Goal: Transaction & Acquisition: Obtain resource

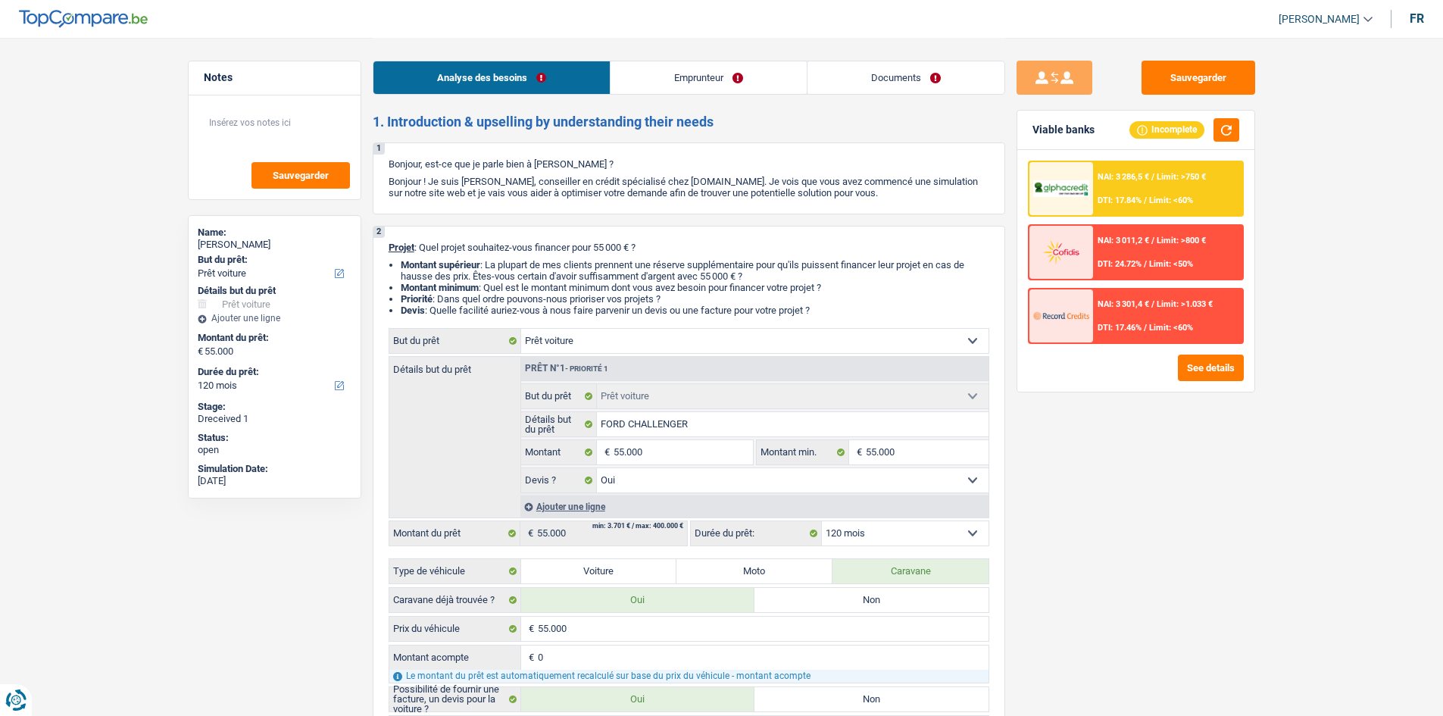
select select "car"
select select "120"
select select "car"
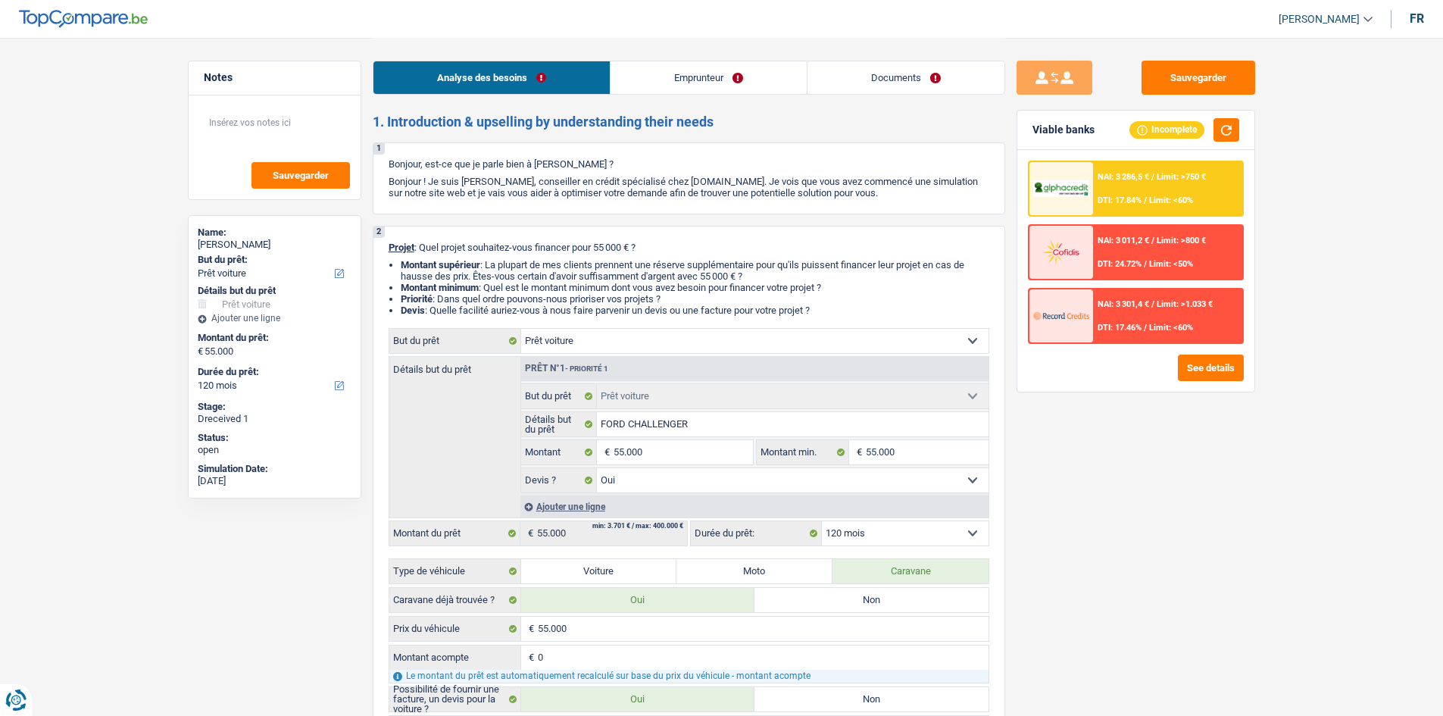
select select "yes"
select select "120"
select select "independent"
select select "netSalary"
select select "liveWithParents"
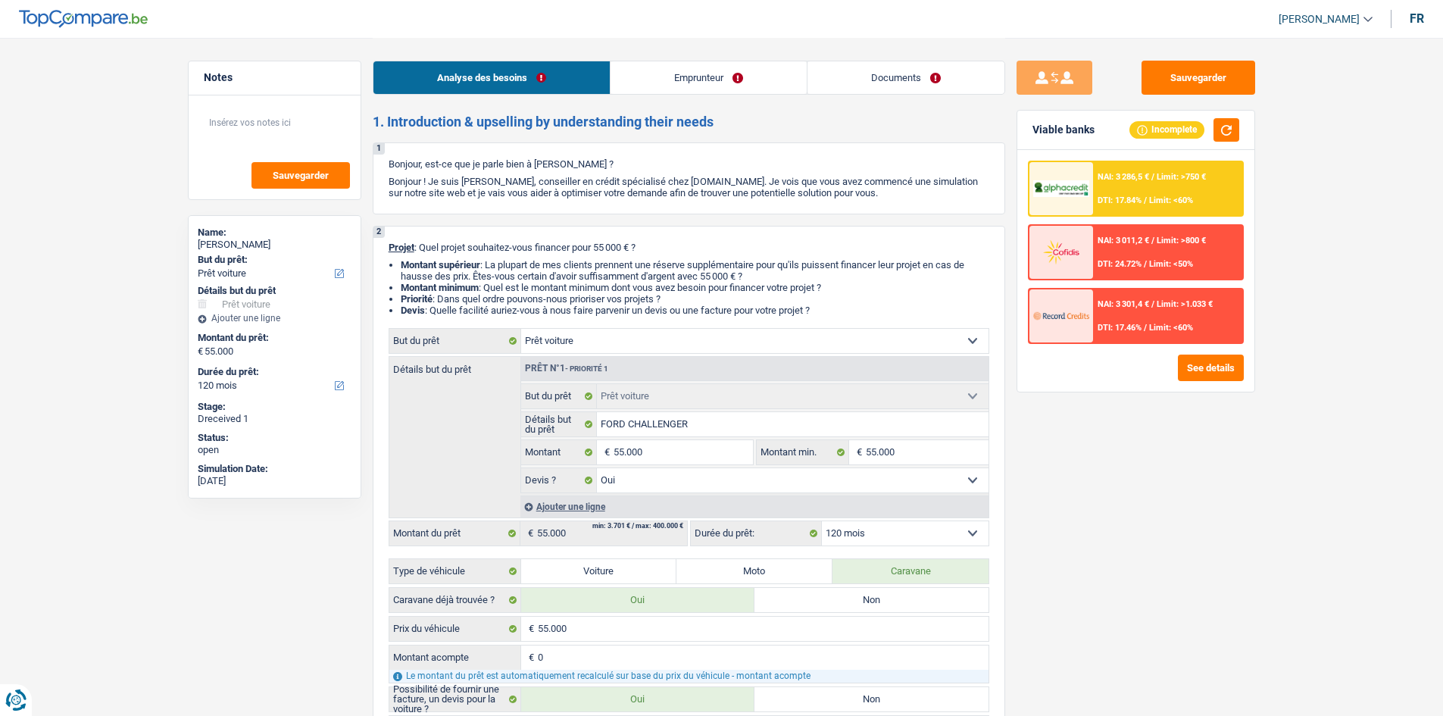
select select "car"
select select "yes"
select select "120"
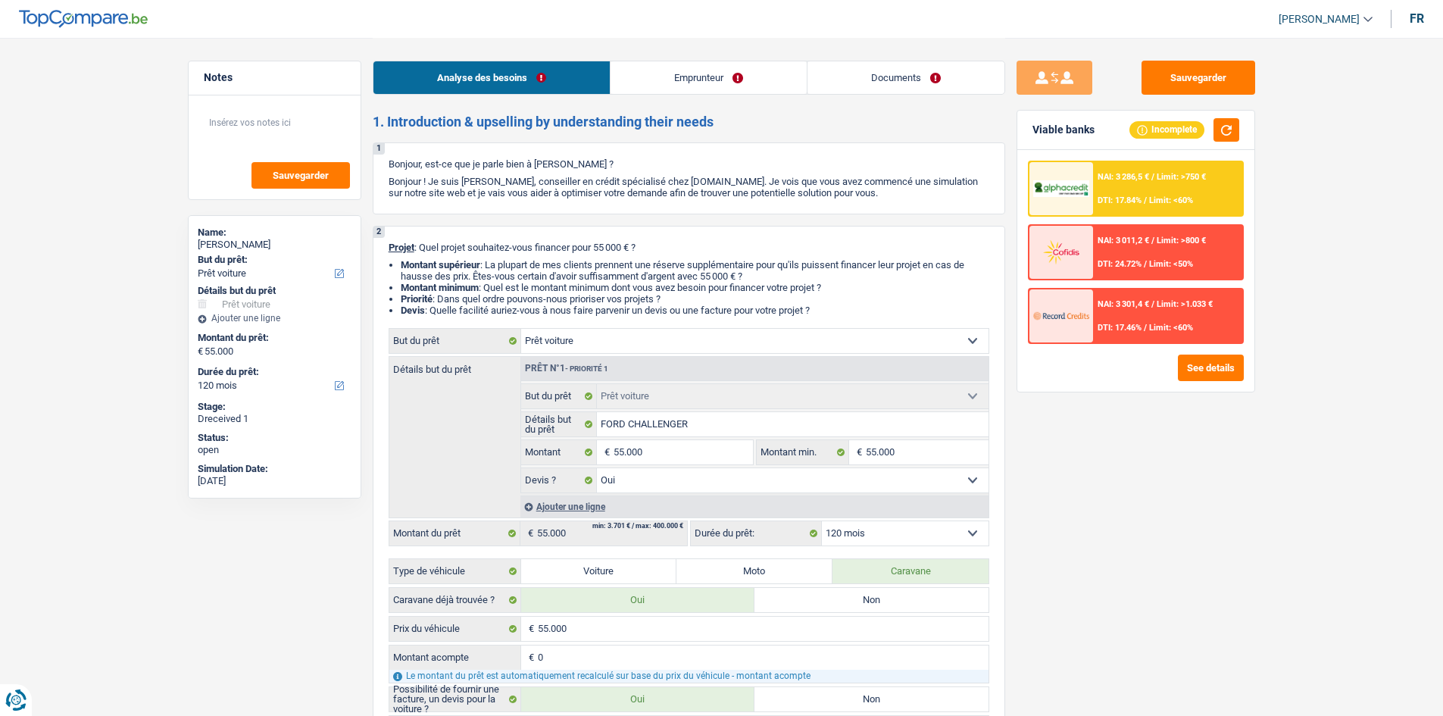
click at [1140, 176] on span "NAI: 3 286,5 €" at bounding box center [1124, 177] width 52 height 10
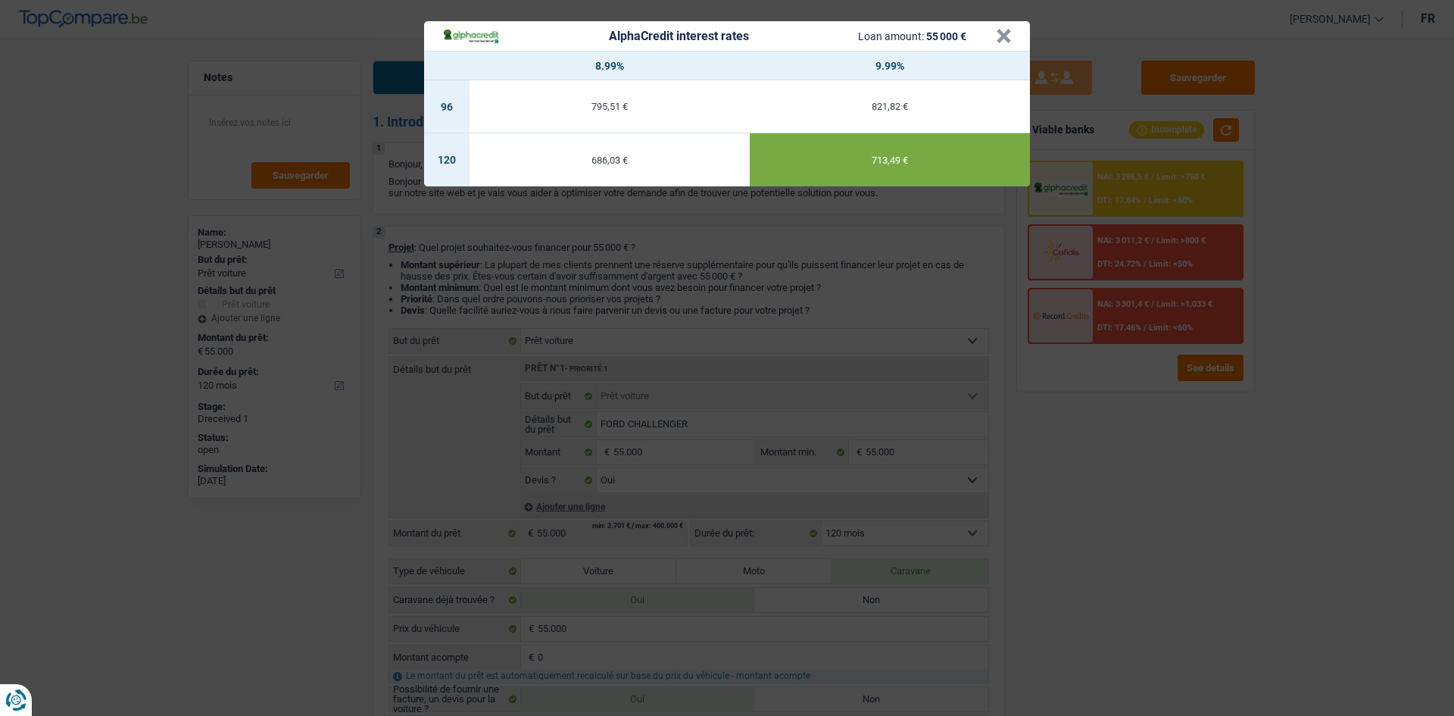
click at [958, 305] on div "AlphaCredit interest rates Loan amount: 55 000 € × 8.99% 9.99% 96 795,51 € 821,…" at bounding box center [727, 358] width 1454 height 716
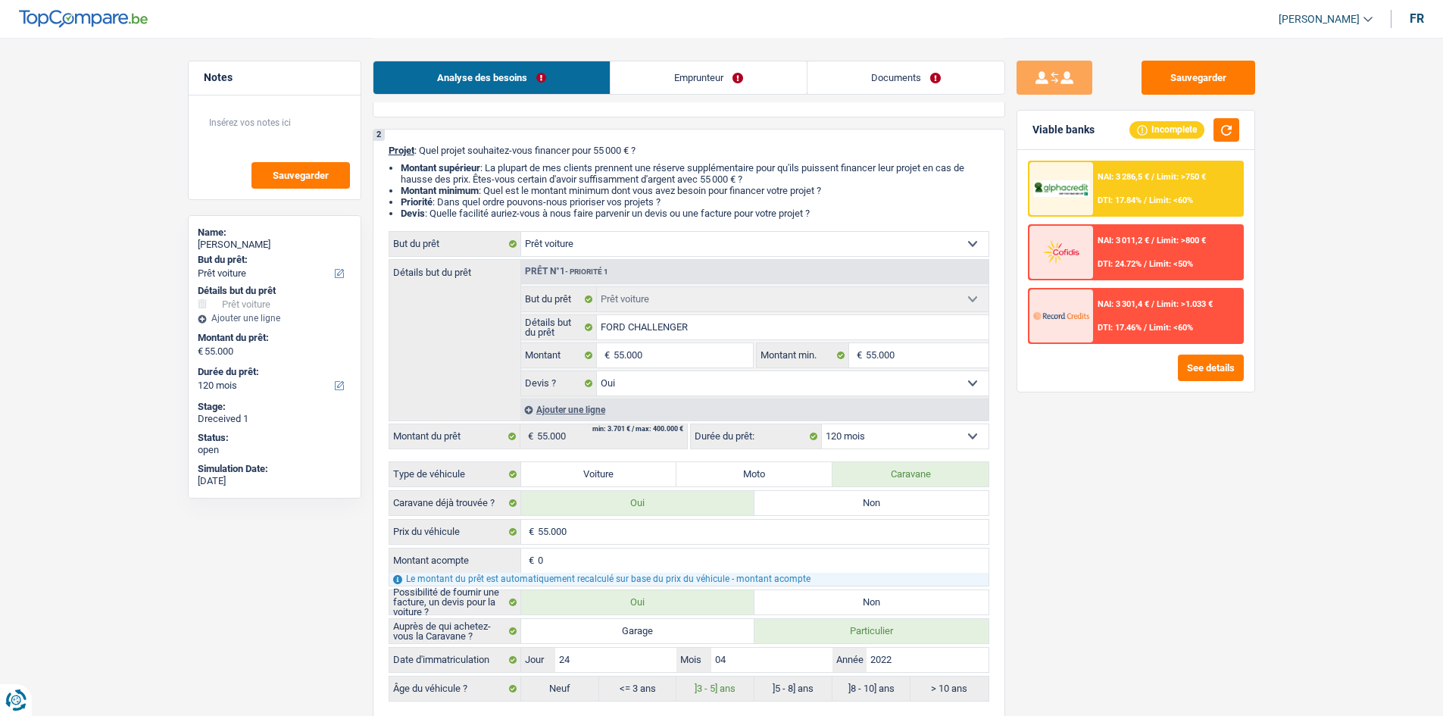
scroll to position [76, 0]
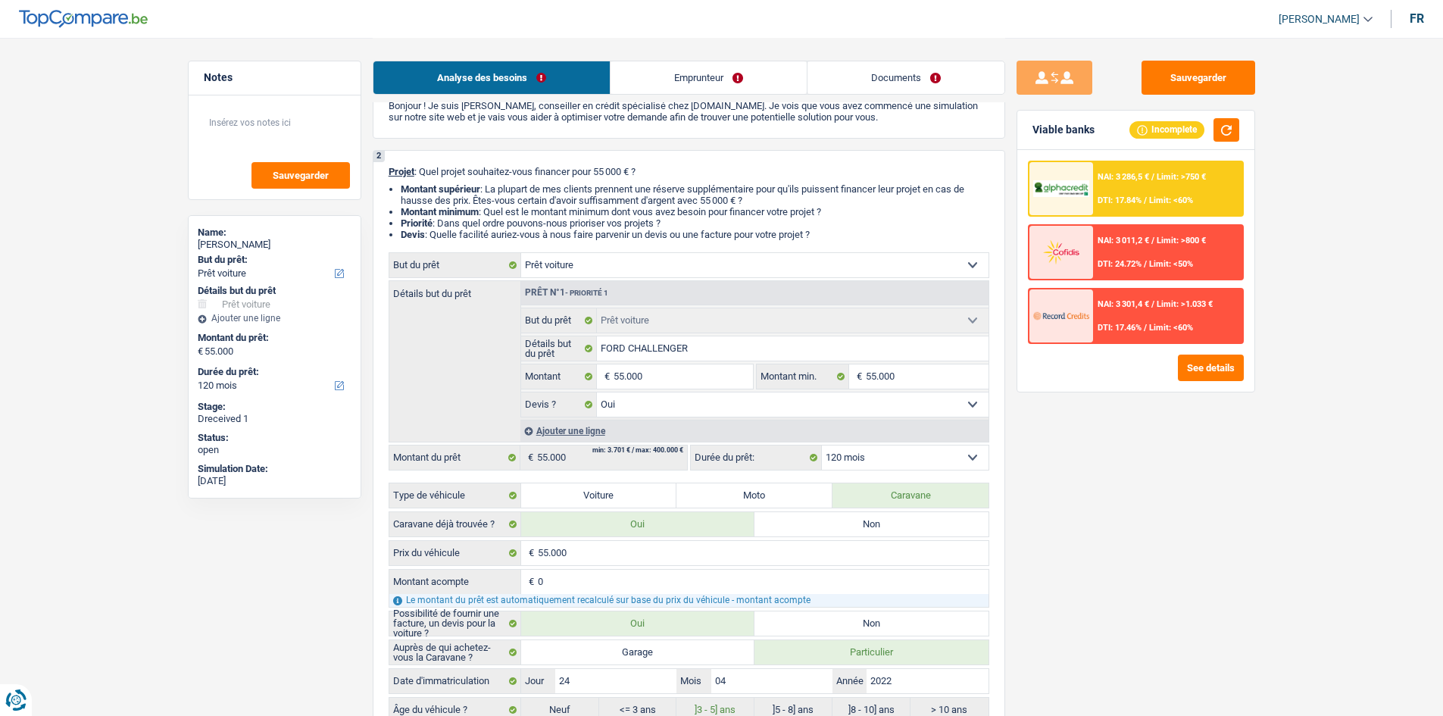
drag, startPoint x: 841, startPoint y: 230, endPoint x: 386, endPoint y: 176, distance: 458.4
click at [386, 176] on div "2 Projet : Quel projet souhaitez-vous financer pour 55 000 € ? Montant supérieu…" at bounding box center [689, 444] width 633 height 589
drag, startPoint x: 418, startPoint y: 173, endPoint x: 895, endPoint y: 237, distance: 481.5
click at [895, 237] on div "2 Projet : Quel projet souhaitez-vous financer pour 55 000 € ? Montant supérieu…" at bounding box center [689, 444] width 633 height 589
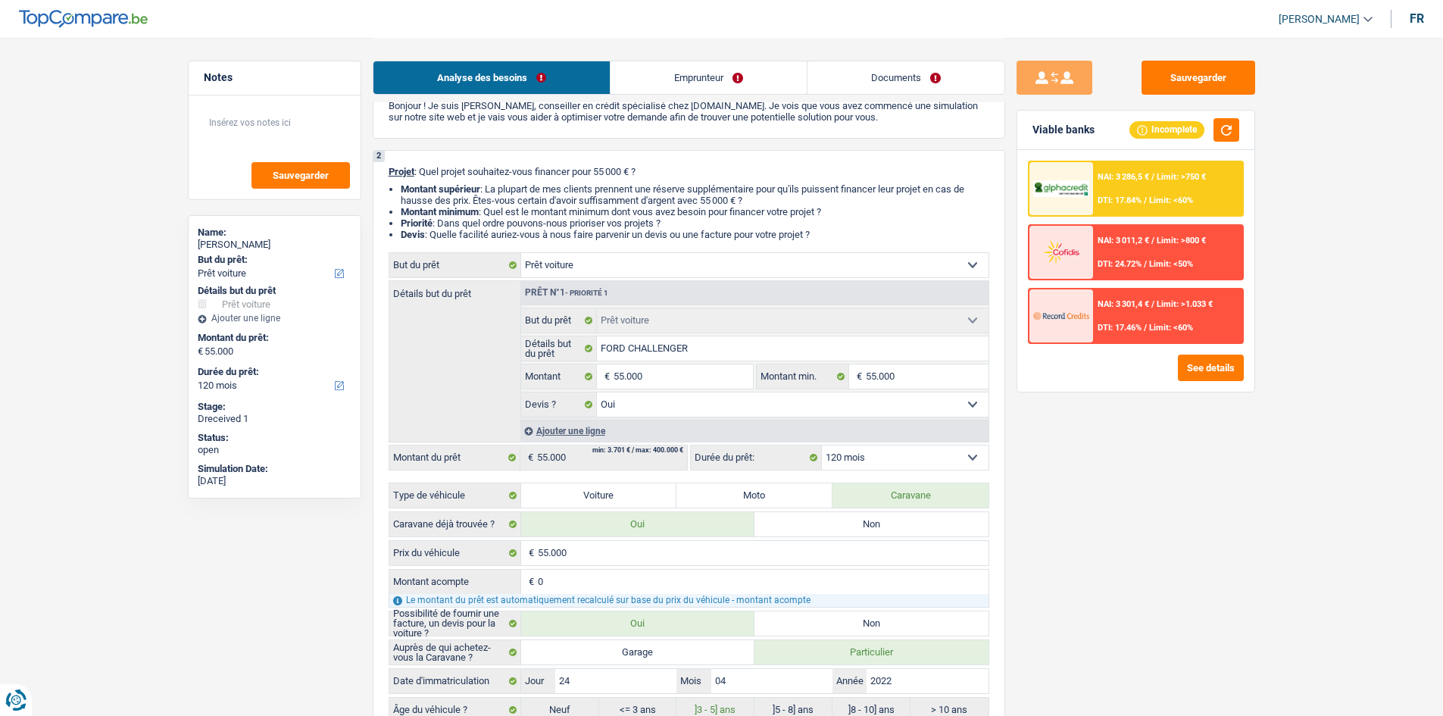
click at [895, 237] on li "Devis : Quelle facilité auriez-vous à nous faire parvenir un devis ou une factu…" at bounding box center [695, 234] width 589 height 11
click at [1134, 182] on div "NAI: 3 286,5 € / Limit: >750 € DTI: 17.84% / Limit: <60%" at bounding box center [1167, 188] width 149 height 53
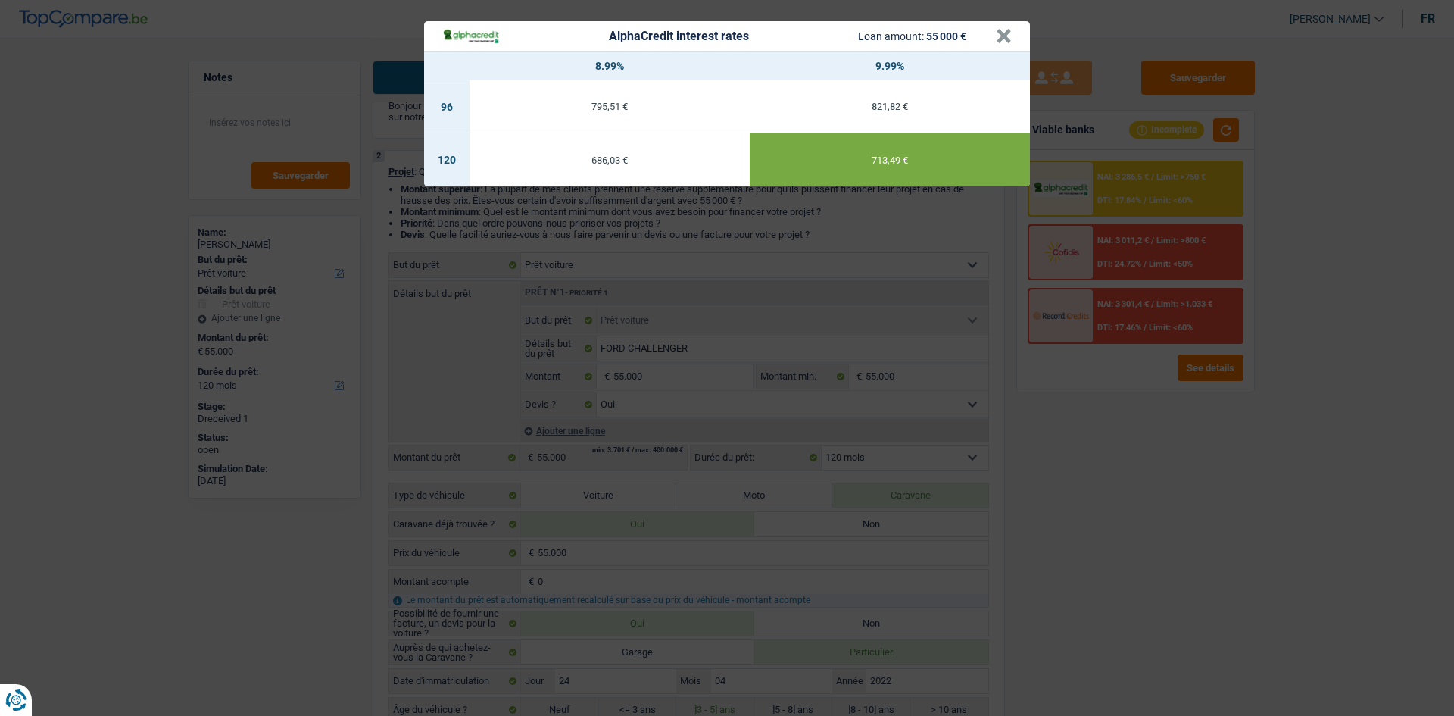
click at [932, 226] on div "AlphaCredit interest rates Loan amount: 55 000 € × 8.99% 9.99% 96 795,51 € 821,…" at bounding box center [727, 358] width 1454 height 716
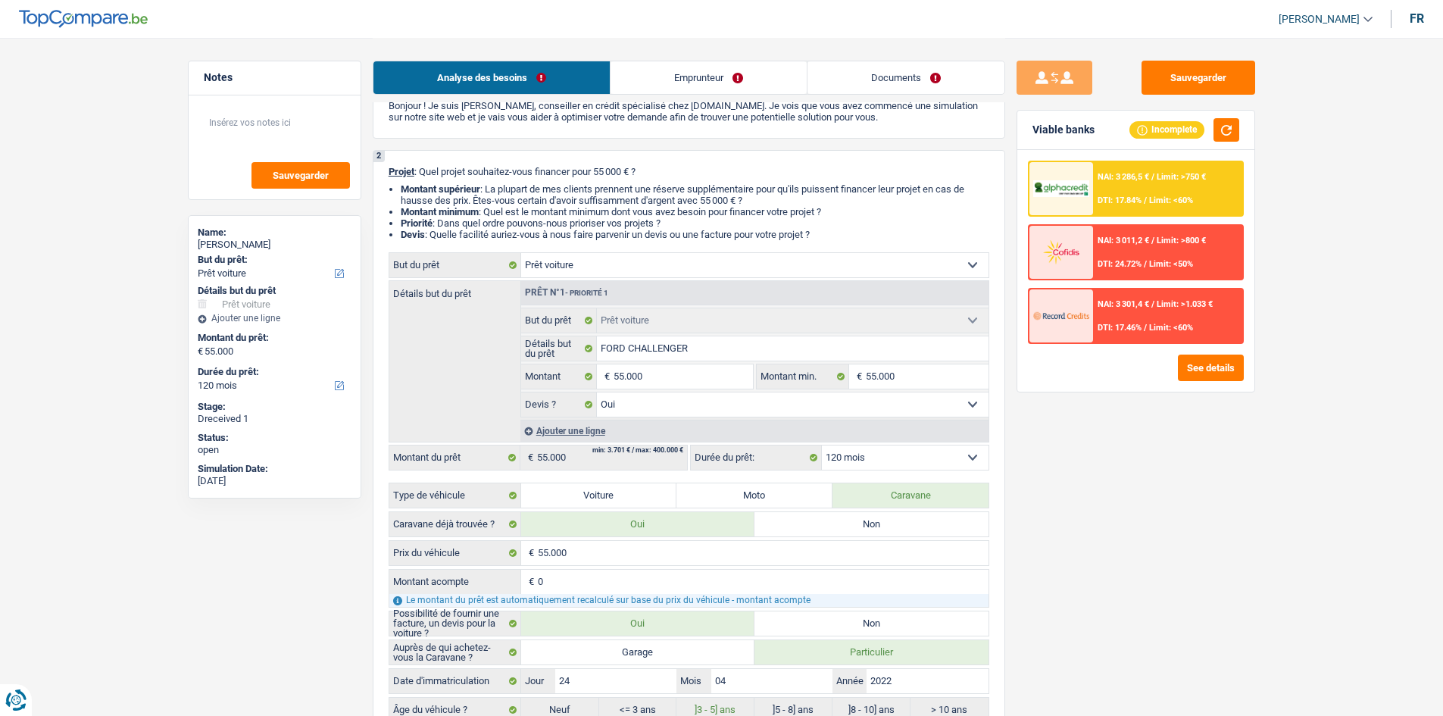
click at [1220, 117] on div "Viable banks Incomplete" at bounding box center [1135, 130] width 237 height 39
click at [1224, 125] on button "button" at bounding box center [1227, 129] width 26 height 23
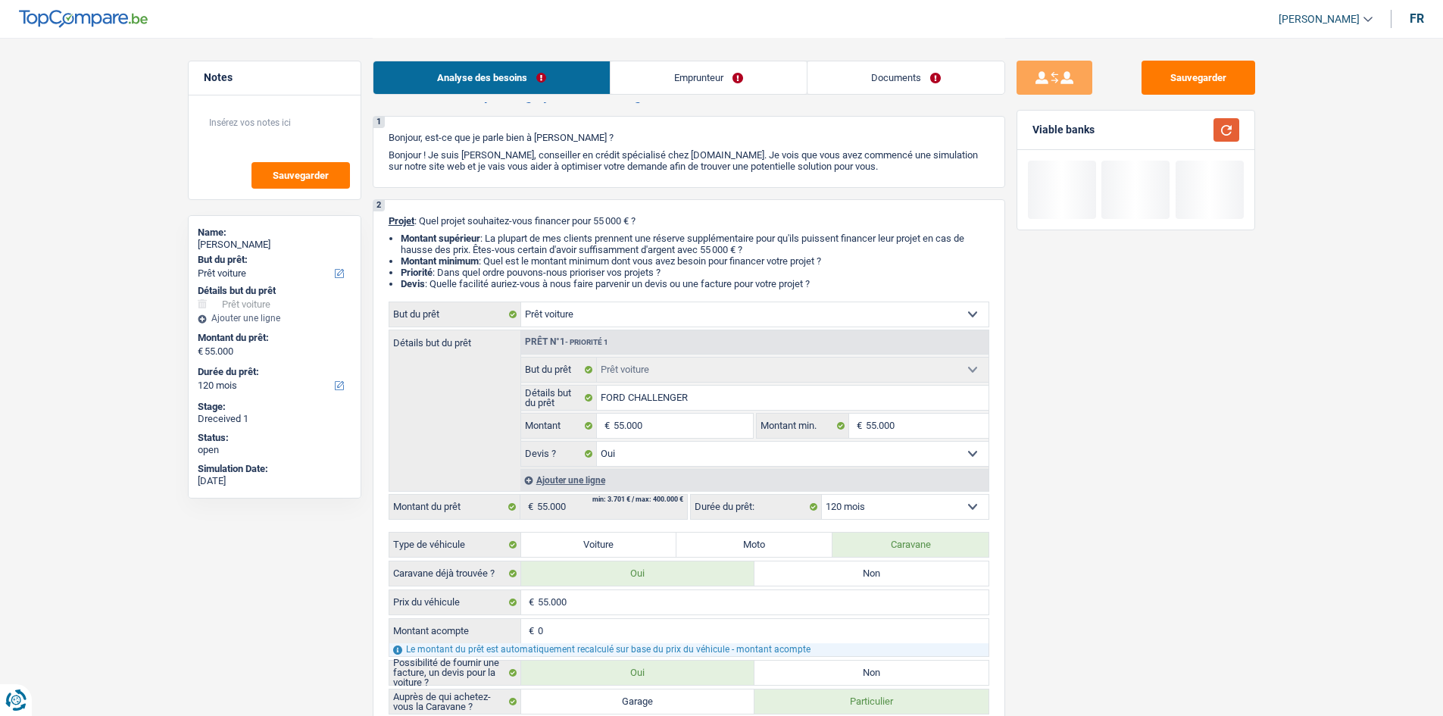
scroll to position [0, 0]
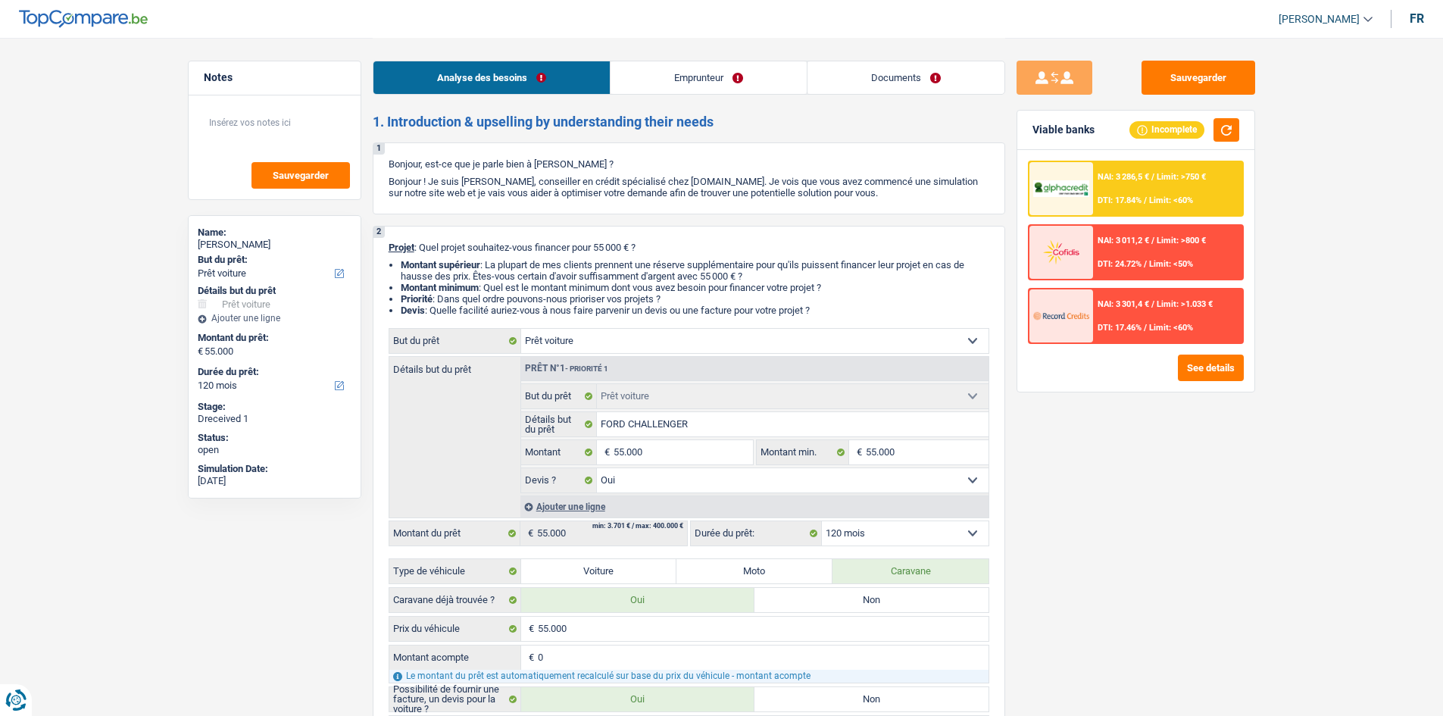
select select "car"
select select "120"
select select "car"
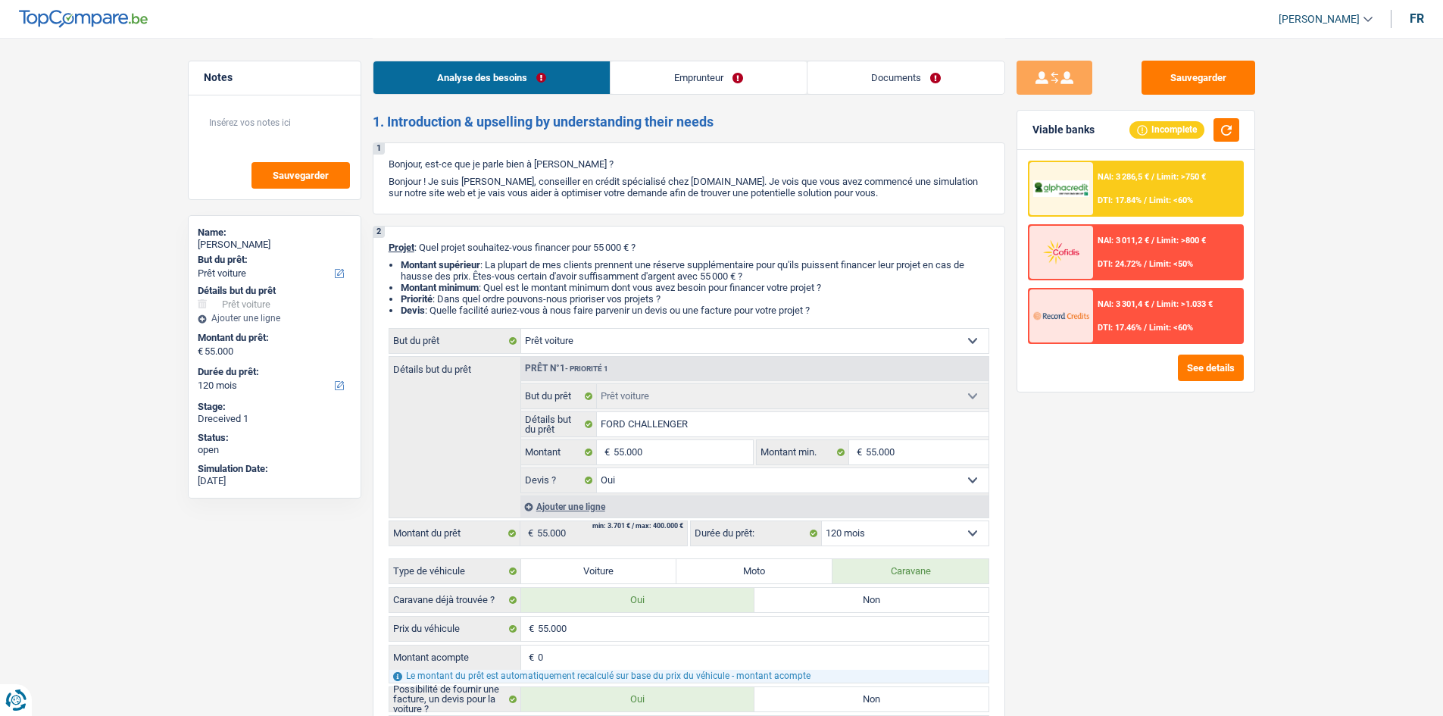
select select "yes"
select select "120"
select select "independent"
select select "netSalary"
select select "liveWithParents"
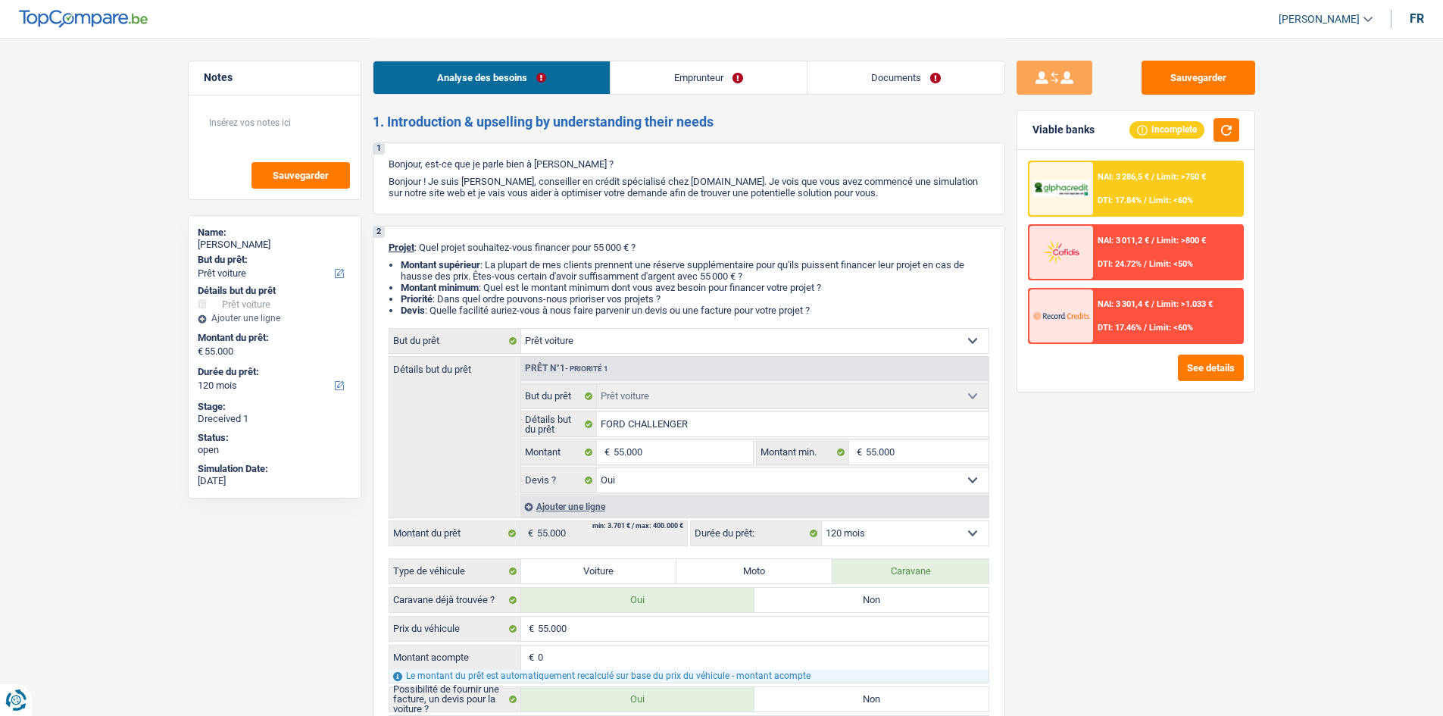
select select "car"
select select "yes"
select select "120"
drag, startPoint x: 828, startPoint y: 310, endPoint x: 404, endPoint y: 254, distance: 427.9
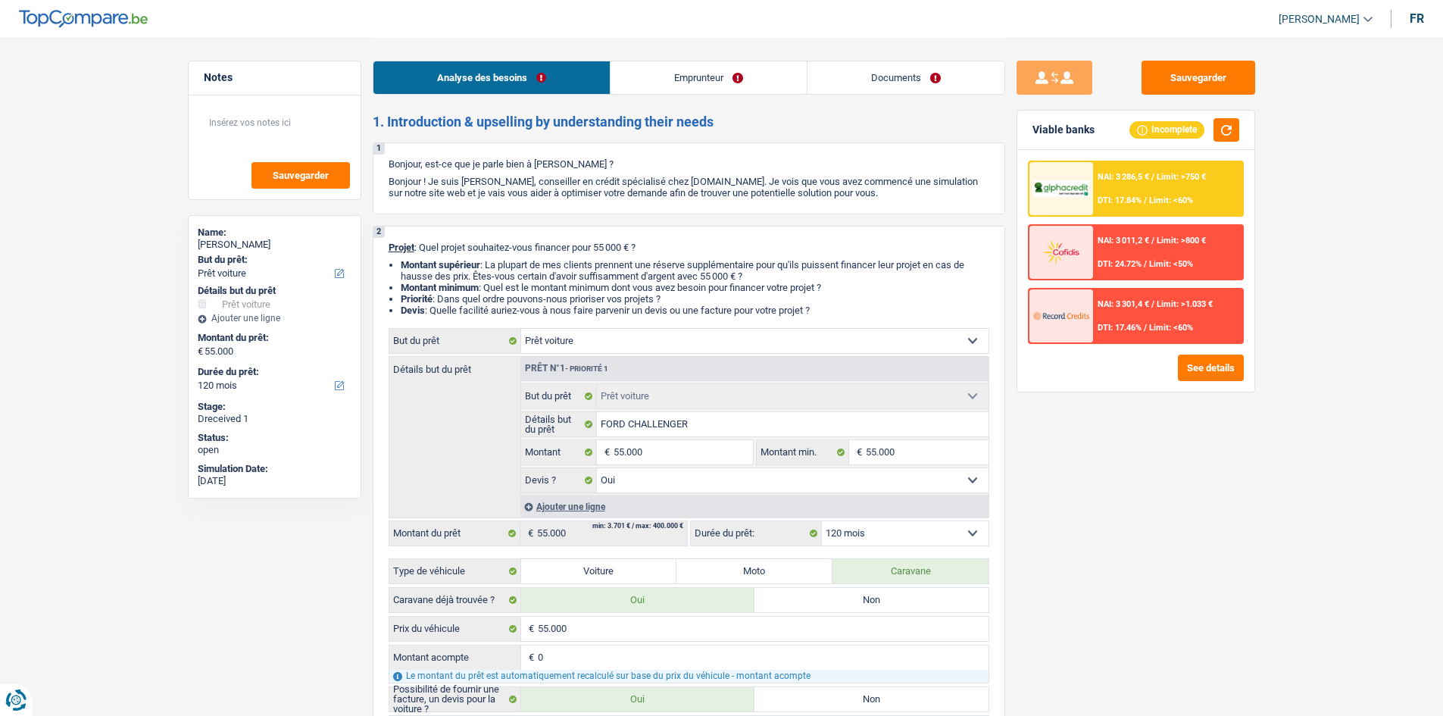
click at [406, 255] on div "2 Projet : Quel projet souhaitez-vous financer pour 55 000 € ? Montant supérieu…" at bounding box center [689, 520] width 633 height 589
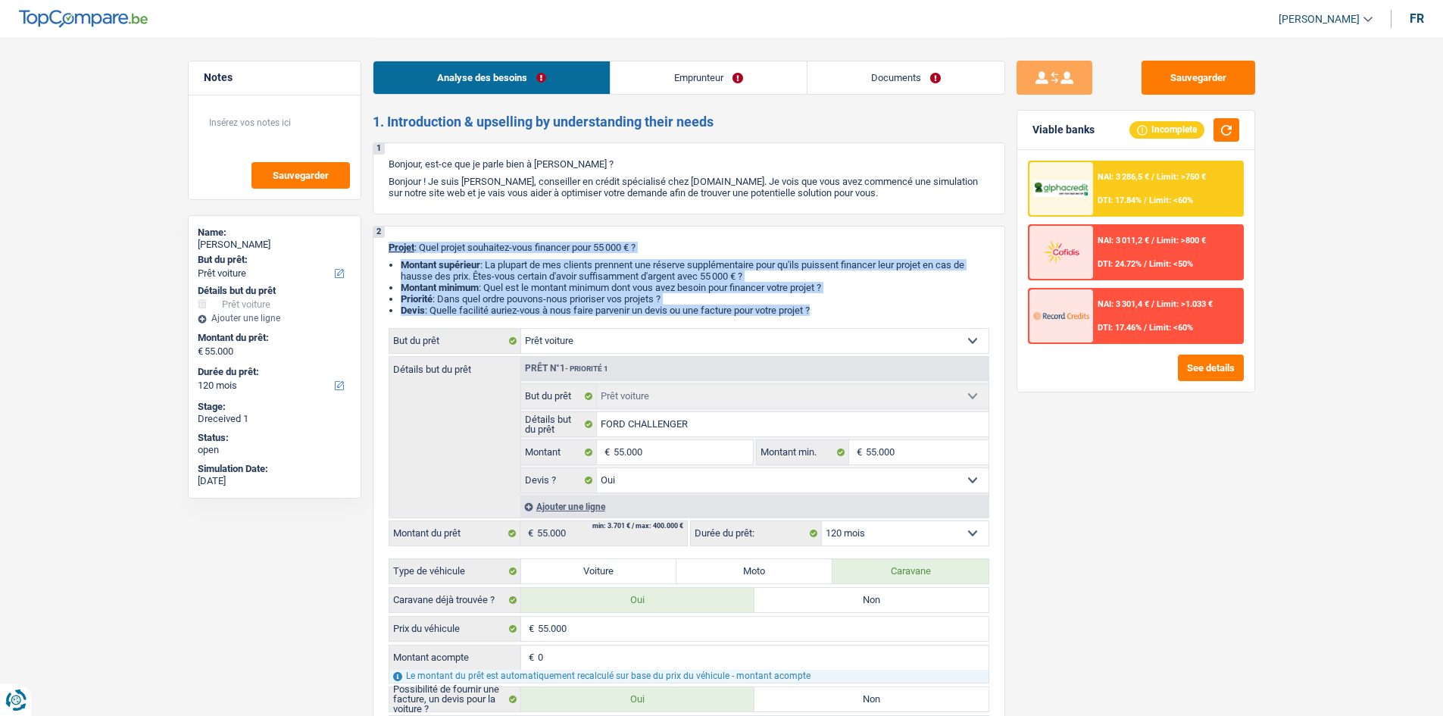
drag, startPoint x: 383, startPoint y: 248, endPoint x: 826, endPoint y: 310, distance: 448.1
click at [818, 314] on div "2 Projet : Quel projet souhaitez-vous financer pour 55 000 € ? Montant supérieu…" at bounding box center [689, 520] width 633 height 589
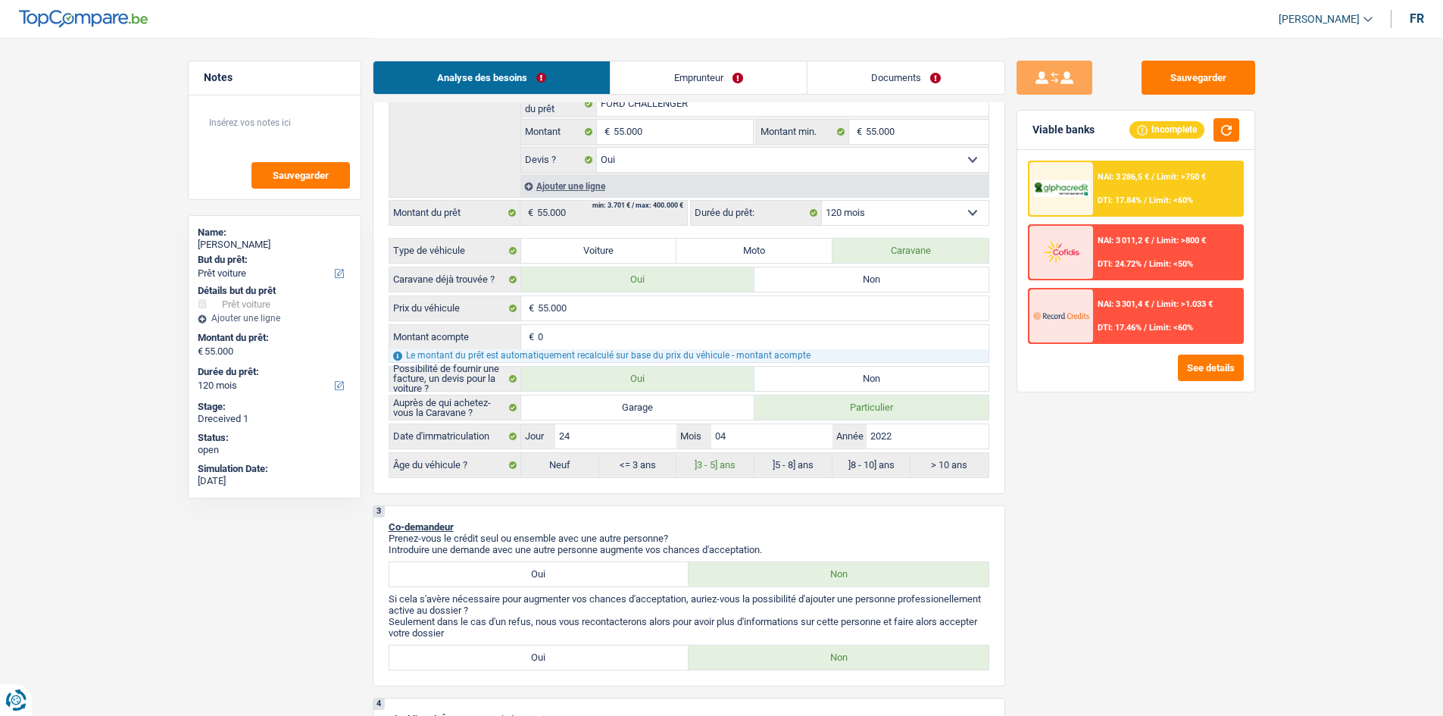
scroll to position [606, 0]
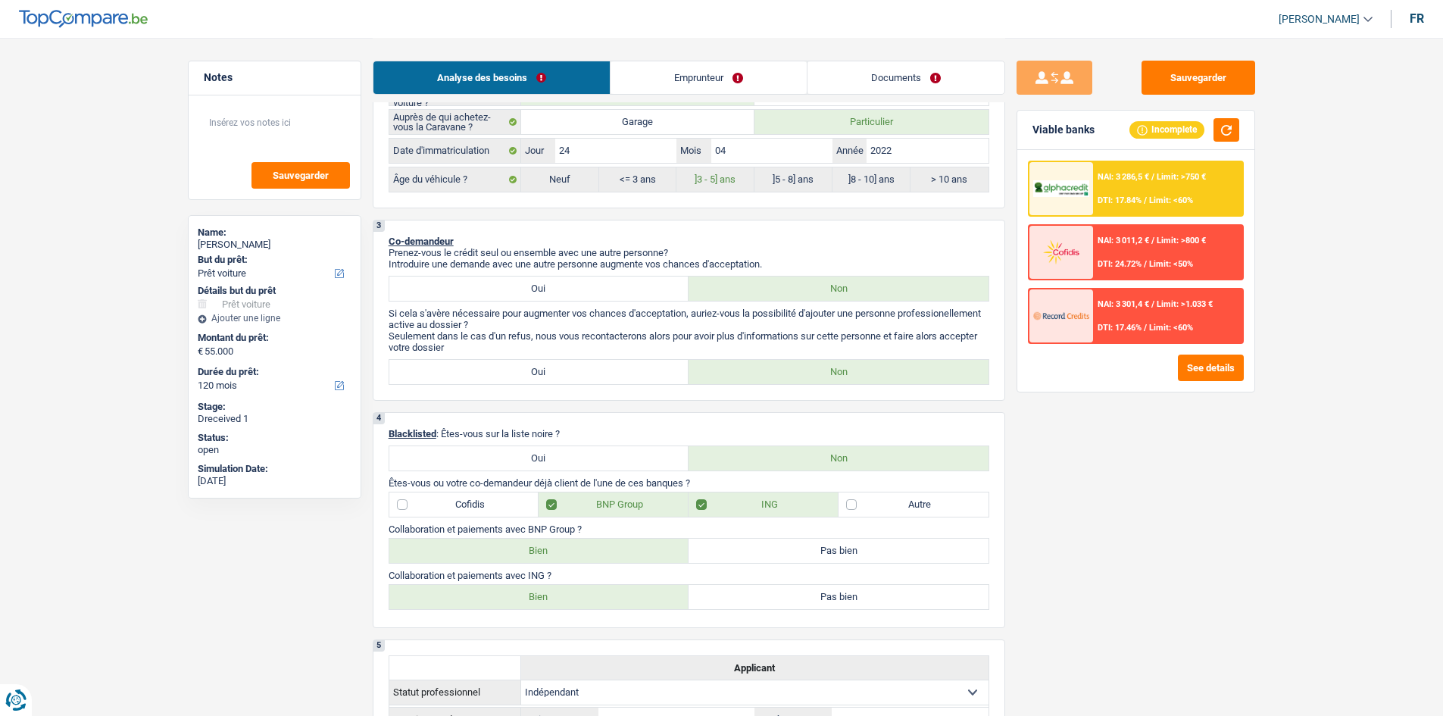
click at [601, 349] on p "Seulement dans le cas d'un refus, nous vous recontacterons alors pour avoir plu…" at bounding box center [689, 341] width 601 height 23
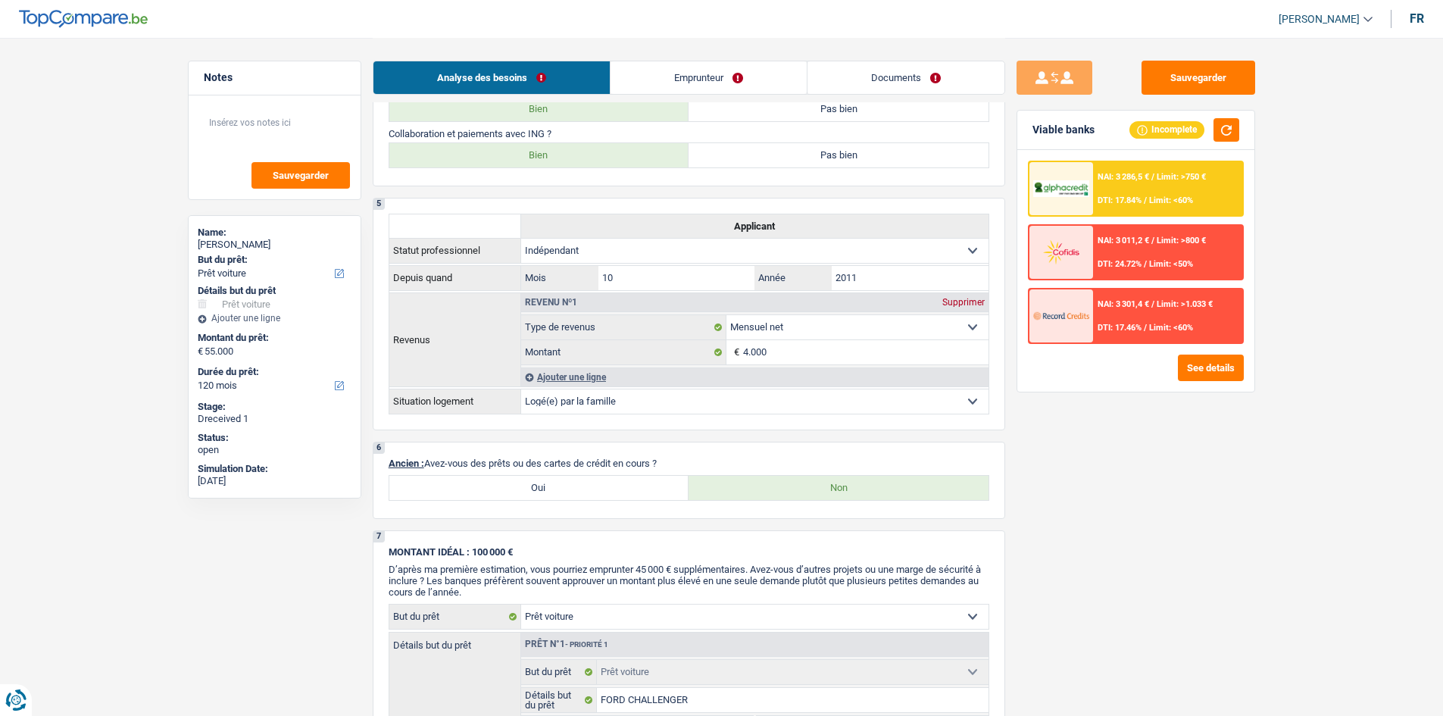
scroll to position [1288, 0]
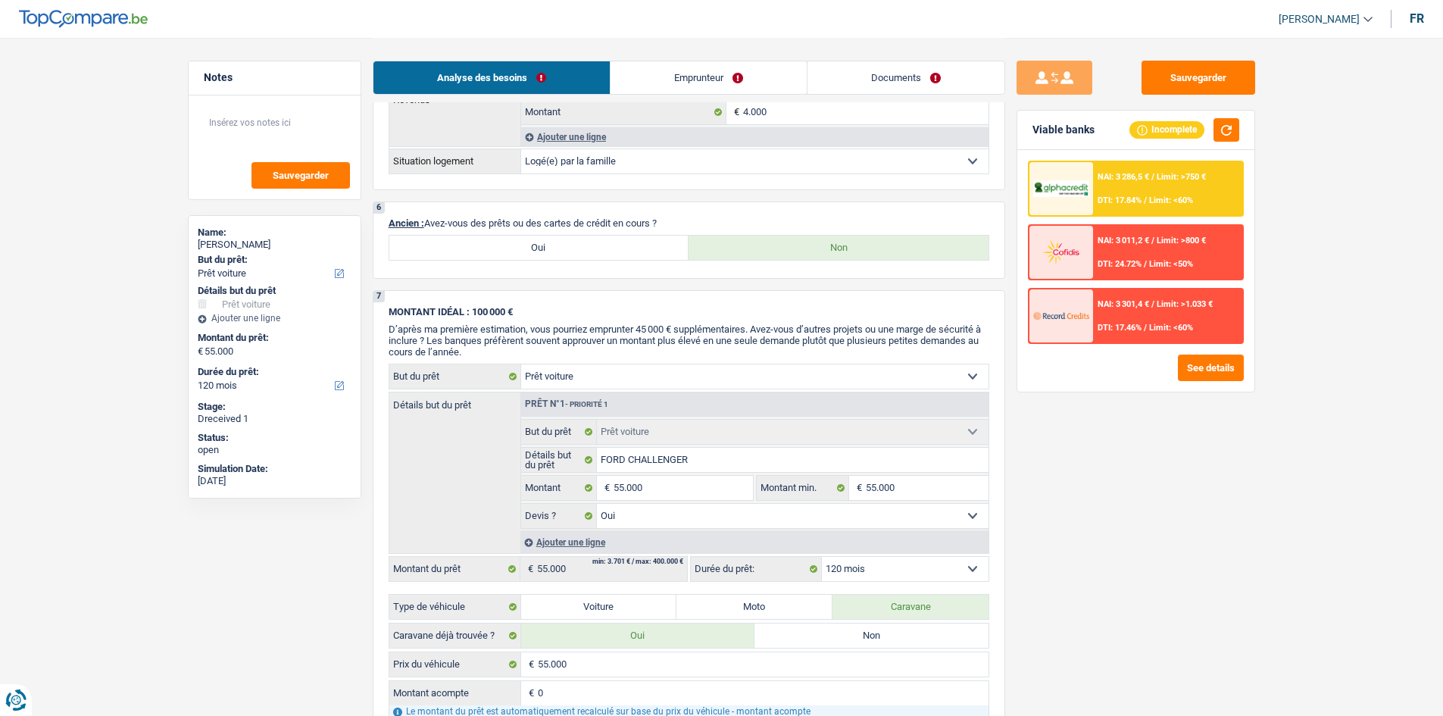
drag, startPoint x: 662, startPoint y: 221, endPoint x: 429, endPoint y: 223, distance: 233.3
click at [429, 223] on p "Ancien : Avez-vous des prêts ou des cartes de crédit en cours ?" at bounding box center [689, 222] width 601 height 11
click at [654, 220] on p "Ancien : Avez-vous des prêts ou des cartes de crédit en cours ?" at bounding box center [689, 222] width 601 height 11
click at [645, 250] on label "Oui" at bounding box center [539, 248] width 300 height 24
click at [645, 250] on input "Oui" at bounding box center [539, 248] width 300 height 24
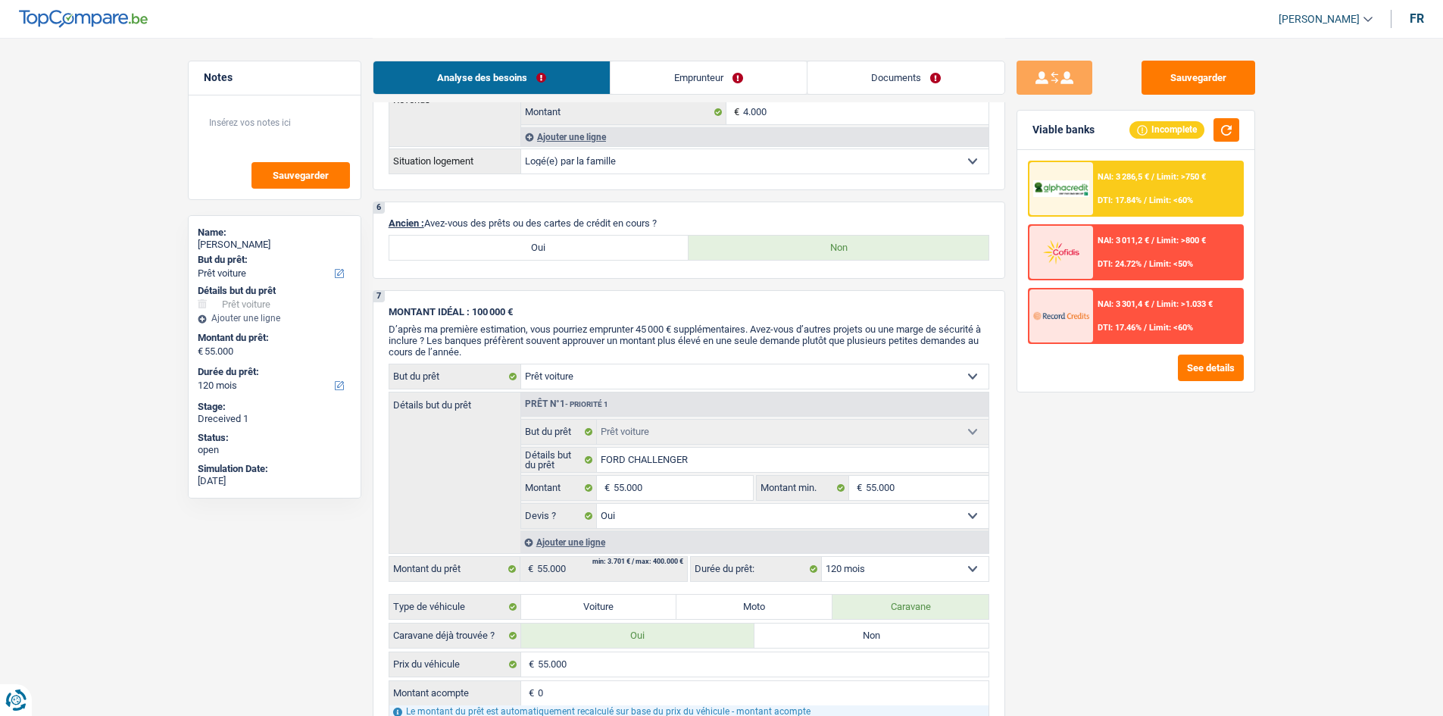
radio input "true"
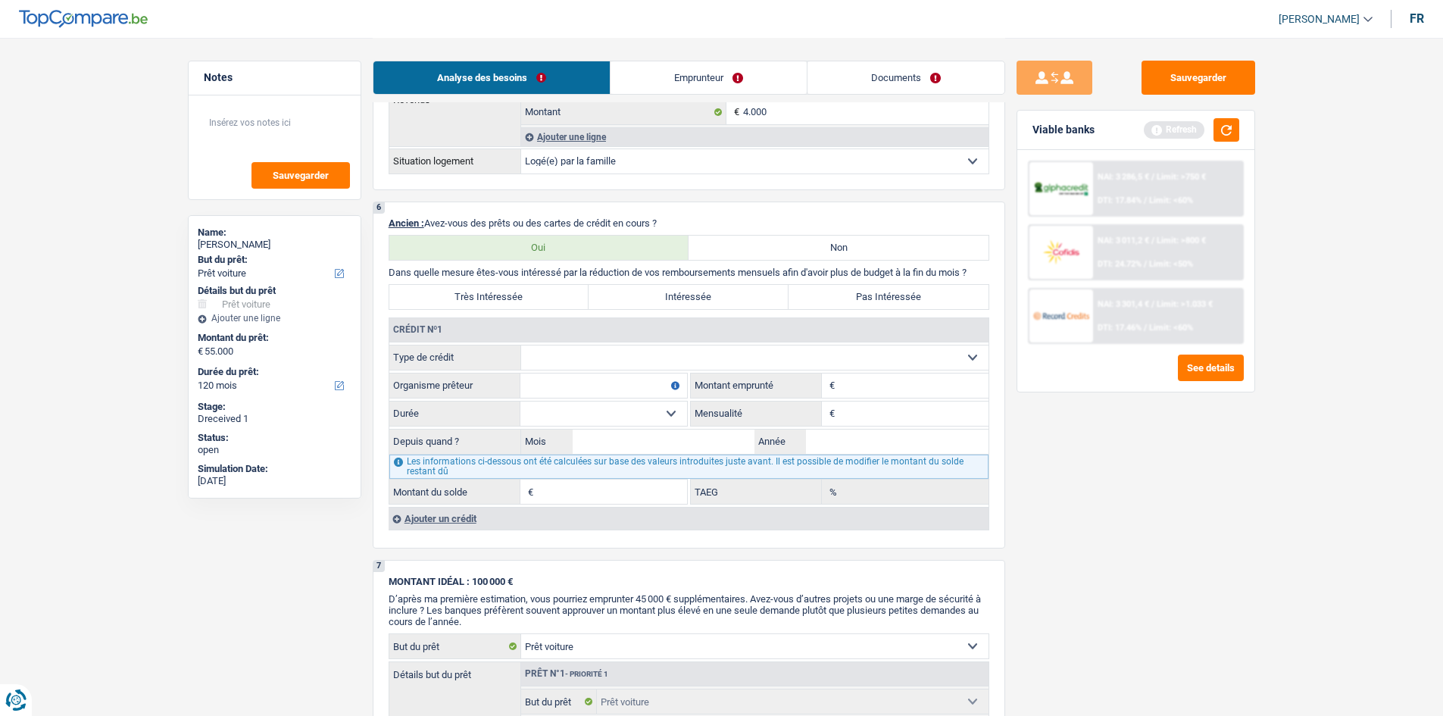
click at [563, 356] on select "Carte ou ouverture de crédit Prêt hypothécaire Vente à tempérament Prêt à tempé…" at bounding box center [754, 357] width 467 height 24
click at [1132, 580] on div "Sauvegarder Viable banks Refresh NAI: 3 286,5 € / Limit: >750 € DTI: 17.84% / L…" at bounding box center [1135, 376] width 261 height 631
click at [1220, 127] on button "button" at bounding box center [1227, 129] width 26 height 23
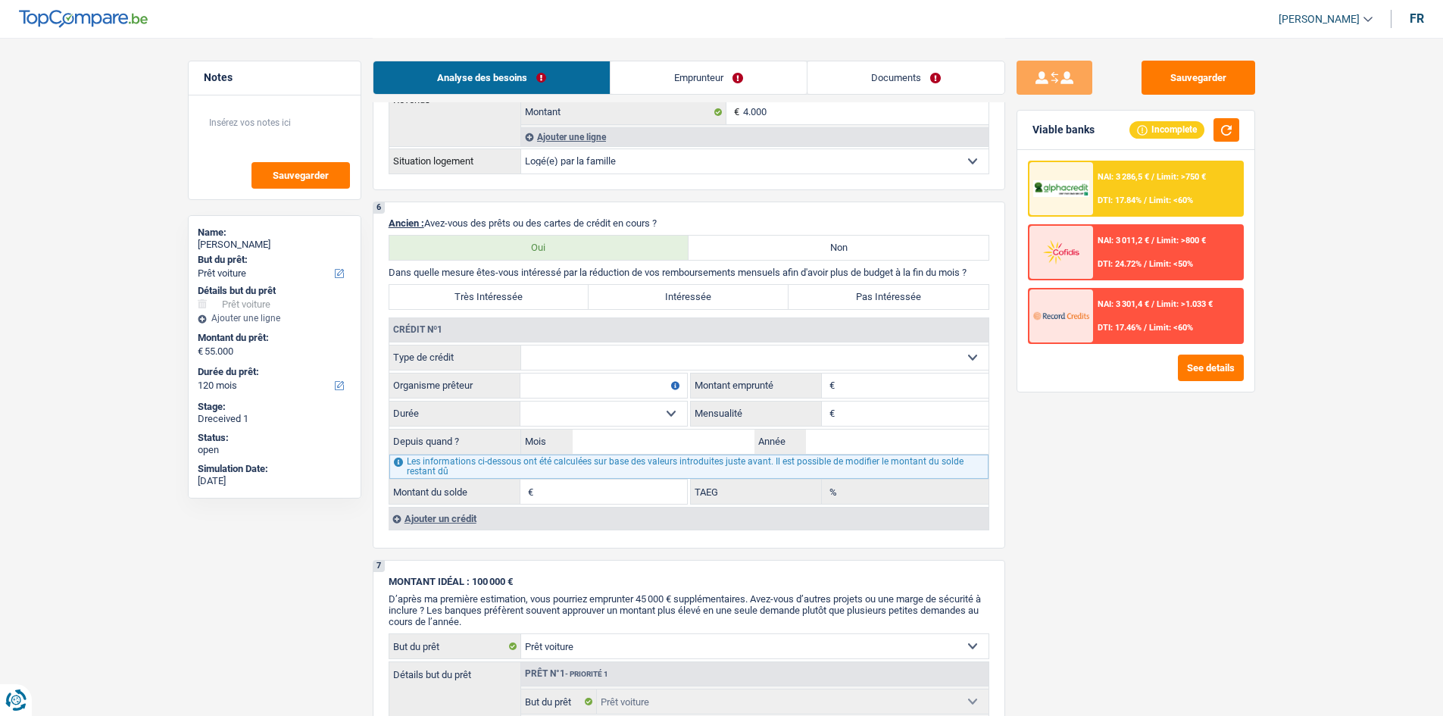
click at [459, 525] on div "Ajouter un crédit" at bounding box center [689, 518] width 600 height 23
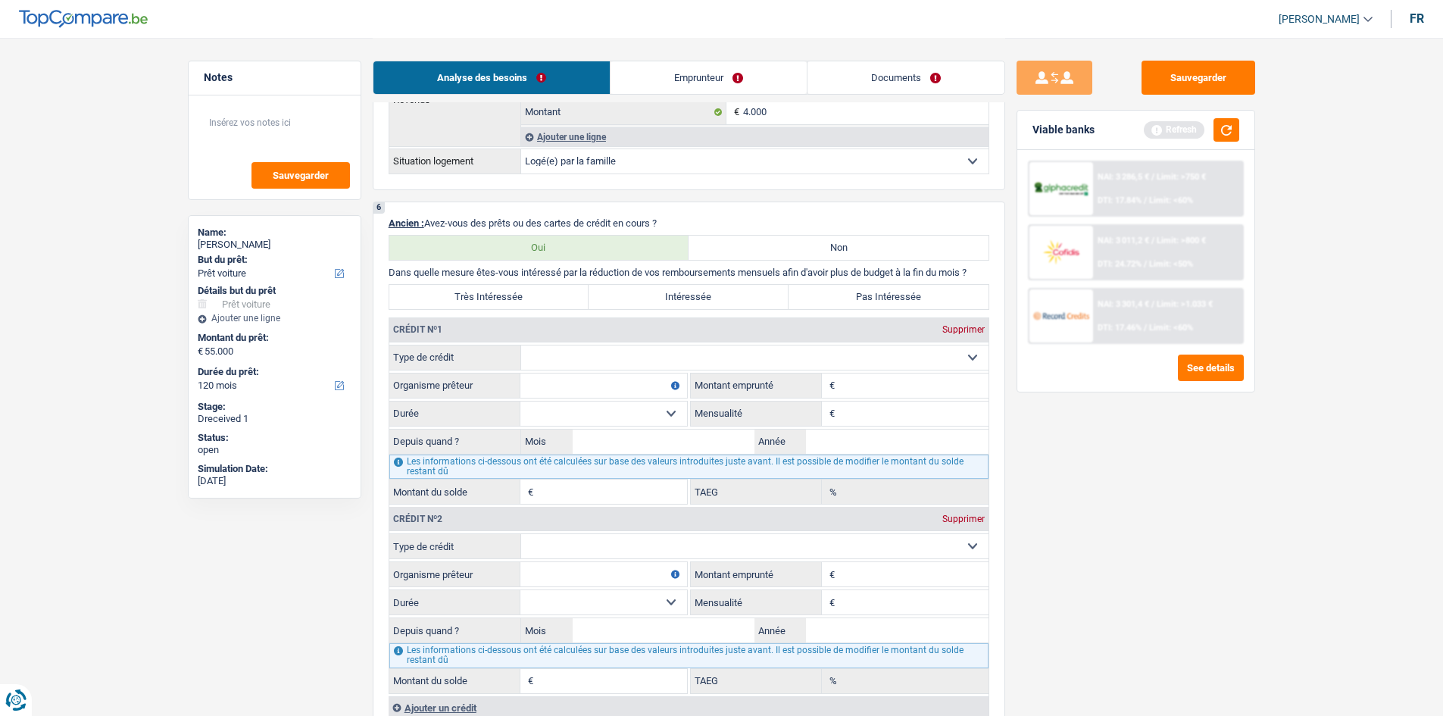
click at [637, 355] on select "Carte ou ouverture de crédit Prêt hypothécaire Vente à tempérament Prêt à tempé…" at bounding box center [754, 357] width 467 height 24
click at [1128, 564] on div "Sauvegarder Viable banks Refresh NAI: 3 286,5 € / Limit: >750 € DTI: 17.84% / L…" at bounding box center [1135, 376] width 261 height 631
click at [586, 358] on select "Carte ou ouverture de crédit Prêt hypothécaire Vente à tempérament Prêt à tempé…" at bounding box center [754, 357] width 467 height 24
select select "personalLoan"
type input "0"
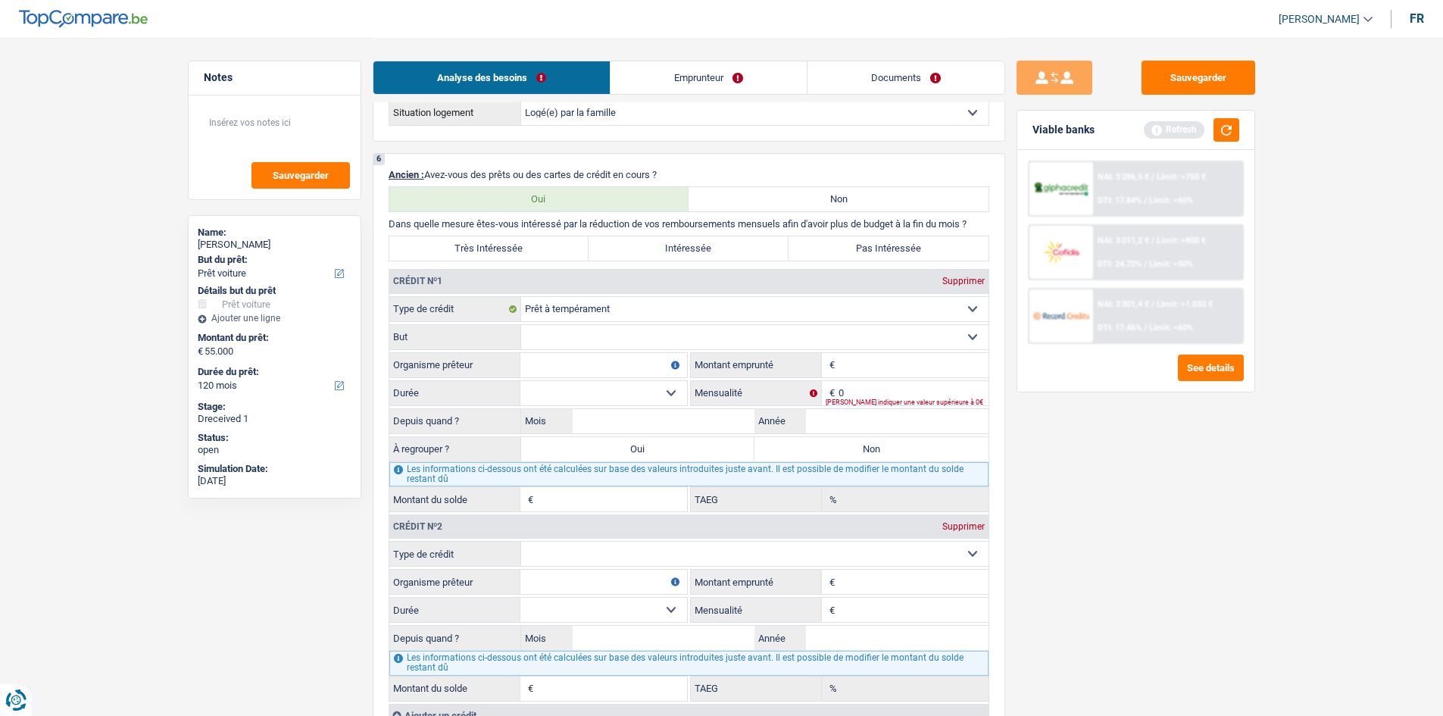
scroll to position [1363, 0]
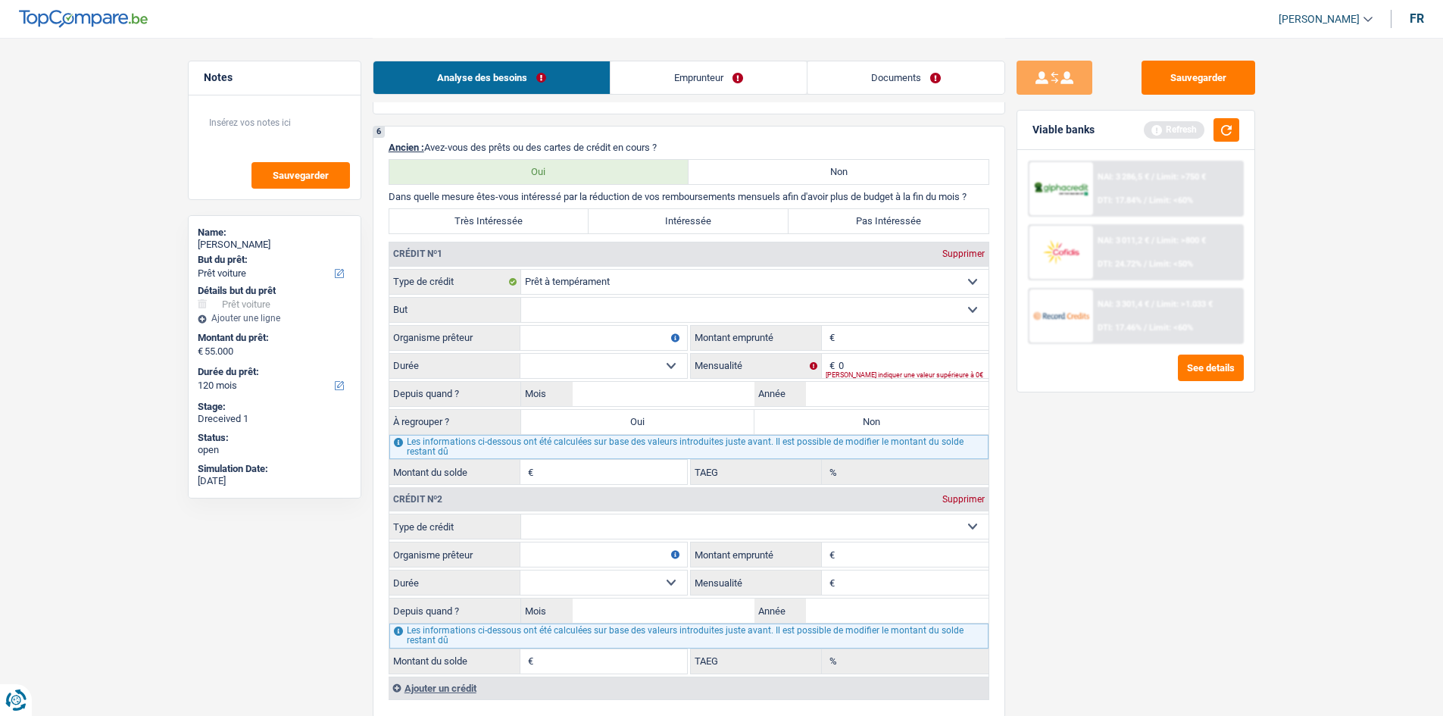
click at [557, 308] on select "Confort maison: meubles, textile, peinture, électroménager, outillage non-profe…" at bounding box center [754, 310] width 467 height 24
select select "other"
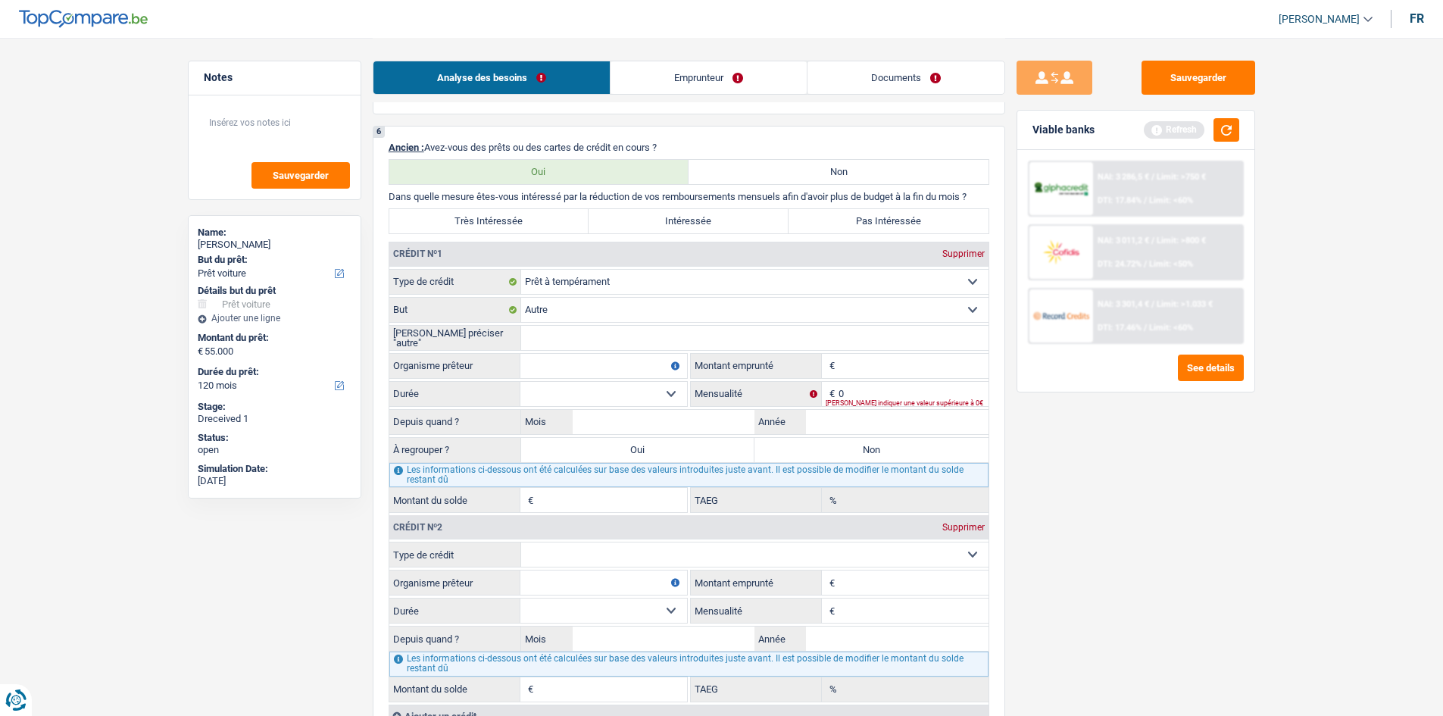
click at [551, 340] on input "Veuillez préciser "autre"" at bounding box center [754, 338] width 467 height 24
type input "fiscal"
click at [563, 371] on input "Organisme prêteur" at bounding box center [603, 366] width 167 height 24
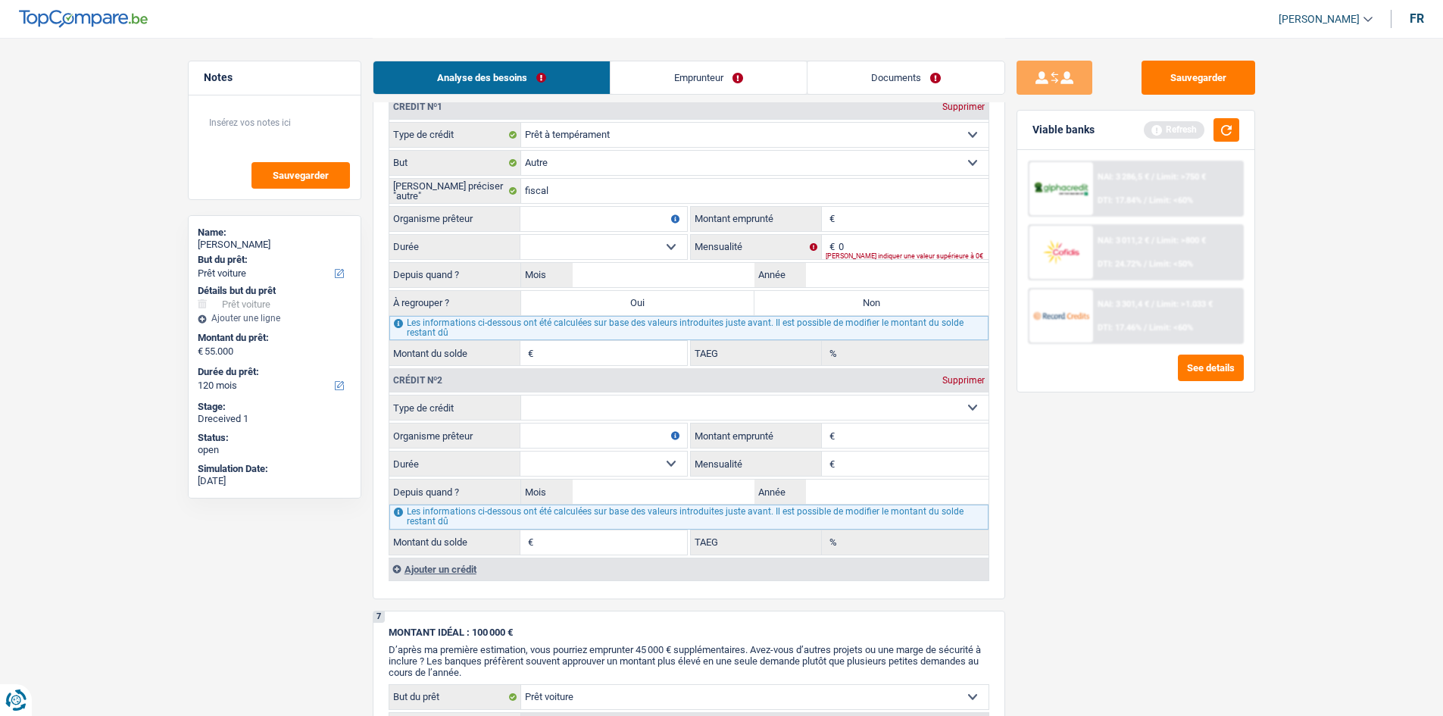
scroll to position [1515, 0]
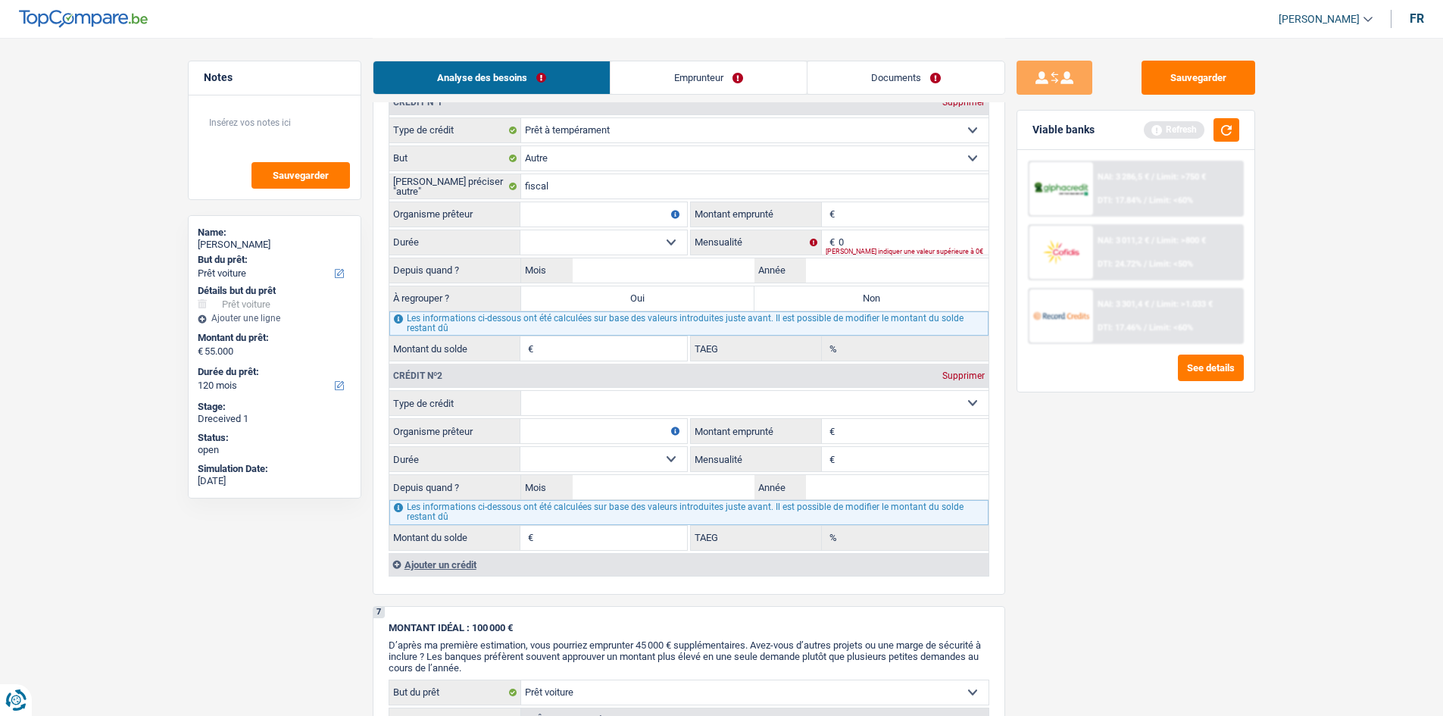
click at [555, 217] on input "Organisme prêteur" at bounding box center [603, 214] width 167 height 24
type input "BNP"
click at [852, 214] on input "Montant" at bounding box center [914, 214] width 150 height 24
click at [1215, 132] on button "button" at bounding box center [1227, 129] width 26 height 23
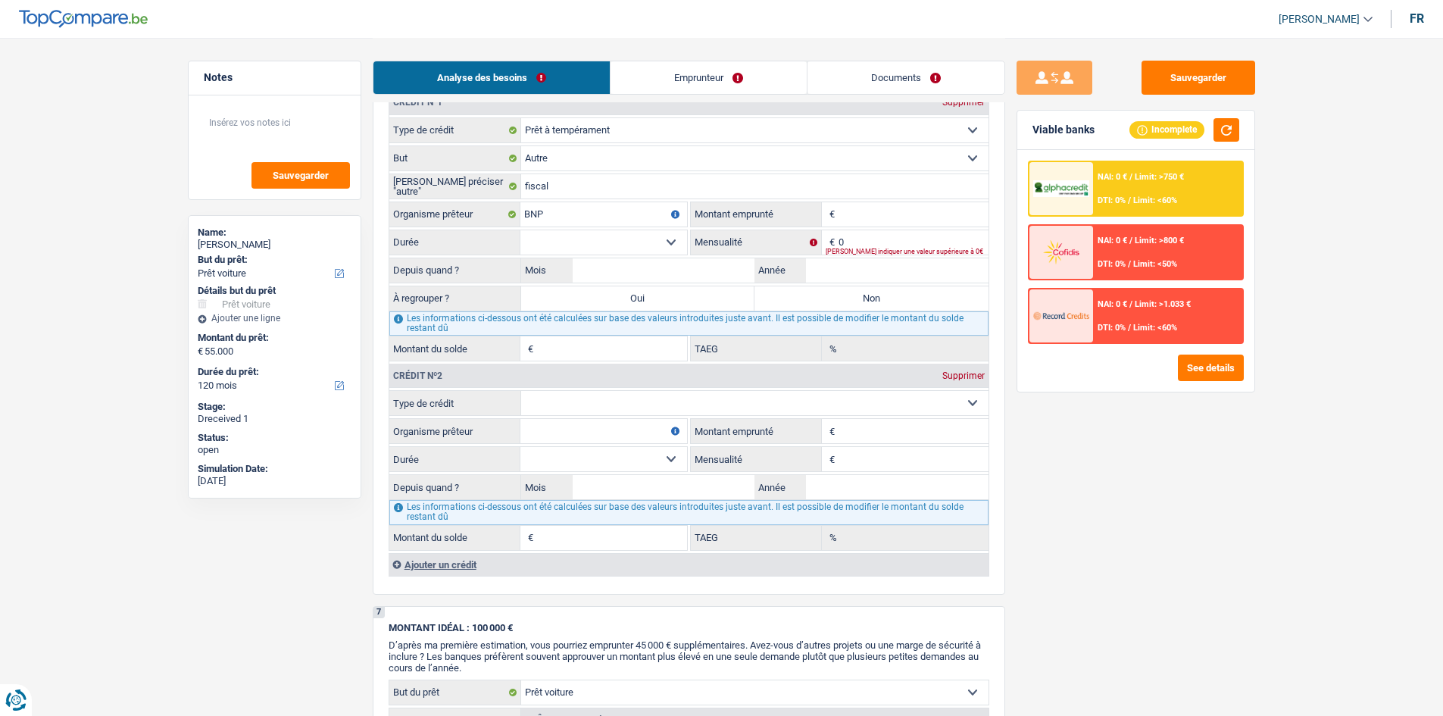
click at [910, 213] on input "Montant" at bounding box center [914, 214] width 150 height 24
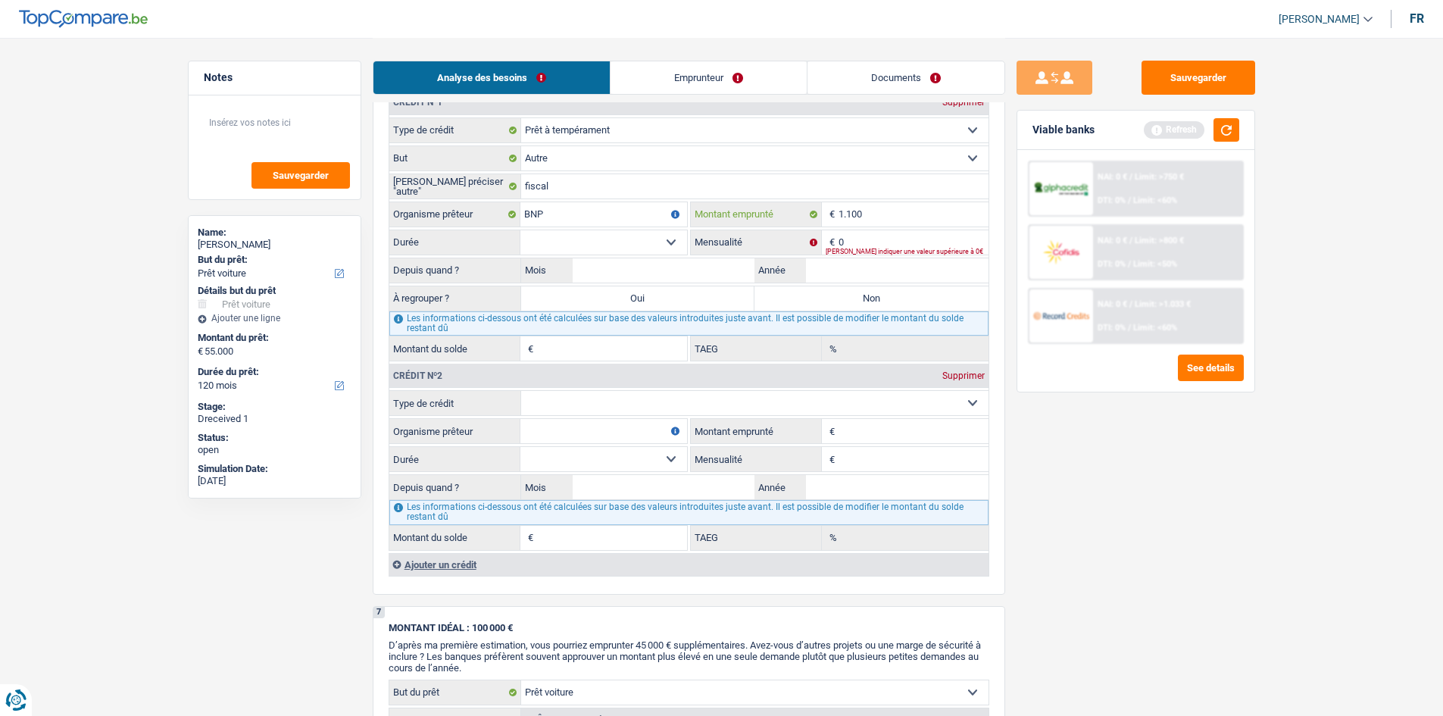
type input "1.100"
drag, startPoint x: 642, startPoint y: 236, endPoint x: 642, endPoint y: 248, distance: 12.1
click at [642, 236] on select "12 mois 18 mois 24 mois Sélectionner une option" at bounding box center [603, 242] width 167 height 24
click at [1233, 125] on button "button" at bounding box center [1227, 129] width 26 height 23
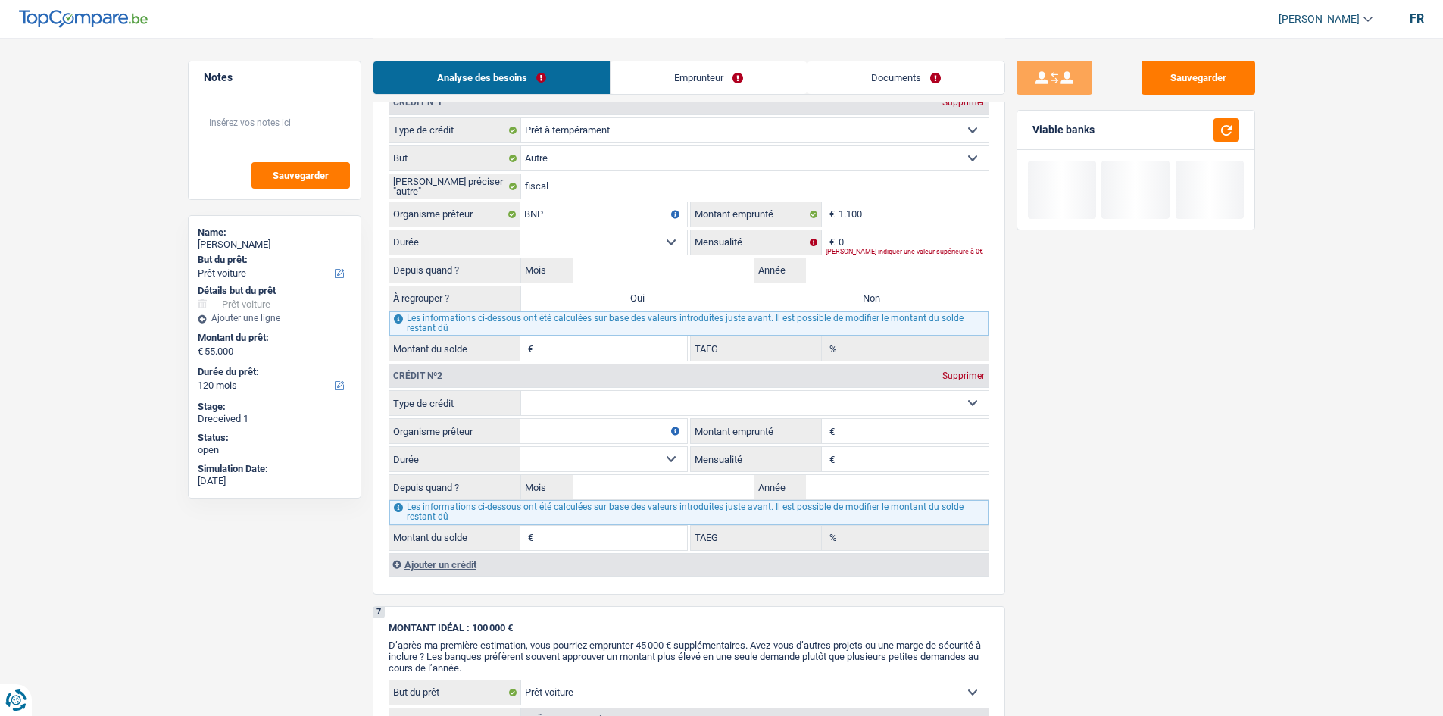
click at [663, 242] on select "12 mois 18 mois 24 mois Sélectionner une option" at bounding box center [603, 242] width 167 height 24
click at [849, 236] on input "0" at bounding box center [914, 242] width 150 height 24
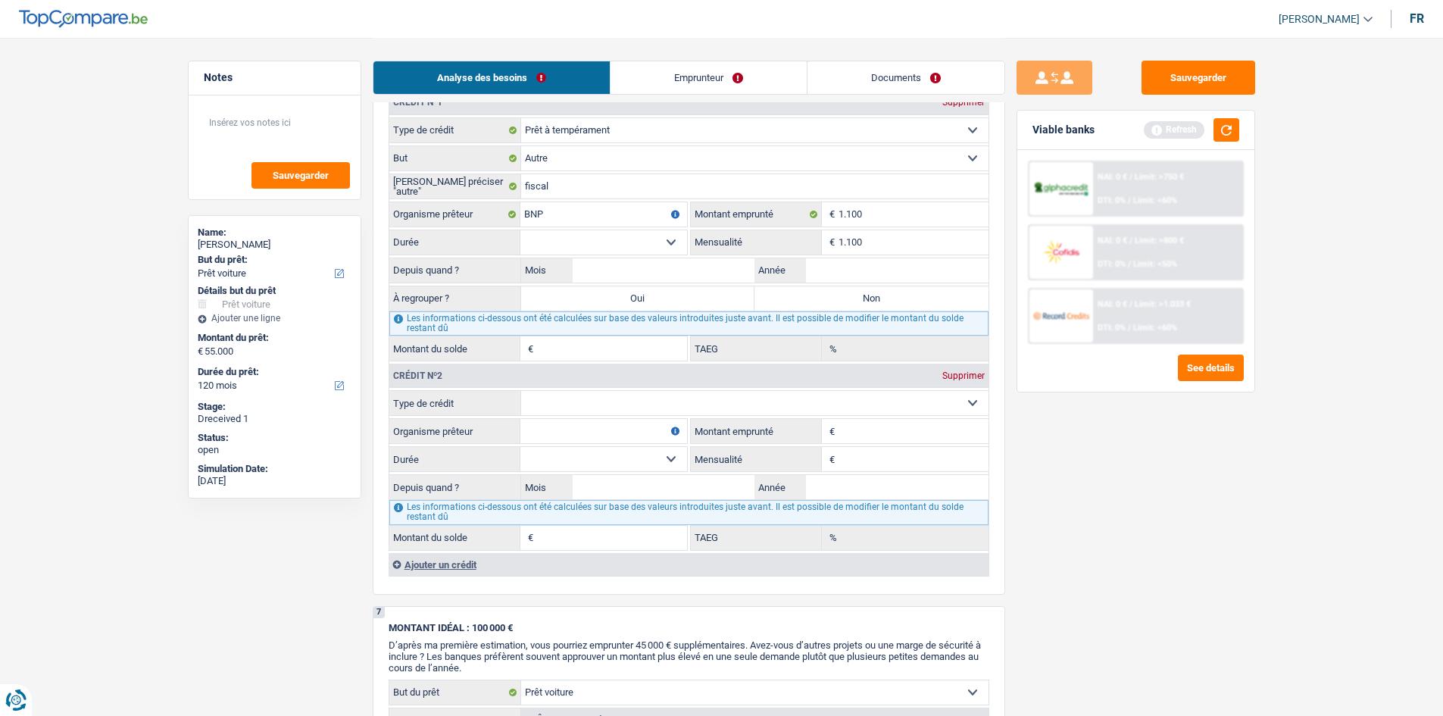
type input "1.100"
click at [871, 214] on input "1.100" at bounding box center [914, 214] width 150 height 24
type input "1"
click at [1230, 123] on button "button" at bounding box center [1227, 129] width 26 height 23
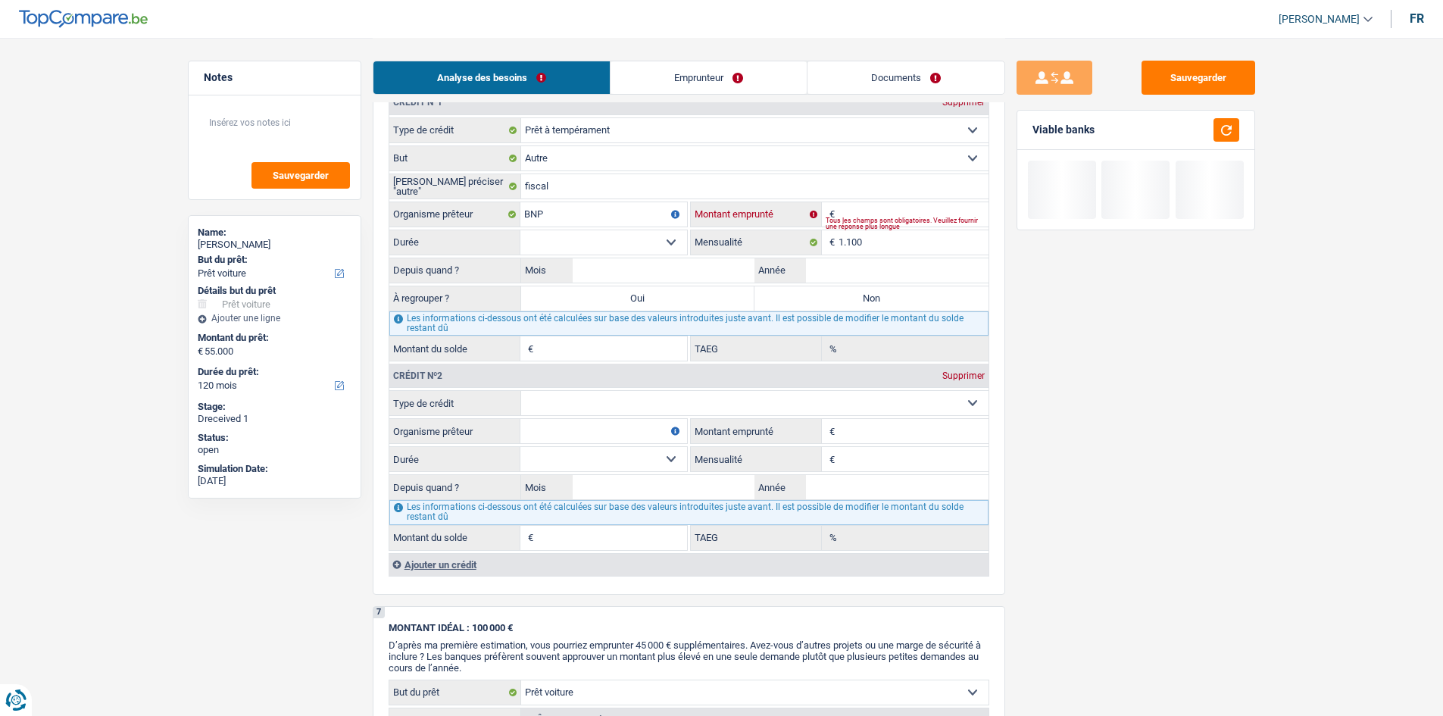
click at [864, 213] on input "Montant" at bounding box center [914, 214] width 150 height 24
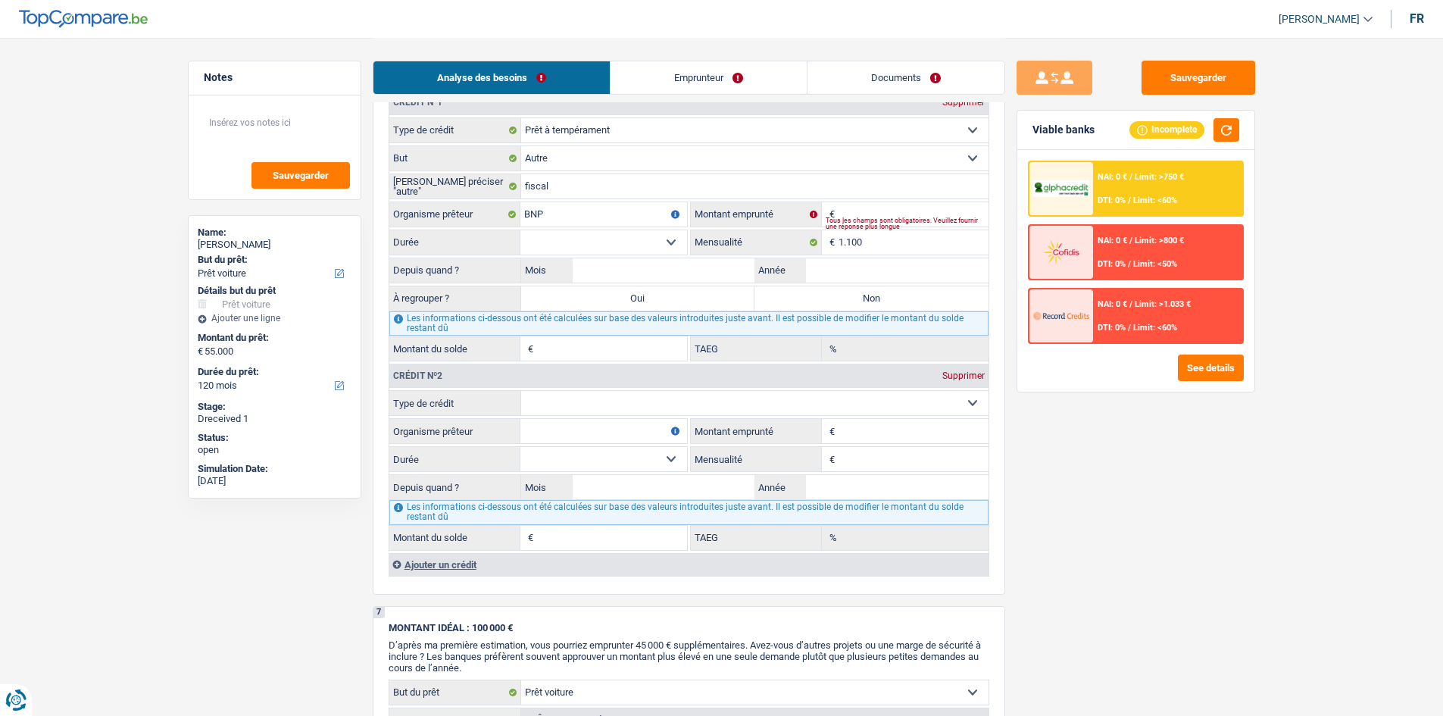
click at [1241, 133] on div "Viable banks Incomplete" at bounding box center [1135, 130] width 237 height 39
click at [1238, 131] on button "button" at bounding box center [1227, 129] width 26 height 23
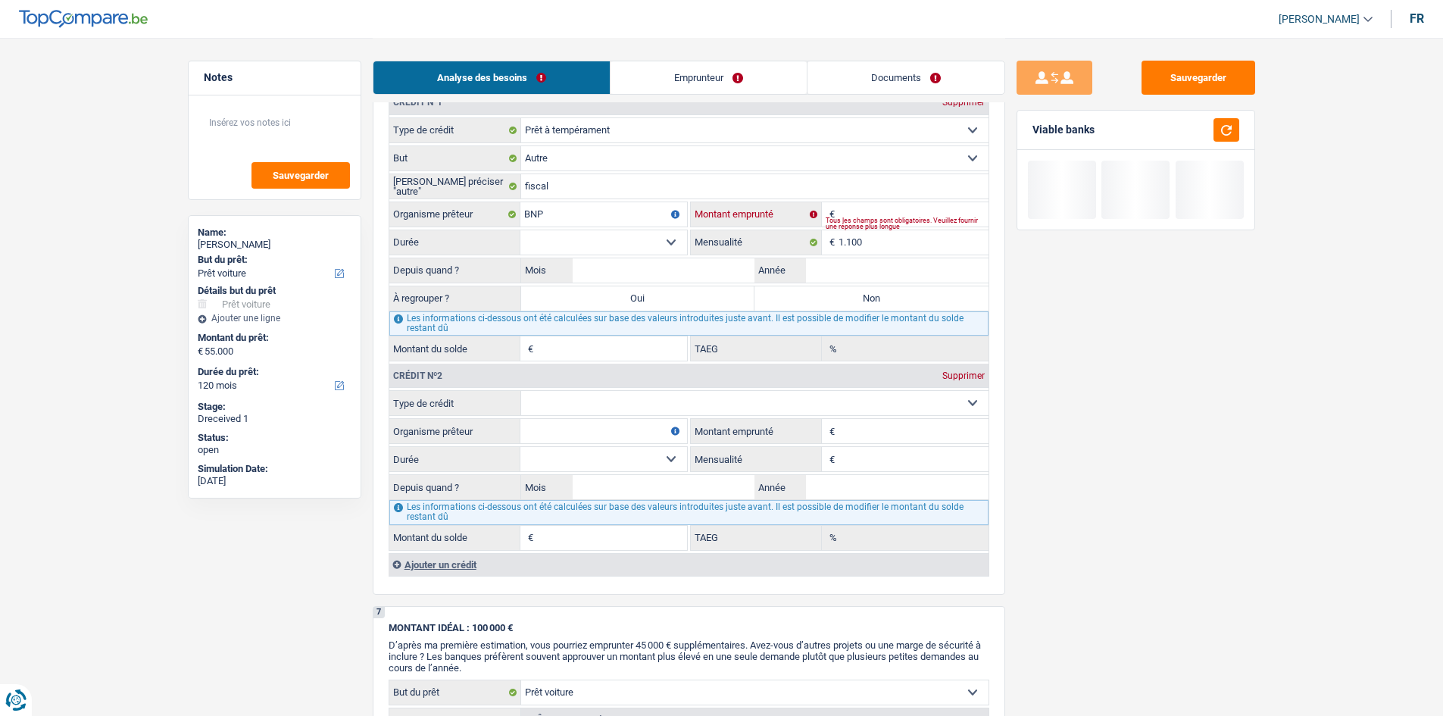
click at [857, 212] on input "Montant" at bounding box center [914, 214] width 150 height 24
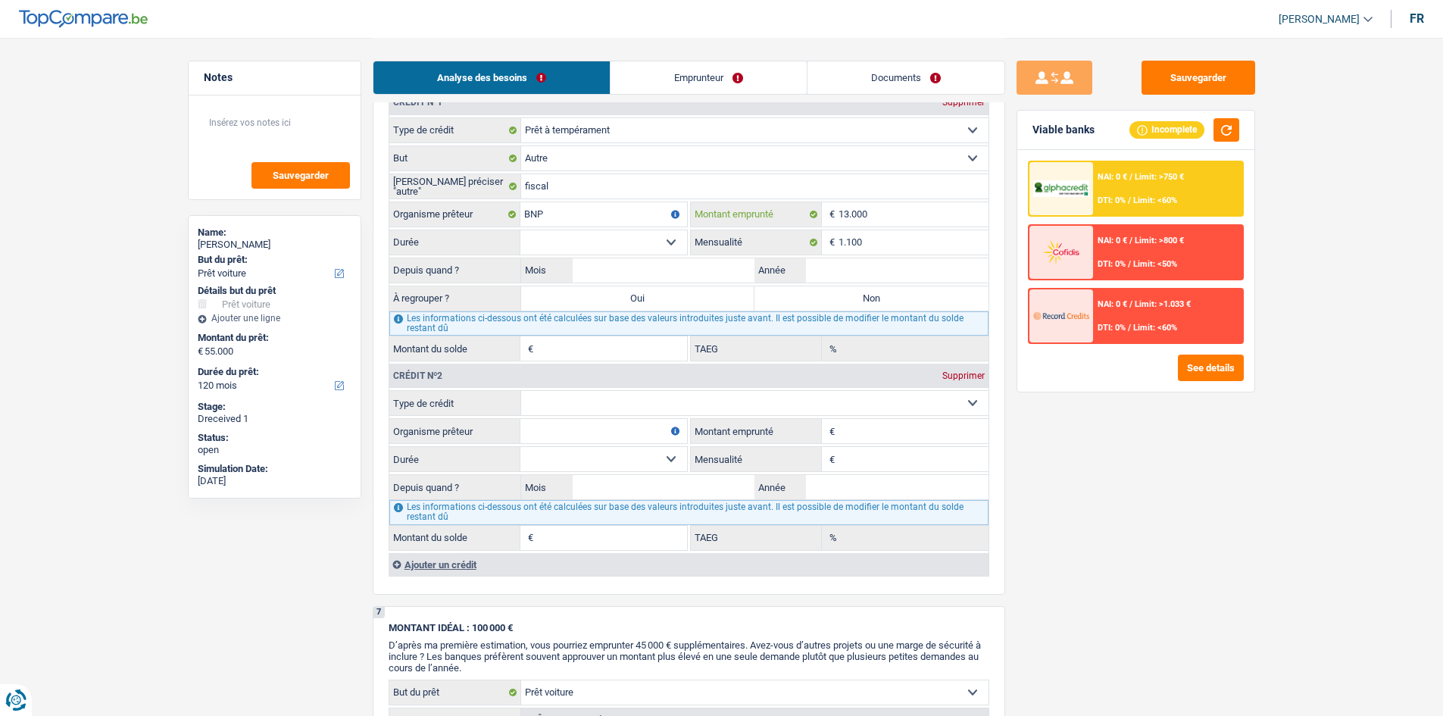
type input "13.000"
drag, startPoint x: 651, startPoint y: 245, endPoint x: 643, endPoint y: 249, distance: 9.2
click at [651, 245] on select "12 mois 18 mois 24 mois 30 mois 36 mois 42 mois 48 mois 60 mois Sélectionner un…" at bounding box center [603, 242] width 167 height 24
select select "12"
click at [520, 230] on select "12 mois 18 mois 24 mois 30 mois 36 mois 42 mois 48 mois 60 mois Sélectionner un…" at bounding box center [603, 242] width 167 height 24
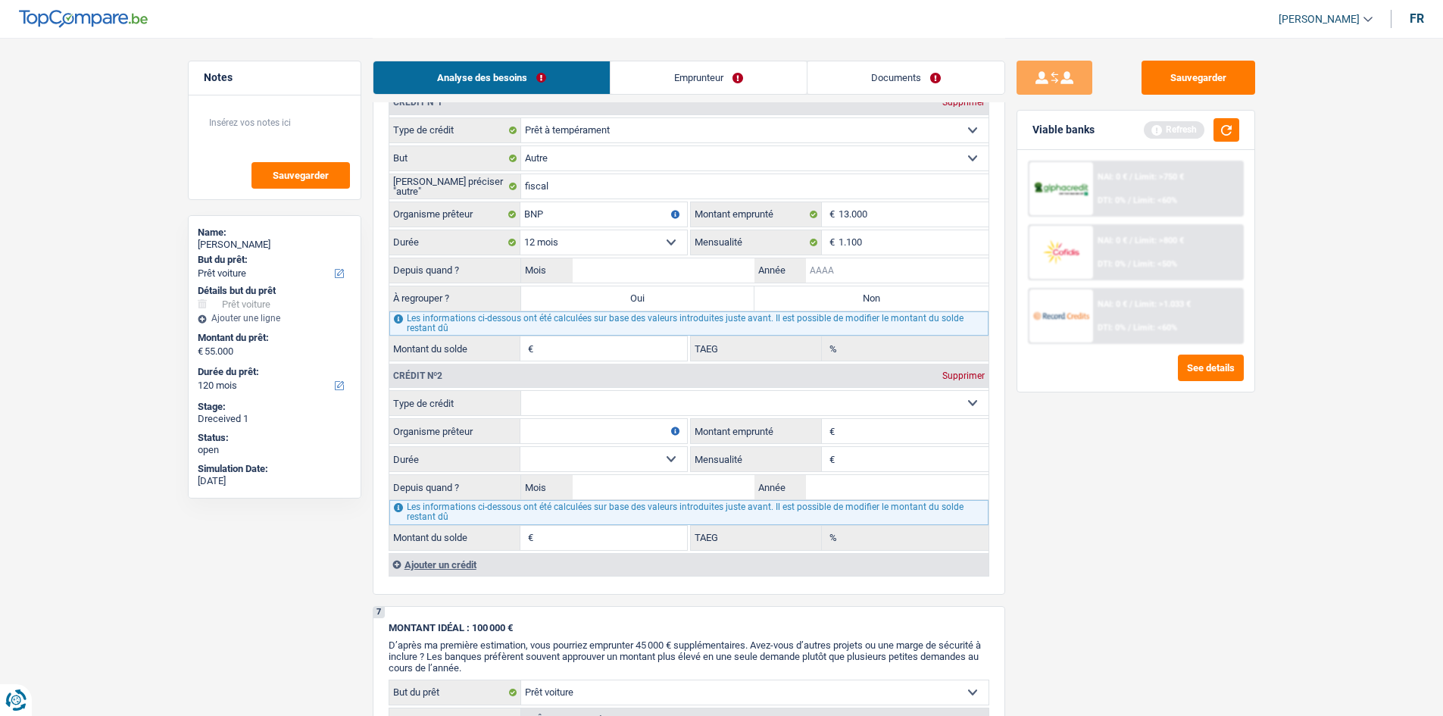
click at [837, 265] on input "Année" at bounding box center [897, 270] width 183 height 24
type input "0"
type input "2024"
click at [731, 267] on input "Mois" at bounding box center [664, 270] width 183 height 24
type input "09"
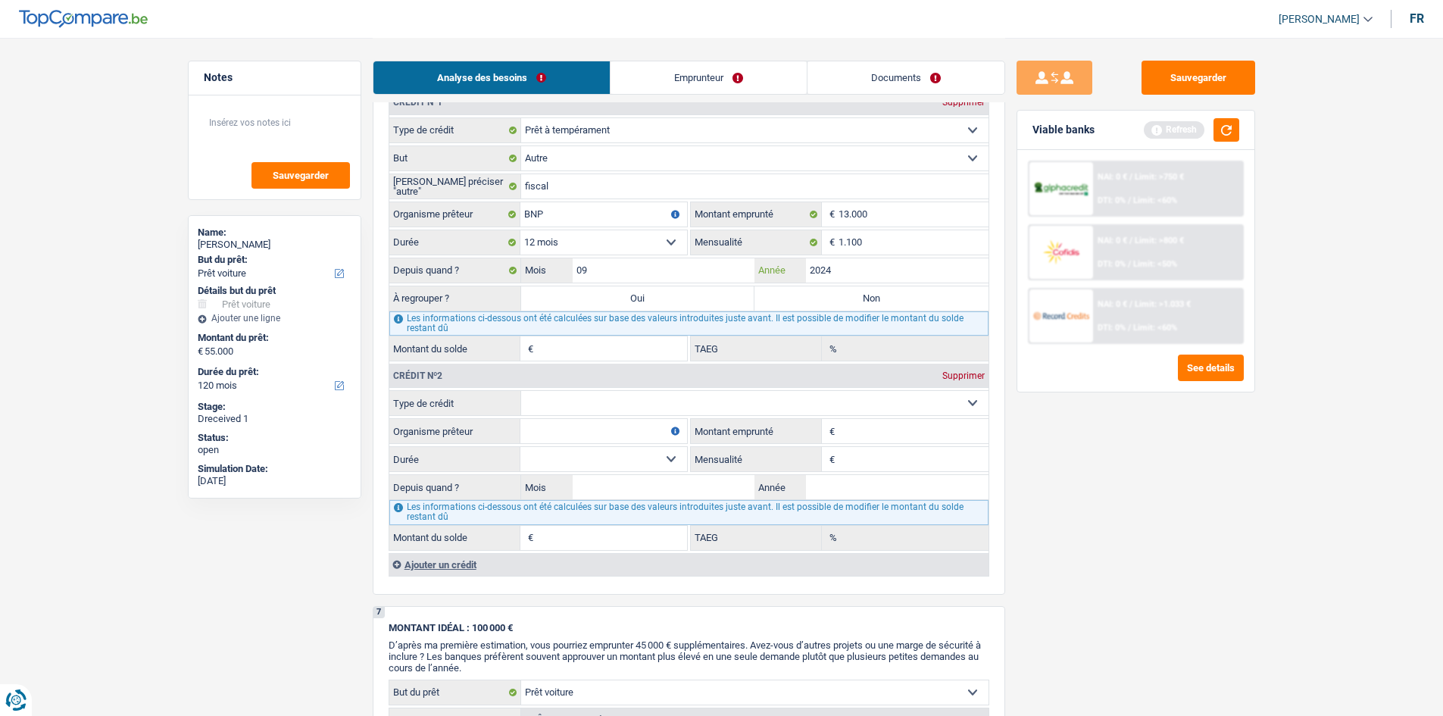
type input "1"
type input "2,86"
click at [1096, 519] on div "Sauvegarder Viable banks Refresh NAI: 0 € / Limit: >750 € DTI: 0% / Limit: <60%…" at bounding box center [1135, 376] width 261 height 631
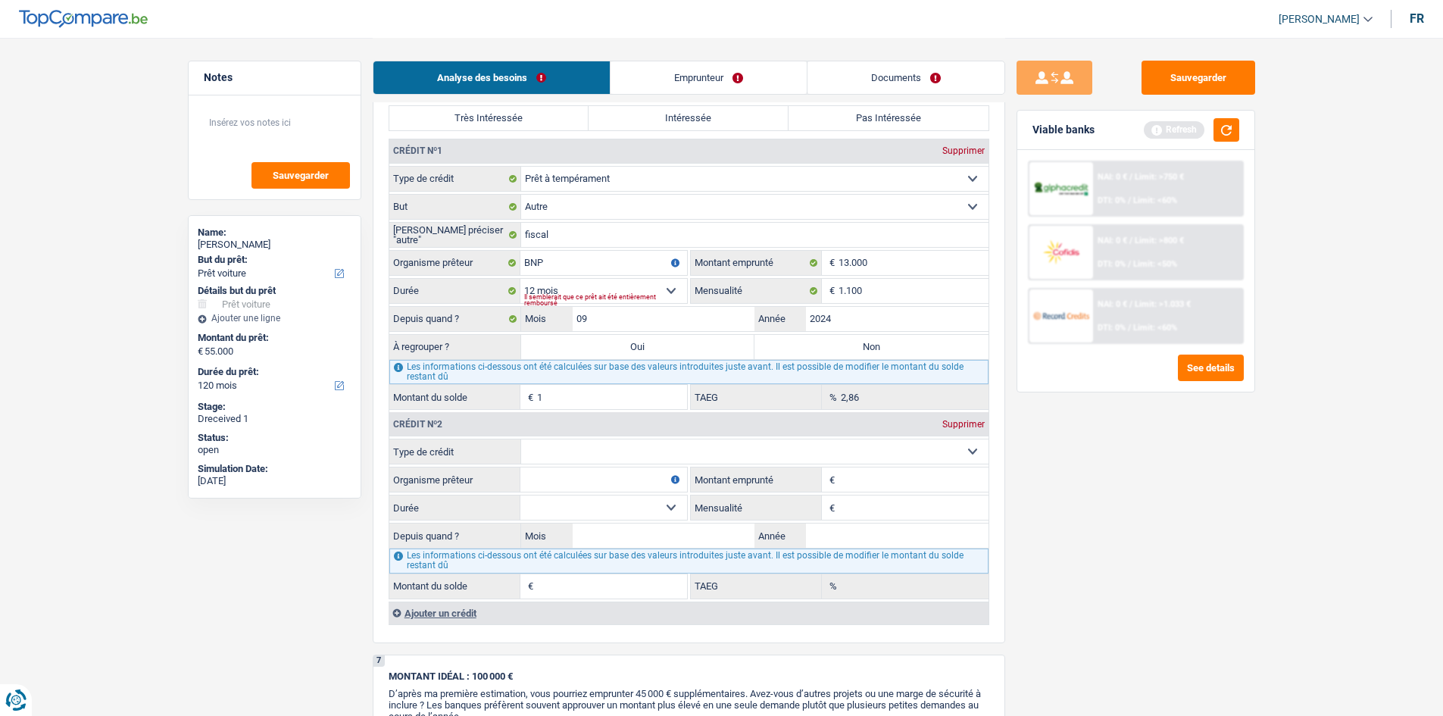
scroll to position [1439, 0]
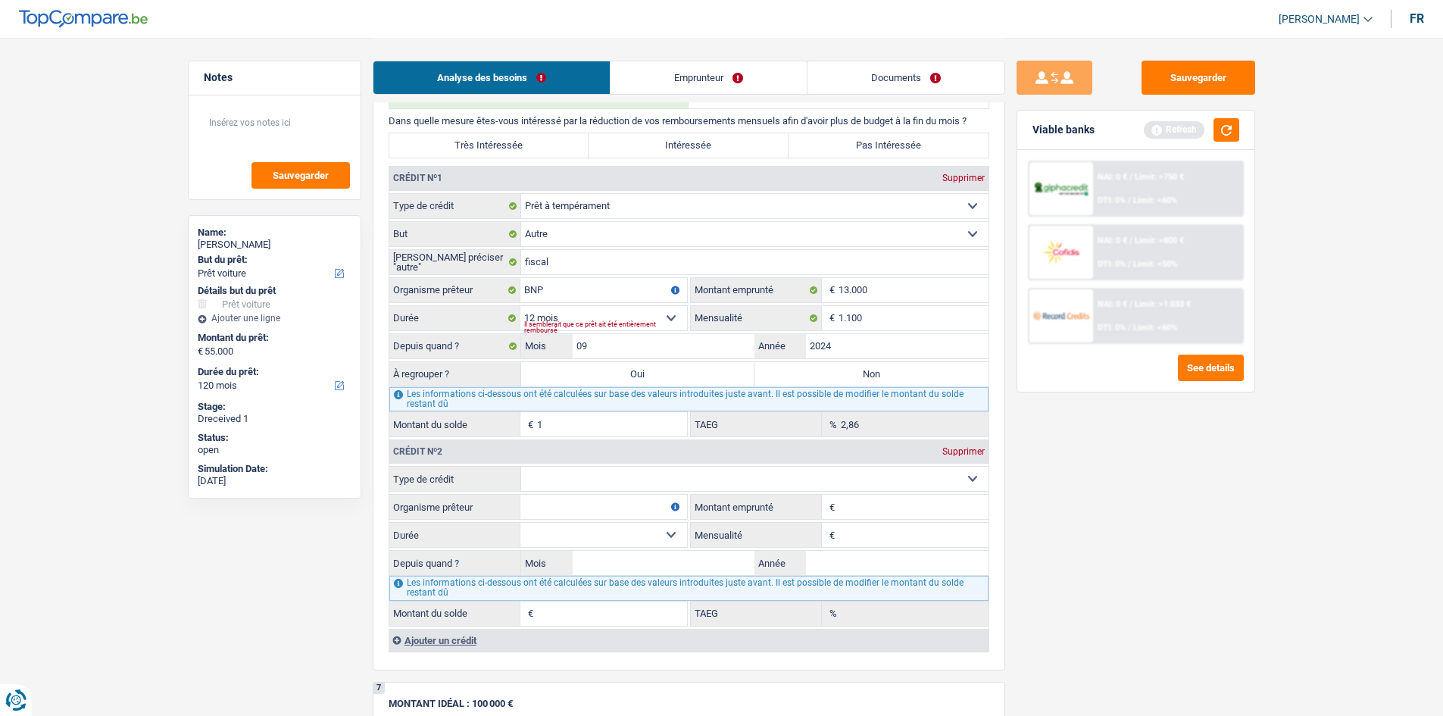
click at [951, 180] on div "Supprimer" at bounding box center [964, 177] width 50 height 9
select select
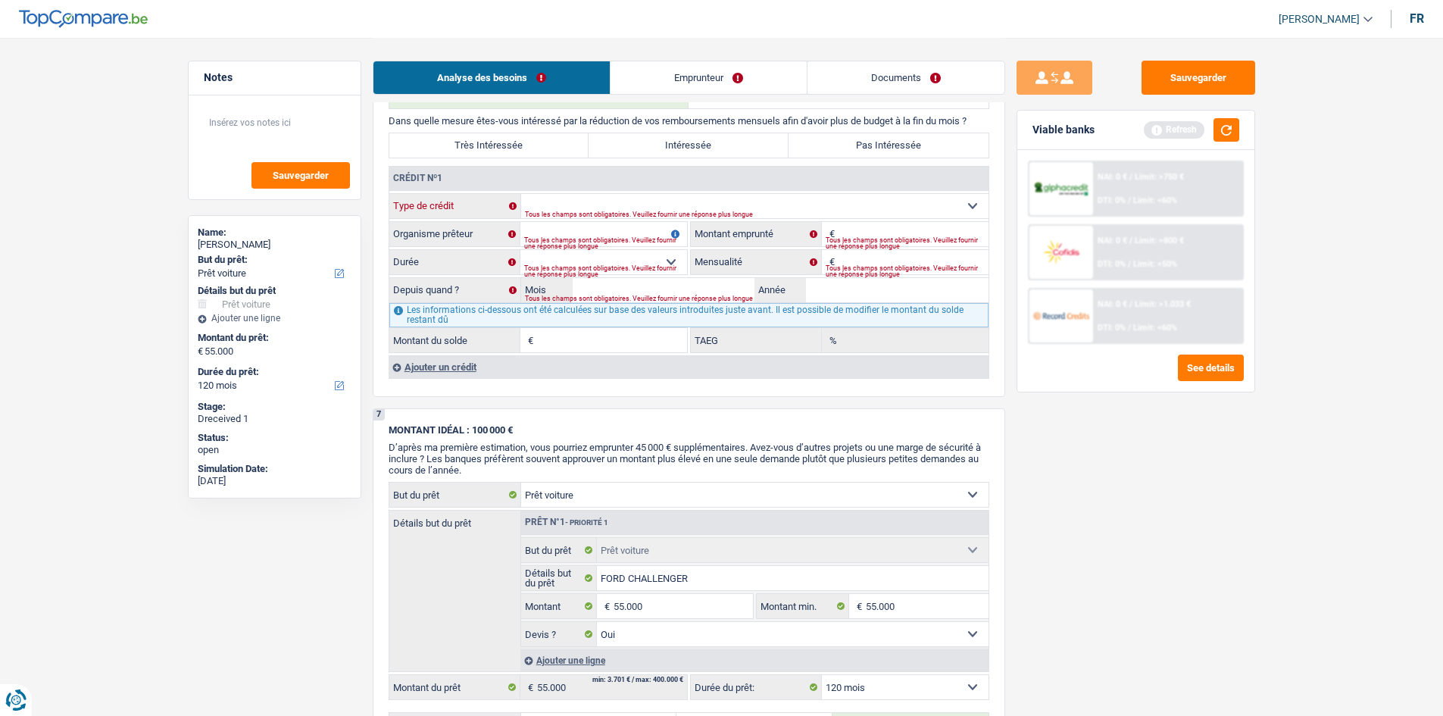
click at [656, 198] on select "Carte ou ouverture de crédit Prêt hypothécaire Vente à tempérament Prêt à tempé…" at bounding box center [754, 206] width 467 height 24
click at [655, 203] on select "Carte ou ouverture de crédit Prêt hypothécaire Vente à tempérament Prêt à tempé…" at bounding box center [754, 206] width 467 height 24
click at [623, 199] on select "Carte ou ouverture de crédit Prêt hypothécaire Vente à tempérament Prêt à tempé…" at bounding box center [754, 206] width 467 height 24
select select "personalLoan"
type input "0"
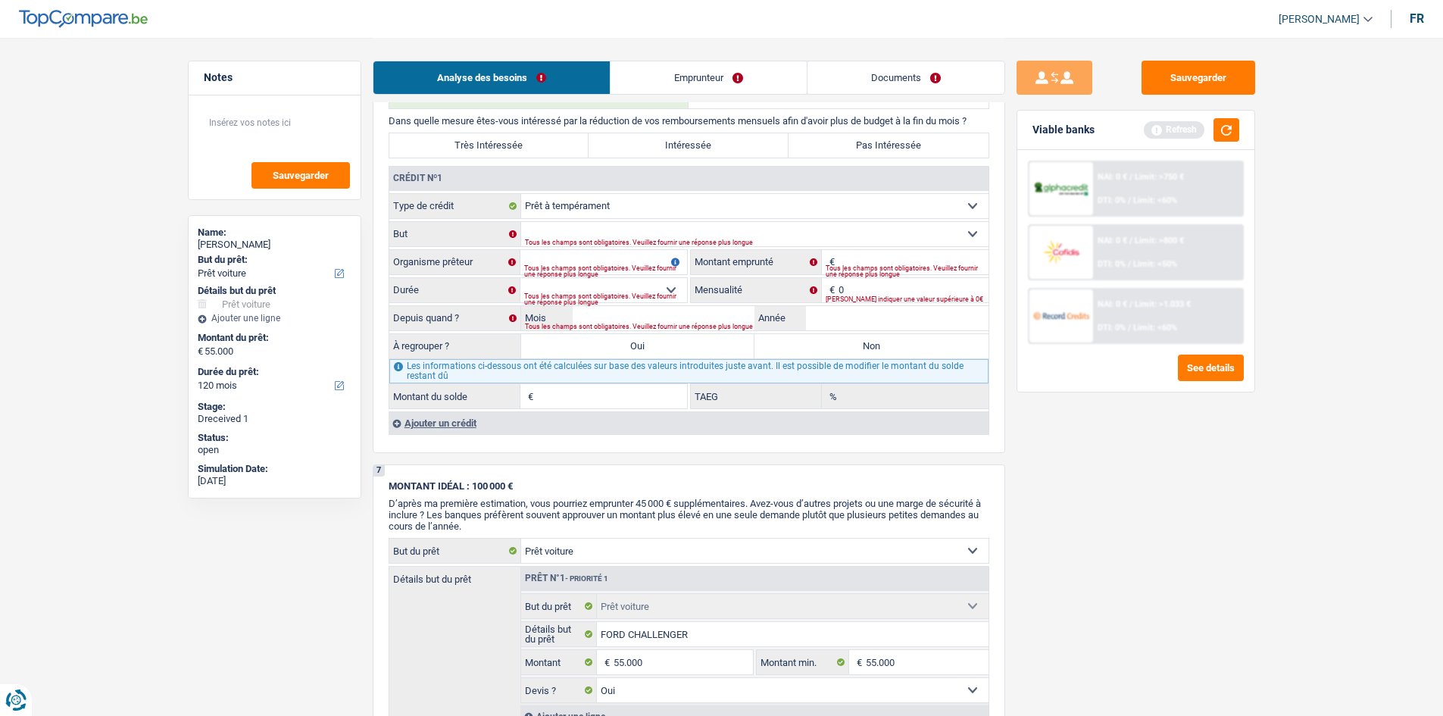
click at [865, 268] on div "Tous les champs sont obligatoires. Veuillez fournir une réponse plus longue" at bounding box center [907, 271] width 163 height 6
click at [867, 262] on input "Montant" at bounding box center [914, 262] width 150 height 24
type input "700"
click at [1108, 418] on div "Sauvegarder Viable banks Refresh NAI: 0 € / Limit: >750 € DTI: 0% / Limit: <60%…" at bounding box center [1135, 376] width 261 height 631
click at [620, 260] on input "Organisme prêteur" at bounding box center [603, 262] width 167 height 24
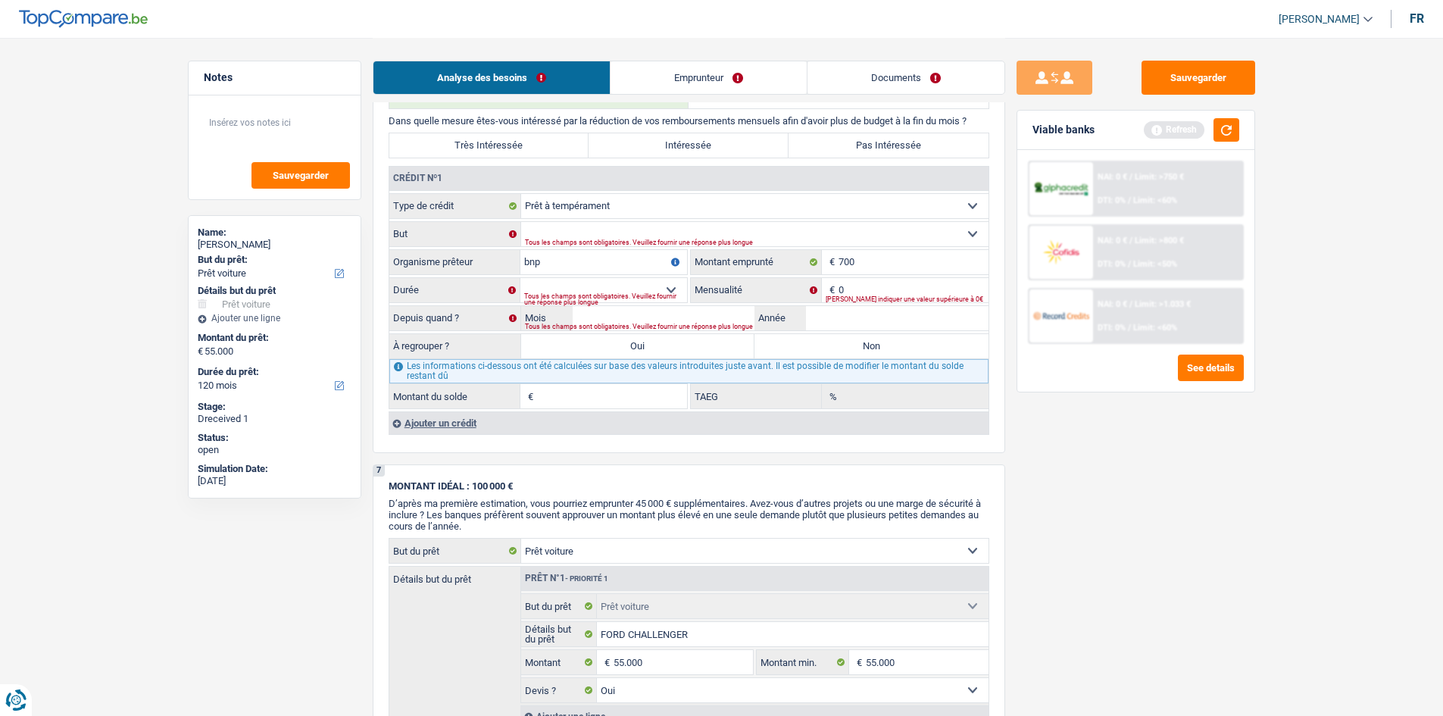
type input "bnp"
click at [617, 296] on div "Tous les champs sont obligatoires. Veuillez fournir une réponse plus longue" at bounding box center [605, 299] width 163 height 6
click at [644, 284] on select "12 mois 18 mois 24 mois Sélectionner une option" at bounding box center [603, 290] width 167 height 24
select select "24"
click at [520, 278] on select "12 mois 18 mois 24 mois Sélectionner une option" at bounding box center [603, 290] width 167 height 24
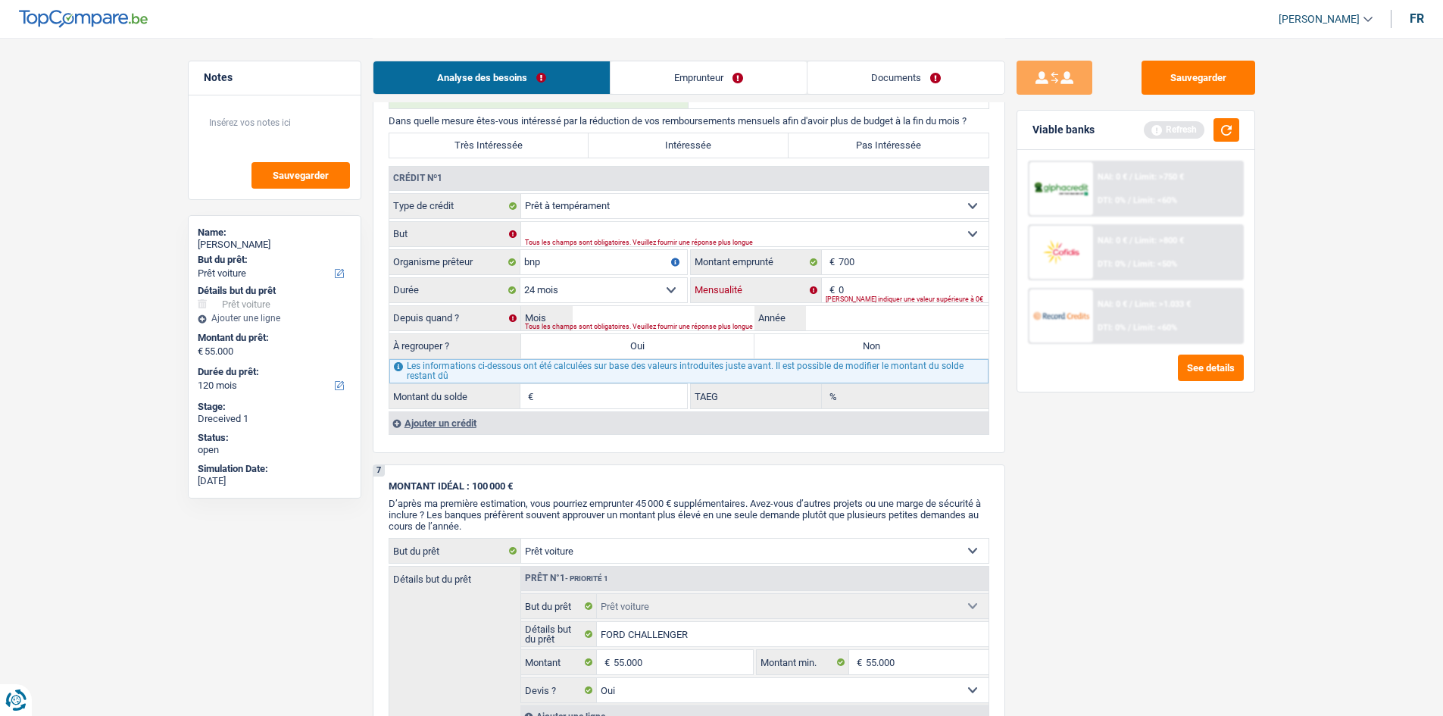
click at [891, 294] on input "0" at bounding box center [914, 290] width 150 height 24
click at [889, 293] on div "€ Mensualité Tous les champs sont obligatoires. Veuillez fournir une réponse pl…" at bounding box center [840, 290] width 298 height 24
click at [889, 291] on input "Mensualité" at bounding box center [914, 290] width 150 height 24
click at [1225, 132] on button "button" at bounding box center [1227, 129] width 26 height 23
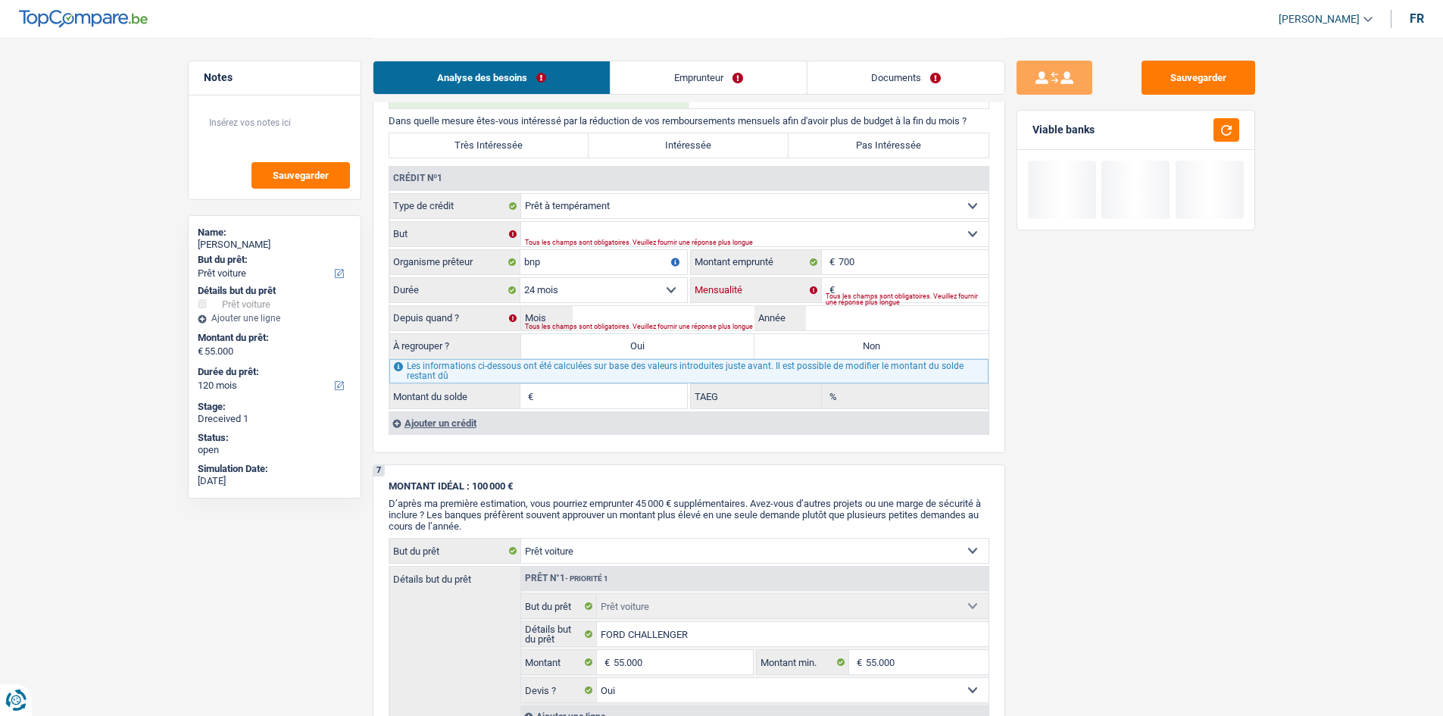
click at [859, 289] on input "Mensualité" at bounding box center [914, 290] width 150 height 24
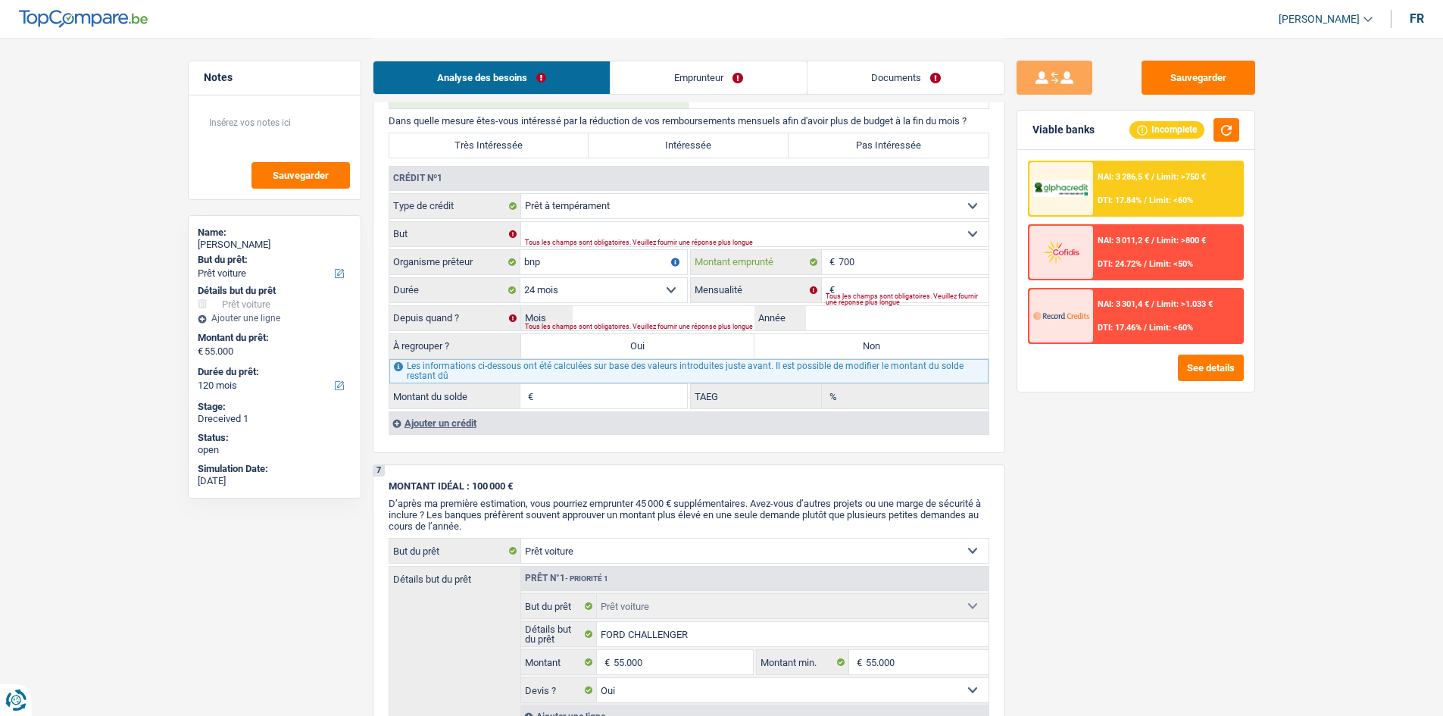
click at [858, 268] on input "700" at bounding box center [914, 262] width 150 height 24
click at [859, 296] on div "Tous les champs sont obligatoires. Veuillez fournir une réponse plus longue" at bounding box center [907, 299] width 163 height 6
click at [867, 283] on input "Mensualité" at bounding box center [914, 290] width 150 height 24
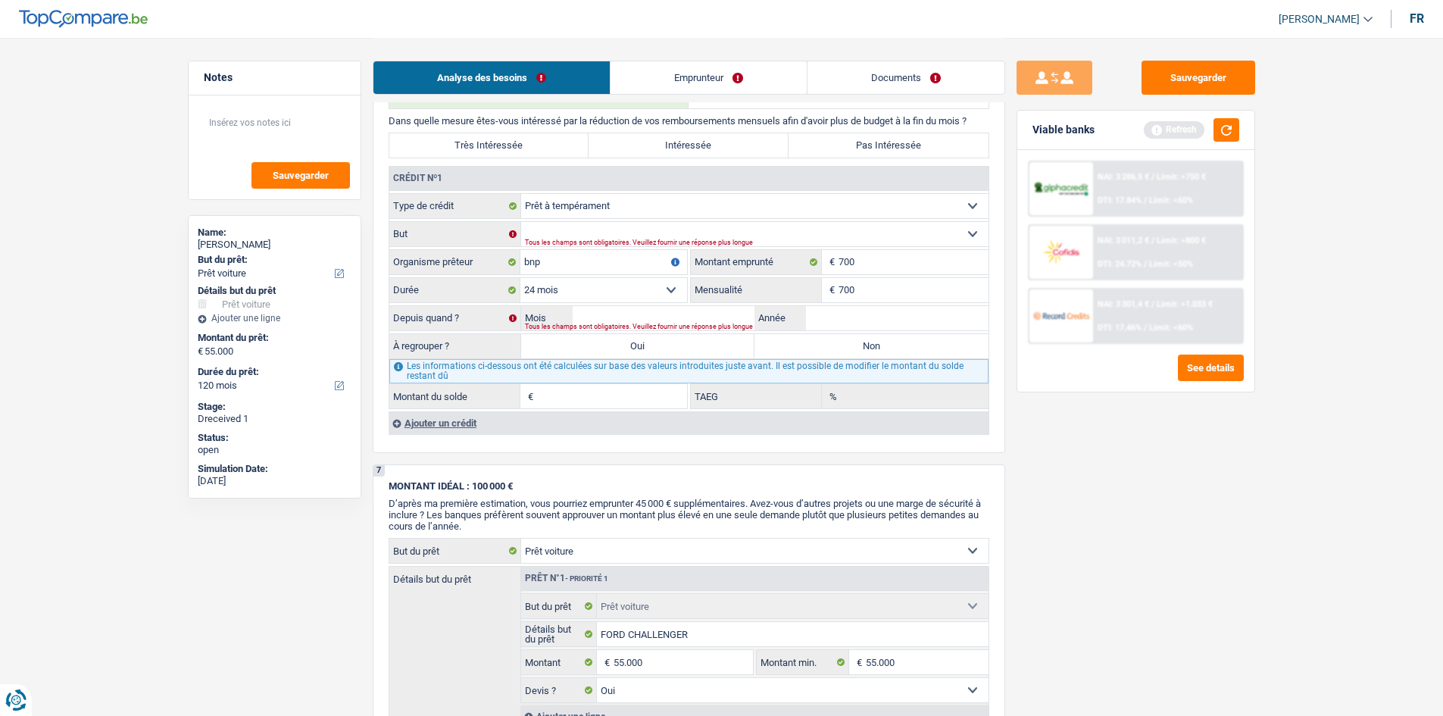
type input "700"
click at [856, 264] on input "700" at bounding box center [914, 262] width 150 height 24
type input "70"
select select
type input "7"
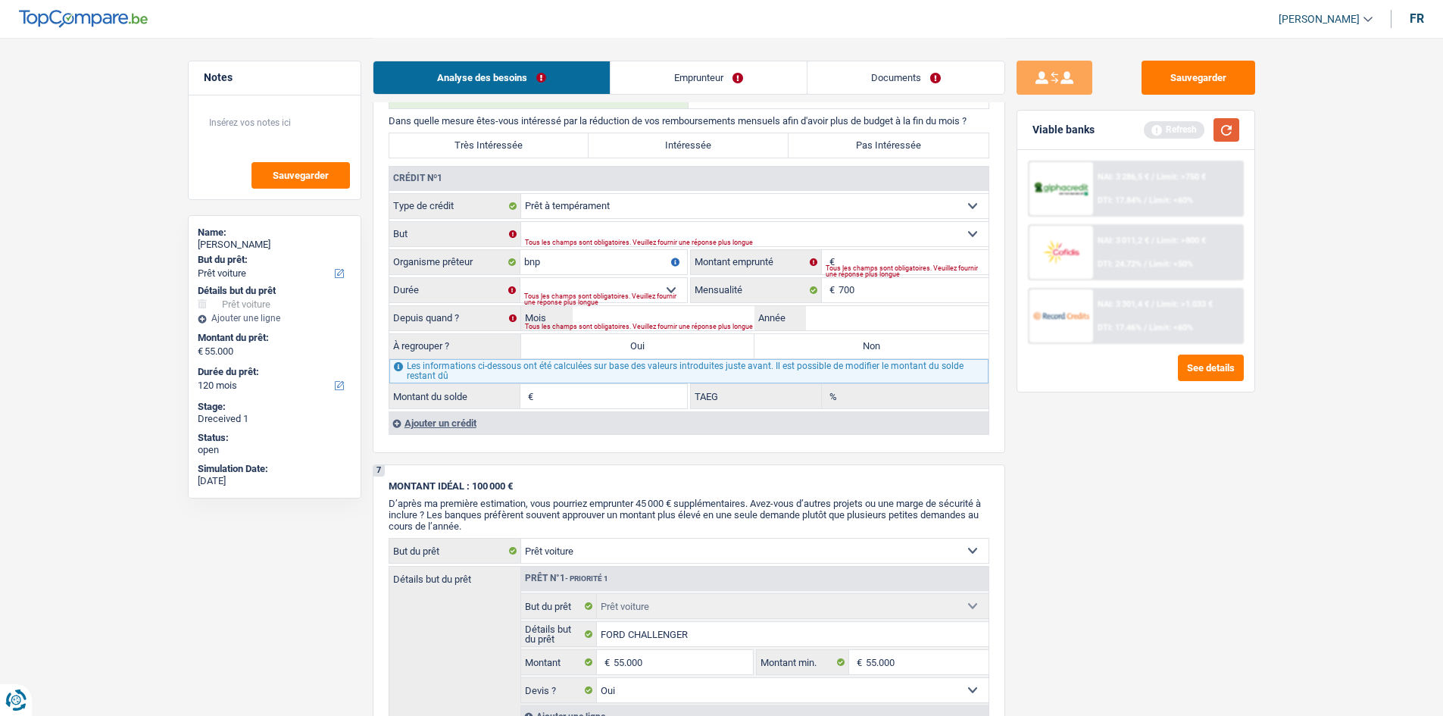
click at [1217, 130] on button "button" at bounding box center [1227, 129] width 26 height 23
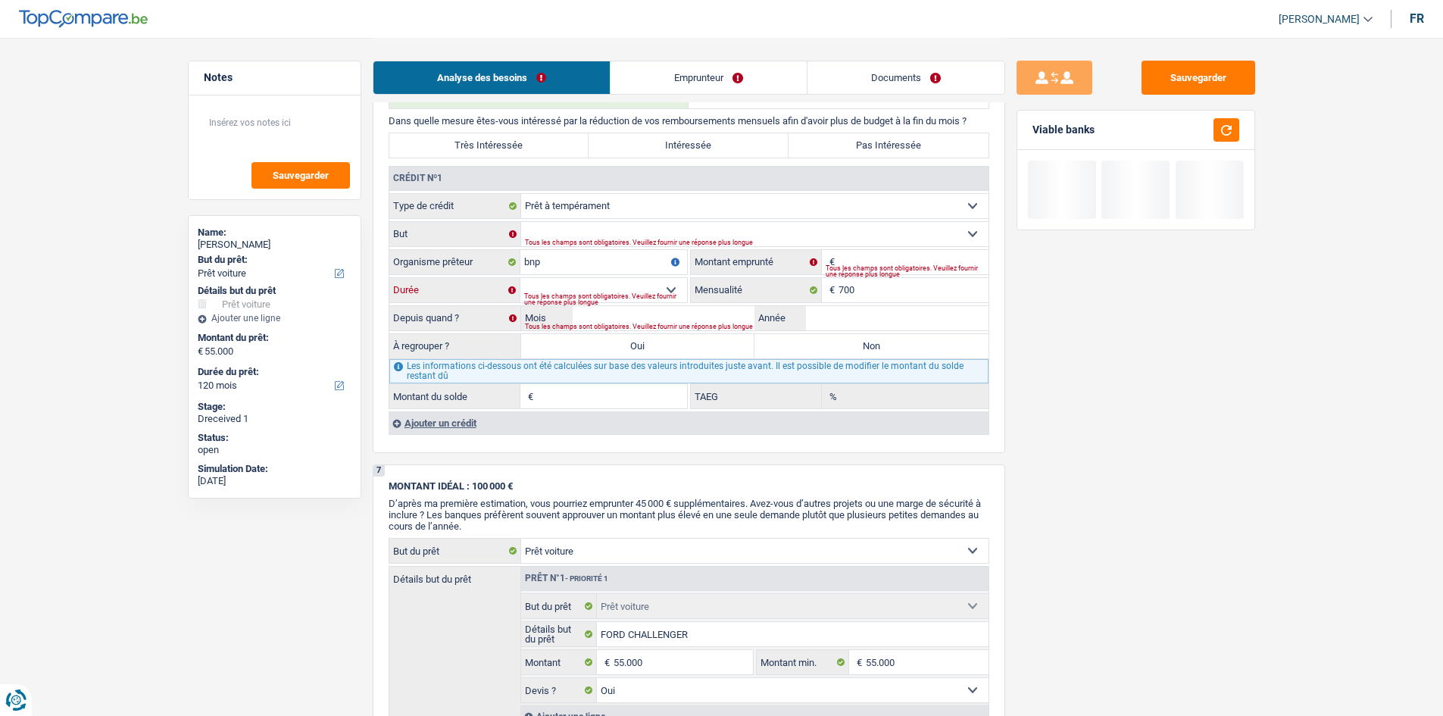
click at [563, 290] on select "12 mois 18 mois 24 mois Sélectionner une option" at bounding box center [603, 290] width 167 height 24
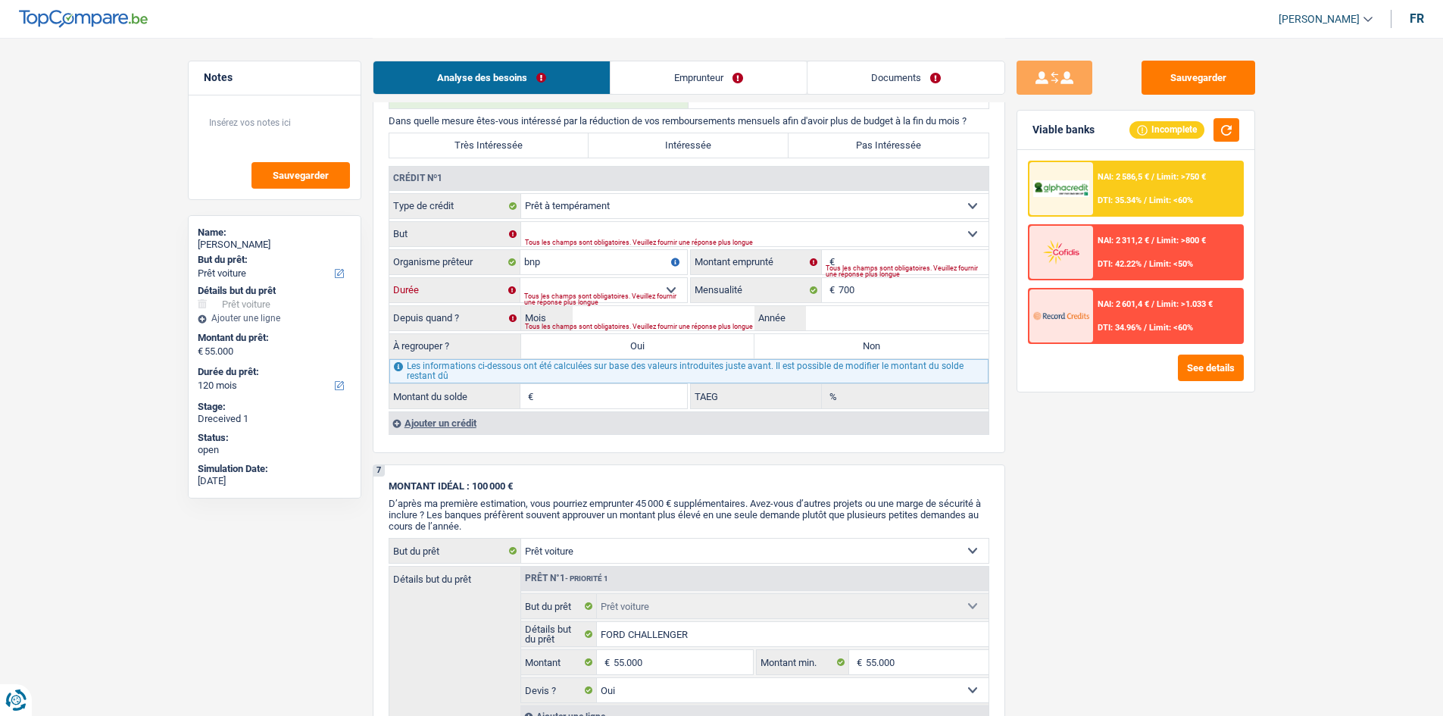
select select "24"
click at [520, 278] on select "12 mois 18 mois 24 mois Sélectionner une option" at bounding box center [603, 290] width 167 height 24
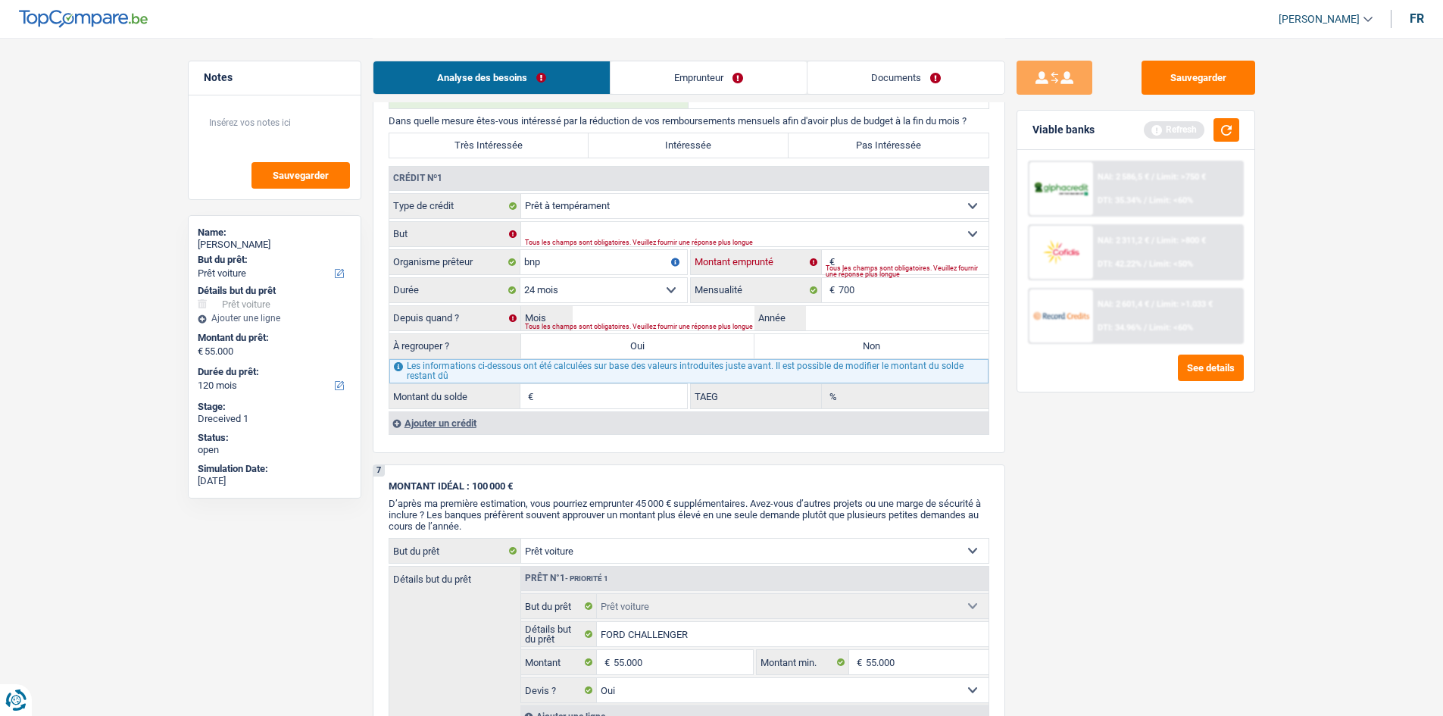
click at [902, 258] on input "Montant" at bounding box center [914, 262] width 150 height 24
type input "1"
select select
type input "15.000"
click at [631, 296] on div "Tous les champs sont obligatoires. Veuillez fournir une réponse plus longue" at bounding box center [605, 299] width 163 height 6
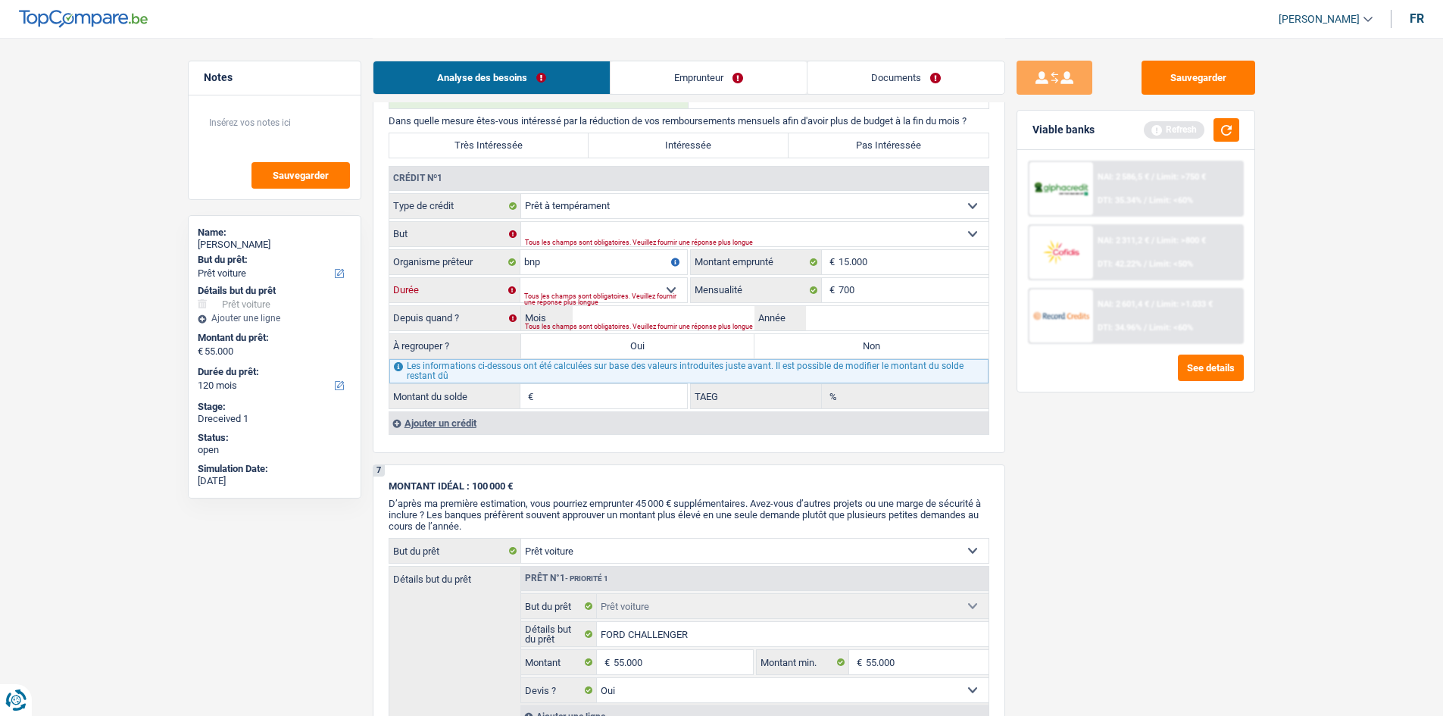
click at [608, 286] on select "12 mois 18 mois 24 mois 30 mois 36 mois 42 mois 48 mois 60 mois Sélectionner un…" at bounding box center [603, 290] width 167 height 24
select select "24"
click at [520, 278] on select "12 mois 18 mois 24 mois 30 mois 36 mois 42 mois 48 mois 60 mois Sélectionner un…" at bounding box center [603, 290] width 167 height 24
click at [878, 319] on input "Année" at bounding box center [897, 318] width 183 height 24
click at [1220, 129] on button "button" at bounding box center [1227, 129] width 26 height 23
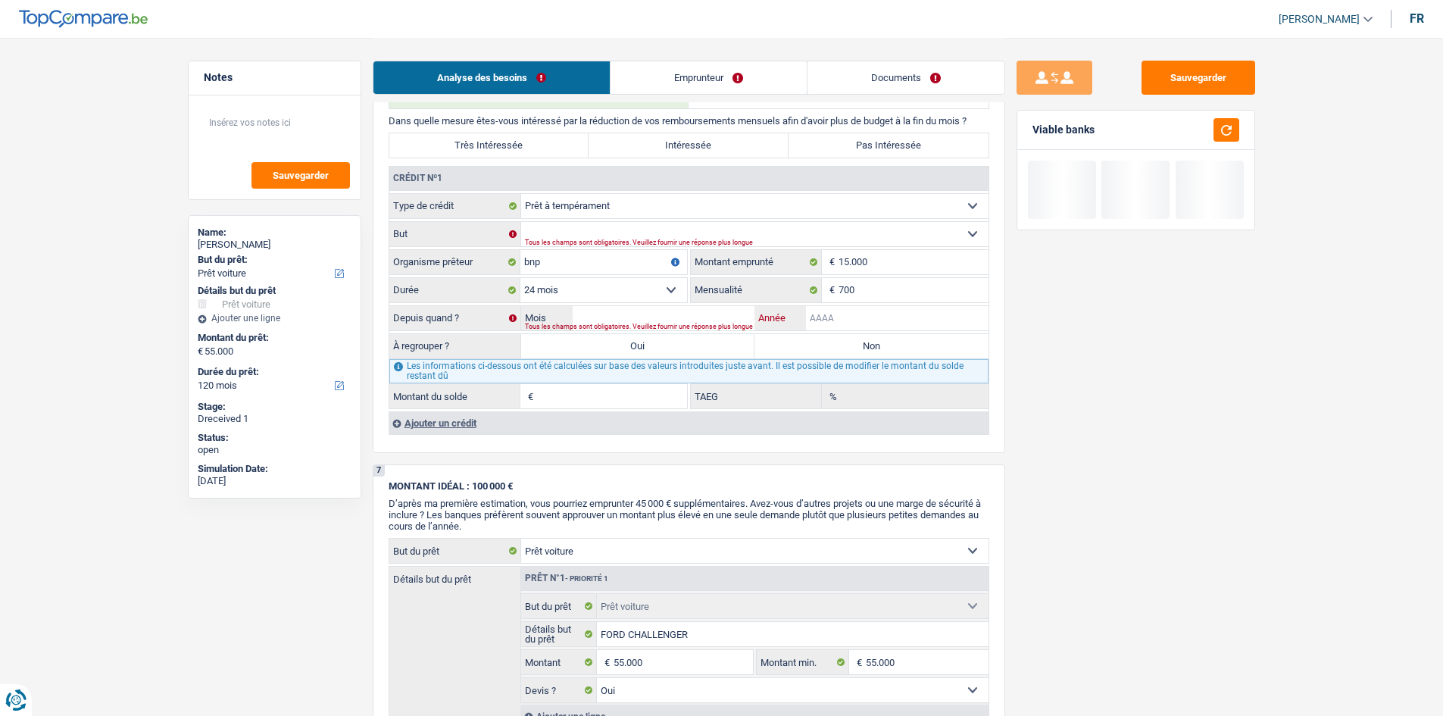
click at [860, 309] on input "Année" at bounding box center [897, 318] width 183 height 24
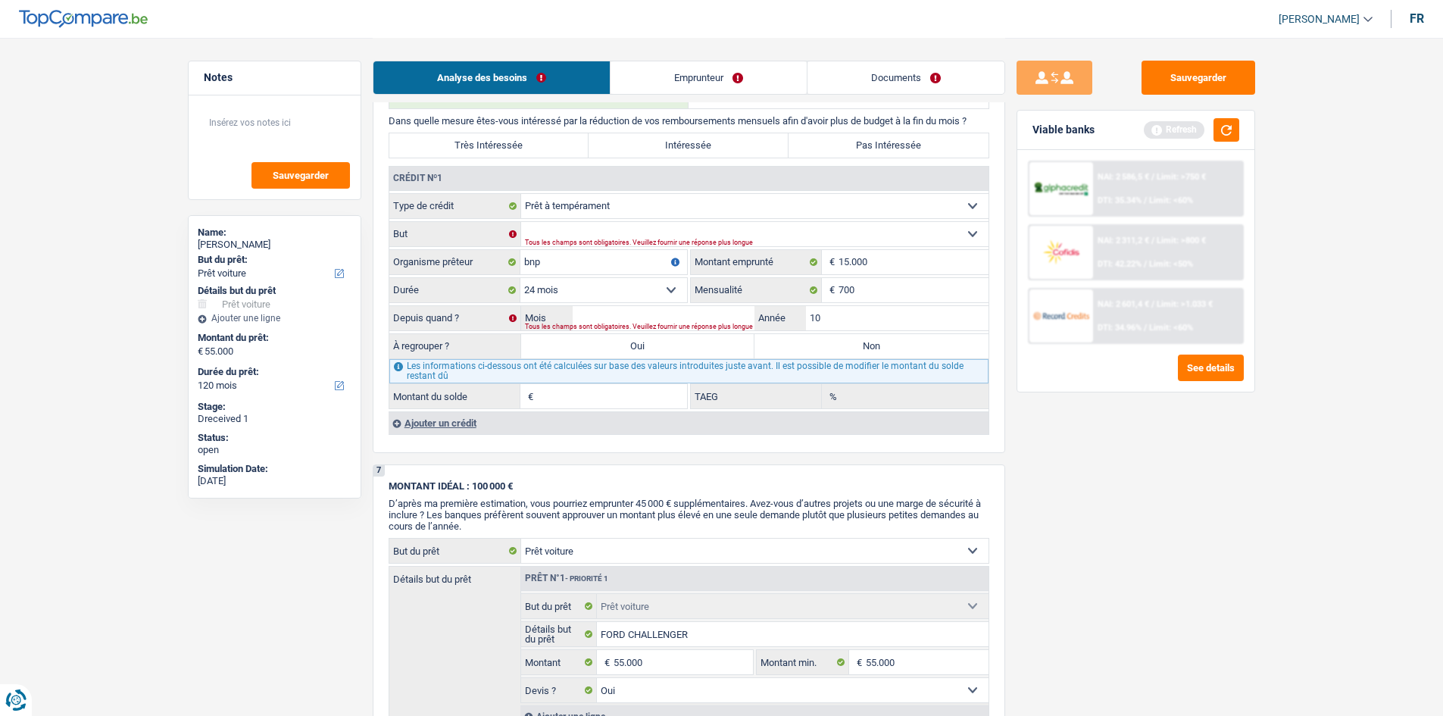
type input "1"
type input "2024"
click at [658, 318] on input "Mois" at bounding box center [664, 318] width 183 height 24
type input "10"
type input "8.536"
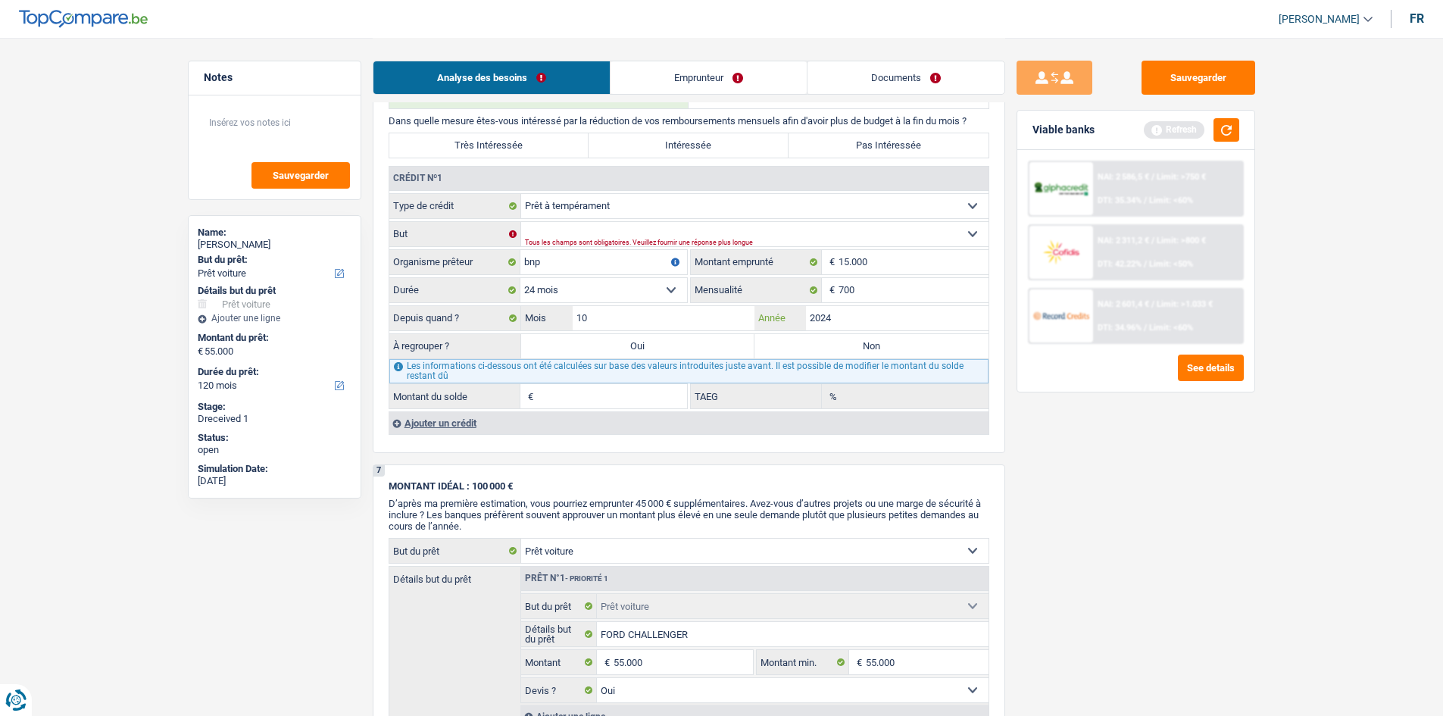
type input "11,71"
click at [1223, 122] on button "button" at bounding box center [1227, 129] width 26 height 23
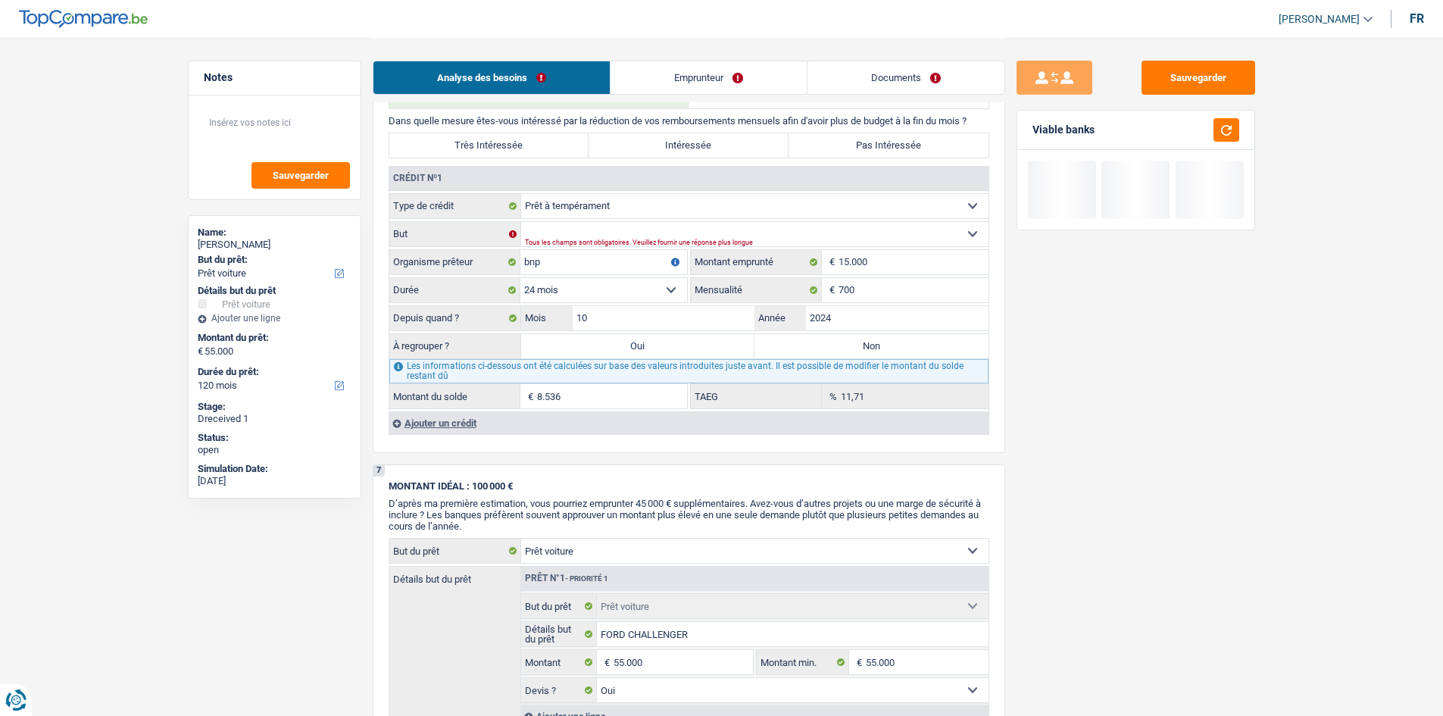
click at [836, 352] on label "Non" at bounding box center [871, 346] width 234 height 24
click at [836, 352] on input "Non" at bounding box center [871, 346] width 234 height 24
radio input "true"
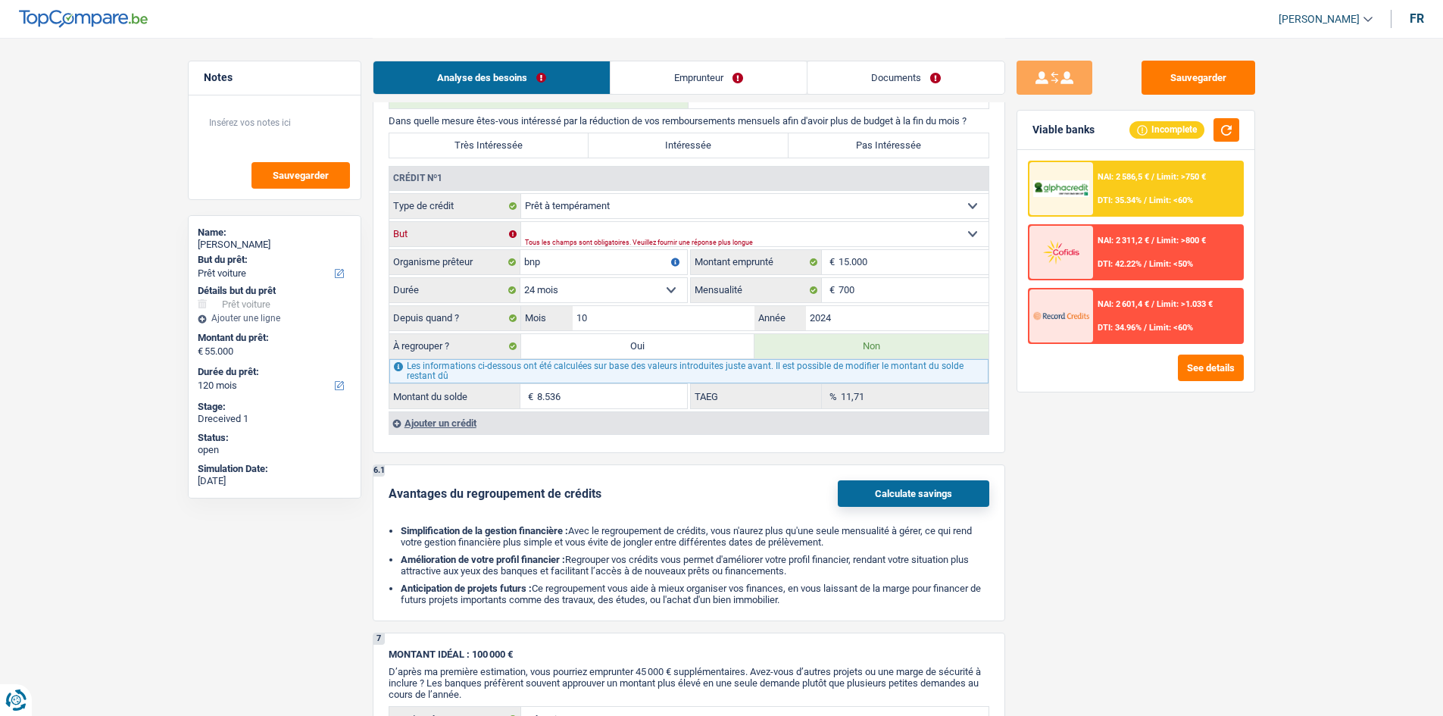
click at [604, 235] on select "Confort maison: meubles, textile, peinture, électroménager, outillage non-profe…" at bounding box center [754, 234] width 467 height 24
select select "other"
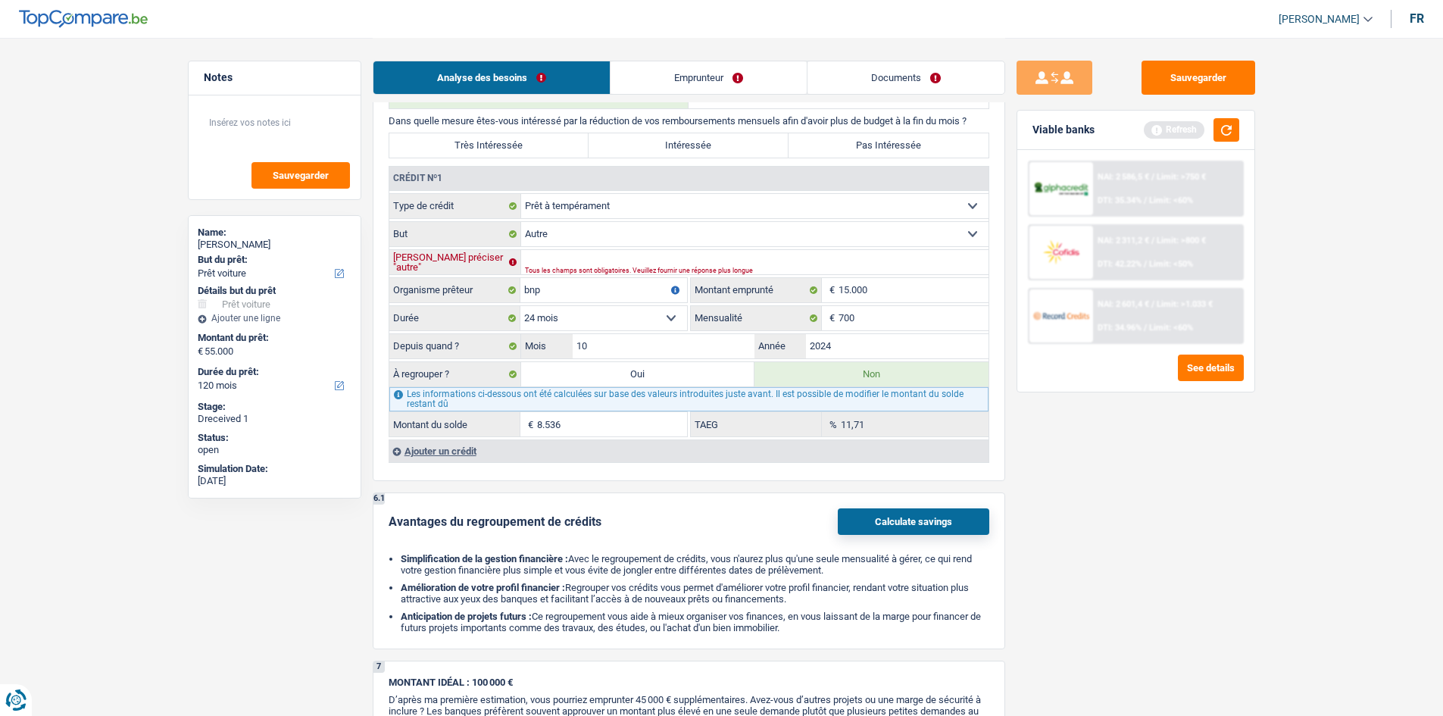
click at [568, 252] on input "[PERSON_NAME] préciser "autre"" at bounding box center [754, 262] width 467 height 24
type input "B"
type input "besoin de liquidité pour sa société"
click at [1212, 127] on div "Refresh" at bounding box center [1191, 129] width 95 height 23
click at [1217, 127] on button "button" at bounding box center [1227, 129] width 26 height 23
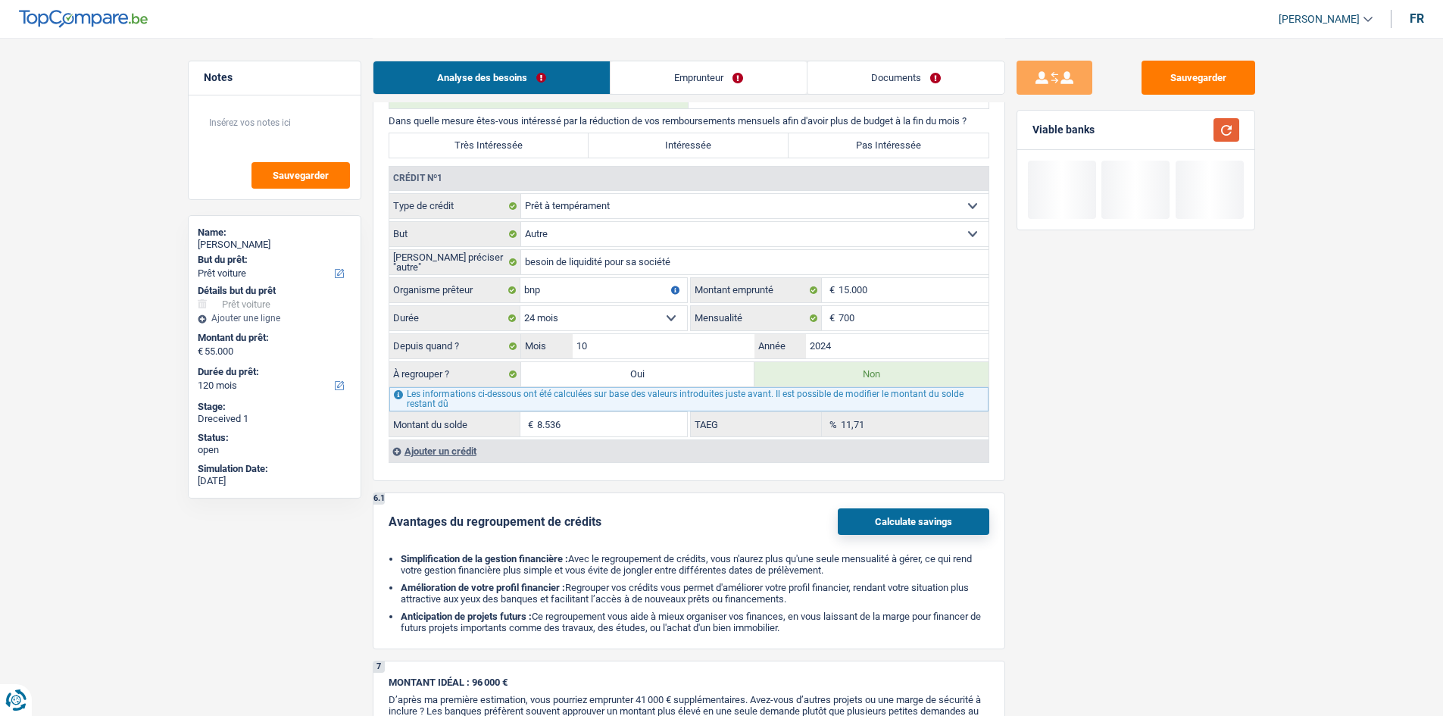
click at [1218, 127] on button "button" at bounding box center [1227, 129] width 26 height 23
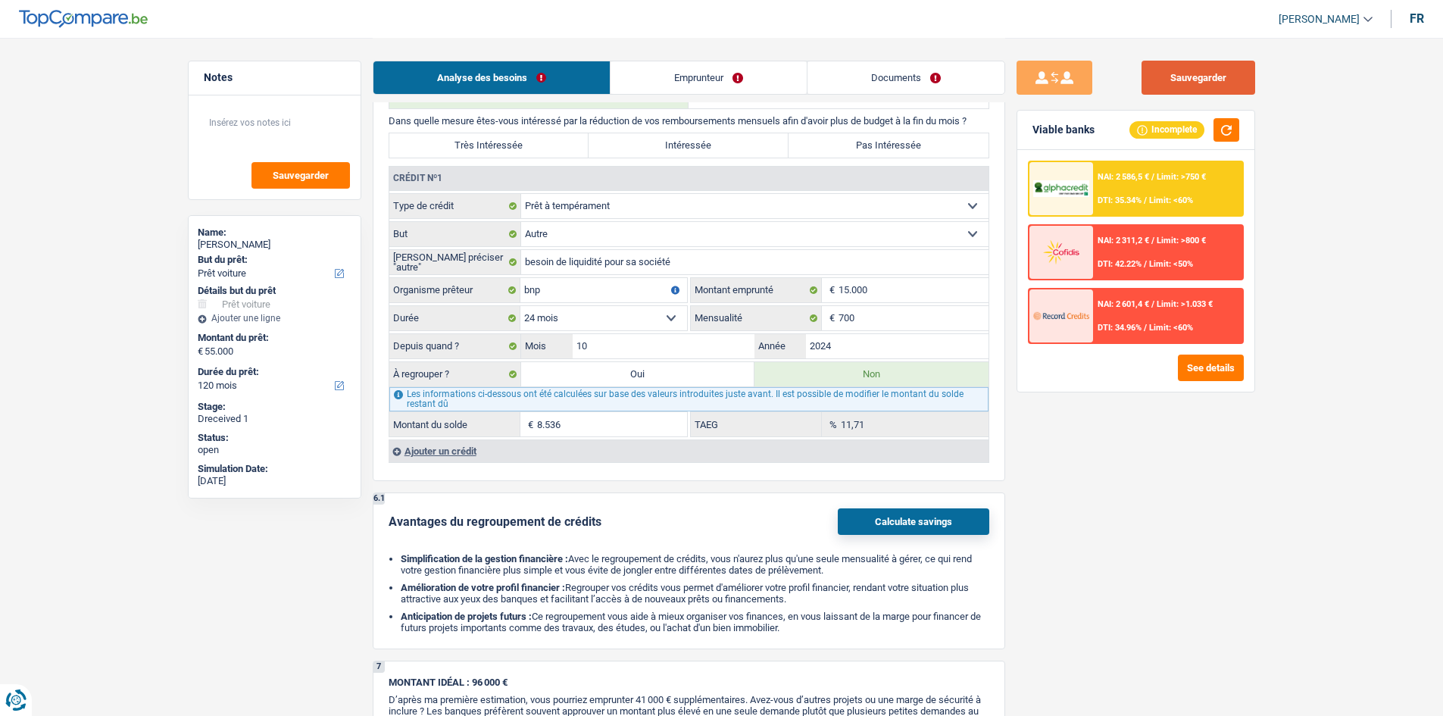
click at [1195, 85] on button "Sauvegarder" at bounding box center [1199, 78] width 114 height 34
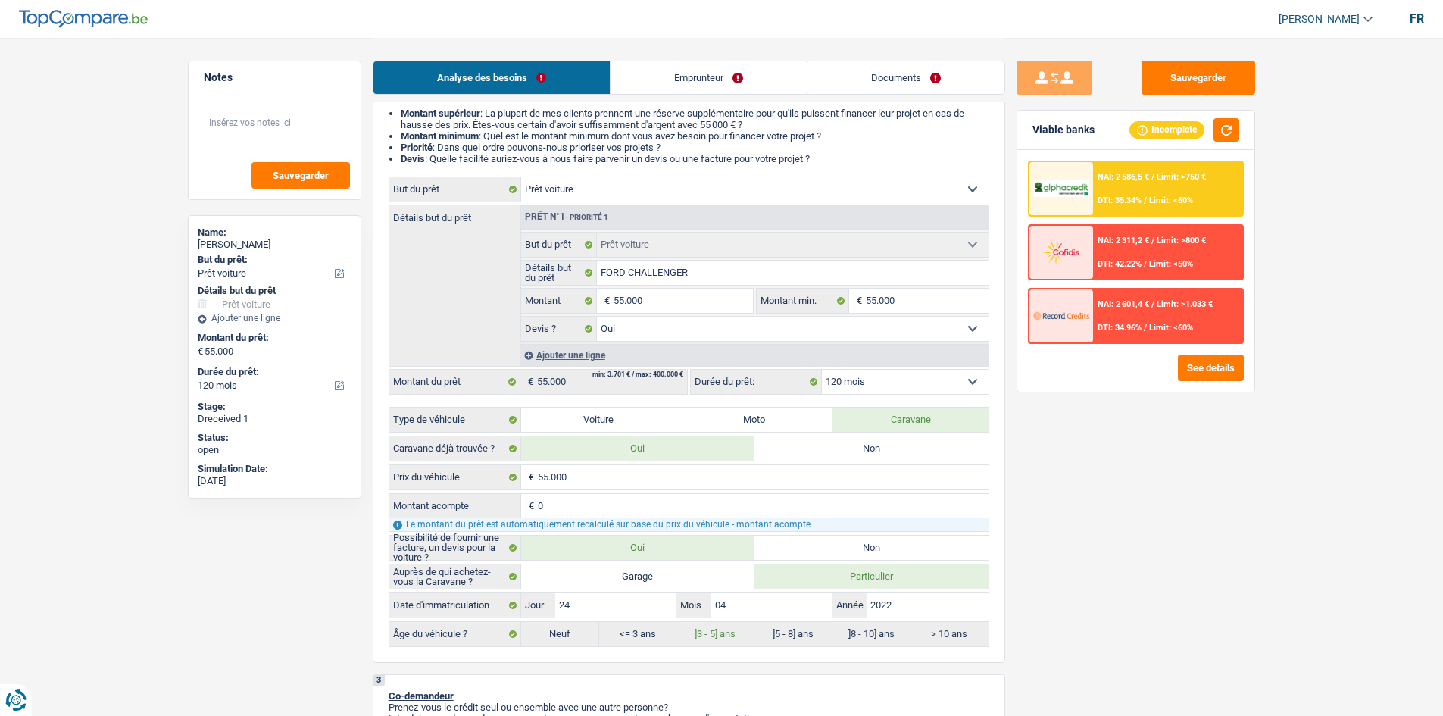
scroll to position [0, 0]
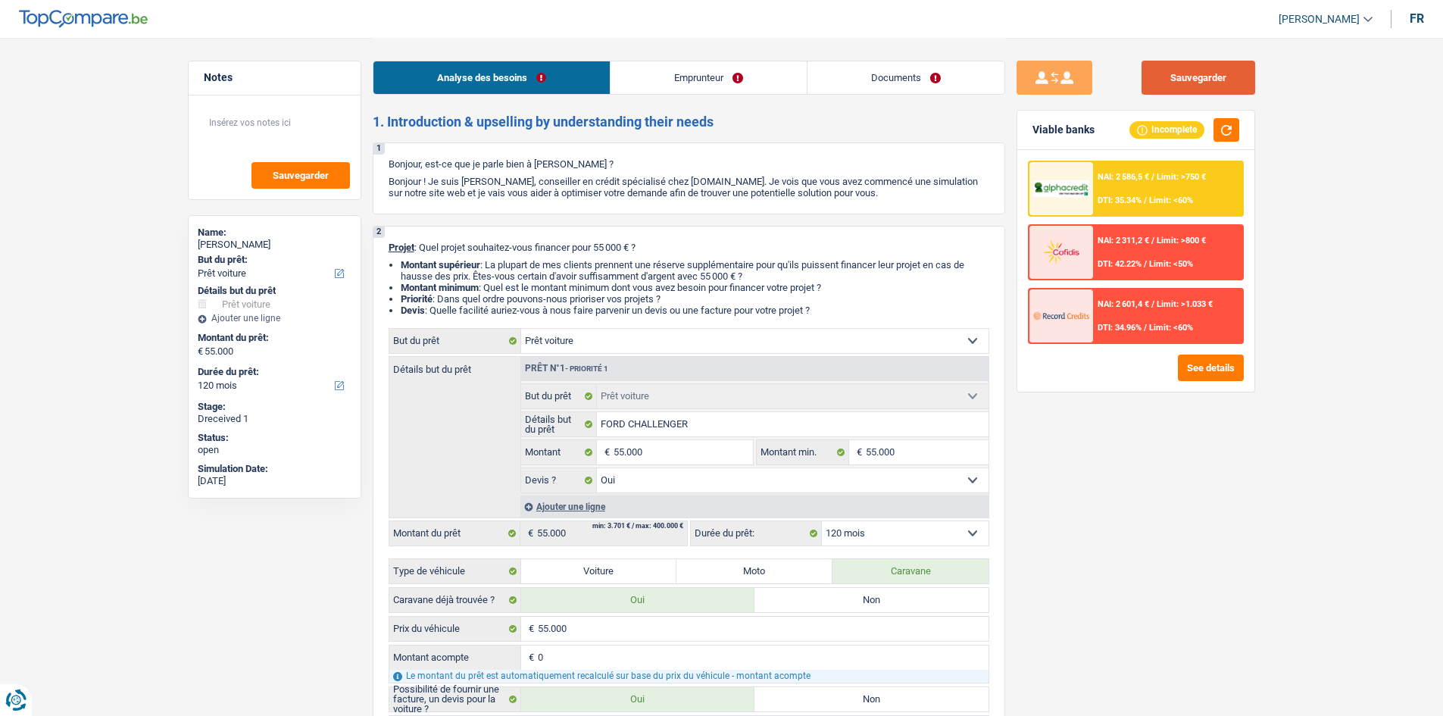
click at [1154, 73] on button "Sauvegarder" at bounding box center [1199, 78] width 114 height 34
click at [1222, 70] on button "Sauvegarder" at bounding box center [1199, 78] width 114 height 34
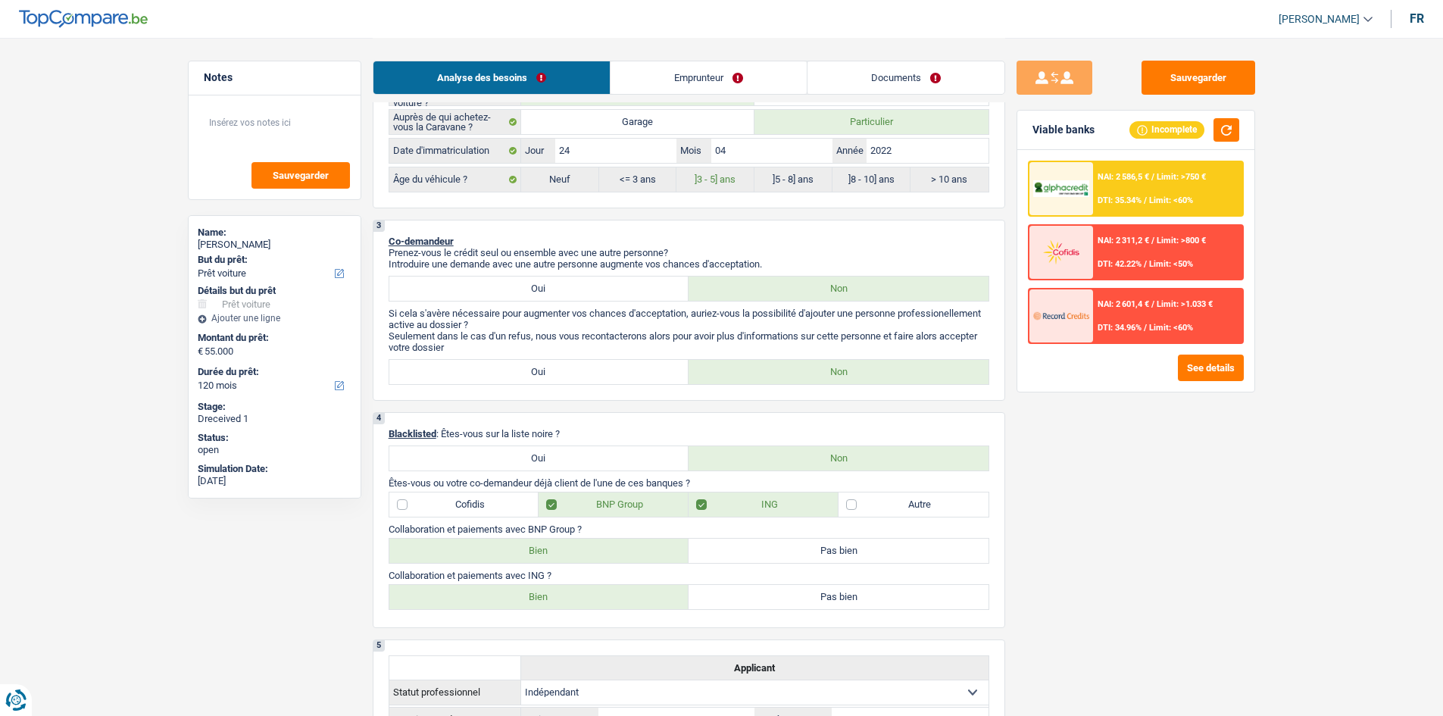
scroll to position [985, 0]
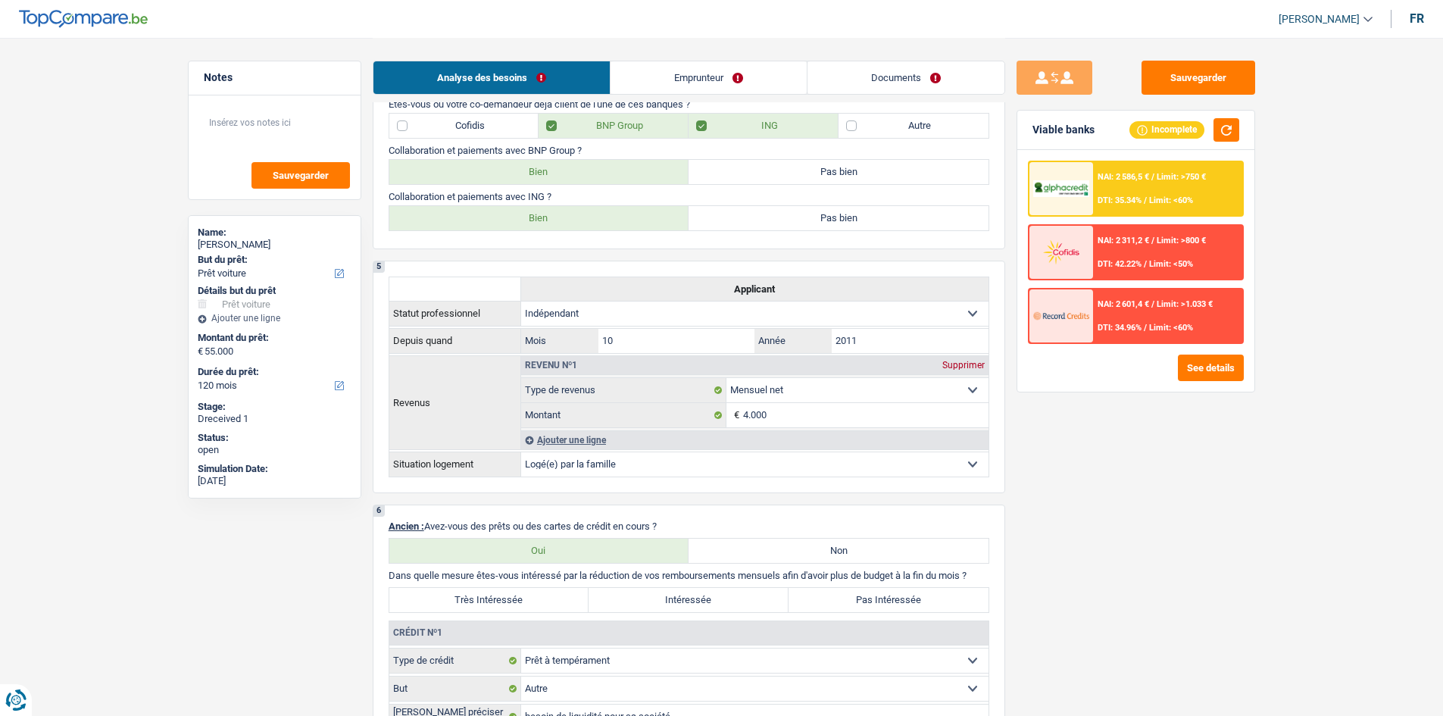
click at [1044, 497] on div "Sauvegarder Viable banks Incomplete NAI: 2 586,5 € / Limit: >750 € DTI: 35.34% …" at bounding box center [1135, 376] width 261 height 631
click at [1229, 83] on button "Sauvegarder" at bounding box center [1199, 78] width 114 height 34
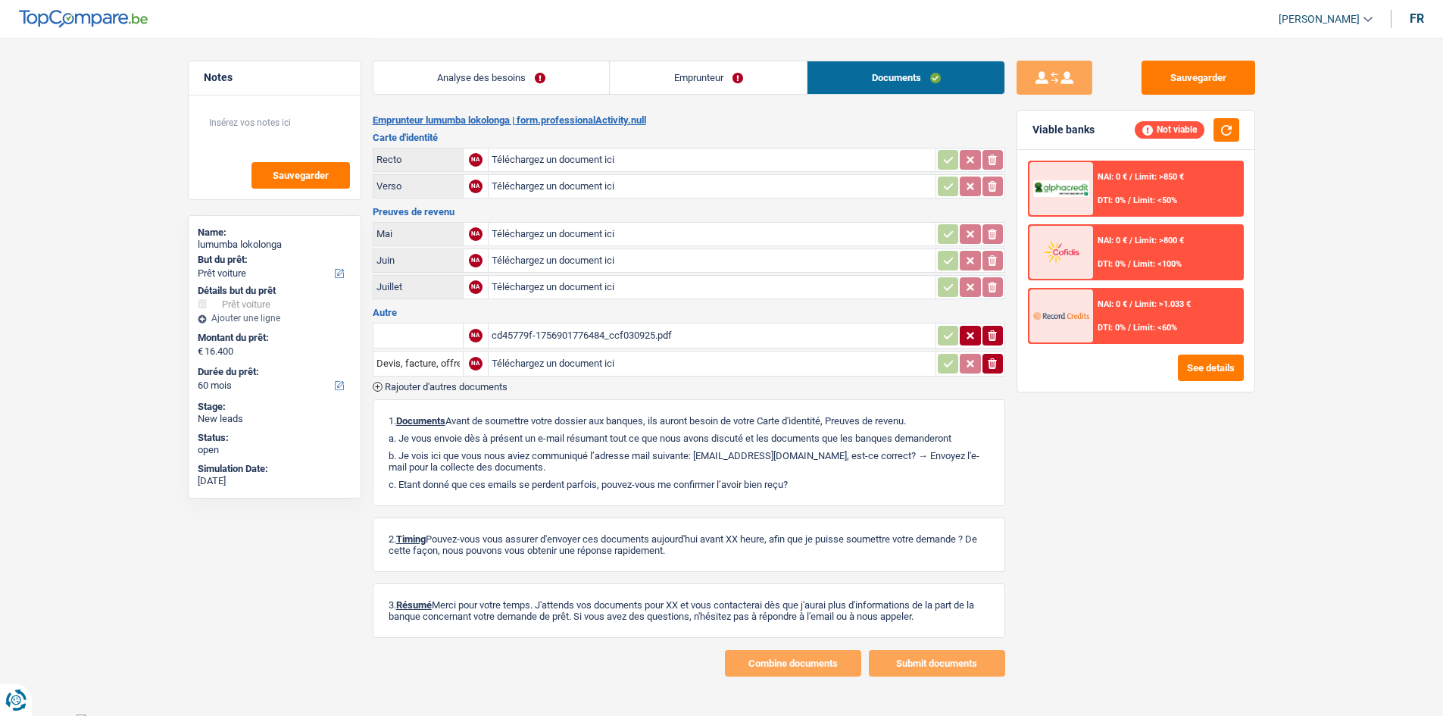
select select "car"
select select "60"
click at [1161, 79] on button "Sauvegarder" at bounding box center [1199, 78] width 114 height 34
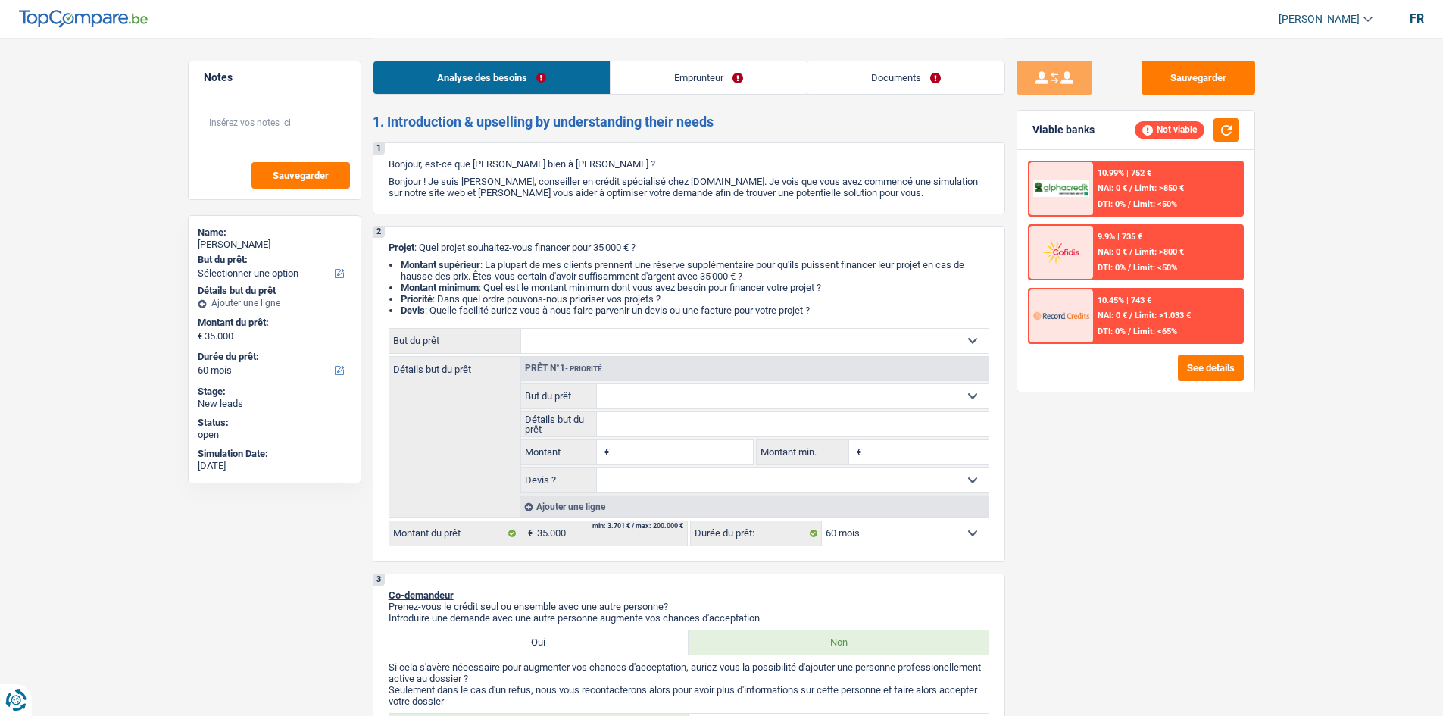
select select "60"
select select "privateEmployee"
select select "netSalary"
select select "mealVouchers"
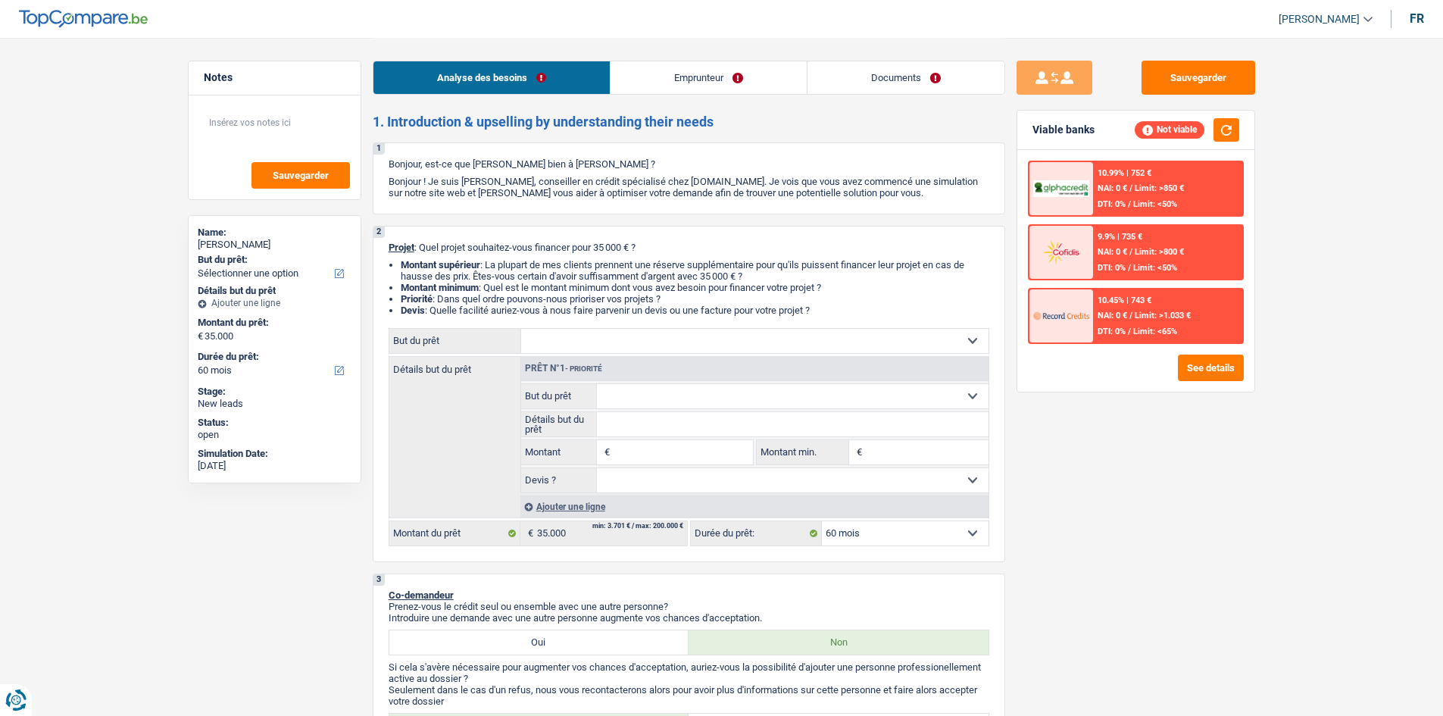
select select "60"
click at [676, 454] on input "Montant" at bounding box center [683, 452] width 139 height 24
type input "35.000"
click at [867, 394] on select "Confort maison: meubles, textile, peinture, électroménager, outillage non-profe…" at bounding box center [793, 396] width 392 height 24
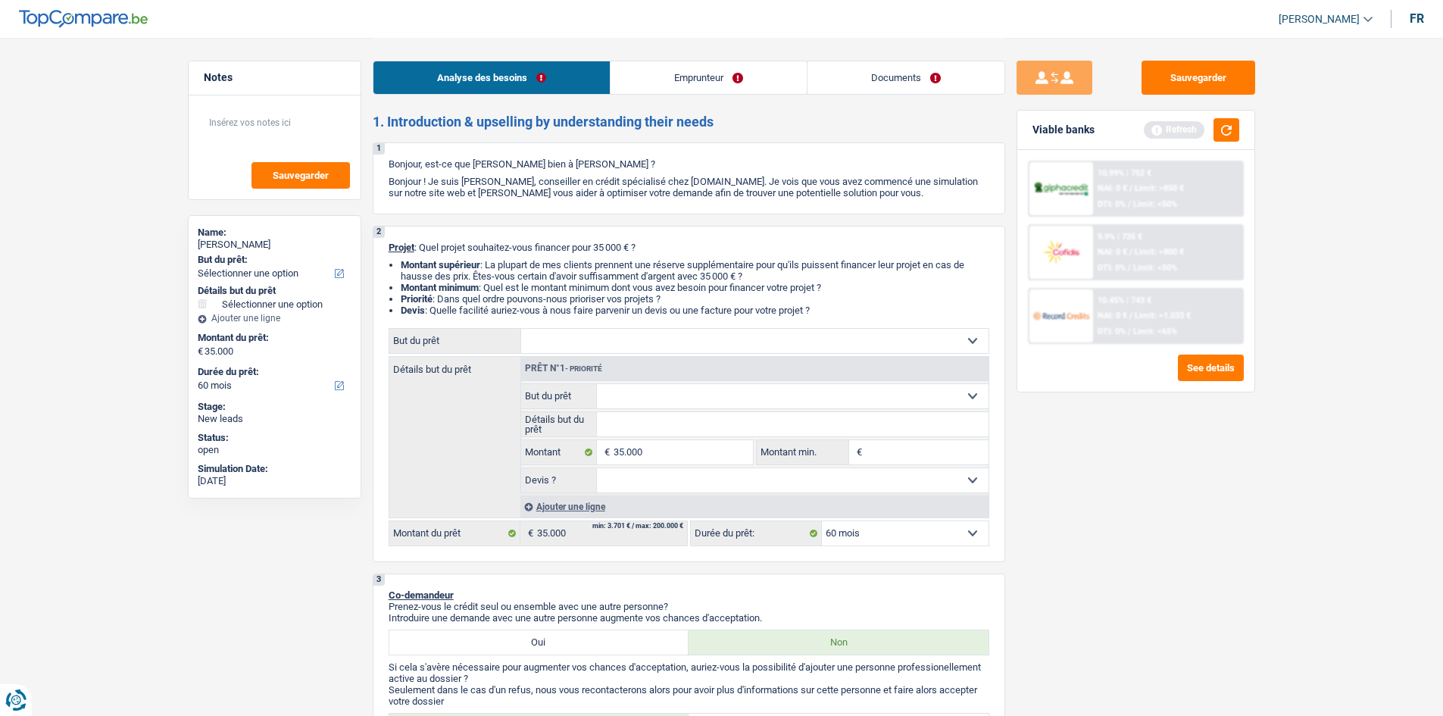
click at [1073, 471] on div "Sauvegarder Viable banks Refresh 10.99% | 752 € NAI: 0 € / Limit: >850 € DTI: 0…" at bounding box center [1135, 376] width 261 height 631
click at [1223, 133] on button "button" at bounding box center [1227, 129] width 26 height 23
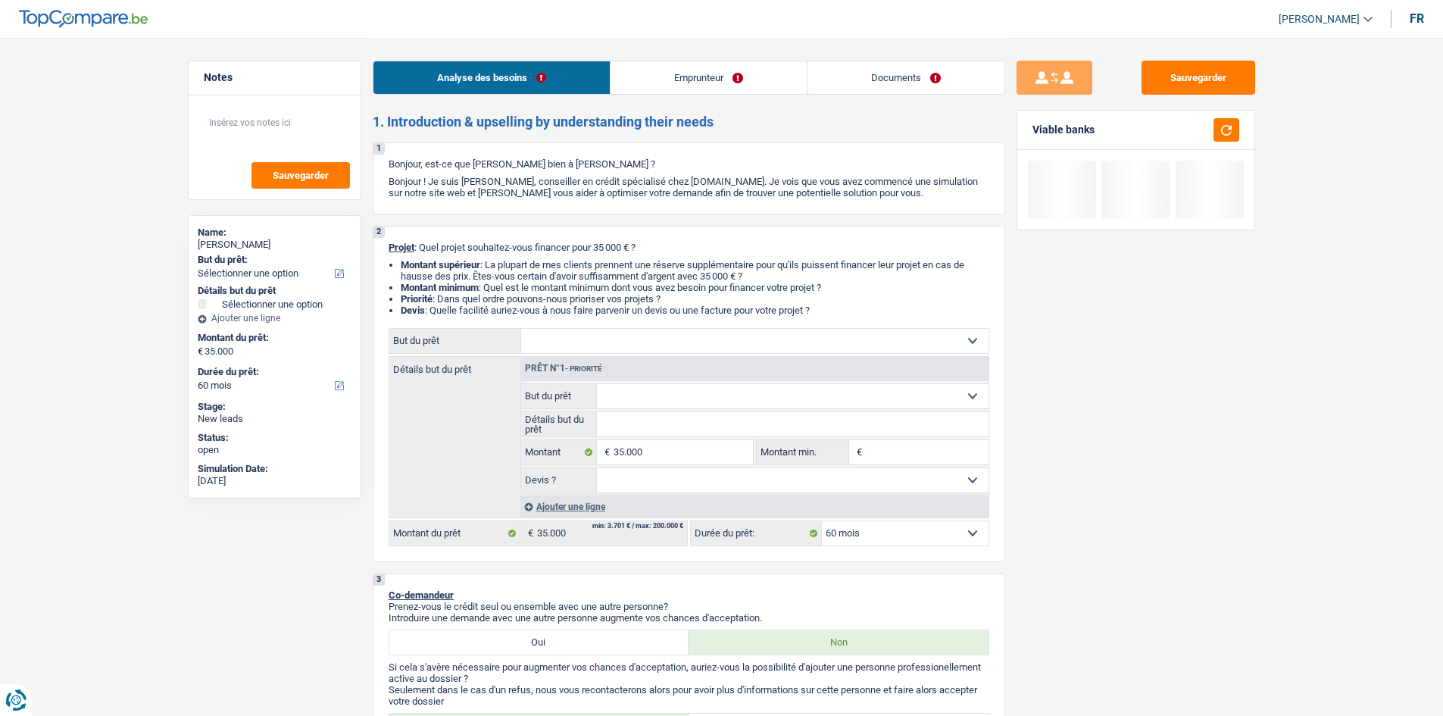
drag, startPoint x: 825, startPoint y: 308, endPoint x: 387, endPoint y: 245, distance: 442.4
click at [387, 245] on div "2 Projet : Quel projet souhaitez-vous financer pour 35 000 € ? Montant supérieu…" at bounding box center [689, 394] width 633 height 336
click at [382, 256] on div "2 Projet : Quel projet souhaitez-vous financer pour 35 000 € ? Montant supérieu…" at bounding box center [689, 394] width 633 height 336
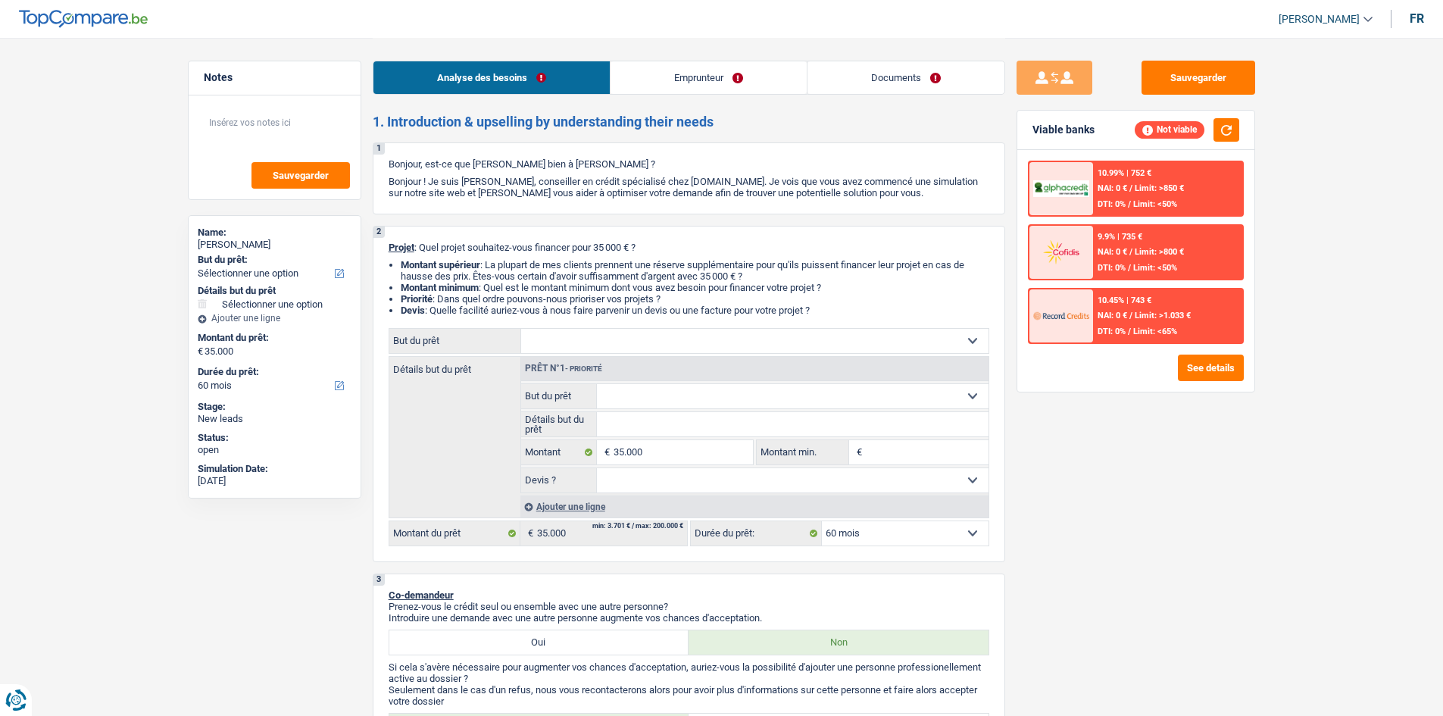
drag, startPoint x: 386, startPoint y: 242, endPoint x: 834, endPoint y: 311, distance: 453.0
click at [834, 311] on div "2 Projet : Quel projet souhaitez-vous financer pour 35 000 € ? Montant supérieu…" at bounding box center [689, 394] width 633 height 336
click at [834, 311] on li "Devis : Quelle facilité auriez-vous à nous faire parvenir un devis ou une factu…" at bounding box center [695, 310] width 589 height 11
click at [934, 405] on select "Confort maison: meubles, textile, peinture, électroménager, outillage non-profe…" at bounding box center [793, 396] width 392 height 24
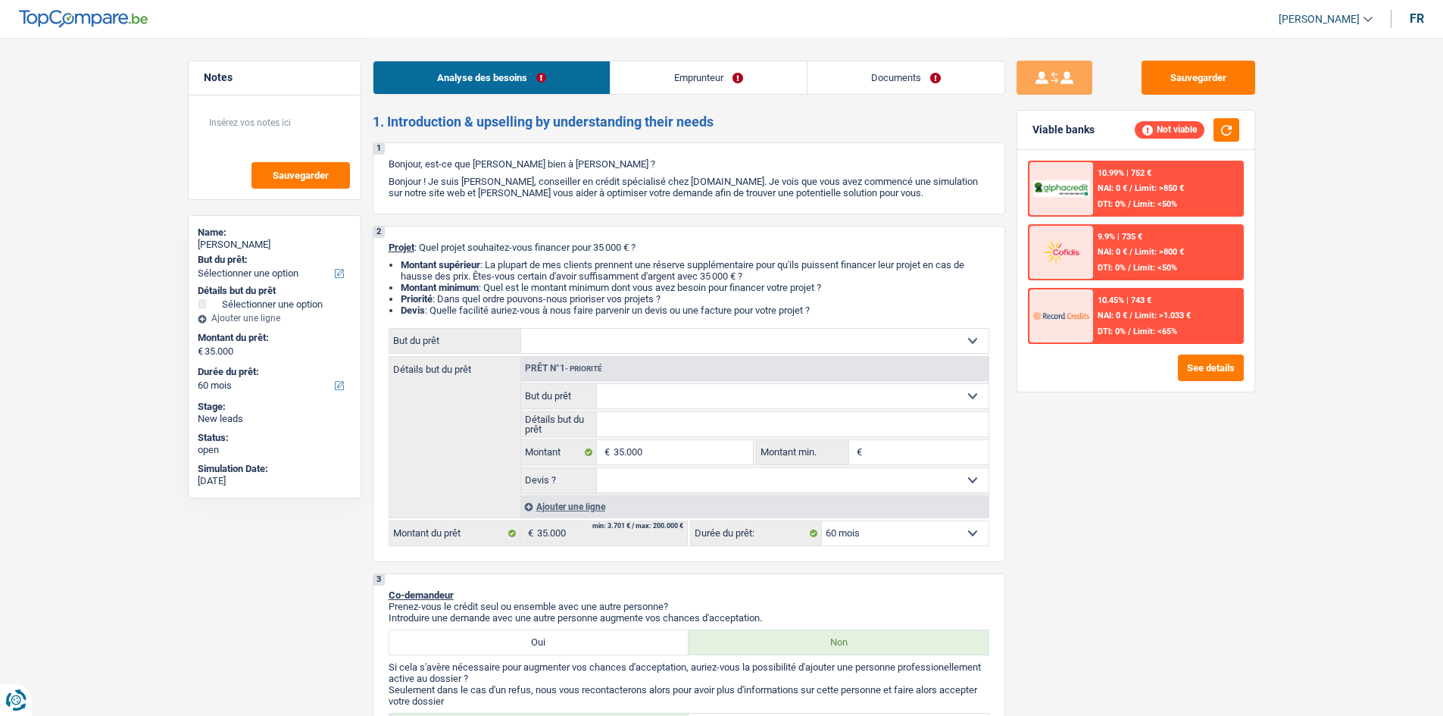
click at [934, 405] on select "Confort maison: meubles, textile, peinture, électroménager, outillage non-profe…" at bounding box center [793, 396] width 392 height 24
click at [1080, 509] on div "Sauvegarder Viable banks Not viable 10.99% | 752 € NAI: 0 € / Limit: >850 € DTI…" at bounding box center [1135, 376] width 261 height 631
drag, startPoint x: 839, startPoint y: 310, endPoint x: 538, endPoint y: 281, distance: 302.1
click at [538, 281] on ul "Montant supérieur : La plupart de mes clients prennent une réserve supplémentai…" at bounding box center [689, 287] width 601 height 57
click at [661, 301] on li "Priorité : Dans quel ordre pouvons-nous prioriser vos projets ?" at bounding box center [695, 298] width 589 height 11
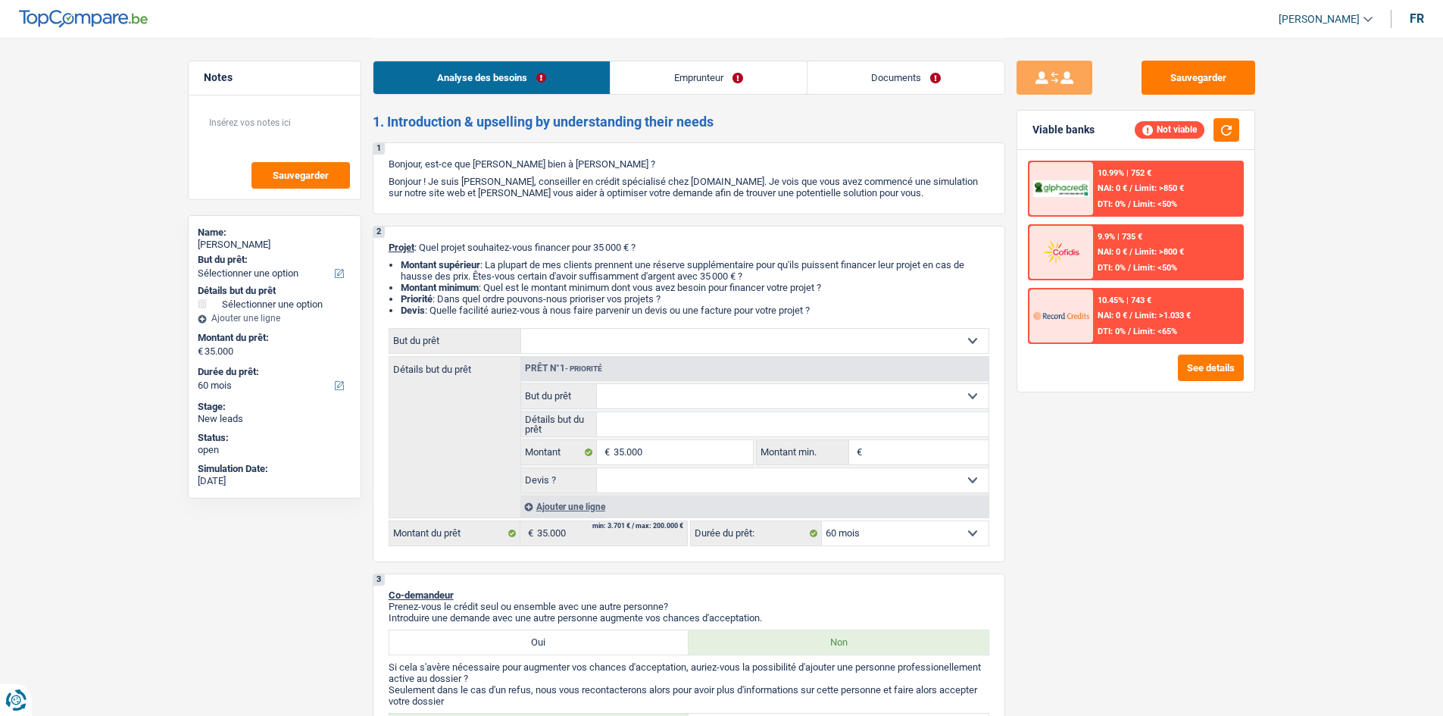
drag, startPoint x: 829, startPoint y: 311, endPoint x: 387, endPoint y: 244, distance: 446.6
click at [387, 244] on div "2 Projet : Quel projet souhaitez-vous financer pour 35 000 € ? Montant supérieu…" at bounding box center [689, 394] width 633 height 336
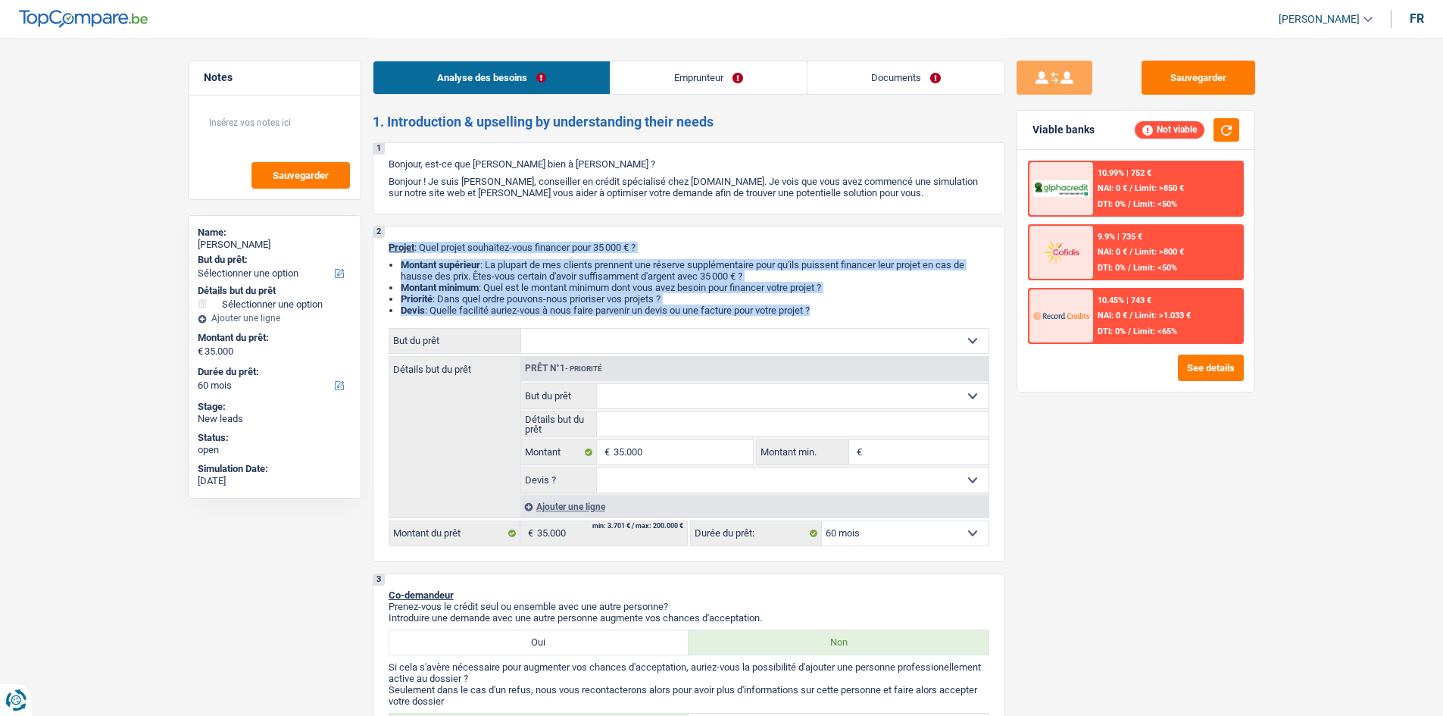
drag, startPoint x: 502, startPoint y: 259, endPoint x: 896, endPoint y: 320, distance: 398.5
click at [896, 320] on div "2 Projet : Quel projet souhaitez-vous financer pour 35 000 € ? Montant supérieu…" at bounding box center [689, 394] width 633 height 336
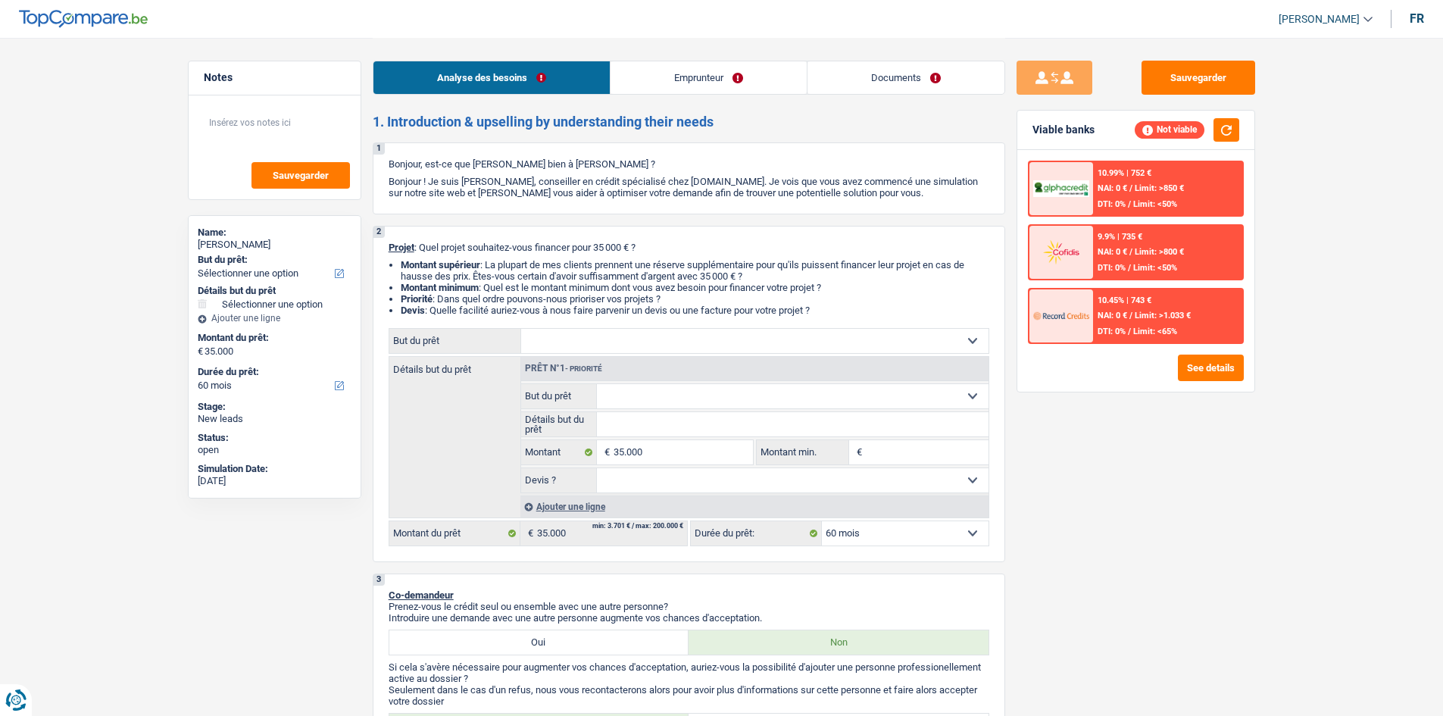
click at [896, 320] on div "2 Projet : Quel projet souhaitez-vous financer pour 35 000 € ? Montant supérieu…" at bounding box center [689, 394] width 633 height 336
drag, startPoint x: 828, startPoint y: 317, endPoint x: 504, endPoint y: 259, distance: 328.7
click at [504, 259] on div "2 Projet : Quel projet souhaitez-vous financer pour 35 000 € ? Montant supérieu…" at bounding box center [689, 394] width 633 height 336
click at [504, 259] on li "Montant supérieur : La plupart de mes clients prennent une réserve supplémentai…" at bounding box center [695, 270] width 589 height 23
drag, startPoint x: 389, startPoint y: 248, endPoint x: 875, endPoint y: 313, distance: 490.6
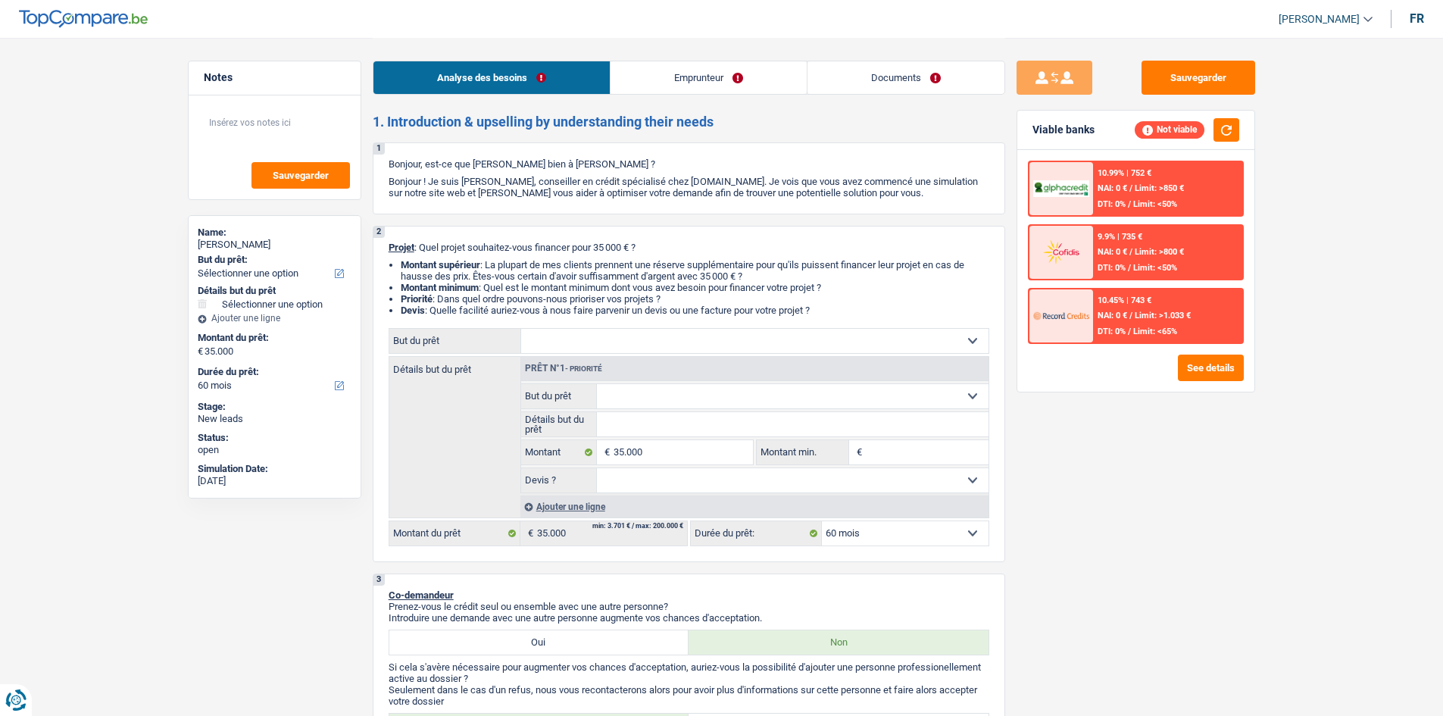
click at [875, 313] on div "2 Projet : Quel projet souhaitez-vous financer pour 35 000 € ? Montant supérieu…" at bounding box center [689, 394] width 633 height 336
click at [874, 312] on li "Devis : Quelle facilité auriez-vous à nous faire parvenir un devis ou une factu…" at bounding box center [695, 310] width 589 height 11
click at [689, 75] on link "Emprunteur" at bounding box center [709, 77] width 196 height 33
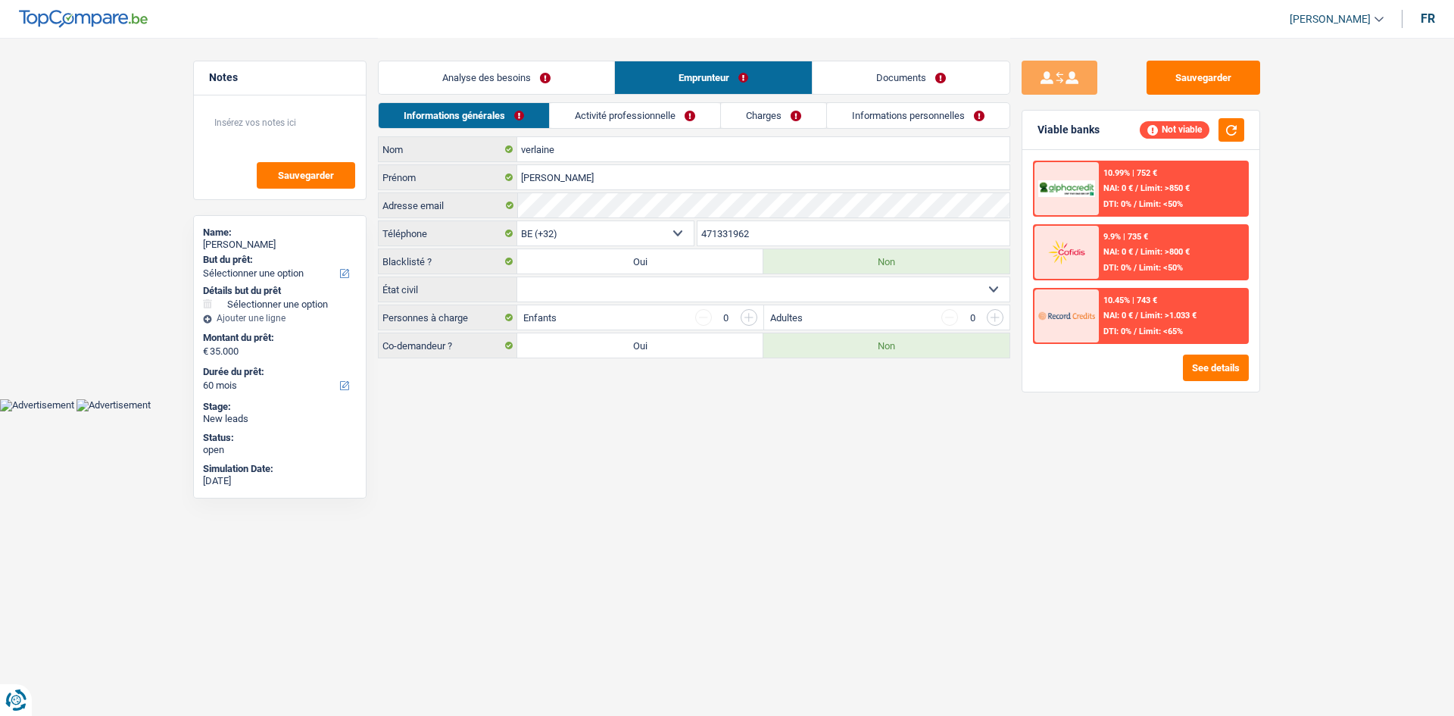
click at [643, 103] on link "Activité professionnelle" at bounding box center [635, 115] width 170 height 25
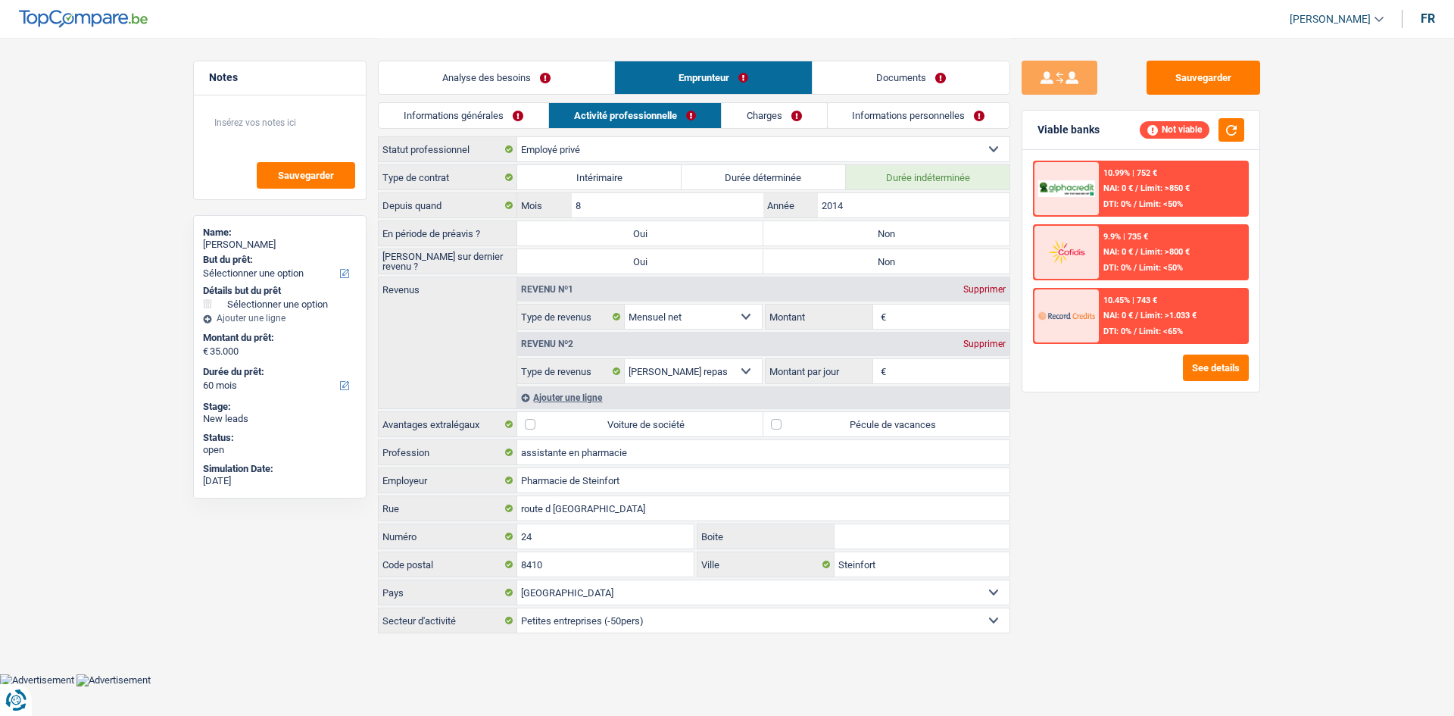
click at [485, 113] on link "Informations générales" at bounding box center [464, 115] width 170 height 25
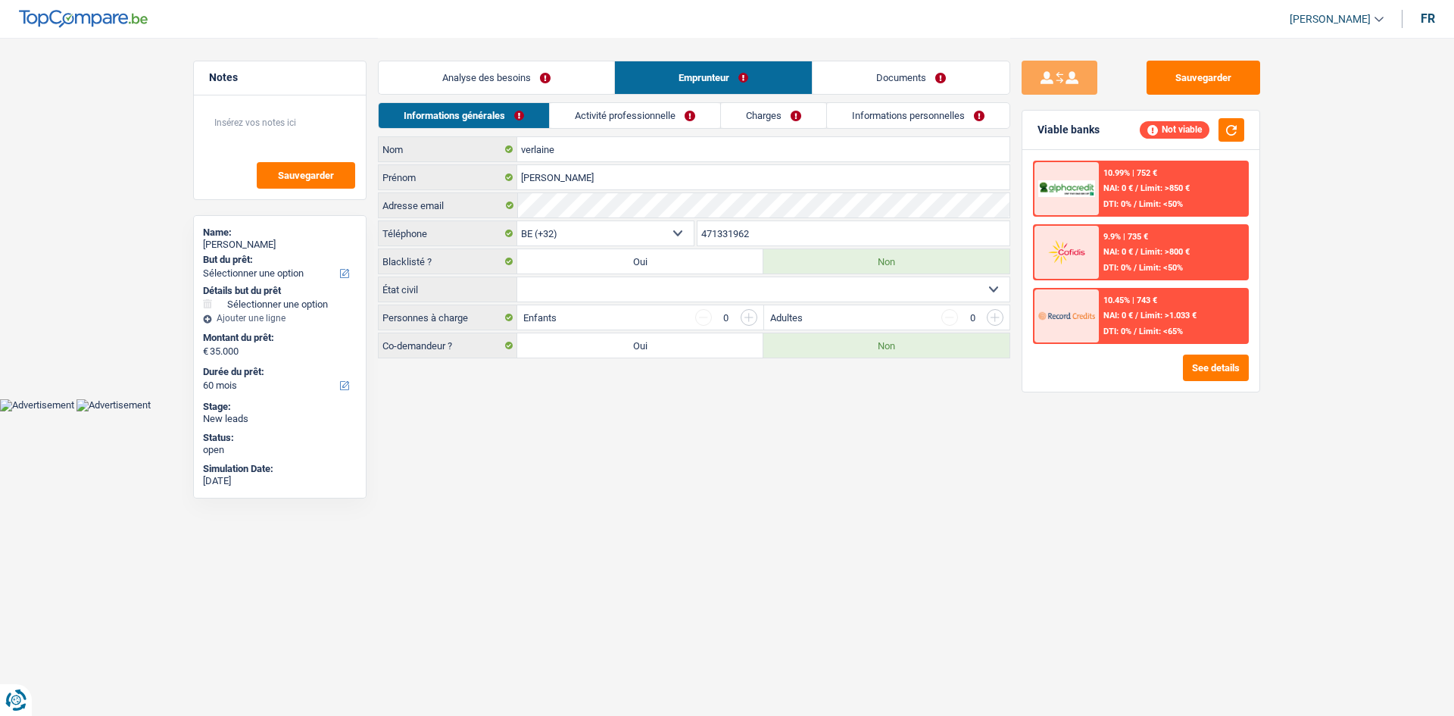
click at [483, 85] on link "Analyse des besoins" at bounding box center [497, 77] width 236 height 33
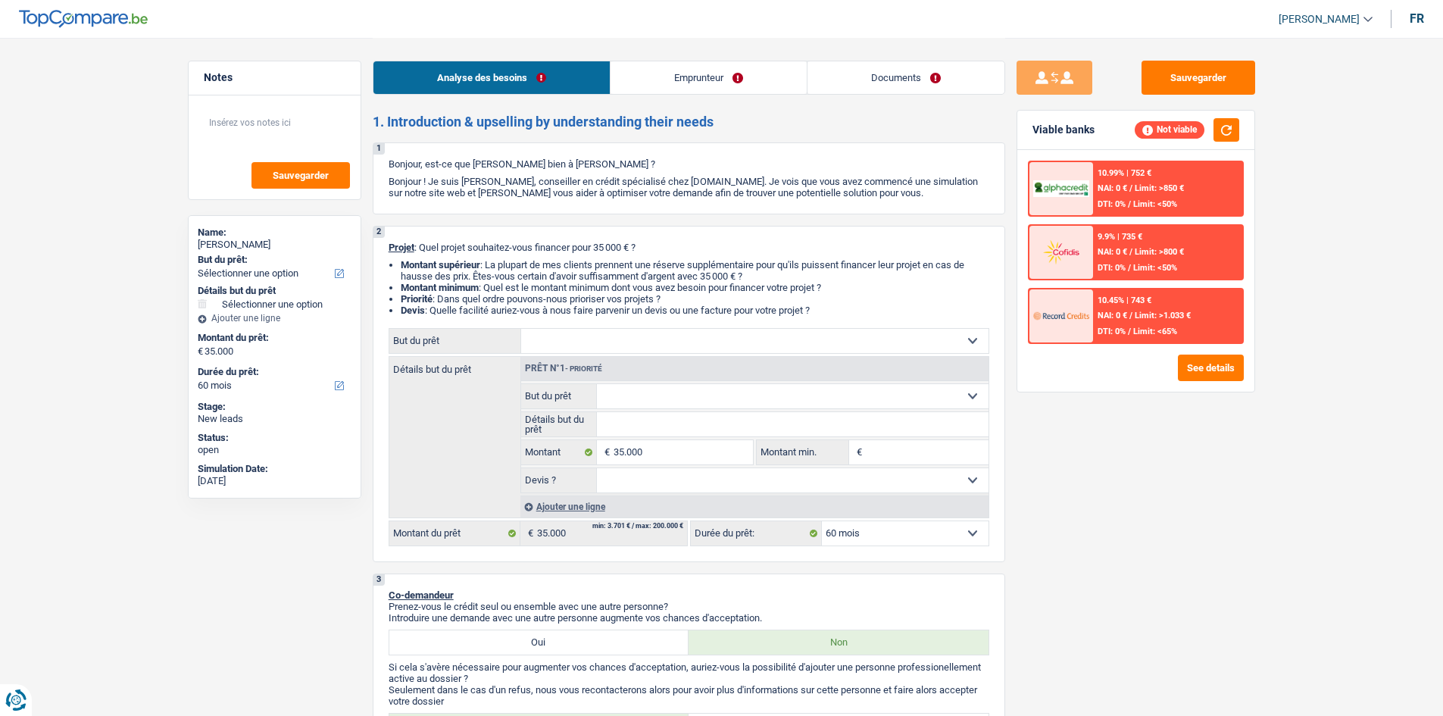
drag, startPoint x: 831, startPoint y: 312, endPoint x: 380, endPoint y: 245, distance: 455.7
click at [380, 245] on div "2 Projet : Quel projet souhaitez-vous financer pour 35 000 € ? Montant supérieu…" at bounding box center [689, 394] width 633 height 336
click at [383, 248] on div "2 Projet : Quel projet souhaitez-vous financer pour 35 000 € ? Montant supérieu…" at bounding box center [689, 394] width 633 height 336
drag, startPoint x: 389, startPoint y: 248, endPoint x: 886, endPoint y: 306, distance: 501.0
click at [886, 306] on div "2 Projet : Quel projet souhaitez-vous financer pour 35 000 € ? Montant supérieu…" at bounding box center [689, 394] width 633 height 336
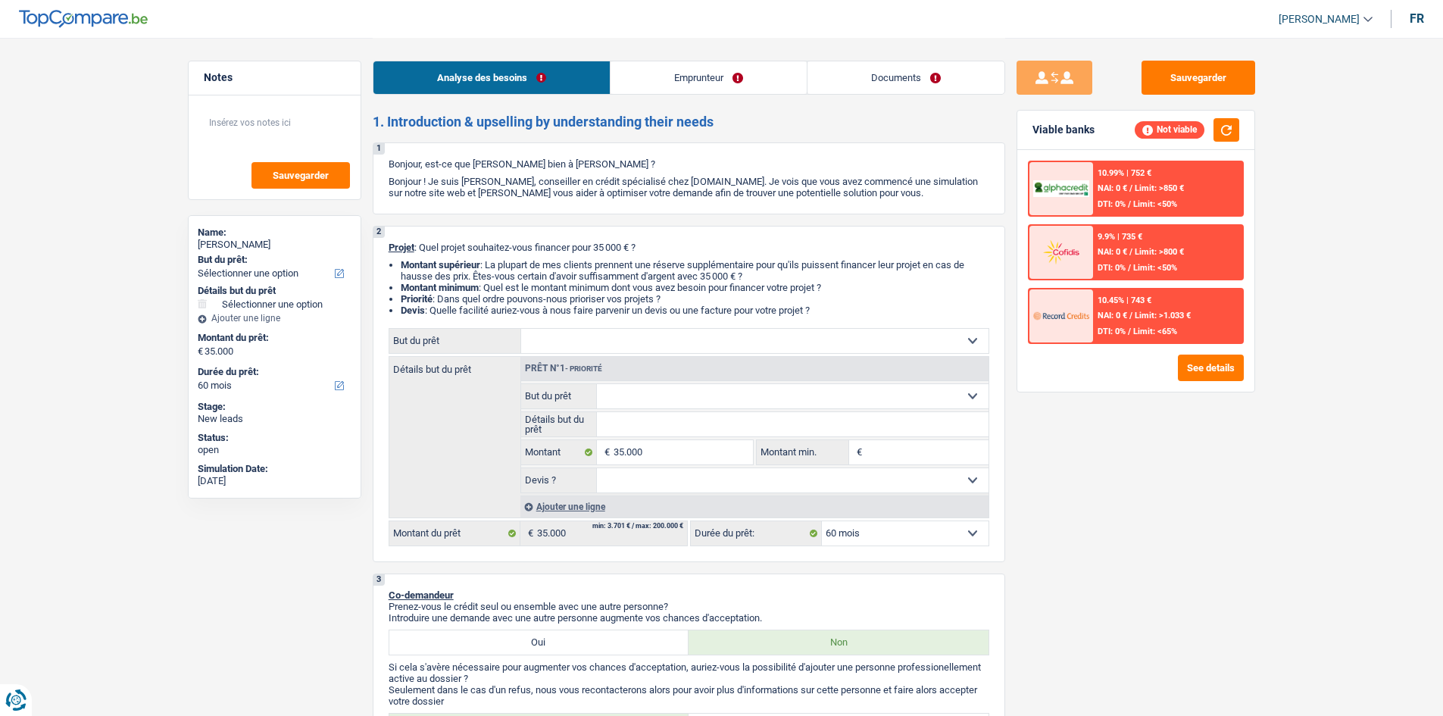
click at [896, 455] on input "Montant min." at bounding box center [927, 452] width 123 height 24
type input "3"
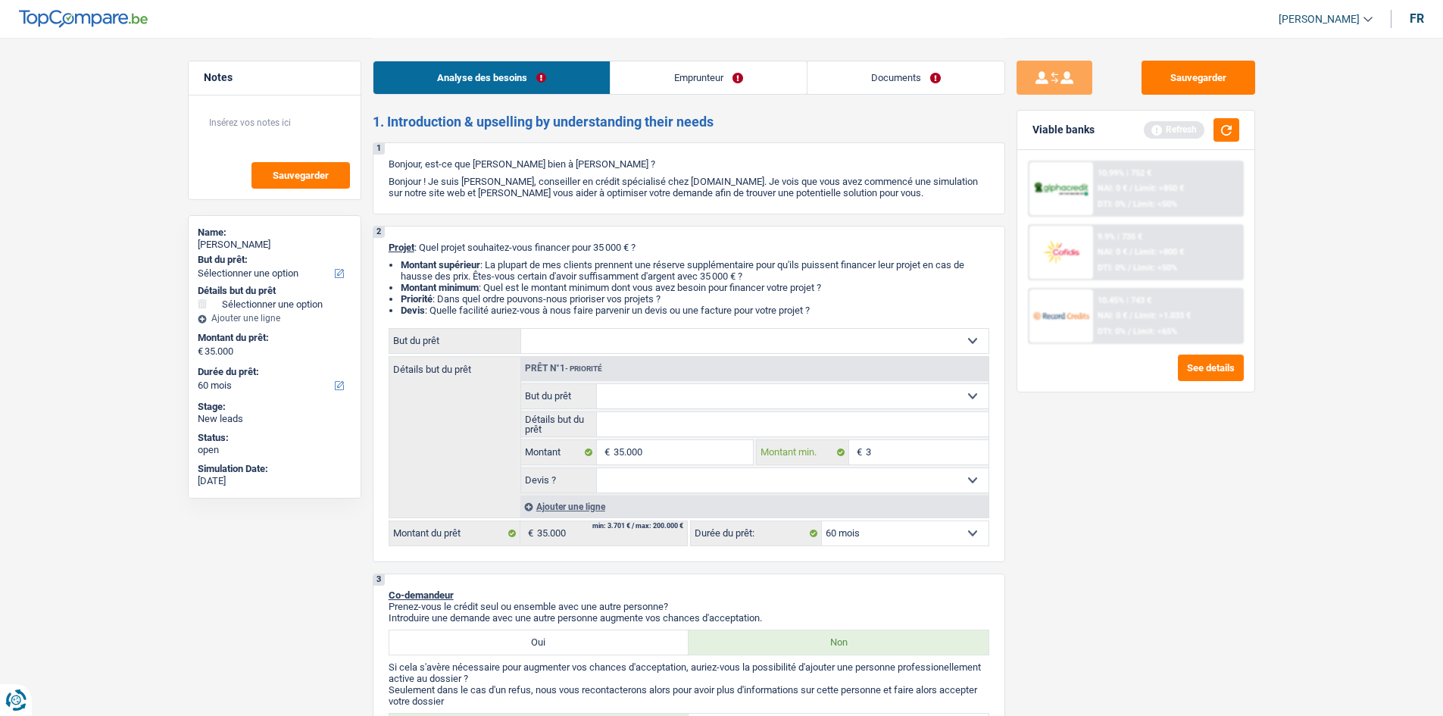
type input "35"
type input "350"
type input "3.500"
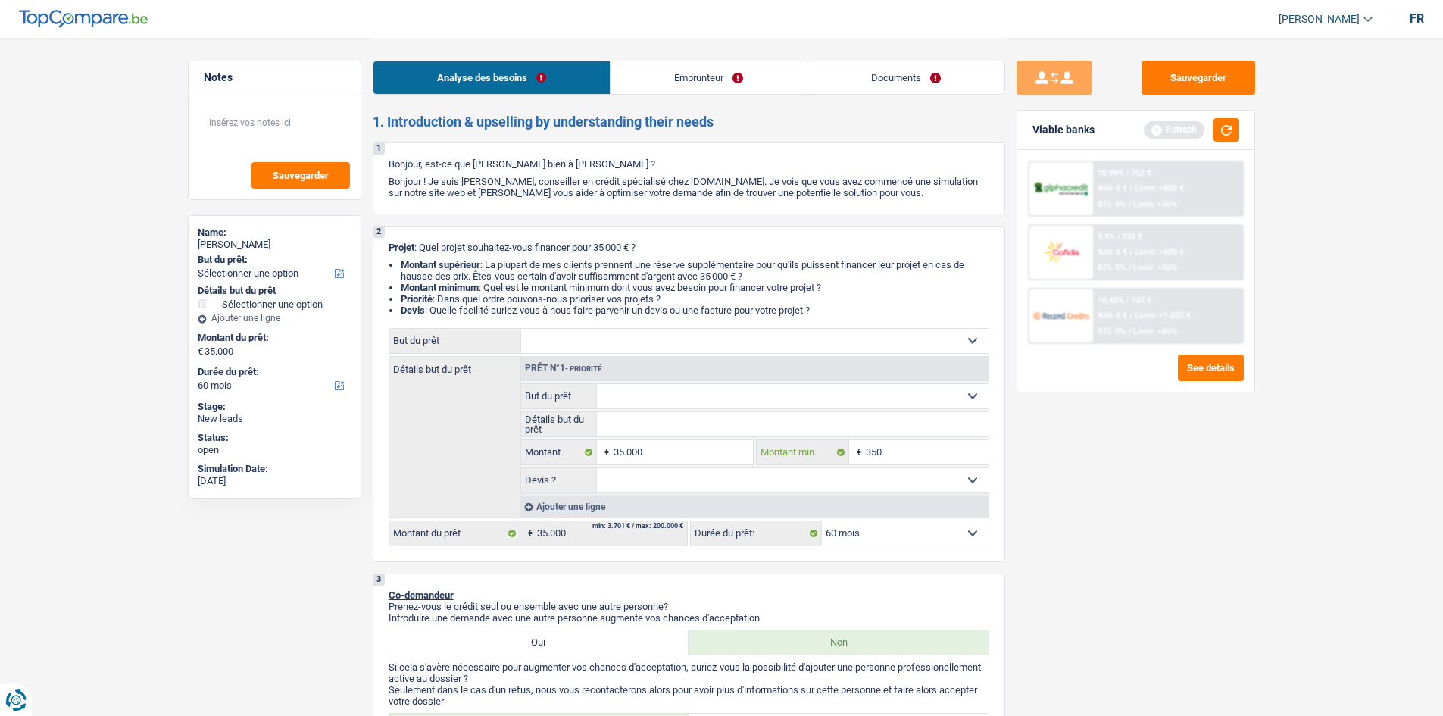
type input "3.500"
type input "35.000"
click at [1060, 466] on div "Sauvegarder Viable banks Refresh 10.99% | 752 € NAI: 0 € / Limit: >850 € DTI: 0…" at bounding box center [1135, 376] width 261 height 631
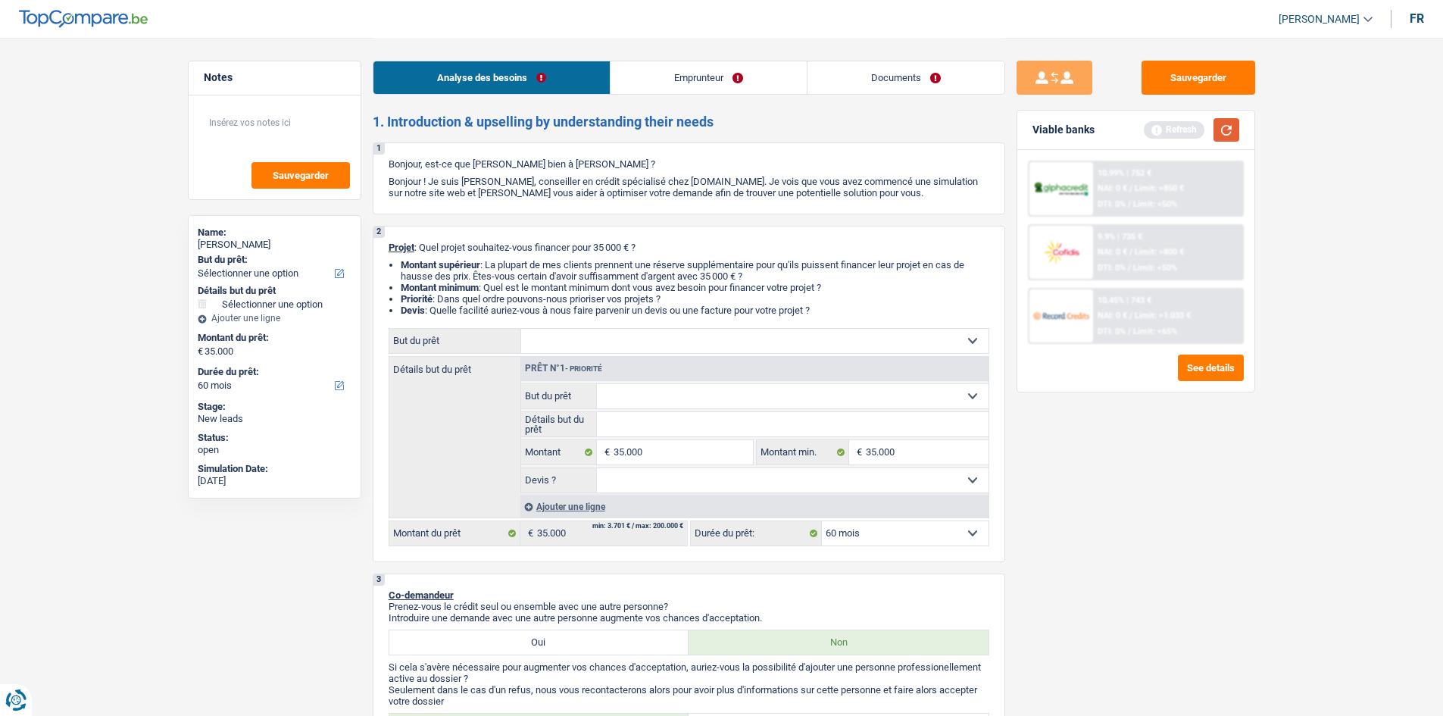
drag, startPoint x: 1229, startPoint y: 130, endPoint x: 1229, endPoint y: 142, distance: 12.9
click at [1229, 131] on button "button" at bounding box center [1227, 129] width 26 height 23
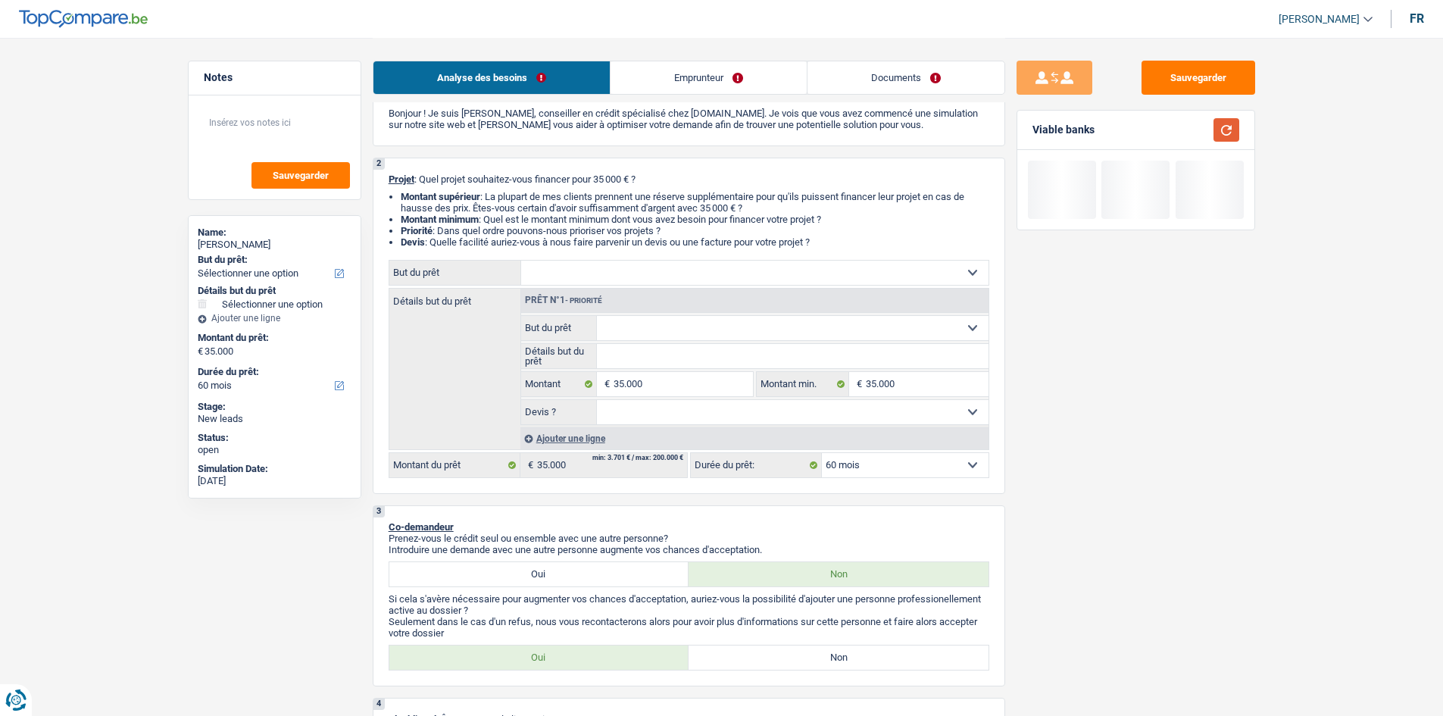
scroll to position [151, 0]
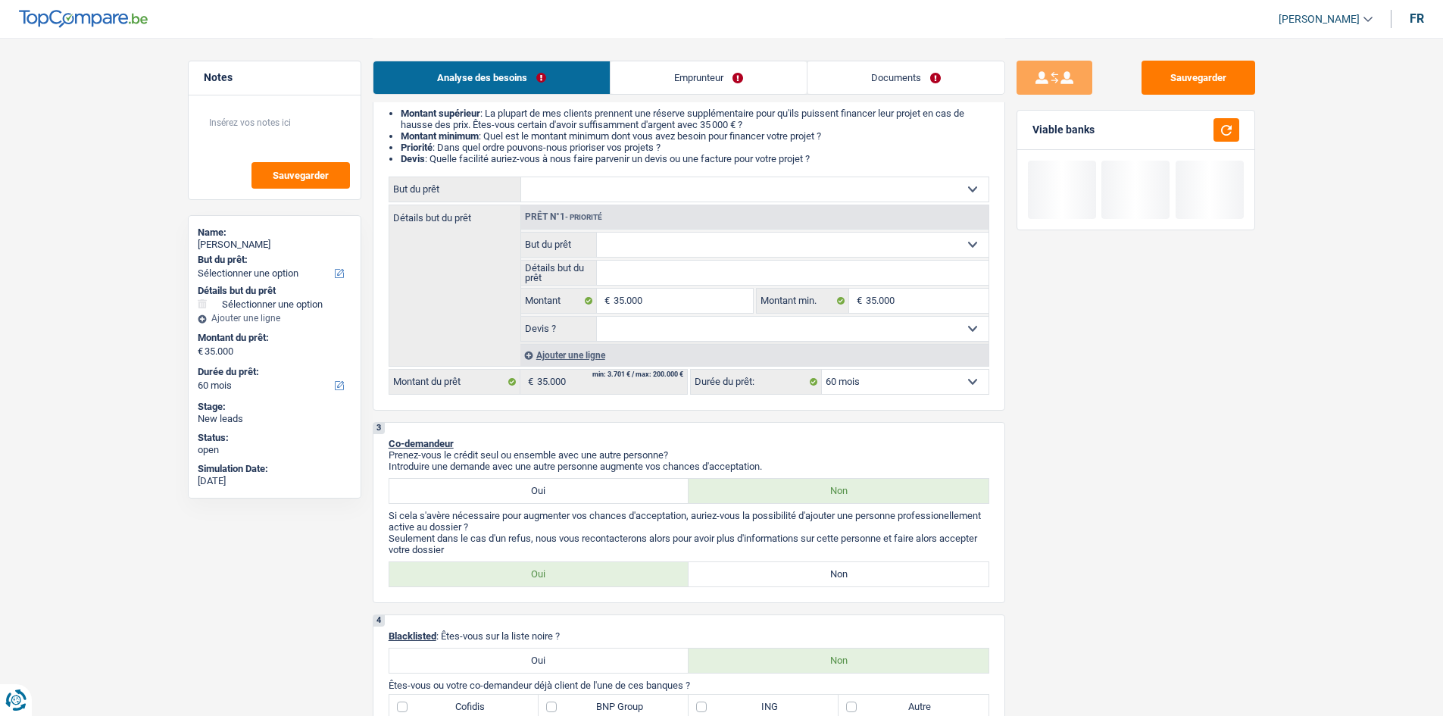
click at [761, 582] on label "Non" at bounding box center [839, 574] width 300 height 24
click at [761, 582] on input "Non" at bounding box center [839, 574] width 300 height 24
radio input "true"
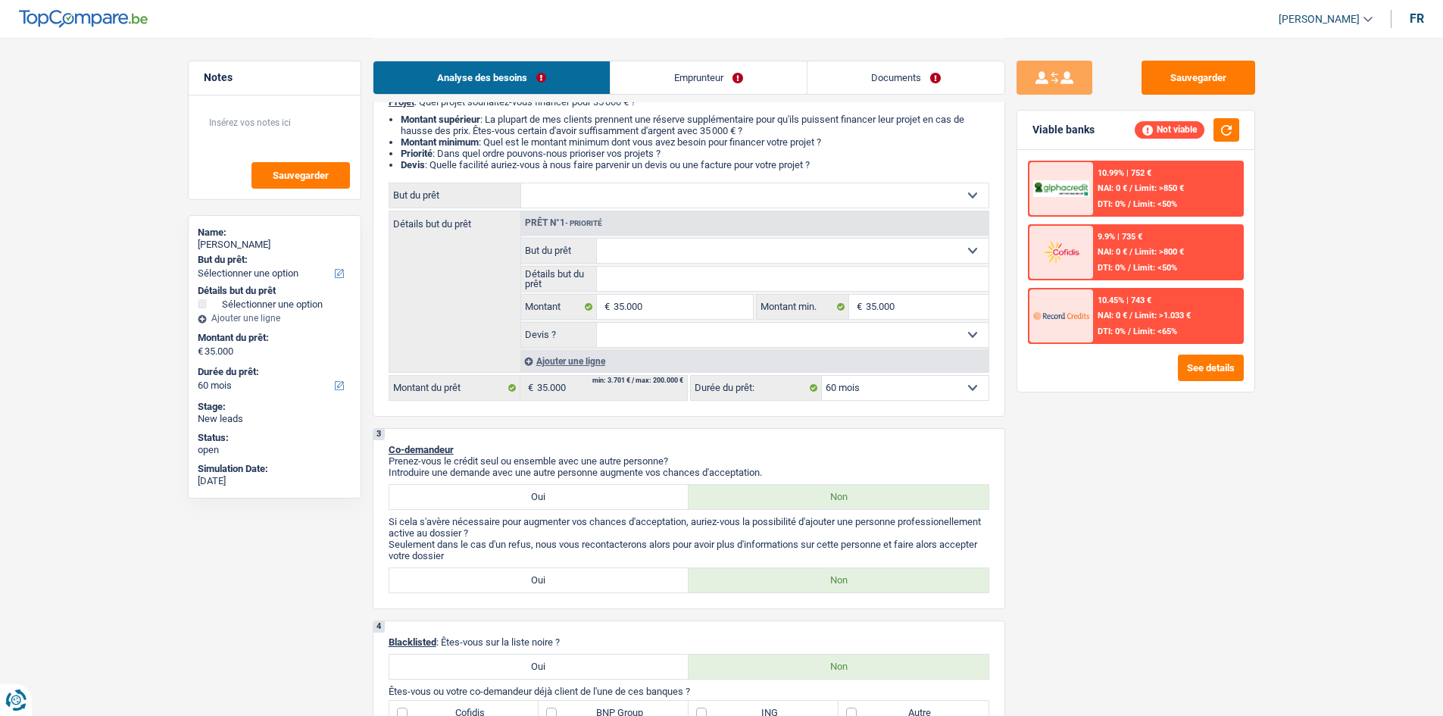
scroll to position [303, 0]
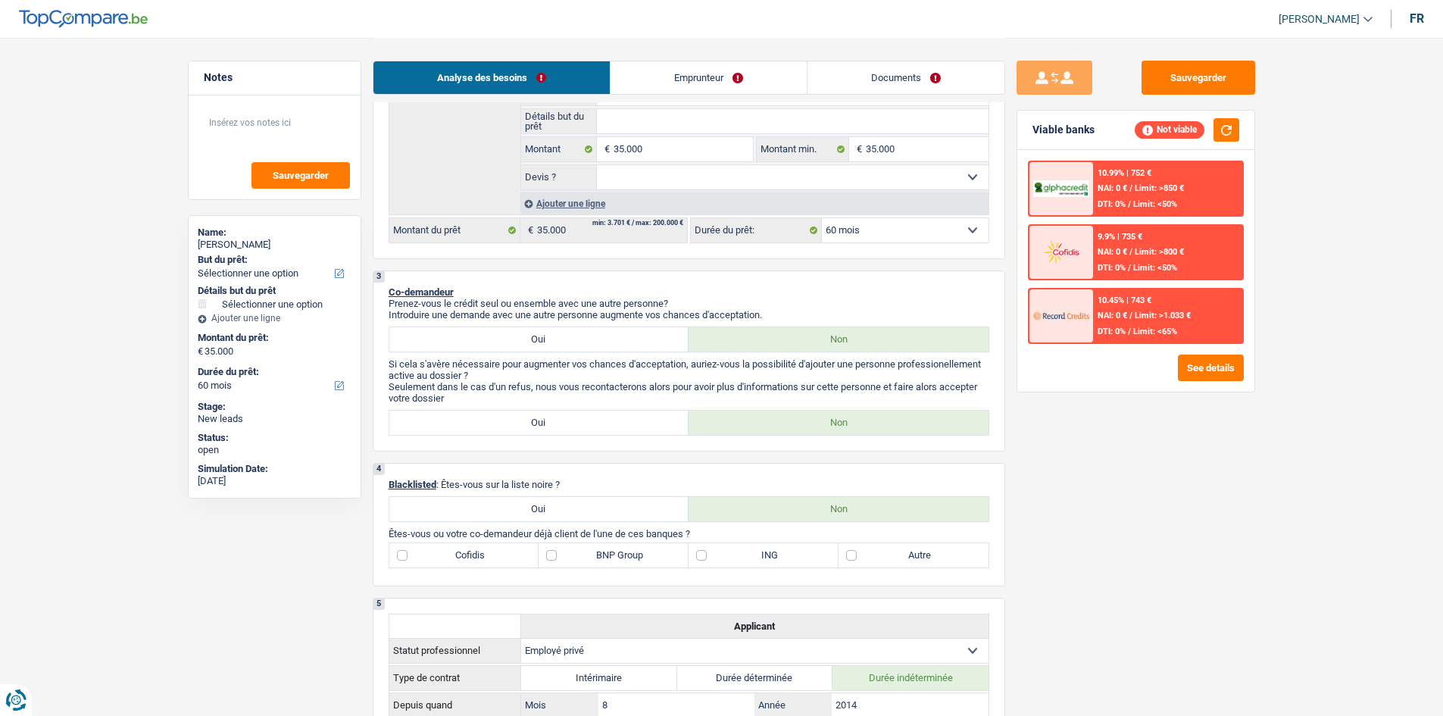
click at [723, 467] on div "4 Blacklisted : Êtes-vous sur la liste noire ? Oui Non Êtes-vous ou votre co-de…" at bounding box center [689, 524] width 633 height 123
click at [663, 469] on div "4 Blacklisted : Êtes-vous sur la liste noire ? Oui Non Êtes-vous ou votre co-de…" at bounding box center [689, 524] width 633 height 123
click at [605, 330] on label "Oui" at bounding box center [539, 339] width 300 height 24
click at [605, 330] on input "Oui" at bounding box center [539, 339] width 300 height 24
radio input "true"
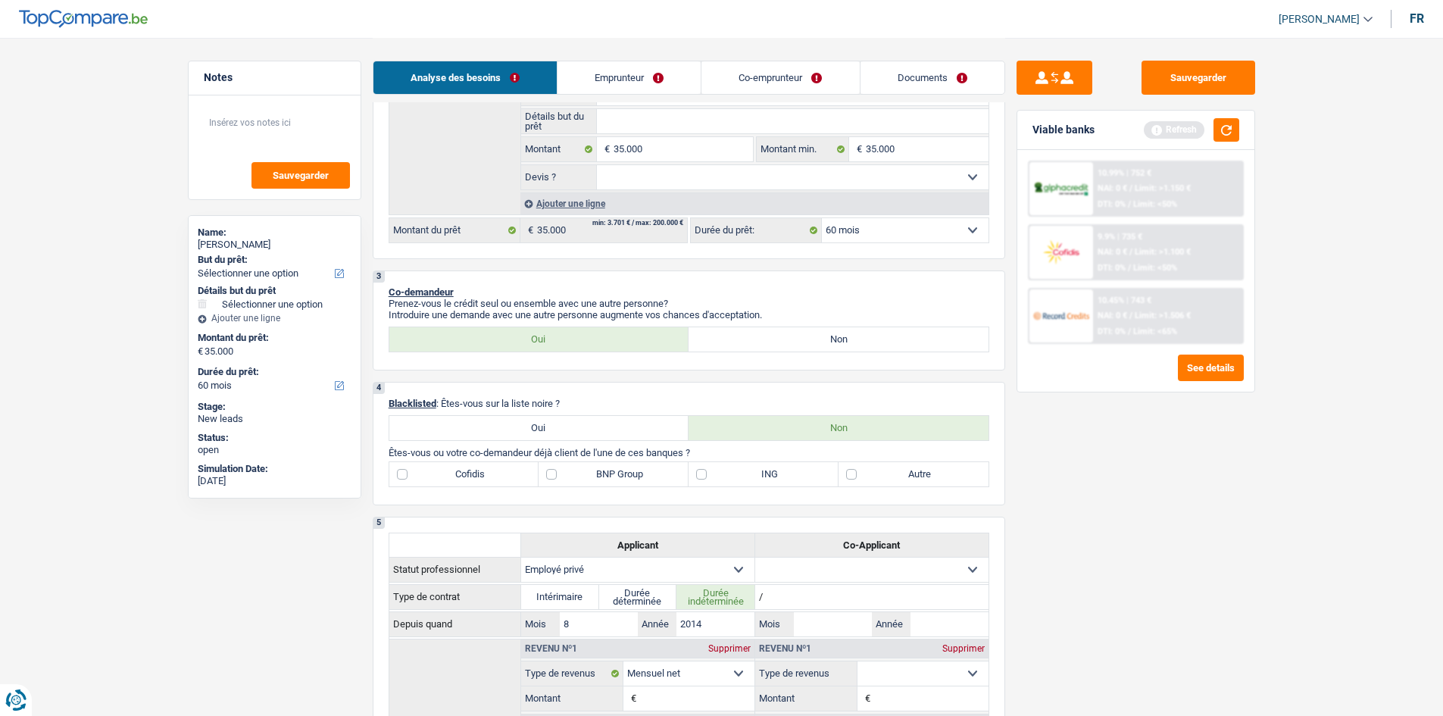
click at [704, 405] on p "Blacklisted : Êtes-vous sur la liste noire ?" at bounding box center [689, 403] width 601 height 11
click at [1220, 127] on button "button" at bounding box center [1227, 129] width 26 height 23
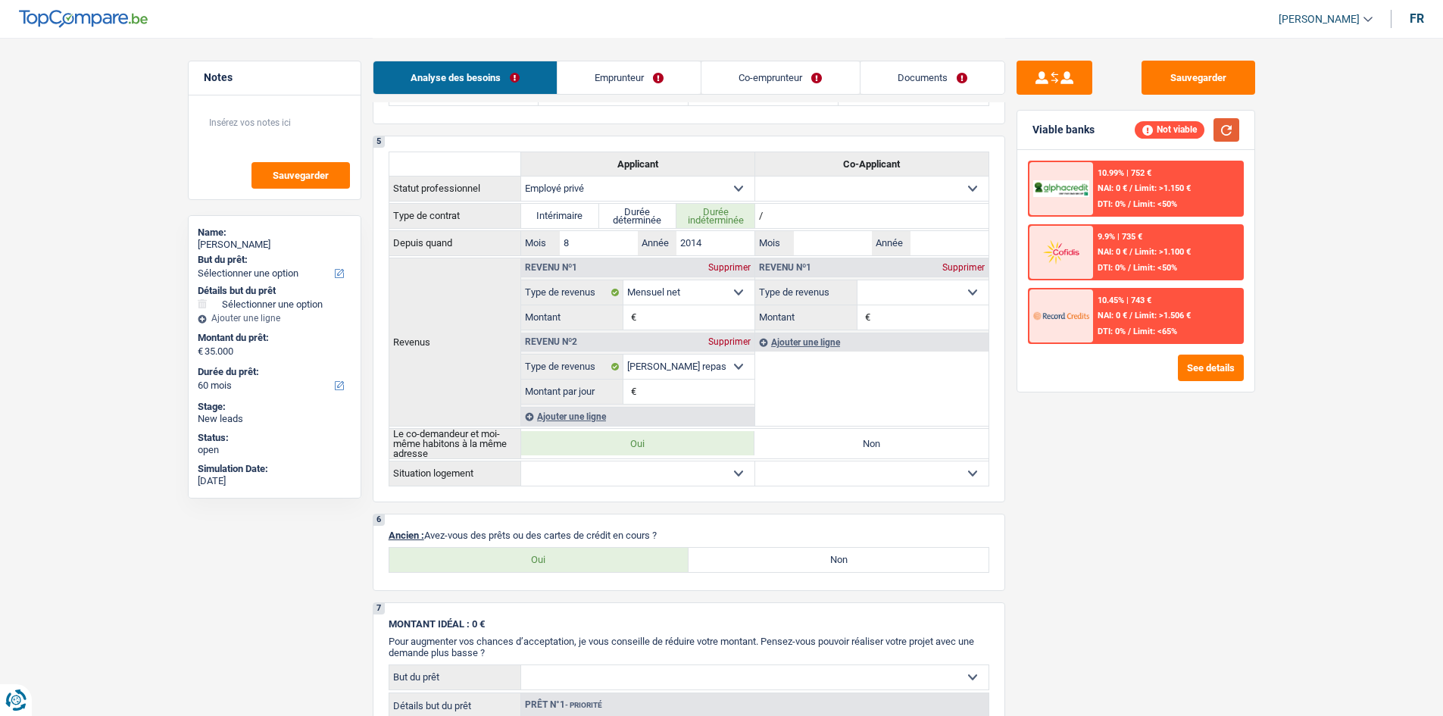
scroll to position [757, 0]
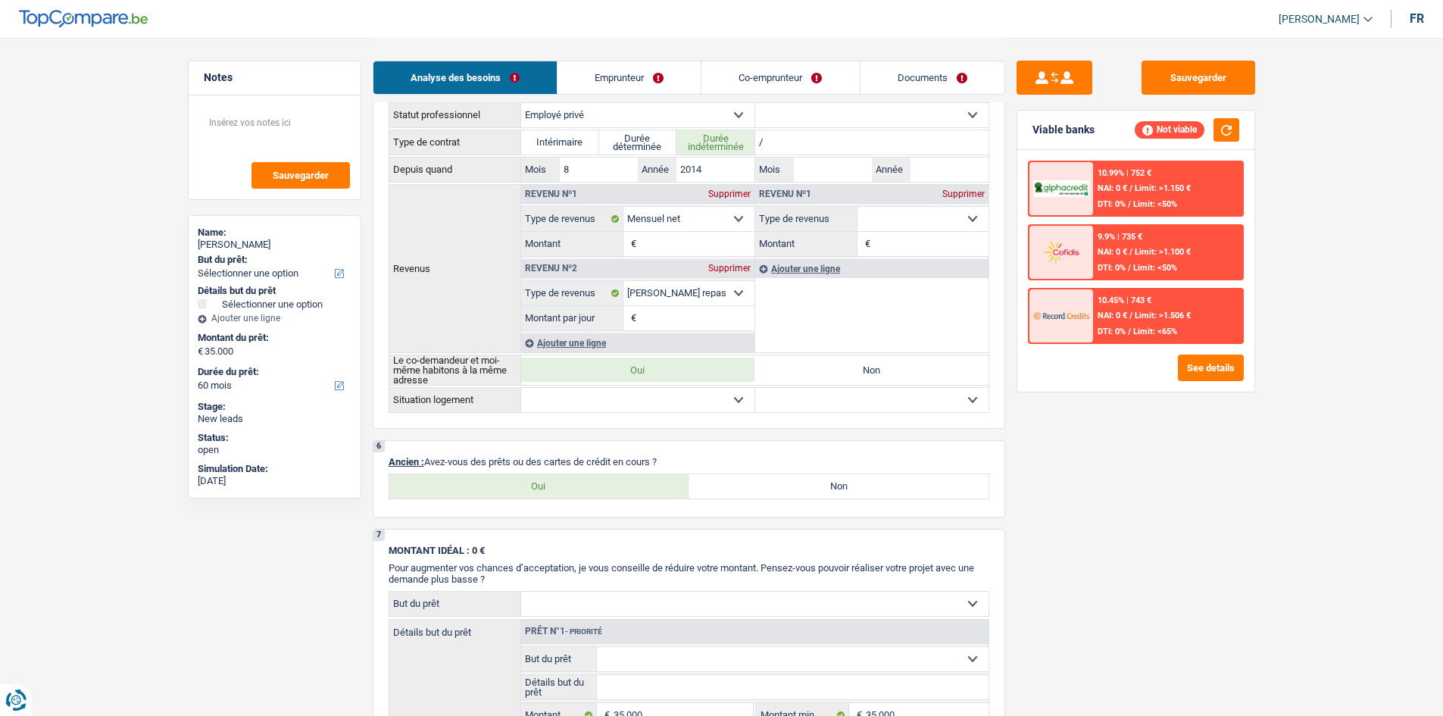
click at [561, 488] on label "Oui" at bounding box center [539, 486] width 300 height 24
click at [561, 488] on input "Oui" at bounding box center [539, 486] width 300 height 24
radio input "true"
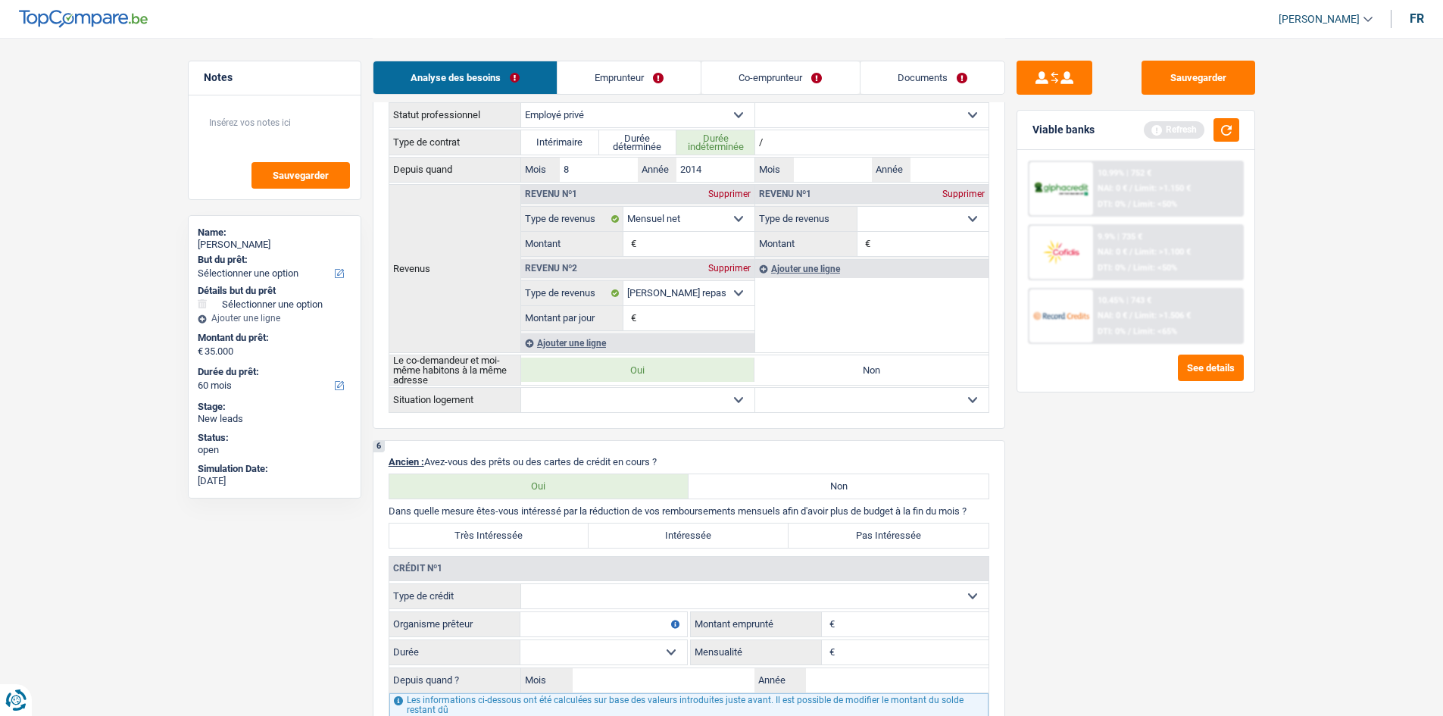
click at [735, 478] on label "Non" at bounding box center [839, 486] width 300 height 24
click at [735, 478] on input "Non" at bounding box center [839, 486] width 300 height 24
radio input "true"
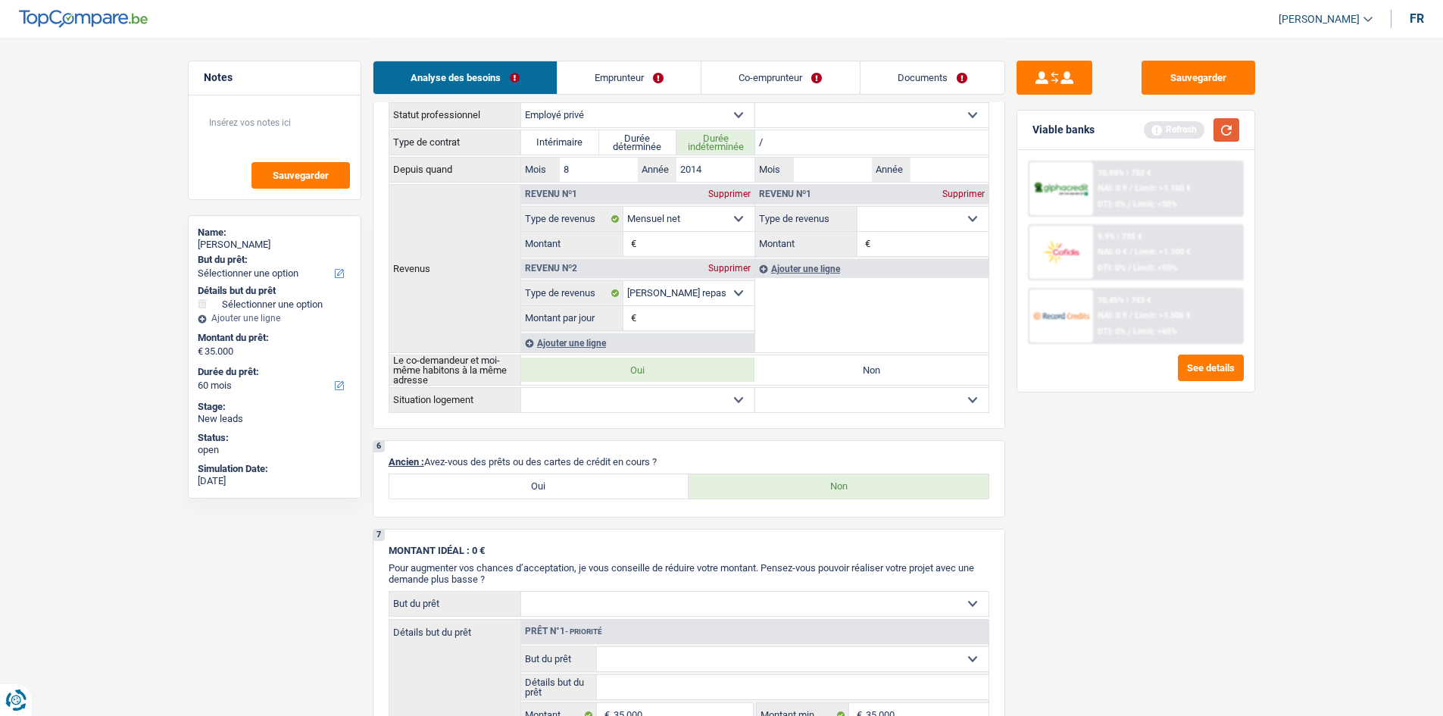
click at [1228, 126] on button "button" at bounding box center [1227, 129] width 26 height 23
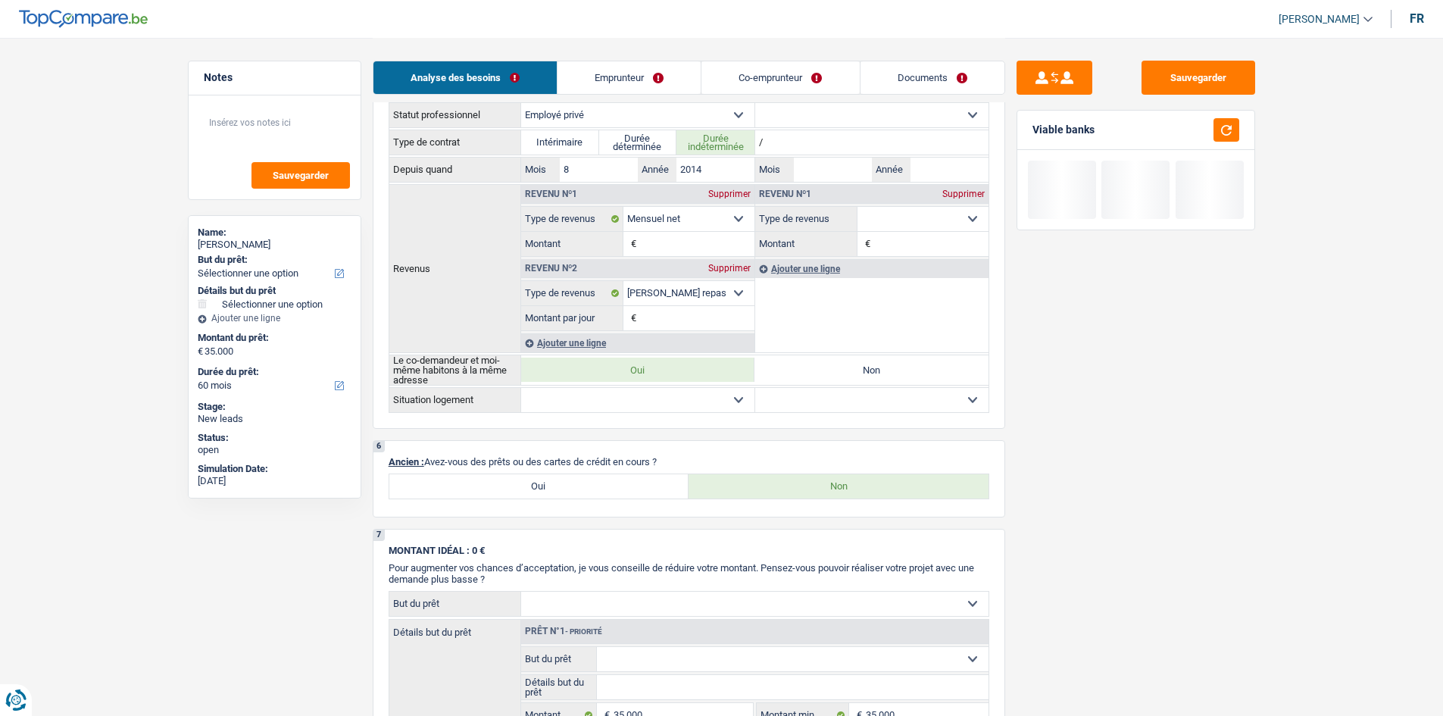
drag, startPoint x: 661, startPoint y: 460, endPoint x: 416, endPoint y: 455, distance: 245.5
click at [416, 456] on p "Ancien : Avez-vous des prêts ou des cartes de crédit en cours ?" at bounding box center [689, 461] width 601 height 11
click at [481, 489] on label "Oui" at bounding box center [539, 486] width 300 height 24
click at [481, 489] on input "Oui" at bounding box center [539, 486] width 300 height 24
radio input "true"
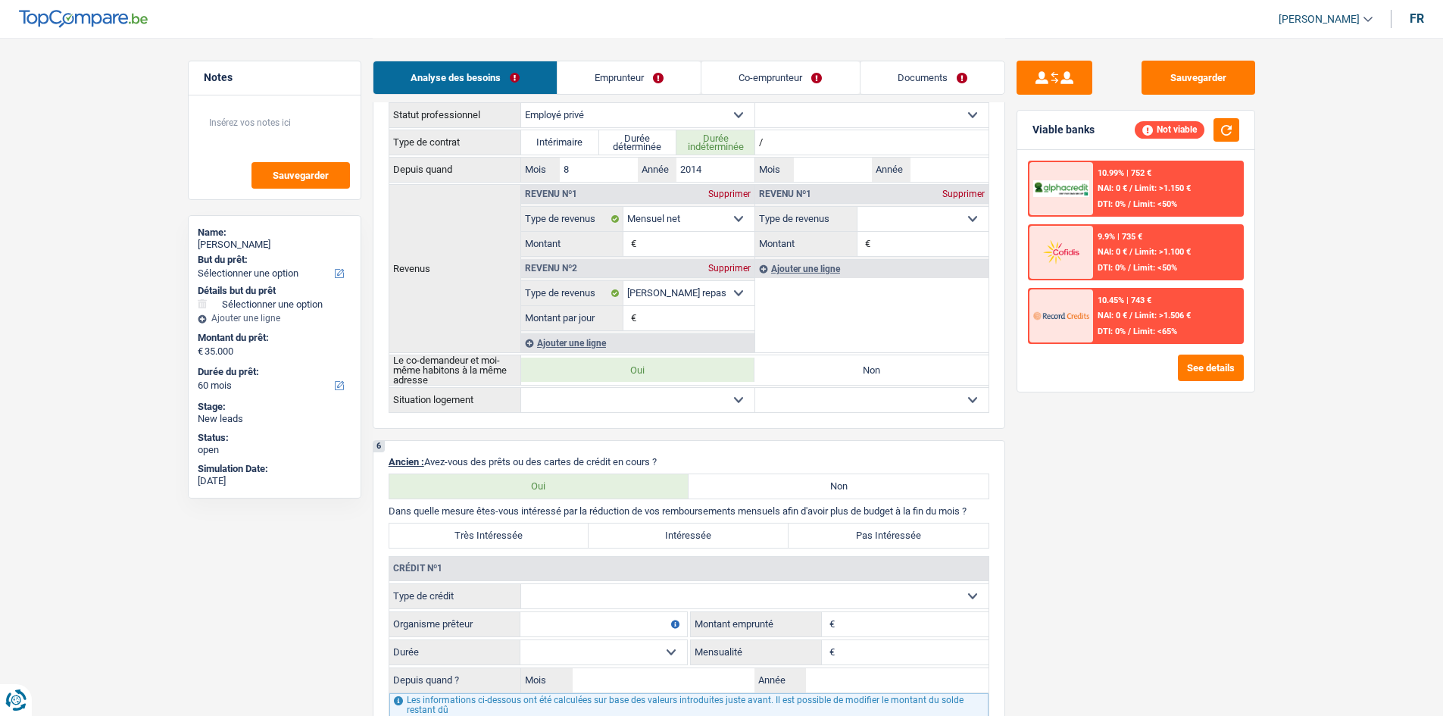
click at [585, 600] on select "Carte ou ouverture de crédit Prêt hypothécaire Vente à tempérament Prêt à tempé…" at bounding box center [754, 596] width 467 height 24
select select "mortgage"
click at [521, 584] on select "Carte ou ouverture de crédit Prêt hypothécaire Vente à tempérament Prêt à tempé…" at bounding box center [754, 596] width 467 height 24
type input "0"
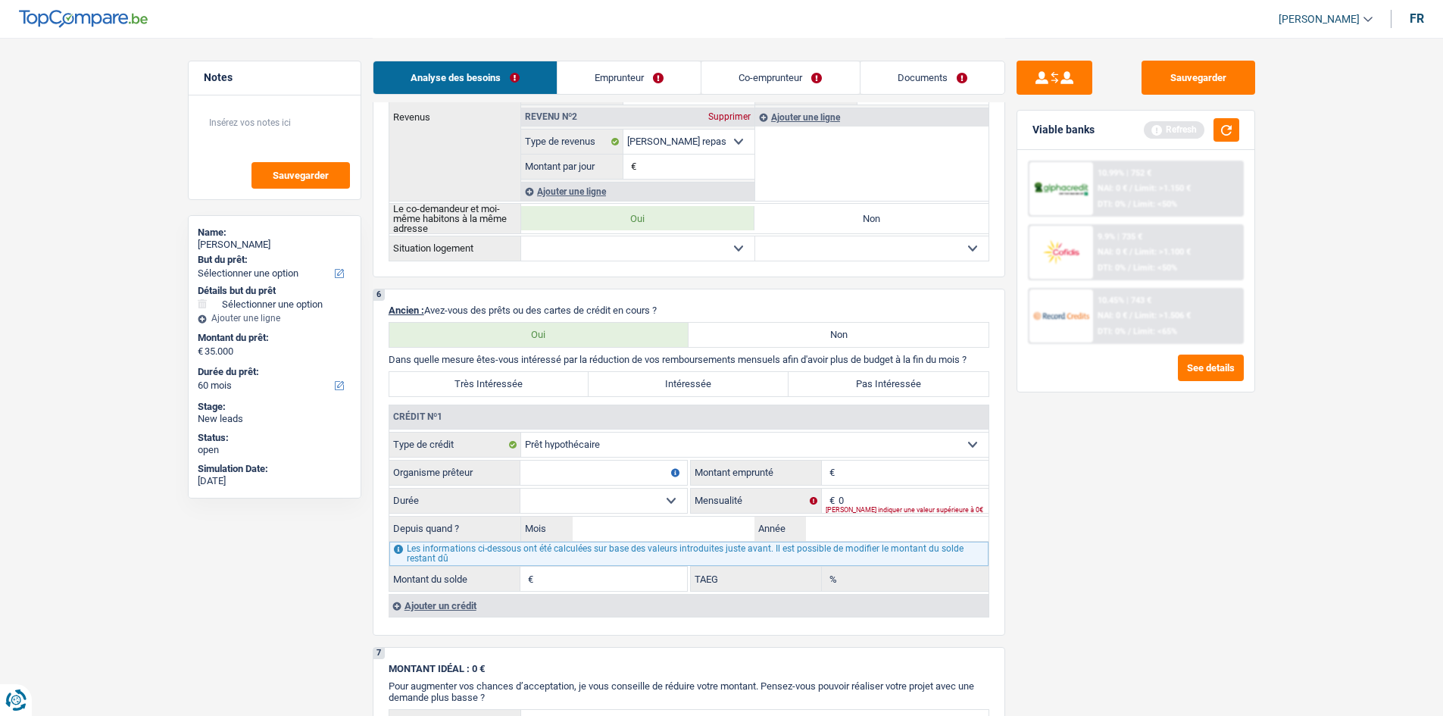
click at [463, 605] on div "Ajouter un crédit" at bounding box center [689, 605] width 600 height 23
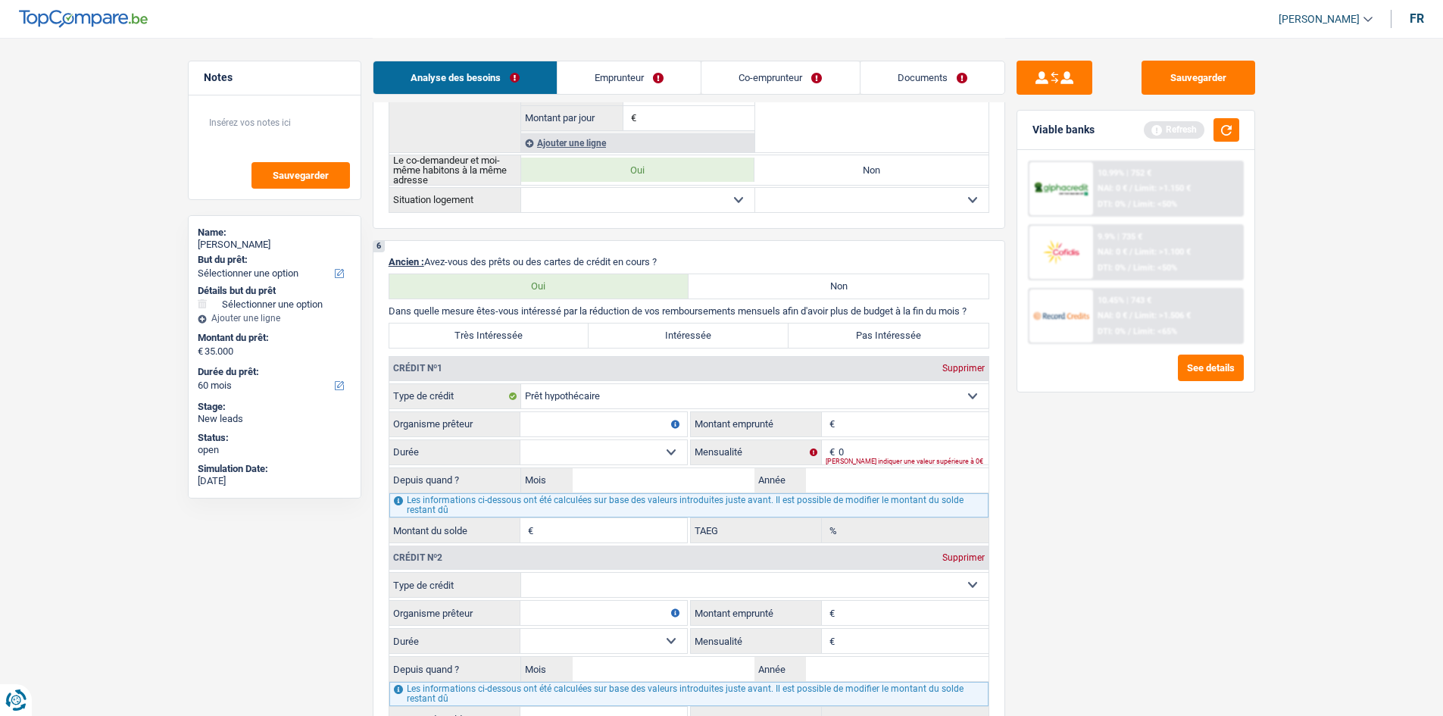
scroll to position [985, 0]
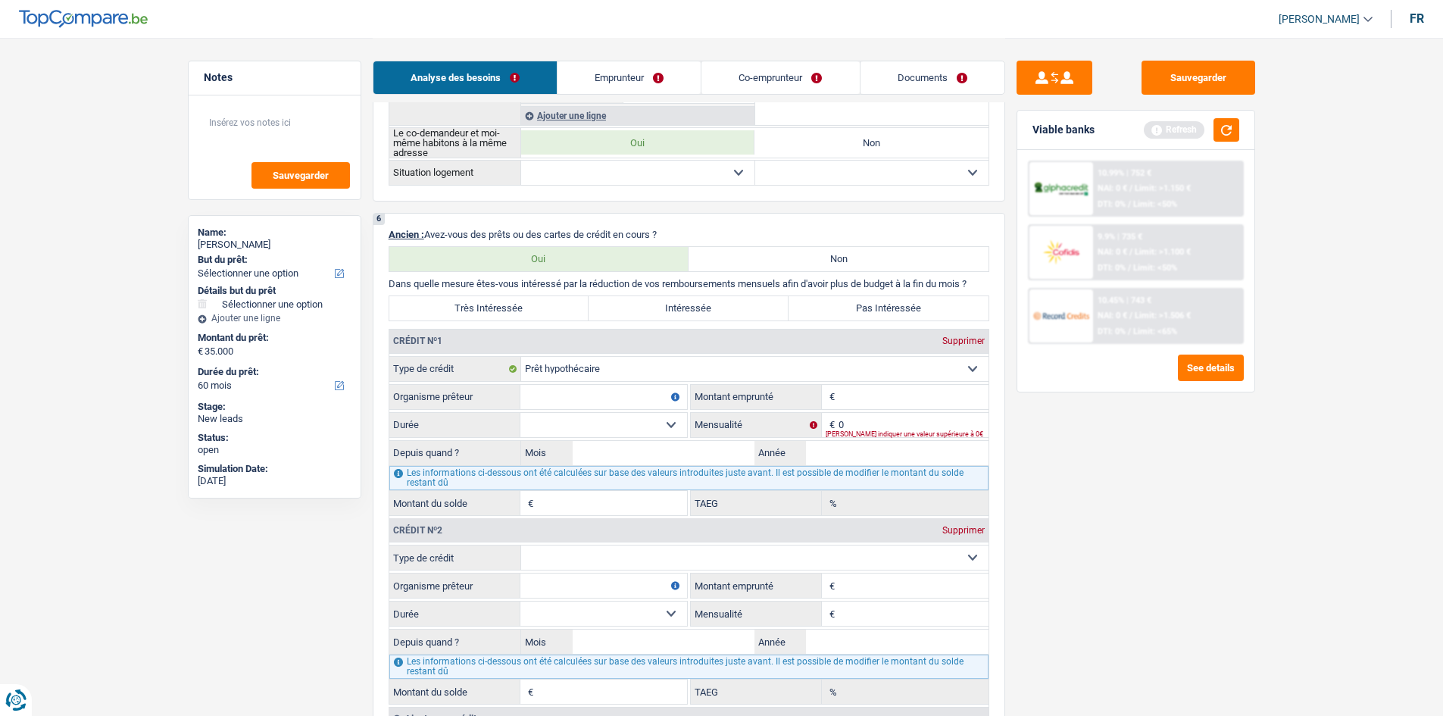
click at [606, 546] on select "Carte ou ouverture de crédit Prêt hypothécaire Vente à tempérament Prêt à tempé…" at bounding box center [754, 557] width 467 height 24
click at [573, 547] on select "Carte ou ouverture de crédit Prêt hypothécaire Vente à tempérament Prêt à tempé…" at bounding box center [754, 557] width 467 height 24
select select "carLoan"
type input "0"
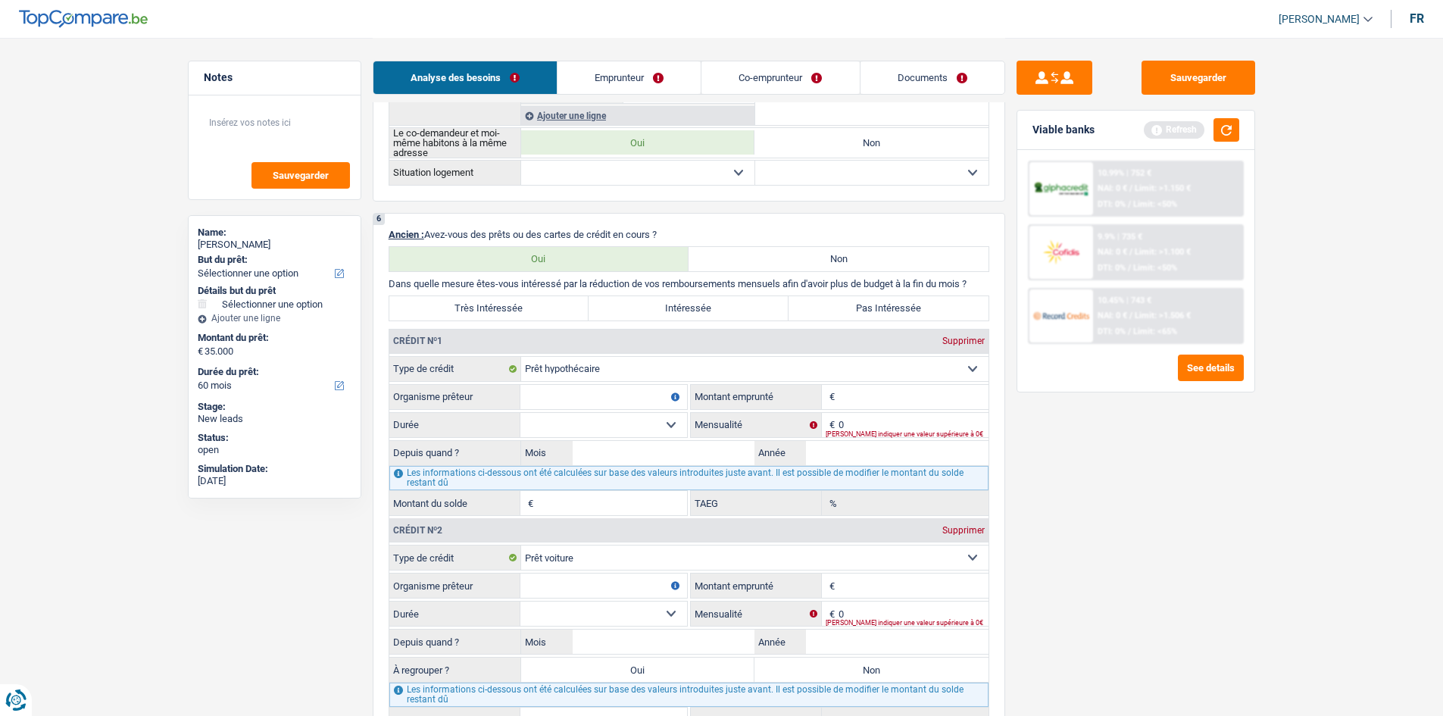
click at [1032, 588] on div "Sauvegarder Viable banks Refresh 10.99% | 752 € NAI: 0 € / Limit: >1.150 € DTI:…" at bounding box center [1135, 376] width 261 height 631
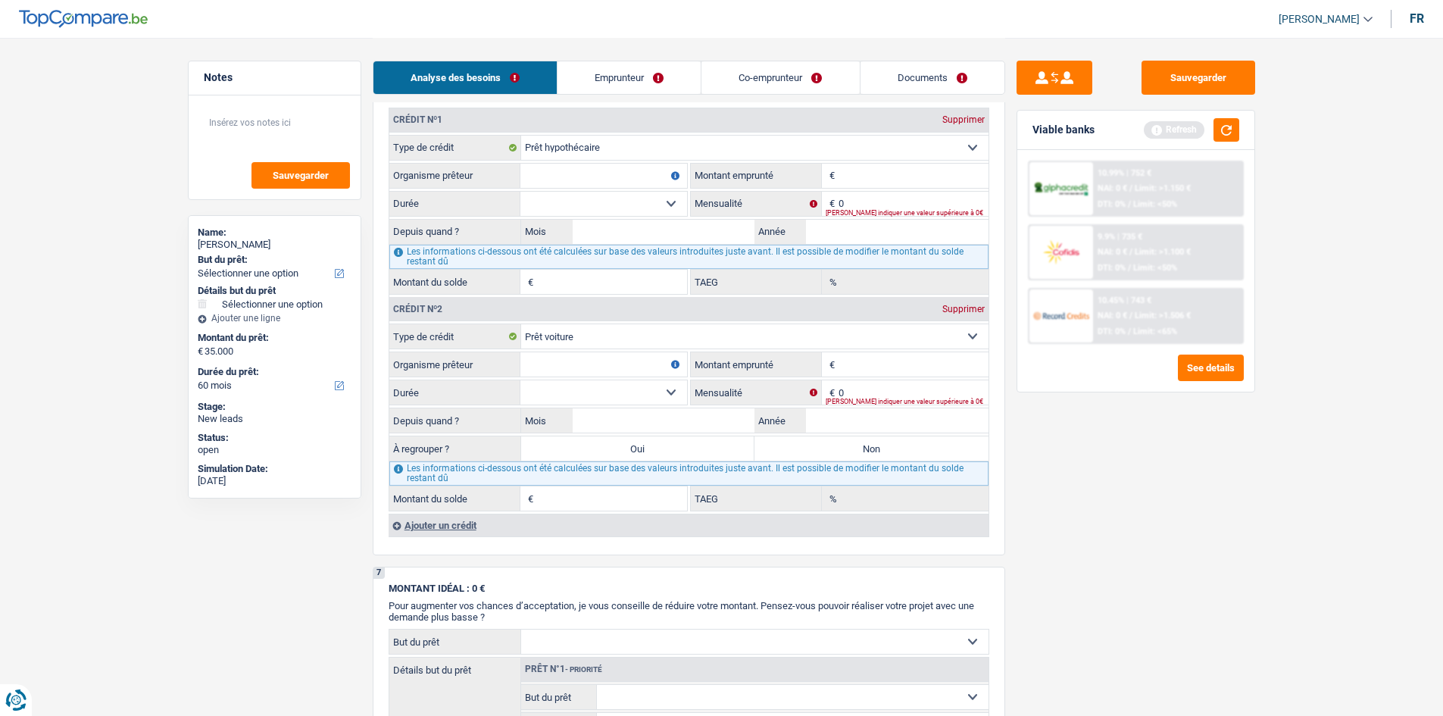
scroll to position [1212, 0]
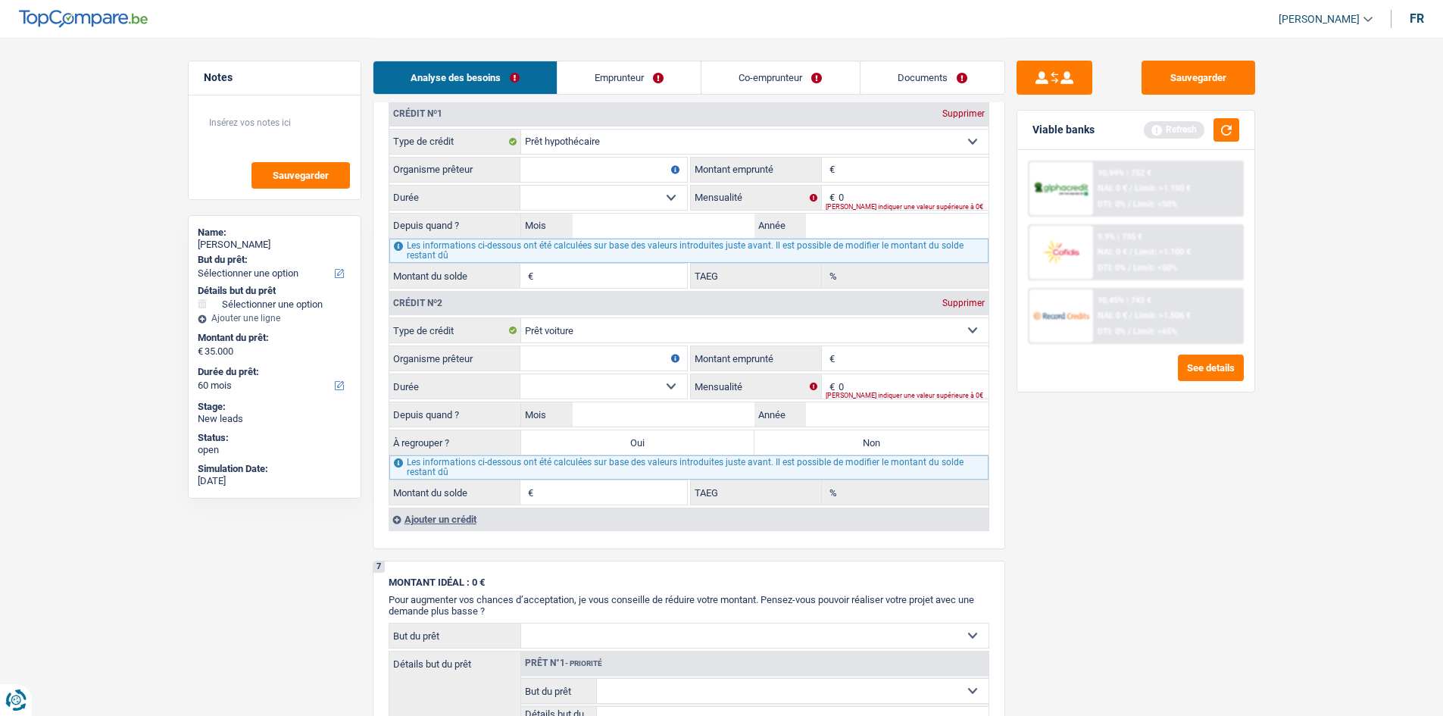
click at [454, 520] on div "Ajouter un crédit" at bounding box center [689, 519] width 600 height 23
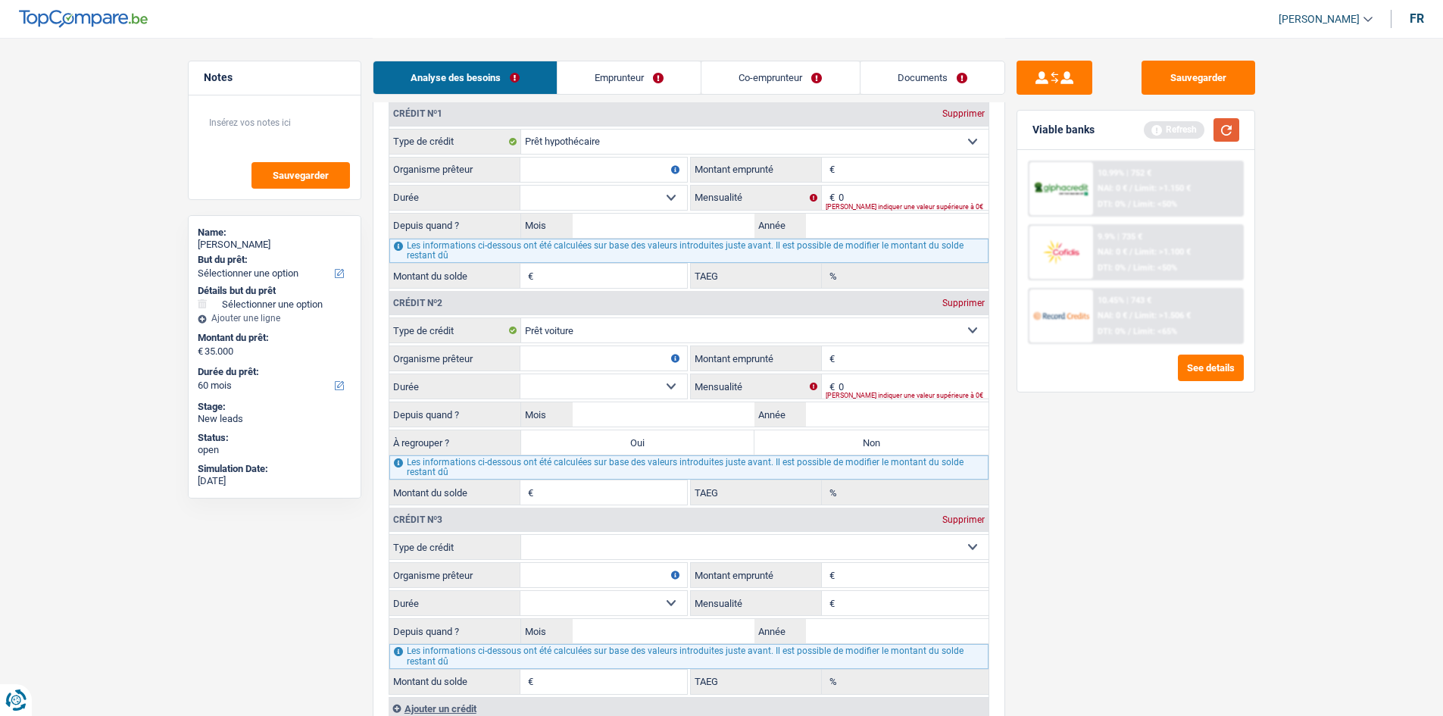
click at [1227, 136] on button "button" at bounding box center [1227, 129] width 26 height 23
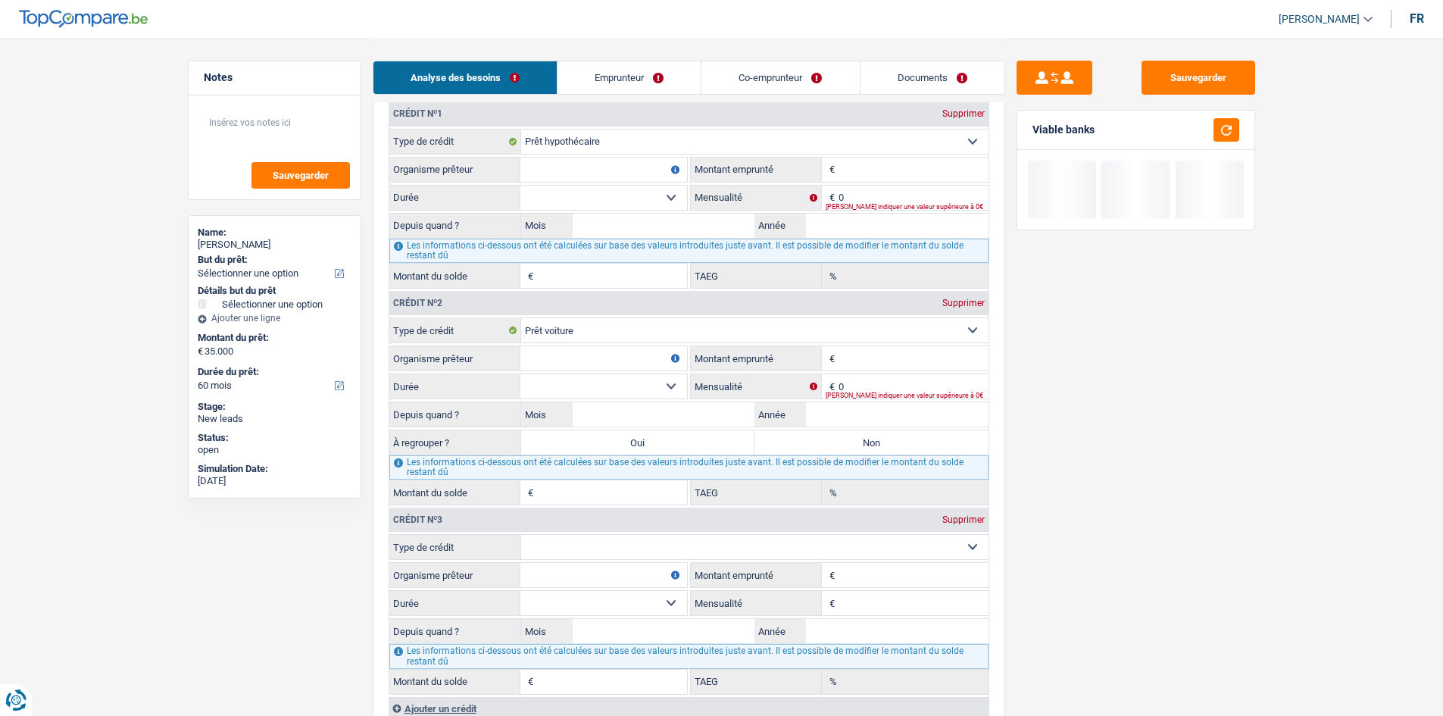
click at [616, 69] on link "Emprunteur" at bounding box center [629, 77] width 143 height 33
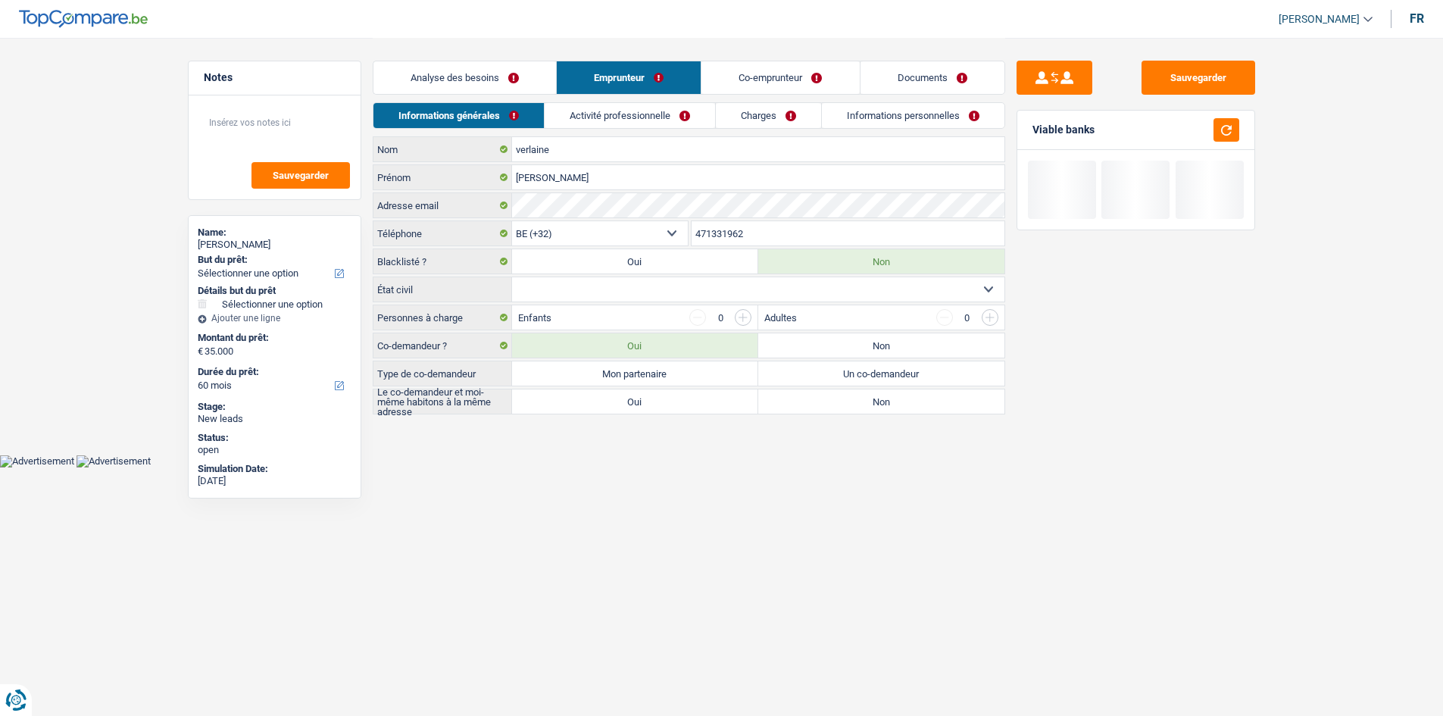
scroll to position [0, 0]
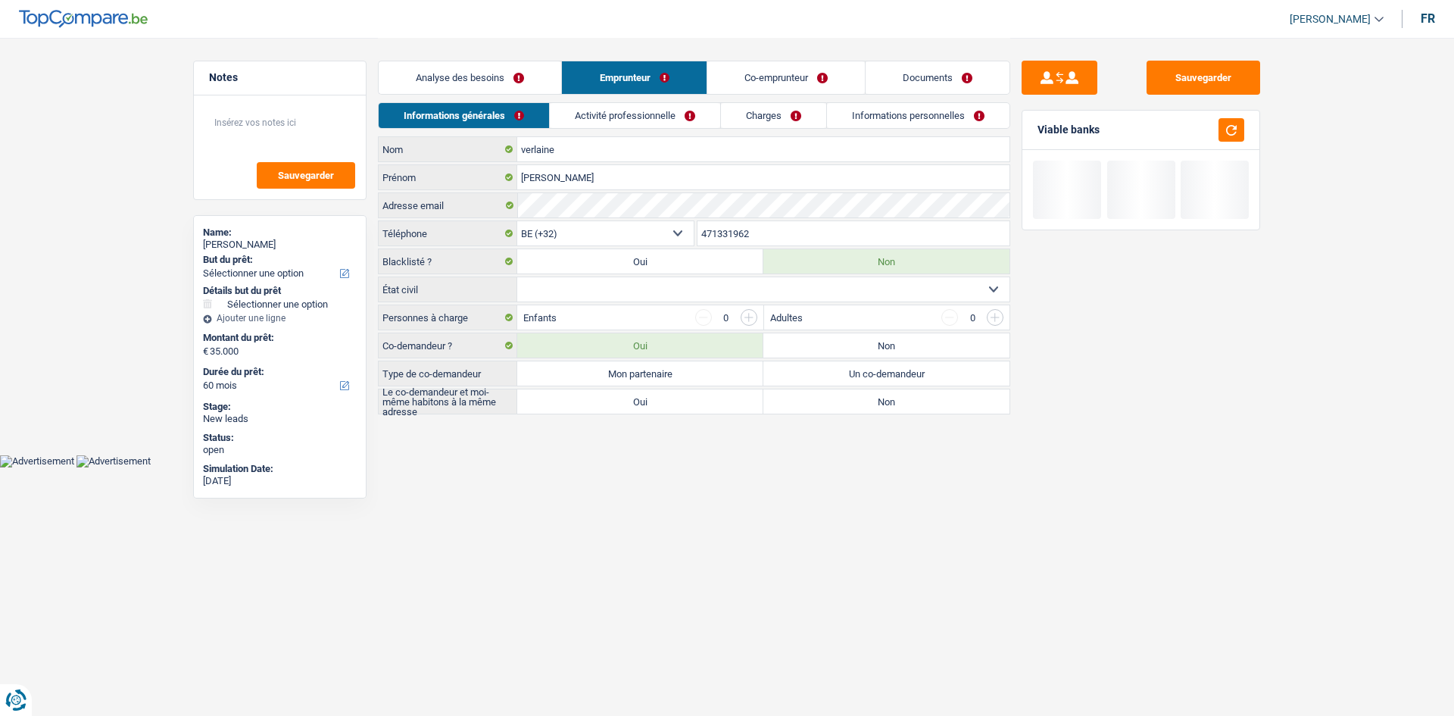
click at [584, 128] on li "Activité professionnelle" at bounding box center [634, 115] width 171 height 27
click at [729, 80] on link "Co-emprunteur" at bounding box center [786, 77] width 158 height 33
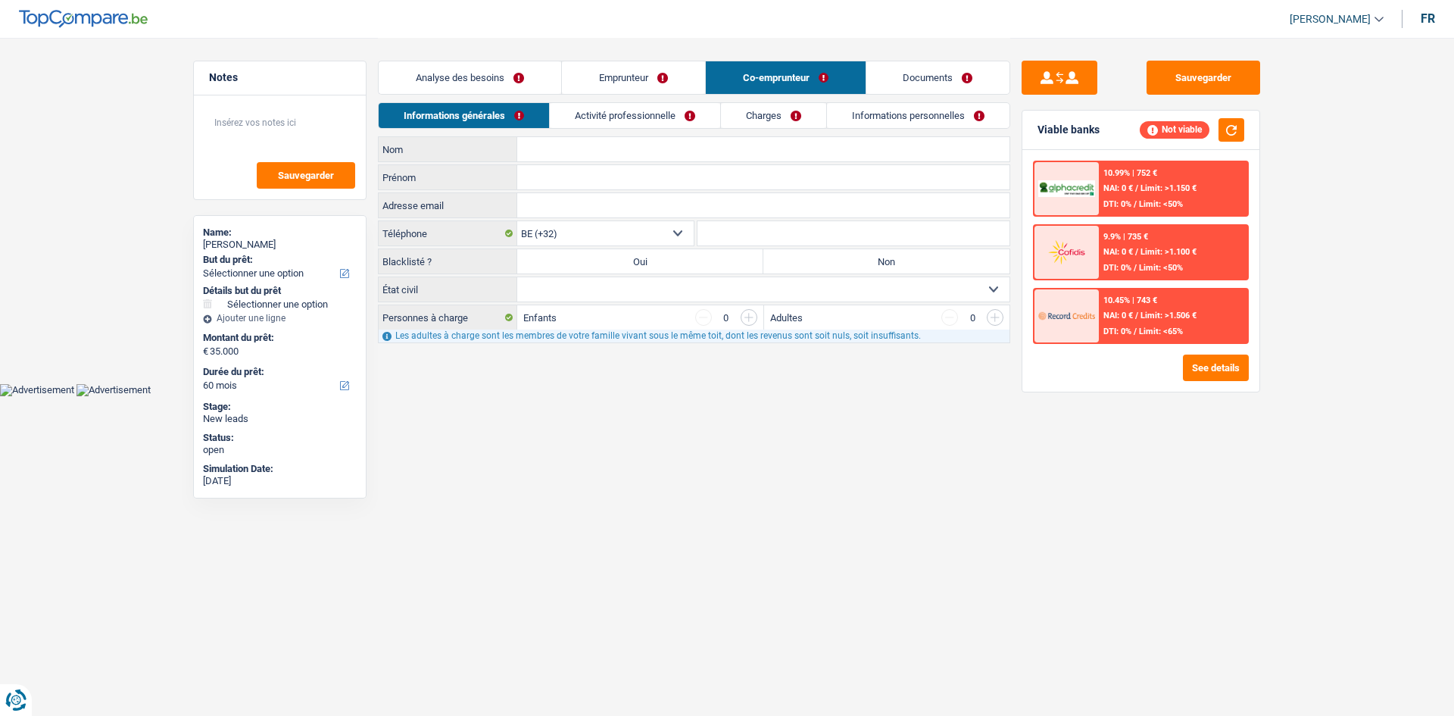
click at [472, 92] on link "Analyse des besoins" at bounding box center [470, 77] width 183 height 33
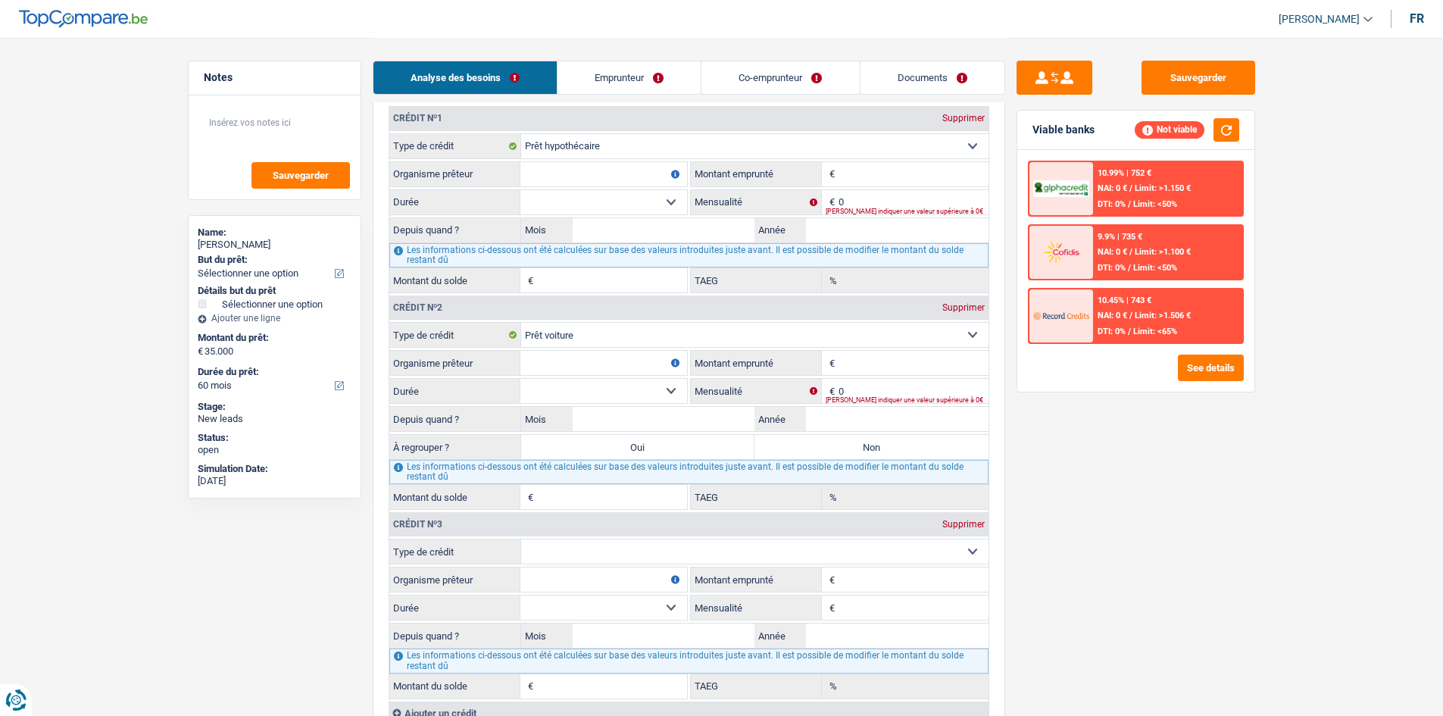
scroll to position [1212, 0]
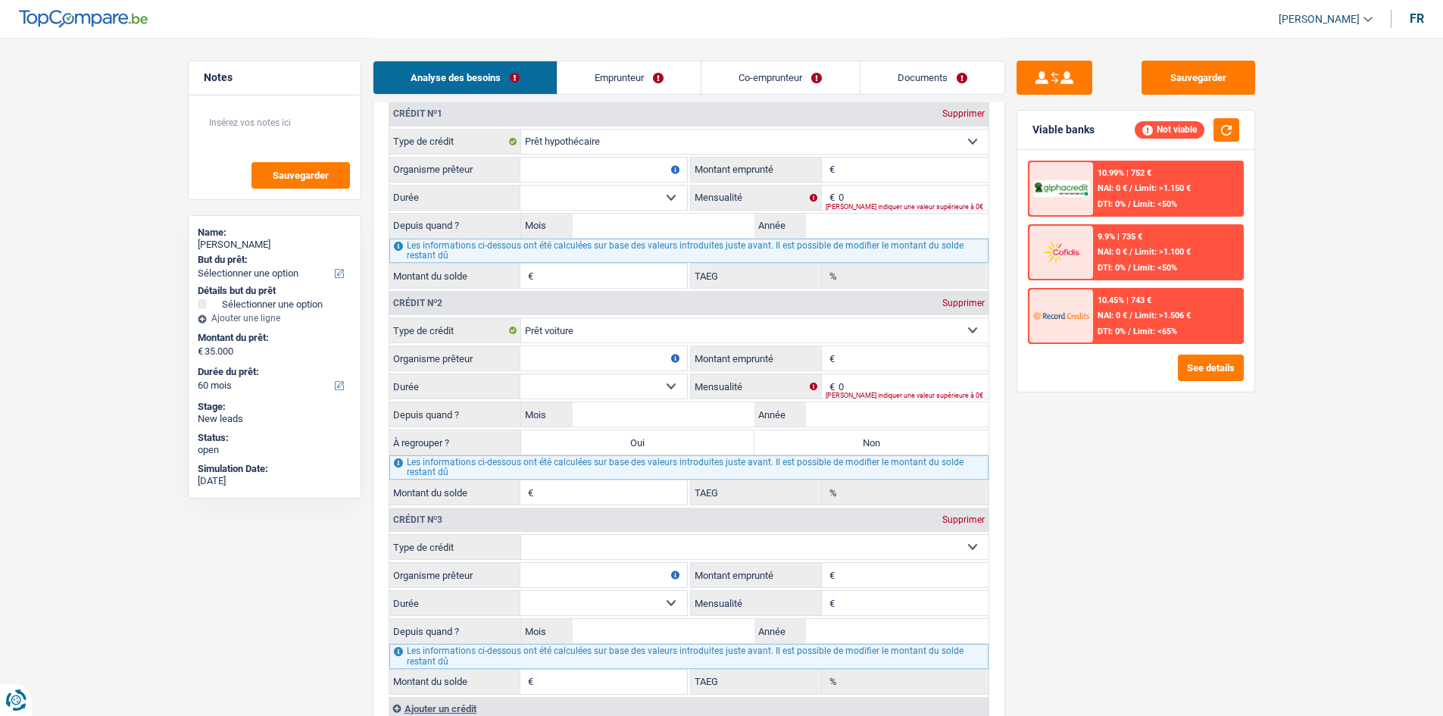
click at [1056, 507] on div "Sauvegarder Viable banks Not viable 10.99% | 752 € NAI: 0 € / Limit: >1.150 € D…" at bounding box center [1135, 376] width 261 height 631
click at [587, 540] on select "Carte ou ouverture de crédit Prêt hypothécaire Vente à tempérament Prêt à tempé…" at bounding box center [754, 547] width 467 height 24
select select "carLoan"
type input "0"
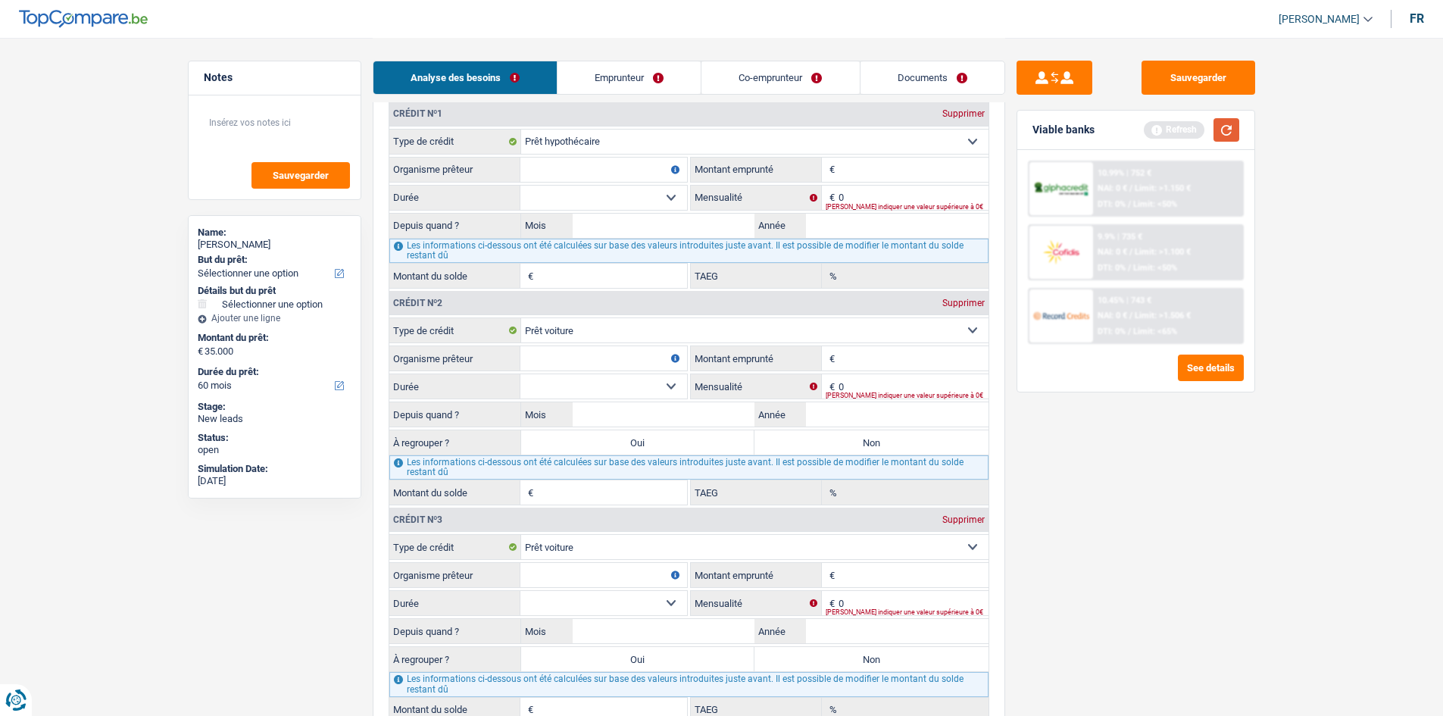
click at [1226, 124] on button "button" at bounding box center [1227, 129] width 26 height 23
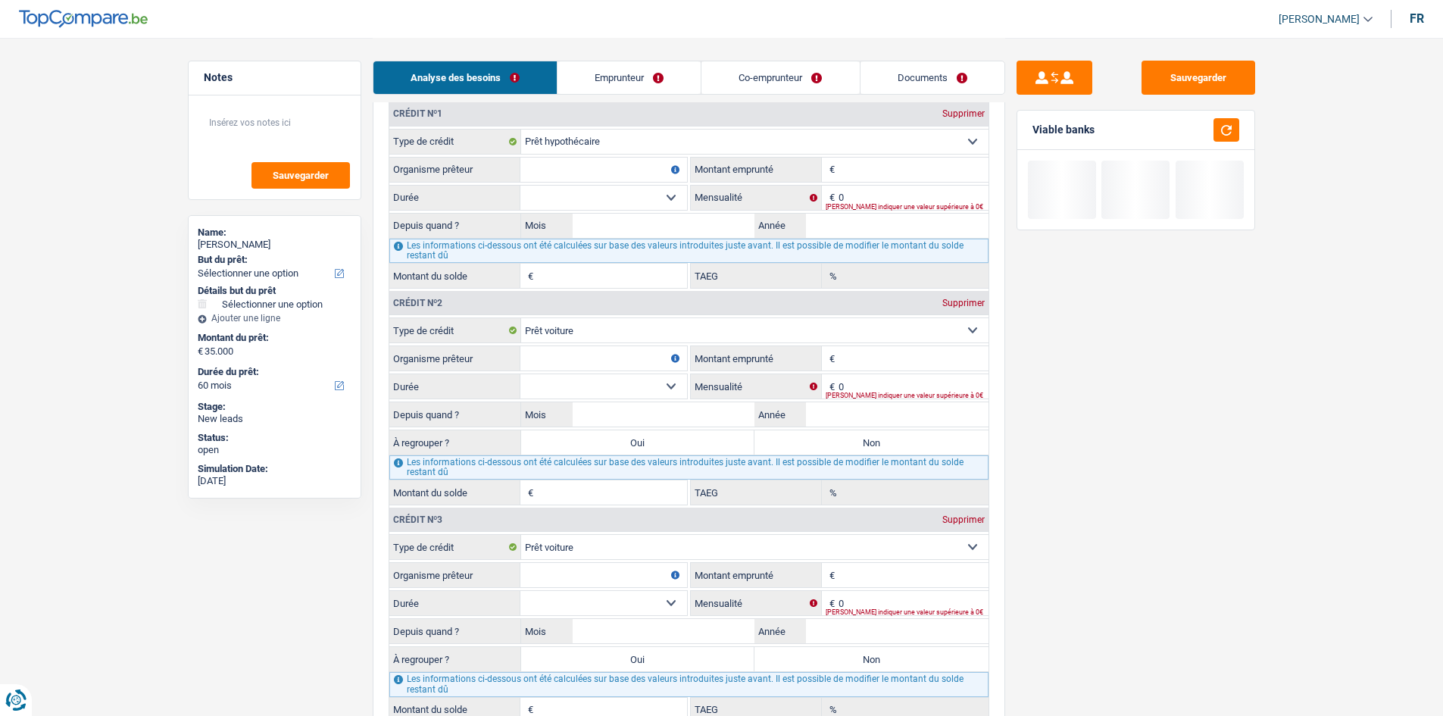
click at [620, 547] on select "Carte ou ouverture de crédit Prêt hypothécaire Vente à tempérament Prêt à tempé…" at bounding box center [754, 547] width 467 height 24
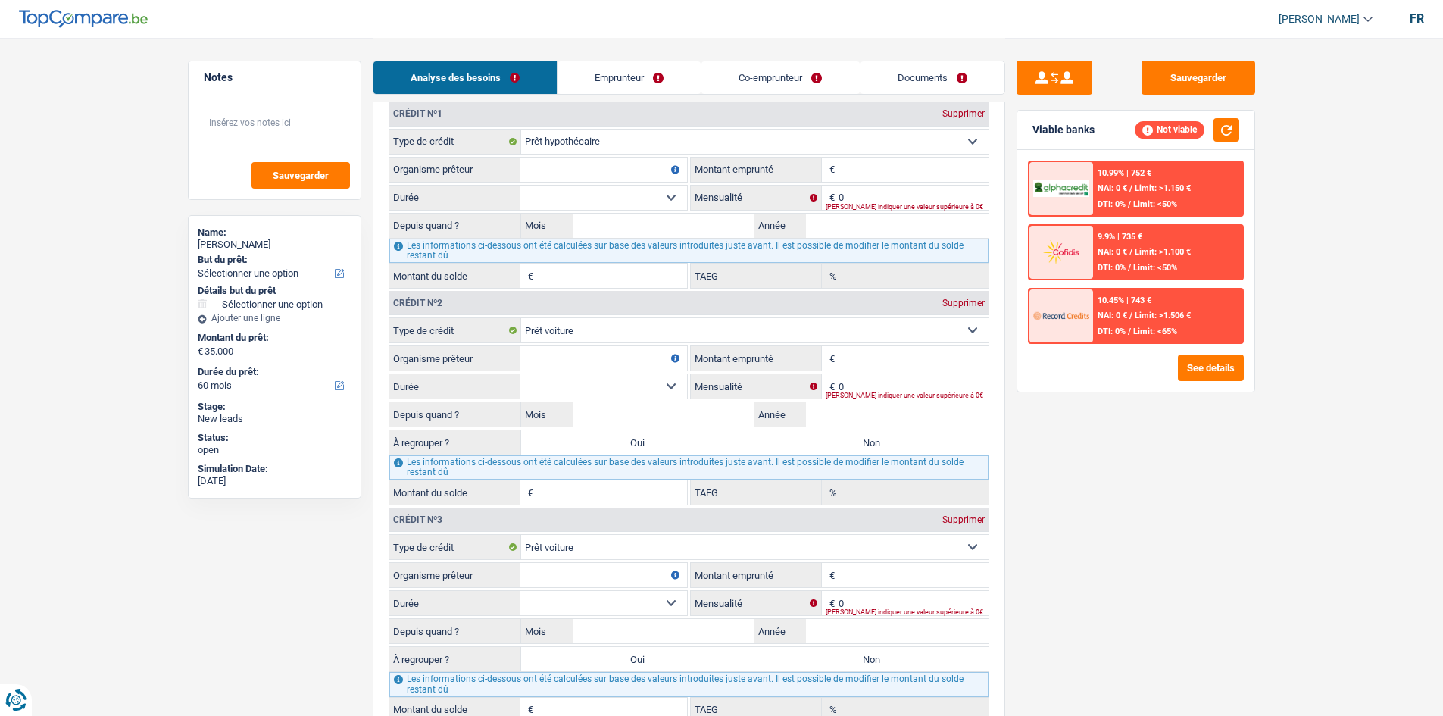
select select "personalLoan"
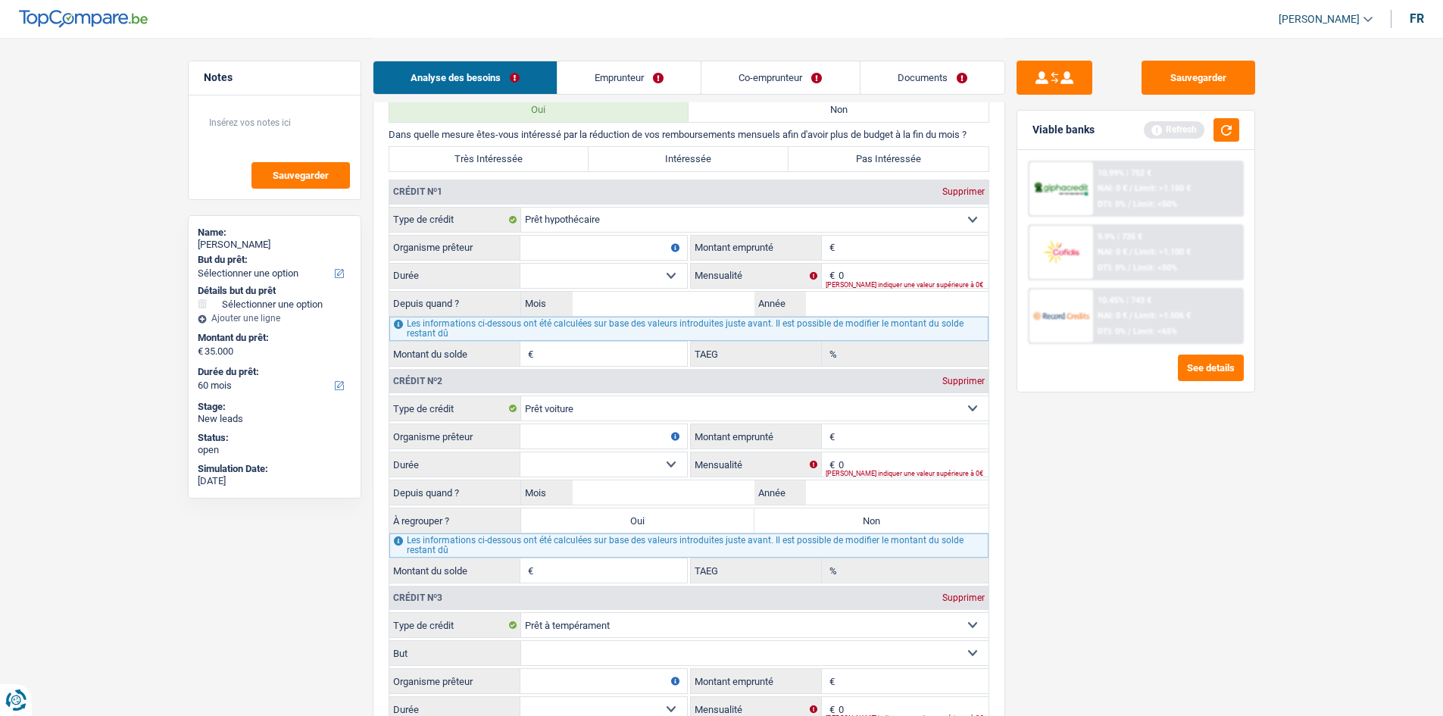
scroll to position [1060, 0]
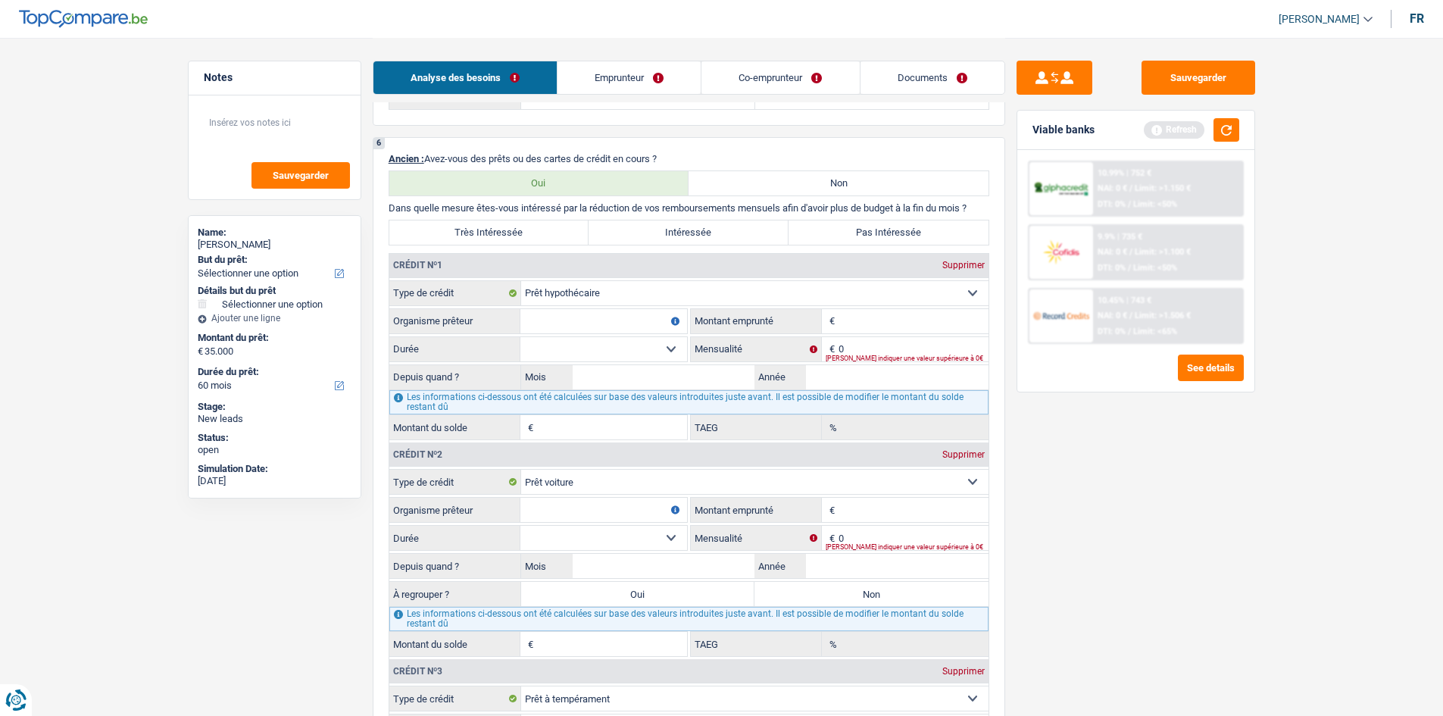
click at [602, 332] on input "Organisme prêteur" at bounding box center [603, 321] width 167 height 24
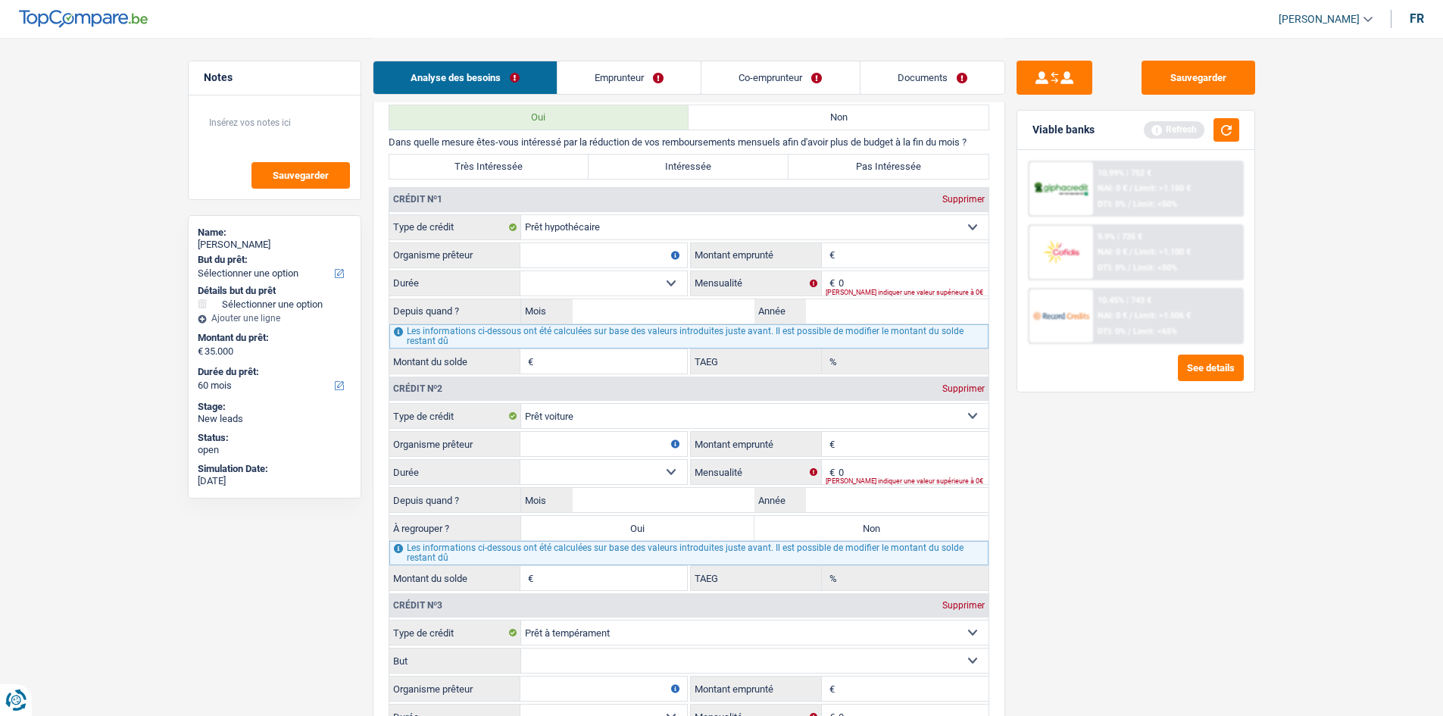
scroll to position [1212, 0]
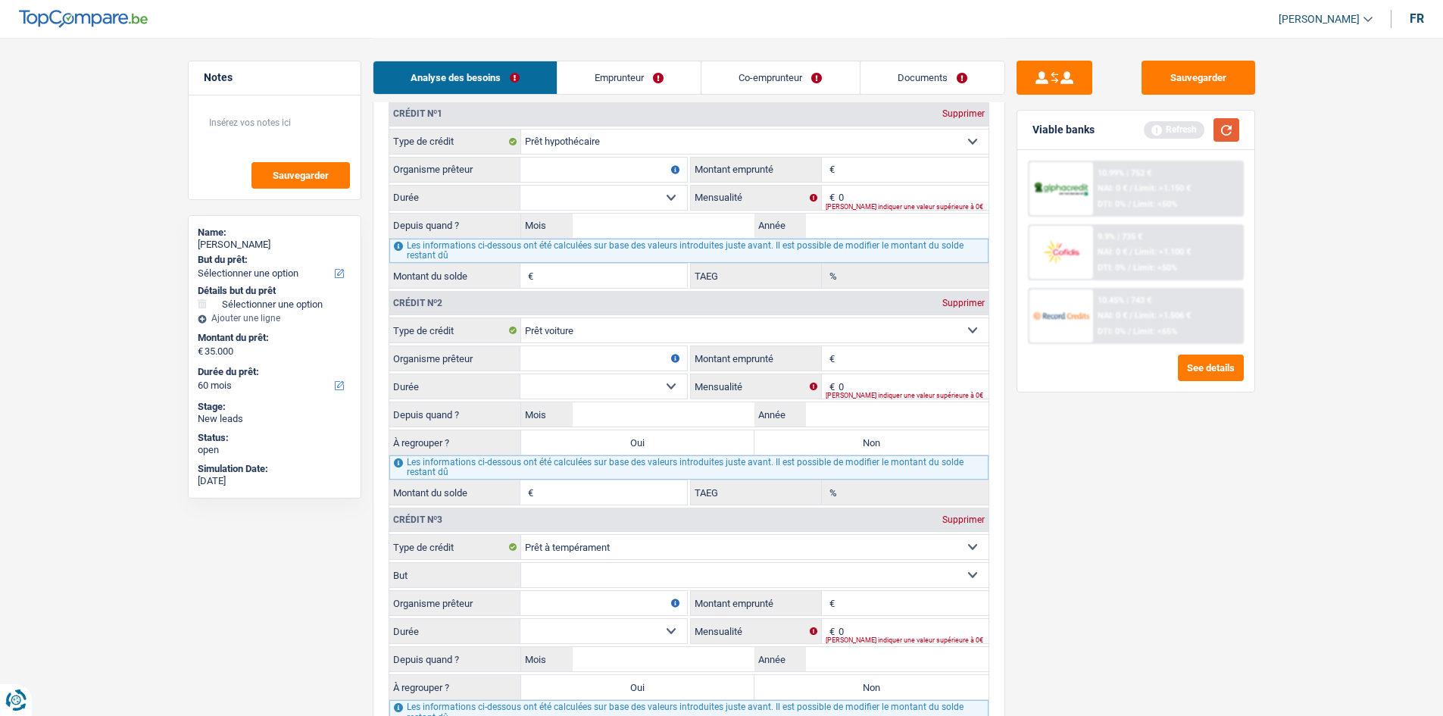
click at [1226, 135] on button "button" at bounding box center [1227, 129] width 26 height 23
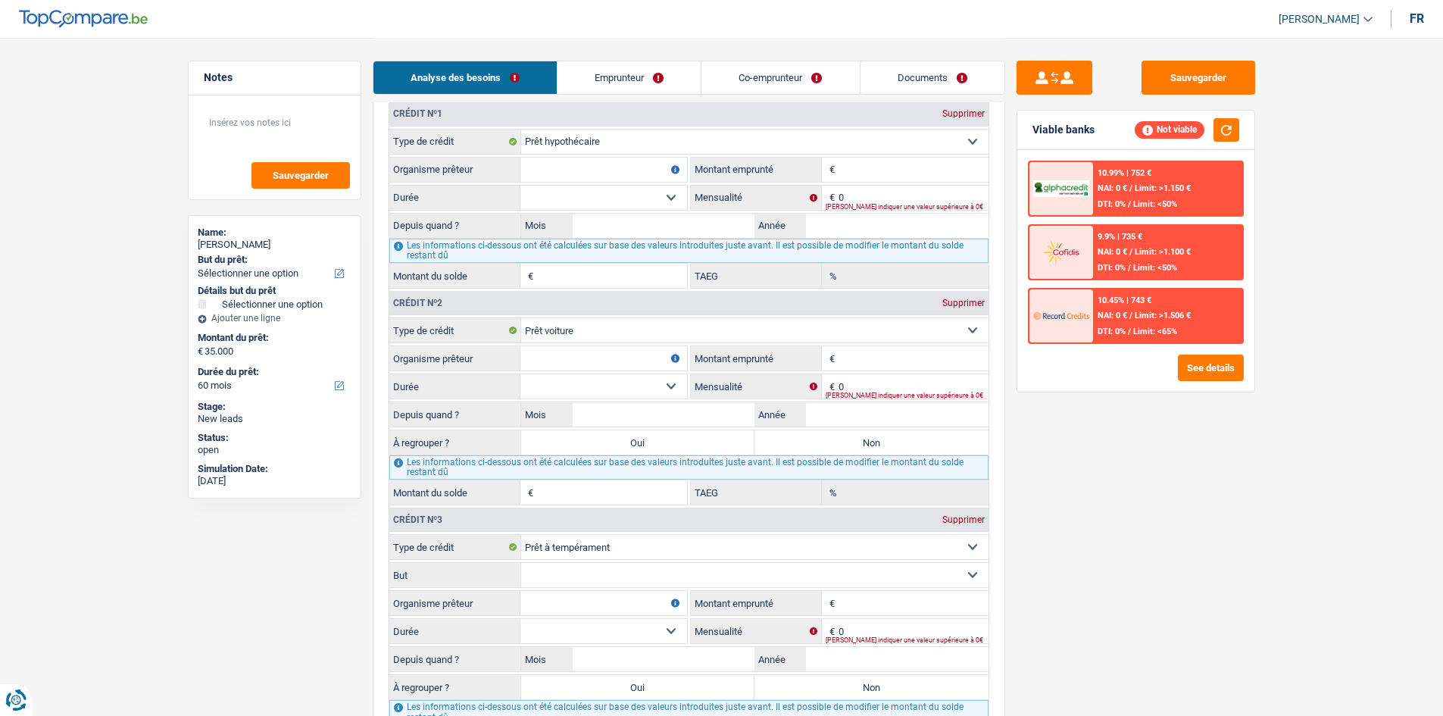
click at [1074, 508] on div "Sauvegarder Viable banks Not viable 10.99% | 752 € NAI: 0 € / Limit: >1.150 € D…" at bounding box center [1135, 376] width 261 height 631
click at [1032, 400] on div "Sauvegarder Viable banks Not viable 10.99% | 752 € NAI: 0 € / Limit: >1.150 € D…" at bounding box center [1135, 376] width 261 height 631
drag, startPoint x: 1092, startPoint y: 128, endPoint x: 1028, endPoint y: 132, distance: 64.5
click at [1028, 132] on div "Viable banks Not viable" at bounding box center [1135, 130] width 237 height 39
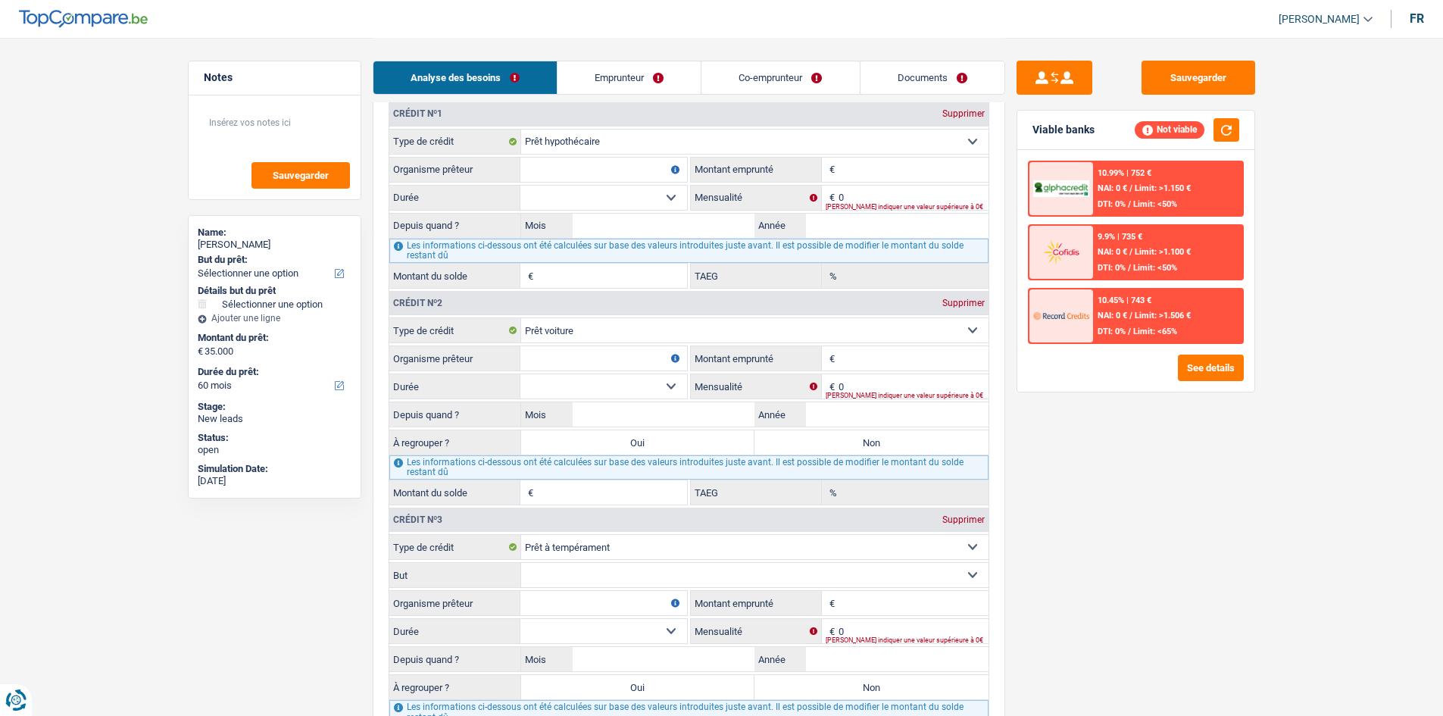
click at [606, 170] on input "Organisme prêteur" at bounding box center [603, 170] width 167 height 24
click at [614, 67] on link "Emprunteur" at bounding box center [629, 77] width 143 height 33
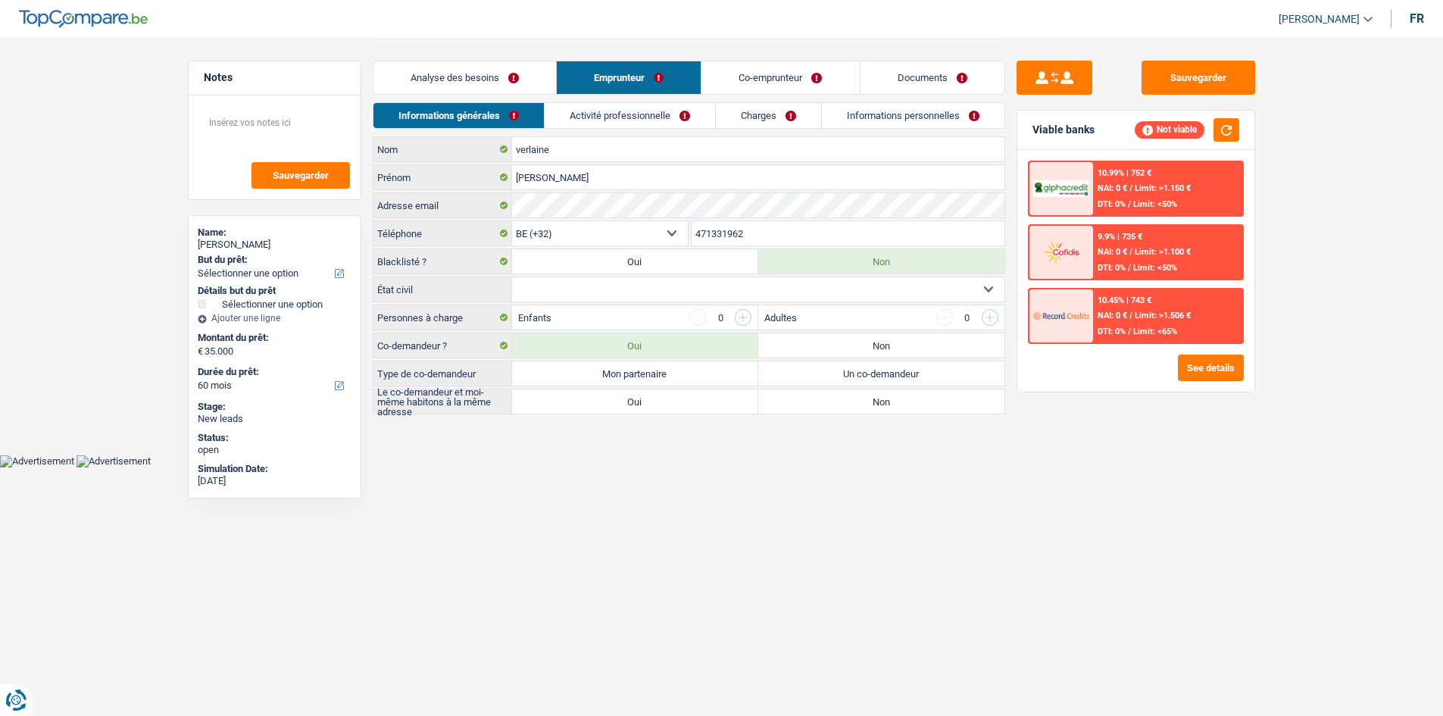
scroll to position [0, 0]
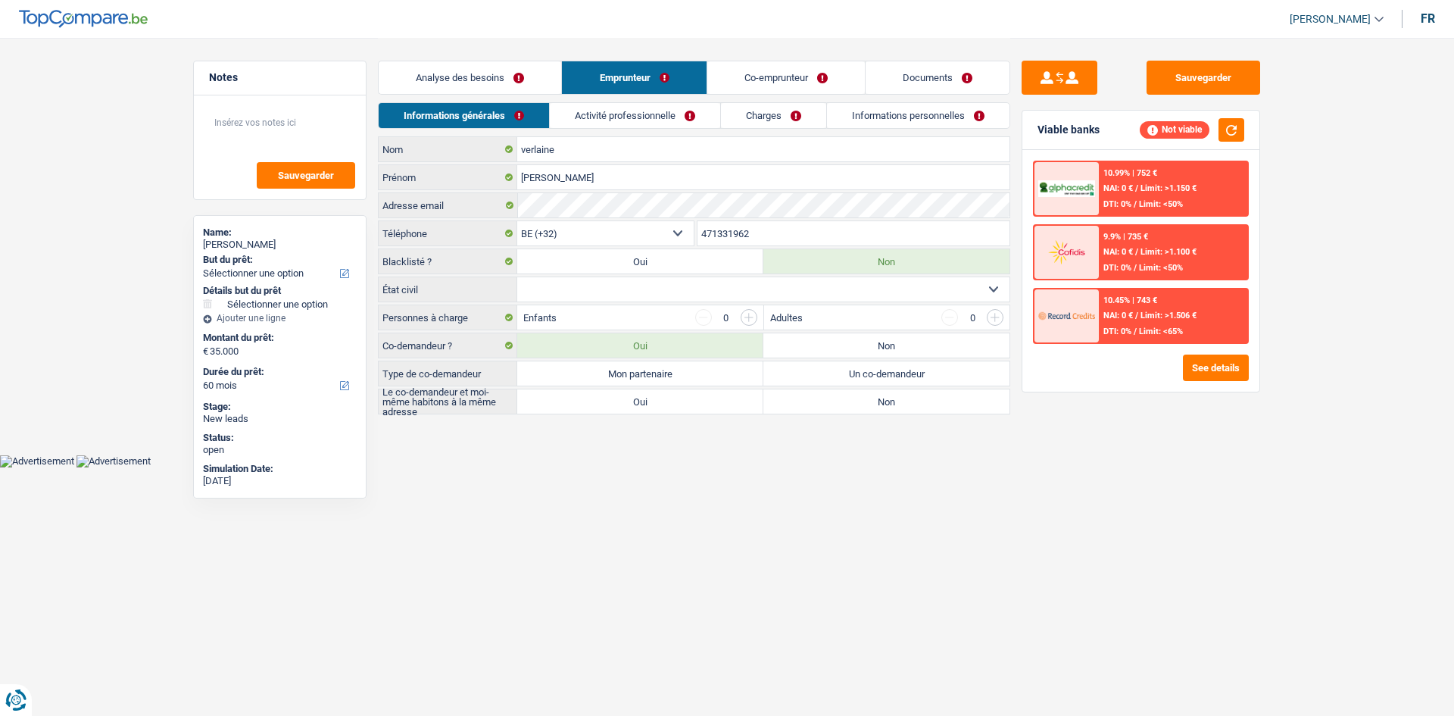
click at [755, 69] on link "Co-emprunteur" at bounding box center [786, 77] width 158 height 33
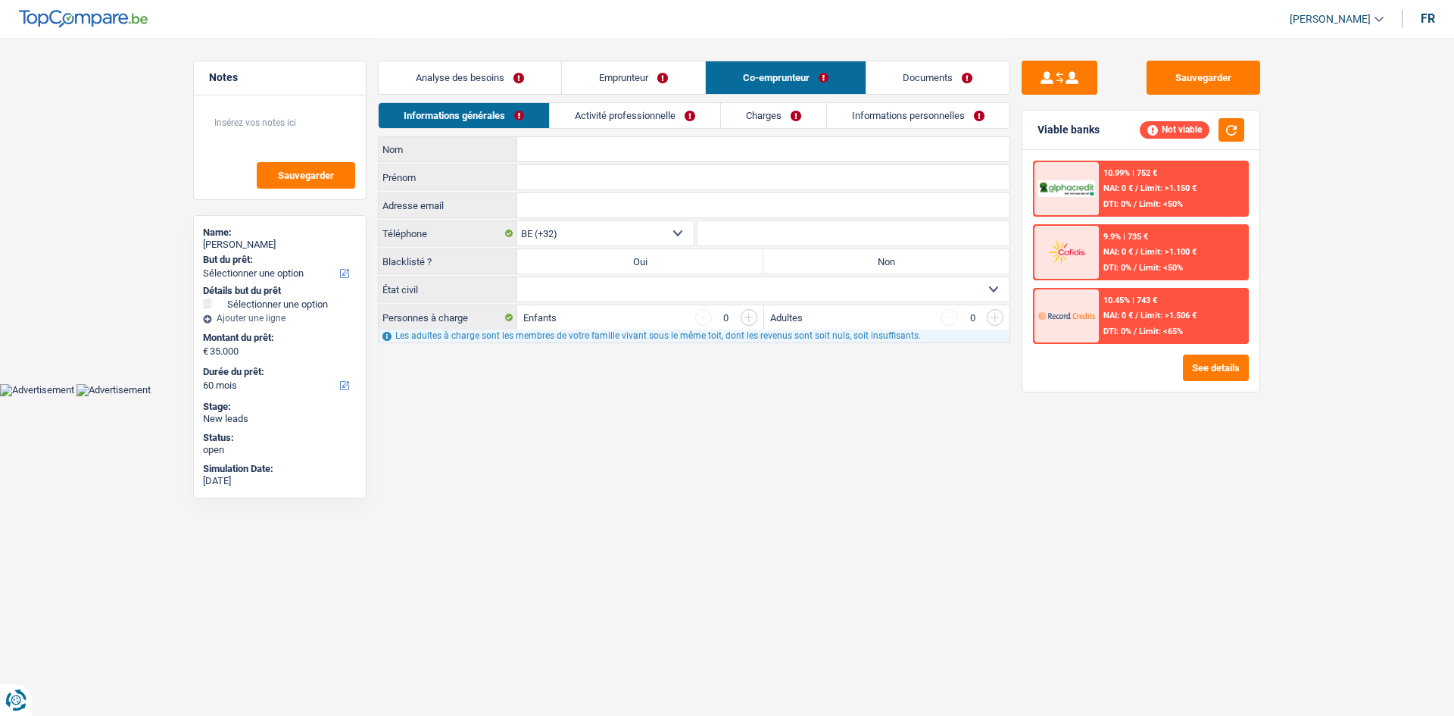
click at [901, 79] on link "Documents" at bounding box center [939, 77] width 144 height 33
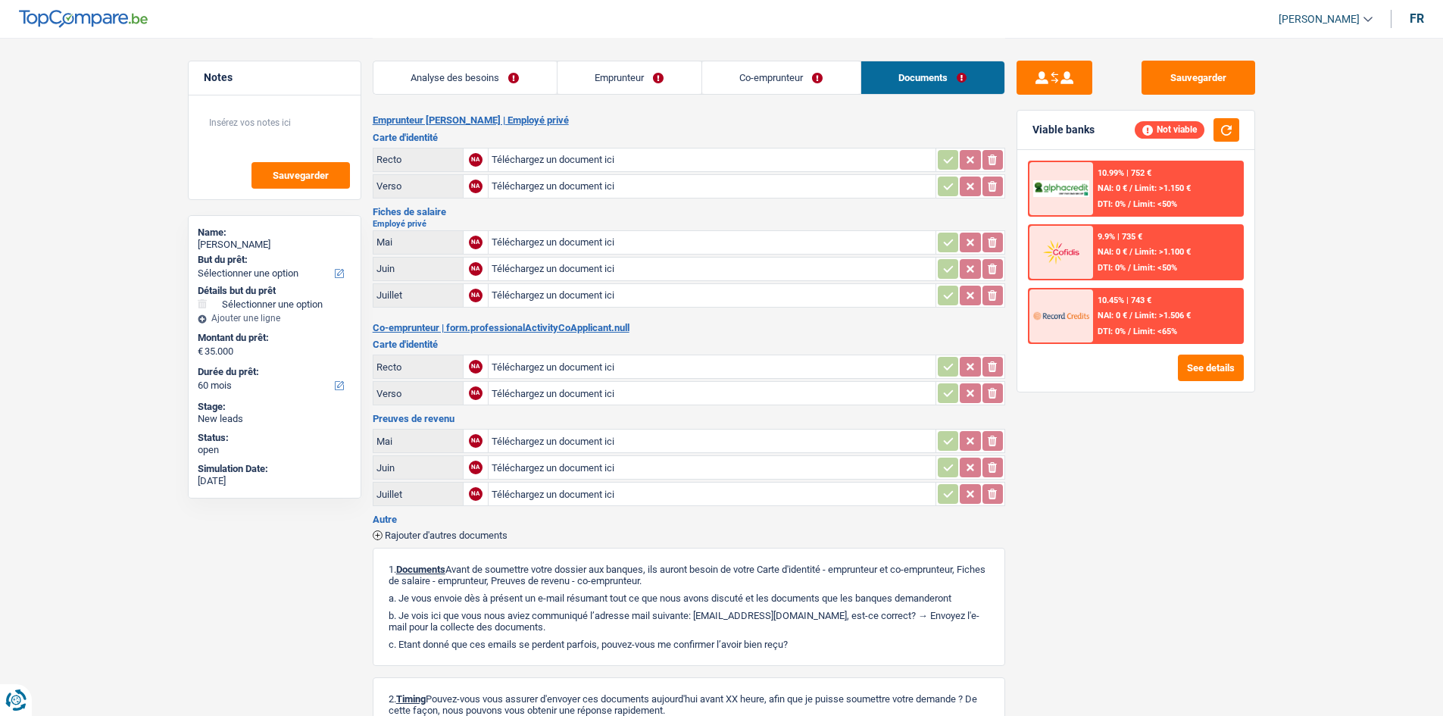
click at [508, 84] on link "Analyse des besoins" at bounding box center [464, 77] width 183 height 33
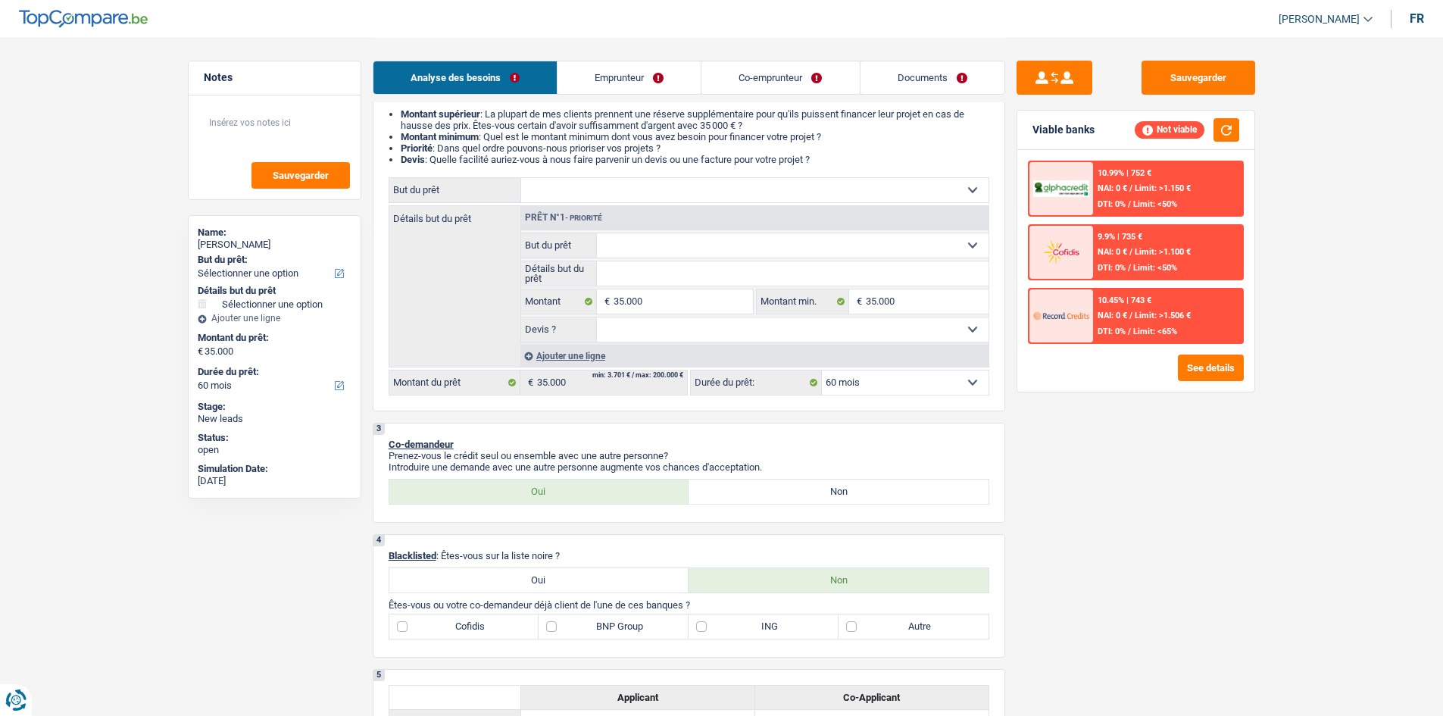
scroll to position [151, 0]
click at [625, 191] on select "Confort maison: meubles, textile, peinture, électroménager, outillage non-profe…" at bounding box center [754, 189] width 467 height 24
select select "household"
click at [521, 177] on select "Confort maison: meubles, textile, peinture, électroménager, outillage non-profe…" at bounding box center [754, 189] width 467 height 24
select select "household"
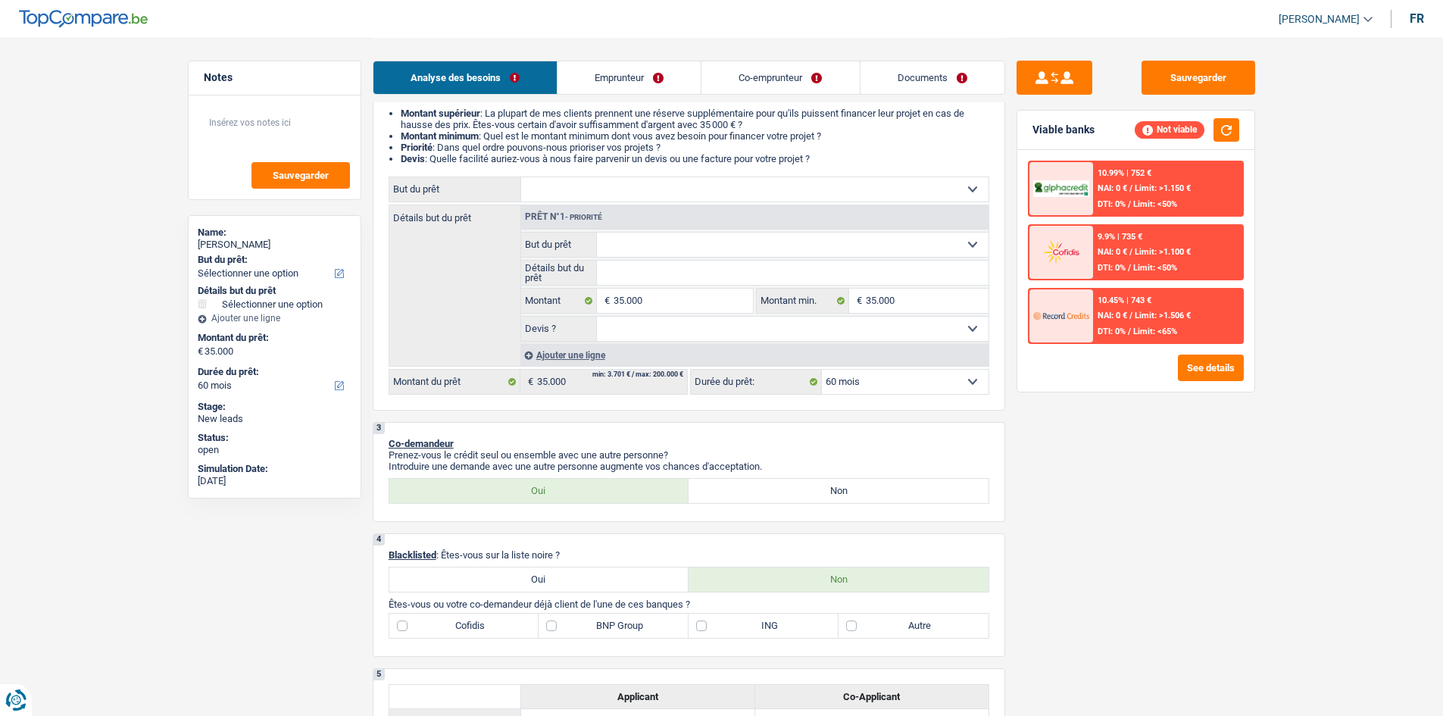
select select "household"
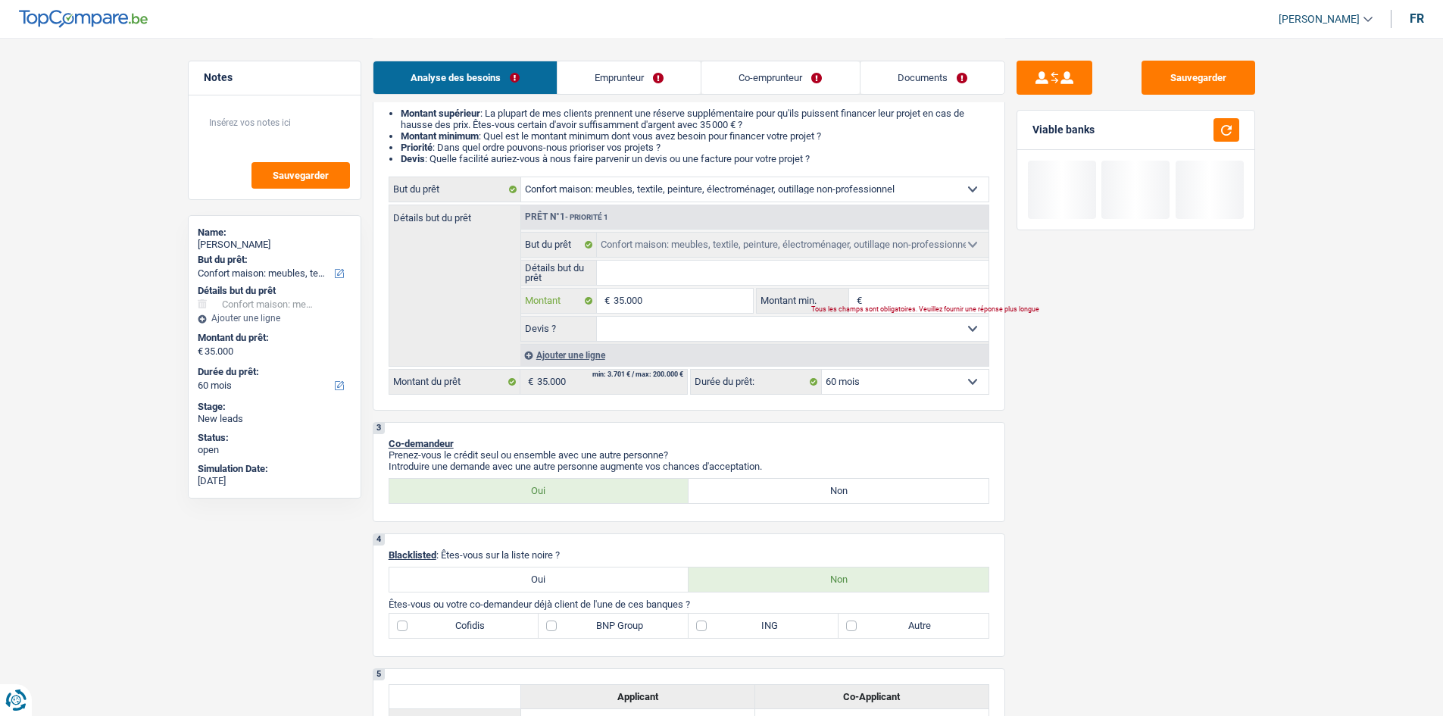
click at [650, 301] on input "35.000" at bounding box center [683, 301] width 139 height 24
type input "3.500"
type input "350"
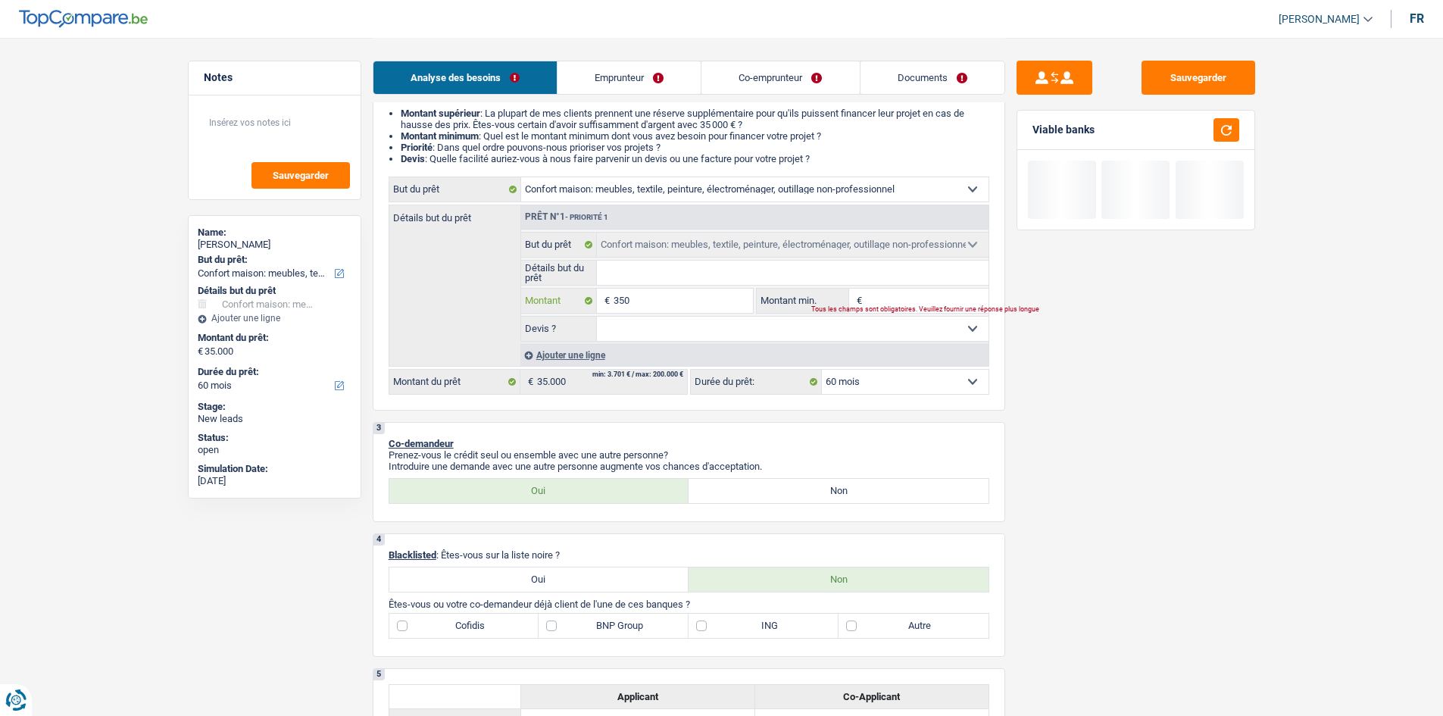
type input "35"
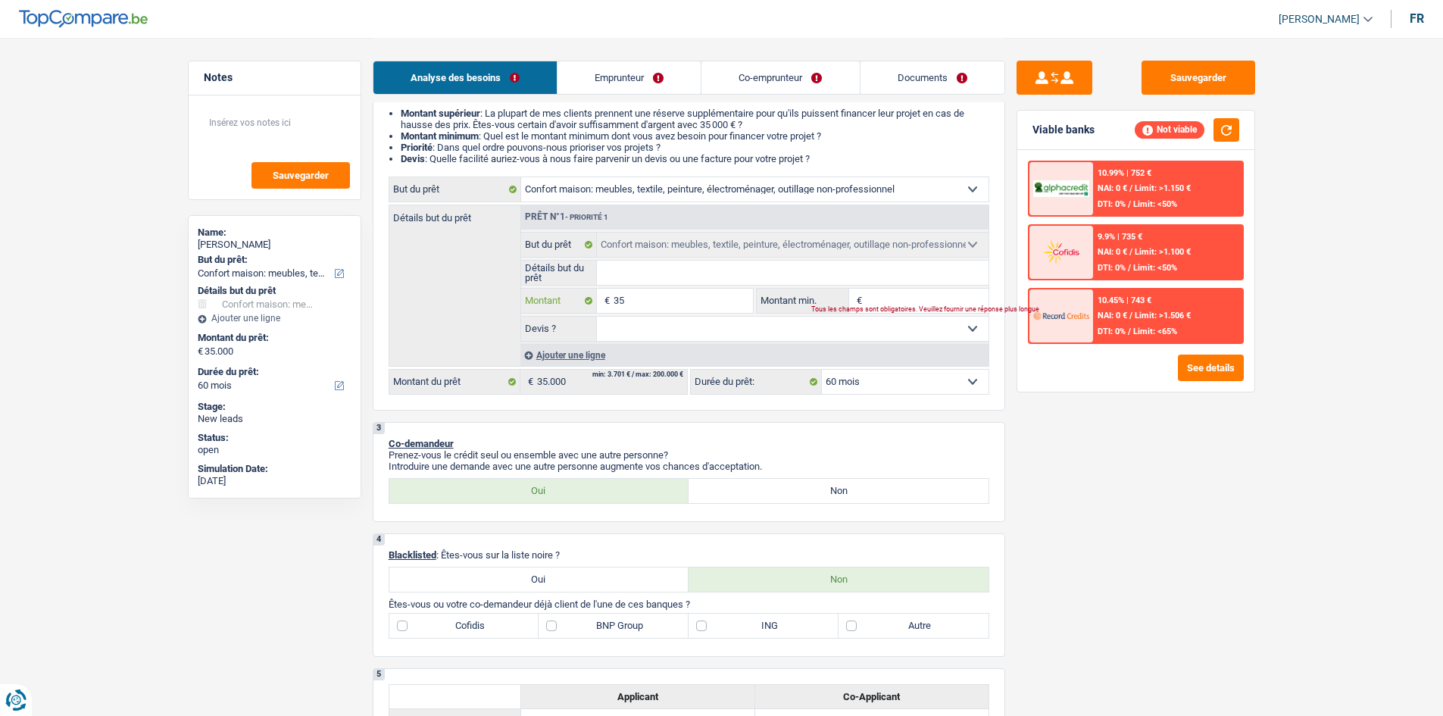
type input "3"
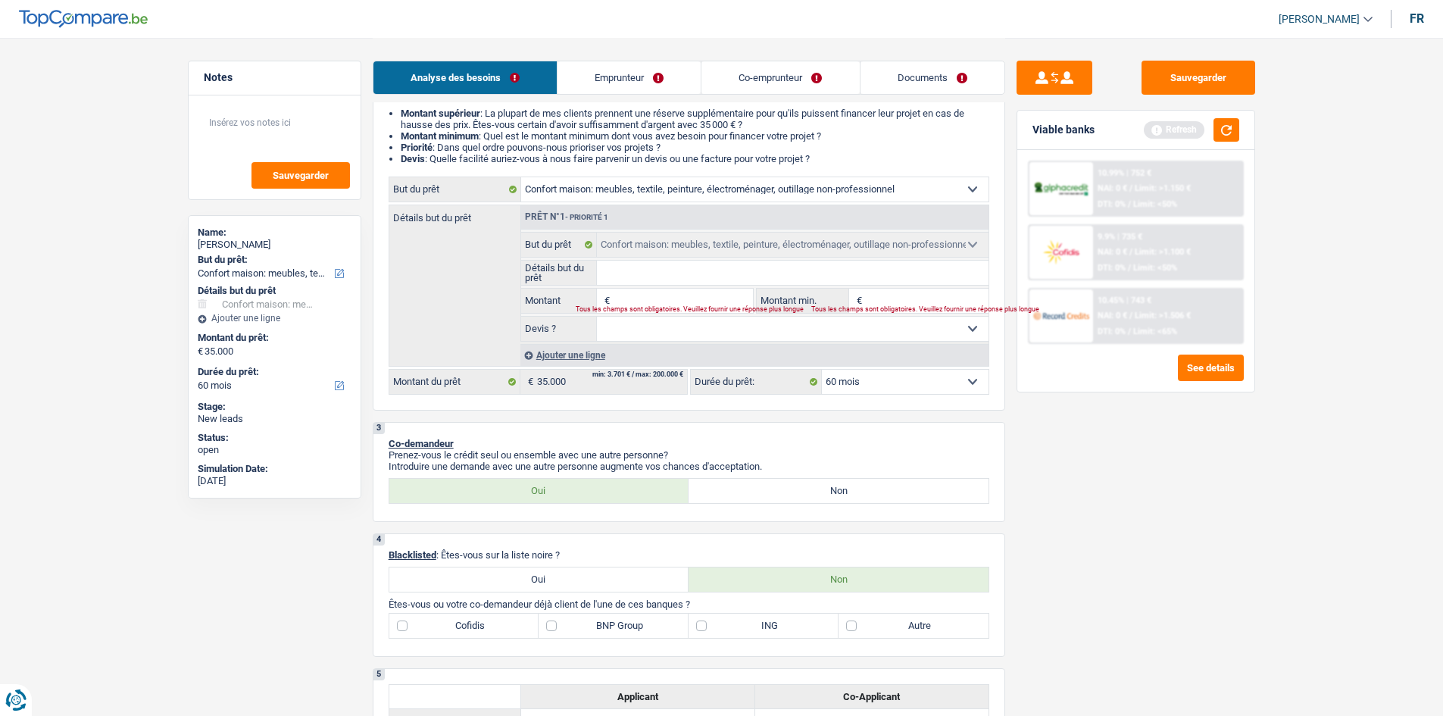
type input "1"
type input "15"
type input "1"
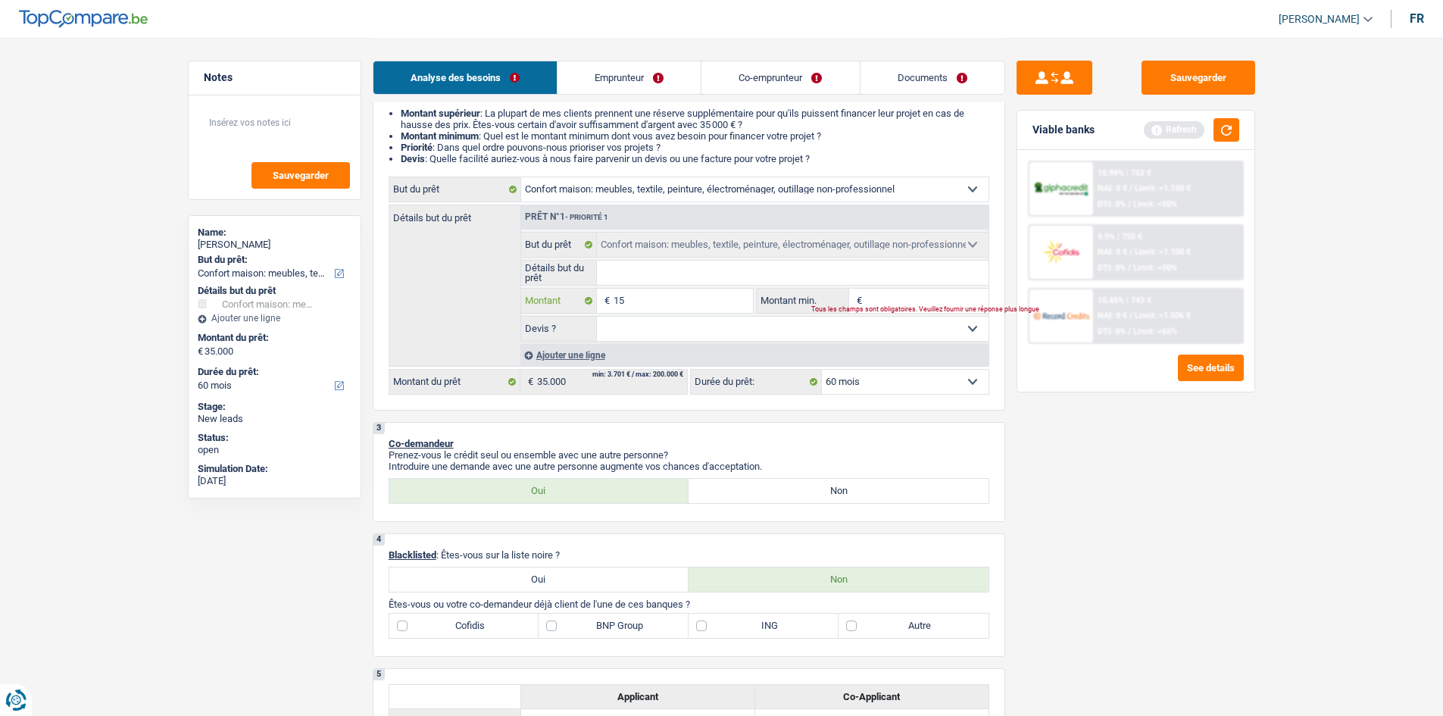
type input "1"
type input "2"
type input "20"
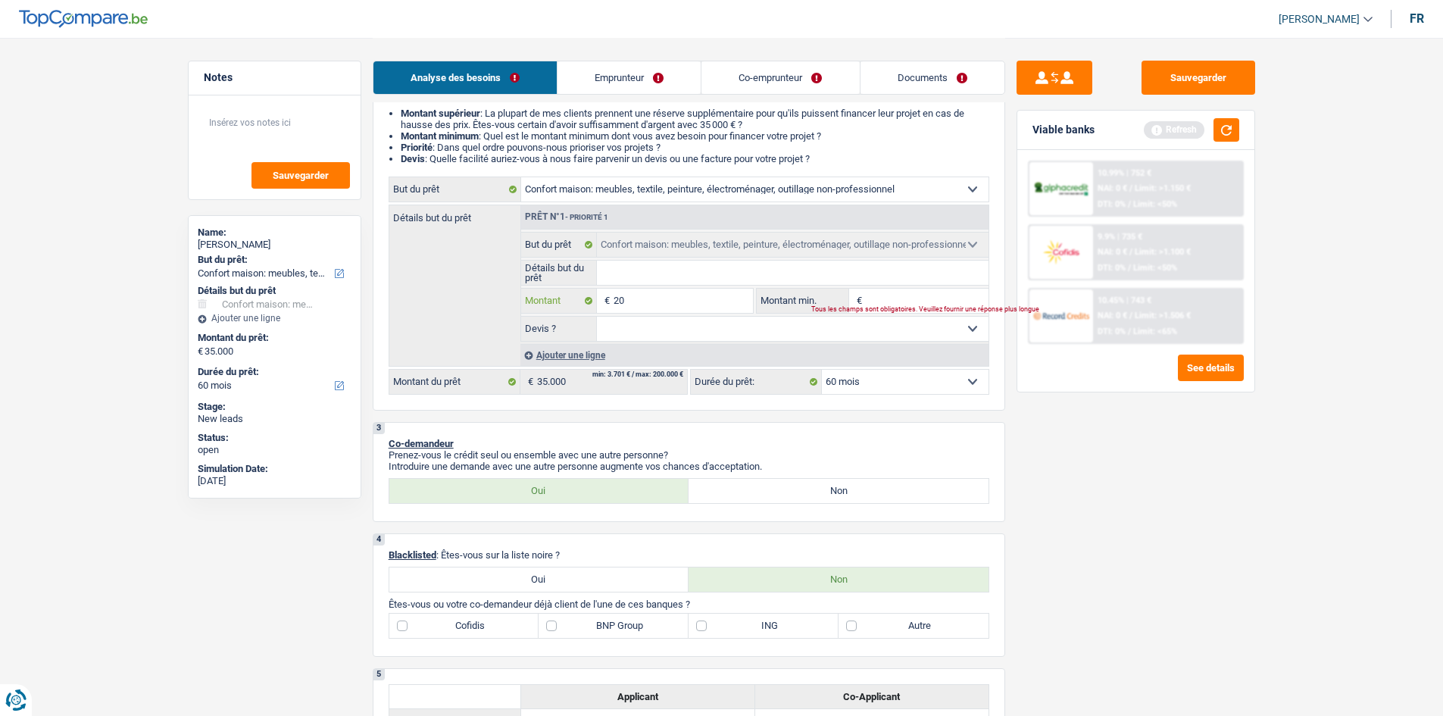
type input "200"
type input "2.000"
type input "20.000"
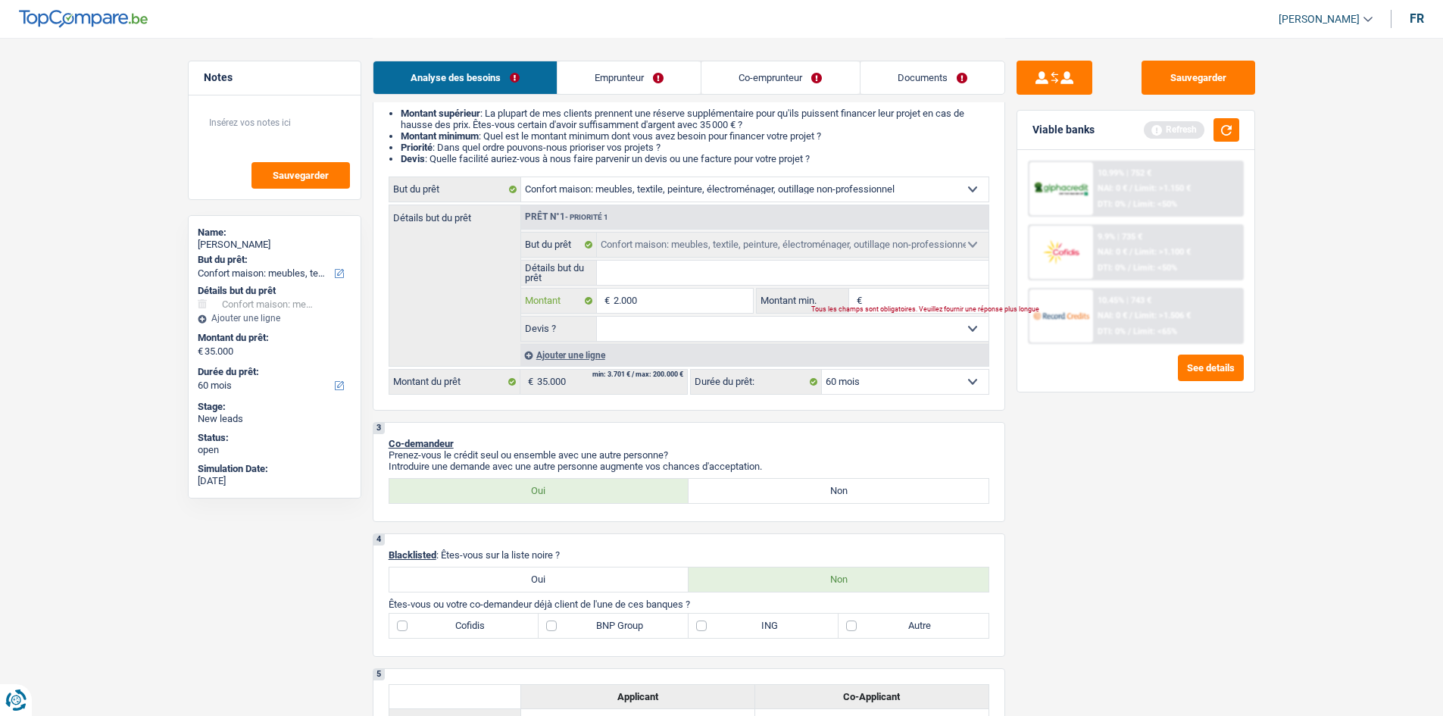
type input "20.000"
select select "84"
type input "20.000"
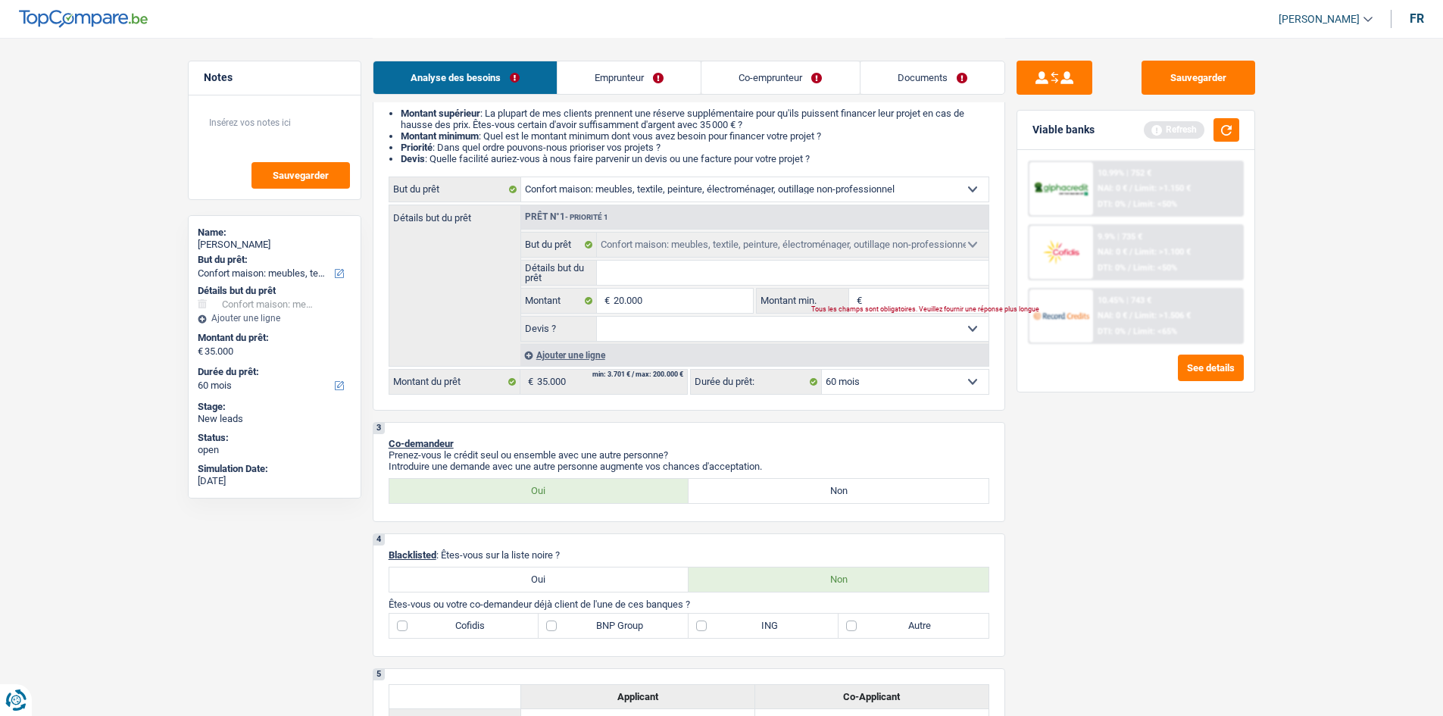
select select "84"
type input "20.000"
select select "84"
click at [898, 297] on input "Montant min." at bounding box center [927, 301] width 123 height 24
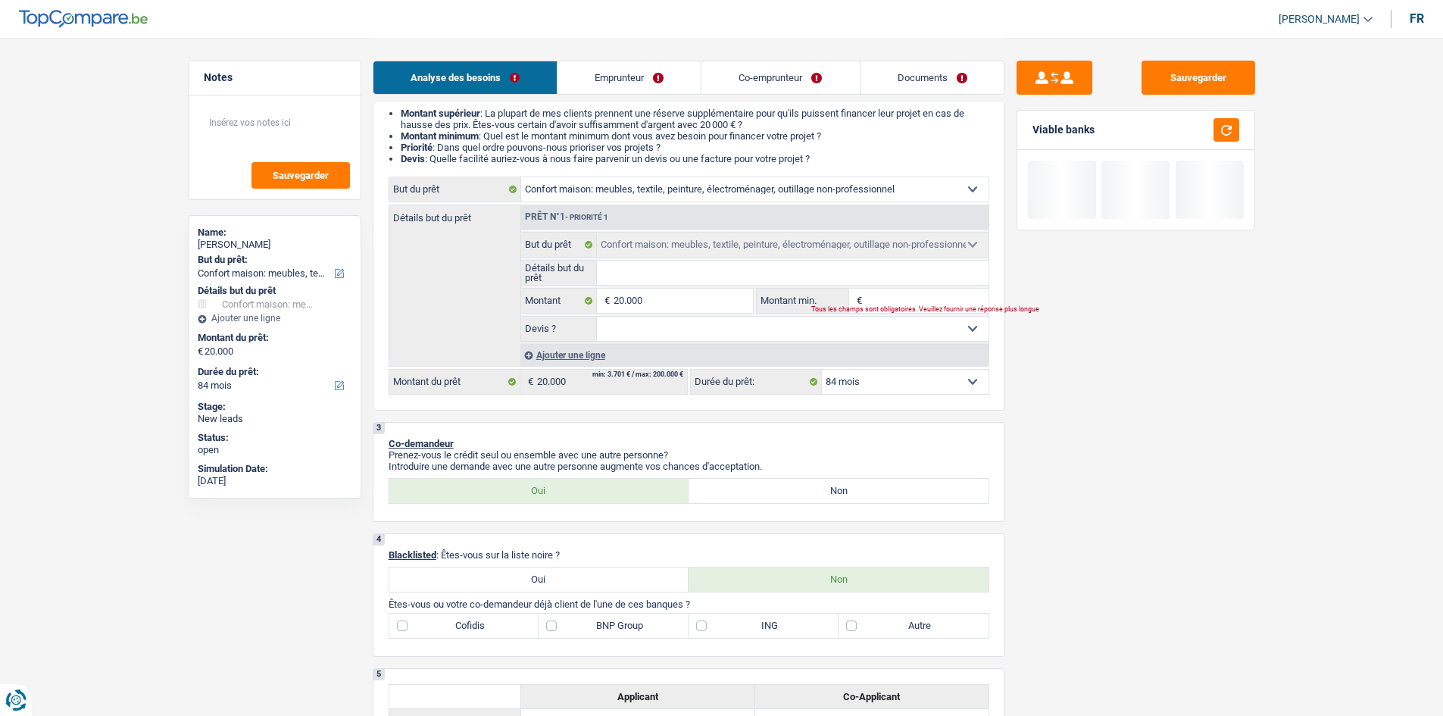
type input "2"
type input "20"
type input "200"
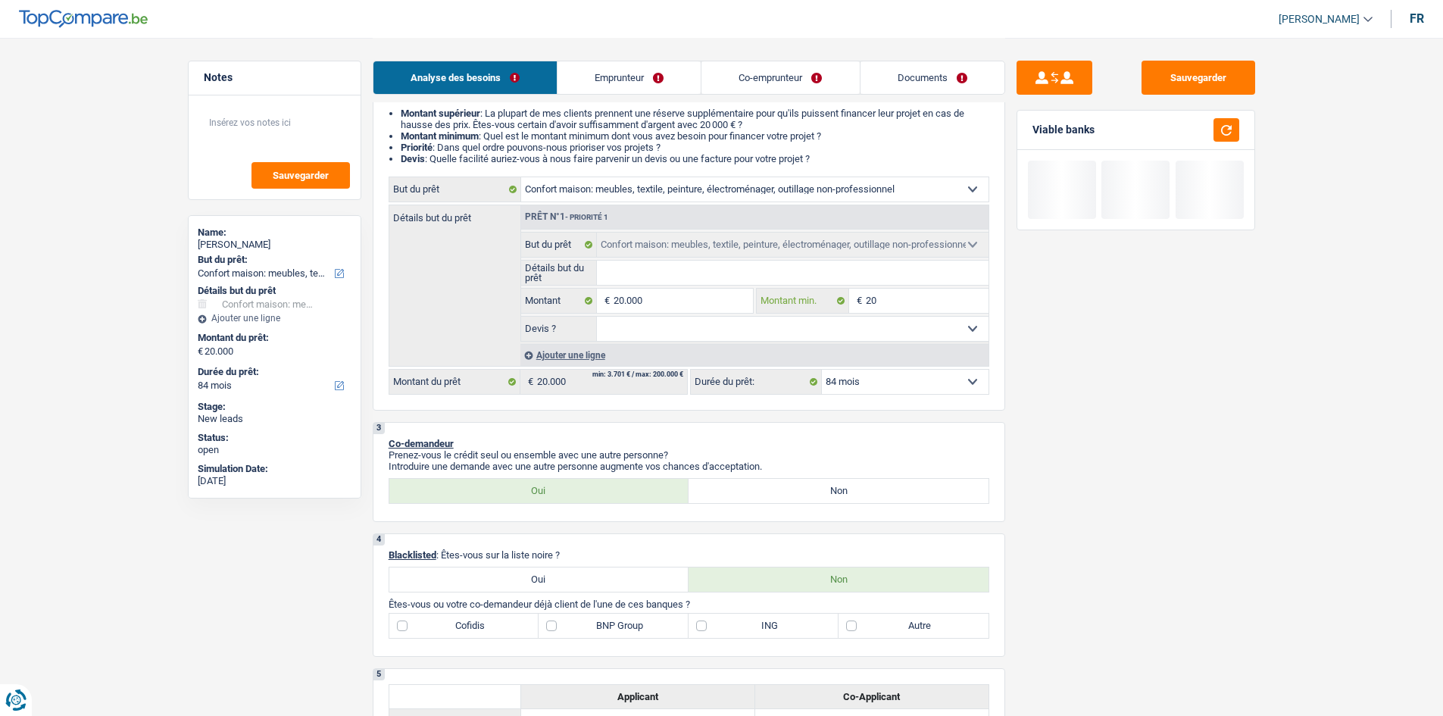
type input "200"
type input "2.000"
type input "20.000"
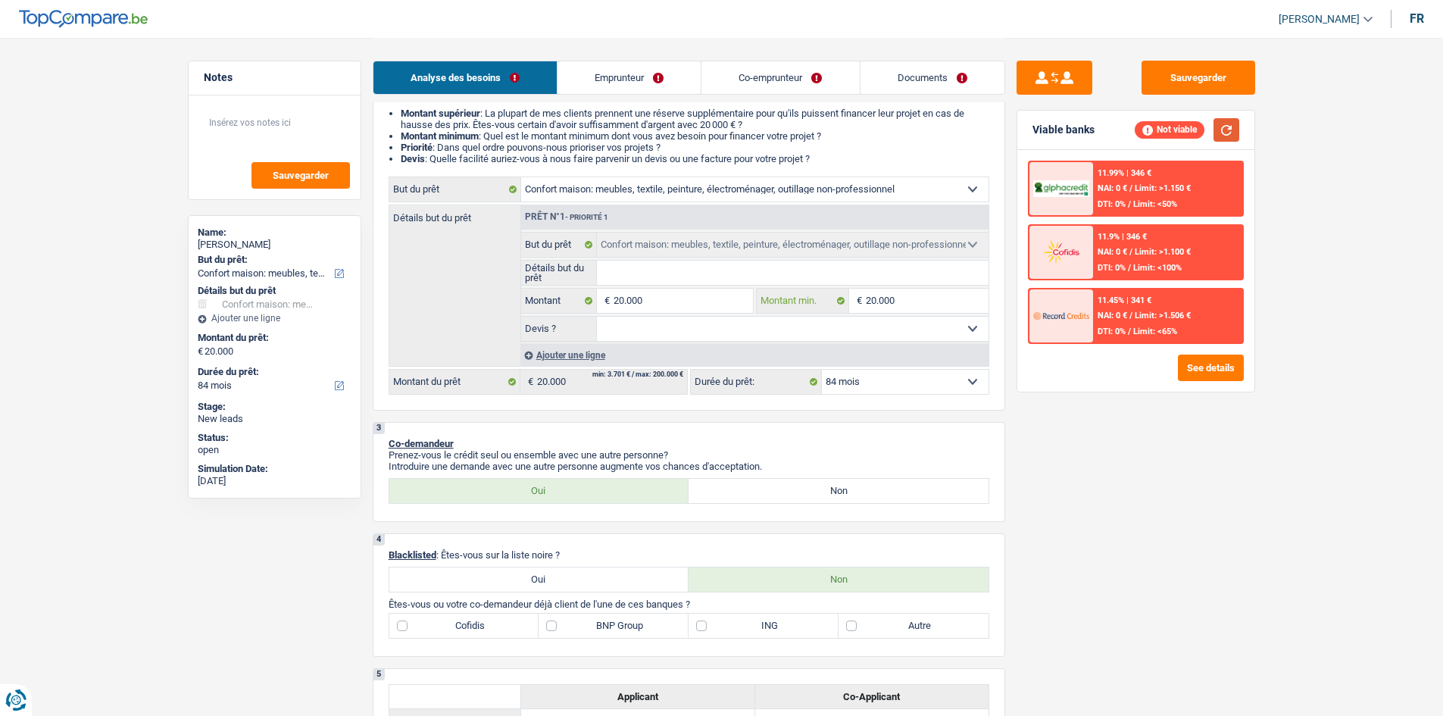
type input "20.000"
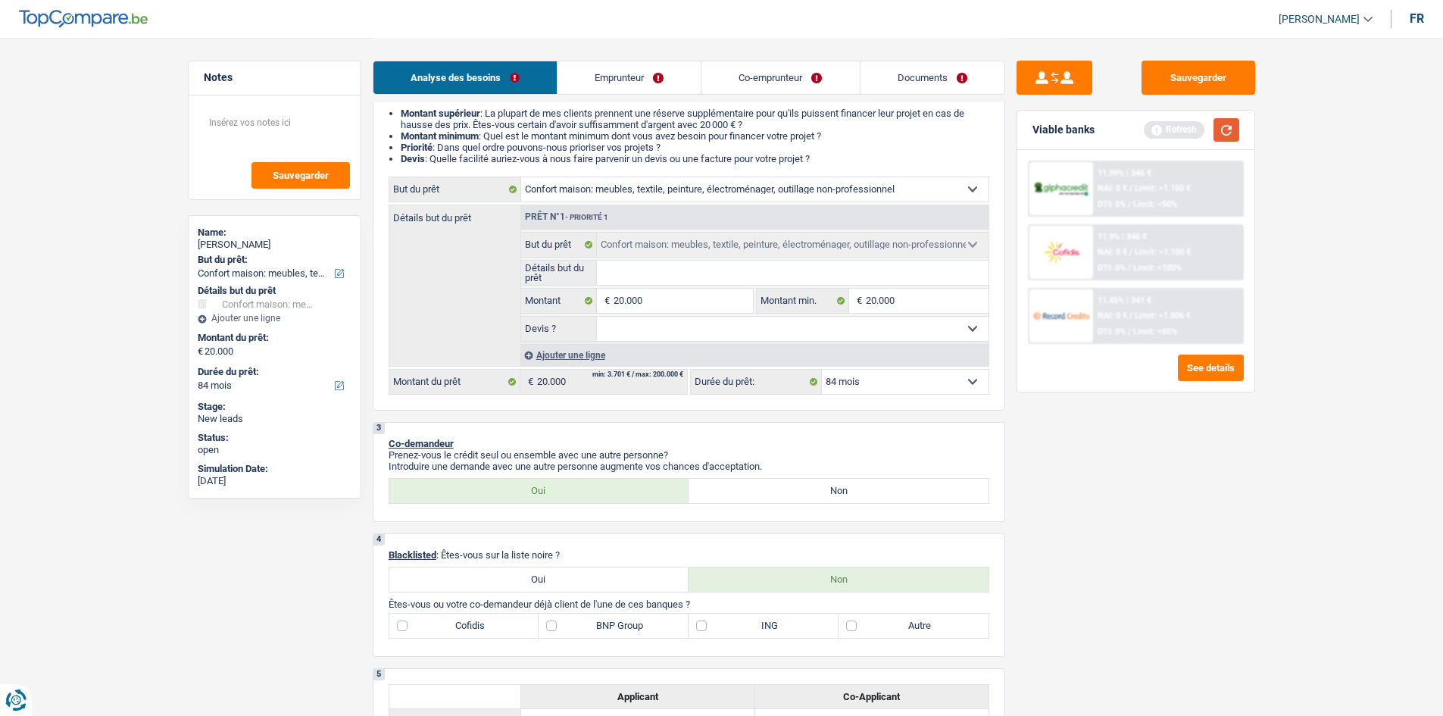
click at [1227, 130] on button "button" at bounding box center [1227, 129] width 26 height 23
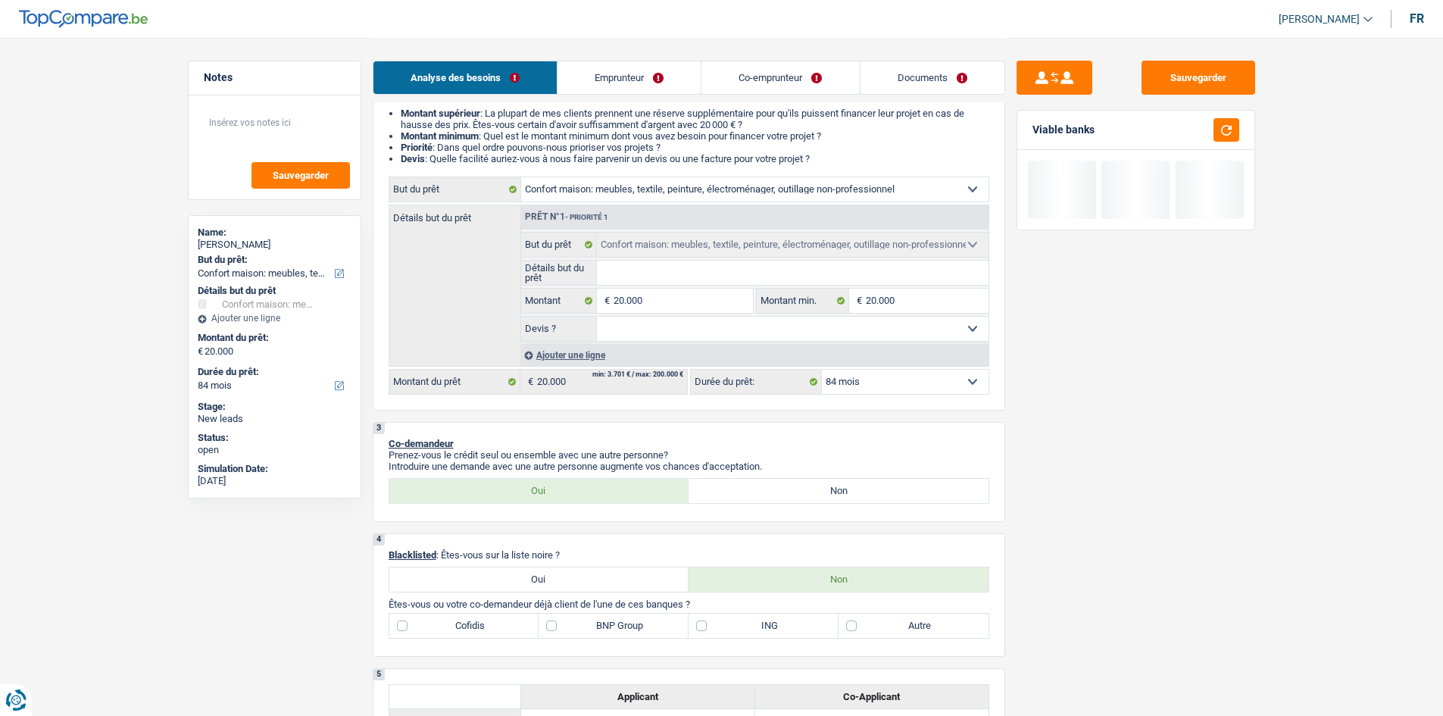
click at [675, 332] on select "Oui Non Non répondu Sélectionner une option" at bounding box center [793, 329] width 392 height 24
click at [670, 323] on select "Oui Non Non répondu Sélectionner une option" at bounding box center [793, 329] width 392 height 24
click at [634, 264] on input "Détails but du prêt" at bounding box center [793, 273] width 392 height 24
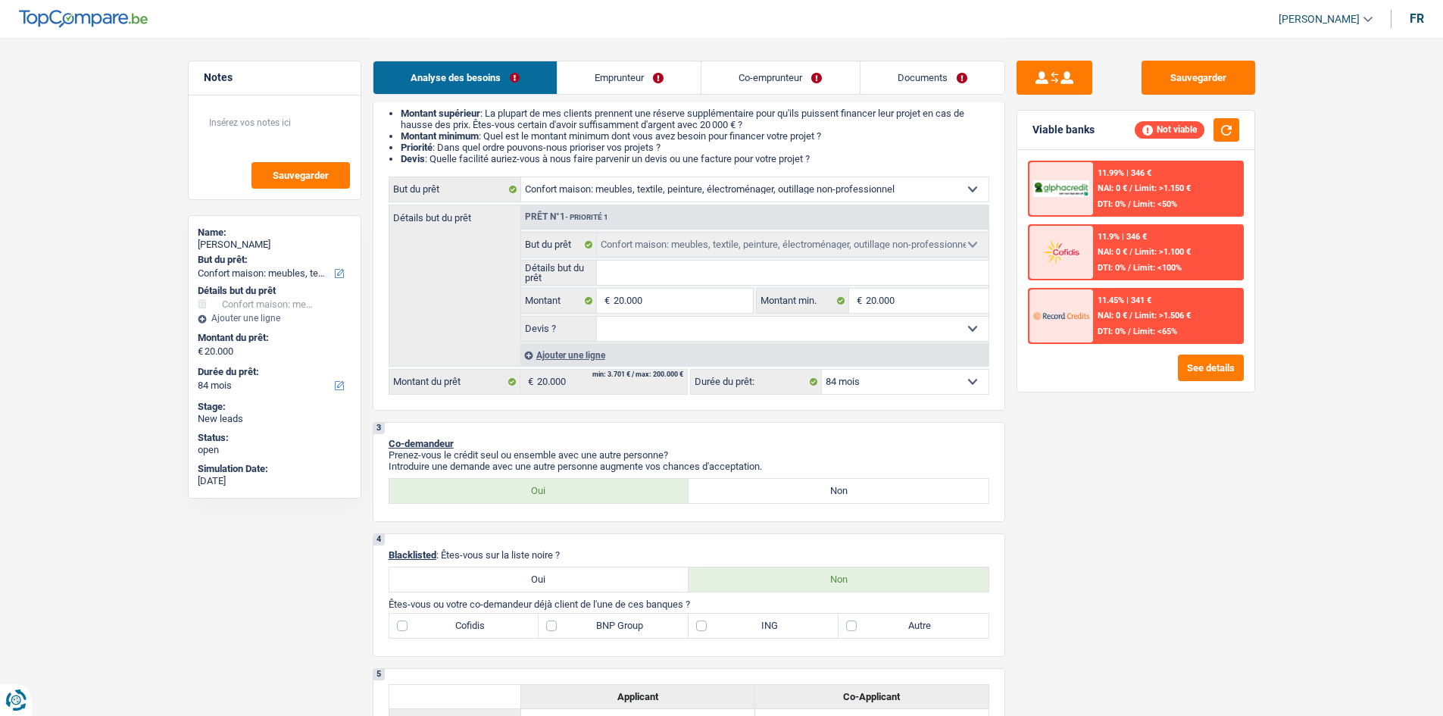
click at [625, 275] on input "Détails but du prêt" at bounding box center [793, 273] width 392 height 24
type input "a"
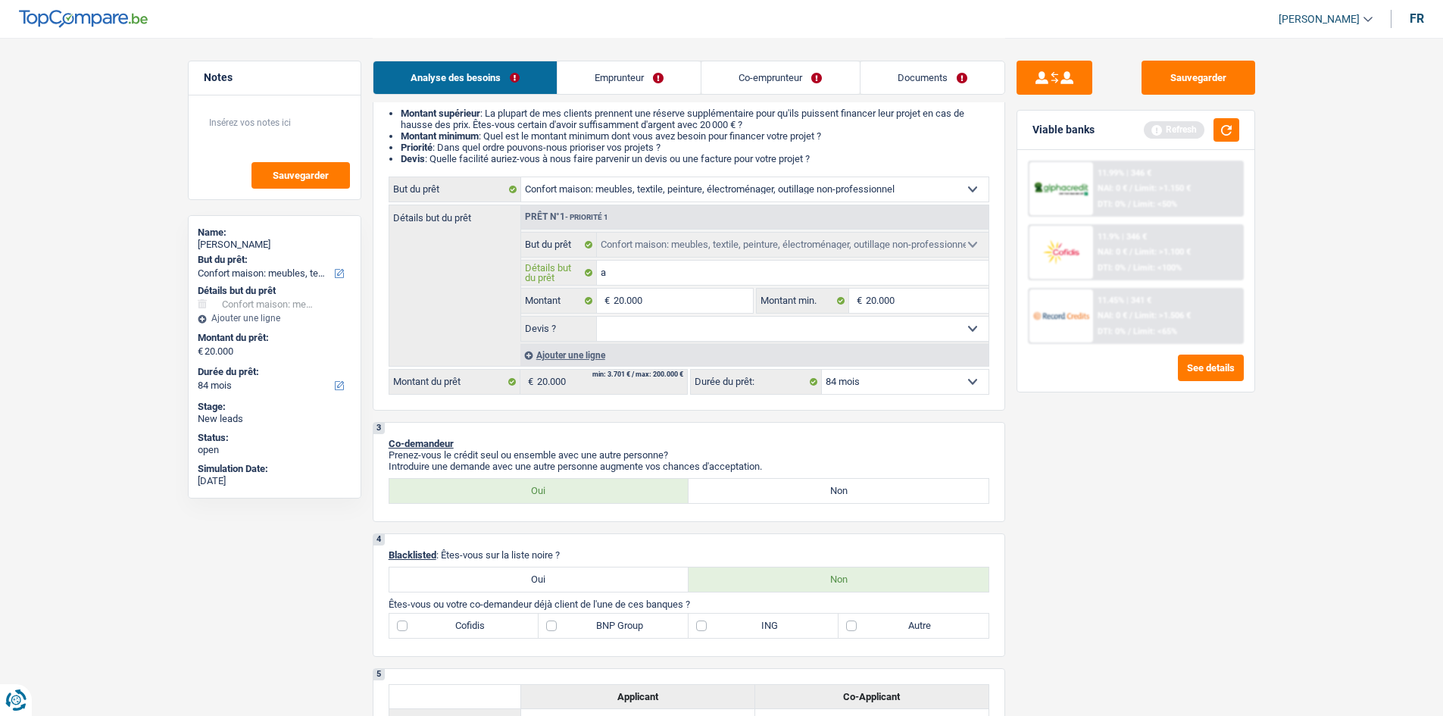
type input "am"
type input "ame"
type input "amei"
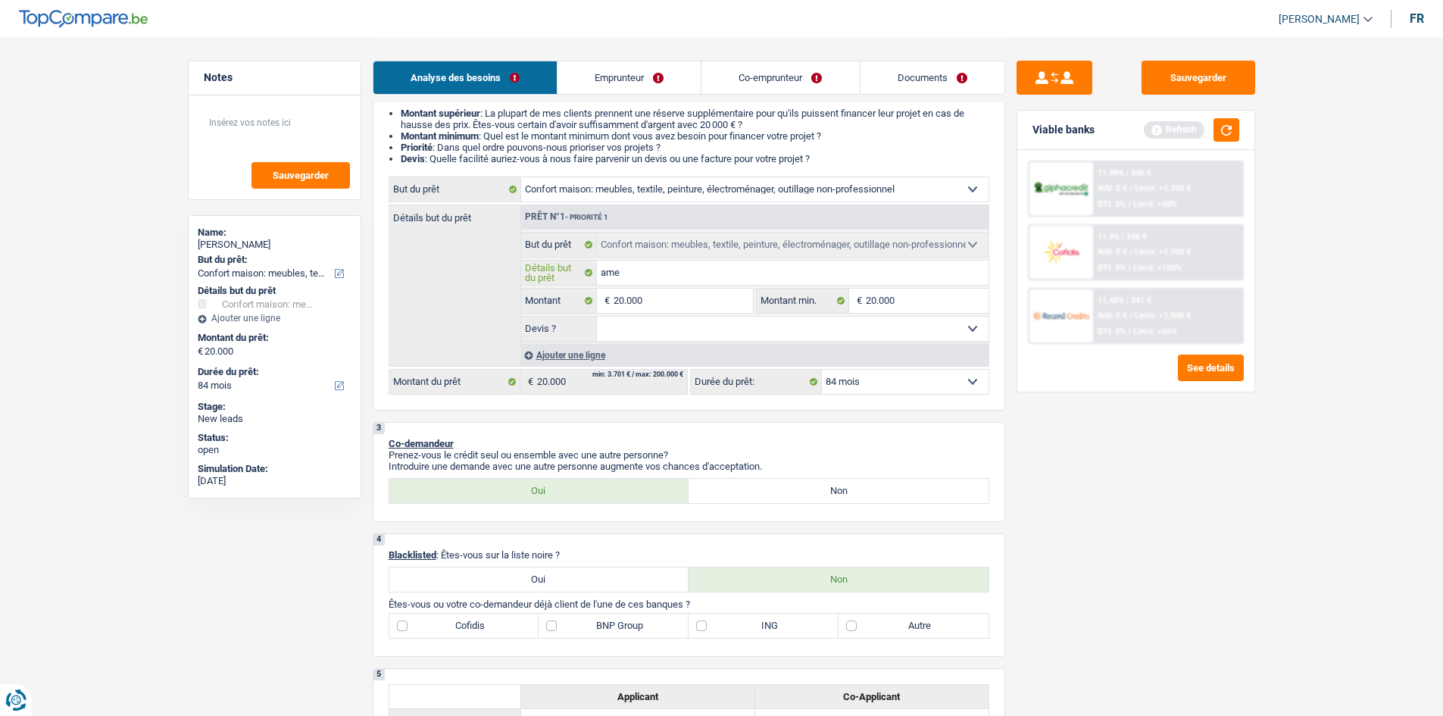
type input "amei"
type input "ameib"
type input "ameibl"
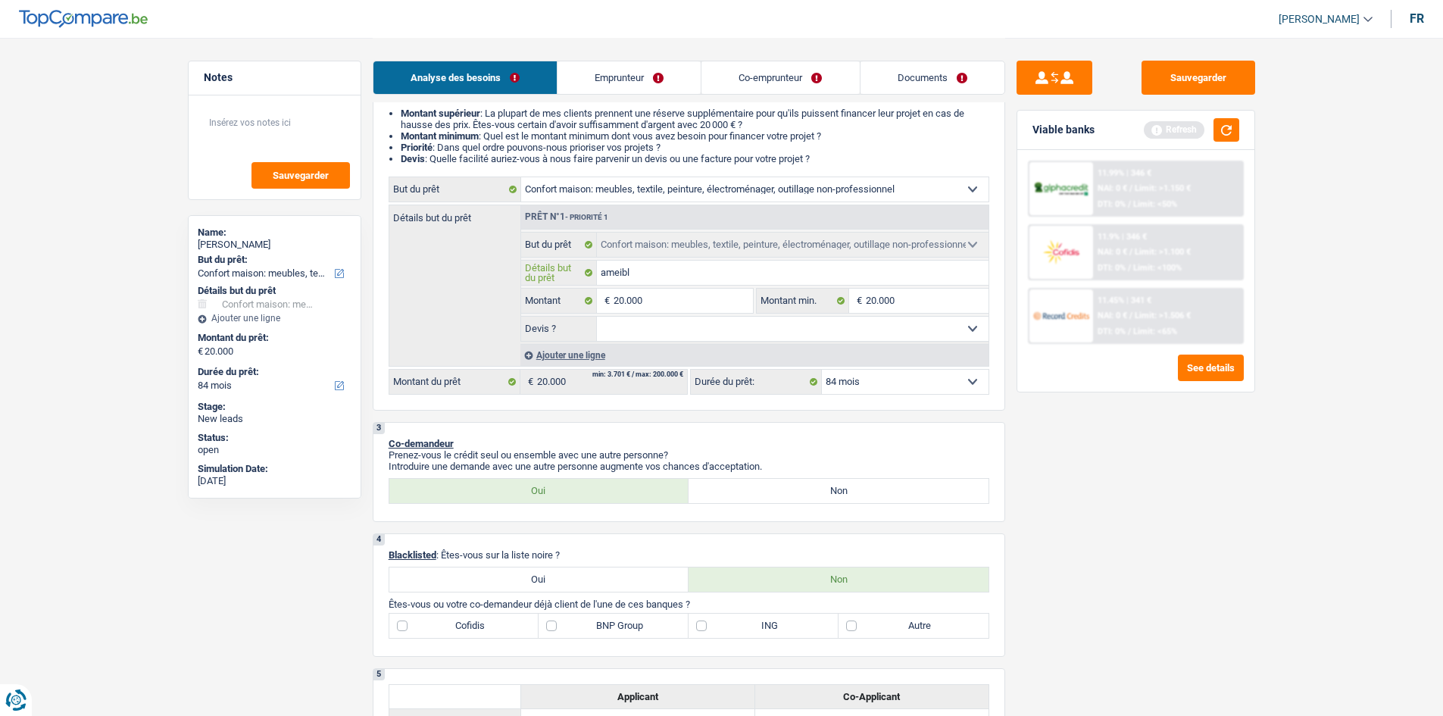
type input "ameible"
type input "ameiblem"
type input "ameibleme"
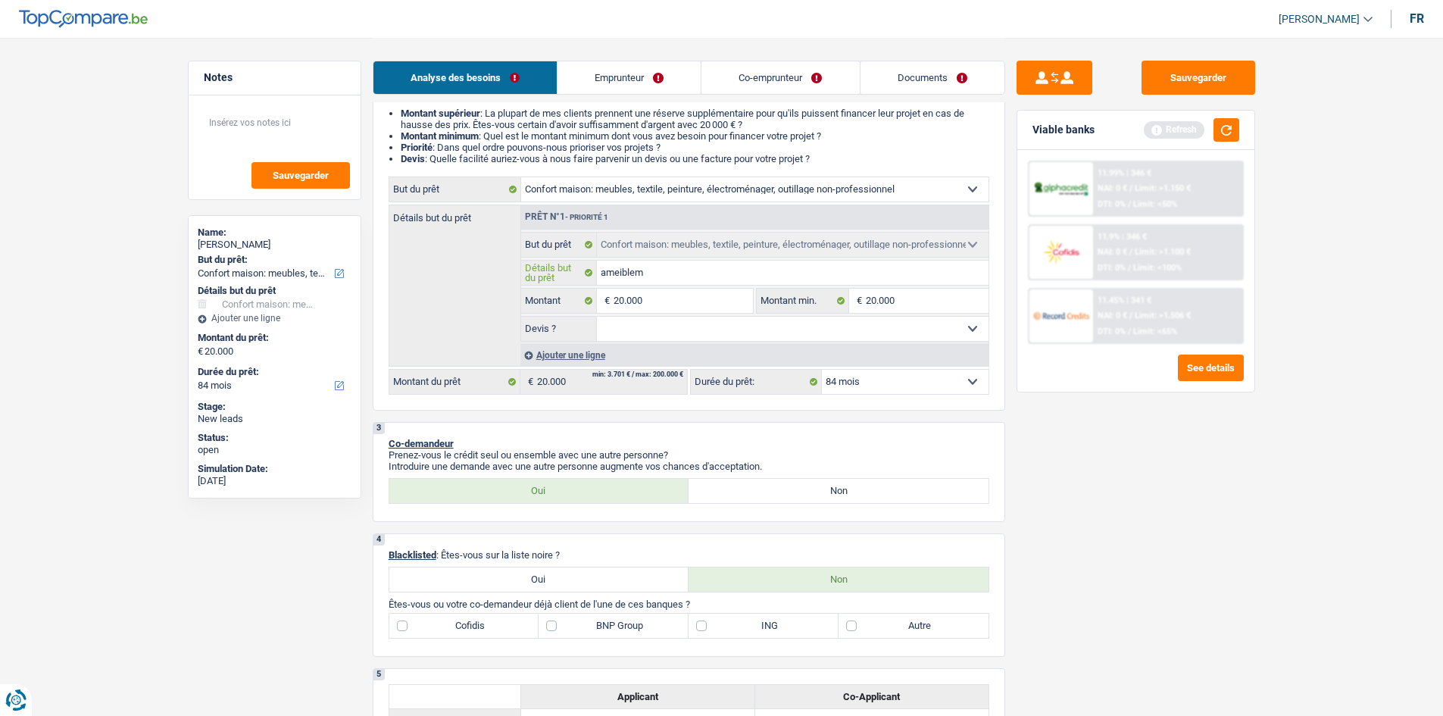
type input "ameibleme"
type input "ameiblemen"
type input "ameiblement"
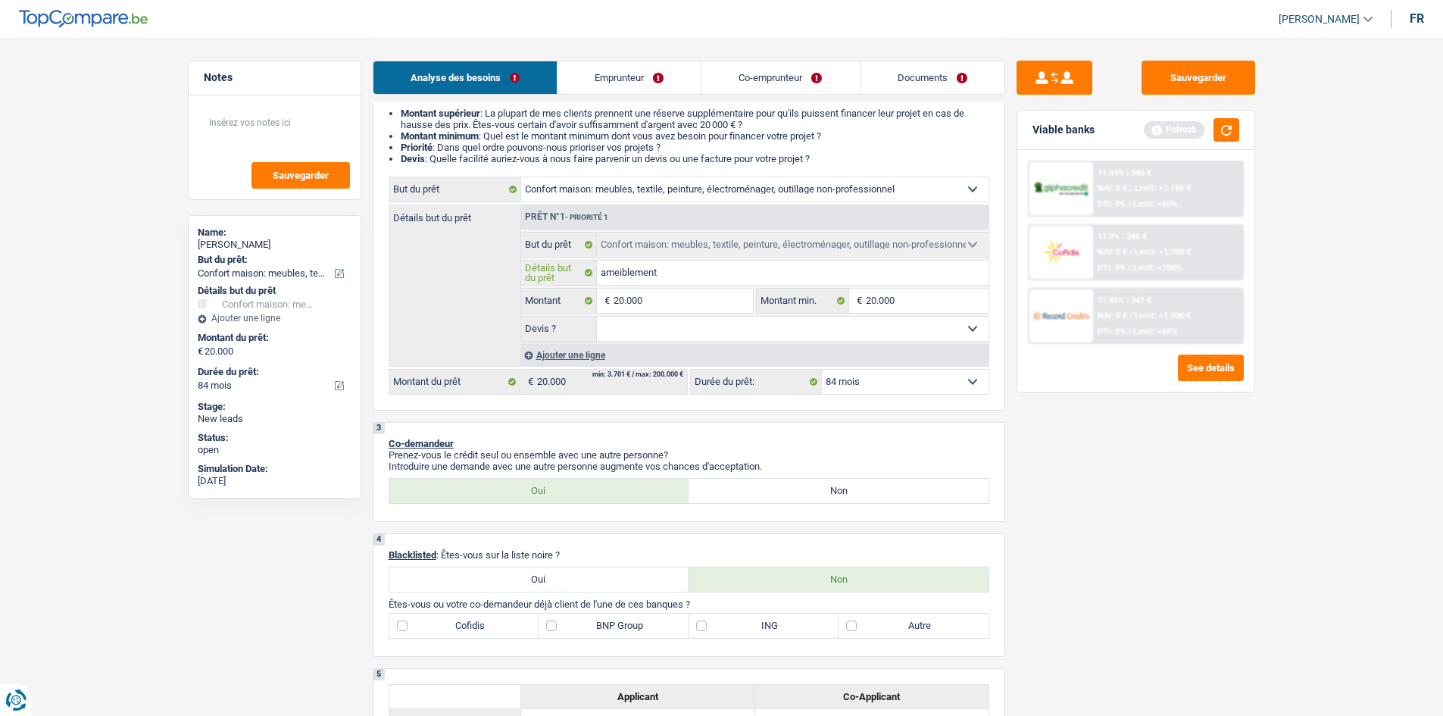
type input "ameiblement,"
type input "ameiblement, e"
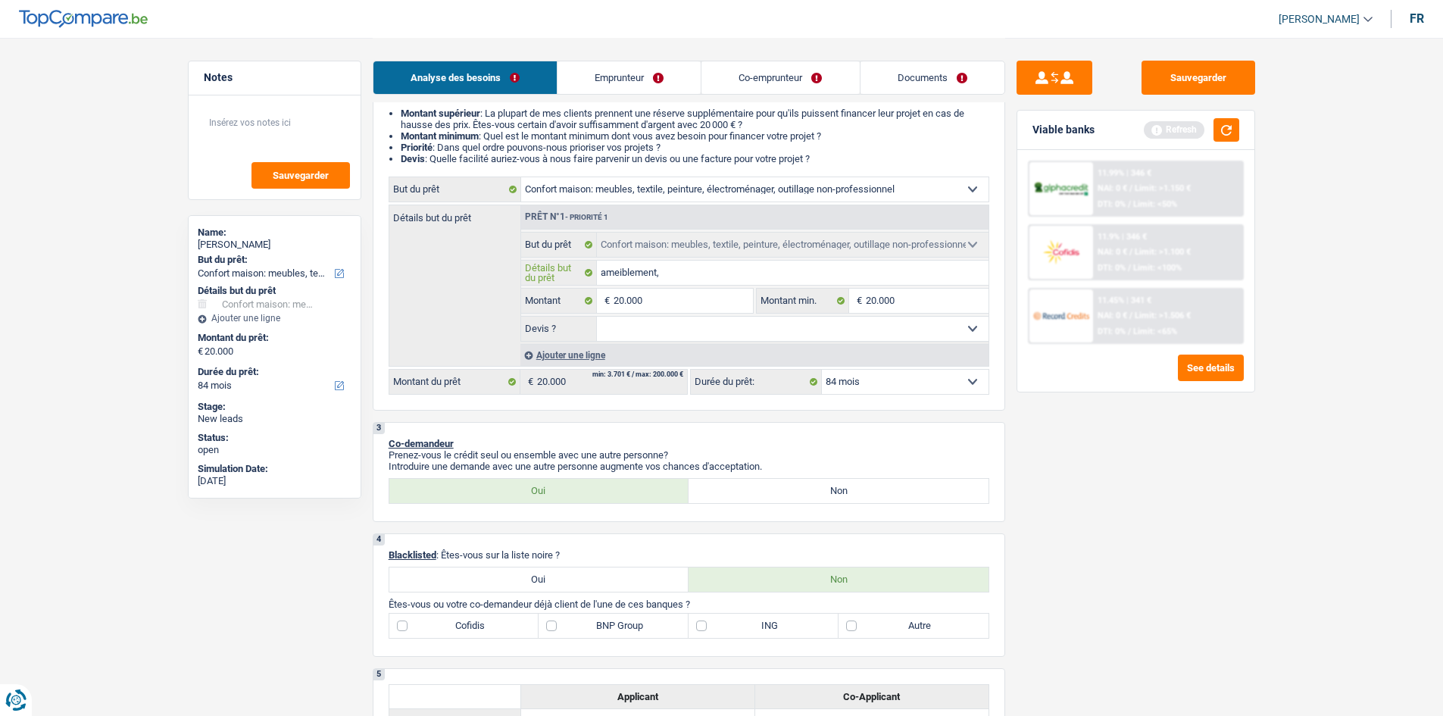
type input "ameiblement, e"
type input "ameiblement, el"
type input "ameiblement, ele"
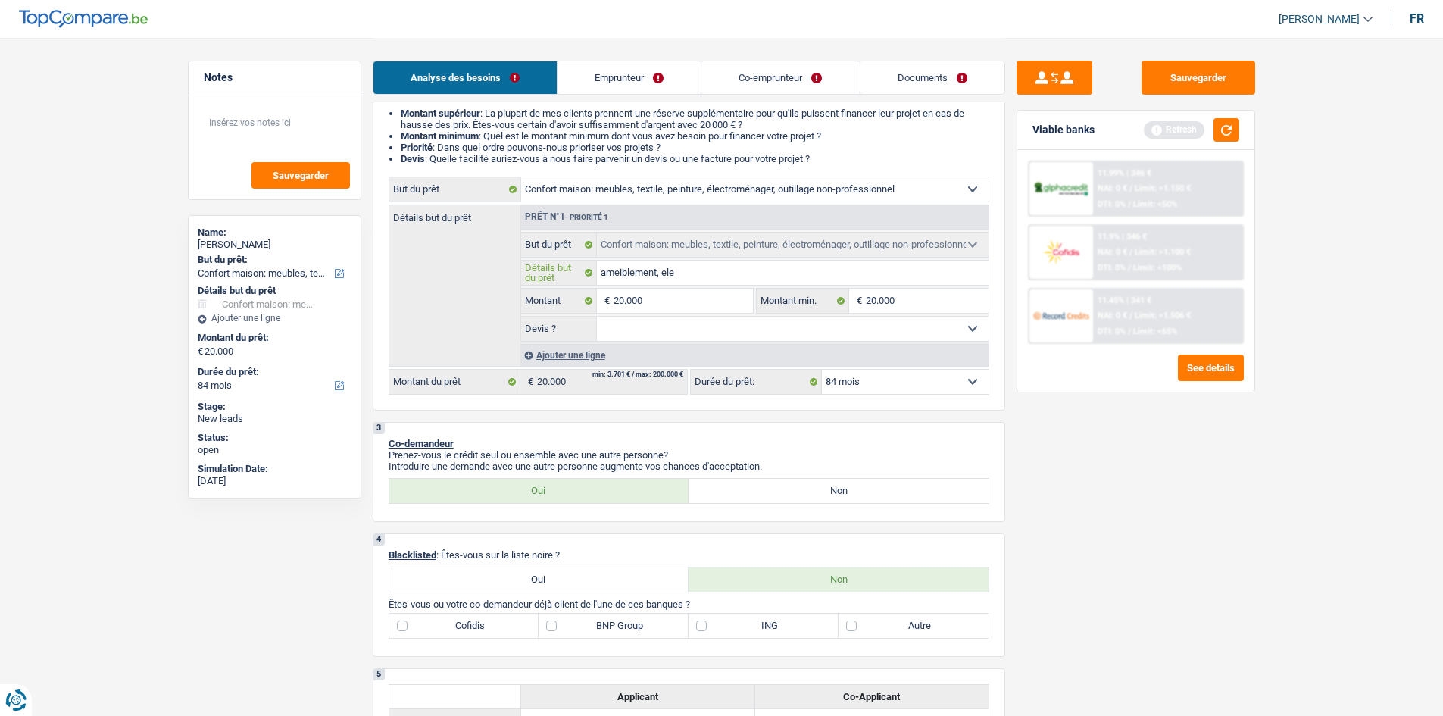
type input "ameiblement, elec"
type input "ameiblement, elect"
type input "ameiblement, electr"
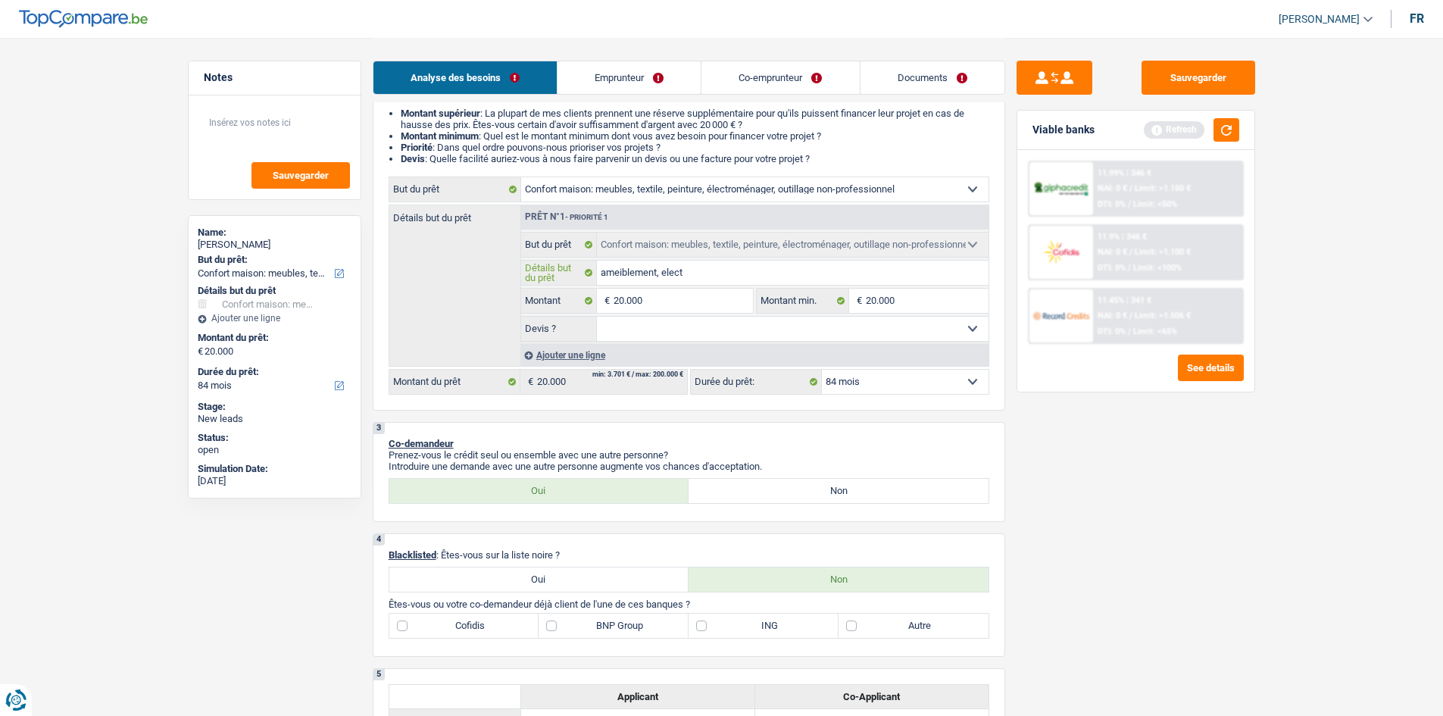
type input "ameiblement, electr"
type input "ameiblement, electro"
type input "ameiblement, electrom"
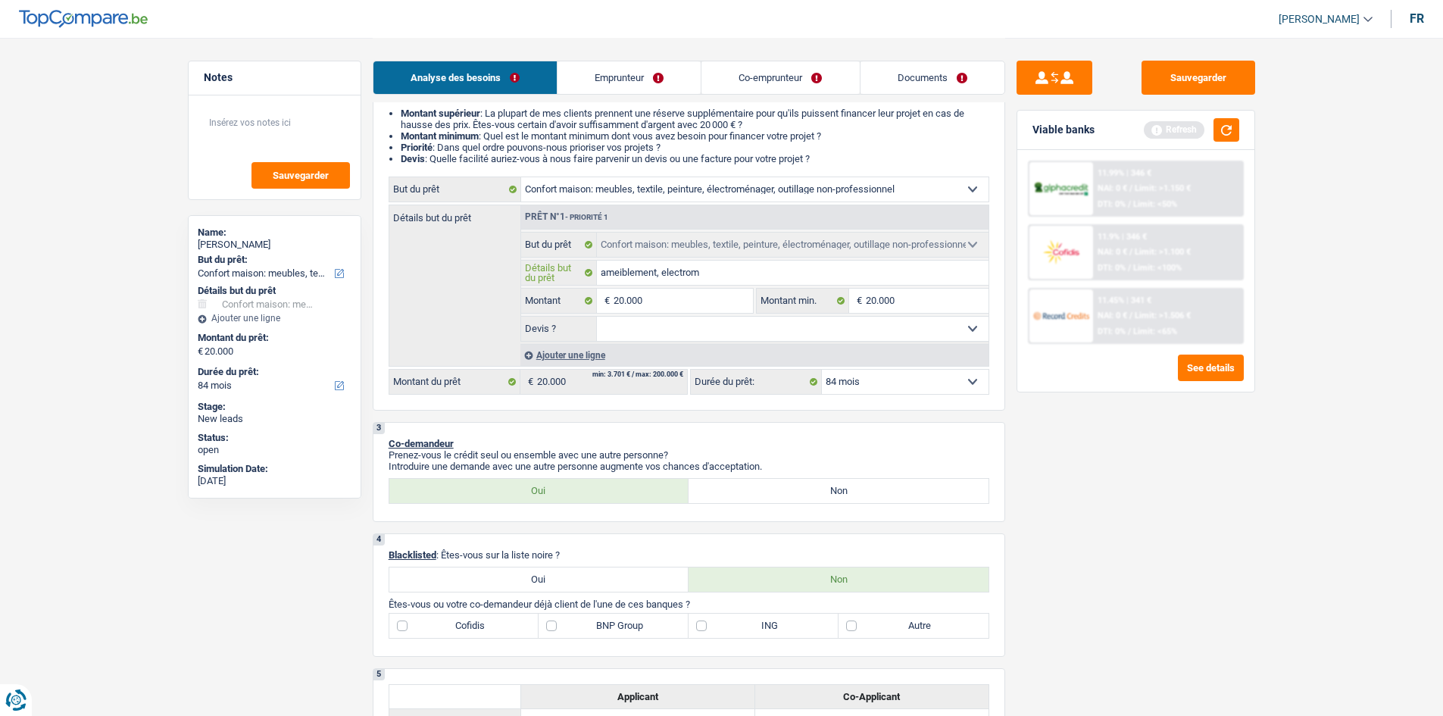
type input "ameiblement, electromé"
type input "ameiblement, electroméa"
type input "ameiblement, electromé"
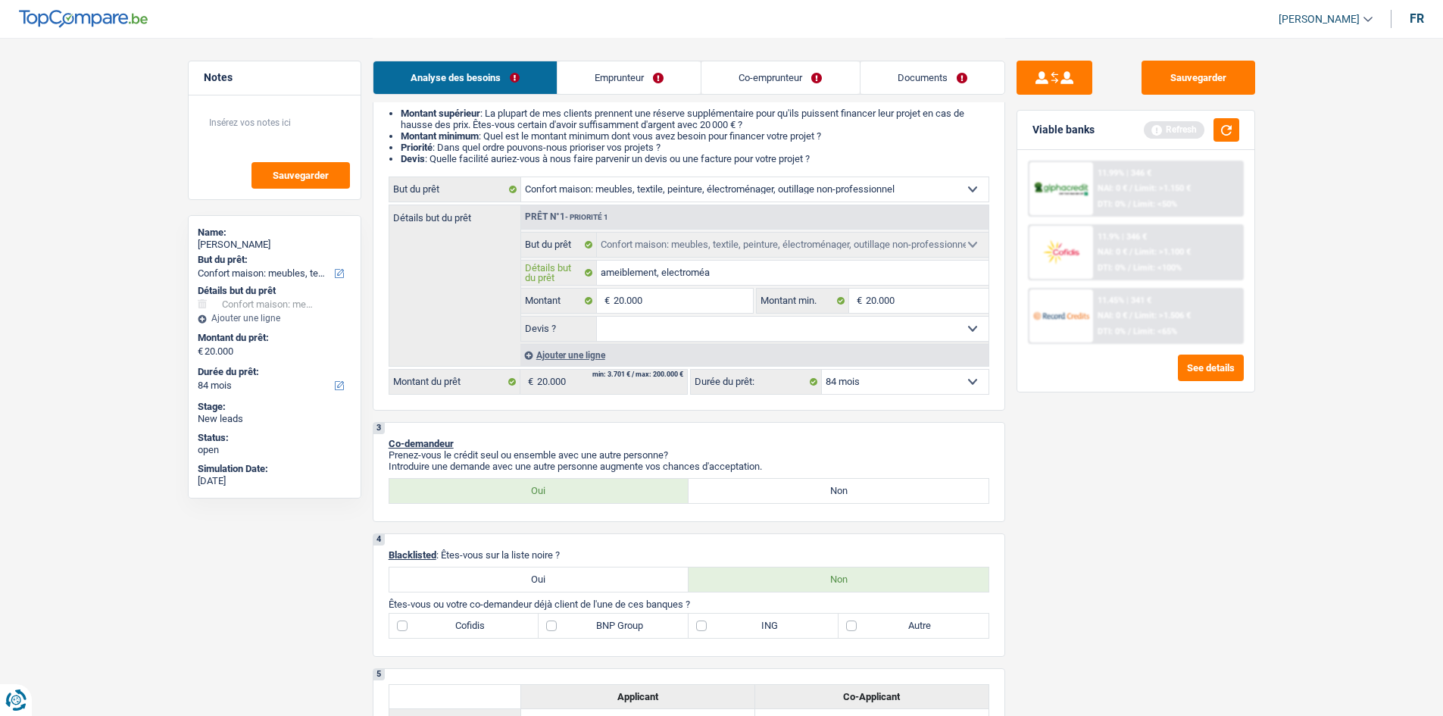
type input "ameiblement, electromé"
type input "ameiblement, electromén"
type input "ameiblement, electroména"
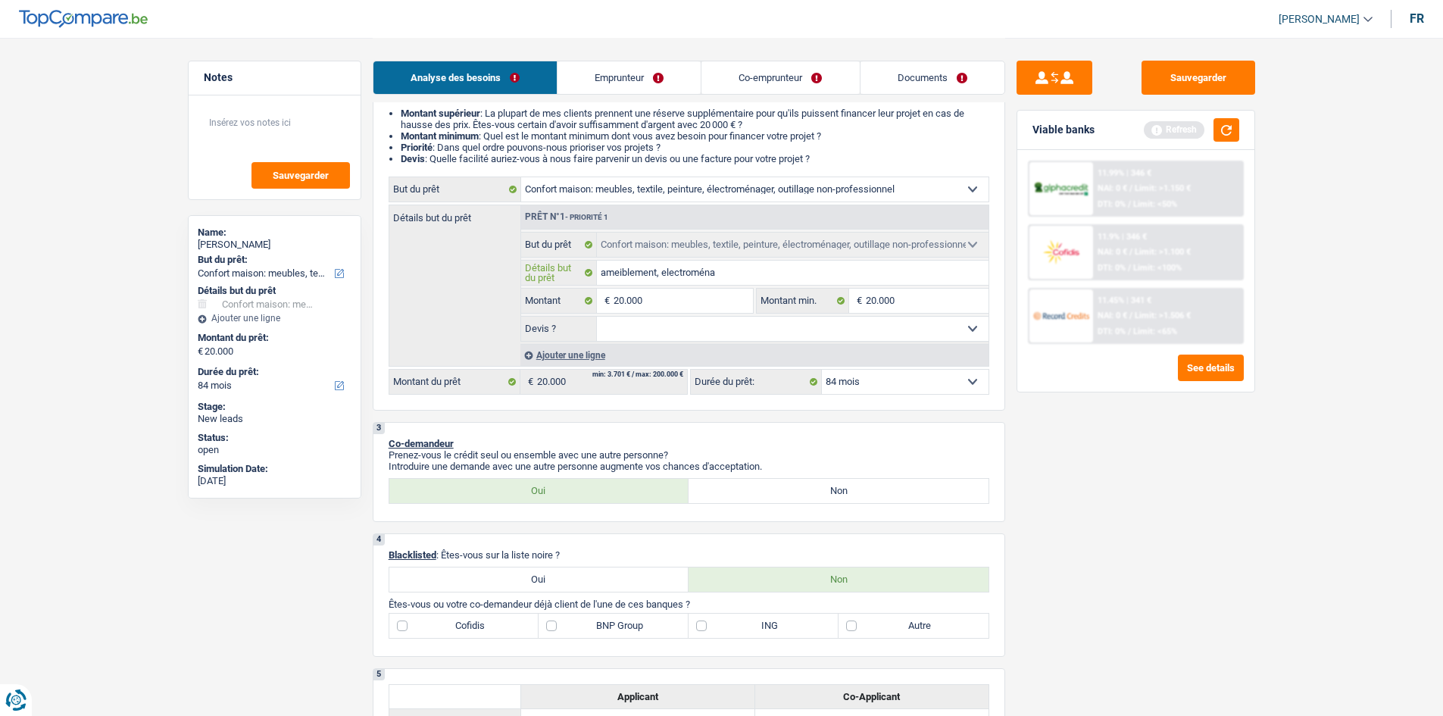
type input "ameiblement, electroménag"
type input "ameiblement, electroménage"
type input "ameiblement, electroménager"
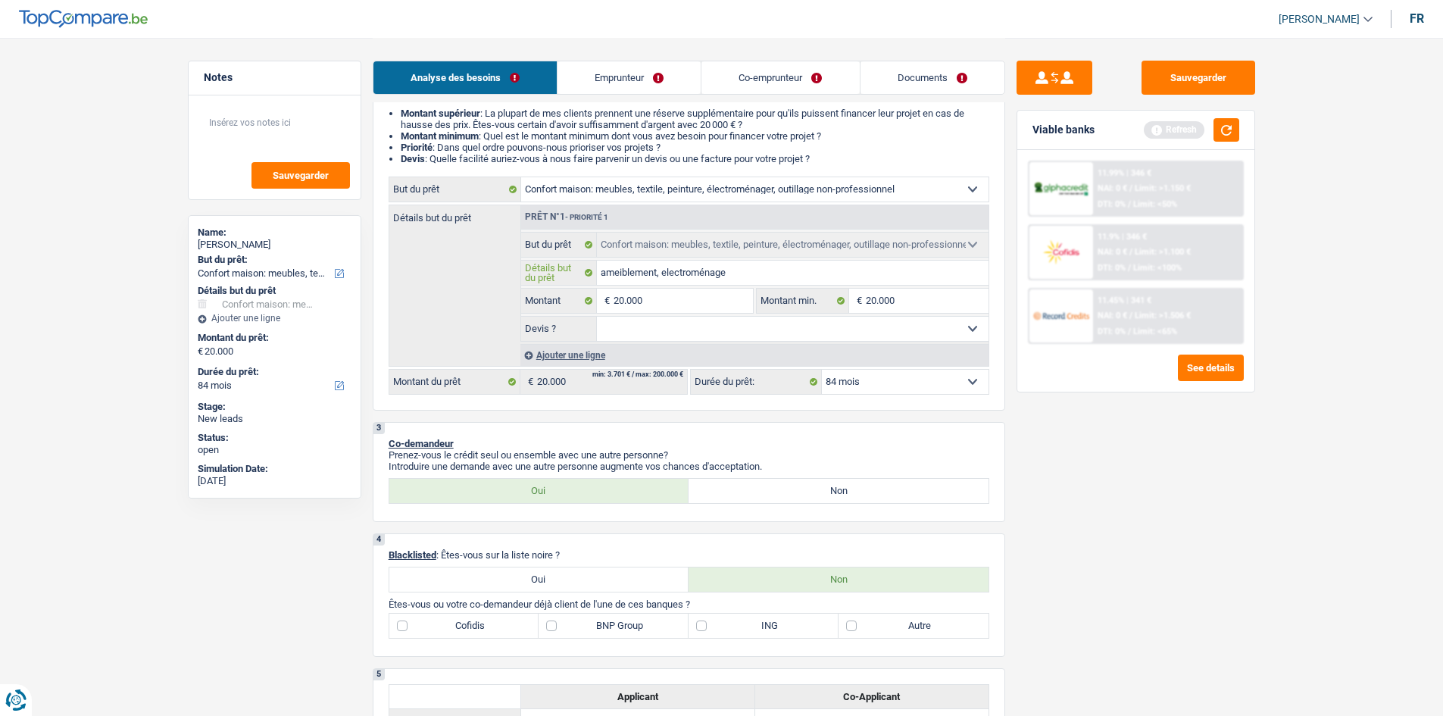
type input "ameiblement, electroménager"
click at [644, 323] on select "Oui Non Non répondu Sélectionner une option" at bounding box center [793, 329] width 392 height 24
select select "not_answered"
click at [597, 317] on select "Oui Non Non répondu Sélectionner une option" at bounding box center [793, 329] width 392 height 24
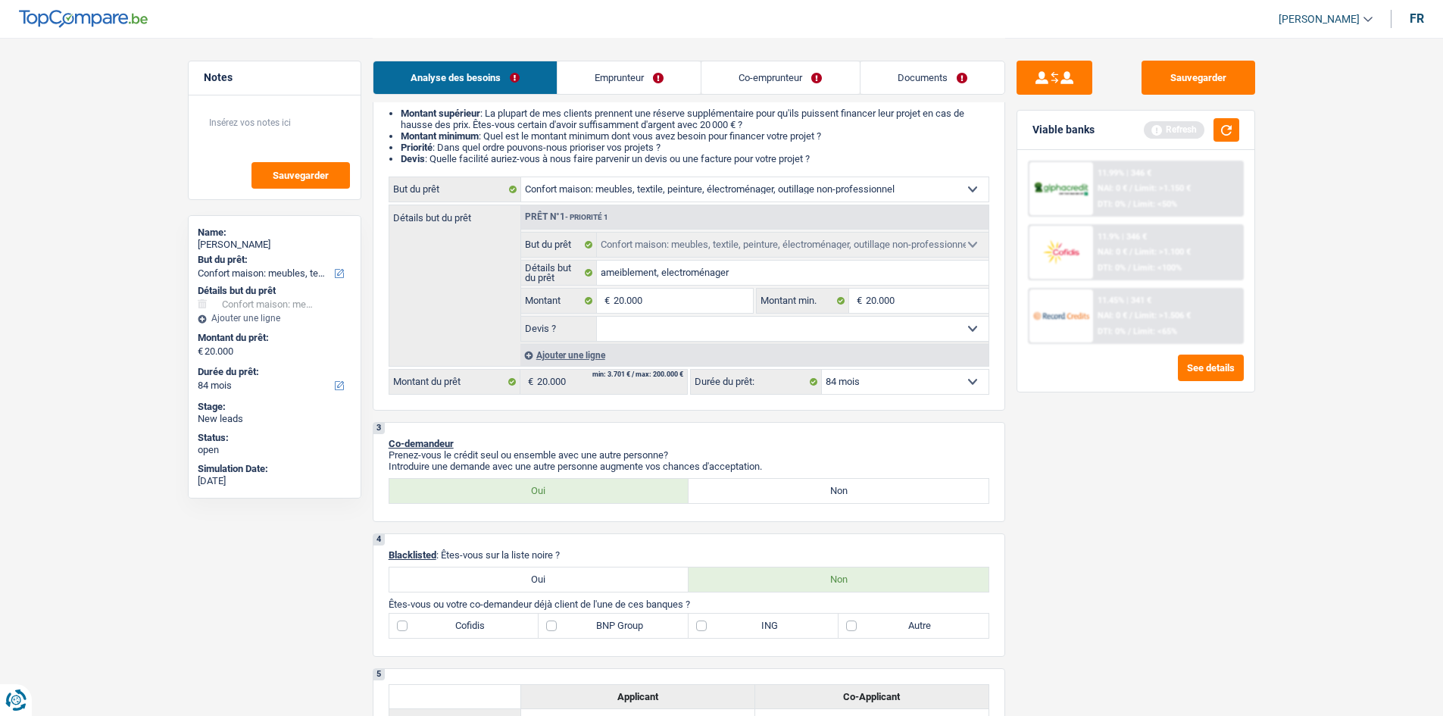
select select "not_answered"
click at [1223, 133] on button "button" at bounding box center [1227, 129] width 26 height 23
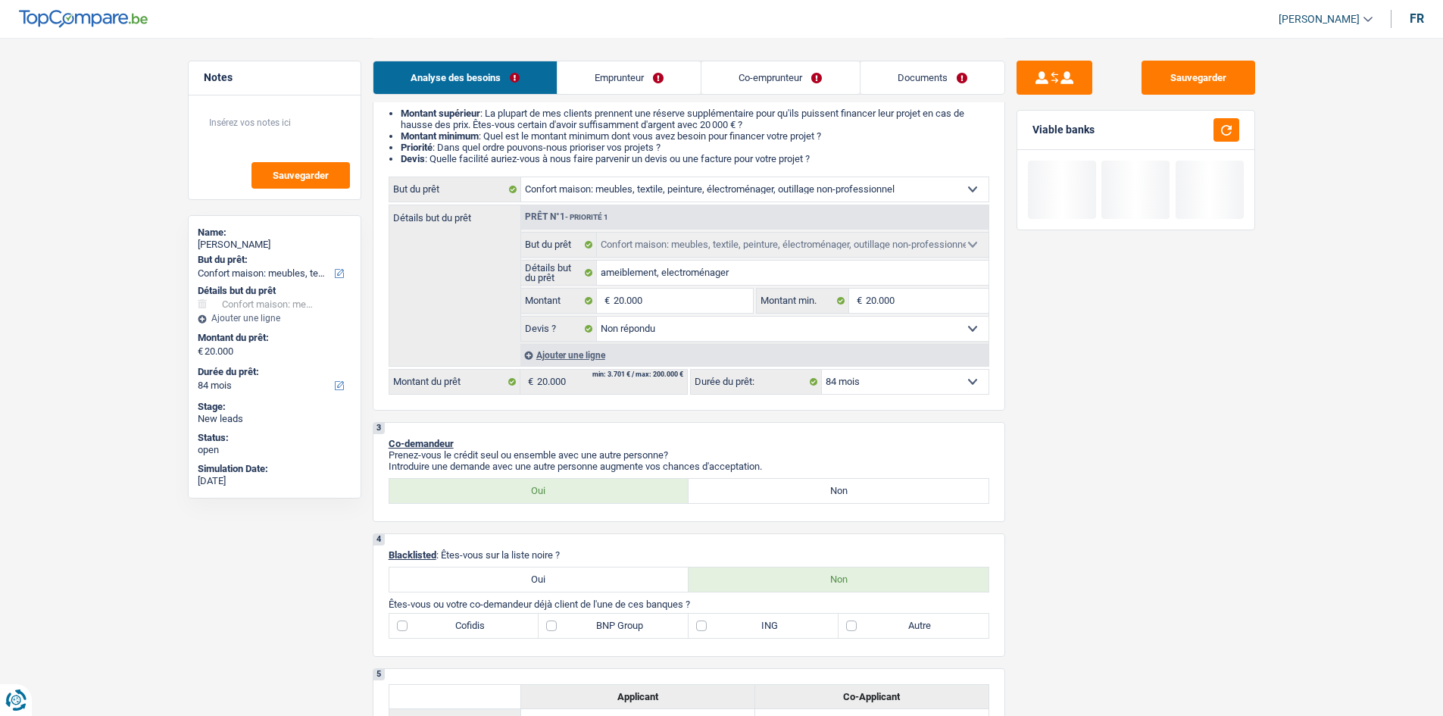
click at [531, 353] on div "Ajouter une ligne" at bounding box center [754, 355] width 468 height 22
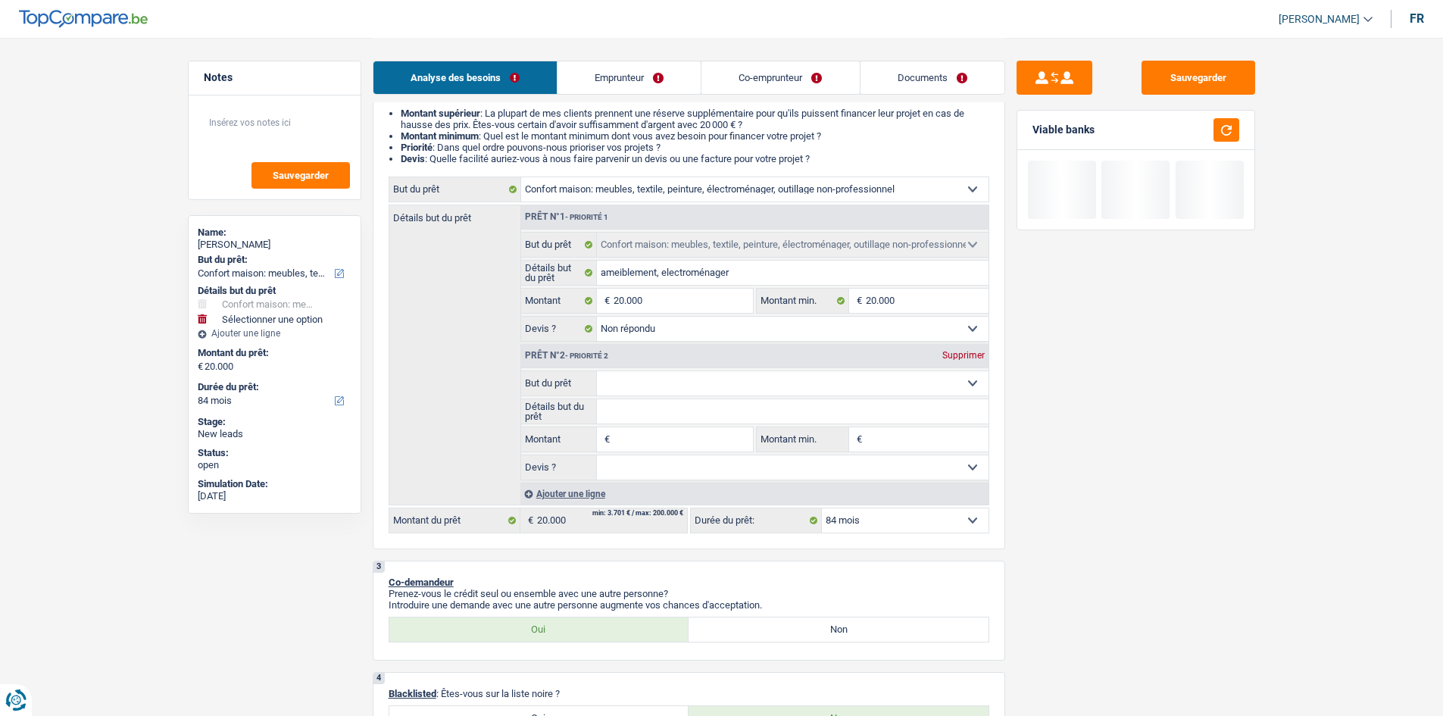
click at [630, 385] on select "Confort maison: meubles, textile, peinture, électroménager, outillage non-profe…" at bounding box center [793, 383] width 392 height 24
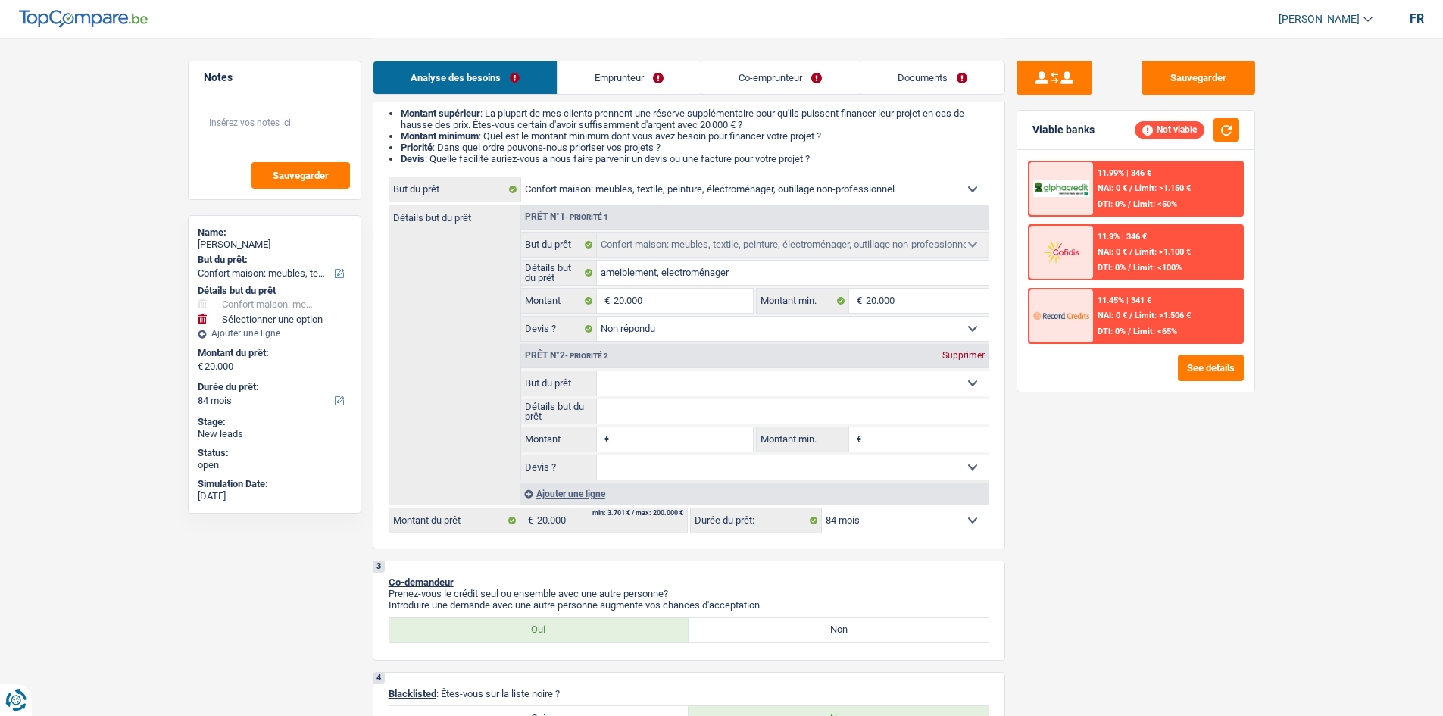
select select "hobbies"
click at [597, 371] on select "Confort maison: meubles, textile, peinture, électroménager, outillage non-profe…" at bounding box center [793, 383] width 392 height 24
select select "hobbies"
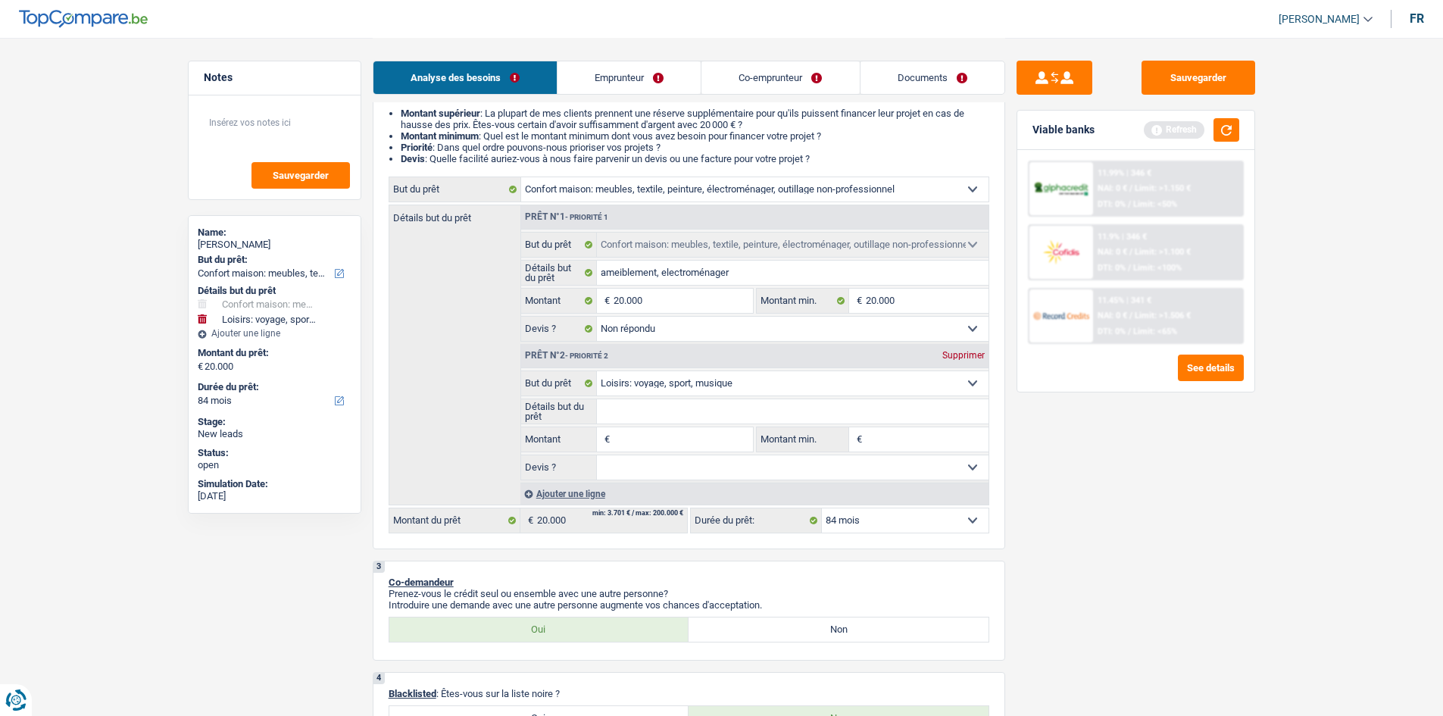
click at [664, 406] on input "Détails but du prêt" at bounding box center [793, 411] width 392 height 24
type input "v"
type input "vo"
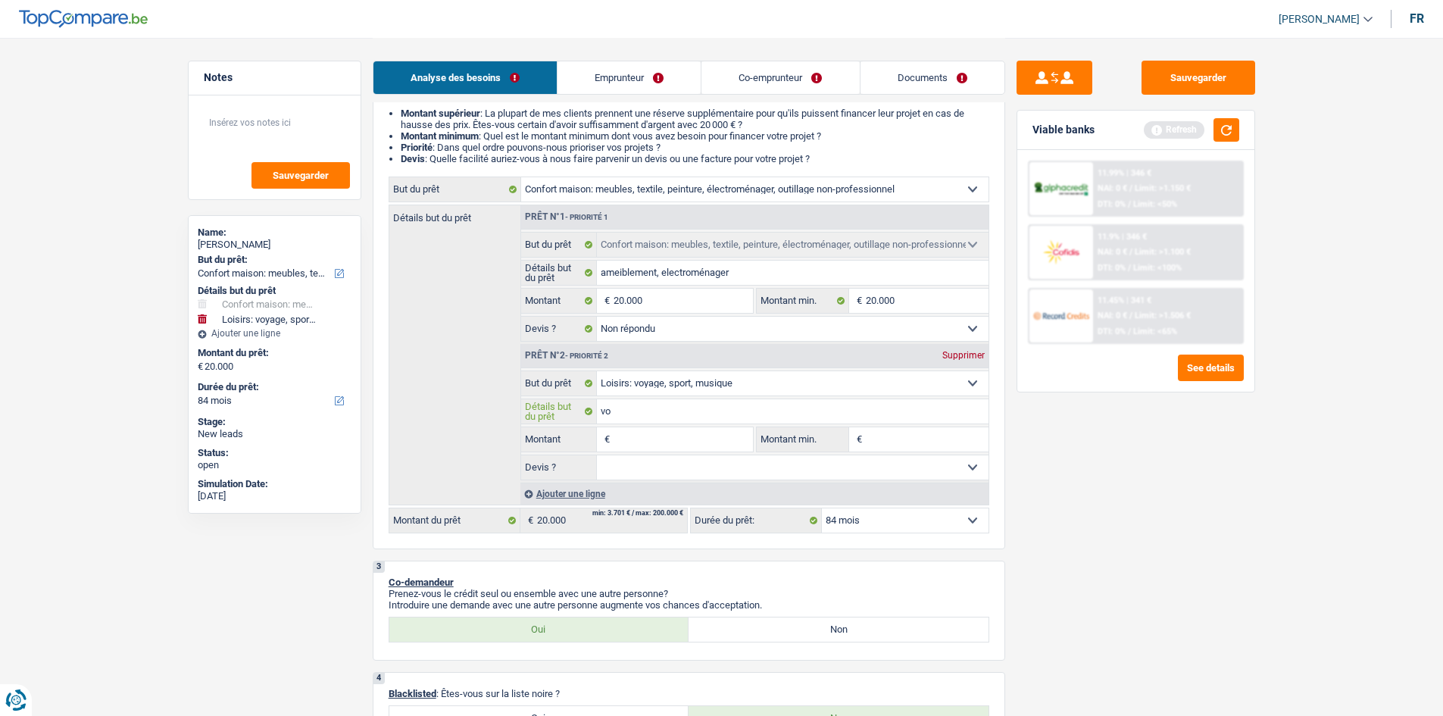
type input "voy"
type input "voya"
type input "voyag"
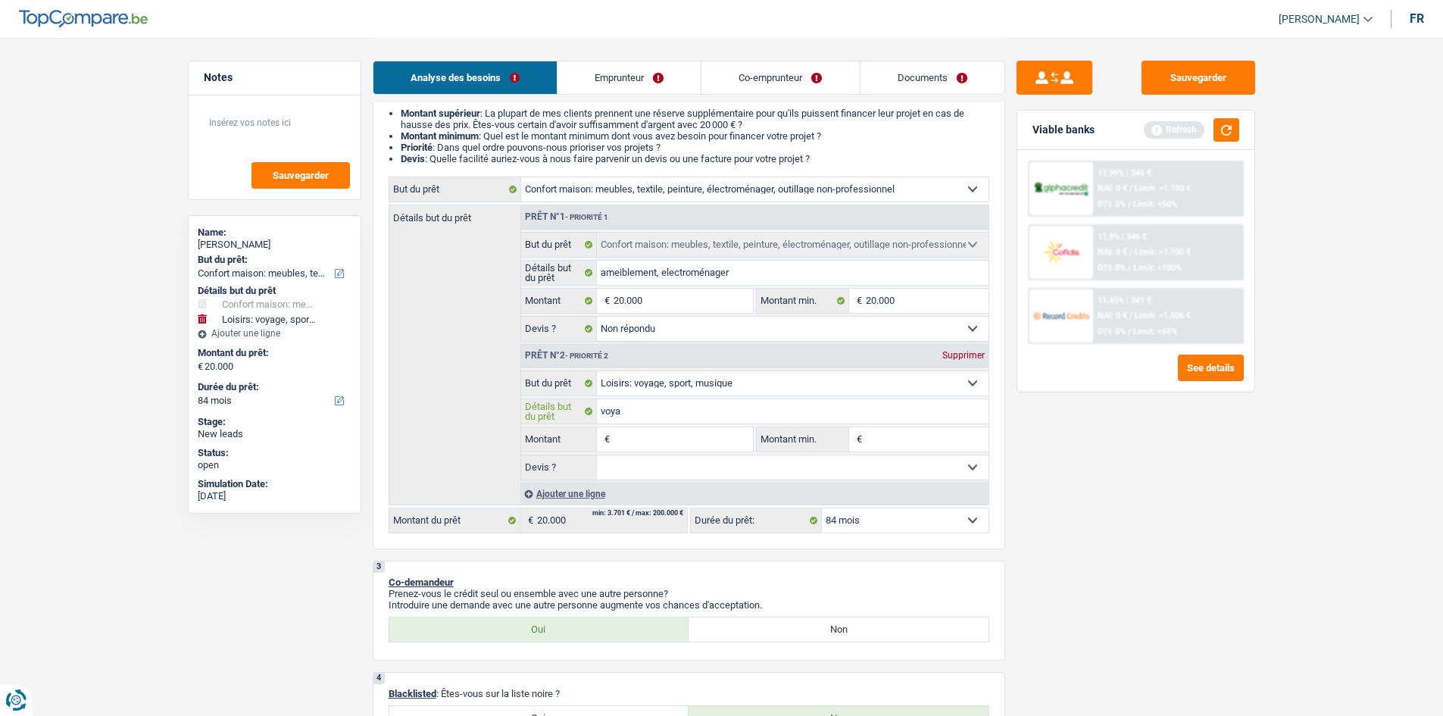
type input "voyag"
type input "voyage"
click at [676, 440] on input "Montant" at bounding box center [683, 439] width 139 height 24
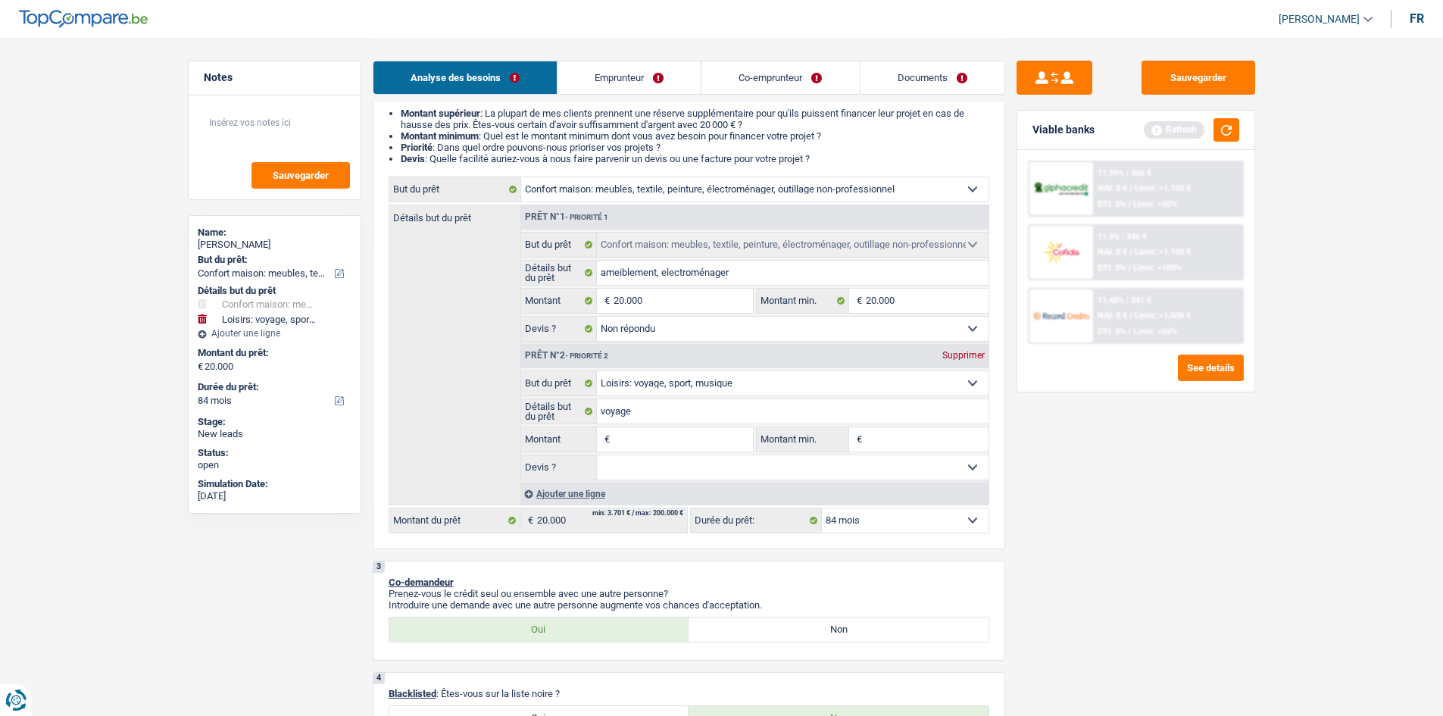
type input "1"
type input "15"
type input "150"
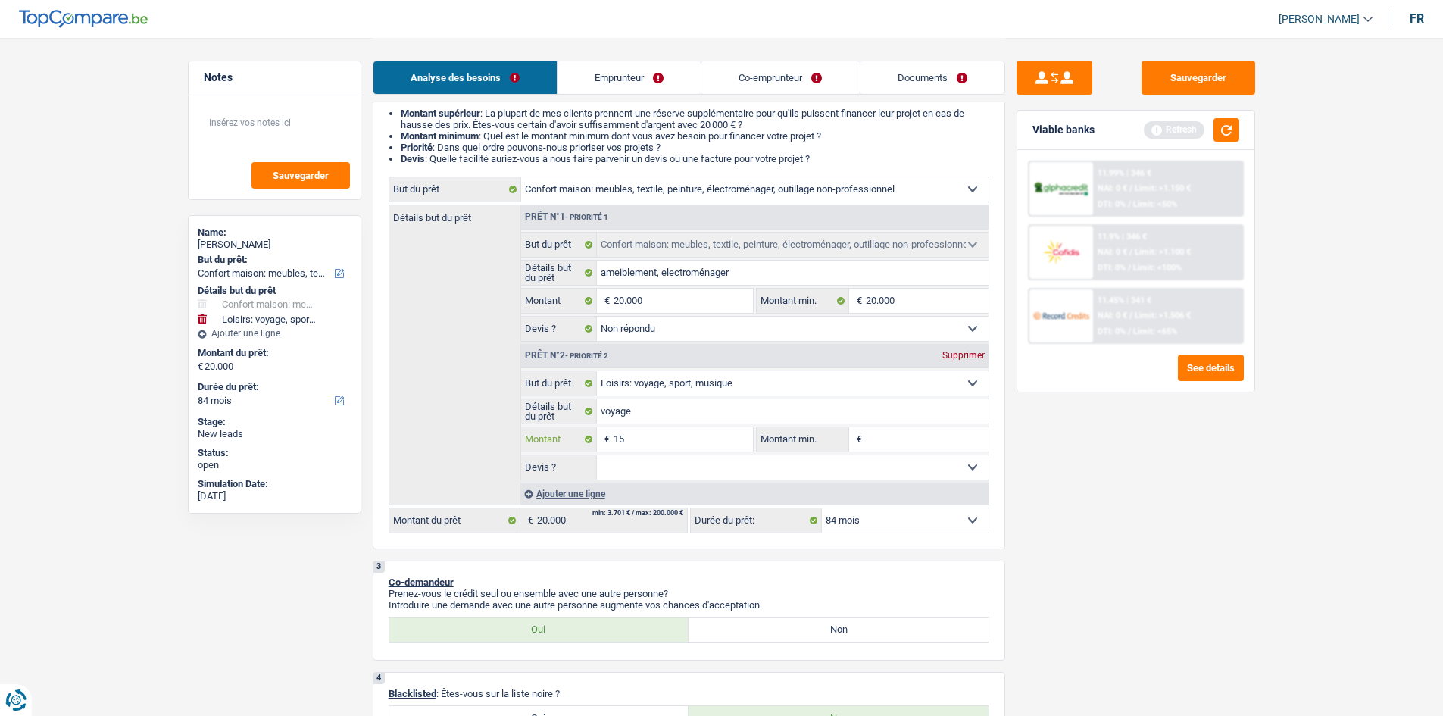
type input "150"
type input "1.500"
type input "15.000"
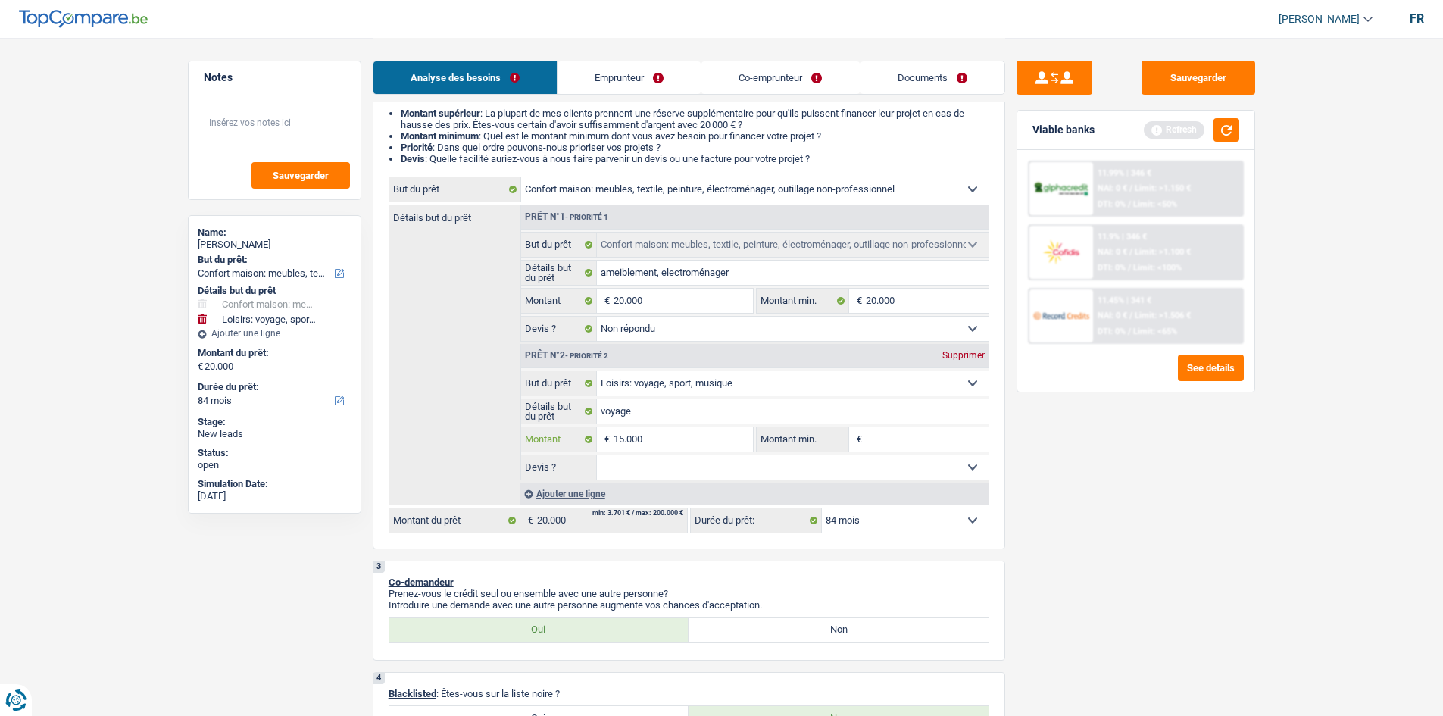
type input "15.000"
type input "35.000"
select select "120"
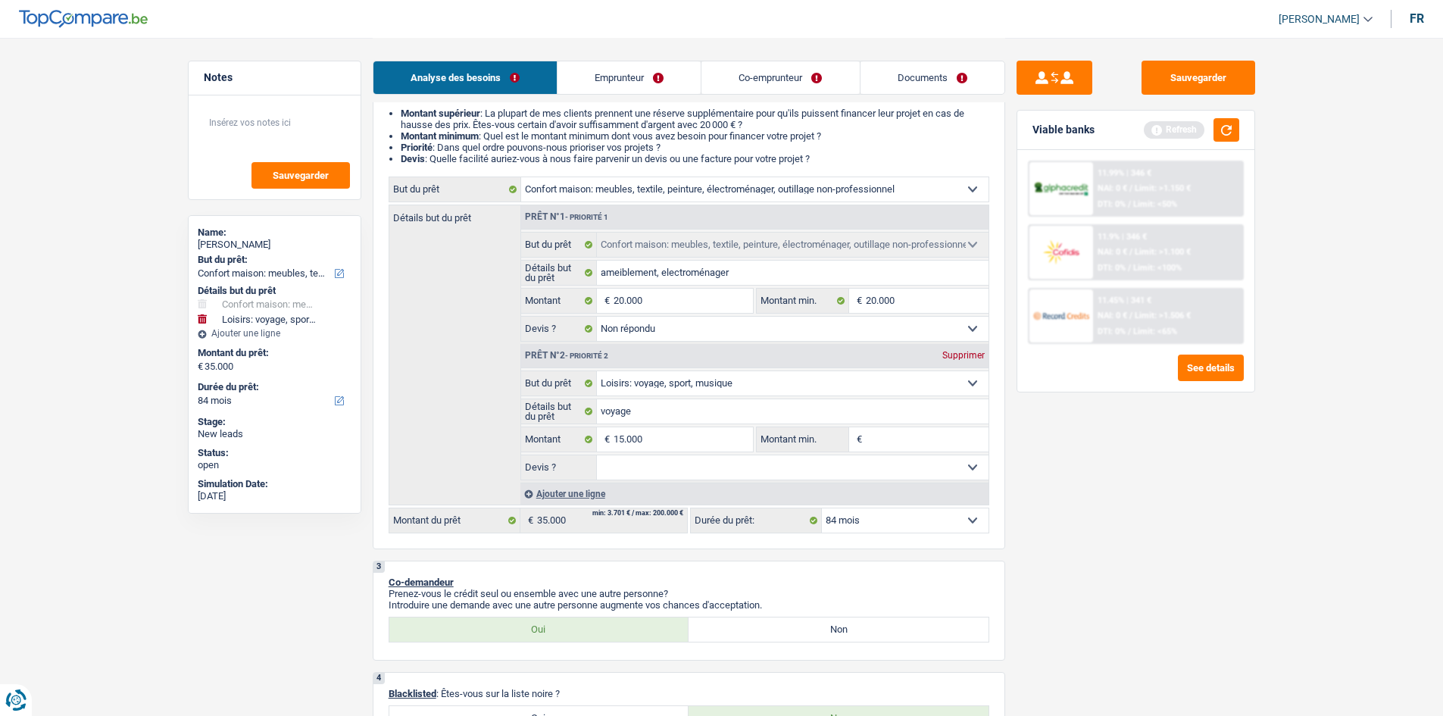
select select "120"
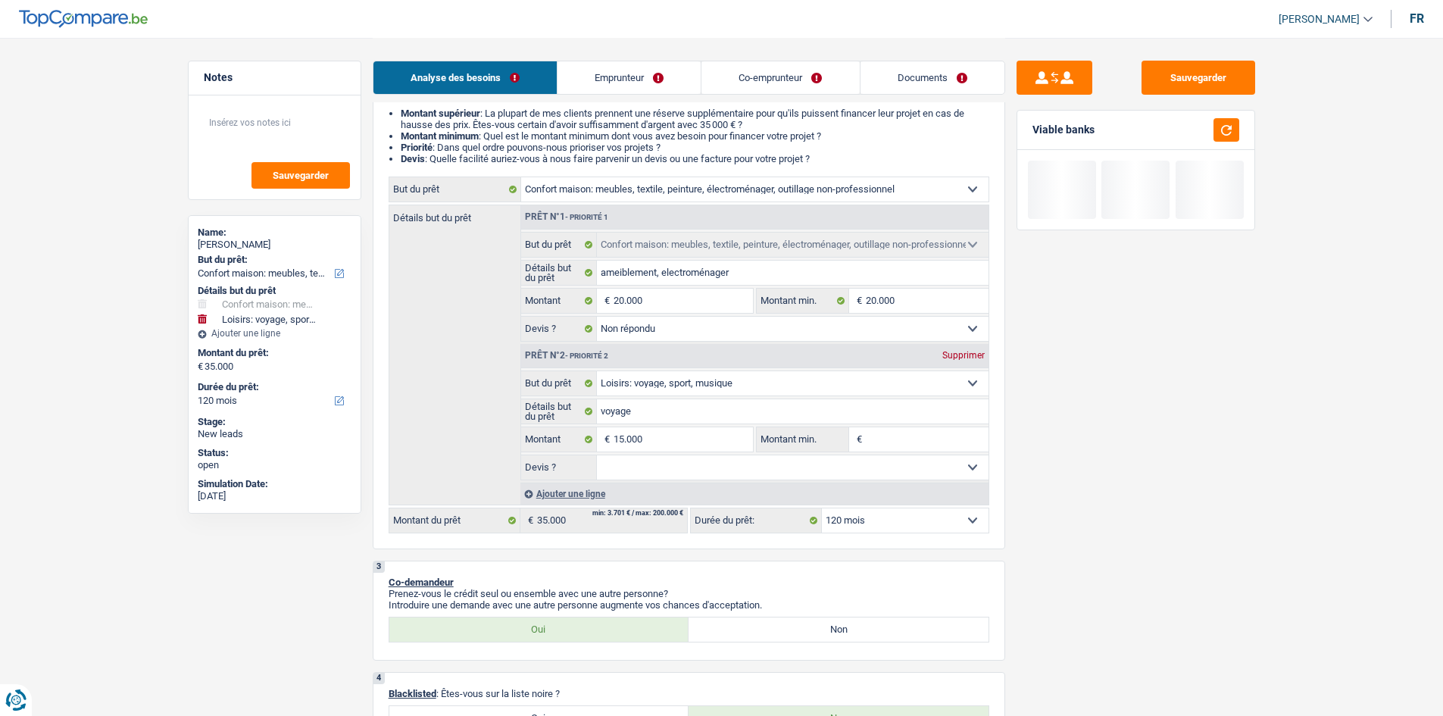
click at [895, 444] on input "Montant min." at bounding box center [927, 439] width 123 height 24
type input "1"
type input "15"
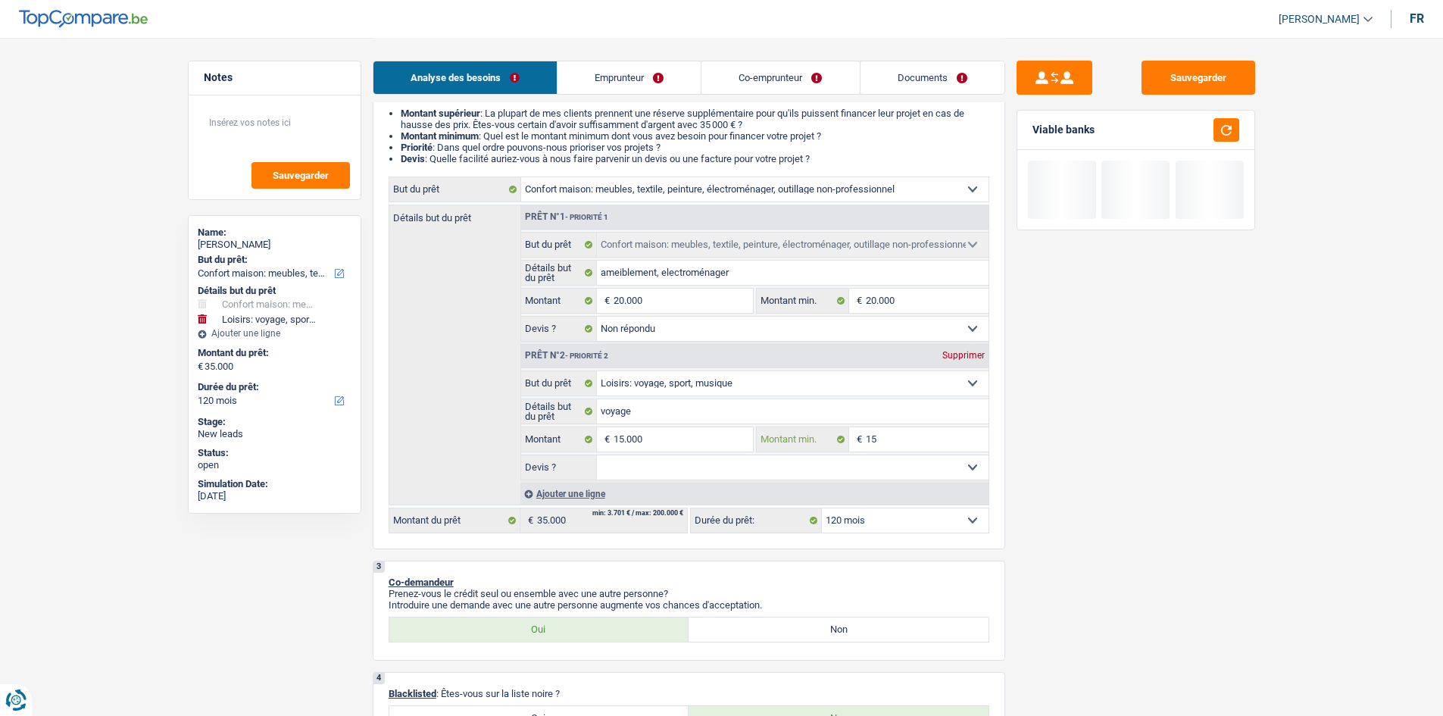
type input "150"
type input "1.500"
type input "15.000"
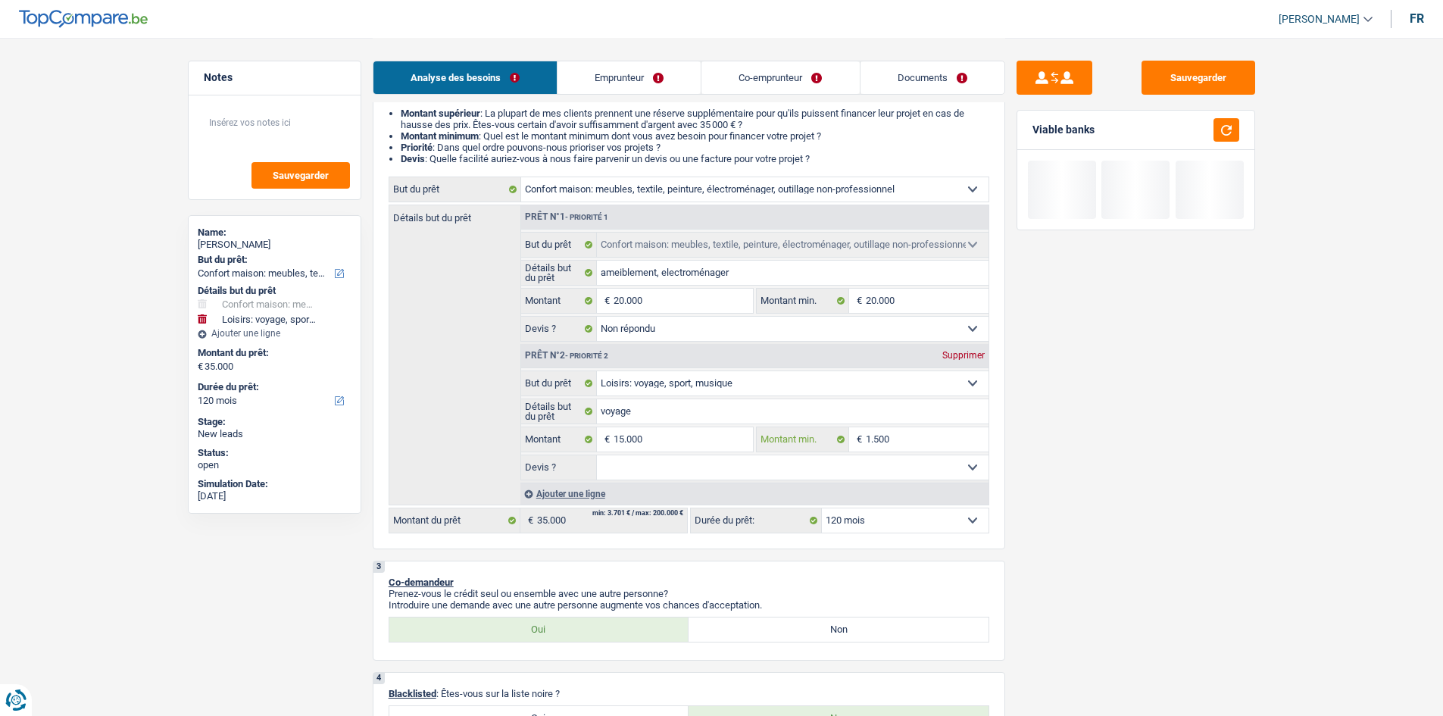
type input "15.000"
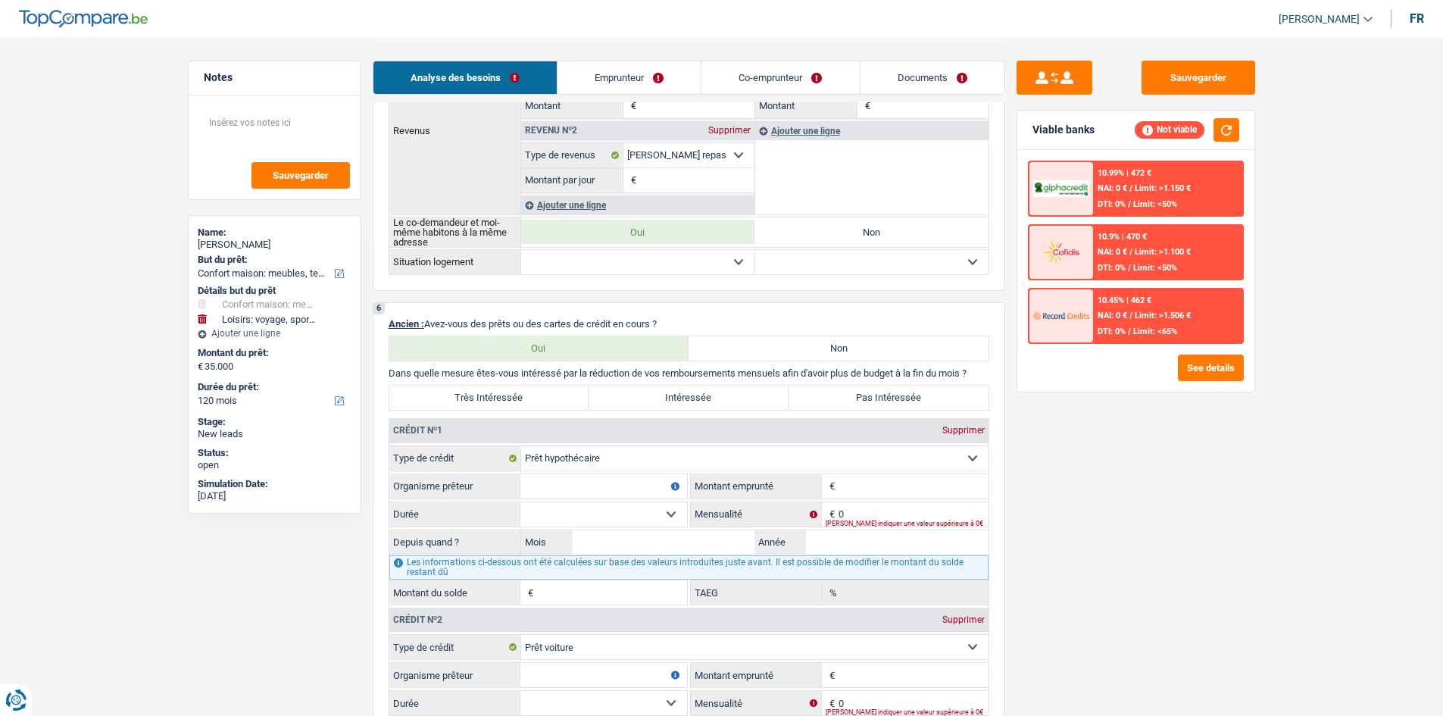
scroll to position [1060, 0]
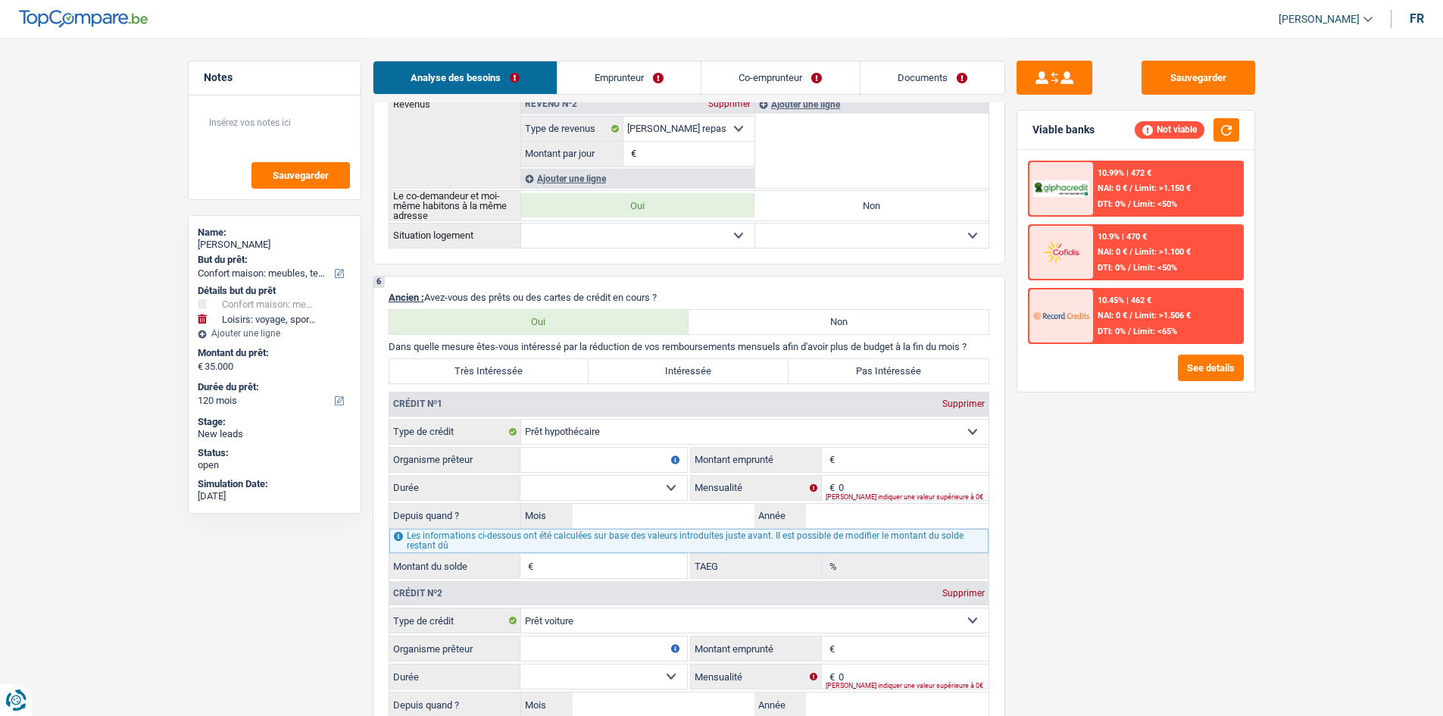
type input "15.000"
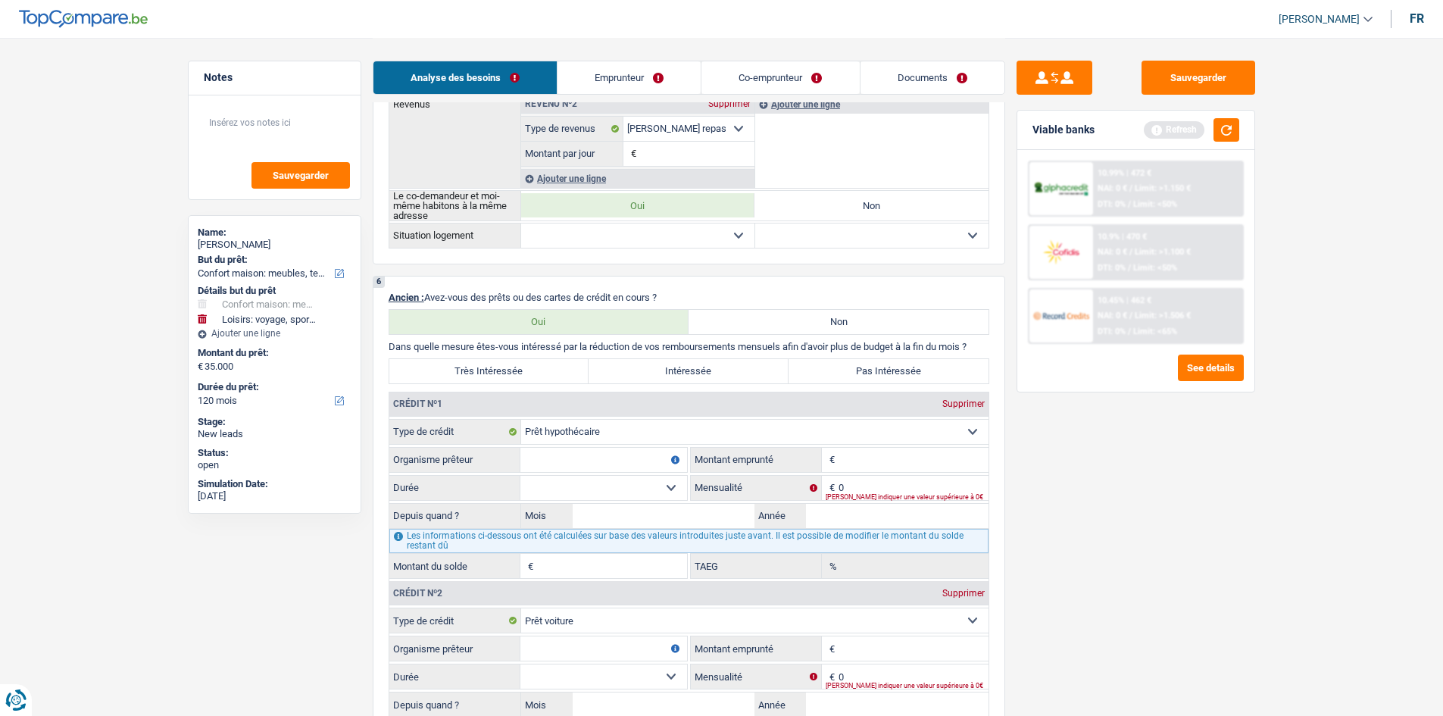
click at [582, 455] on input "Organisme prêteur" at bounding box center [603, 460] width 167 height 24
type input "record crédit"
click at [1233, 143] on div "Viable banks Refresh" at bounding box center [1135, 130] width 237 height 39
click at [1228, 135] on button "button" at bounding box center [1227, 129] width 26 height 23
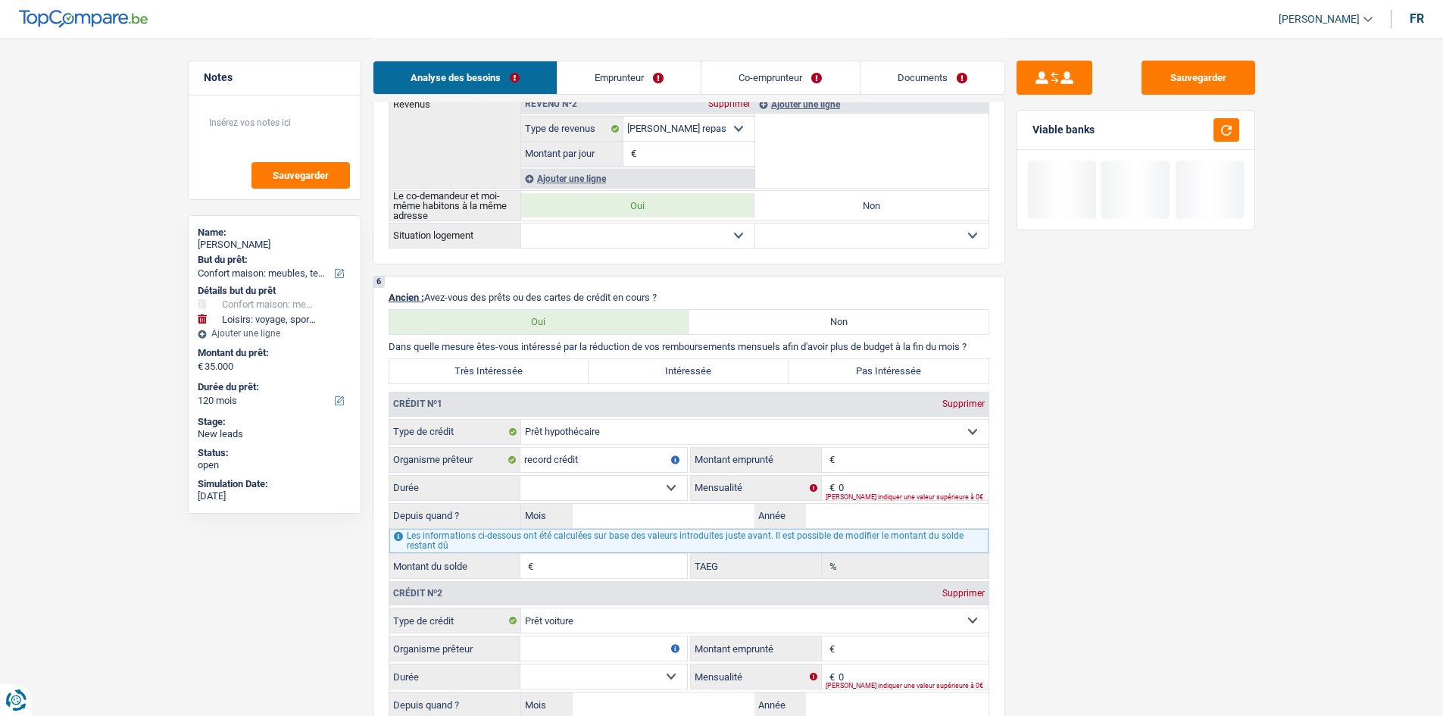
click at [879, 461] on input "Montant" at bounding box center [914, 460] width 150 height 24
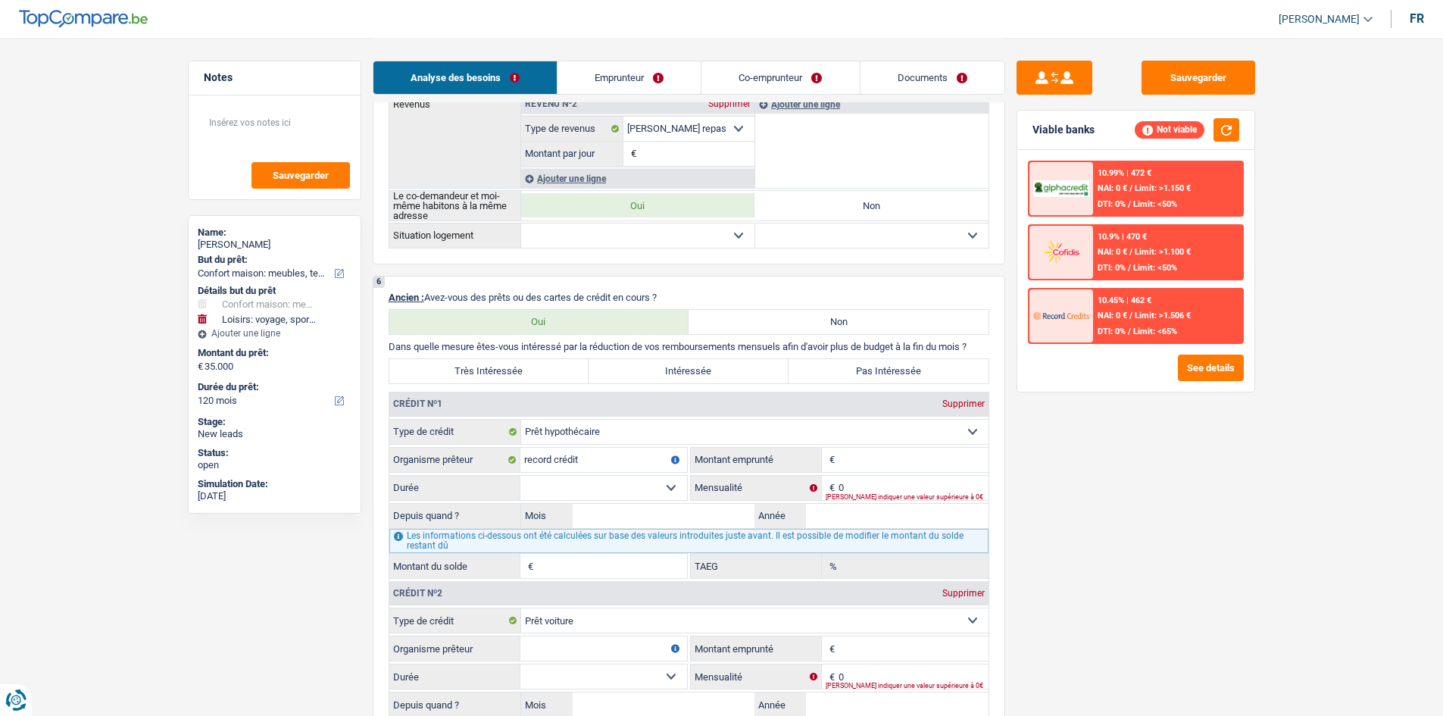
click at [879, 461] on input "Montant" at bounding box center [914, 460] width 150 height 24
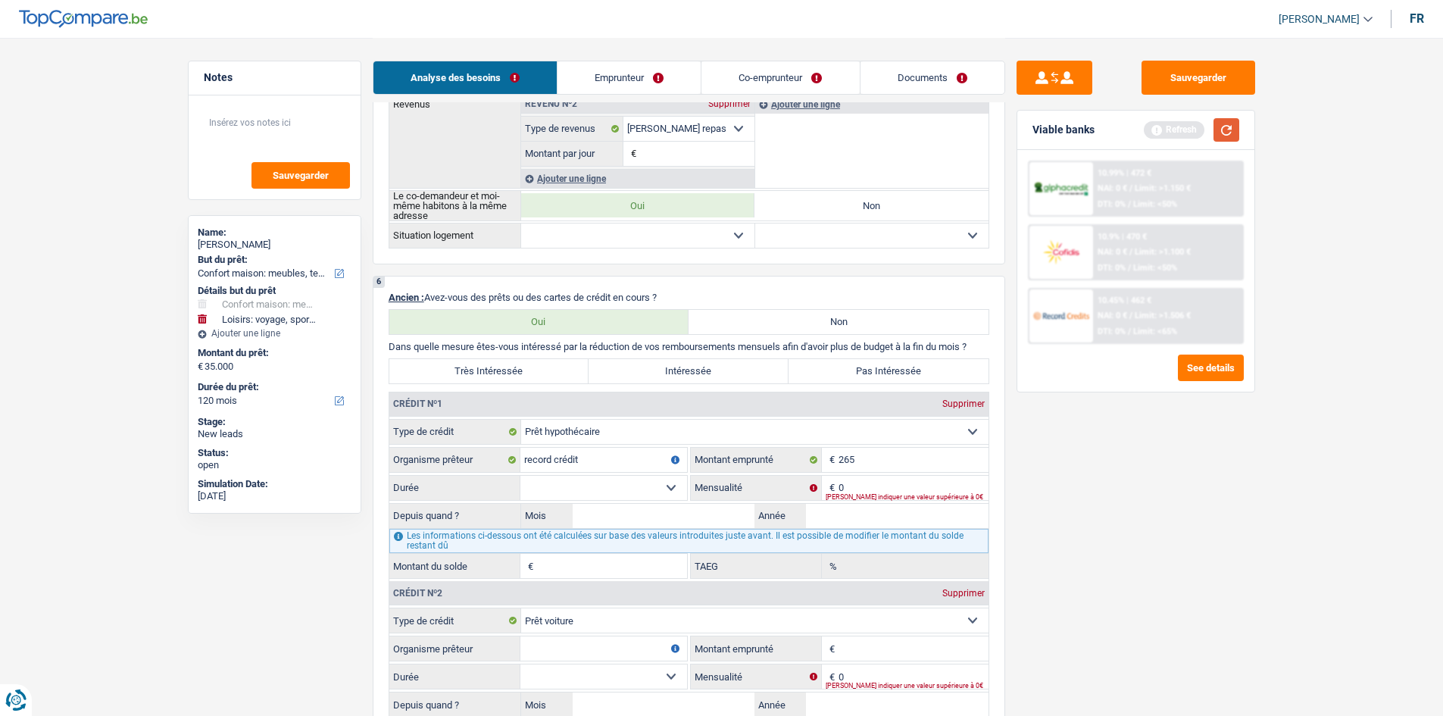
click at [1221, 129] on button "button" at bounding box center [1227, 129] width 26 height 23
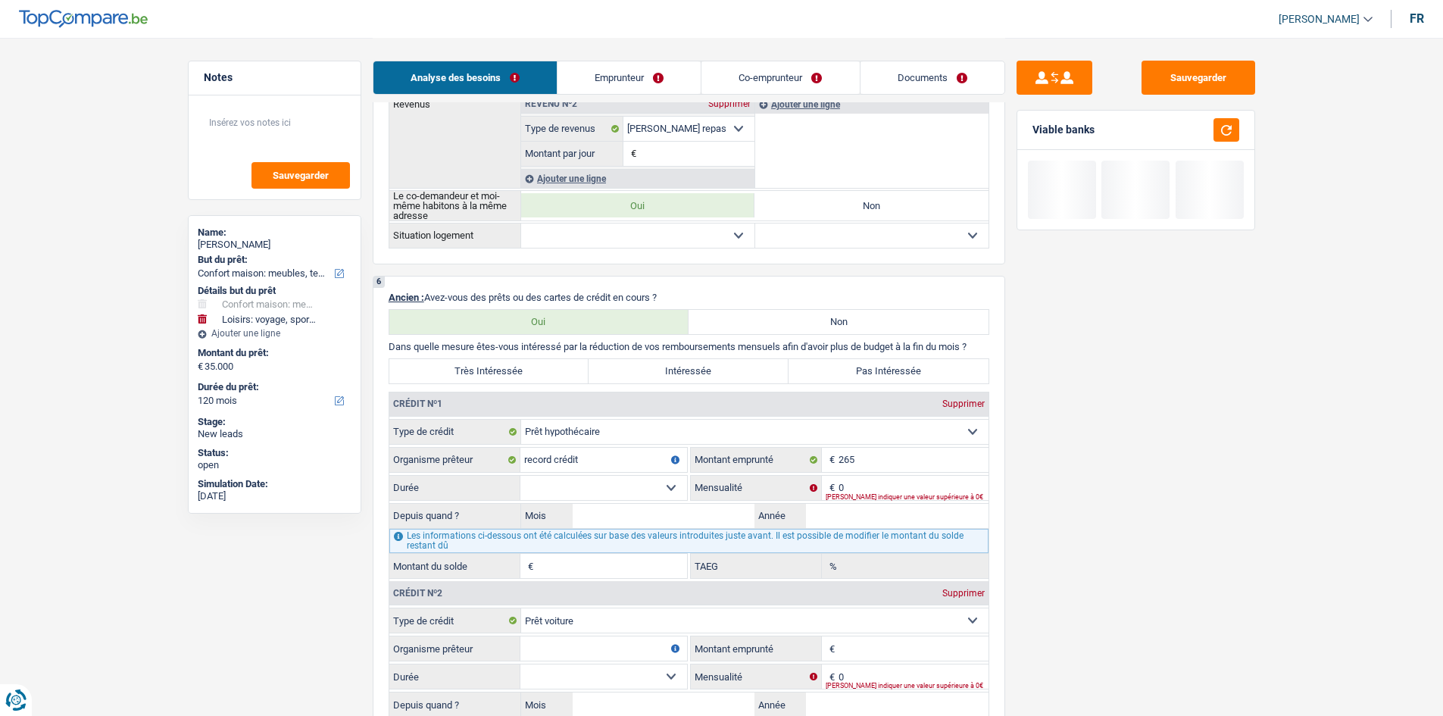
click at [623, 483] on select "120 mois 132 mois 144 mois 180 mois 240 mois 300 mois 360 mois 420 mois Sélecti…" at bounding box center [603, 488] width 167 height 24
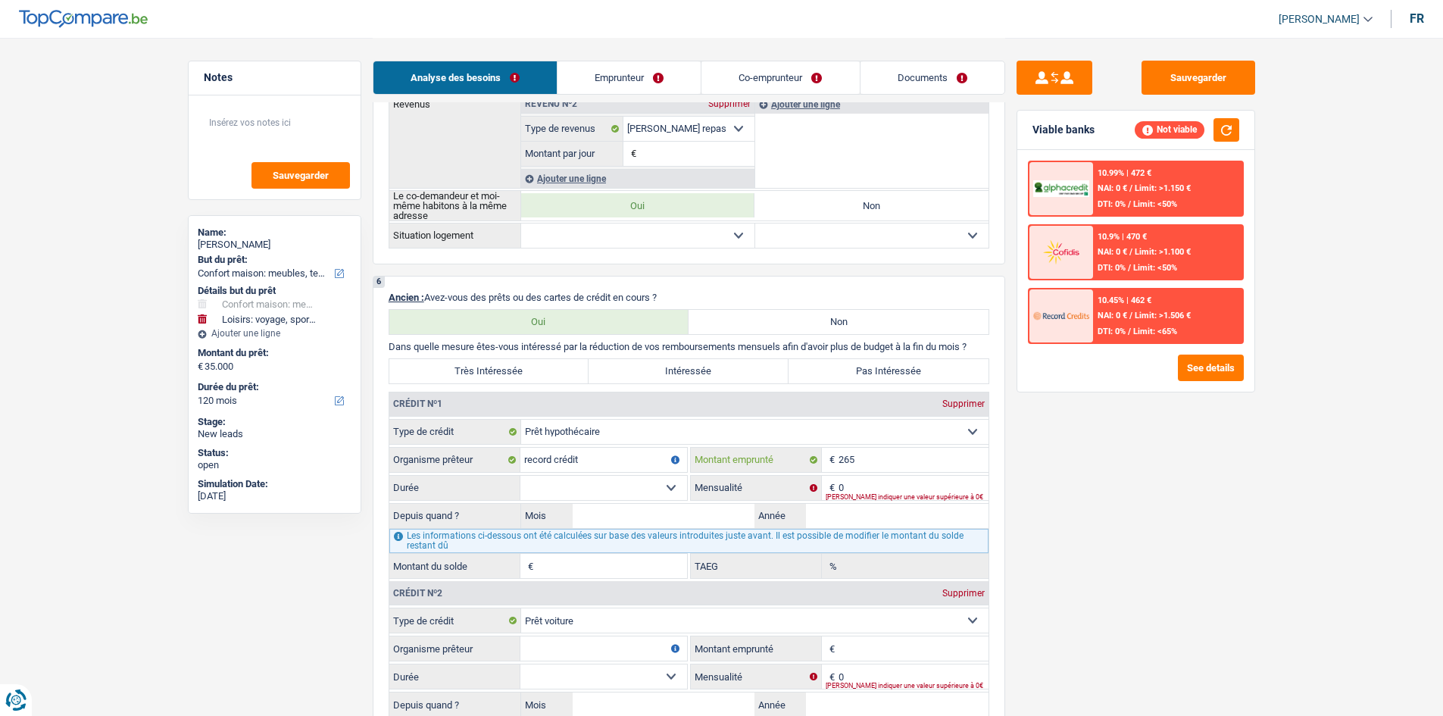
click at [882, 460] on input "265" at bounding box center [914, 460] width 150 height 24
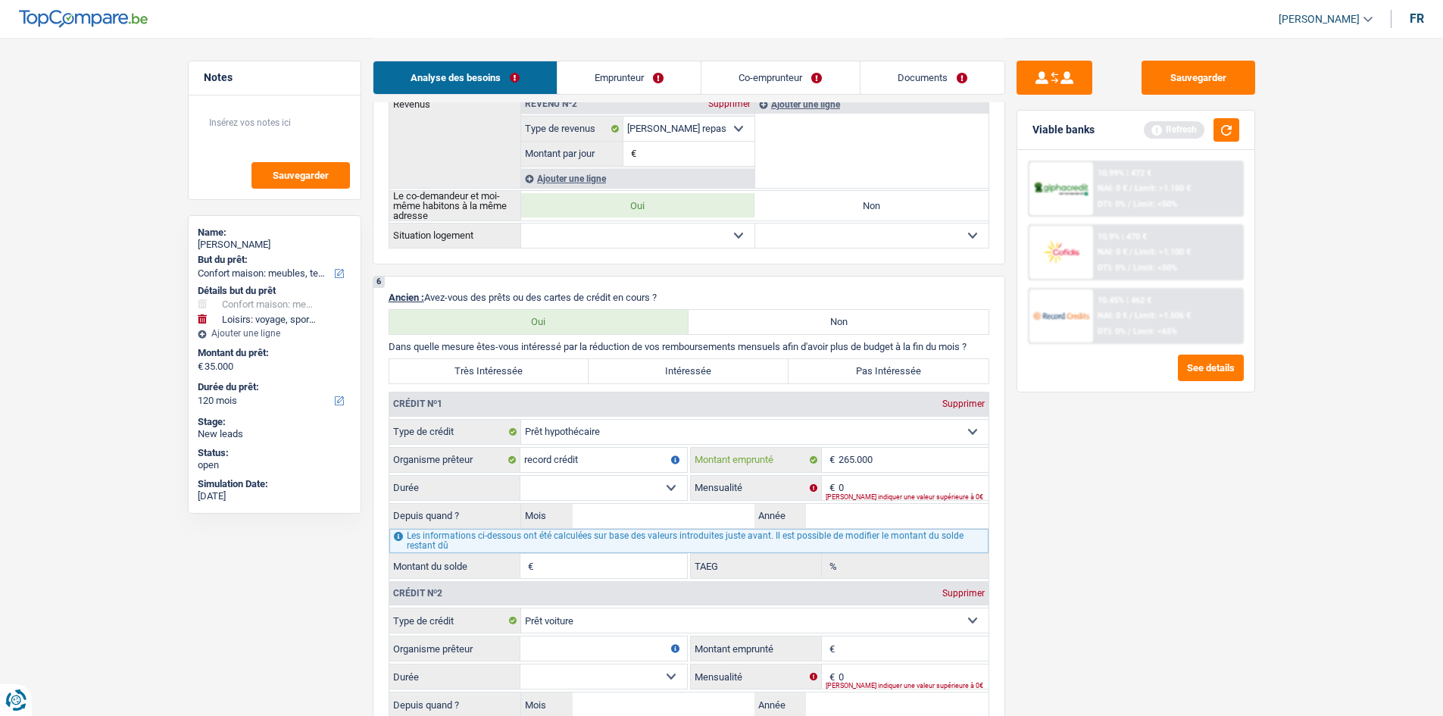
type input "265.000"
click at [575, 493] on select "120 mois 132 mois 144 mois 180 mois 240 mois 300 mois 360 mois 420 mois Sélecti…" at bounding box center [603, 488] width 167 height 24
select select "360"
click at [520, 476] on select "120 mois 132 mois 144 mois 180 mois 240 mois 300 mois 360 mois 420 mois Sélecti…" at bounding box center [603, 488] width 167 height 24
click at [862, 486] on input "0" at bounding box center [914, 488] width 150 height 24
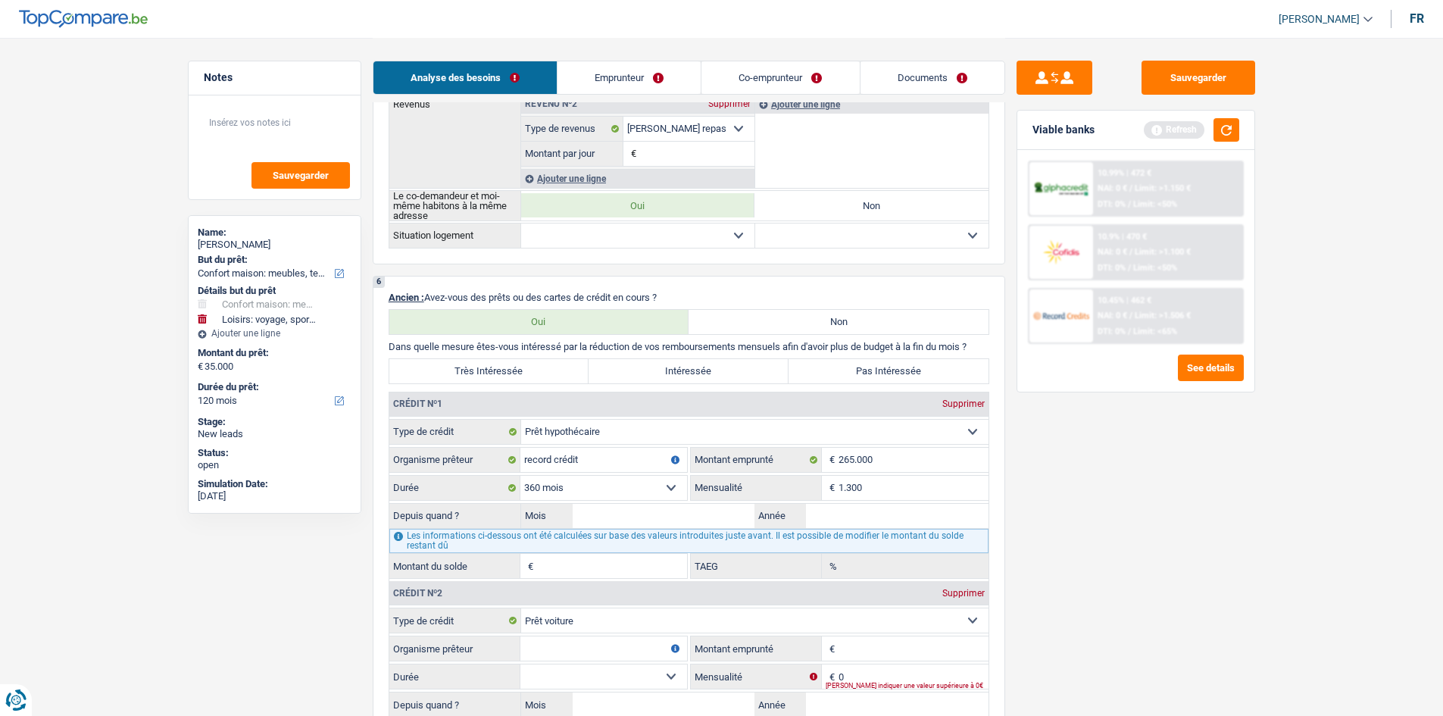
type input "1.300"
click at [1061, 537] on div "Sauvegarder Viable banks Refresh 10.99% | 472 € NAI: 0 € / Limit: >1.150 € DTI:…" at bounding box center [1135, 376] width 261 height 631
click at [1232, 129] on button "button" at bounding box center [1227, 129] width 26 height 23
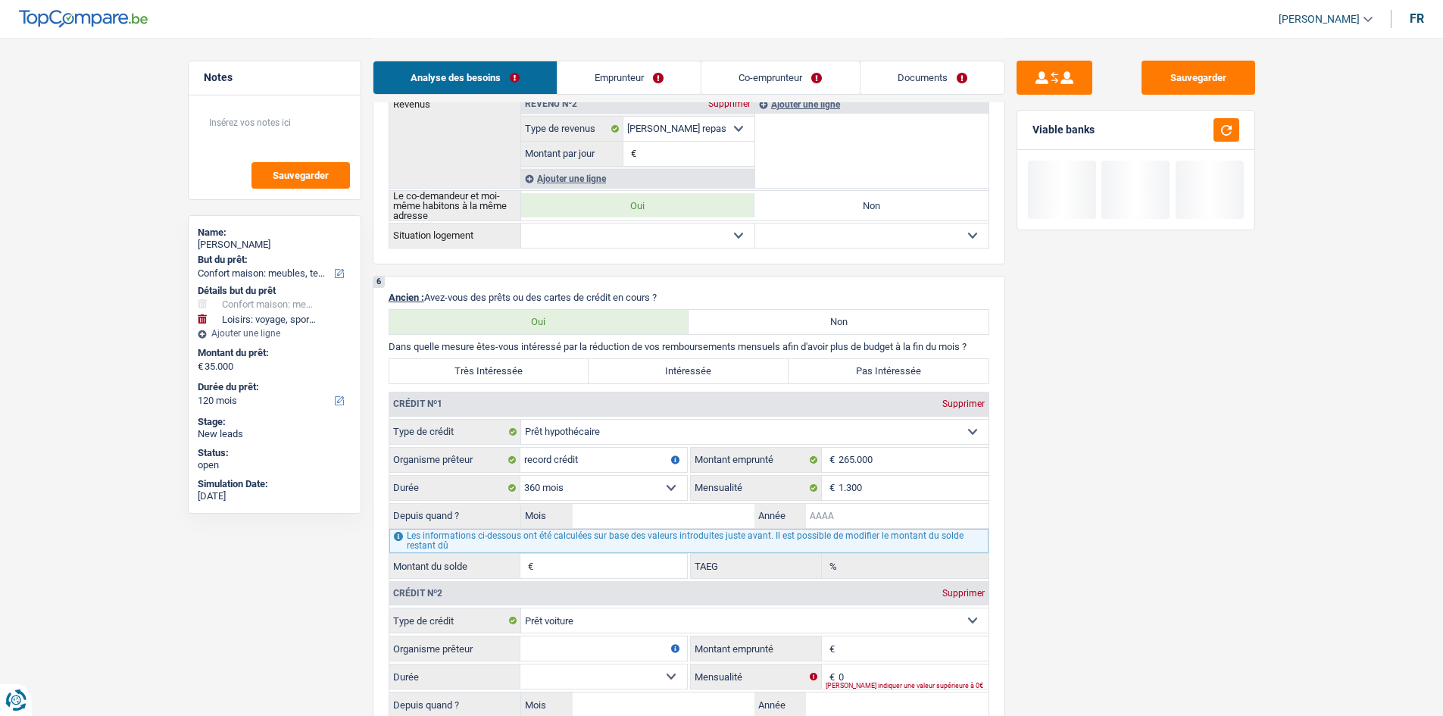
click at [854, 520] on input "Année" at bounding box center [897, 516] width 183 height 24
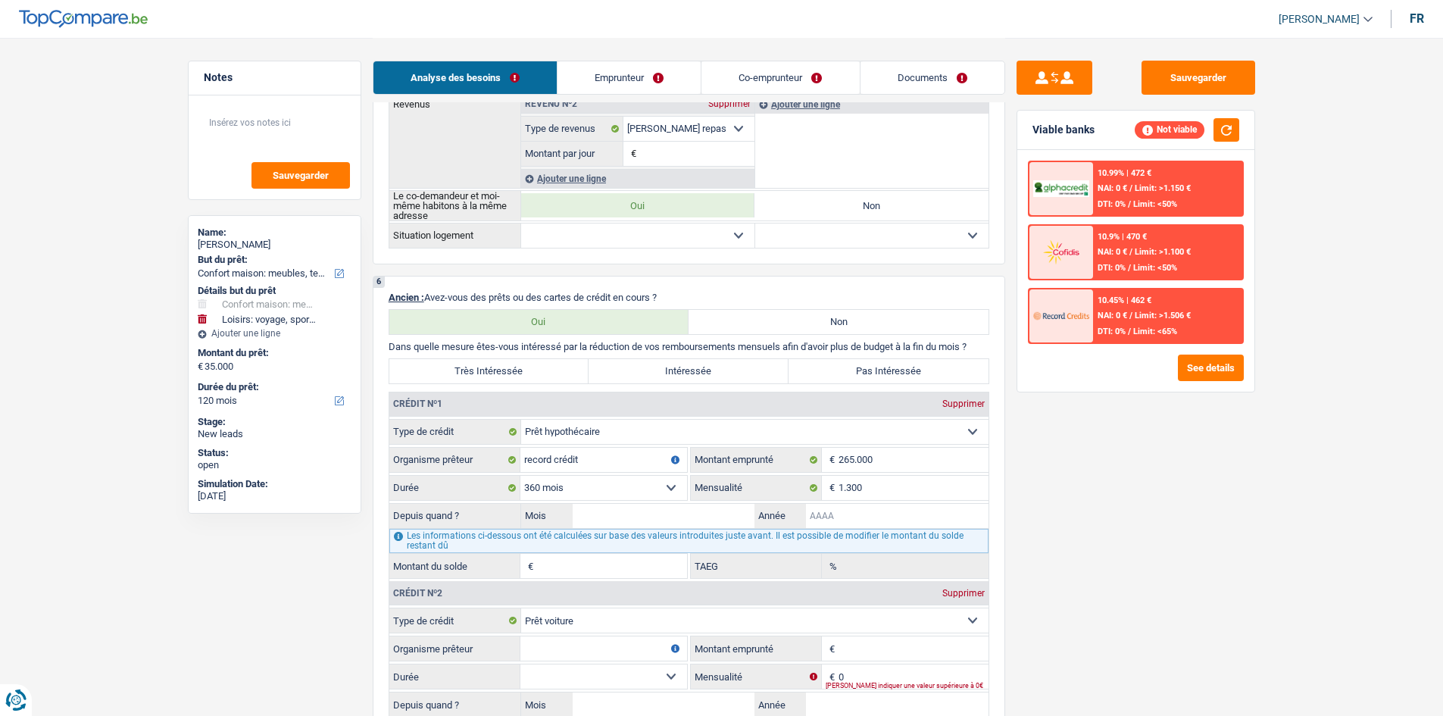
click at [854, 520] on input "Année" at bounding box center [897, 516] width 183 height 24
click at [1064, 520] on div "Sauvegarder Viable banks Not viable 10.99% | 472 € NAI: 0 € / Limit: >1.150 € D…" at bounding box center [1135, 376] width 261 height 631
click at [830, 519] on input "Année" at bounding box center [897, 516] width 183 height 24
click at [1093, 529] on div "Sauvegarder Viable banks Not viable 10.99% | 472 € NAI: 0 € / Limit: >1.150 € D…" at bounding box center [1135, 376] width 261 height 631
click at [900, 515] on input "Année" at bounding box center [897, 516] width 183 height 24
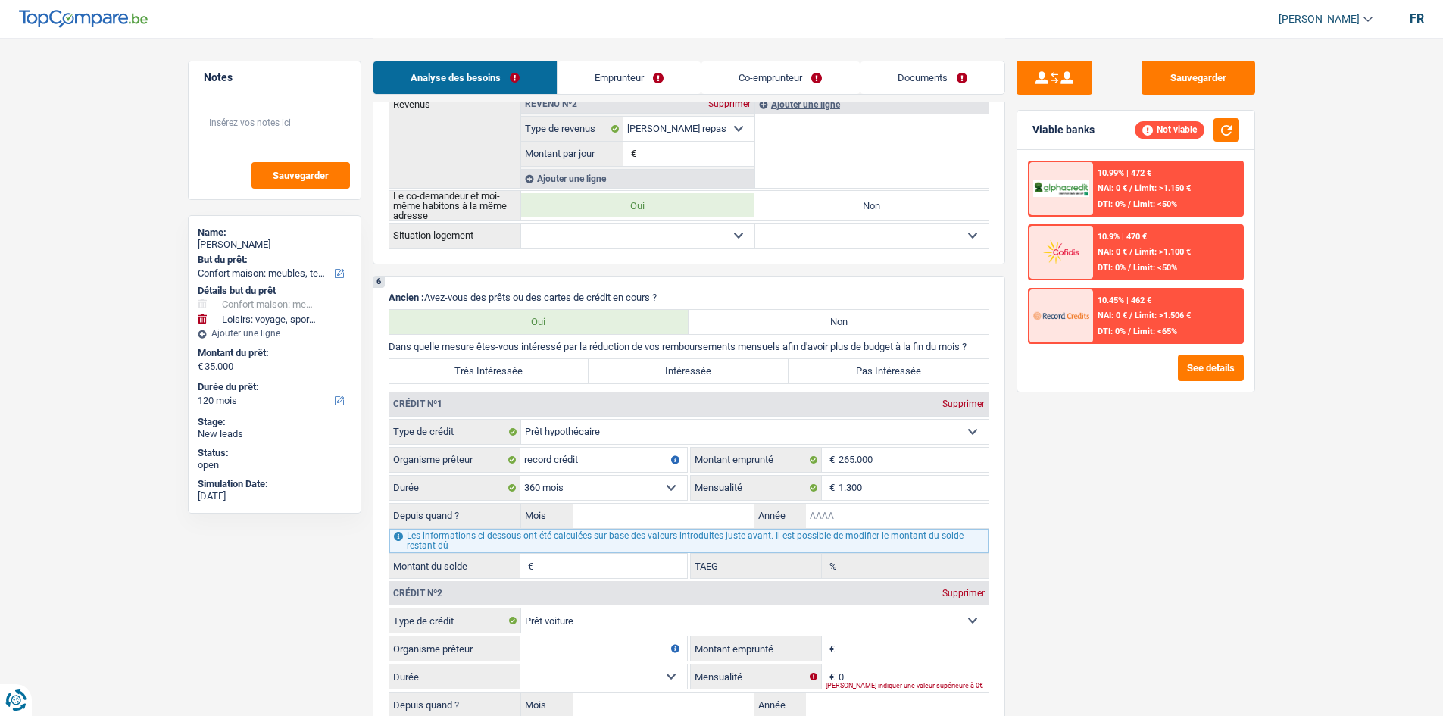
click at [835, 514] on input "Année" at bounding box center [897, 516] width 183 height 24
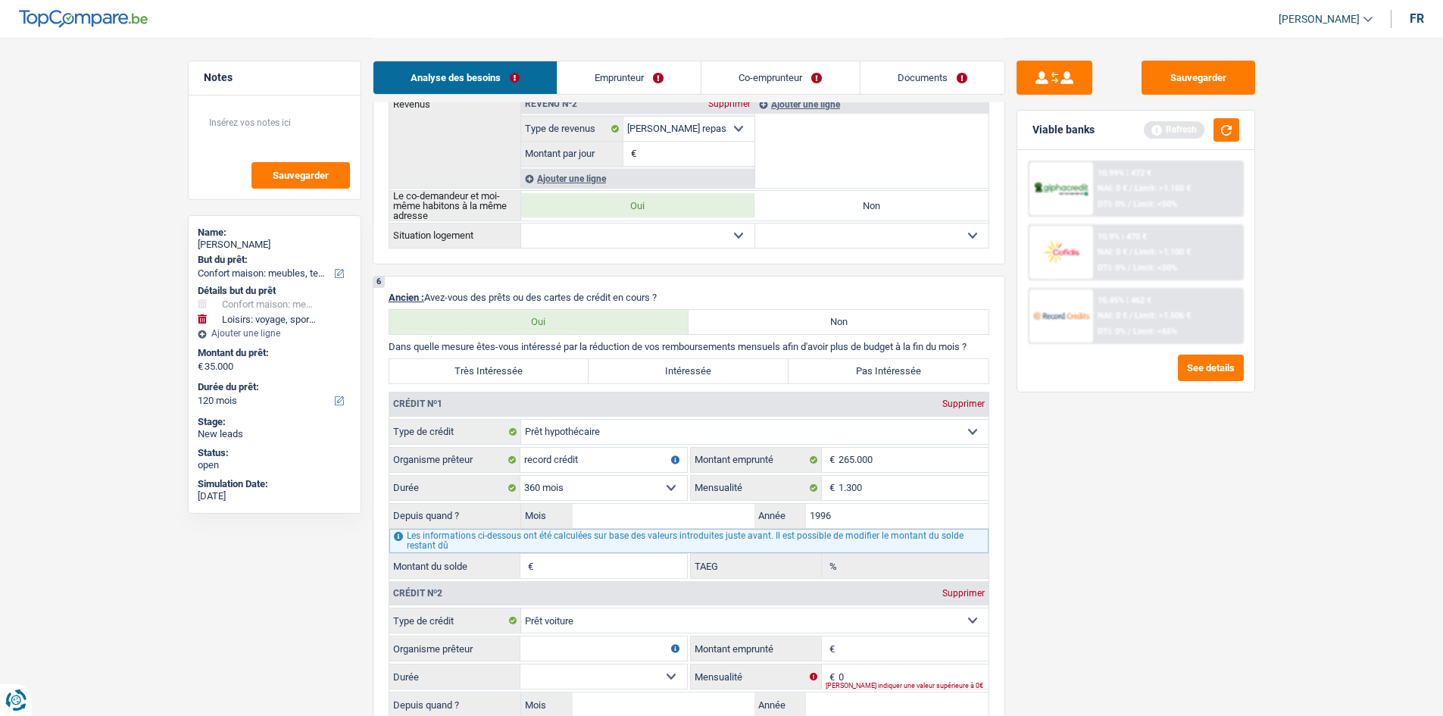
type input "1996"
click at [652, 517] on input "Mois" at bounding box center [664, 516] width 183 height 24
type input "09"
type input "15.249"
type input "4,31"
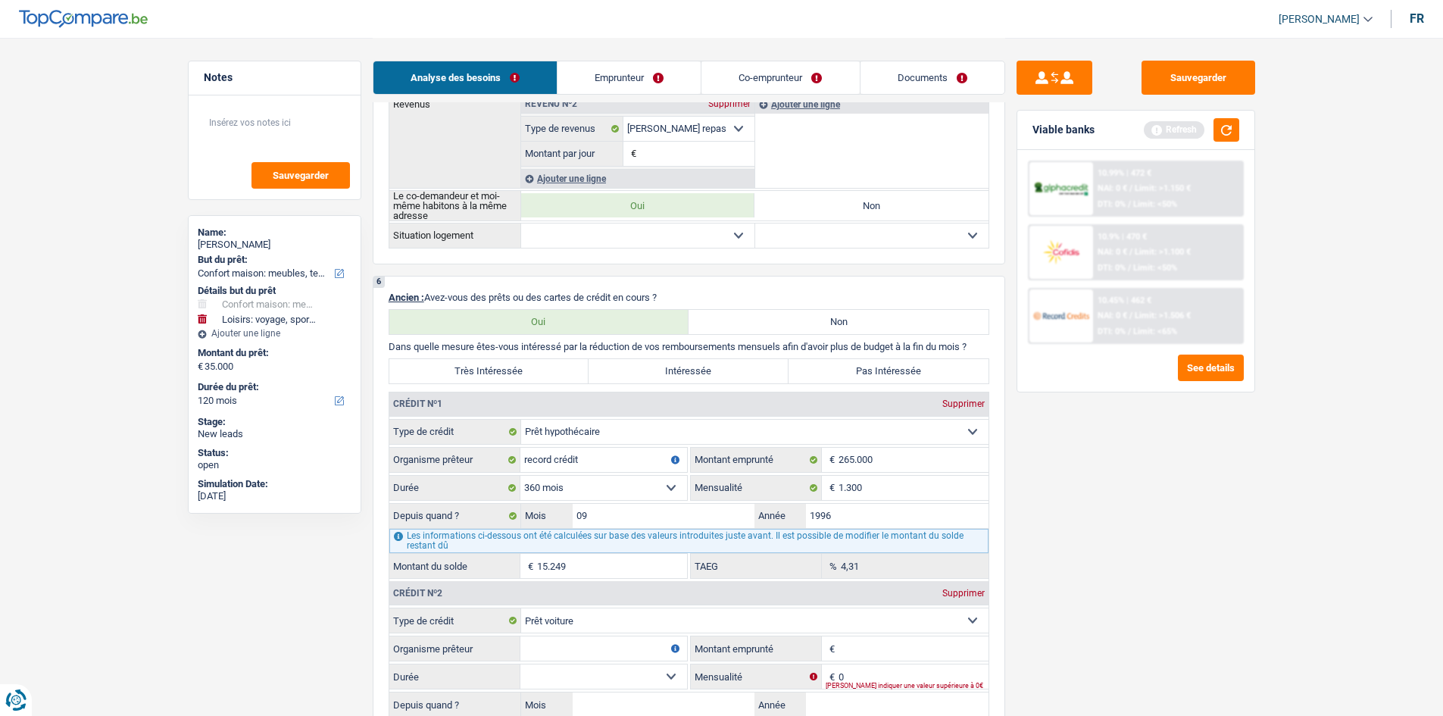
click at [1163, 628] on div "Sauvegarder Viable banks Refresh 10.99% | 472 € NAI: 0 € / Limit: >1.150 € DTI:…" at bounding box center [1135, 376] width 261 height 631
click at [1227, 136] on button "button" at bounding box center [1227, 129] width 26 height 23
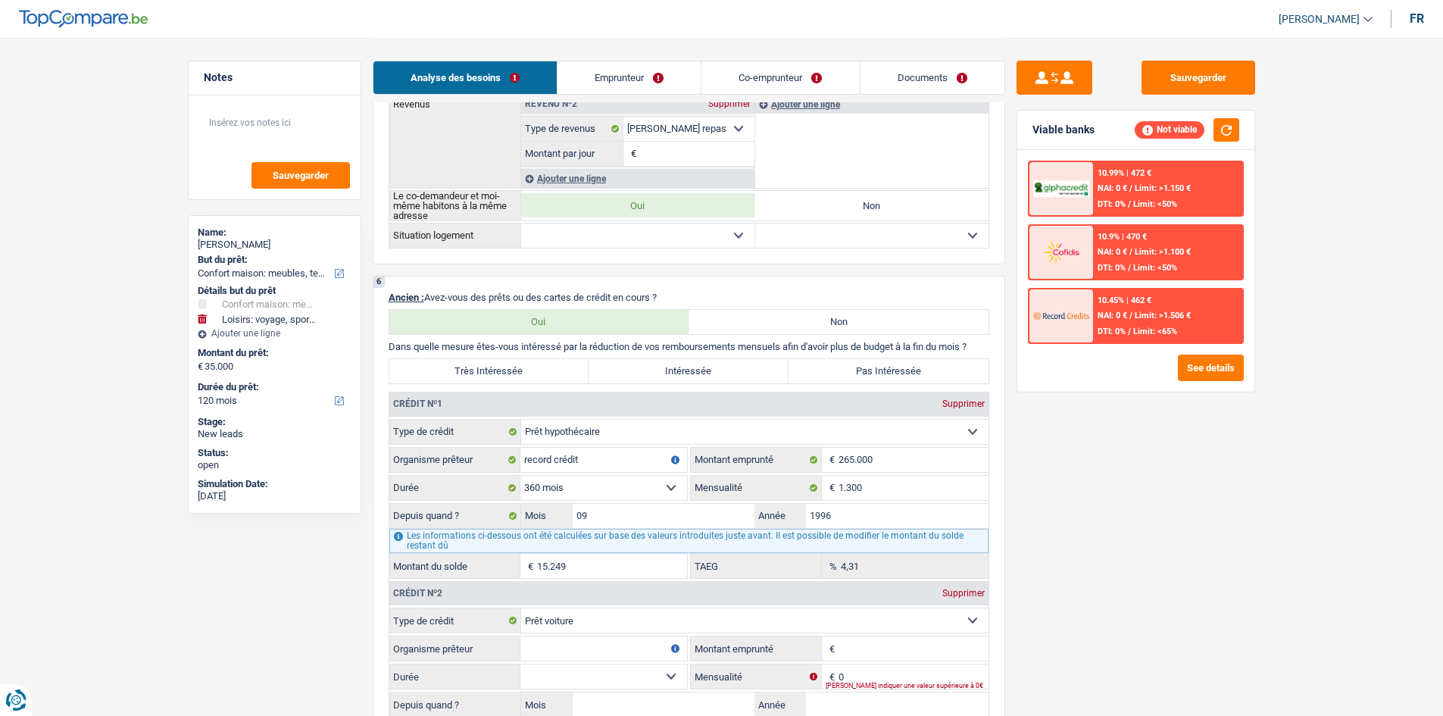
click at [1066, 586] on div "Sauvegarder Viable banks Not viable 10.99% | 472 € NAI: 0 € / Limit: >1.150 € D…" at bounding box center [1135, 376] width 261 height 631
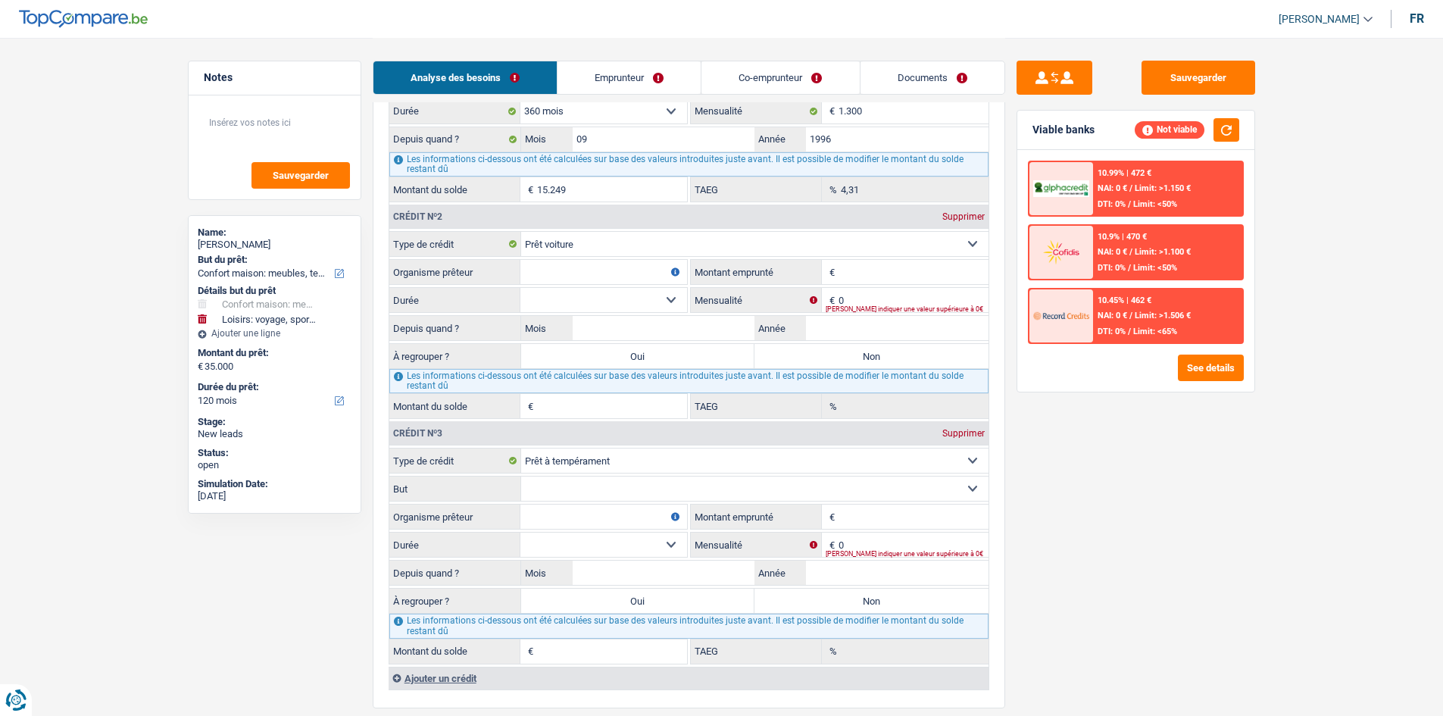
scroll to position [1439, 0]
click at [594, 264] on input "Organisme prêteur" at bounding box center [603, 270] width 167 height 24
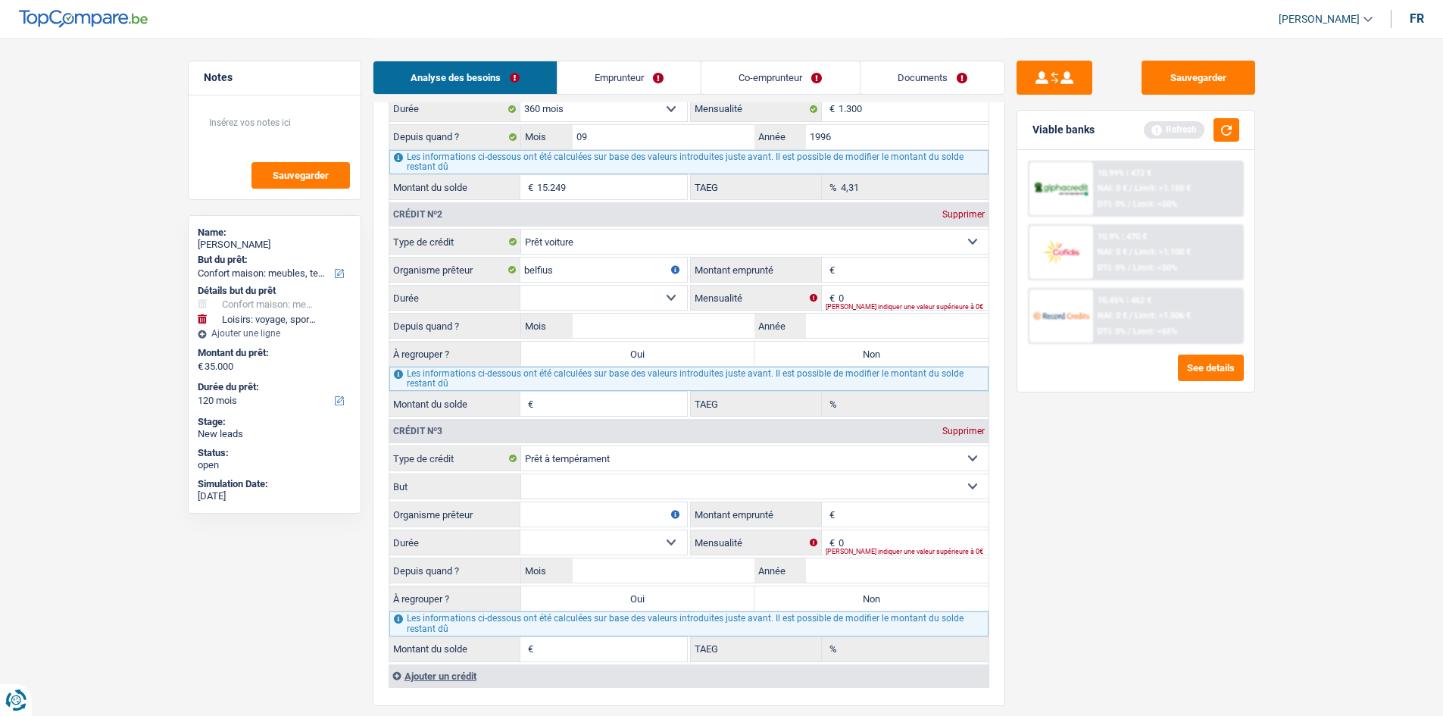
click at [954, 268] on input "Montant" at bounding box center [914, 270] width 150 height 24
click at [1233, 134] on button "button" at bounding box center [1227, 129] width 26 height 23
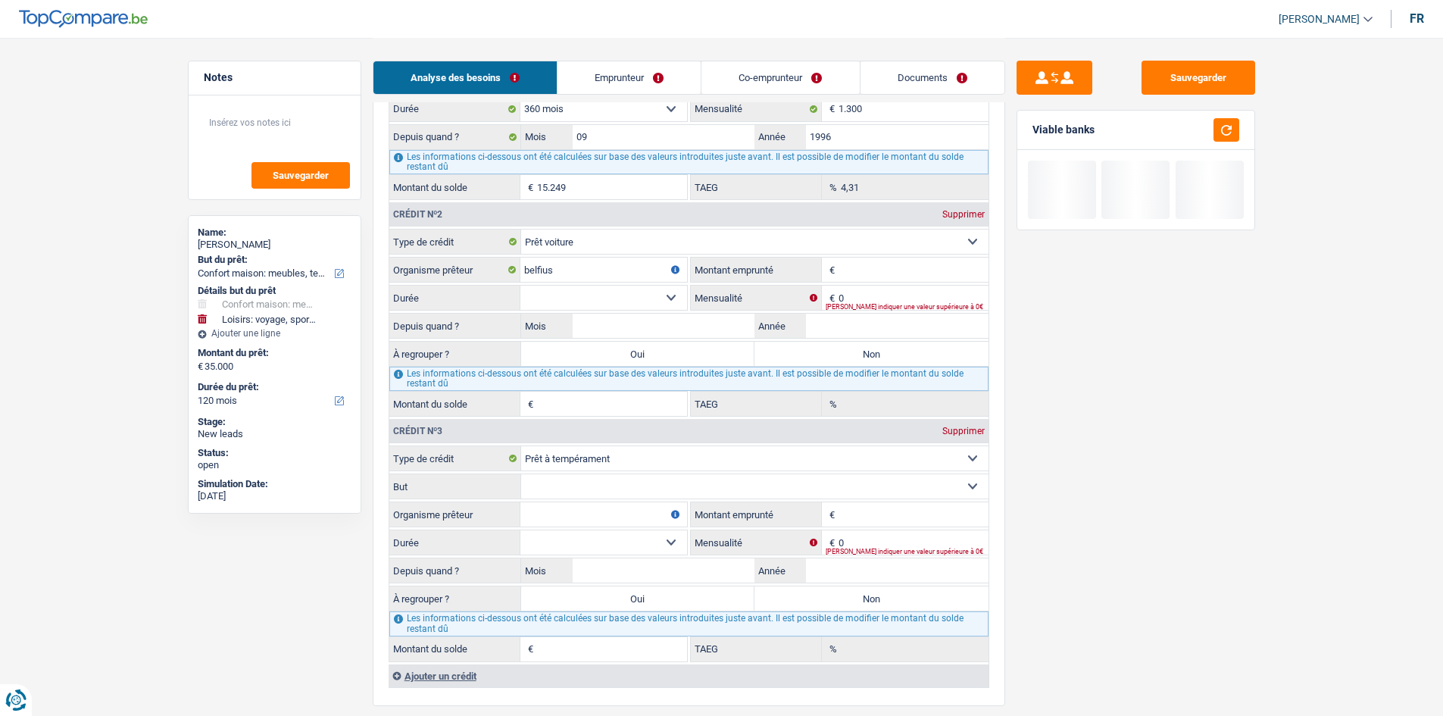
click at [889, 265] on input "Montant" at bounding box center [914, 270] width 150 height 24
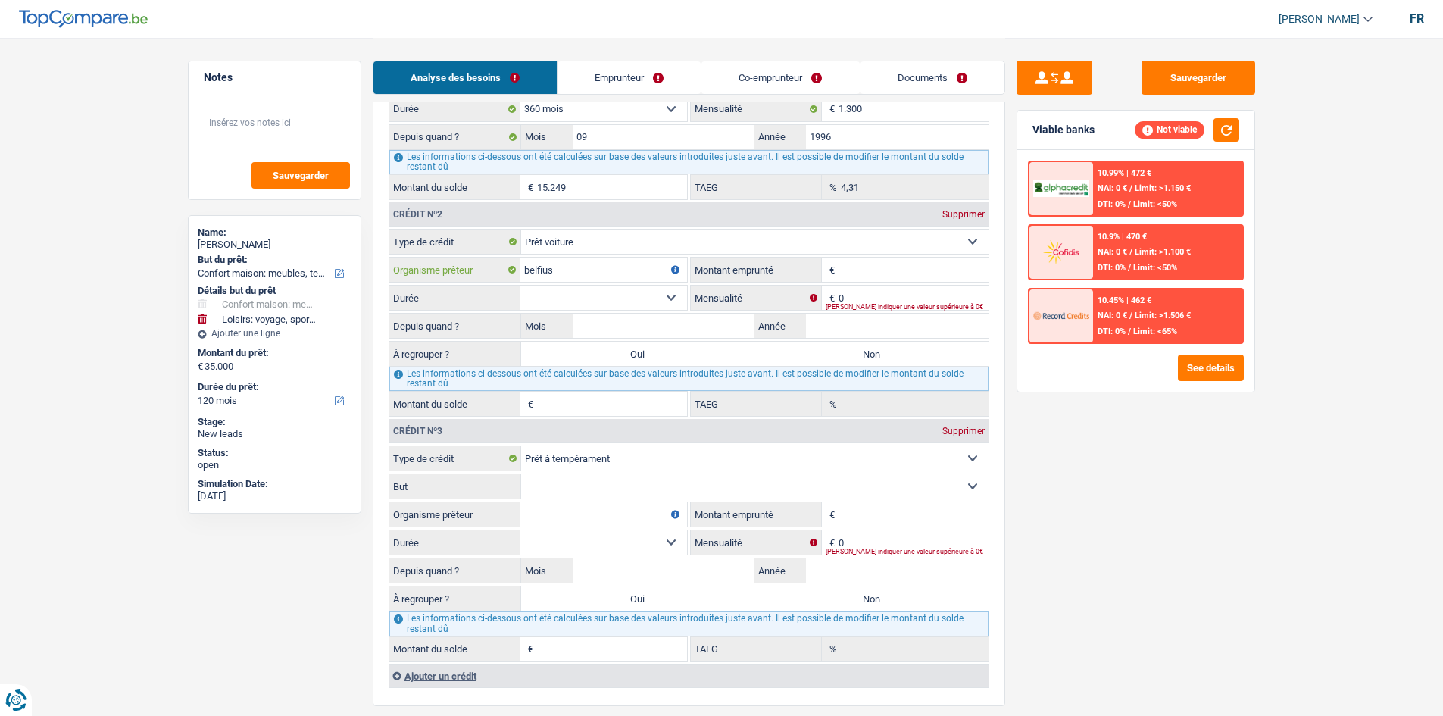
click at [595, 267] on input "belfius" at bounding box center [603, 270] width 167 height 24
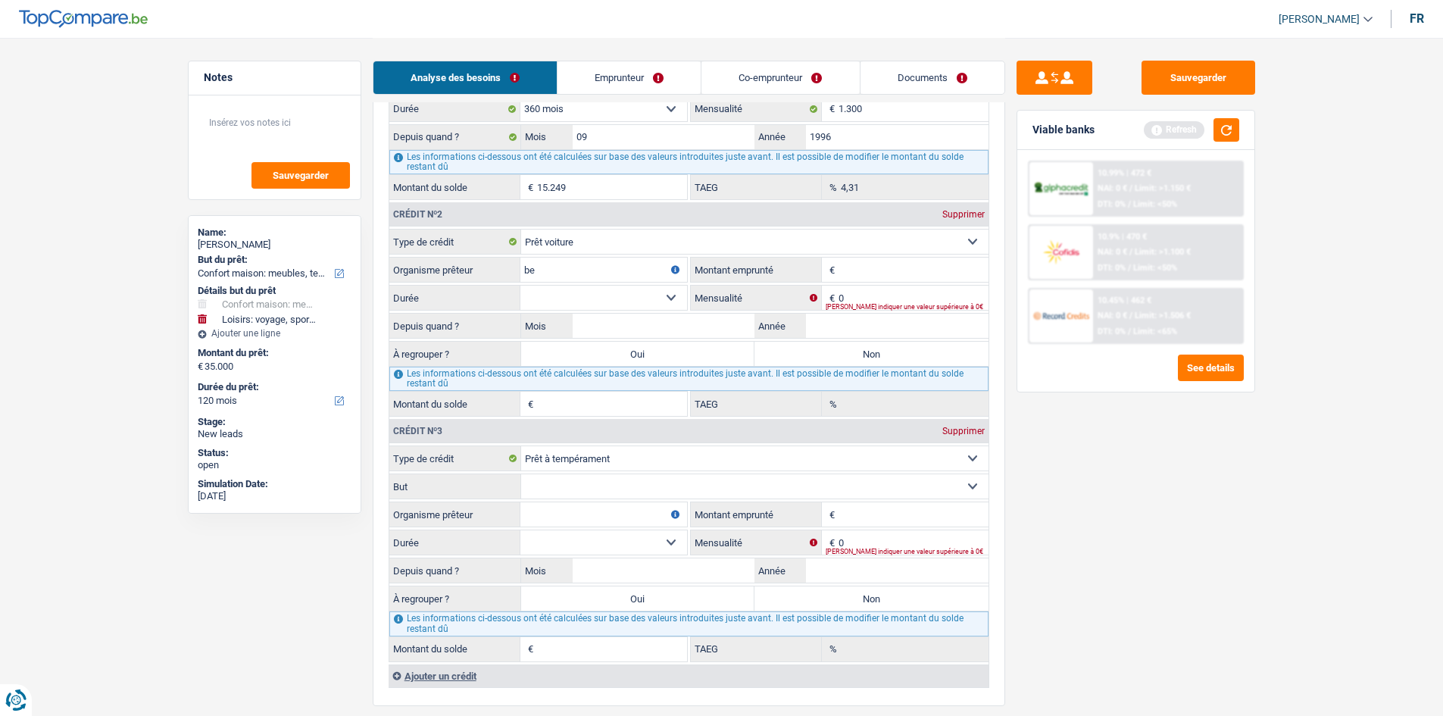
type input "b"
type input "CBC"
click at [886, 273] on input "Montant" at bounding box center [914, 270] width 150 height 24
click at [864, 290] on input "0" at bounding box center [914, 298] width 150 height 24
click at [862, 266] on input "Montant" at bounding box center [914, 270] width 150 height 24
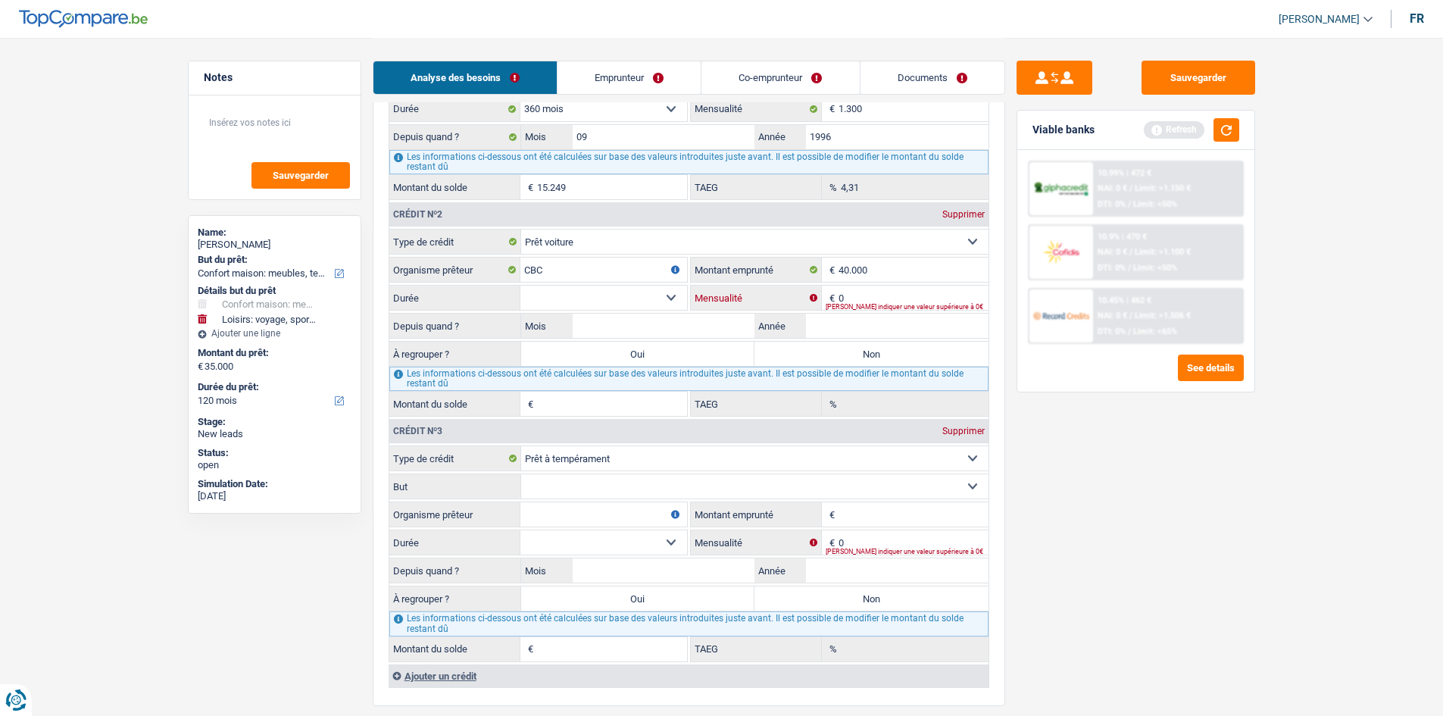
click at [847, 293] on input "0" at bounding box center [914, 298] width 150 height 24
click at [609, 290] on select "12 mois 18 mois 24 mois 30 mois 36 mois 42 mois 48 mois 60 mois 72 mois 84 mois…" at bounding box center [603, 298] width 167 height 24
click at [1226, 129] on button "button" at bounding box center [1227, 129] width 26 height 23
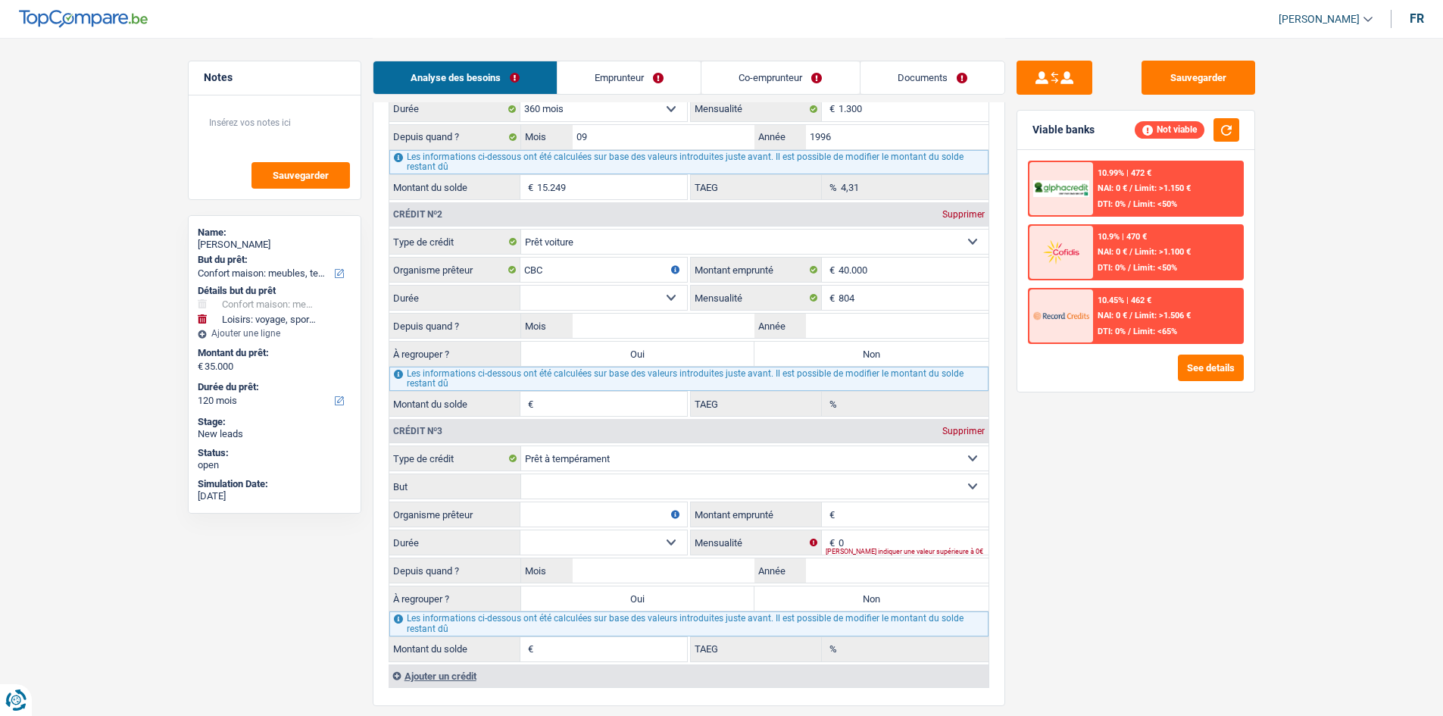
click at [639, 67] on link "Emprunteur" at bounding box center [629, 77] width 143 height 33
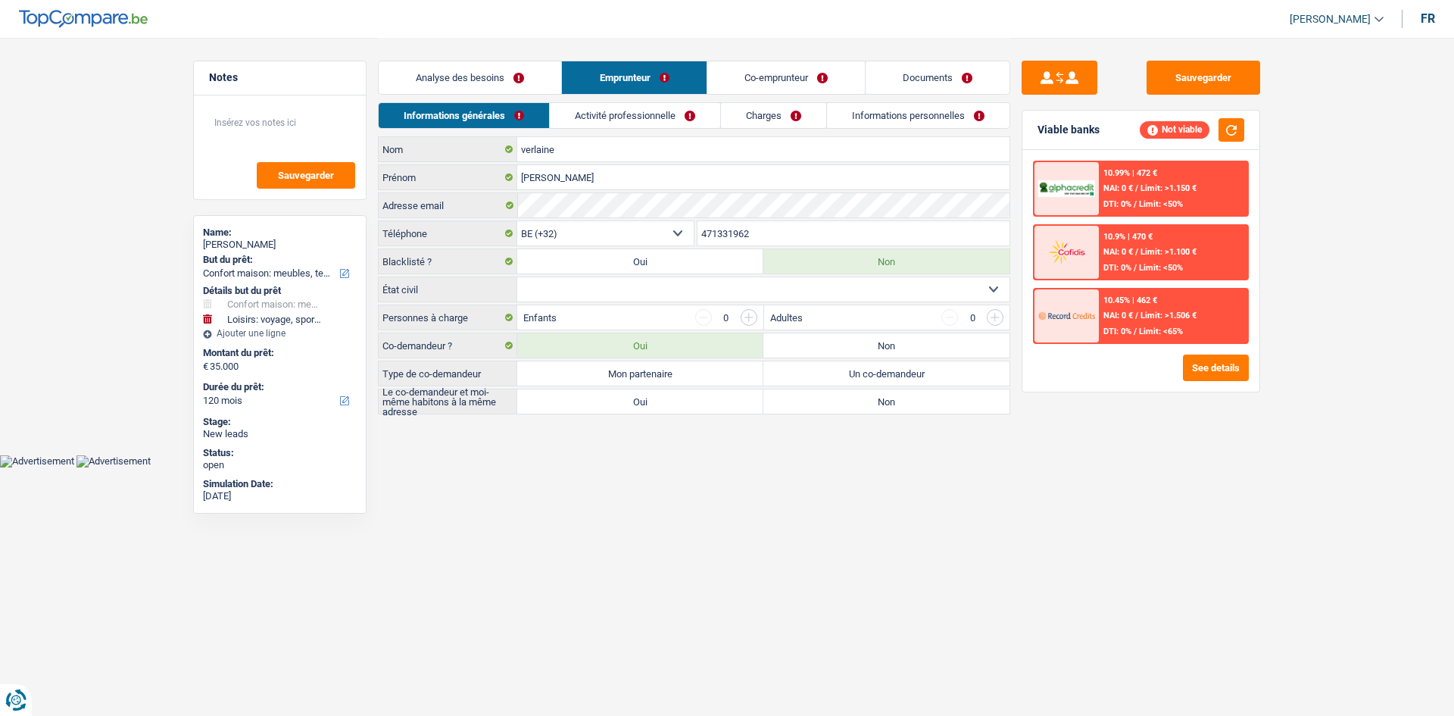
click at [634, 118] on link "Activité professionnelle" at bounding box center [635, 115] width 170 height 25
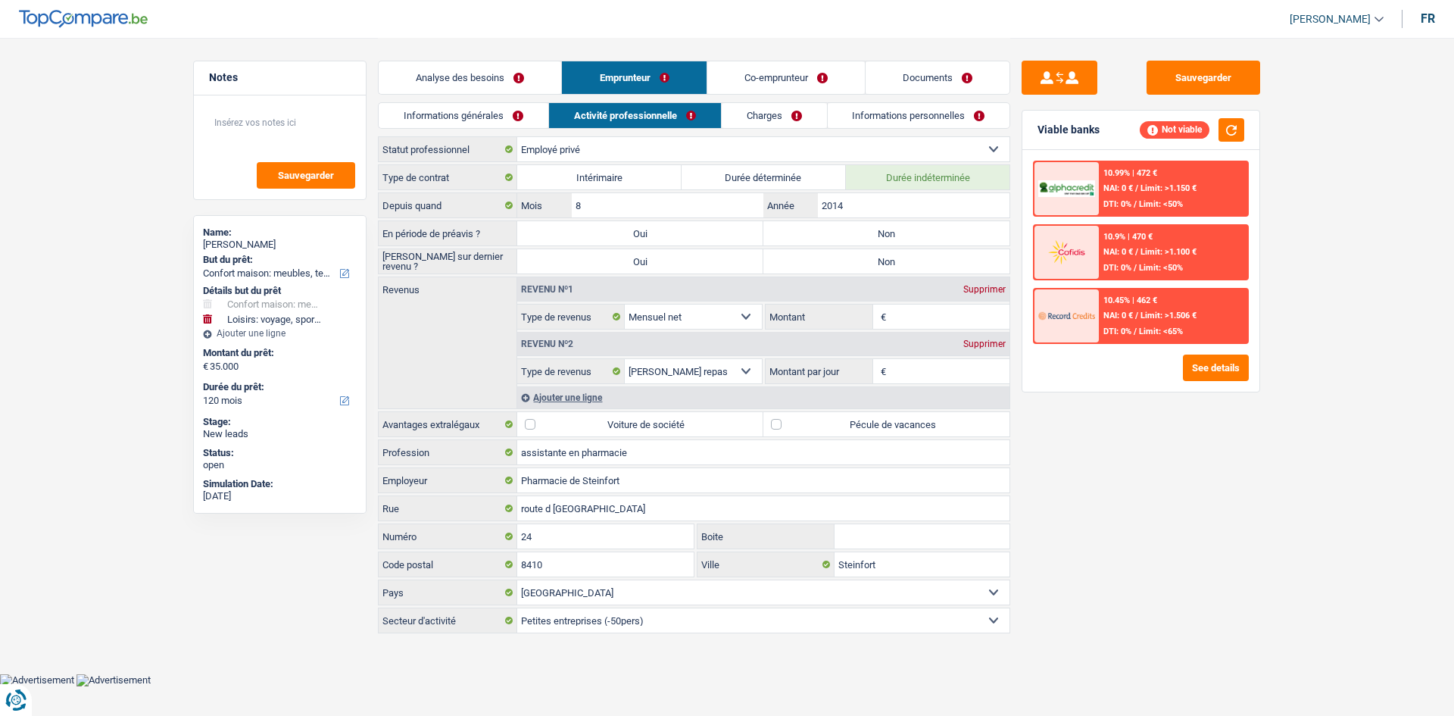
click at [442, 92] on link "Analyse des besoins" at bounding box center [470, 77] width 183 height 33
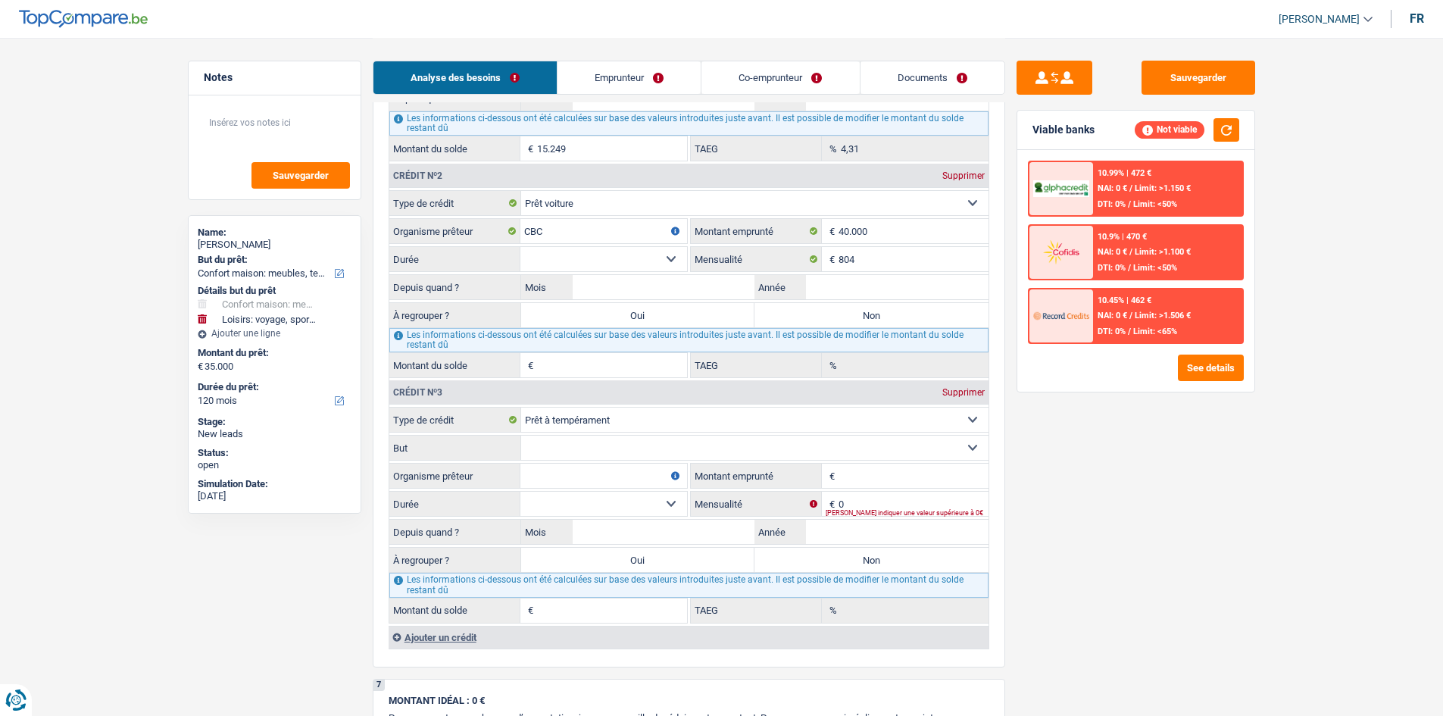
scroll to position [1515, 0]
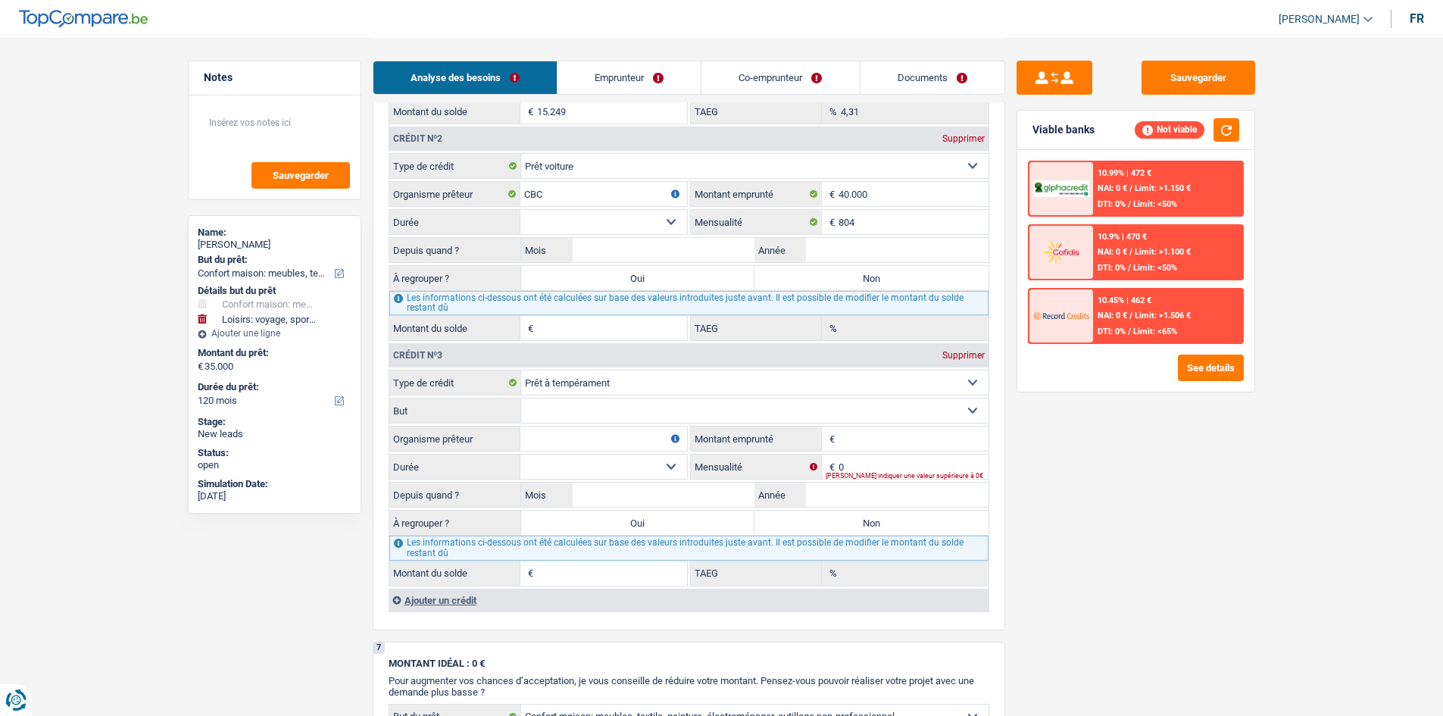
click at [630, 226] on select "12 mois 18 mois 24 mois 30 mois 36 mois 42 mois 48 mois 60 mois 72 mois 84 mois…" at bounding box center [603, 222] width 167 height 24
click at [520, 210] on select "12 mois 18 mois 24 mois 30 mois 36 mois 42 mois 48 mois 60 mois 72 mois 84 mois…" at bounding box center [603, 222] width 167 height 24
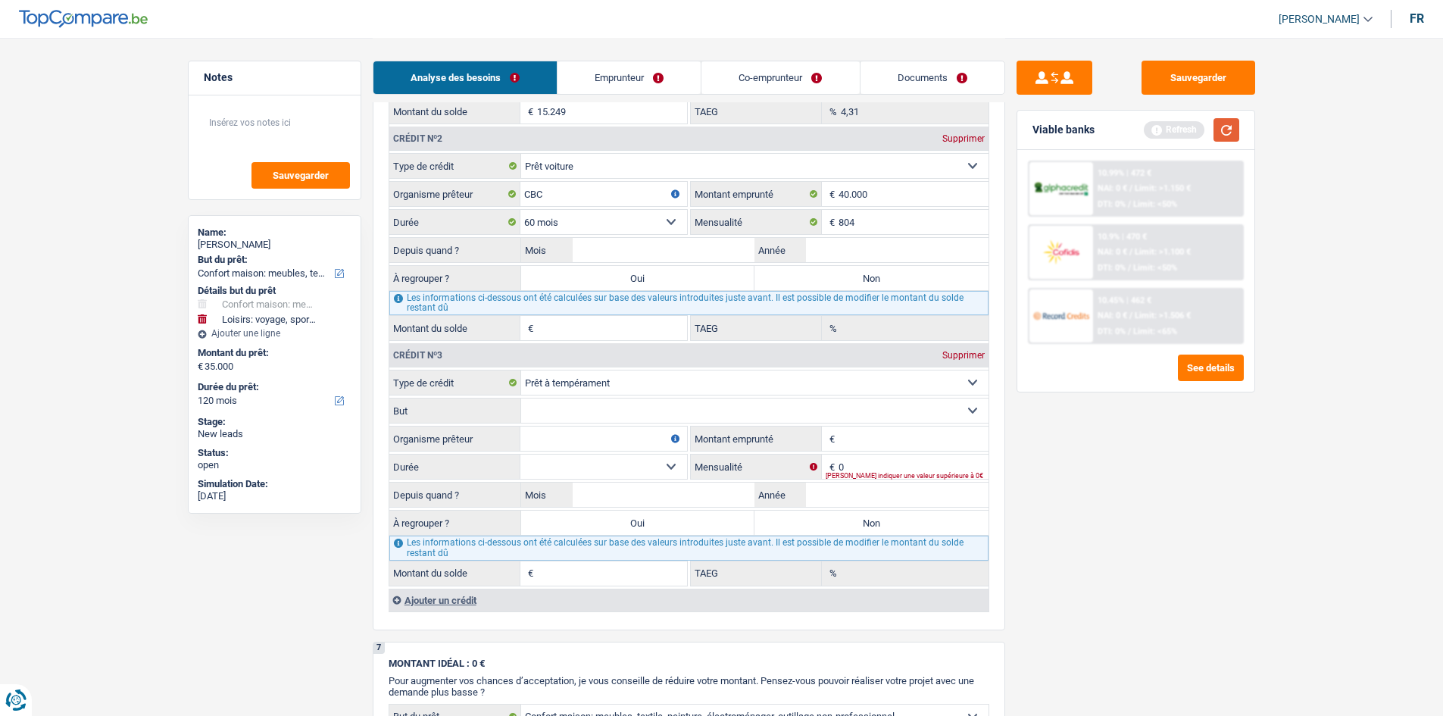
click at [1221, 134] on button "button" at bounding box center [1227, 129] width 26 height 23
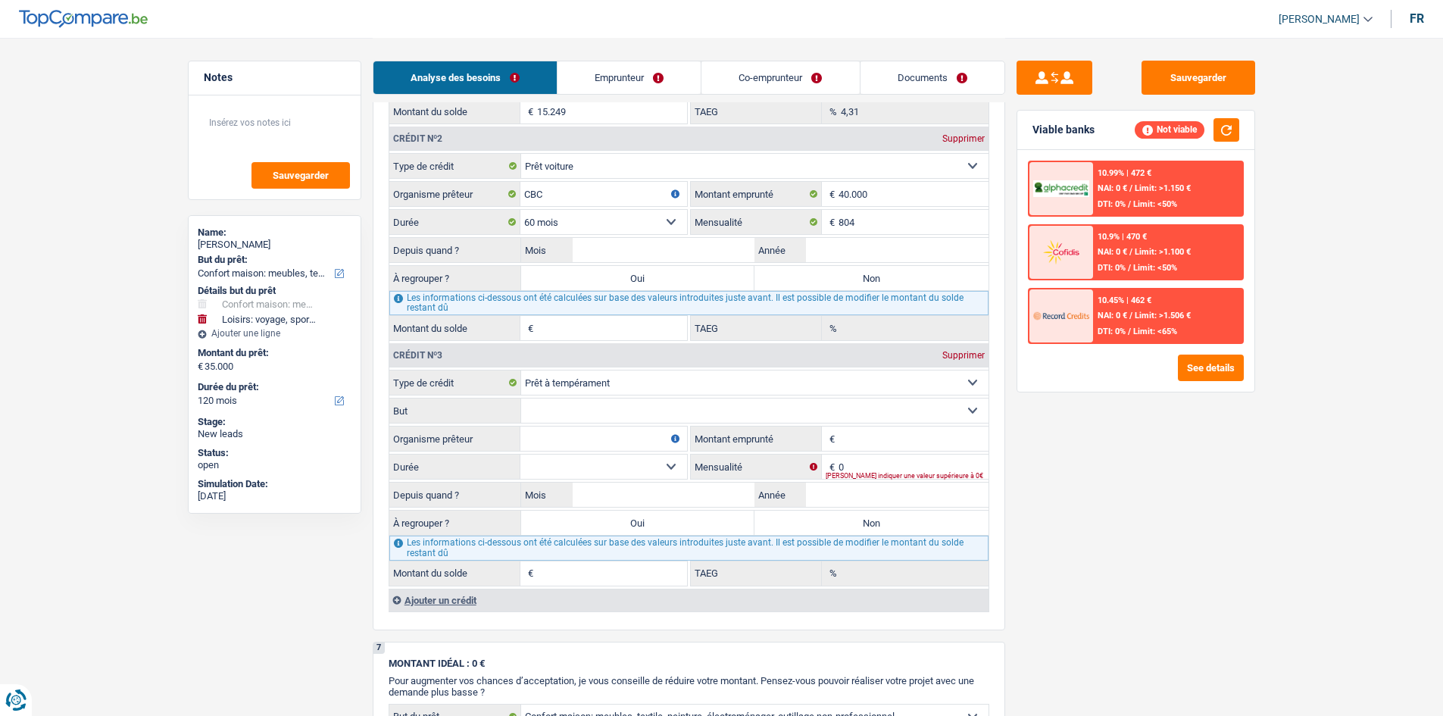
click at [1067, 534] on div "Sauvegarder Viable banks Not viable 10.99% | 472 € NAI: 0 € / Limit: >1.150 € D…" at bounding box center [1135, 376] width 261 height 631
click at [263, 120] on textarea at bounding box center [274, 128] width 151 height 45
click at [1123, 479] on div "Sauvegarder Viable banks Not viable 10.99% | 472 € NAI: 0 € / Limit: >1.150 € D…" at bounding box center [1135, 376] width 261 height 631
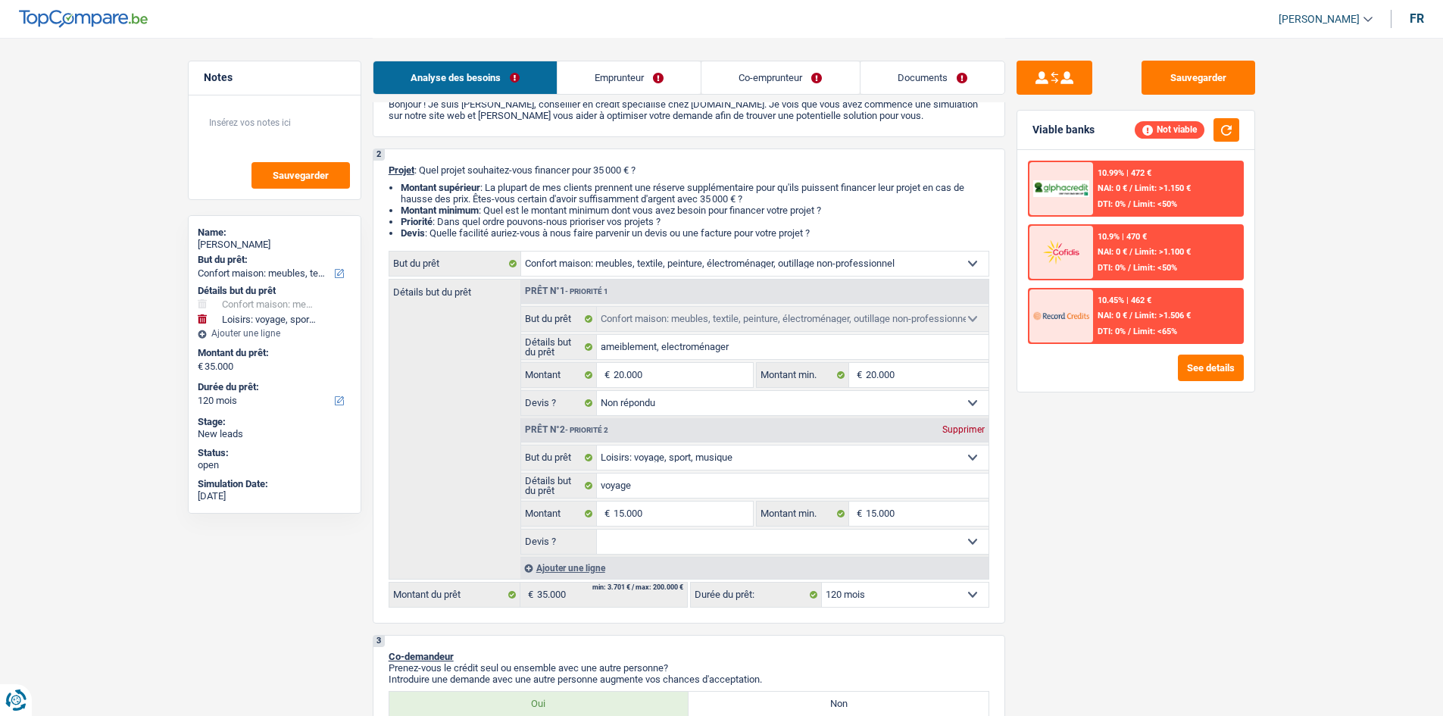
scroll to position [0, 0]
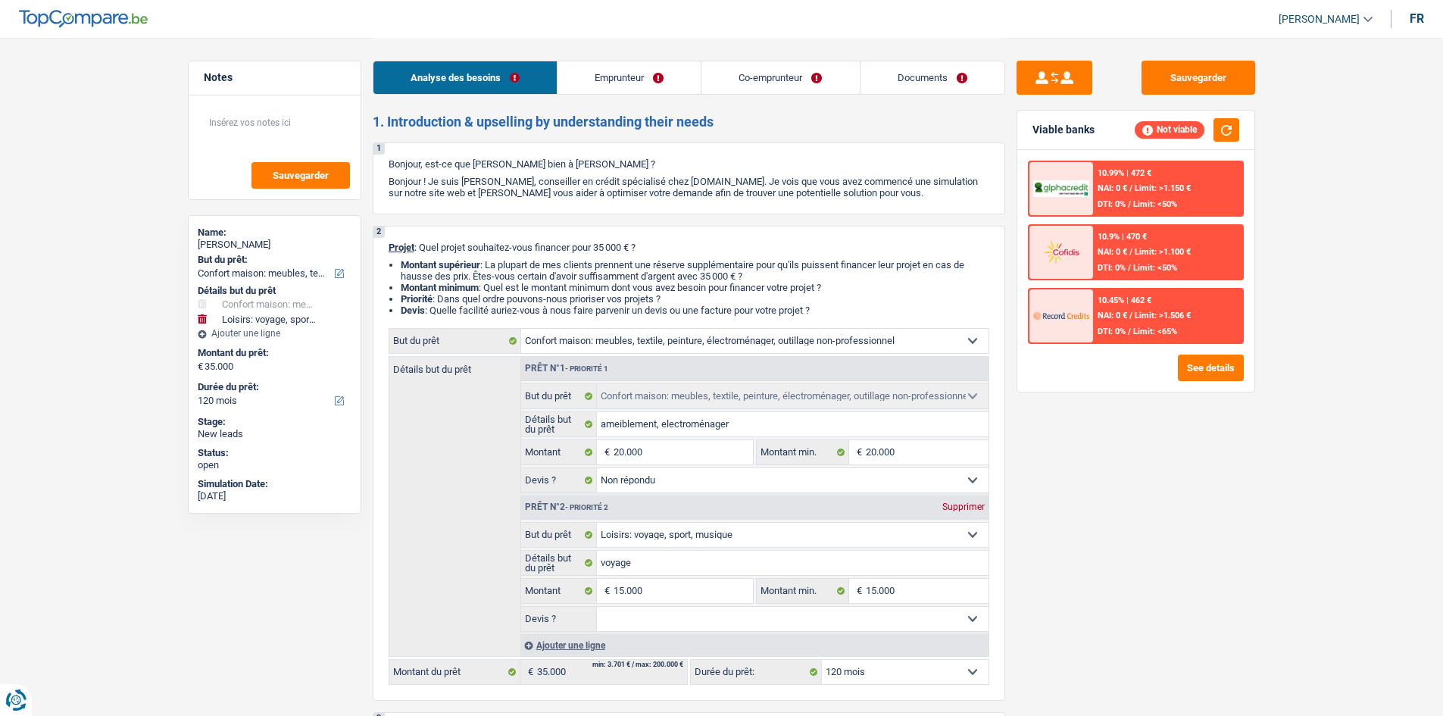
click at [648, 67] on link "Emprunteur" at bounding box center [629, 77] width 143 height 33
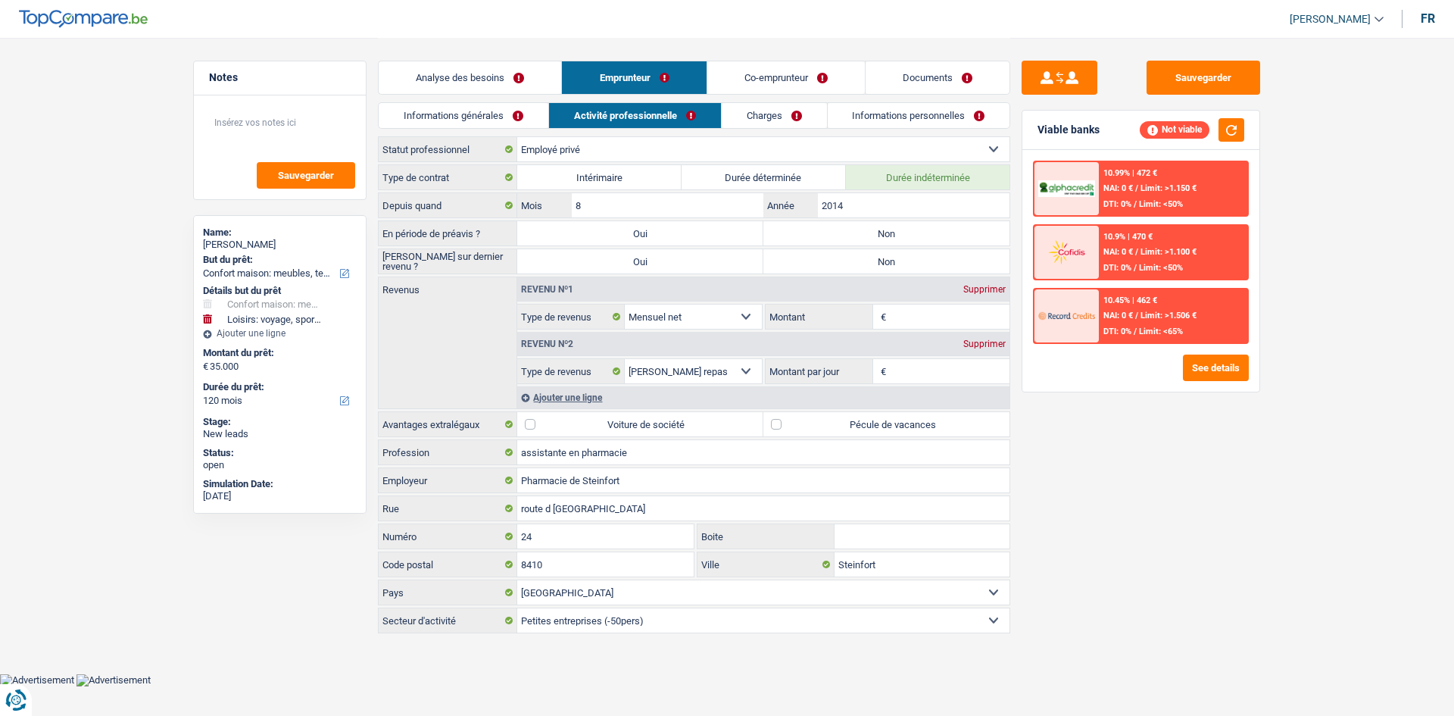
click at [476, 103] on link "Informations générales" at bounding box center [464, 115] width 170 height 25
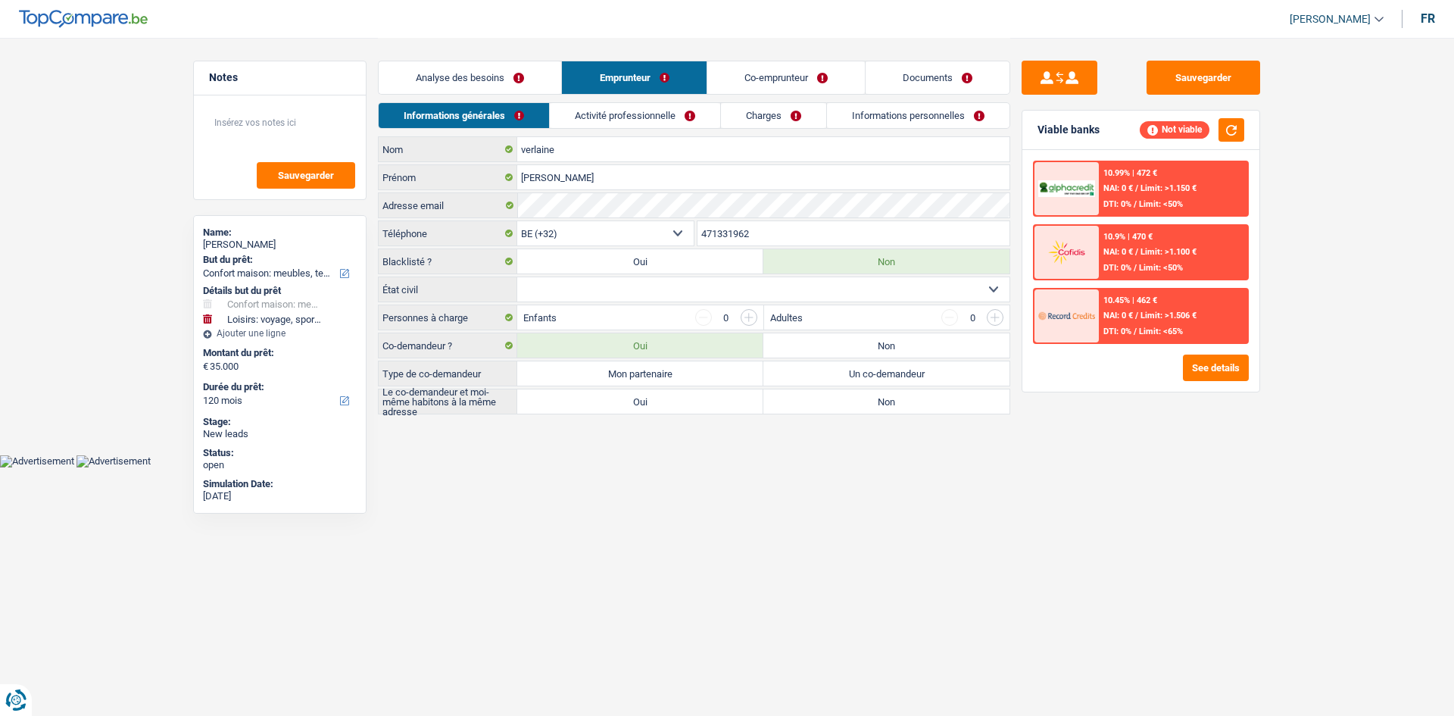
click at [525, 83] on link "Analyse des besoins" at bounding box center [470, 77] width 183 height 33
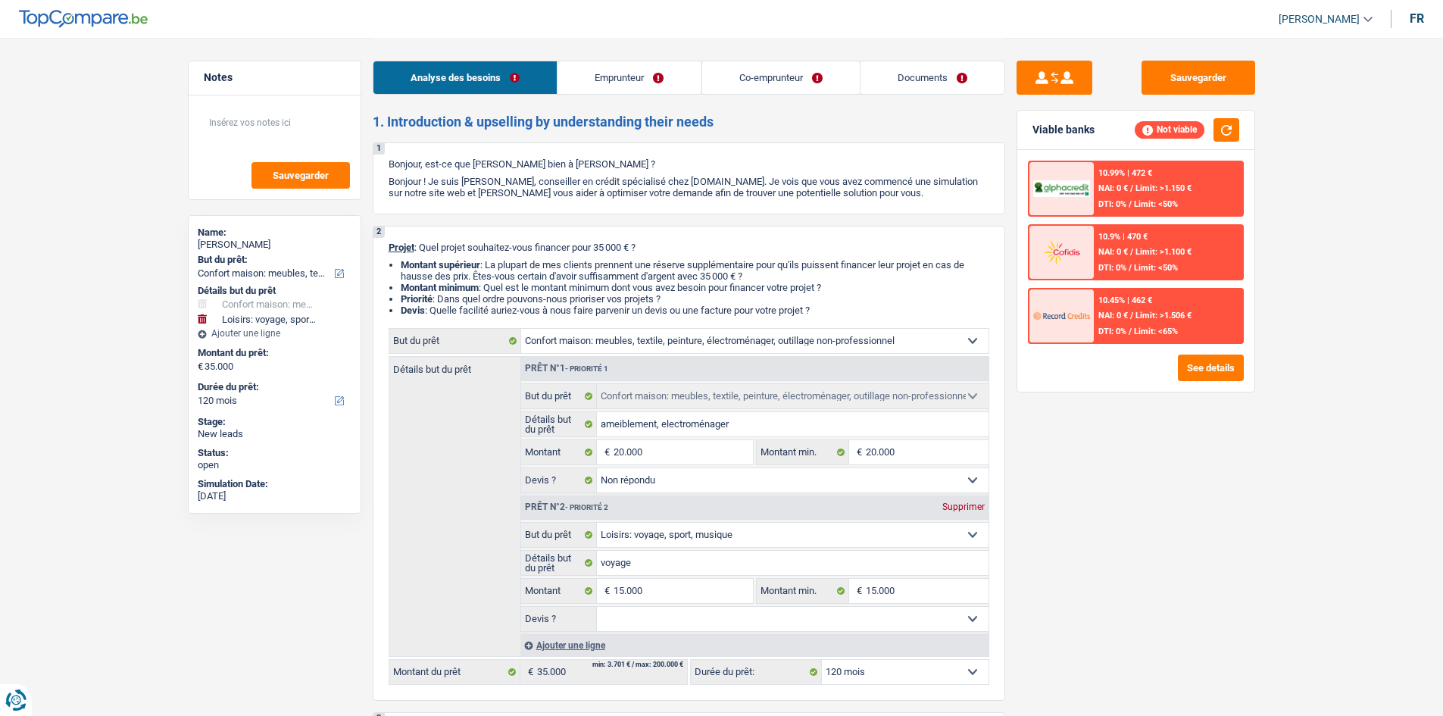
click at [617, 89] on link "Emprunteur" at bounding box center [629, 77] width 143 height 33
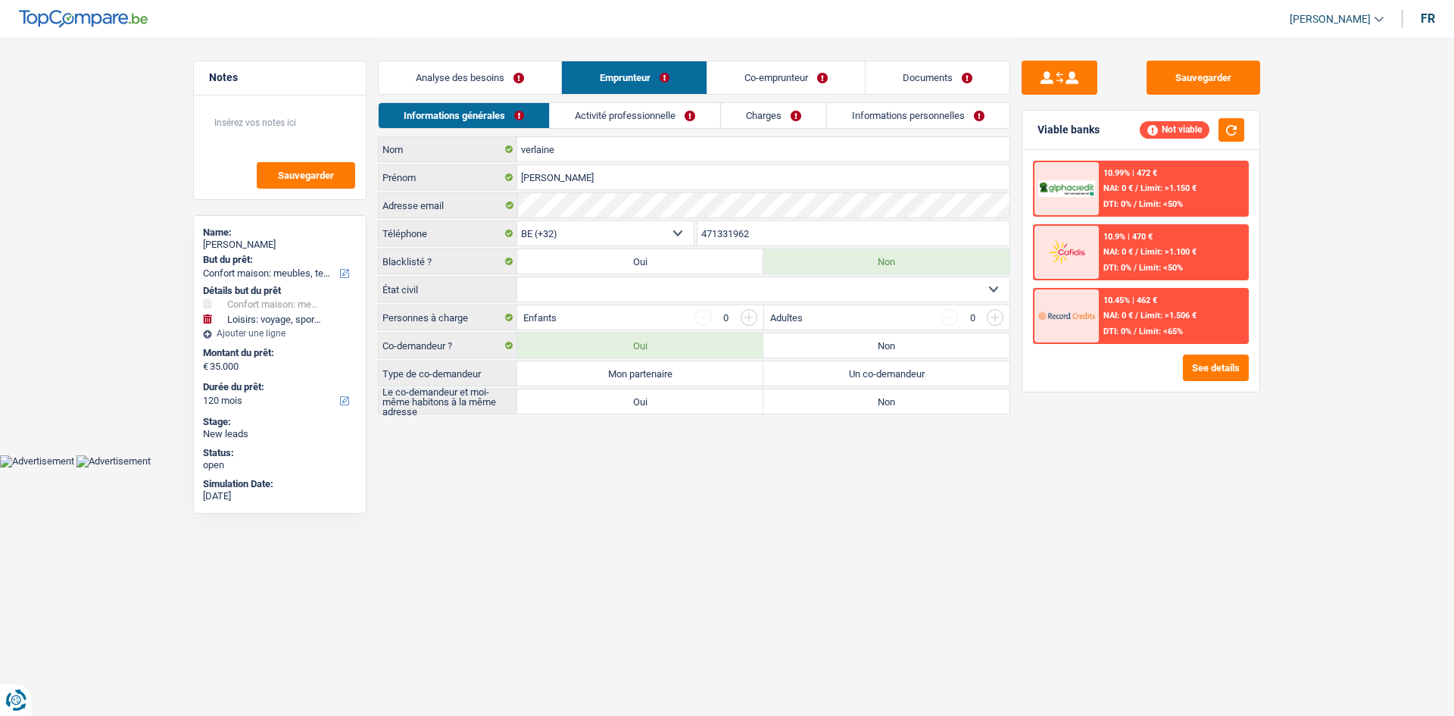
click at [485, 95] on div "Analyse des besoins Emprunteur Co-emprunteur Documents" at bounding box center [694, 70] width 633 height 64
click at [483, 71] on link "Analyse des besoins" at bounding box center [470, 77] width 183 height 33
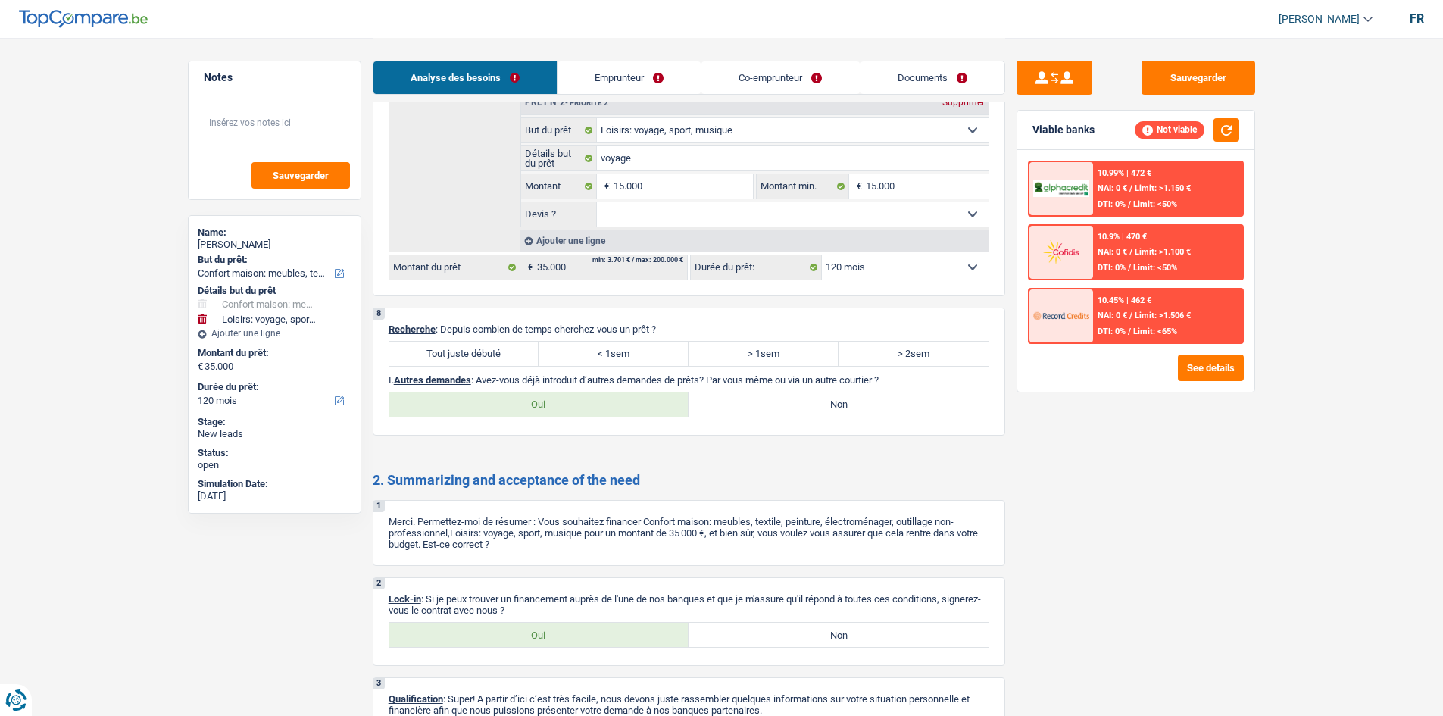
scroll to position [2389, 0]
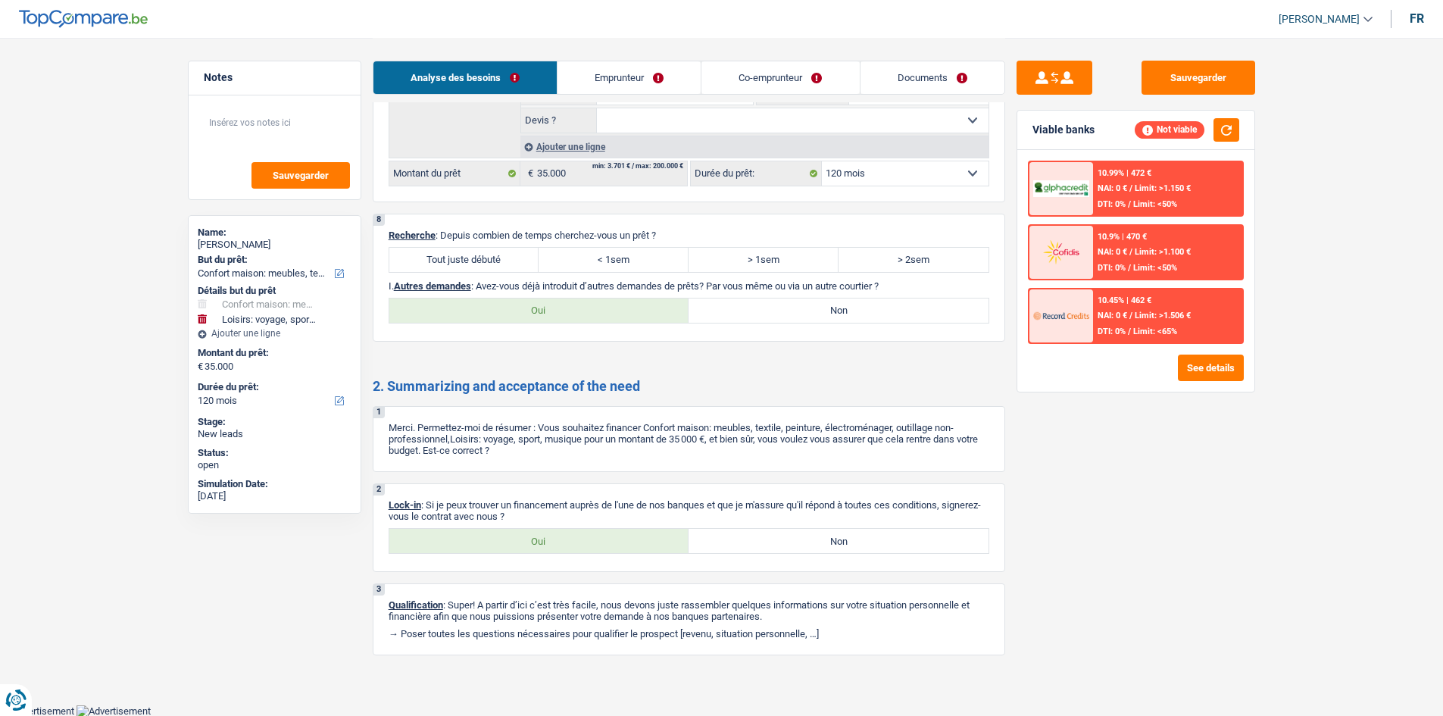
drag, startPoint x: 483, startPoint y: 234, endPoint x: 483, endPoint y: 252, distance: 18.2
click at [483, 235] on p "Recherche : Depuis combien de temps cherchez-vous un prêt ?" at bounding box center [689, 235] width 601 height 11
click at [483, 252] on label "Tout juste débuté" at bounding box center [464, 260] width 150 height 24
click at [483, 252] on input "Tout juste débuté" at bounding box center [464, 260] width 150 height 24
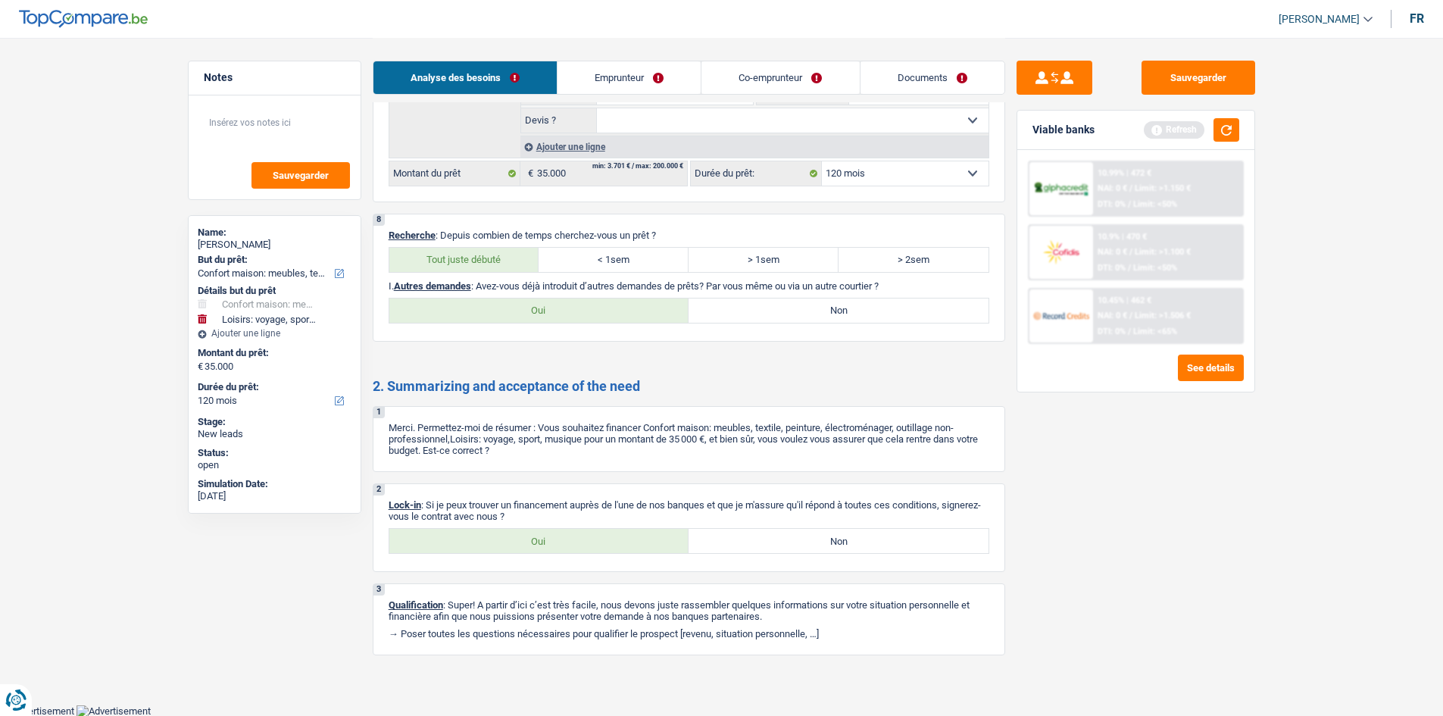
click at [728, 312] on label "Non" at bounding box center [839, 310] width 300 height 24
click at [728, 312] on input "Non" at bounding box center [839, 310] width 300 height 24
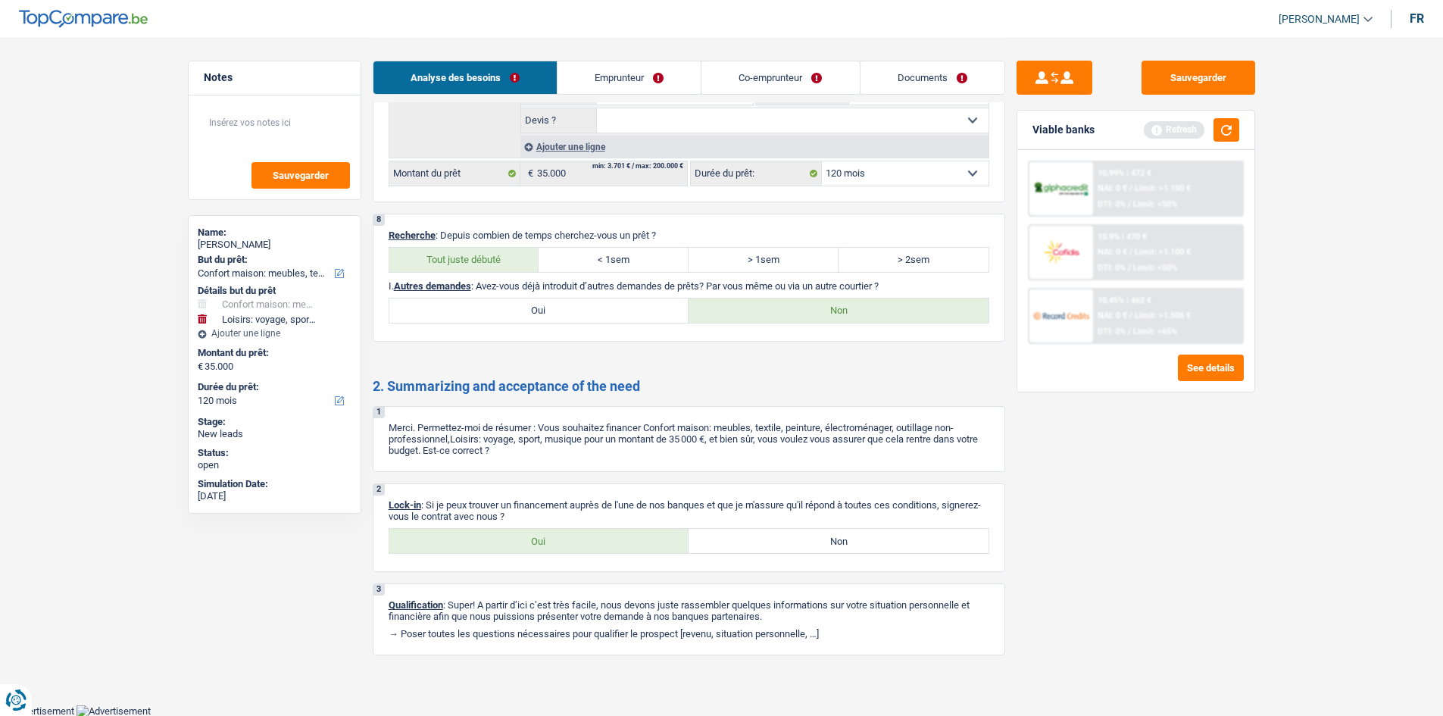
click at [583, 532] on label "Oui" at bounding box center [539, 541] width 300 height 24
click at [583, 532] on input "Oui" at bounding box center [539, 541] width 300 height 24
click at [664, 59] on div "Analyse des besoins Emprunteur Co-emprunteur Documents" at bounding box center [689, 70] width 633 height 64
click at [638, 65] on link "Emprunteur" at bounding box center [629, 77] width 143 height 33
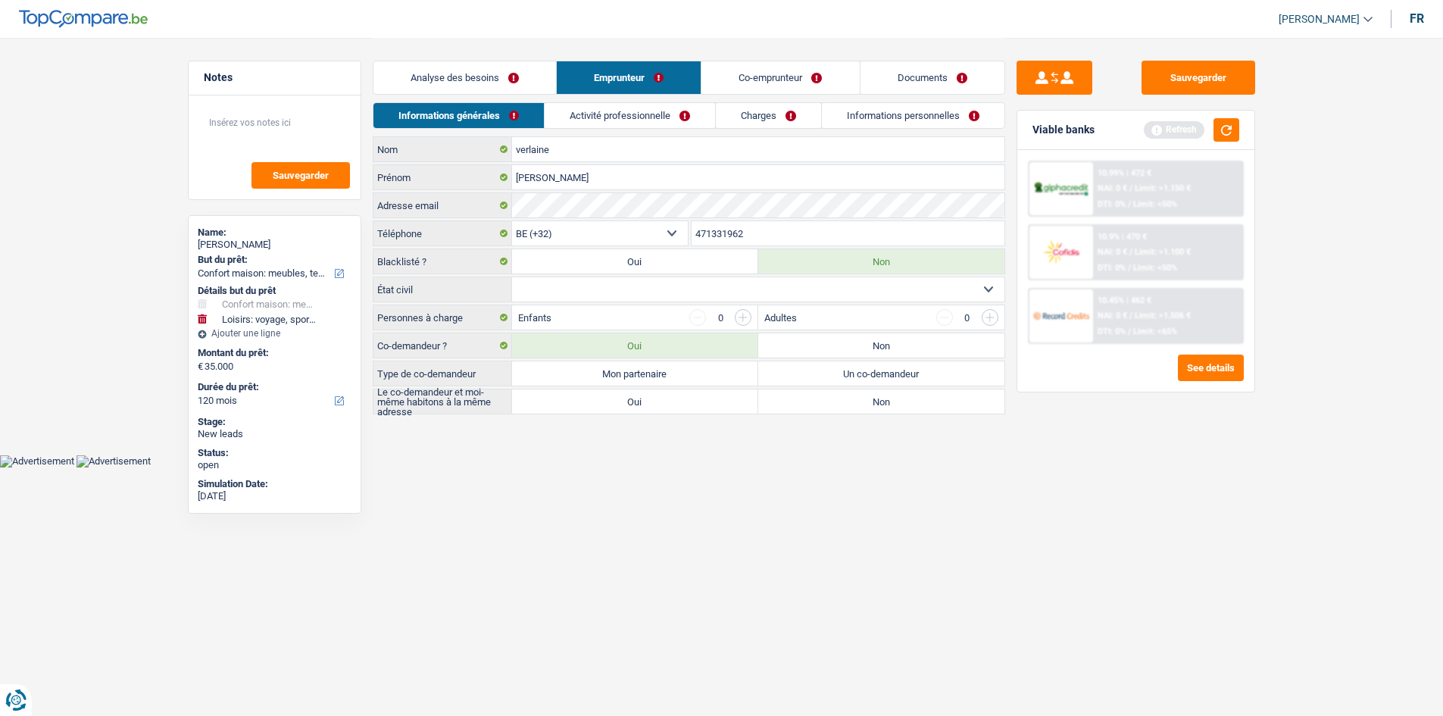
scroll to position [0, 0]
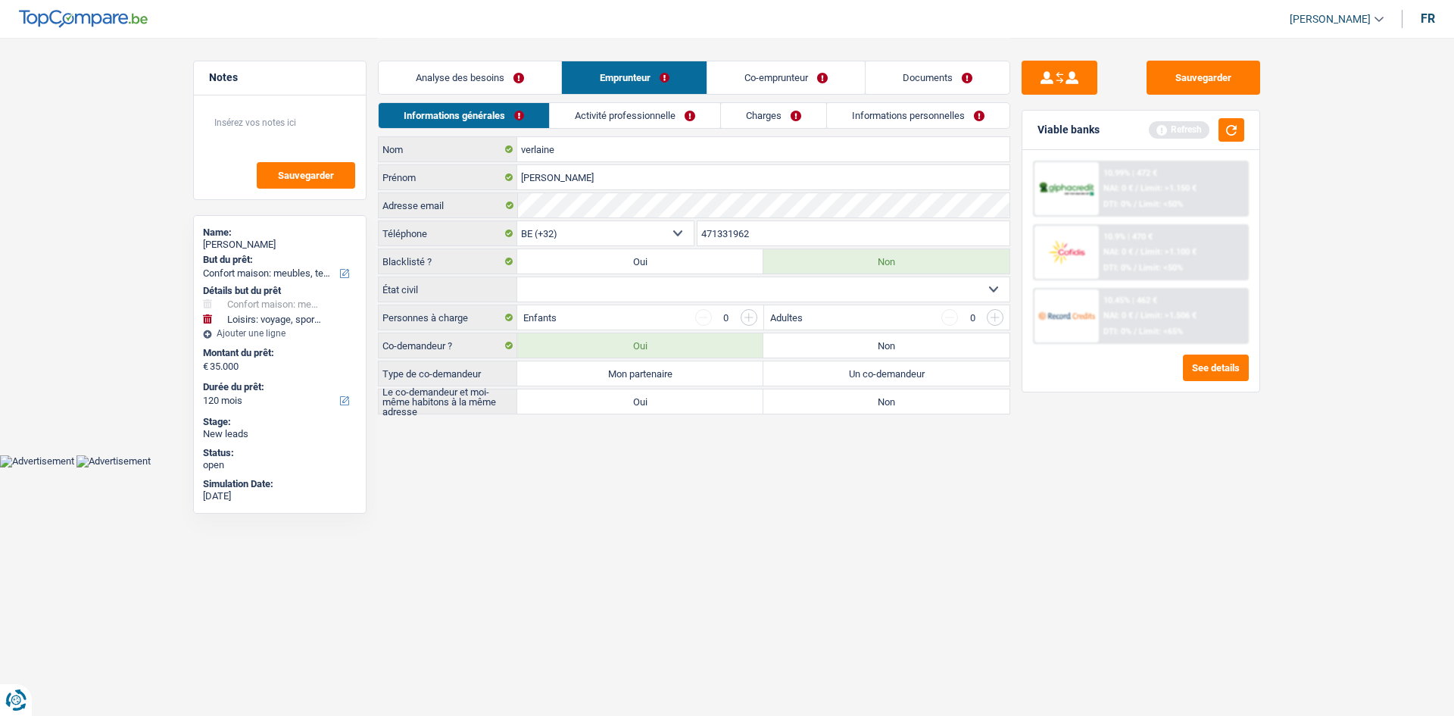
drag, startPoint x: 526, startPoint y: 111, endPoint x: 518, endPoint y: 112, distance: 8.5
click at [526, 110] on link "Informations générales" at bounding box center [464, 115] width 170 height 25
click at [573, 286] on select "Célibataire Marié(e) Cohabitant(e) légal(e) Divorcé(e) Veuf(ve) Séparé (de fait…" at bounding box center [763, 289] width 492 height 24
click at [517, 277] on select "Célibataire Marié(e) Cohabitant(e) légal(e) Divorcé(e) Veuf(ve) Séparé (de fait…" at bounding box center [763, 289] width 492 height 24
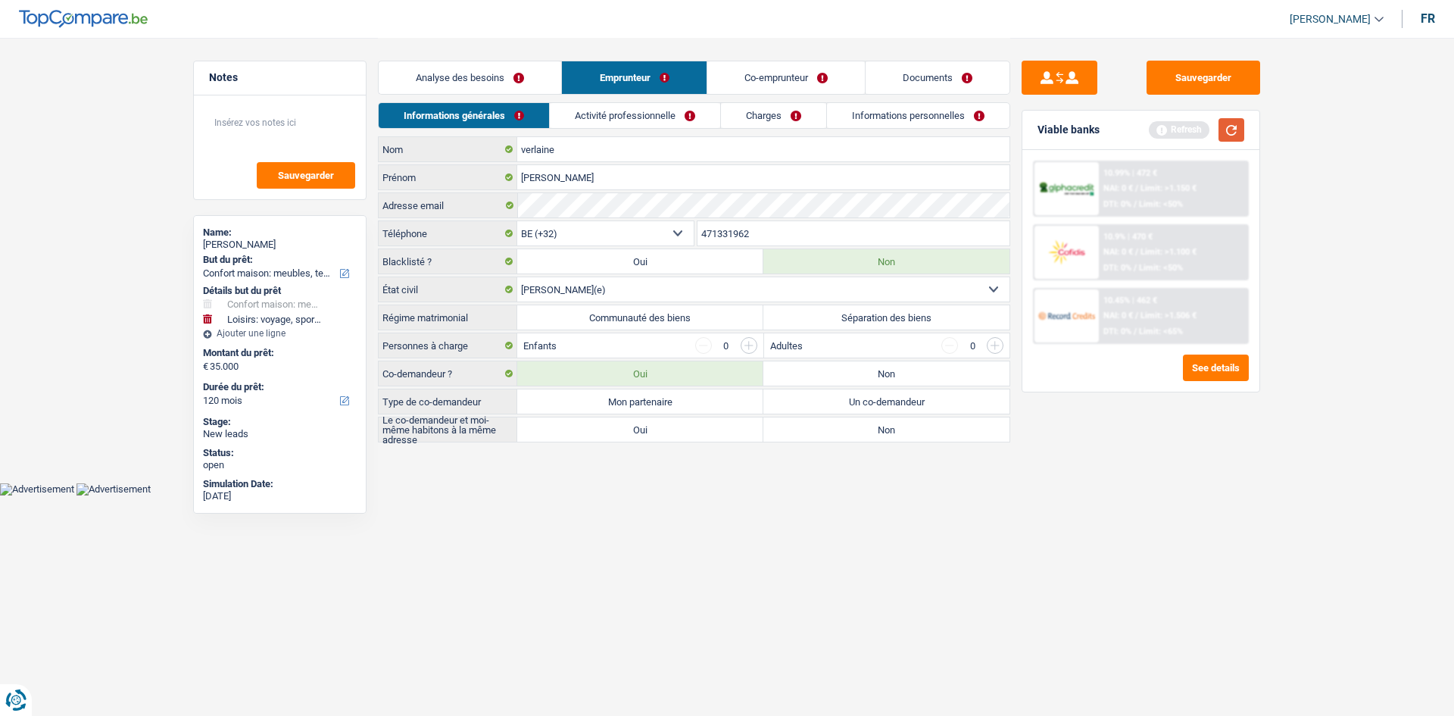
click at [1220, 123] on button "button" at bounding box center [1232, 129] width 26 height 23
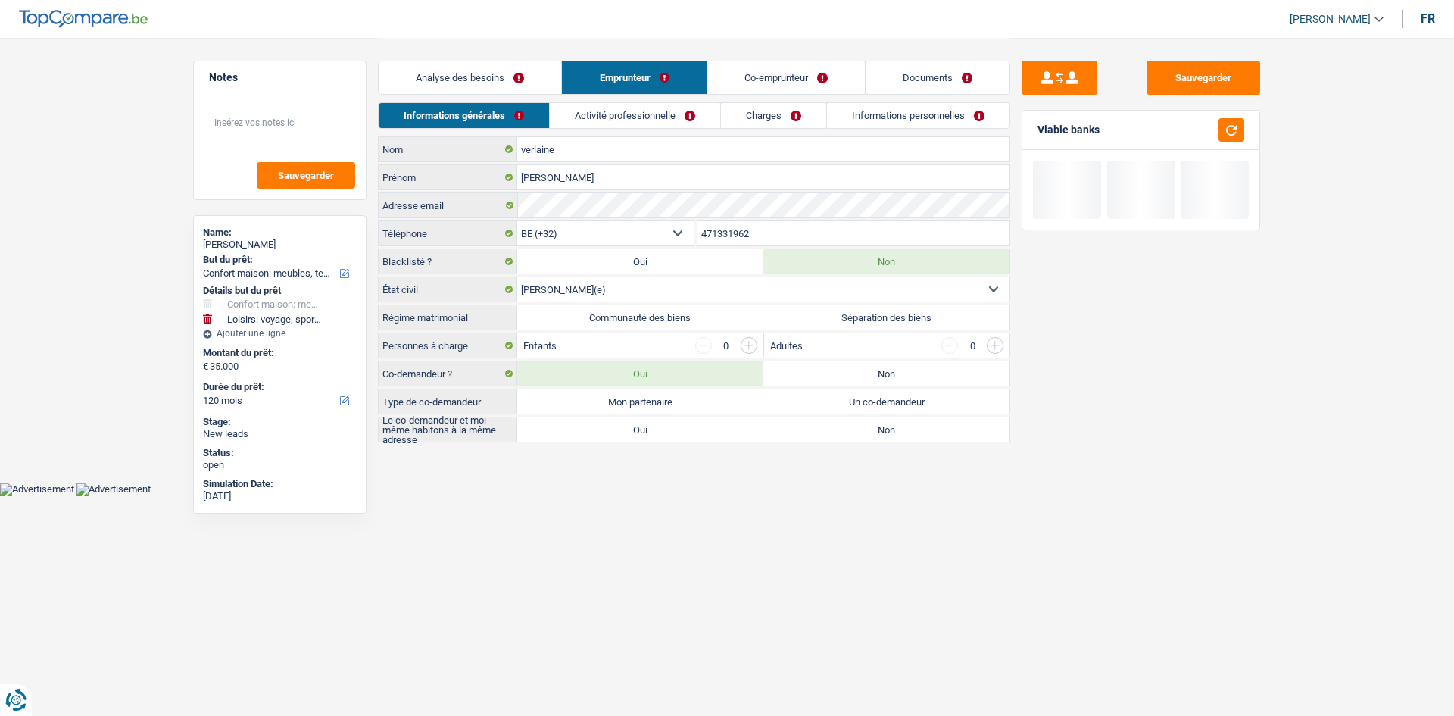
drag, startPoint x: 1104, startPoint y: 134, endPoint x: 1035, endPoint y: 135, distance: 68.2
click at [1035, 135] on div "Viable banks" at bounding box center [1141, 130] width 237 height 39
drag, startPoint x: 1035, startPoint y: 127, endPoint x: 1110, endPoint y: 133, distance: 76.0
click at [1110, 133] on div "Viable banks" at bounding box center [1141, 130] width 237 height 39
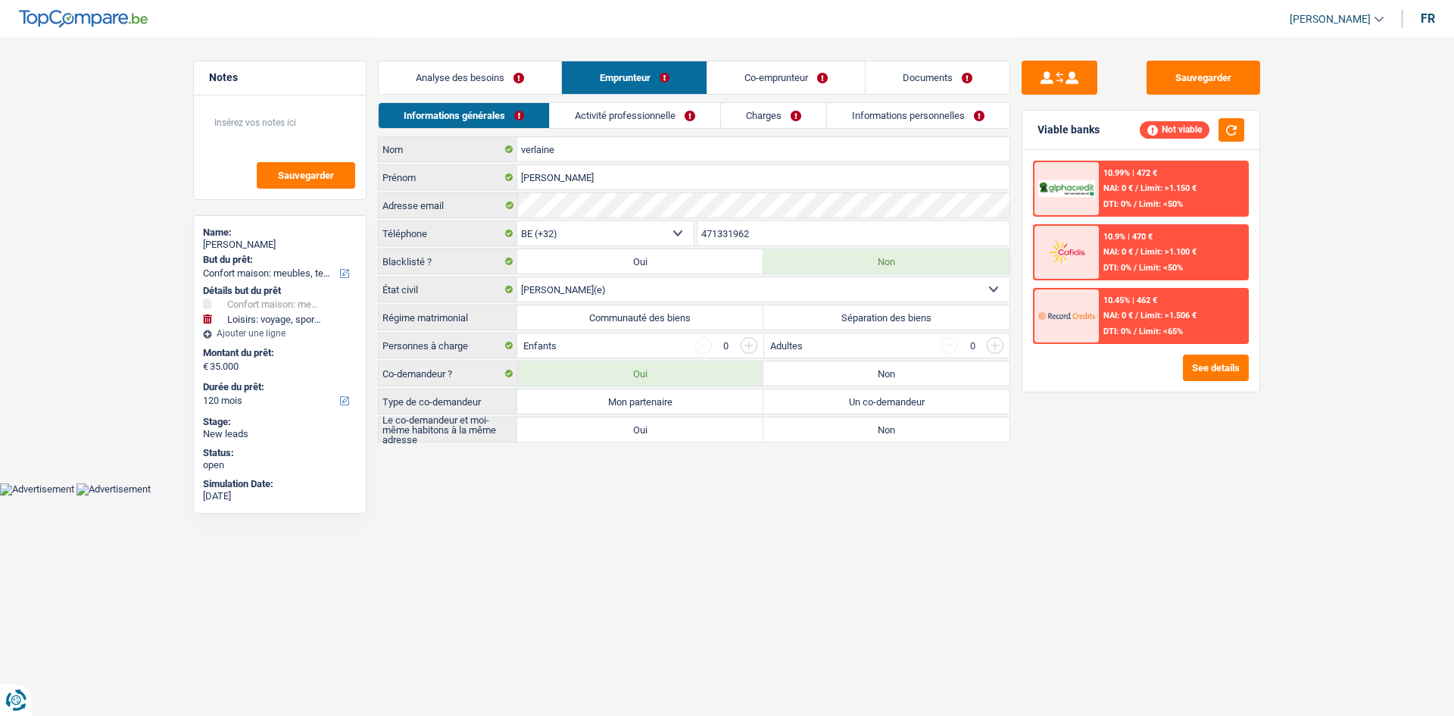
click at [1110, 133] on div "Viable banks Not viable" at bounding box center [1141, 130] width 237 height 39
click at [668, 312] on label "Communauté des biens" at bounding box center [640, 317] width 246 height 24
click at [668, 312] on input "Communauté des biens" at bounding box center [640, 317] width 246 height 24
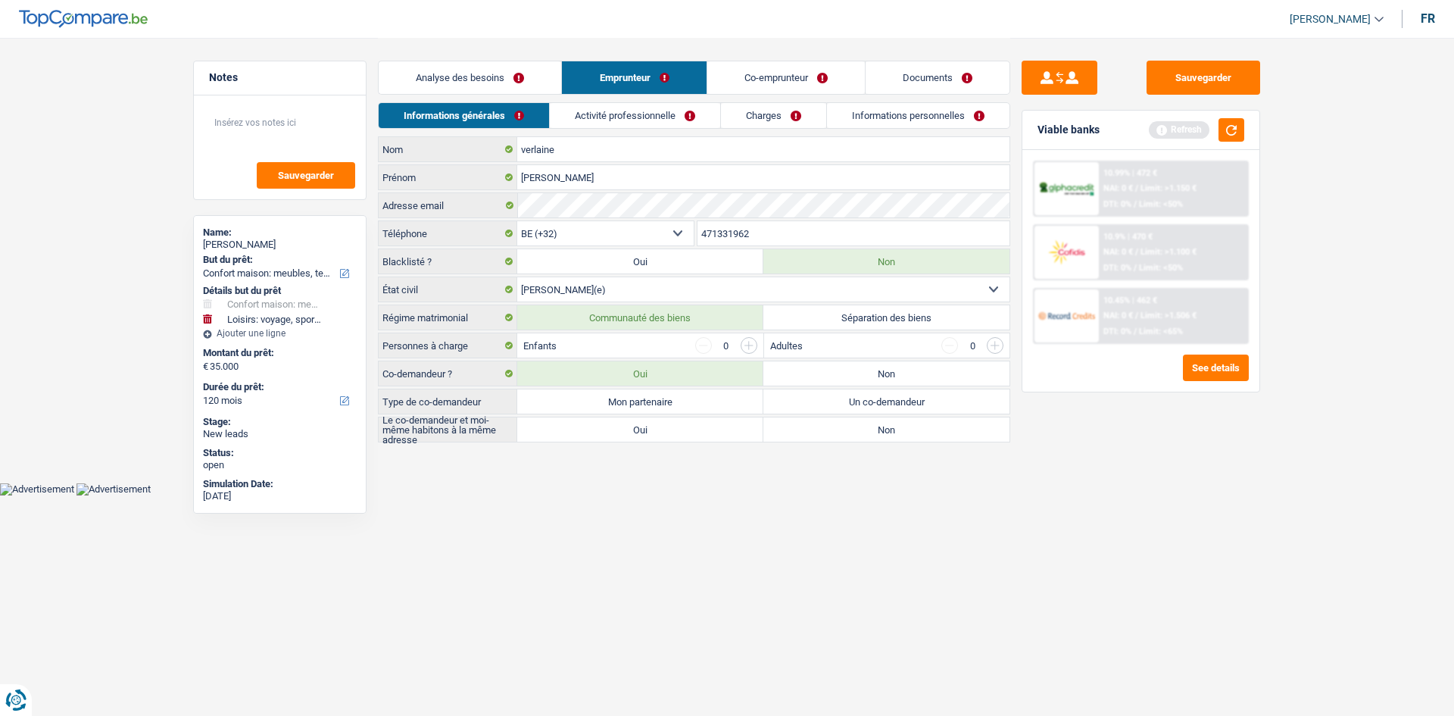
drag, startPoint x: 544, startPoint y: 466, endPoint x: 345, endPoint y: 352, distance: 229.3
click at [541, 466] on main "Notes Sauvegarder Name: sandra verlaine But du prêt: Confort maison: meubles, t…" at bounding box center [727, 241] width 1454 height 483
click at [764, 495] on html "Vous avez le contrôle de vos données Nous utilisons des cookies, tout comme nos…" at bounding box center [727, 247] width 1454 height 495
drag, startPoint x: 767, startPoint y: 542, endPoint x: 773, endPoint y: 482, distance: 60.9
click at [768, 495] on html "Vous avez le contrôle de vos données Nous utilisons des cookies, tout comme nos…" at bounding box center [727, 247] width 1454 height 495
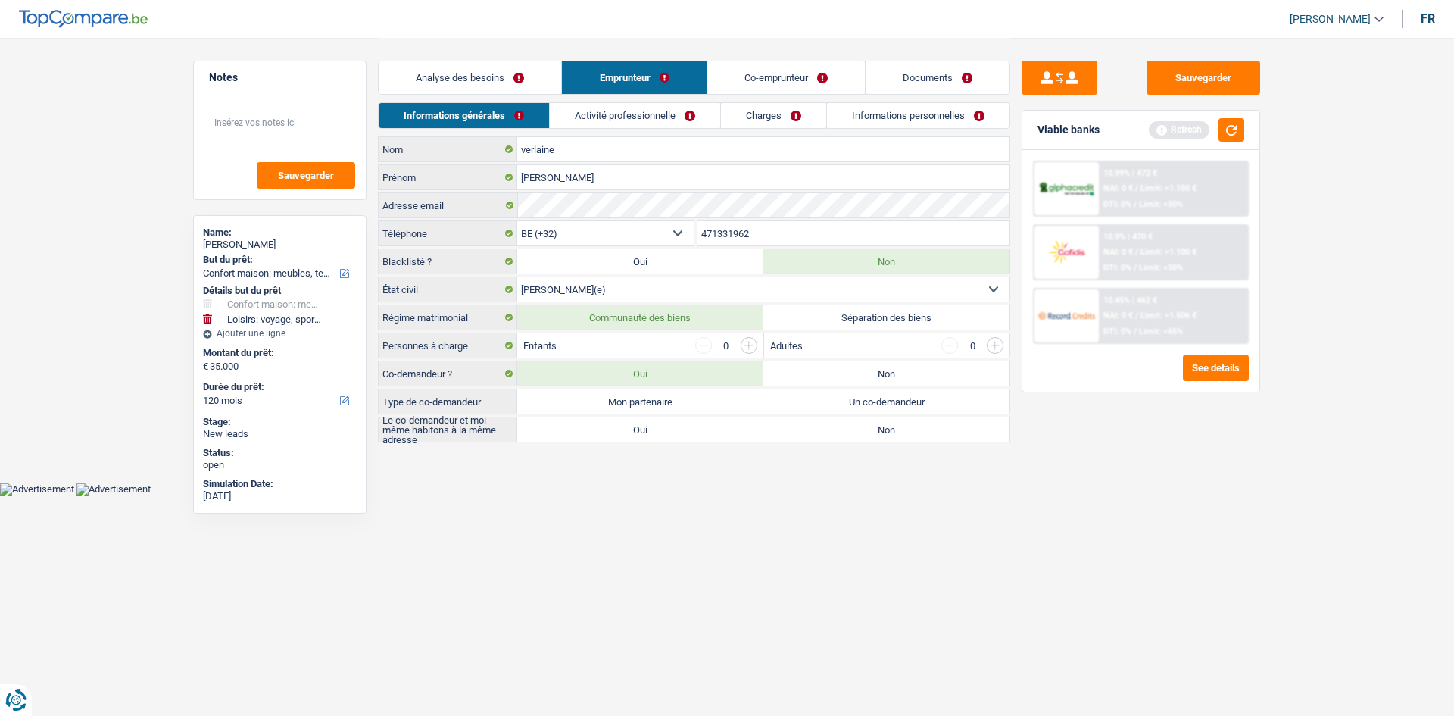
drag, startPoint x: 628, startPoint y: 456, endPoint x: 636, endPoint y: 404, distance: 52.9
click at [628, 455] on main "Notes Sauvegarder Name: sandra verlaine But du prêt: Confort maison: meubles, t…" at bounding box center [727, 241] width 1454 height 483
click at [639, 400] on label "Mon partenaire" at bounding box center [640, 401] width 246 height 24
click at [639, 400] on input "Mon partenaire" at bounding box center [640, 401] width 246 height 24
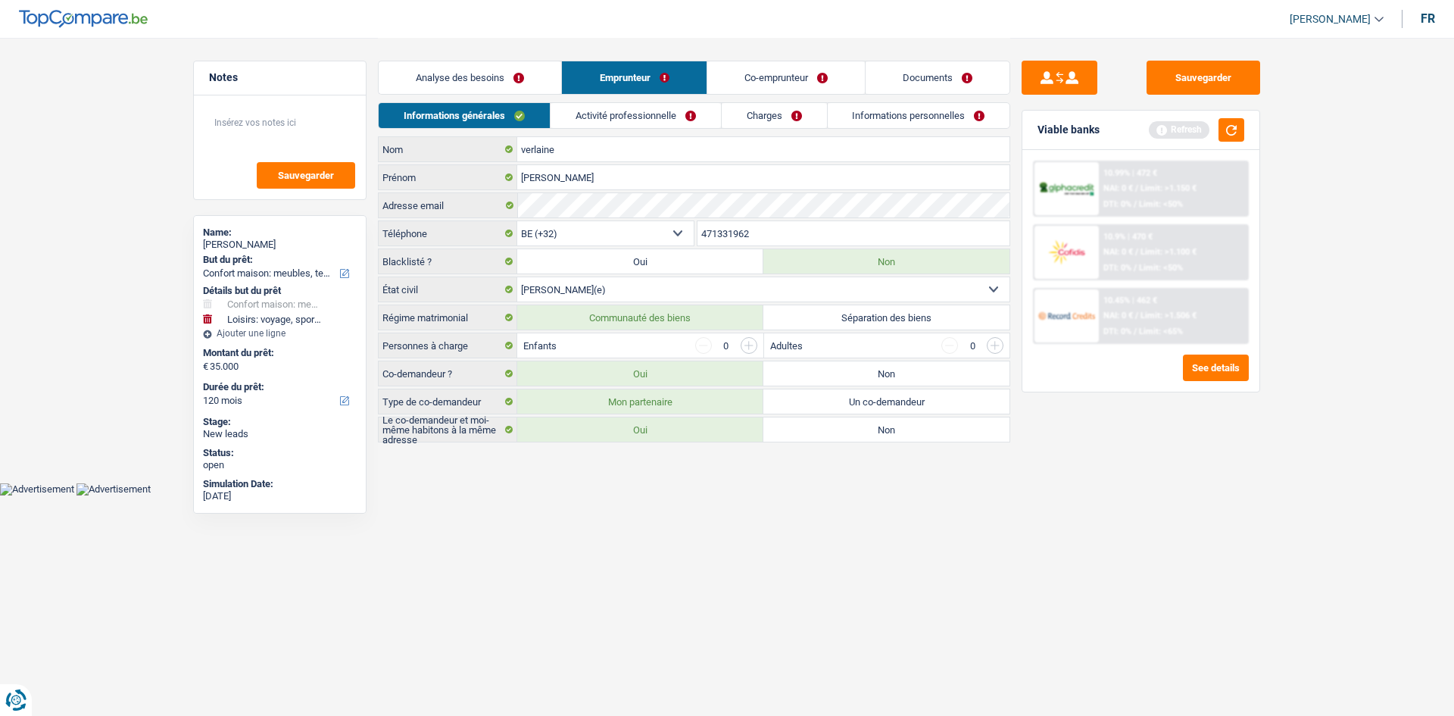
click at [623, 423] on label "Oui" at bounding box center [640, 429] width 246 height 24
click at [623, 423] on input "Oui" at bounding box center [640, 429] width 246 height 24
click at [645, 108] on link "Activité professionnelle" at bounding box center [636, 115] width 170 height 25
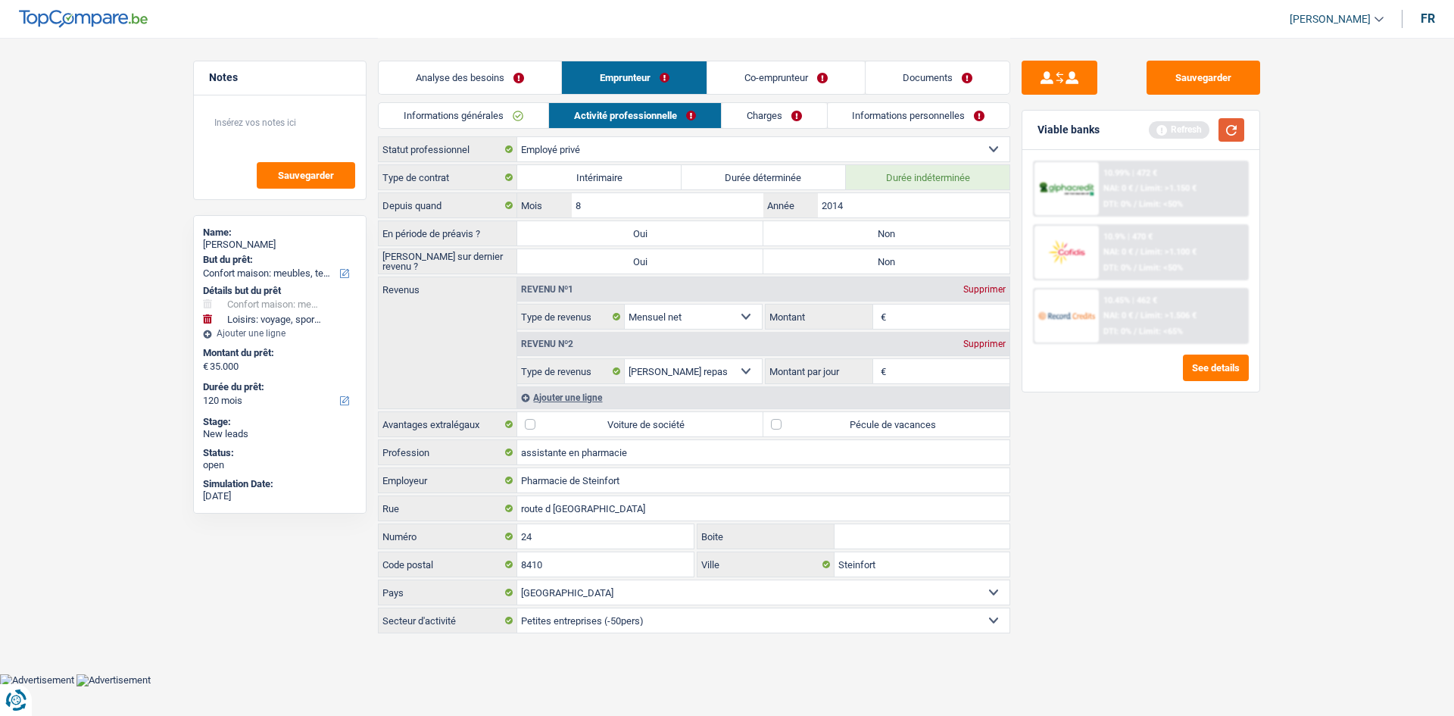
click at [1229, 133] on button "button" at bounding box center [1232, 129] width 26 height 23
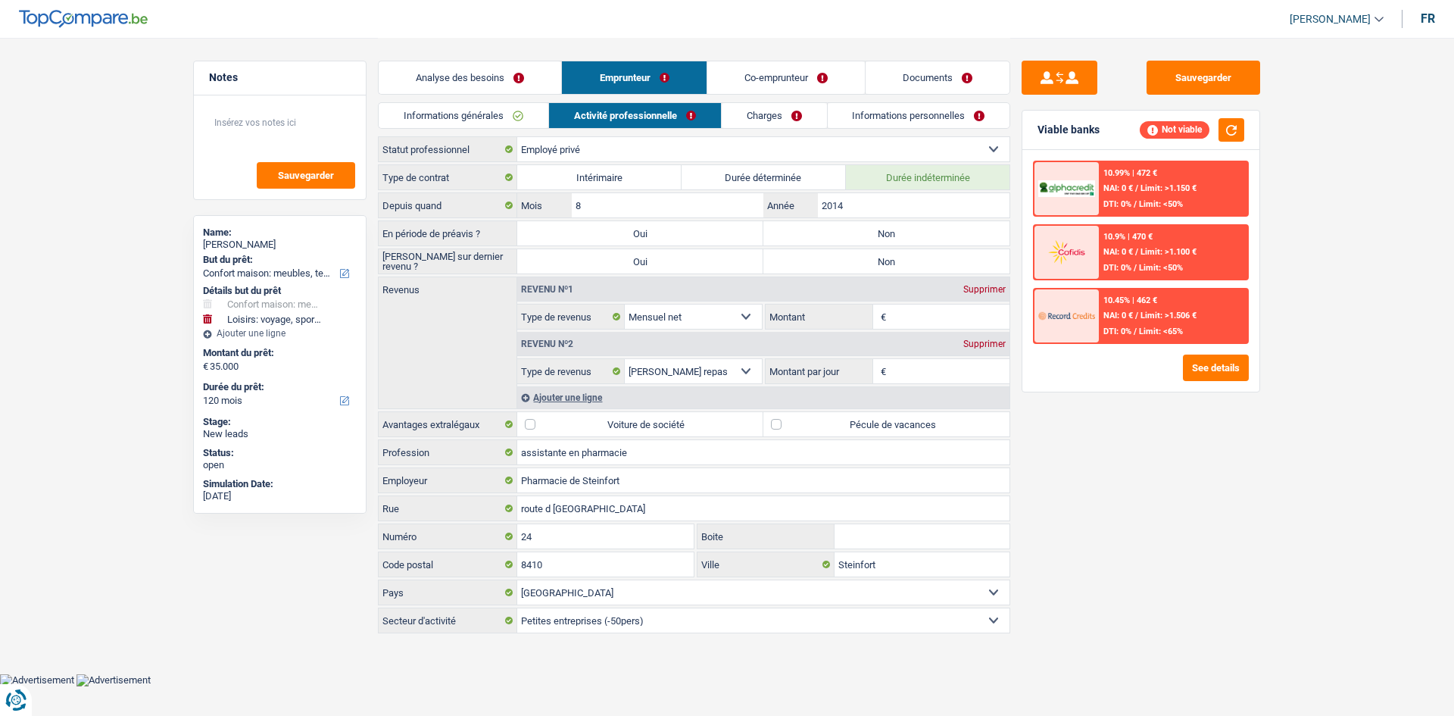
click at [1054, 504] on div "Sauvegarder Viable banks Not viable 10.99% | 472 € NAI: 0 € / Limit: >1.150 € D…" at bounding box center [1140, 376] width 261 height 631
click at [776, 242] on label "Non" at bounding box center [887, 233] width 246 height 24
click at [776, 242] on input "Non" at bounding box center [887, 233] width 246 height 24
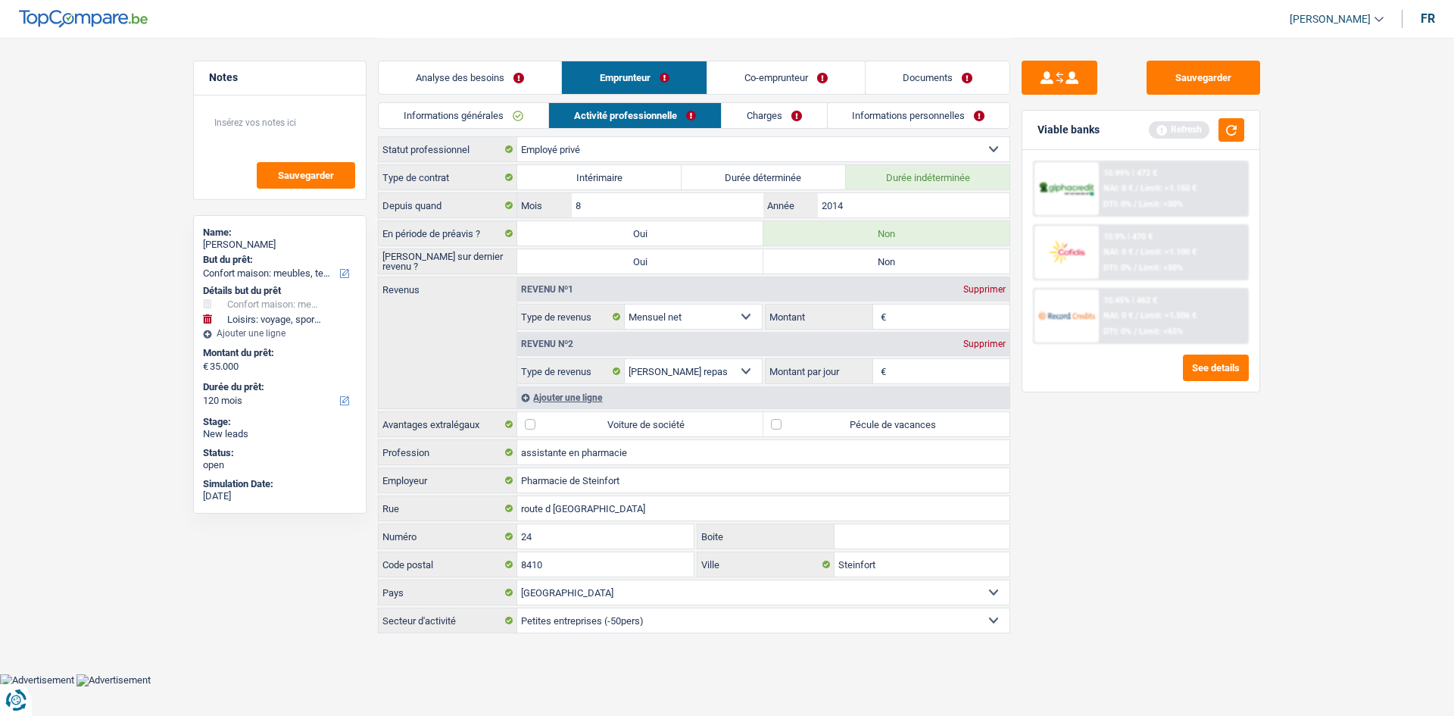
click at [896, 317] on input "Montant" at bounding box center [950, 317] width 120 height 24
click at [1079, 508] on div "Sauvegarder Viable banks Refresh 10.99% | 472 € NAI: 0 € / Limit: >1.150 € DTI:…" at bounding box center [1140, 376] width 261 height 631
click at [916, 361] on input "Montant par jour" at bounding box center [950, 371] width 120 height 24
click at [970, 340] on div "Supprimer" at bounding box center [985, 343] width 50 height 9
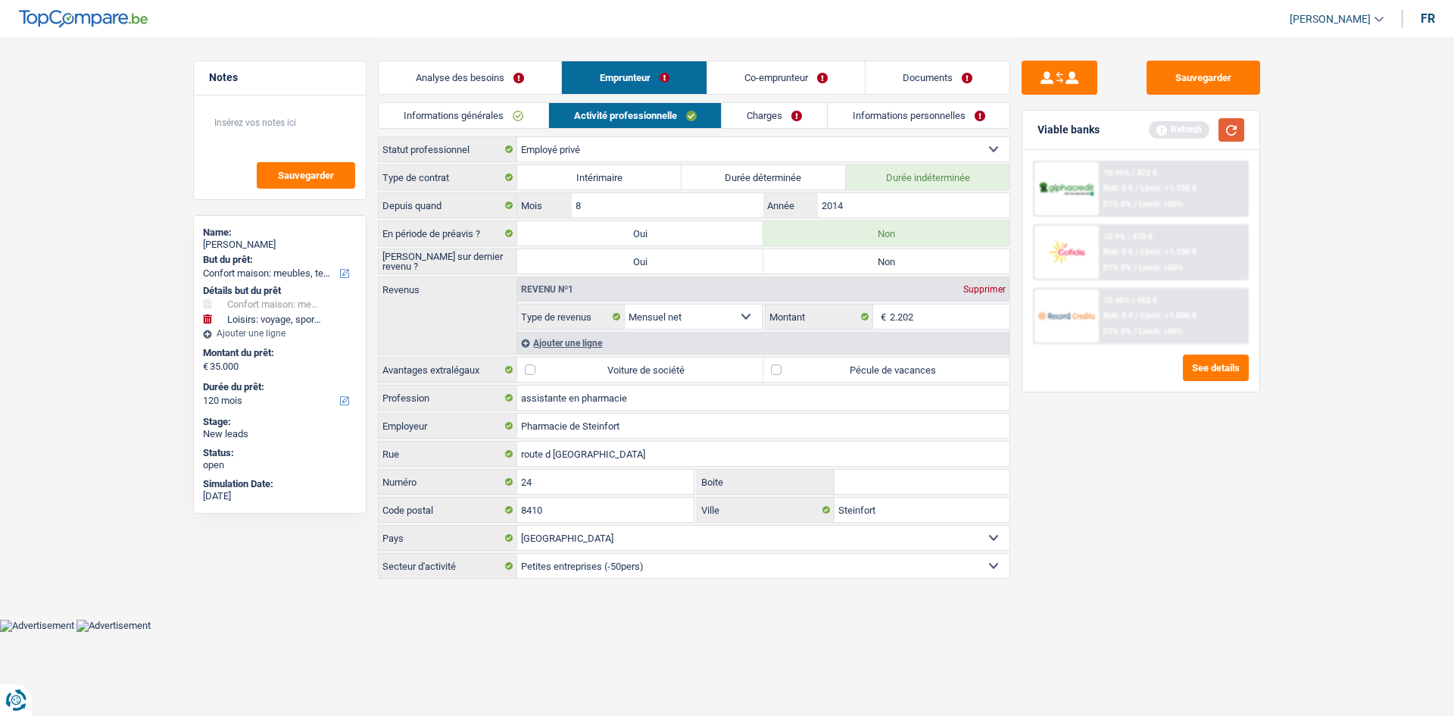
click at [1228, 130] on button "button" at bounding box center [1232, 129] width 26 height 23
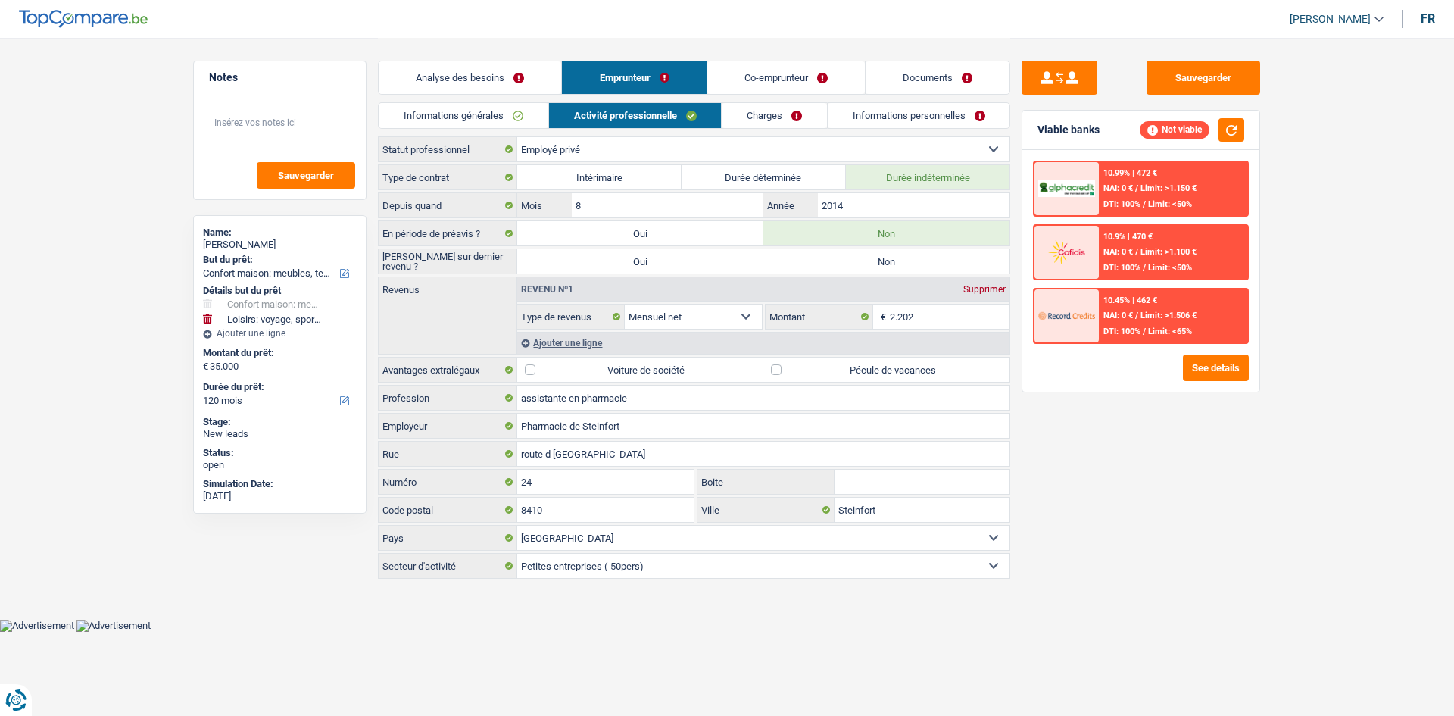
click at [920, 258] on label "Non" at bounding box center [887, 261] width 246 height 24
click at [920, 258] on input "Non" at bounding box center [887, 261] width 246 height 24
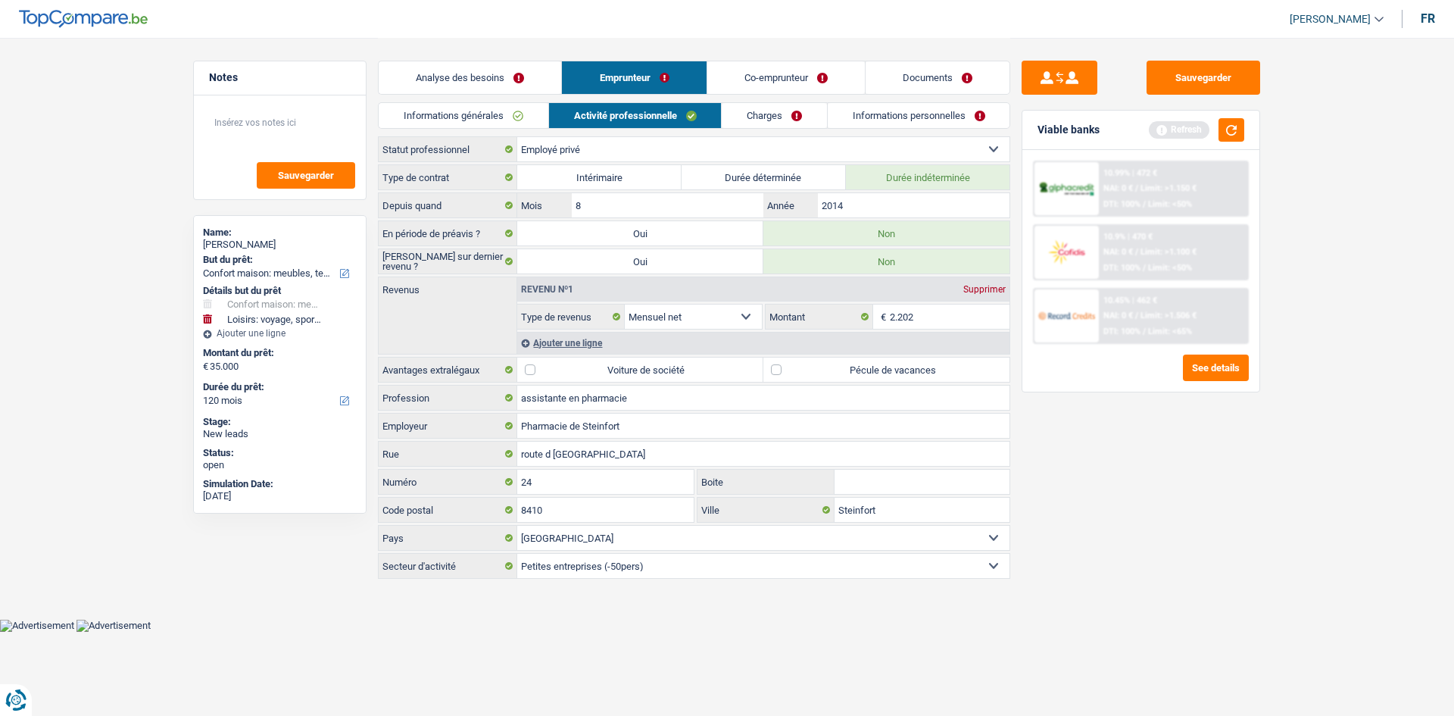
click at [1229, 108] on div "Sauvegarder Viable banks Refresh 10.99% | 472 € NAI: 0 € / Limit: >1.150 € DTI:…" at bounding box center [1140, 376] width 261 height 631
click at [1218, 141] on div "Refresh" at bounding box center [1196, 129] width 95 height 23
click at [1231, 126] on button "button" at bounding box center [1232, 129] width 26 height 23
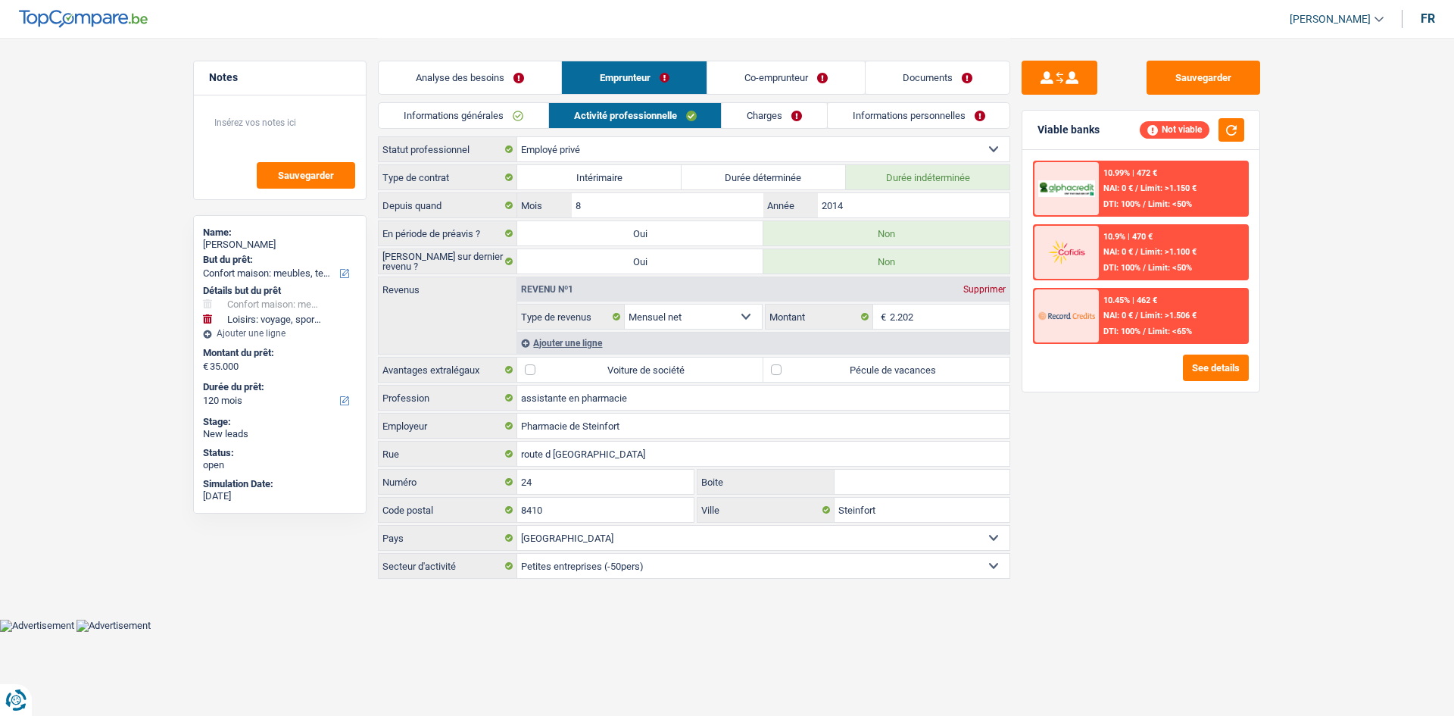
click at [431, 206] on label "Depuis quand" at bounding box center [448, 205] width 139 height 24
drag, startPoint x: 441, startPoint y: 205, endPoint x: 383, endPoint y: 204, distance: 57.6
click at [383, 204] on label "Depuis quand" at bounding box center [448, 205] width 139 height 24
drag, startPoint x: 383, startPoint y: 175, endPoint x: 450, endPoint y: 180, distance: 66.9
click at [450, 180] on label "Type de contrat" at bounding box center [448, 177] width 139 height 24
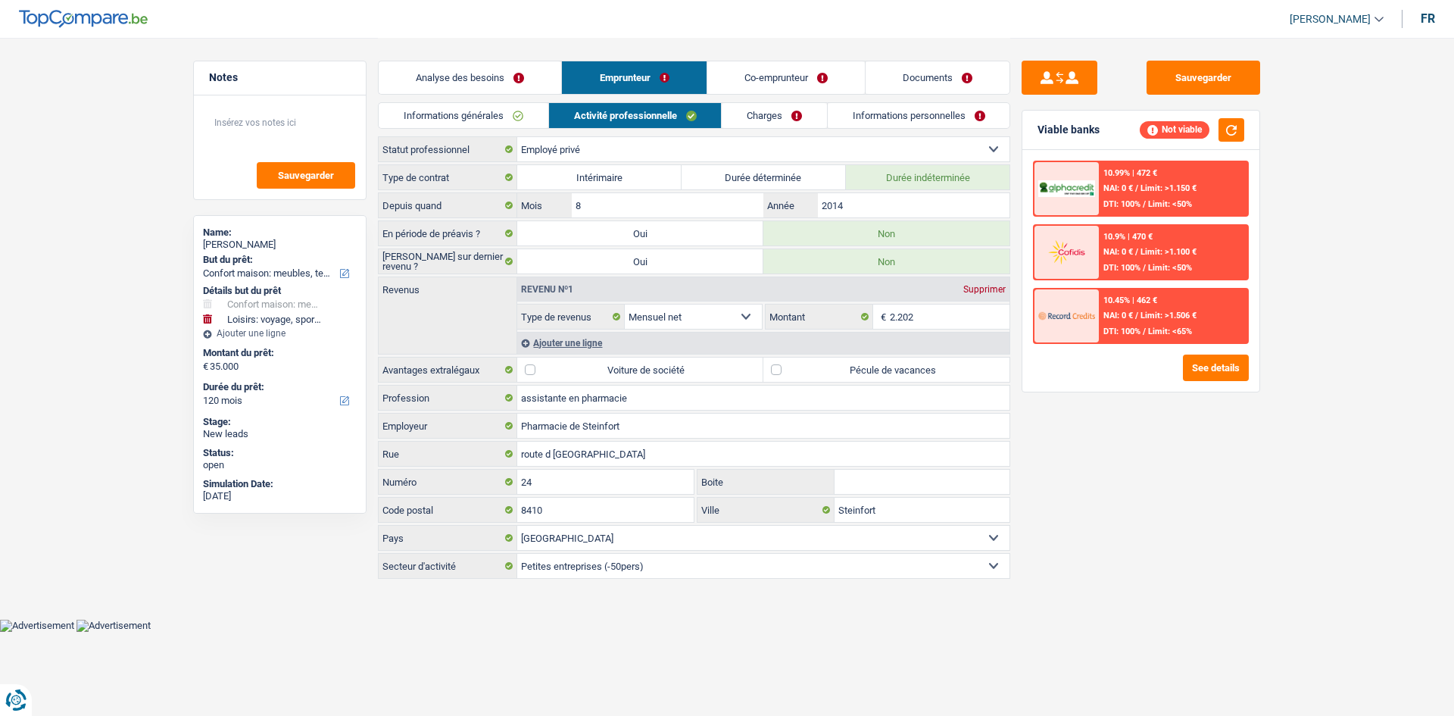
click at [912, 372] on label "Pécule de vacances" at bounding box center [887, 370] width 246 height 24
click at [912, 372] on input "Pécule de vacances" at bounding box center [887, 370] width 246 height 24
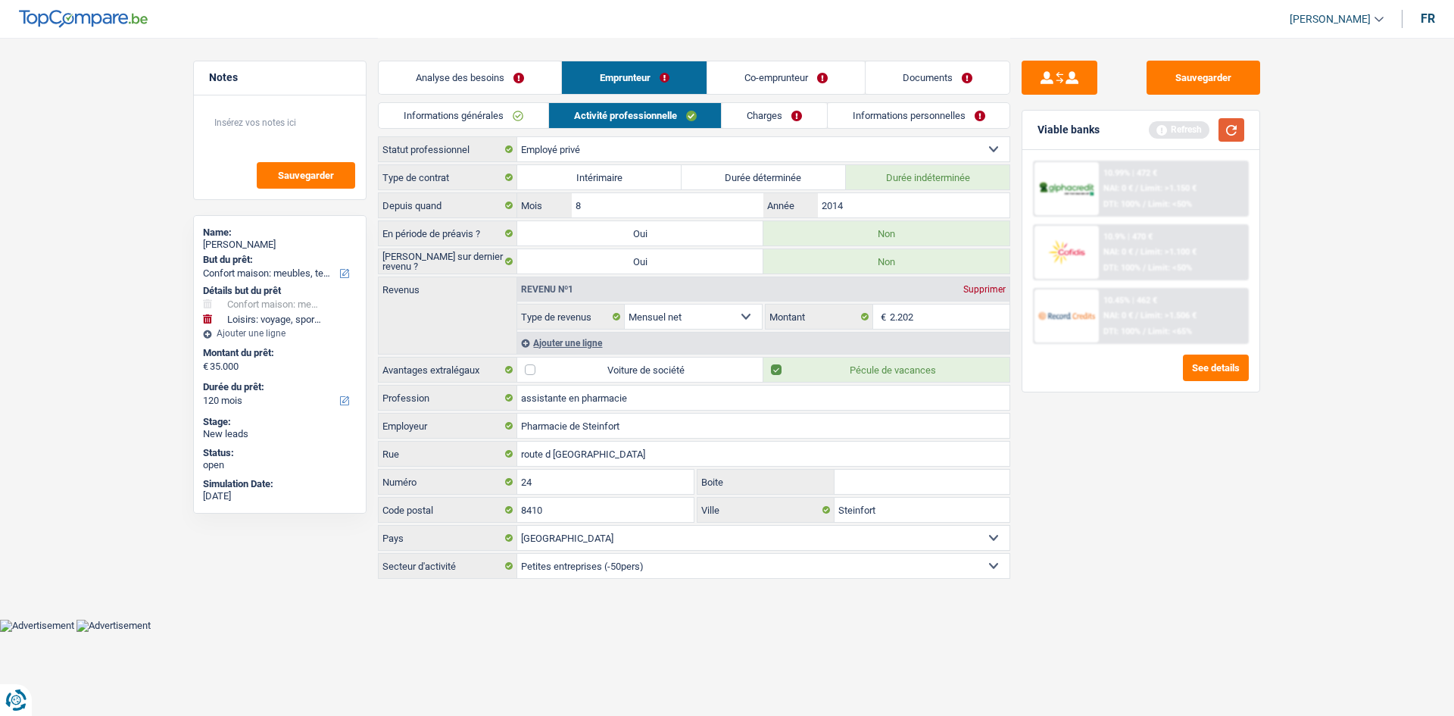
click at [1232, 133] on button "button" at bounding box center [1232, 129] width 26 height 23
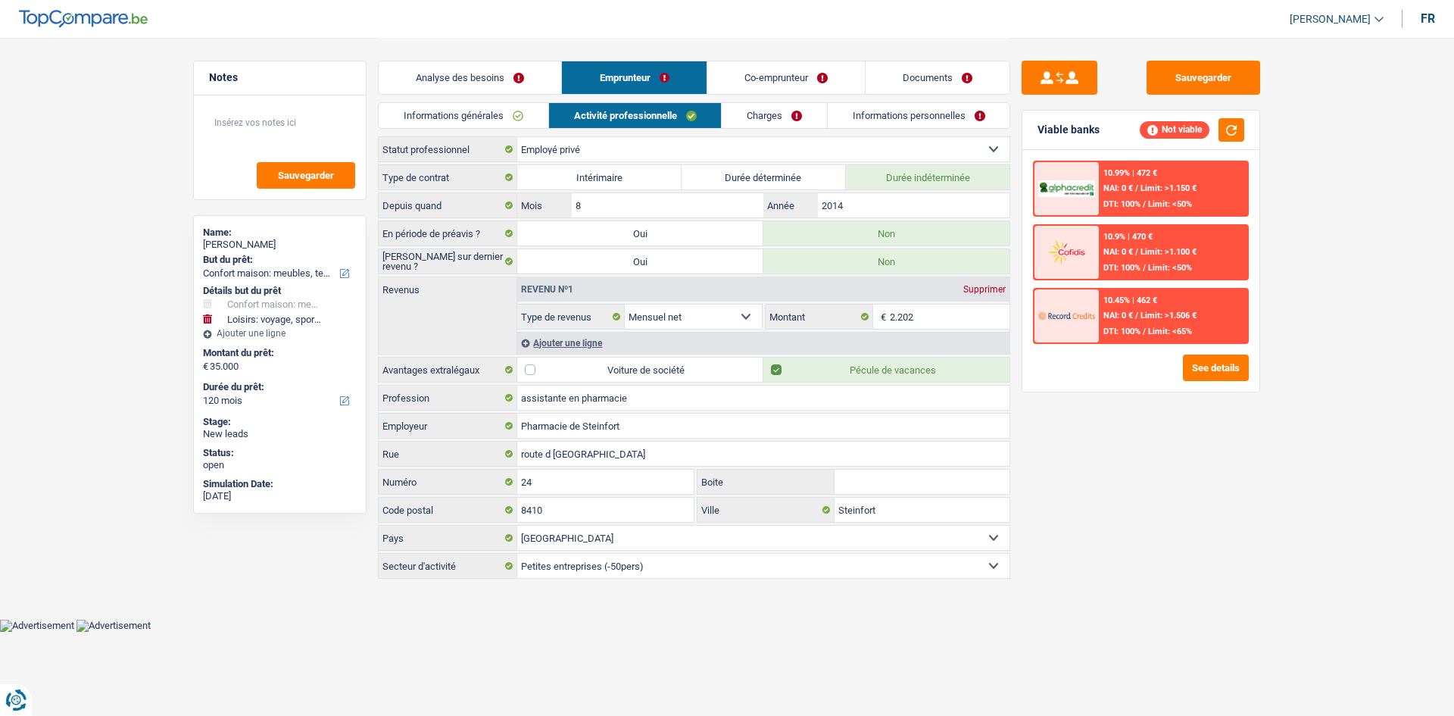
click at [800, 115] on link "Charges" at bounding box center [774, 115] width 105 height 25
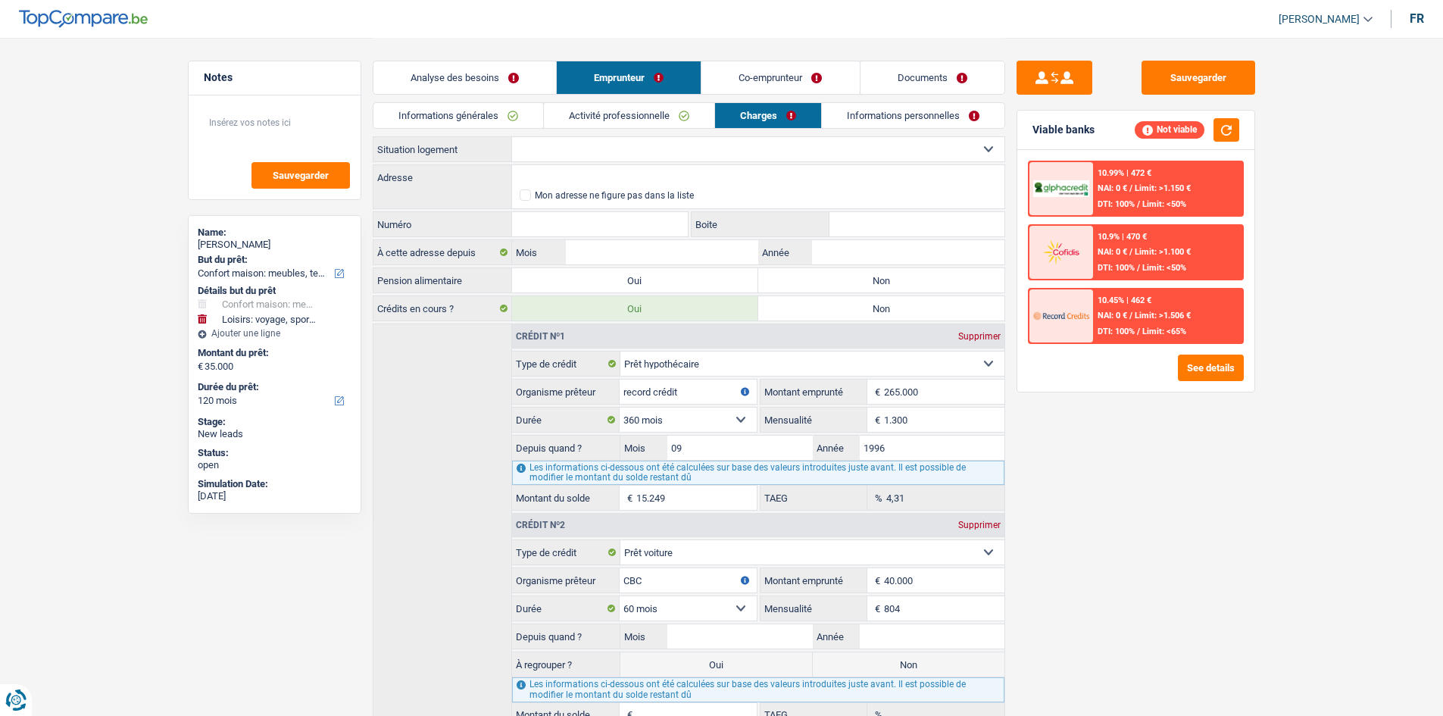
click at [558, 148] on select "Locataire Propriétaire avec prêt hypothécaire Propriétaire sans prêt hypothécai…" at bounding box center [758, 149] width 492 height 24
click at [512, 137] on select "Locataire Propriétaire avec prêt hypothécaire Propriétaire sans prêt hypothécai…" at bounding box center [758, 149] width 492 height 24
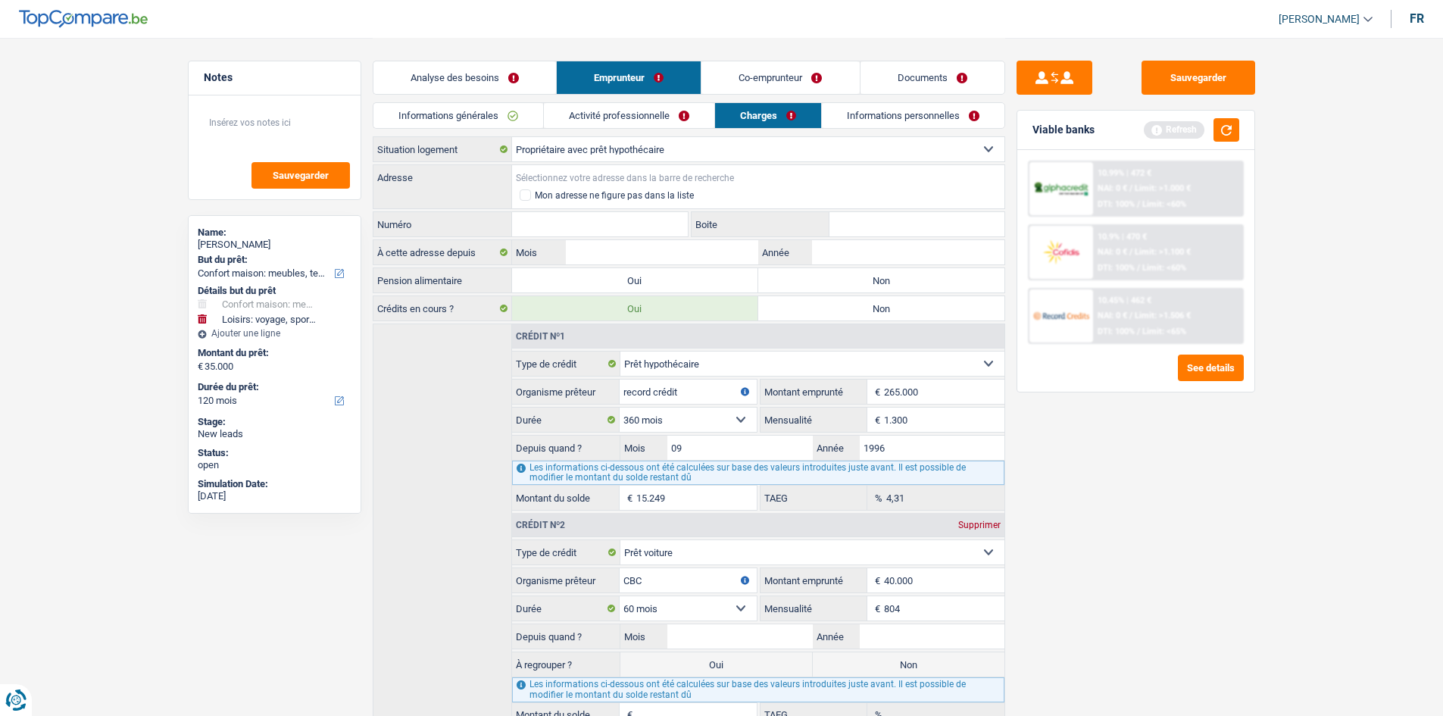
click at [572, 173] on input "Adresse" at bounding box center [758, 177] width 492 height 24
click at [1235, 132] on button "button" at bounding box center [1227, 129] width 26 height 23
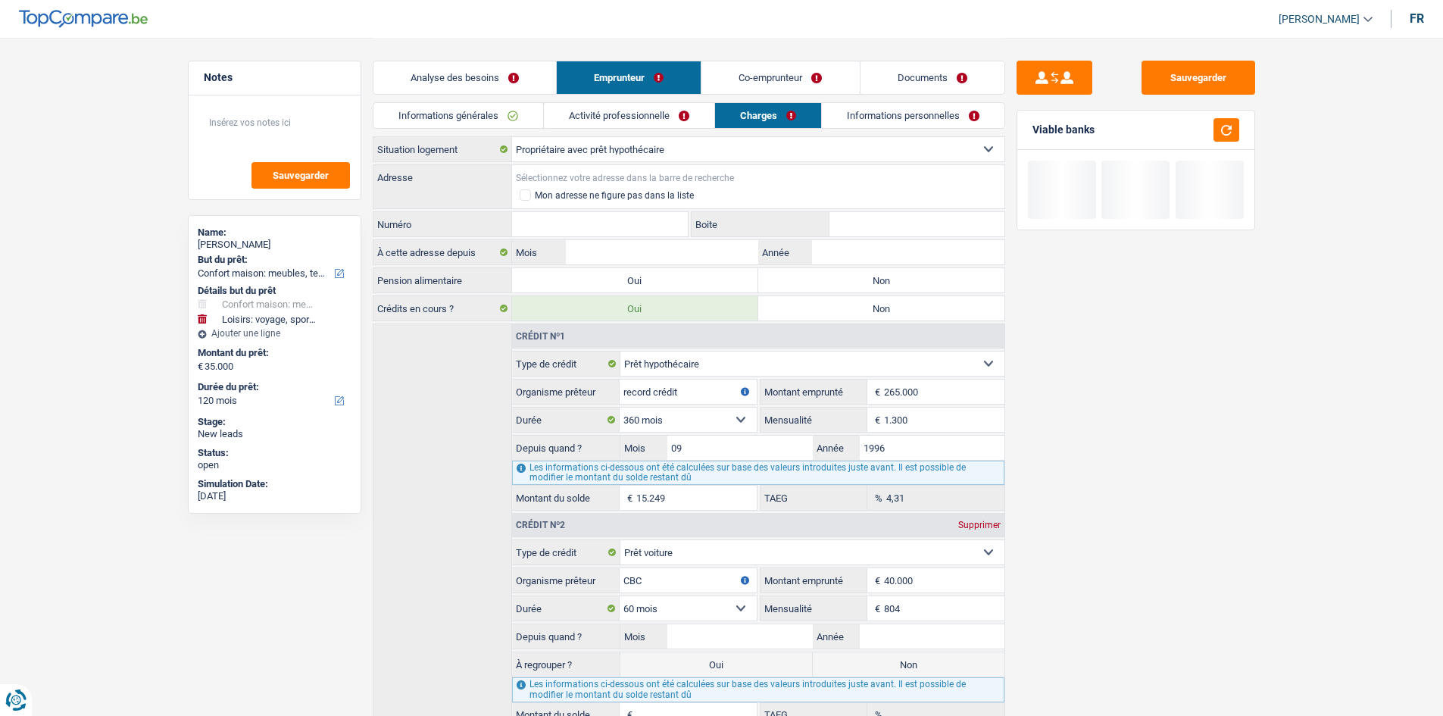
click at [533, 170] on input "Adresse" at bounding box center [758, 177] width 492 height 24
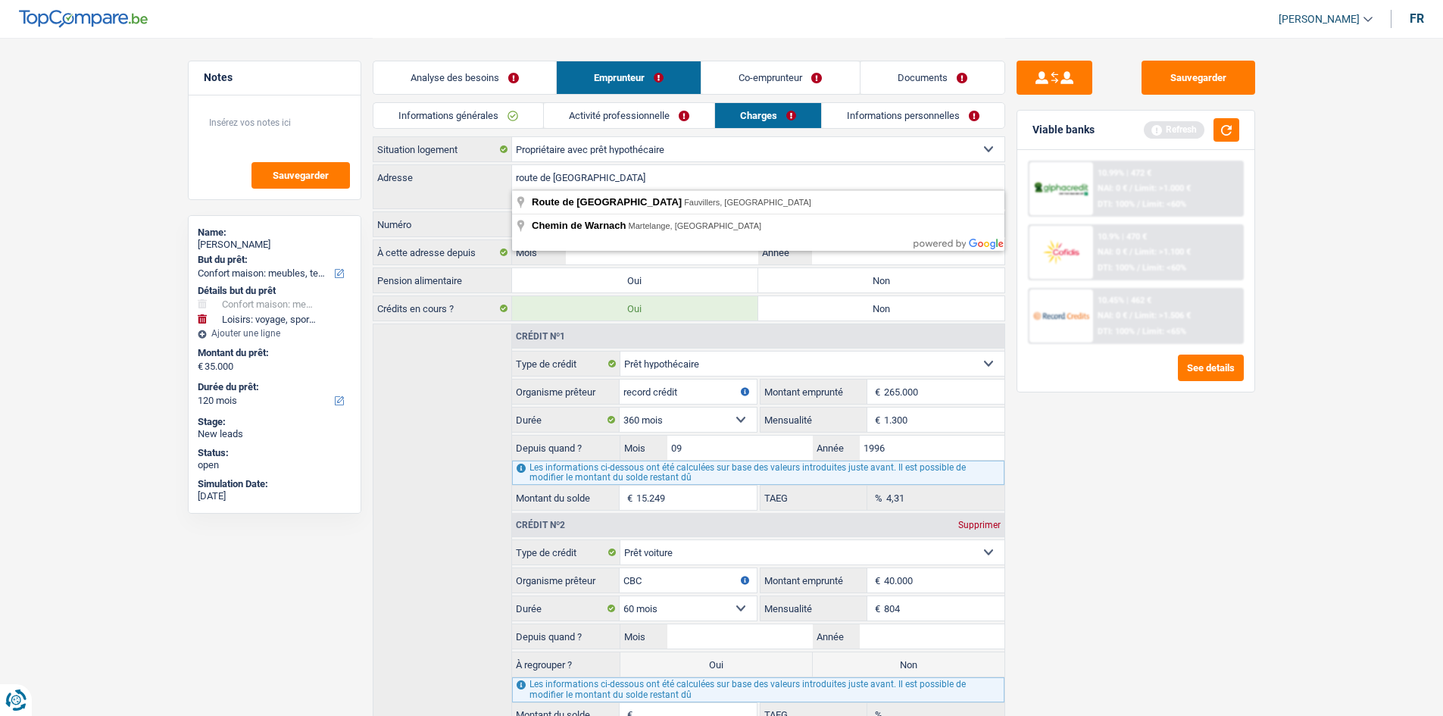
click at [1065, 470] on div "Sauvegarder Viable banks Refresh 10.99% | 472 € NAI: 0 € / Limit: >1.000 € DTI:…" at bounding box center [1135, 376] width 261 height 631
click at [543, 227] on input "Numéro" at bounding box center [600, 224] width 176 height 24
click at [601, 176] on input "route de warnach" at bounding box center [758, 177] width 492 height 24
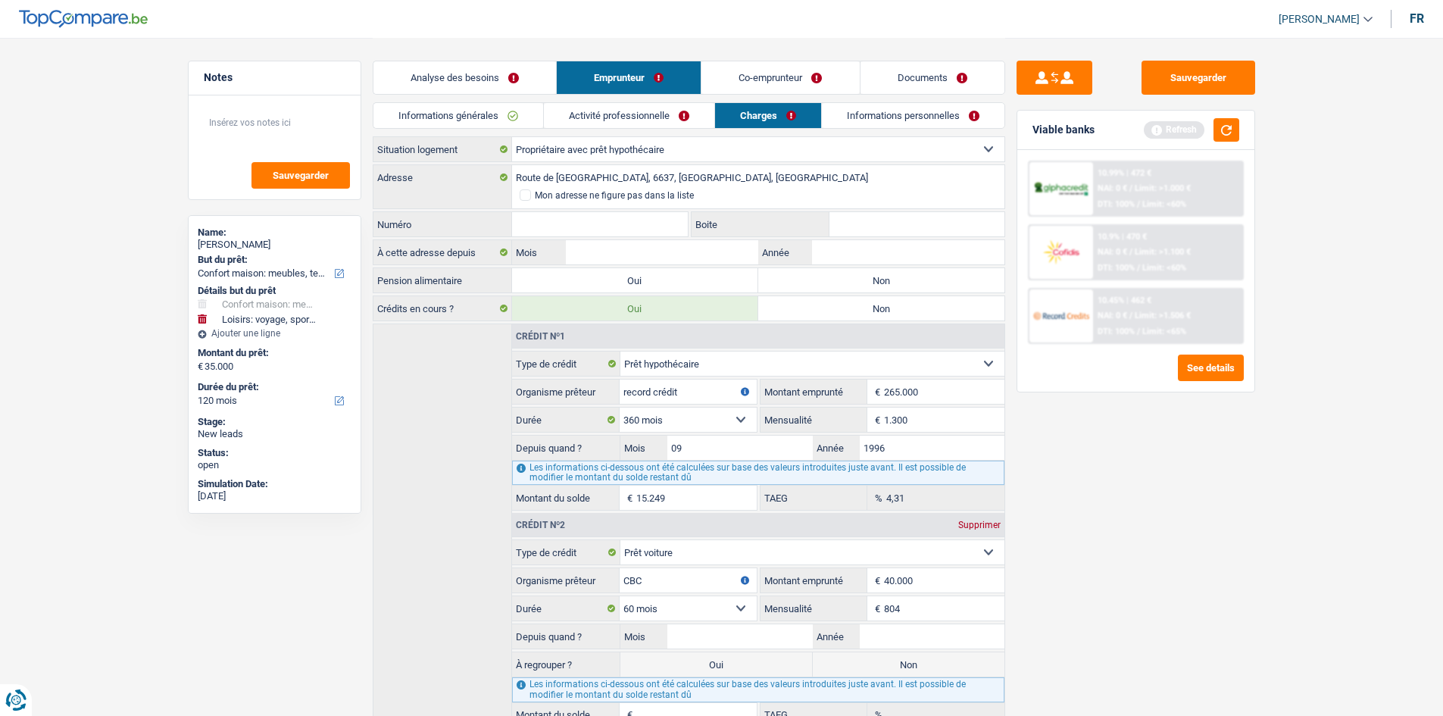
click at [545, 219] on input "Numéro" at bounding box center [600, 224] width 176 height 24
click at [1197, 503] on div "Sauvegarder Viable banks Refresh 10.99% | 472 € NAI: 0 € / Limit: >1.000 € DTI:…" at bounding box center [1135, 376] width 261 height 631
click at [731, 257] on input "Mois" at bounding box center [662, 252] width 192 height 24
click at [883, 258] on input "Année" at bounding box center [908, 252] width 192 height 24
click at [611, 248] on input "Mois" at bounding box center [662, 252] width 192 height 24
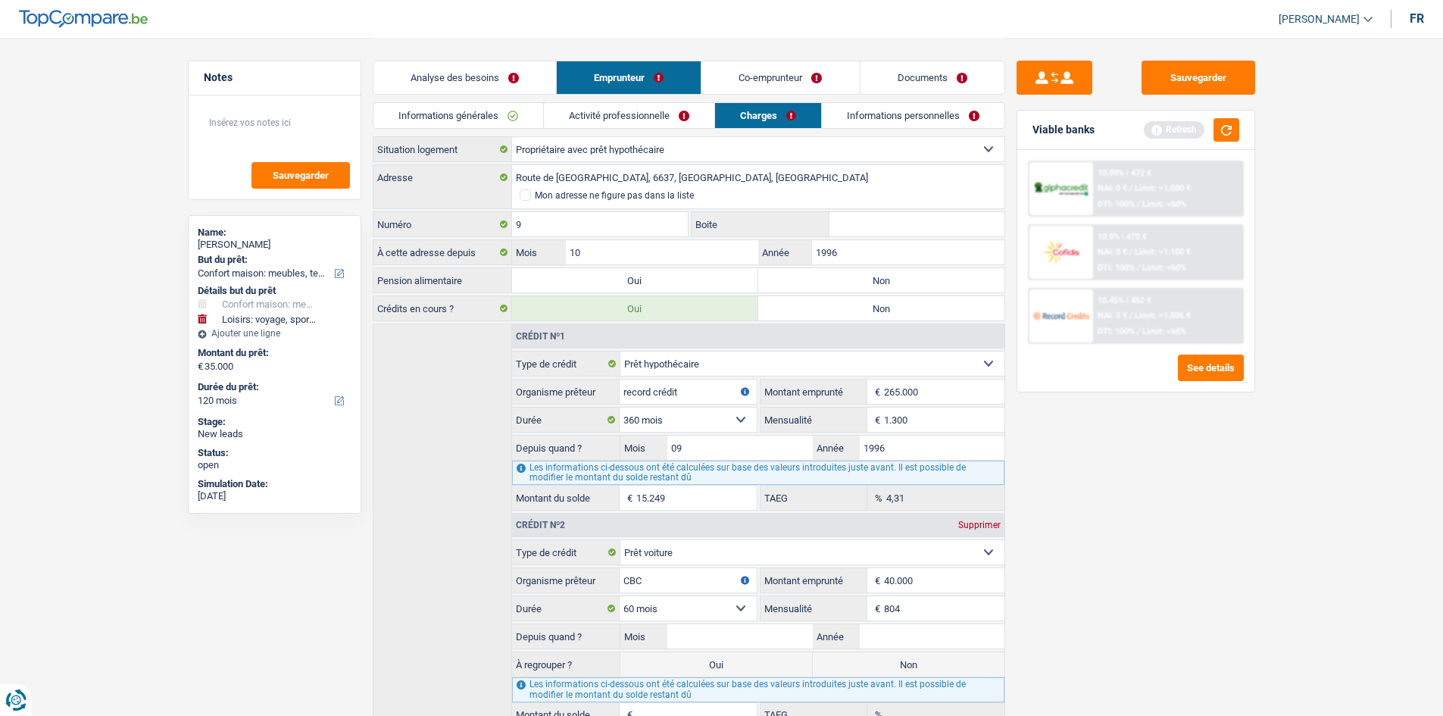
click at [1026, 520] on div "Sauvegarder Viable banks Refresh 10.99% | 472 € NAI: 0 € / Limit: >1.000 € DTI:…" at bounding box center [1135, 376] width 261 height 631
click at [913, 283] on label "Non" at bounding box center [881, 280] width 246 height 24
click at [913, 283] on input "Non" at bounding box center [881, 280] width 246 height 24
click at [881, 117] on link "Informations personnelles" at bounding box center [913, 115] width 183 height 25
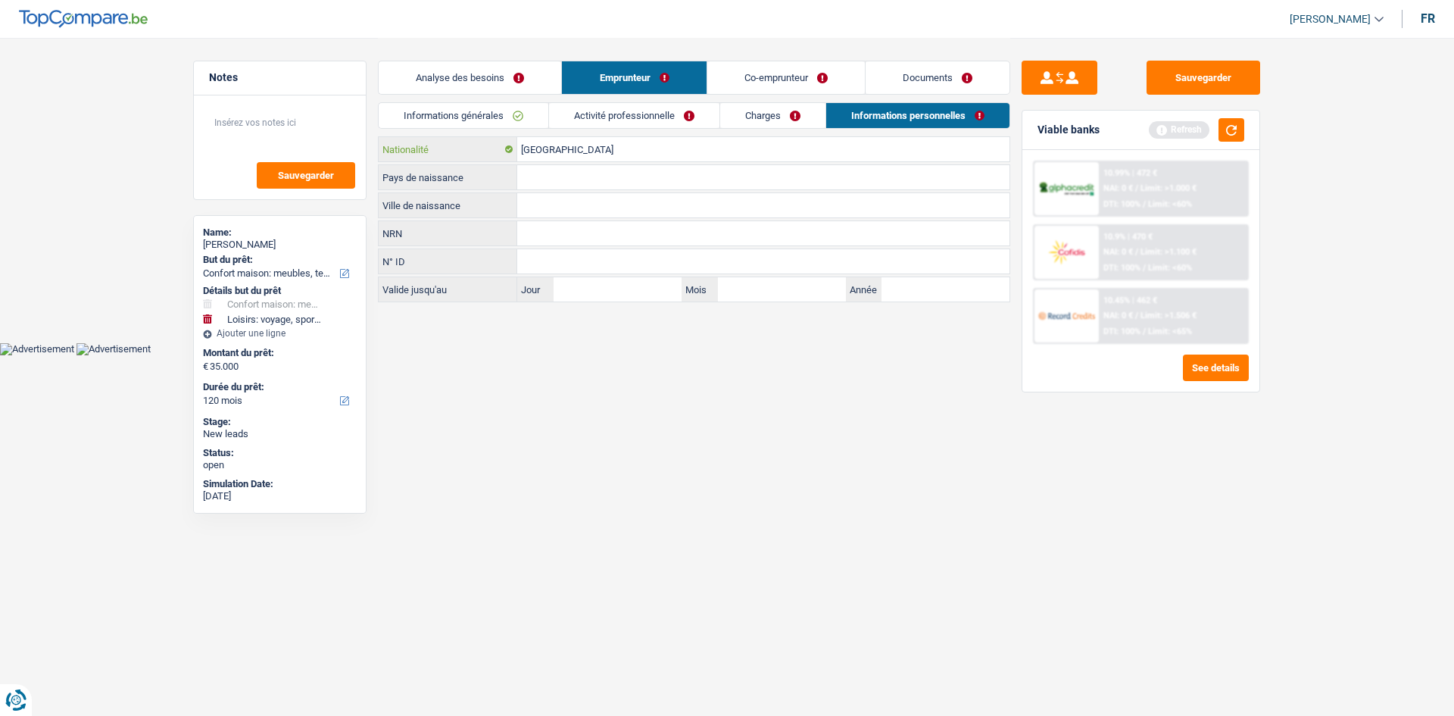
click at [578, 154] on input "[GEOGRAPHIC_DATA]" at bounding box center [763, 149] width 492 height 24
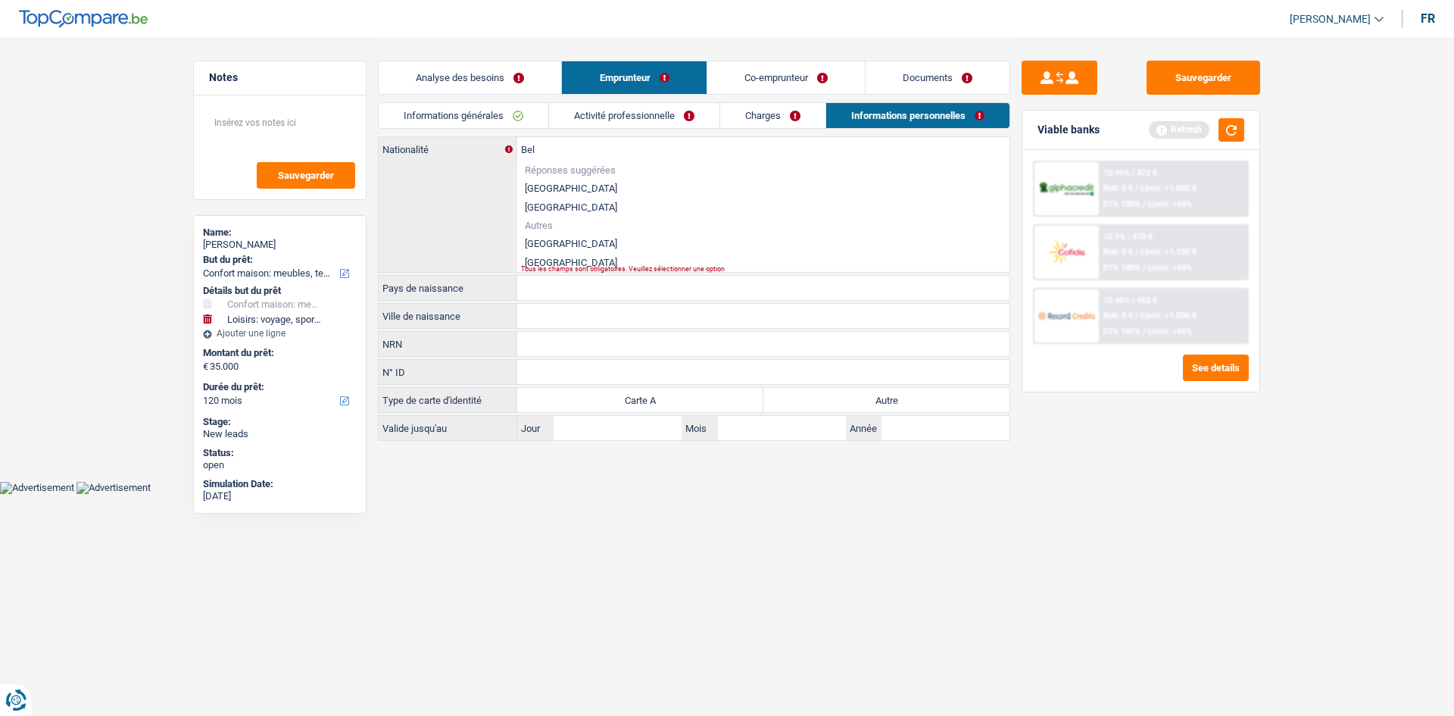
click at [564, 183] on li "[GEOGRAPHIC_DATA]" at bounding box center [763, 188] width 492 height 19
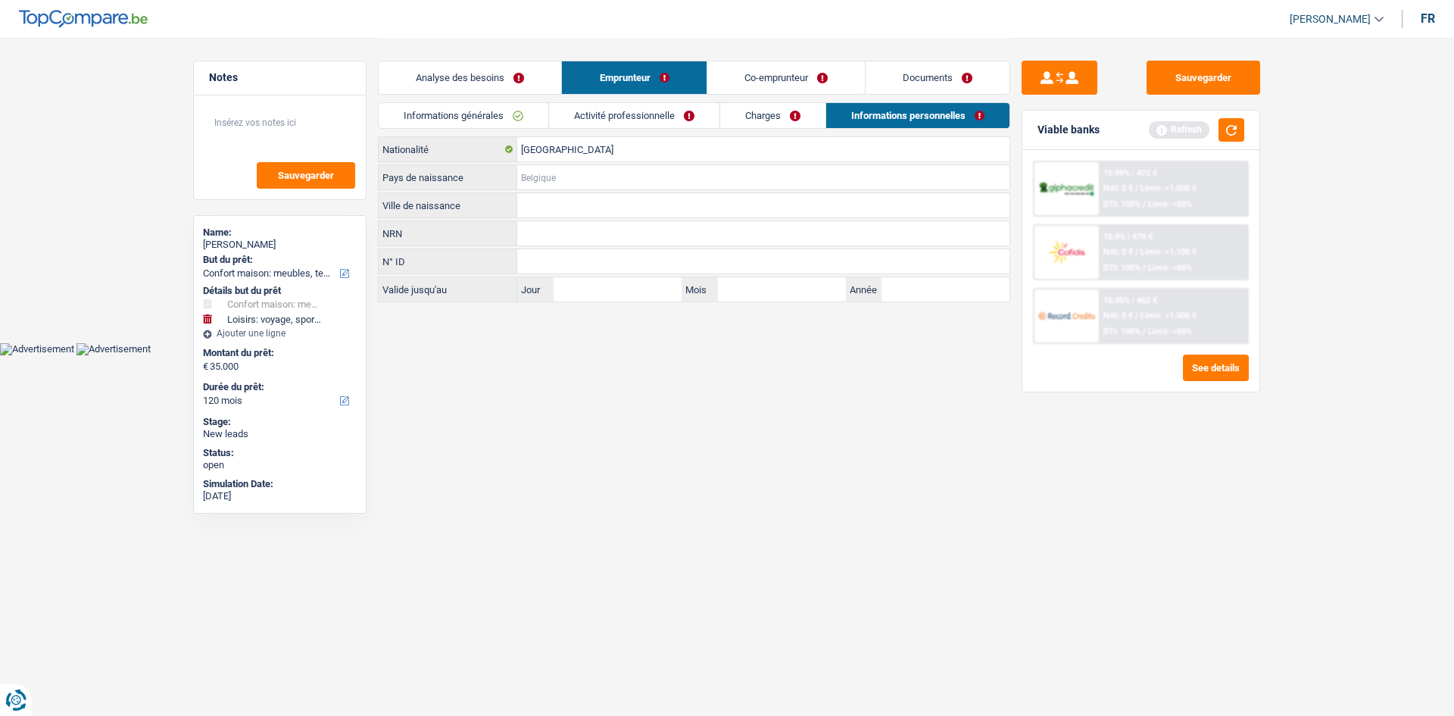
click at [563, 176] on input "Pays de naissance" at bounding box center [763, 177] width 492 height 24
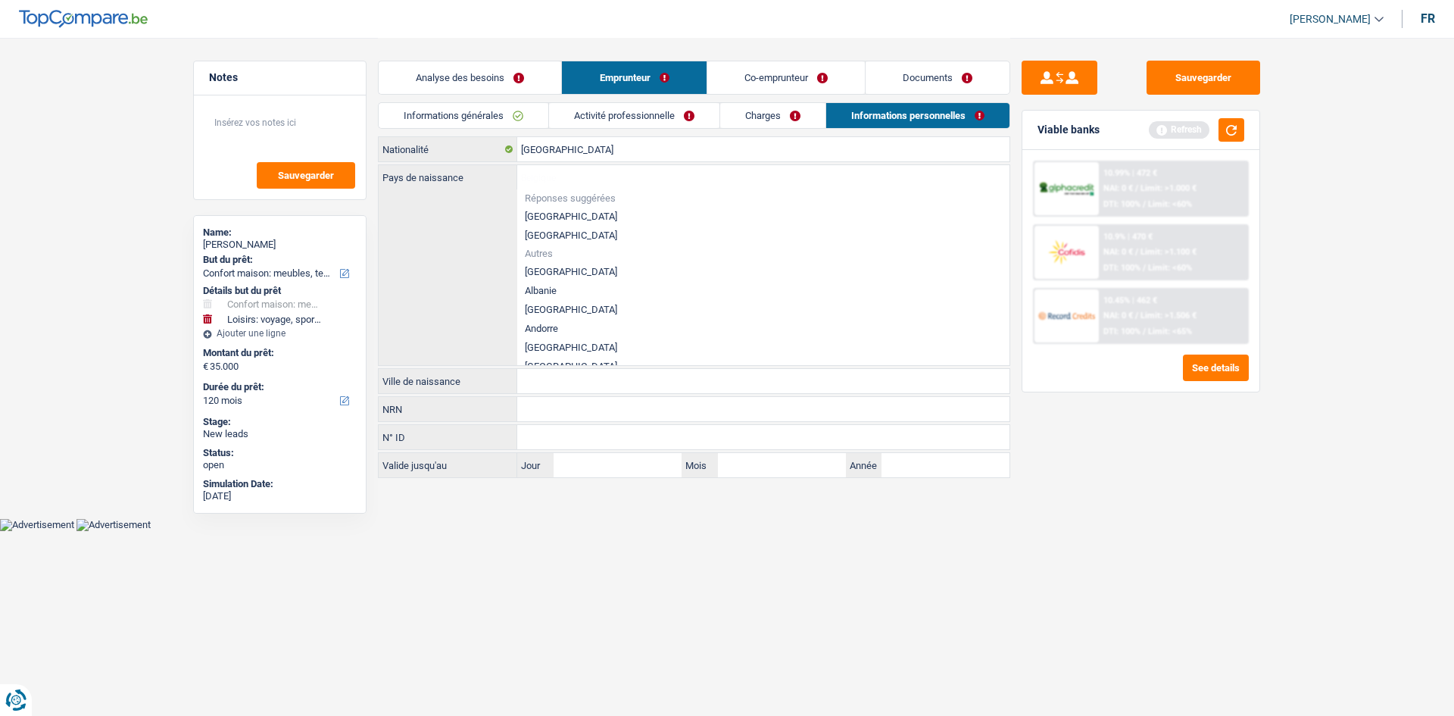
click at [544, 218] on li "[GEOGRAPHIC_DATA]" at bounding box center [763, 216] width 492 height 19
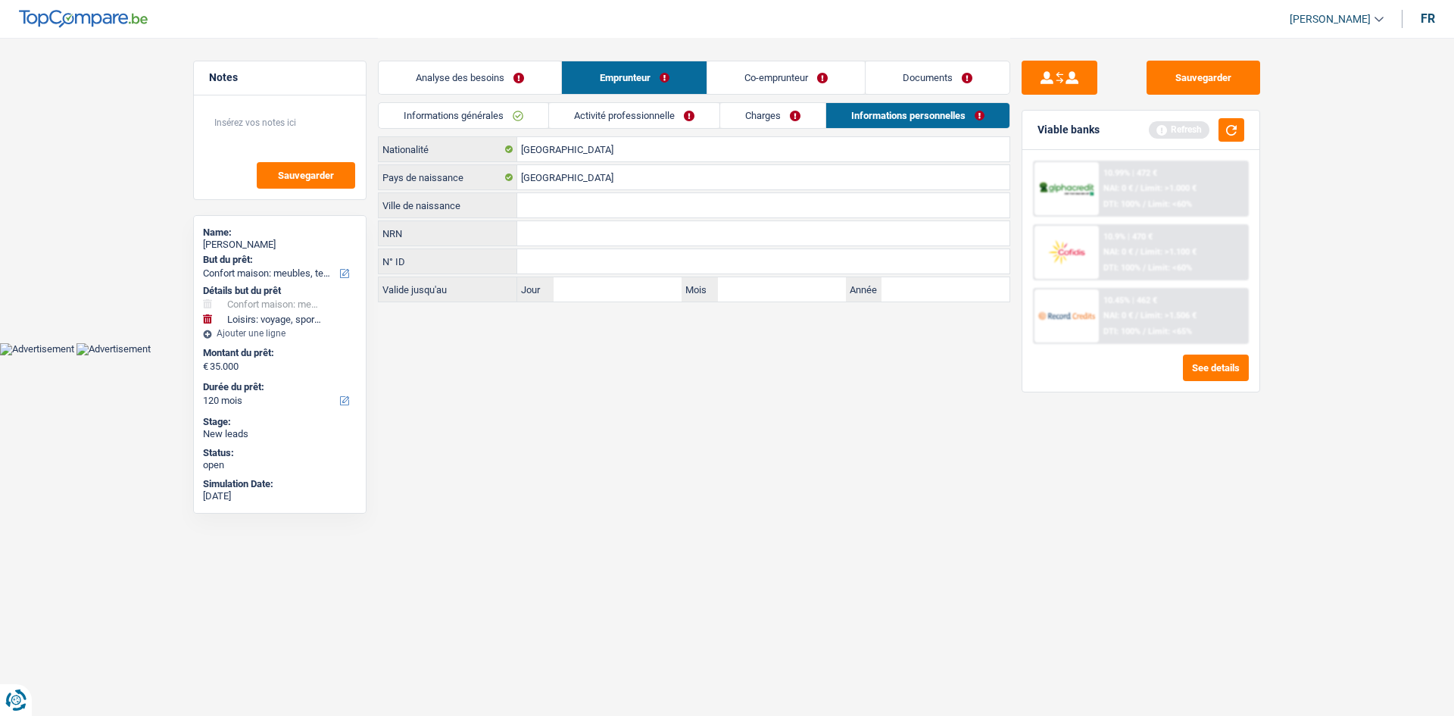
click at [557, 200] on input "Ville de naissance" at bounding box center [763, 205] width 492 height 24
click at [561, 239] on input "NRN" at bounding box center [763, 233] width 492 height 24
click at [1235, 127] on button "button" at bounding box center [1232, 129] width 26 height 23
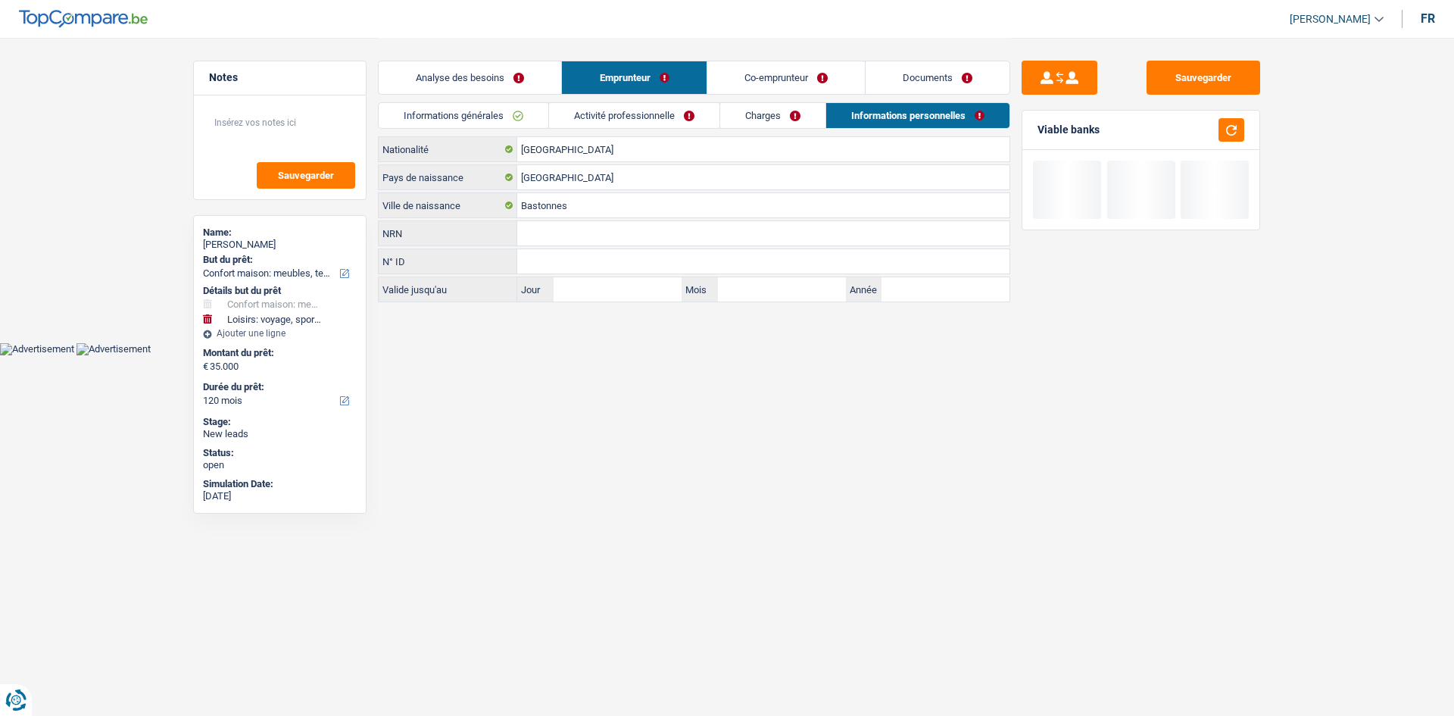
click at [721, 73] on link "Co-emprunteur" at bounding box center [786, 77] width 158 height 33
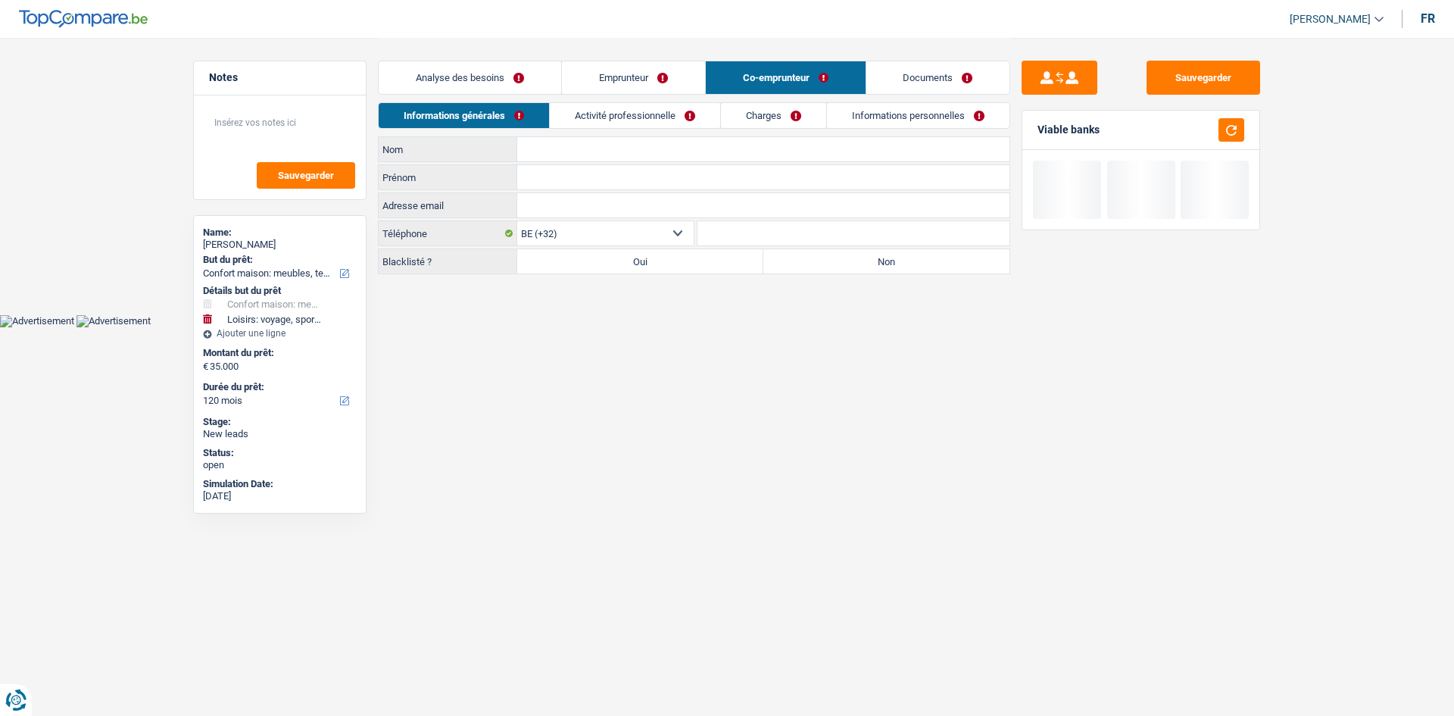
click at [504, 114] on link "Informations générales" at bounding box center [464, 115] width 170 height 25
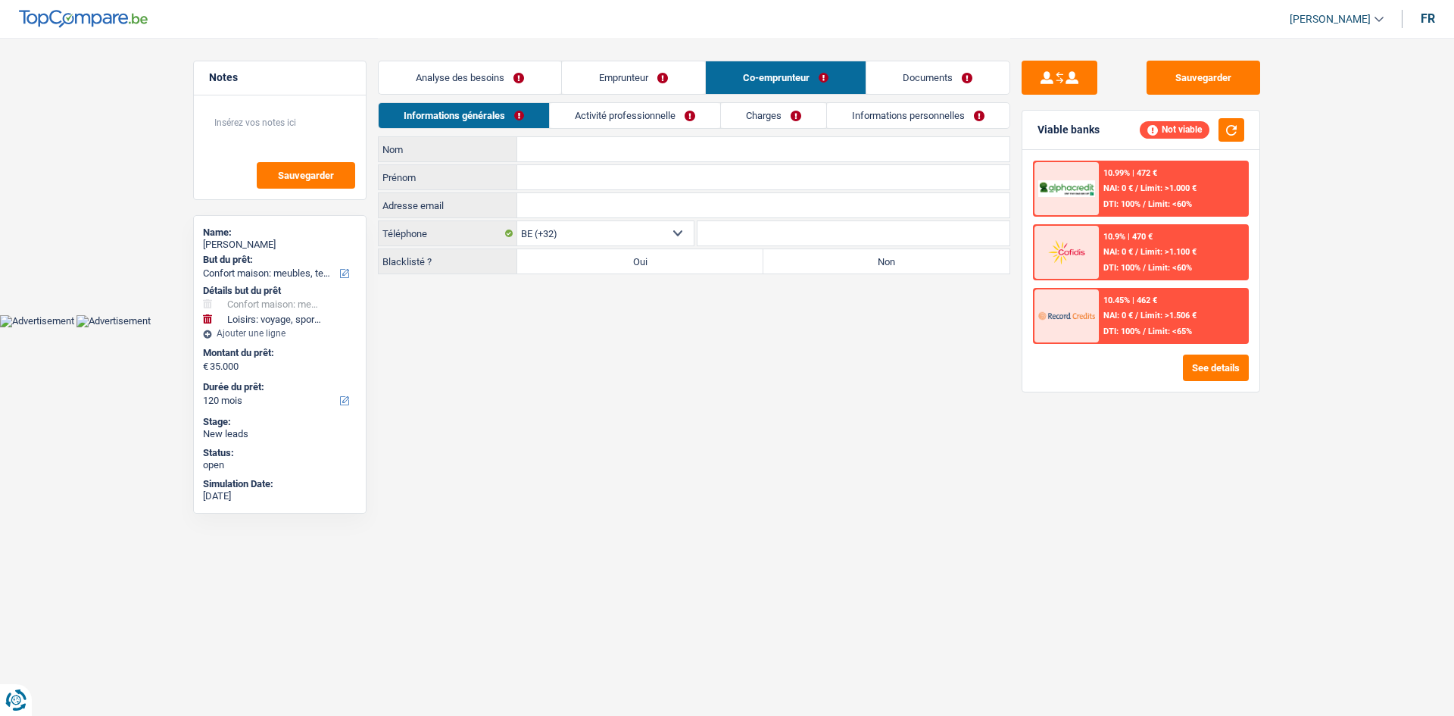
click at [565, 139] on input "Nom" at bounding box center [763, 149] width 492 height 24
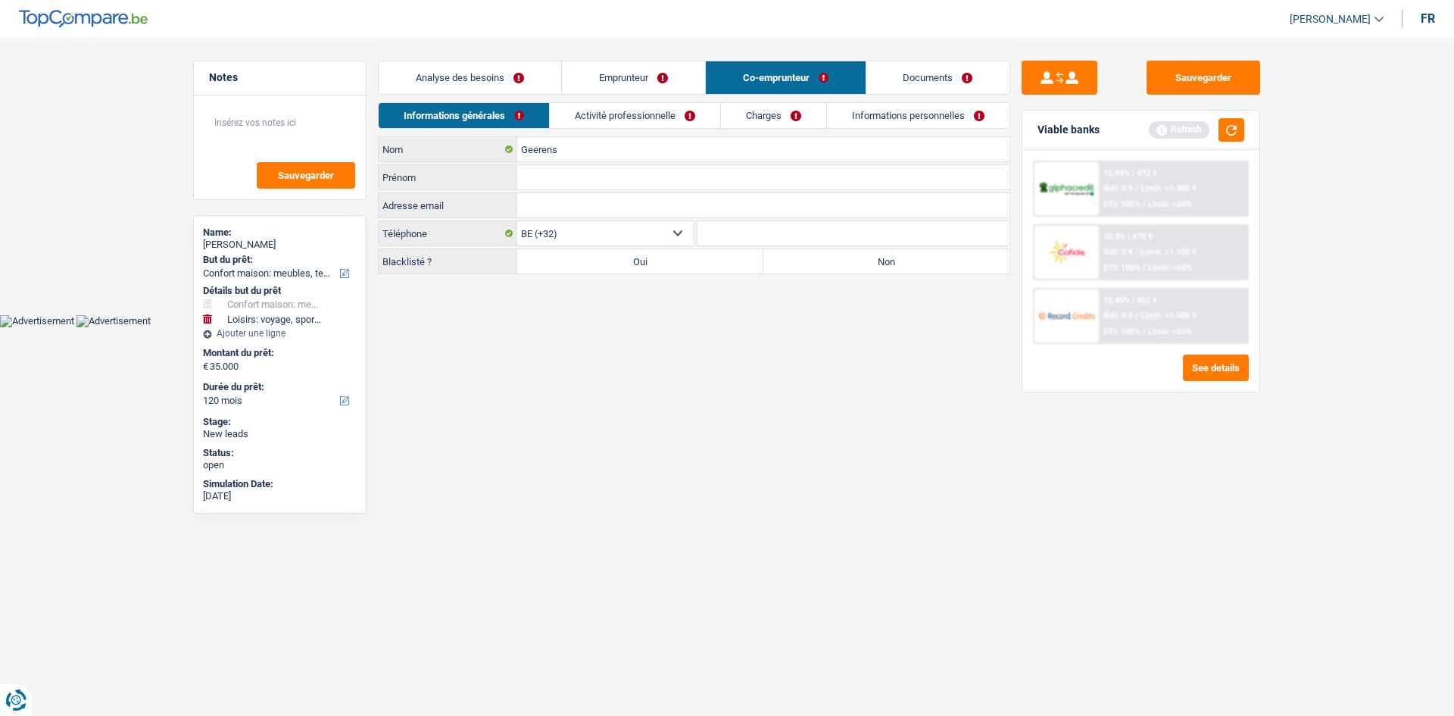
click at [535, 174] on input "Prénom" at bounding box center [763, 177] width 492 height 24
drag, startPoint x: 573, startPoint y: 402, endPoint x: 764, endPoint y: 304, distance: 214.1
click at [574, 327] on html "Vous avez le contrôle de vos données Nous utilisons des cookies, tout comme nos…" at bounding box center [727, 163] width 1454 height 327
click at [798, 264] on label "Non" at bounding box center [887, 261] width 246 height 24
click at [798, 264] on input "Non" at bounding box center [887, 261] width 246 height 24
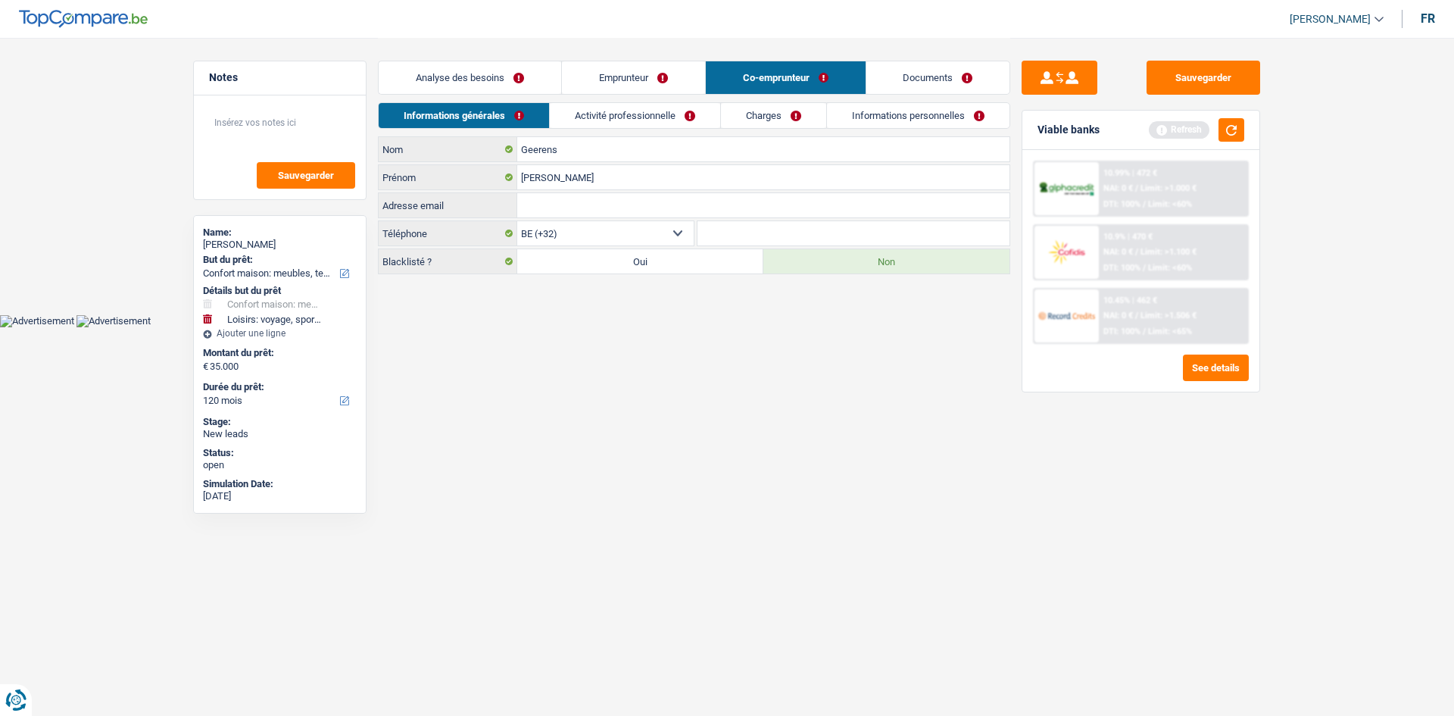
click at [653, 127] on link "Activité professionnelle" at bounding box center [635, 115] width 170 height 25
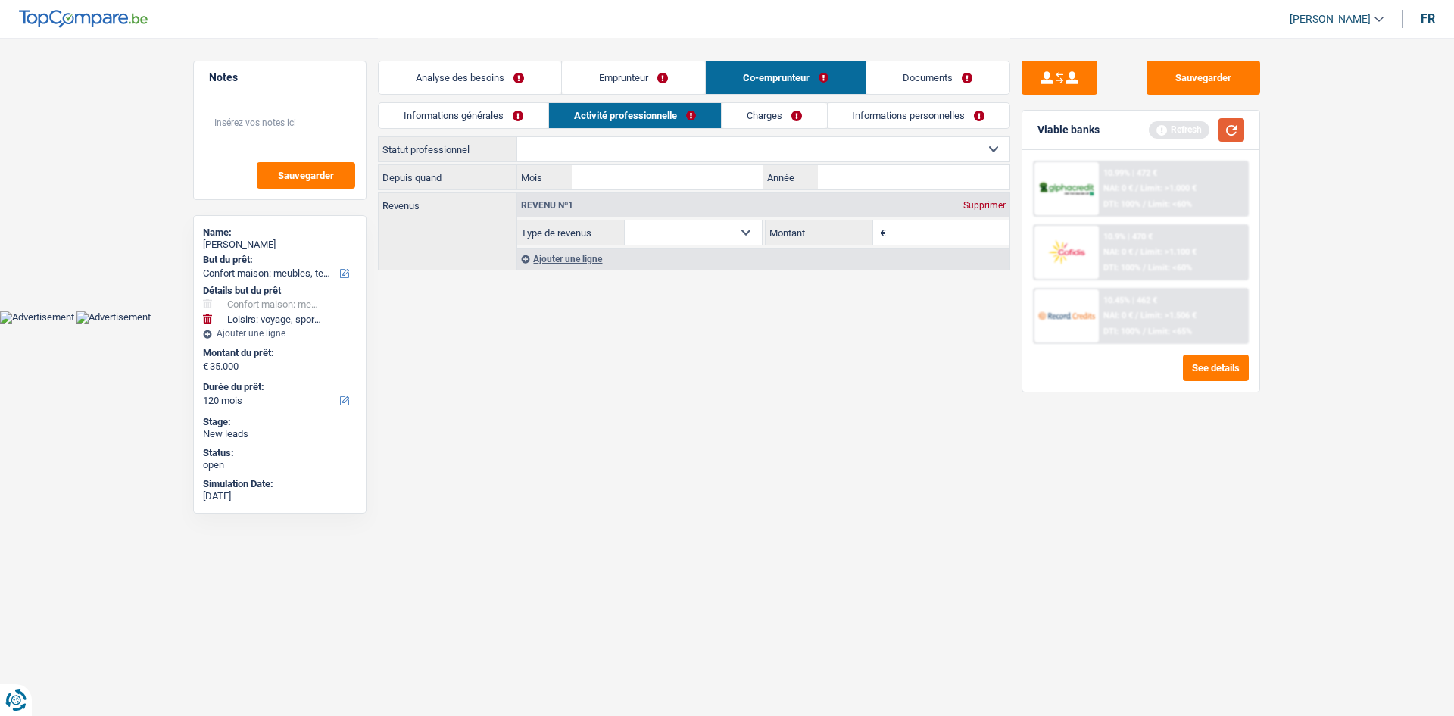
click at [1240, 125] on button "button" at bounding box center [1232, 129] width 26 height 23
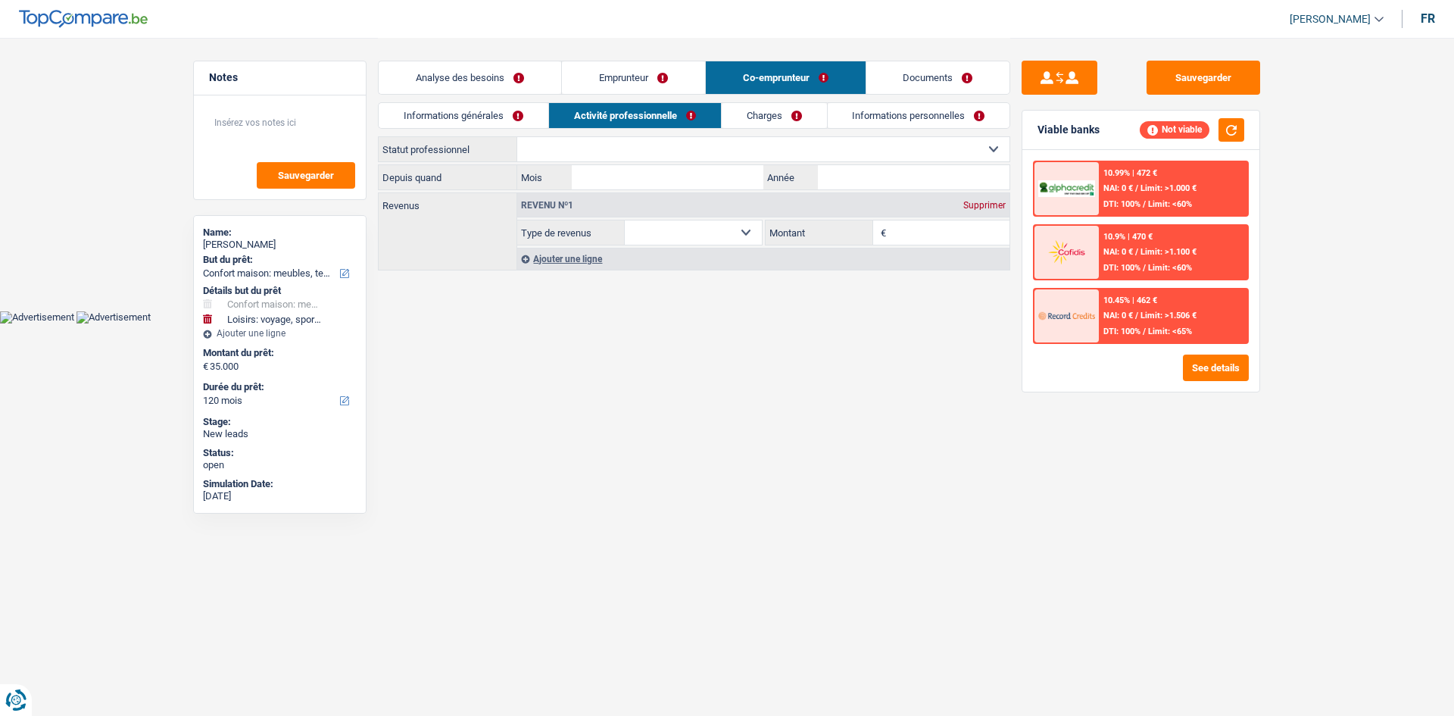
click at [673, 148] on select "Ouvrier Employé privé Employé public Invalide Indépendant Pensionné Chômeur Mut…" at bounding box center [763, 149] width 492 height 24
click at [517, 137] on select "Ouvrier Employé privé Employé public Invalide Indépendant Pensionné Chômeur Mut…" at bounding box center [763, 149] width 492 height 24
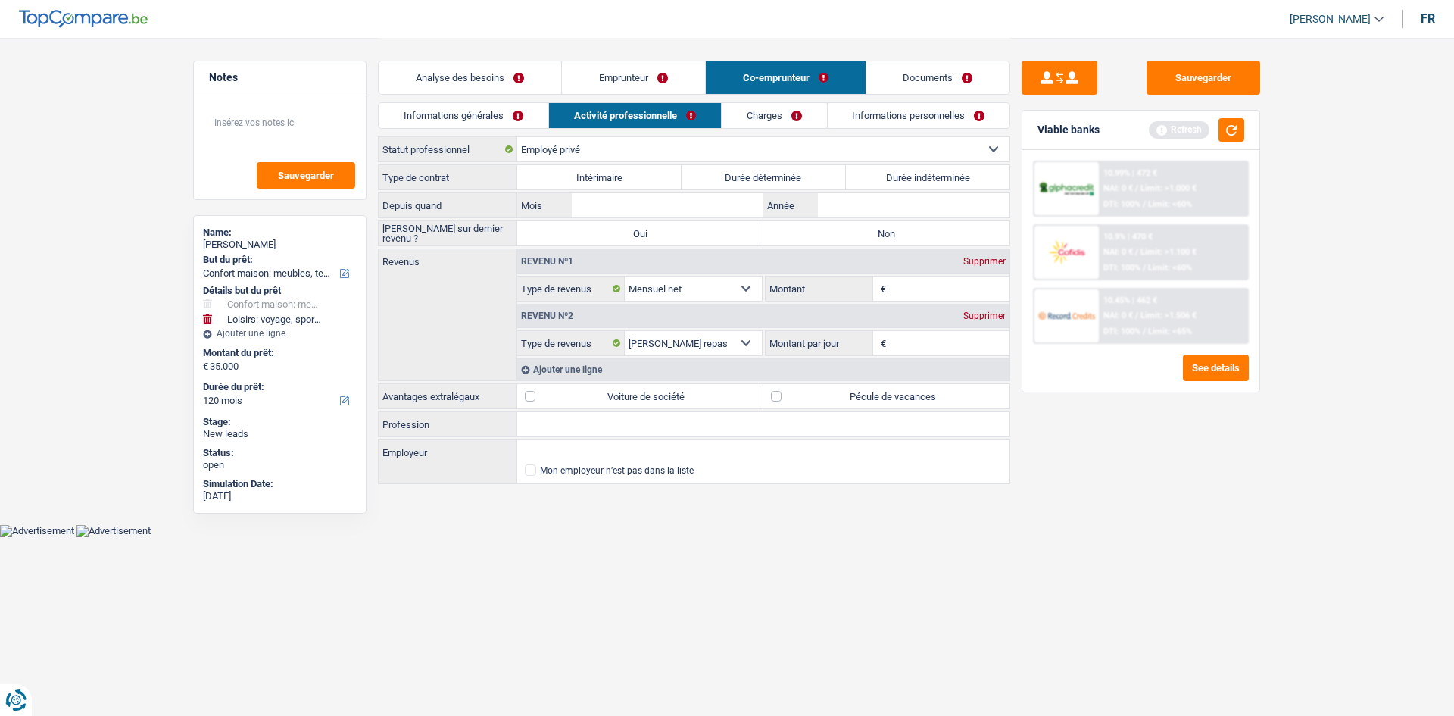
click at [894, 183] on label "Durée indéterminée" at bounding box center [928, 177] width 164 height 24
click at [894, 183] on input "Durée indéterminée" at bounding box center [928, 177] width 164 height 24
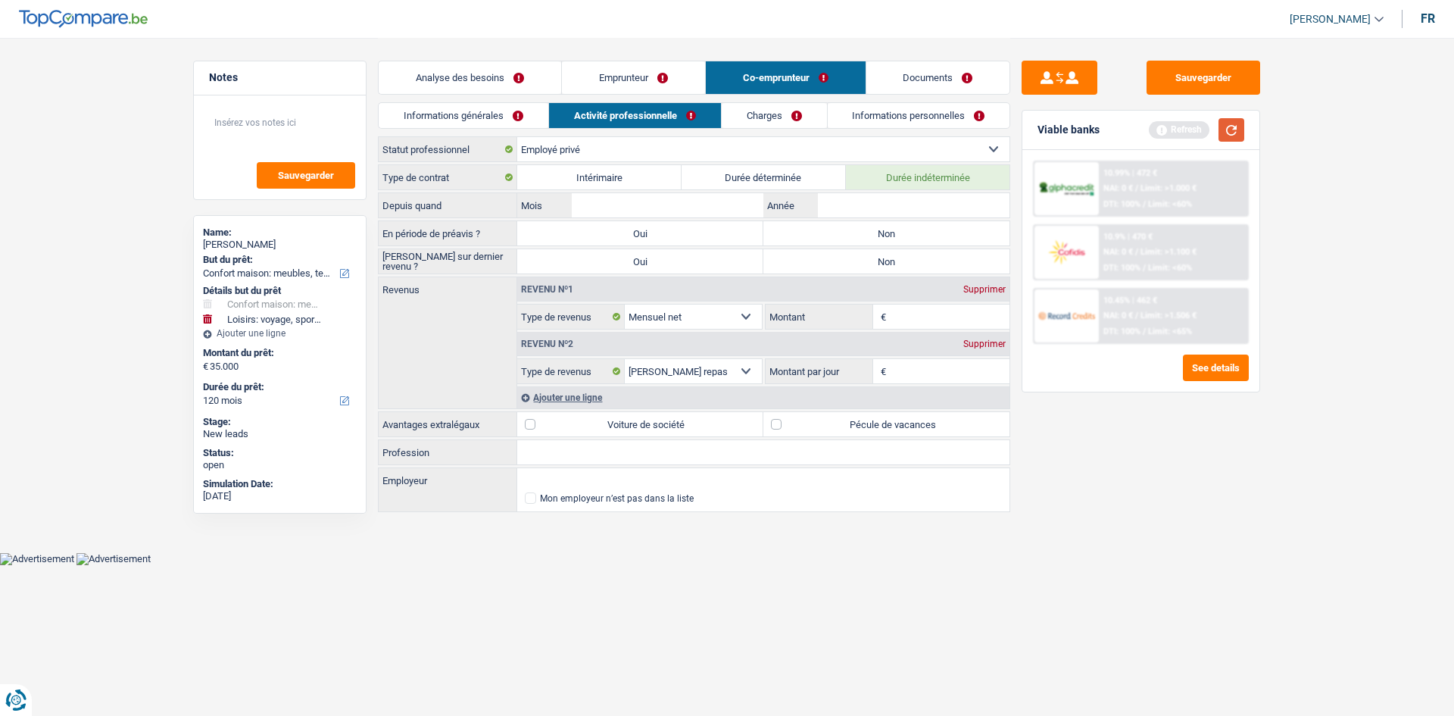
click at [1237, 129] on button "button" at bounding box center [1232, 129] width 26 height 23
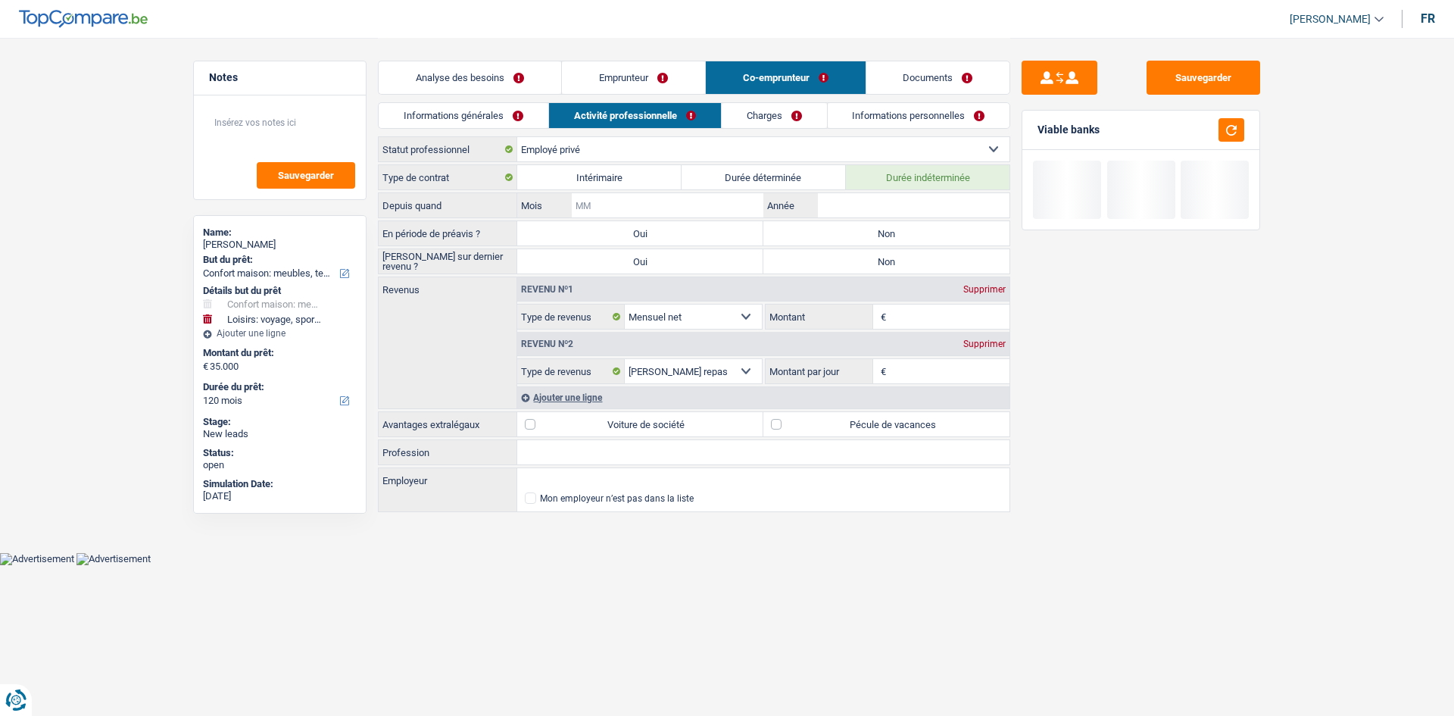
click at [736, 201] on input "Mois" at bounding box center [668, 205] width 192 height 24
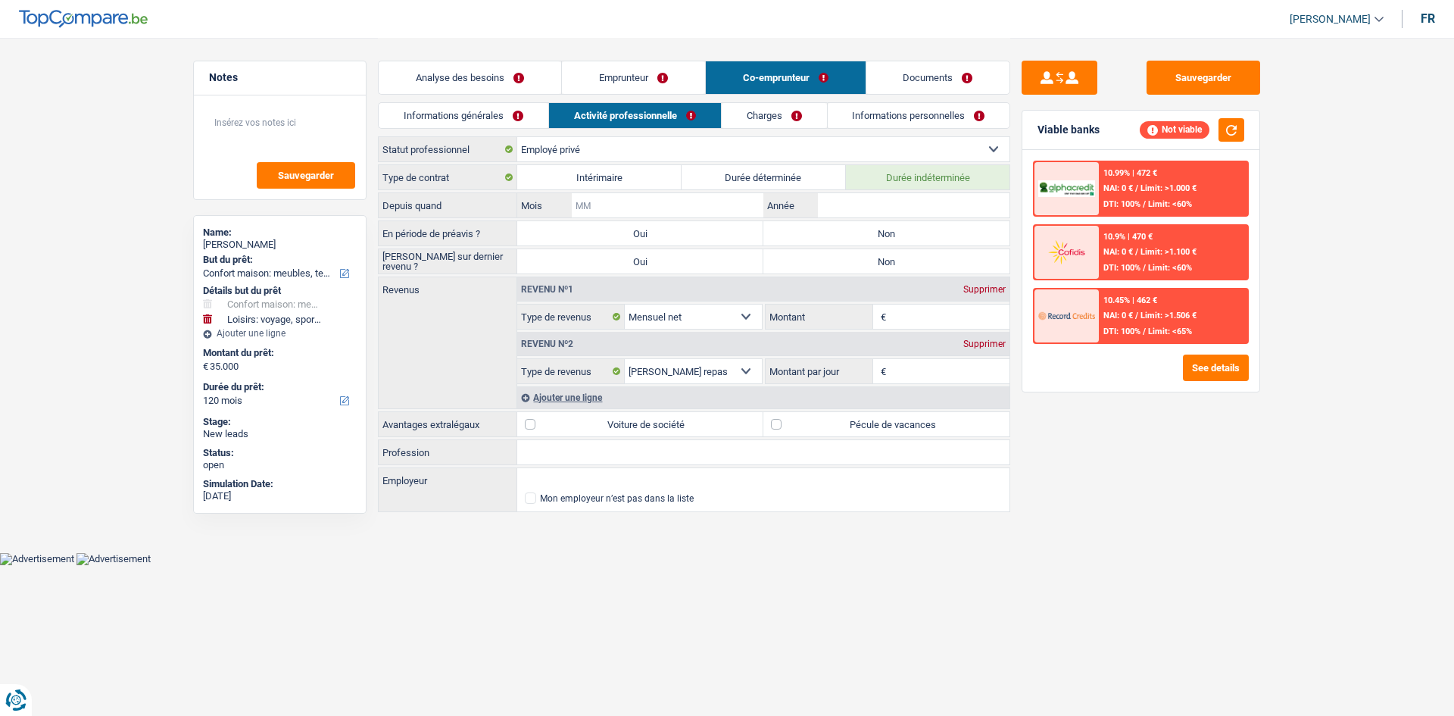
click at [707, 198] on input "Mois" at bounding box center [668, 205] width 192 height 24
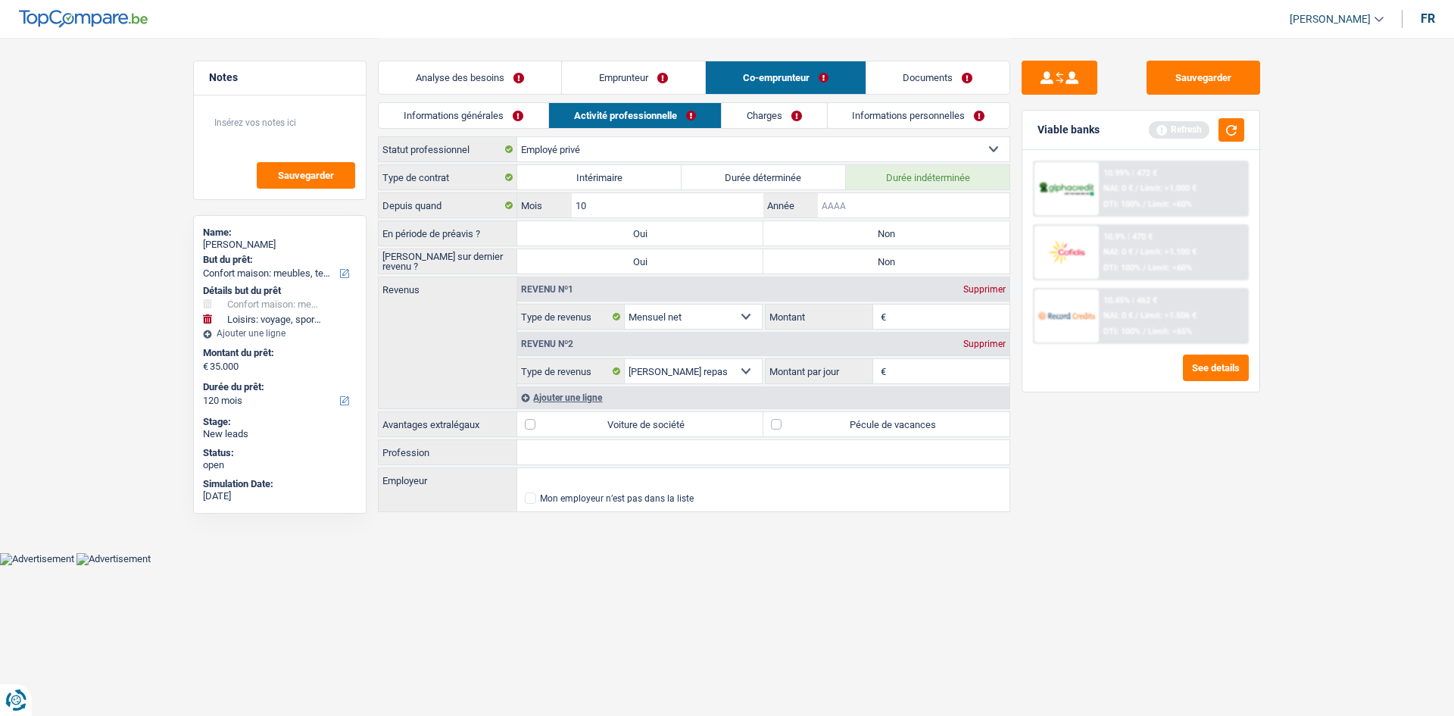
click at [854, 210] on input "Année" at bounding box center [914, 205] width 192 height 24
click at [1221, 518] on div "Sauvegarder Viable banks Refresh 10.99% | 472 € NAI: 0 € / Limit: >1.000 € DTI:…" at bounding box center [1140, 376] width 261 height 631
click at [1227, 133] on button "button" at bounding box center [1232, 129] width 26 height 23
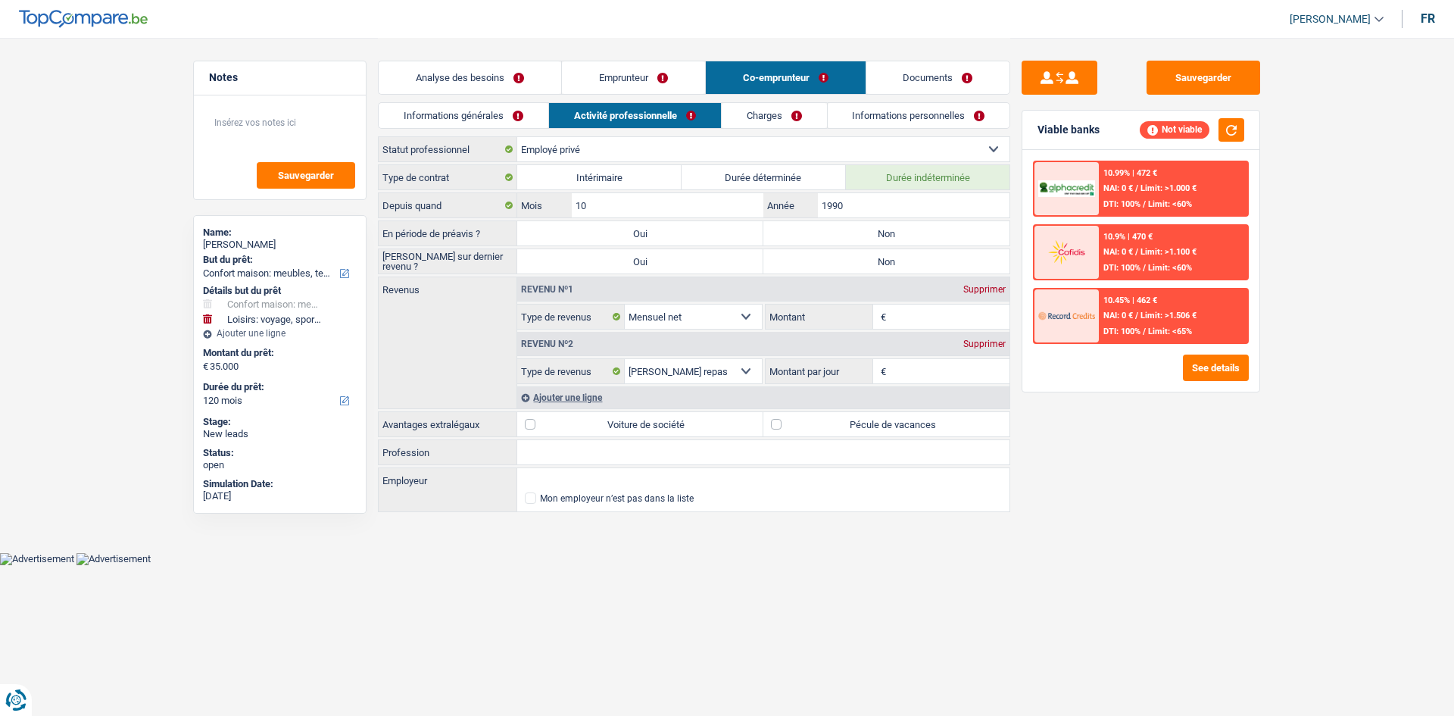
click at [906, 305] on input "Montant" at bounding box center [950, 317] width 120 height 24
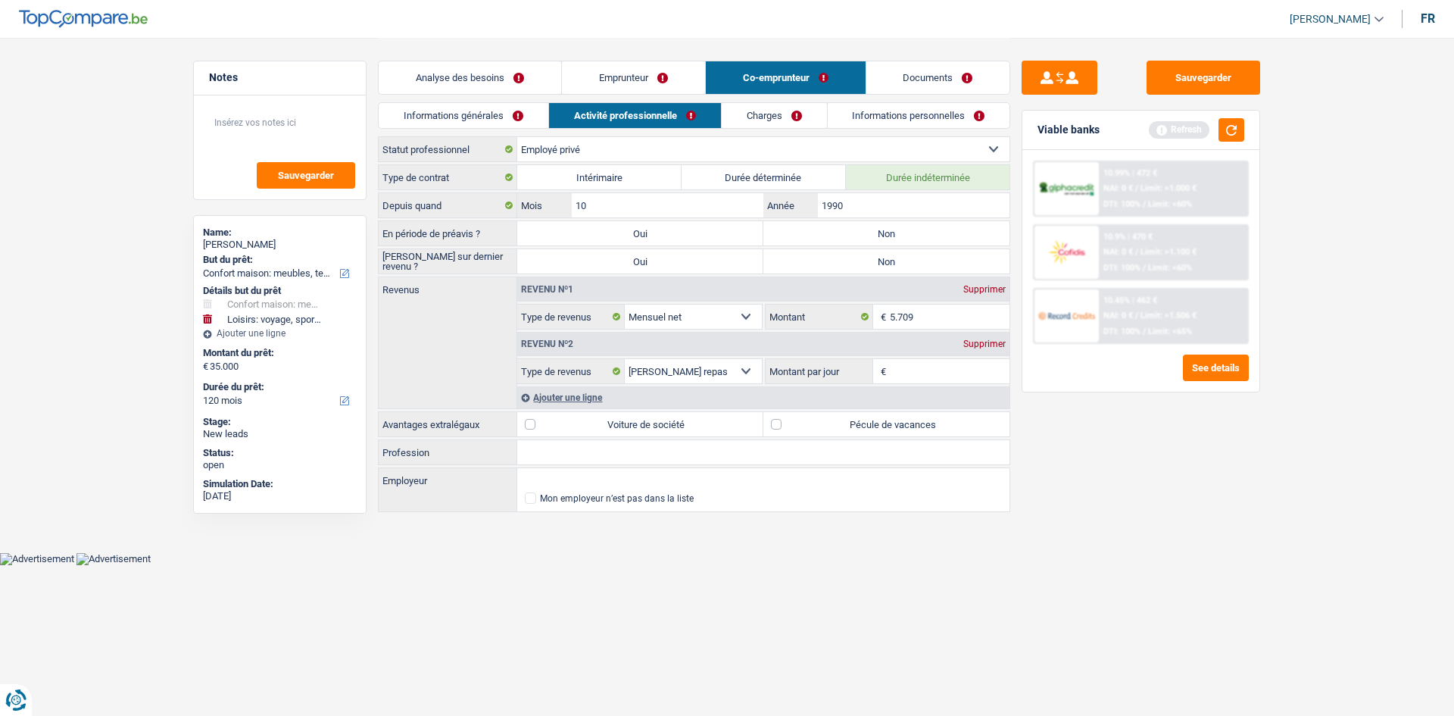
click at [1067, 490] on div "Sauvegarder Viable banks Refresh 10.99% | 472 € NAI: 0 € / Limit: >1.000 € DTI:…" at bounding box center [1140, 376] width 261 height 631
click at [1239, 139] on button "button" at bounding box center [1232, 129] width 26 height 23
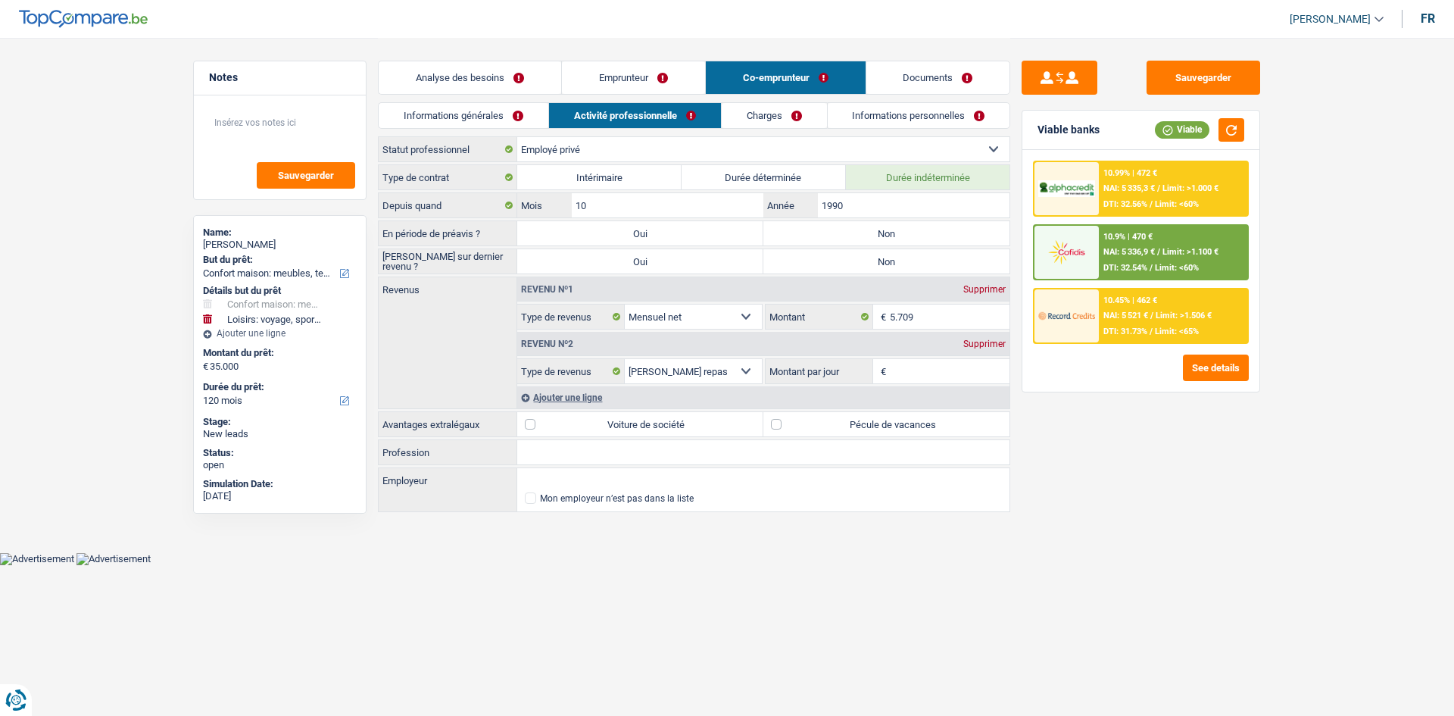
click at [977, 348] on div "Supprimer" at bounding box center [985, 343] width 50 height 9
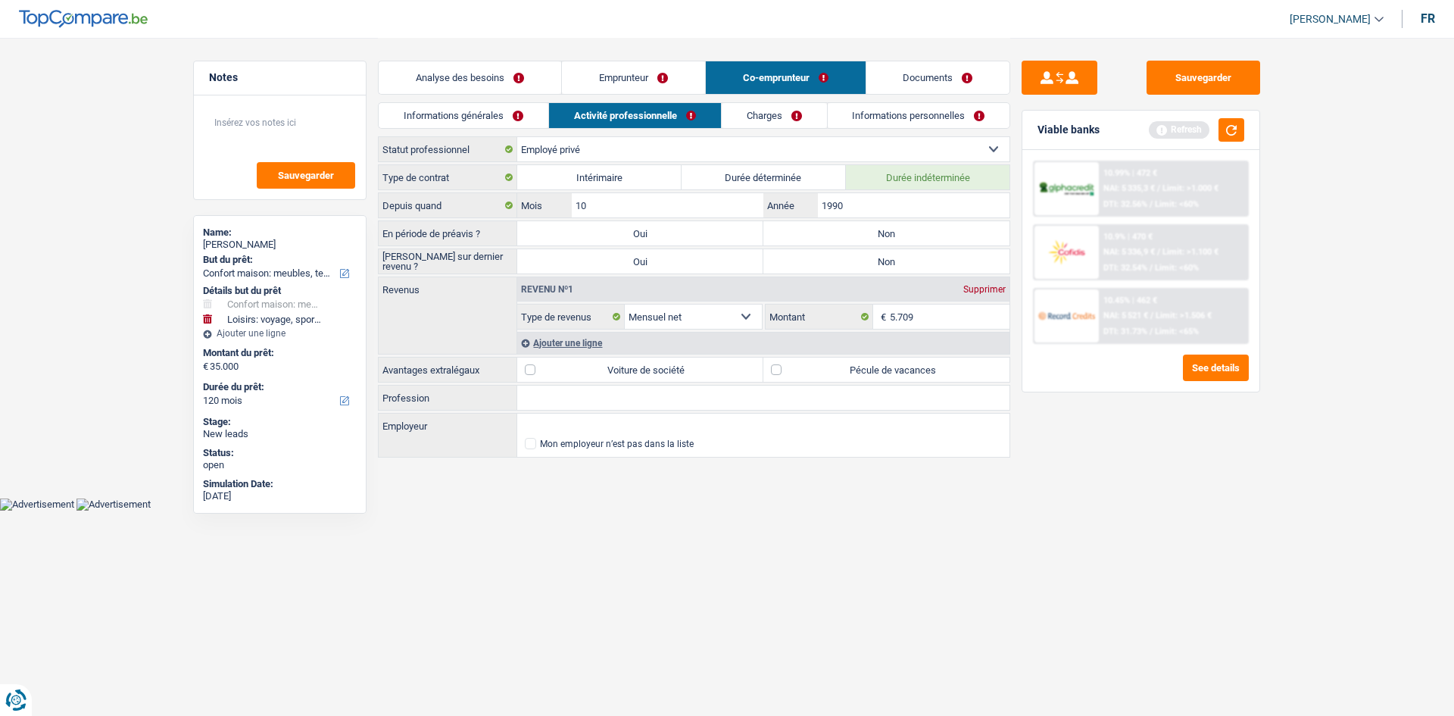
click at [811, 225] on label "Non" at bounding box center [887, 233] width 246 height 24
click at [811, 225] on input "Non" at bounding box center [887, 233] width 246 height 24
click at [1232, 130] on button "button" at bounding box center [1232, 129] width 26 height 23
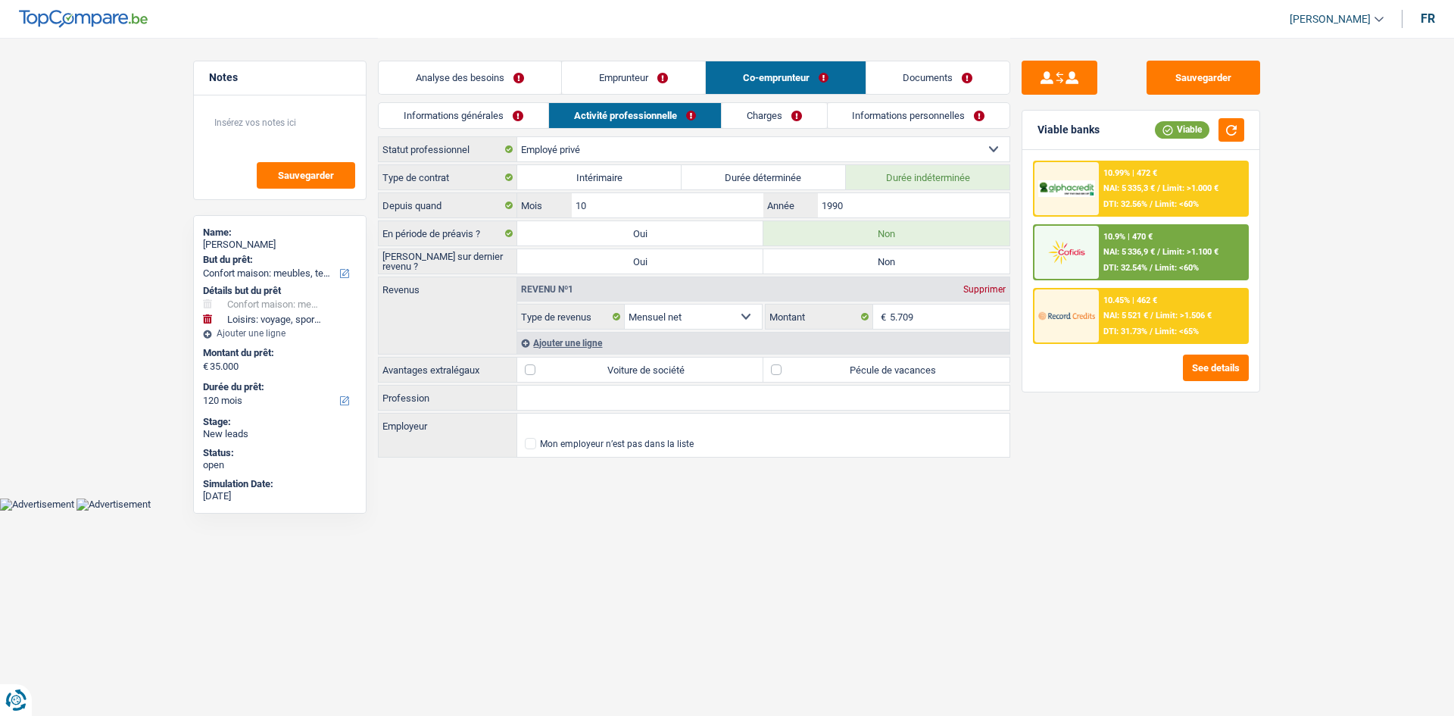
click at [839, 268] on label "Non" at bounding box center [887, 261] width 246 height 24
click at [839, 268] on input "Non" at bounding box center [887, 261] width 246 height 24
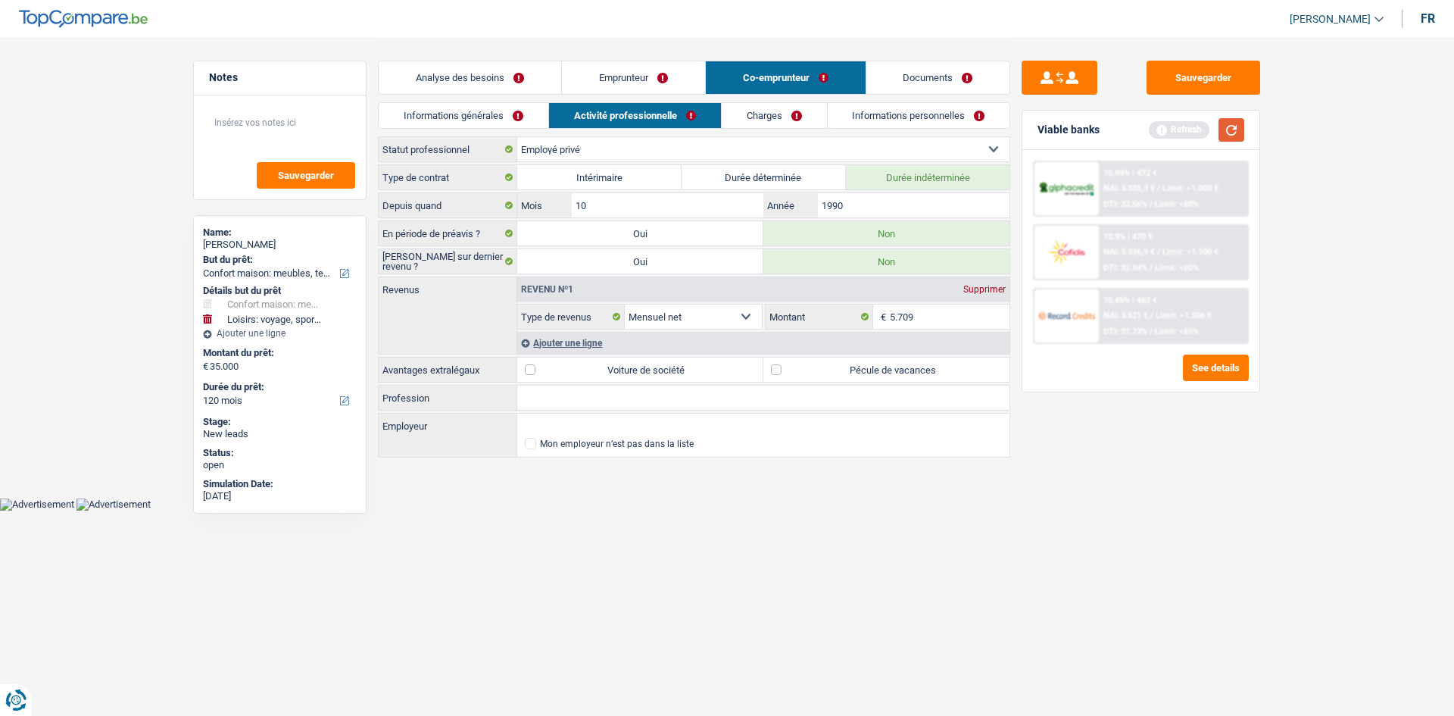
click at [1235, 120] on button "button" at bounding box center [1232, 129] width 26 height 23
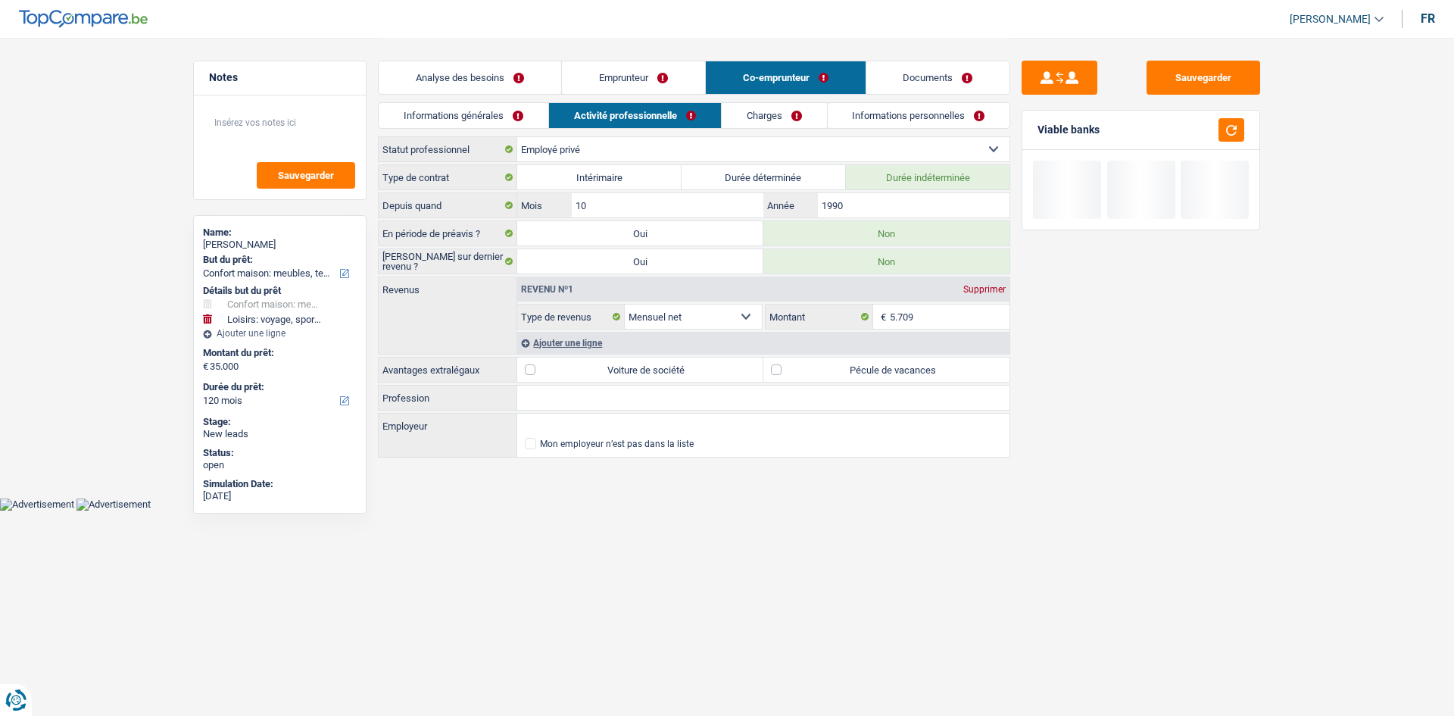
click at [801, 377] on label "Pécule de vacances" at bounding box center [887, 370] width 246 height 24
click at [801, 377] on input "Pécule de vacances" at bounding box center [887, 370] width 246 height 24
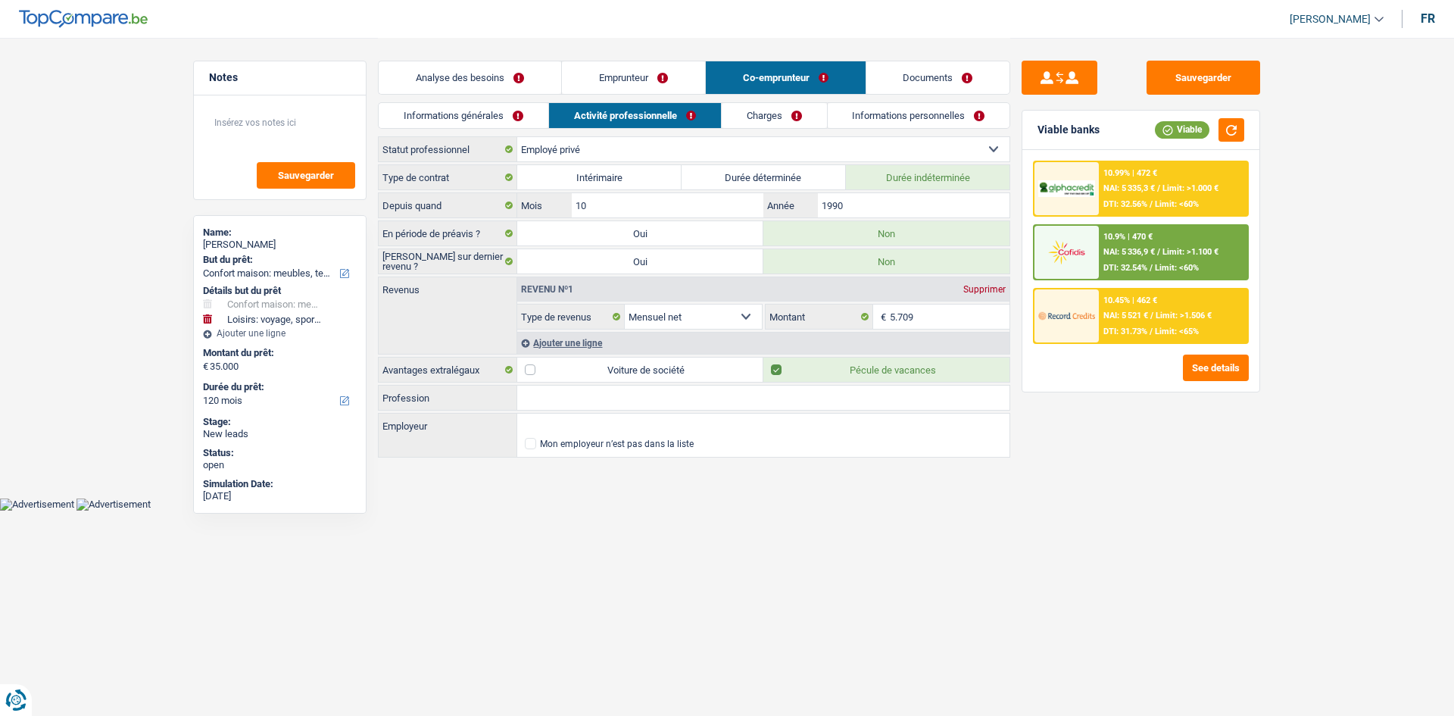
click at [617, 511] on html "Vous avez le contrôle de vos données Nous utilisons des cookies, tout comme nos…" at bounding box center [727, 255] width 1454 height 511
click at [749, 111] on link "Charges" at bounding box center [774, 115] width 105 height 25
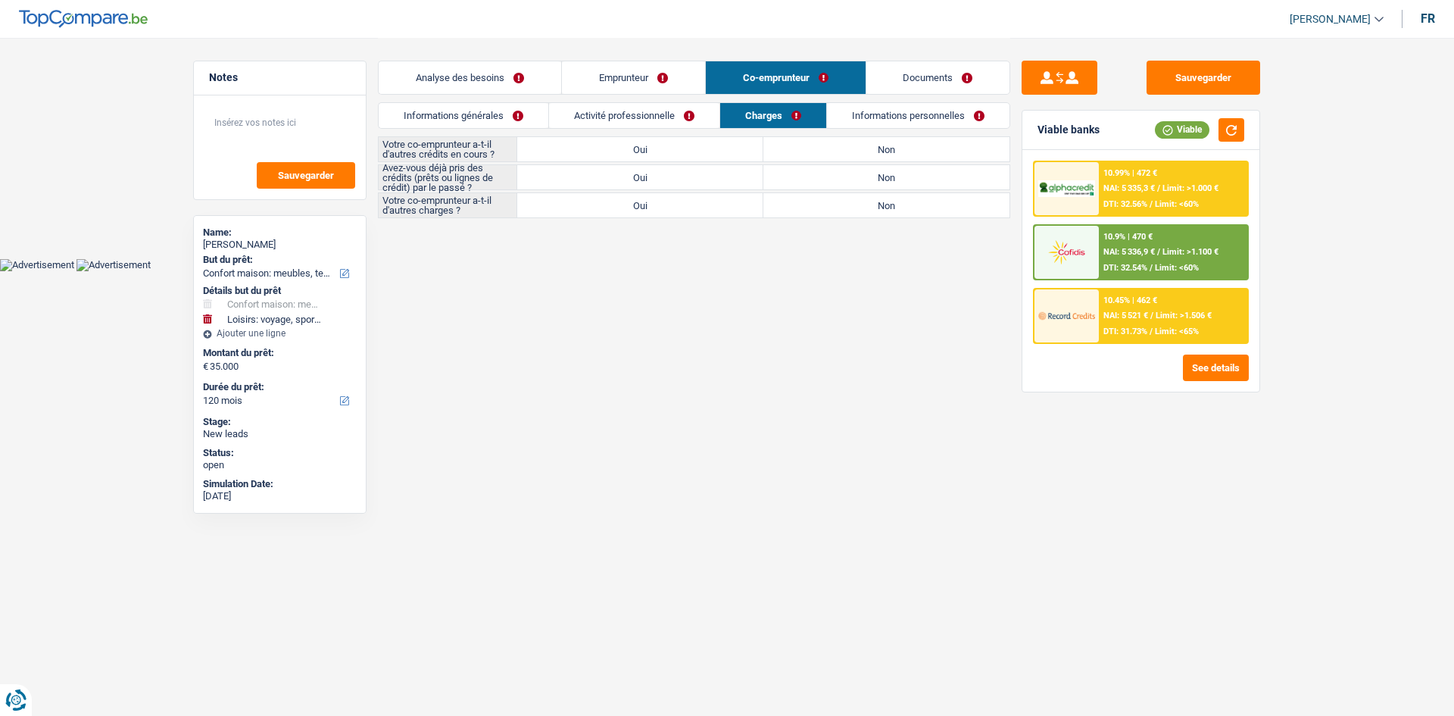
click at [820, 150] on label "Non" at bounding box center [887, 149] width 246 height 24
click at [820, 150] on input "Non" at bounding box center [887, 149] width 246 height 24
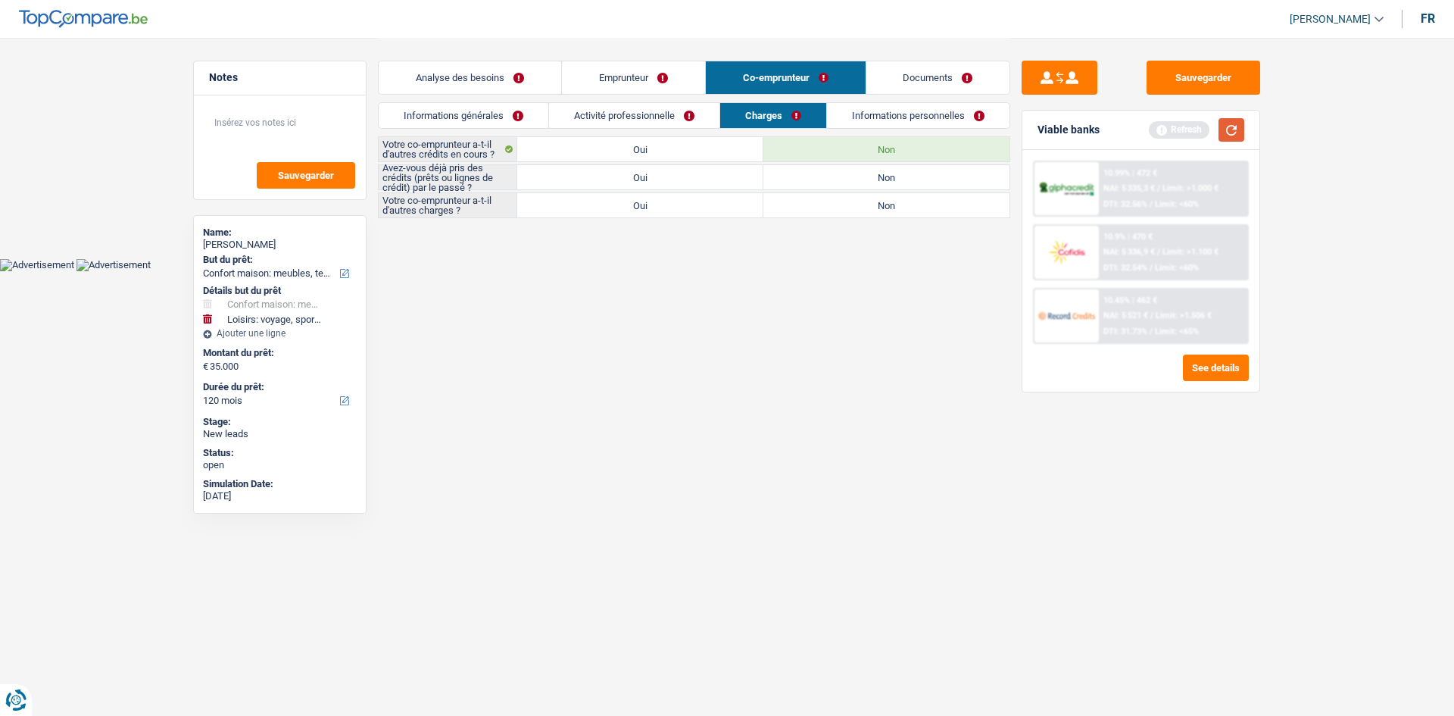
click at [1237, 134] on button "button" at bounding box center [1232, 129] width 26 height 23
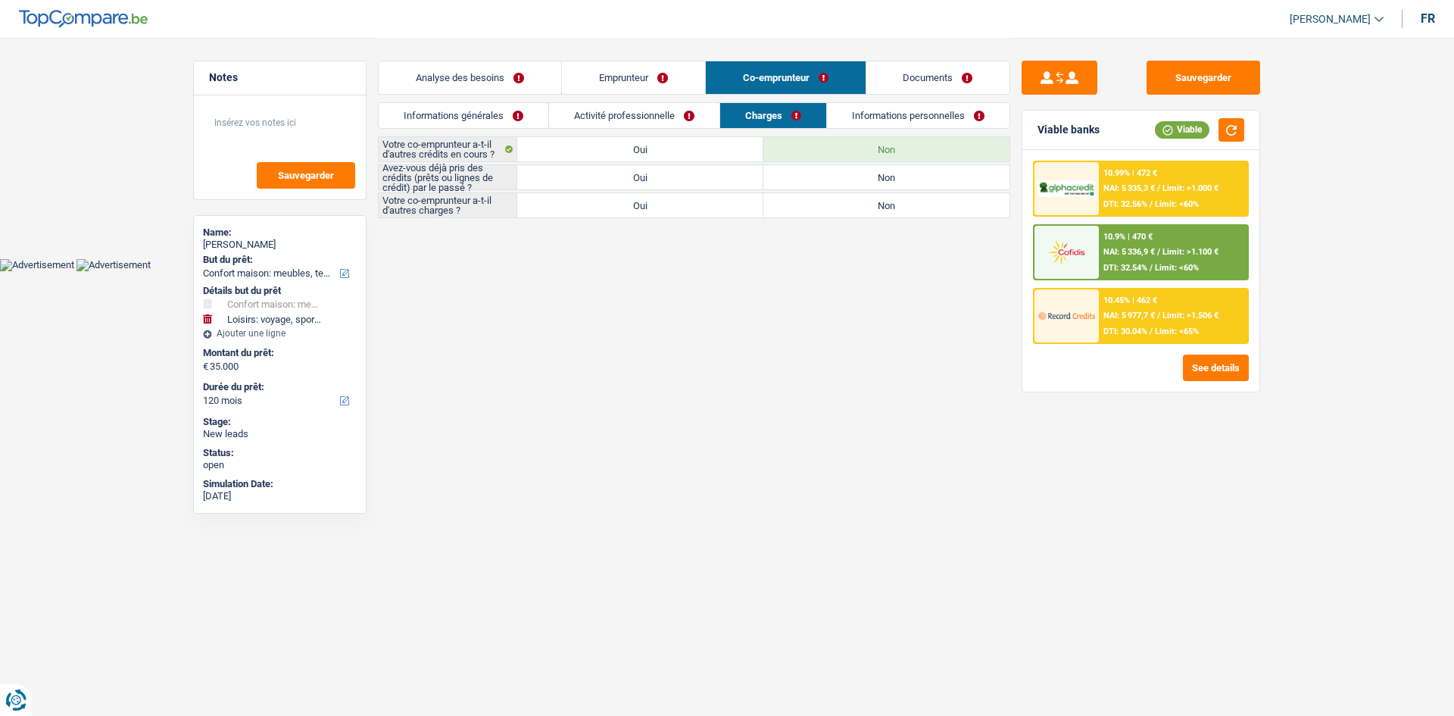
click at [676, 180] on label "Oui" at bounding box center [640, 177] width 246 height 24
click at [676, 180] on input "Oui" at bounding box center [640, 177] width 246 height 24
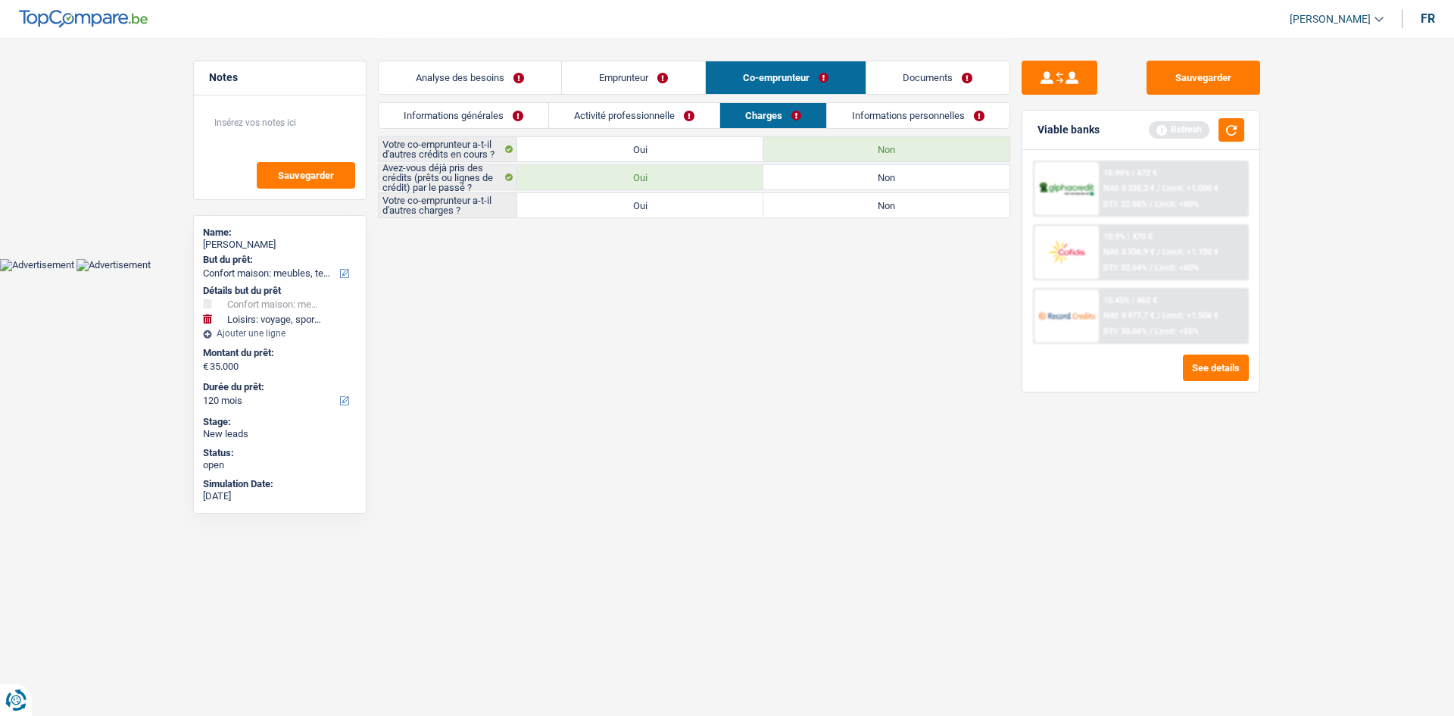
click at [641, 271] on html "Vous avez le contrôle de vos données Nous utilisons des cookies, tout comme nos…" at bounding box center [727, 135] width 1454 height 271
click at [870, 208] on label "Non" at bounding box center [887, 205] width 246 height 24
click at [870, 208] on input "Non" at bounding box center [887, 205] width 246 height 24
click at [1232, 137] on button "button" at bounding box center [1232, 129] width 26 height 23
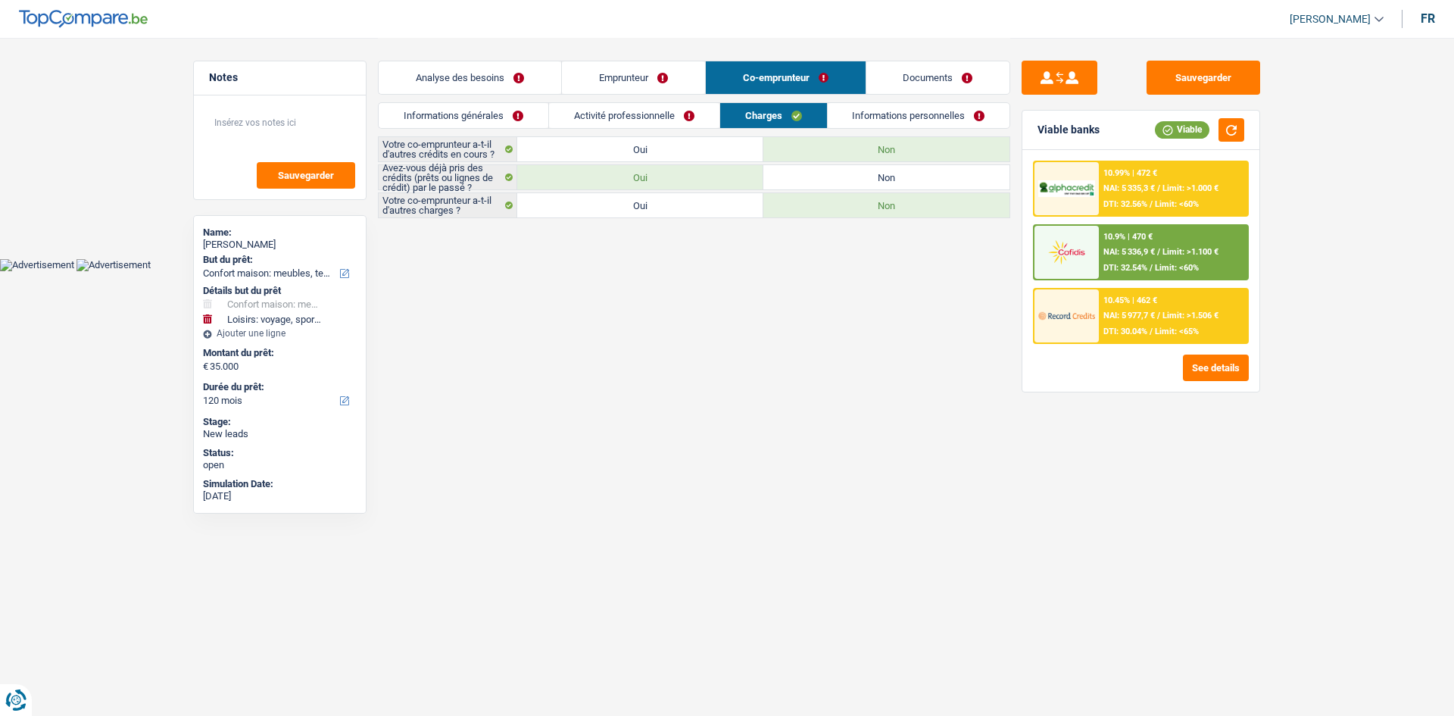
click at [892, 271] on html "Vous avez le contrôle de vos données Nous utilisons des cookies, tout comme nos…" at bounding box center [727, 135] width 1454 height 271
click at [942, 113] on link "Informations personnelles" at bounding box center [919, 115] width 183 height 25
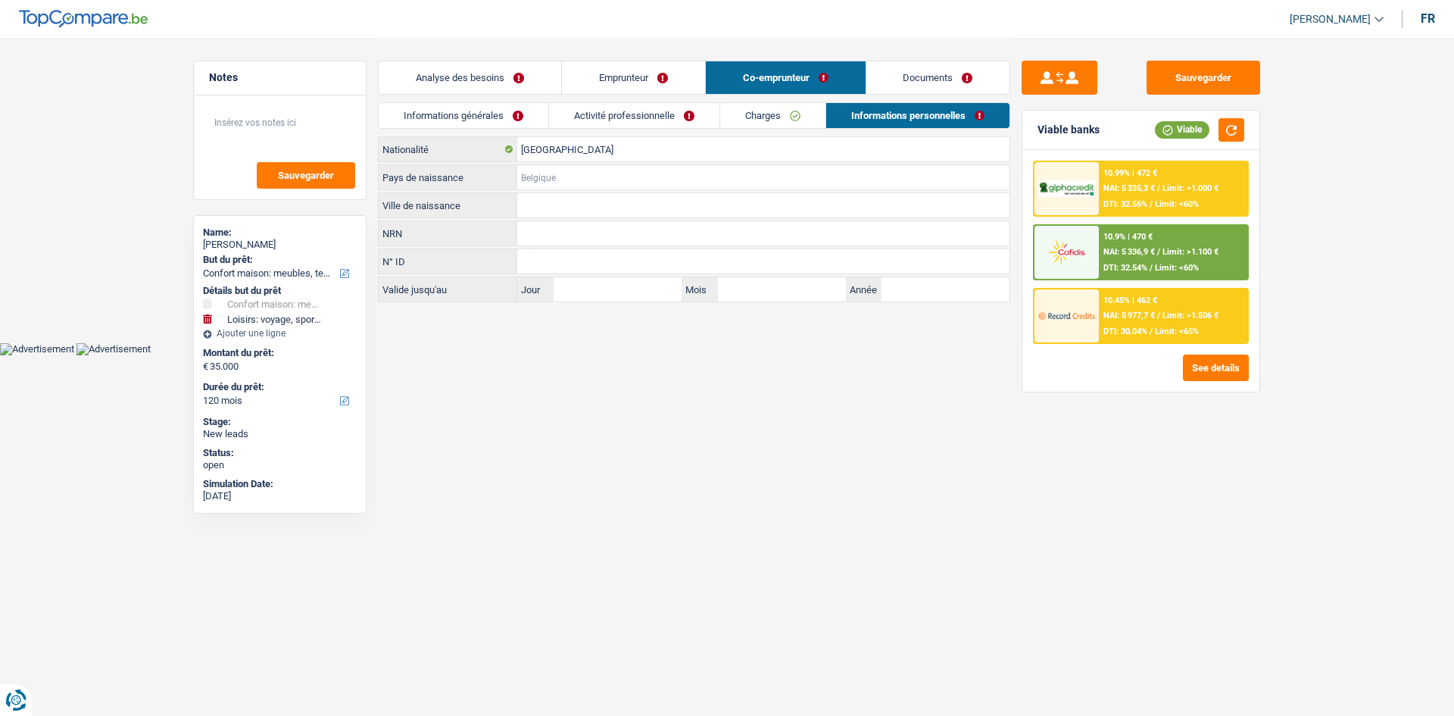
click at [542, 183] on input "Pays de naissance" at bounding box center [763, 177] width 492 height 24
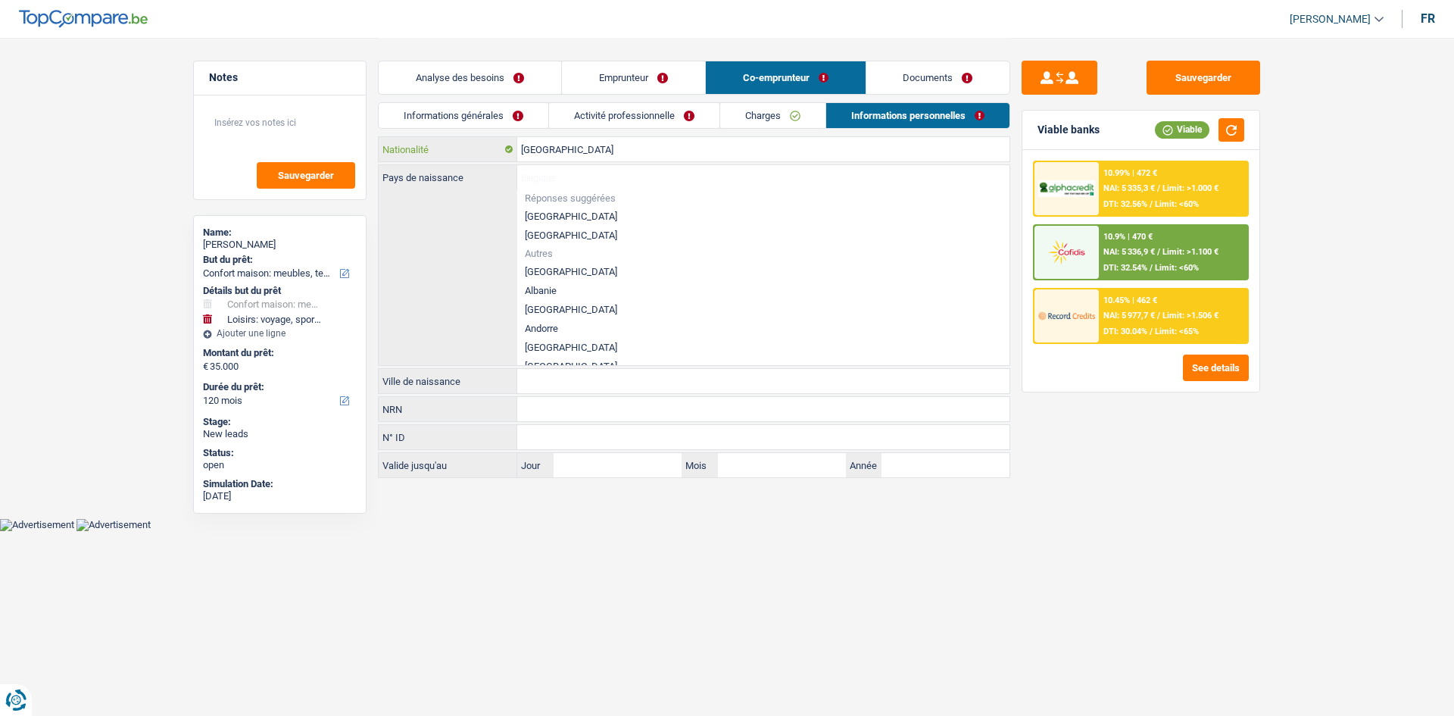
click at [578, 155] on input "[GEOGRAPHIC_DATA]" at bounding box center [763, 149] width 492 height 24
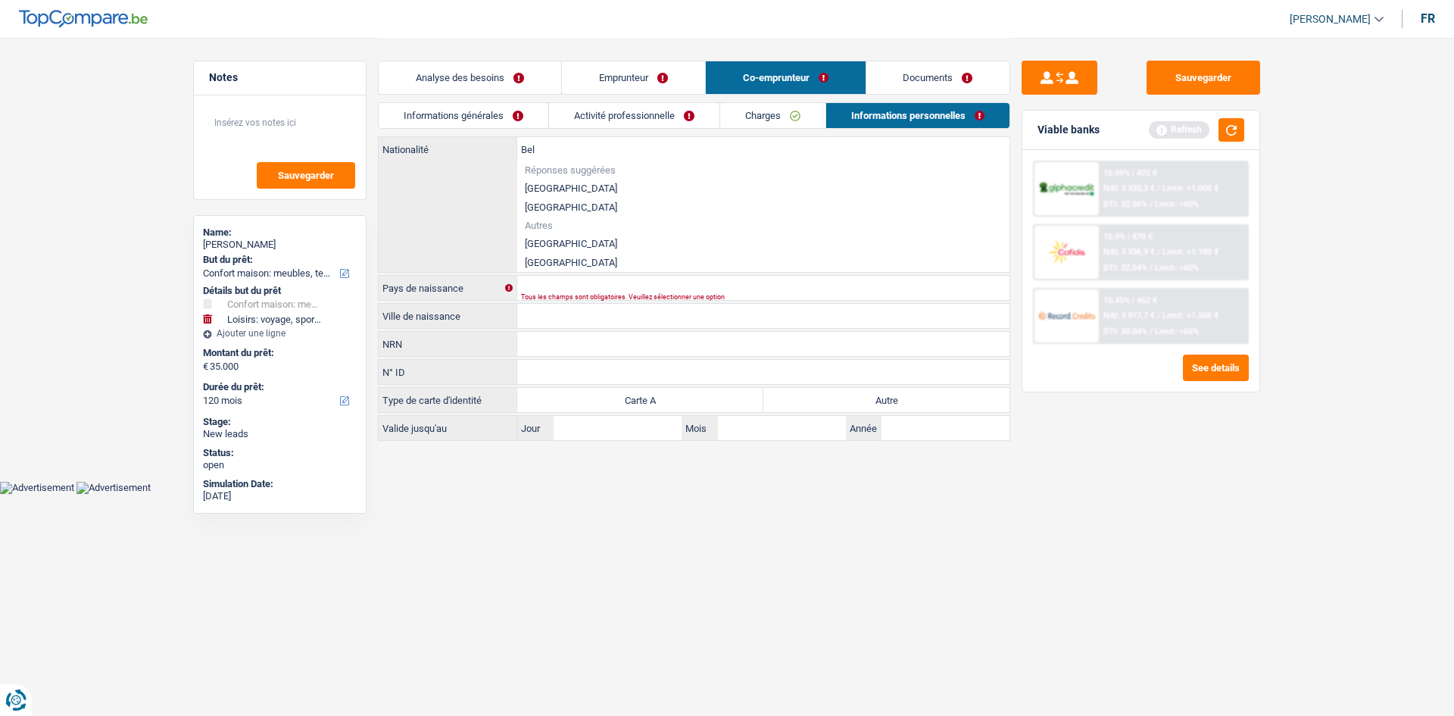
click at [557, 180] on li "[GEOGRAPHIC_DATA]" at bounding box center [763, 188] width 492 height 19
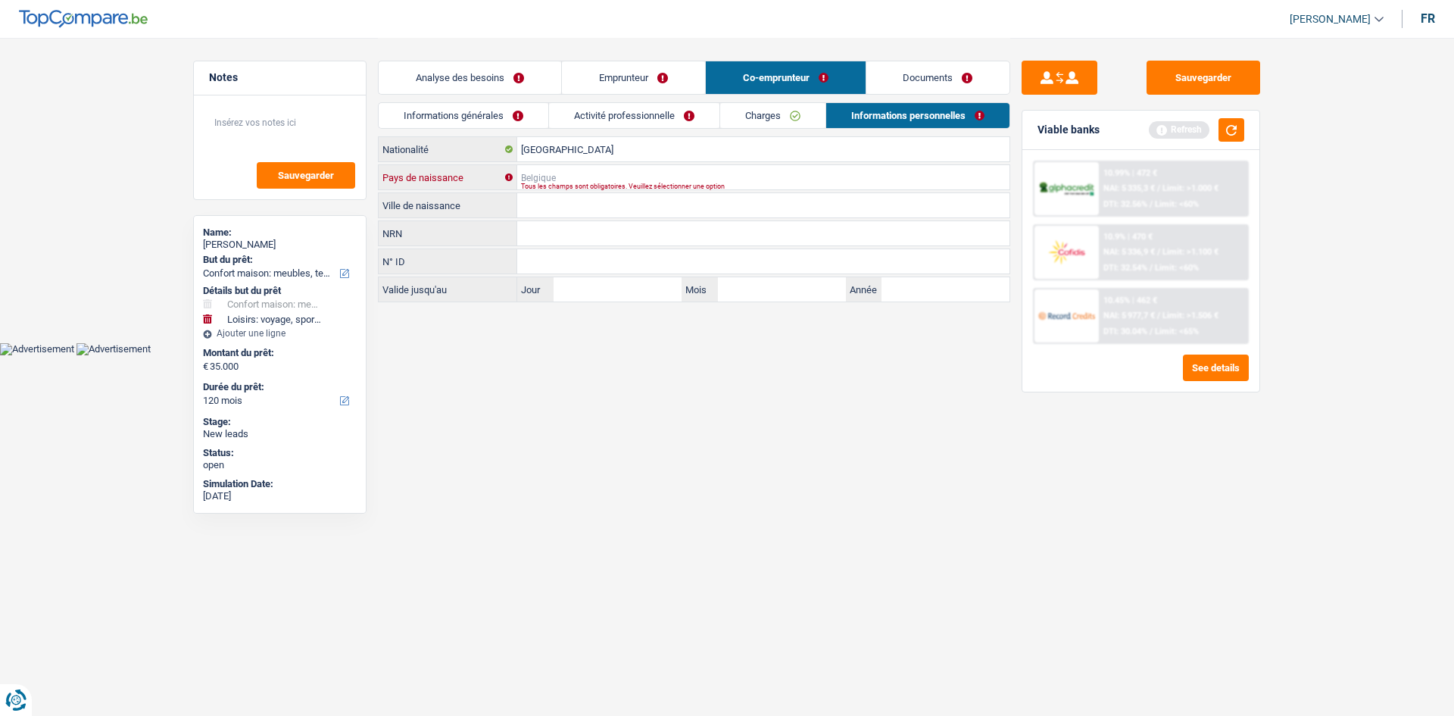
click at [557, 174] on input "Pays de naissance" at bounding box center [763, 177] width 492 height 24
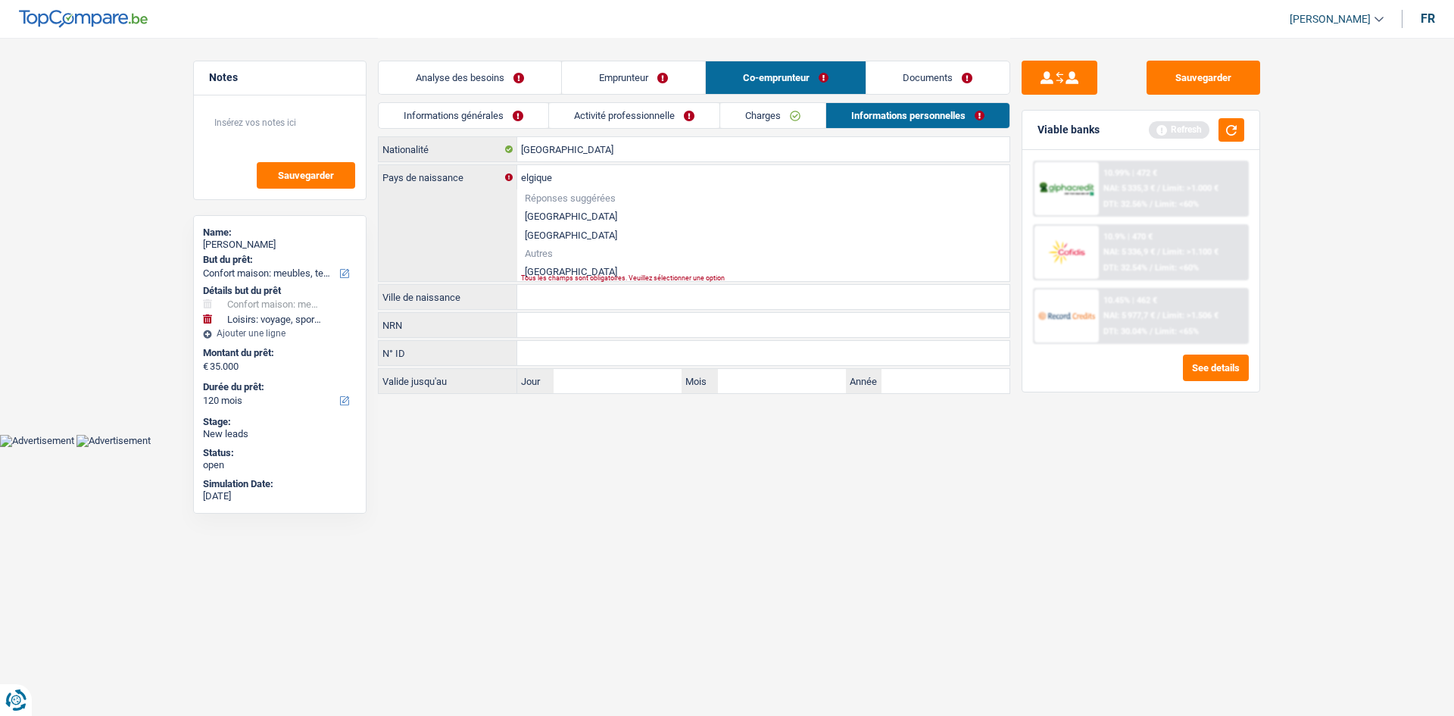
click at [558, 221] on li "[GEOGRAPHIC_DATA]" at bounding box center [763, 216] width 492 height 19
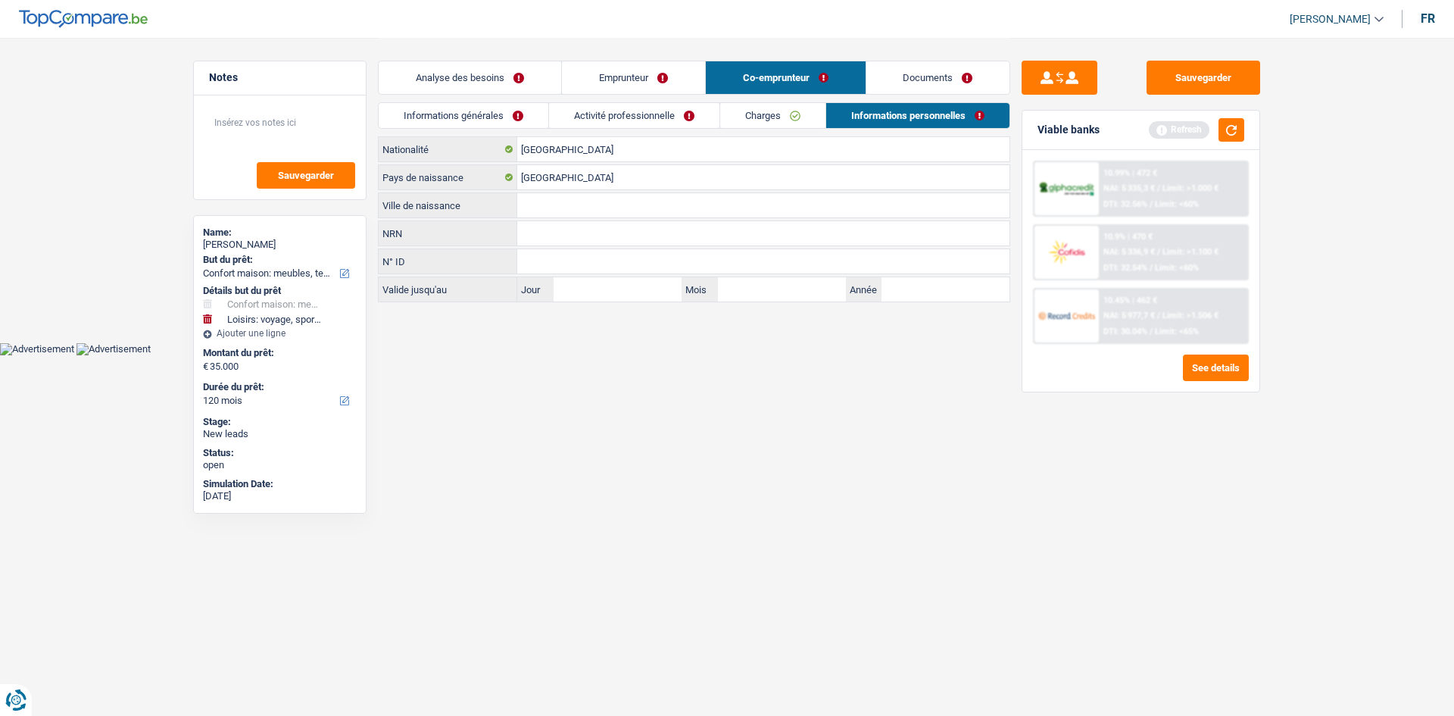
click at [554, 206] on input "Ville de naissance" at bounding box center [763, 205] width 492 height 24
click at [578, 355] on html "Vous avez le contrôle de vos données Nous utilisons des cookies, tout comme nos…" at bounding box center [727, 177] width 1454 height 355
click at [1215, 126] on div "Refresh" at bounding box center [1196, 129] width 95 height 23
click at [1246, 132] on div "Viable banks Refresh" at bounding box center [1141, 130] width 237 height 39
click at [1237, 136] on button "button" at bounding box center [1232, 129] width 26 height 23
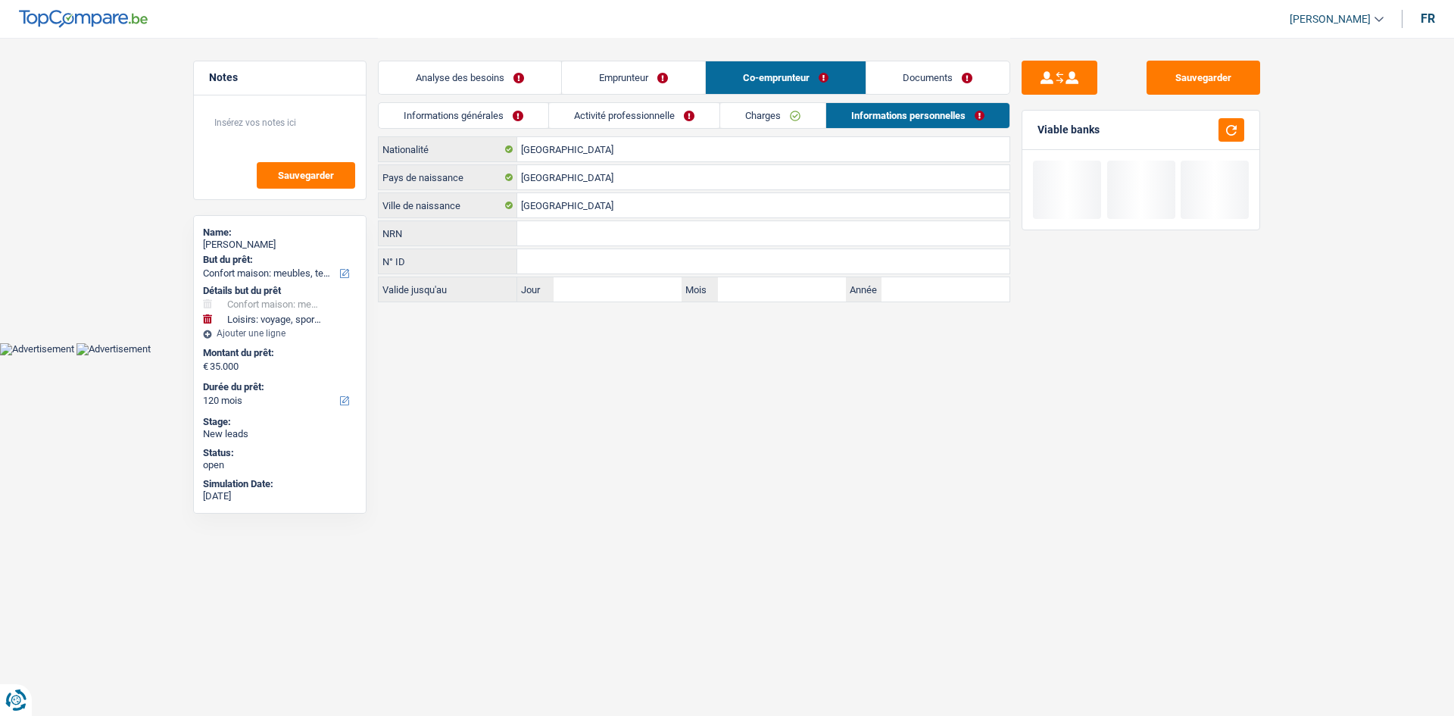
drag, startPoint x: 761, startPoint y: 118, endPoint x: 693, endPoint y: 118, distance: 68.2
click at [761, 118] on link "Charges" at bounding box center [772, 115] width 105 height 25
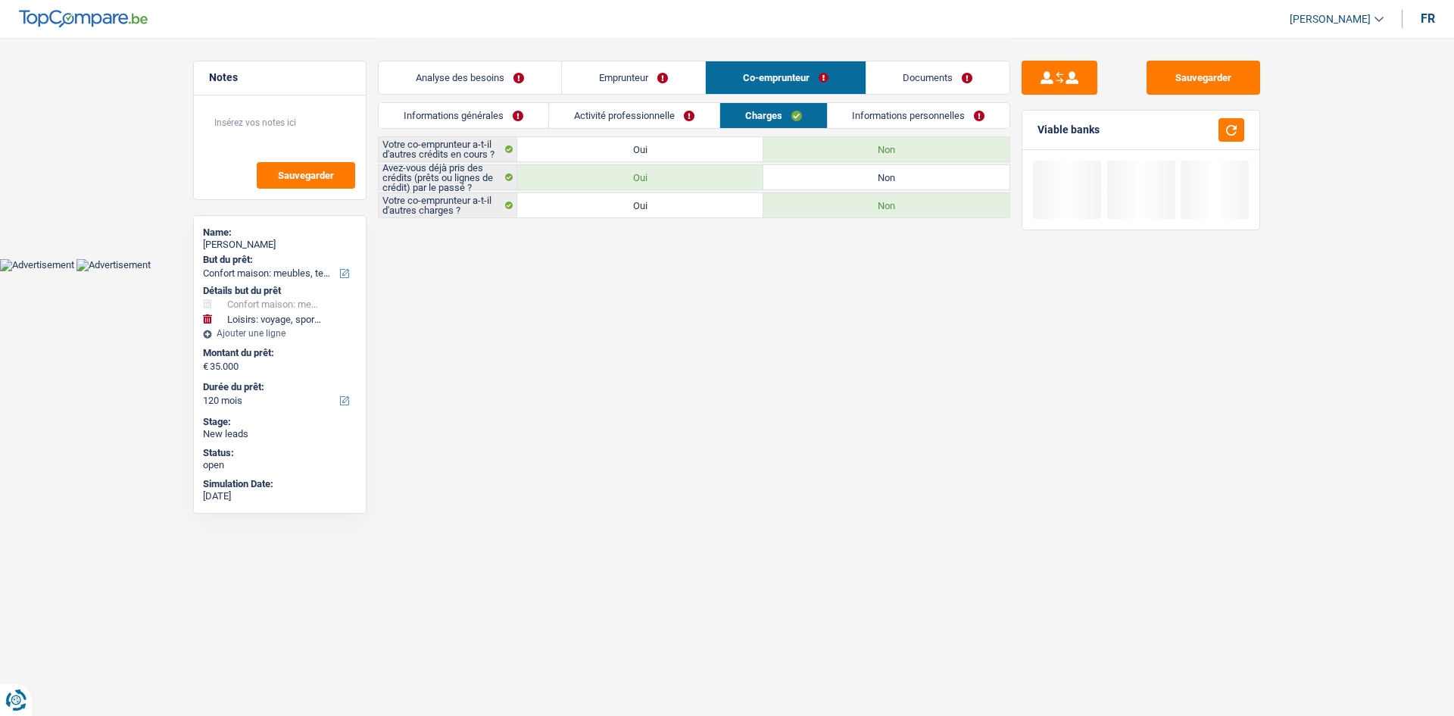
click at [674, 115] on link "Activité professionnelle" at bounding box center [634, 115] width 170 height 25
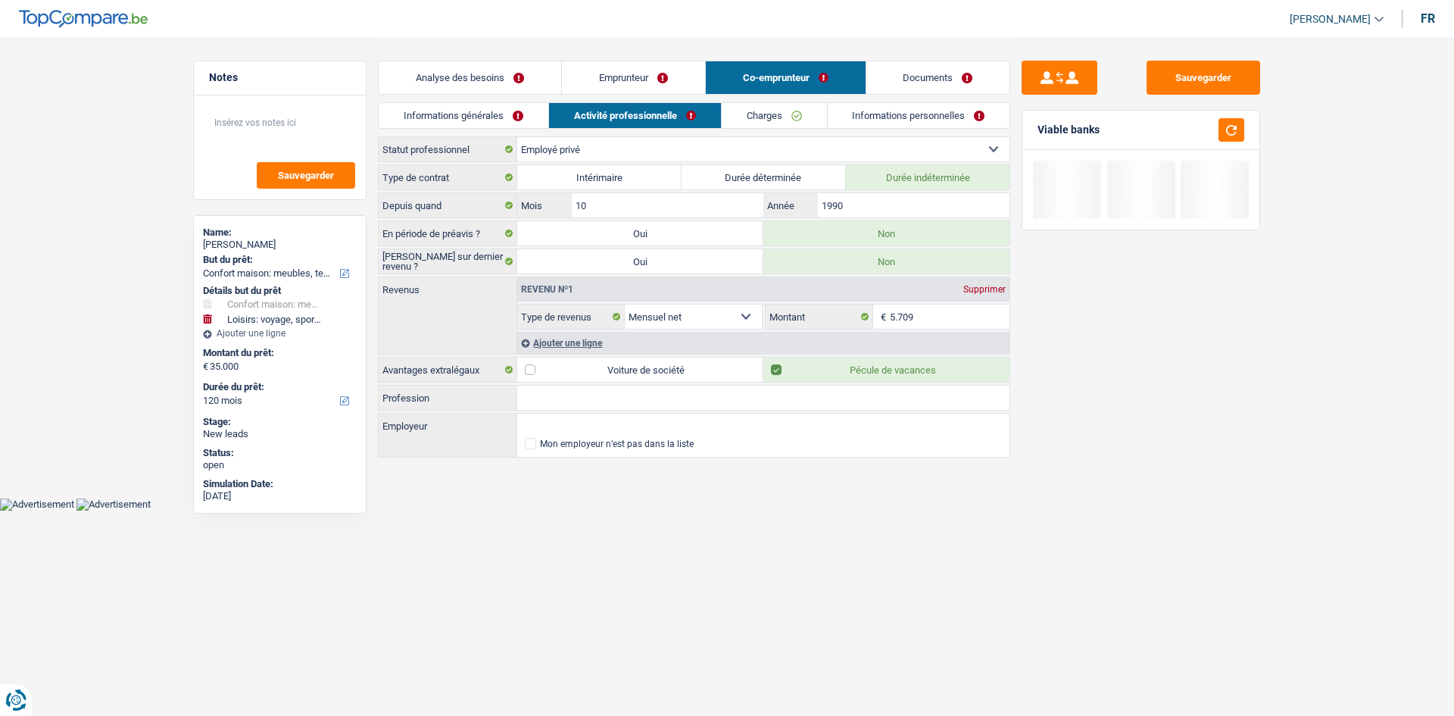
click at [476, 125] on link "Informations générales" at bounding box center [464, 115] width 170 height 25
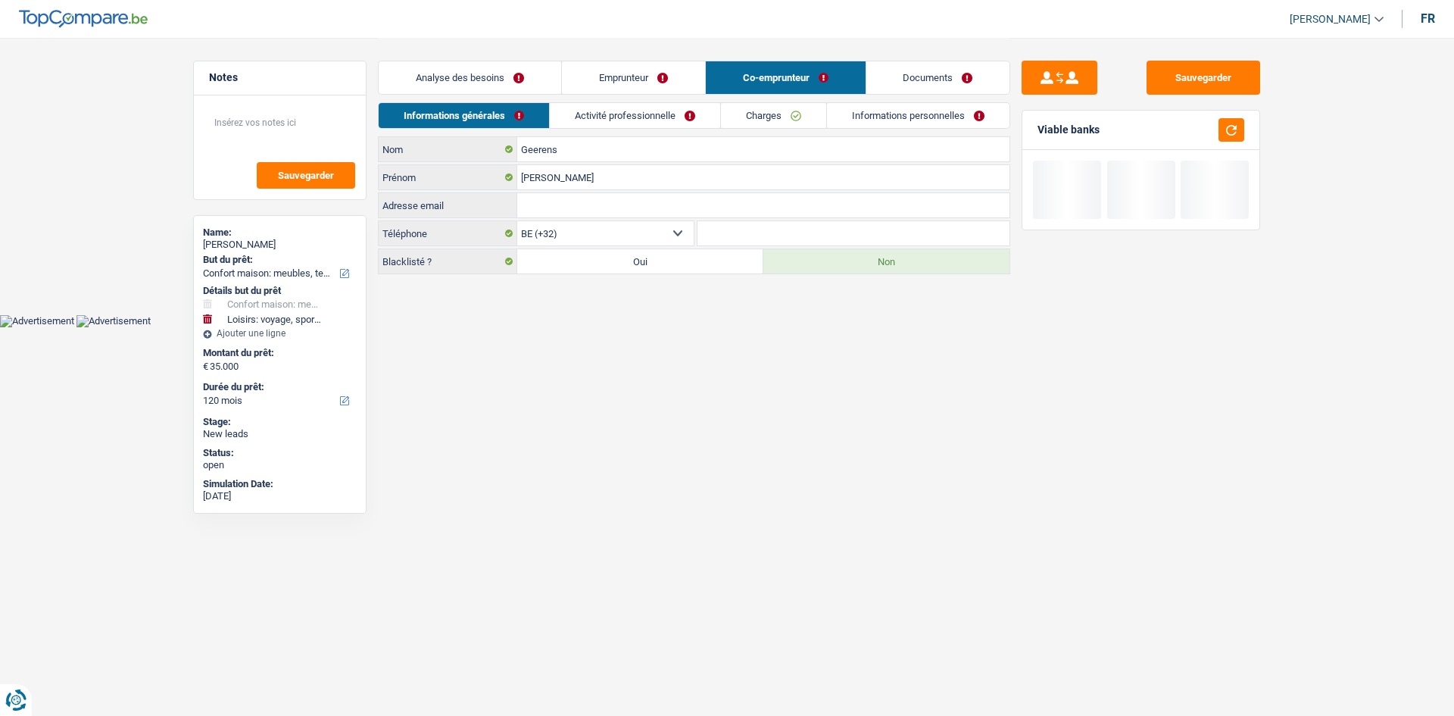
click at [472, 89] on link "Analyse des besoins" at bounding box center [470, 77] width 183 height 33
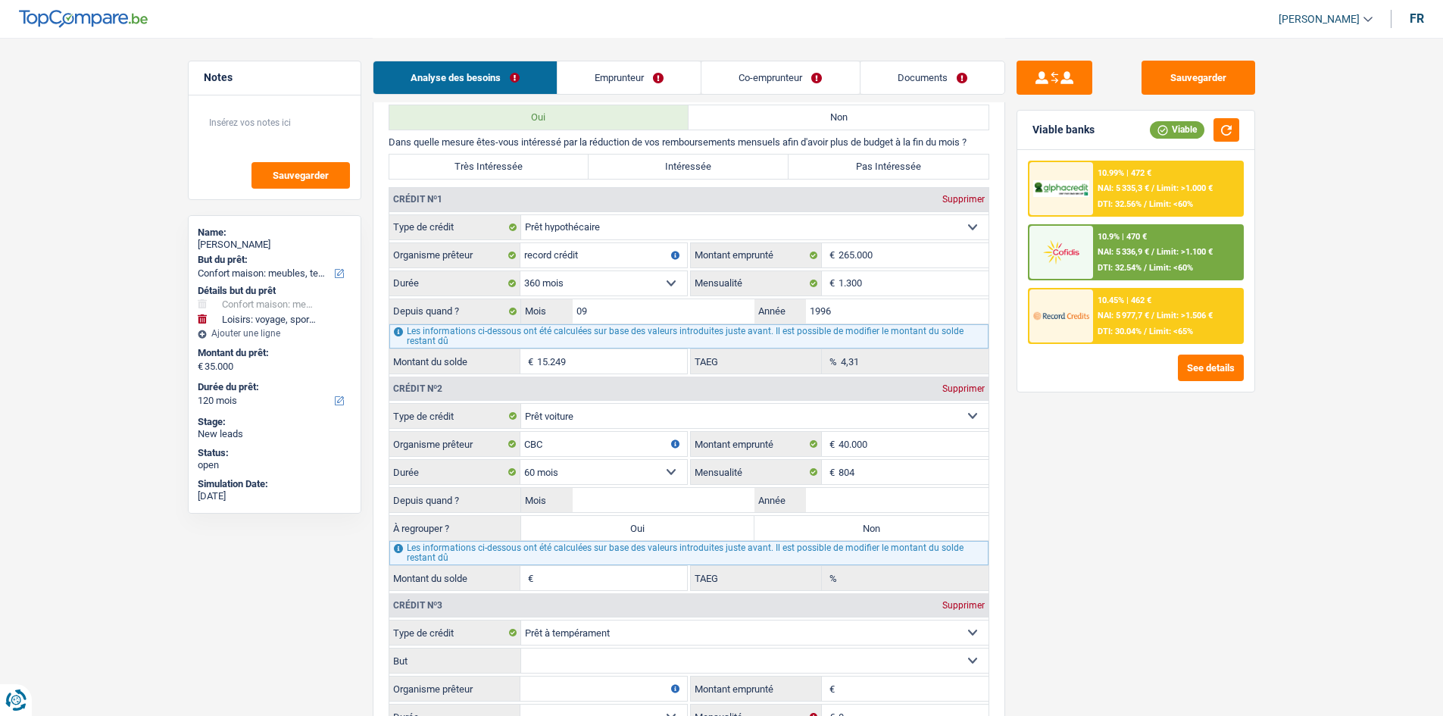
scroll to position [1177, 0]
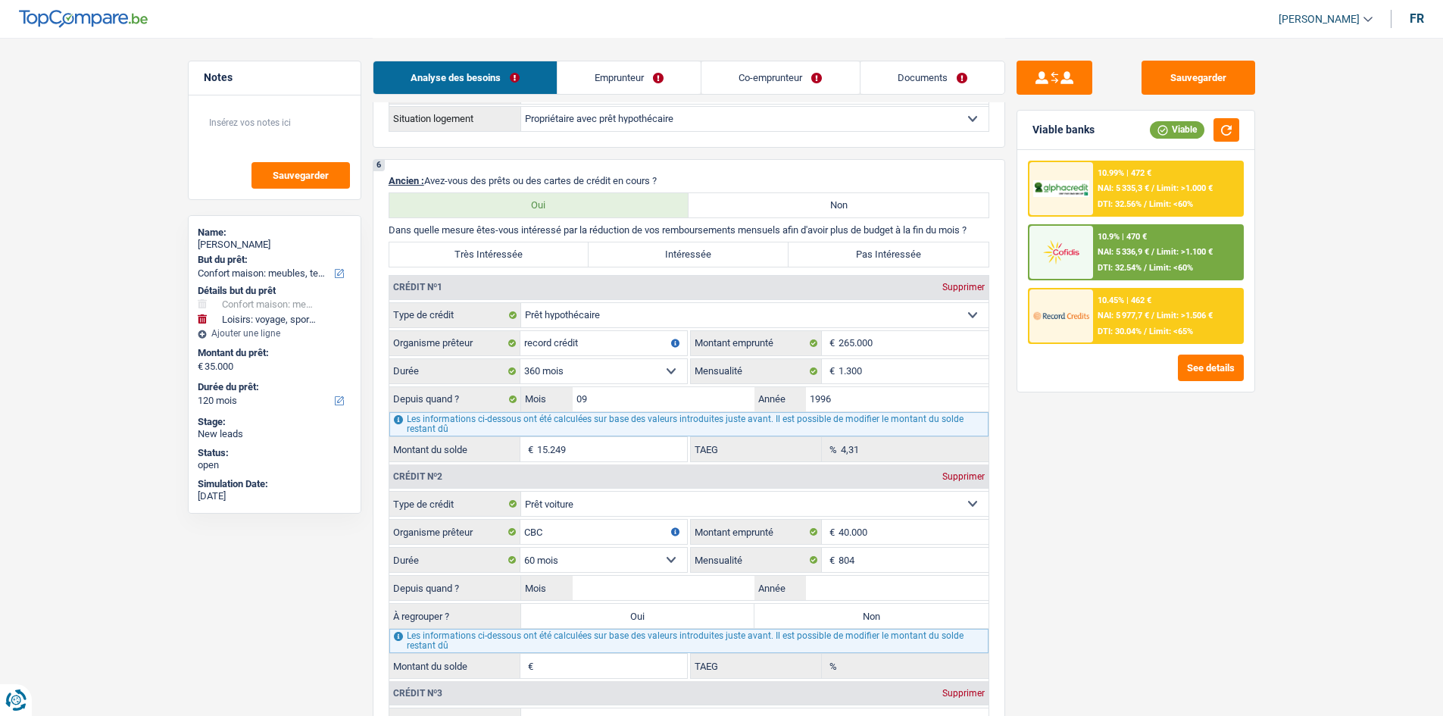
click at [1065, 488] on div "Sauvegarder Viable banks Viable 10.99% | 472 € NAI: 5 335,3 € / Limit: >1.000 €…" at bounding box center [1135, 376] width 261 height 631
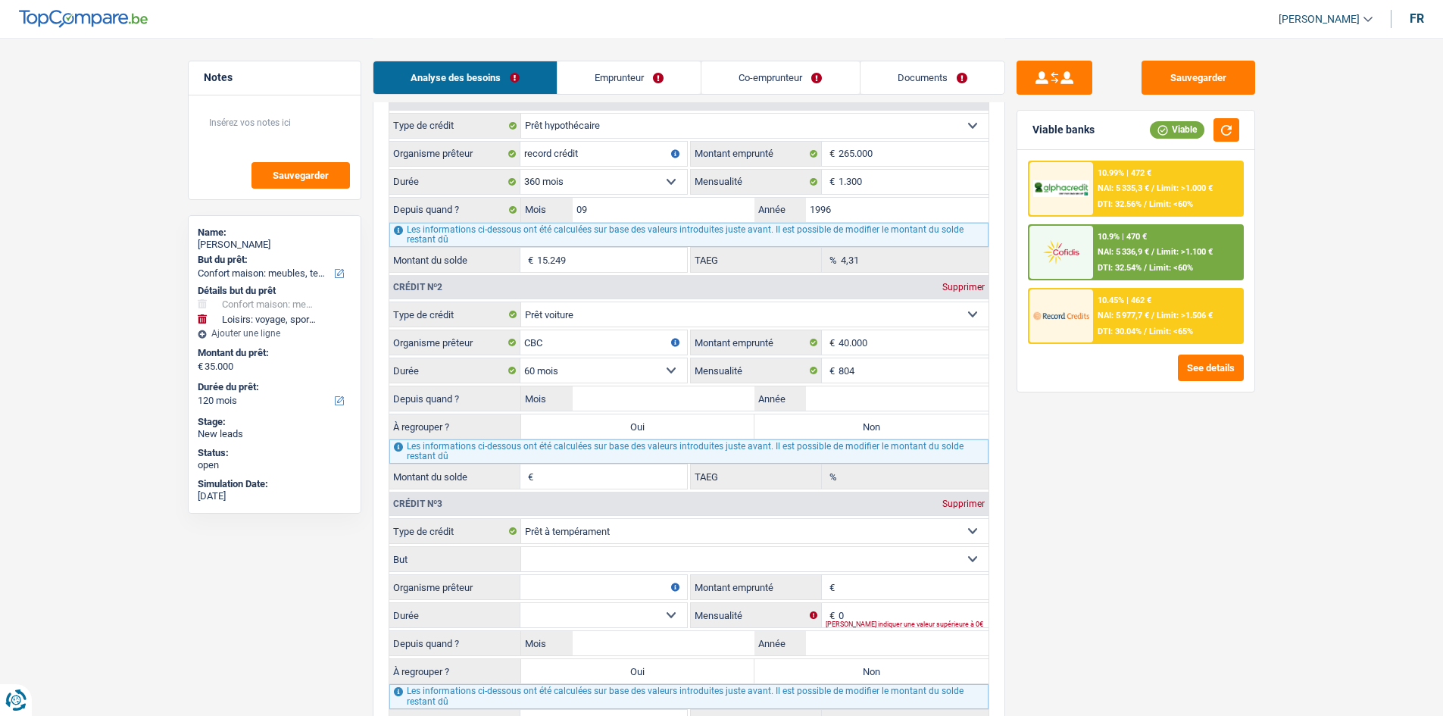
scroll to position [1480, 0]
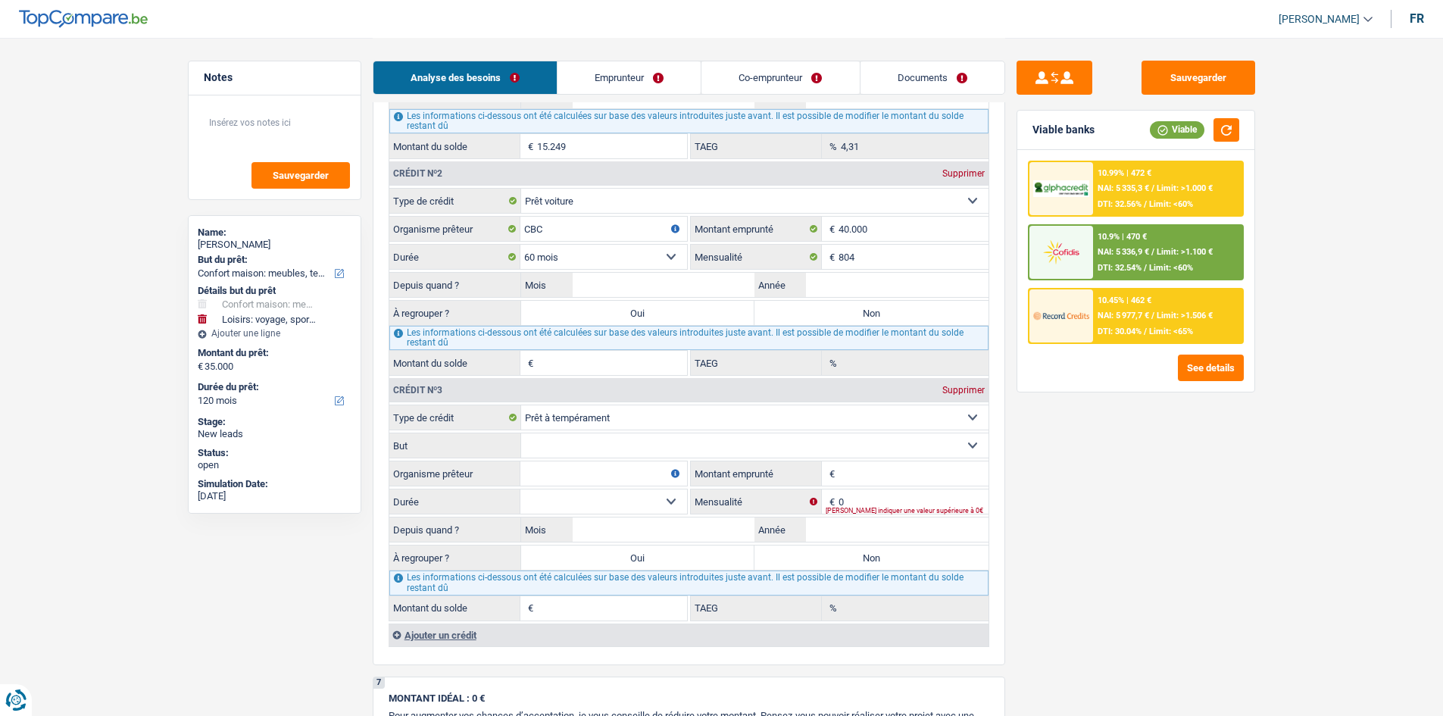
click at [1201, 551] on div "Sauvegarder Viable banks Viable 10.99% | 472 € NAI: 5 335,3 € / Limit: >1.000 €…" at bounding box center [1135, 376] width 261 height 631
click at [1074, 504] on div "Sauvegarder Viable banks Viable 10.99% | 472 € NAI: 5 335,3 € / Limit: >1.000 €…" at bounding box center [1135, 376] width 261 height 631
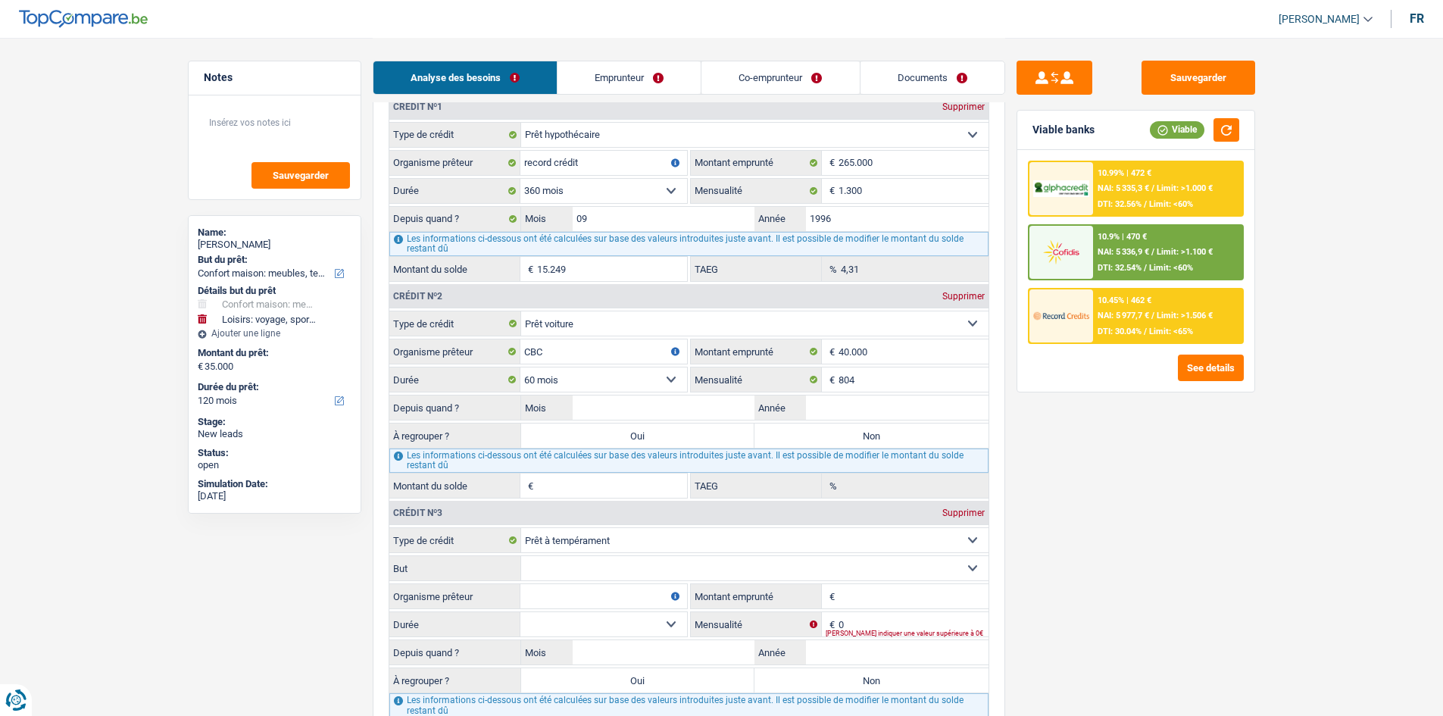
scroll to position [1363, 0]
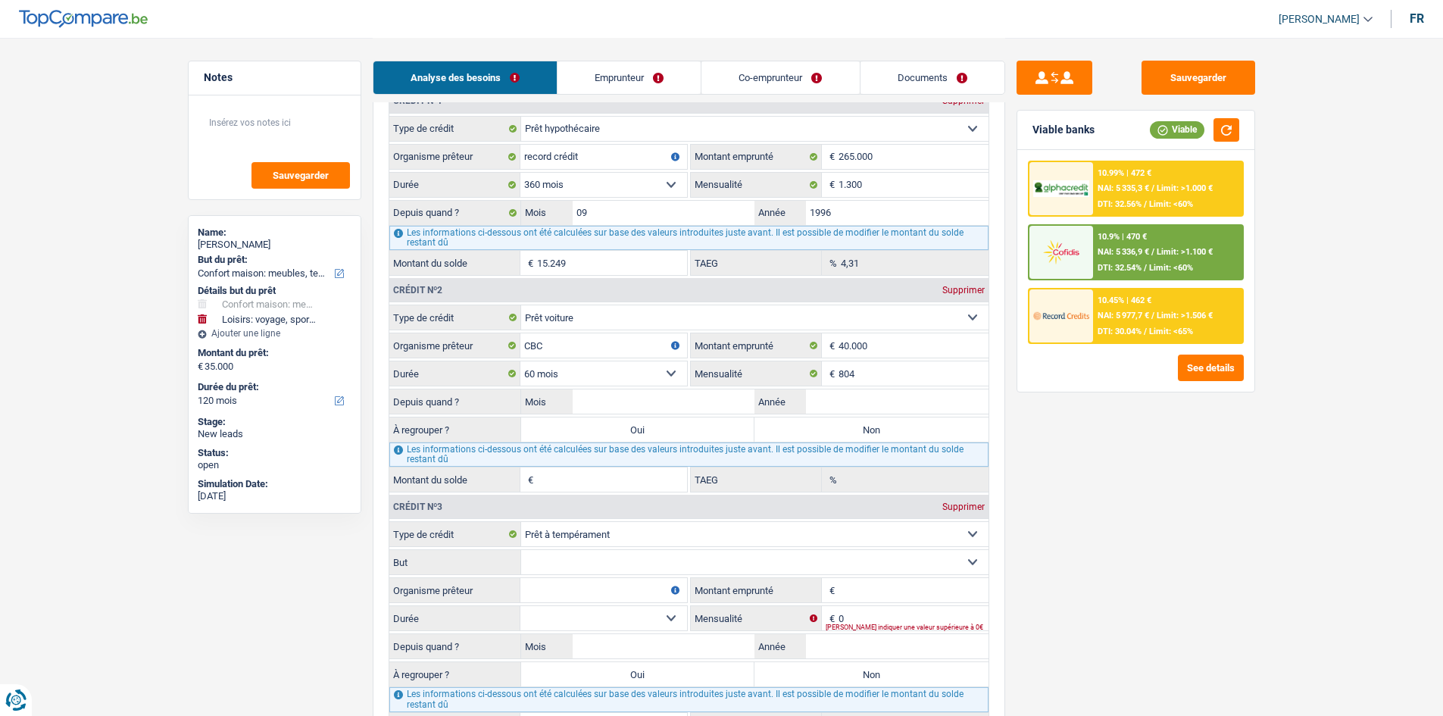
drag, startPoint x: 1041, startPoint y: 543, endPoint x: 1064, endPoint y: 545, distance: 23.6
click at [1042, 543] on div "Sauvegarder Viable banks Viable 10.99% | 472 € NAI: 5 335,3 € / Limit: >1.000 €…" at bounding box center [1135, 376] width 261 height 631
click at [1189, 76] on button "Sauvegarder" at bounding box center [1199, 78] width 114 height 34
click at [1160, 79] on button "Sauvegarder" at bounding box center [1199, 78] width 114 height 34
click at [1189, 80] on button "Sauvegarder" at bounding box center [1199, 78] width 114 height 34
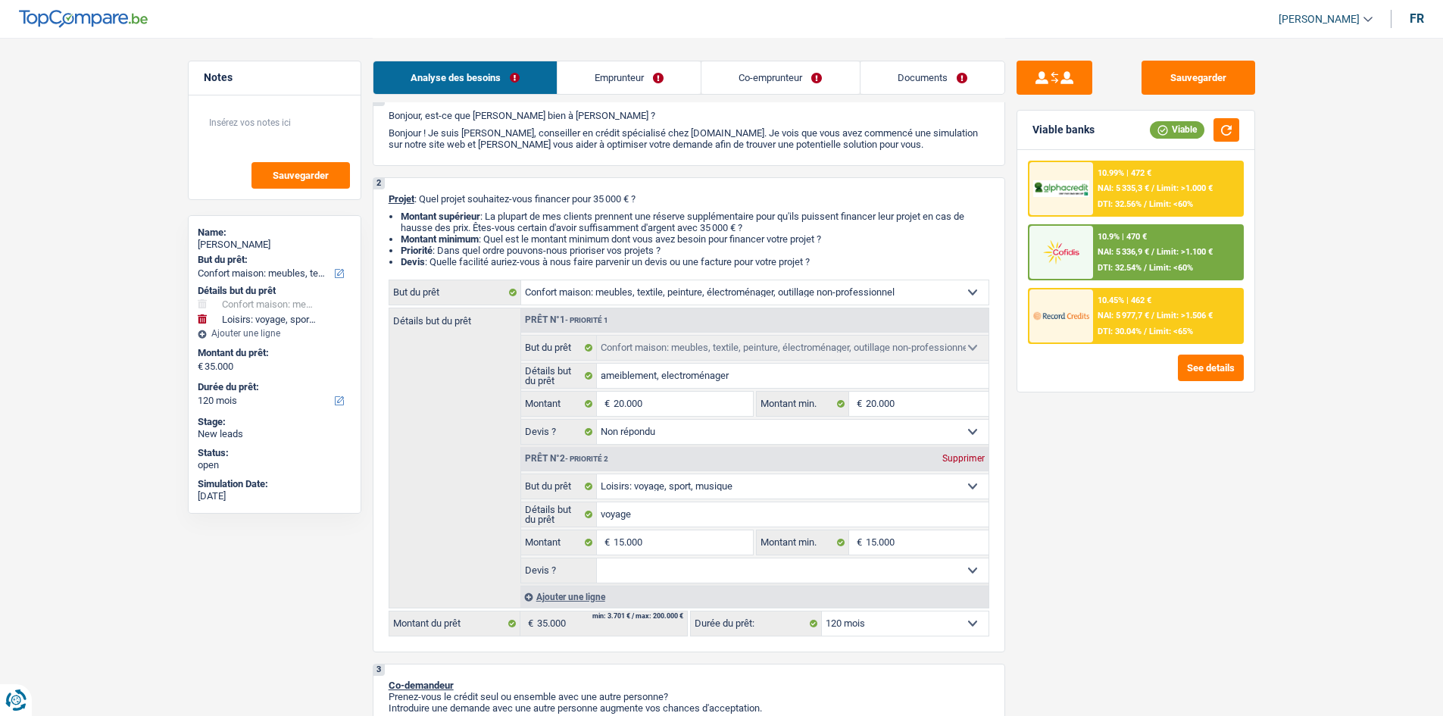
scroll to position [0, 0]
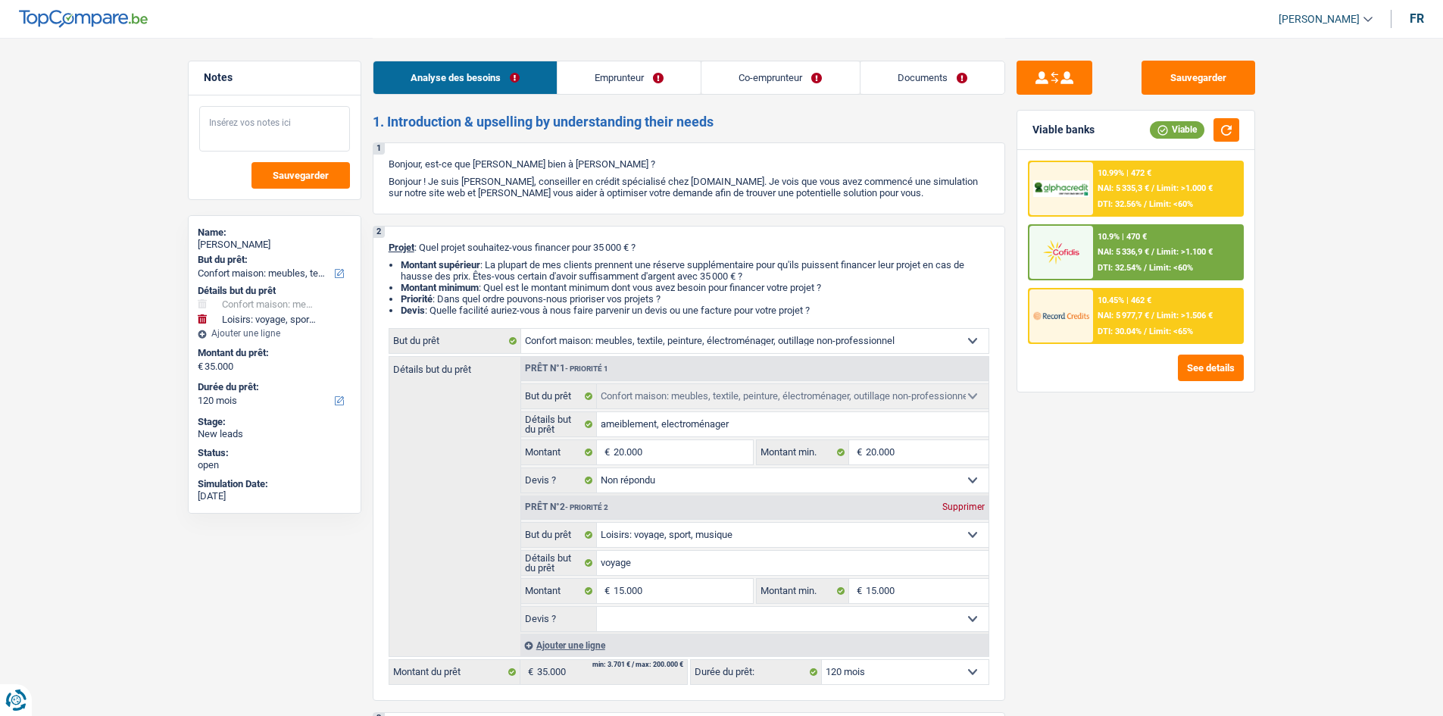
click at [300, 107] on textarea at bounding box center [274, 128] width 151 height 45
click at [239, 125] on textarea at bounding box center [274, 128] width 151 height 45
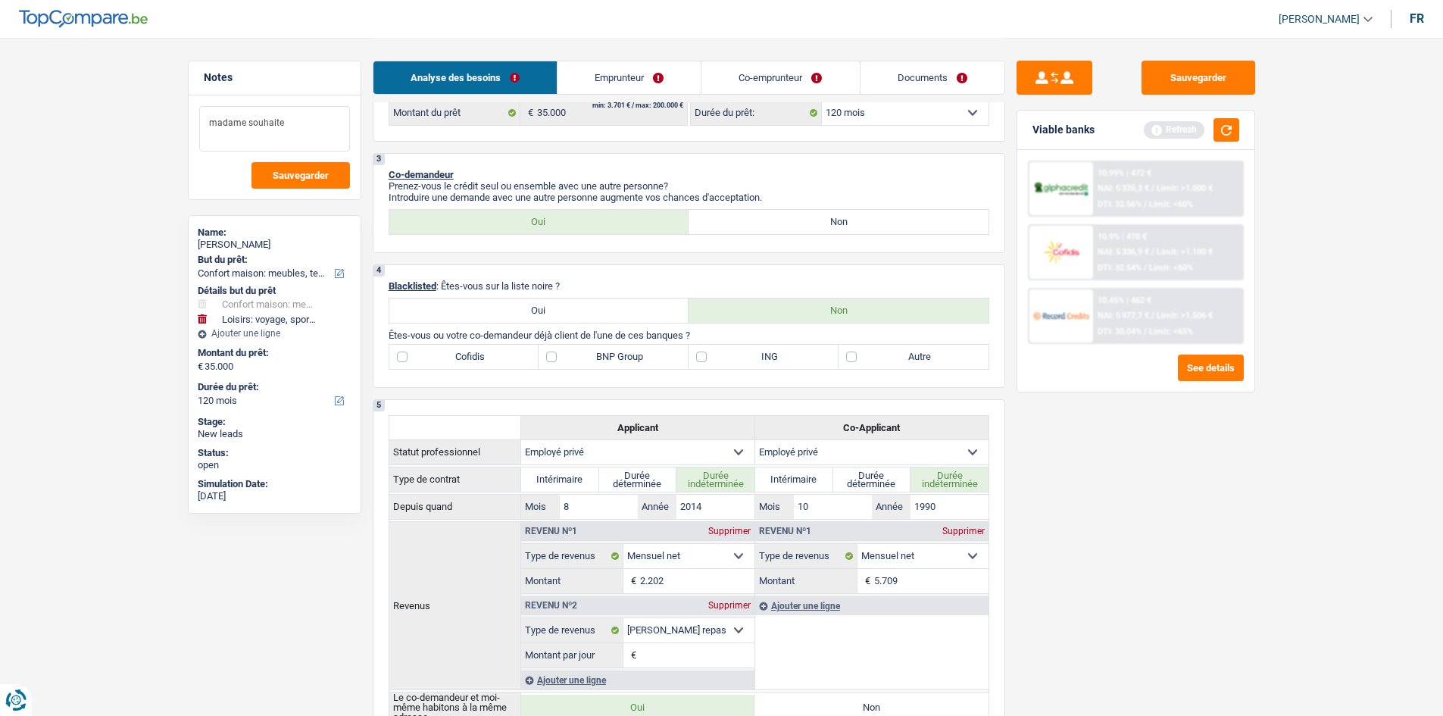
scroll to position [626, 0]
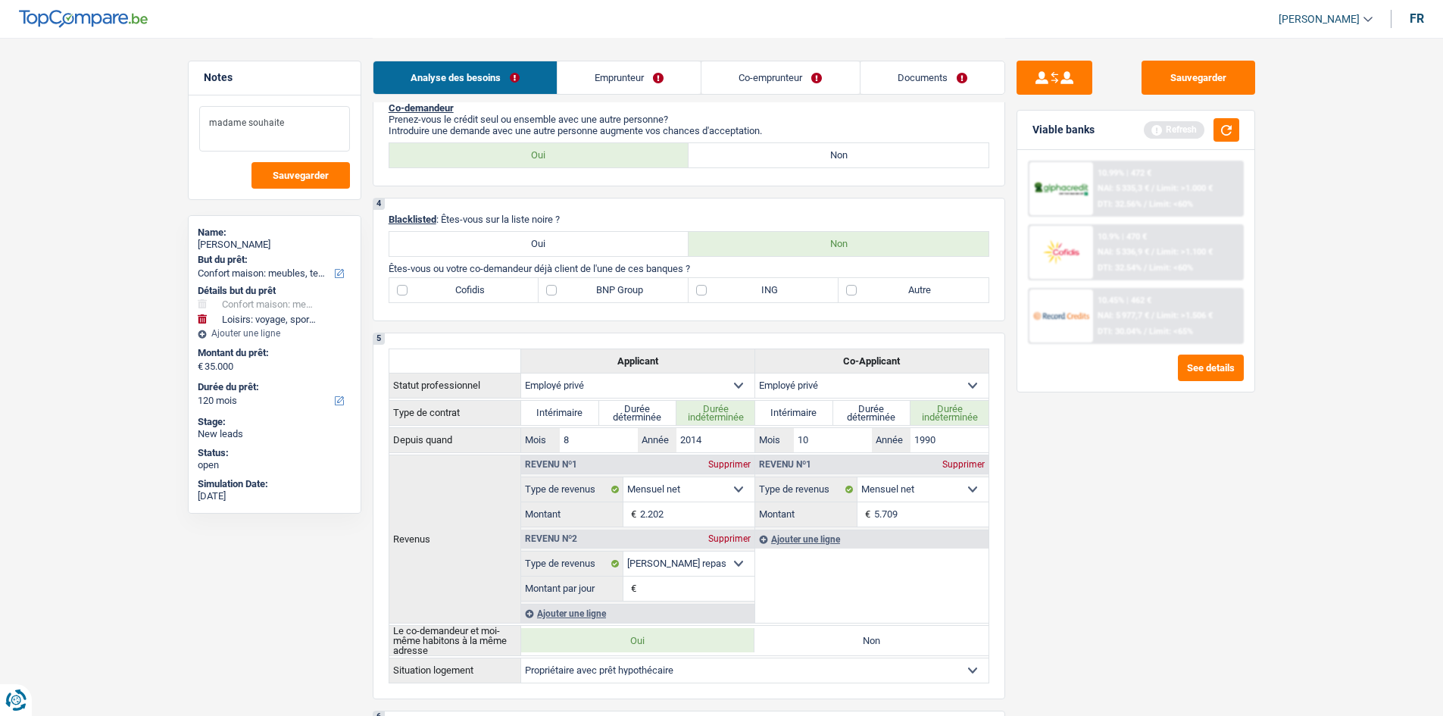
click at [292, 124] on textarea "madame souhaite" at bounding box center [274, 128] width 151 height 45
click at [1219, 133] on button "button" at bounding box center [1227, 129] width 26 height 23
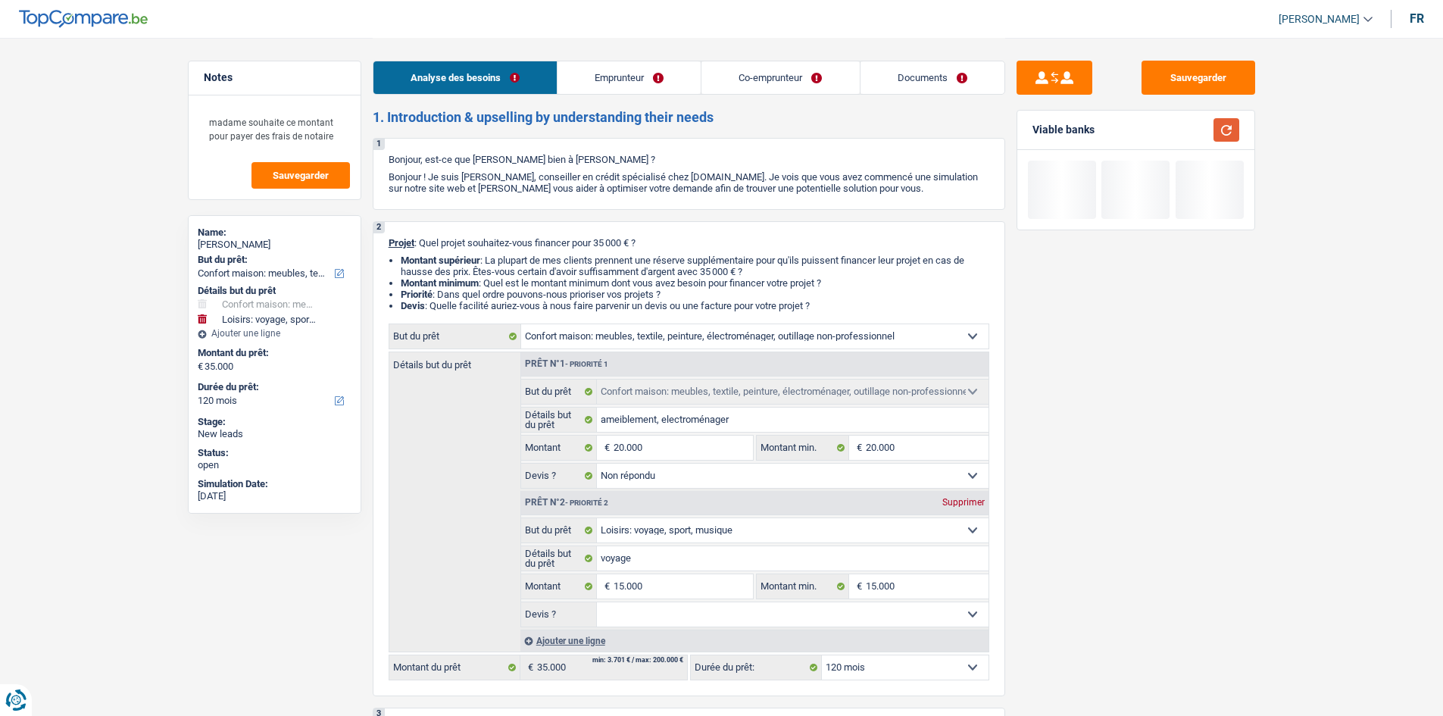
scroll to position [0, 0]
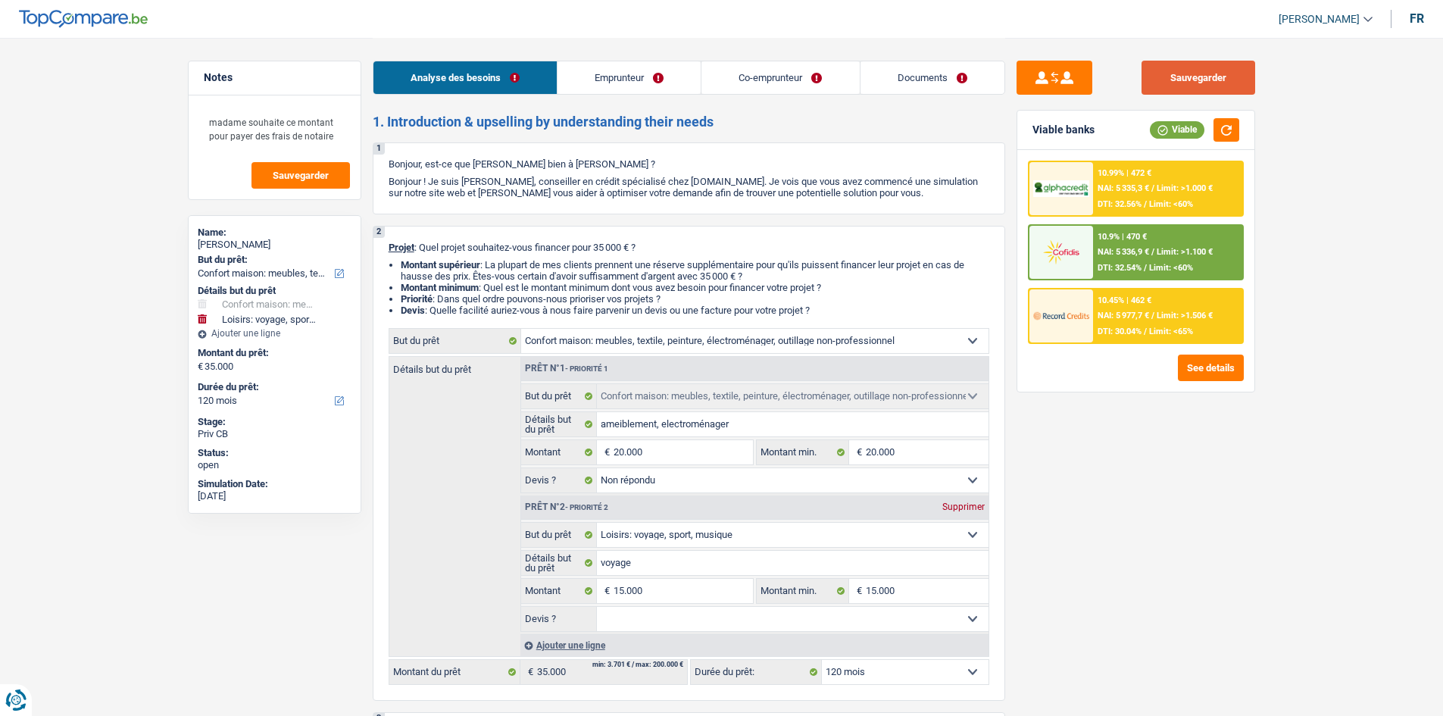
click at [1152, 82] on button "Sauvegarder" at bounding box center [1199, 78] width 114 height 34
click at [1214, 73] on button "Sauvegarder" at bounding box center [1199, 78] width 114 height 34
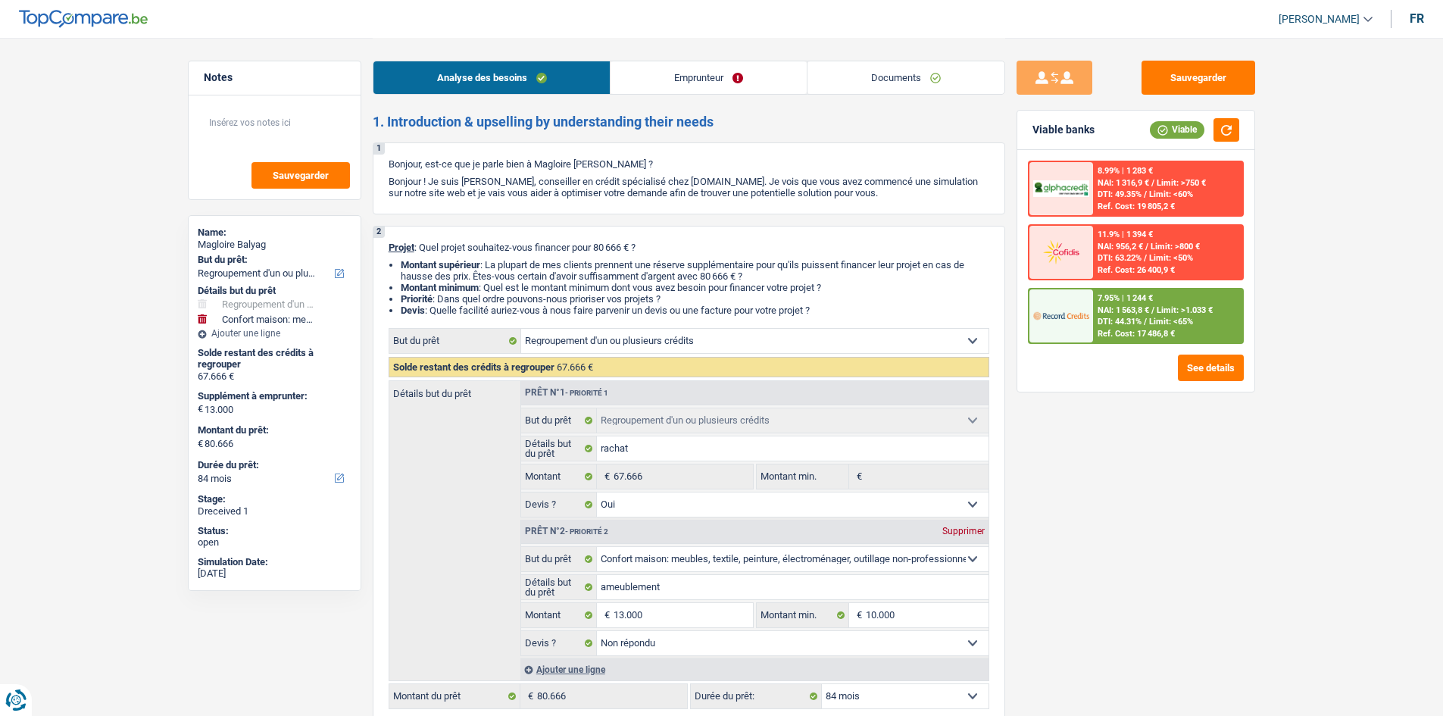
select select "refinancing"
select select "household"
select select "84"
select select "refinancing"
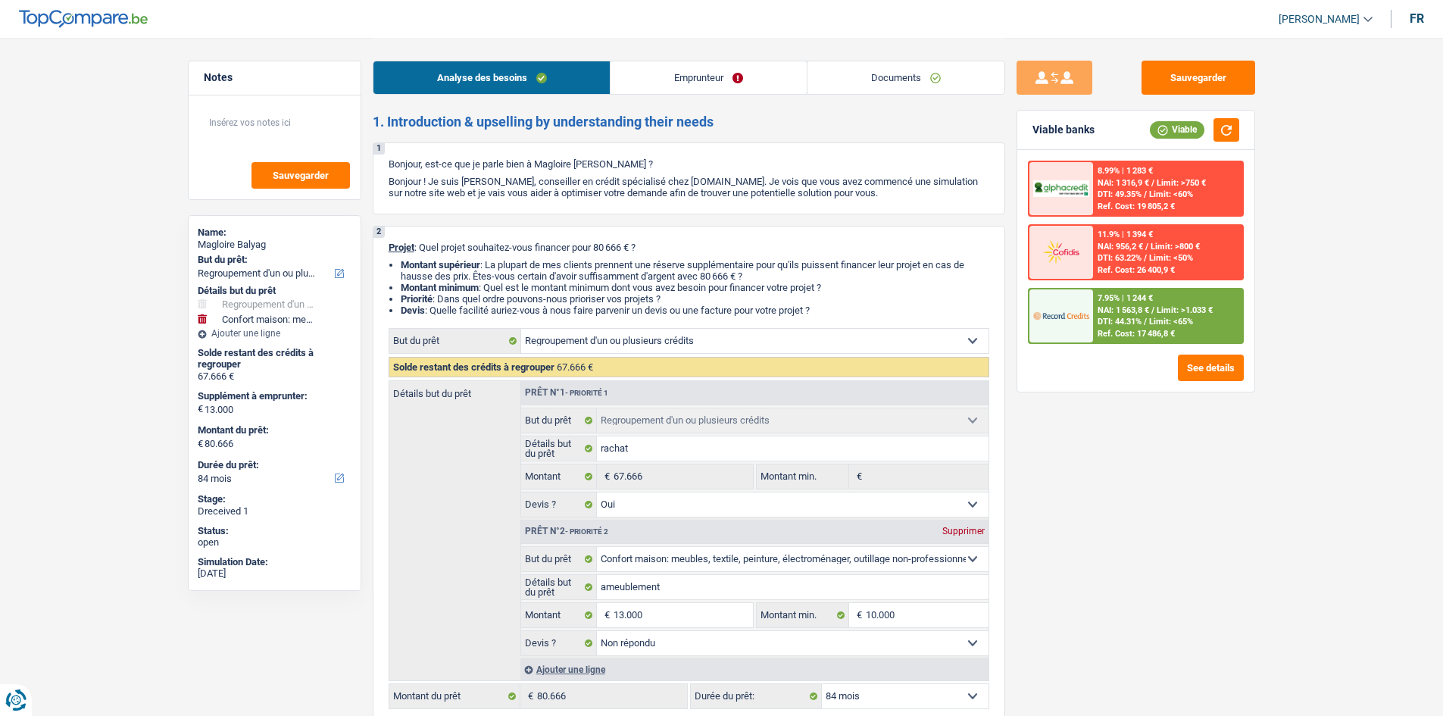
select select "refinancing"
select select "yes"
select select "household"
select select "not_answered"
select select "84"
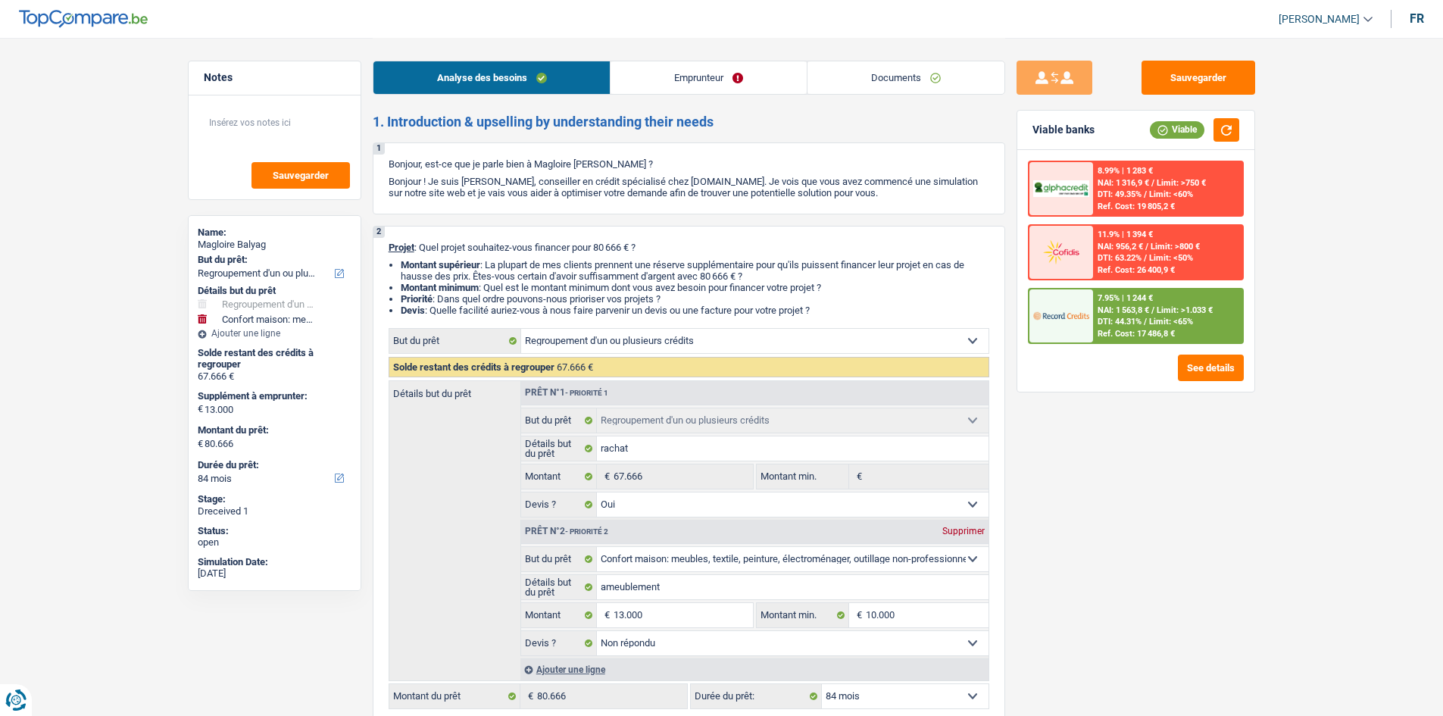
select select "worker"
select select "netSalary"
select select "liveWithParents"
select select "creditConsolidation"
select select "120"
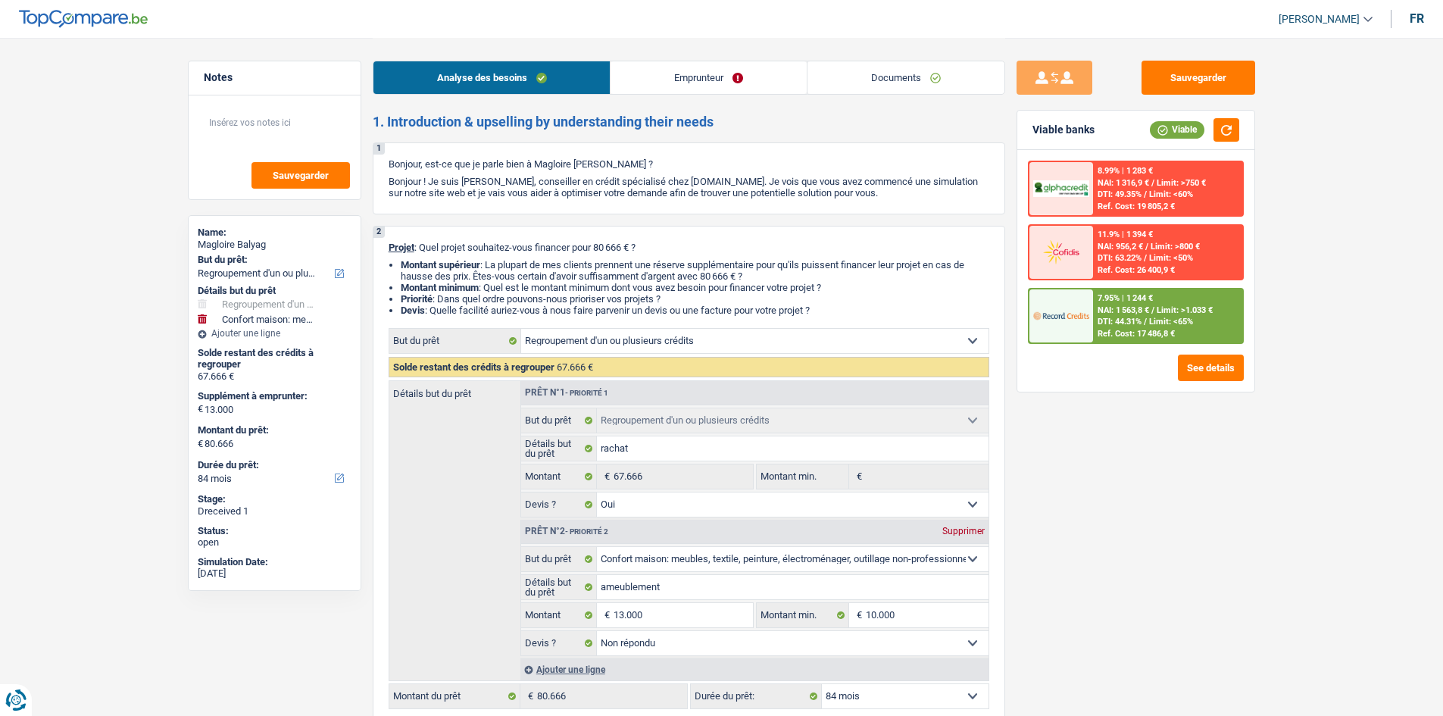
select select "cardOrCredit"
select select "refinancing"
select select "yes"
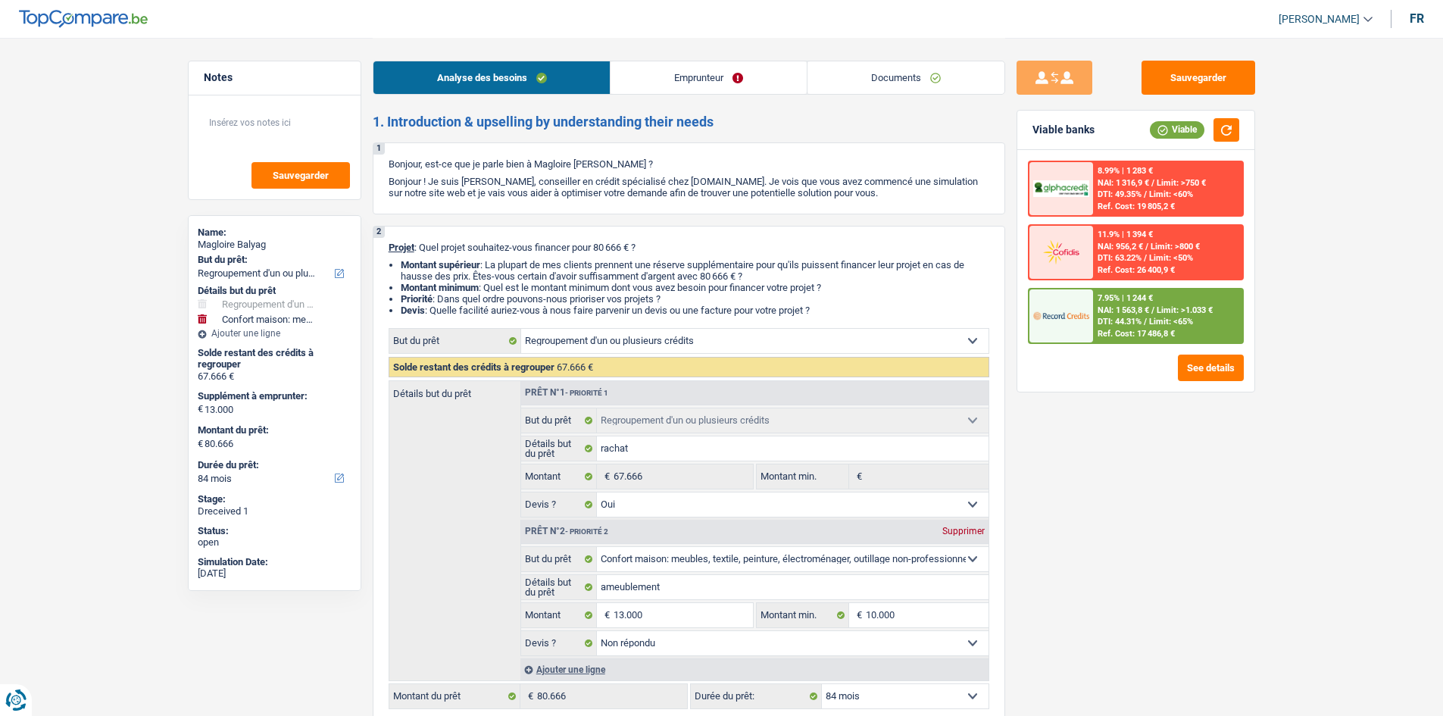
select select "household"
select select "not_answered"
select select "84"
select select "liveWithParents"
select select "LU"
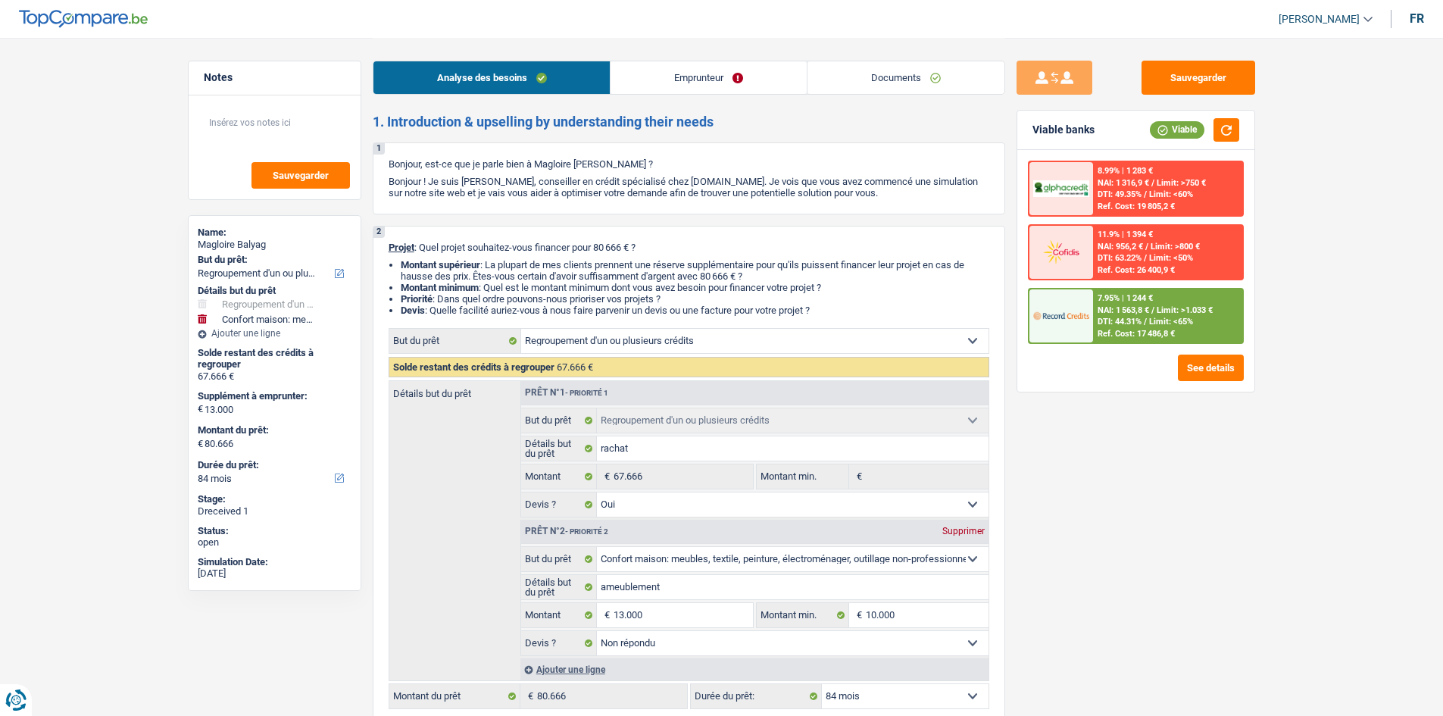
select select "creditConsolidation"
select select "120"
select select "cardOrCredit"
click at [676, 72] on link "Emprunteur" at bounding box center [709, 77] width 196 height 33
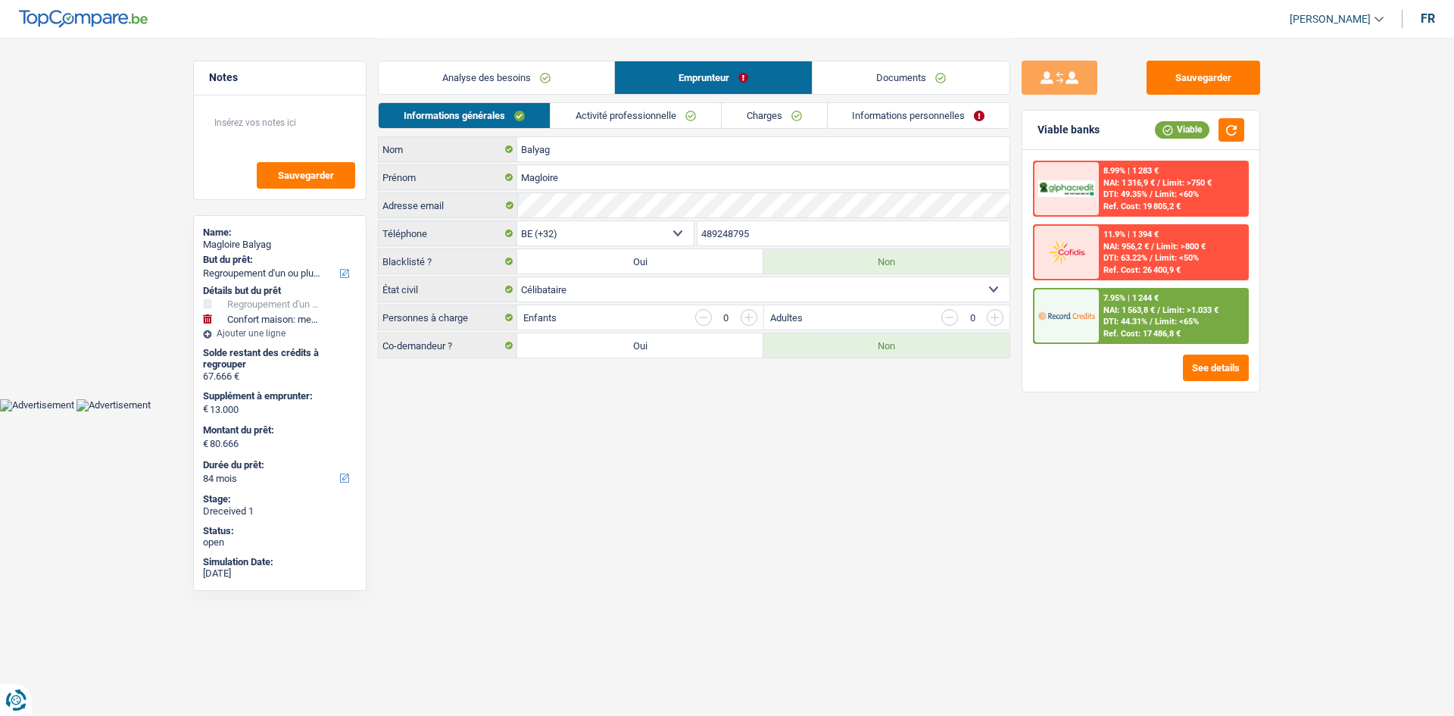
click at [611, 120] on link "Activité professionnelle" at bounding box center [636, 115] width 170 height 25
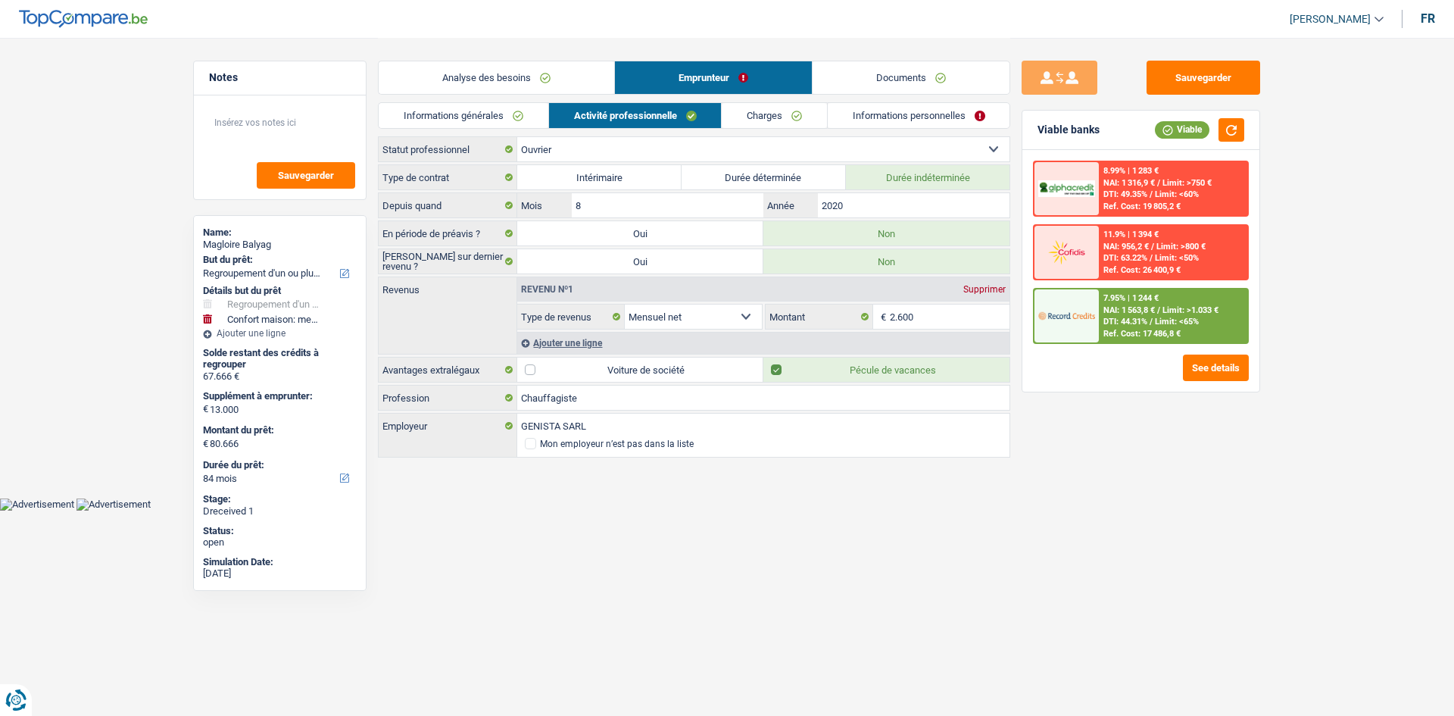
click at [766, 123] on link "Charges" at bounding box center [774, 115] width 105 height 25
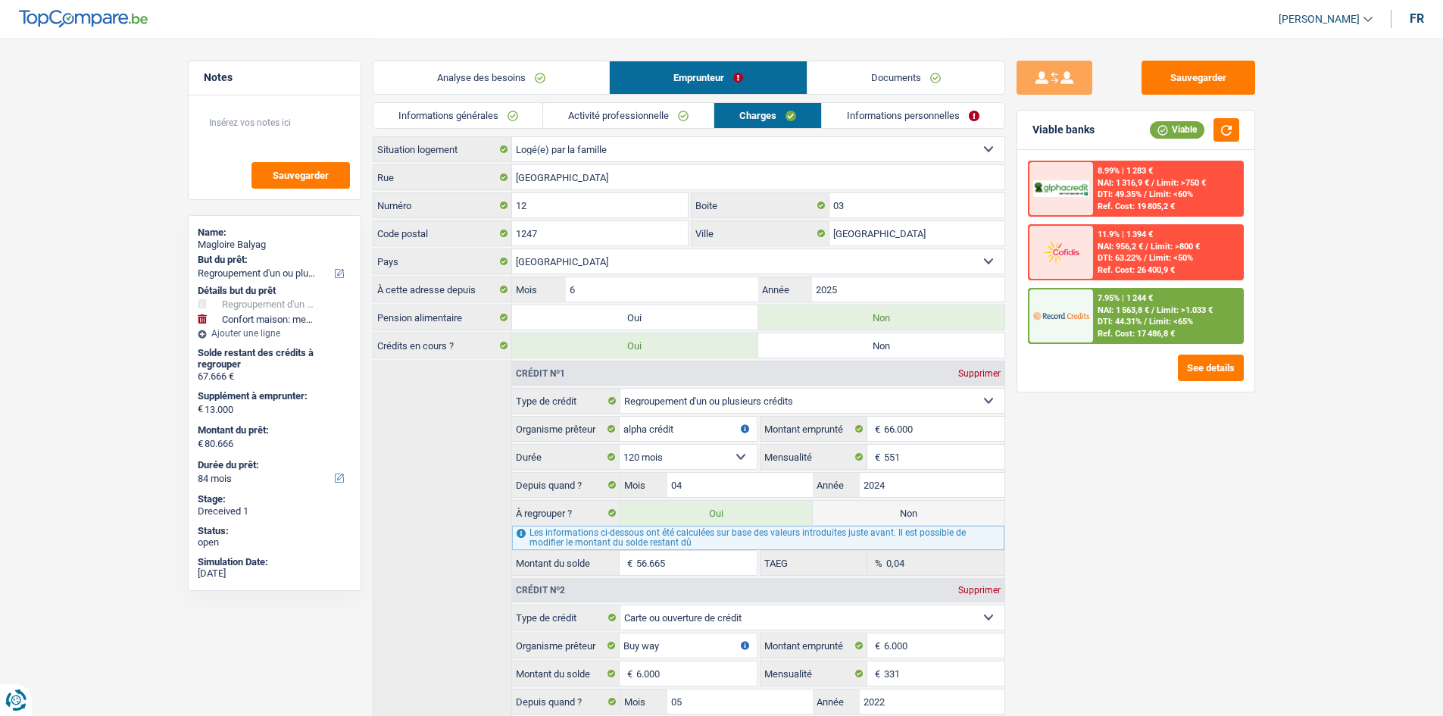
click at [892, 118] on link "Informations personnelles" at bounding box center [913, 115] width 183 height 25
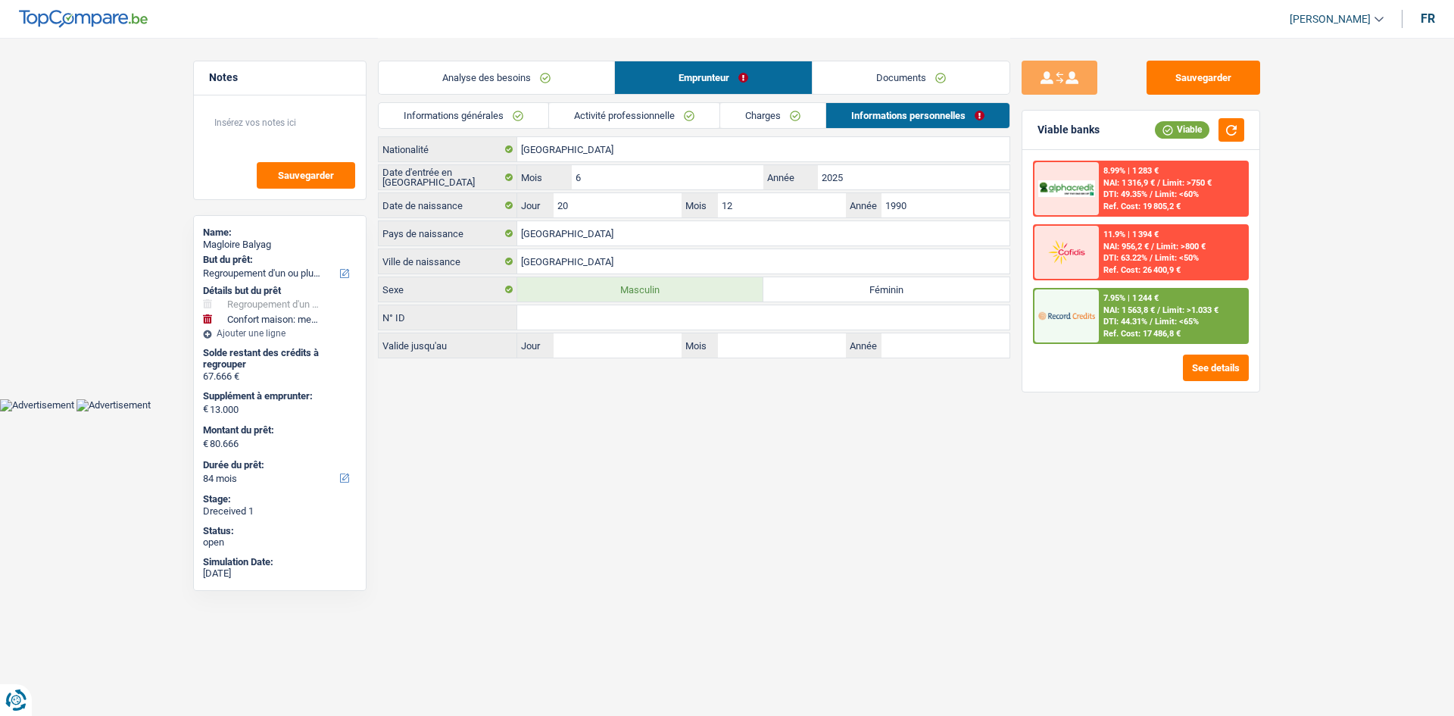
click at [895, 83] on link "Documents" at bounding box center [911, 77] width 197 height 33
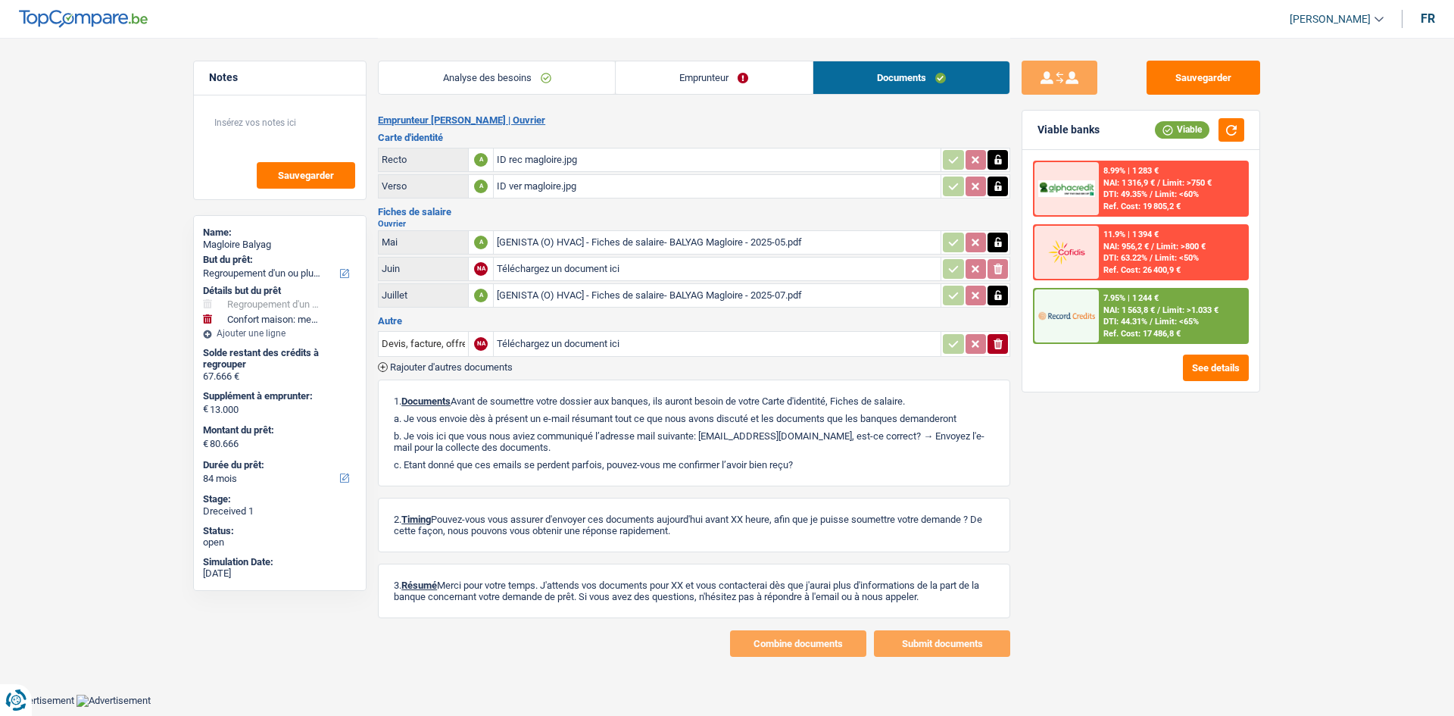
click at [567, 242] on div "[GENISTA (O) HVAC] - Fiches de salaire- BALYAG Magloire - 2025-05.pdf" at bounding box center [717, 242] width 441 height 23
click at [511, 80] on link "Analyse des besoins" at bounding box center [497, 77] width 236 height 33
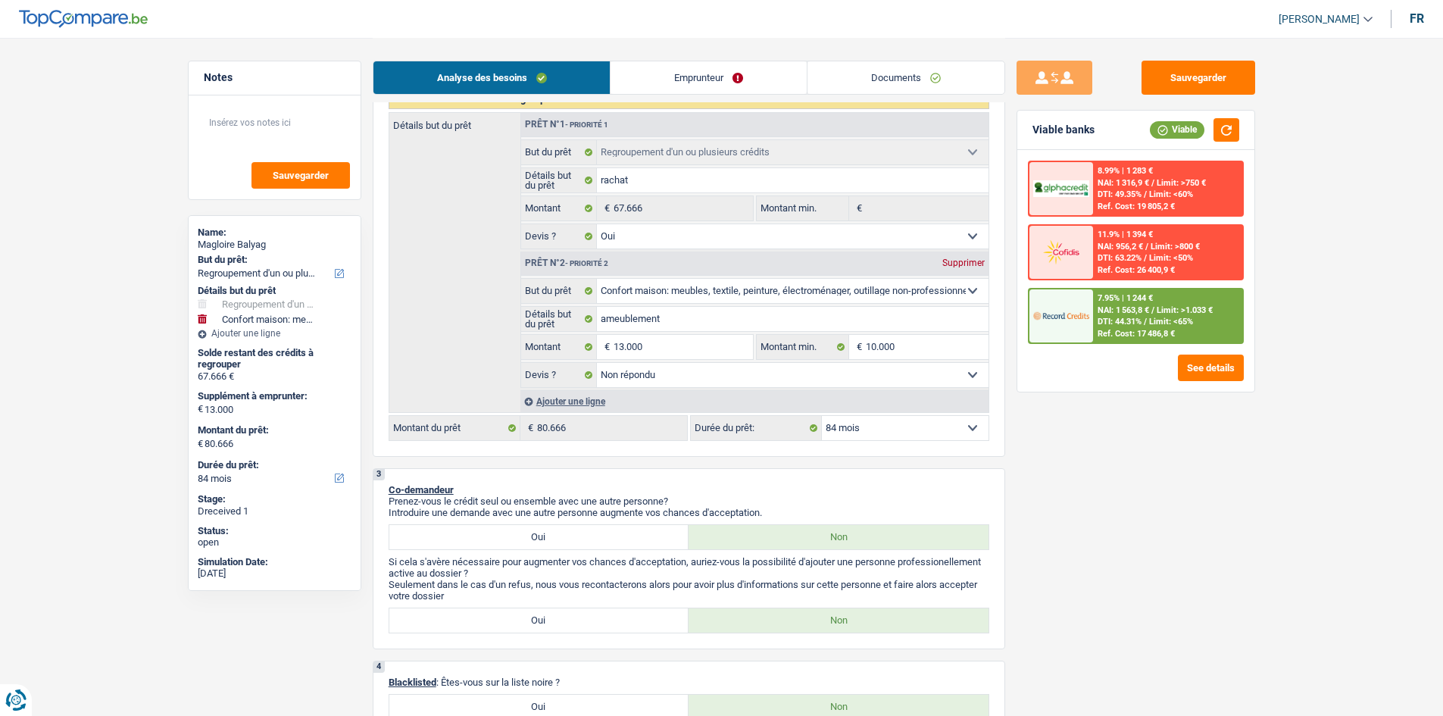
scroll to position [303, 0]
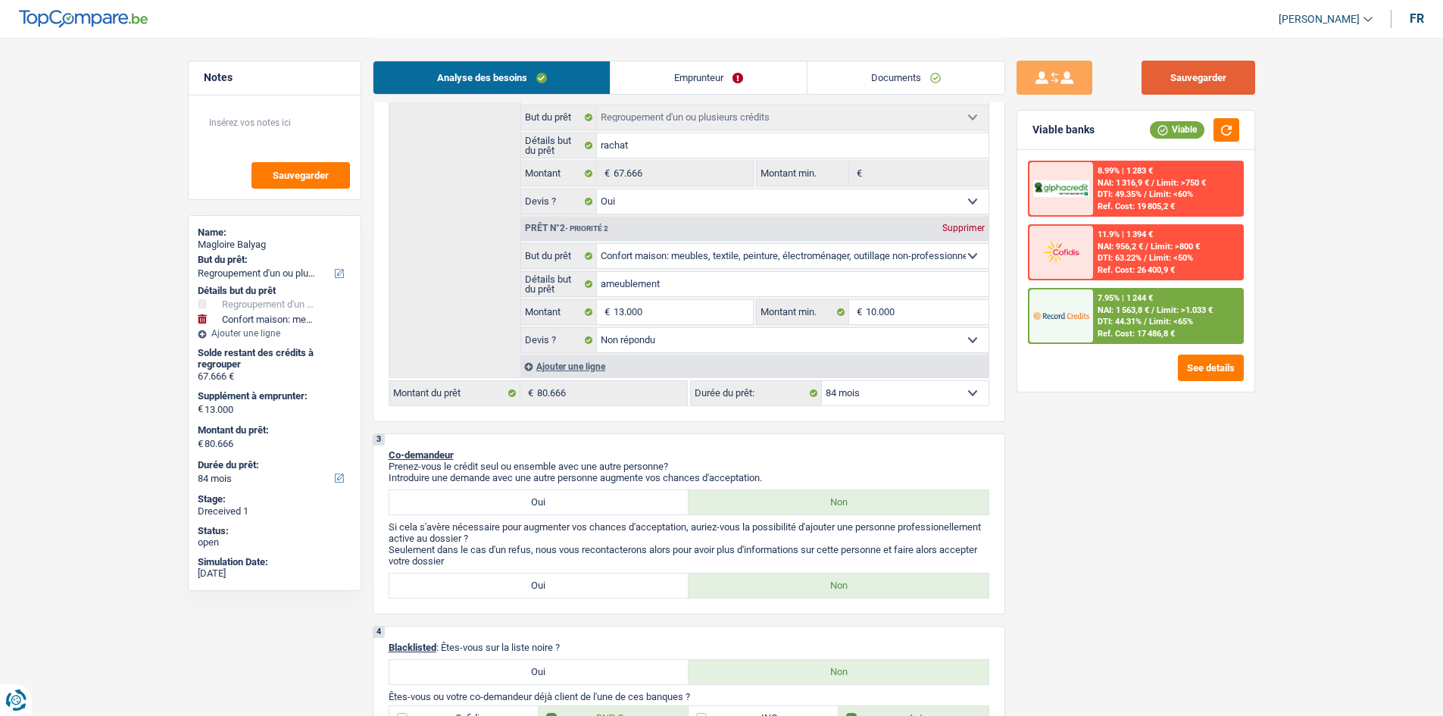
click at [1203, 73] on button "Sauvegarder" at bounding box center [1199, 78] width 114 height 34
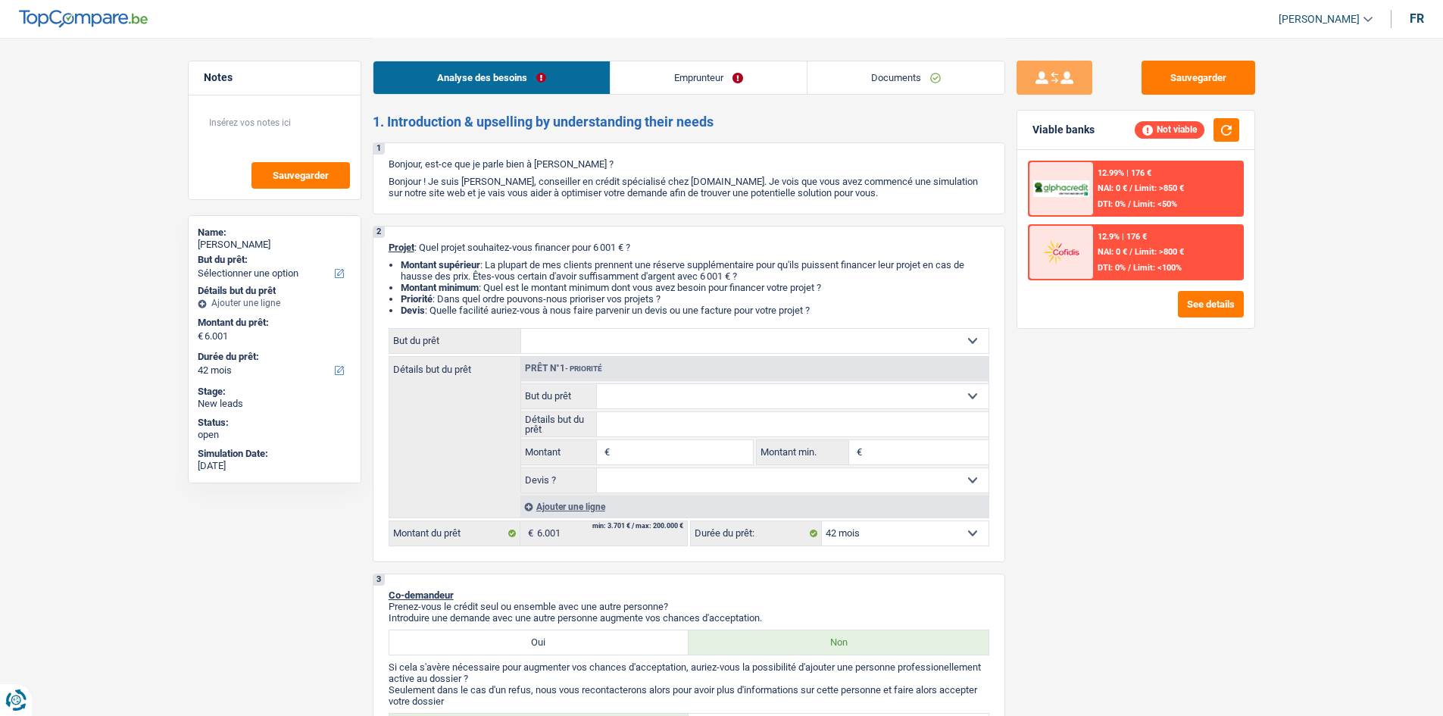
select select "42"
click at [683, 338] on select "Confort maison: meubles, textile, peinture, électroménager, outillage non-profe…" at bounding box center [754, 341] width 467 height 24
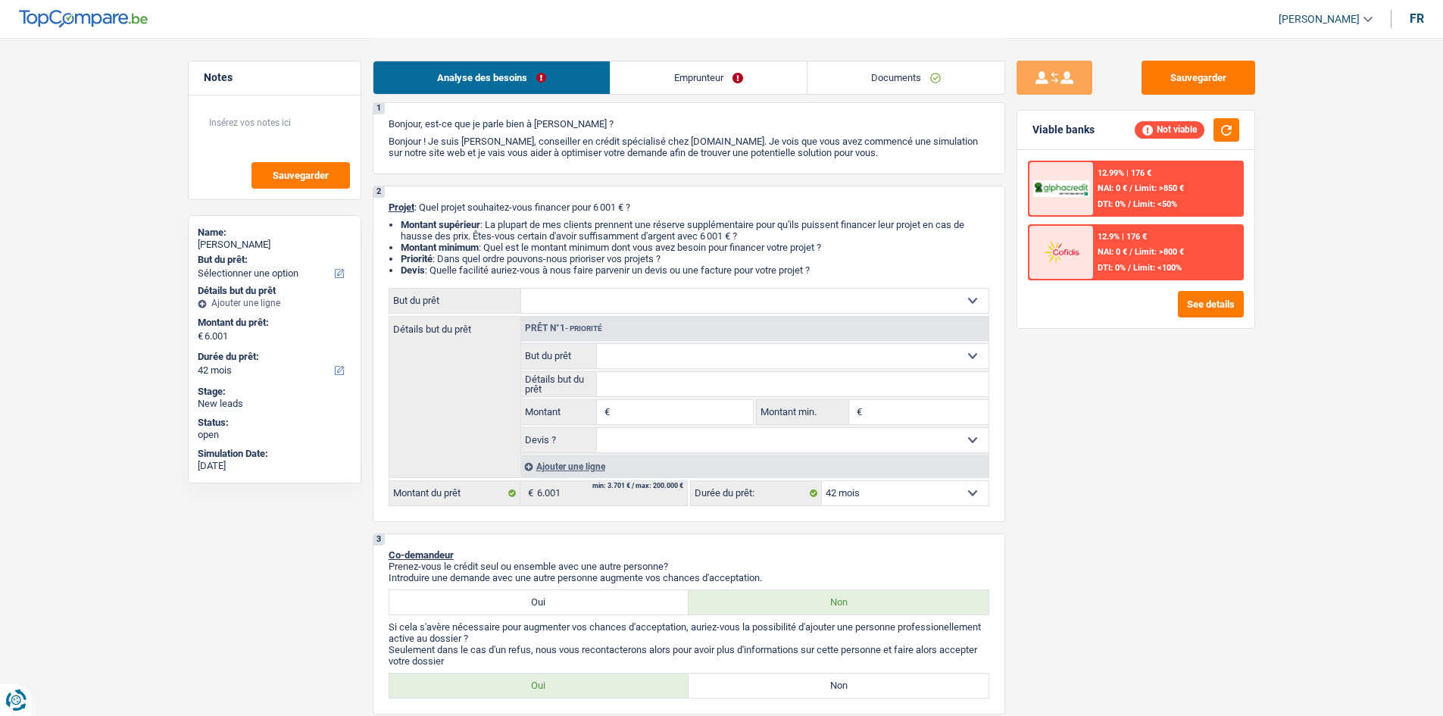
scroll to position [76, 0]
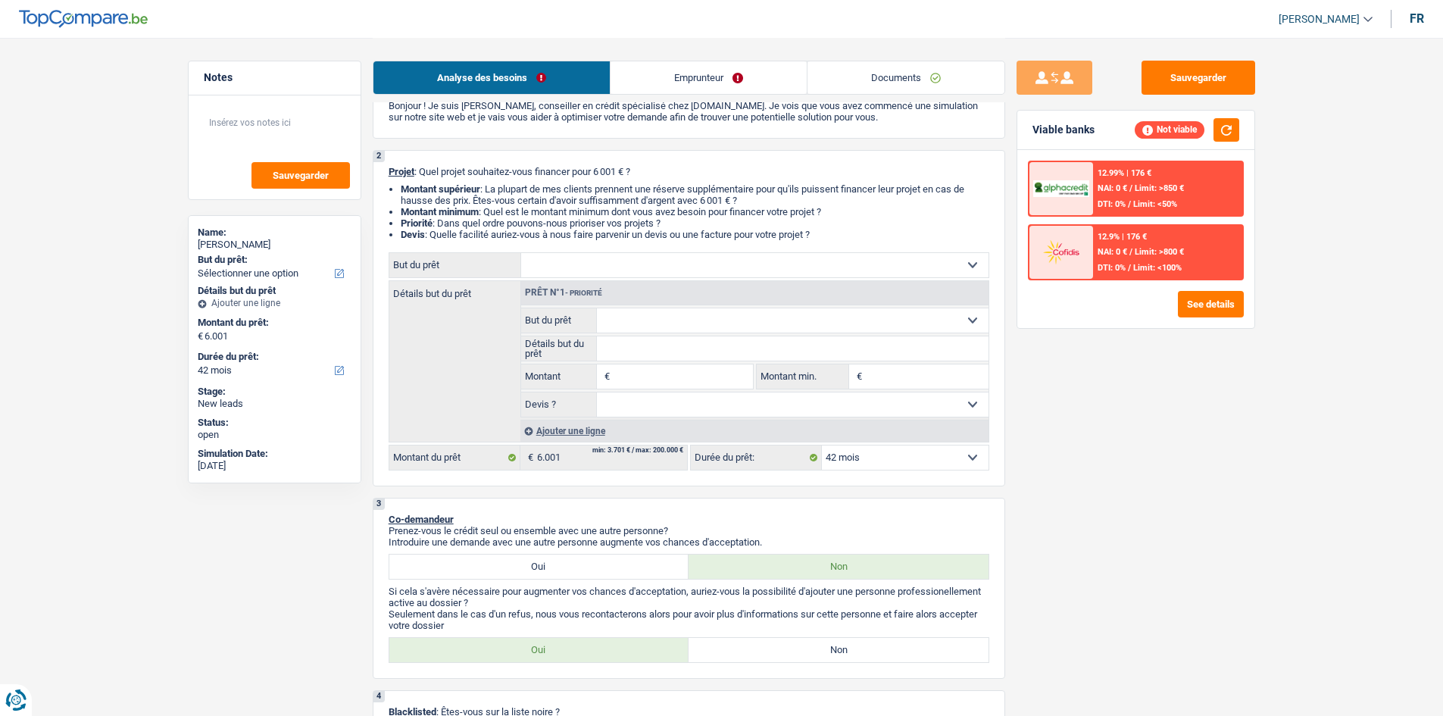
click at [654, 262] on select "Confort maison: meubles, textile, peinture, électroménager, outillage non-profe…" at bounding box center [754, 265] width 467 height 24
select select "houseOrGarden"
click at [521, 253] on select "Confort maison: meubles, textile, peinture, électroménager, outillage non-profe…" at bounding box center [754, 265] width 467 height 24
select select "houseOrGarden"
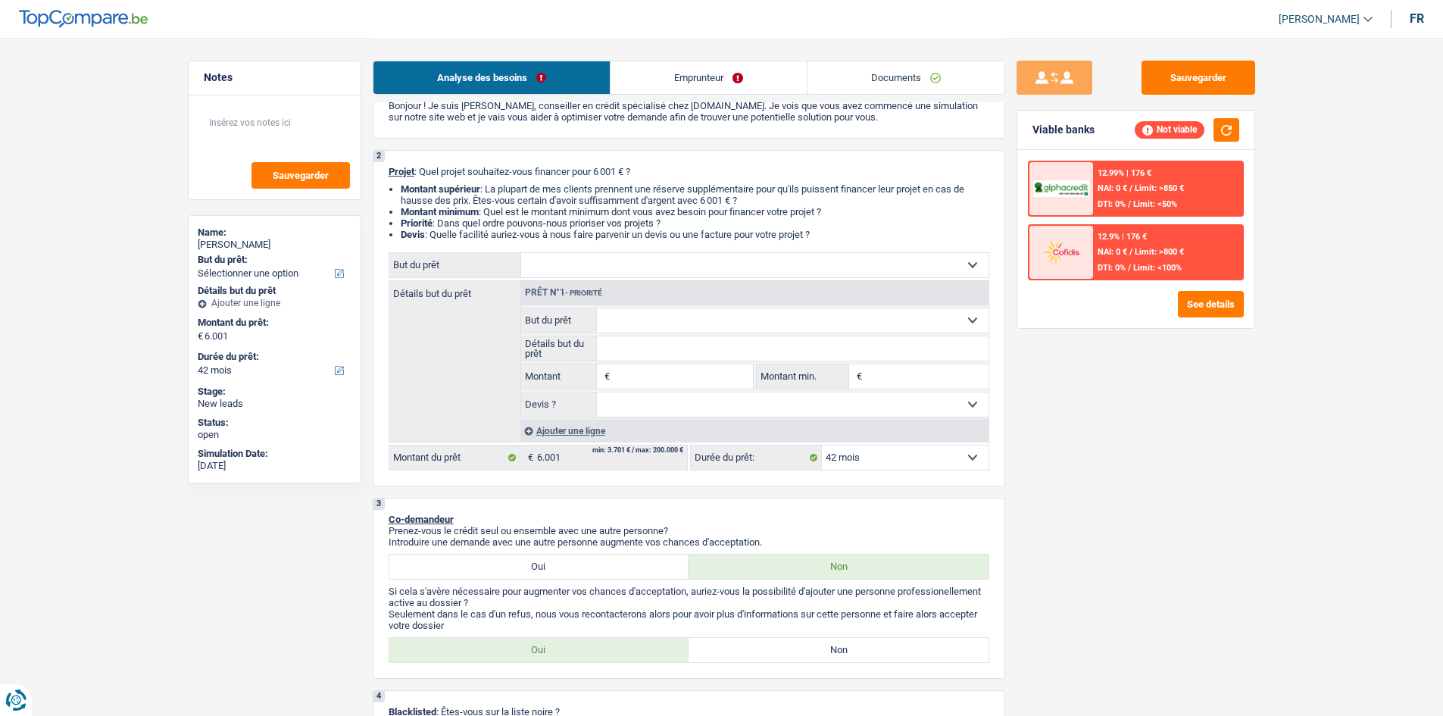
type input "6.001"
select select "houseOrGarden"
type input "6.001"
select select "houseOrGarden"
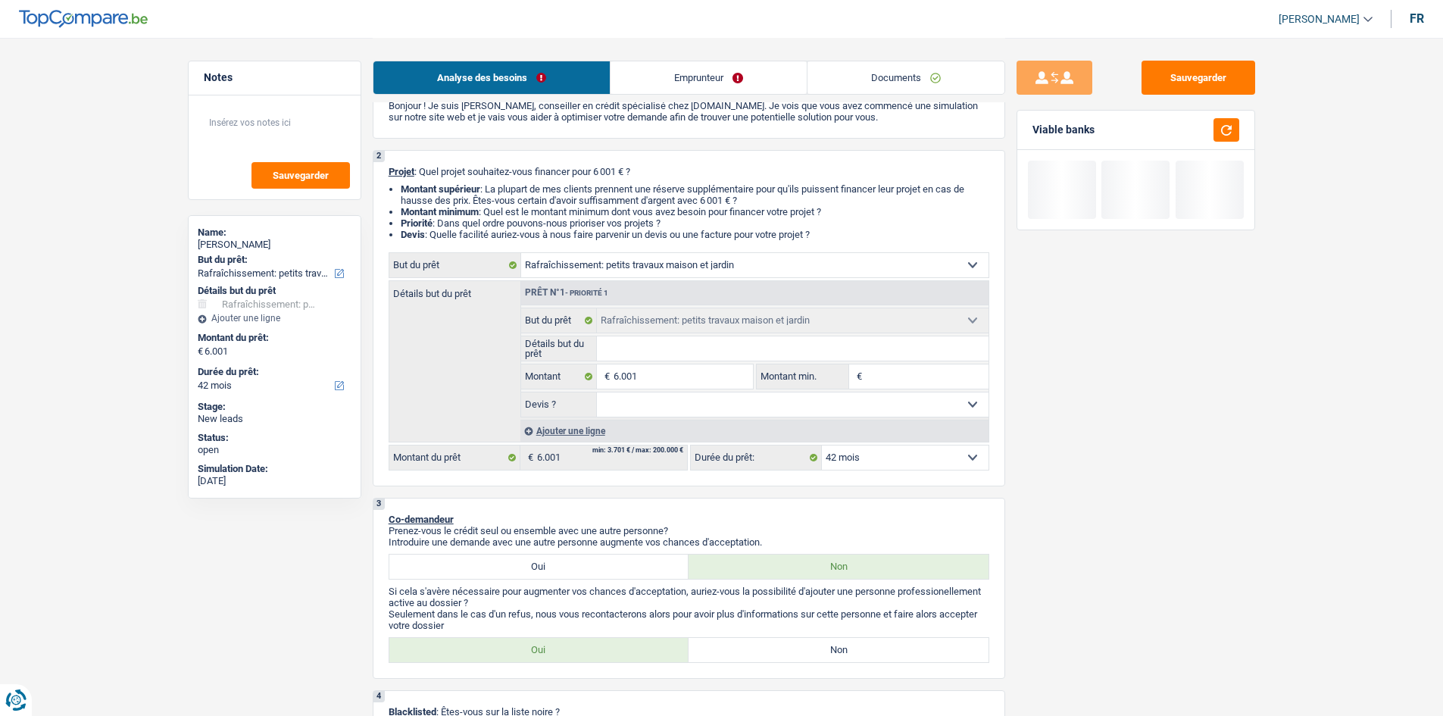
click at [626, 342] on input "Détails but du prêt" at bounding box center [793, 348] width 392 height 24
type input "p"
type input "pe"
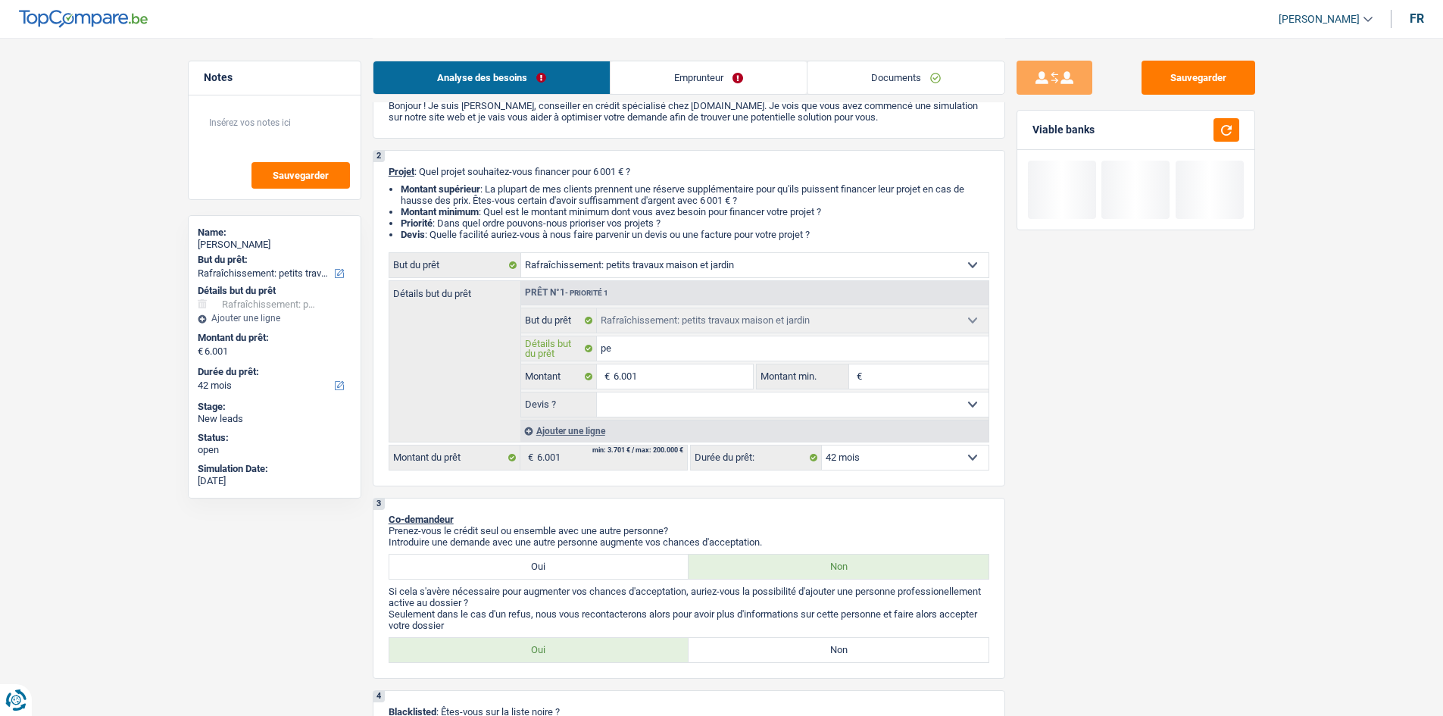
type input "pet"
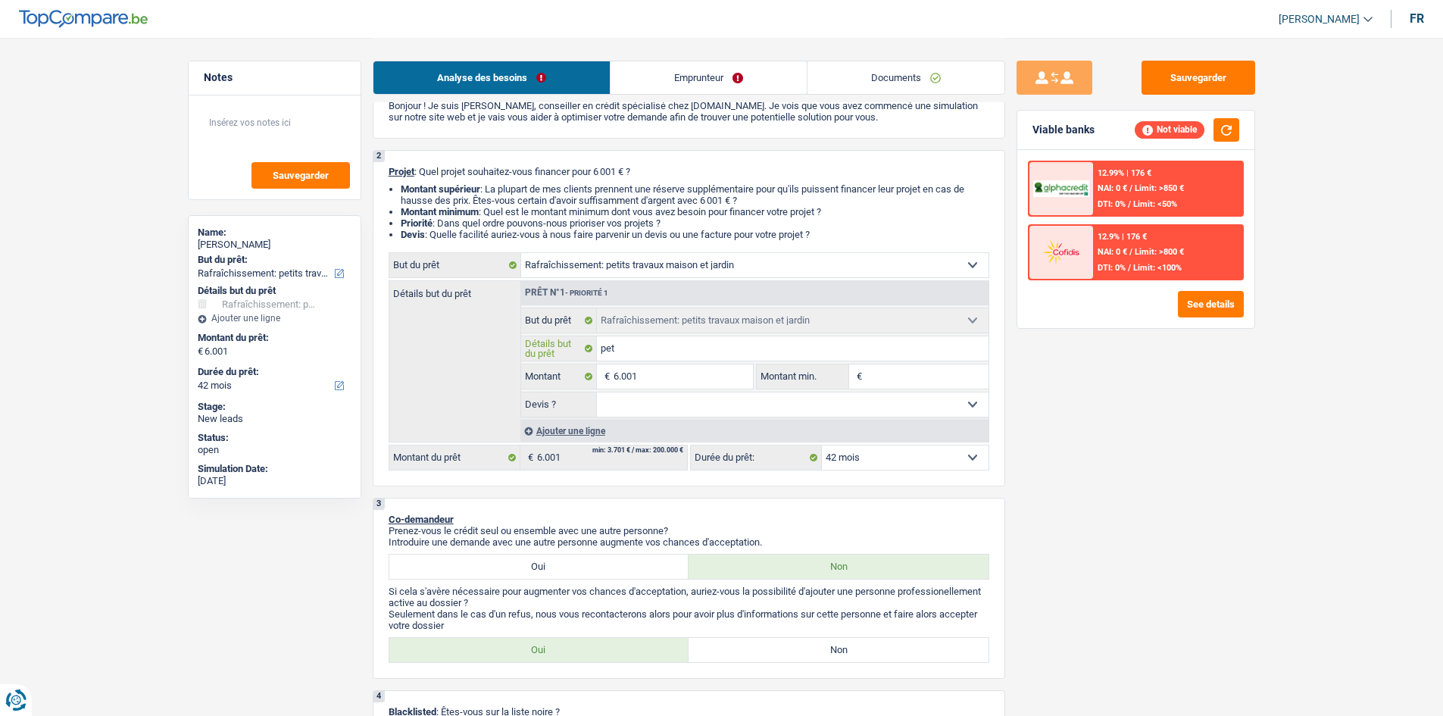
type input "peti"
type input "petit"
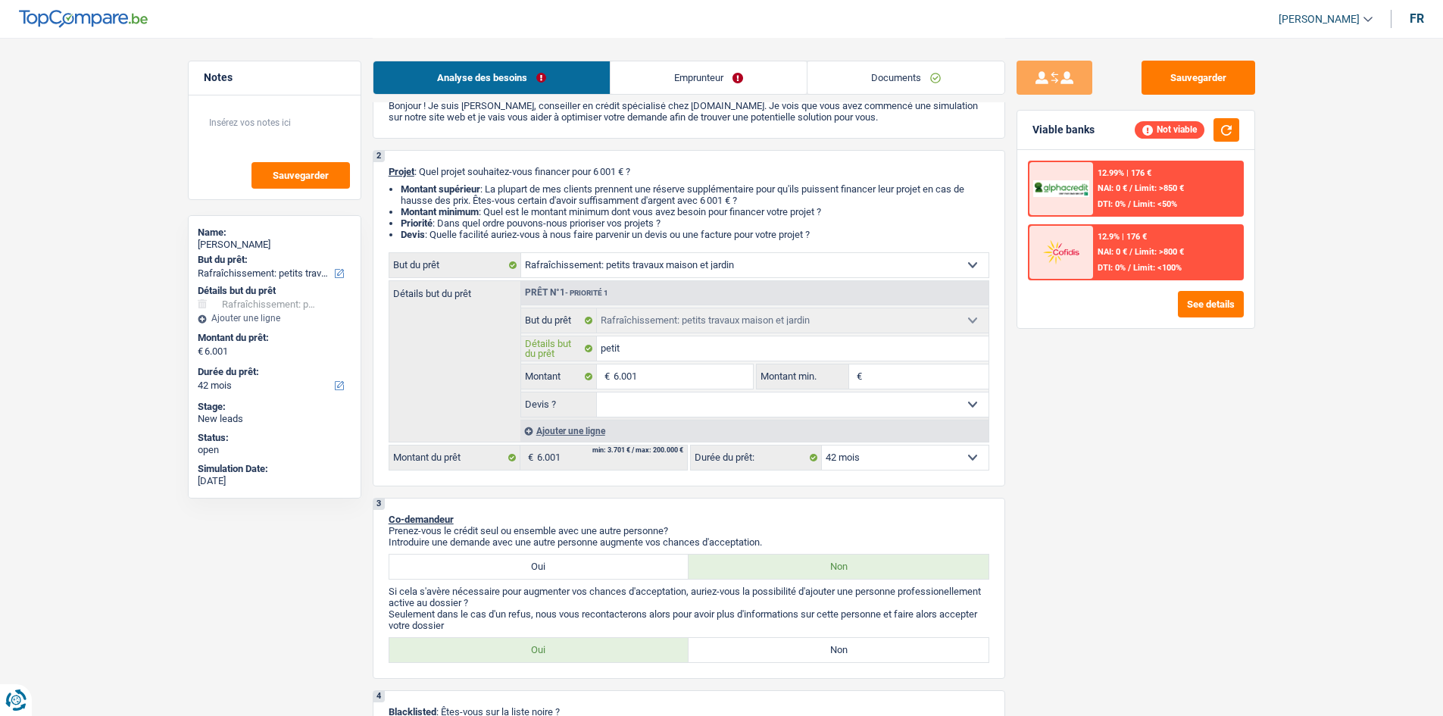
type input "petit"
type input "petit t"
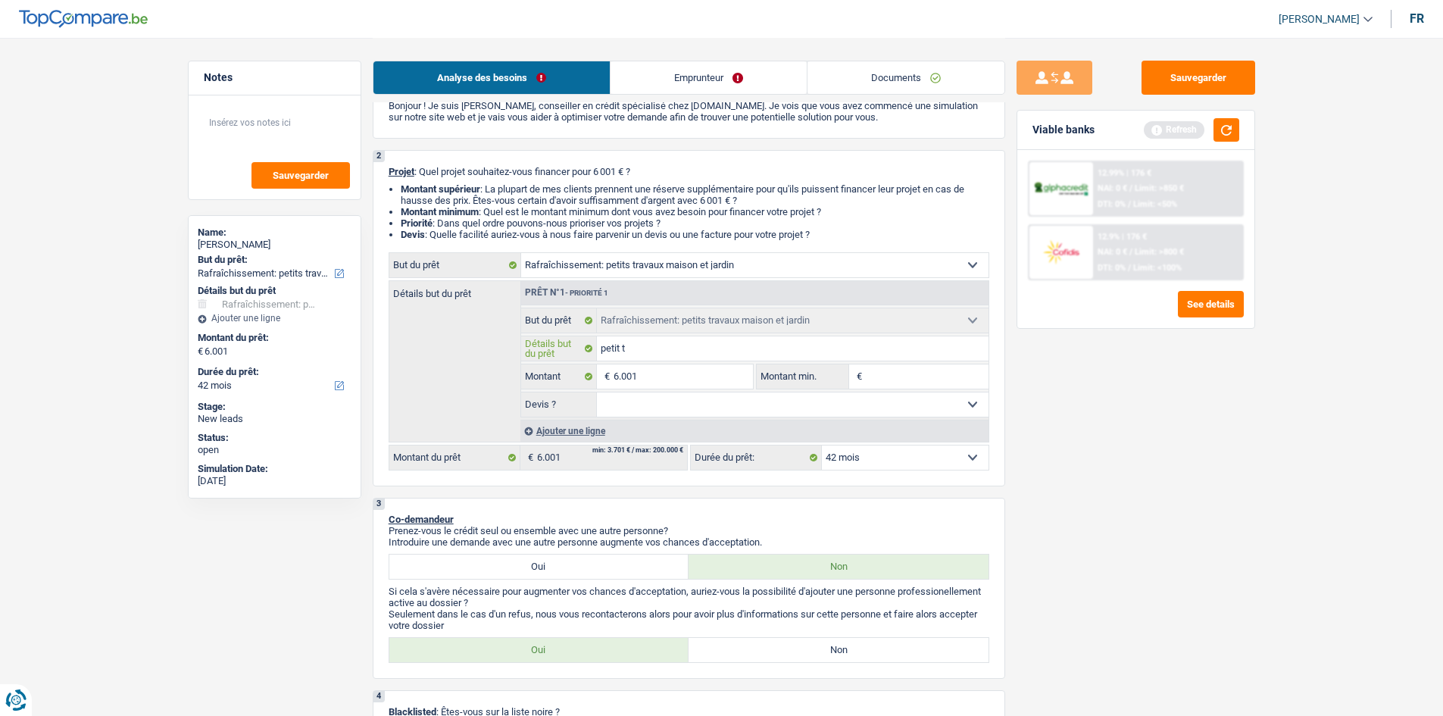
type input "petit tr"
type input "petit trv"
type input "petit trva"
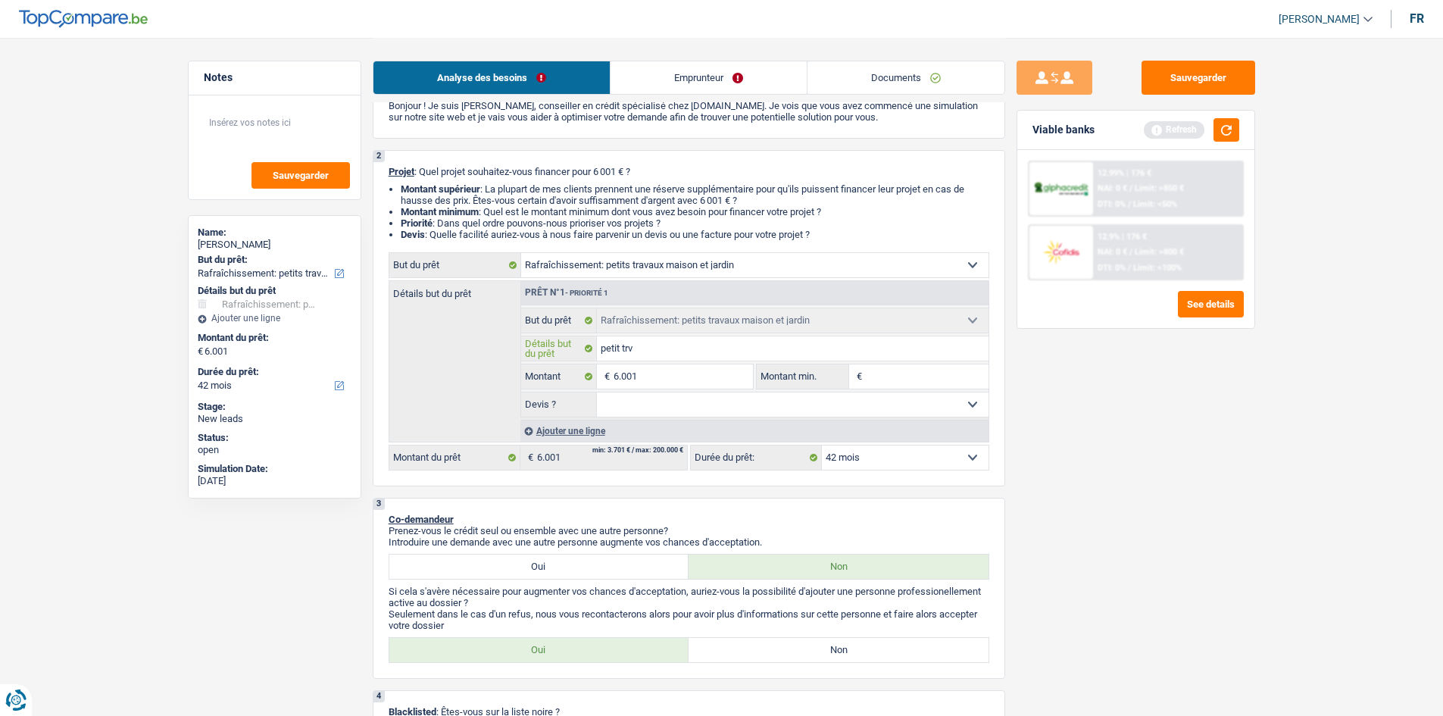
type input "petit trva"
type input "petit trvau"
type input "petit trvaux"
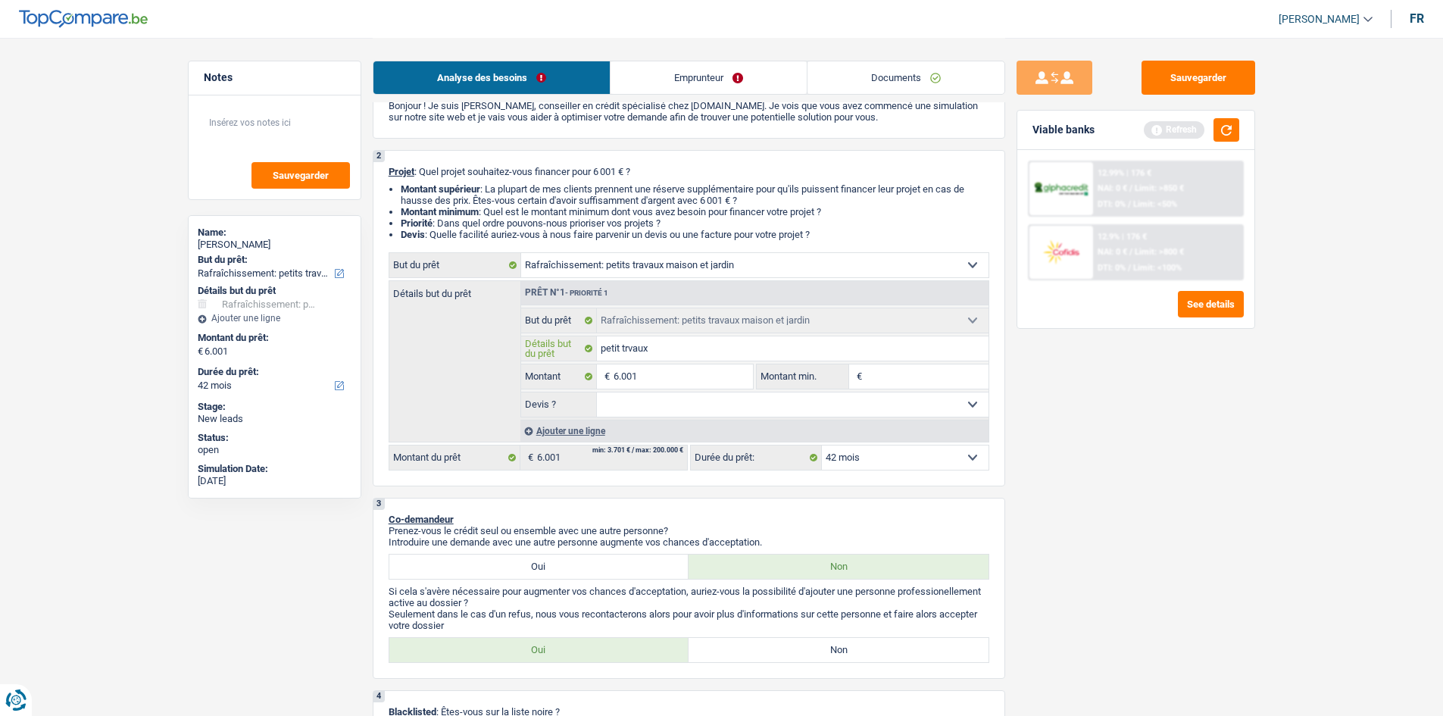
type input "petit trvau"
type input "petit trva"
type input "petit trv"
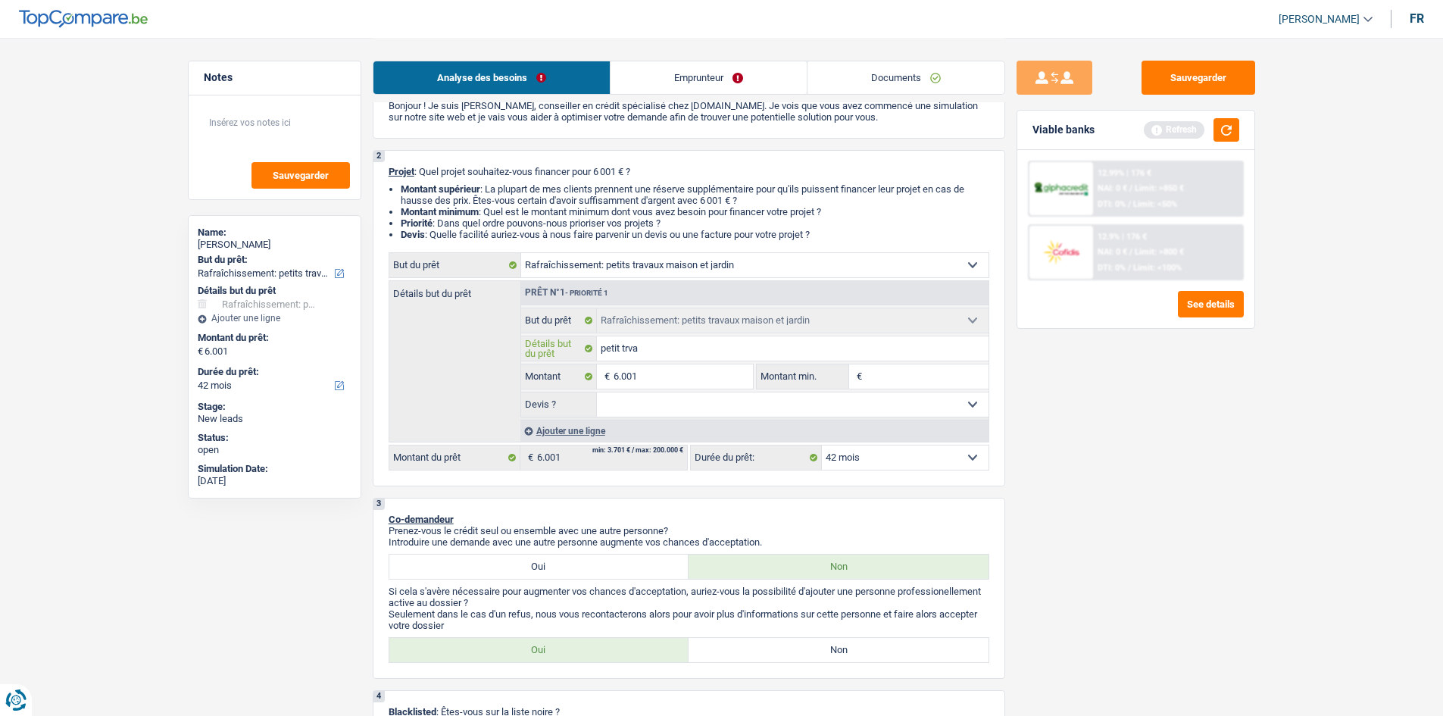
type input "petit trv"
type input "petit tr"
type input "petit tra"
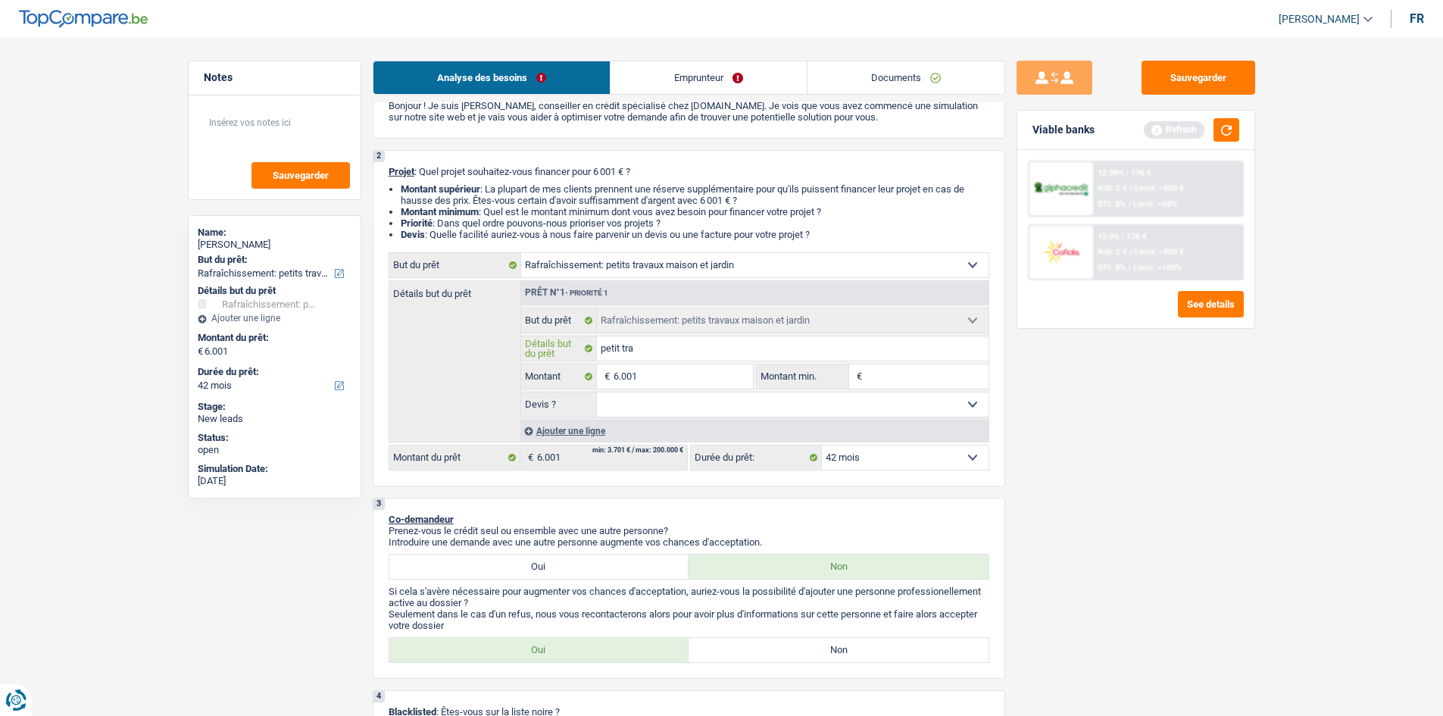
type input "petit trav"
type input "petit trava"
type input "petit travau"
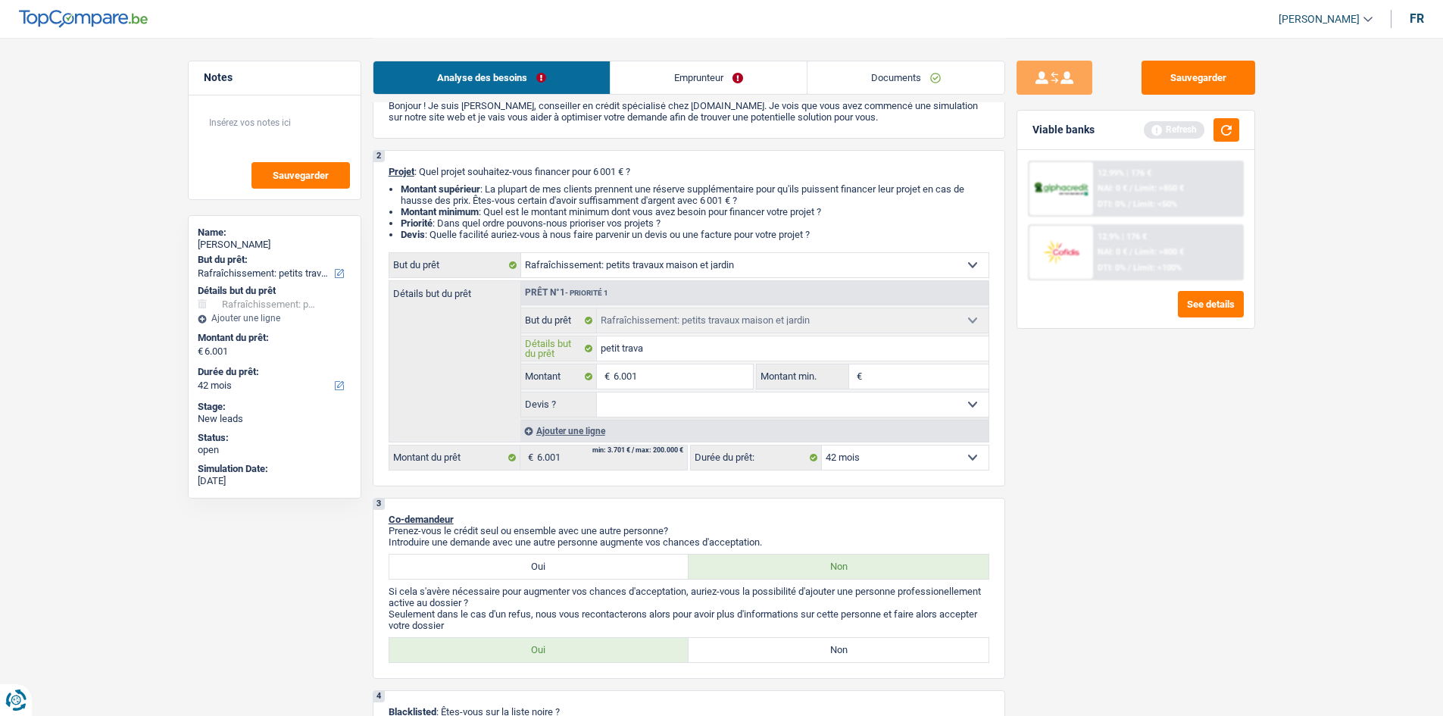
type input "petit travau"
type input "petit travaux"
click at [903, 372] on input "Montant min." at bounding box center [927, 376] width 123 height 24
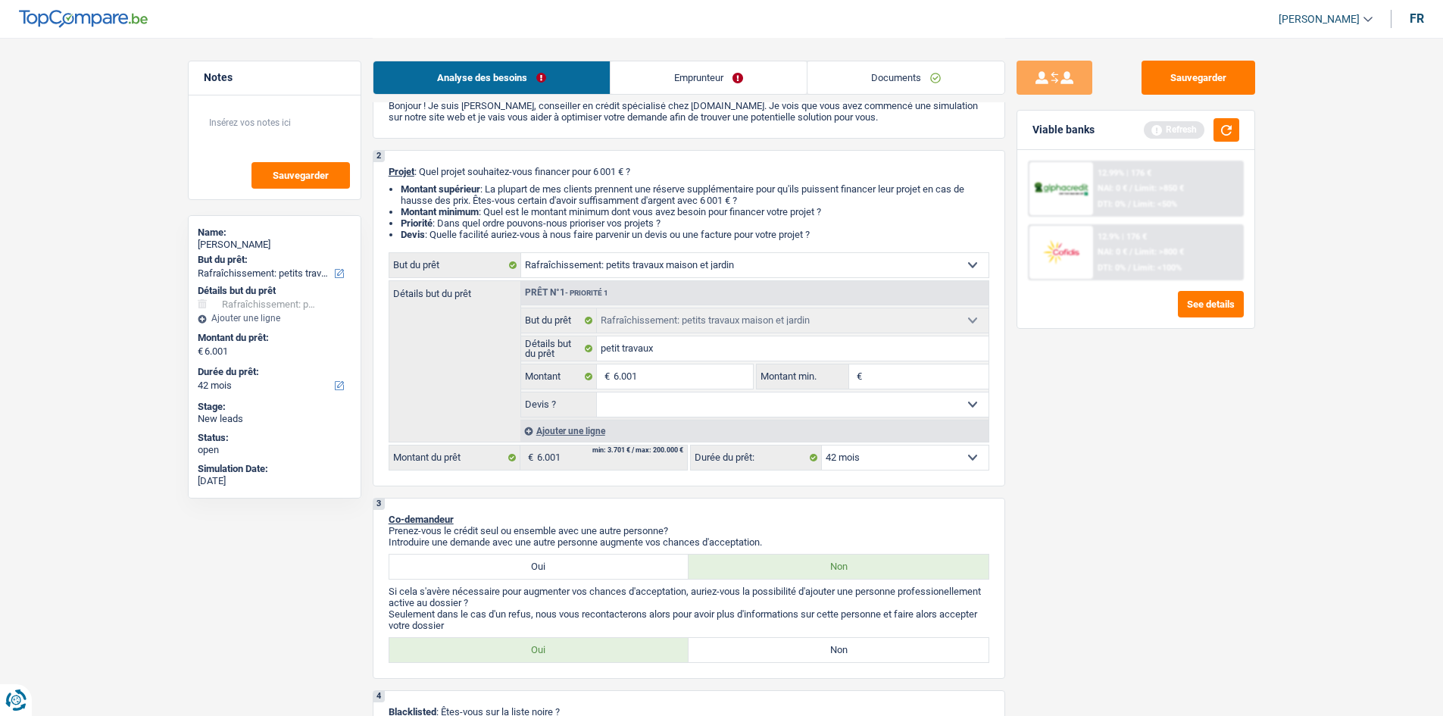
type input "6"
type input "60"
type input "600"
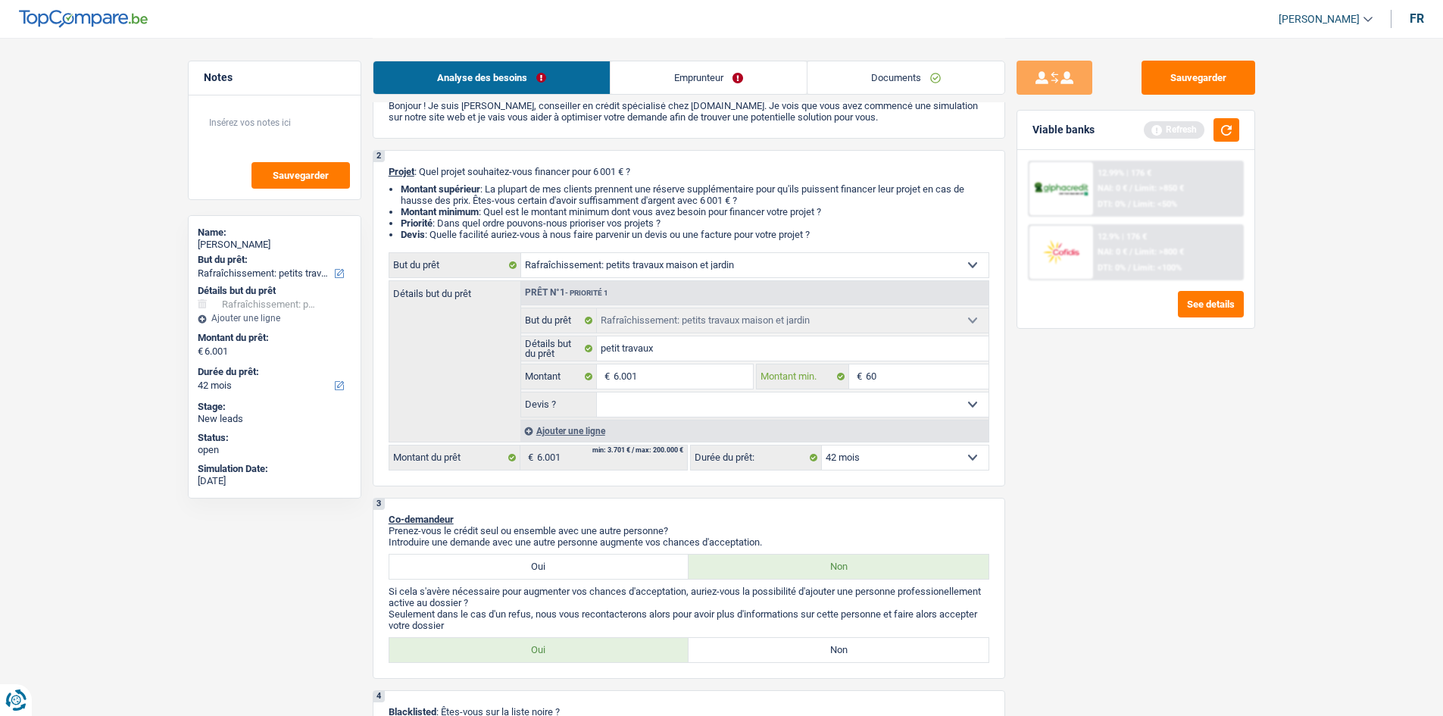
type input "600"
type input "6.001"
click at [1096, 476] on div "Sauvegarder Viable banks Refresh 12.99% | 176 € NAI: 0 € / Limit: >850 € DTI: 0…" at bounding box center [1135, 376] width 261 height 631
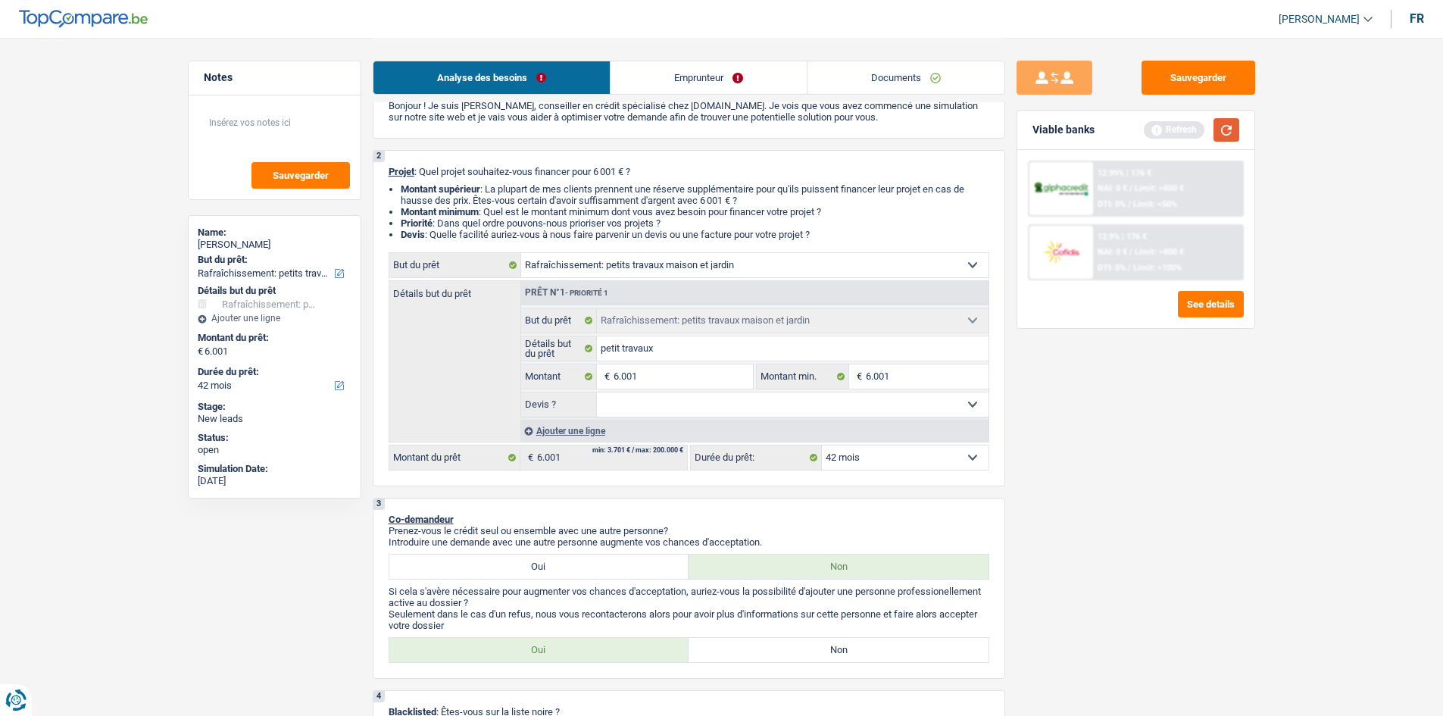
click at [1223, 121] on button "button" at bounding box center [1227, 129] width 26 height 23
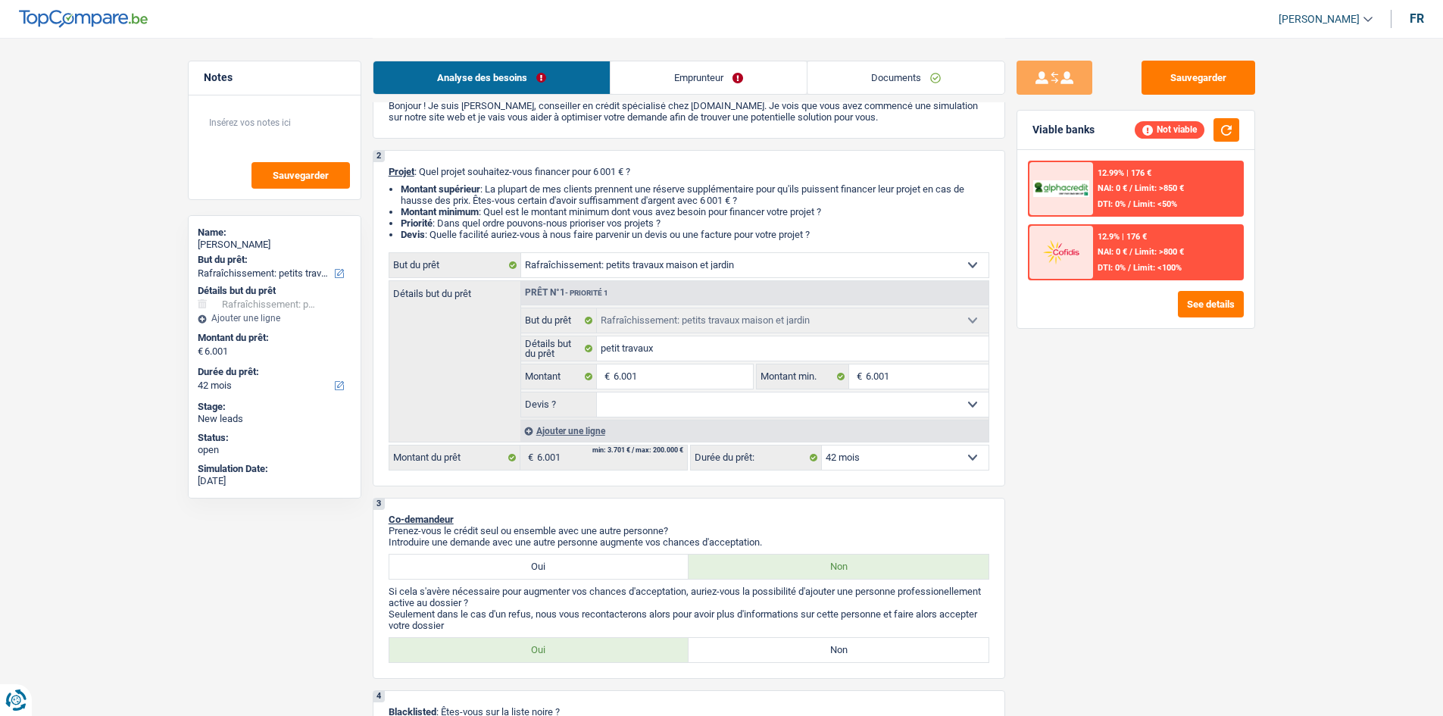
click at [917, 458] on select "12 mois 18 mois 24 mois 30 mois 36 mois 42 mois Sélectionner une option" at bounding box center [905, 457] width 167 height 24
drag, startPoint x: 914, startPoint y: 458, endPoint x: 888, endPoint y: 458, distance: 25.8
click at [914, 458] on select "12 mois 18 mois 24 mois 30 mois 36 mois 42 mois Sélectionner une option" at bounding box center [905, 457] width 167 height 24
click at [717, 398] on select "Oui Non Non répondu Sélectionner une option" at bounding box center [793, 404] width 392 height 24
click at [673, 521] on p "Co-demandeur" at bounding box center [689, 519] width 601 height 11
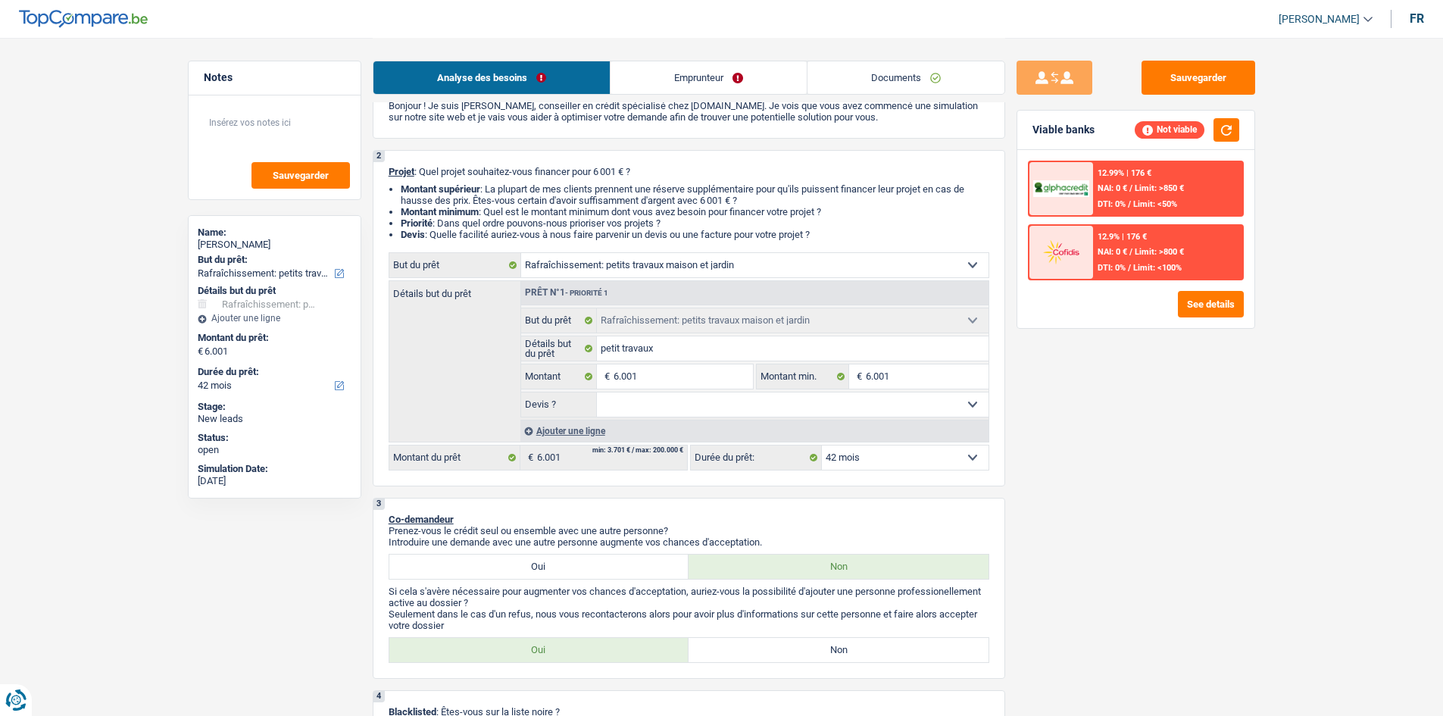
click at [774, 660] on label "Non" at bounding box center [839, 650] width 300 height 24
click at [774, 660] on input "Non" at bounding box center [839, 650] width 300 height 24
radio input "true"
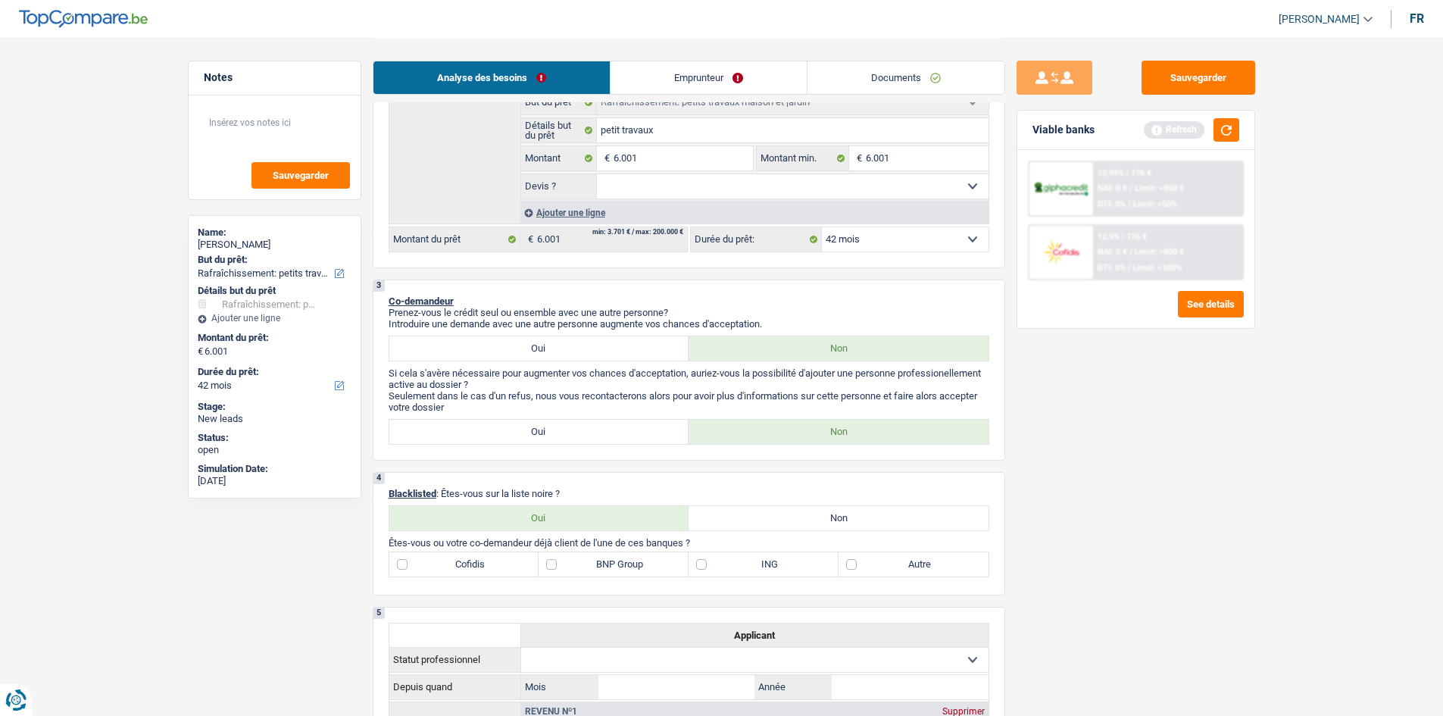
scroll to position [530, 0]
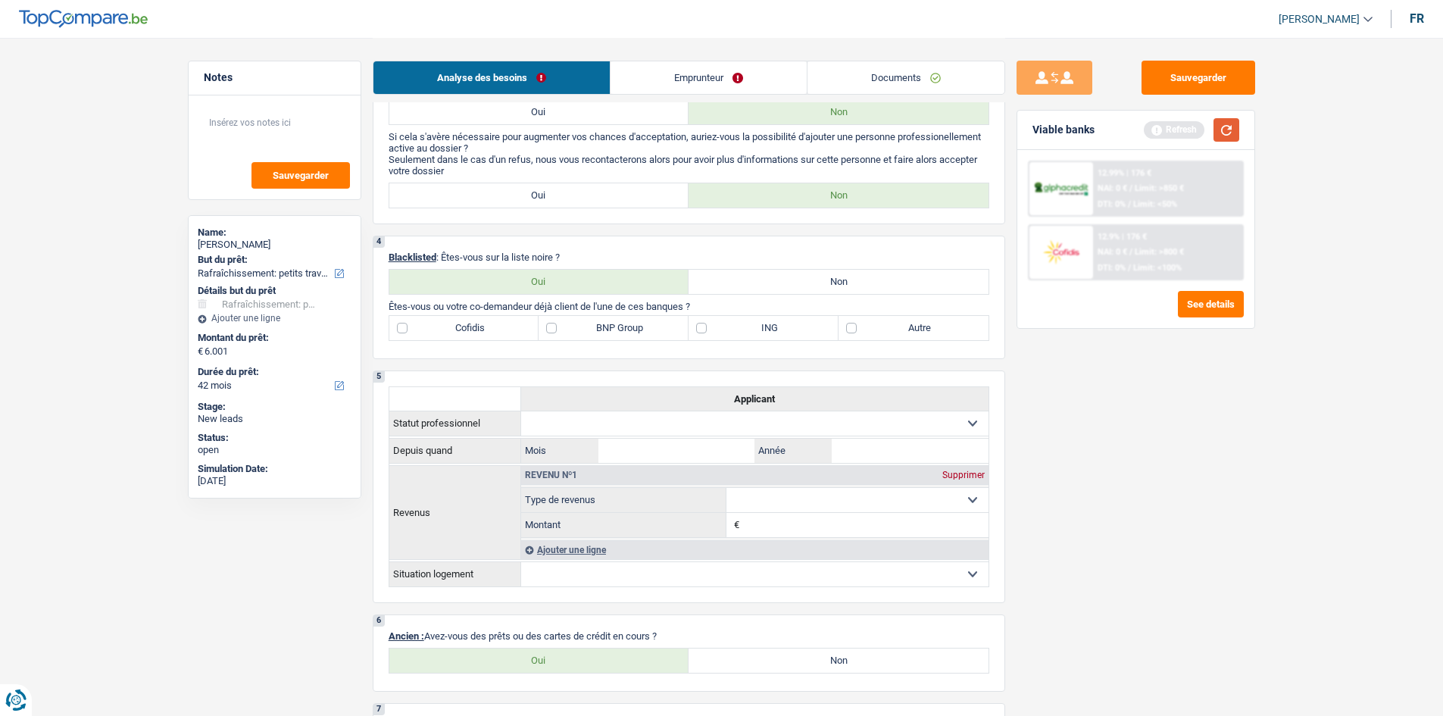
click at [1220, 122] on button "button" at bounding box center [1227, 129] width 26 height 23
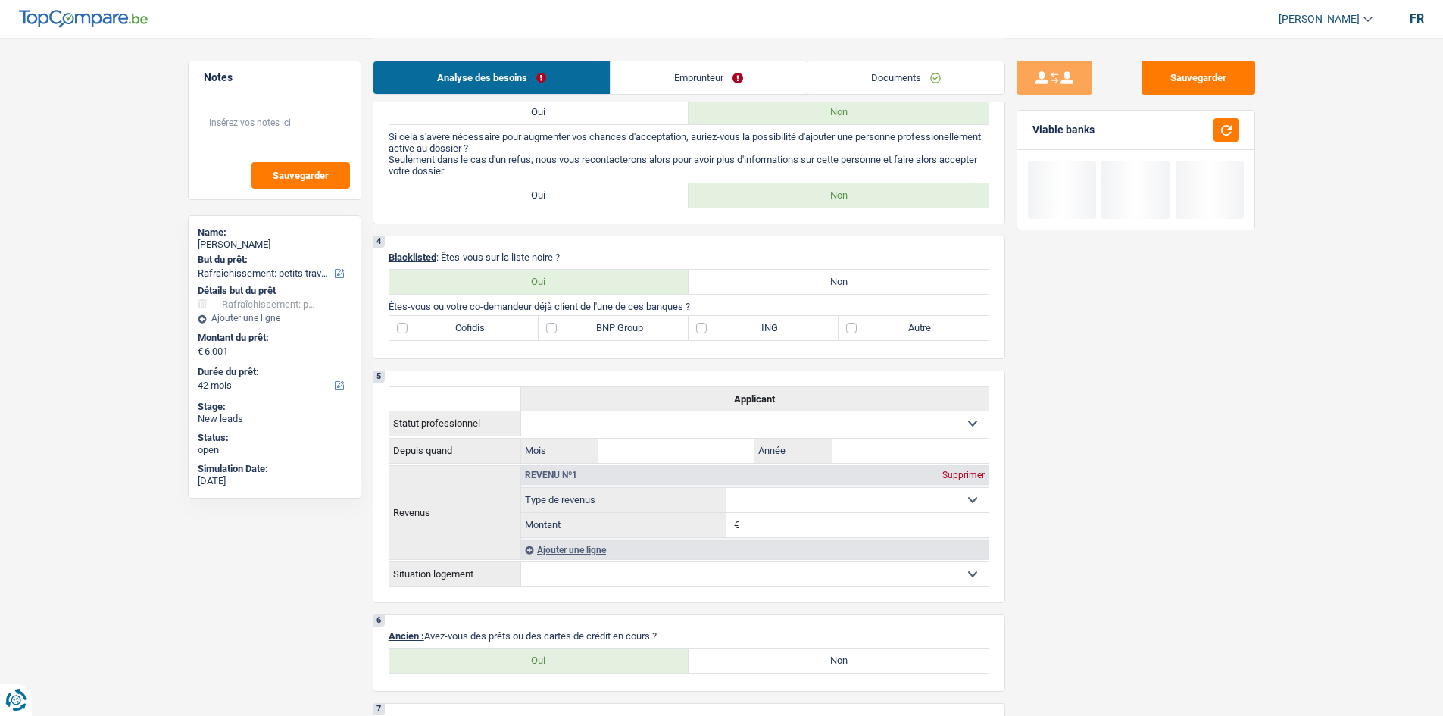
click at [745, 282] on label "Non" at bounding box center [839, 282] width 300 height 24
click at [745, 282] on input "Non" at bounding box center [839, 282] width 300 height 24
radio input "true"
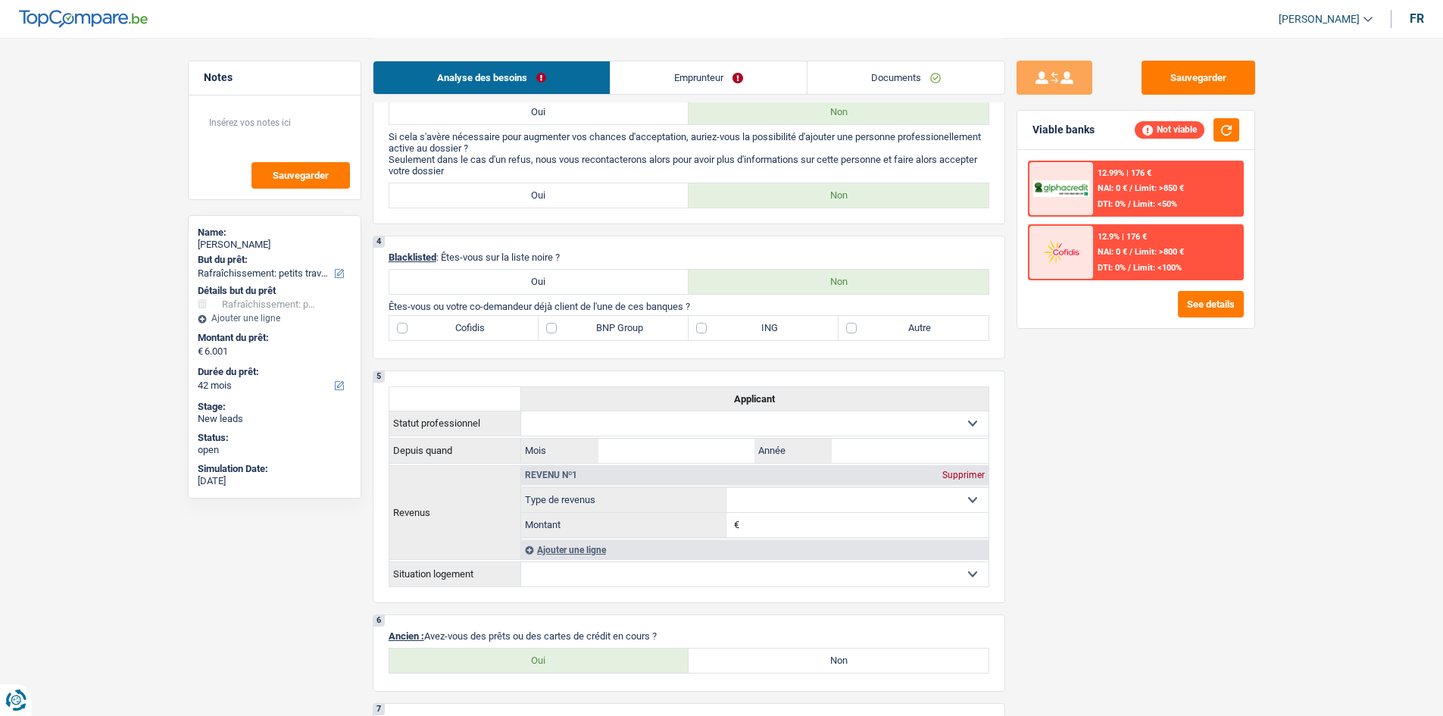
drag, startPoint x: 709, startPoint y: 303, endPoint x: 372, endPoint y: 307, distance: 337.1
click at [373, 307] on div "4 Blacklisted : Êtes-vous sur la liste noire ? Oui Non Êtes-vous ou votre co-de…" at bounding box center [689, 297] width 633 height 123
click at [509, 369] on div "1. Introduction & upselling by understanding their needs 1 Bonjour, est-ce que …" at bounding box center [689, 360] width 633 height 1555
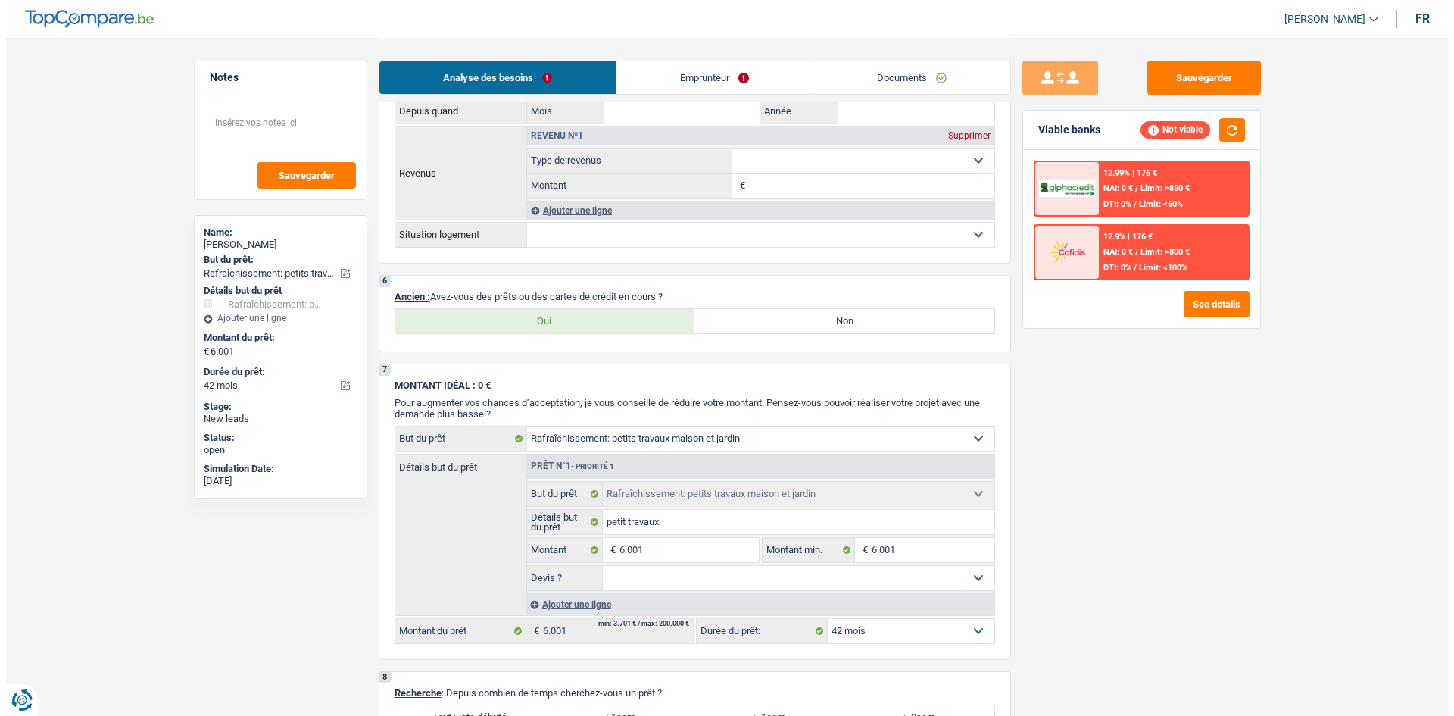
scroll to position [757, 0]
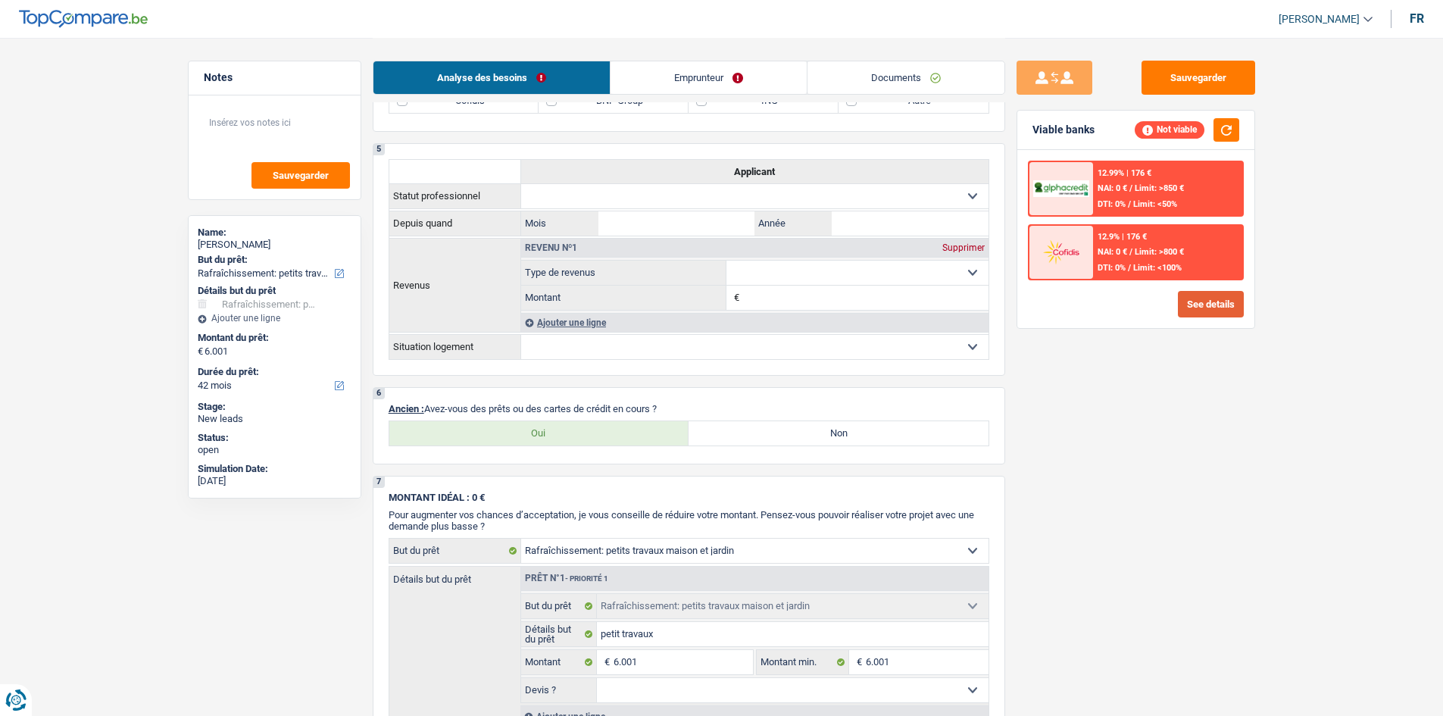
click at [1176, 307] on div "See details" at bounding box center [1136, 304] width 216 height 27
click at [1182, 303] on button "See details" at bounding box center [1211, 304] width 66 height 27
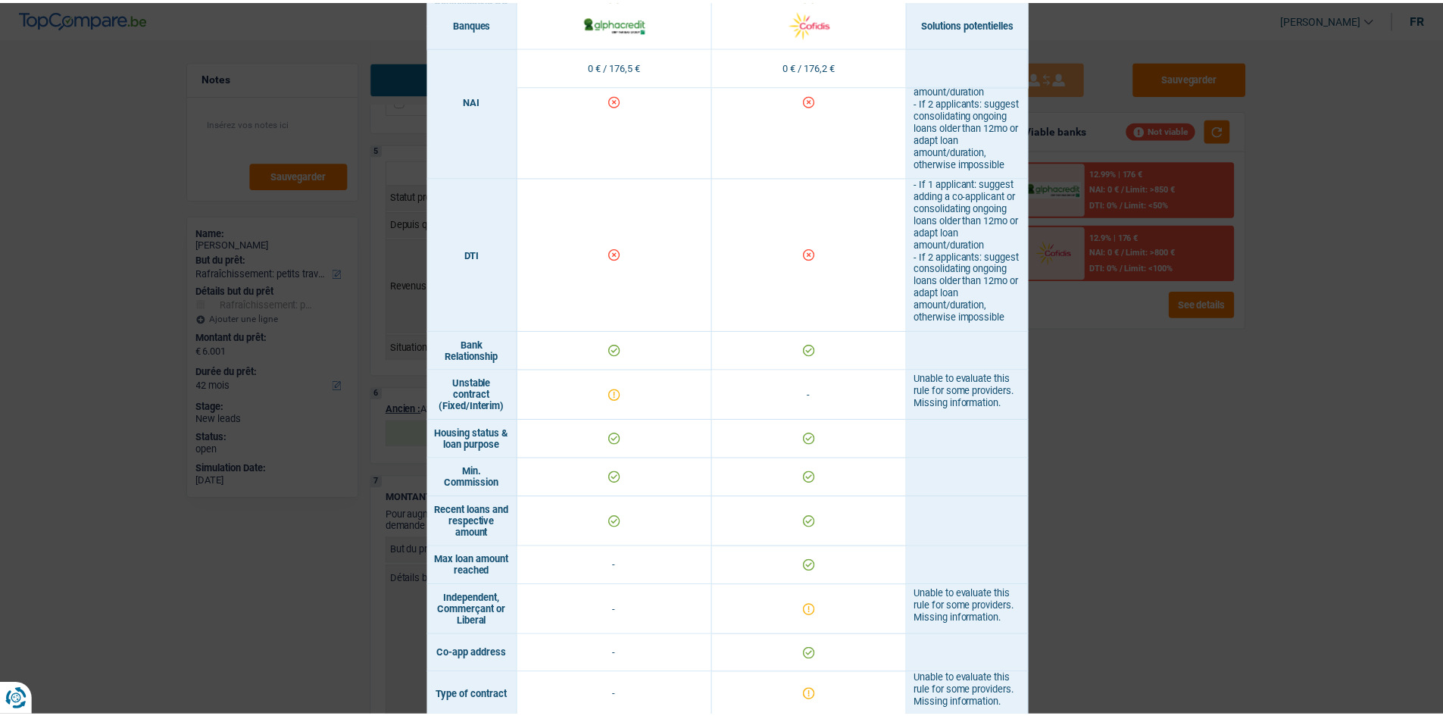
scroll to position [994, 0]
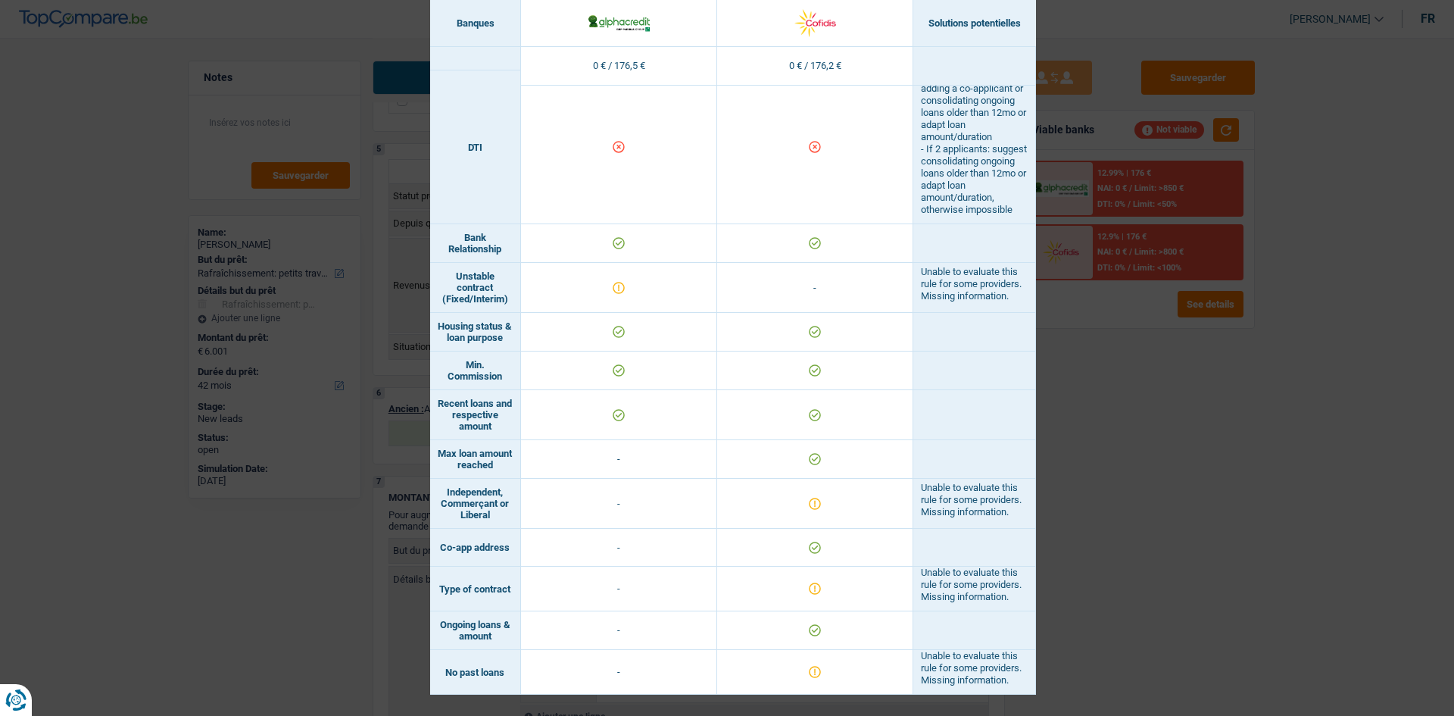
drag, startPoint x: 1149, startPoint y: 463, endPoint x: 948, endPoint y: 464, distance: 201.5
click at [1150, 464] on div "Banks conditions × Banques Solutions potentielles Revenus / Charges 0 € / 176,5…" at bounding box center [727, 358] width 1454 height 716
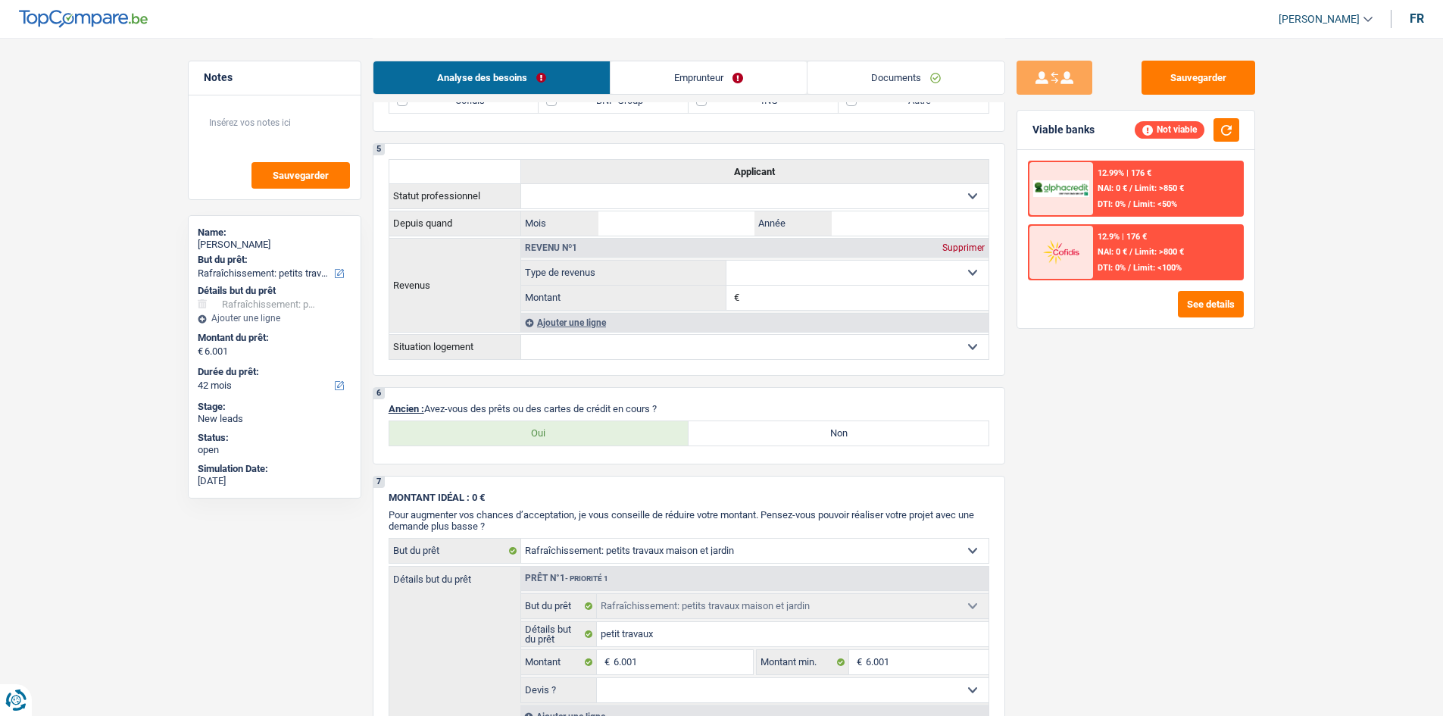
click at [761, 400] on div "6 Ancien : Avez-vous des prêts ou des cartes de crédit en cours ? Oui Non Tous …" at bounding box center [689, 425] width 633 height 77
click at [755, 440] on label "Non" at bounding box center [839, 433] width 300 height 24
click at [755, 440] on input "Non" at bounding box center [839, 433] width 300 height 24
radio input "true"
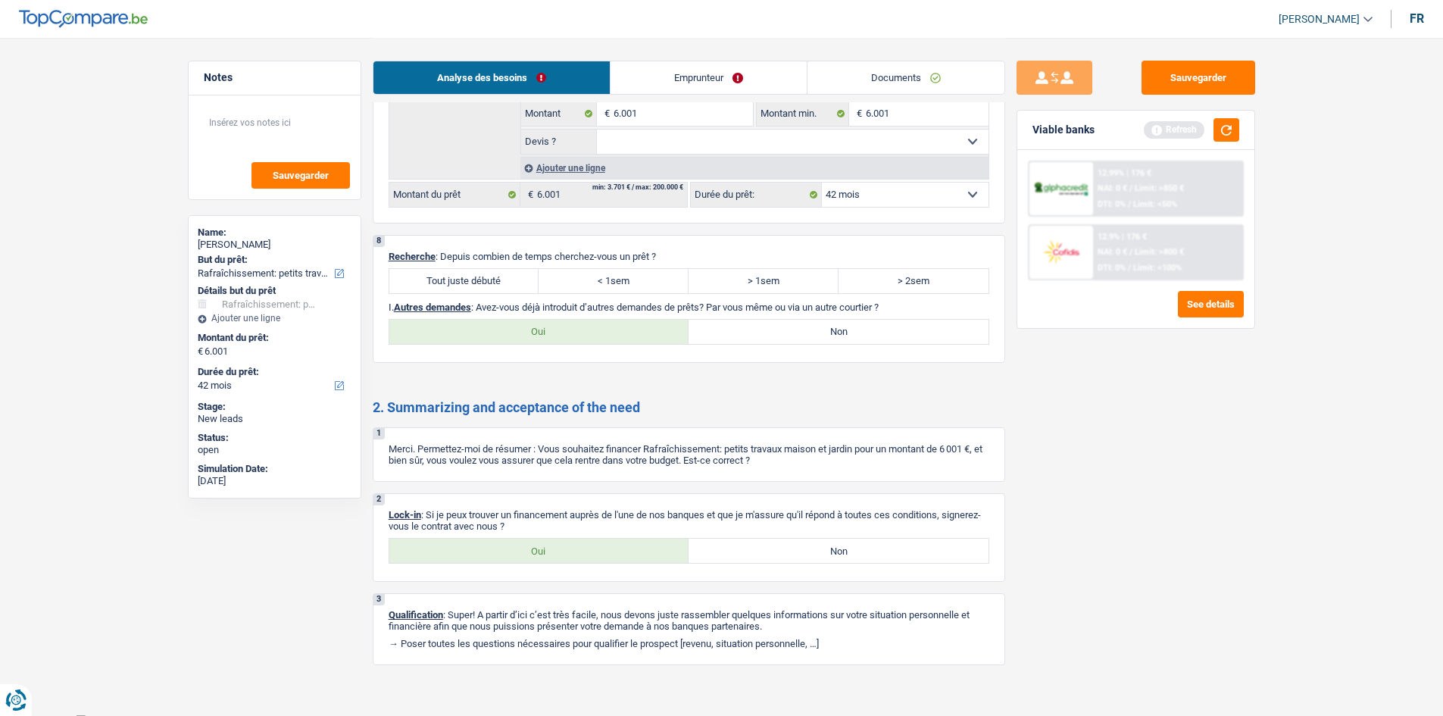
scroll to position [1316, 0]
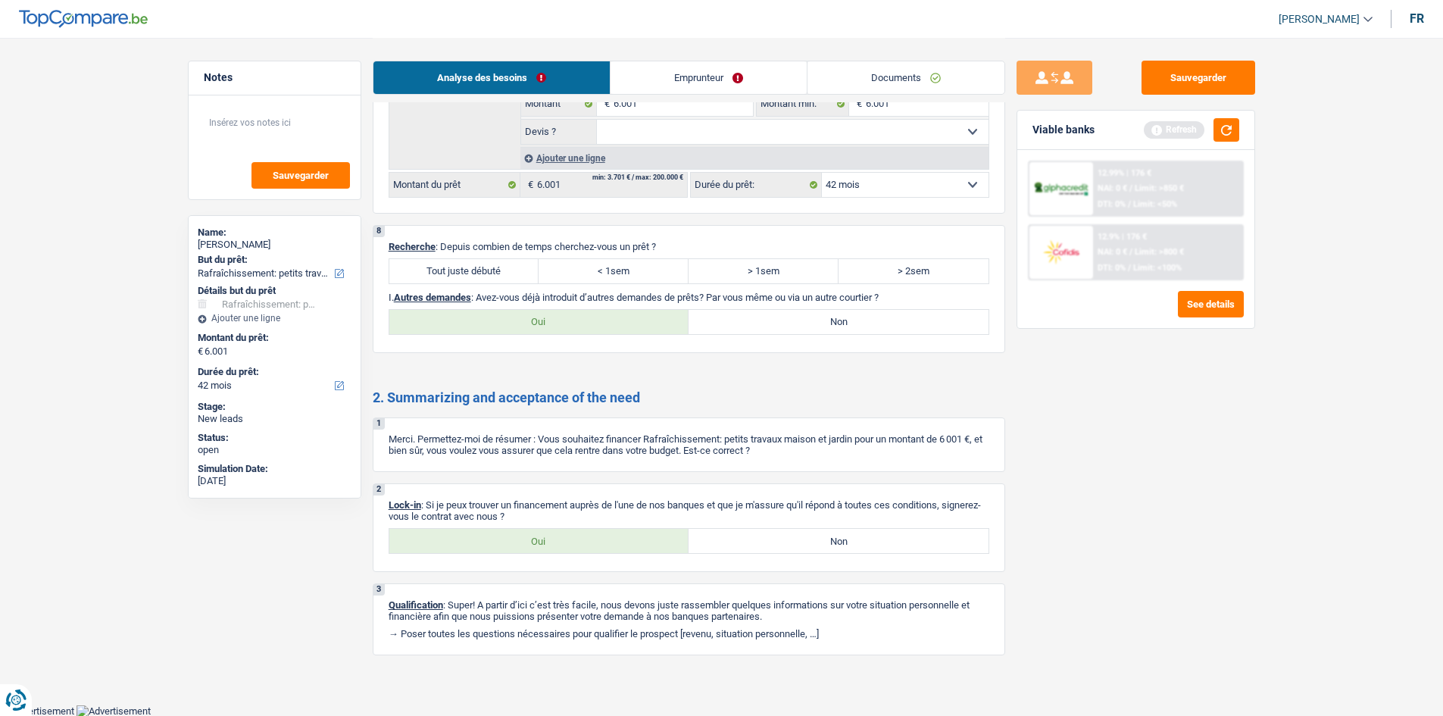
click at [469, 264] on label "Tout juste débuté" at bounding box center [464, 271] width 150 height 24
click at [469, 264] on input "Tout juste débuté" at bounding box center [464, 271] width 150 height 24
radio input "true"
click at [808, 311] on label "Non" at bounding box center [839, 322] width 300 height 24
click at [808, 311] on input "Non" at bounding box center [839, 322] width 300 height 24
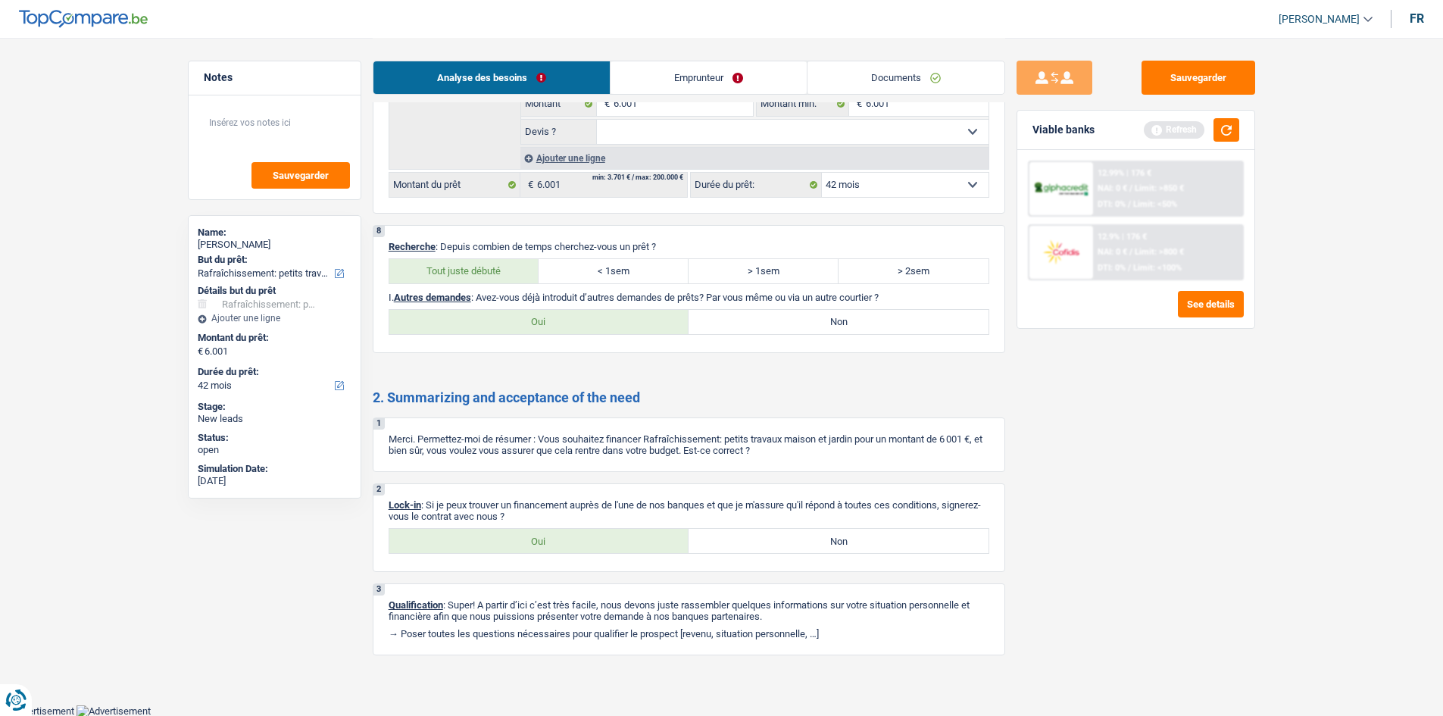
radio input "true"
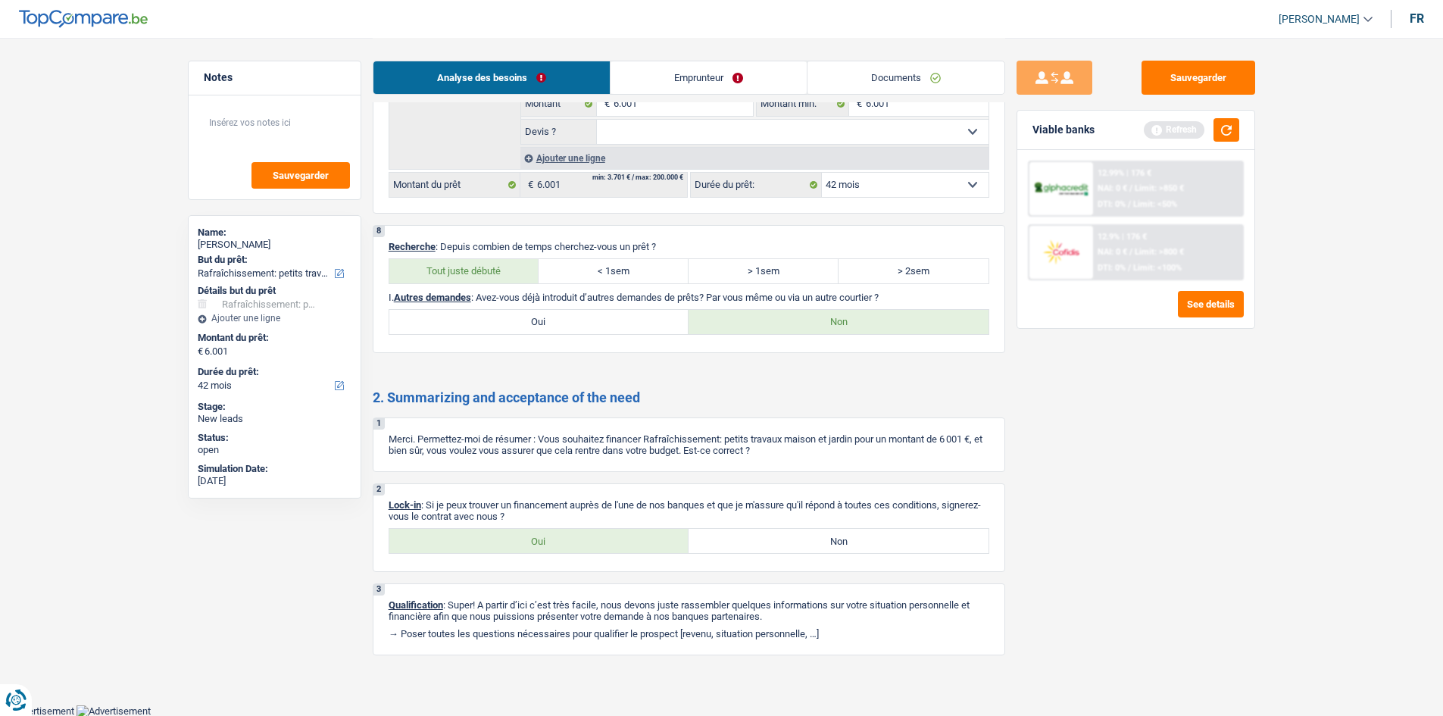
click at [590, 545] on label "Oui" at bounding box center [539, 541] width 300 height 24
click at [590, 545] on input "Oui" at bounding box center [539, 541] width 300 height 24
radio input "true"
click at [649, 83] on link "Emprunteur" at bounding box center [709, 77] width 196 height 33
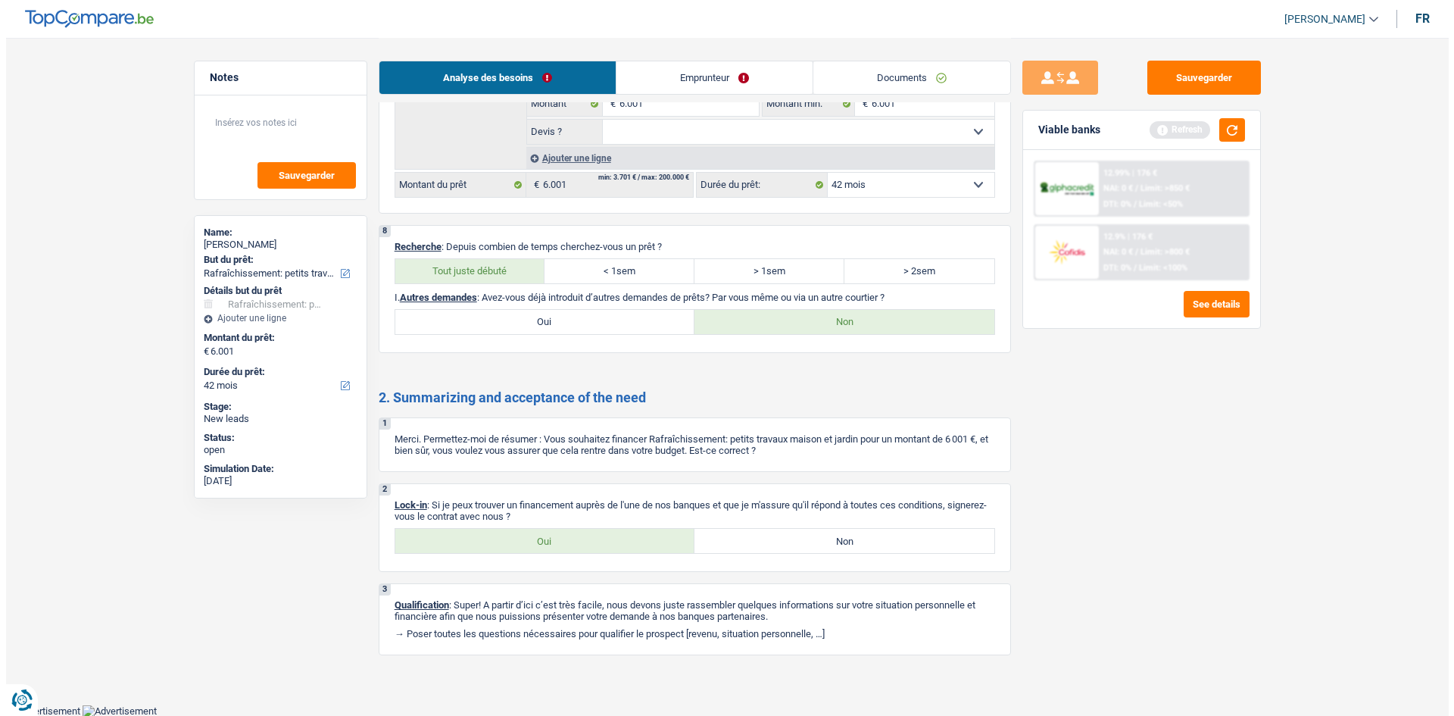
scroll to position [0, 0]
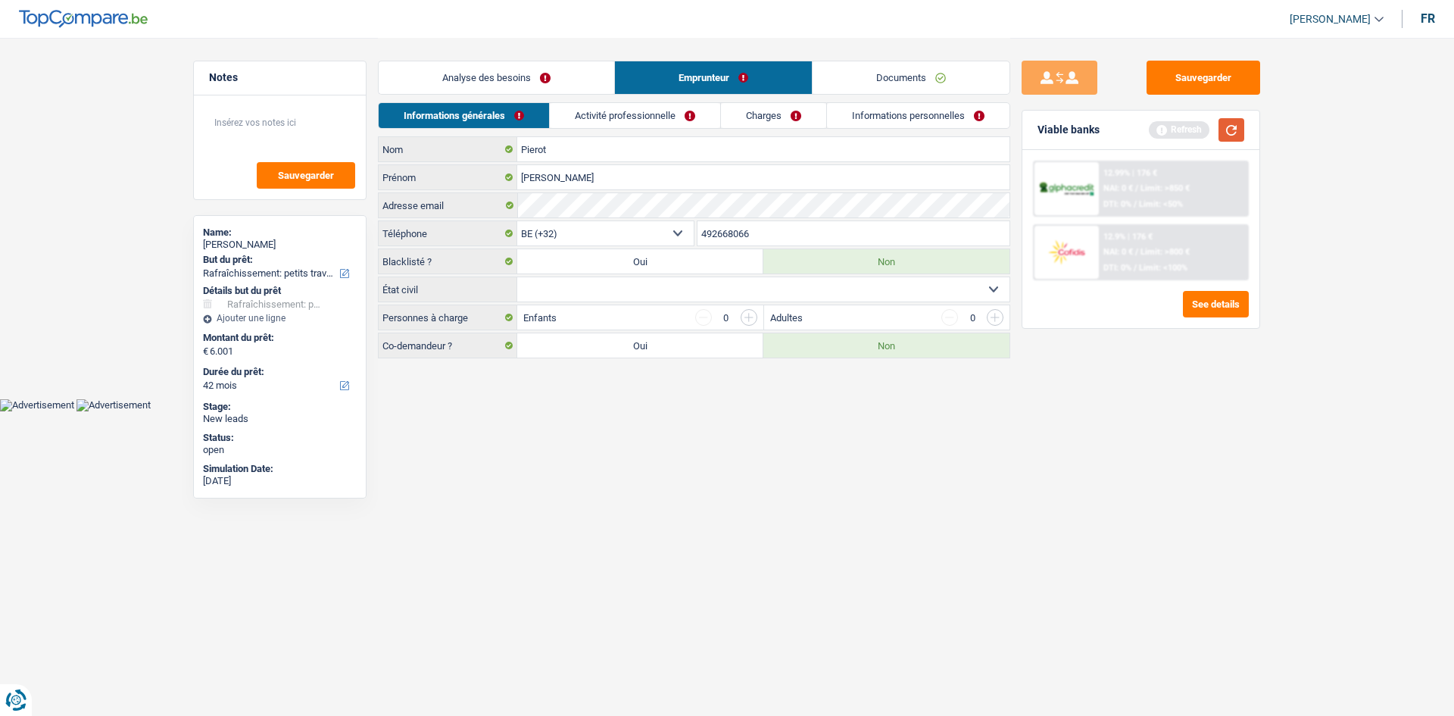
click at [1237, 125] on button "button" at bounding box center [1232, 129] width 26 height 23
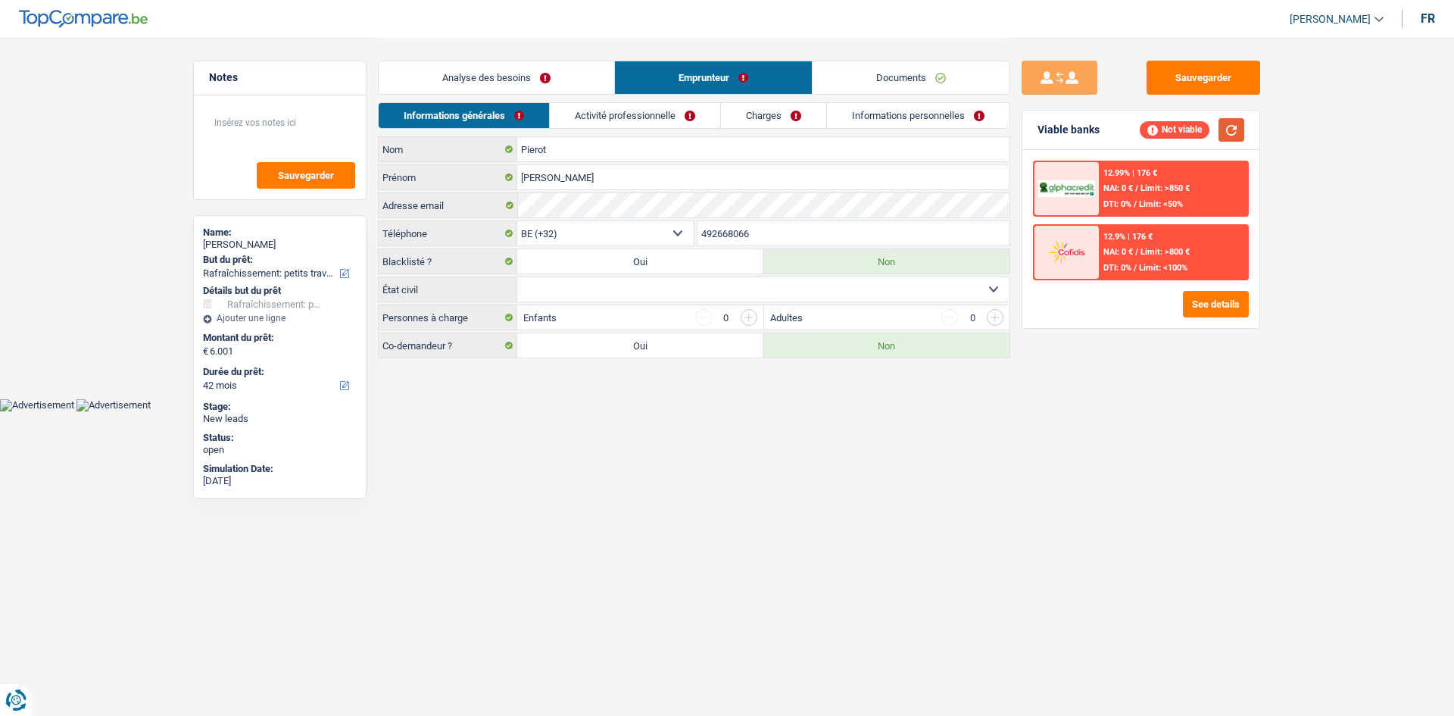
click at [1226, 130] on button "button" at bounding box center [1232, 129] width 26 height 23
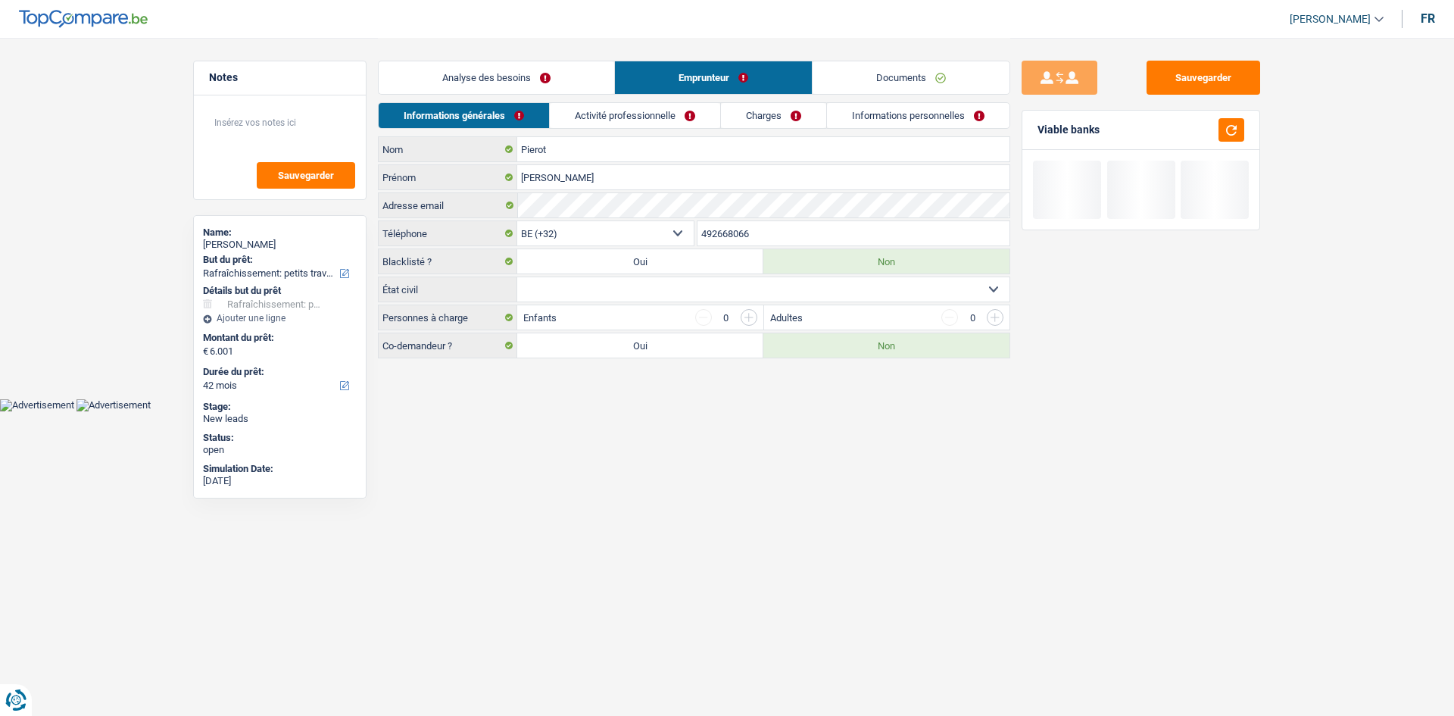
click at [587, 298] on select "Célibataire Marié(e) Cohabitant(e) légal(e) Divorcé(e) Veuf(ve) Séparé (de fait…" at bounding box center [763, 289] width 492 height 24
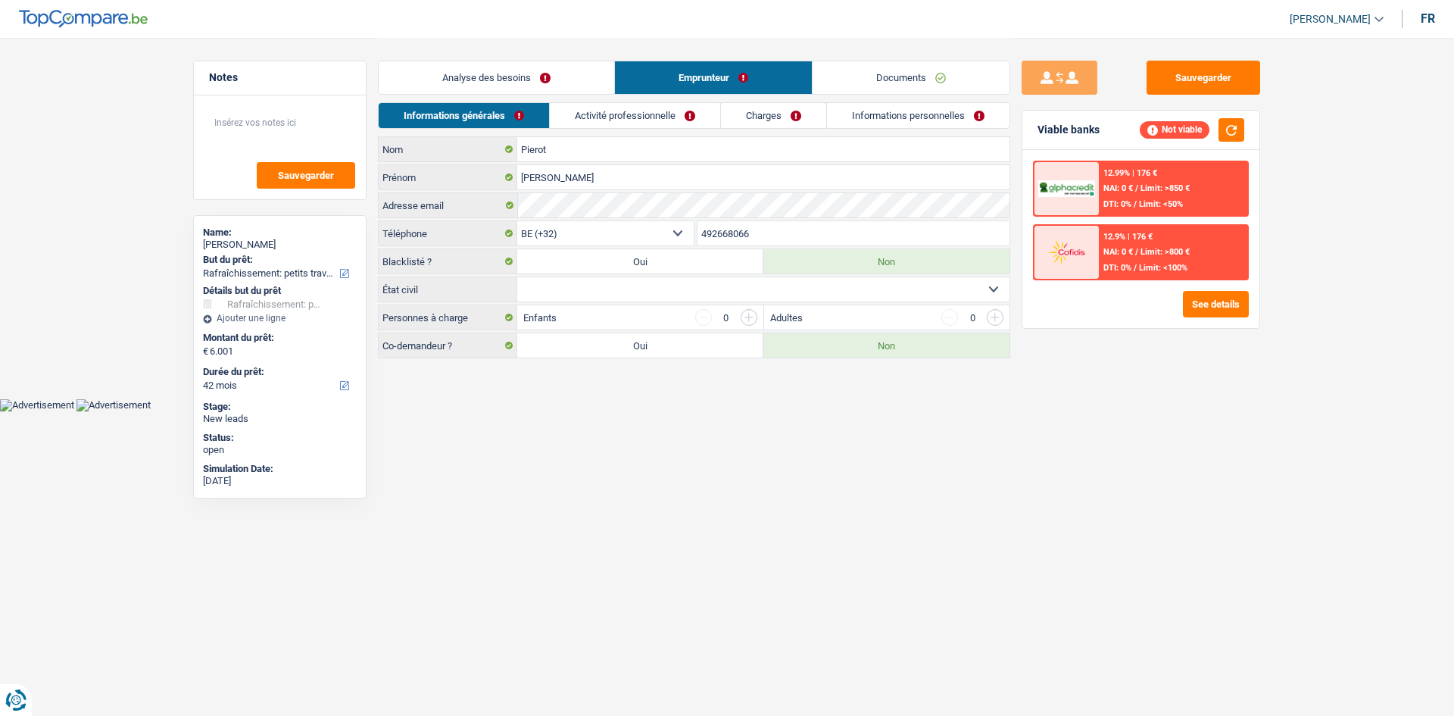
select select "single"
click at [517, 277] on select "Célibataire Marié(e) Cohabitant(e) légal(e) Divorcé(e) Veuf(ve) Séparé (de fait…" at bounding box center [763, 289] width 492 height 24
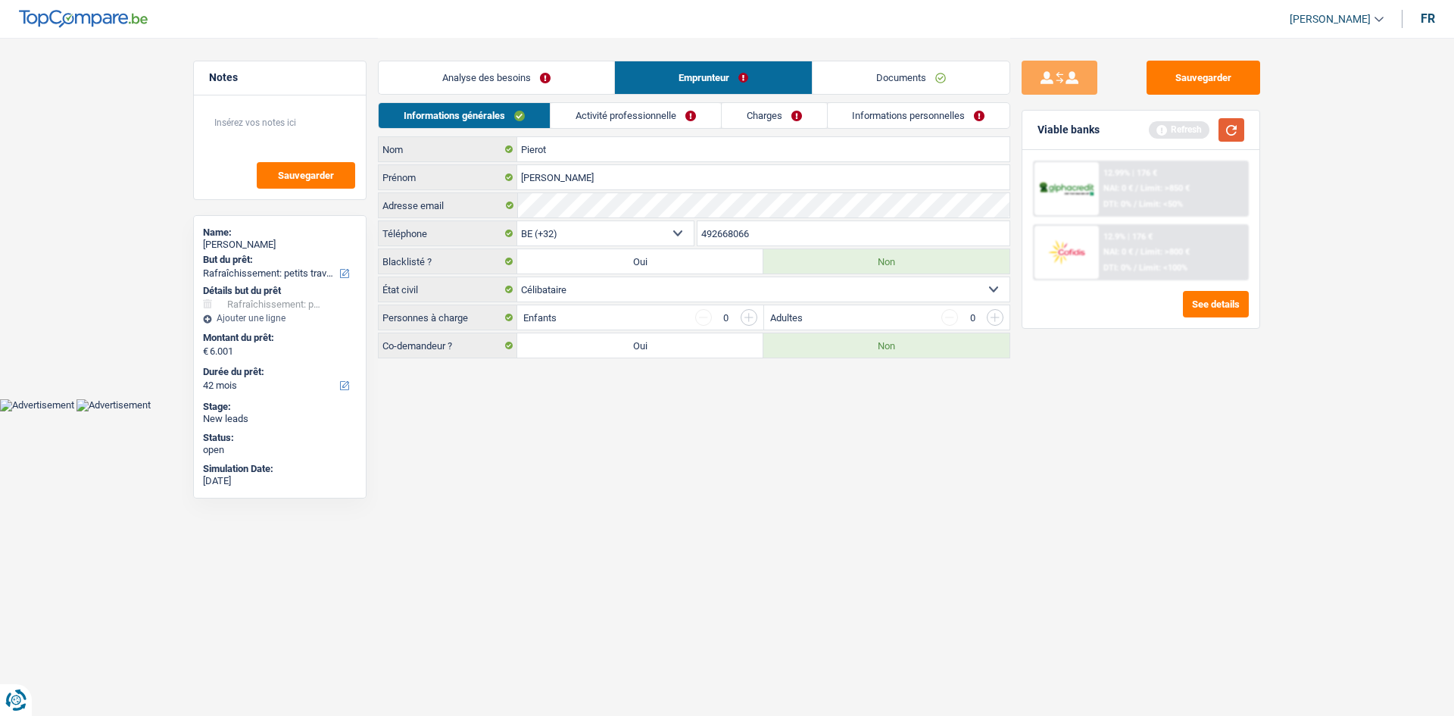
drag, startPoint x: 1026, startPoint y: 405, endPoint x: 1242, endPoint y: 136, distance: 344.3
click at [1030, 400] on div "Sauvegarder Viable banks Refresh 12.99% | 176 € NAI: 0 € / Limit: >850 € DTI: 0…" at bounding box center [1140, 376] width 261 height 631
drag, startPoint x: 1240, startPoint y: 113, endPoint x: 1235, endPoint y: 130, distance: 18.0
click at [1239, 114] on div "Viable banks Refresh" at bounding box center [1141, 130] width 237 height 39
click at [1235, 130] on button "button" at bounding box center [1232, 129] width 26 height 23
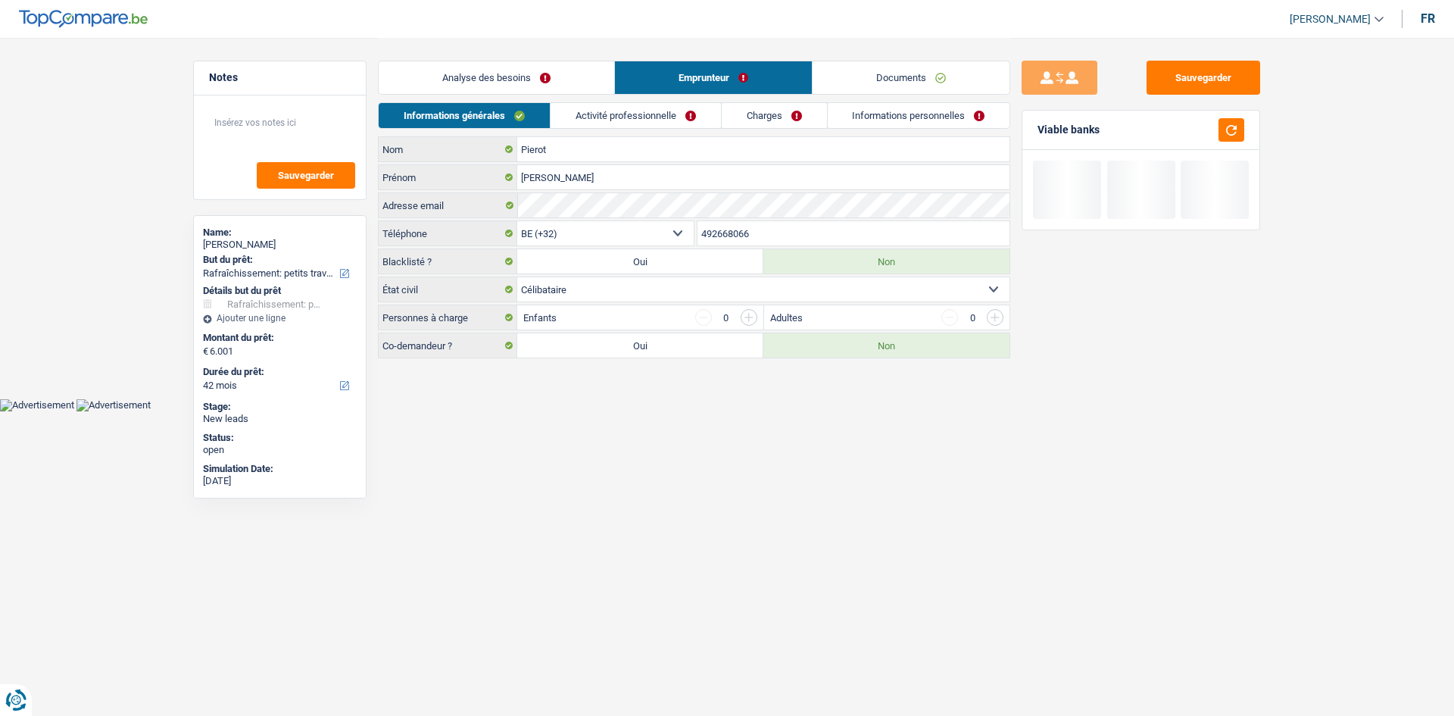
click at [658, 117] on link "Activité professionnelle" at bounding box center [636, 115] width 170 height 25
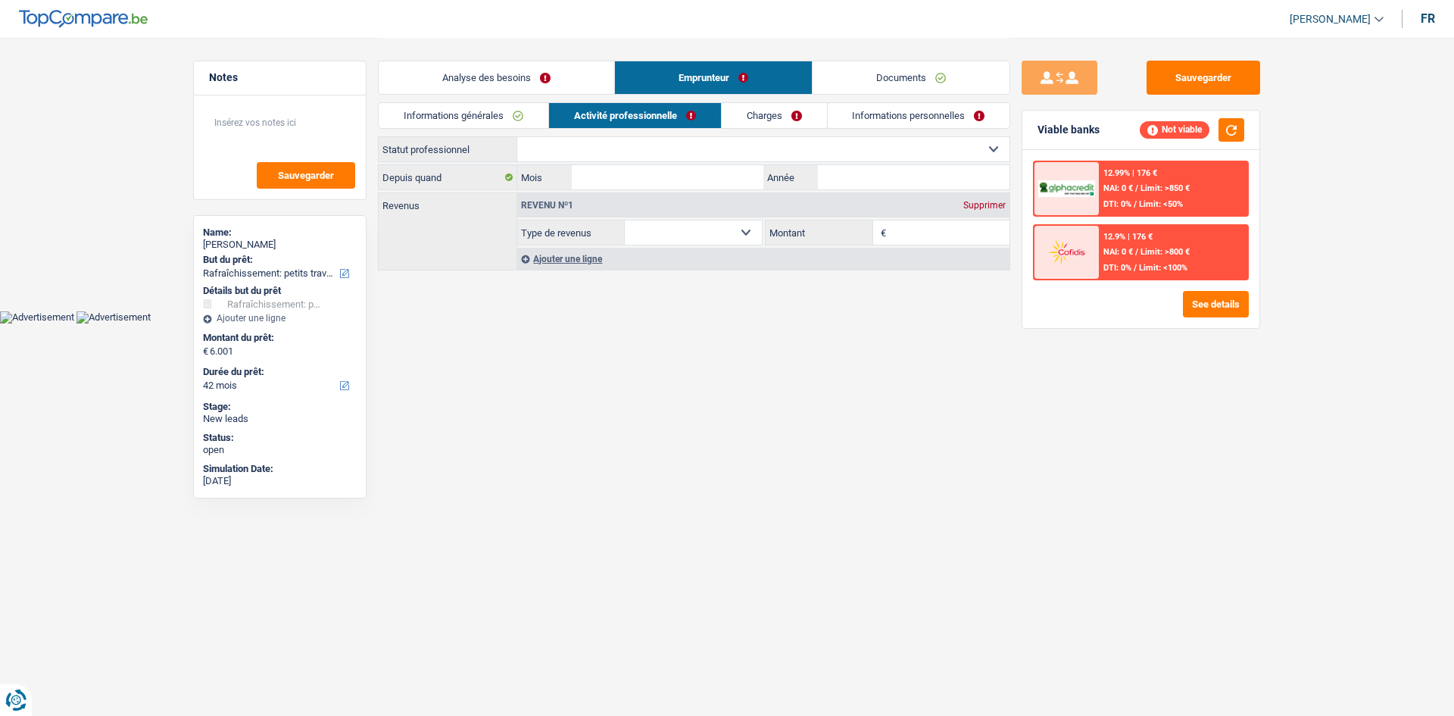
click at [568, 148] on select "Ouvrier Employé privé Employé public Invalide Indépendant Pensionné Chômeur Mut…" at bounding box center [763, 149] width 492 height 24
select select "worker"
click at [517, 137] on select "Ouvrier Employé privé Employé public Invalide Indépendant Pensionné Chômeur Mut…" at bounding box center [763, 149] width 492 height 24
select select "netSalary"
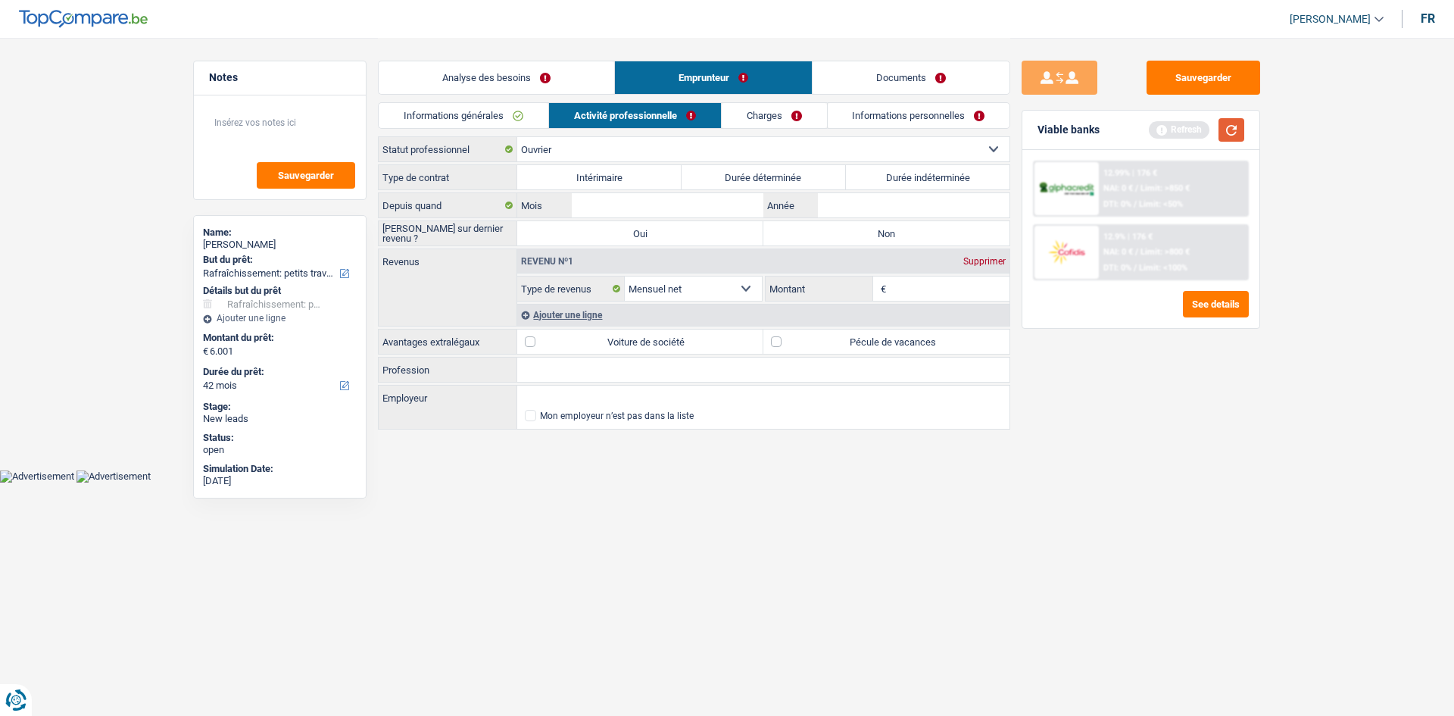
click at [1234, 127] on button "button" at bounding box center [1232, 129] width 26 height 23
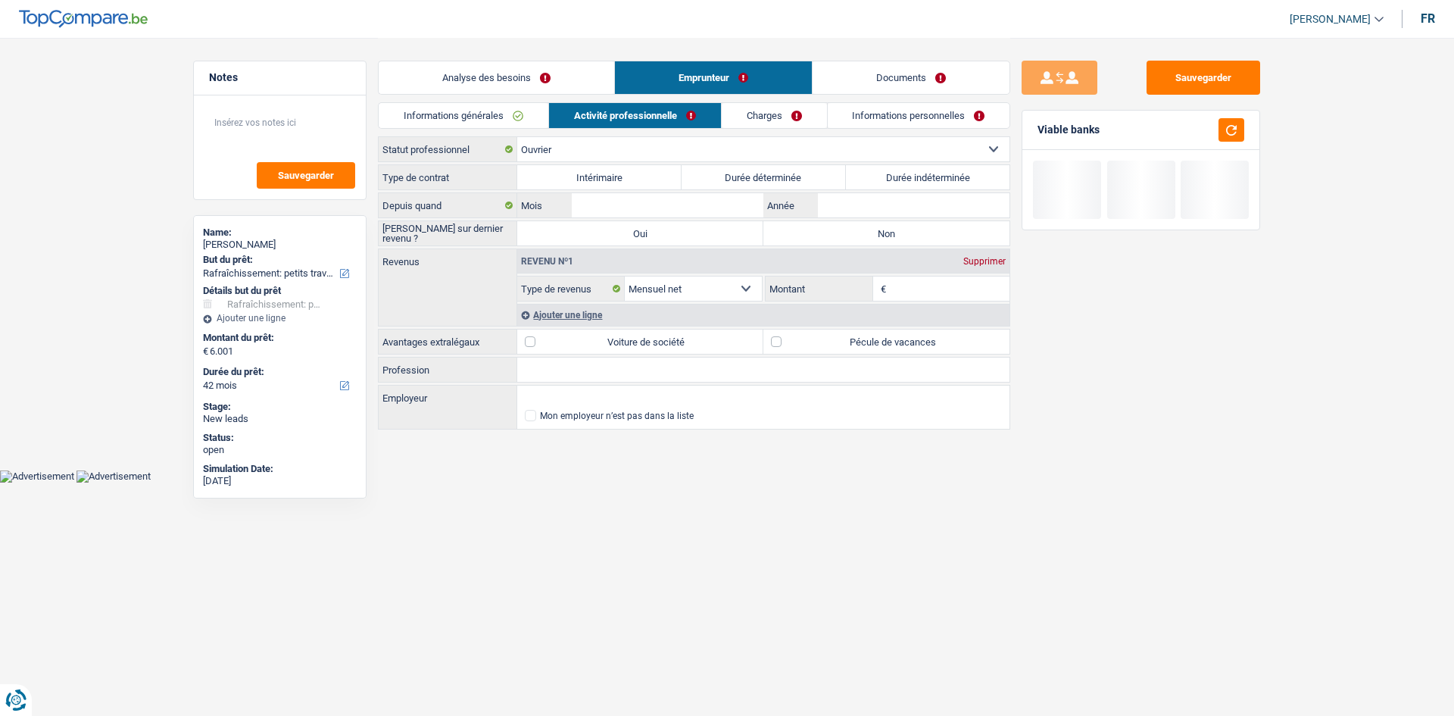
drag, startPoint x: 918, startPoint y: 177, endPoint x: 910, endPoint y: 179, distance: 8.5
click at [917, 177] on label "Durée indéterminée" at bounding box center [928, 177] width 164 height 24
click at [917, 177] on input "Durée indéterminée" at bounding box center [928, 177] width 164 height 24
radio input "true"
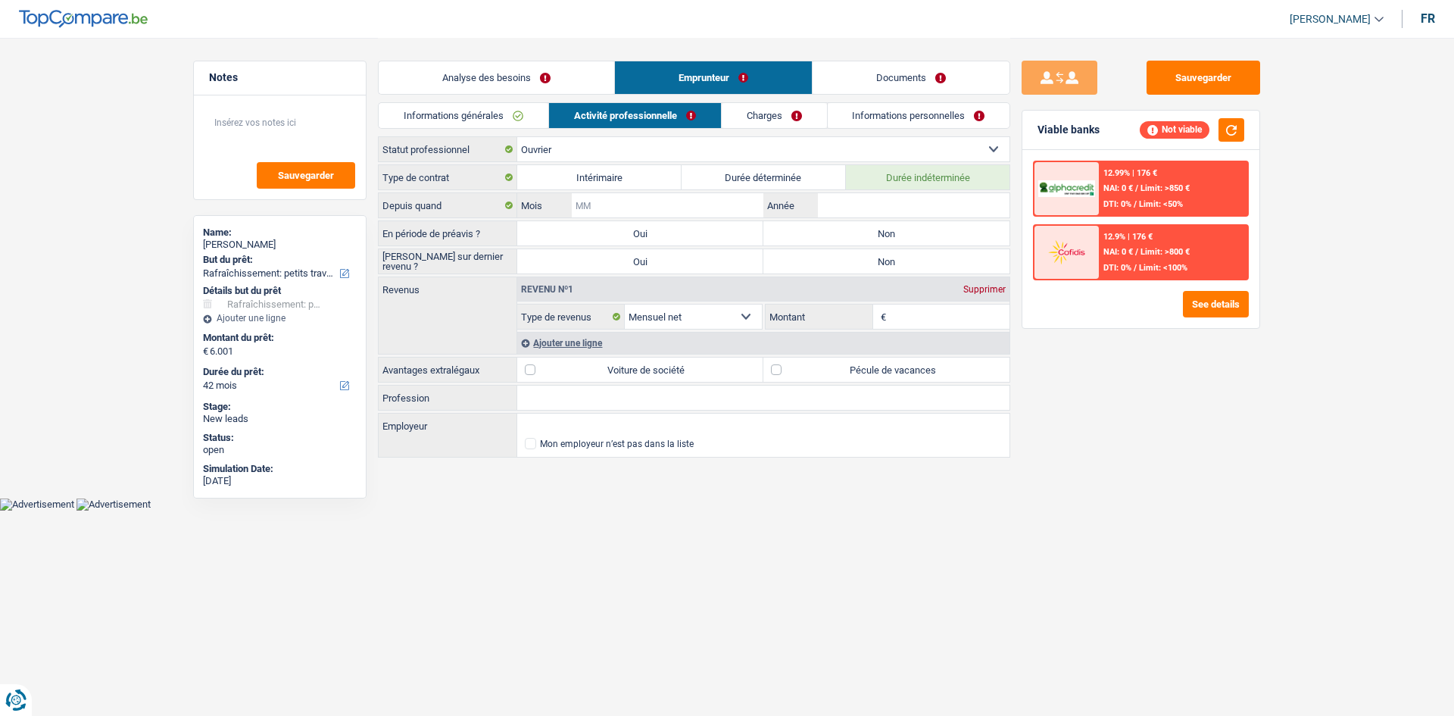
click at [683, 208] on input "Mois" at bounding box center [668, 205] width 192 height 24
click at [682, 208] on input "Mois" at bounding box center [668, 205] width 192 height 24
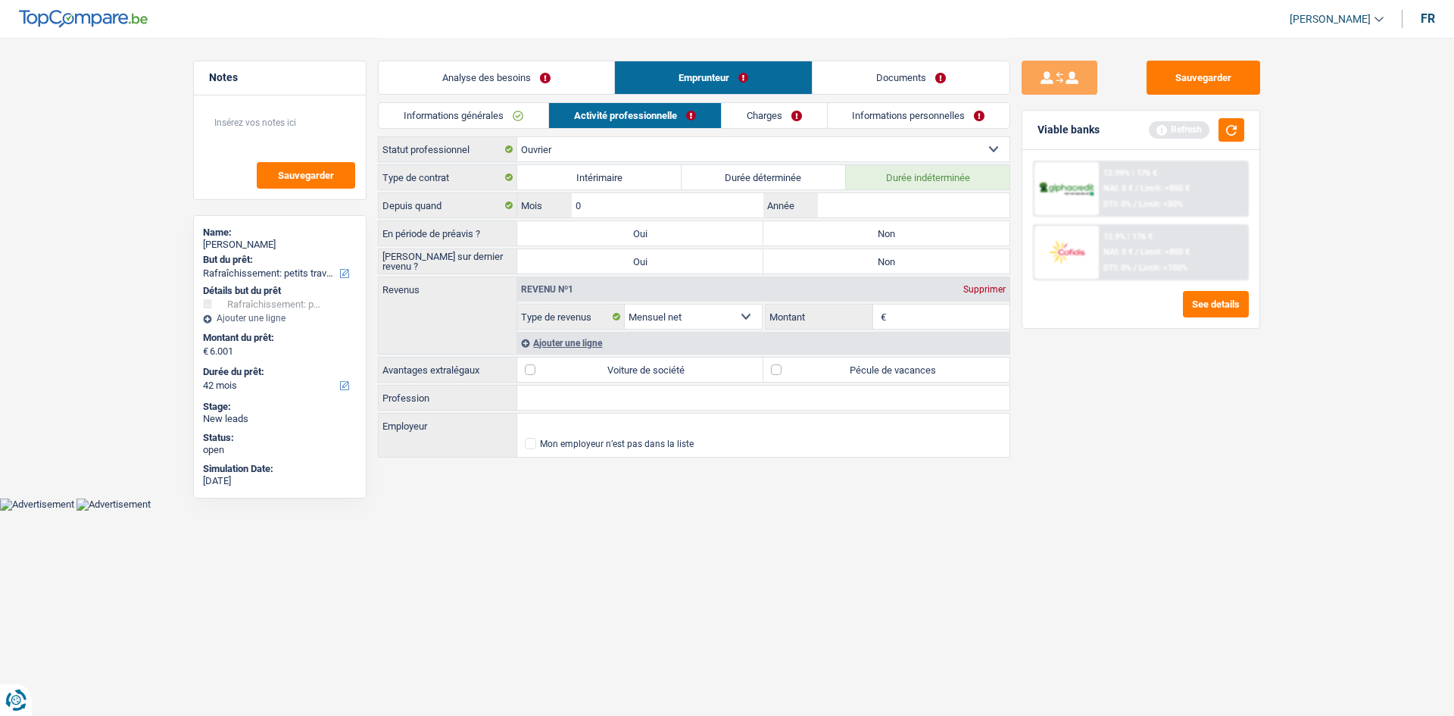
type input "03"
type input "2020"
click at [1141, 426] on div "Sauvegarder Viable banks Refresh 12.99% | 176 € NAI: 0 € / Limit: >850 € DTI: 0…" at bounding box center [1140, 376] width 261 height 631
click at [1222, 119] on button "button" at bounding box center [1232, 129] width 26 height 23
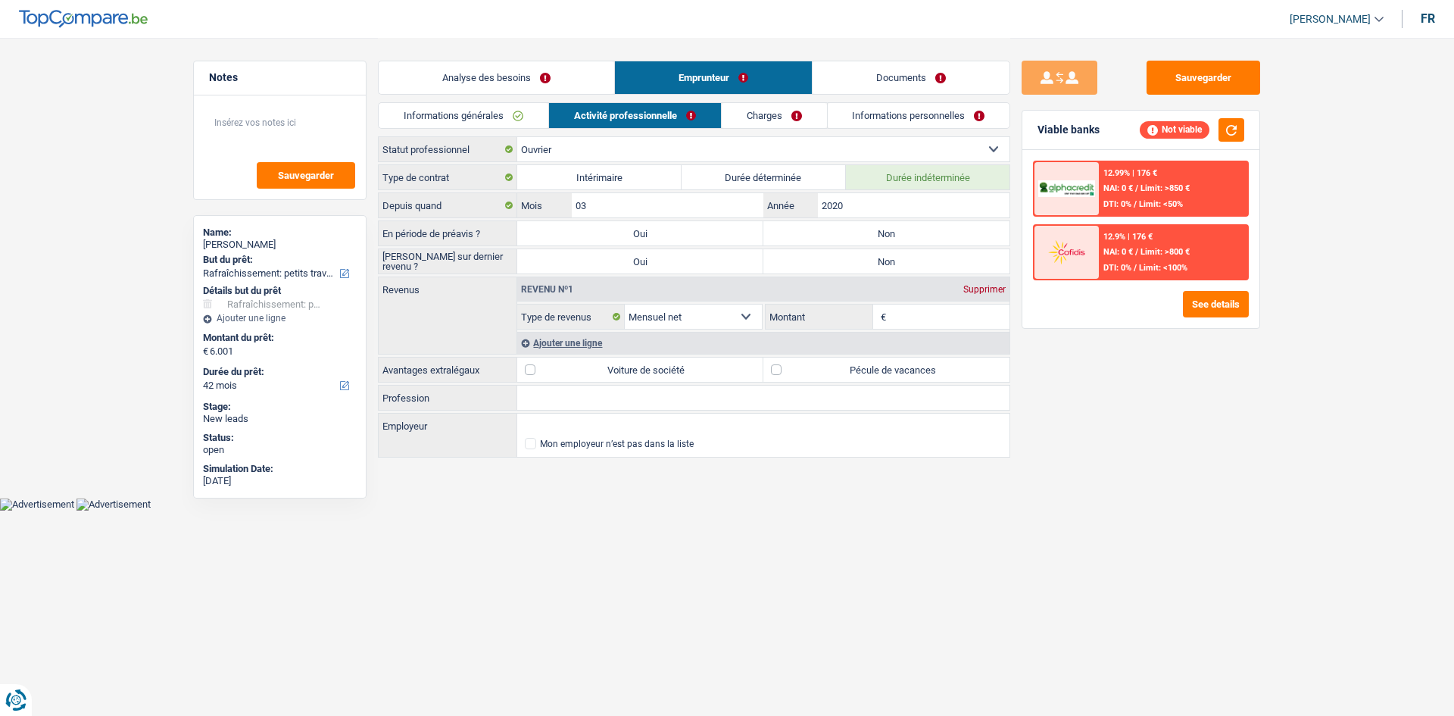
click at [950, 314] on input "Montant" at bounding box center [950, 317] width 120 height 24
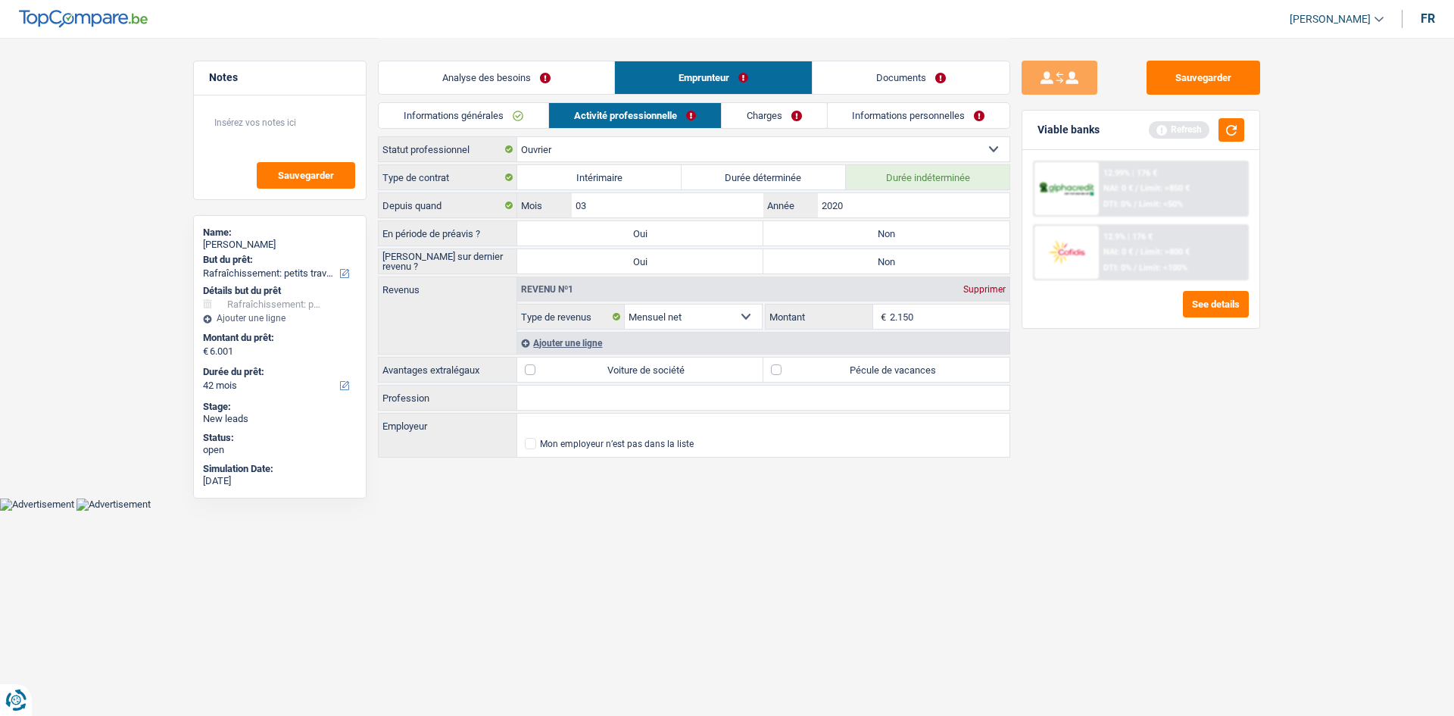
type input "2.150"
click at [1059, 414] on div "Sauvegarder Viable banks Refresh 12.99% | 176 € NAI: 0 € / Limit: >850 € DTI: 0…" at bounding box center [1140, 376] width 261 height 631
click at [1234, 133] on button "button" at bounding box center [1232, 129] width 26 height 23
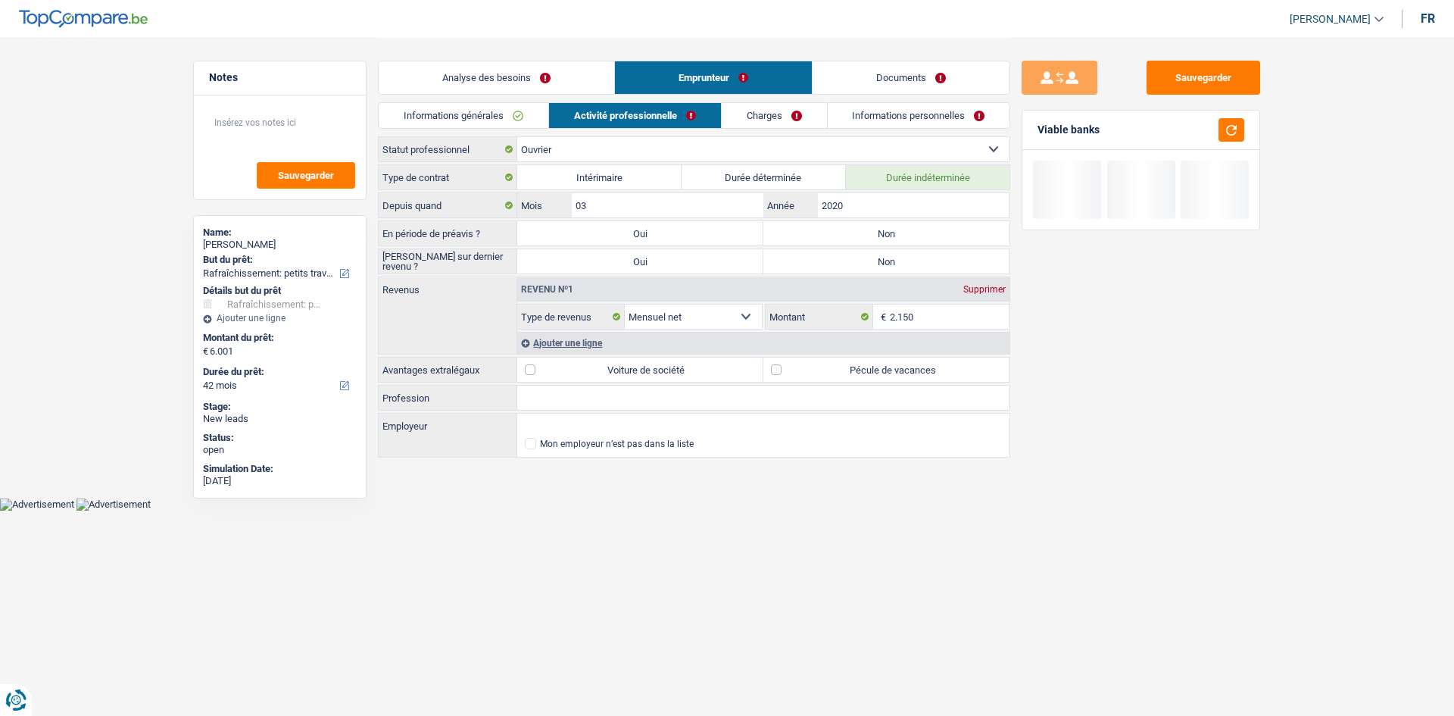
click at [592, 343] on div "Ajouter une ligne" at bounding box center [763, 343] width 492 height 22
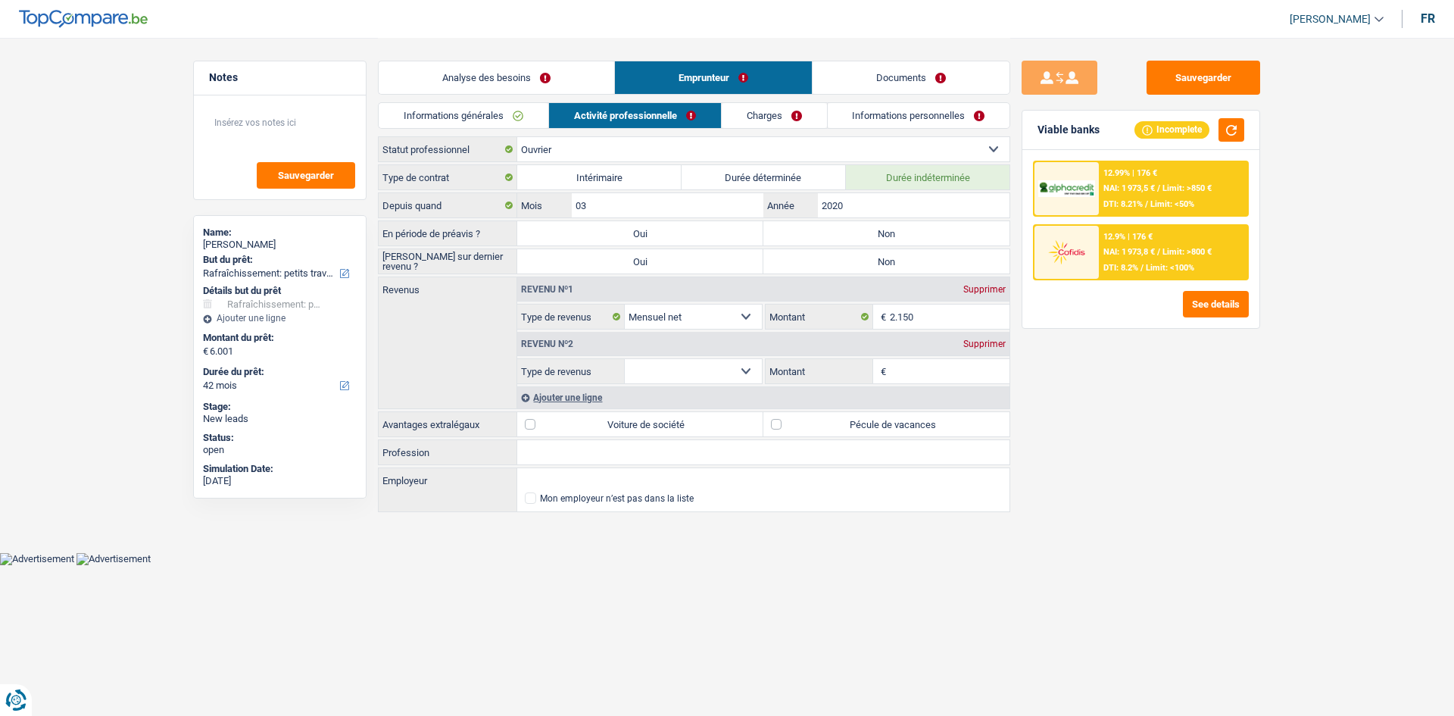
click at [995, 348] on div "Supprimer" at bounding box center [985, 343] width 50 height 9
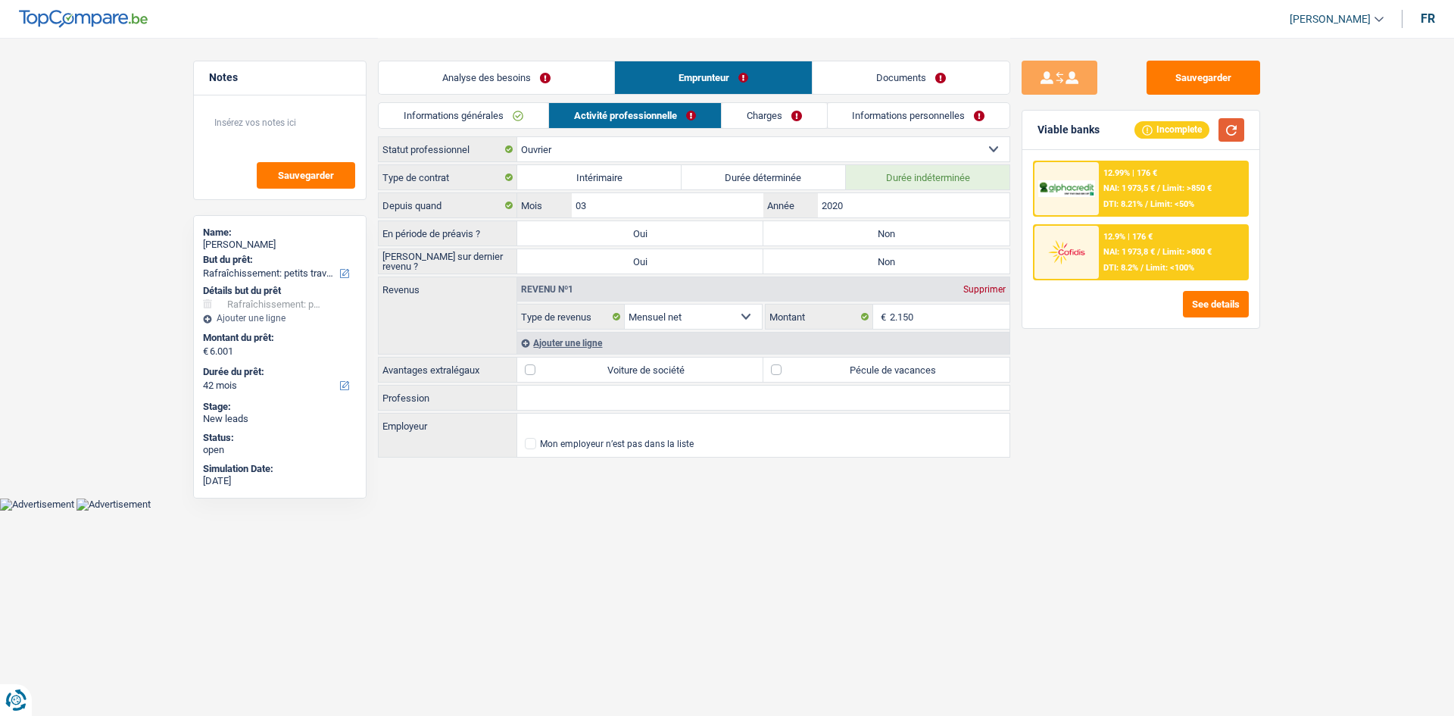
click at [1225, 132] on button "button" at bounding box center [1232, 129] width 26 height 23
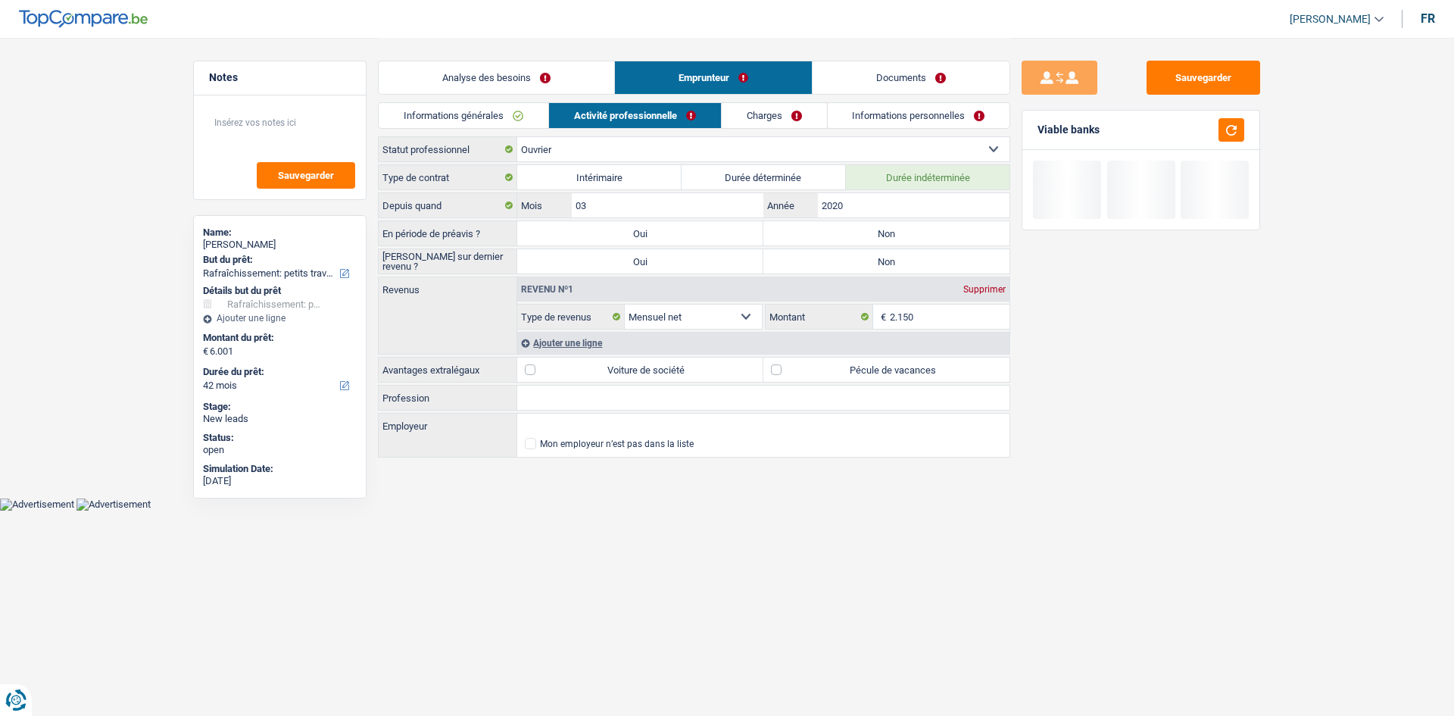
click at [799, 373] on label "Pécule de vacances" at bounding box center [887, 370] width 246 height 24
click at [799, 373] on input "Pécule de vacances" at bounding box center [887, 370] width 246 height 24
checkbox input "true"
click at [1263, 399] on div "Sauvegarder Viable banks" at bounding box center [1140, 376] width 261 height 631
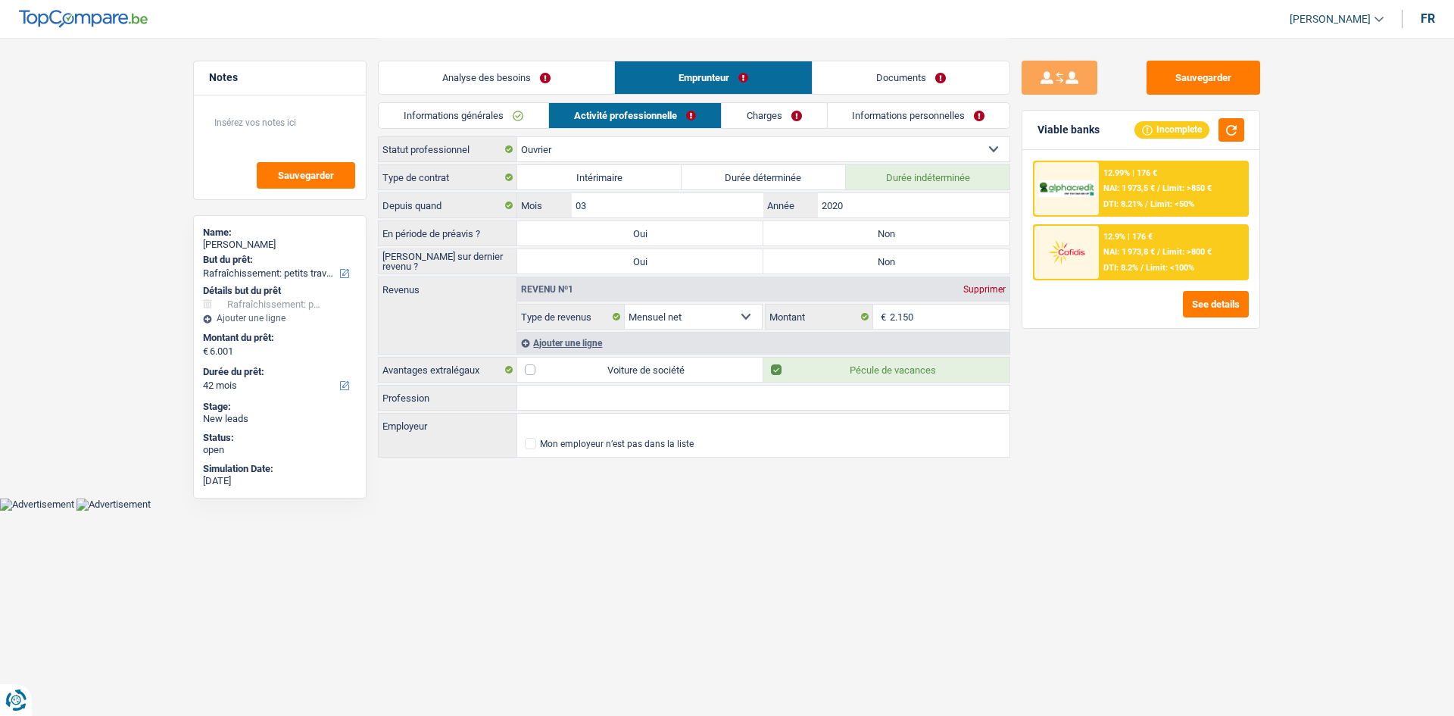
click at [817, 235] on label "Non" at bounding box center [887, 233] width 246 height 24
click at [817, 235] on input "Non" at bounding box center [887, 233] width 246 height 24
radio input "true"
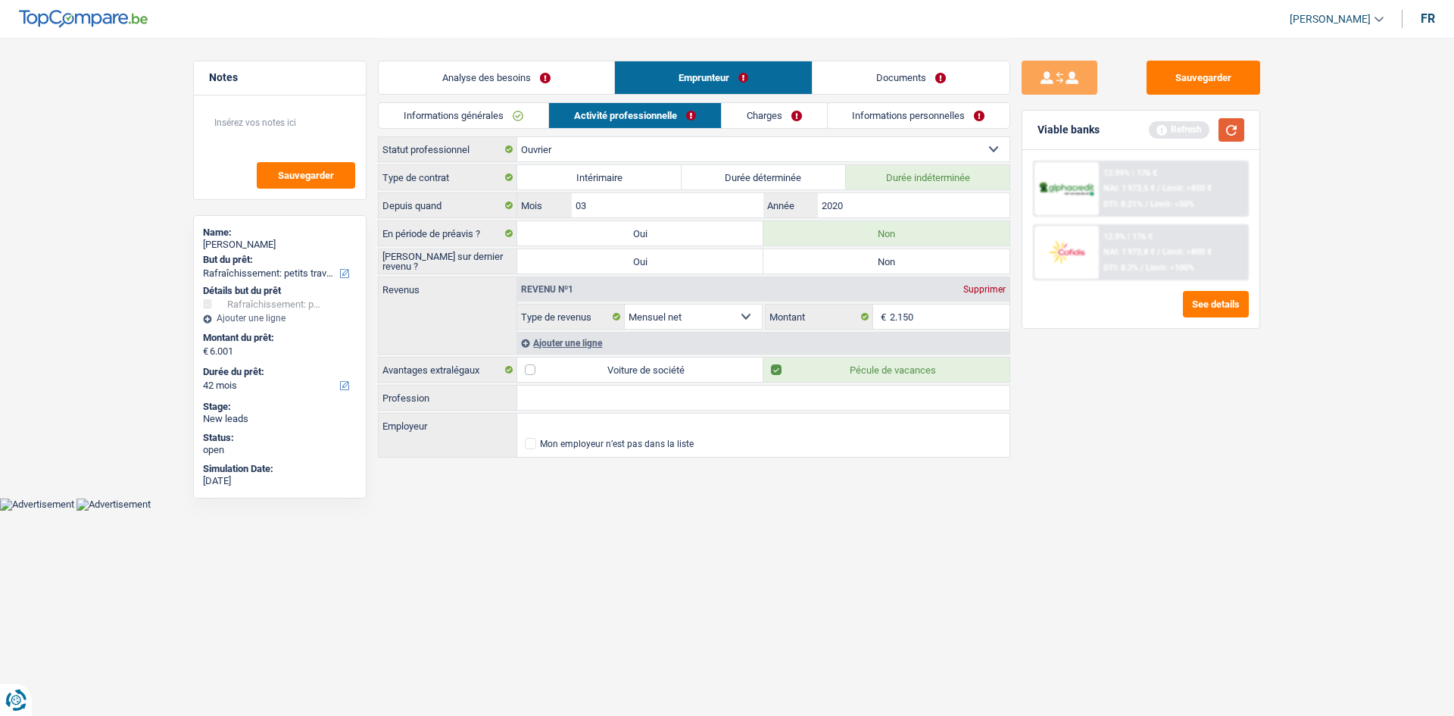
click at [1223, 135] on button "button" at bounding box center [1232, 129] width 26 height 23
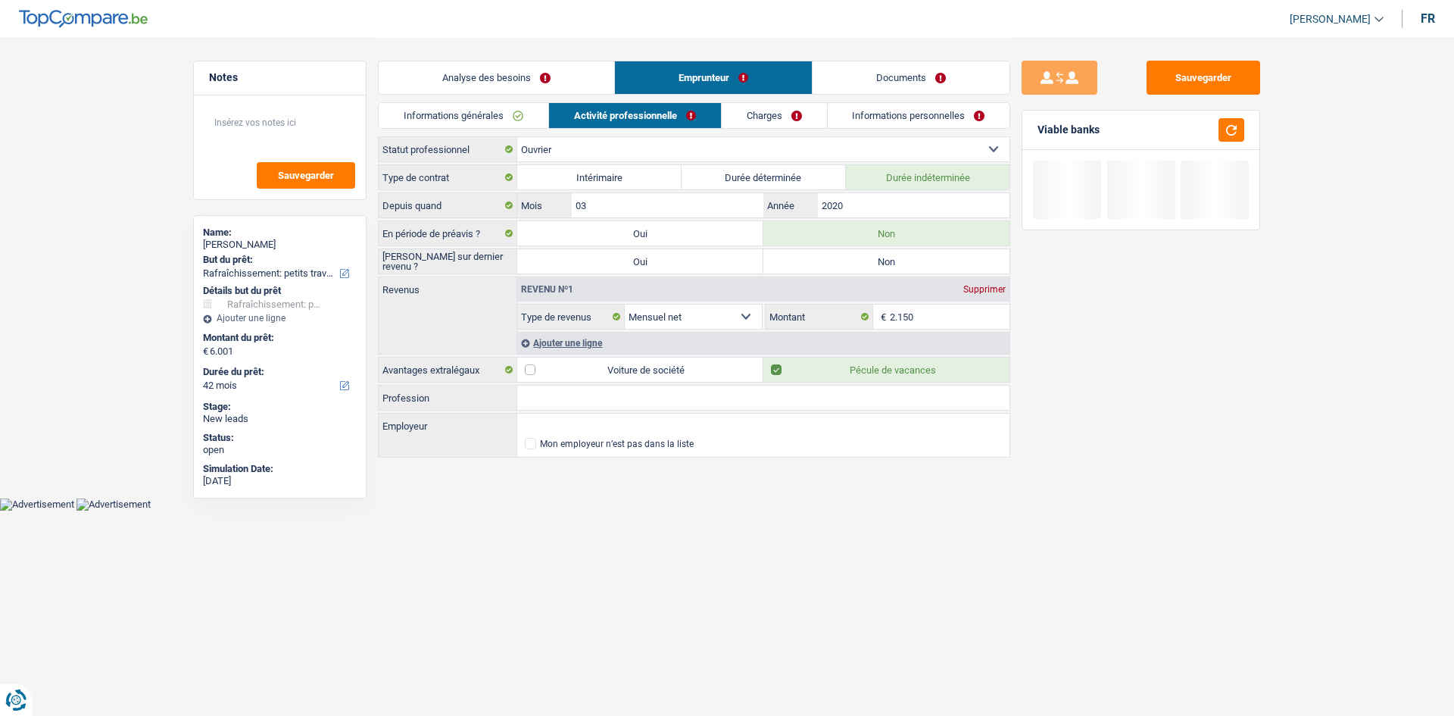
click at [837, 258] on label "Non" at bounding box center [887, 261] width 246 height 24
click at [837, 258] on input "Non" at bounding box center [887, 261] width 246 height 24
radio input "true"
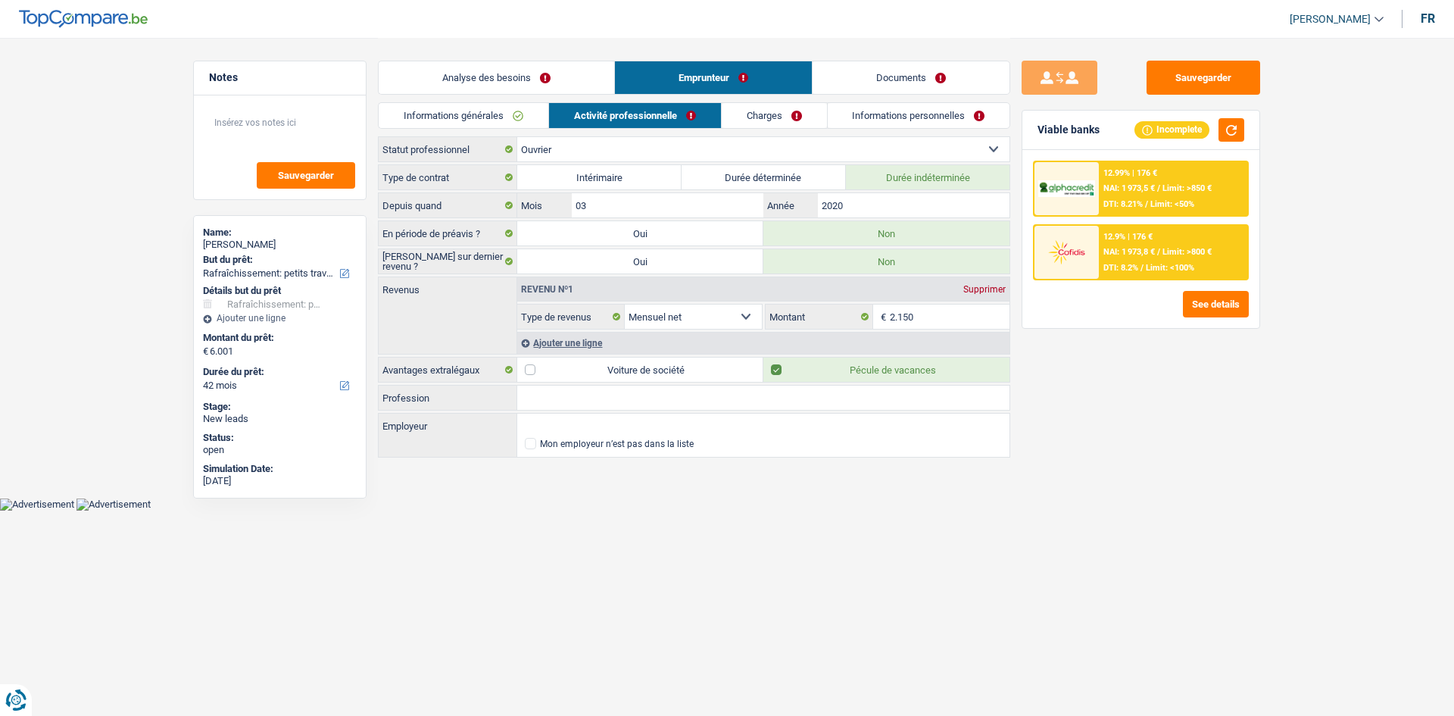
click at [1141, 449] on div "Sauvegarder Viable banks Incomplete 12.99% | 176 € NAI: 1 973,5 € / Limit: >850…" at bounding box center [1140, 376] width 261 height 631
drag, startPoint x: 728, startPoint y: 120, endPoint x: 739, endPoint y: 115, distance: 11.5
click at [727, 119] on link "Charges" at bounding box center [774, 115] width 105 height 25
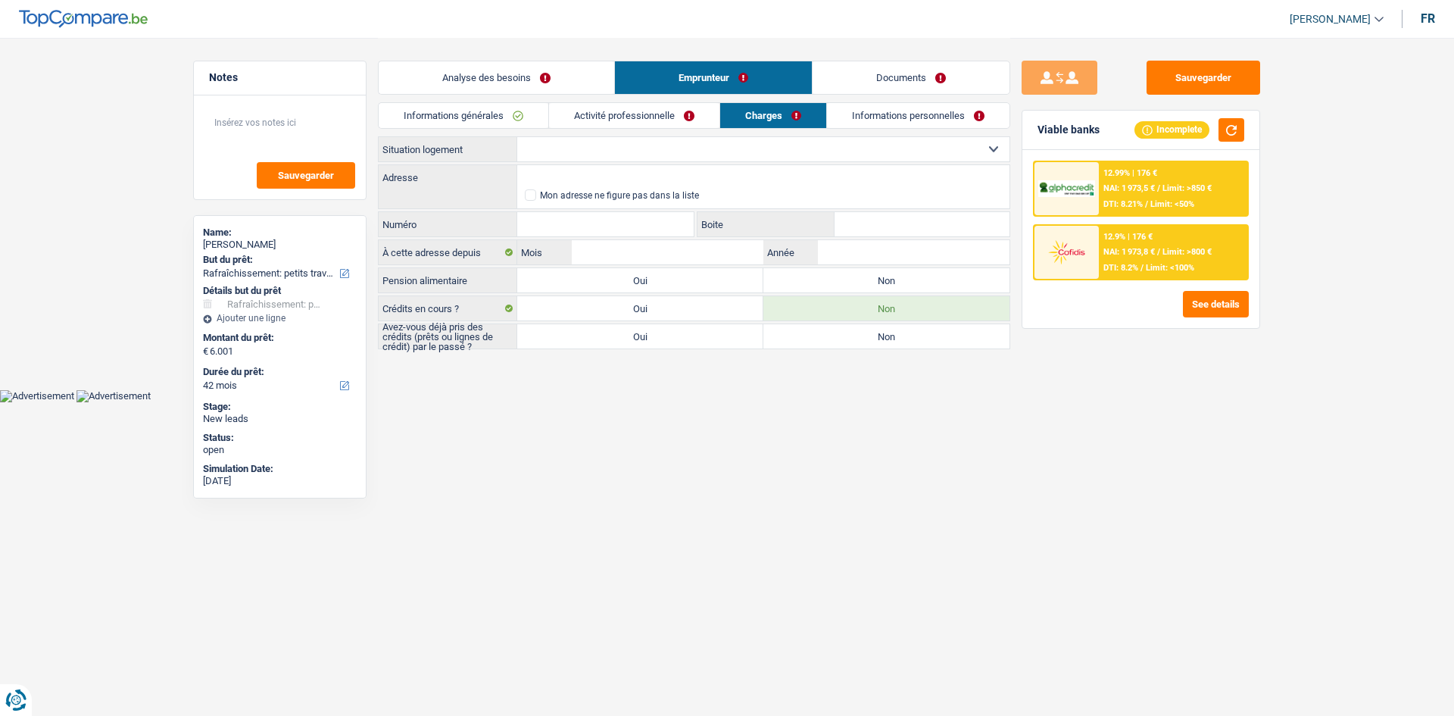
click at [531, 156] on select "Locataire Propriétaire avec prêt hypothécaire Propriétaire sans prêt hypothécai…" at bounding box center [763, 149] width 492 height 24
click at [658, 114] on link "Activité professionnelle" at bounding box center [634, 115] width 170 height 25
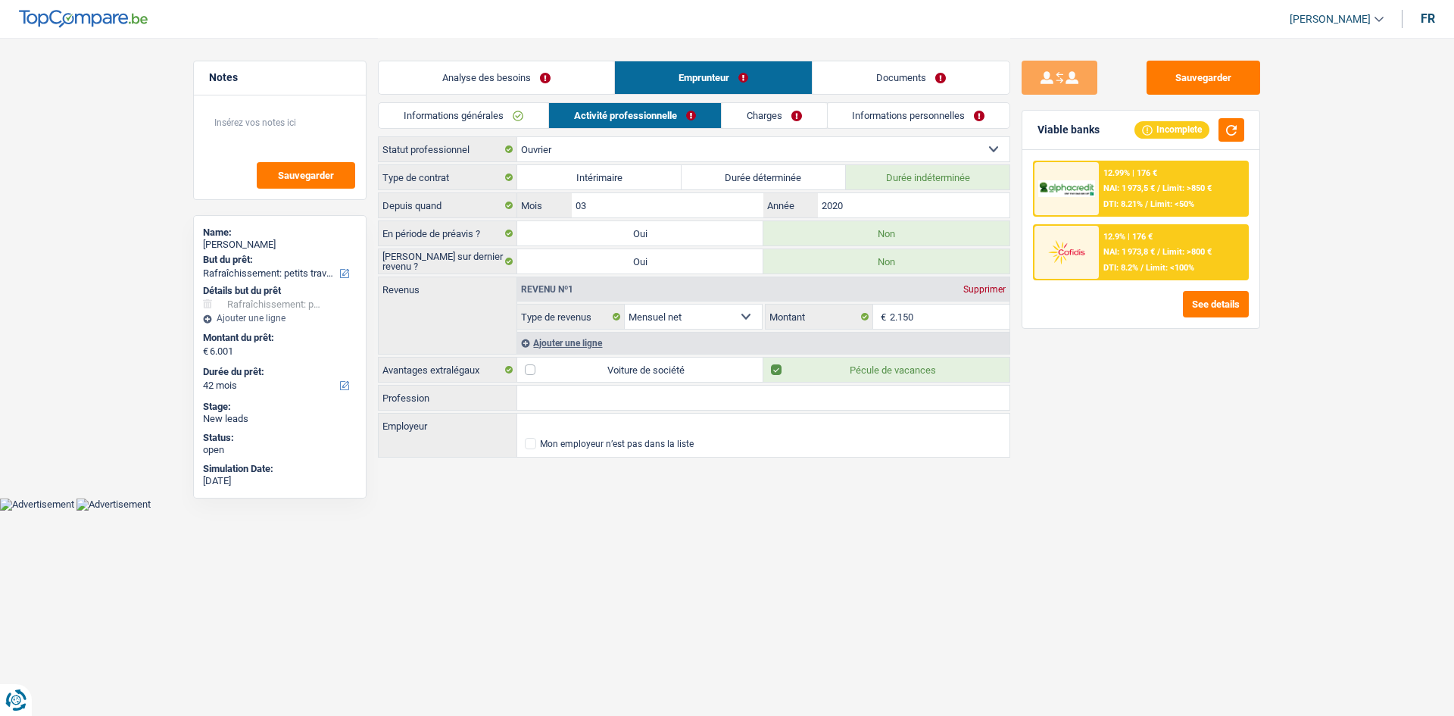
click at [750, 117] on link "Charges" at bounding box center [774, 115] width 105 height 25
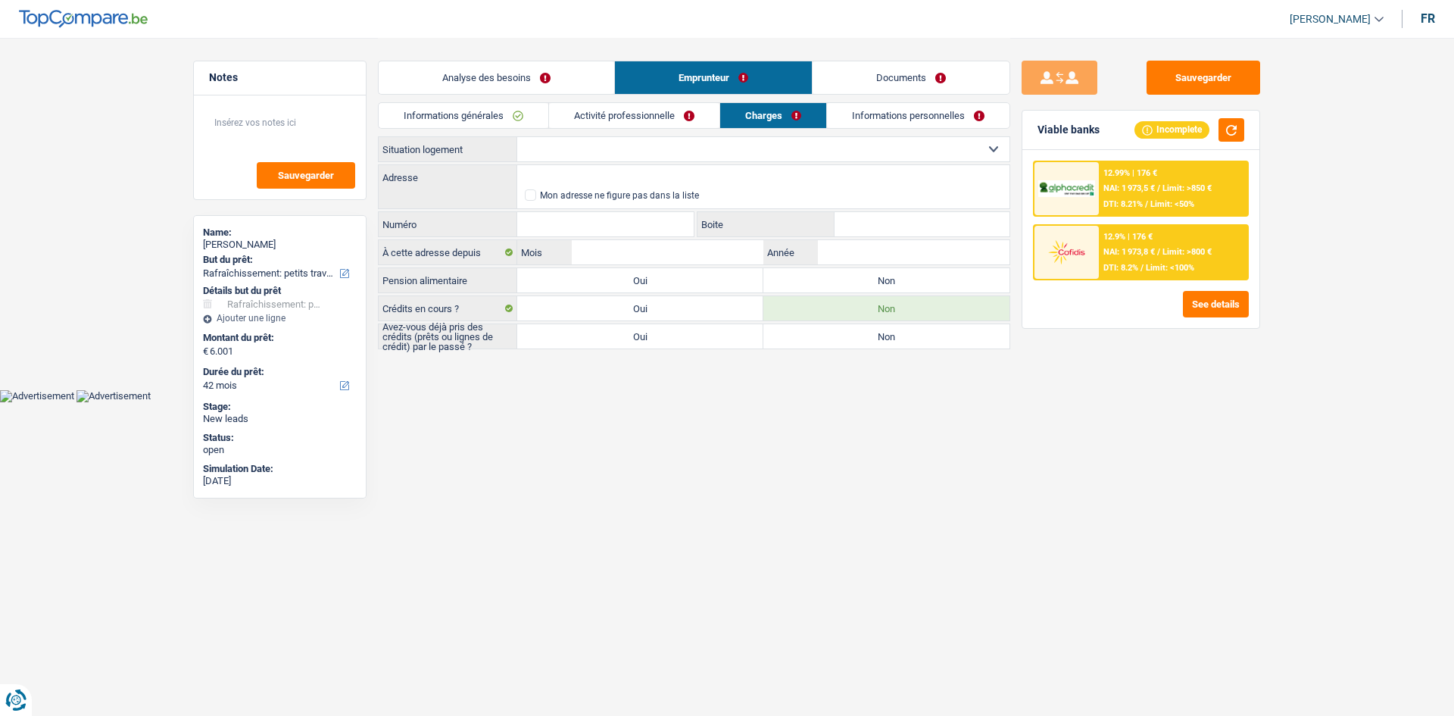
click at [583, 156] on select "Locataire Propriétaire avec prêt hypothécaire Propriétaire sans prêt hypothécai…" at bounding box center [763, 149] width 492 height 24
click at [576, 161] on select "Locataire Propriétaire avec prêt hypothécaire Propriétaire sans prêt hypothécai…" at bounding box center [763, 149] width 492 height 24
click at [569, 154] on select "Locataire Propriétaire avec prêt hypothécaire Propriétaire sans prêt hypothécai…" at bounding box center [763, 149] width 492 height 24
select select "rents"
click at [517, 137] on select "Locataire Propriétaire avec prêt hypothécaire Propriétaire sans prêt hypothécai…" at bounding box center [763, 149] width 492 height 24
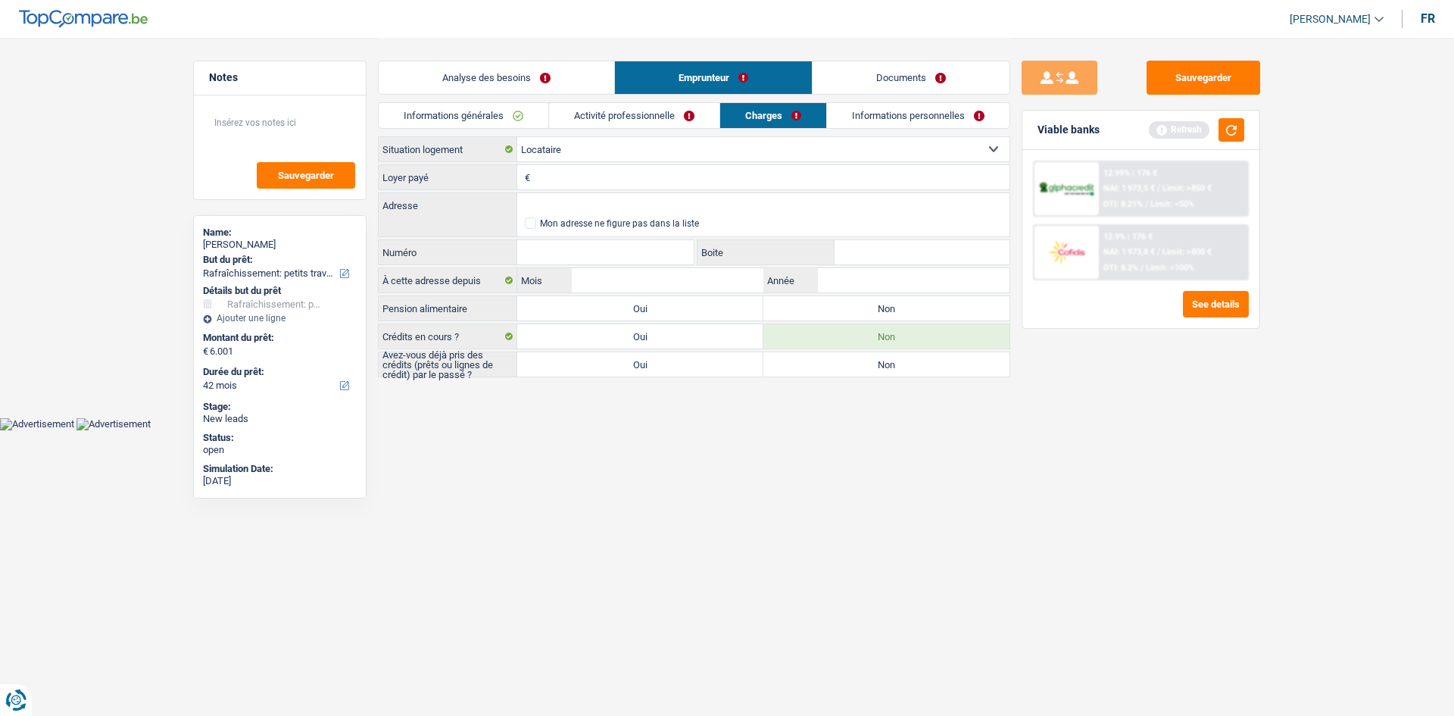
click at [562, 183] on input "Loyer payé" at bounding box center [772, 177] width 476 height 24
type input "673"
click at [649, 430] on html "Vous avez le contrôle de vos données Nous utilisons des cookies, tout comme nos…" at bounding box center [727, 215] width 1454 height 430
click at [1238, 131] on button "button" at bounding box center [1232, 129] width 26 height 23
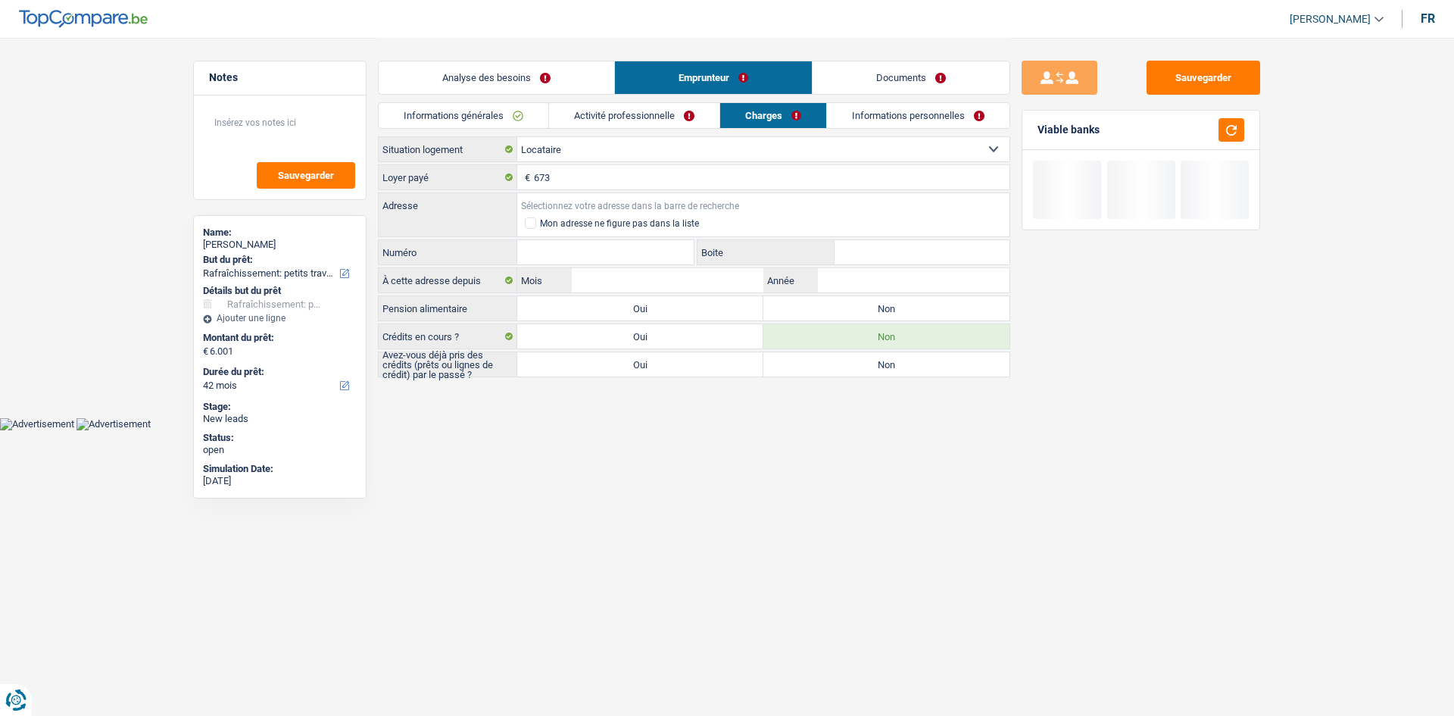
click at [547, 201] on input "Adresse" at bounding box center [763, 205] width 492 height 24
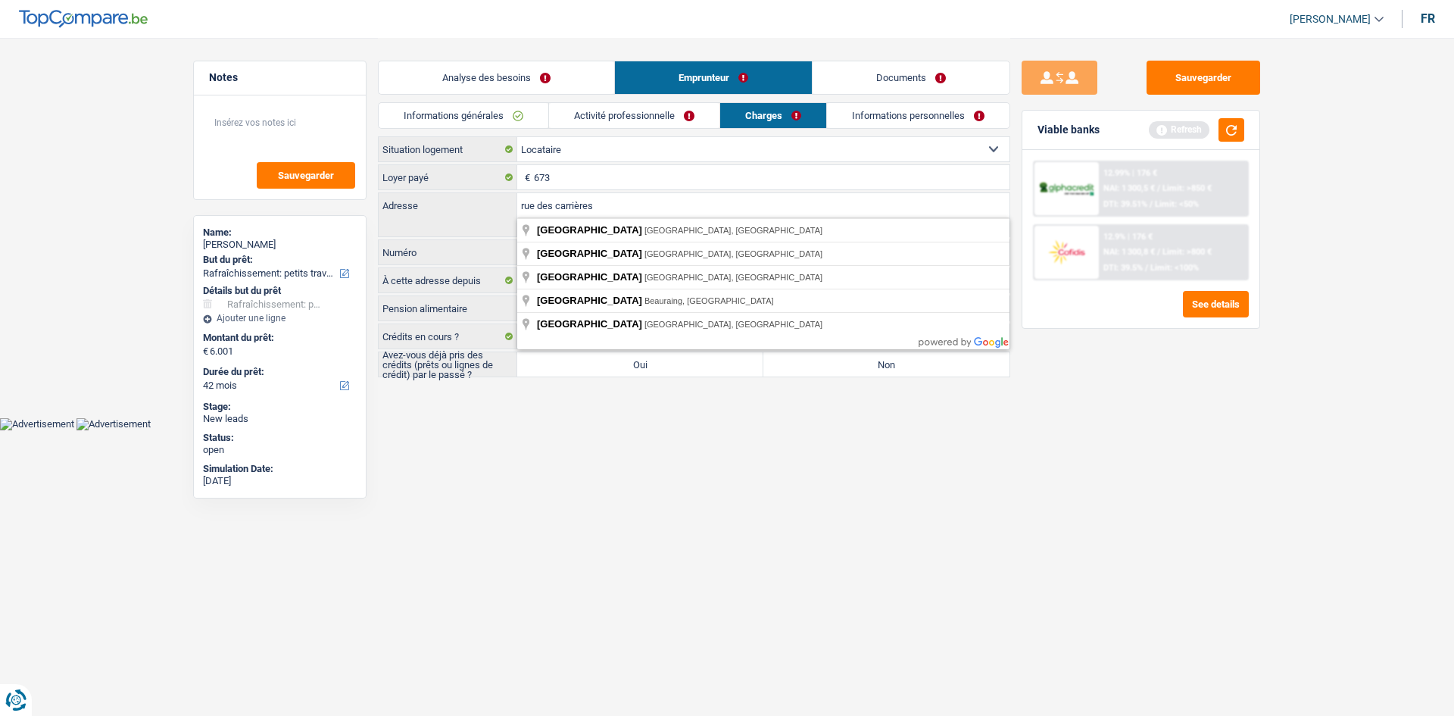
type input "rue des carrières"
click at [529, 430] on html "Vous avez le contrôle de vos données Nous utilisons des cookies, tout comme nos…" at bounding box center [727, 215] width 1454 height 430
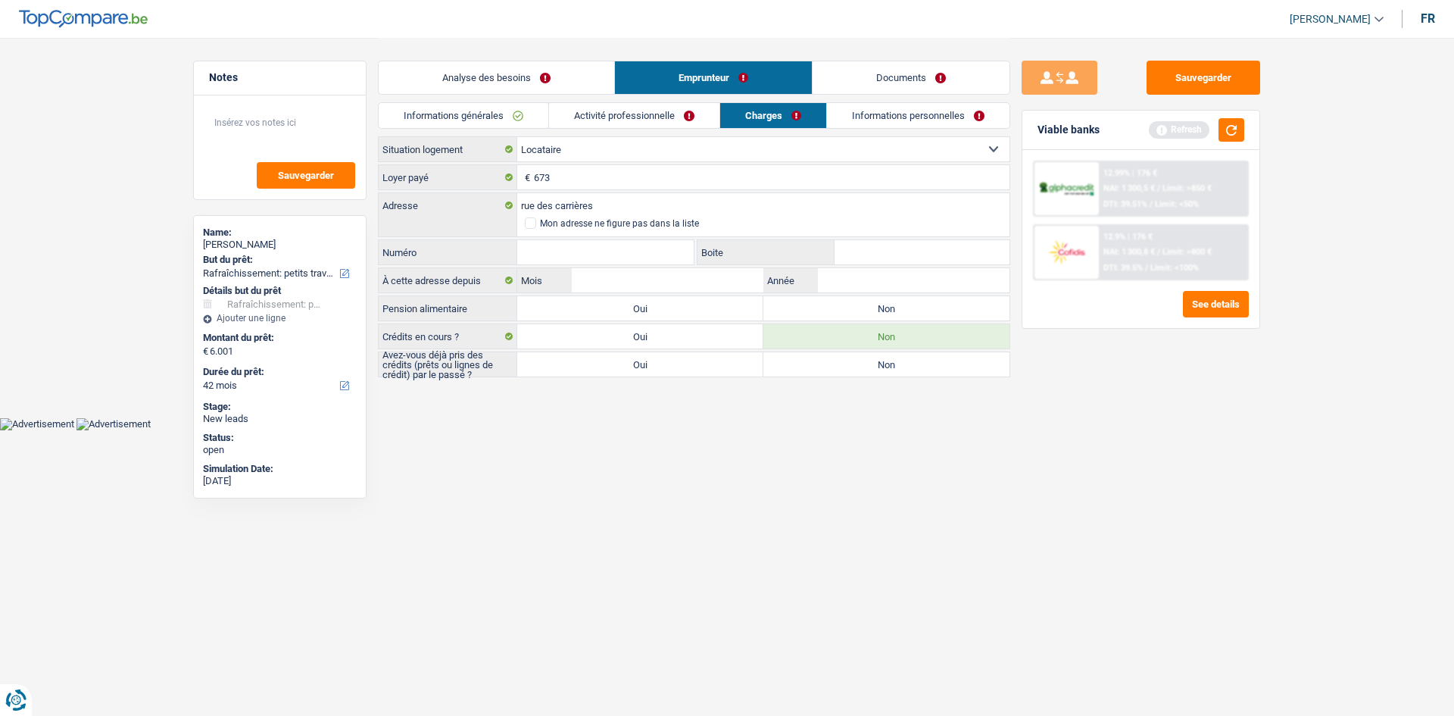
click at [547, 244] on input "Numéro" at bounding box center [605, 252] width 176 height 24
type input "4"
click at [602, 201] on input "rue des carrières" at bounding box center [763, 205] width 492 height 24
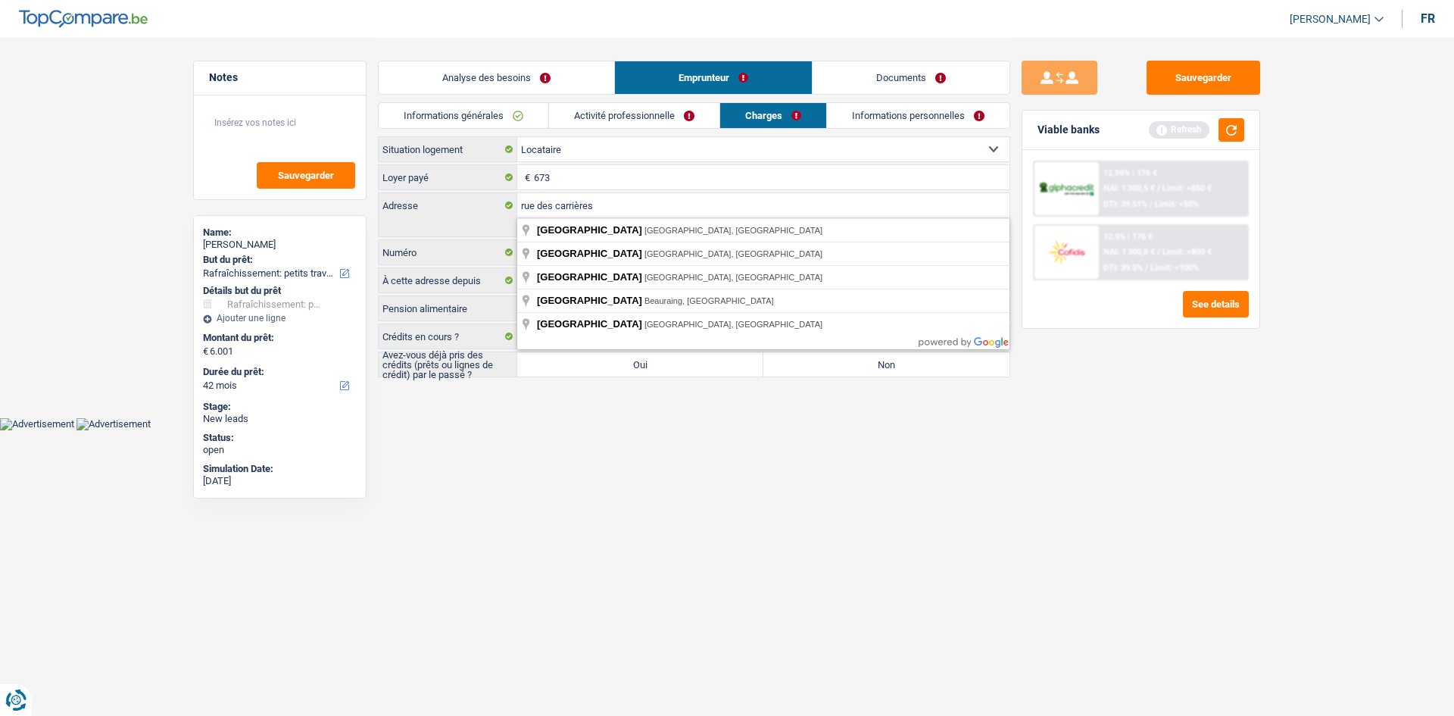
drag, startPoint x: 592, startPoint y: 546, endPoint x: 601, endPoint y: 455, distance: 91.4
click at [592, 430] on html "Vous avez le contrôle de vos données Nous utilisons des cookies, tout comme nos…" at bounding box center [727, 215] width 1454 height 430
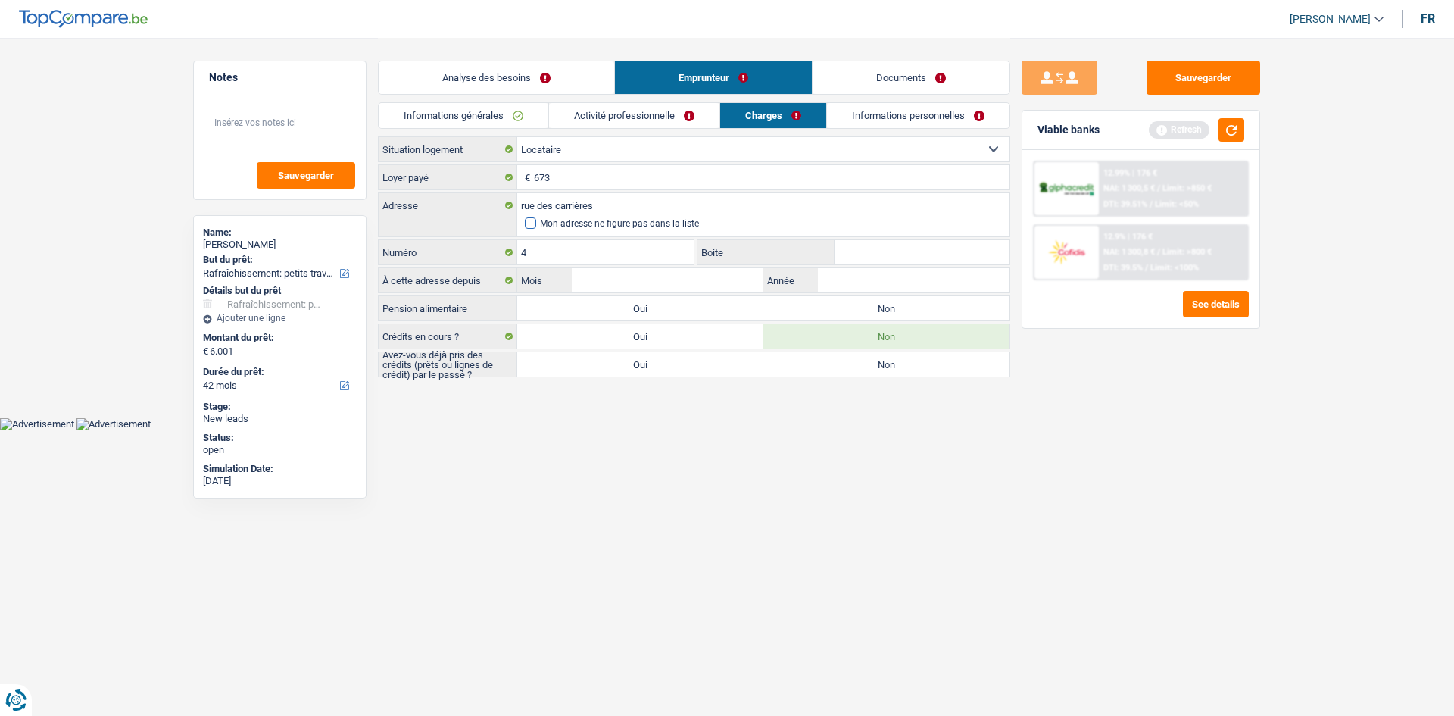
click at [549, 228] on div "Mon adresse ne figure pas dans la liste" at bounding box center [619, 223] width 159 height 9
click at [525, 223] on input "Mon adresse ne figure pas dans la liste" at bounding box center [525, 223] width 0 height 0
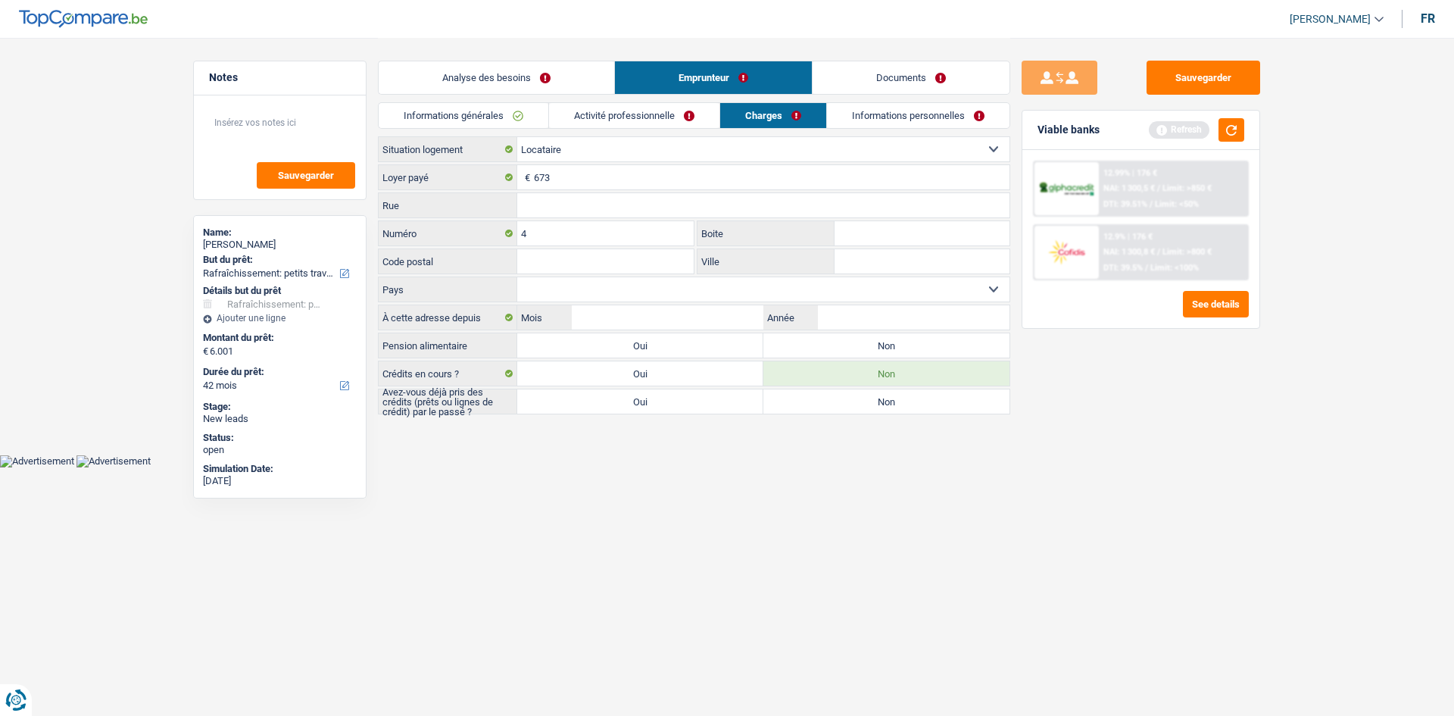
click at [545, 207] on input "Rue" at bounding box center [763, 205] width 492 height 24
type input "rue des carrières"
click at [886, 229] on input "Boite" at bounding box center [922, 233] width 175 height 24
type input "8"
click at [564, 261] on input "Code postal" at bounding box center [605, 261] width 176 height 24
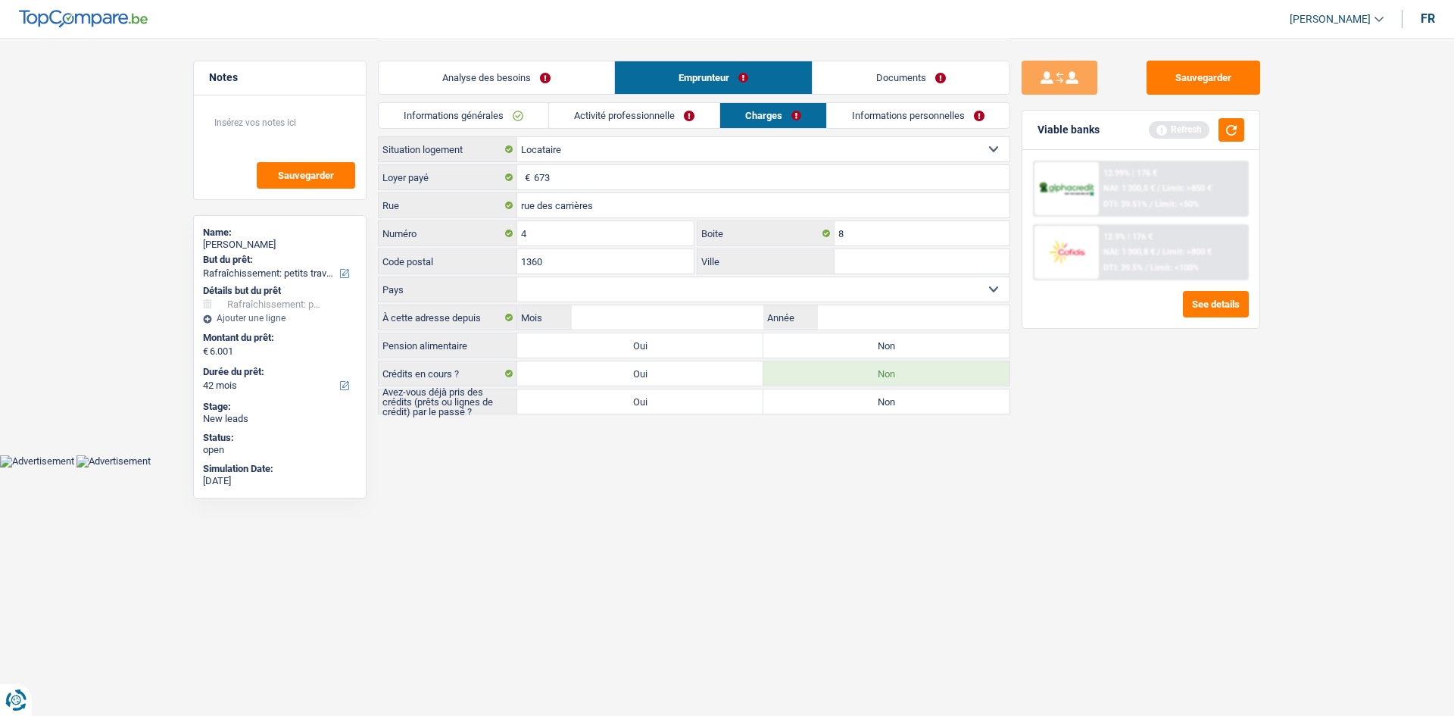
type input "1360"
click at [845, 263] on input "Ville" at bounding box center [922, 261] width 175 height 24
type input "perouet"
click at [624, 467] on html "Vous avez le contrôle de vos données Nous utilisons des cookies, tout comme nos…" at bounding box center [727, 233] width 1454 height 467
click at [594, 286] on select "Belgique Luxembourg Sélectionner une option" at bounding box center [763, 289] width 492 height 24
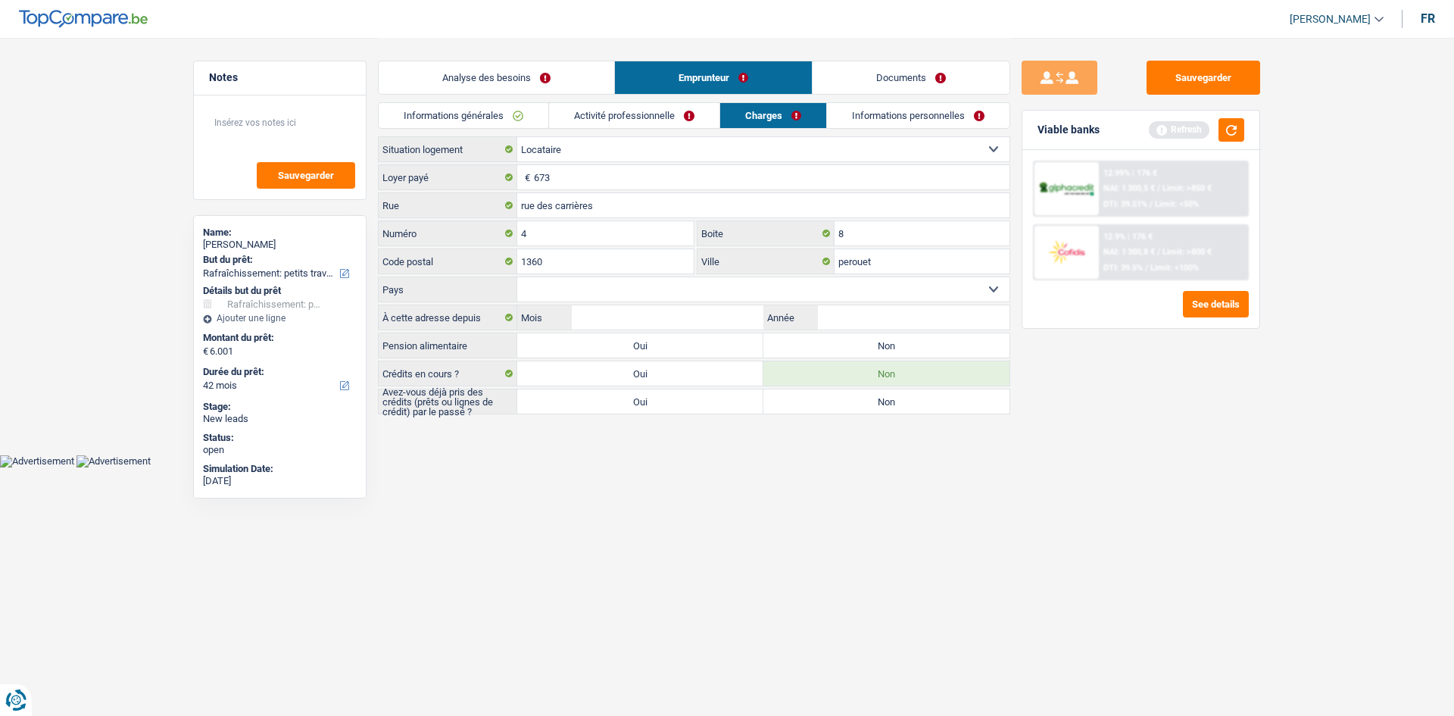
select select "BE"
click at [517, 277] on select "Belgique Luxembourg Sélectionner une option" at bounding box center [763, 289] width 492 height 24
click at [677, 321] on input "Mois" at bounding box center [668, 317] width 192 height 24
type input "05"
type input "2020"
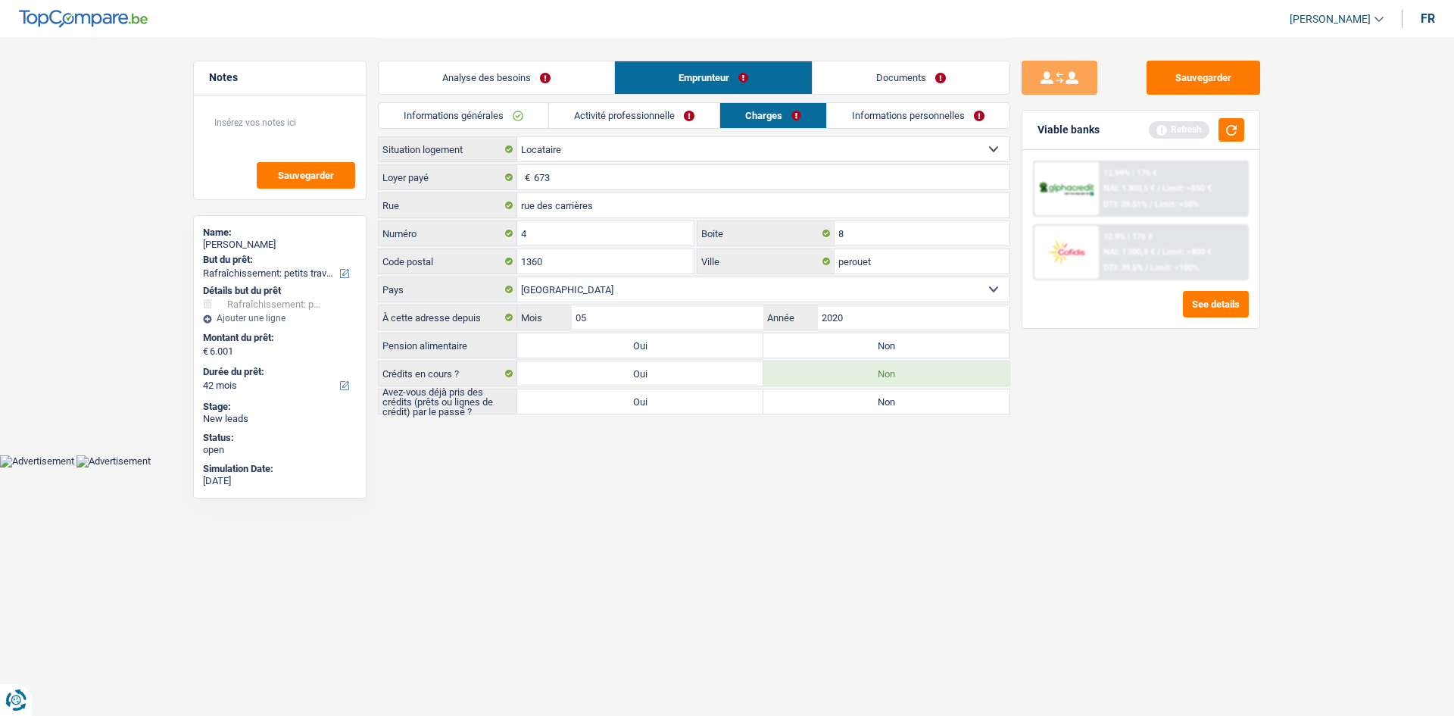
click at [646, 467] on html "Vous avez le contrôle de vos données Nous utilisons des cookies, tout comme nos…" at bounding box center [727, 233] width 1454 height 467
click at [1217, 142] on div "Viable banks Refresh" at bounding box center [1141, 130] width 237 height 39
drag, startPoint x: 601, startPoint y: 339, endPoint x: 636, endPoint y: 336, distance: 35.0
click at [601, 339] on label "Oui" at bounding box center [640, 345] width 246 height 24
click at [601, 339] on input "Oui" at bounding box center [640, 345] width 246 height 24
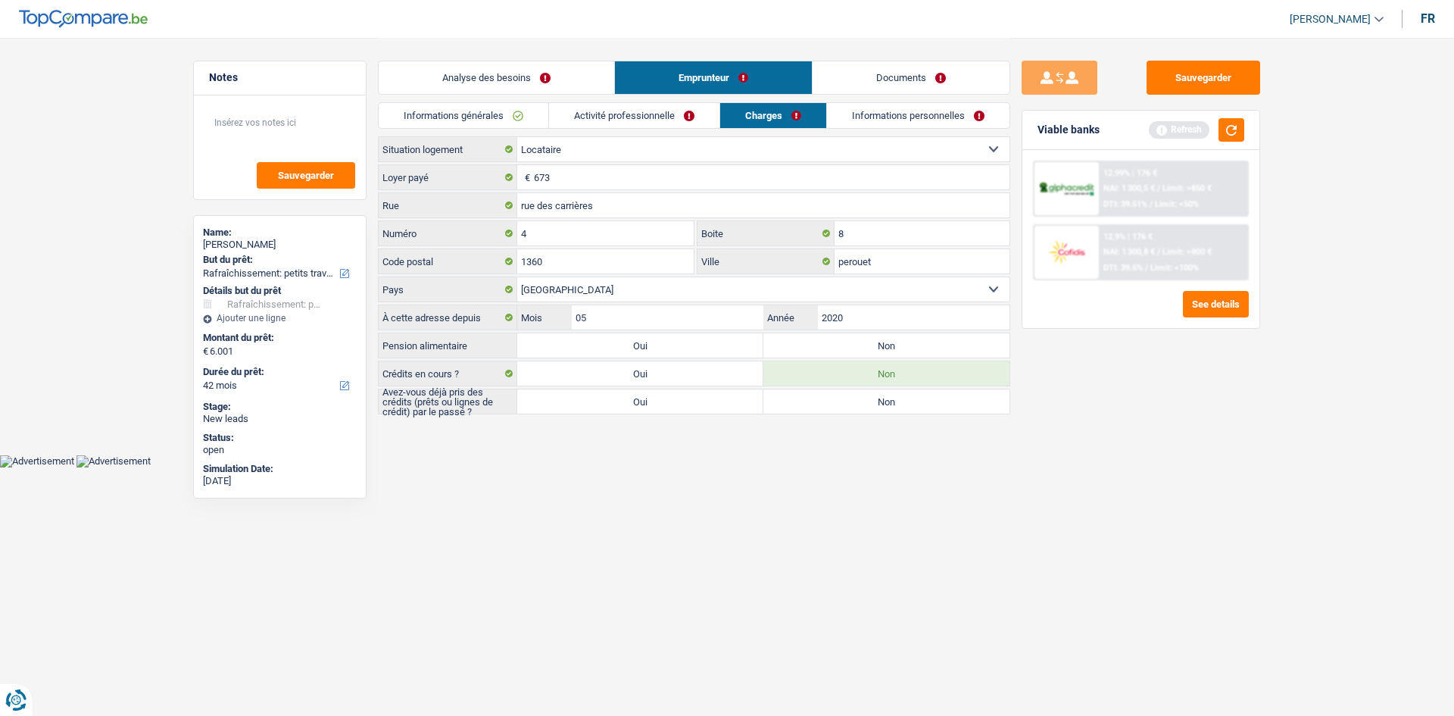
radio input "true"
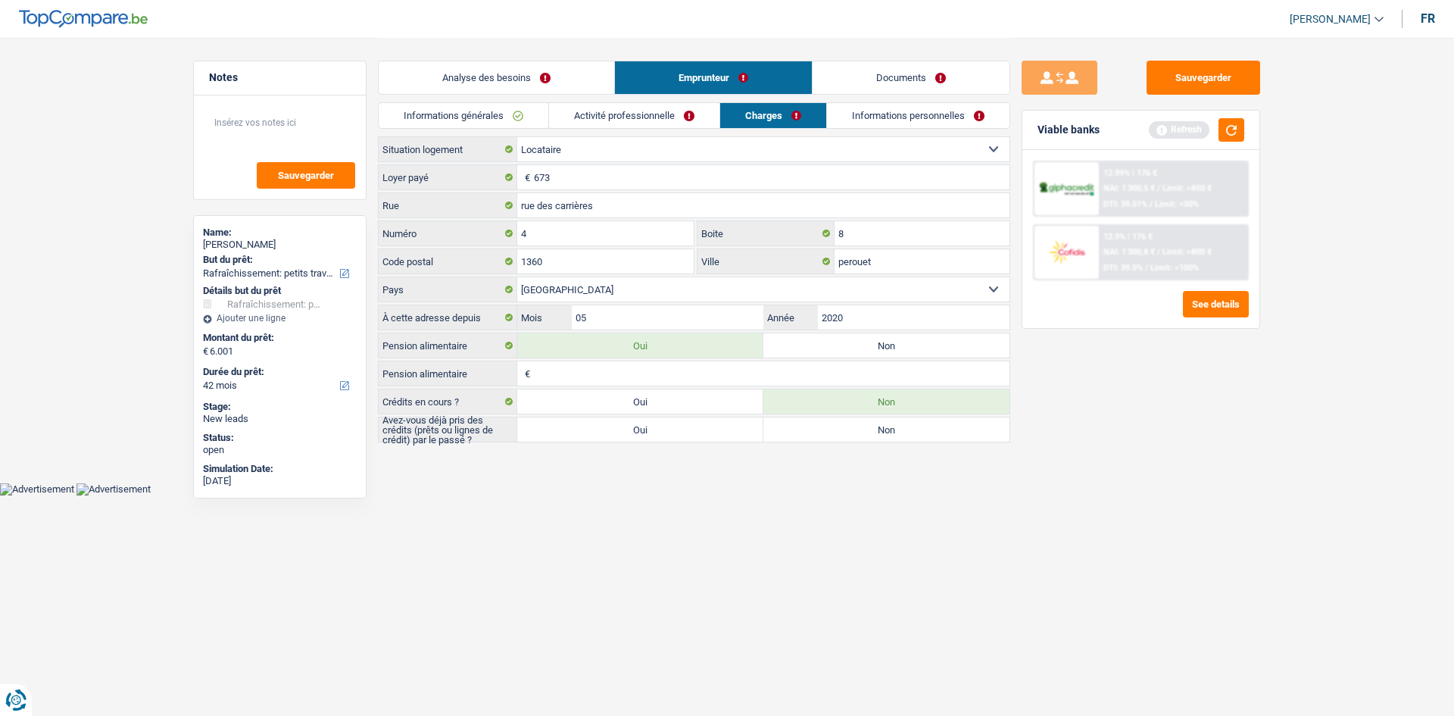
click at [1251, 124] on div "Viable banks Refresh" at bounding box center [1141, 130] width 237 height 39
click at [1244, 124] on button "button" at bounding box center [1232, 129] width 26 height 23
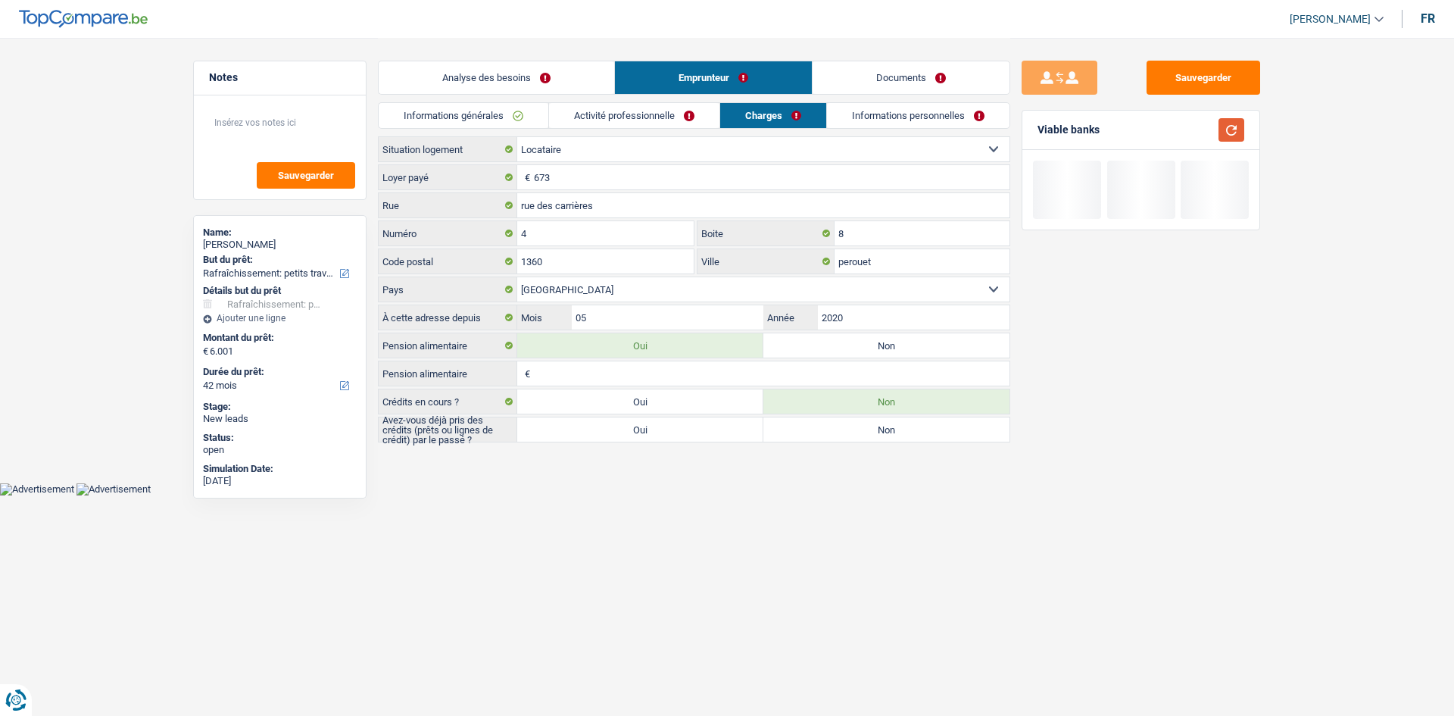
click at [1242, 123] on button "button" at bounding box center [1232, 129] width 26 height 23
click at [618, 373] on input "Pension alimentaire" at bounding box center [772, 373] width 476 height 24
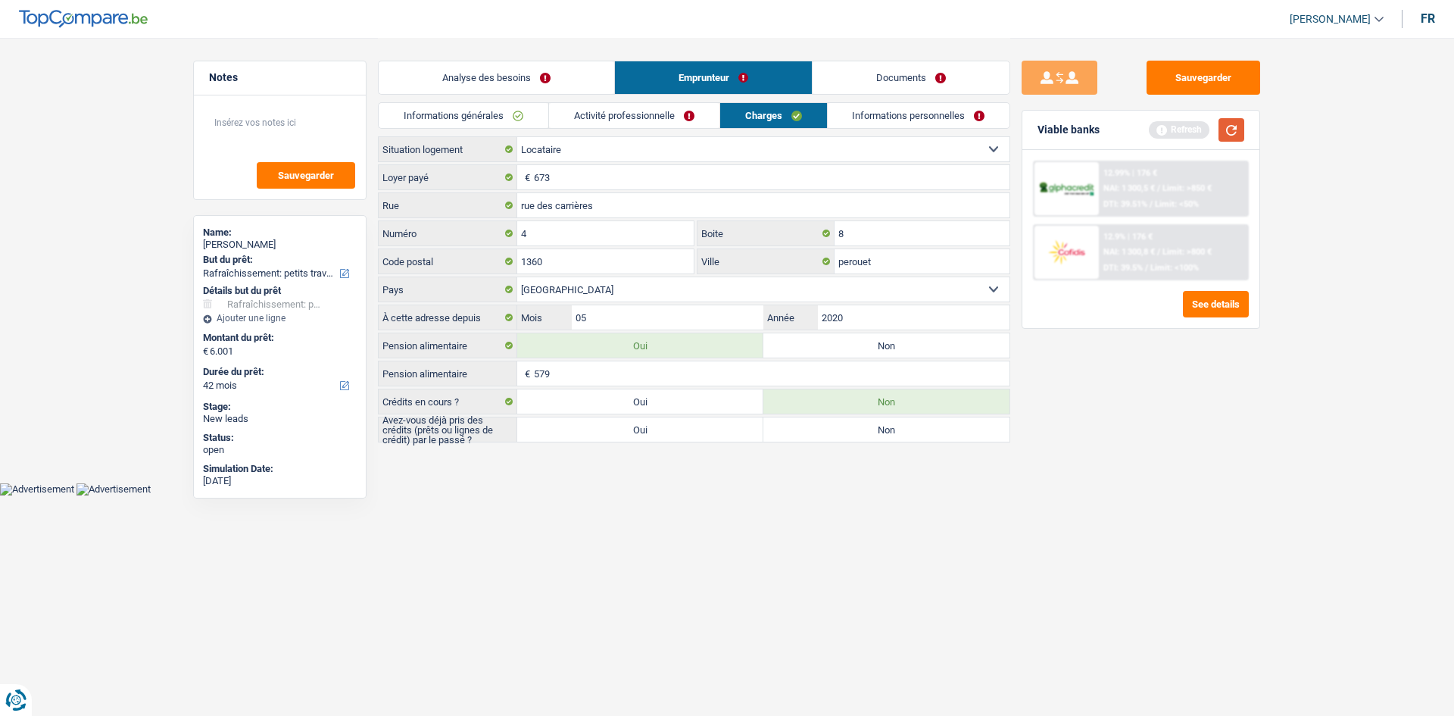
type input "579"
click at [1224, 130] on button "button" at bounding box center [1232, 129] width 26 height 23
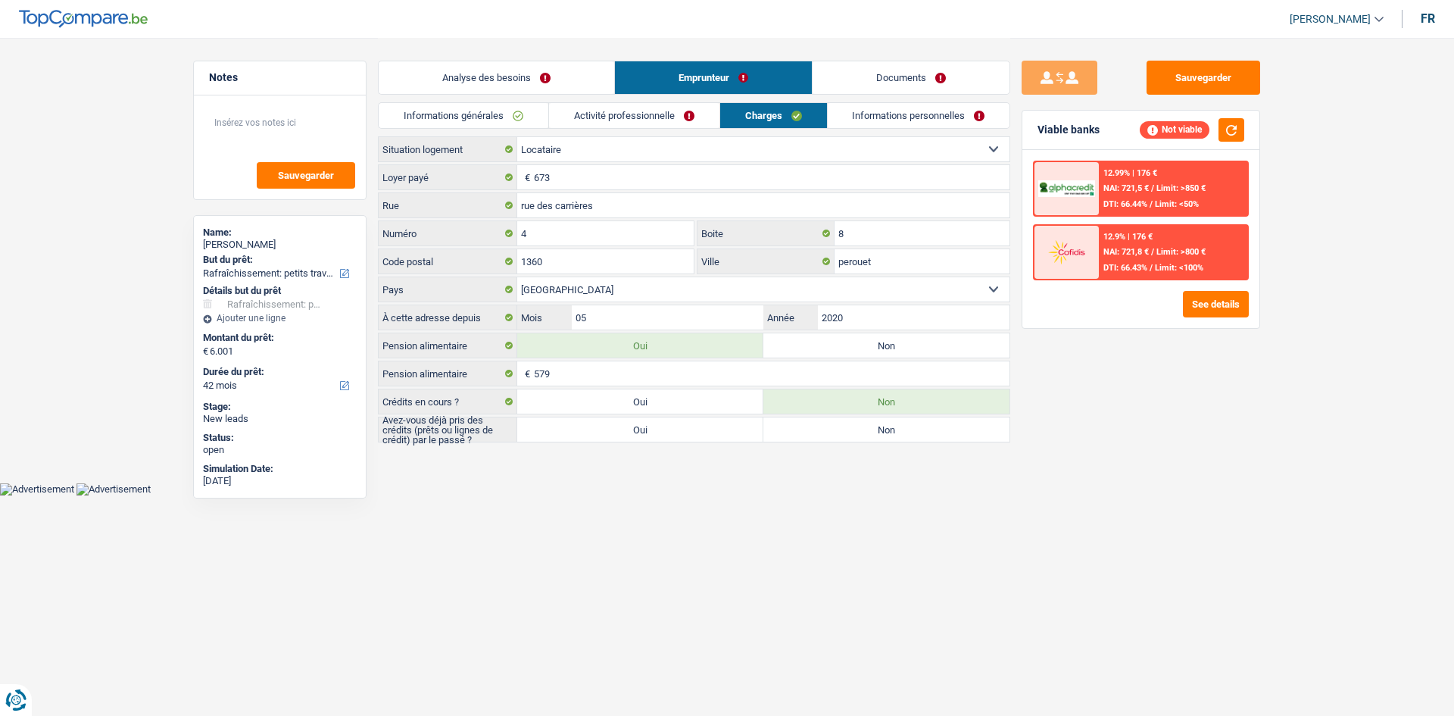
click at [907, 495] on html "Vous avez le contrôle de vos données Nous utilisons des cookies, tout comme nos…" at bounding box center [727, 247] width 1454 height 495
click at [682, 433] on label "Oui" at bounding box center [640, 429] width 246 height 24
click at [682, 433] on input "Oui" at bounding box center [640, 429] width 246 height 24
radio input "true"
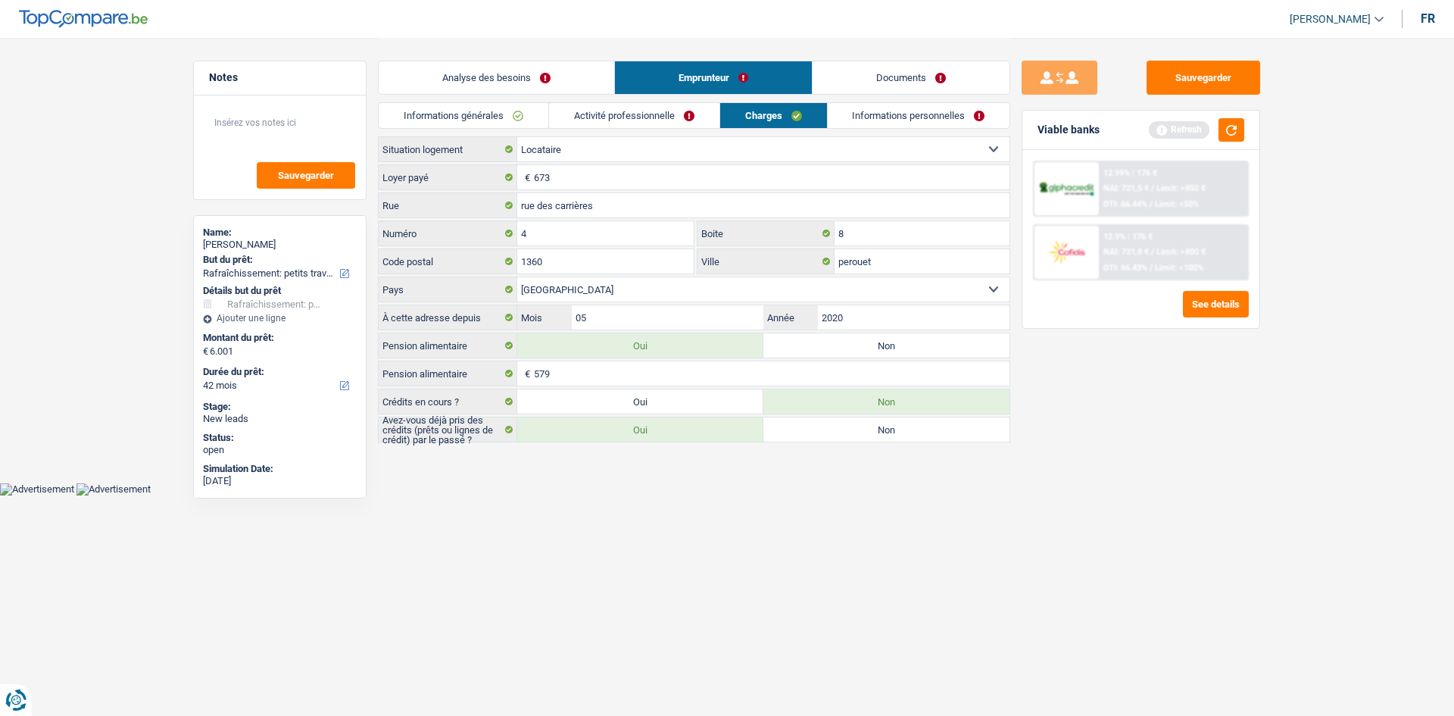
click at [913, 117] on link "Informations personnelles" at bounding box center [919, 115] width 183 height 25
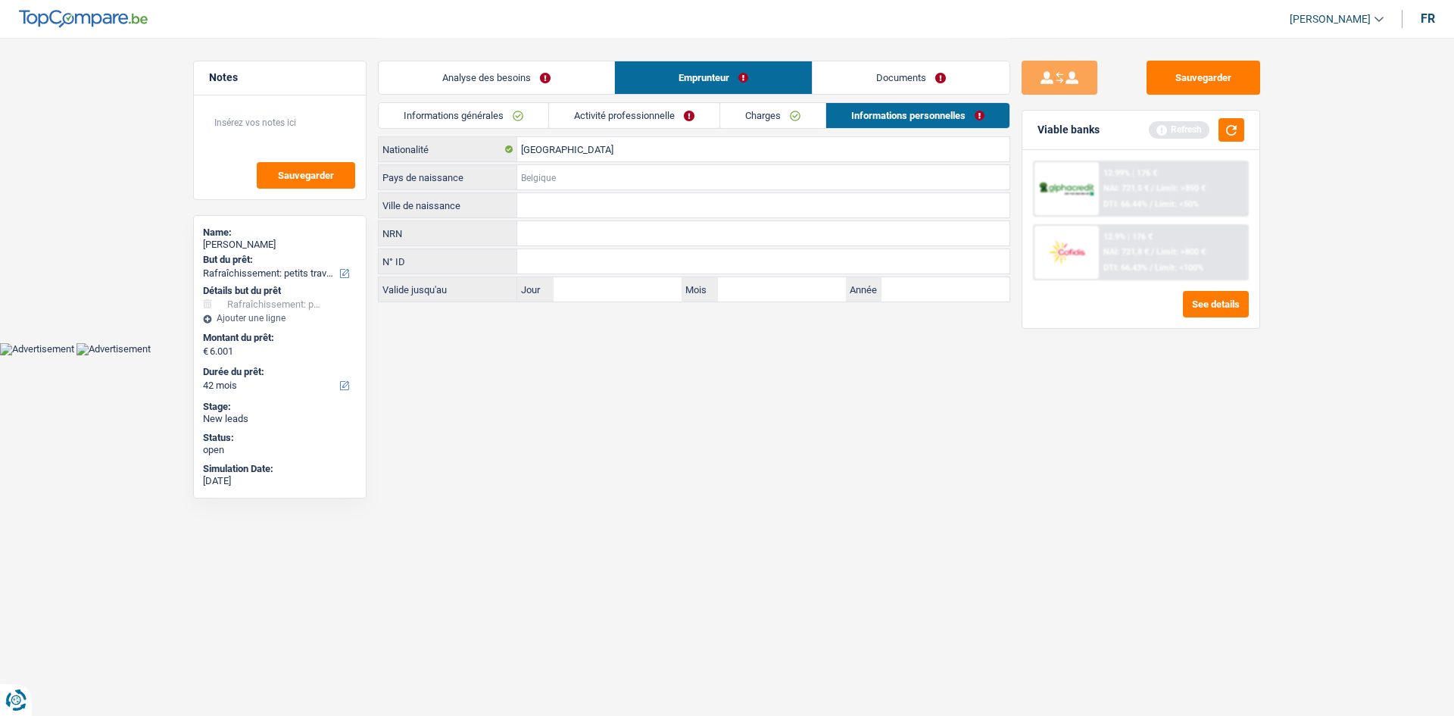
click at [580, 174] on input "Pays de naissance" at bounding box center [763, 177] width 492 height 24
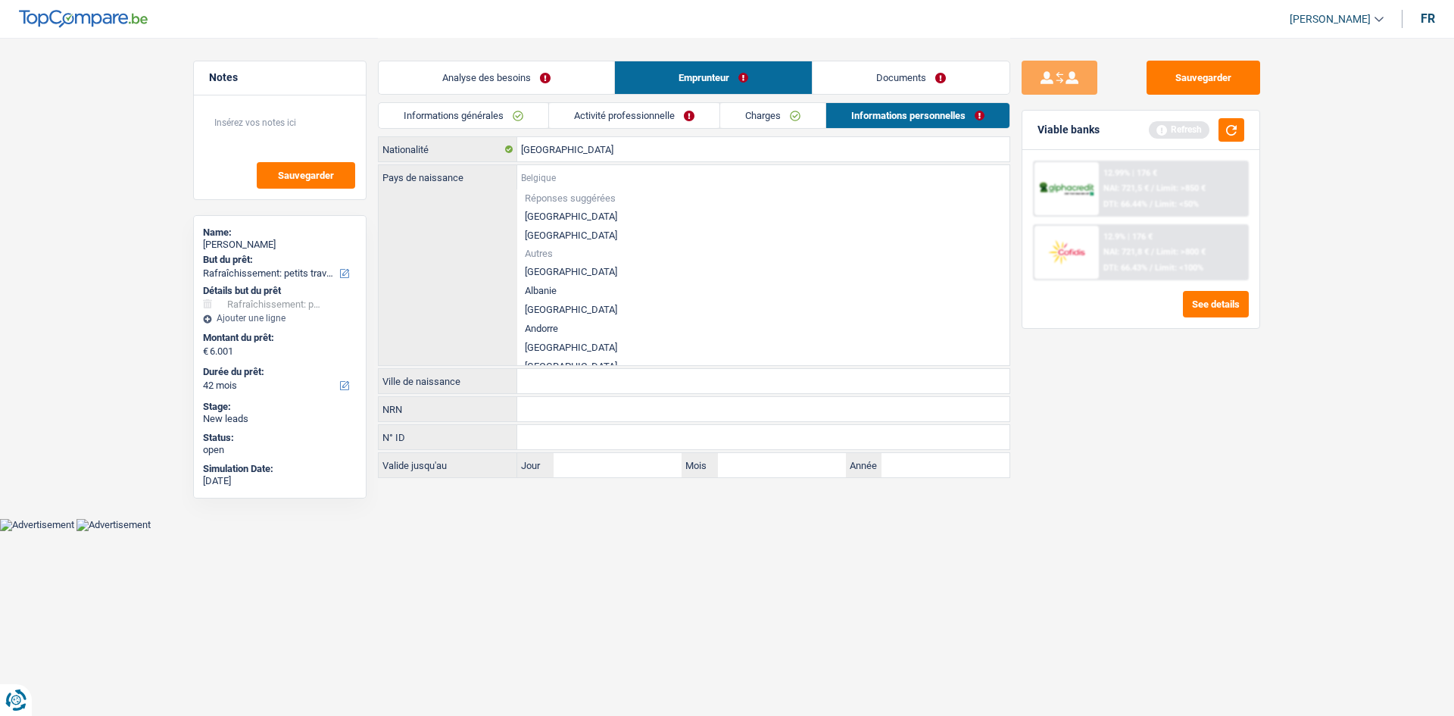
type input "B"
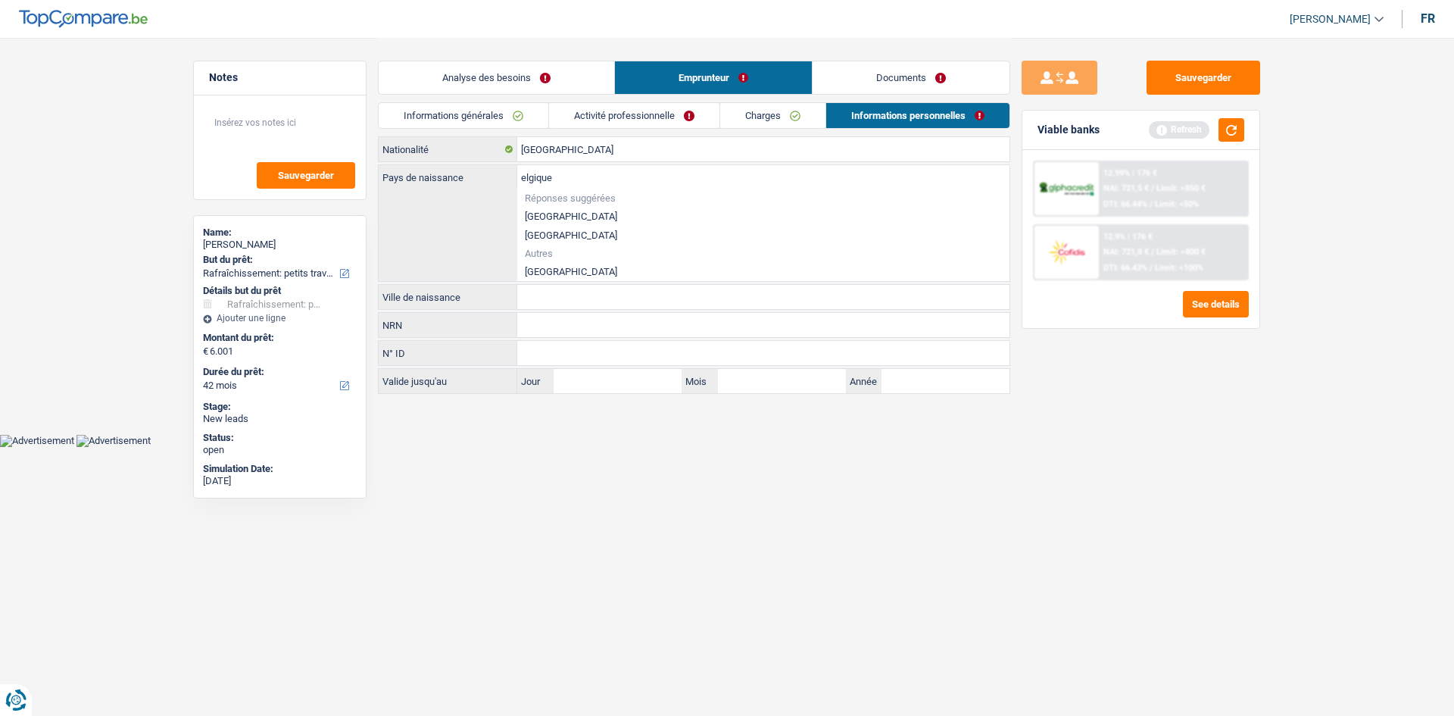
click at [559, 217] on li "[GEOGRAPHIC_DATA]" at bounding box center [763, 216] width 492 height 19
type input "[GEOGRAPHIC_DATA]"
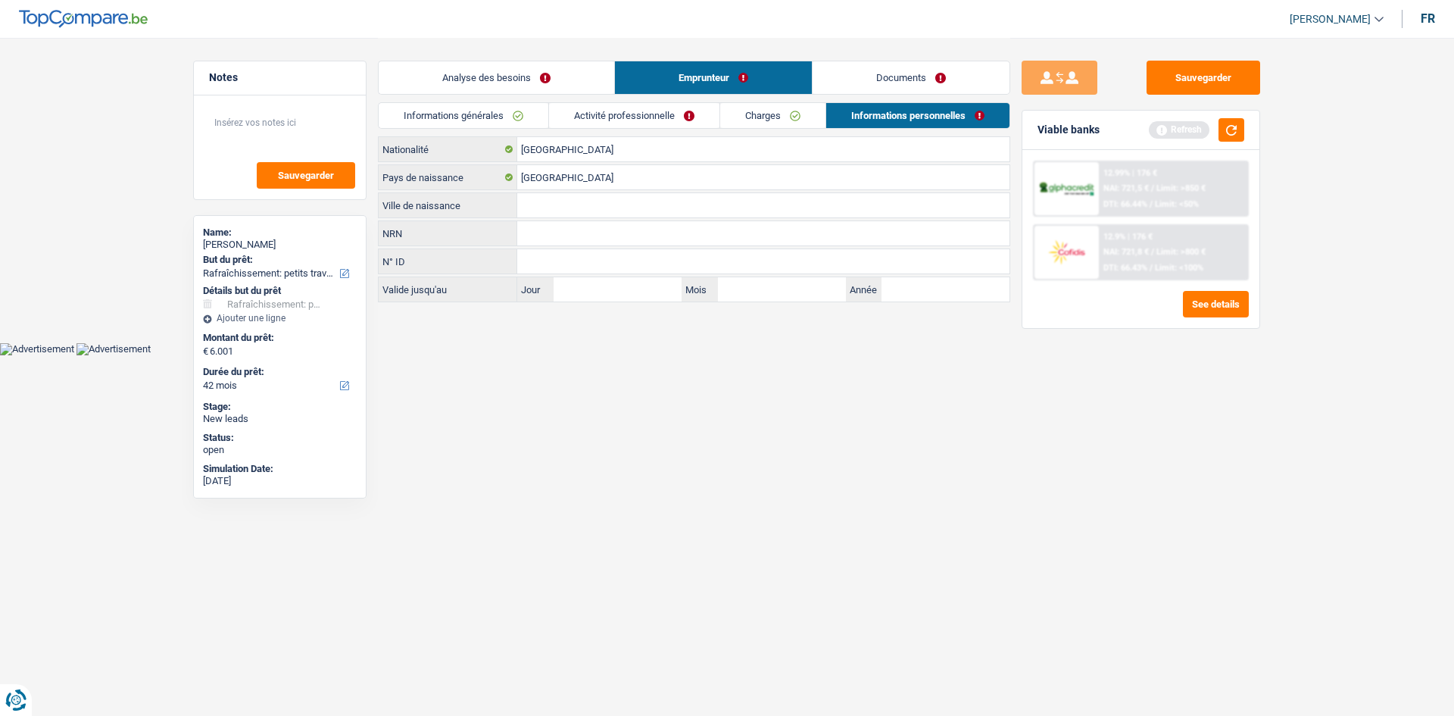
click at [549, 201] on input "Ville de naissance" at bounding box center [763, 205] width 492 height 24
type input "Namur"
click at [1231, 128] on button "button" at bounding box center [1232, 129] width 26 height 23
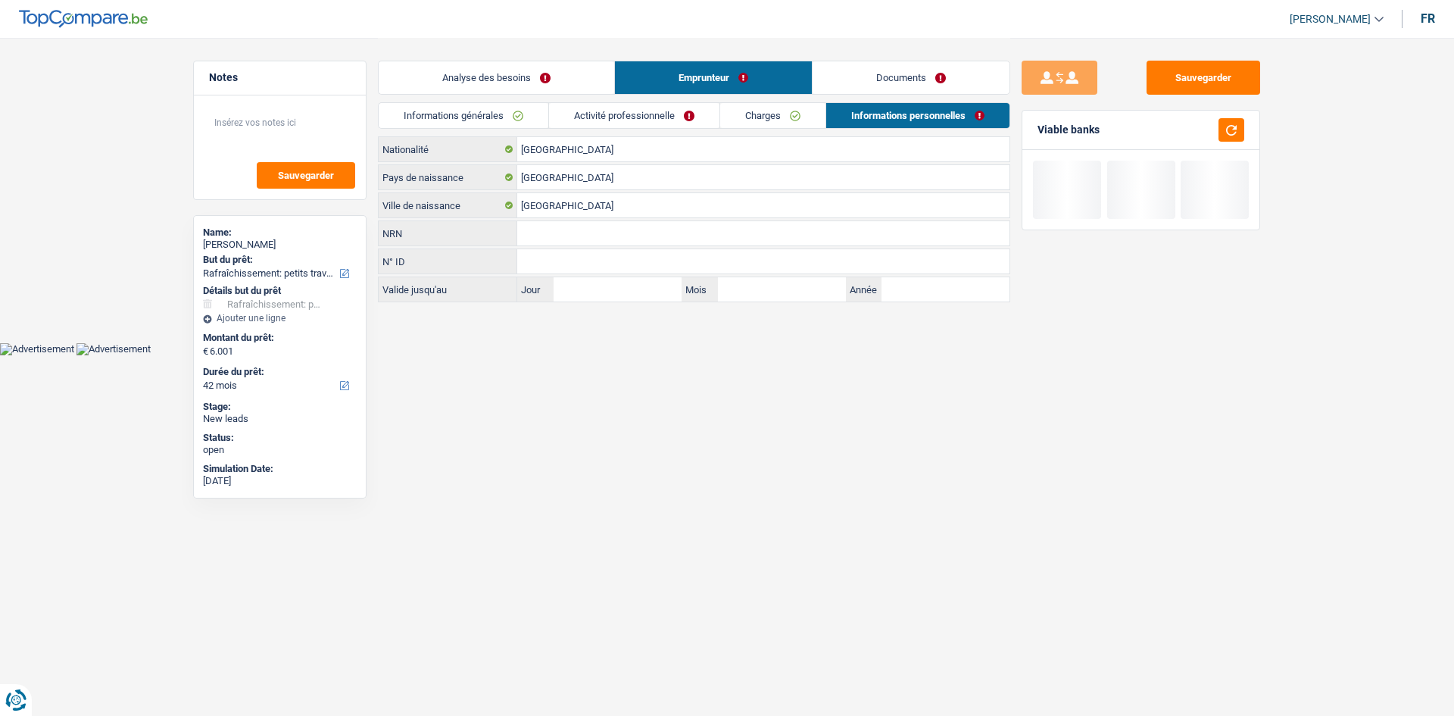
click at [456, 104] on link "Informations générales" at bounding box center [464, 115] width 170 height 25
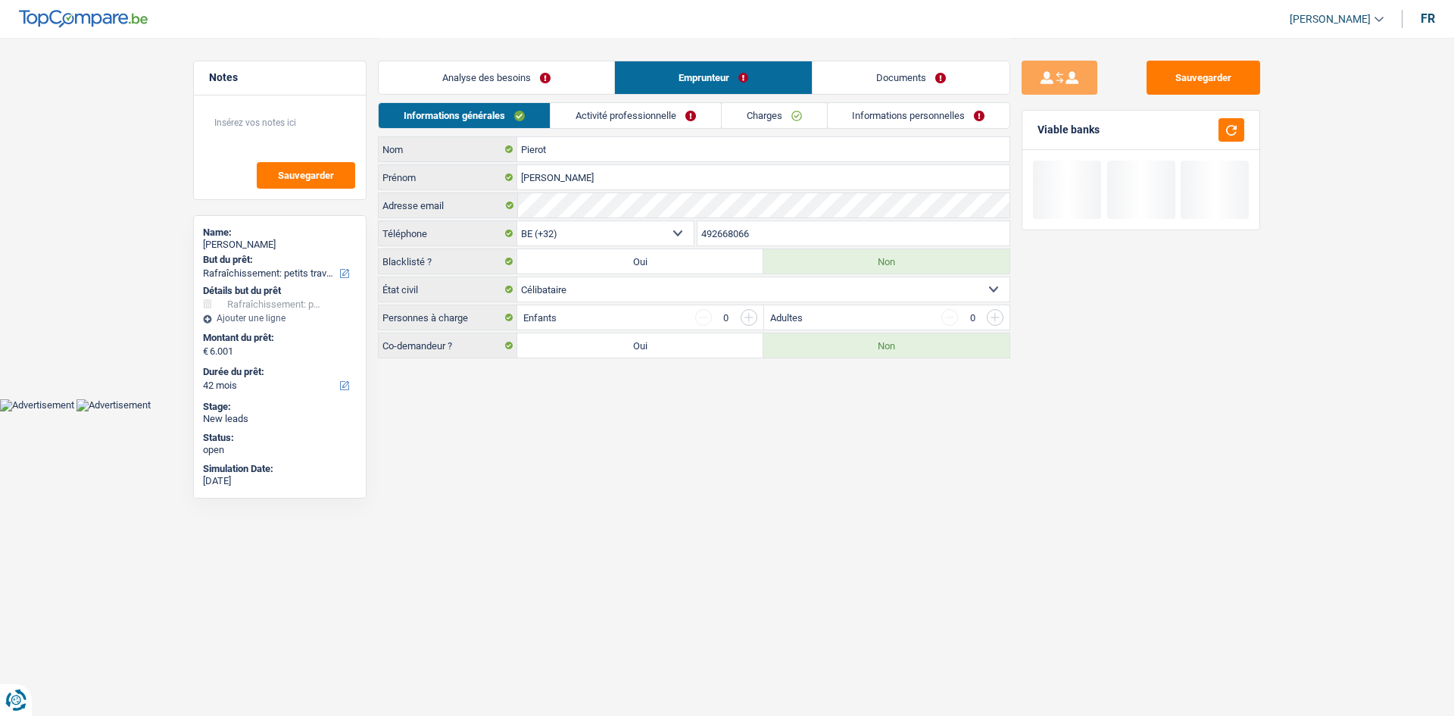
click at [460, 88] on link "Analyse des besoins" at bounding box center [497, 77] width 236 height 33
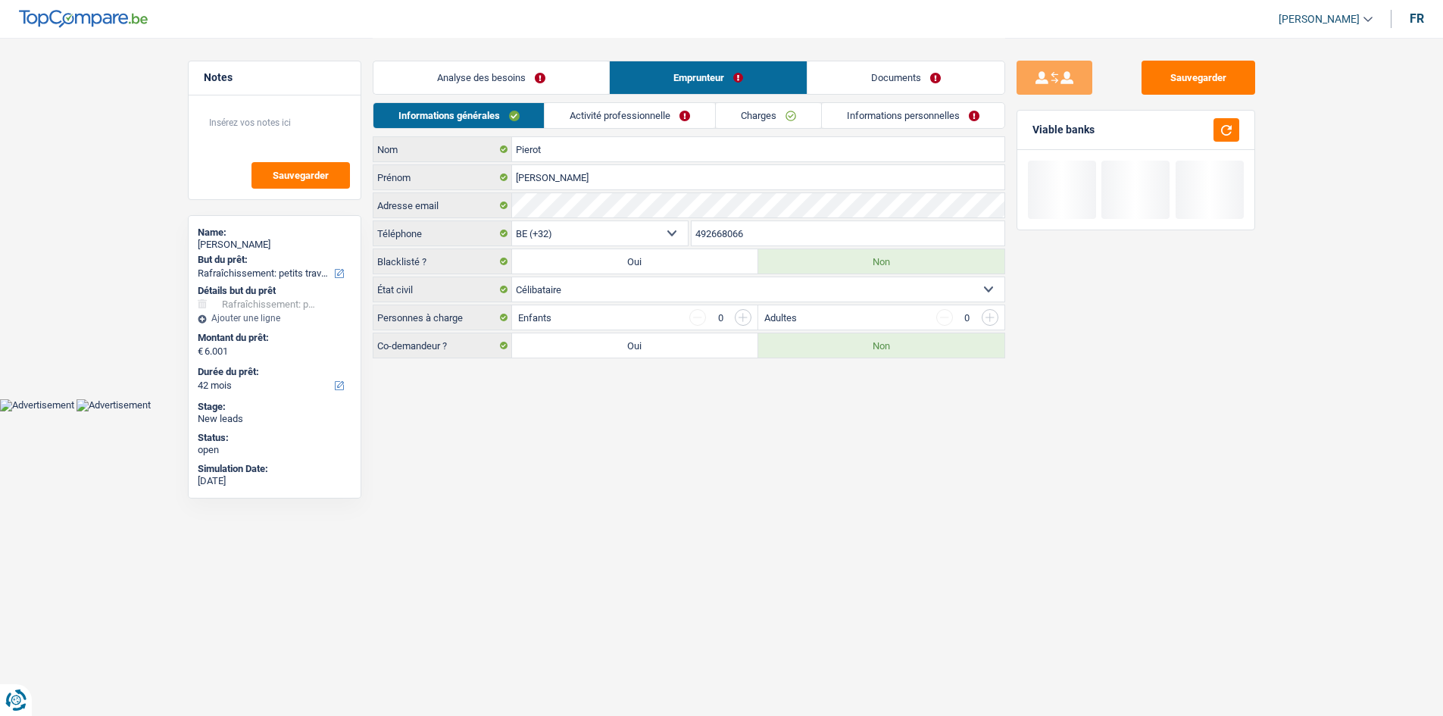
click at [460, 76] on link "Analyse des besoins" at bounding box center [491, 77] width 236 height 33
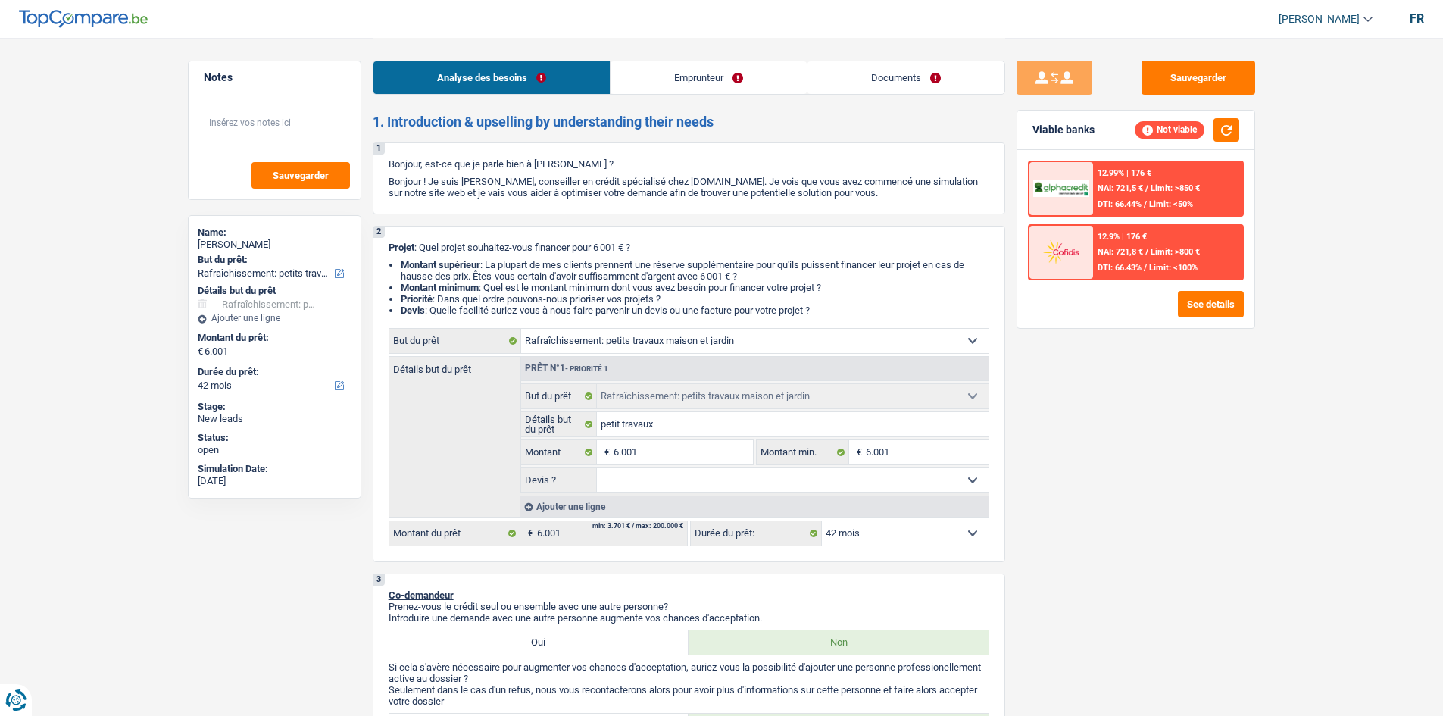
click at [1127, 411] on div "Sauvegarder Viable banks Not viable 12.99% | 176 € NAI: 721,5 € / Limit: >850 €…" at bounding box center [1135, 376] width 261 height 631
click at [1180, 310] on button "See details" at bounding box center [1211, 304] width 66 height 27
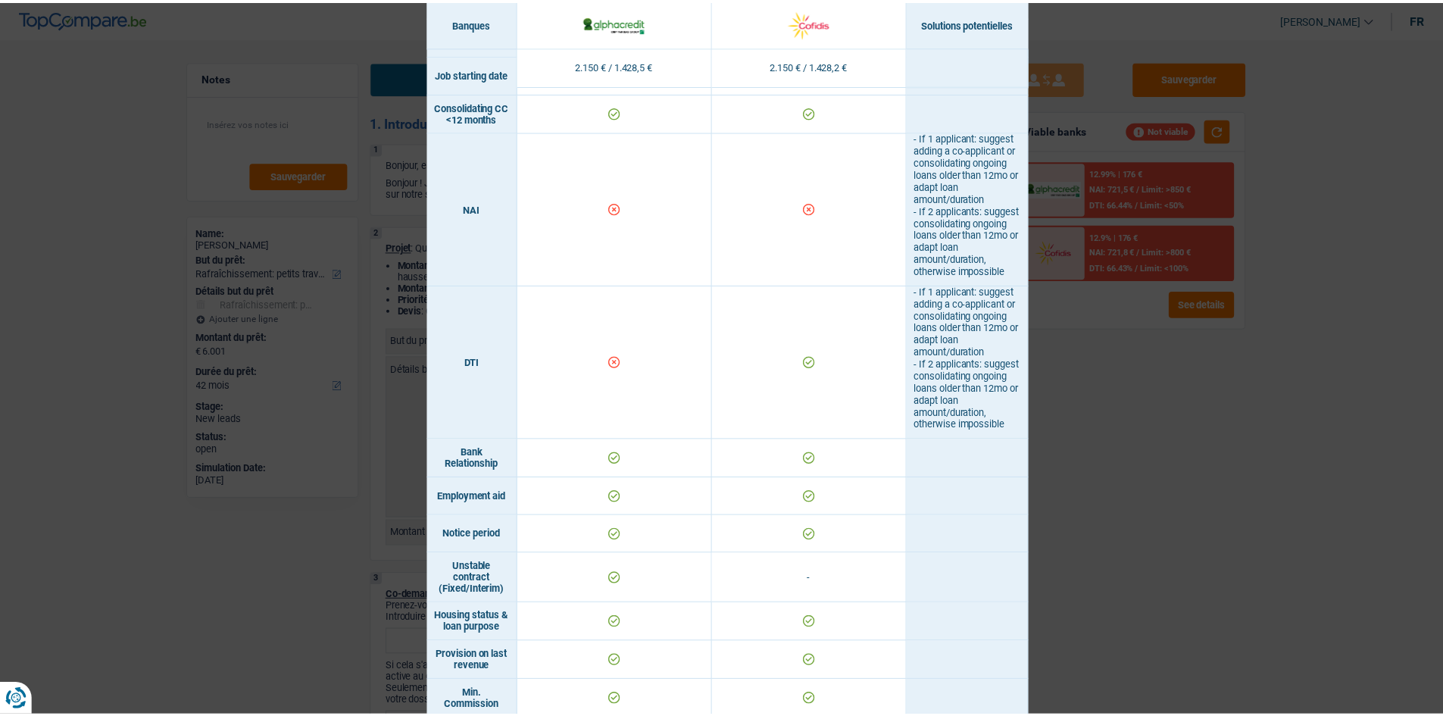
scroll to position [606, 0]
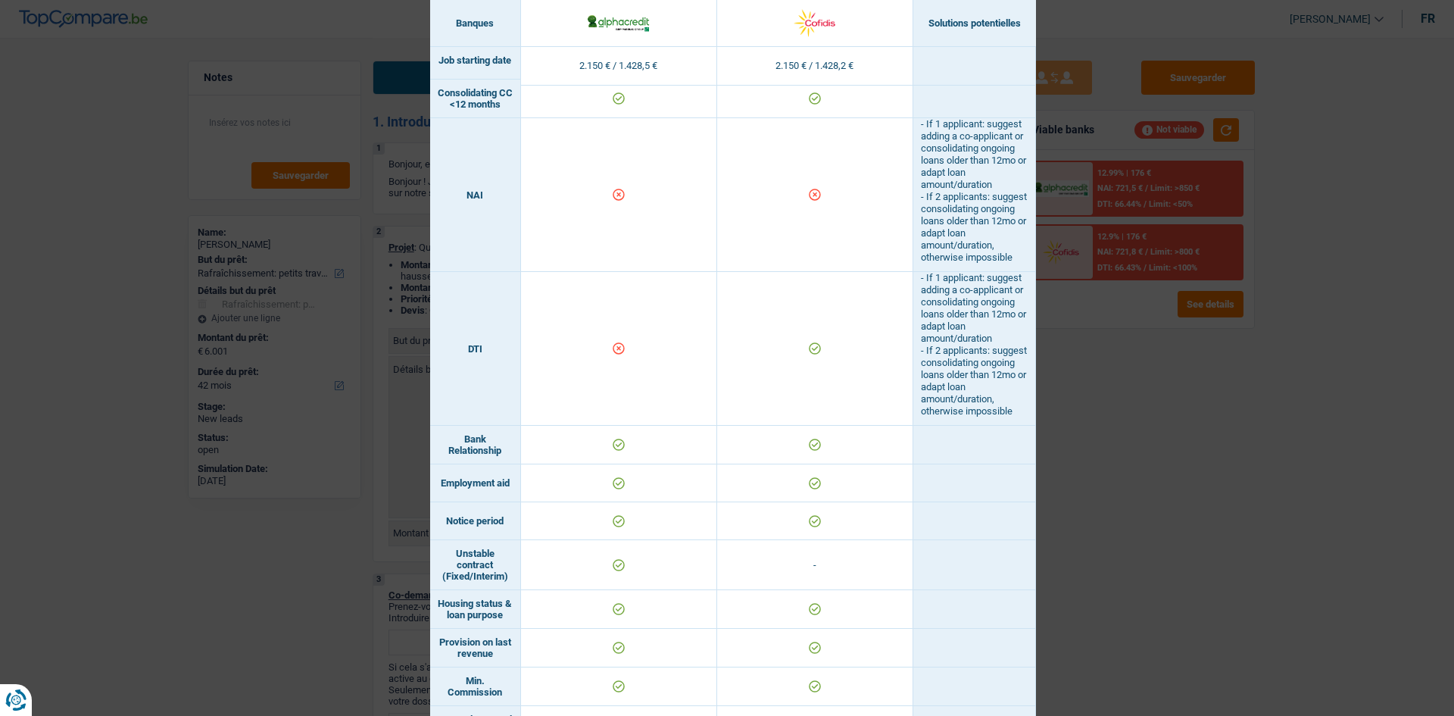
click at [1204, 433] on div "Banks conditions × Banques Solutions potentielles Revenus / Charges 2.150 € / 1…" at bounding box center [727, 358] width 1454 height 716
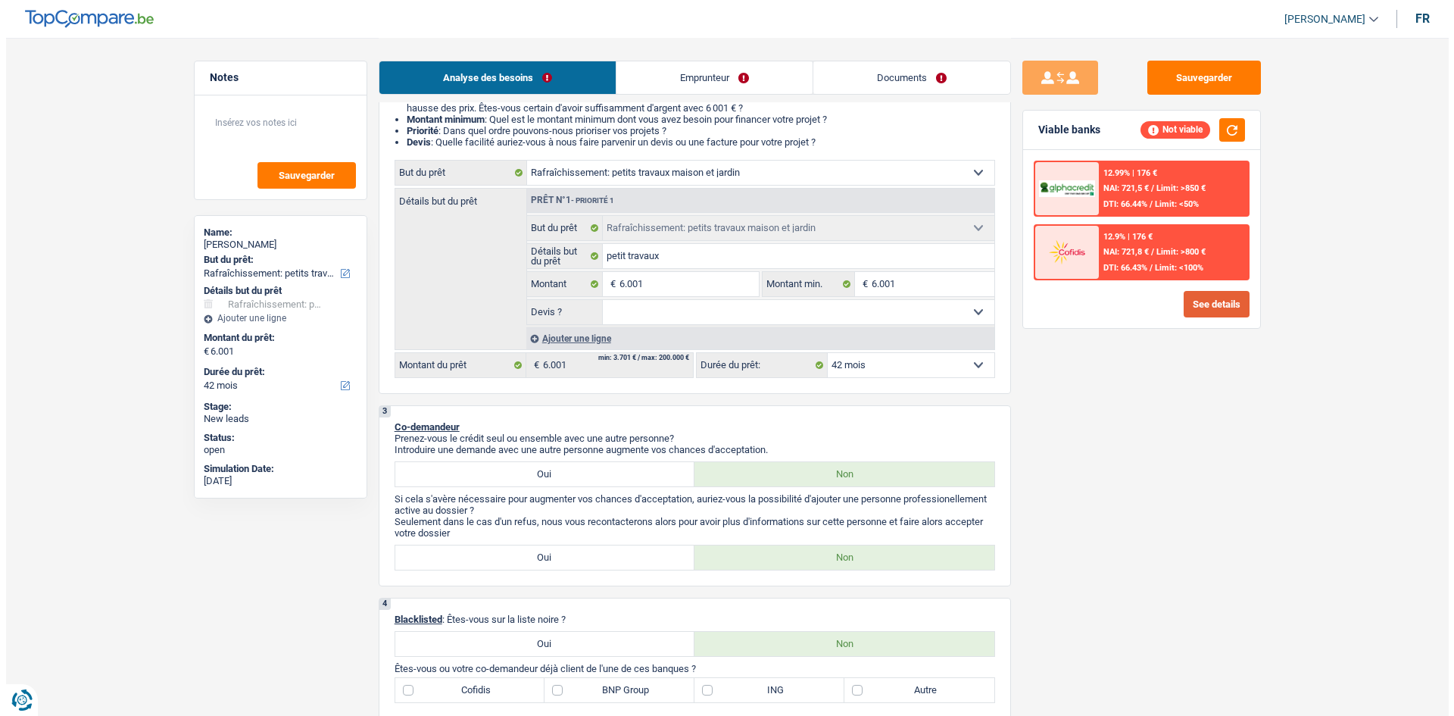
scroll to position [0, 0]
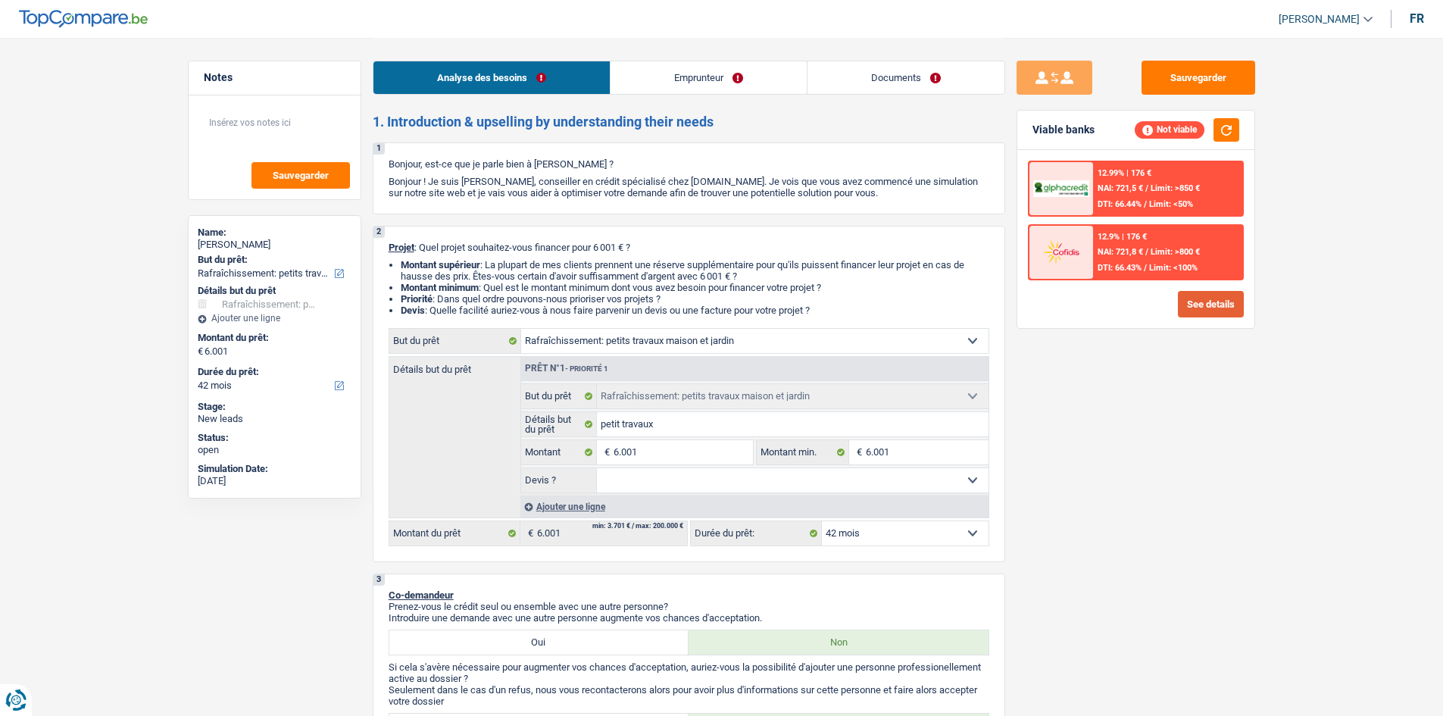
click at [1192, 309] on button "See details" at bounding box center [1211, 304] width 66 height 27
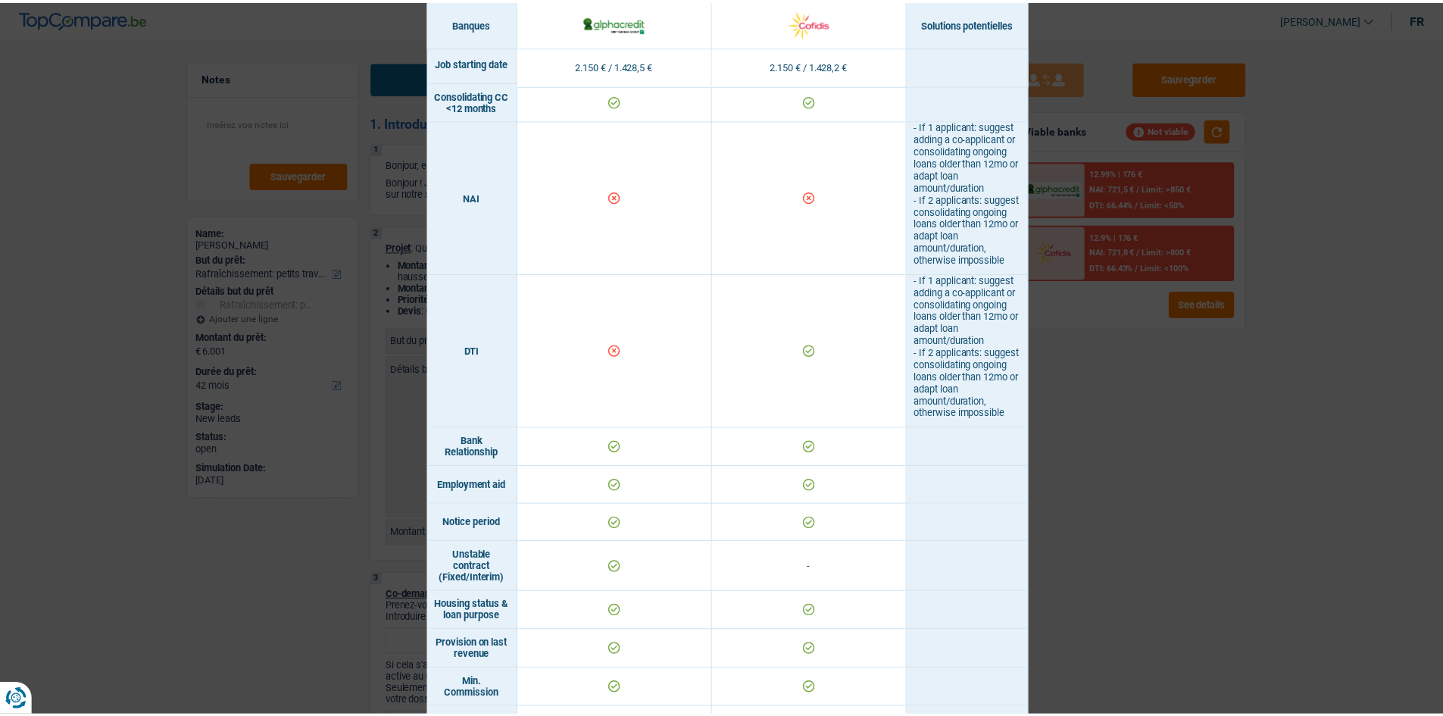
scroll to position [404, 0]
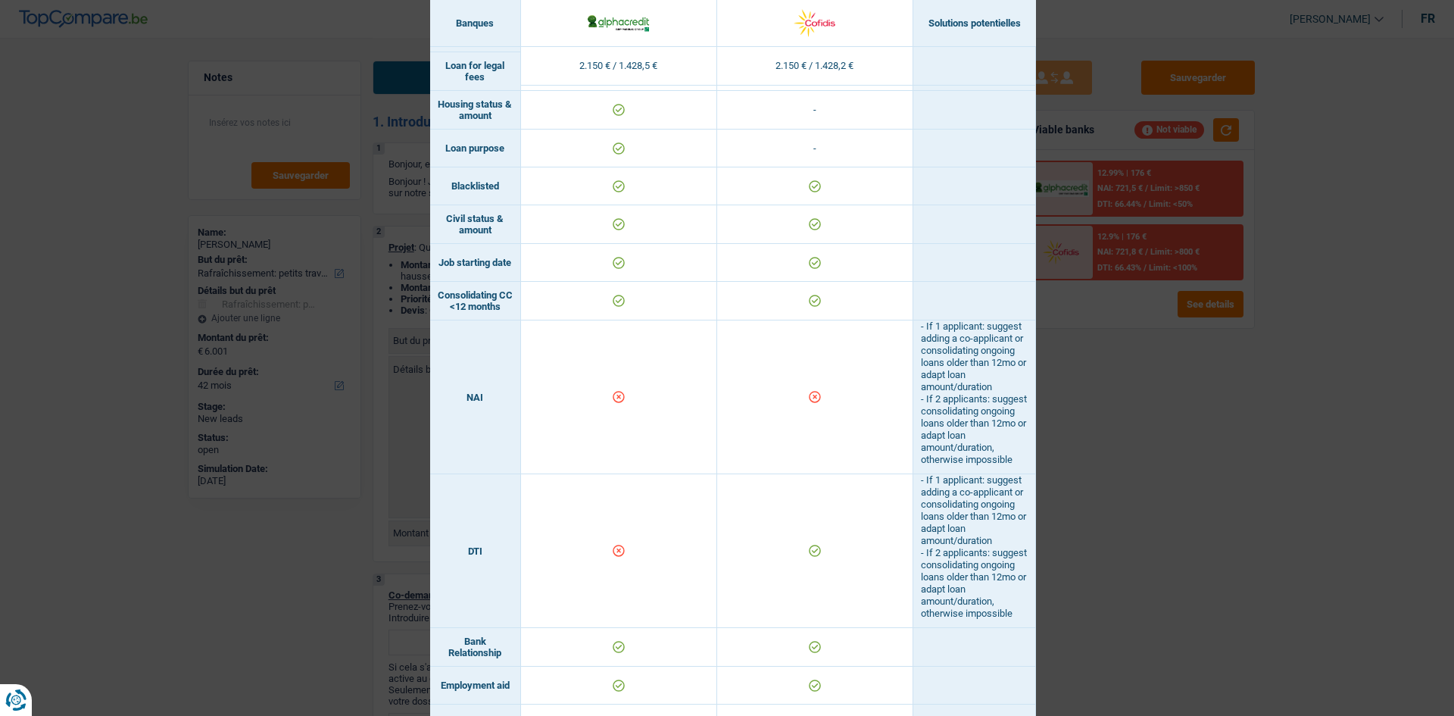
click at [1189, 496] on div "Banks conditions × Banques Solutions potentielles Revenus / Charges 2.150 € / 1…" at bounding box center [727, 358] width 1454 height 716
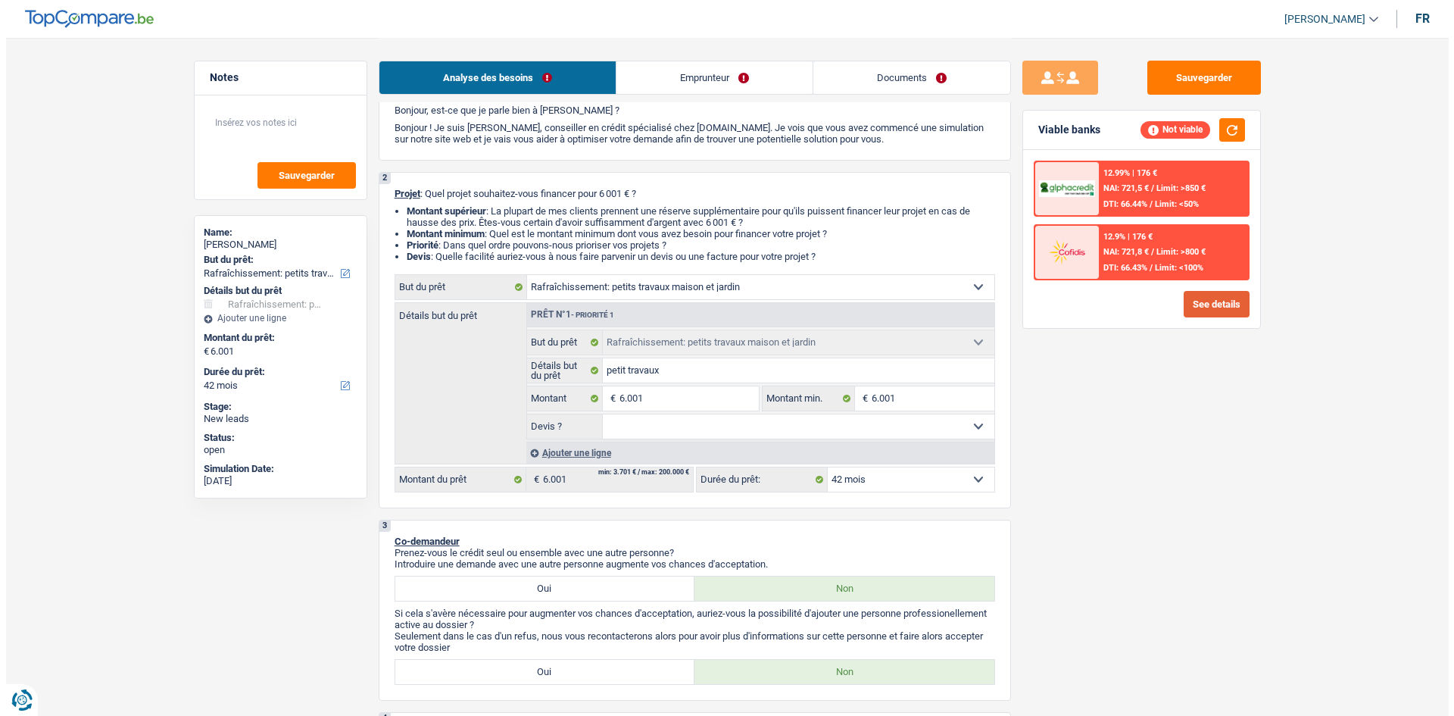
scroll to position [0, 0]
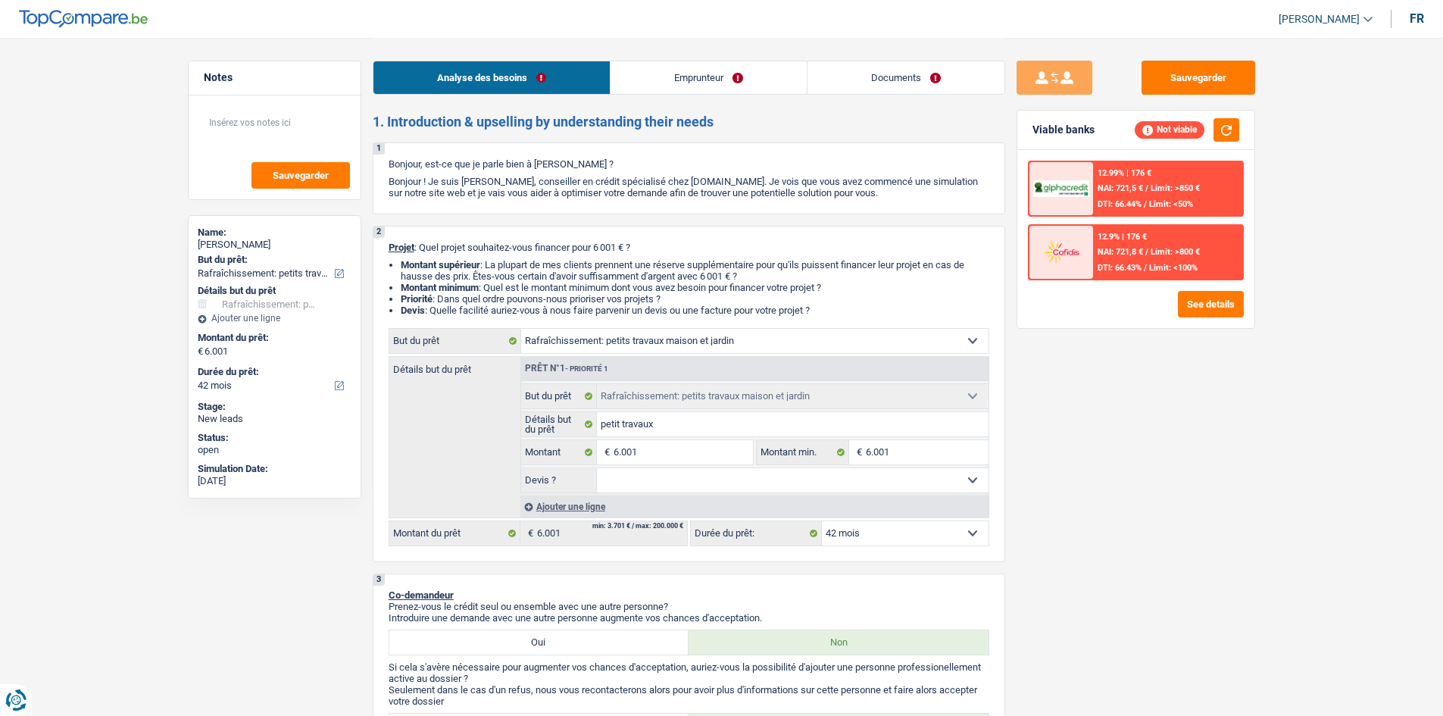
drag, startPoint x: 829, startPoint y: 308, endPoint x: 388, endPoint y: 247, distance: 445.8
click at [388, 247] on div "2 Projet : Quel projet souhaitez-vous financer pour 6 001 € ? Montant supérieur…" at bounding box center [689, 394] width 633 height 336
click at [644, 231] on div "2 Projet : Quel projet souhaitez-vous financer pour 6 001 € ? Montant supérieur…" at bounding box center [689, 394] width 633 height 336
drag, startPoint x: 820, startPoint y: 309, endPoint x: 404, endPoint y: 234, distance: 423.3
click at [404, 234] on div "2 Projet : Quel projet souhaitez-vous financer pour 6 001 € ? Montant supérieur…" at bounding box center [689, 394] width 633 height 336
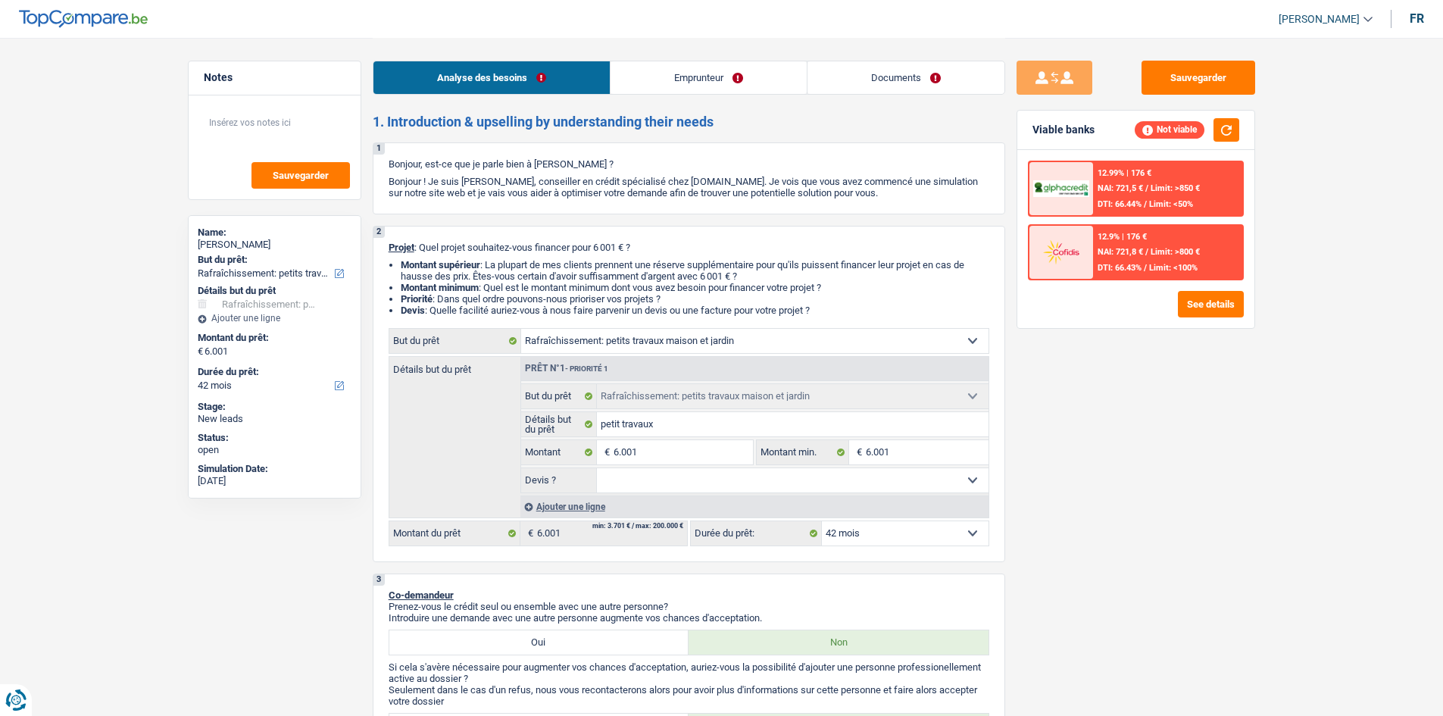
click at [713, 233] on div "2 Projet : Quel projet souhaitez-vous financer pour 6 001 € ? Montant supérieur…" at bounding box center [689, 394] width 633 height 336
click at [676, 454] on input "6.001" at bounding box center [683, 452] width 139 height 24
type input "600"
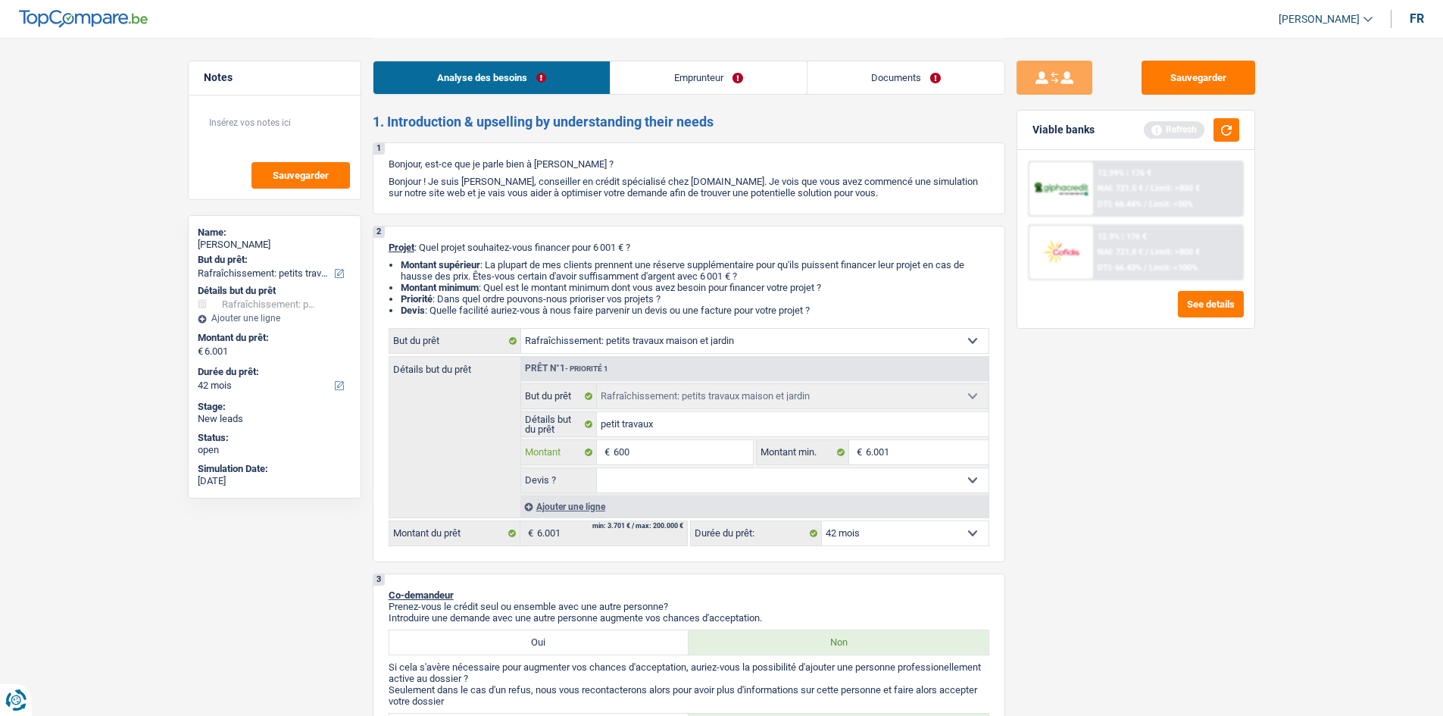
type input "60"
type input "6"
type input "5"
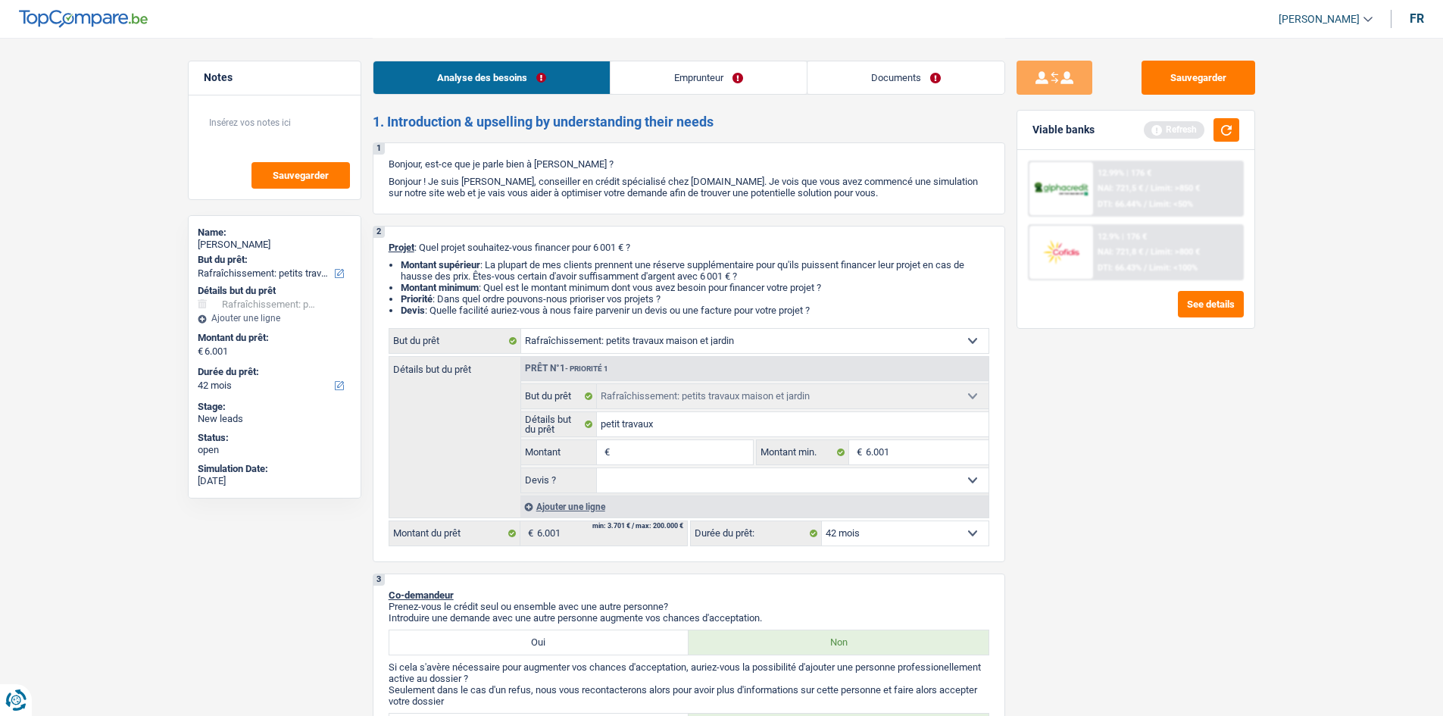
type input "5"
type input "50"
type input "500"
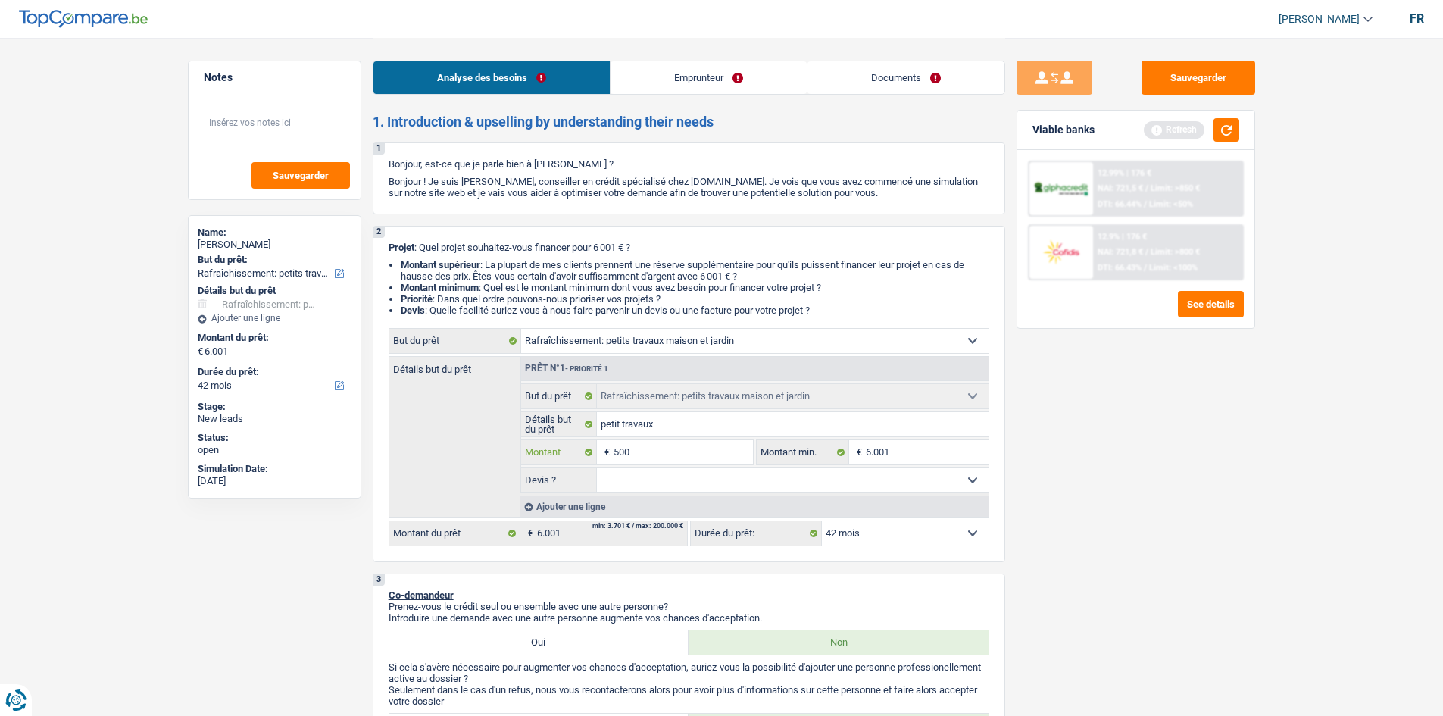
type input "5.001"
select select "36"
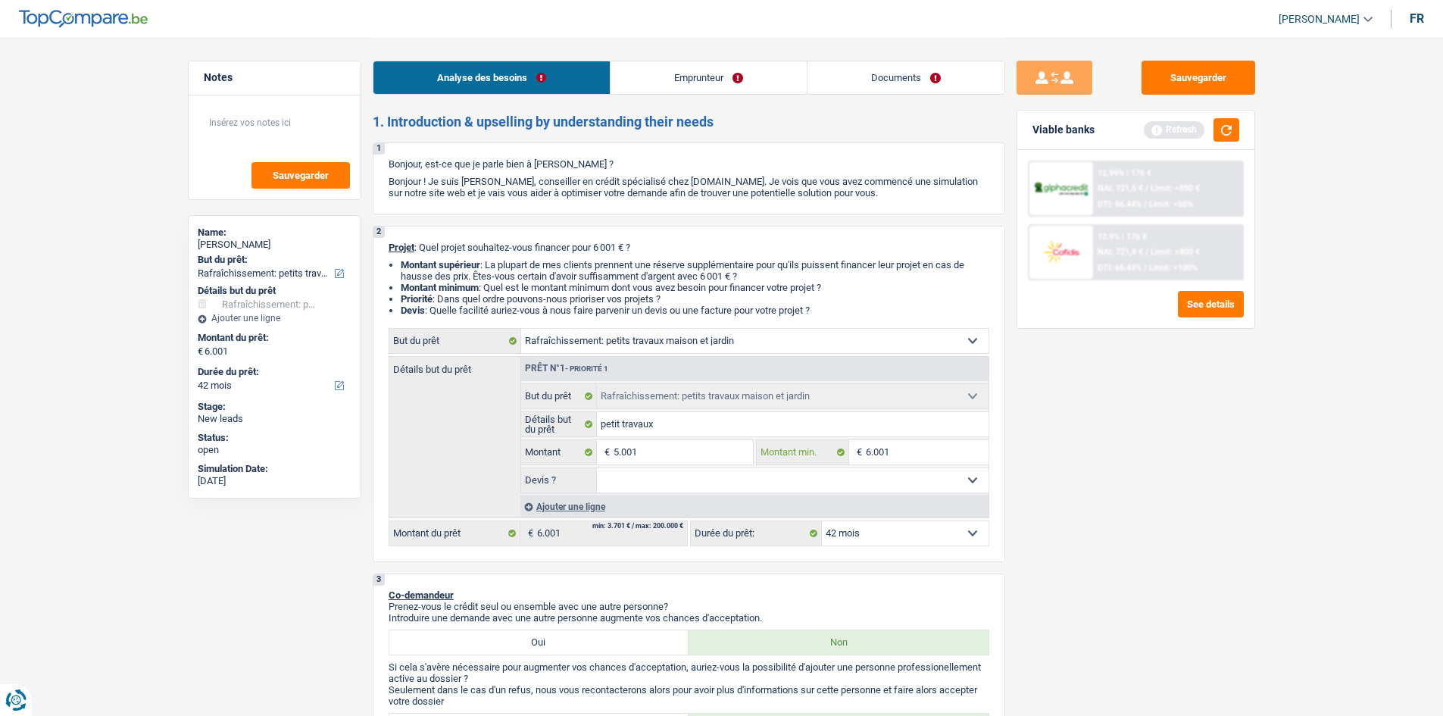
type input "5.001"
select select "36"
type input "5.001"
select select "36"
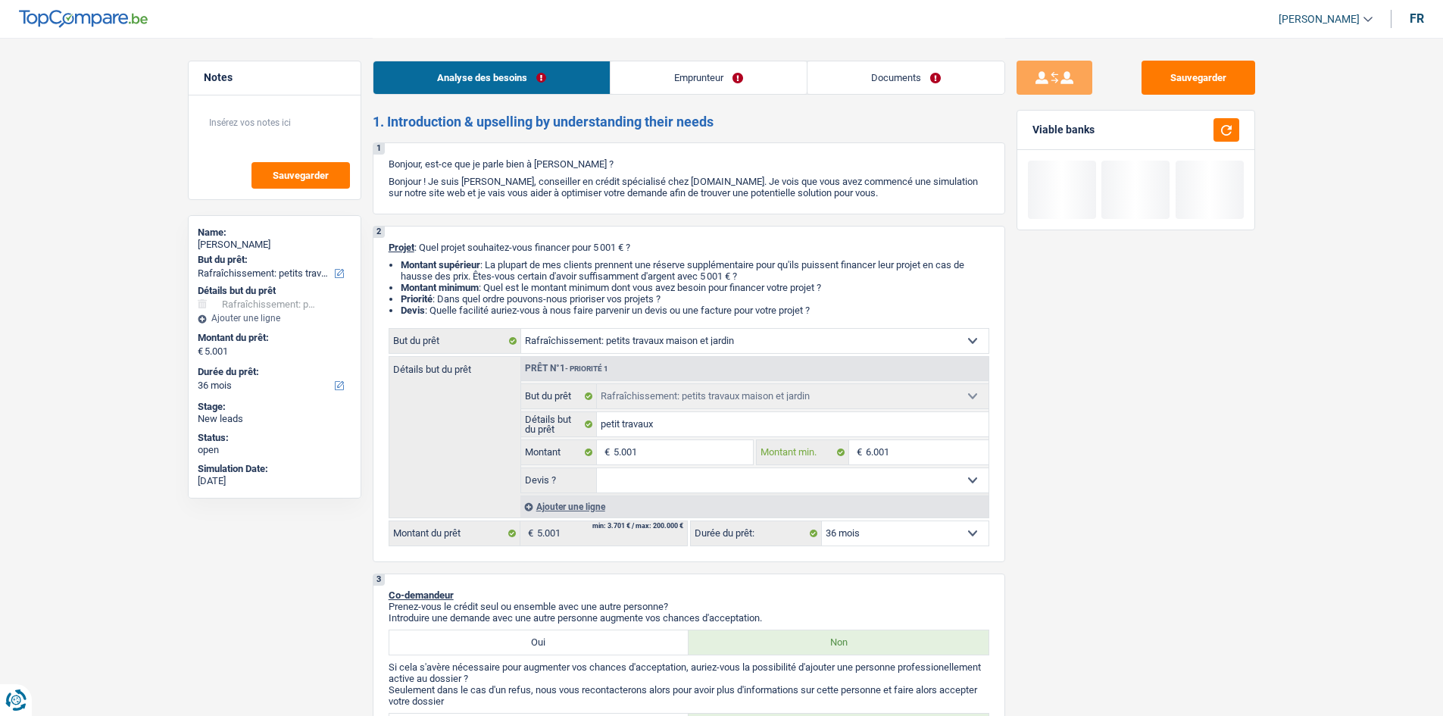
click at [898, 453] on input "6.001" at bounding box center [927, 452] width 123 height 24
type input "600"
type input "60"
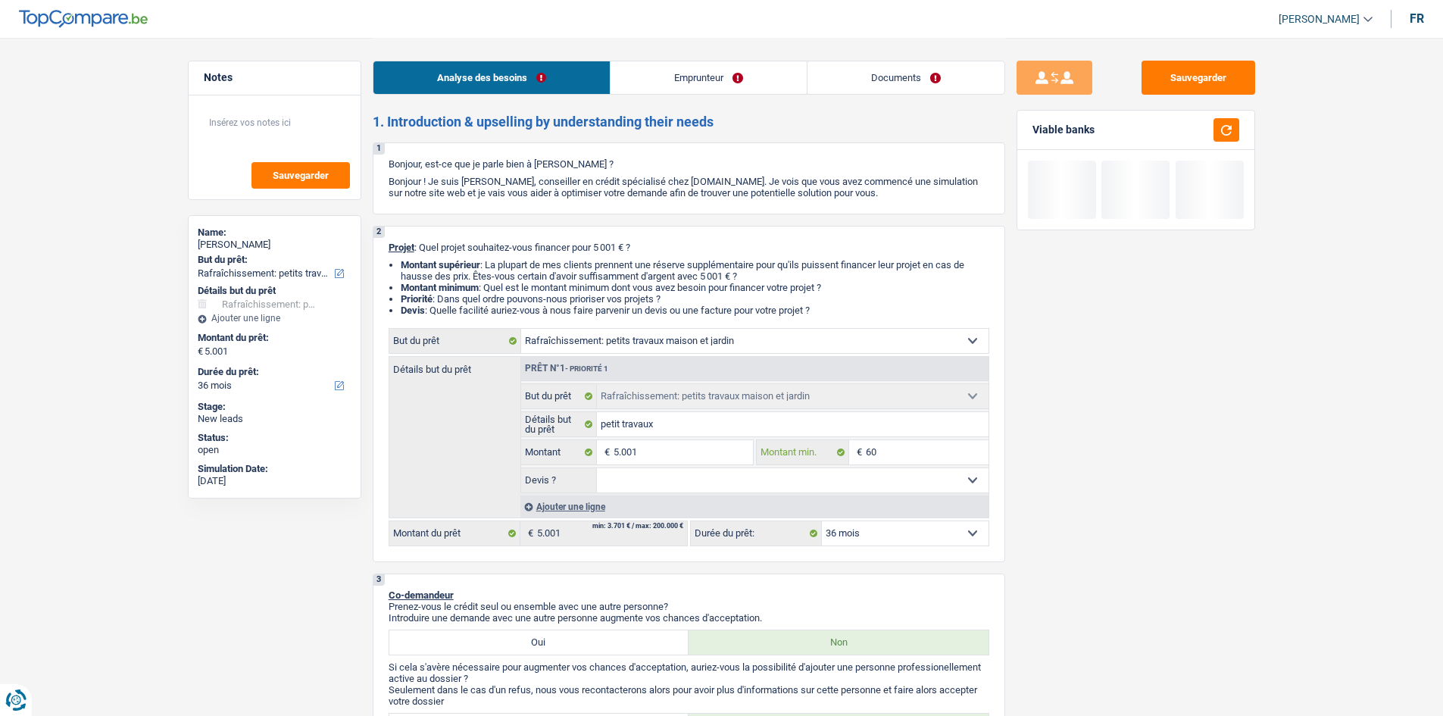
type input "6"
type input "5"
type input "50"
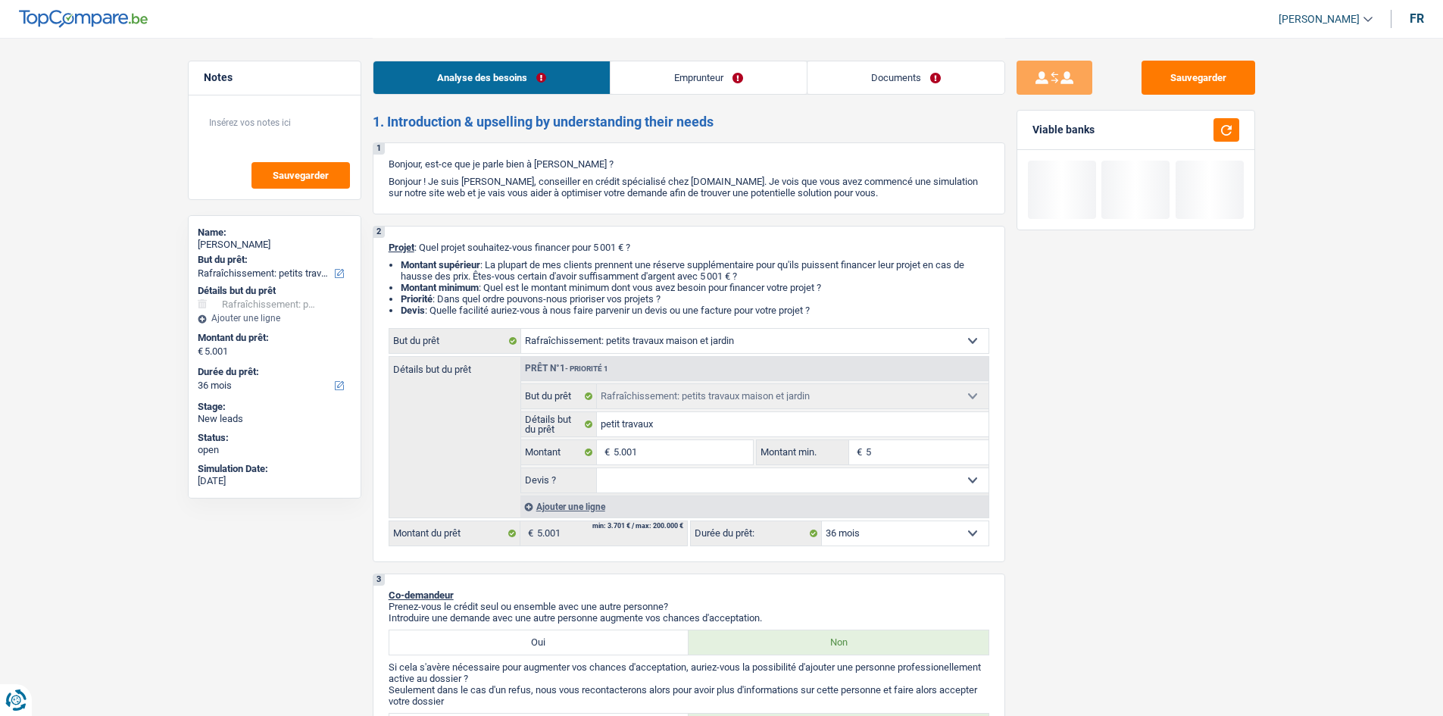
type input "50"
type input "500"
type input "5.001"
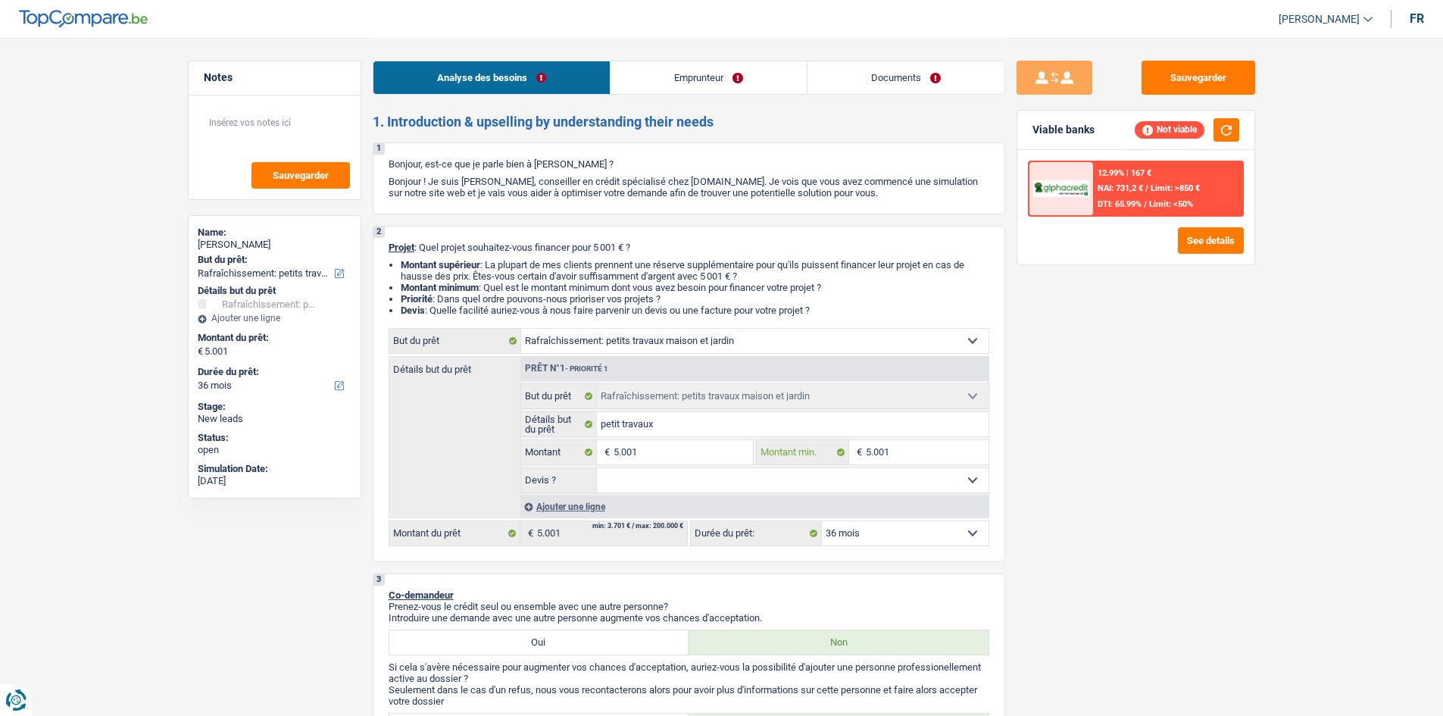
type input "5.001"
click at [1067, 362] on div "Sauvegarder Viable banks Not viable 12.99% | 167 € NAI: 731,2 € / Limit: >850 €…" at bounding box center [1135, 376] width 261 height 631
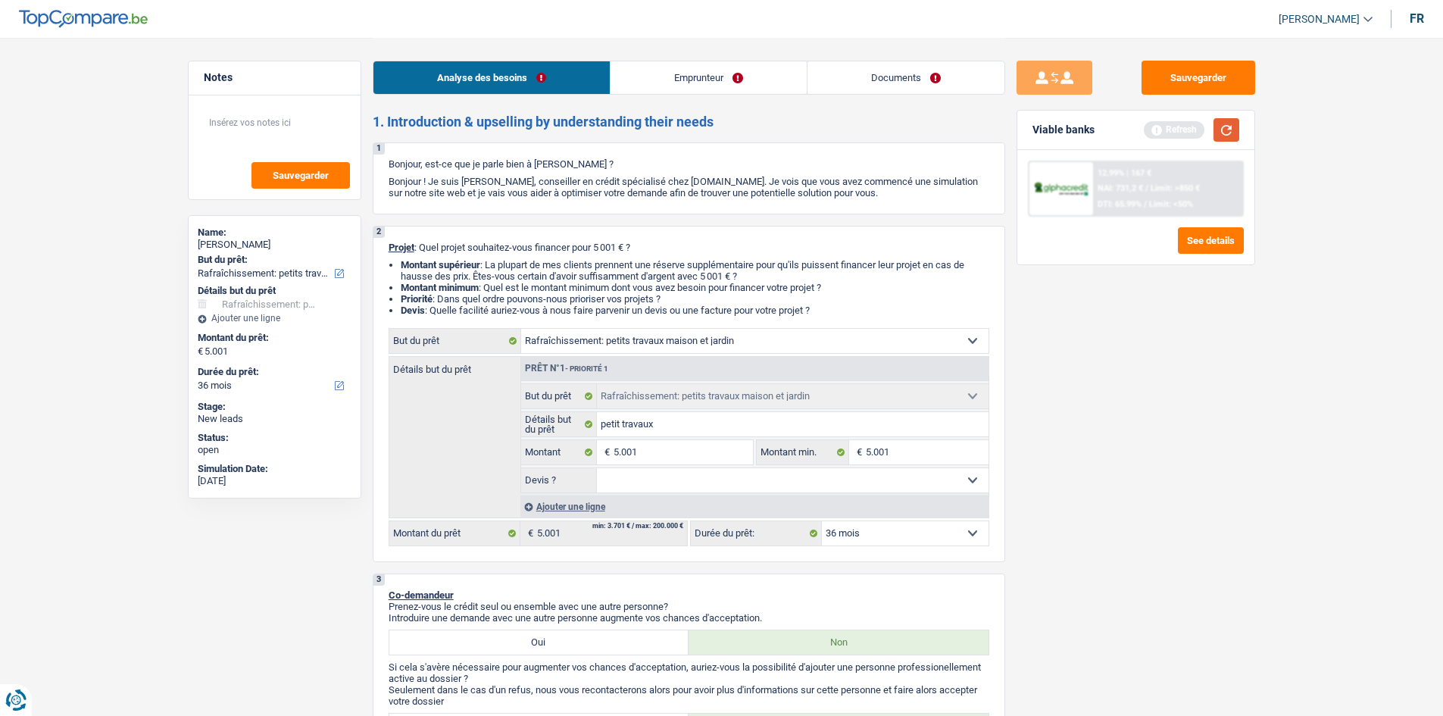
click at [1214, 124] on button "button" at bounding box center [1227, 129] width 26 height 23
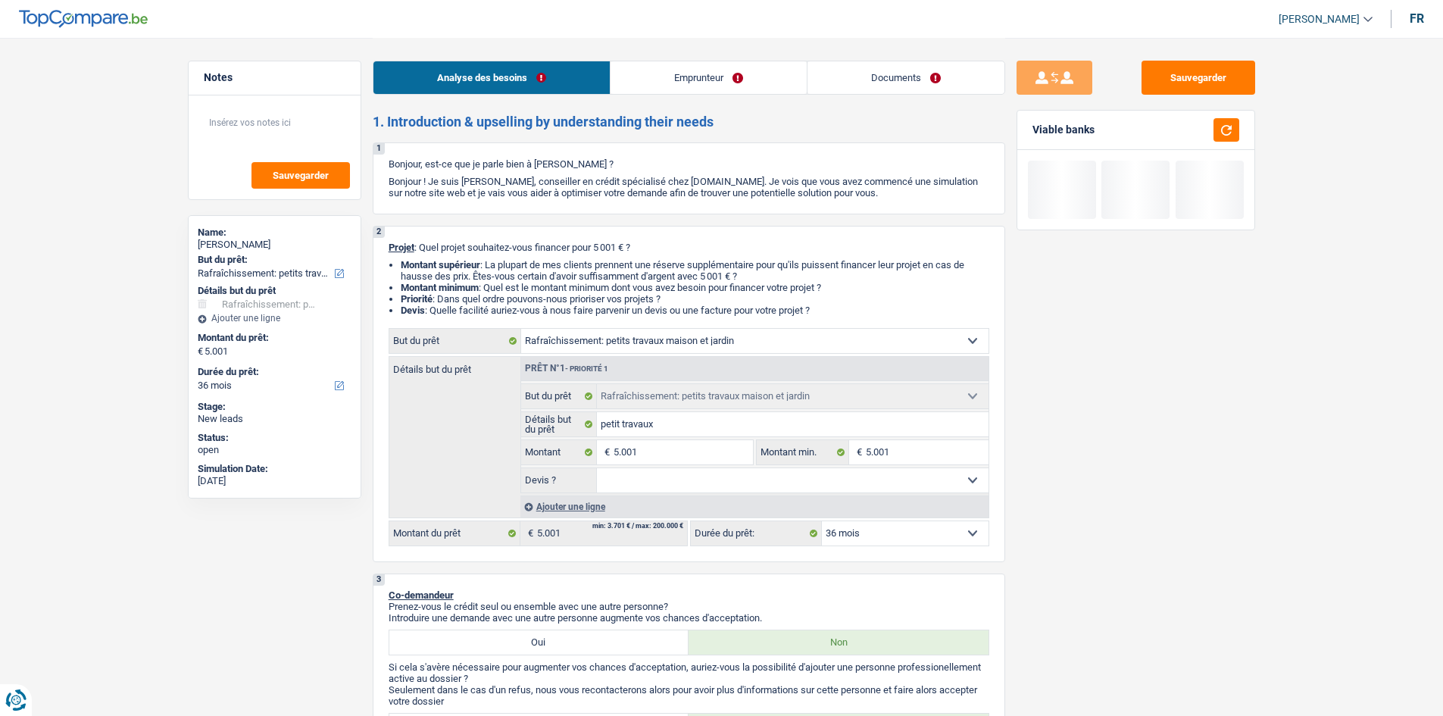
click at [888, 536] on select "12 mois 18 mois 24 mois 30 mois 36 mois Sélectionner une option" at bounding box center [905, 533] width 167 height 24
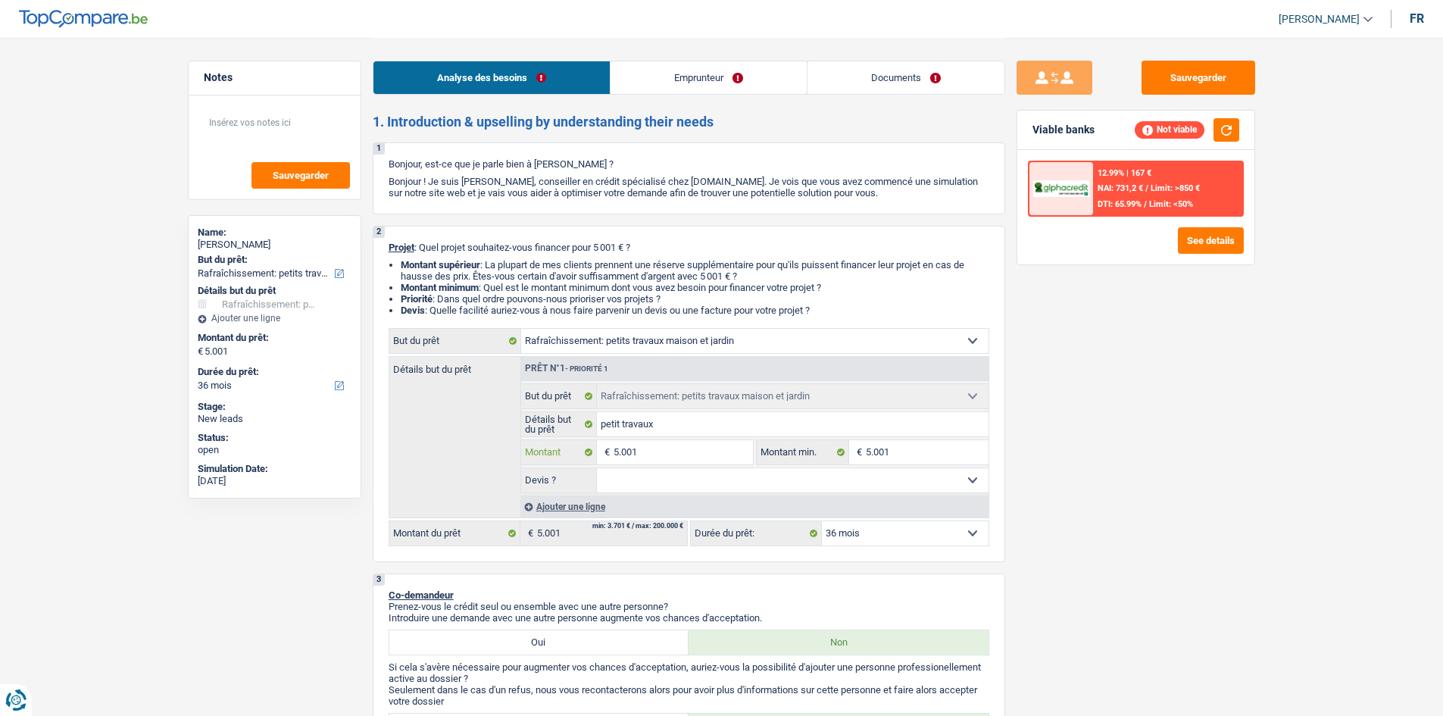
click at [683, 445] on input "5.001" at bounding box center [683, 452] width 139 height 24
type input "500"
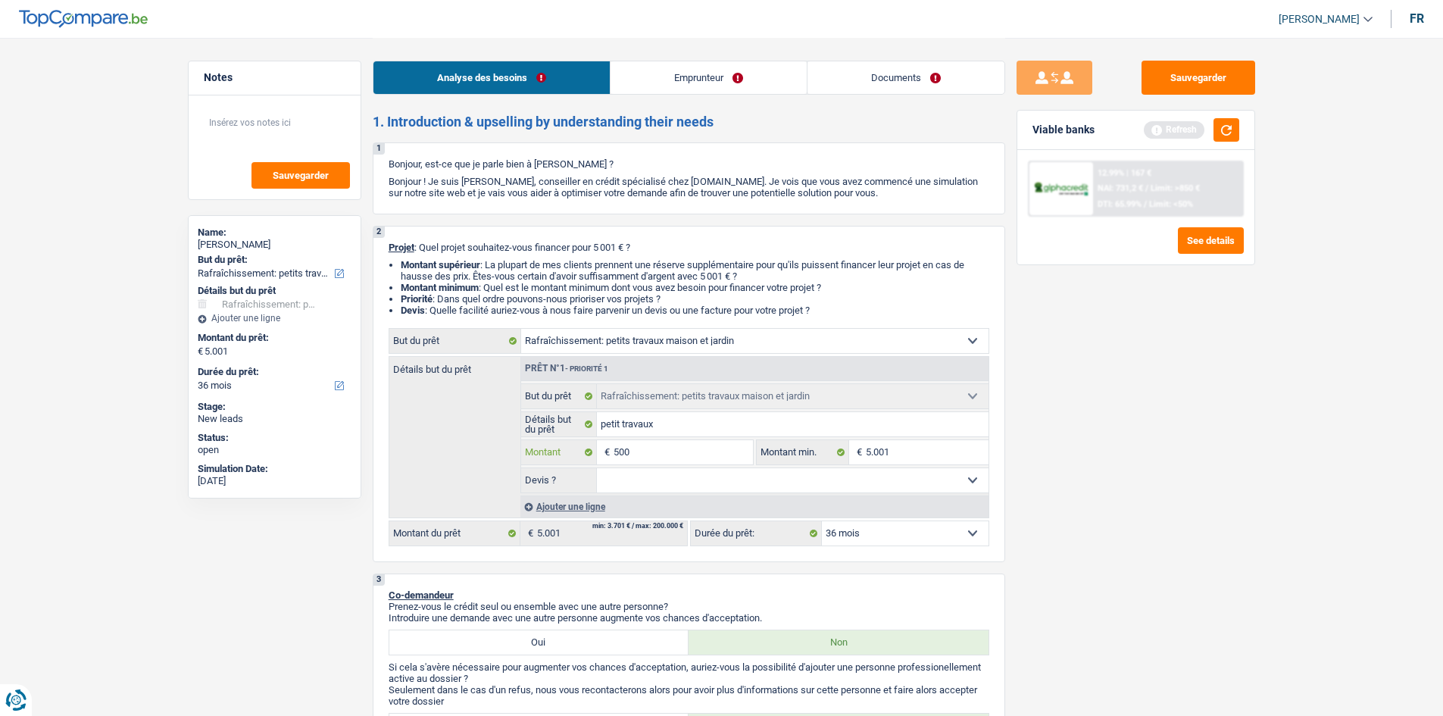
type input "50"
type input "5"
type input "6"
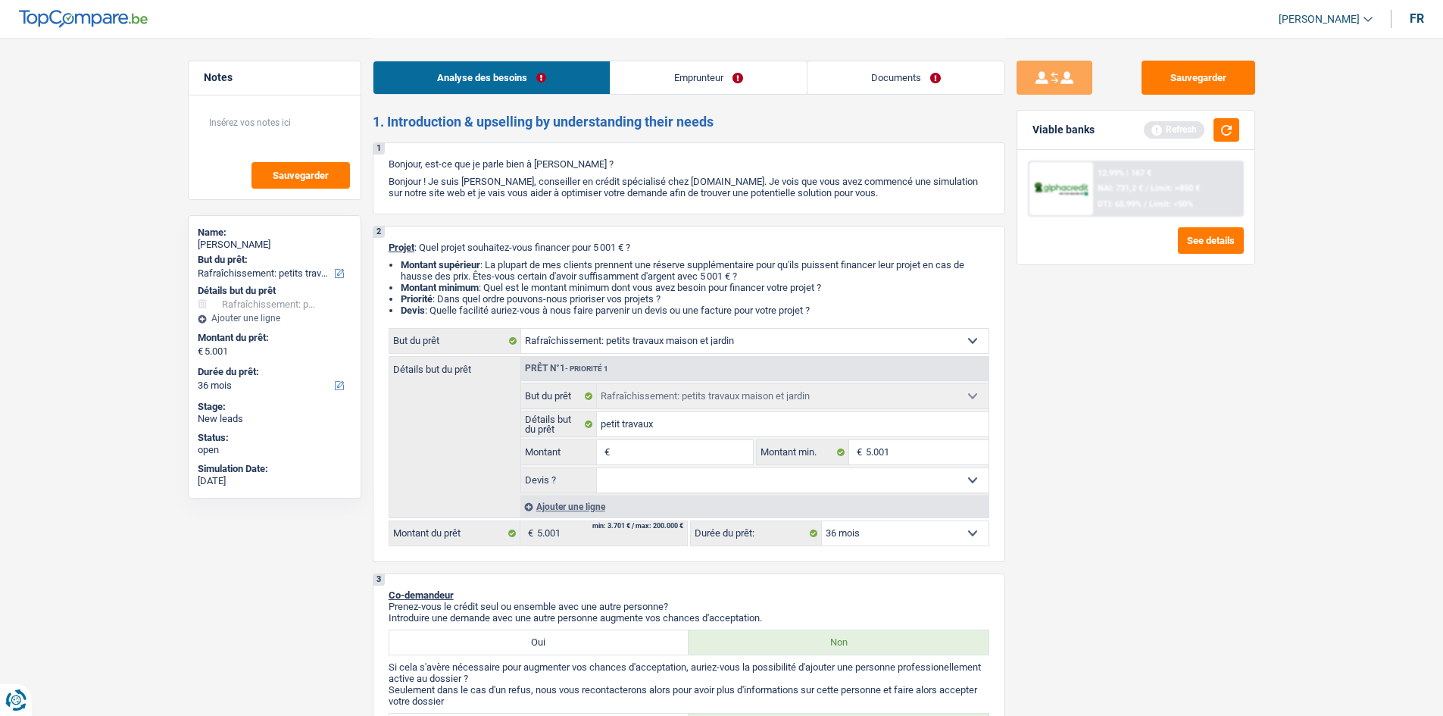
type input "6"
type input "60"
type input "600"
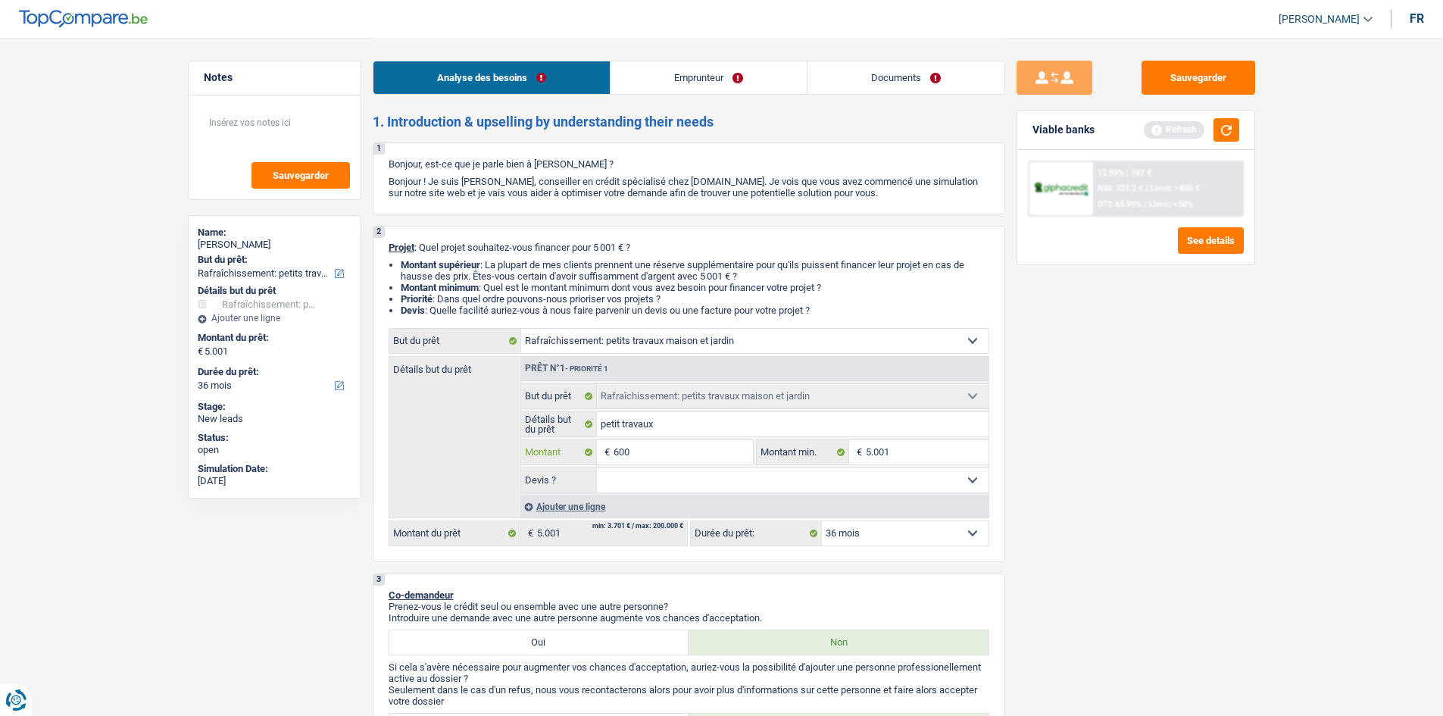
type input "6.000"
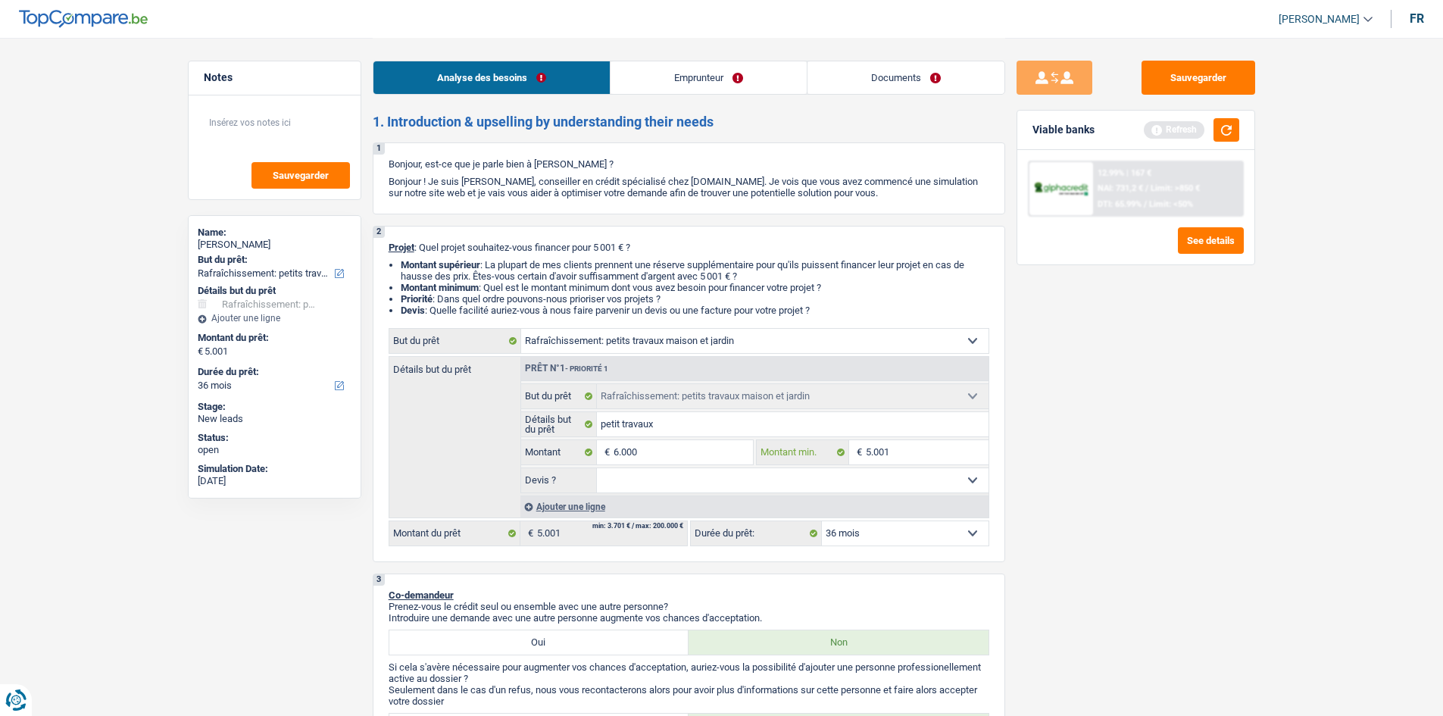
type input "6.000"
select select "42"
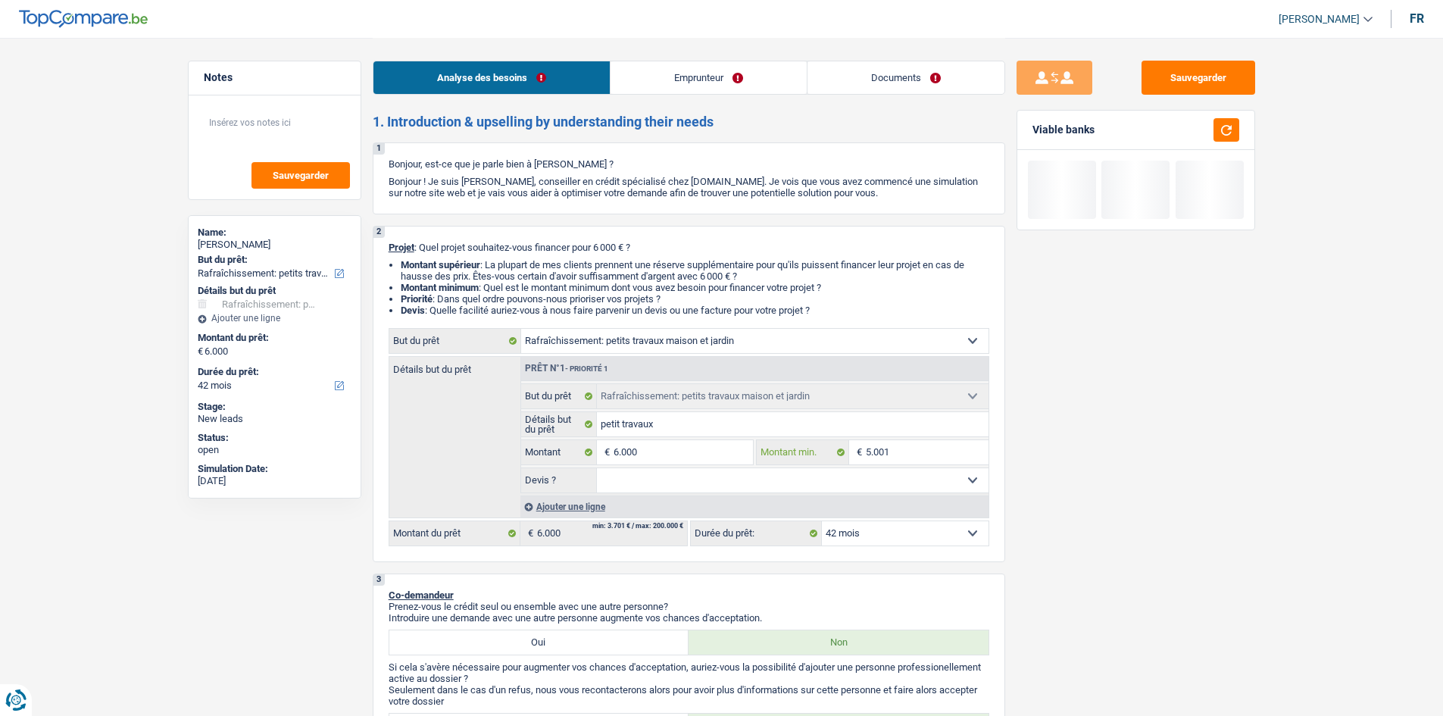
click at [896, 458] on input "5.001" at bounding box center [927, 452] width 123 height 24
type input "500"
type input "50"
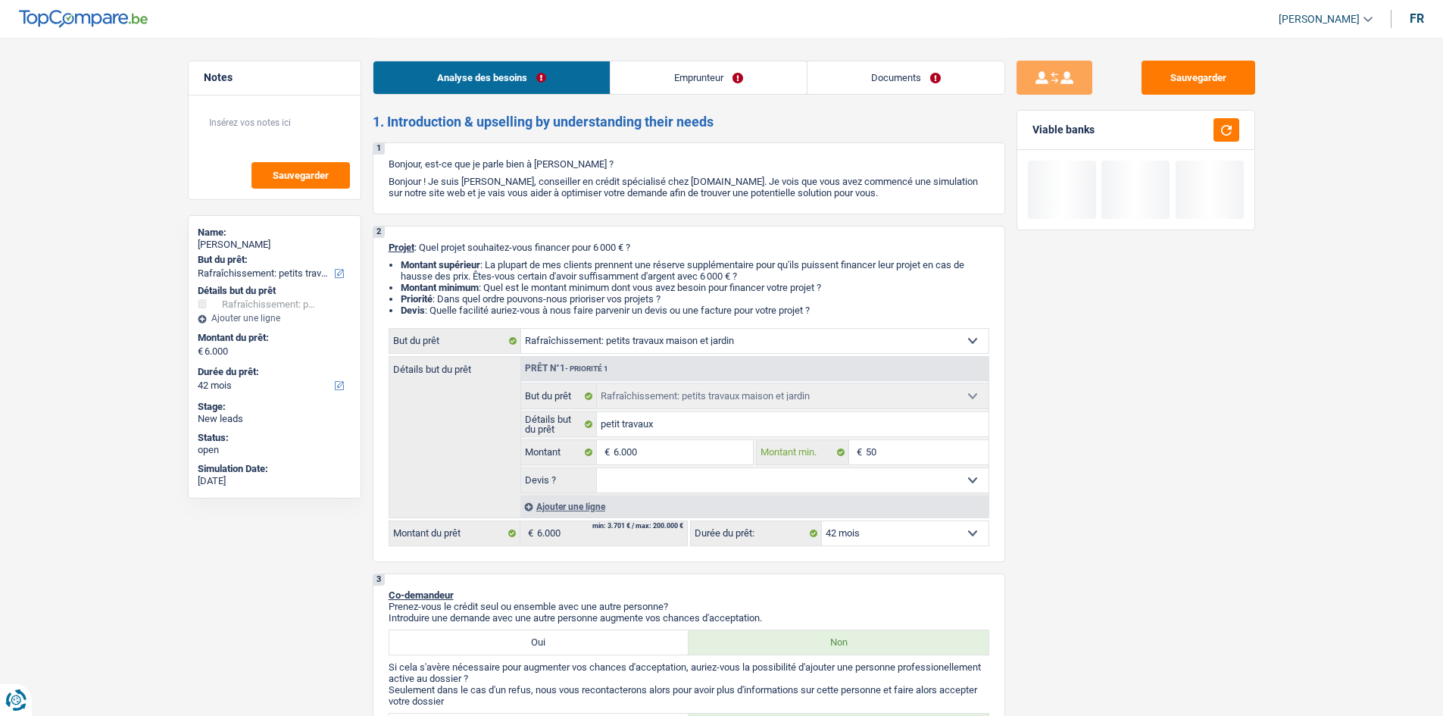
type input "5"
type input "6"
type input "60"
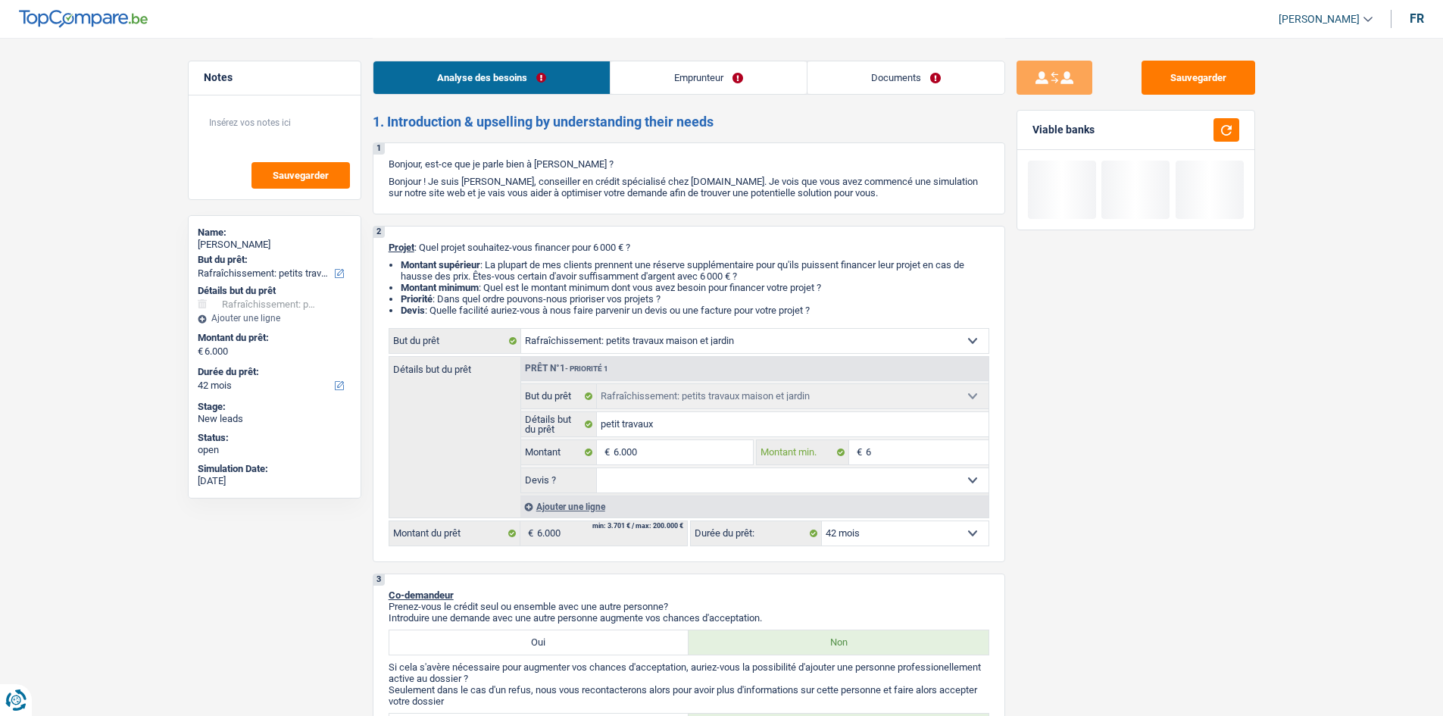
type input "60"
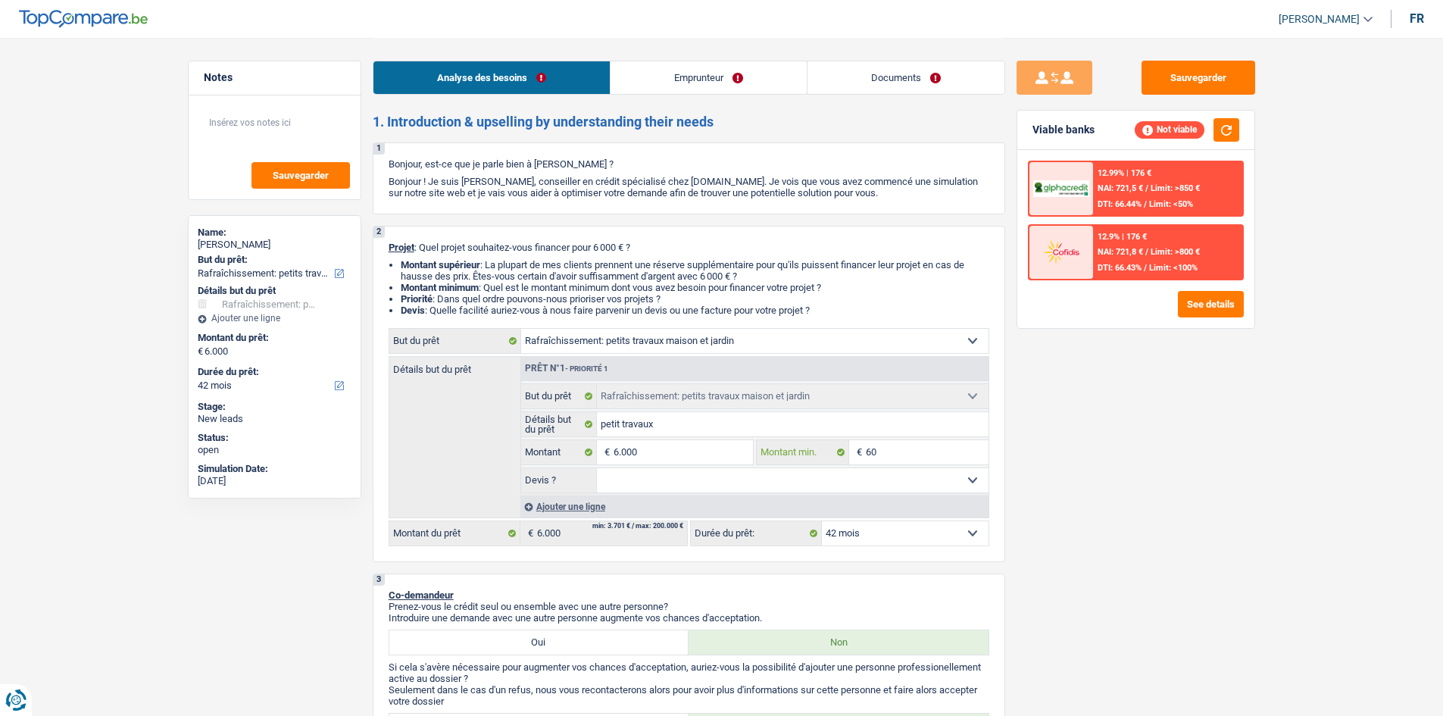
type input "600"
type input "6.000"
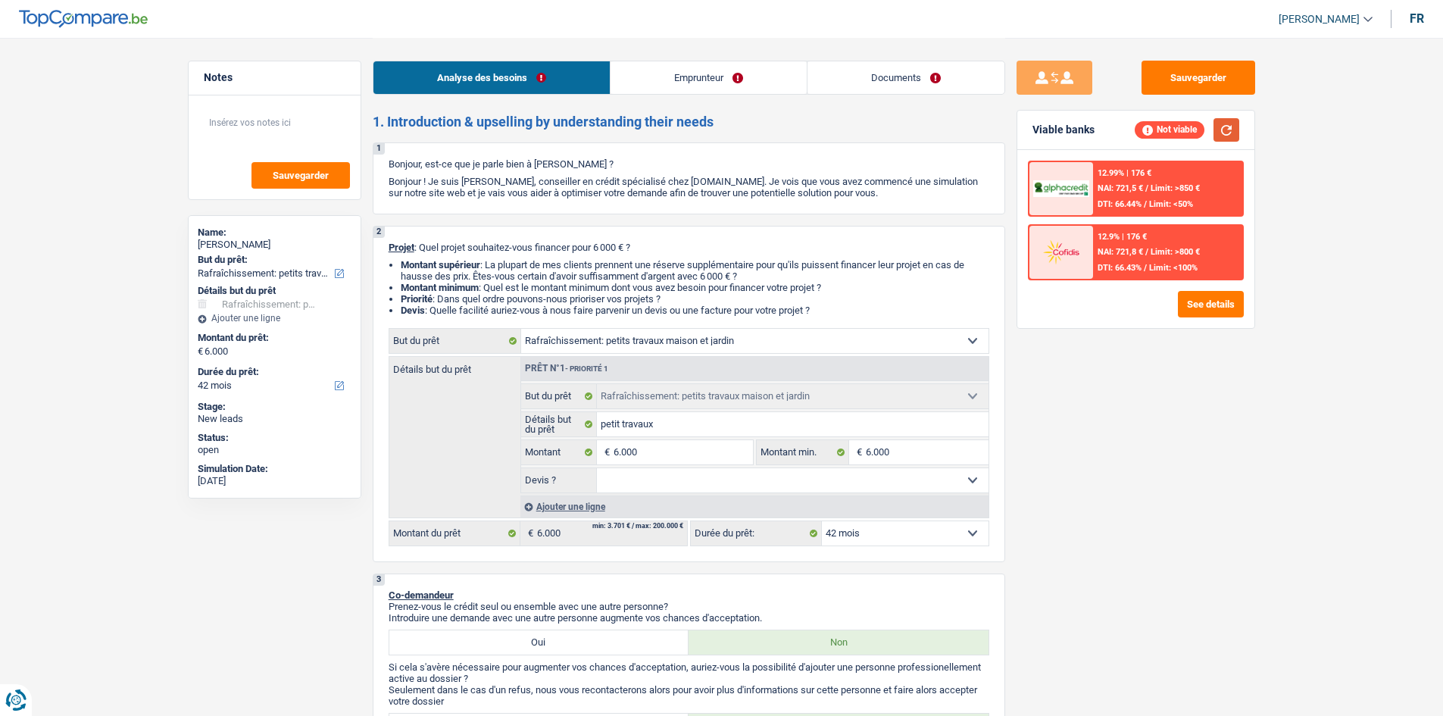
click at [1226, 127] on button "button" at bounding box center [1227, 129] width 26 height 23
click at [1211, 302] on button "See details" at bounding box center [1211, 304] width 66 height 27
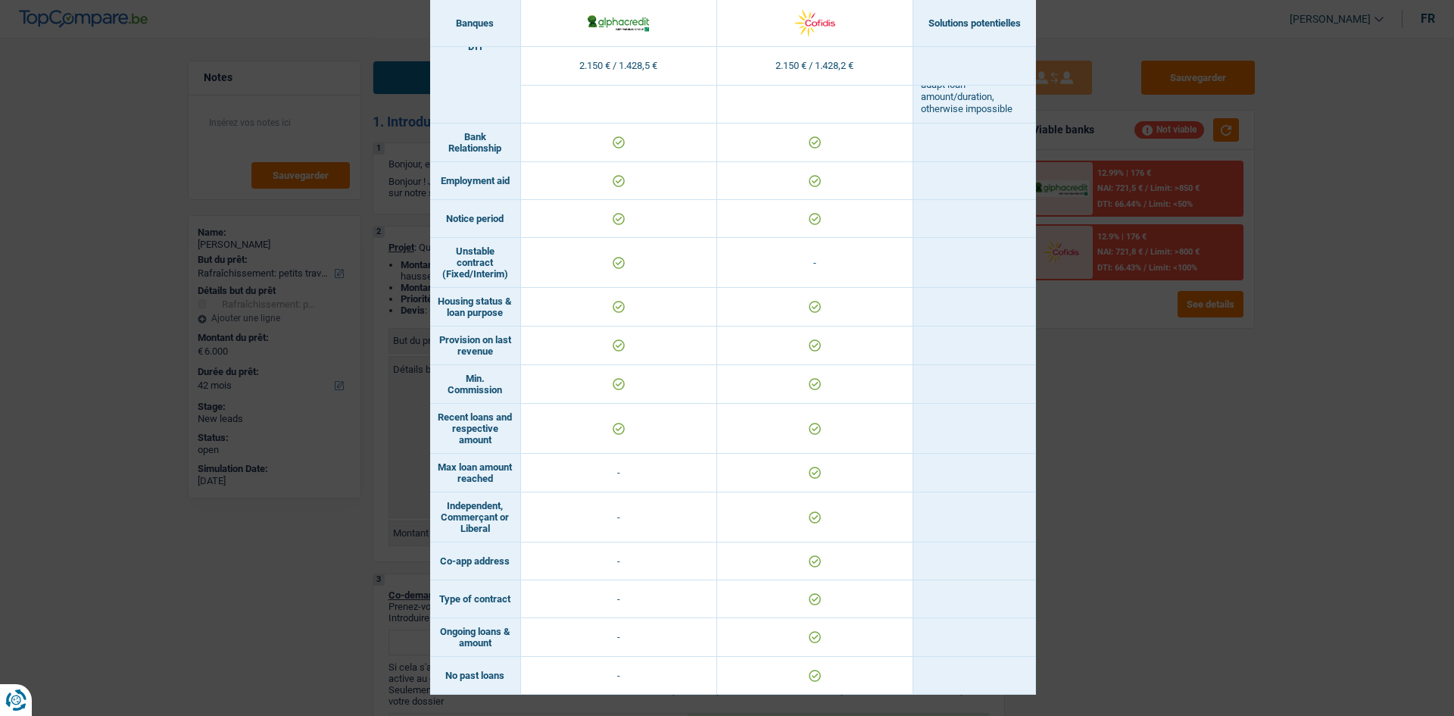
scroll to position [934, 0]
click at [1093, 498] on div "Banks conditions × Banques Solutions potentielles Revenus / Charges 2.150 € / 1…" at bounding box center [727, 358] width 1454 height 716
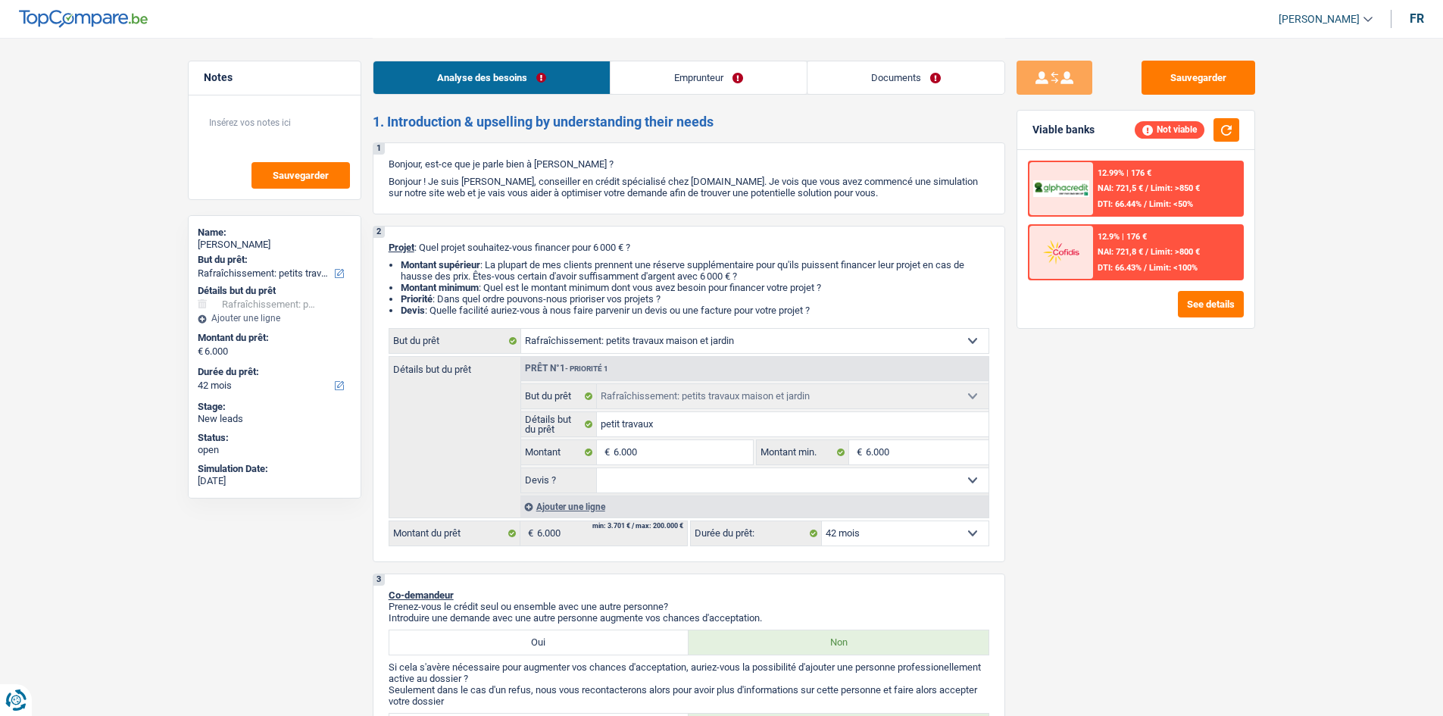
drag, startPoint x: 713, startPoint y: 76, endPoint x: 713, endPoint y: 89, distance: 12.9
click at [713, 76] on link "Emprunteur" at bounding box center [709, 77] width 196 height 33
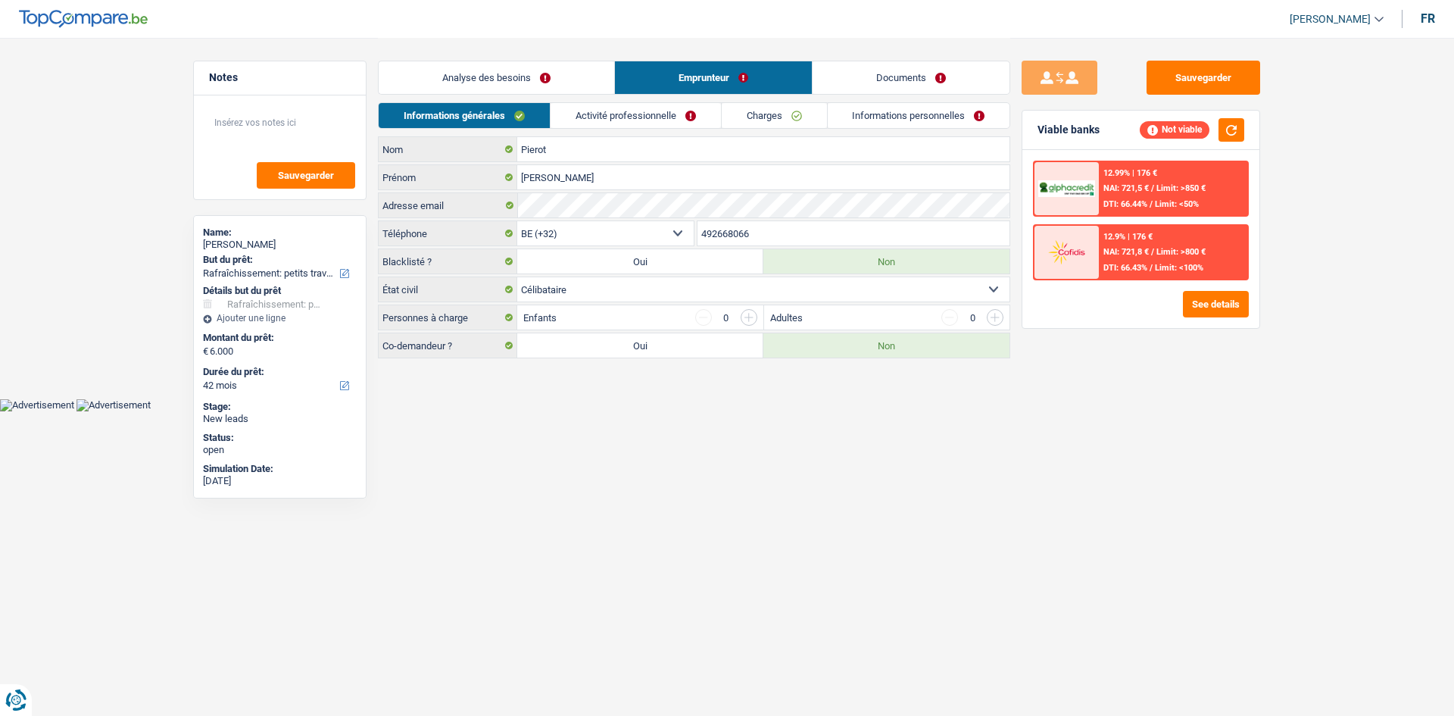
click at [678, 107] on link "Activité professionnelle" at bounding box center [636, 115] width 170 height 25
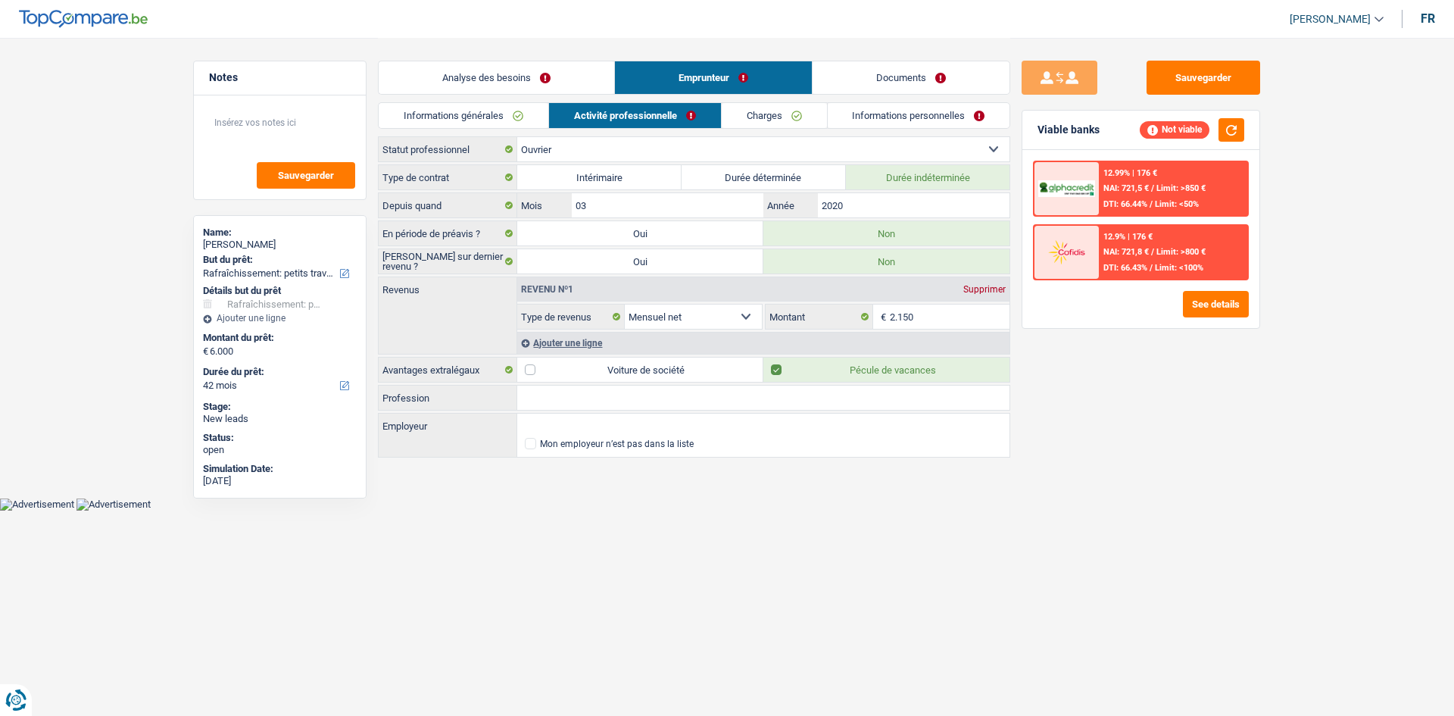
click at [779, 113] on link "Charges" at bounding box center [774, 115] width 105 height 25
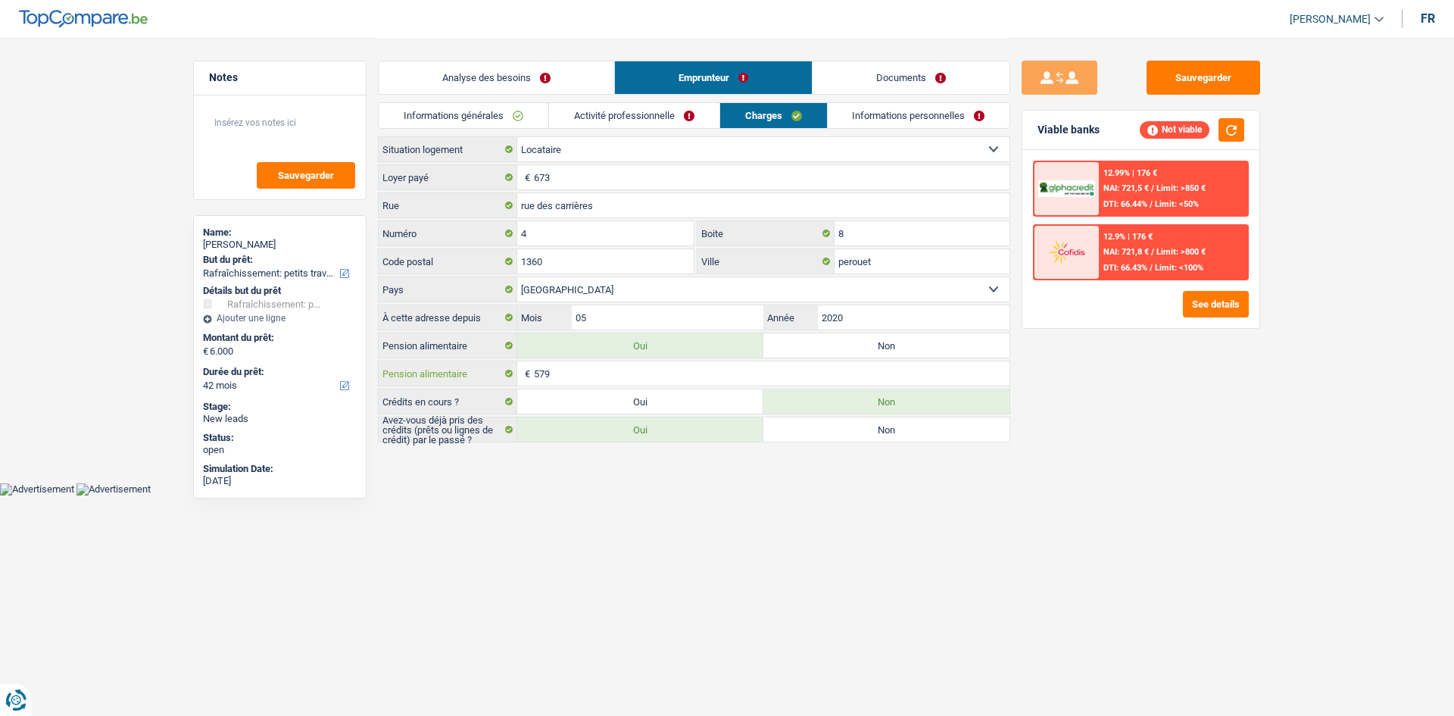
click at [570, 371] on input "579" at bounding box center [772, 373] width 476 height 24
type input "5"
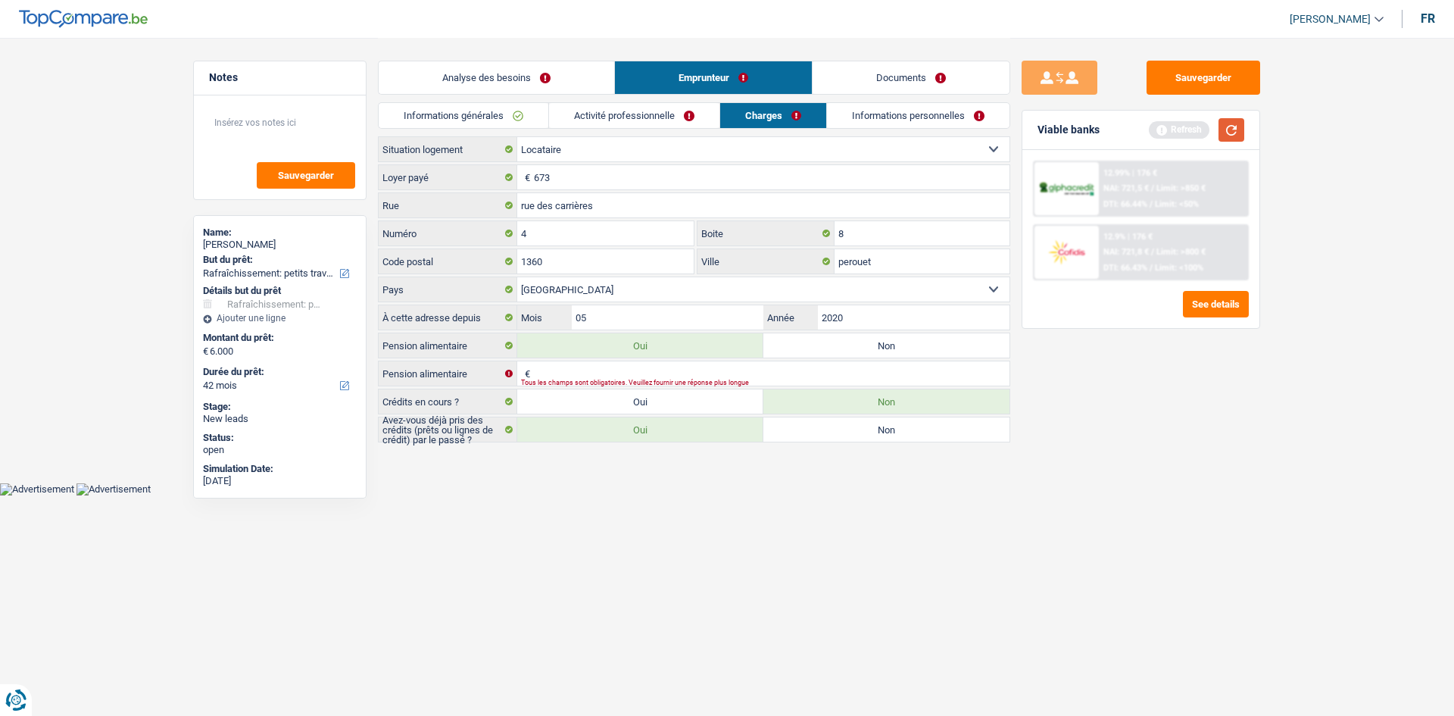
click at [1220, 130] on button "button" at bounding box center [1232, 129] width 26 height 23
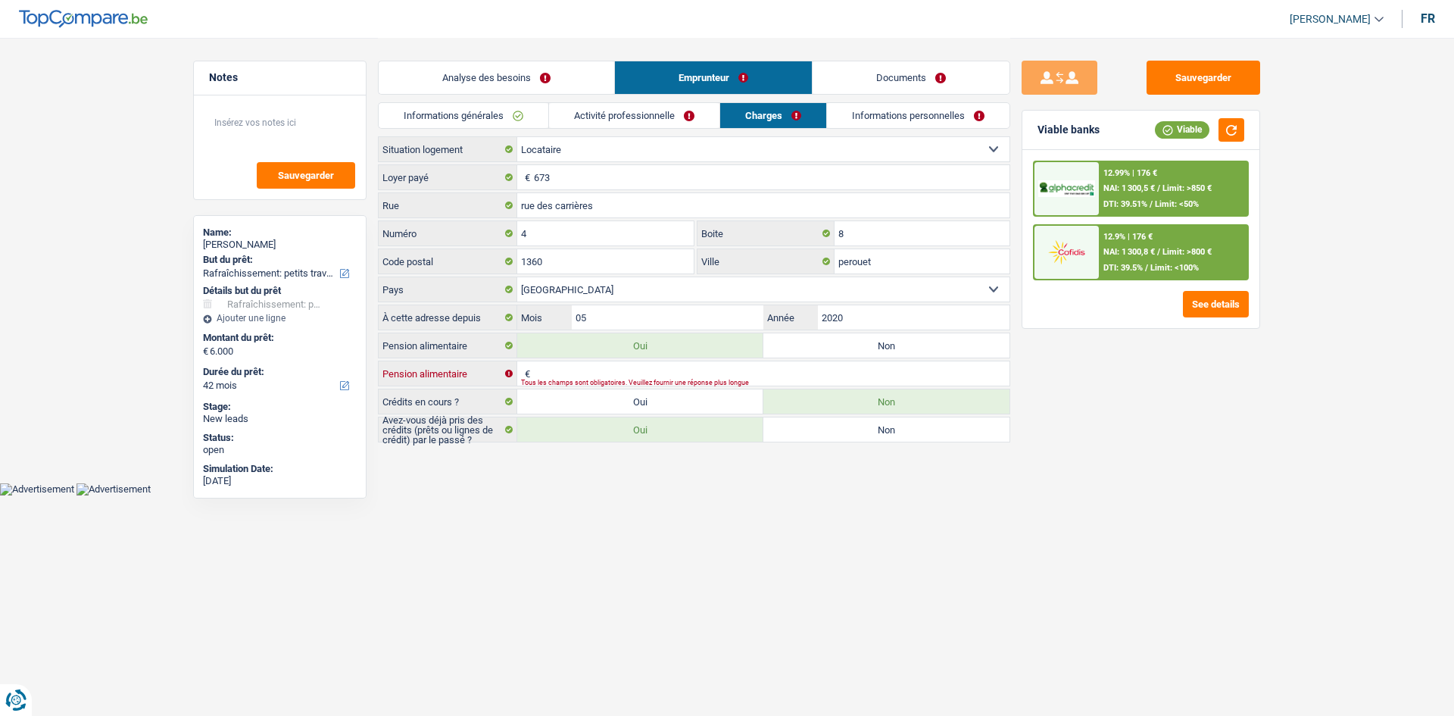
click at [651, 373] on input "Pension alimentaire" at bounding box center [772, 373] width 476 height 24
click at [1216, 554] on div "Sauvegarder Viable banks Viable 12.99% | 176 € NAI: 1 300,5 € / Limit: >850 € D…" at bounding box center [1140, 376] width 261 height 631
click at [676, 121] on link "Activité professionnelle" at bounding box center [634, 115] width 170 height 25
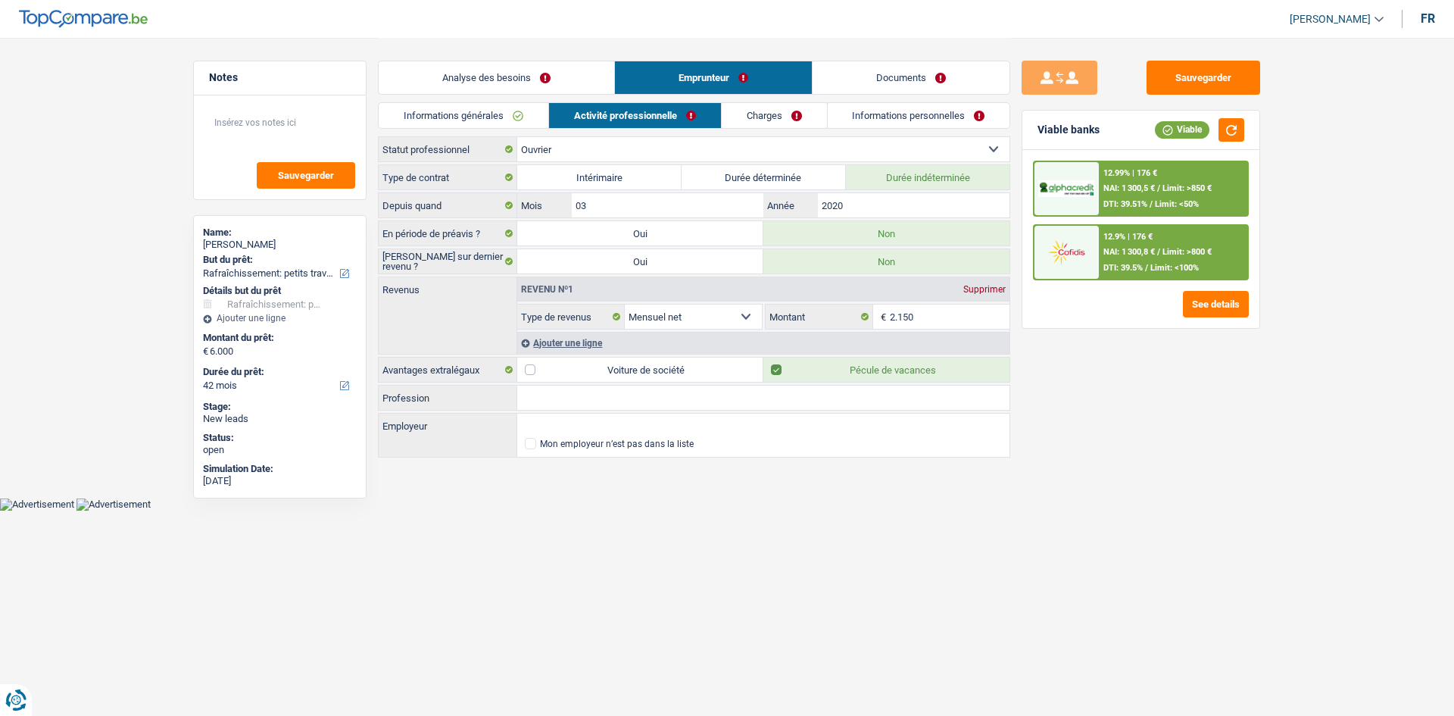
click at [676, 121] on link "Activité professionnelle" at bounding box center [635, 115] width 172 height 25
click at [485, 108] on link "Informations générales" at bounding box center [464, 115] width 170 height 25
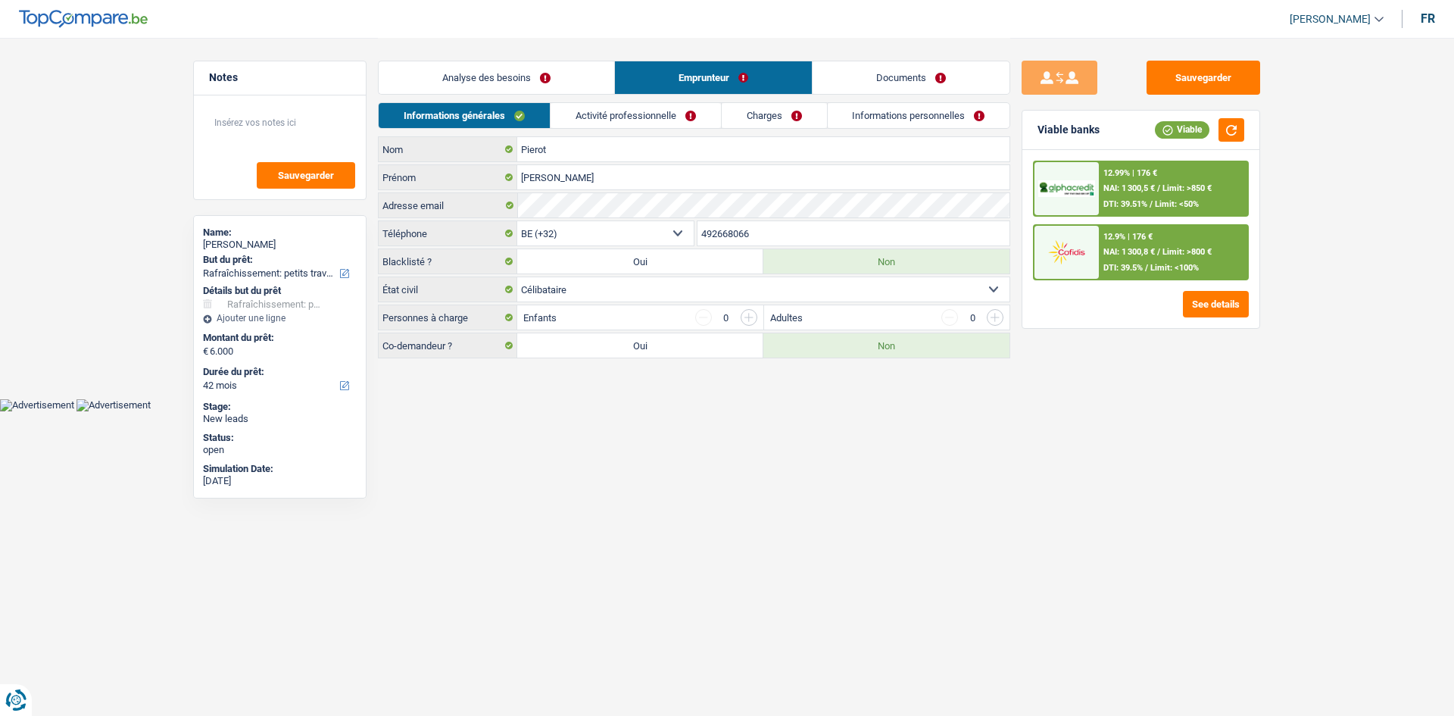
click at [484, 77] on link "Analyse des besoins" at bounding box center [497, 77] width 236 height 33
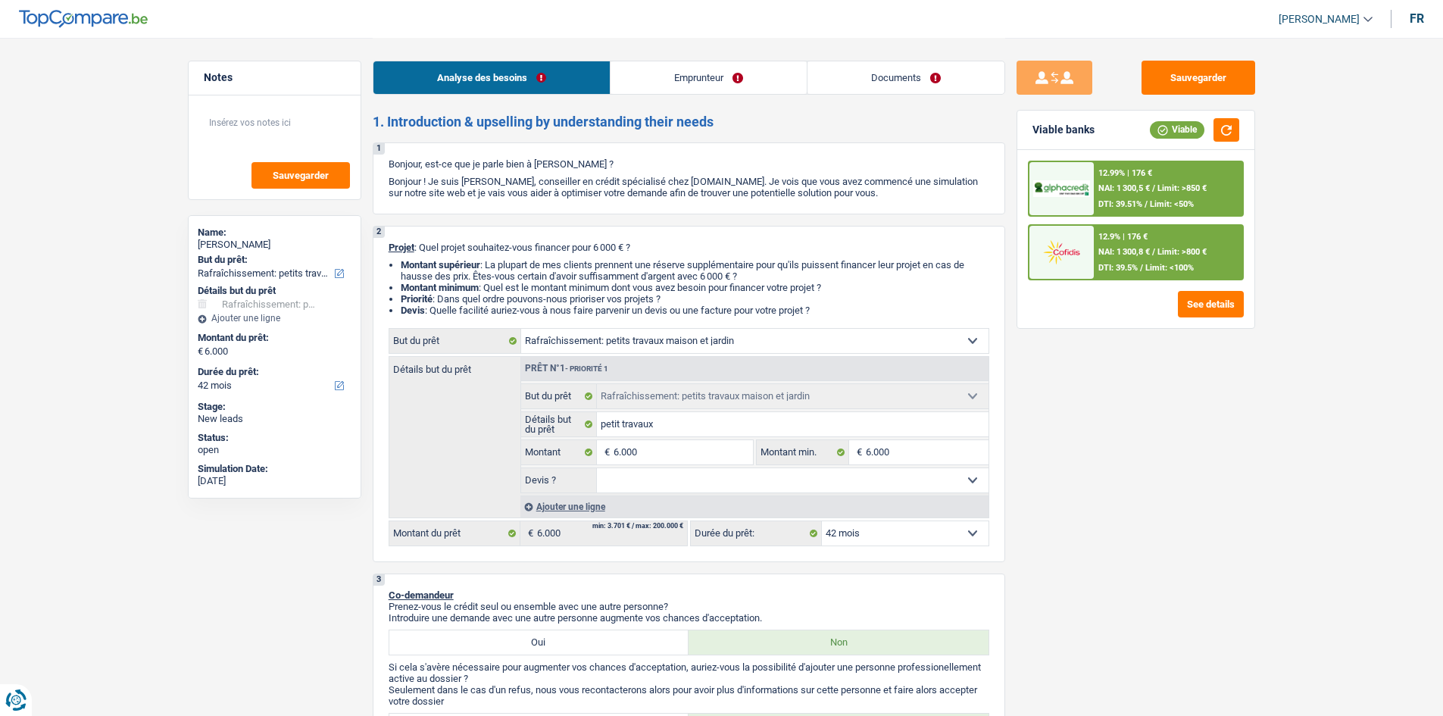
click at [652, 72] on link "Emprunteur" at bounding box center [709, 77] width 196 height 33
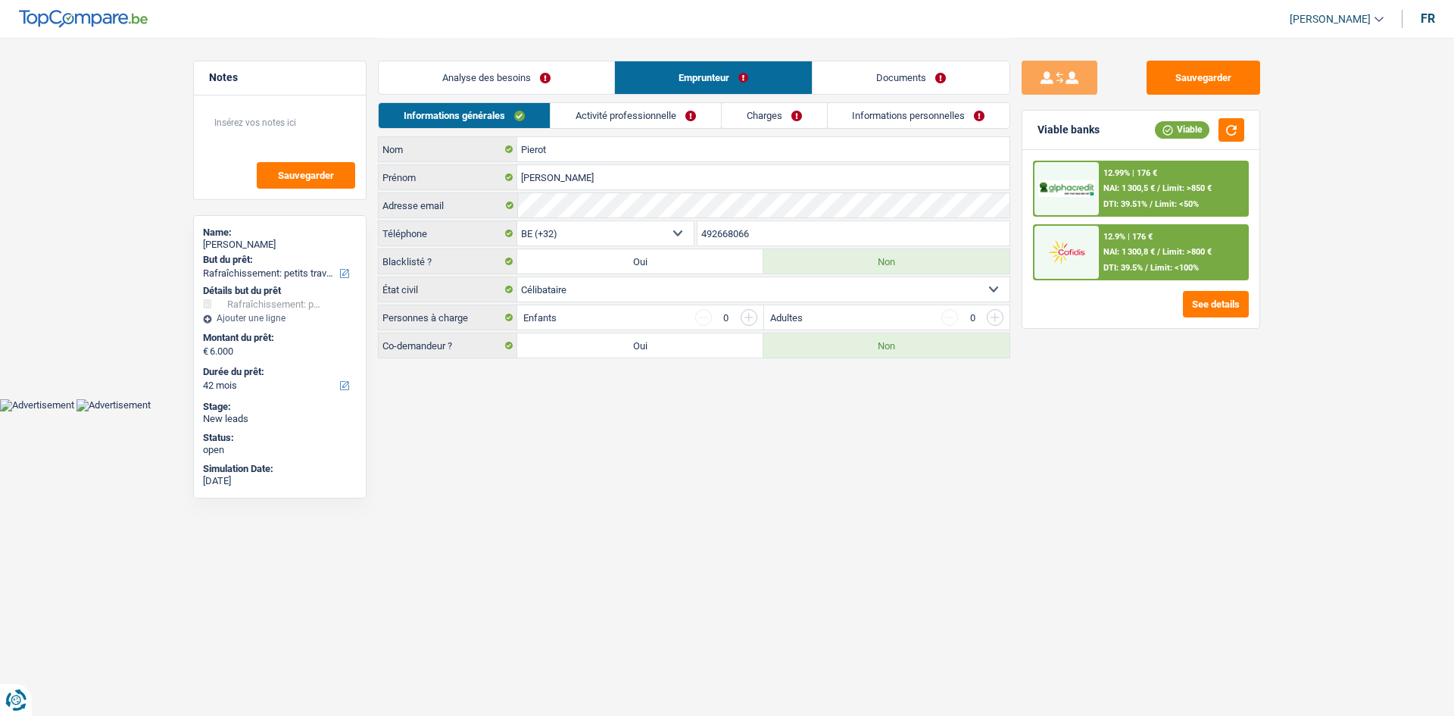
click at [673, 116] on link "Activité professionnelle" at bounding box center [636, 115] width 170 height 25
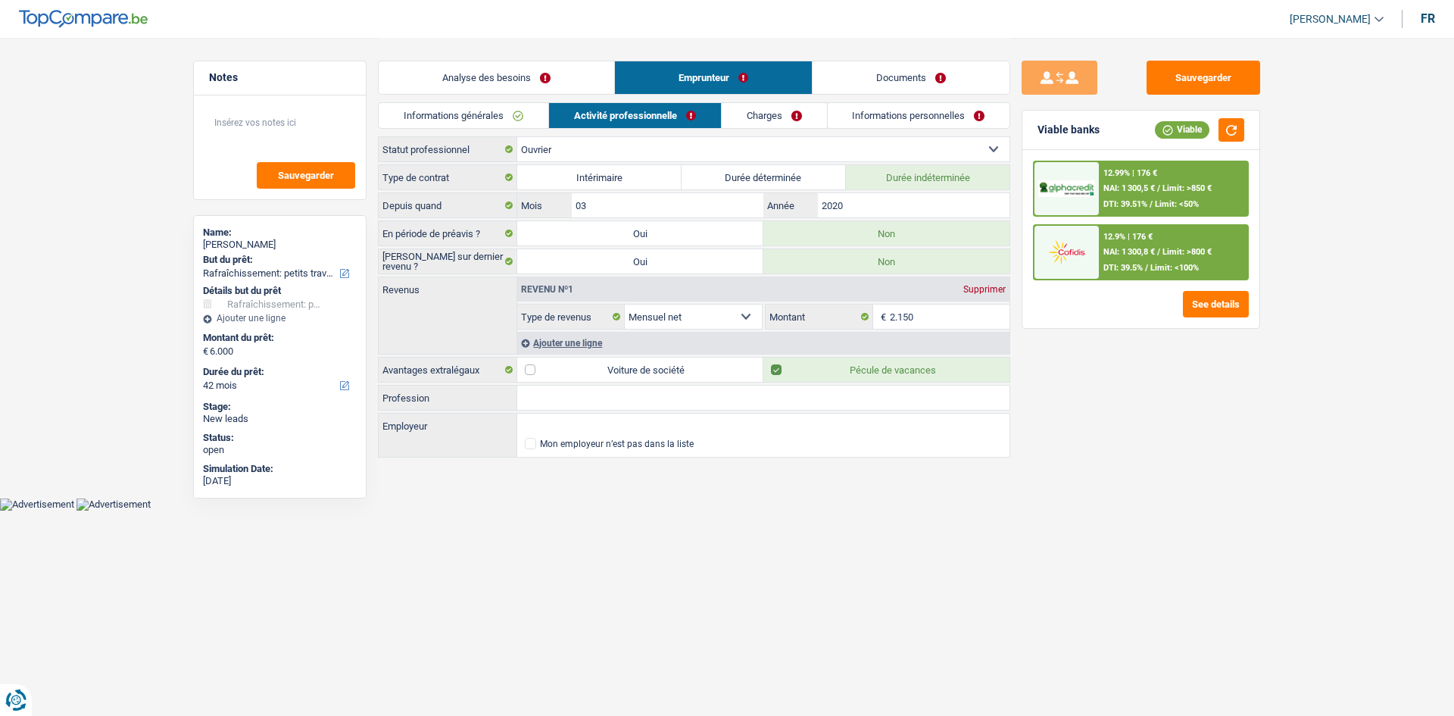
click at [762, 123] on link "Charges" at bounding box center [774, 115] width 105 height 25
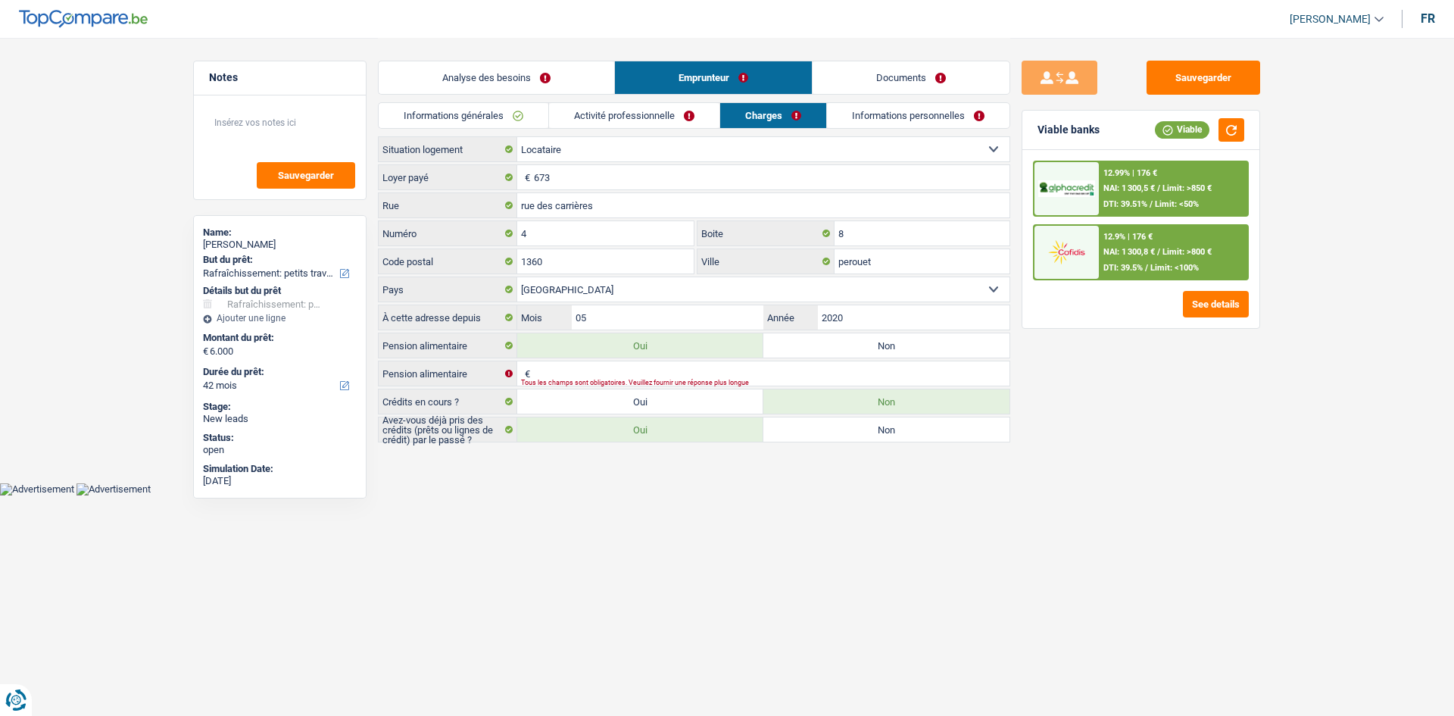
click at [658, 109] on link "Activité professionnelle" at bounding box center [634, 115] width 170 height 25
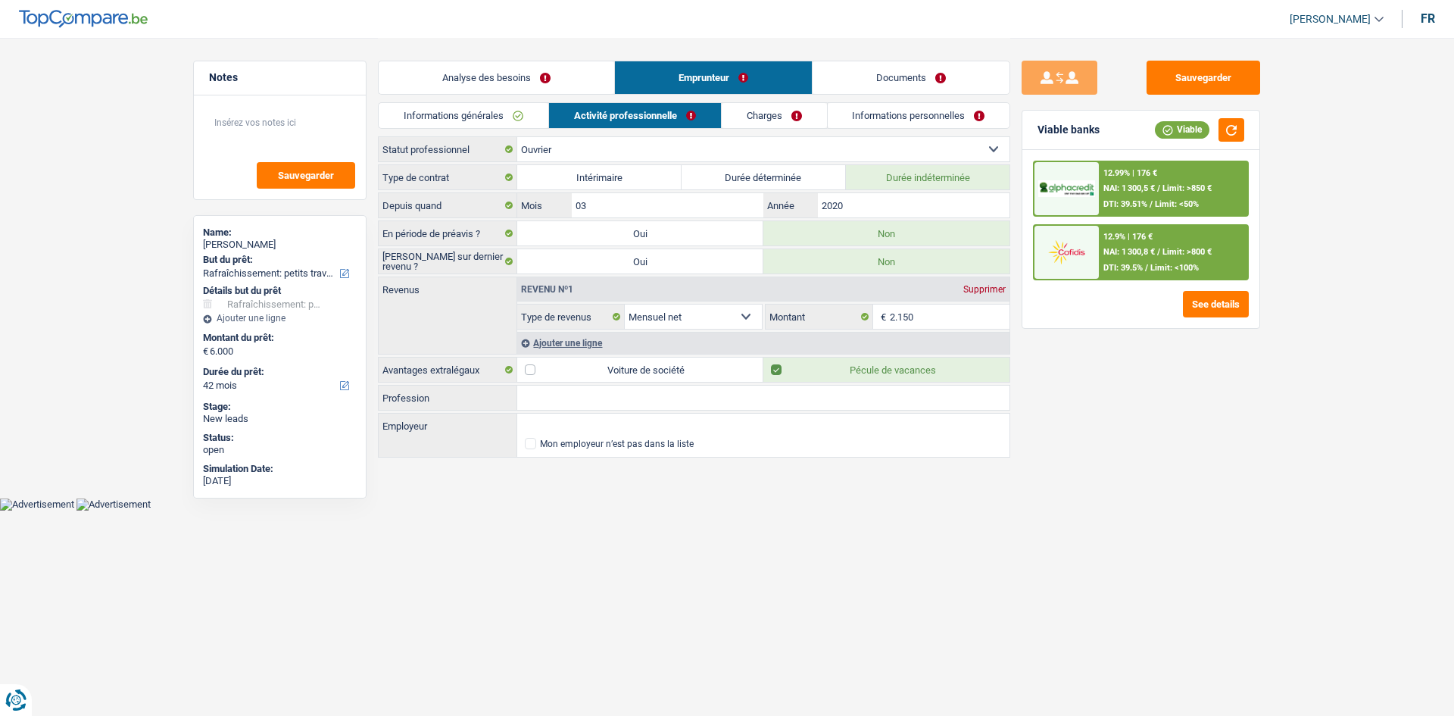
click at [604, 393] on input "Profession" at bounding box center [763, 398] width 492 height 24
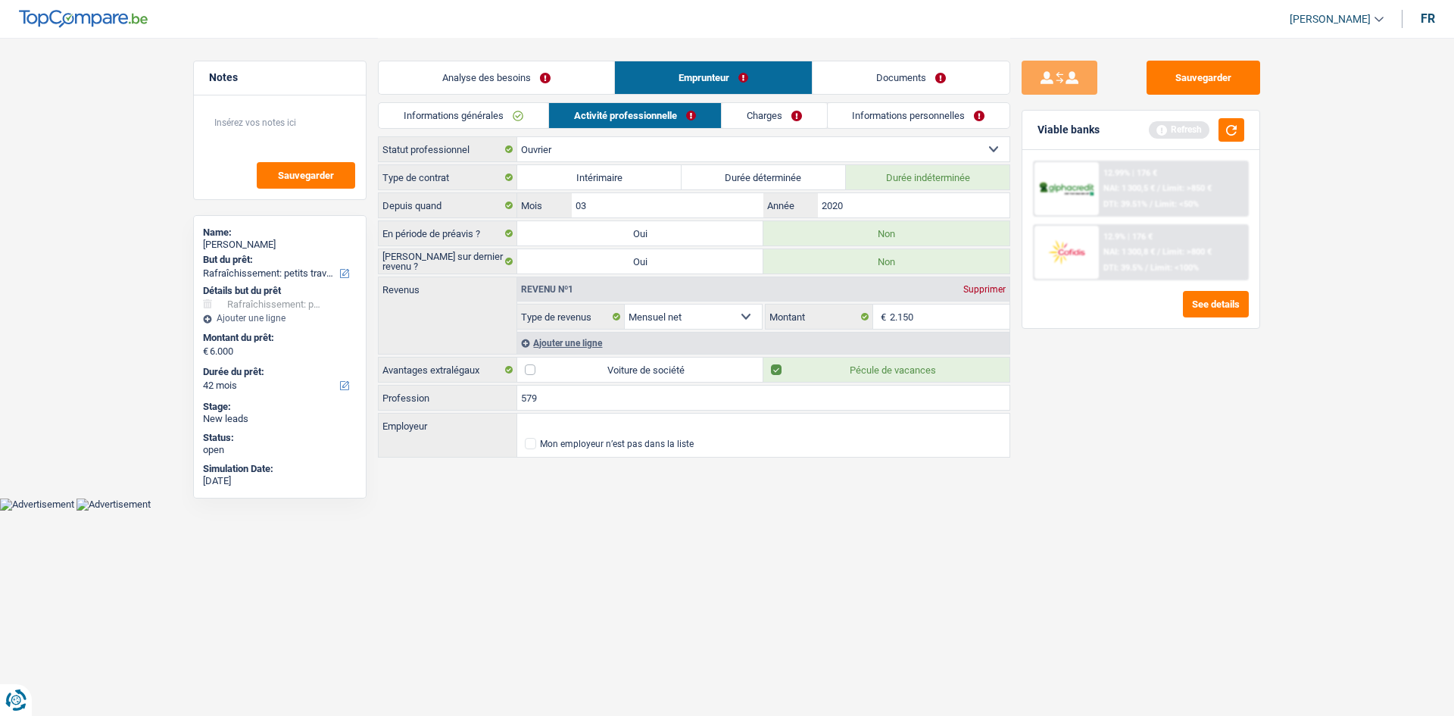
click at [576, 395] on input "579" at bounding box center [763, 398] width 492 height 24
type input "5"
click at [1232, 128] on button "button" at bounding box center [1232, 129] width 26 height 23
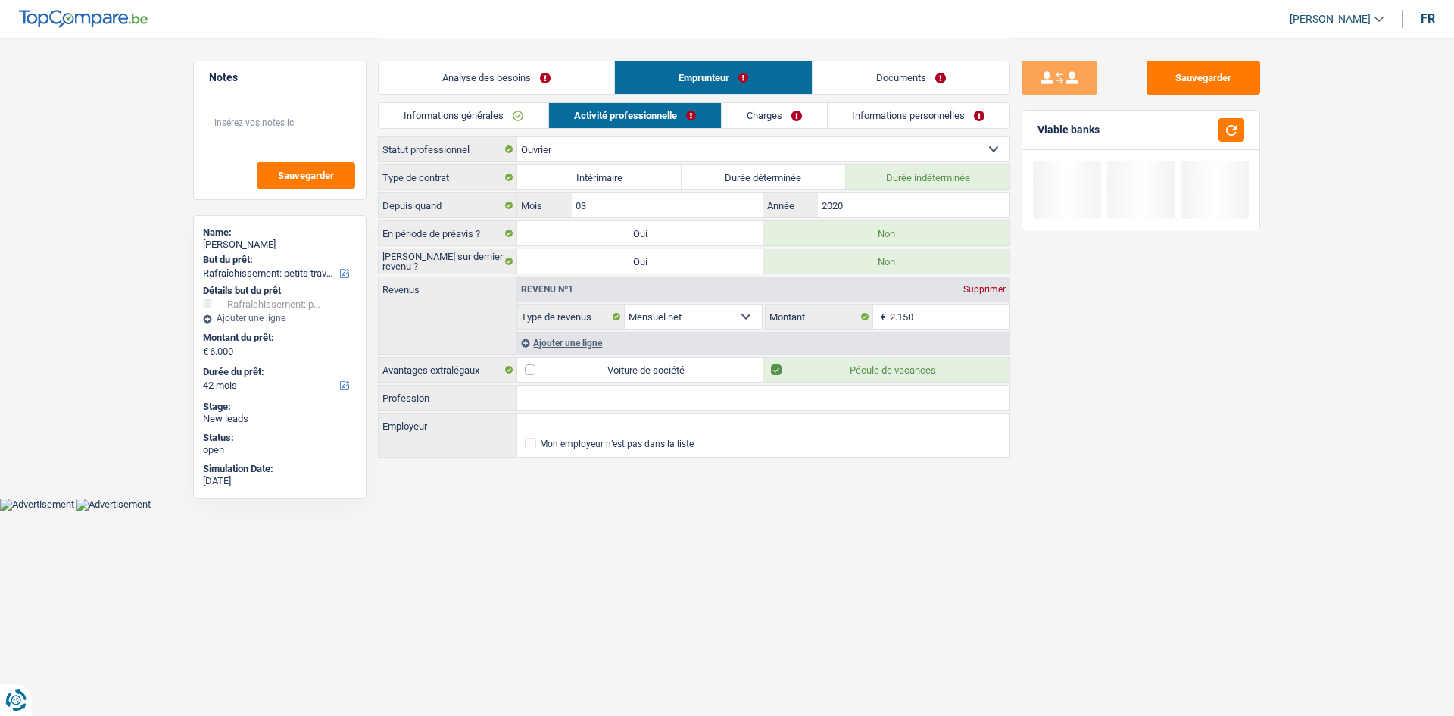
click at [745, 111] on link "Charges" at bounding box center [774, 115] width 105 height 25
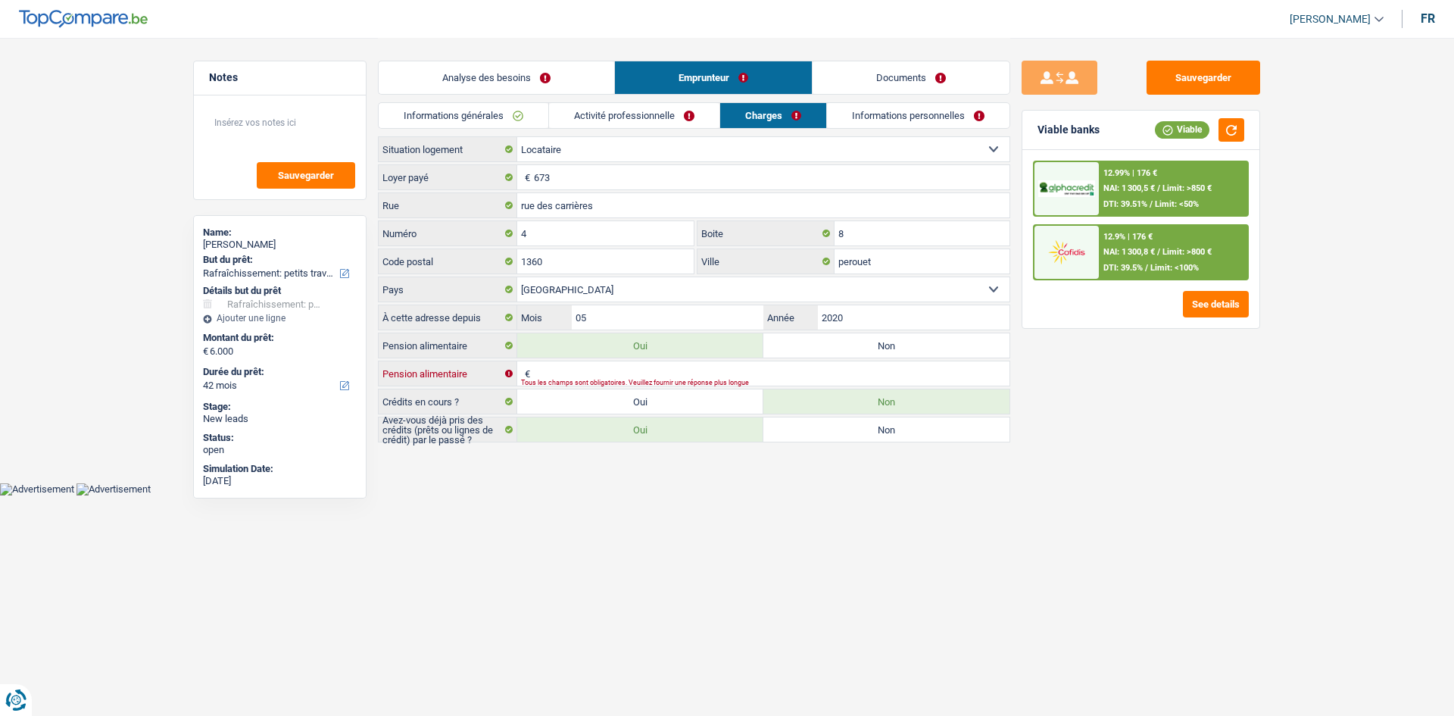
click at [575, 373] on input "Pension alimentaire" at bounding box center [772, 373] width 476 height 24
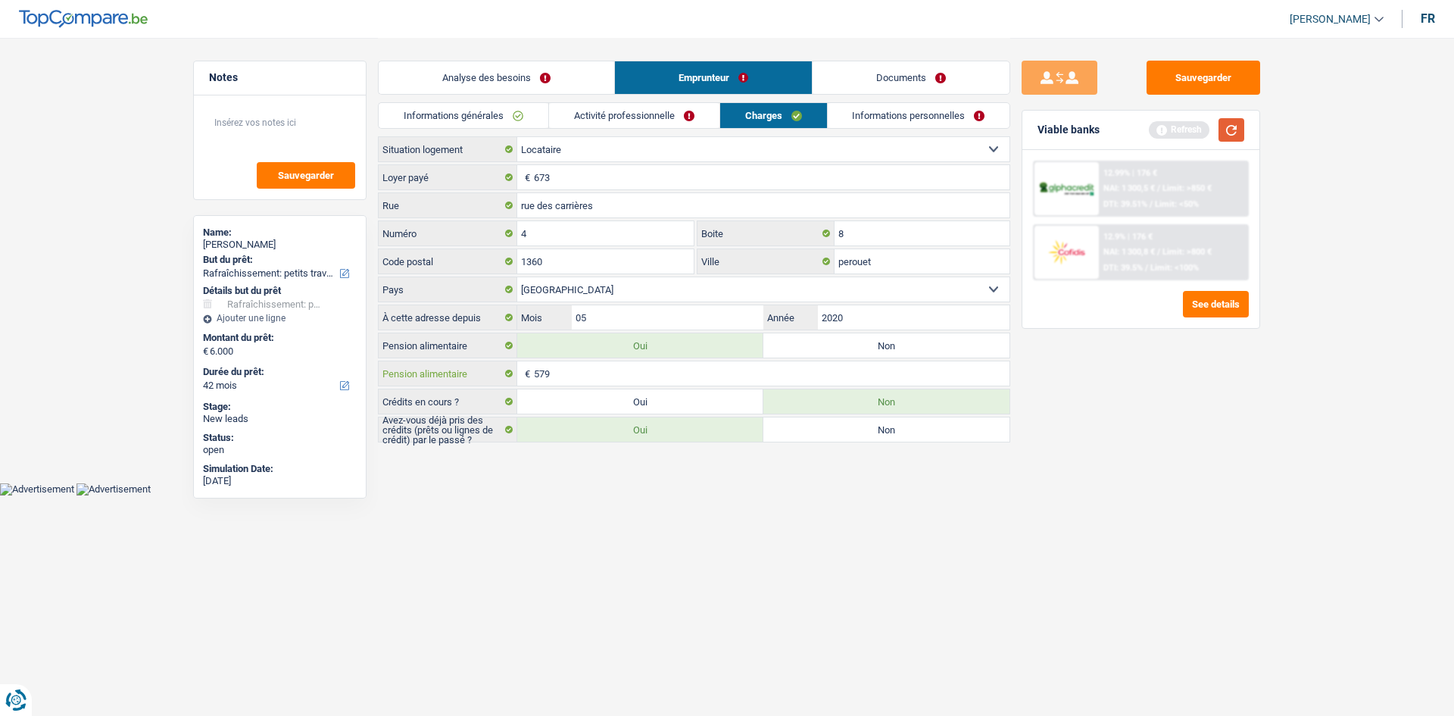
type input "579"
click at [1226, 119] on button "button" at bounding box center [1232, 129] width 26 height 23
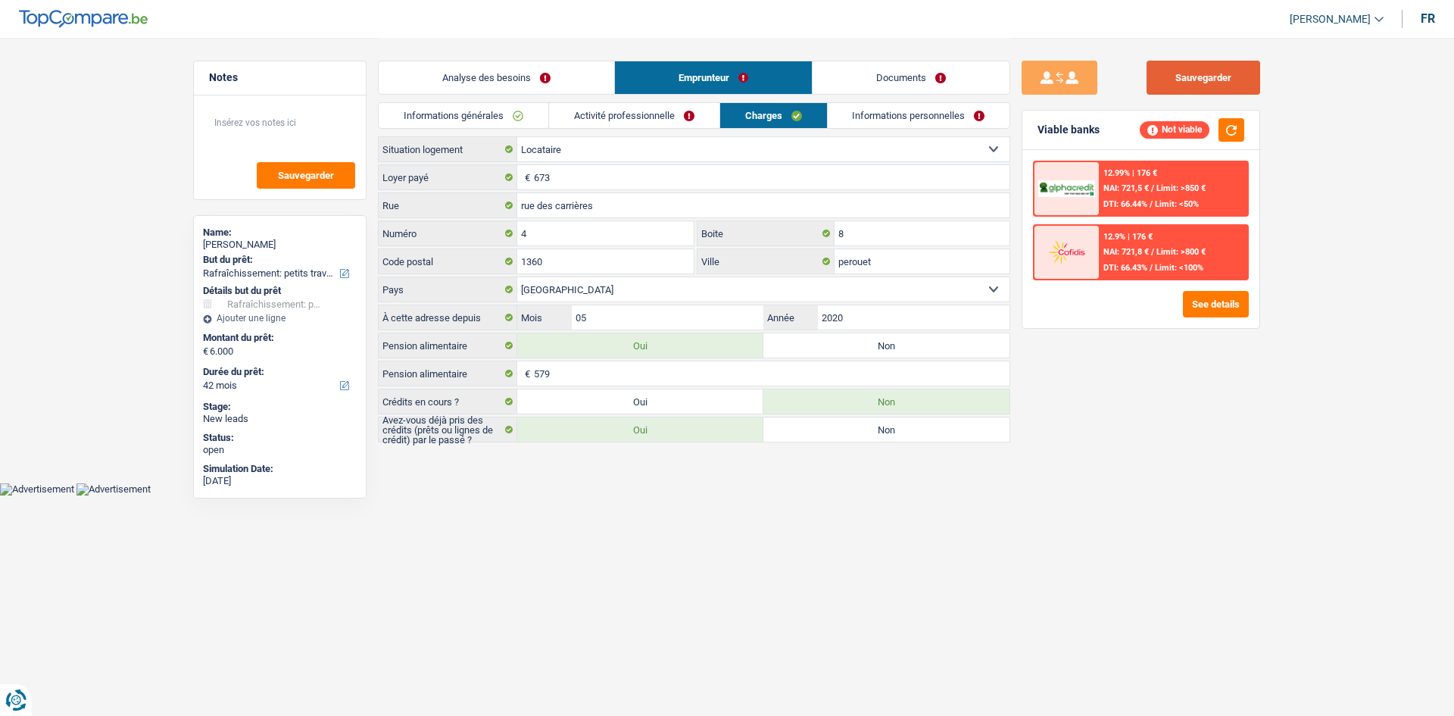
drag, startPoint x: 1180, startPoint y: 76, endPoint x: 1170, endPoint y: 77, distance: 9.9
click at [1180, 76] on button "Sauvegarder" at bounding box center [1204, 78] width 114 height 34
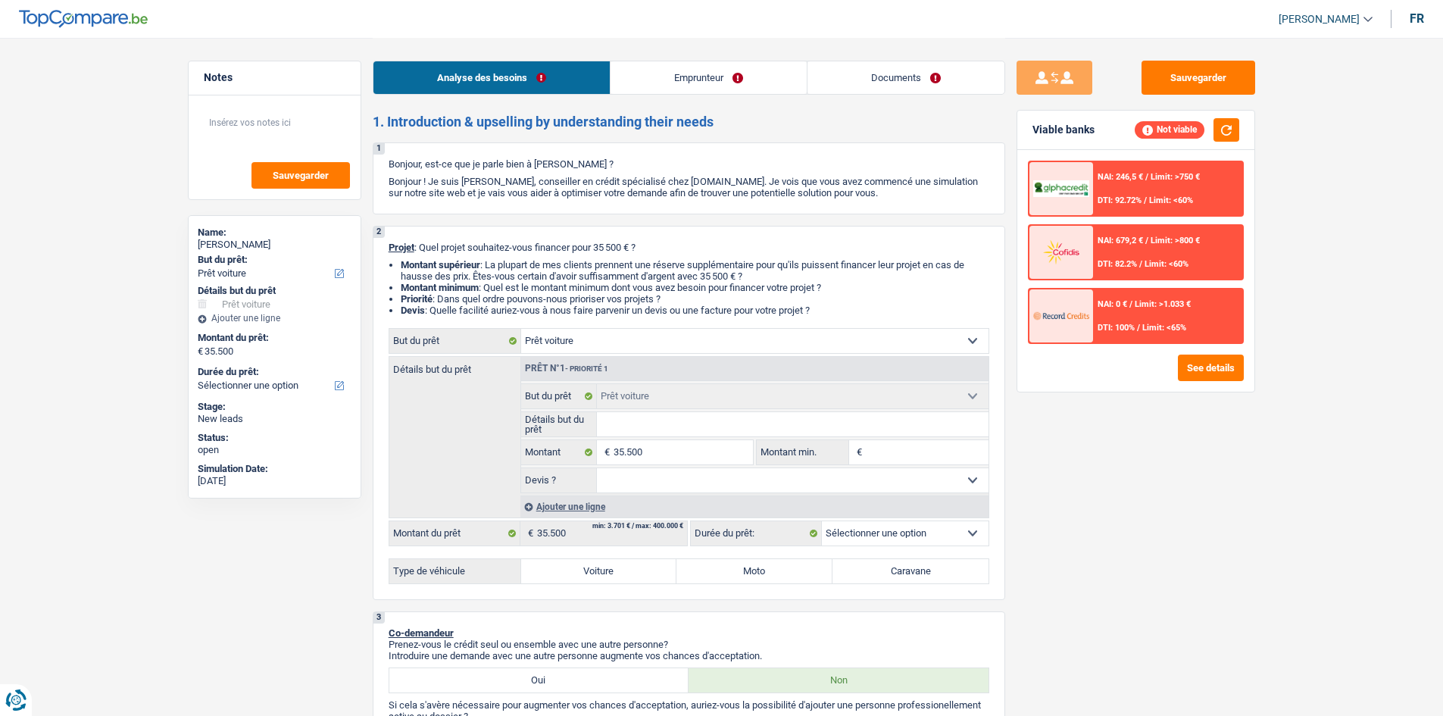
select select "car"
select select "mutuality"
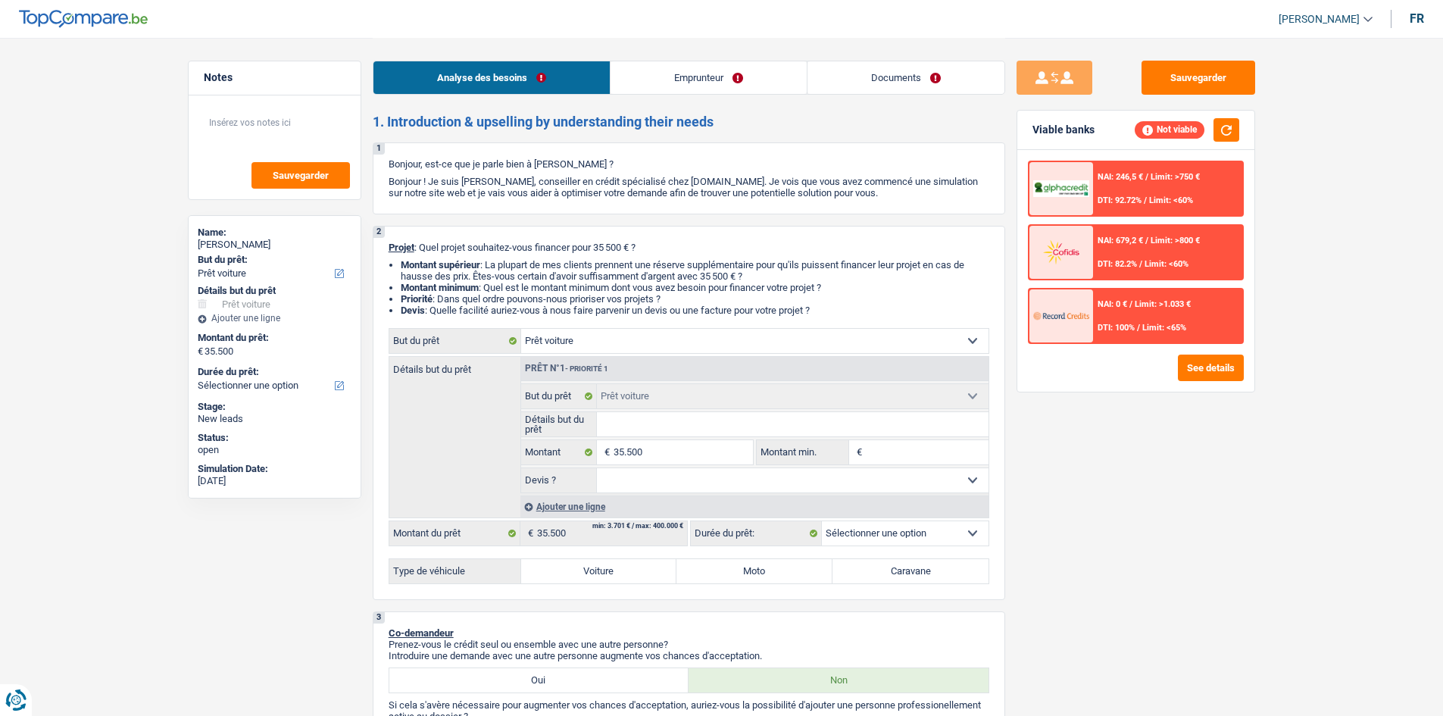
select select "familyAllowances"
select select "mutualityIndemnity"
select select "alimony"
select select "ownerWithMortgage"
select select "mortgage"
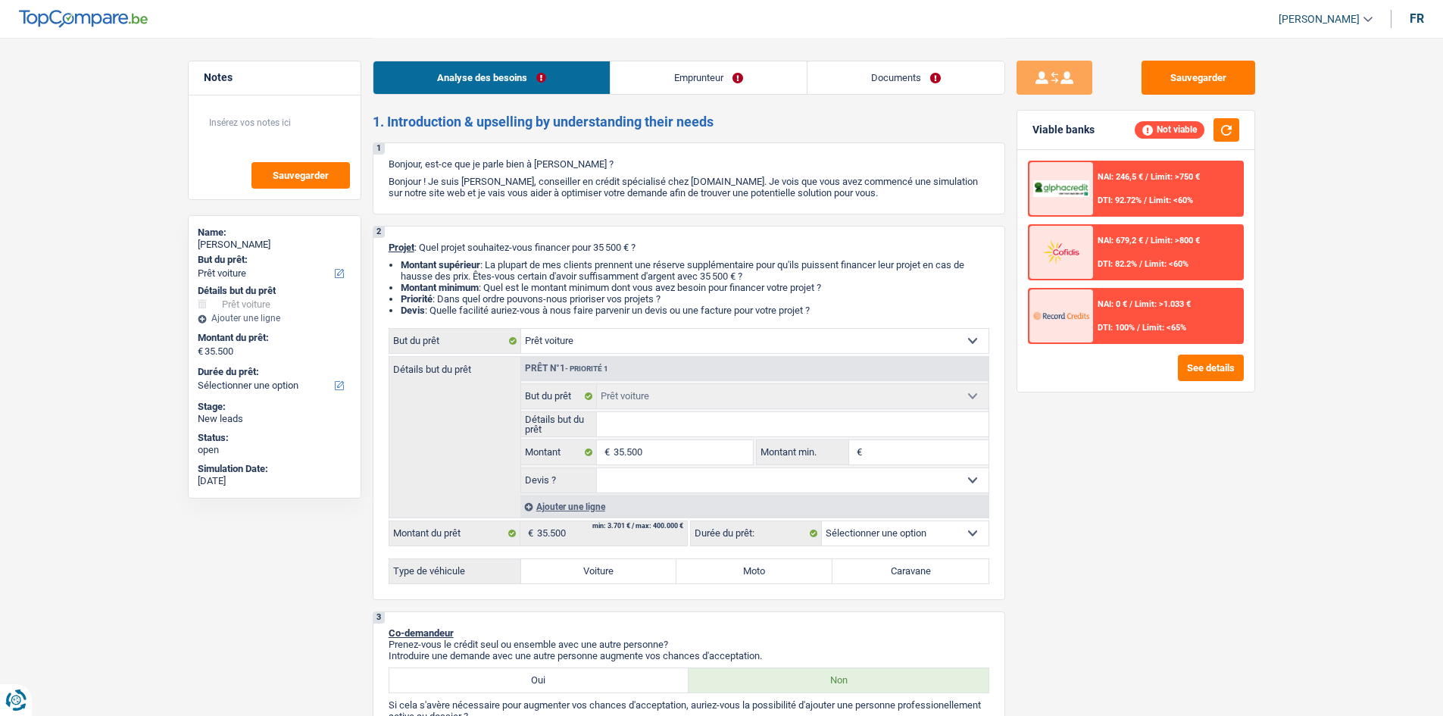
select select "300"
select select "car"
drag, startPoint x: 886, startPoint y: 192, endPoint x: 383, endPoint y: 166, distance: 504.4
click at [383, 166] on div "1 Bonjour, est-ce que je parle bien à [PERSON_NAME] ? Bonjour ! Je suis [PERSON…" at bounding box center [689, 178] width 633 height 72
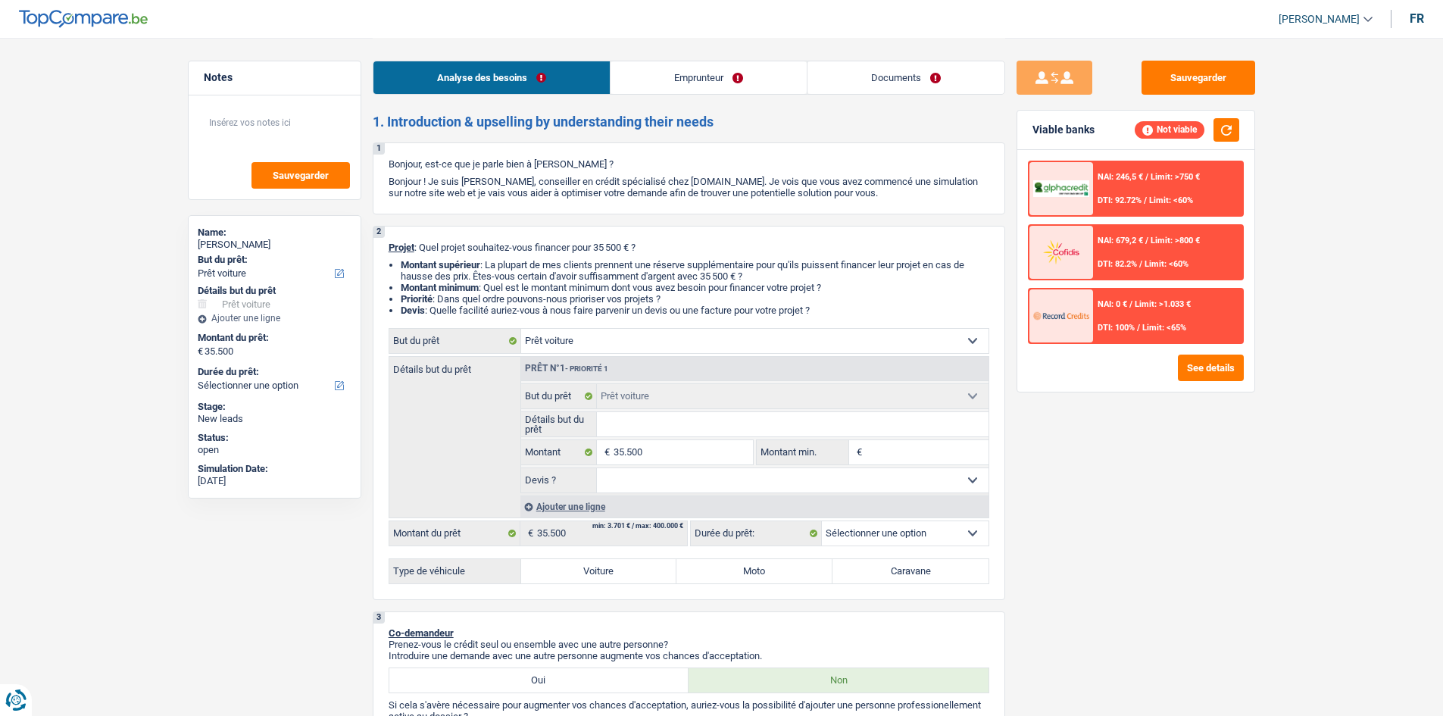
click at [383, 165] on div "1 Bonjour, est-ce que je parle bien à [PERSON_NAME] ? Bonjour ! Je suis [PERSON…" at bounding box center [689, 178] width 633 height 72
drag, startPoint x: 388, startPoint y: 158, endPoint x: 906, endPoint y: 188, distance: 519.0
click at [906, 188] on div "1 Bonjour, est-ce que je parle bien à [PERSON_NAME] ? Bonjour ! Je suis [PERSON…" at bounding box center [689, 178] width 633 height 72
click at [893, 199] on div "1 Bonjour, est-ce que je parle bien à [PERSON_NAME] ? Bonjour ! Je suis [PERSON…" at bounding box center [689, 178] width 633 height 72
drag, startPoint x: 880, startPoint y: 195, endPoint x: 382, endPoint y: 161, distance: 499.6
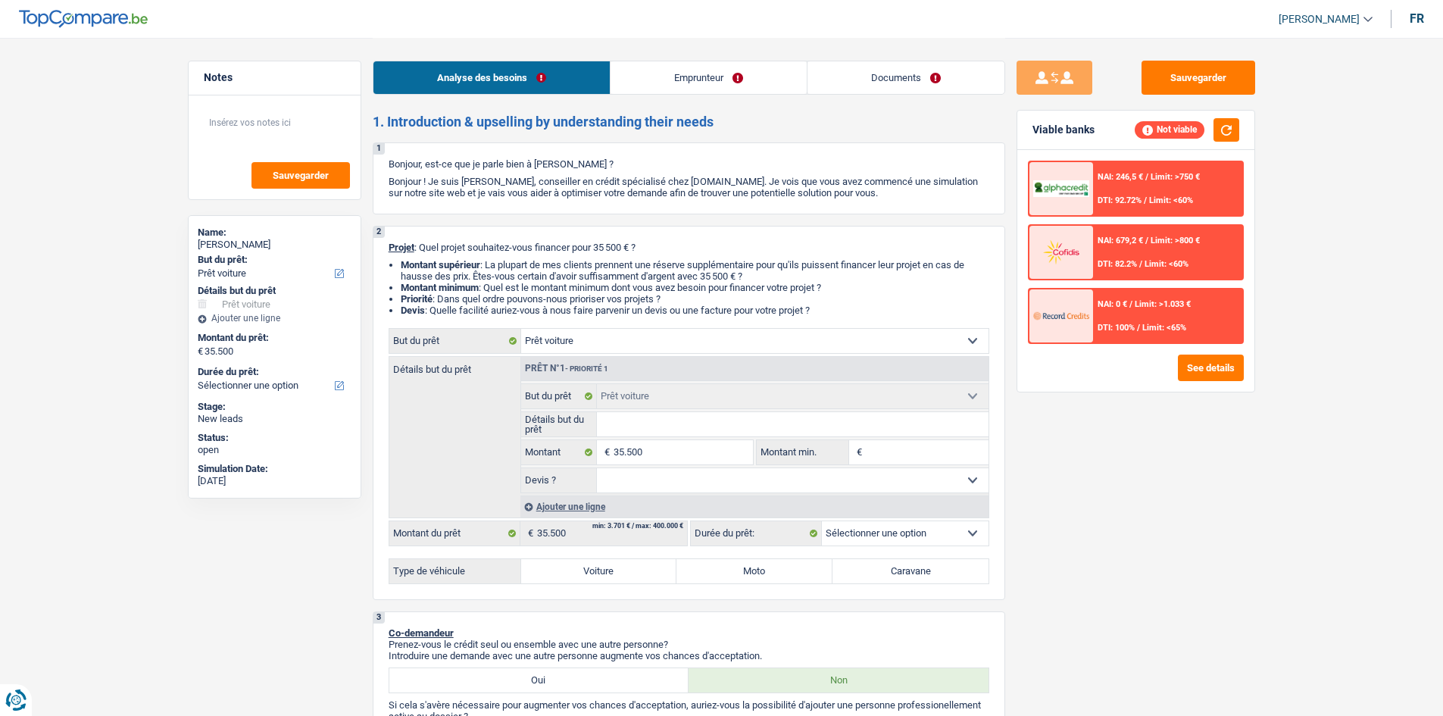
click at [382, 161] on div "1 Bonjour, est-ce que je parle bien à [PERSON_NAME] ? Bonjour ! Je suis [PERSON…" at bounding box center [689, 178] width 633 height 72
click at [383, 161] on div "1 Bonjour, est-ce que je parle bien à [PERSON_NAME] ? Bonjour ! Je suis [PERSON…" at bounding box center [689, 178] width 633 height 72
click at [391, 162] on p "Bonjour, est-ce que je parle bien à [PERSON_NAME] ?" at bounding box center [689, 163] width 601 height 11
drag, startPoint x: 386, startPoint y: 162, endPoint x: 898, endPoint y: 198, distance: 513.4
click at [898, 198] on div "1 Bonjour, est-ce que je parle bien à [PERSON_NAME] ? Bonjour ! Je suis [PERSON…" at bounding box center [689, 178] width 633 height 72
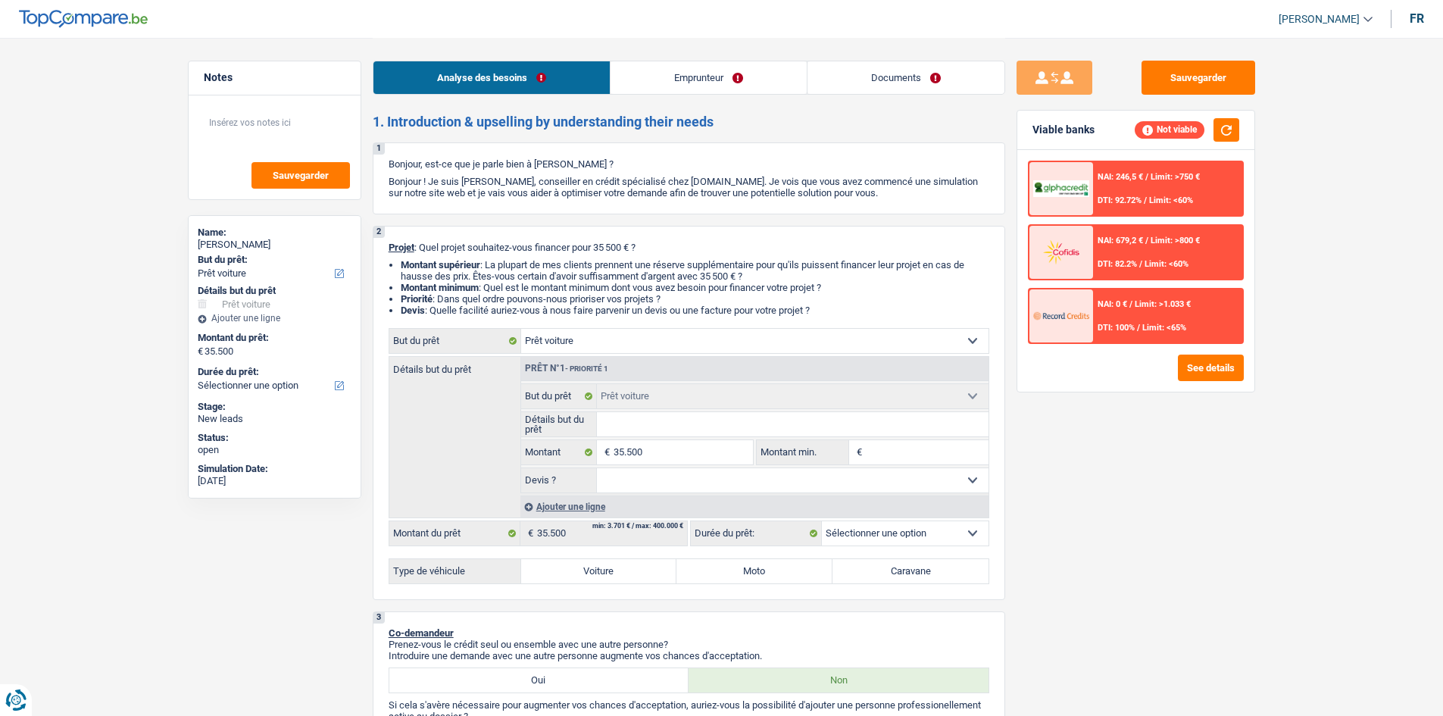
click at [898, 198] on div "1 Bonjour, est-ce que je parle bien à [PERSON_NAME] ? Bonjour ! Je suis [PERSON…" at bounding box center [689, 178] width 633 height 72
select select "car"
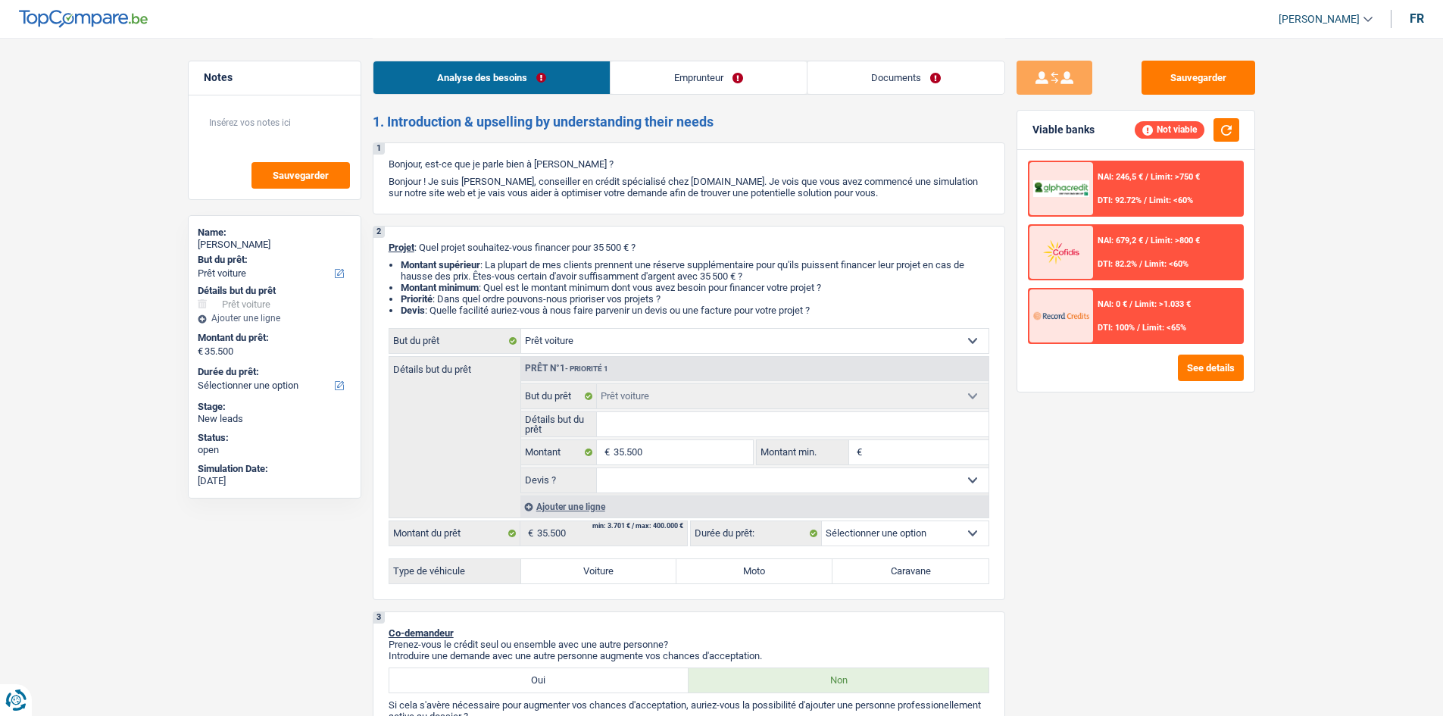
select select "mutuality"
select select "familyAllowances"
select select "mutualityIndemnity"
select select "alimony"
select select "ownerWithMortgage"
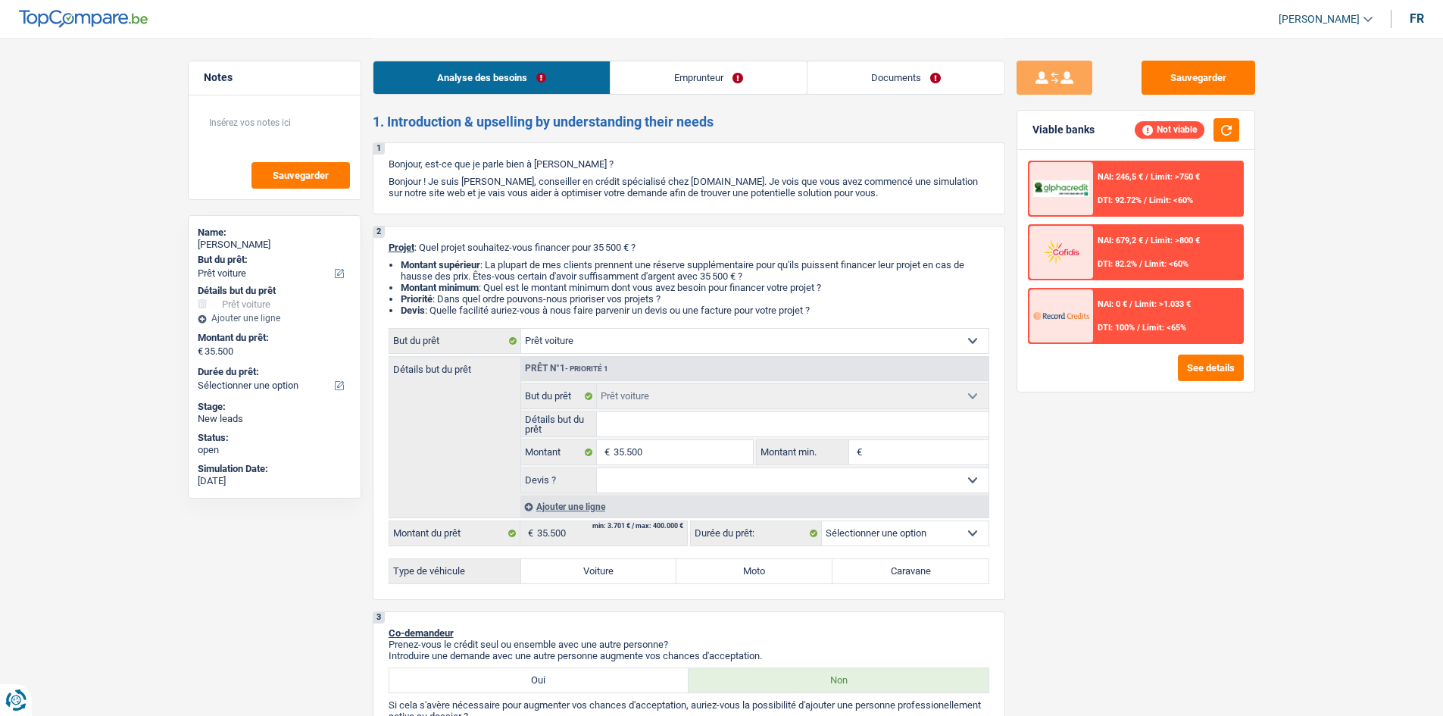
select select "mortgage"
select select "300"
select select "car"
drag, startPoint x: 823, startPoint y: 316, endPoint x: 587, endPoint y: 286, distance: 238.2
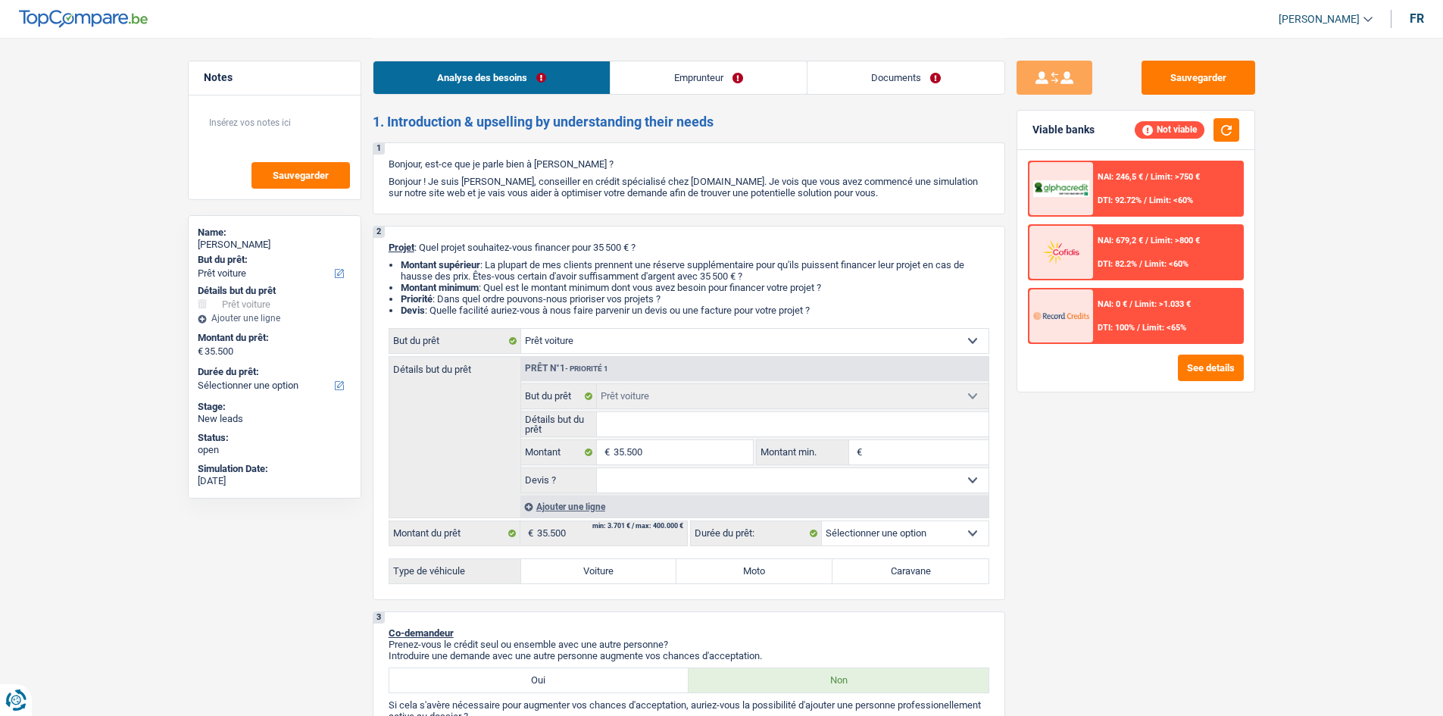
click at [587, 286] on div "2 Projet : Quel projet souhaitez-vous financer pour 35 500 € ? Montant supérieu…" at bounding box center [689, 413] width 633 height 374
click at [587, 286] on li "Montant minimum : Quel est le montant minimum dont vous avez besoin pour financ…" at bounding box center [695, 287] width 589 height 11
drag, startPoint x: 821, startPoint y: 305, endPoint x: 388, endPoint y: 250, distance: 436.7
click at [388, 250] on div "2 Projet : Quel projet souhaitez-vous financer pour 35 500 € ? Montant supérieu…" at bounding box center [689, 413] width 633 height 374
click at [389, 250] on span "Projet" at bounding box center [402, 247] width 26 height 11
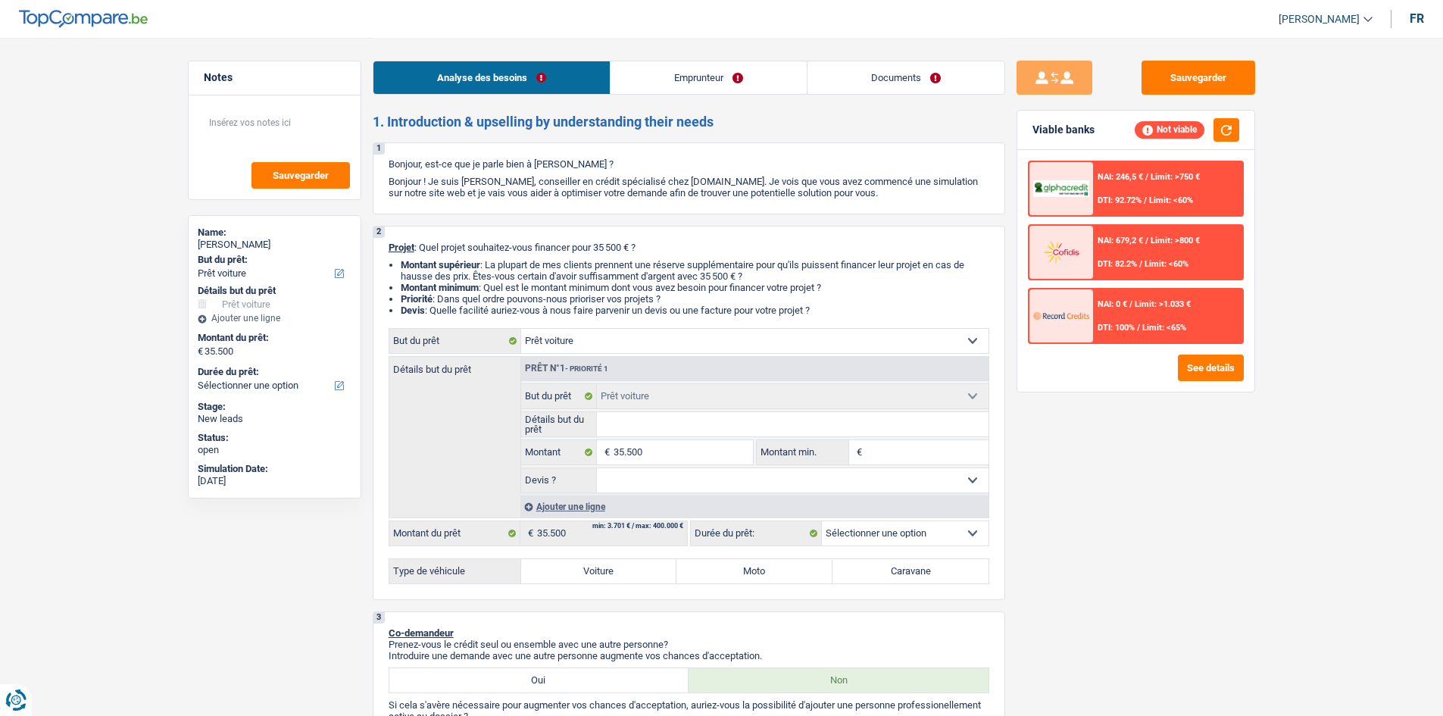
drag, startPoint x: 384, startPoint y: 245, endPoint x: 869, endPoint y: 308, distance: 489.0
click at [869, 308] on div "2 Projet : Quel projet souhaitez-vous financer pour 35 500 € ? Montant supérieu…" at bounding box center [689, 413] width 633 height 374
drag, startPoint x: 869, startPoint y: 308, endPoint x: 722, endPoint y: 189, distance: 189.0
click at [867, 308] on li "Devis : Quelle facilité auriez-vous à nous faire parvenir un devis ou une factu…" at bounding box center [695, 310] width 589 height 11
click at [689, 93] on link "Emprunteur" at bounding box center [709, 77] width 196 height 33
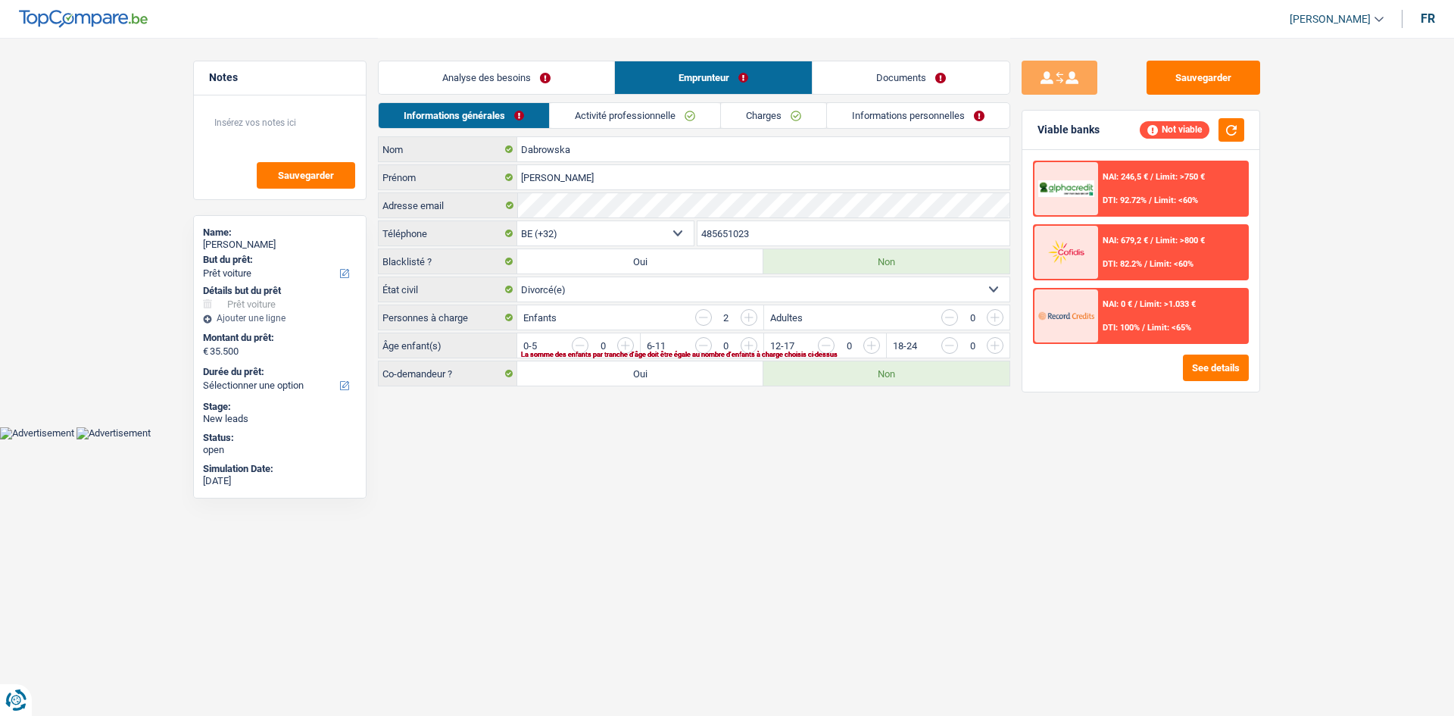
click at [642, 135] on div "Informations générales Activité professionnelle Charges Informations personnell…" at bounding box center [694, 119] width 633 height 34
click at [641, 115] on link "Activité professionnelle" at bounding box center [635, 115] width 170 height 25
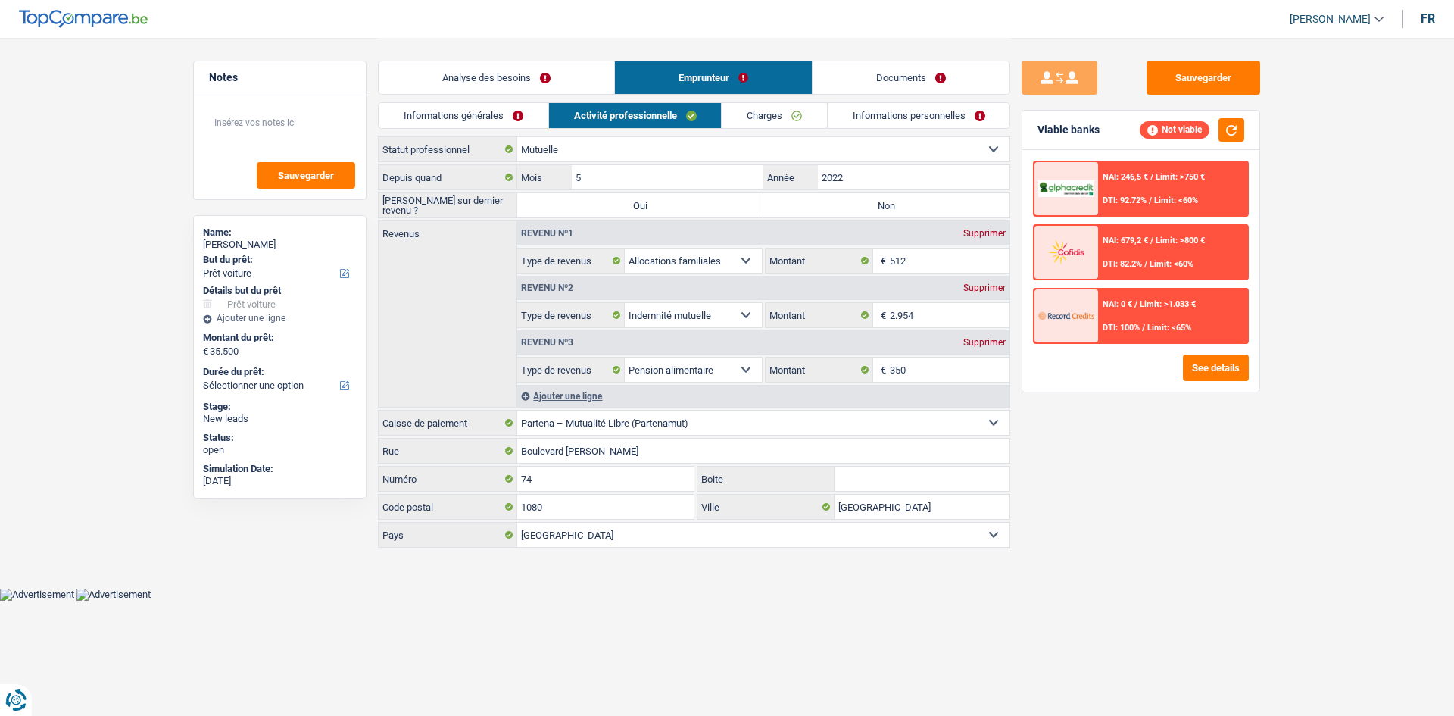
click at [761, 117] on link "Charges" at bounding box center [774, 115] width 105 height 25
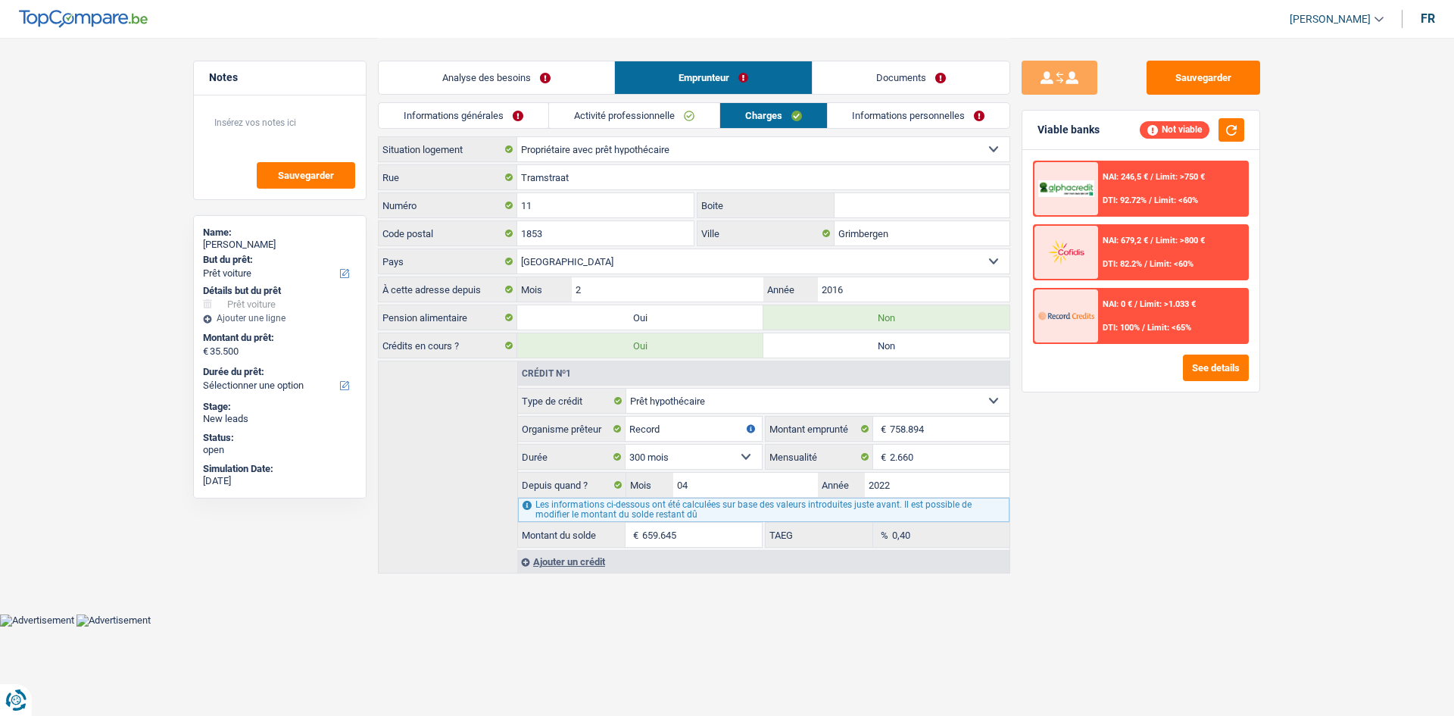
click at [878, 117] on link "Informations personnelles" at bounding box center [919, 115] width 183 height 25
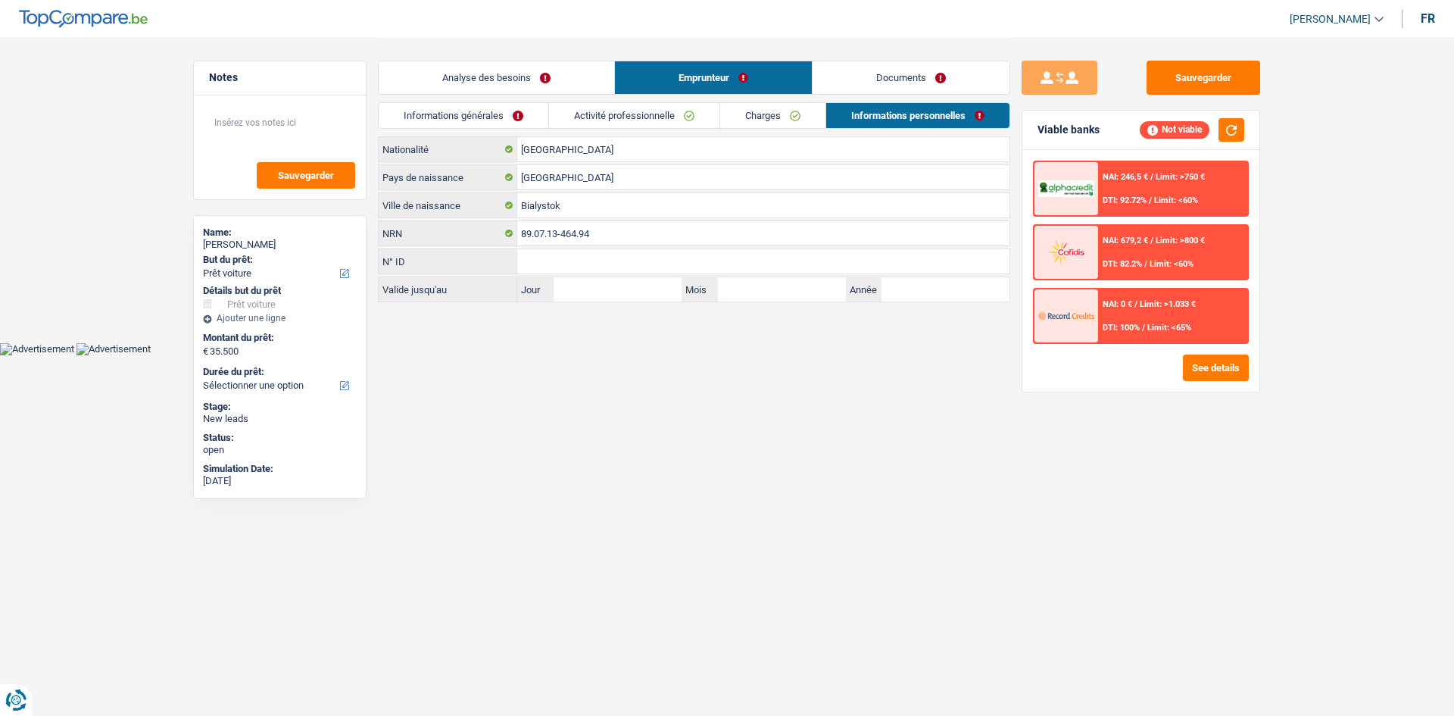
click at [757, 114] on link "Charges" at bounding box center [772, 115] width 105 height 25
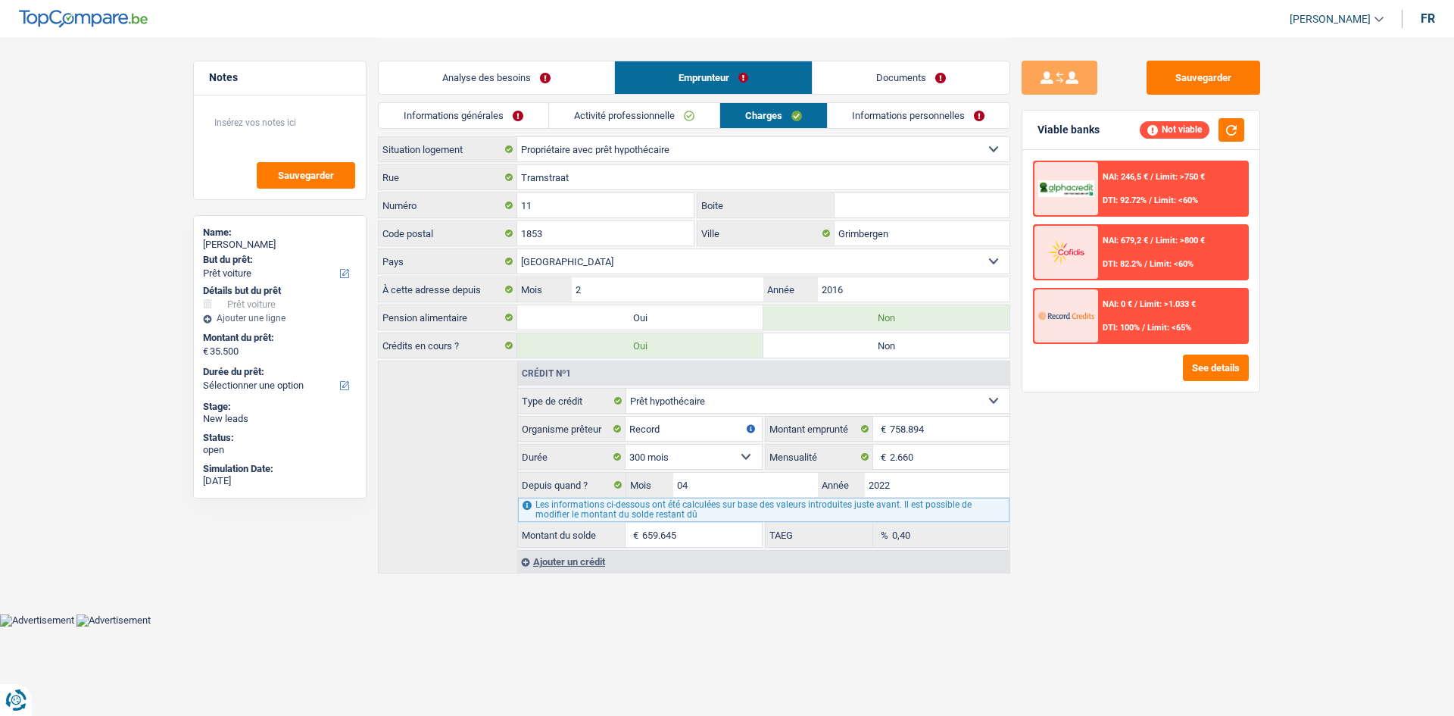
click at [650, 115] on link "Activité professionnelle" at bounding box center [634, 115] width 170 height 25
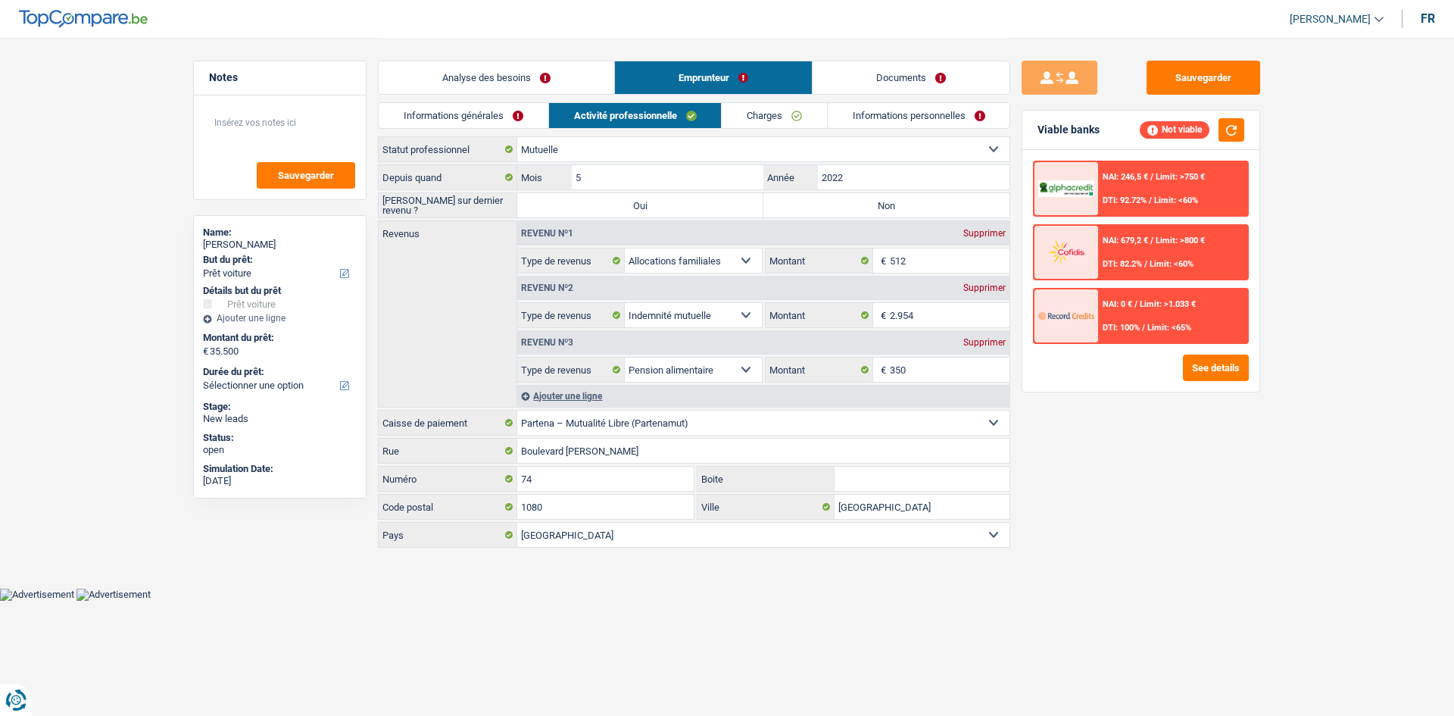
click at [462, 117] on link "Informations générales" at bounding box center [464, 115] width 170 height 25
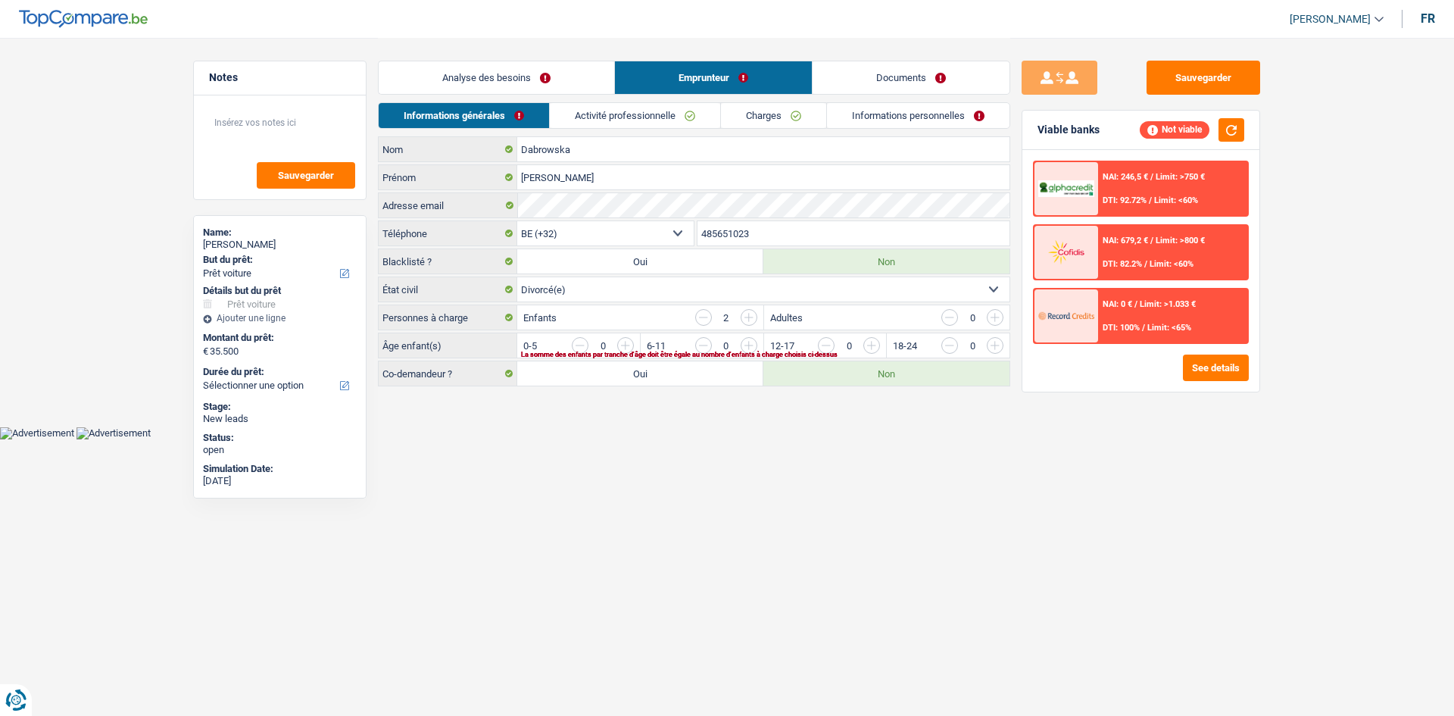
click at [467, 73] on link "Analyse des besoins" at bounding box center [497, 77] width 236 height 33
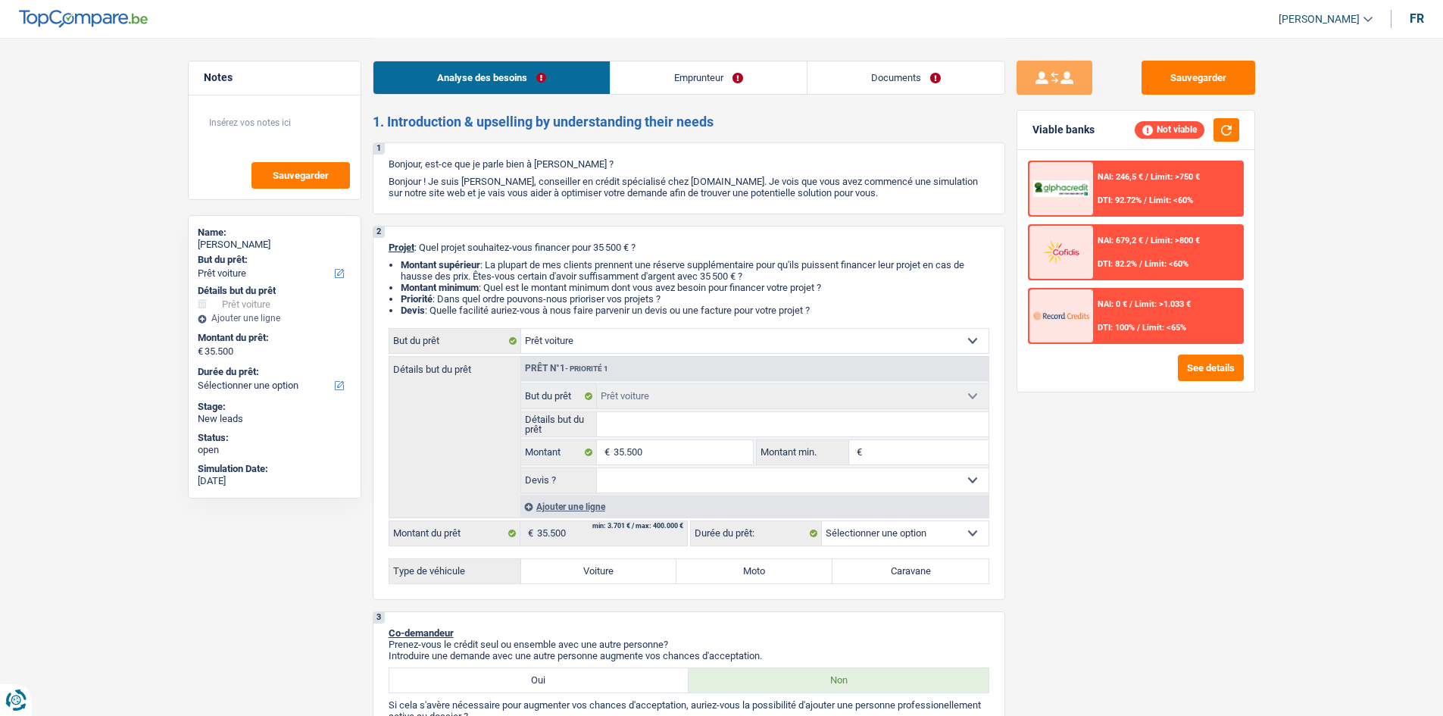
click at [628, 95] on div "Analyse des besoins Emprunteur Documents" at bounding box center [689, 70] width 633 height 64
click at [648, 84] on link "Emprunteur" at bounding box center [709, 77] width 196 height 33
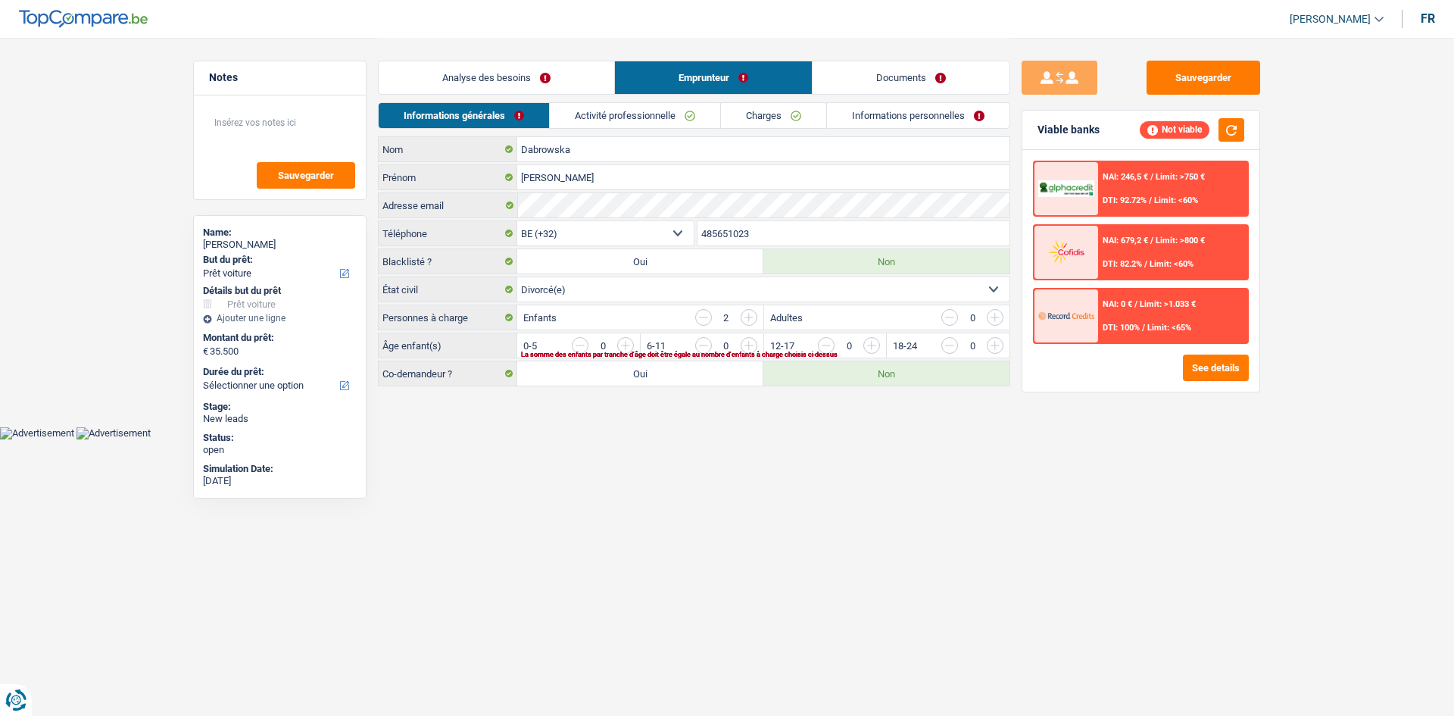
click at [924, 67] on link "Documents" at bounding box center [911, 77] width 197 height 33
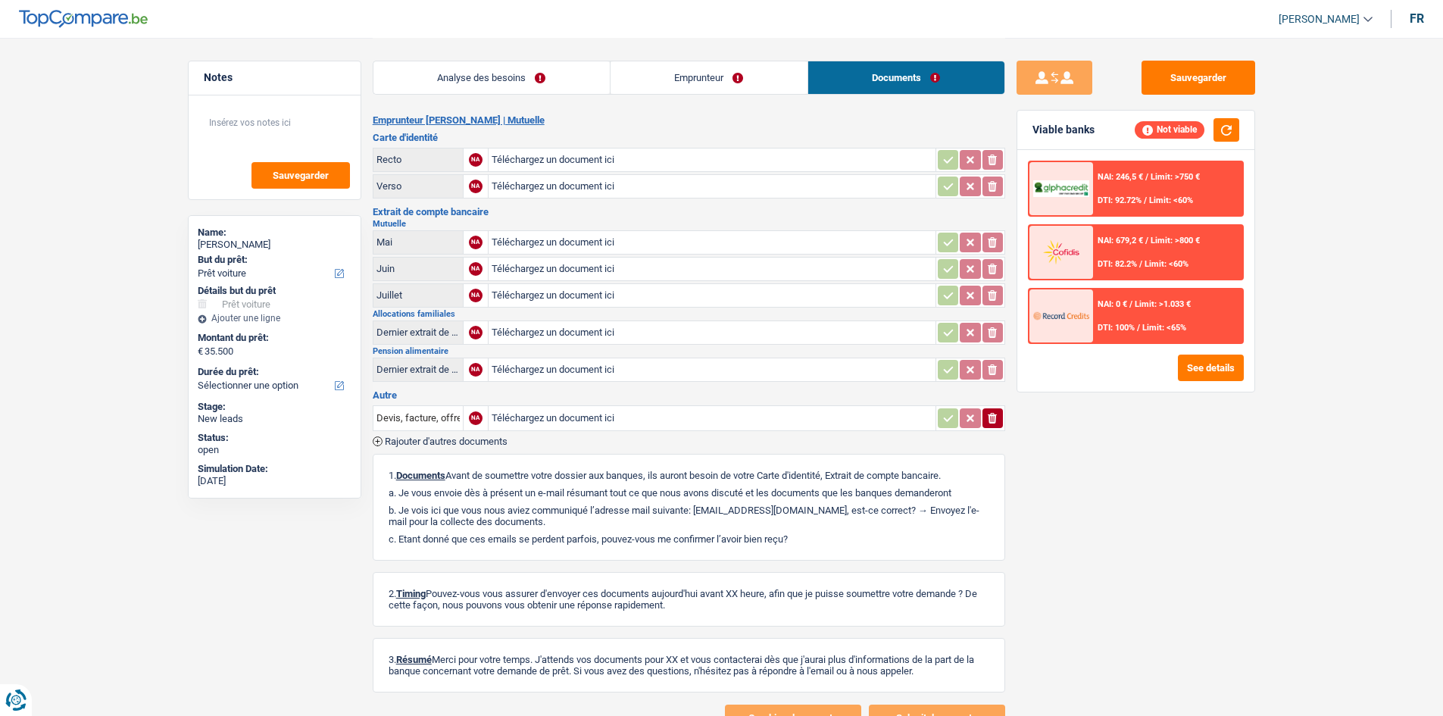
click at [555, 70] on link "Analyse des besoins" at bounding box center [491, 77] width 236 height 33
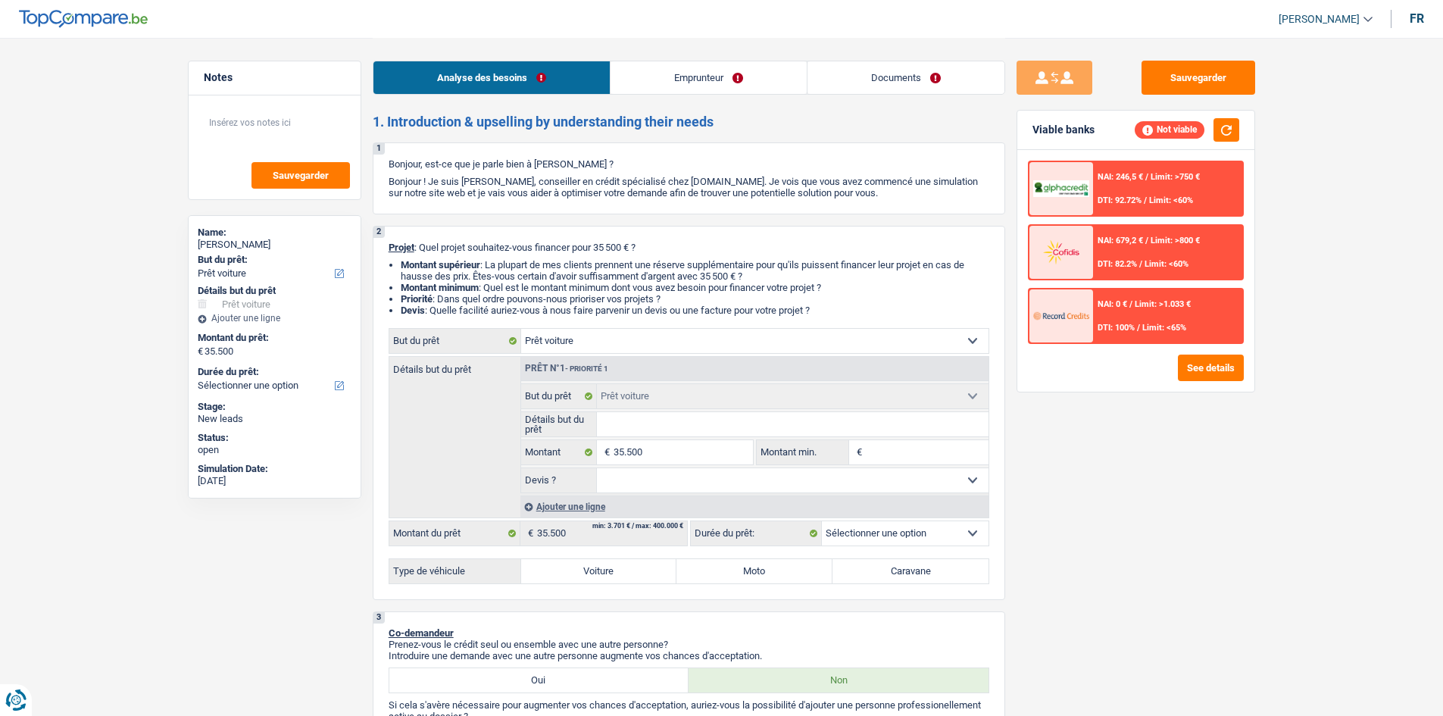
click at [711, 72] on link "Emprunteur" at bounding box center [709, 77] width 196 height 33
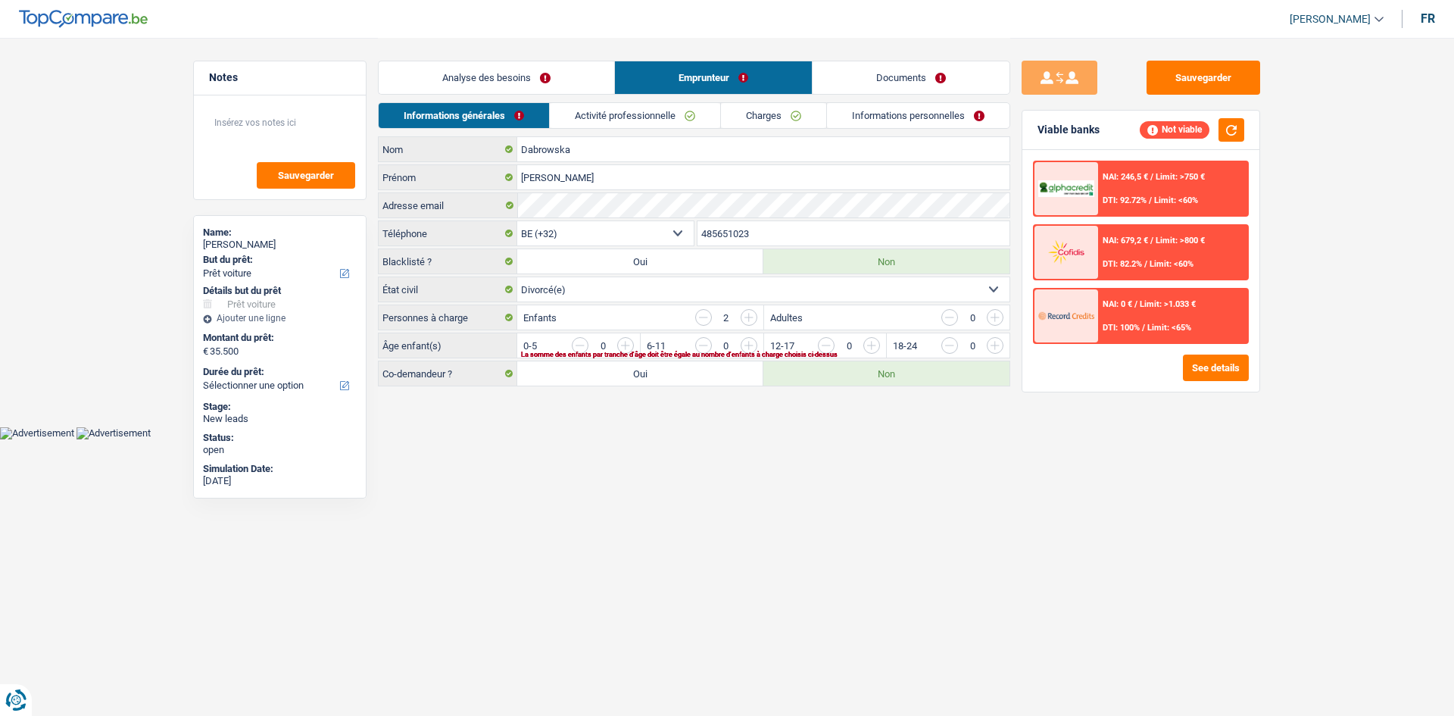
click at [661, 111] on link "Activité professionnelle" at bounding box center [635, 115] width 170 height 25
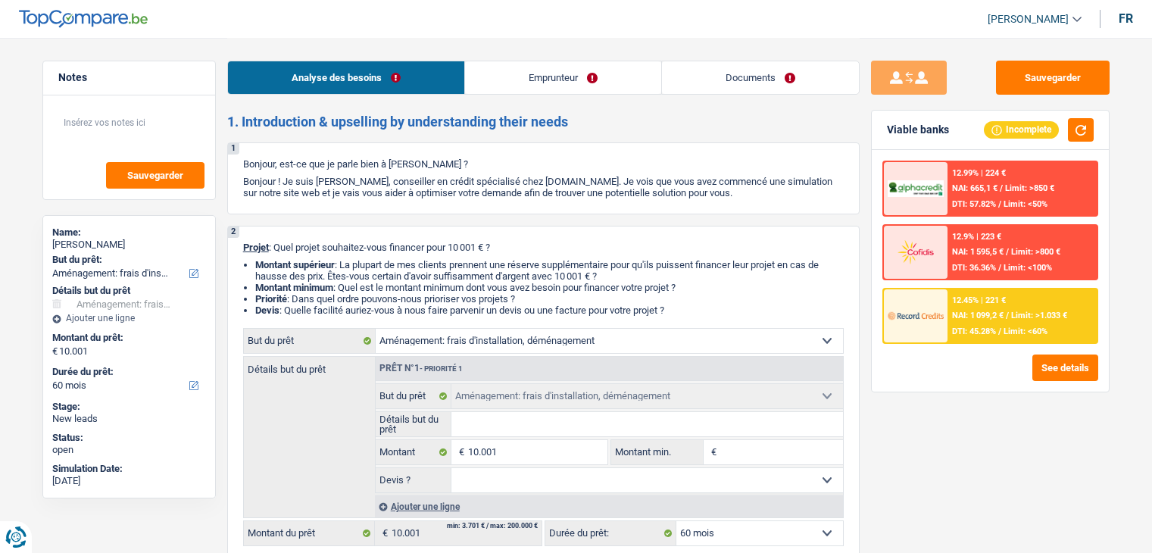
select select "movingOrInstallation"
select select "60"
select select "movingOrInstallation"
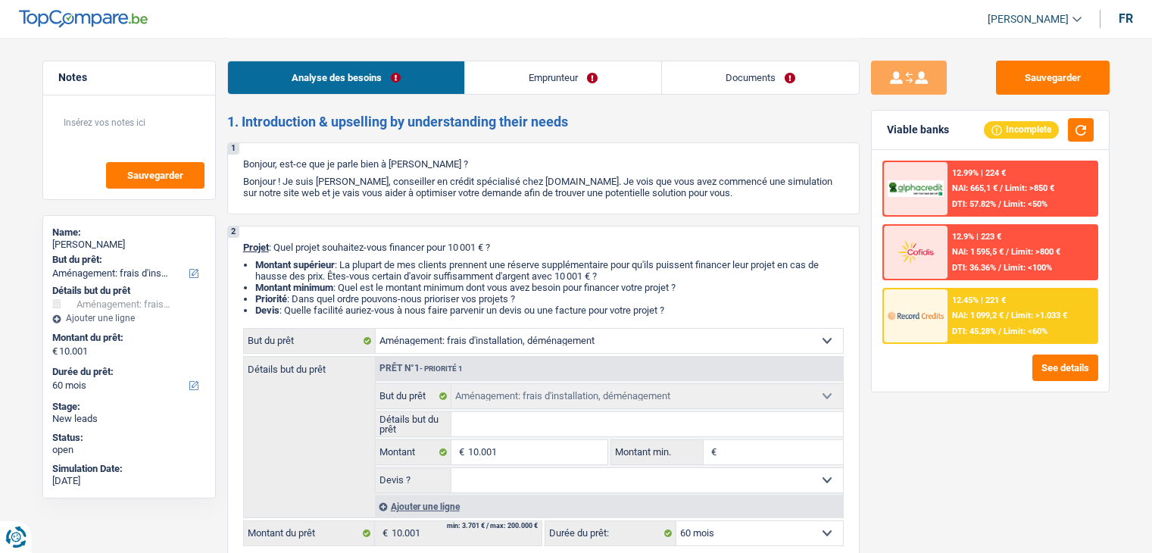
select select "60"
select select "privateEmployee"
select select "netSalary"
select select "mealVouchers"
select select "other"
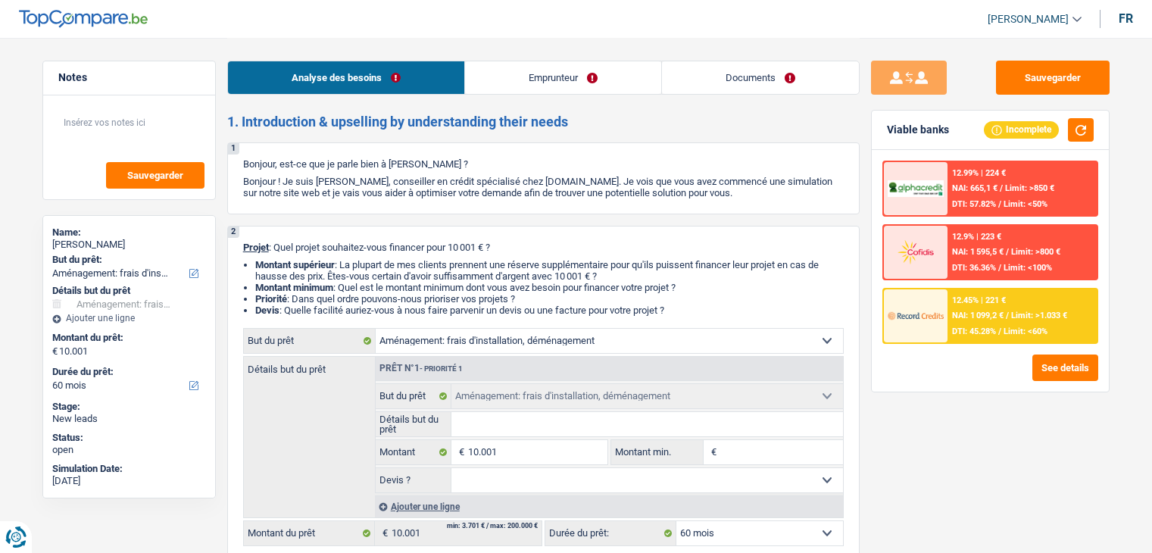
select select "familyAllowances"
select select "rents"
select select "movingOrInstallation"
select select "60"
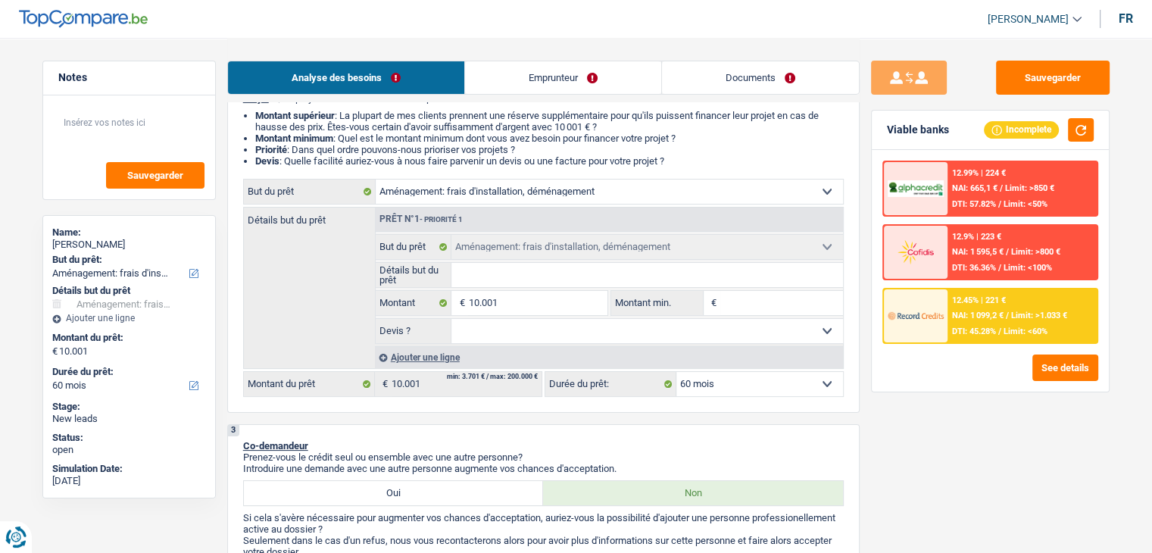
scroll to position [151, 0]
click at [523, 183] on select "Confort maison: meubles, textile, peinture, électroménager, outillage non-profe…" at bounding box center [609, 189] width 467 height 24
select select "household"
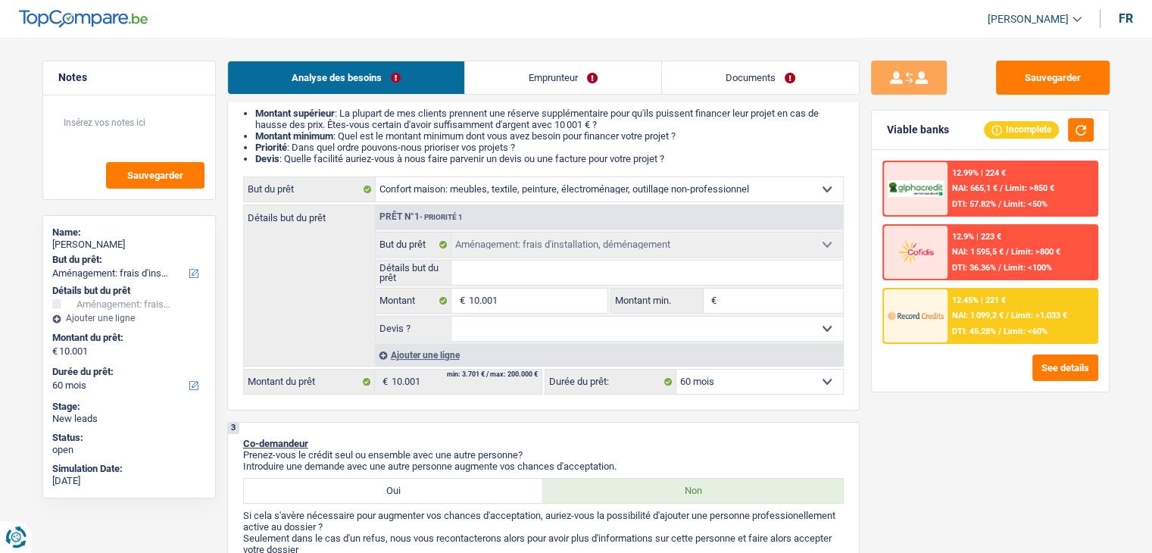
click at [376, 177] on select "Confort maison: meubles, textile, peinture, électroménager, outillage non-profe…" at bounding box center [609, 189] width 467 height 24
select select "household"
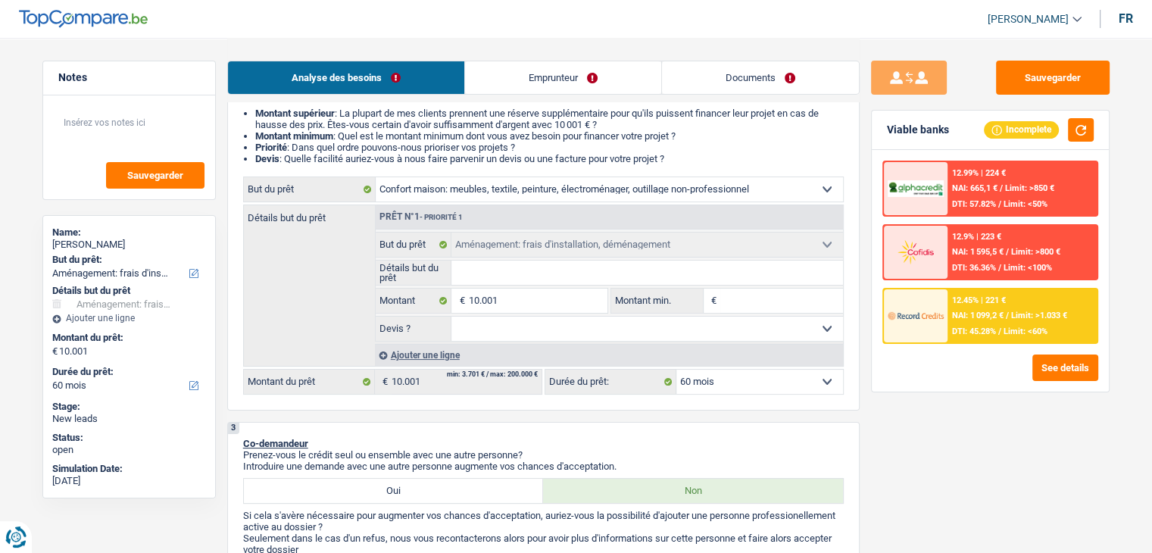
select select "household"
select select "movingOrInstallation"
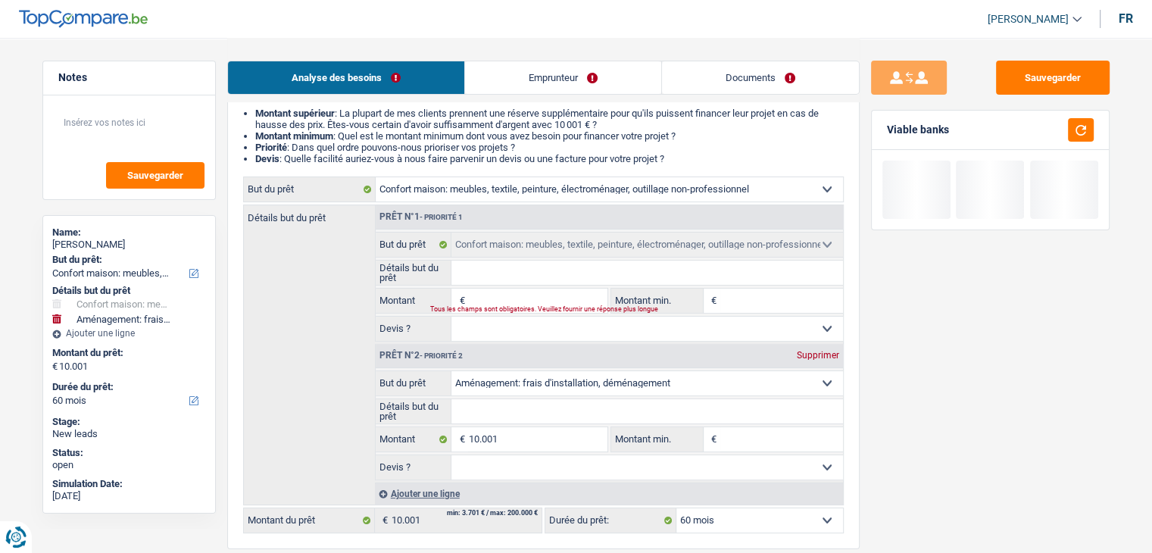
click at [706, 355] on div "Prêt n°2 - Priorité 2 Supprimer" at bounding box center [609, 356] width 467 height 24
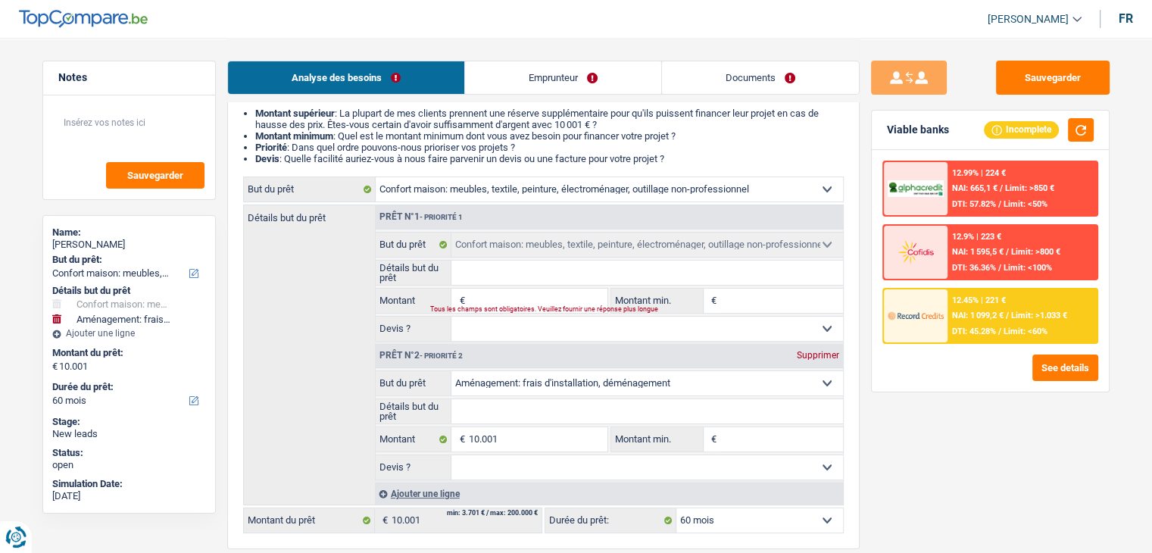
click at [798, 355] on div "Supprimer" at bounding box center [818, 355] width 50 height 9
type input "0"
select select
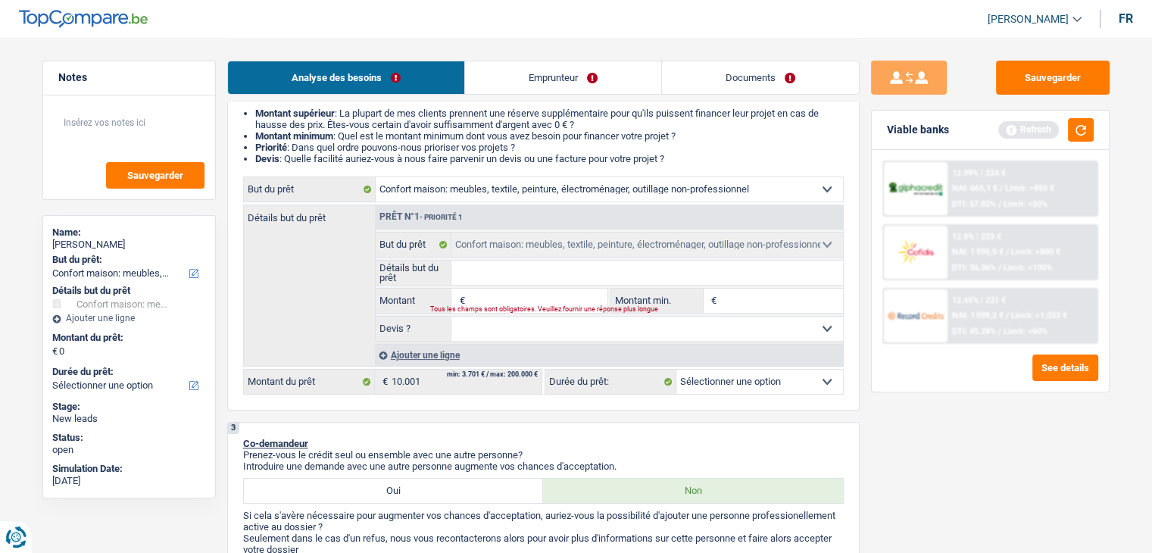
click at [506, 295] on input "Montant" at bounding box center [537, 301] width 139 height 24
type input "1"
type input "10"
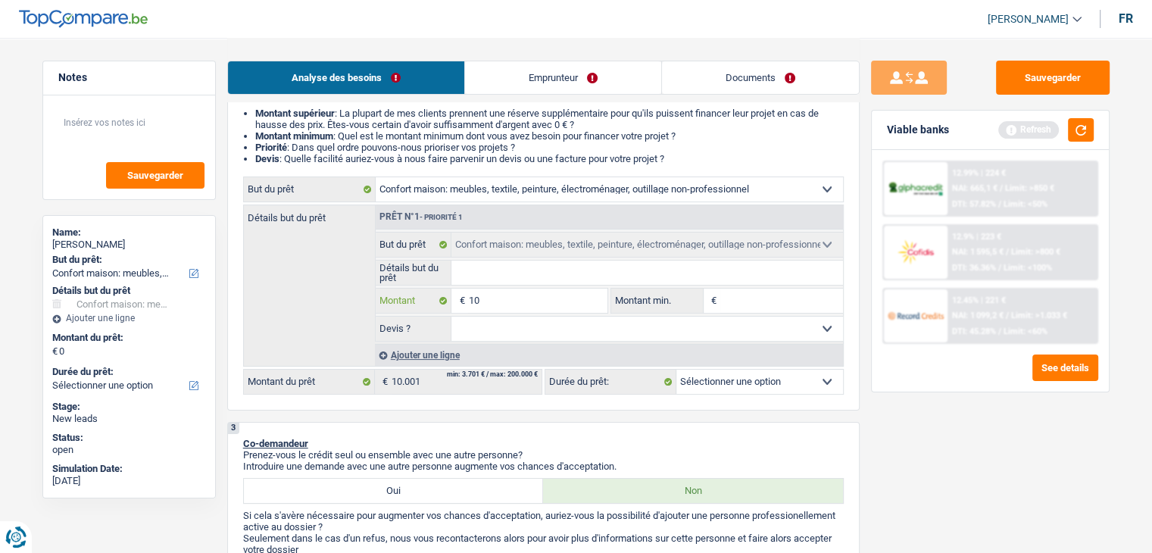
type input "100"
type input "1.000"
type input "10.001"
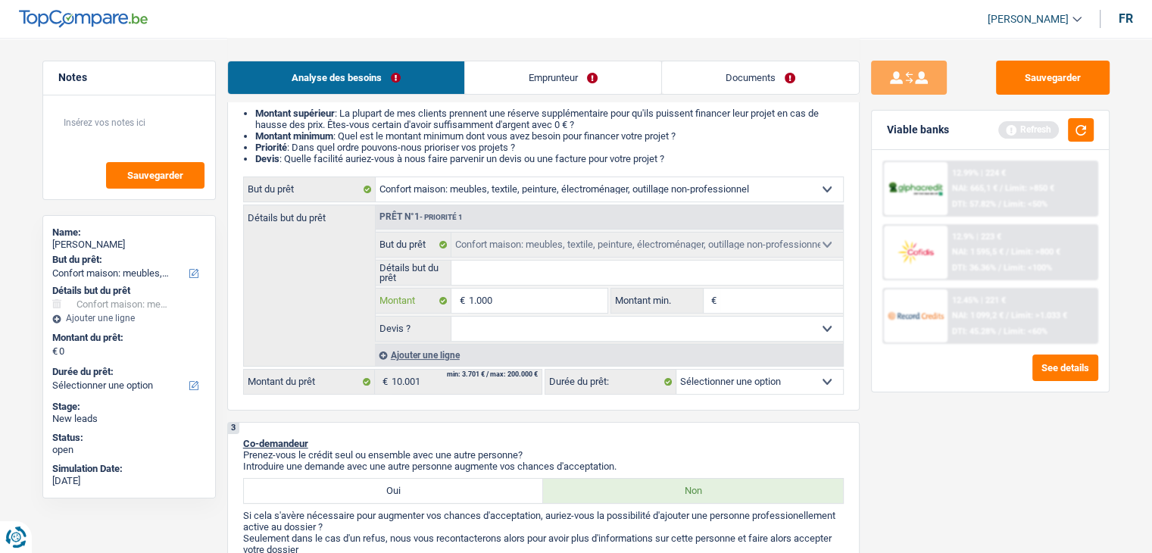
type input "10.001"
select select "60"
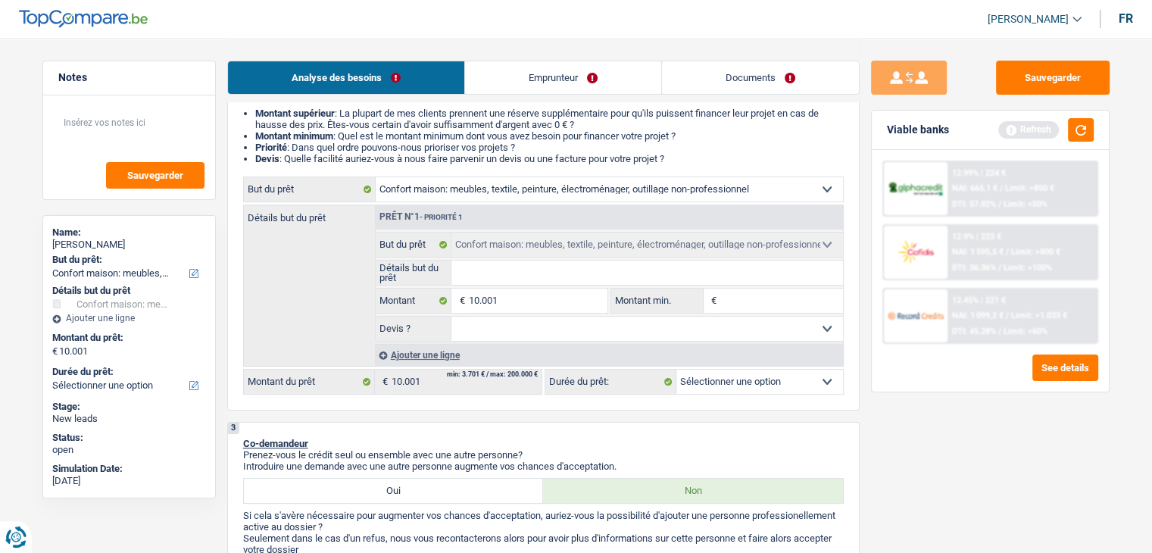
select select "60"
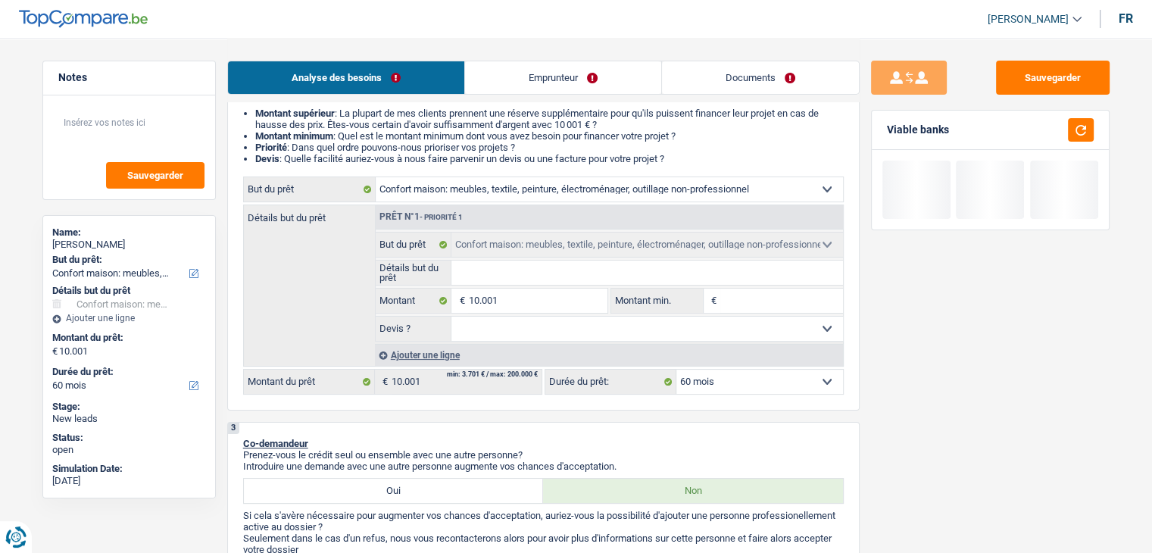
click at [473, 277] on input "Détails but du prêt" at bounding box center [647, 273] width 392 height 24
type input "a"
type input "am"
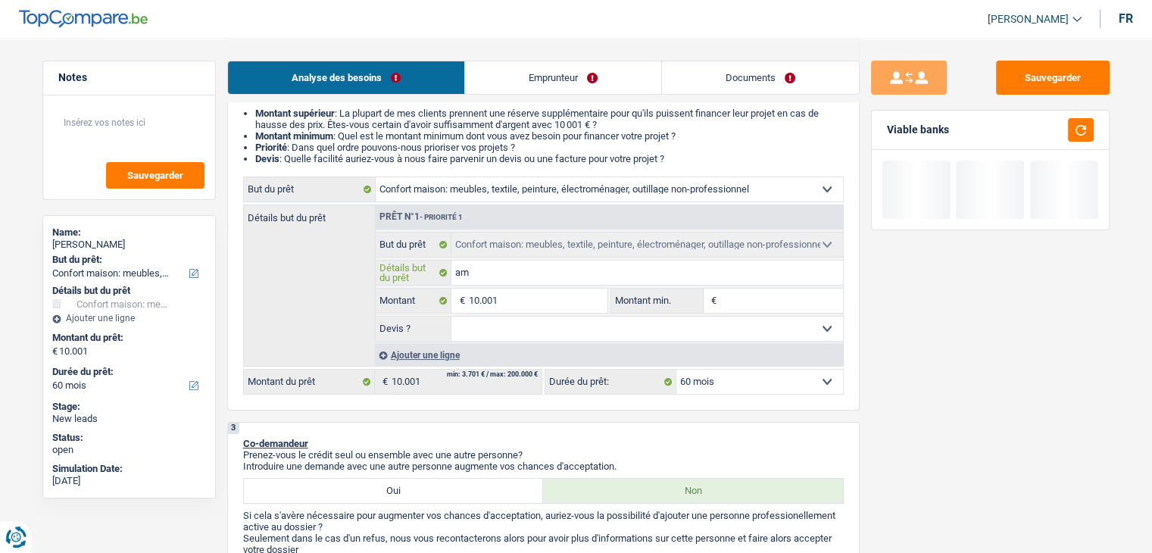
type input "ame"
type input "ameu"
type input "ameub"
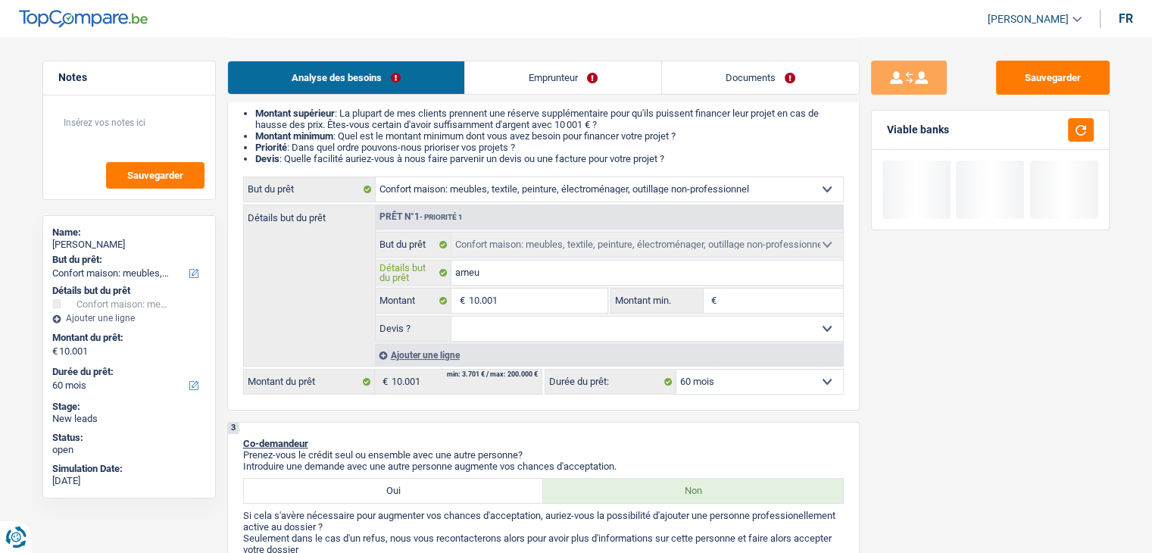
type input "ameub"
type input "ameubl"
type input "ameuble"
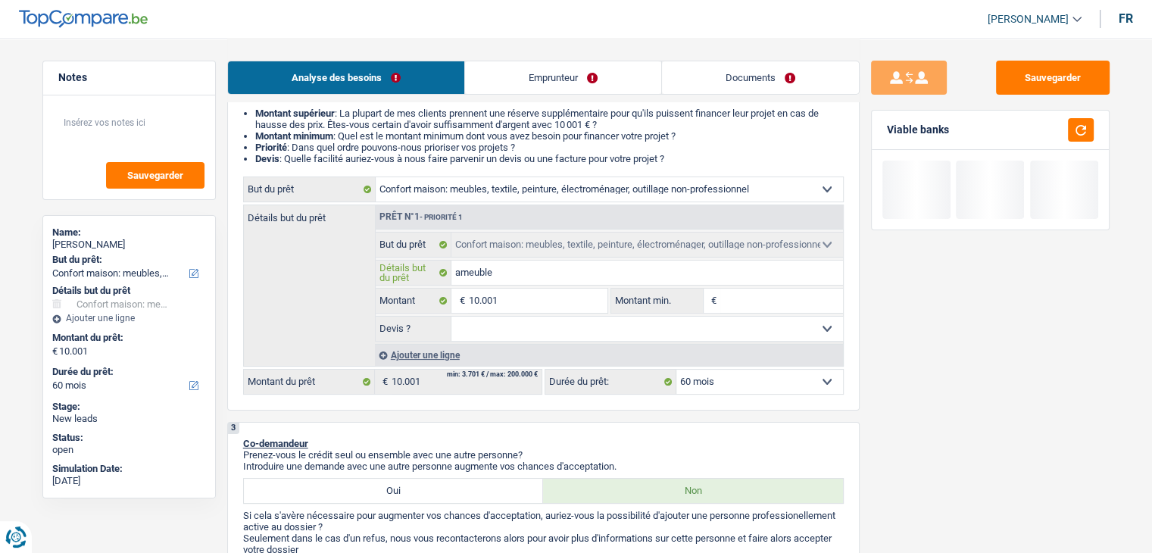
type input "ameublem"
type input "ameubleme"
type input "ameublemen"
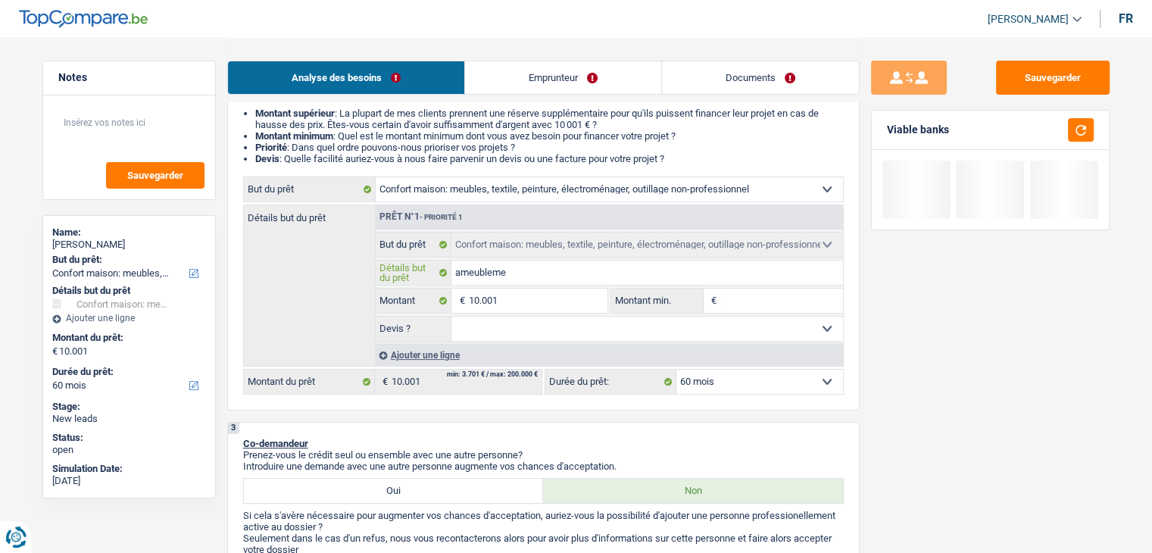
type input "ameublemen"
type input "ameublement"
type input "ameublement,"
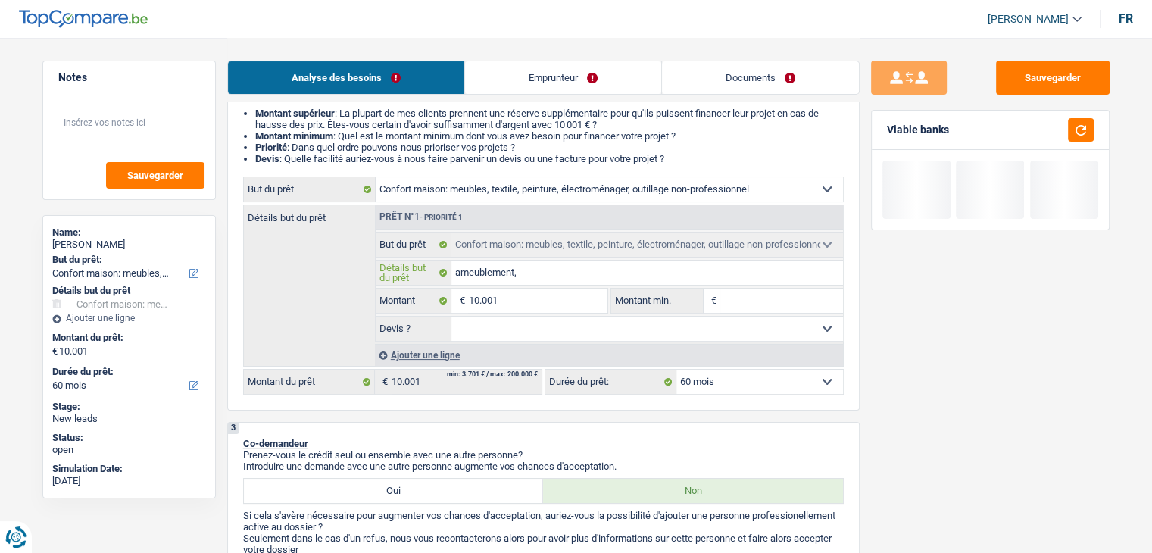
type input "ameublement,"
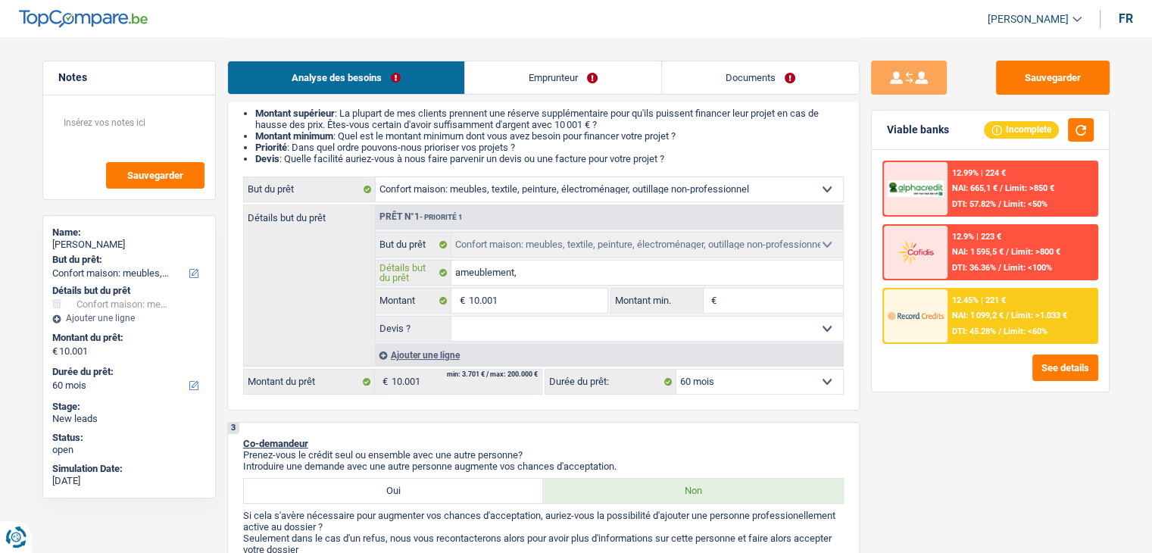
type input "ameublement, e"
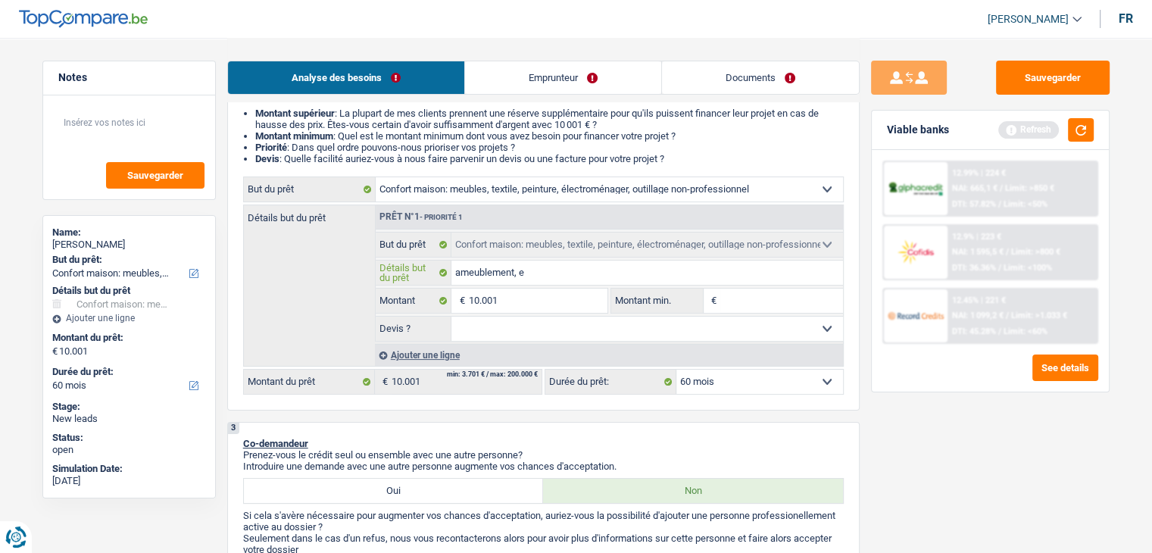
type input "ameublement,"
type input "ameublement"
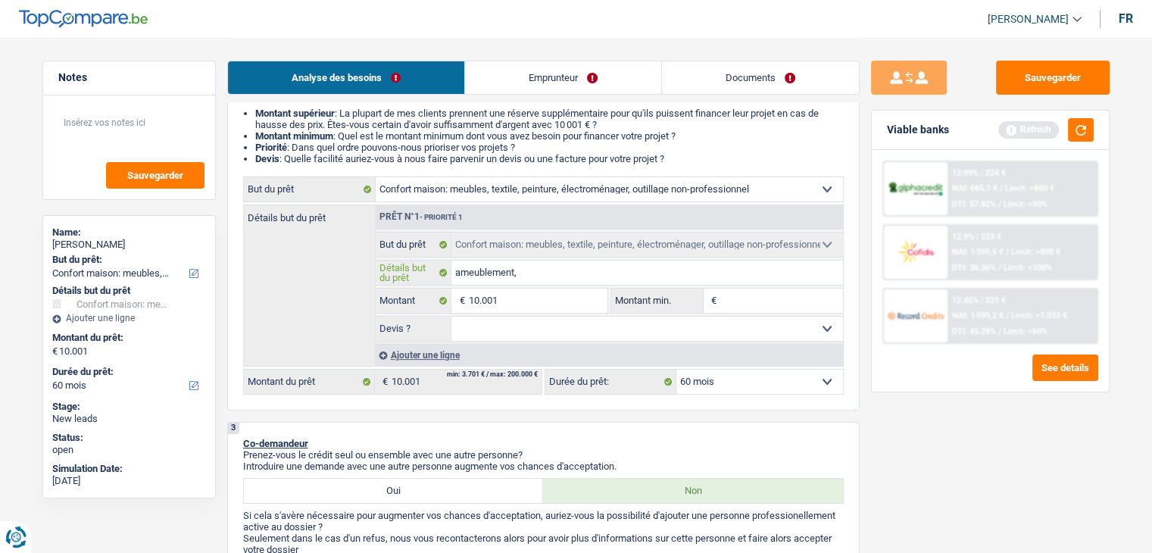
type input "ameublement"
click at [724, 303] on input "Montant min." at bounding box center [781, 301] width 123 height 24
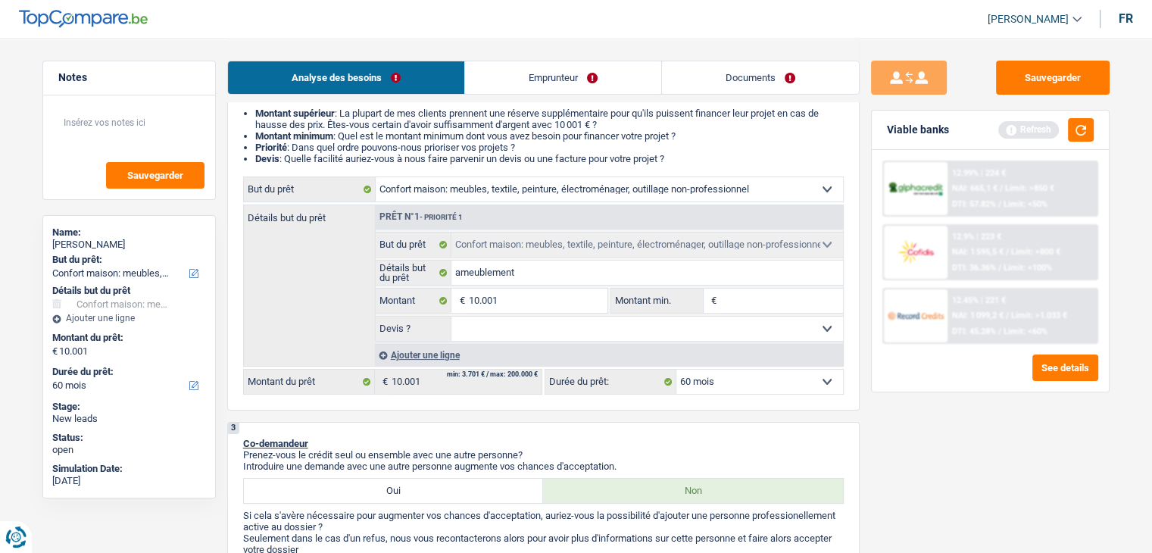
type input "1"
type input "10"
type input "100"
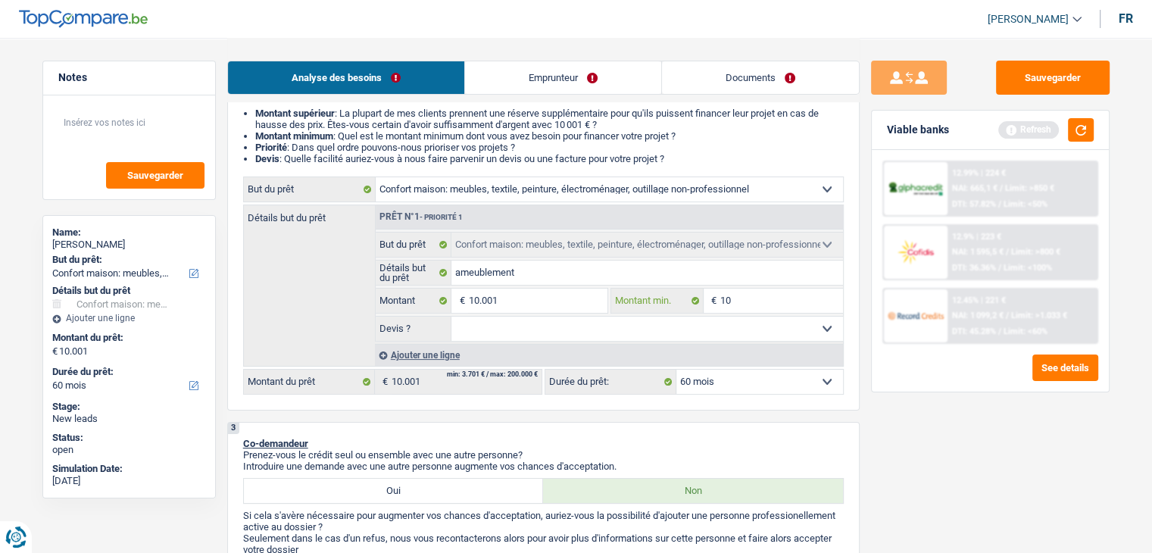
type input "100"
type input "1.000"
type input "10.001"
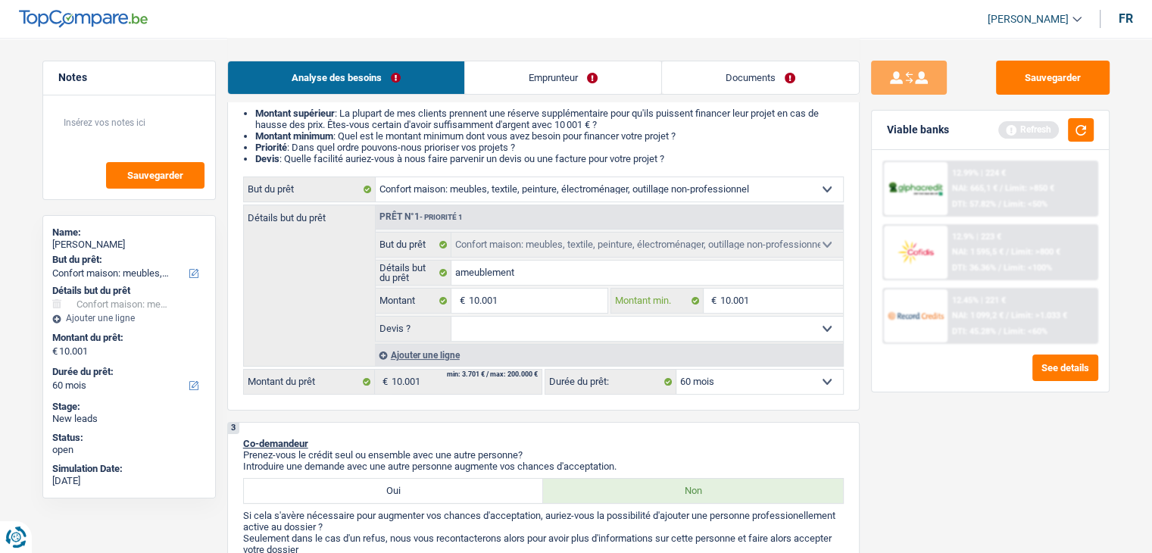
type input "10.001"
click at [1064, 130] on div "Refresh" at bounding box center [1045, 129] width 95 height 23
click at [1070, 128] on button "button" at bounding box center [1081, 129] width 26 height 23
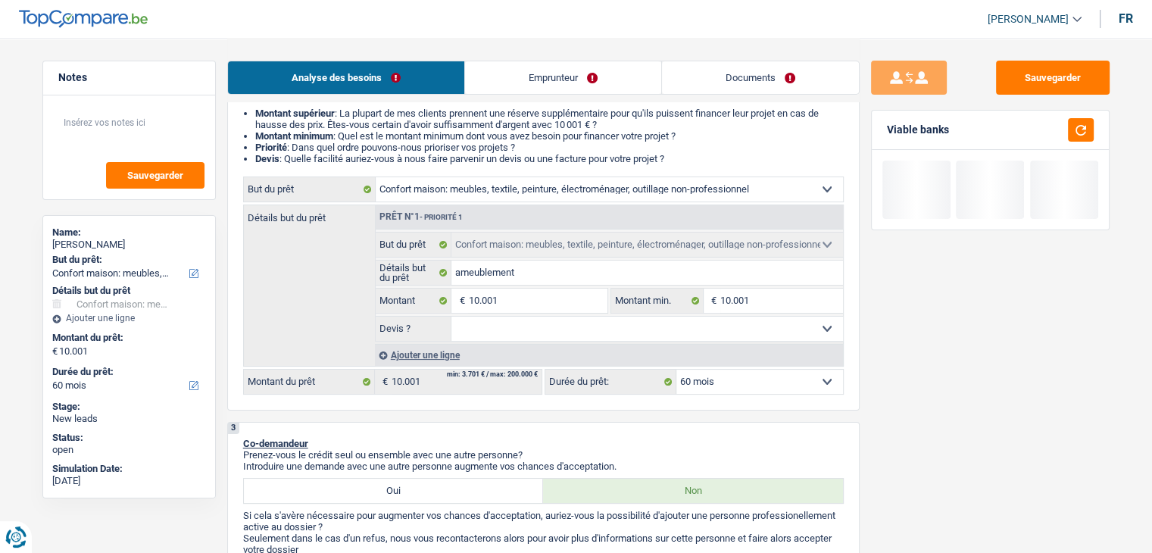
click at [670, 330] on select "Oui Non Non répondu Sélectionner une option" at bounding box center [647, 329] width 392 height 24
select select "false"
click at [451, 317] on select "Oui Non Non répondu Sélectionner une option" at bounding box center [647, 329] width 392 height 24
select select "false"
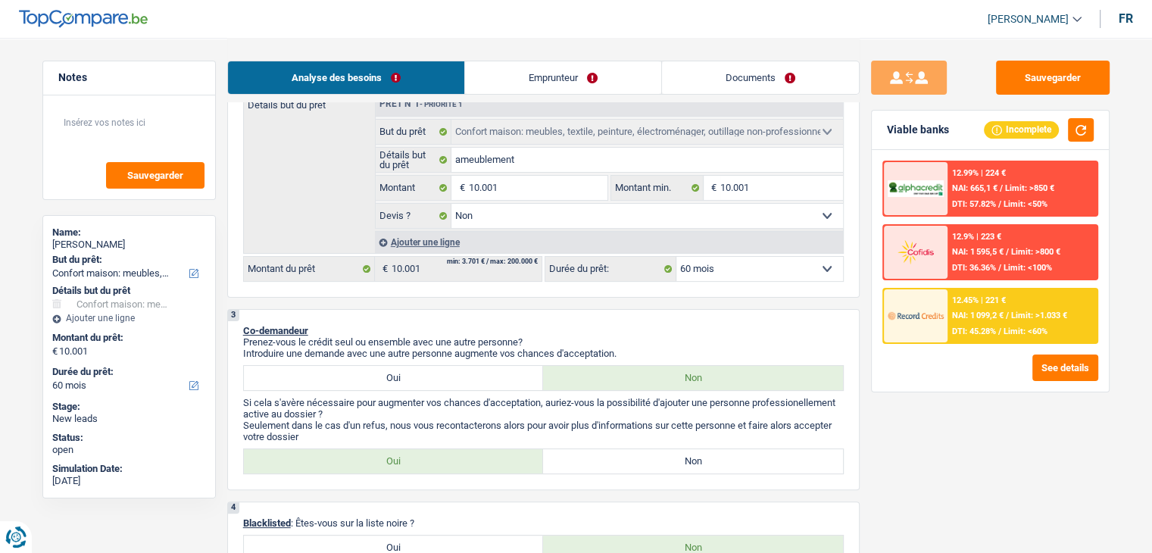
scroll to position [303, 0]
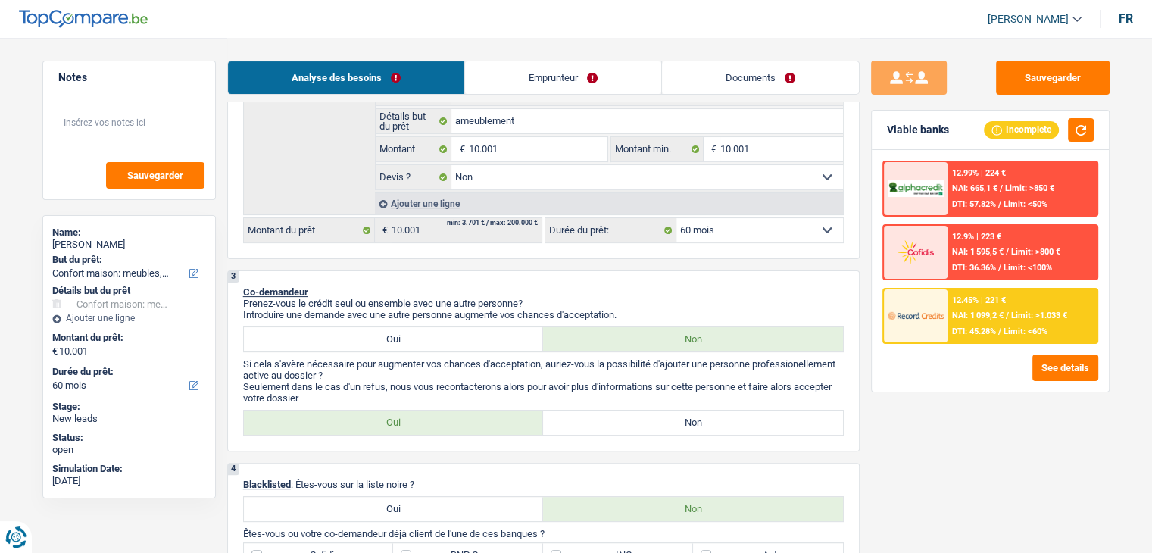
click at [606, 427] on label "Non" at bounding box center [693, 423] width 300 height 24
click at [606, 427] on input "Non" at bounding box center [693, 423] width 300 height 24
radio input "true"
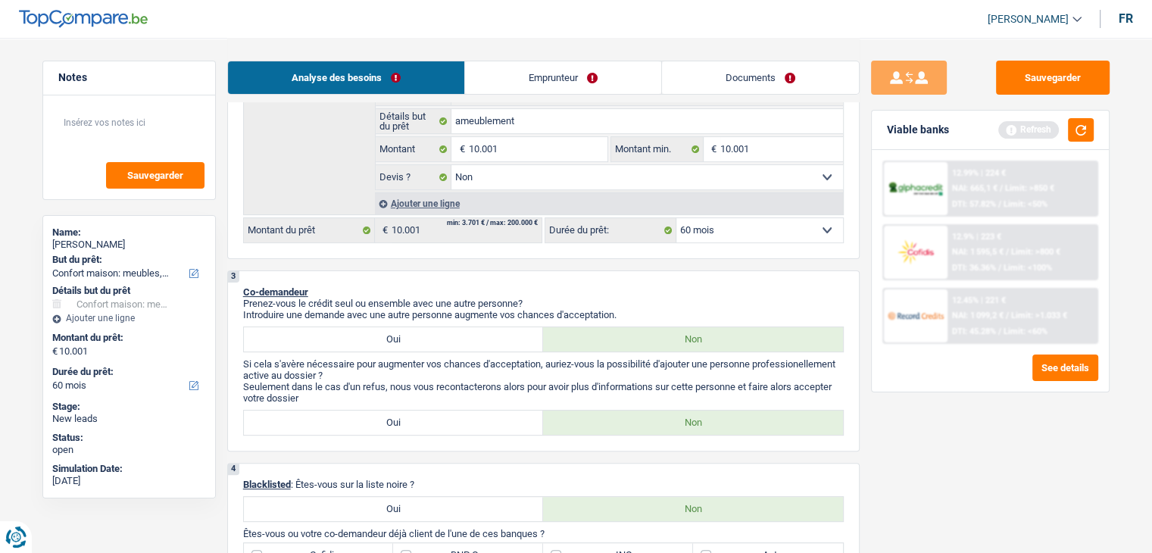
scroll to position [454, 0]
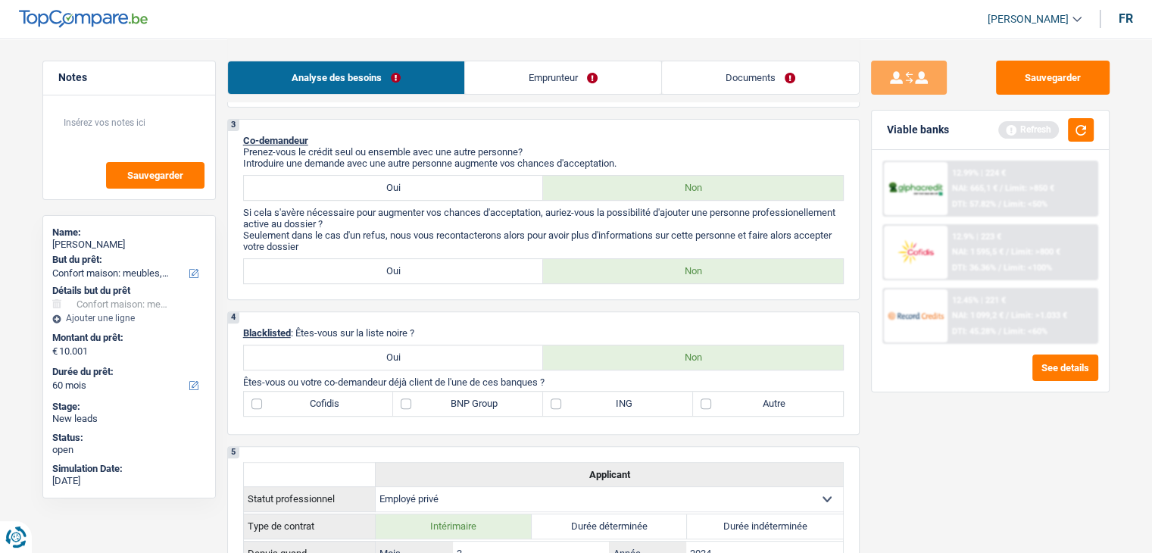
drag, startPoint x: 428, startPoint y: 328, endPoint x: 301, endPoint y: 328, distance: 126.5
click at [301, 328] on p "Blacklisted : Êtes-vous sur la liste noire ?" at bounding box center [543, 332] width 601 height 11
click at [548, 313] on div "4 Blacklisted : Êtes-vous sur la liste noire ? Oui Non Êtes-vous ou votre co-de…" at bounding box center [543, 372] width 633 height 123
click at [1077, 133] on button "button" at bounding box center [1081, 129] width 26 height 23
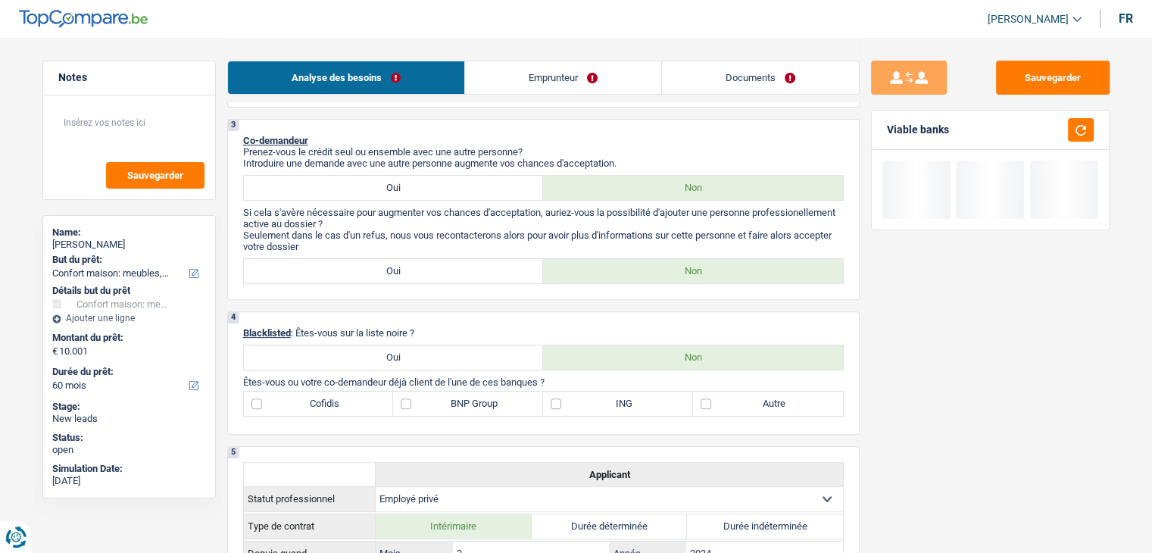
drag, startPoint x: 423, startPoint y: 331, endPoint x: 380, endPoint y: 320, distance: 43.9
click at [380, 320] on div "4 Blacklisted : Êtes-vous sur la liste noire ? Oui Non Êtes-vous ou votre co-de…" at bounding box center [543, 372] width 633 height 123
click at [454, 320] on div "4 Blacklisted : Êtes-vous sur la liste noire ? Oui Non Êtes-vous ou votre co-de…" at bounding box center [543, 372] width 633 height 123
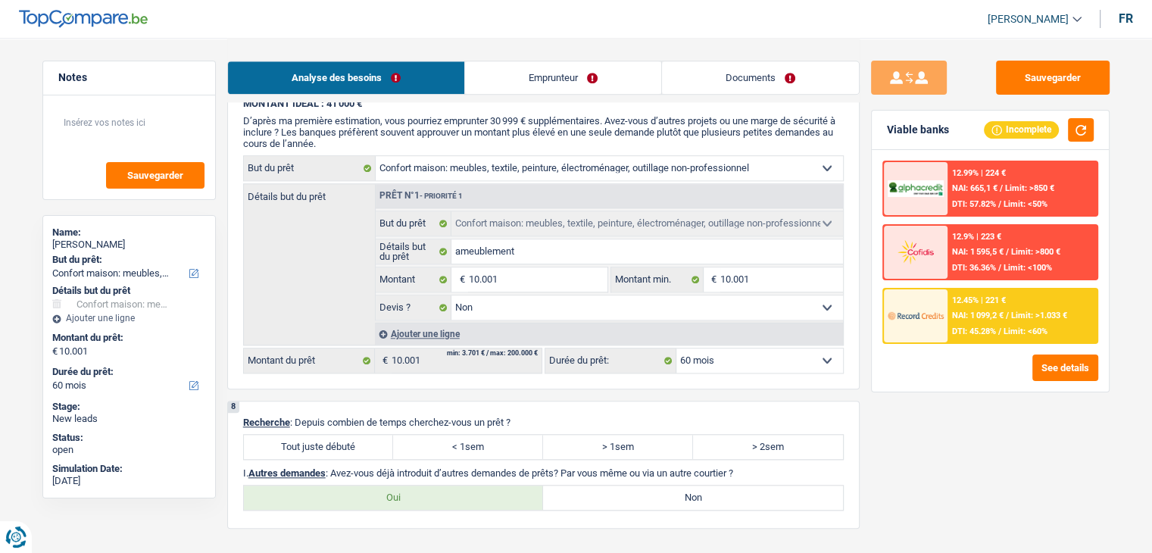
scroll to position [1666, 0]
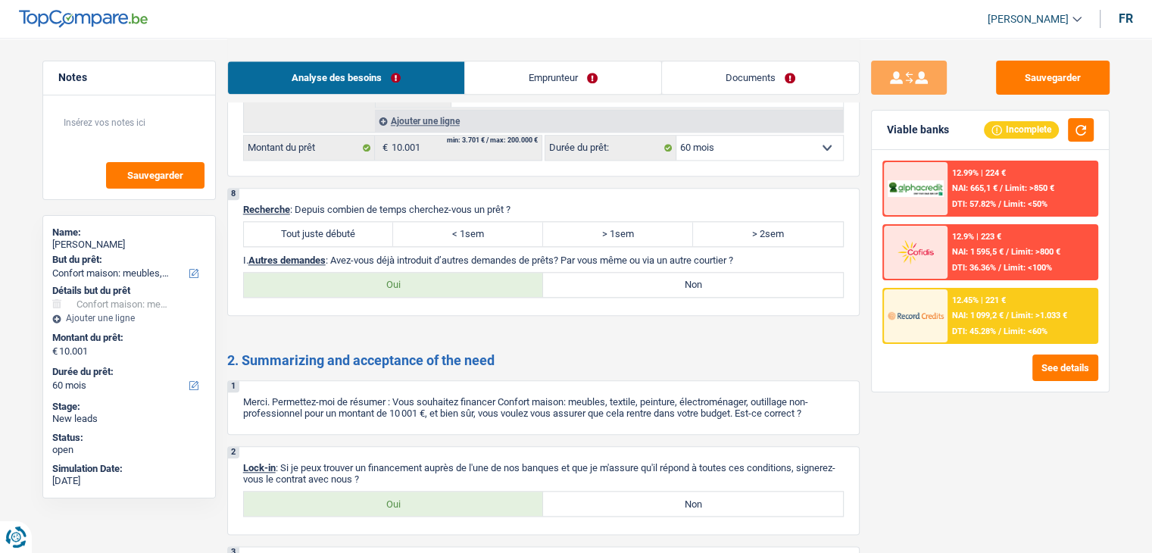
drag, startPoint x: 340, startPoint y: 222, endPoint x: 454, endPoint y: 238, distance: 114.7
click at [341, 222] on label "Tout juste débuté" at bounding box center [319, 234] width 150 height 24
click at [341, 222] on input "Tout juste débuté" at bounding box center [319, 234] width 150 height 24
radio input "true"
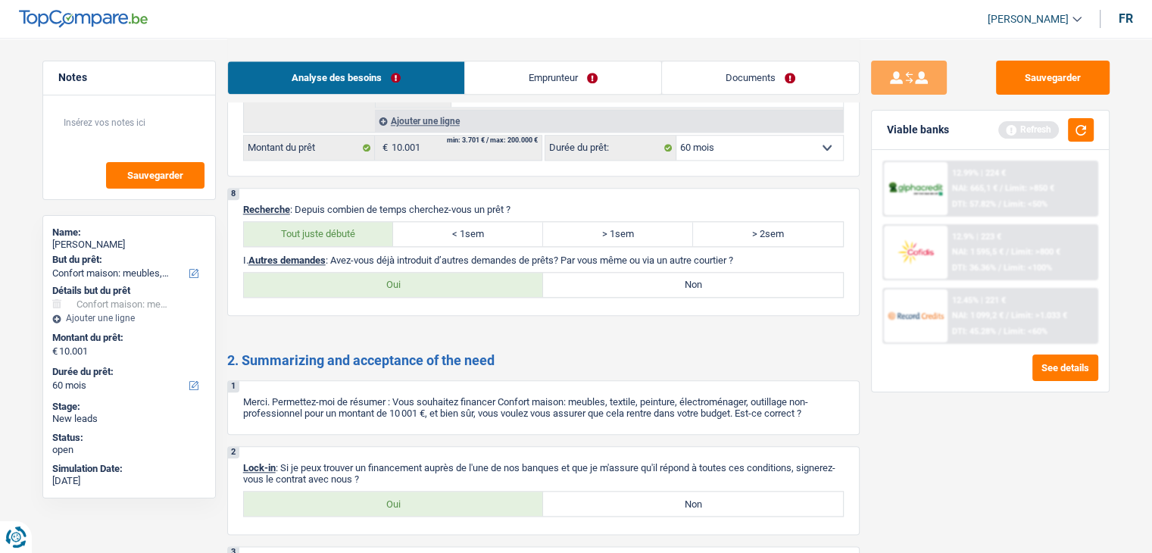
click at [600, 273] on label "Non" at bounding box center [693, 285] width 300 height 24
click at [600, 273] on input "Non" at bounding box center [693, 285] width 300 height 24
radio input "true"
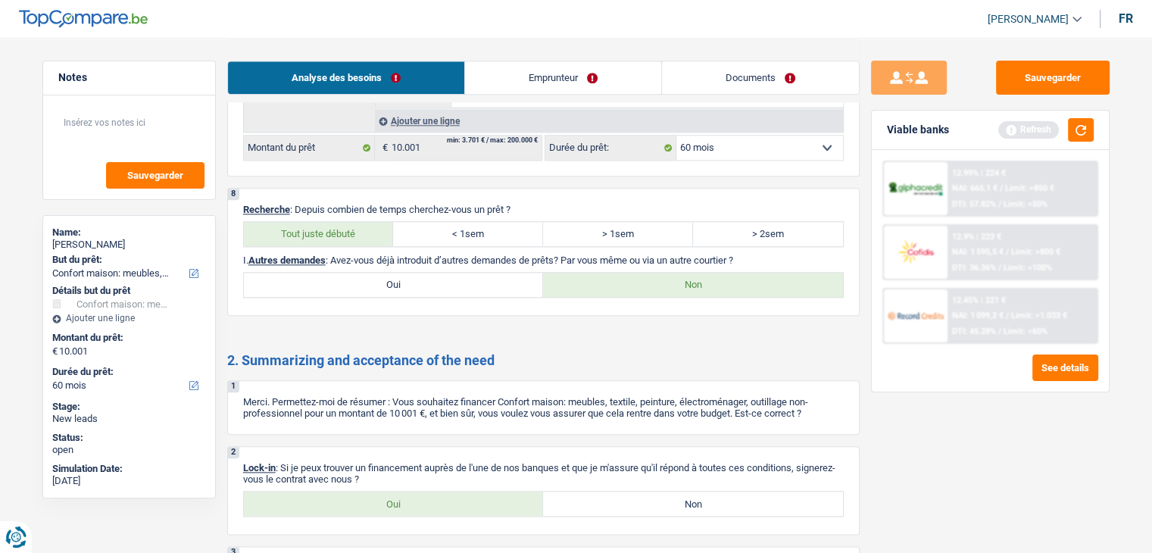
click at [430, 467] on p "Lock-in : Si je peux trouver un financement auprès de l'une de nos banques et q…" at bounding box center [543, 473] width 601 height 23
click at [430, 495] on label "Oui" at bounding box center [394, 504] width 300 height 24
click at [430, 495] on input "Oui" at bounding box center [394, 504] width 300 height 24
radio input "true"
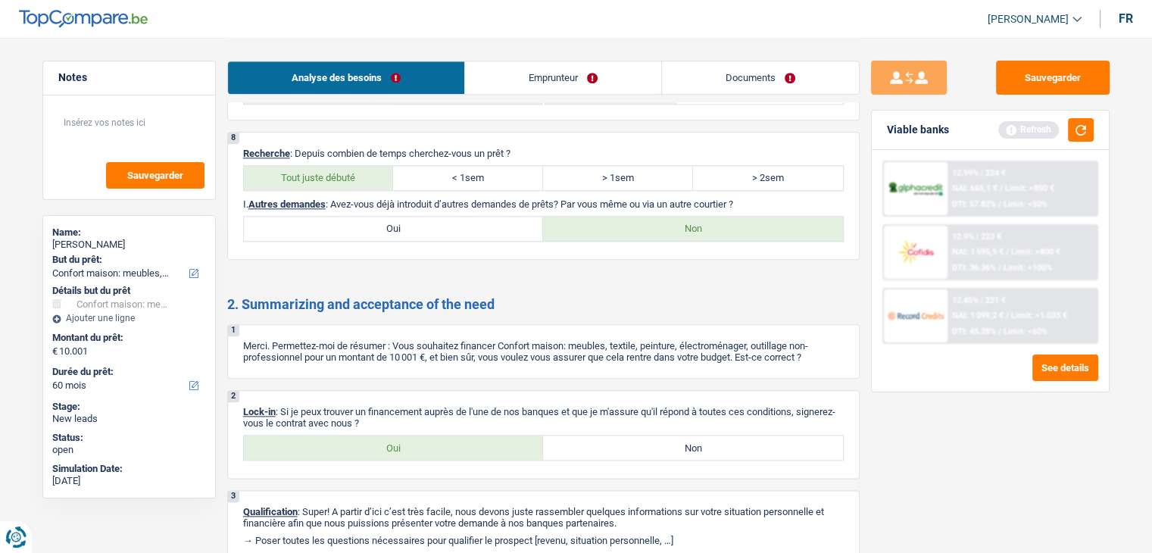
scroll to position [1784, 0]
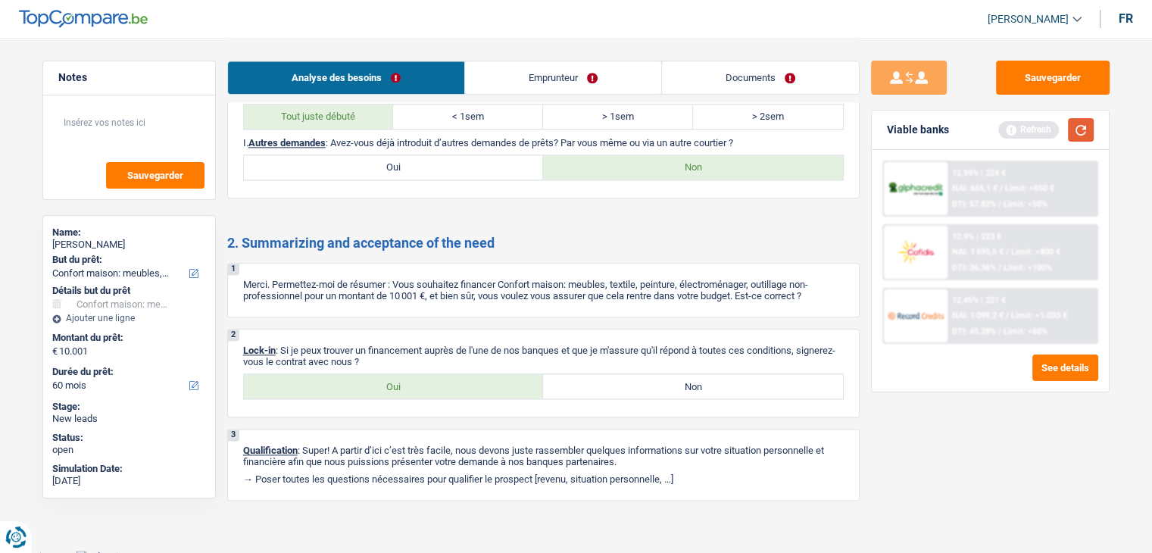
click at [1079, 132] on button "button" at bounding box center [1081, 129] width 26 height 23
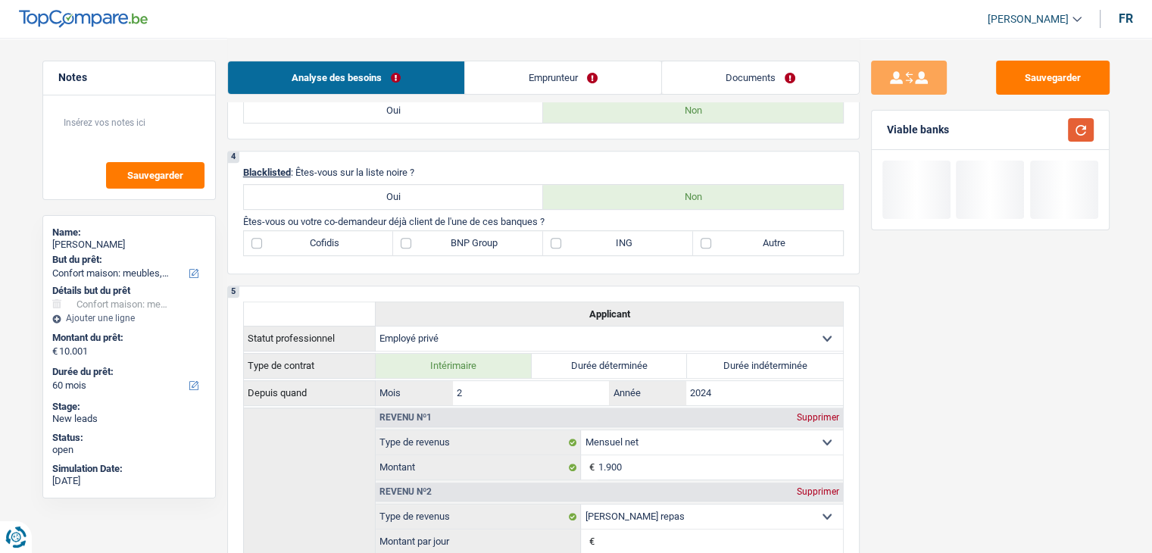
scroll to position [572, 0]
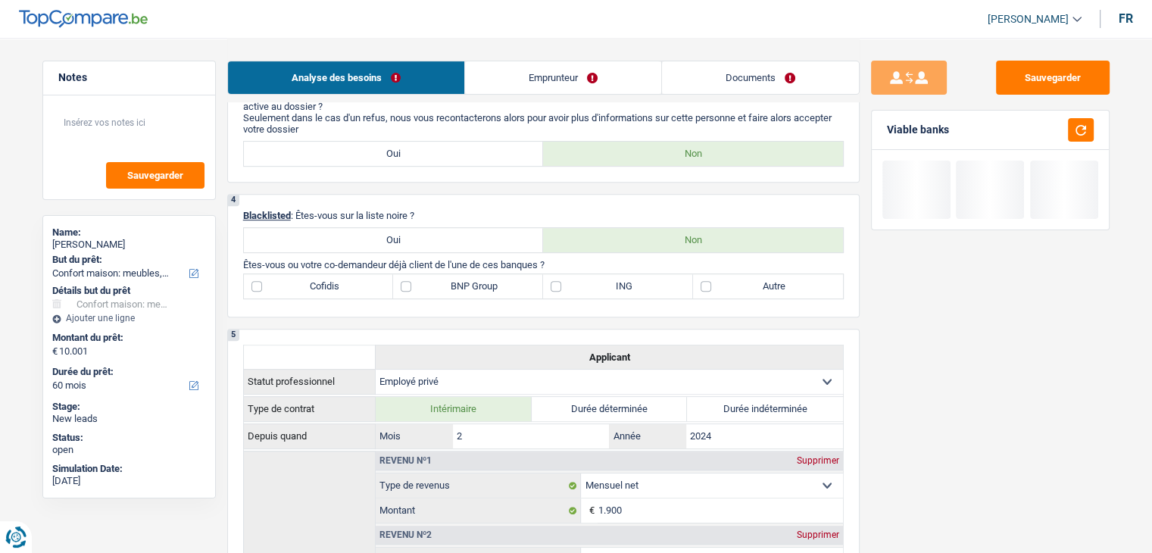
click at [512, 84] on link "Emprunteur" at bounding box center [563, 77] width 196 height 33
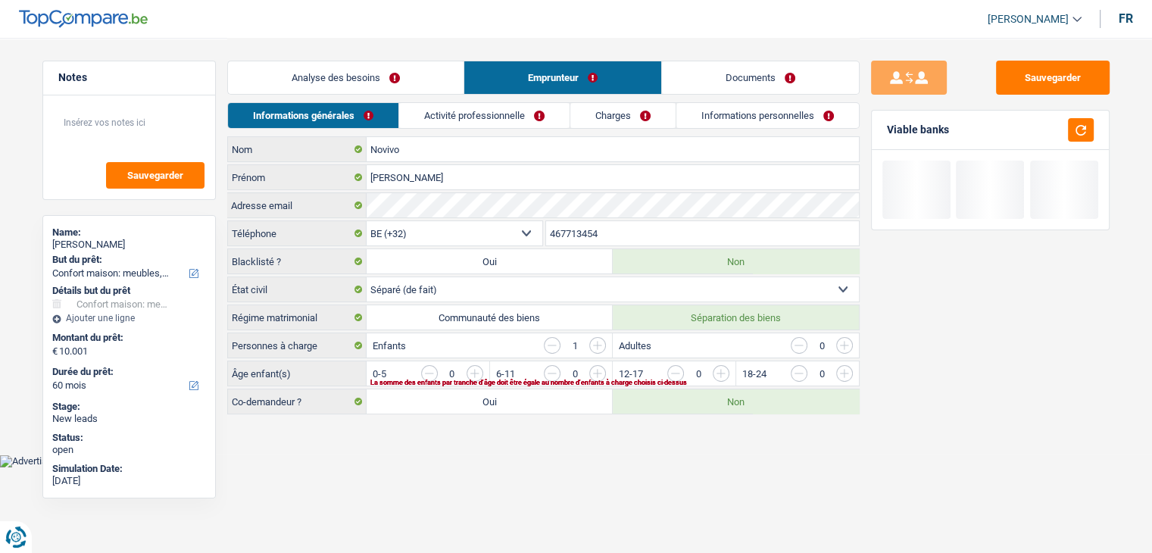
scroll to position [0, 0]
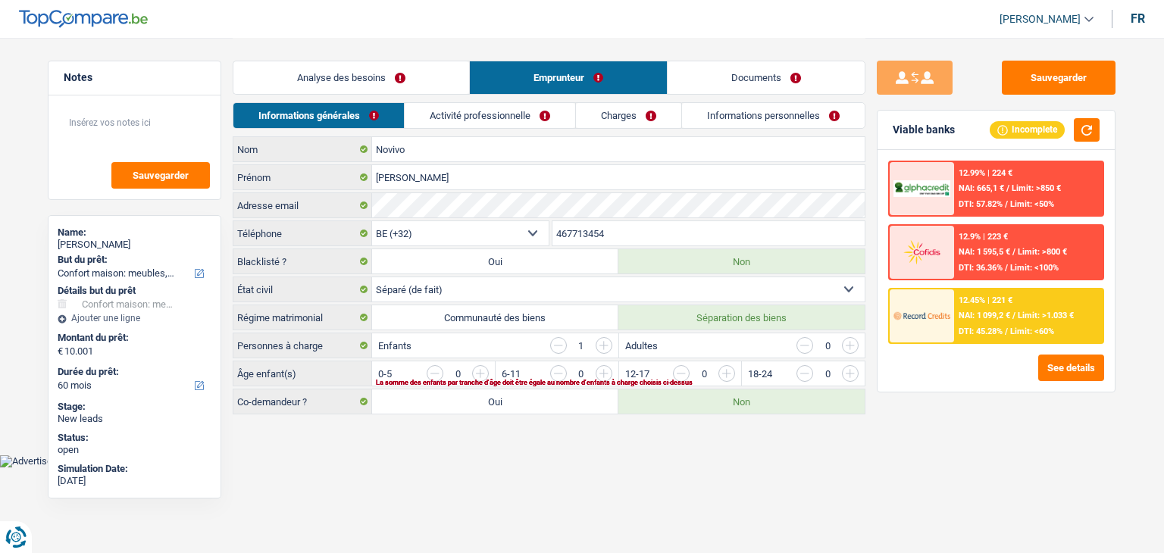
click at [453, 450] on main "Notes Sauvegarder Name: [PERSON_NAME] But du prêt: Confort maison: meubles, tex…" at bounding box center [582, 227] width 1164 height 454
click at [479, 415] on main "Notes Sauvegarder Name: [PERSON_NAME] But du prêt: Confort maison: meubles, tex…" at bounding box center [582, 227] width 1164 height 454
click at [533, 314] on label "Communauté des biens" at bounding box center [495, 317] width 246 height 24
click at [533, 314] on input "Communauté des biens" at bounding box center [495, 317] width 246 height 24
radio input "true"
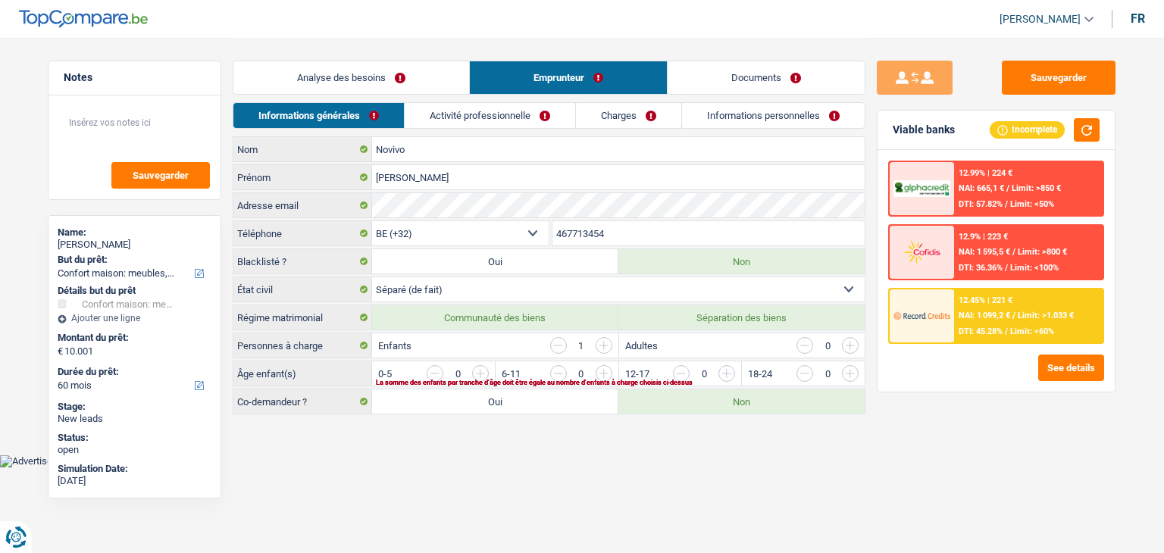
radio input "true"
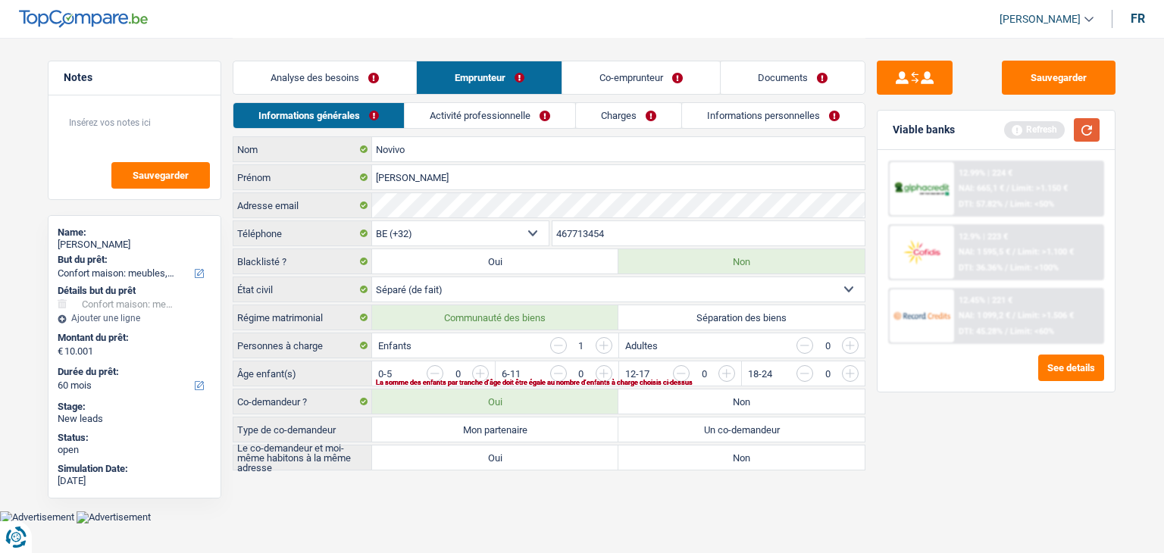
click at [1099, 130] on button "button" at bounding box center [1086, 129] width 26 height 23
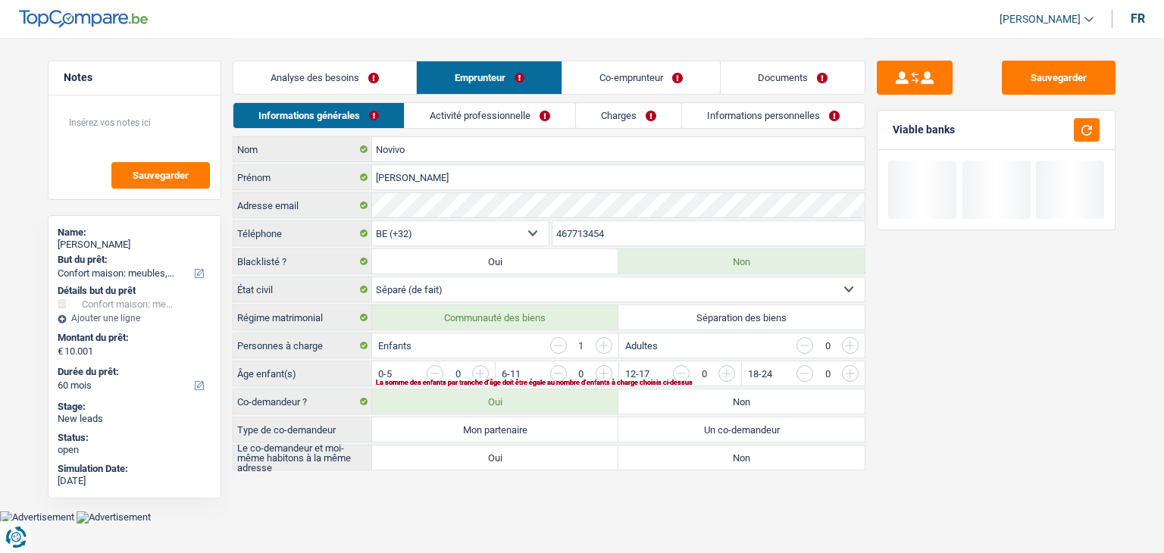
drag, startPoint x: 970, startPoint y: 127, endPoint x: 892, endPoint y: 129, distance: 78.0
click at [892, 129] on div "Viable banks" at bounding box center [995, 130] width 237 height 39
click at [892, 129] on div "Viable banks" at bounding box center [923, 129] width 62 height 13
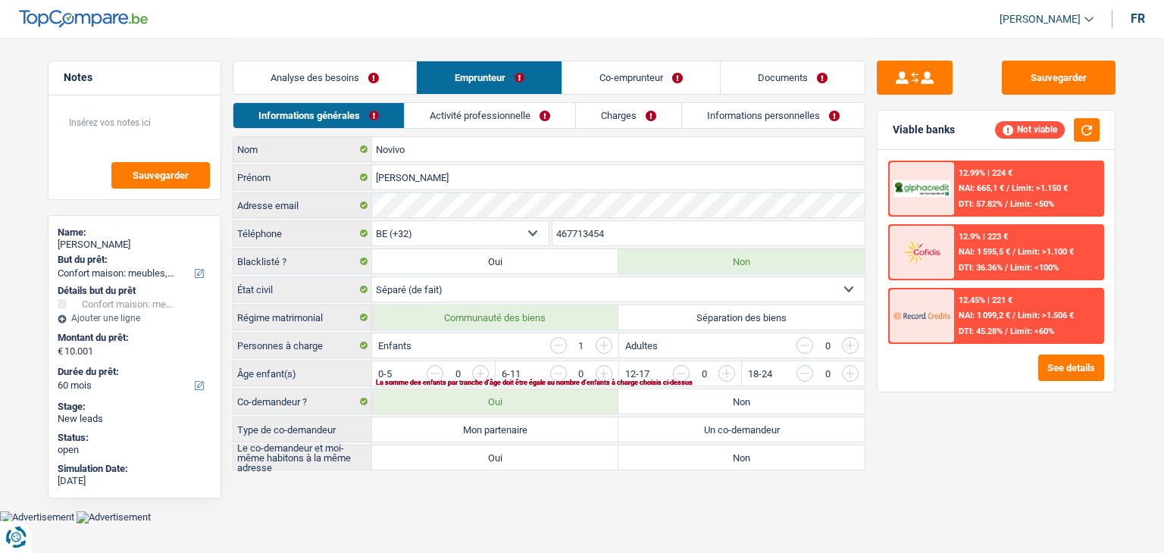
drag, startPoint x: 895, startPoint y: 130, endPoint x: 953, endPoint y: 132, distance: 57.6
click at [953, 132] on div "Viable banks" at bounding box center [923, 129] width 62 height 13
click at [476, 292] on select "Célibataire Marié(e) Cohabitant(e) légal(e) Divorcé(e) Veuf(ve) Séparé (de fait…" at bounding box center [618, 289] width 492 height 24
select select "single"
click at [372, 277] on select "Célibataire Marié(e) Cohabitant(e) légal(e) Divorcé(e) Veuf(ve) Séparé (de fait…" at bounding box center [618, 289] width 492 height 24
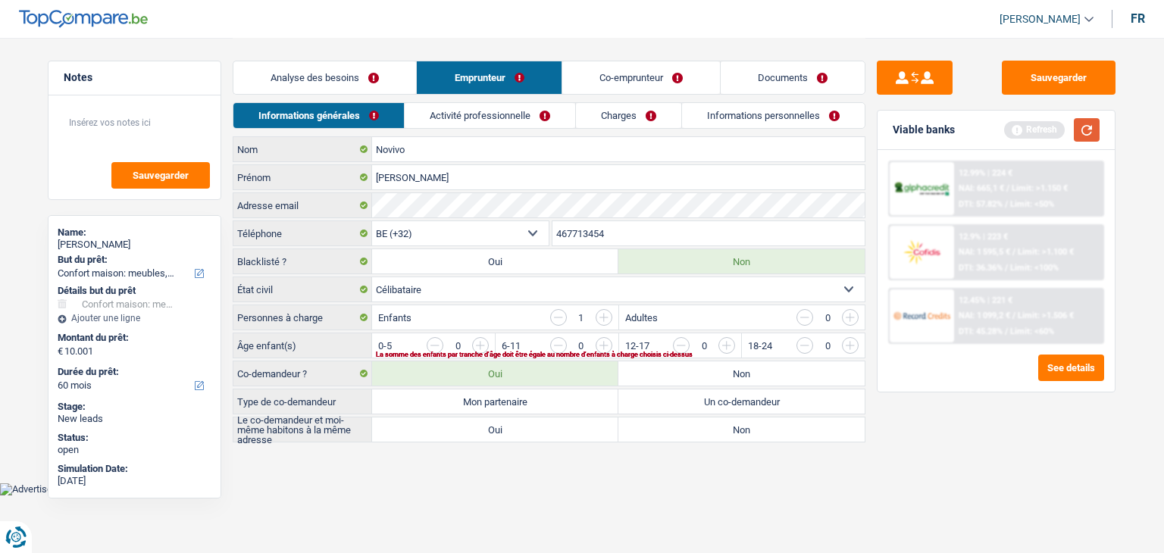
click at [1090, 124] on button "button" at bounding box center [1086, 129] width 26 height 23
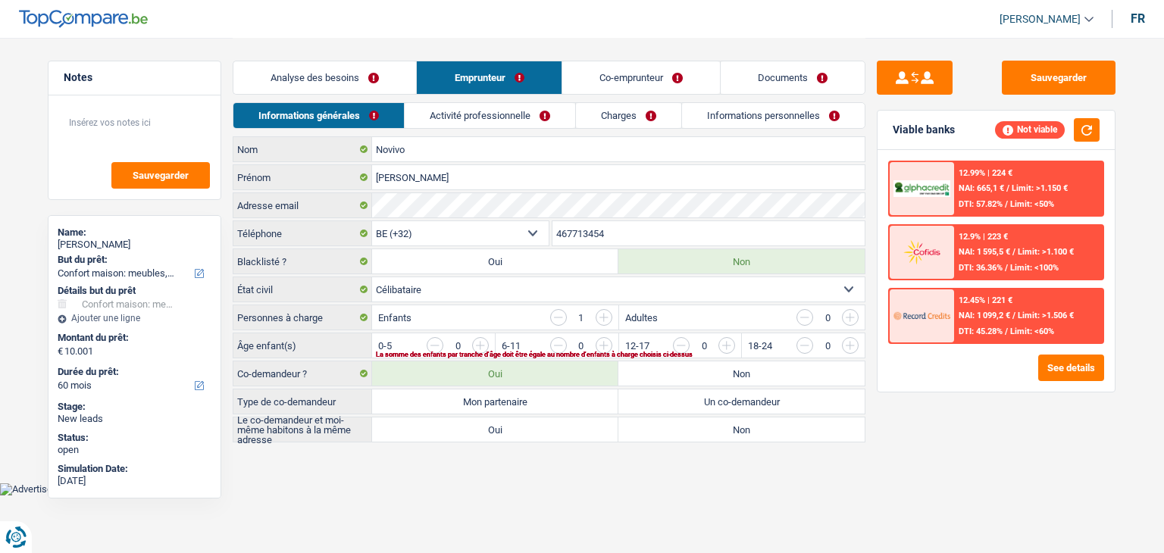
click at [323, 76] on link "Analyse des besoins" at bounding box center [324, 77] width 183 height 33
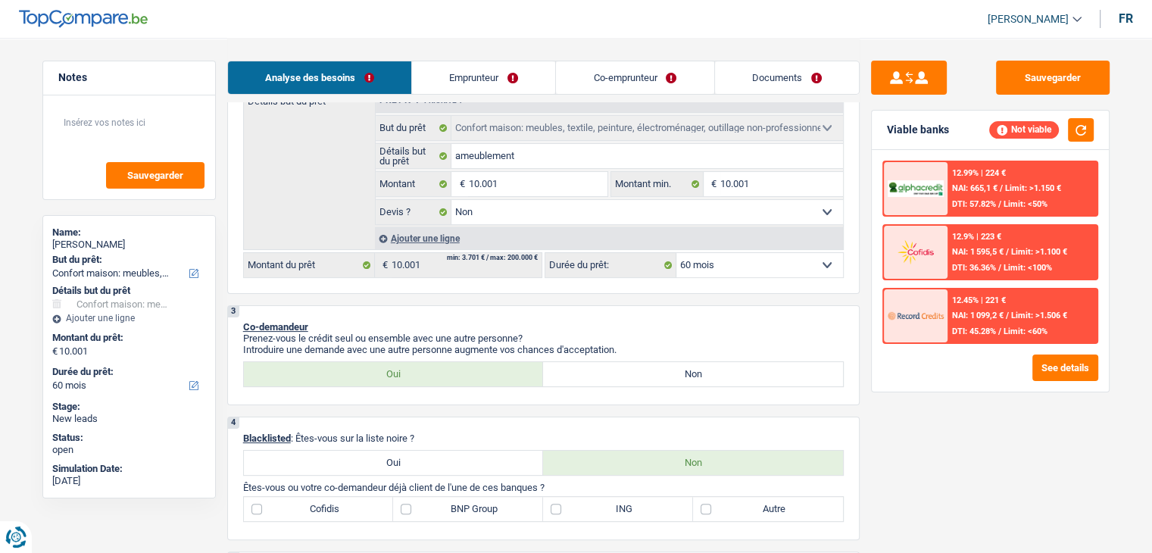
scroll to position [303, 0]
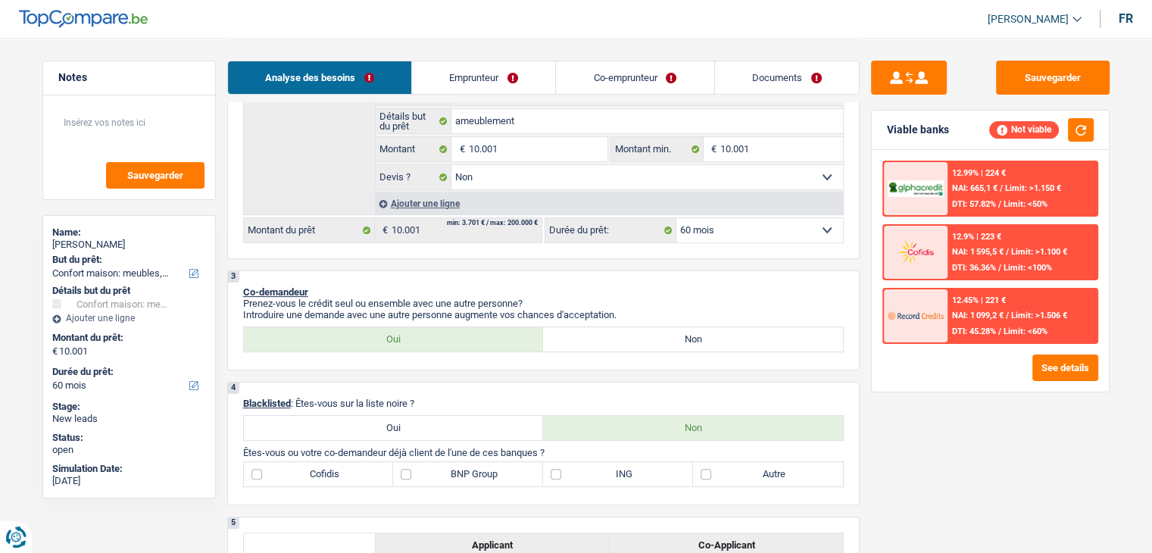
click at [633, 334] on label "Non" at bounding box center [693, 339] width 300 height 24
click at [633, 334] on input "Non" at bounding box center [693, 339] width 300 height 24
radio input "true"
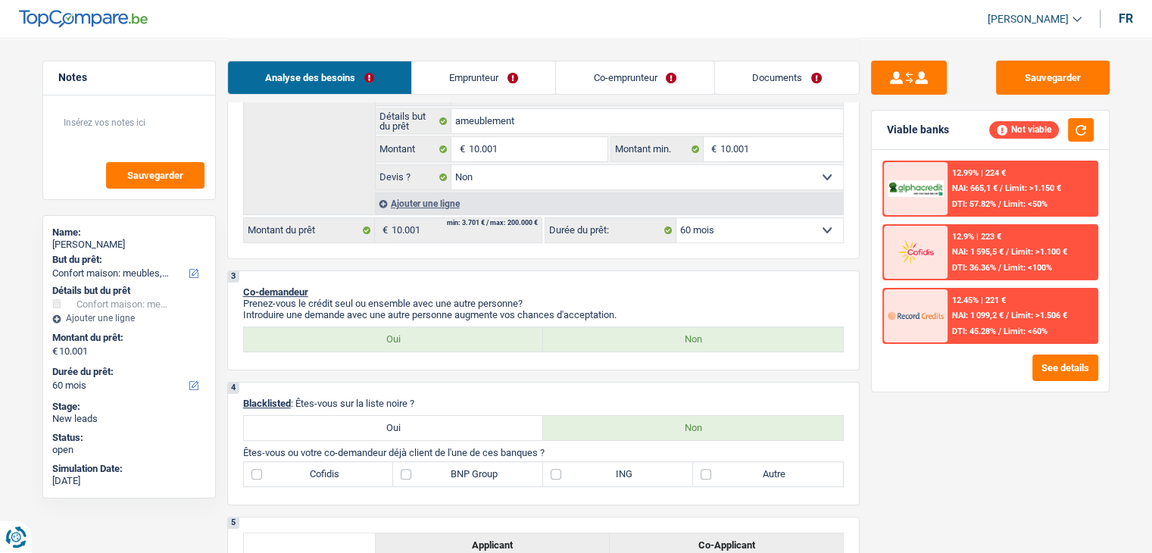
radio input "false"
radio input "true"
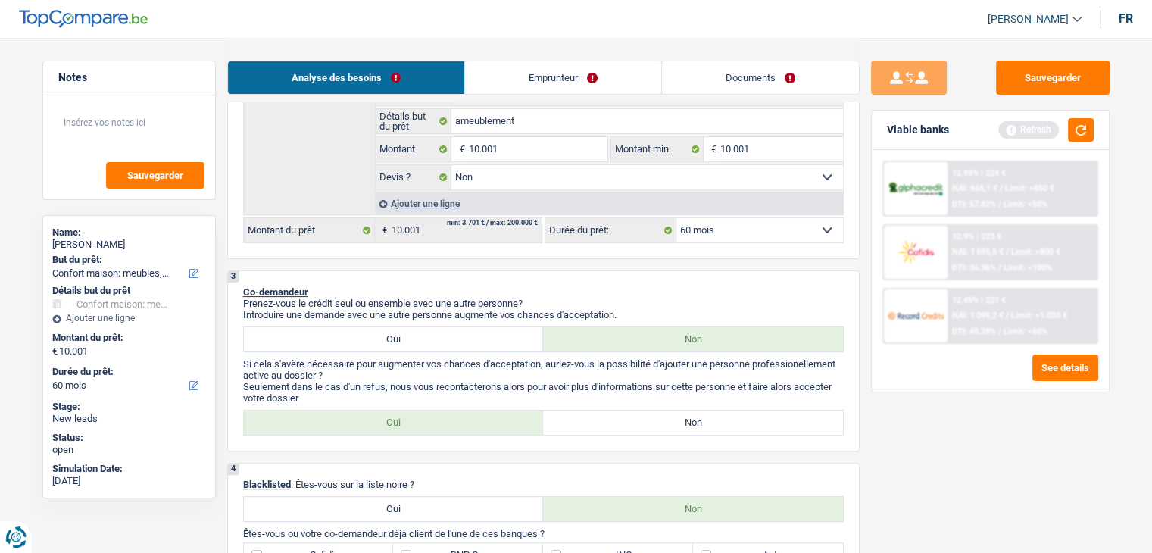
click at [485, 54] on div "Analyse des besoins Emprunteur Documents" at bounding box center [543, 70] width 633 height 64
click at [612, 77] on link "Emprunteur" at bounding box center [563, 77] width 196 height 33
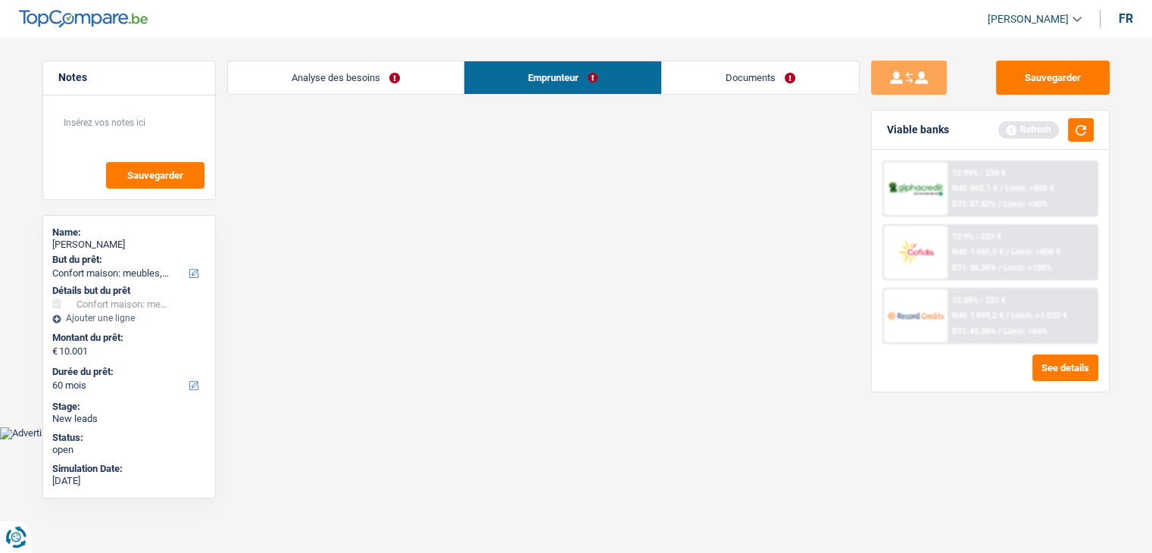
scroll to position [0, 0]
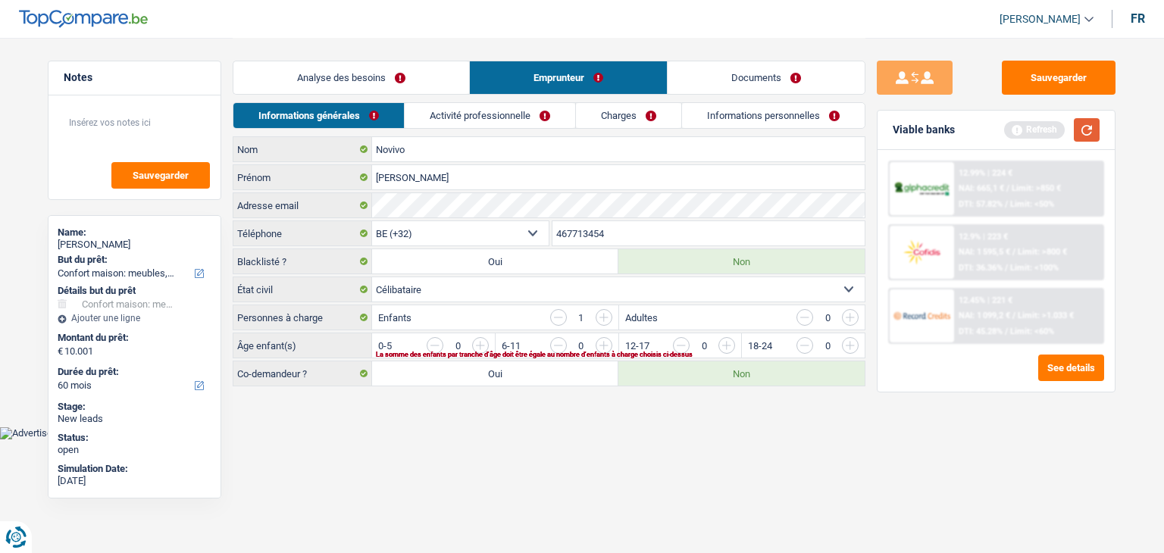
click at [1082, 138] on button "button" at bounding box center [1086, 129] width 26 height 23
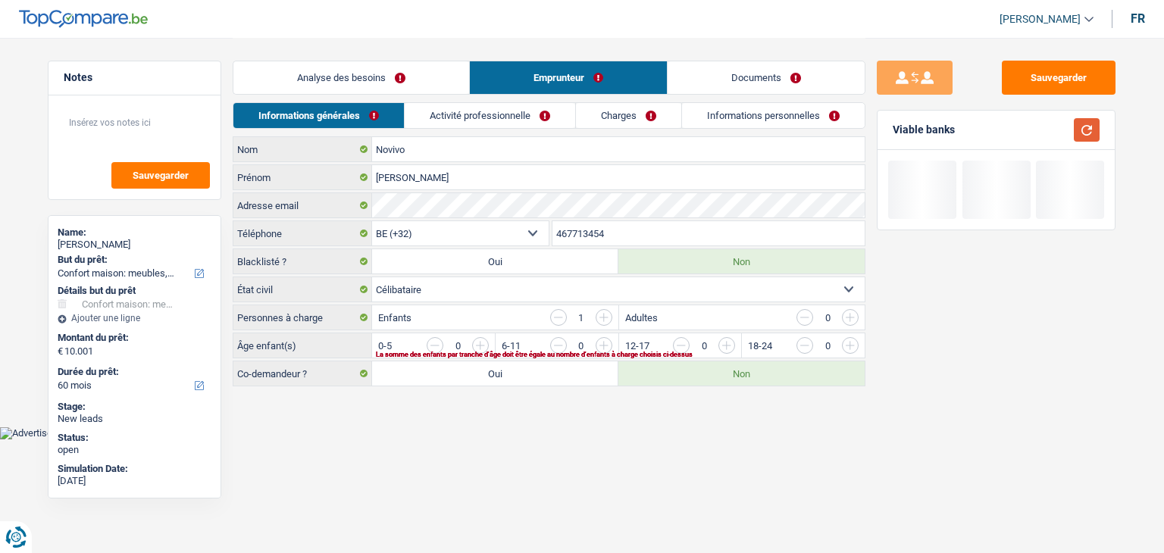
click at [1082, 134] on button "button" at bounding box center [1086, 129] width 26 height 23
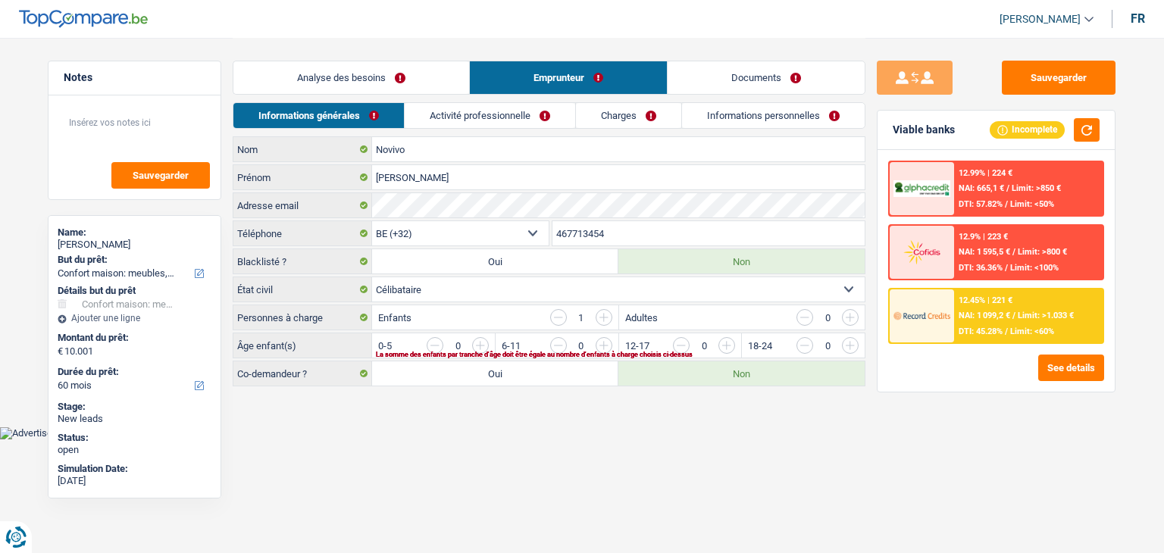
click at [726, 338] on input "button" at bounding box center [1033, 349] width 631 height 24
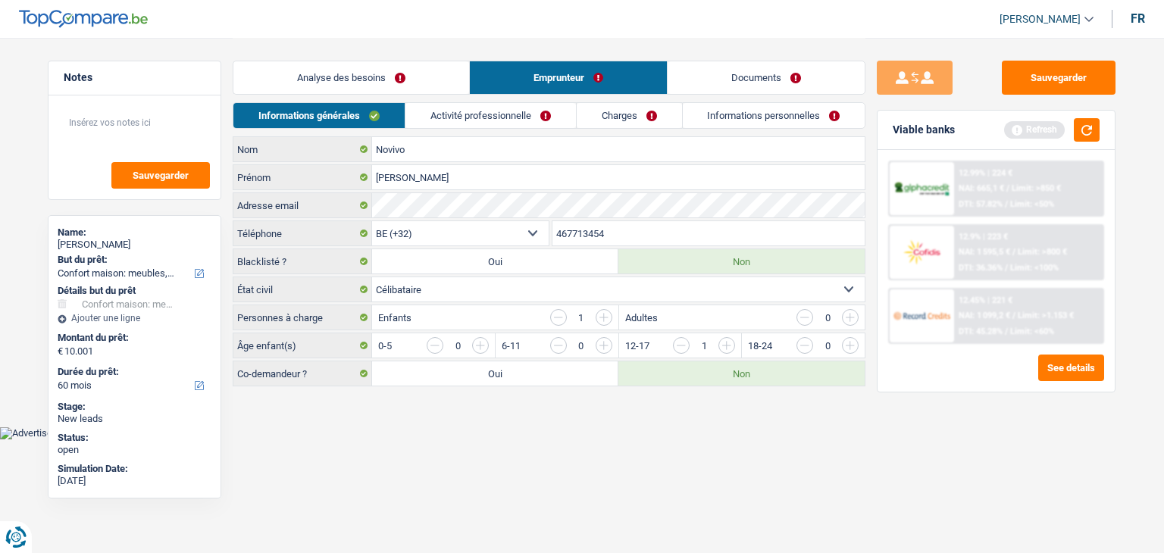
click at [490, 121] on link "Activité professionnelle" at bounding box center [490, 115] width 170 height 25
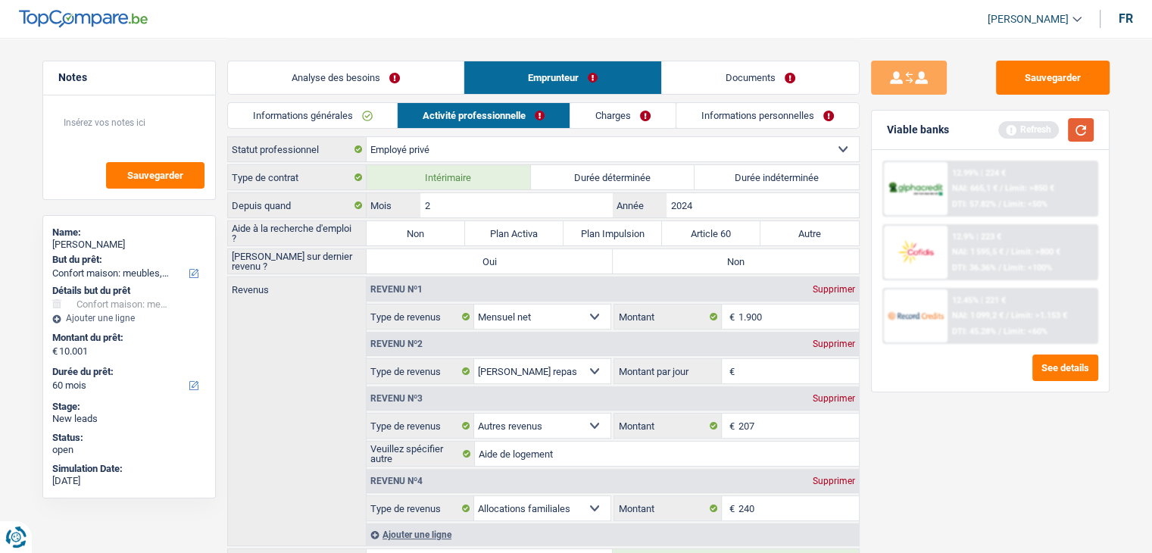
click at [1081, 134] on button "button" at bounding box center [1081, 129] width 26 height 23
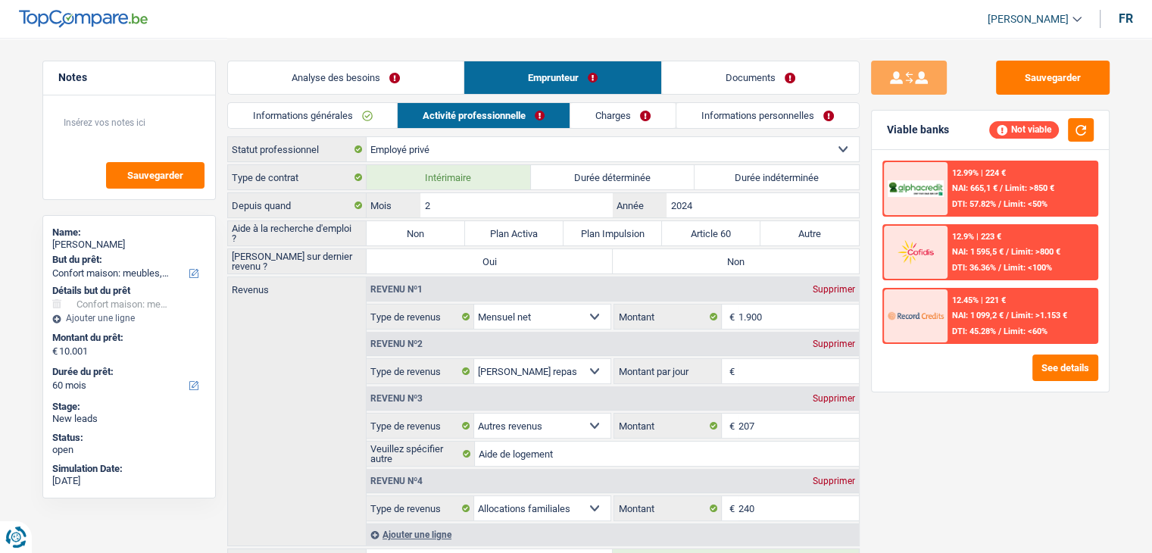
click at [421, 233] on label "Non" at bounding box center [416, 233] width 98 height 24
click at [421, 233] on input "Non" at bounding box center [416, 233] width 98 height 24
radio input "true"
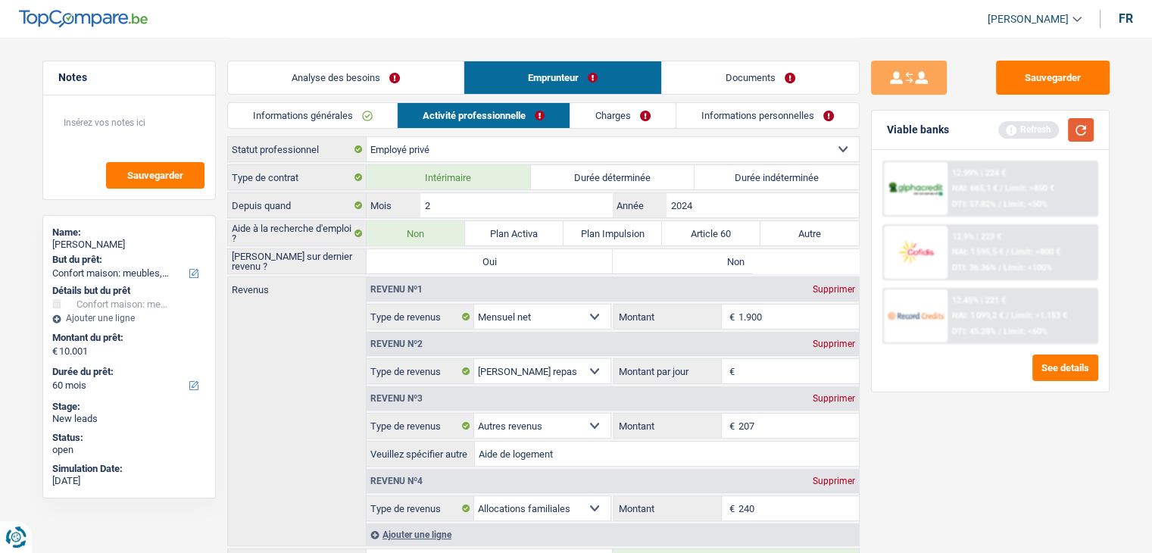
click at [1087, 139] on button "button" at bounding box center [1081, 129] width 26 height 23
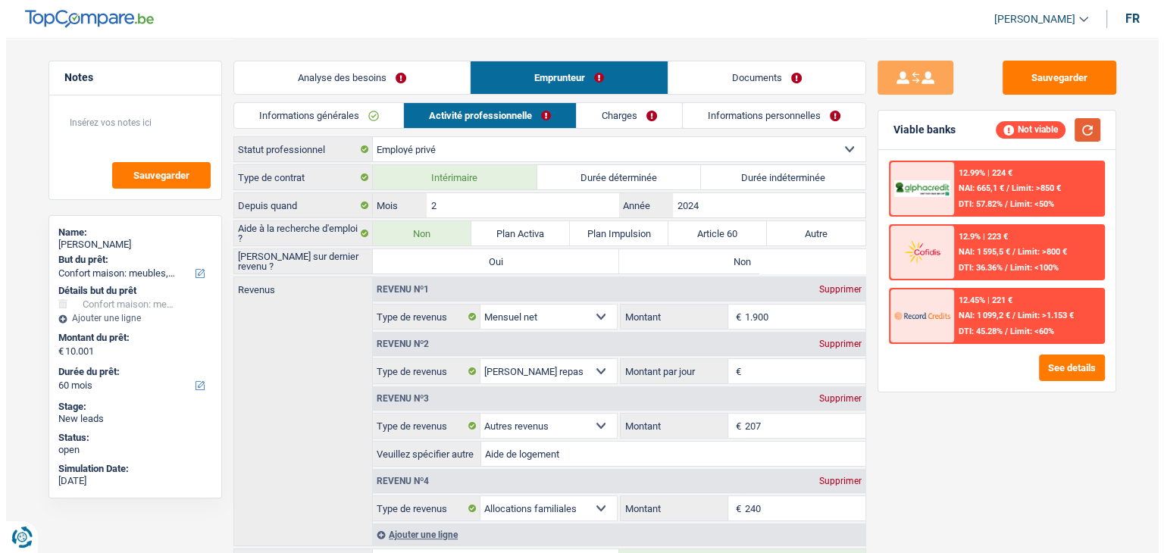
scroll to position [143, 0]
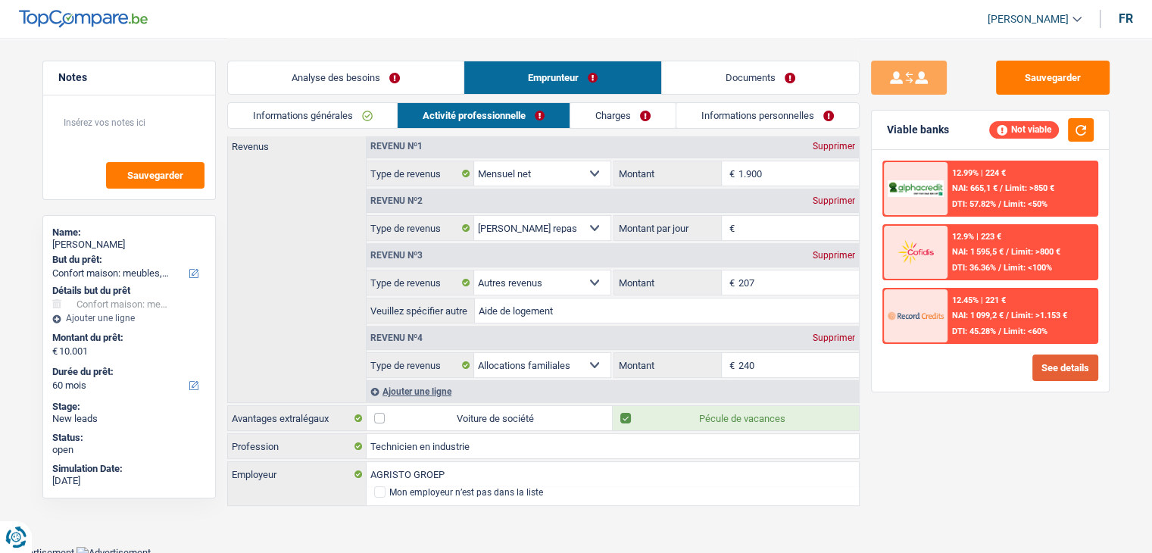
click at [1079, 376] on button "See details" at bounding box center [1065, 368] width 66 height 27
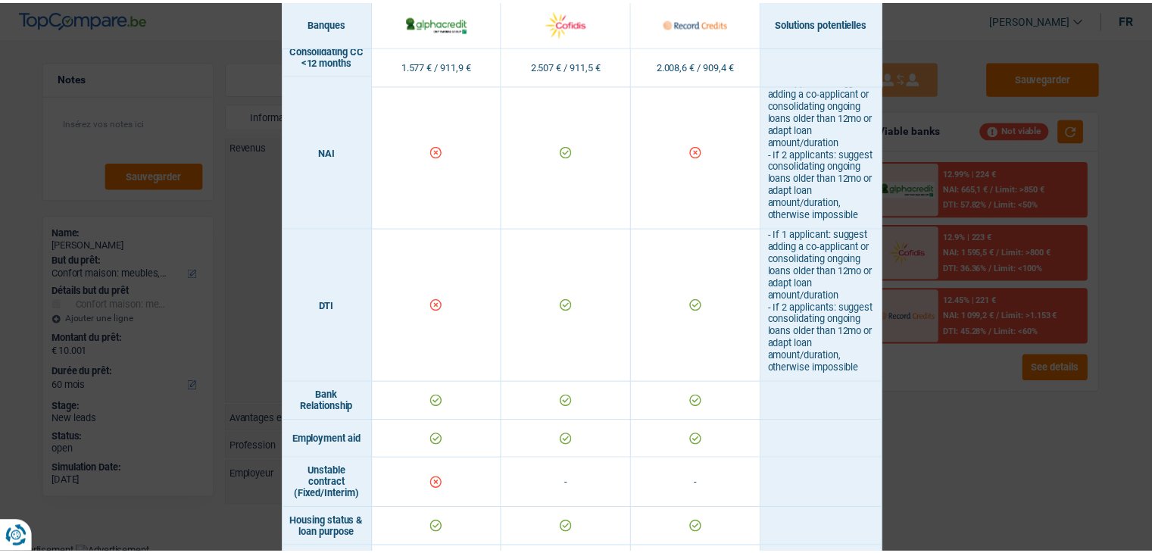
scroll to position [657, 0]
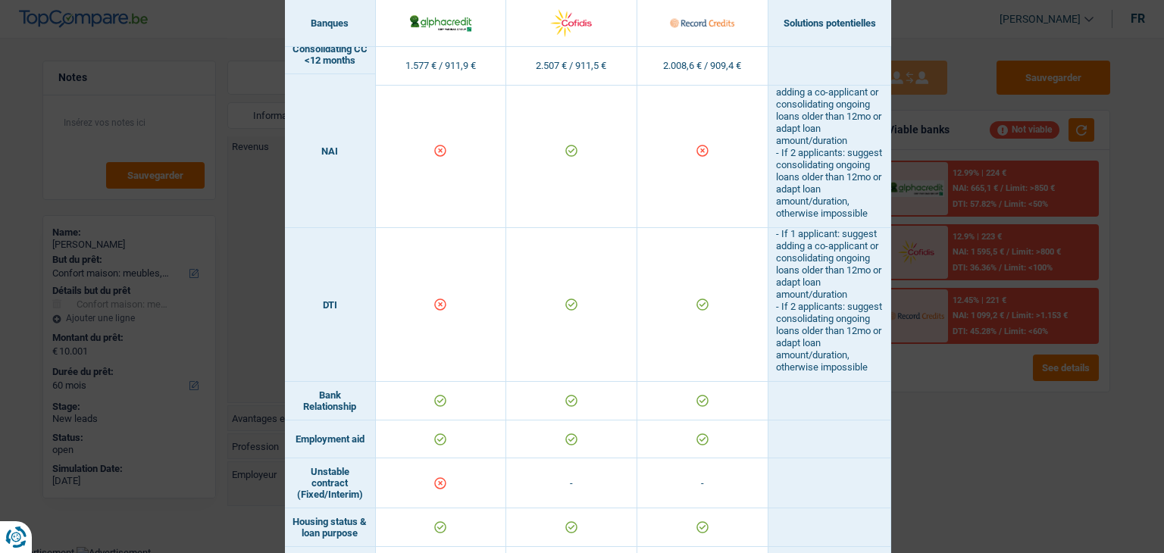
click at [985, 446] on div "Banks conditions × Banques Solutions potentielles Revenus / Charges 1.577 € / 9…" at bounding box center [582, 276] width 1164 height 553
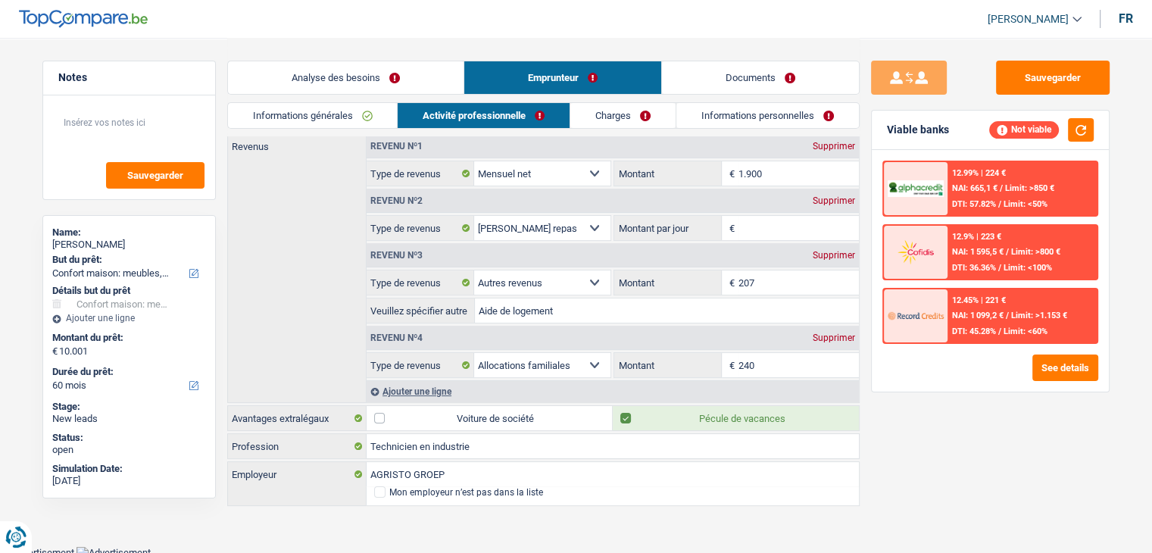
click at [977, 398] on div "Sauvegarder Viable banks Not viable 12.99% | 224 € NAI: 665,1 € / Limit: >850 €…" at bounding box center [990, 295] width 261 height 468
click at [770, 170] on input "1.900" at bounding box center [799, 173] width 120 height 24
click at [789, 223] on input "Montant par jour" at bounding box center [799, 228] width 120 height 24
click at [761, 222] on input "Montant par jour" at bounding box center [799, 228] width 120 height 24
drag, startPoint x: 1070, startPoint y: 470, endPoint x: 993, endPoint y: 425, distance: 89.6
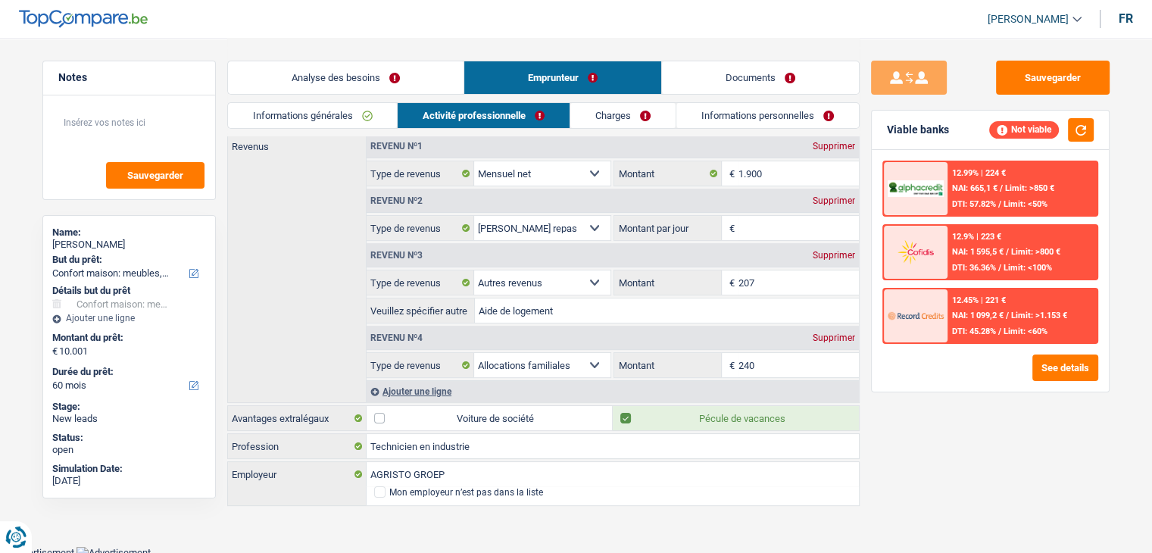
click at [1070, 470] on div "Sauvegarder Viable banks Not viable 12.99% | 224 € NAI: 665,1 € / Limit: >850 €…" at bounding box center [990, 295] width 261 height 468
click at [778, 219] on input "Montant par jour" at bounding box center [799, 228] width 120 height 24
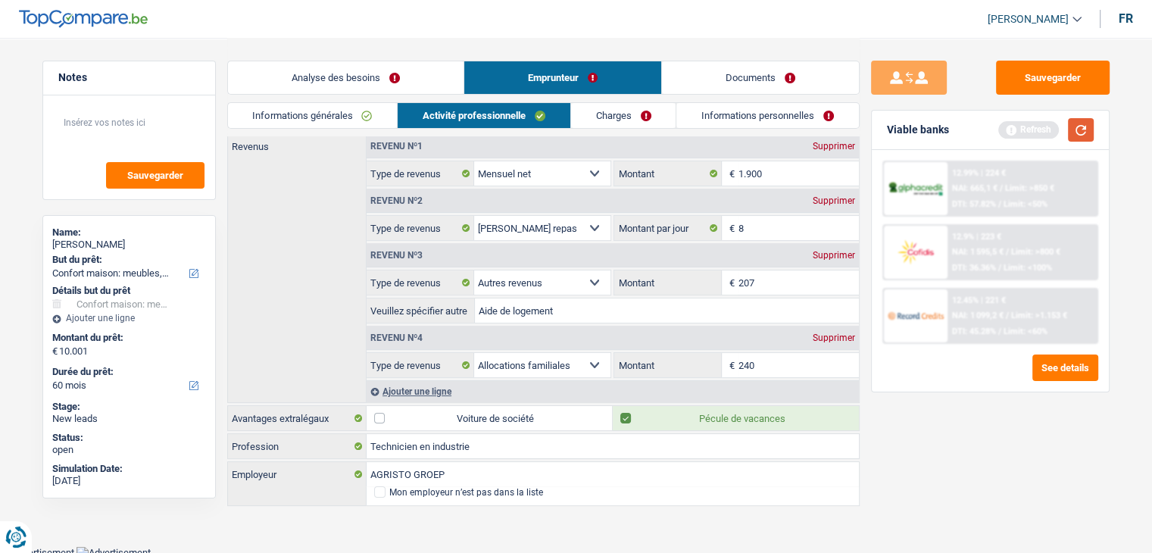
type input "8,0"
click at [1070, 122] on button "button" at bounding box center [1081, 129] width 26 height 23
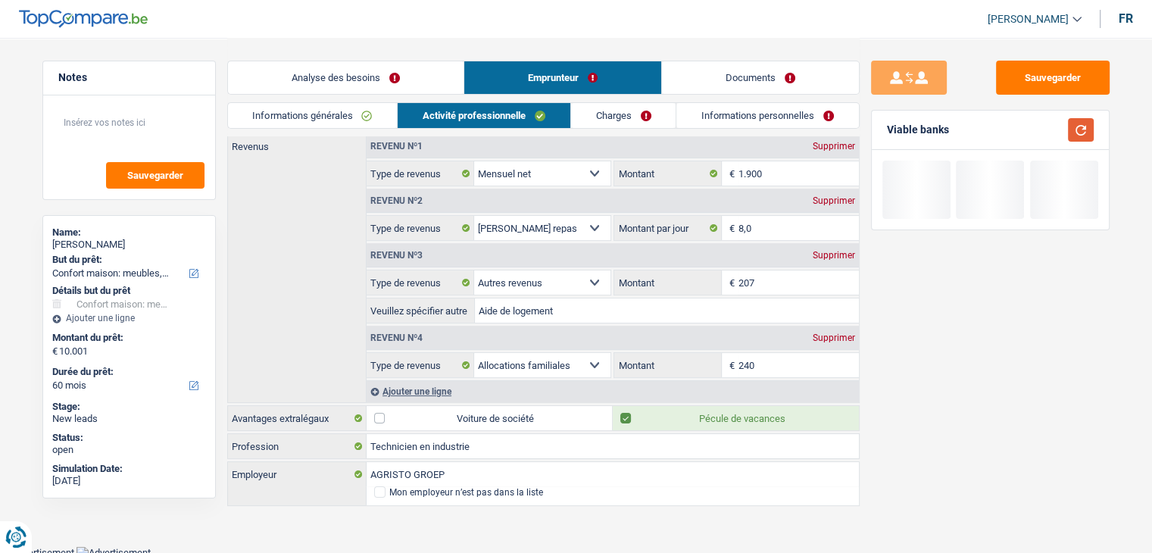
click at [1071, 123] on button "button" at bounding box center [1081, 129] width 26 height 23
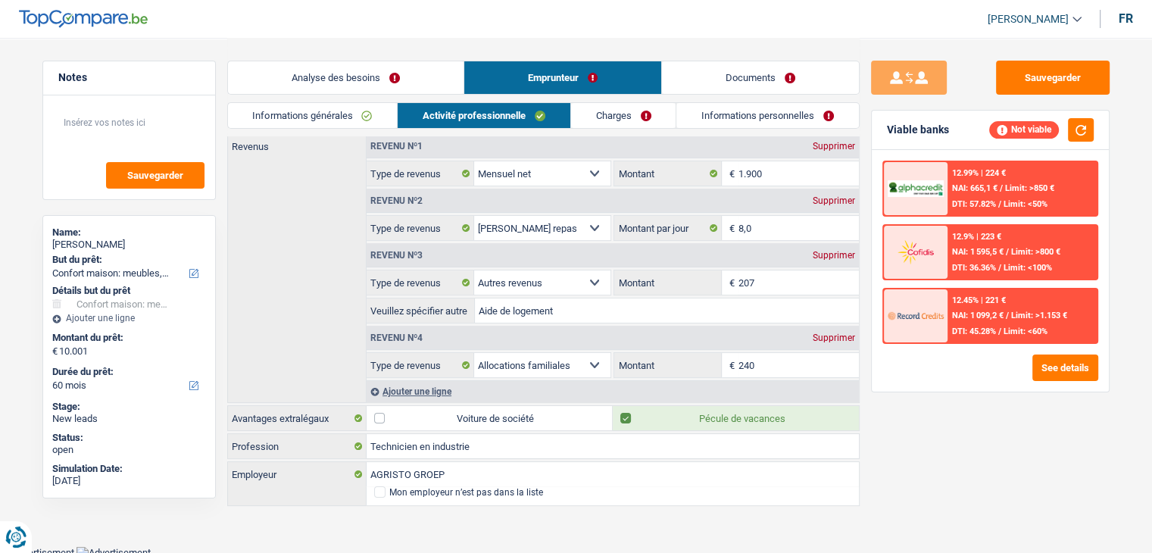
click at [911, 399] on div "Sauvegarder Viable banks Not viable 12.99% | 224 € NAI: 665,1 € / Limit: >850 €…" at bounding box center [990, 295] width 261 height 468
click at [790, 364] on input "240" at bounding box center [799, 365] width 120 height 24
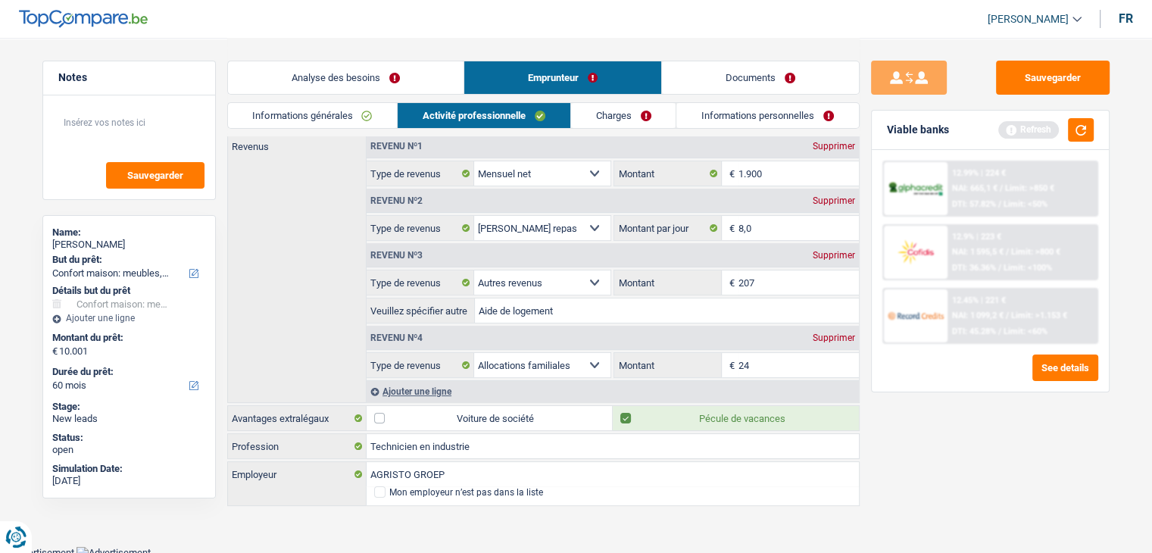
type input "2"
type input "308"
click at [1080, 125] on button "button" at bounding box center [1081, 129] width 26 height 23
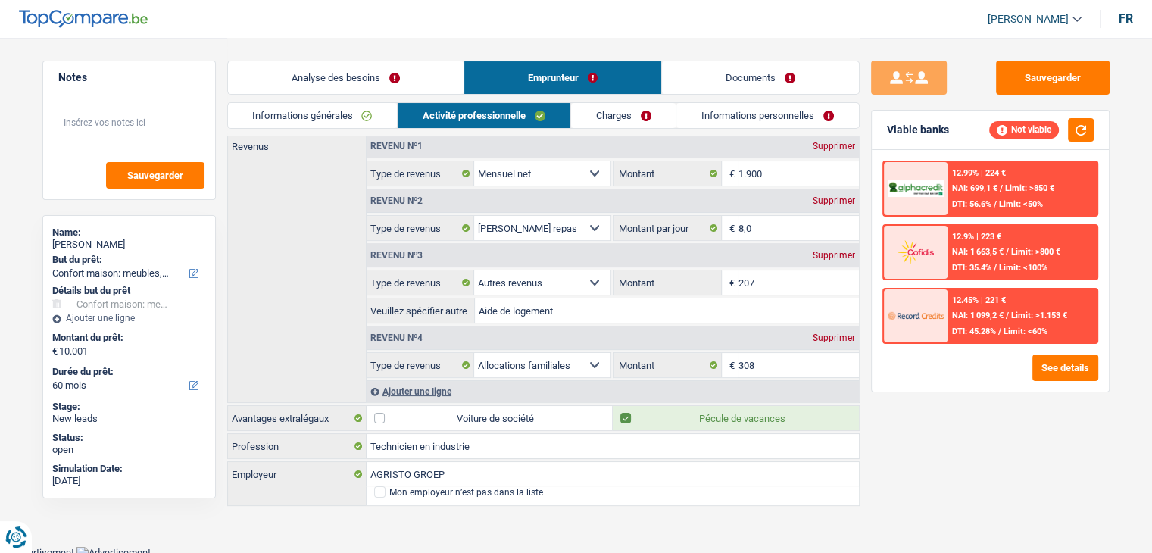
click at [817, 251] on div "Supprimer" at bounding box center [834, 255] width 50 height 9
select select "familyAllowances"
type input "308"
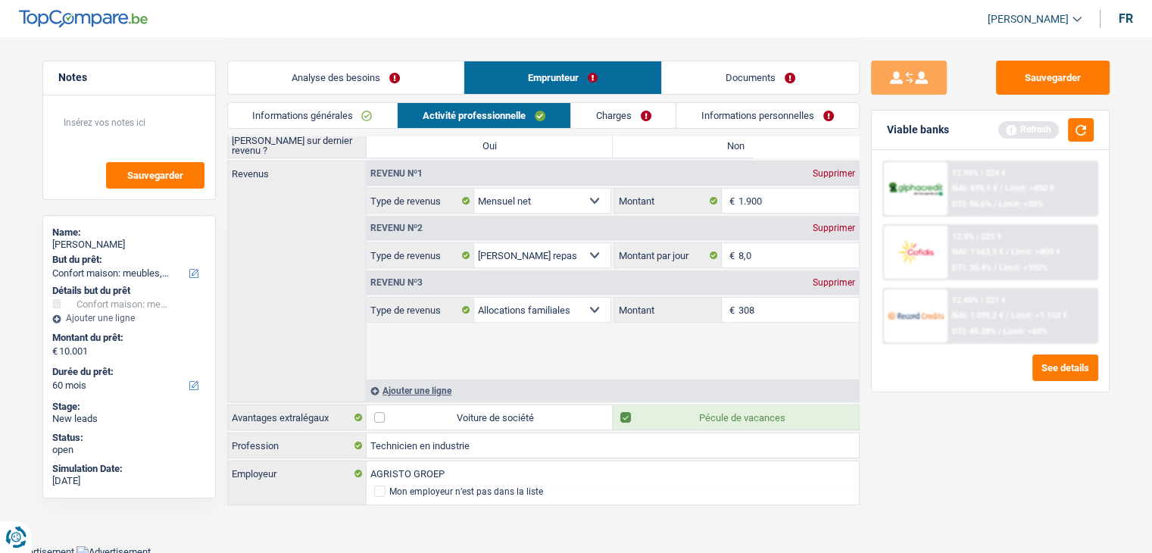
scroll to position [61, 0]
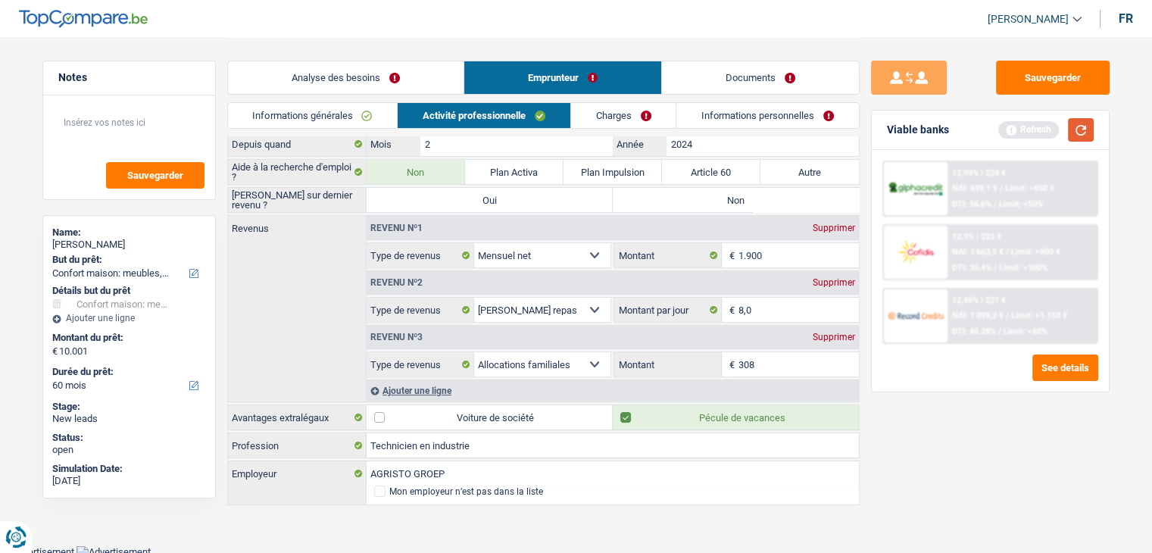
click at [1086, 132] on button "button" at bounding box center [1081, 129] width 26 height 23
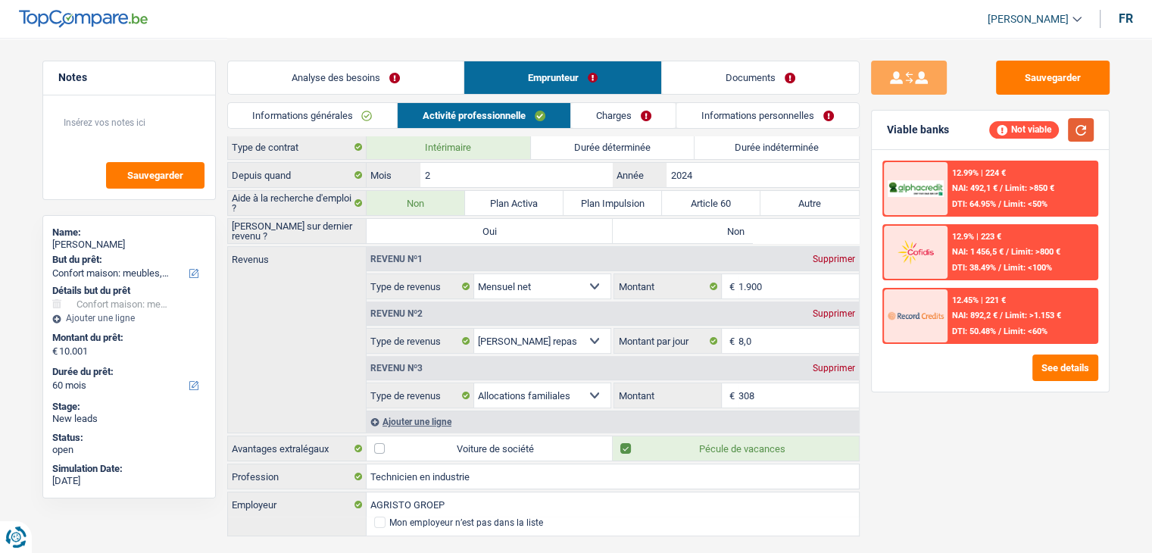
scroll to position [0, 0]
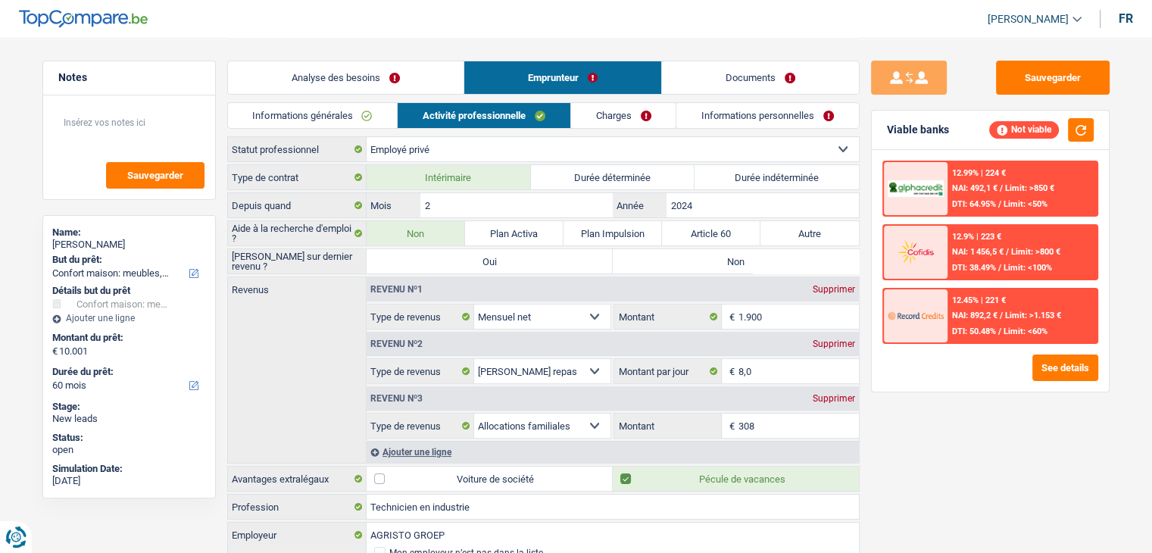
click at [733, 262] on label "Non" at bounding box center [736, 261] width 246 height 24
click at [733, 262] on input "Non" at bounding box center [736, 261] width 246 height 24
radio input "true"
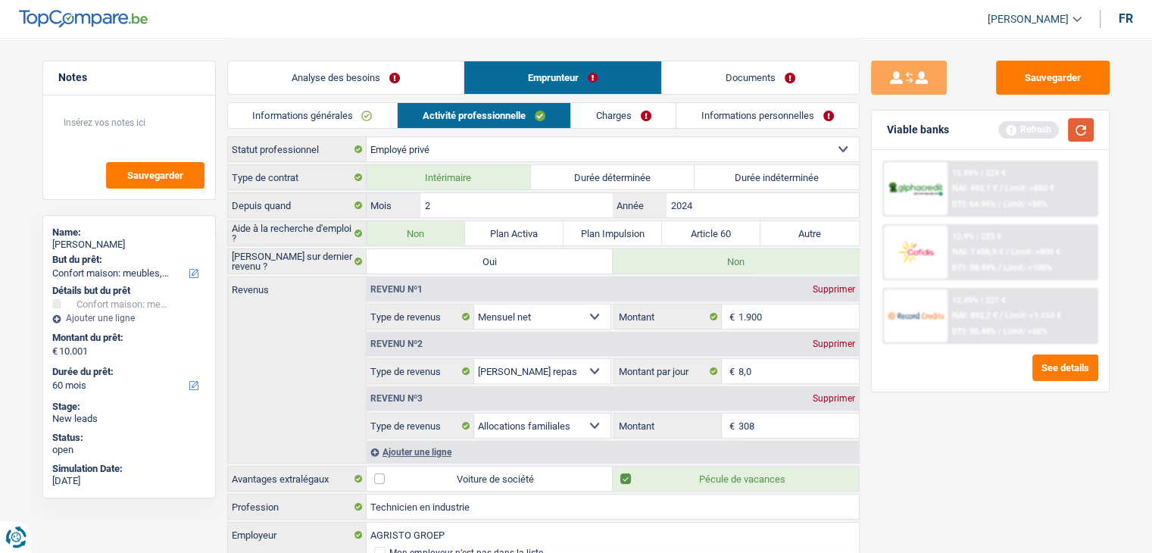
click at [1075, 132] on button "button" at bounding box center [1081, 129] width 26 height 23
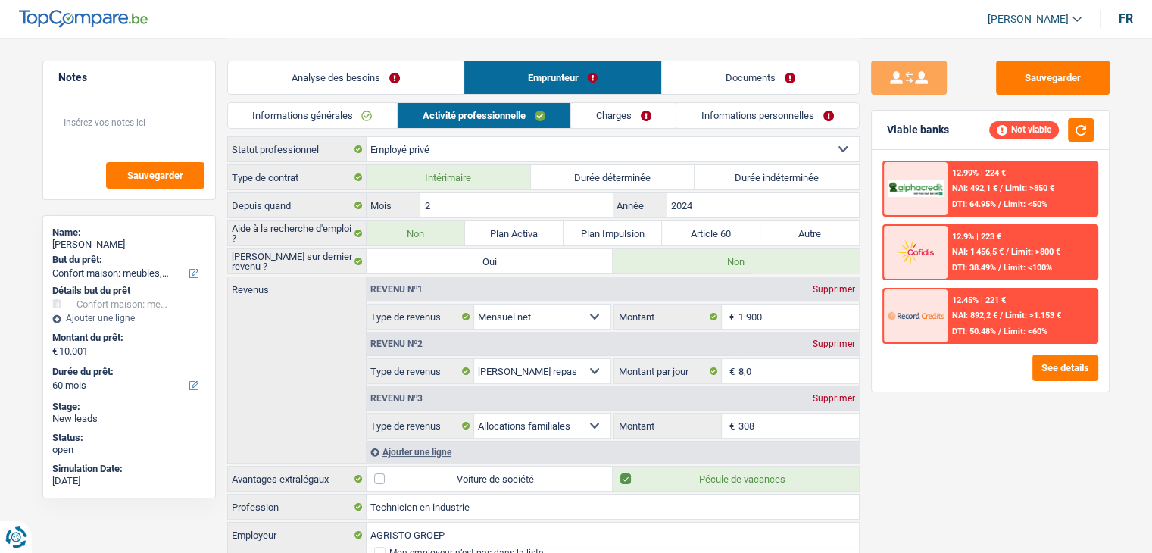
click at [608, 119] on link "Charges" at bounding box center [623, 115] width 105 height 25
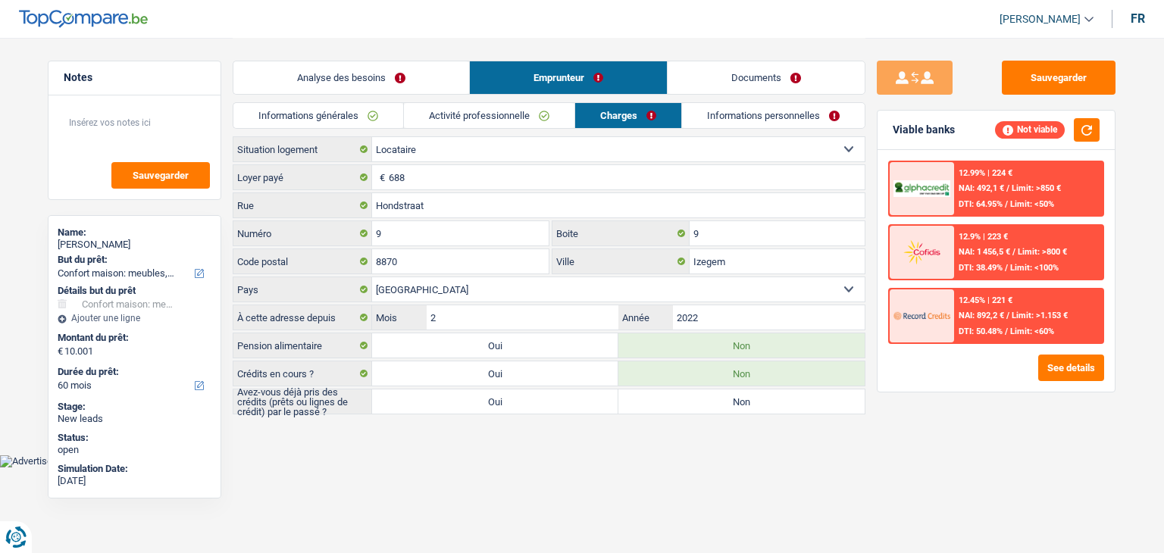
click at [361, 134] on div "Informations générales Activité professionnelle Charges Informations personnell…" at bounding box center [549, 119] width 633 height 34
click at [361, 113] on link "Informations générales" at bounding box center [318, 115] width 170 height 25
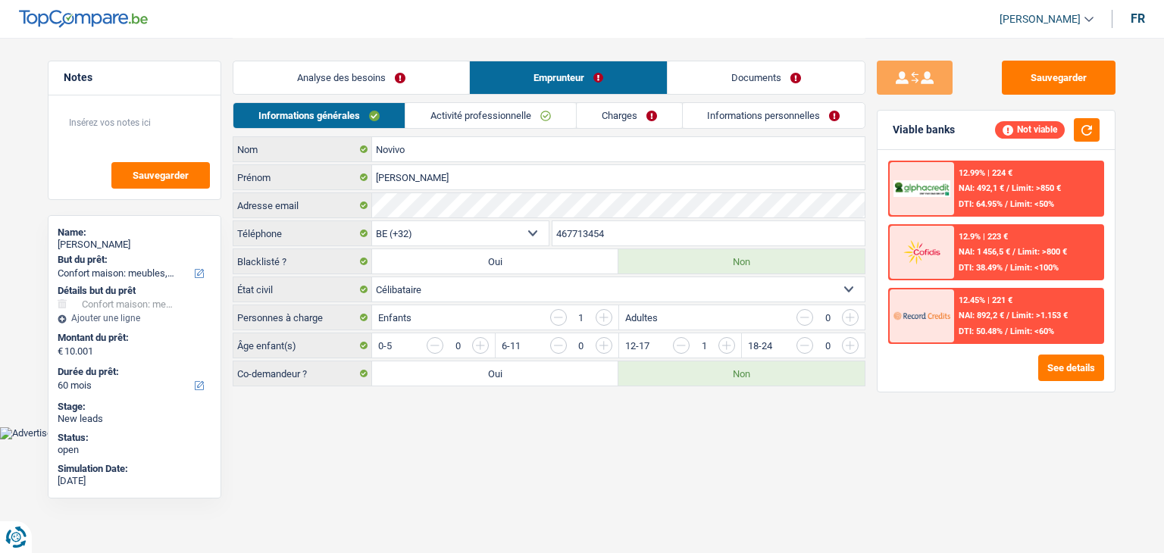
click at [367, 73] on link "Analyse des besoins" at bounding box center [351, 77] width 236 height 33
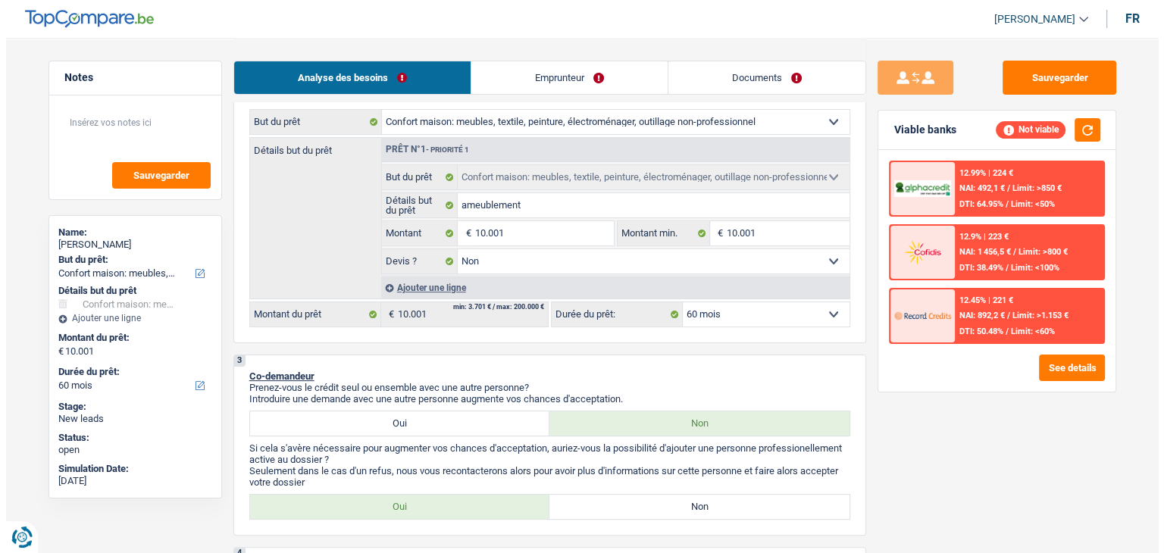
scroll to position [227, 0]
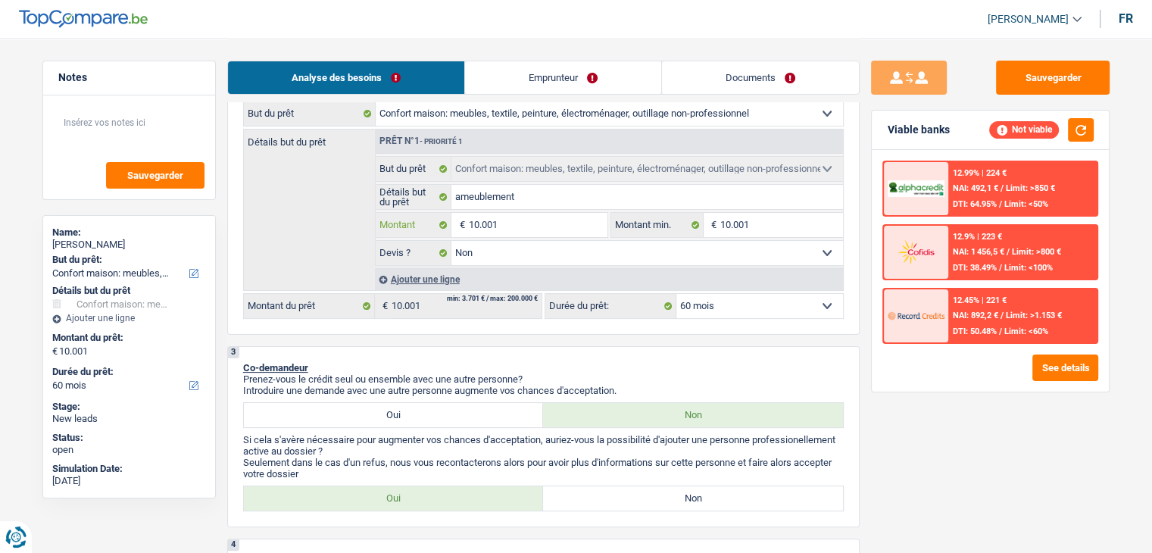
click at [513, 220] on input "10.001" at bounding box center [537, 225] width 139 height 24
type input "1.000"
type input "100"
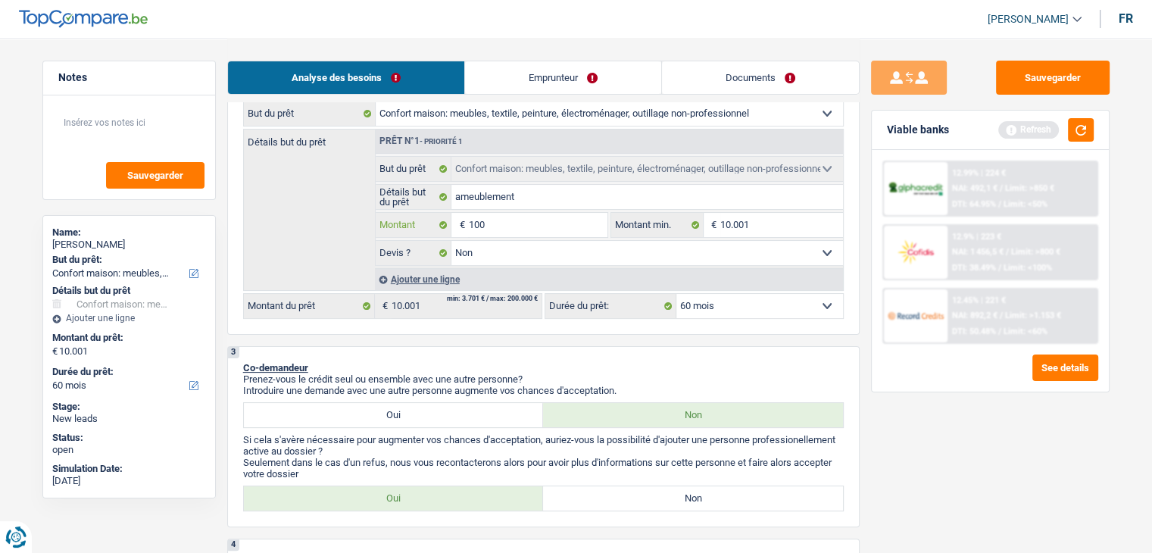
type input "10"
type input "1"
type input "5"
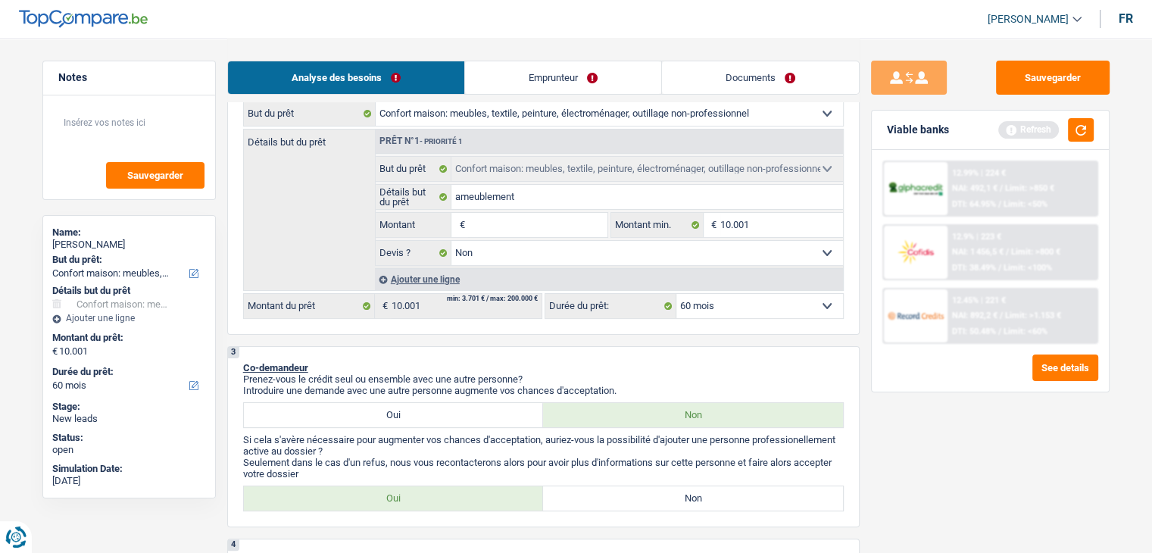
type input "5"
type input "50"
type input "500"
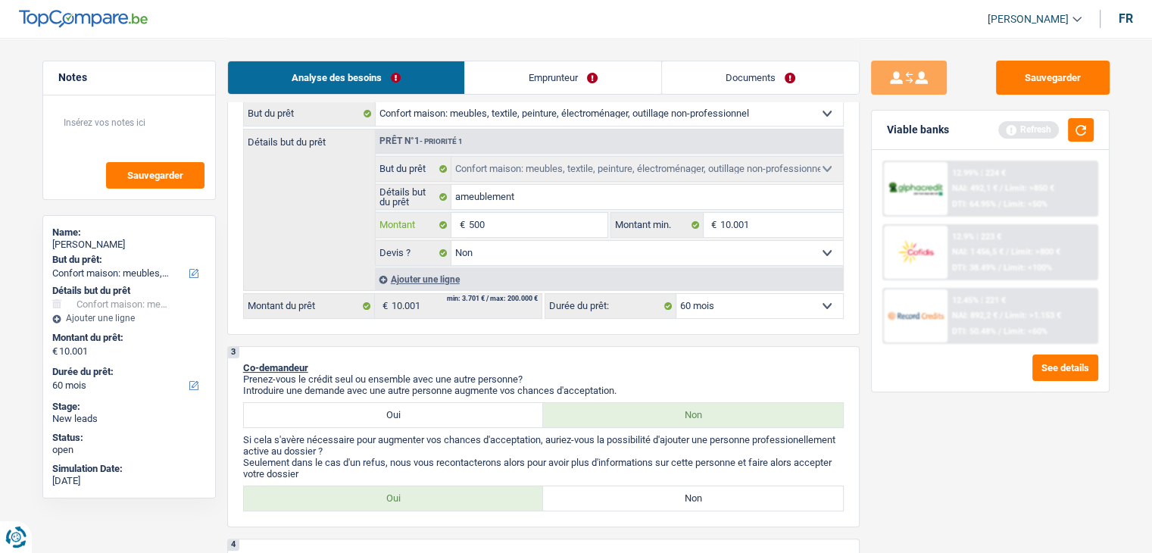
type input "5.000"
type input "500"
type input "5.001"
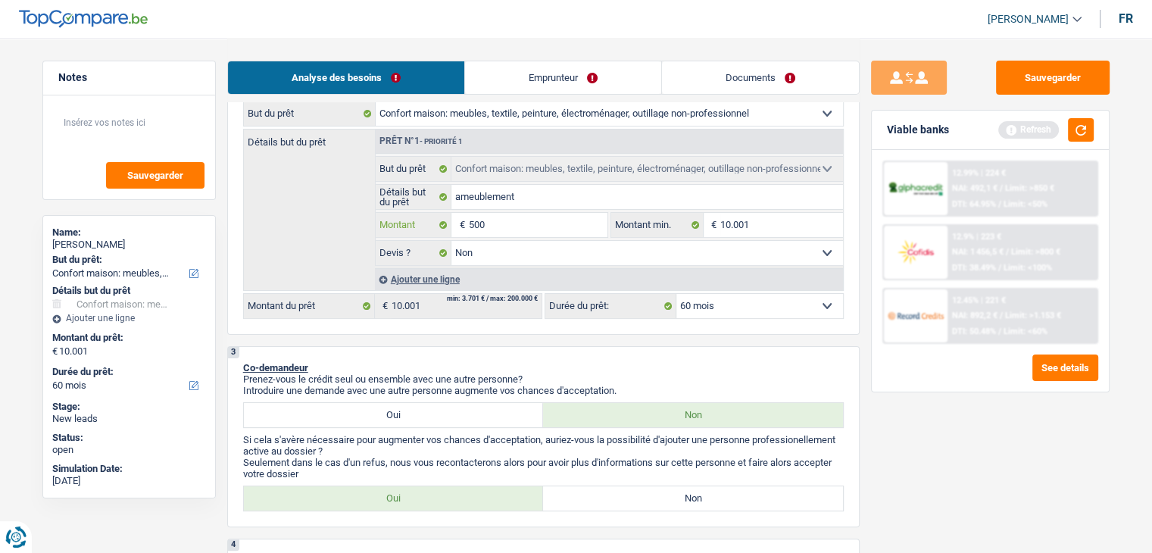
type input "5.001"
select select "36"
type input "5.001"
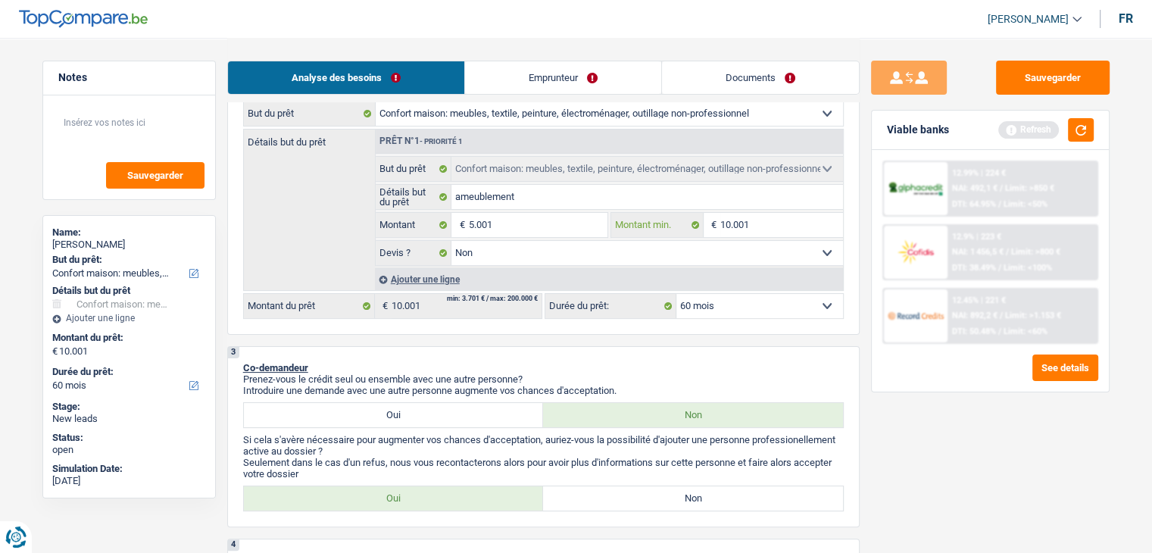
select select "36"
type input "5.001"
select select "36"
click at [767, 228] on input "10.001" at bounding box center [781, 225] width 123 height 24
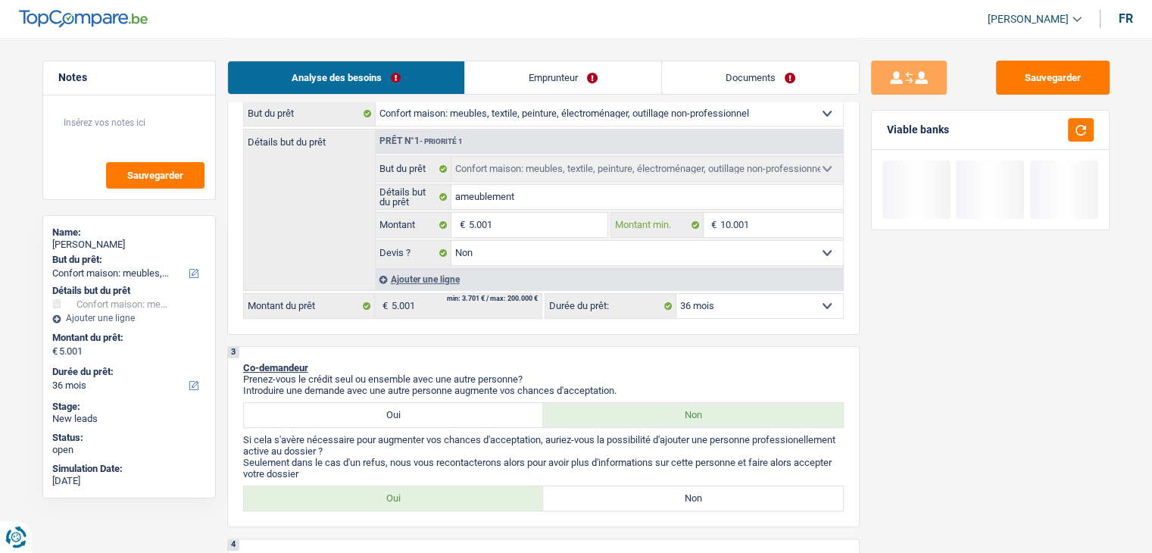
type input "1.000"
type input "100"
type input "10"
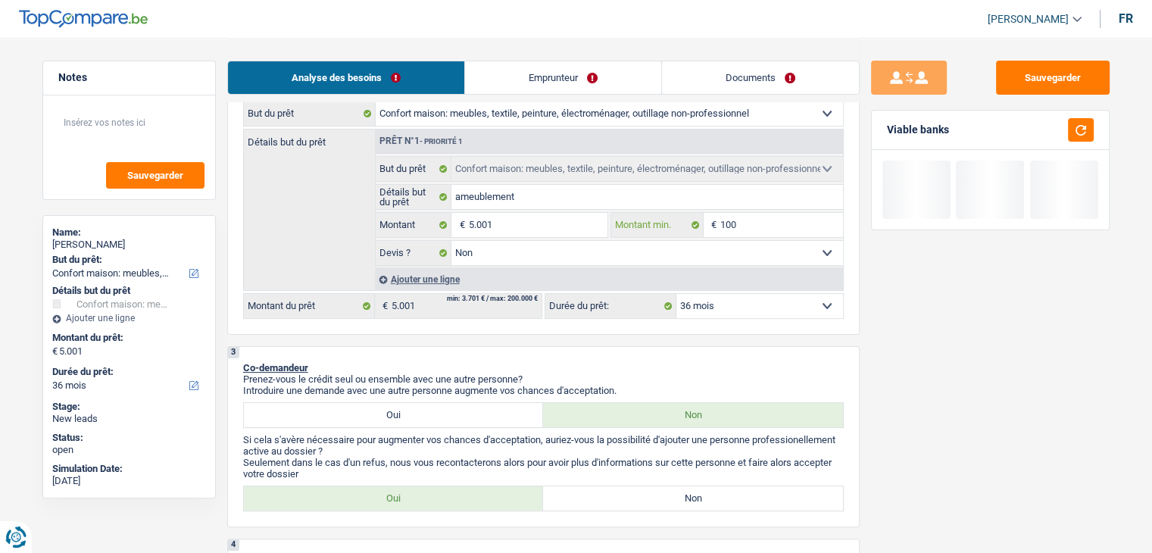
type input "10"
type input "1"
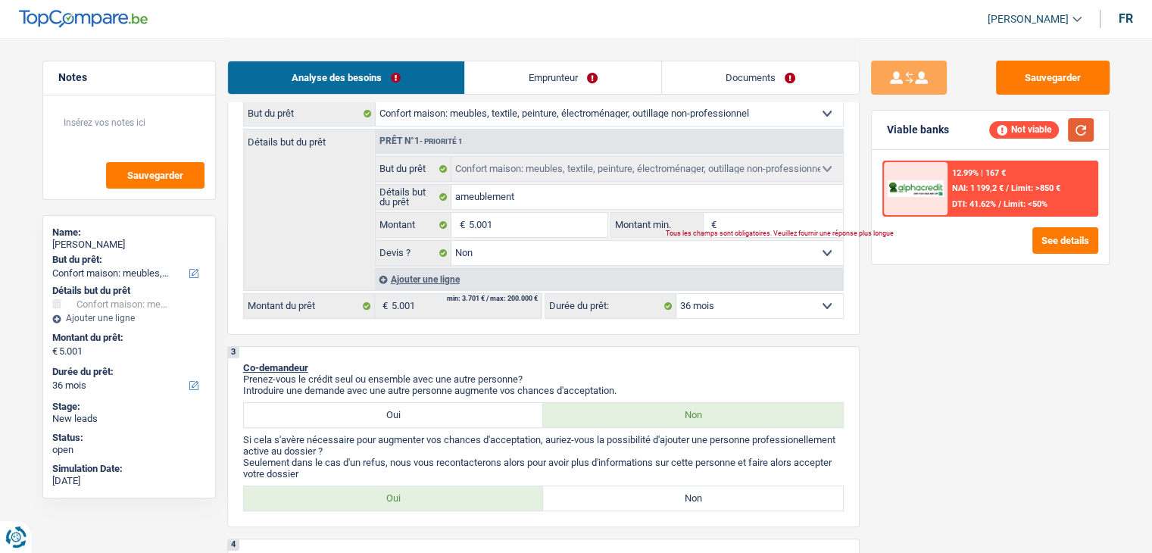
click at [1082, 128] on button "button" at bounding box center [1081, 129] width 26 height 23
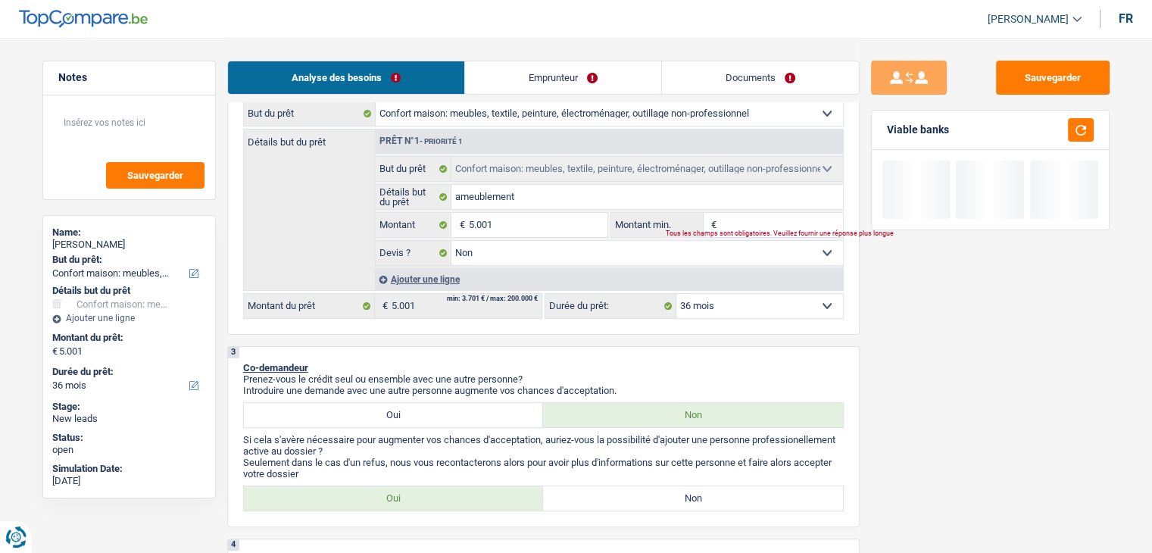
click at [761, 225] on input "Montant min." at bounding box center [781, 225] width 123 height 24
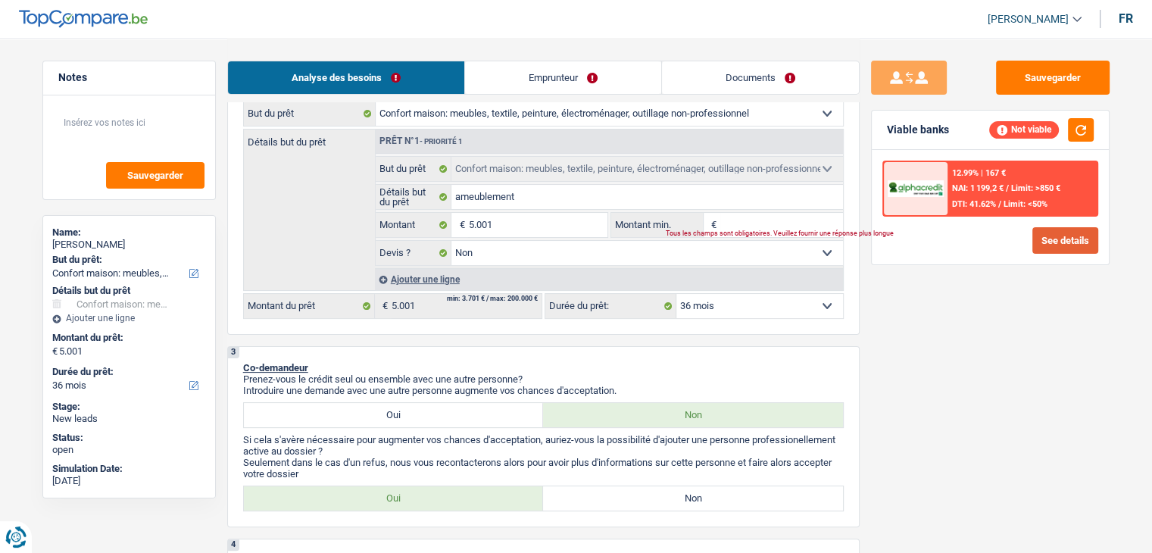
click at [1046, 238] on button "See details" at bounding box center [1065, 240] width 66 height 27
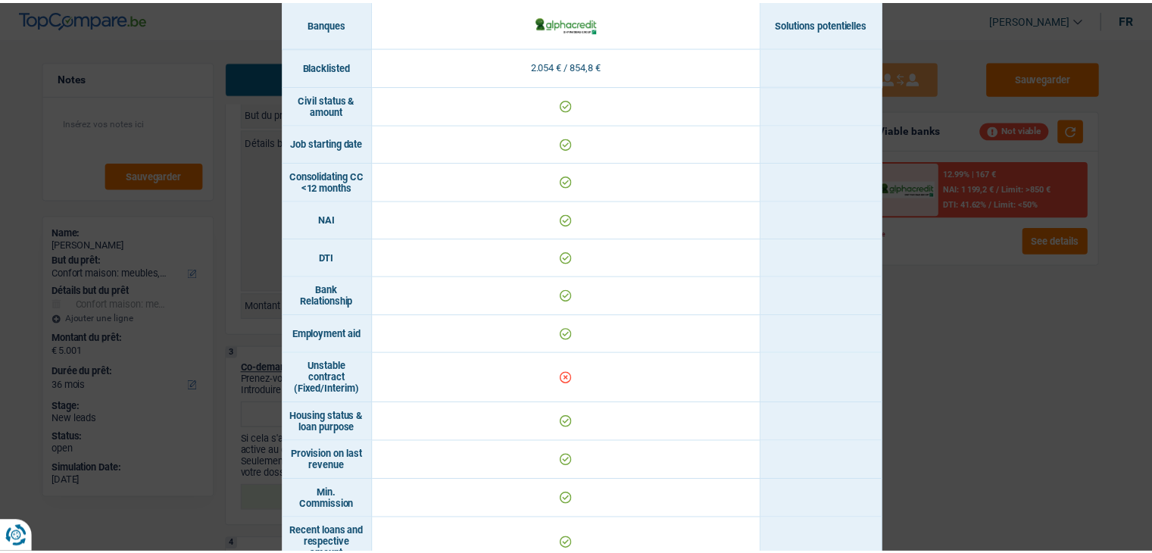
scroll to position [584, 0]
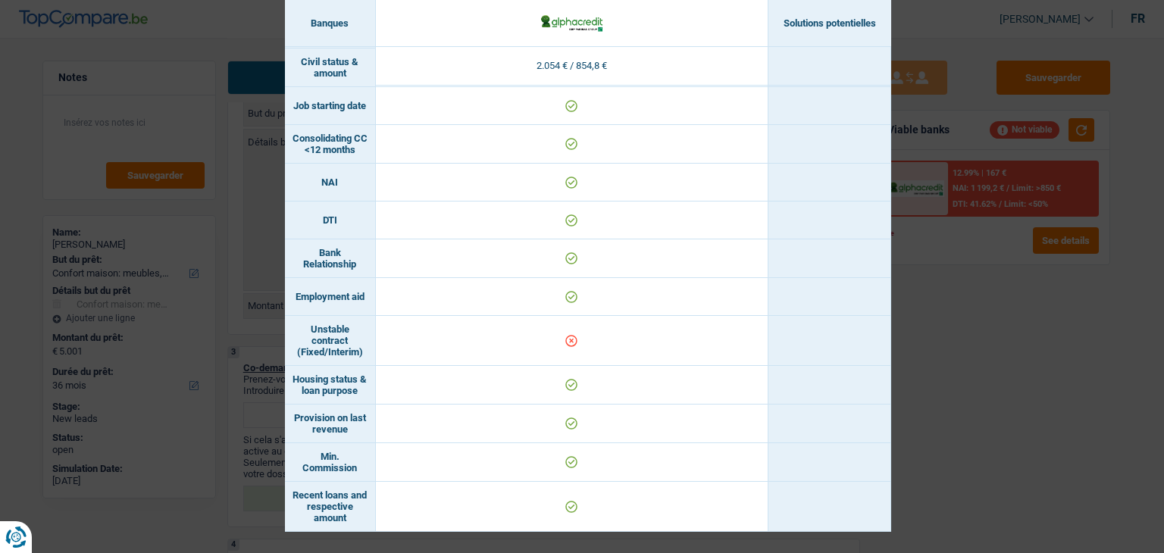
click at [1029, 408] on div "Banks conditions × Banques Solutions potentielles Revenus / Charges 2.054 € / 8…" at bounding box center [582, 276] width 1164 height 553
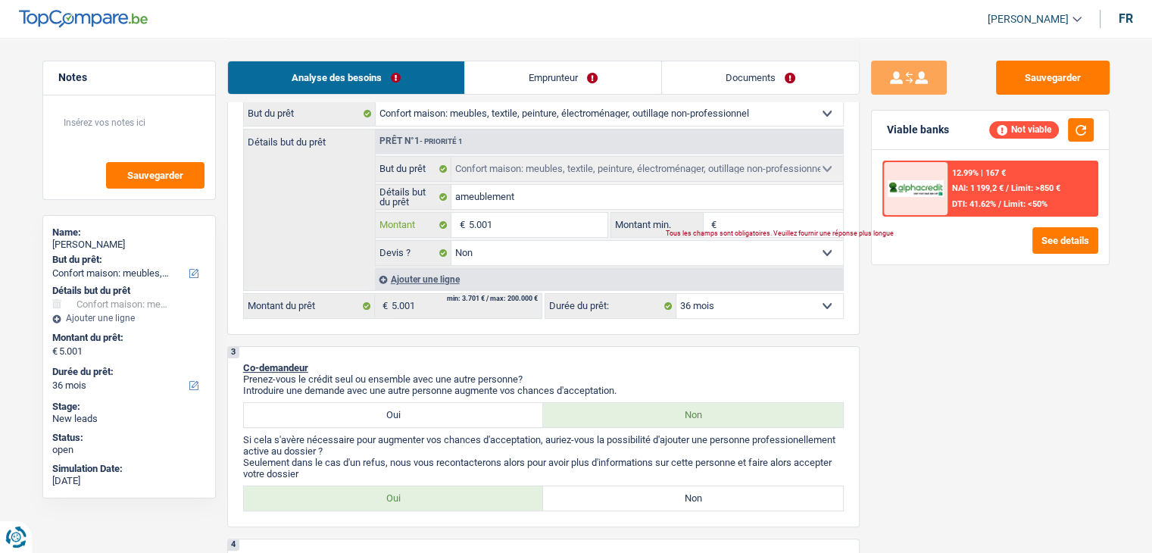
click at [545, 225] on input "5.001" at bounding box center [537, 225] width 139 height 24
type input "500"
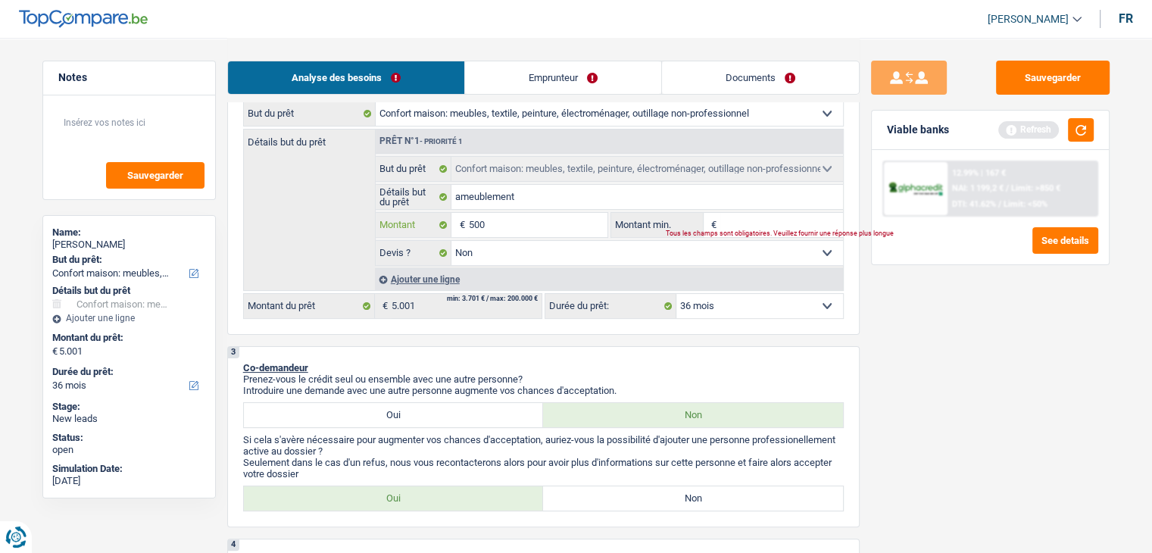
type input "50"
type input "5"
type input "1"
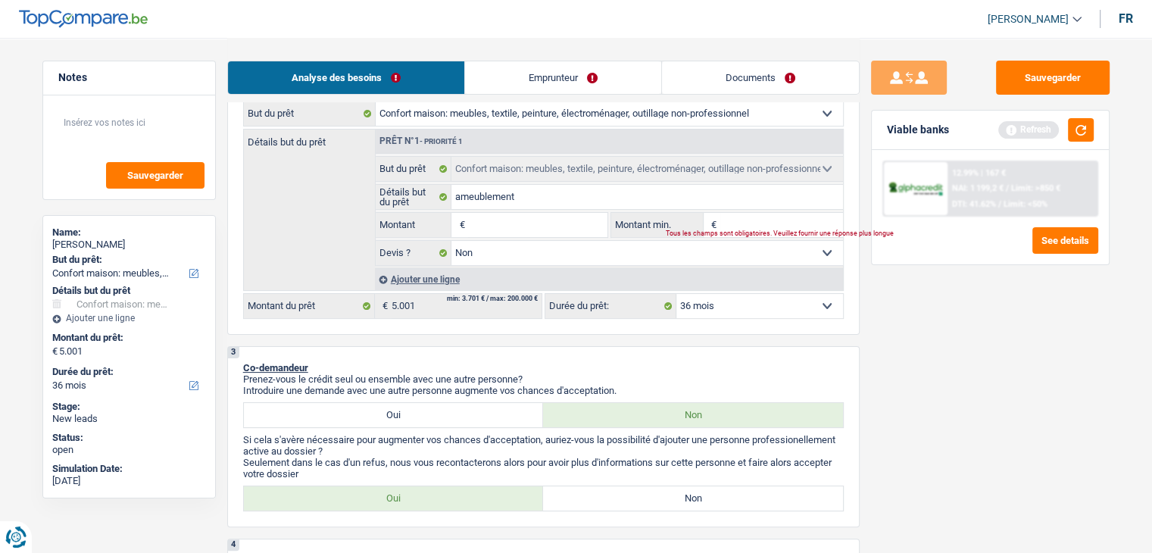
type input "1"
type input "10"
type input "100"
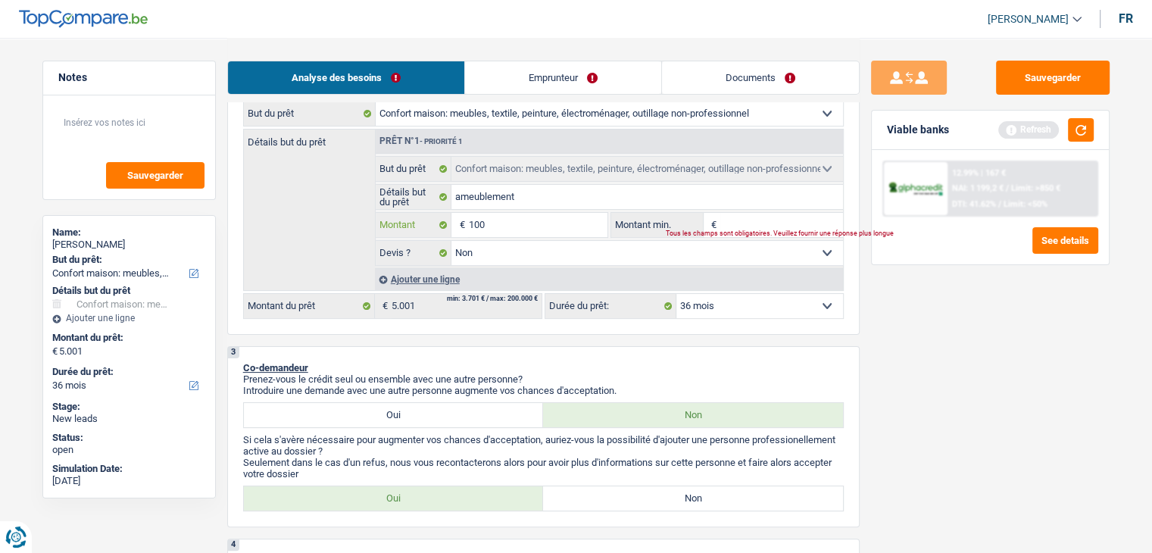
type input "1.000"
type input "10.001"
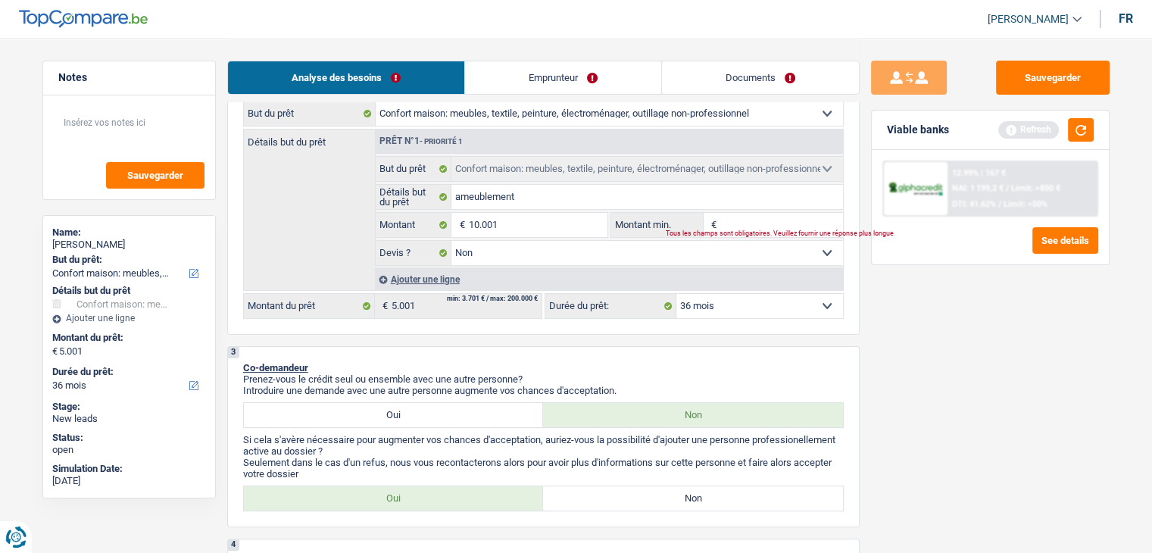
type input "10.001"
select select "60"
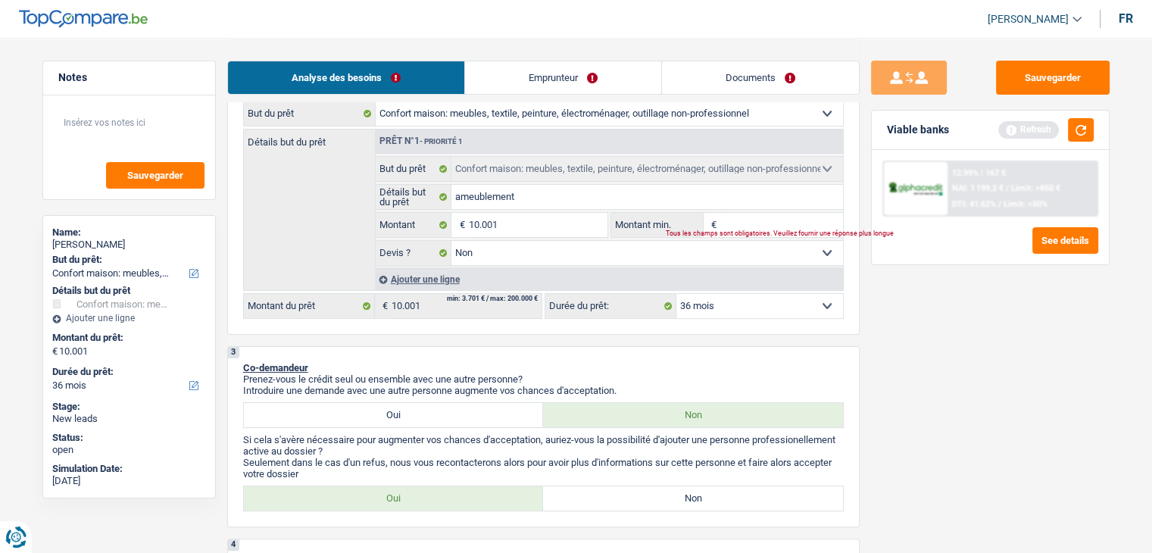
select select "60"
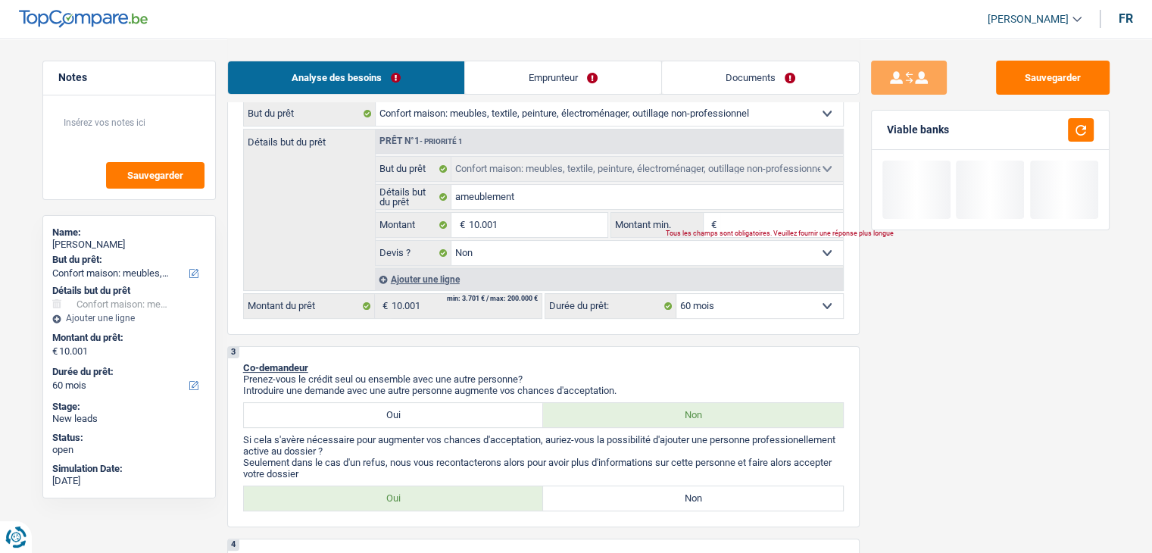
click at [1094, 128] on div "Viable banks" at bounding box center [990, 130] width 237 height 39
click at [586, 93] on link "Emprunteur" at bounding box center [563, 77] width 196 height 33
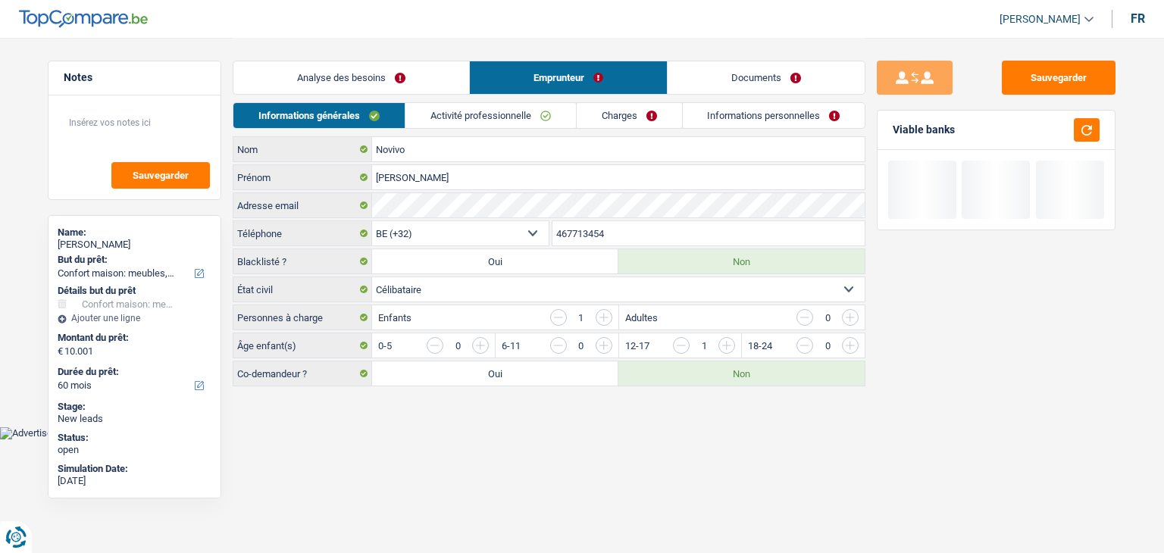
click at [526, 116] on link "Activité professionnelle" at bounding box center [490, 115] width 170 height 25
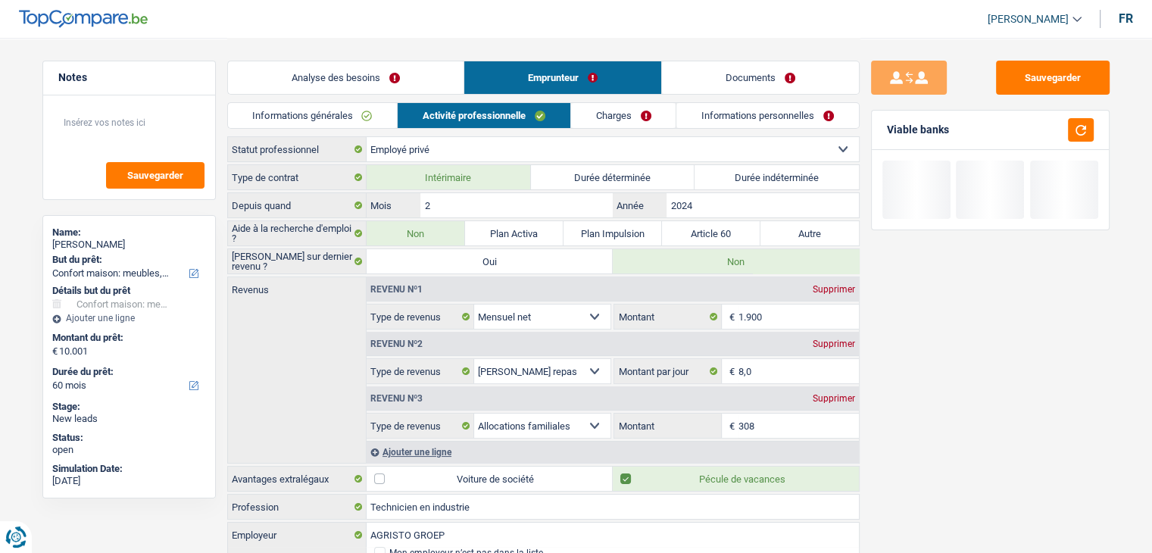
click at [607, 116] on link "Charges" at bounding box center [623, 115] width 105 height 25
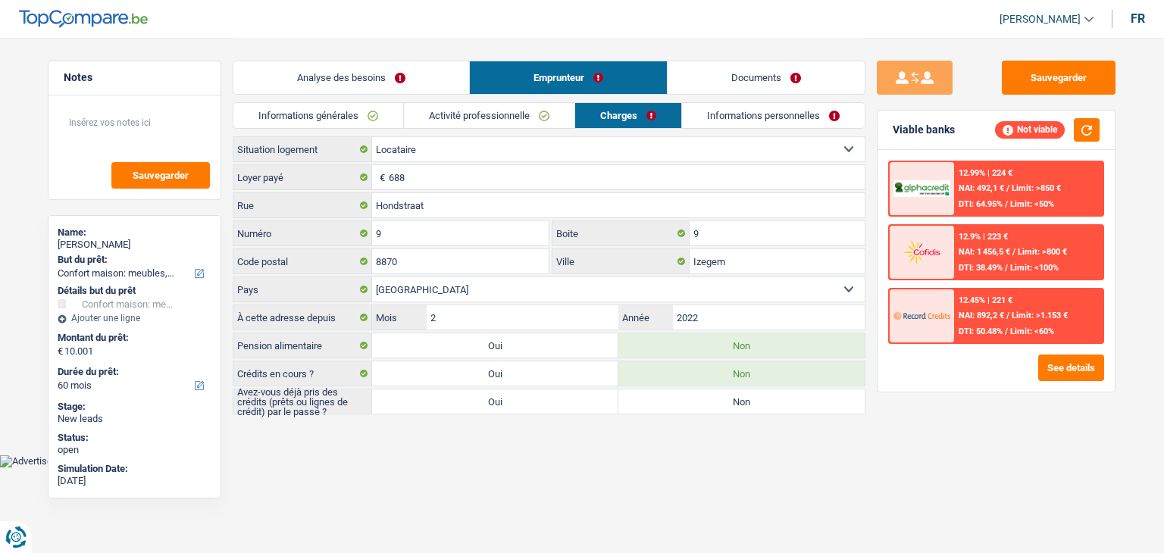
click at [967, 429] on div "Sauvegarder Viable banks Not viable 12.99% | 224 € NAI: 492,1 € / Limit: >850 €…" at bounding box center [995, 295] width 261 height 468
click at [974, 380] on div "12.99% | 224 € NAI: 492,1 € / Limit: >850 € DTI: 64.95% / Limit: <50% 12.9% | 2…" at bounding box center [995, 271] width 237 height 242
click at [645, 407] on label "Non" at bounding box center [741, 401] width 246 height 24
click at [645, 407] on input "Non" at bounding box center [741, 401] width 246 height 24
radio input "true"
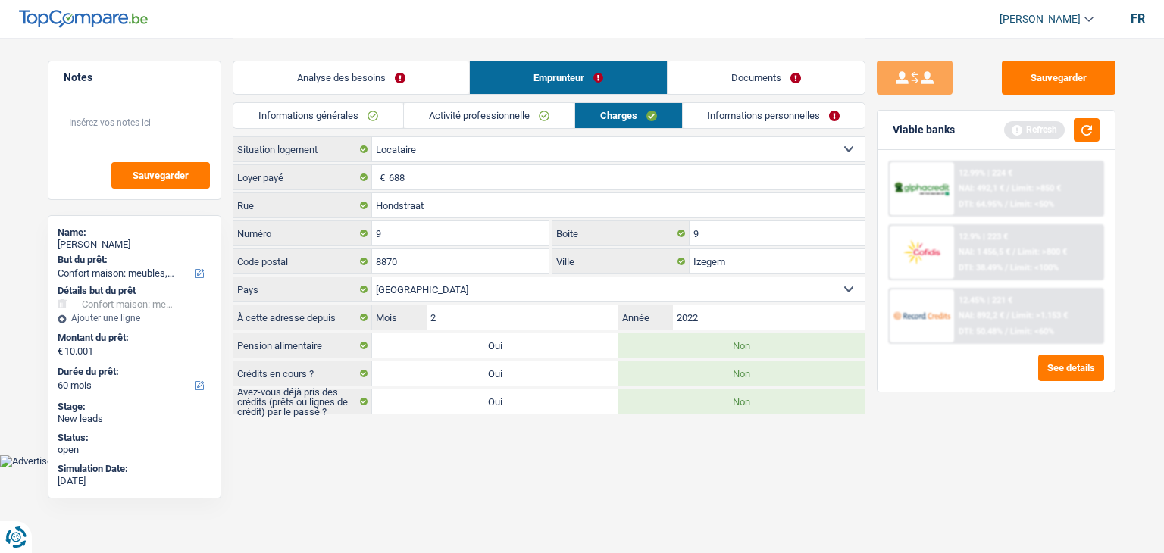
drag, startPoint x: 558, startPoint y: 385, endPoint x: 554, endPoint y: 395, distance: 10.6
click at [557, 389] on div "Locataire Propriétaire avec prêt hypothécaire Propriétaire sans prêt hypothécai…" at bounding box center [549, 275] width 633 height 278
click at [554, 395] on label "Oui" at bounding box center [495, 401] width 246 height 24
click at [554, 395] on input "Oui" at bounding box center [495, 401] width 246 height 24
radio input "true"
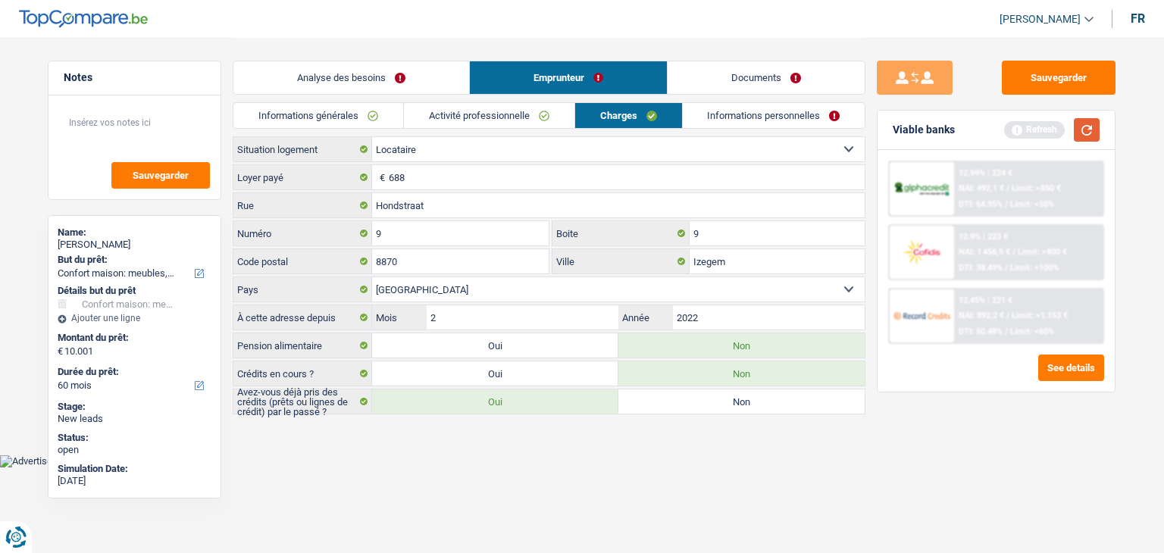
click at [1078, 135] on button "button" at bounding box center [1086, 129] width 26 height 23
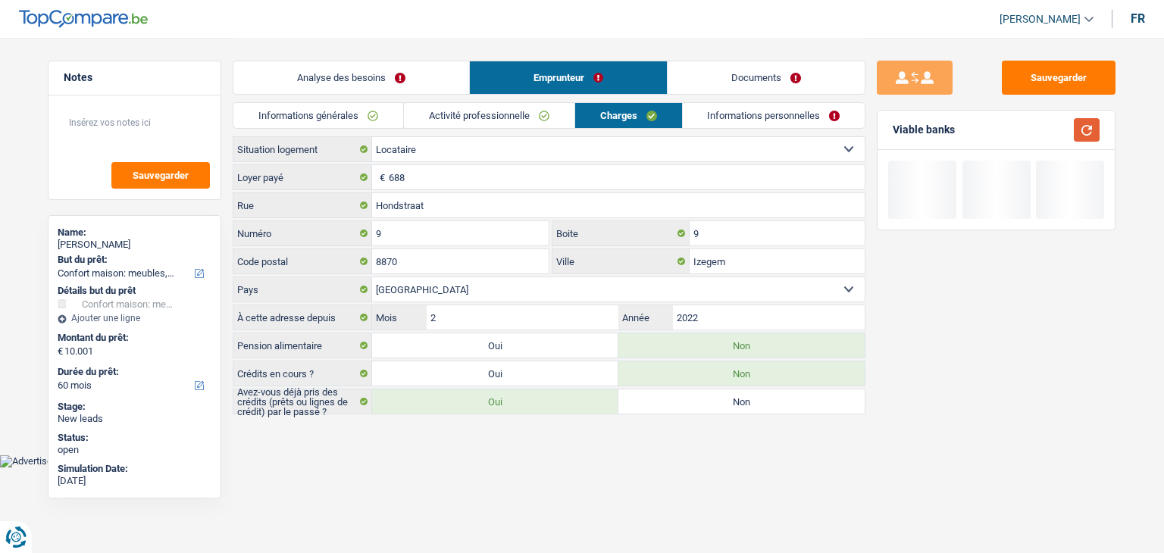
click at [1082, 134] on button "button" at bounding box center [1086, 129] width 26 height 23
click at [815, 116] on link "Informations personnelles" at bounding box center [774, 115] width 183 height 25
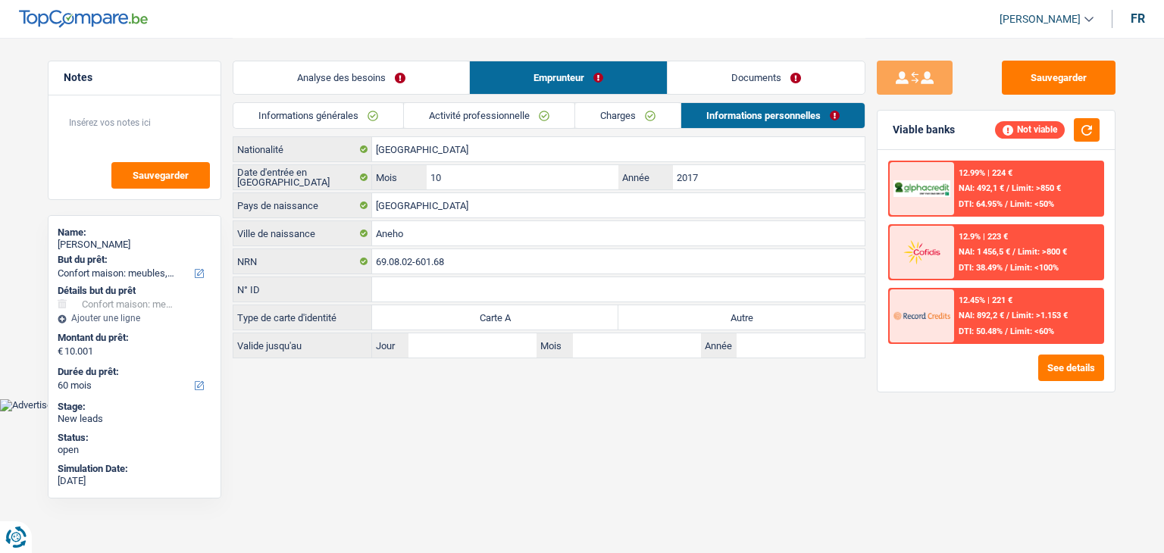
drag, startPoint x: 236, startPoint y: 147, endPoint x: 294, endPoint y: 151, distance: 57.7
click at [294, 151] on label "Nationalité" at bounding box center [302, 149] width 139 height 24
click at [700, 321] on label "Autre" at bounding box center [741, 317] width 246 height 24
click at [700, 321] on input "Autre" at bounding box center [741, 317] width 246 height 24
radio input "true"
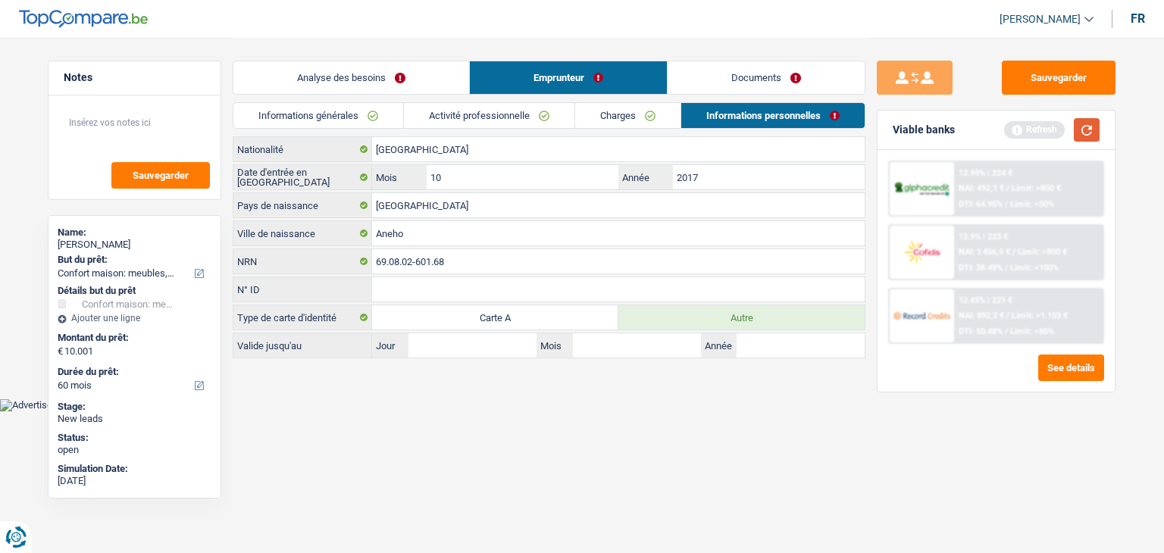
click at [1084, 140] on button "button" at bounding box center [1086, 129] width 26 height 23
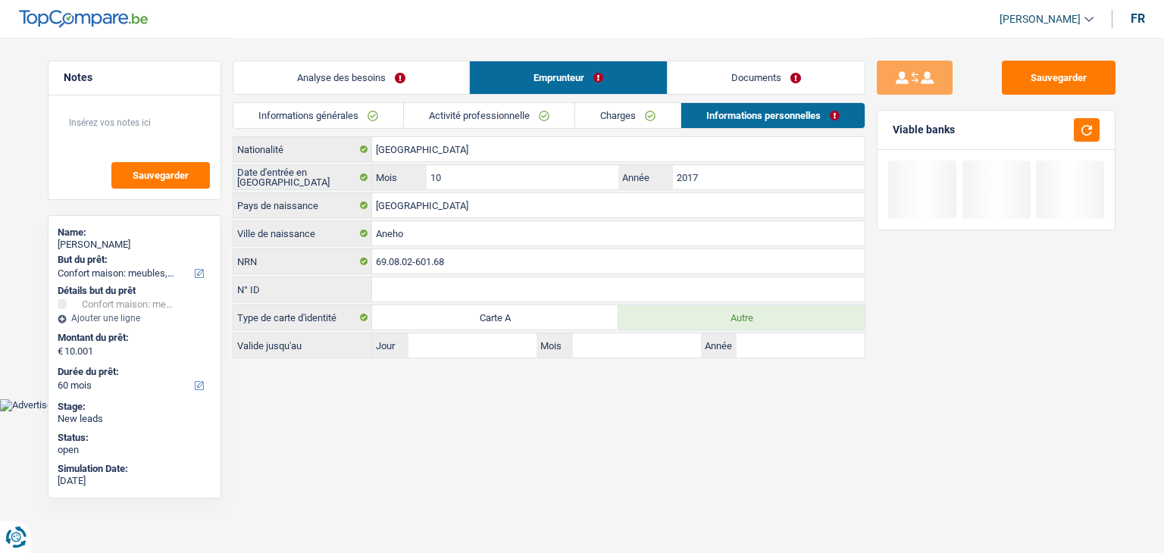
click at [370, 114] on link "Informations générales" at bounding box center [318, 115] width 170 height 25
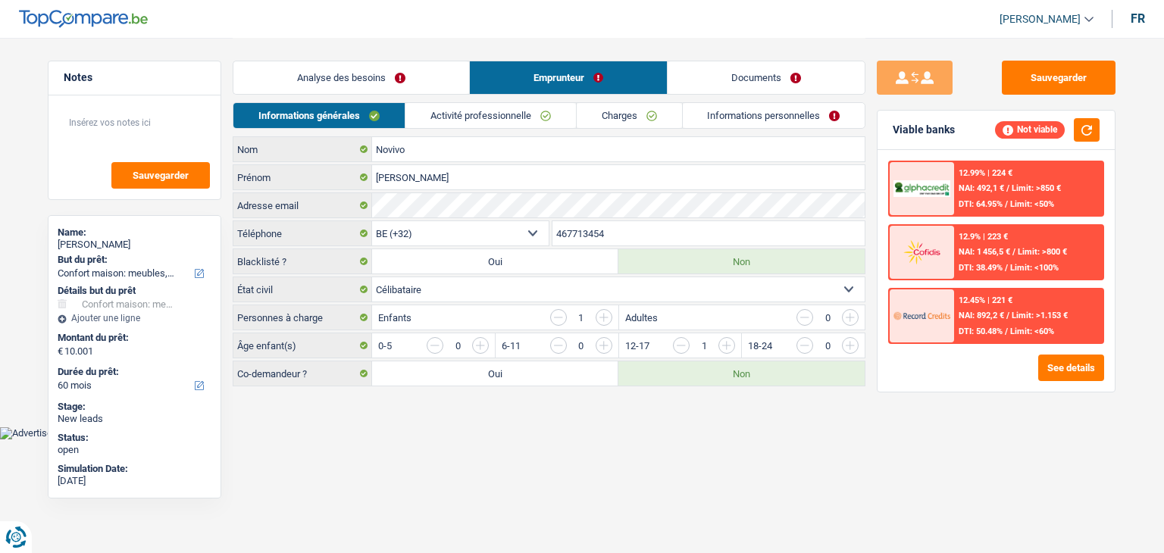
click at [365, 70] on link "Analyse des besoins" at bounding box center [351, 77] width 236 height 33
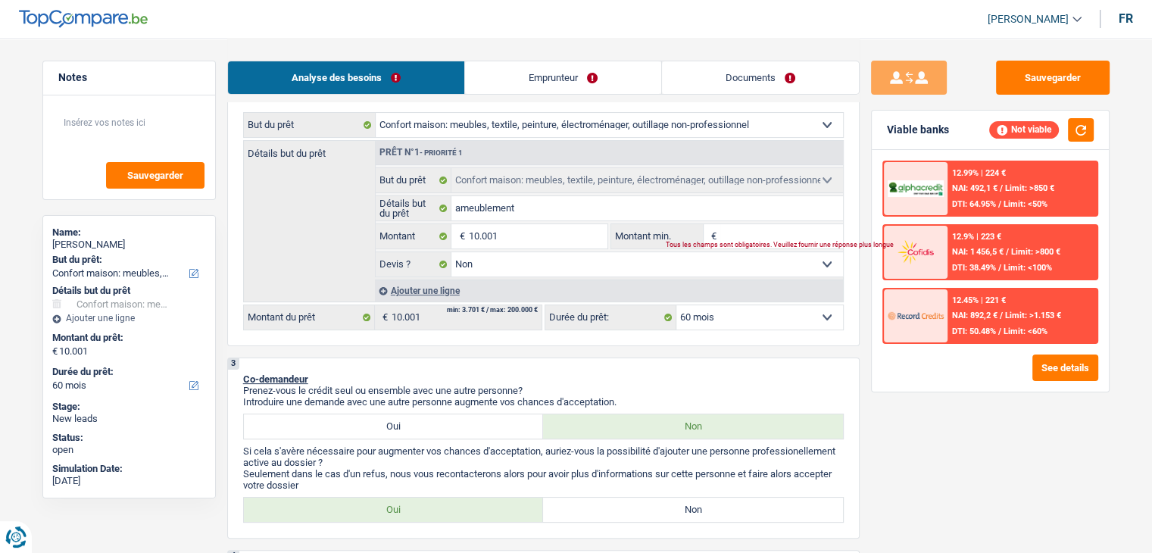
scroll to position [151, 0]
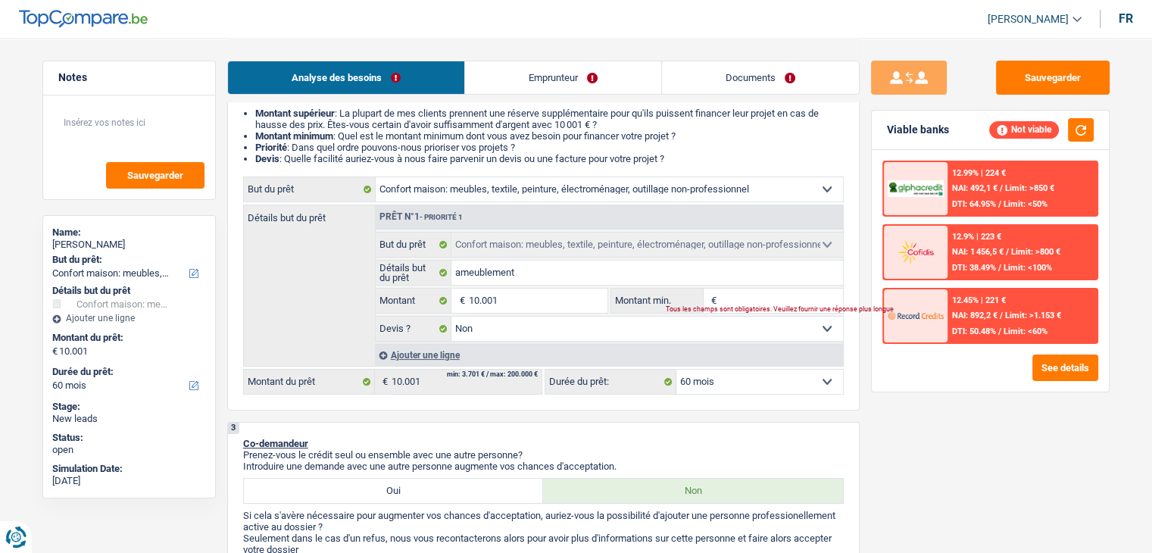
click at [742, 304] on input "Montant min." at bounding box center [781, 301] width 123 height 24
type input "1"
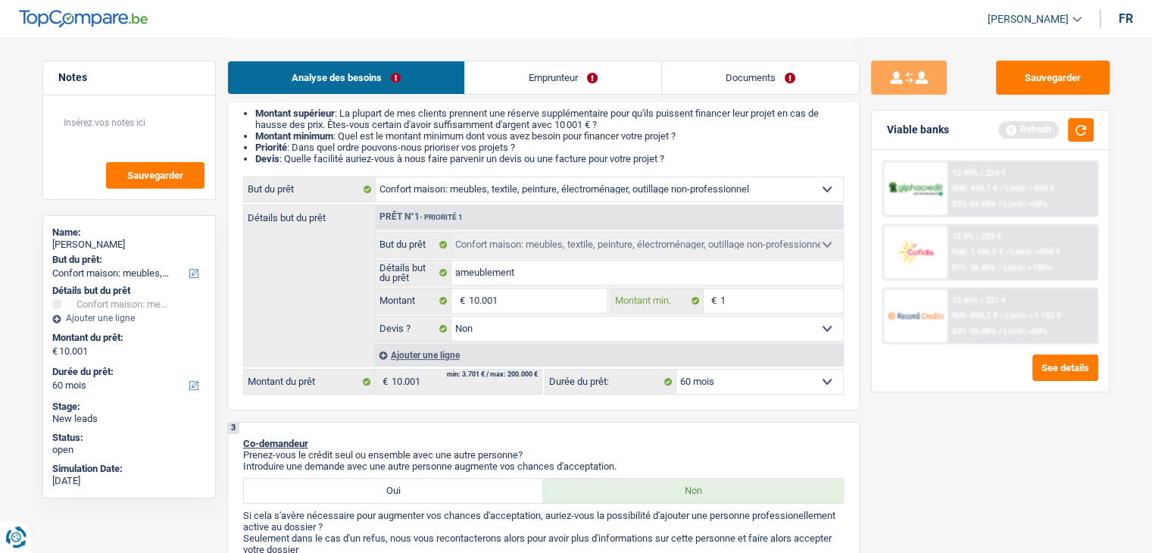
type input "10"
type input "100"
type input "1.000"
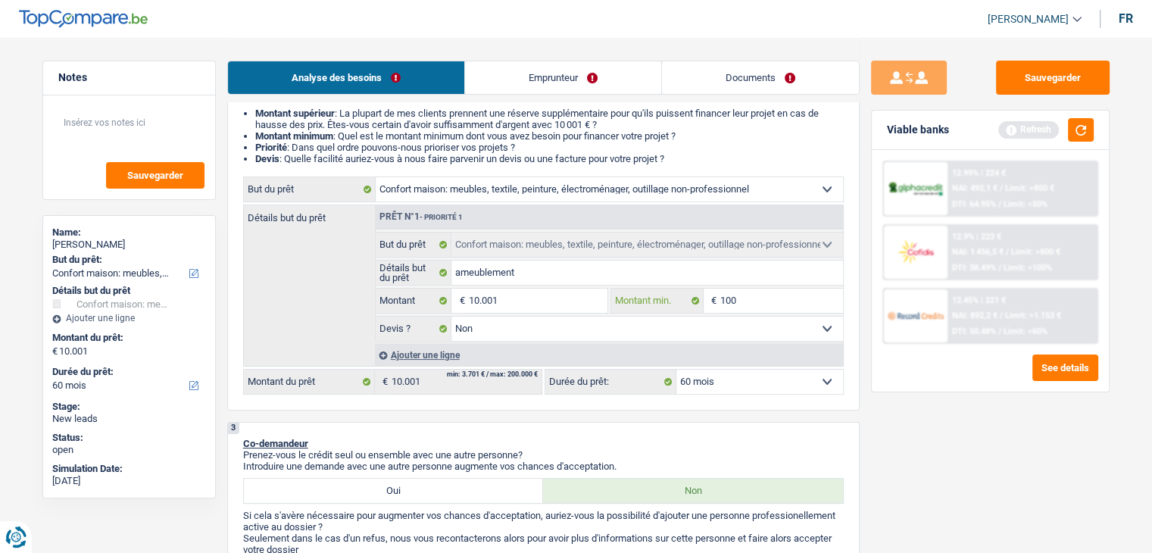
type input "1.000"
type input "10.001"
click at [926, 445] on div "Sauvegarder Viable banks Refresh 12.99% | 224 € NAI: 492,1 € / Limit: >850 € DT…" at bounding box center [990, 295] width 261 height 468
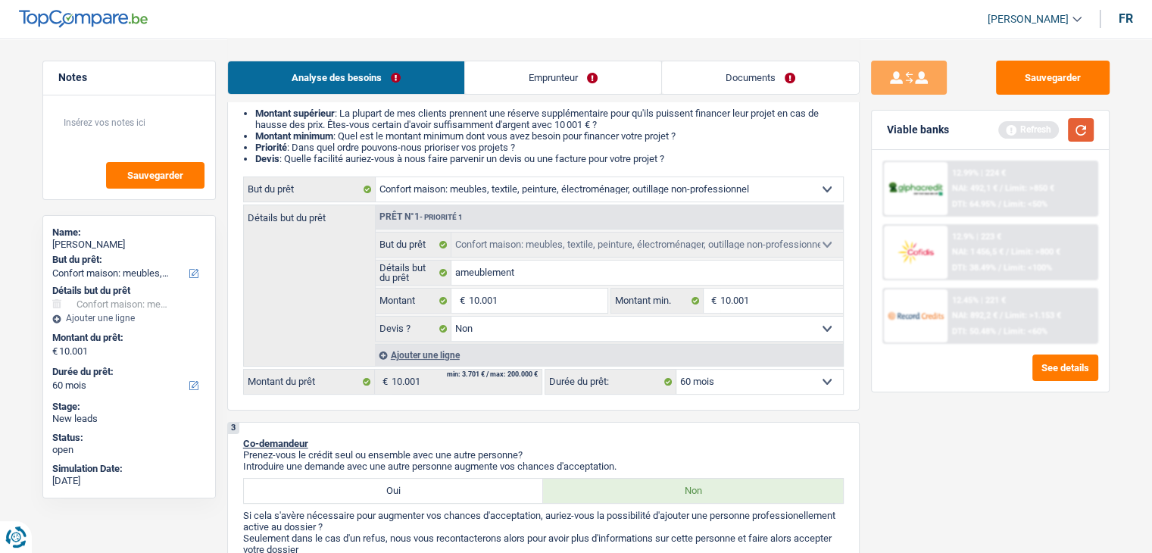
click at [1083, 125] on button "button" at bounding box center [1081, 129] width 26 height 23
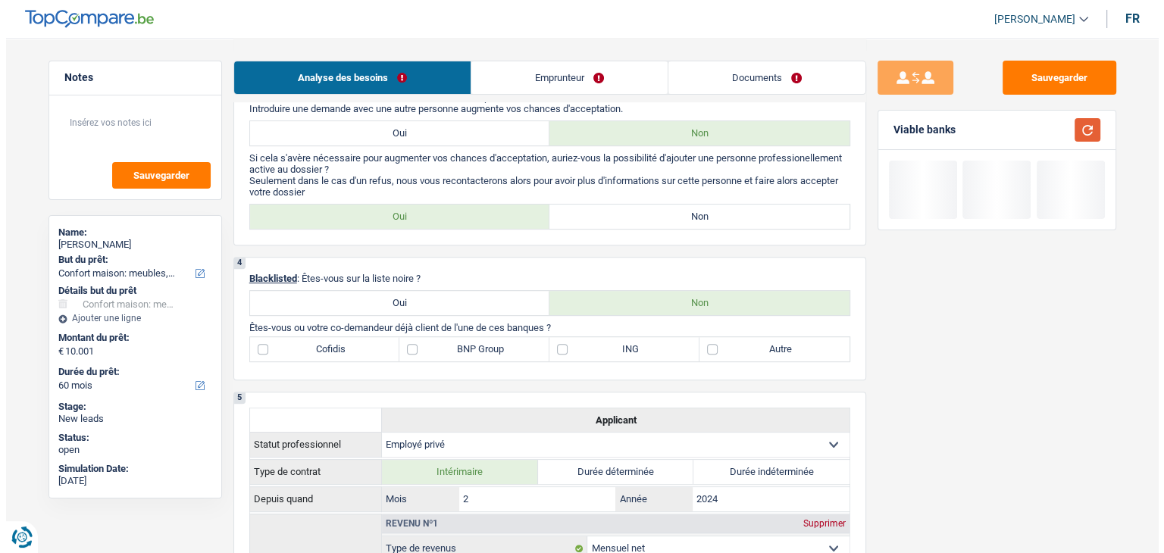
scroll to position [606, 0]
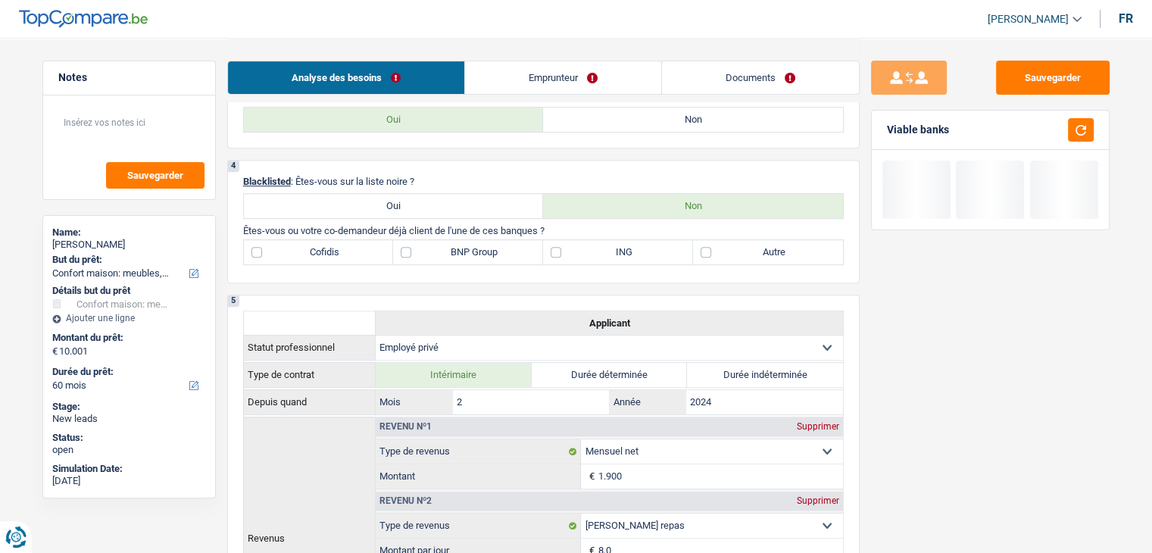
click at [734, 259] on label "Autre" at bounding box center [768, 252] width 150 height 24
click at [734, 259] on input "Autre" at bounding box center [768, 252] width 150 height 24
checkbox input "true"
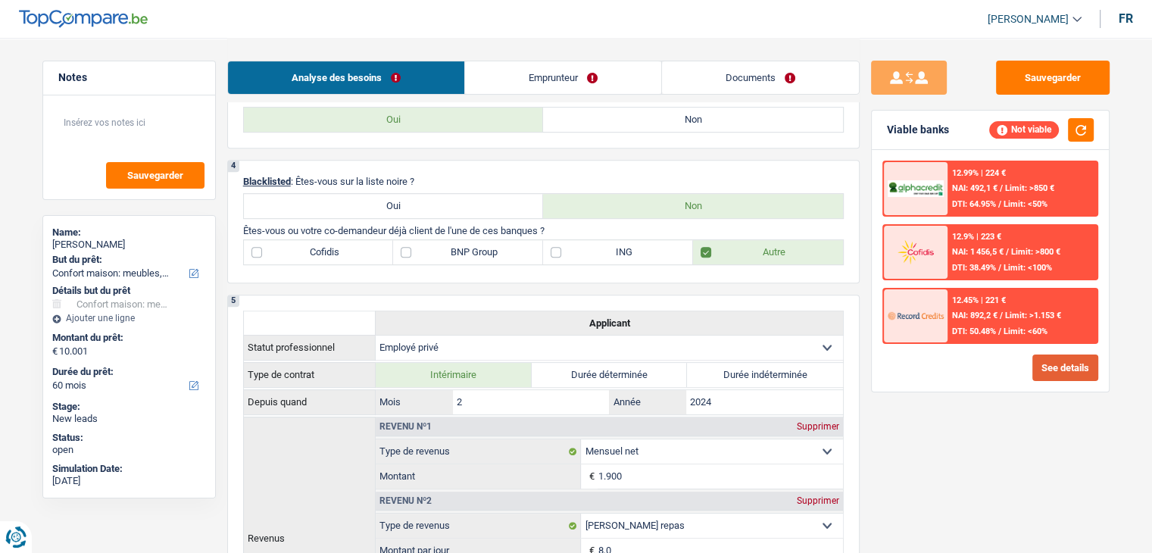
click at [1060, 370] on button "See details" at bounding box center [1065, 368] width 66 height 27
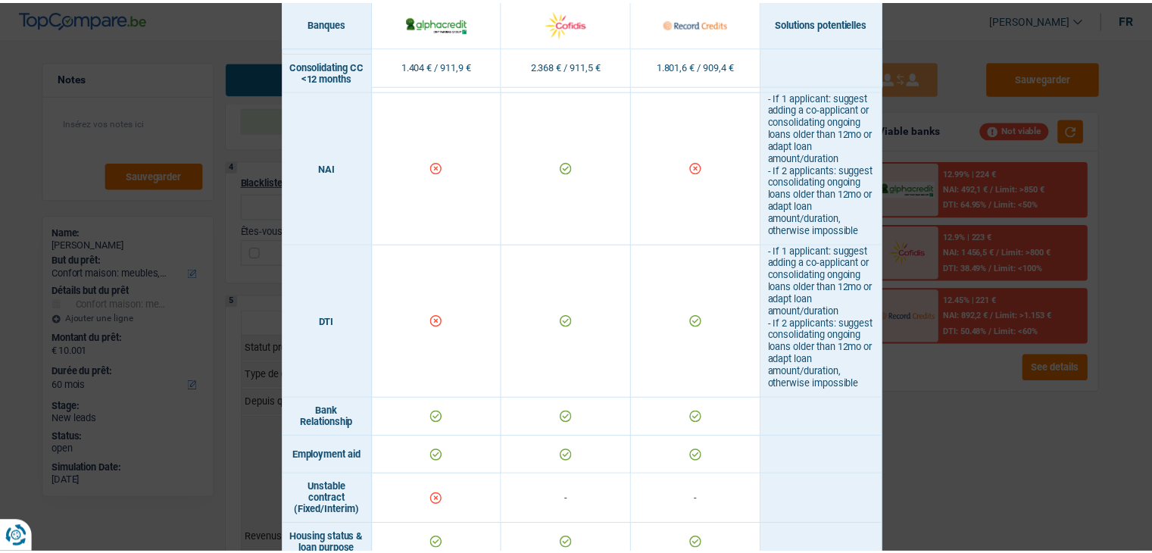
scroll to position [379, 0]
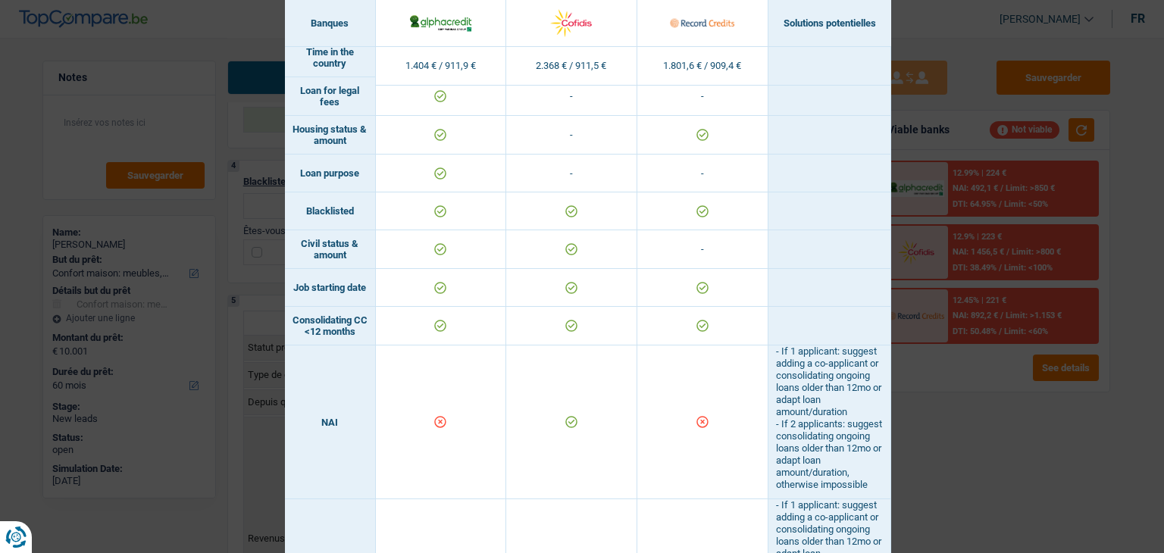
click at [976, 498] on div "Banks conditions × Banques Solutions potentielles Revenus / Charges 1.404 € / 9…" at bounding box center [582, 276] width 1164 height 553
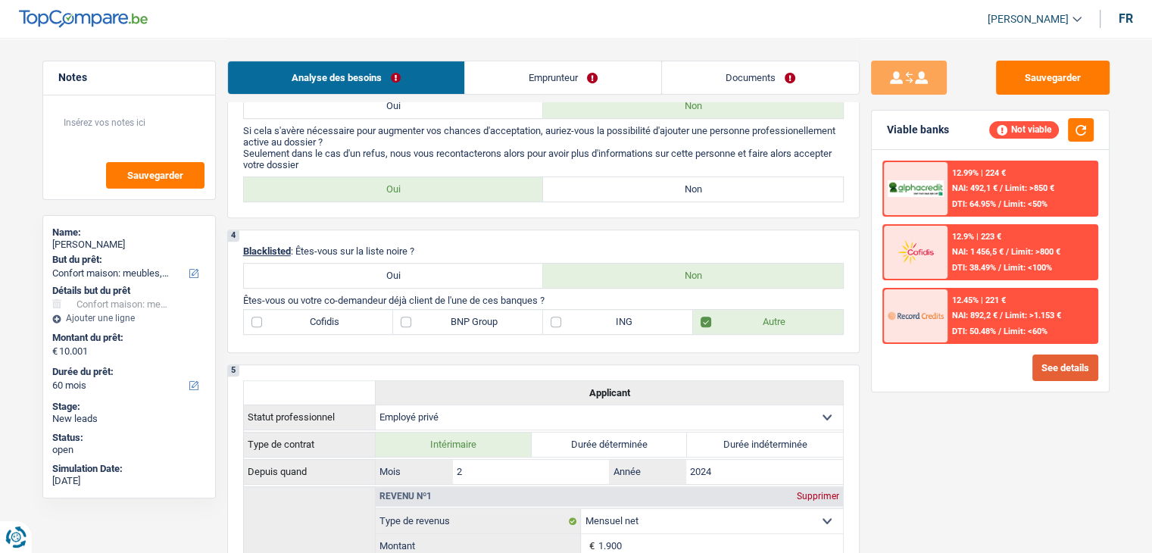
scroll to position [454, 0]
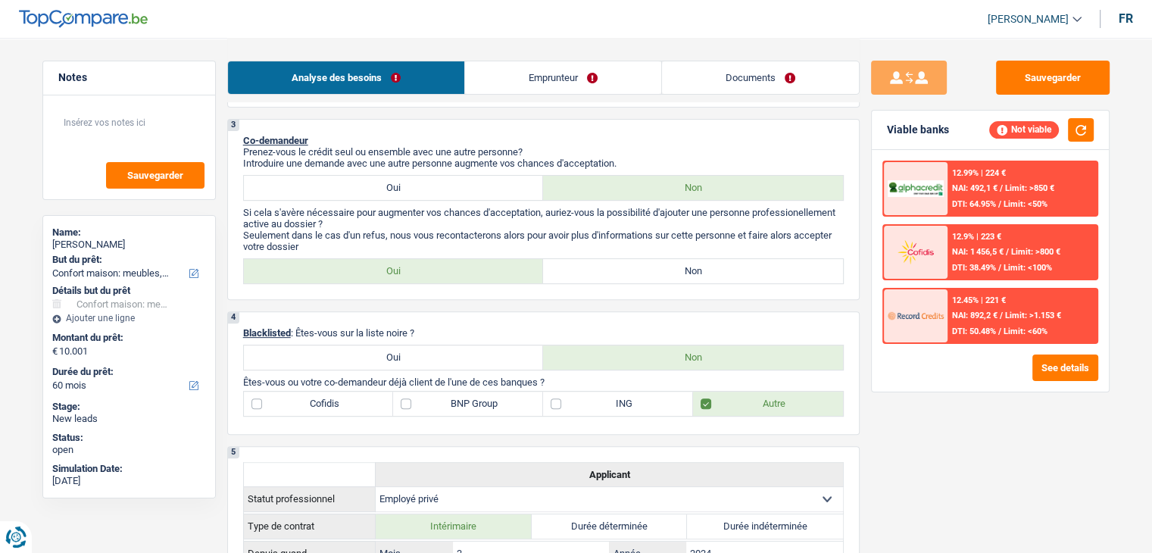
click at [626, 292] on div "3 Co-demandeur Prenez-vous le crédit seul ou ensemble avec une autre personne? …" at bounding box center [543, 209] width 633 height 181
click at [629, 271] on label "Non" at bounding box center [693, 271] width 300 height 24
click at [629, 271] on input "Non" at bounding box center [693, 271] width 300 height 24
radio input "true"
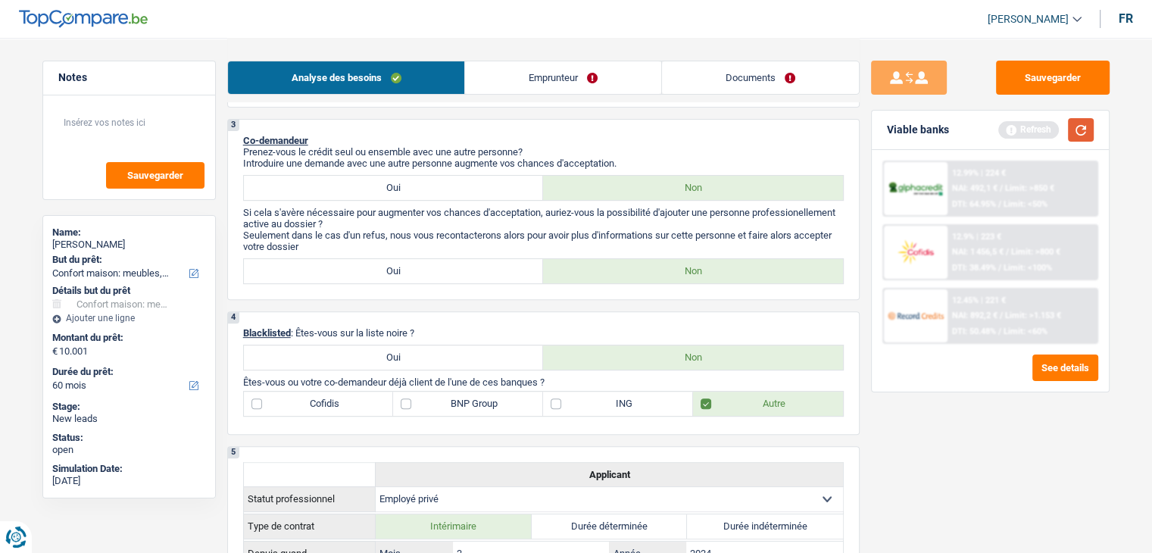
click at [1090, 127] on button "button" at bounding box center [1081, 129] width 26 height 23
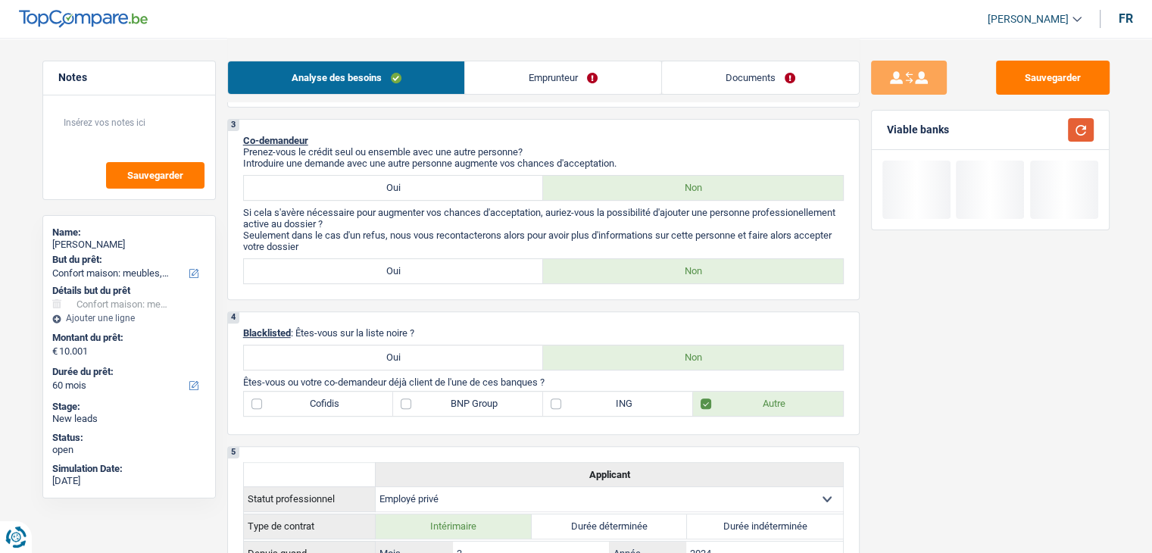
click at [1089, 127] on button "button" at bounding box center [1081, 129] width 26 height 23
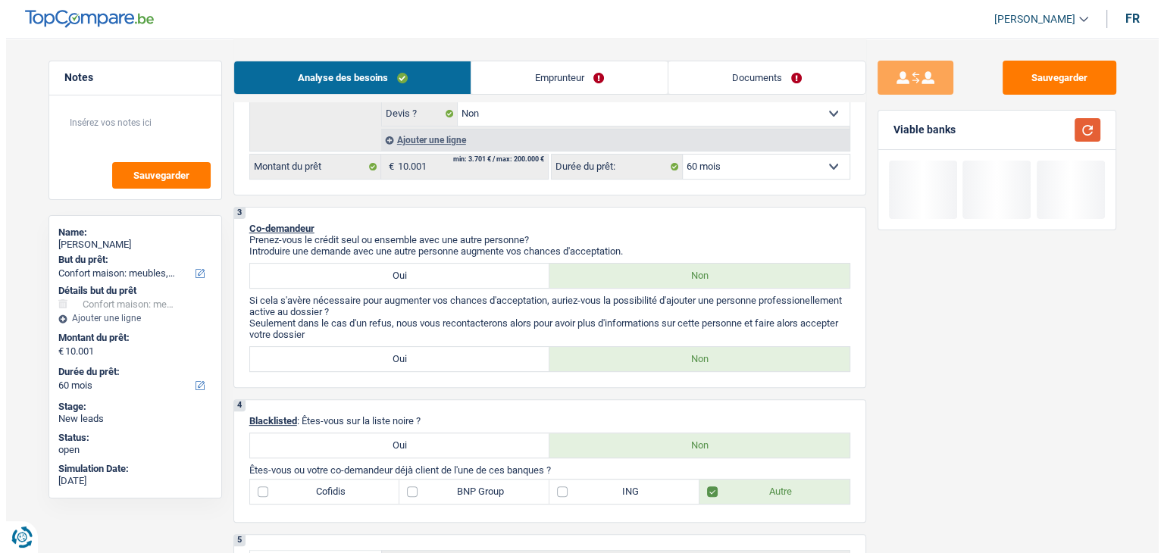
scroll to position [303, 0]
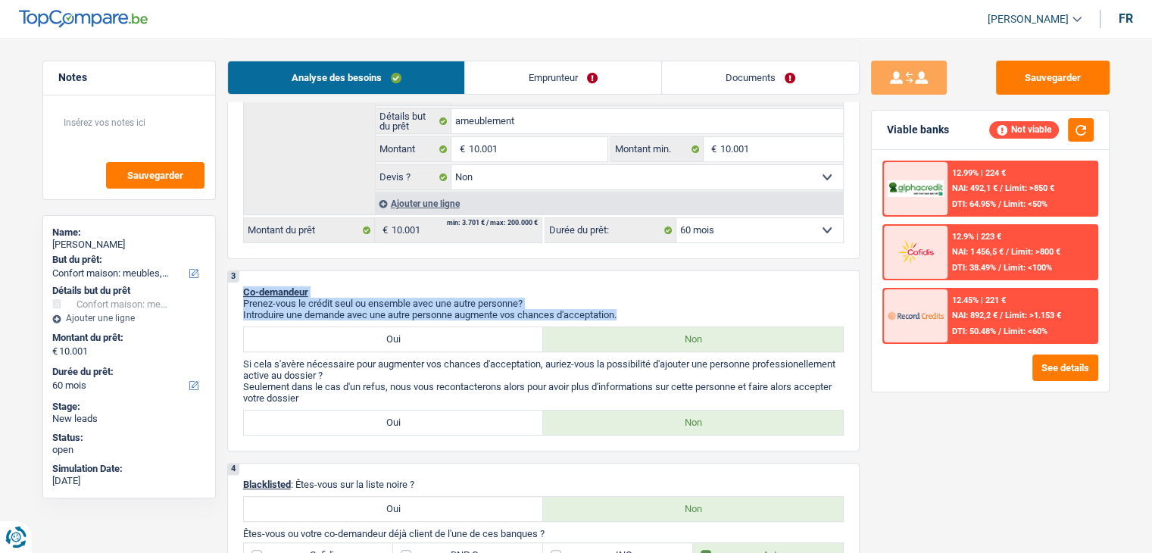
drag, startPoint x: 609, startPoint y: 313, endPoint x: 242, endPoint y: 270, distance: 369.9
click at [242, 270] on div "3 Co-demandeur Prenez-vous le crédit seul ou ensemble avec une autre personne? …" at bounding box center [543, 360] width 633 height 181
click at [241, 285] on div "3 Co-demandeur Prenez-vous le crédit seul ou ensemble avec une autre personne? …" at bounding box center [543, 360] width 633 height 181
drag, startPoint x: 329, startPoint y: 292, endPoint x: 654, endPoint y: 304, distance: 325.9
click at [654, 304] on div "3 Co-demandeur Prenez-vous le crédit seul ou ensemble avec une autre personne? …" at bounding box center [543, 360] width 633 height 181
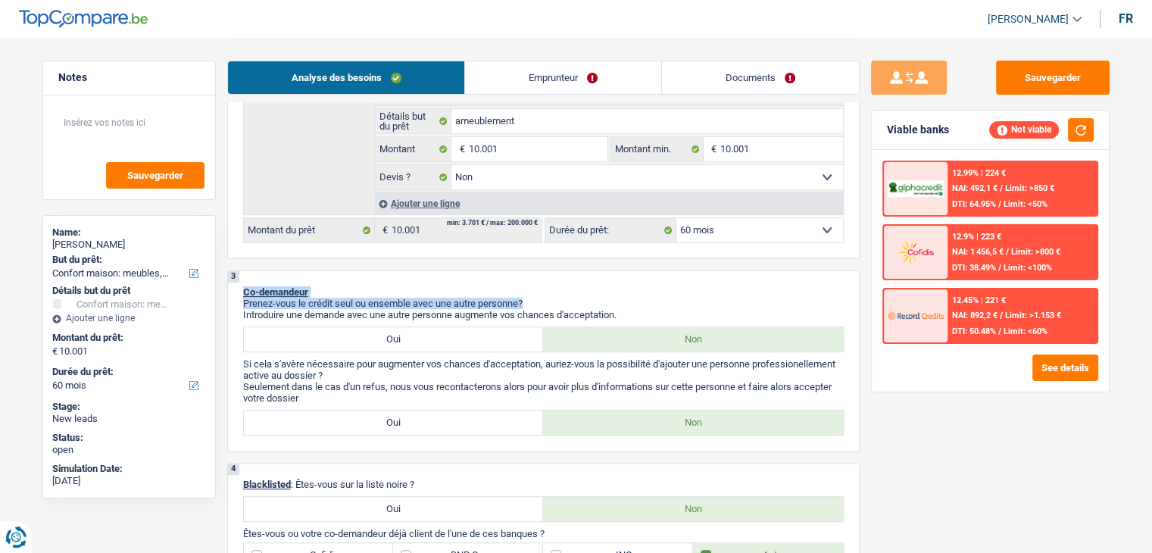
click at [654, 304] on p "Prenez-vous le crédit seul ou ensemble avec une autre personne?" at bounding box center [543, 303] width 601 height 11
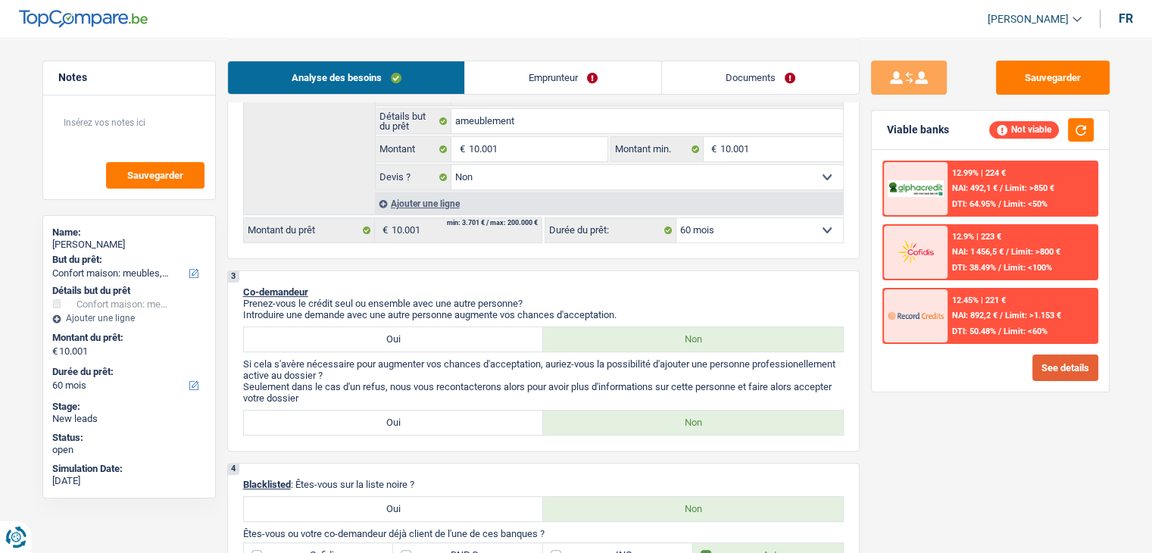
click at [1041, 370] on button "See details" at bounding box center [1065, 368] width 66 height 27
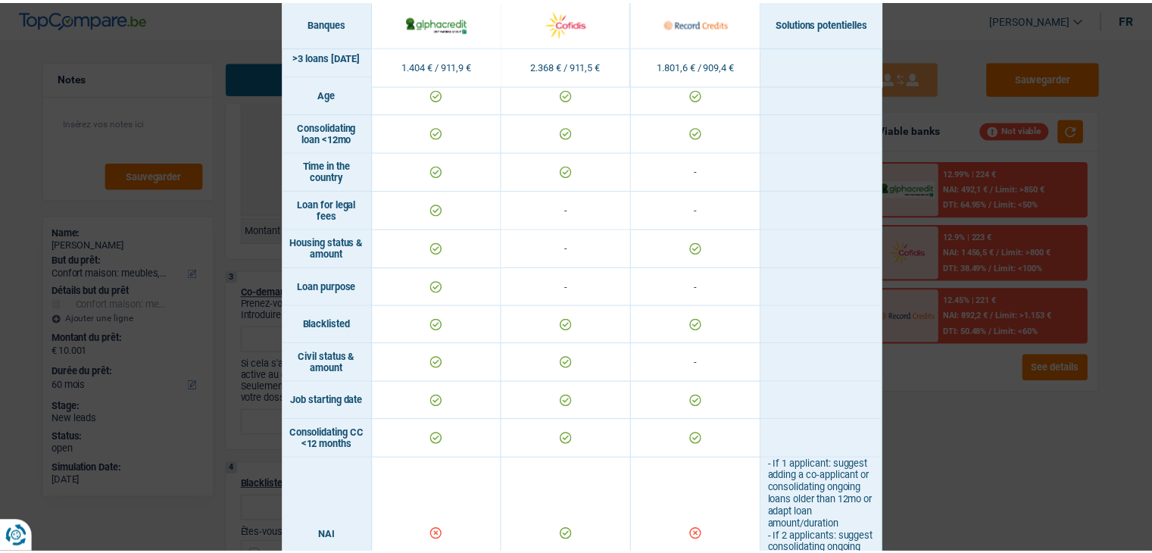
scroll to position [530, 0]
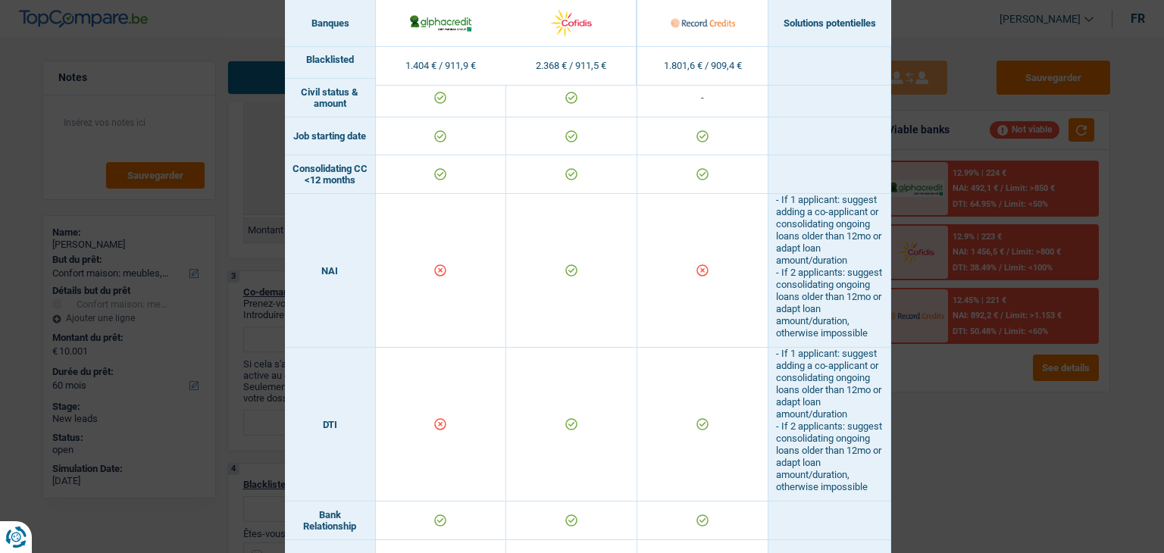
click at [1016, 424] on div "Banks conditions × Banques Solutions potentielles Revenus / Charges 1.404 € / 9…" at bounding box center [582, 276] width 1164 height 553
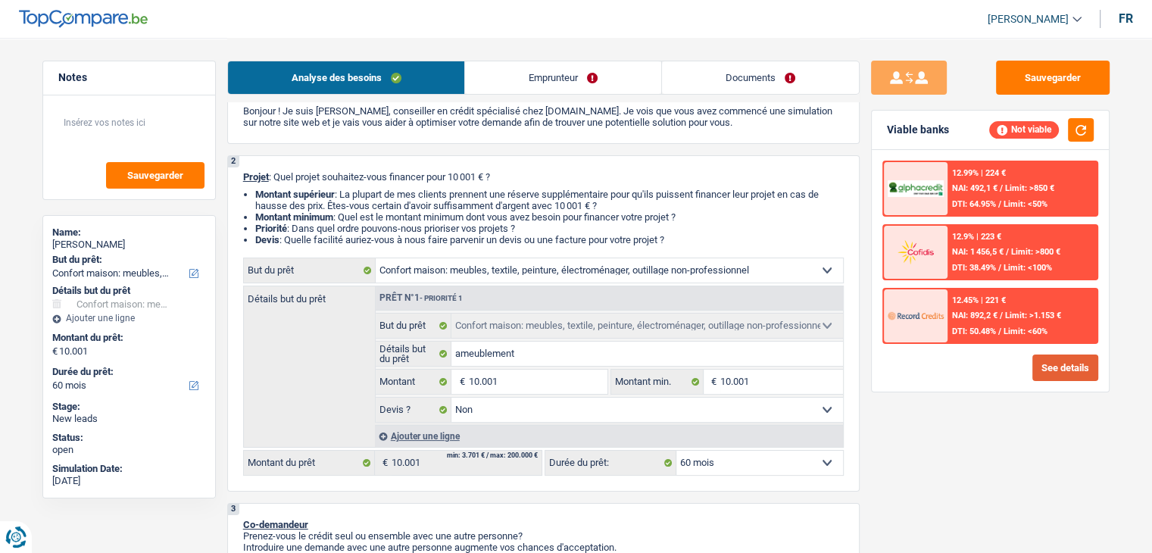
scroll to position [151, 0]
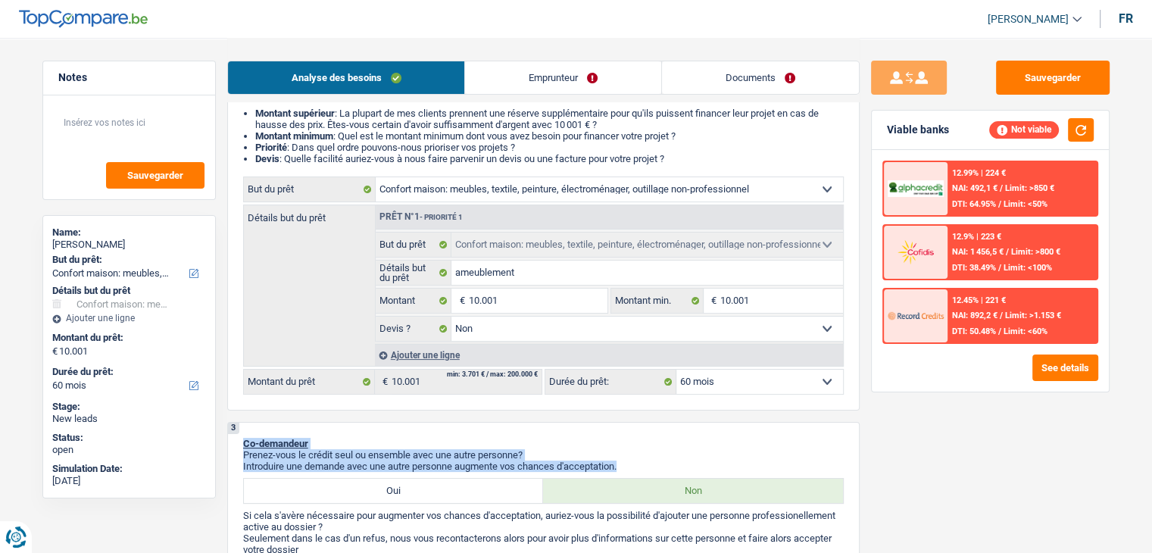
drag, startPoint x: 626, startPoint y: 461, endPoint x: 239, endPoint y: 442, distance: 386.8
click at [239, 442] on div "3 Co-demandeur Prenez-vous le crédit seul ou ensemble avec une autre personne? …" at bounding box center [543, 512] width 633 height 181
click at [238, 442] on div "3 Co-demandeur Prenez-vous le crédit seul ou ensemble avec une autre personne? …" at bounding box center [543, 512] width 633 height 181
drag, startPoint x: 273, startPoint y: 442, endPoint x: 678, endPoint y: 462, distance: 405.0
click at [680, 467] on div "3 Co-demandeur Prenez-vous le crédit seul ou ensemble avec une autre personne? …" at bounding box center [543, 512] width 633 height 181
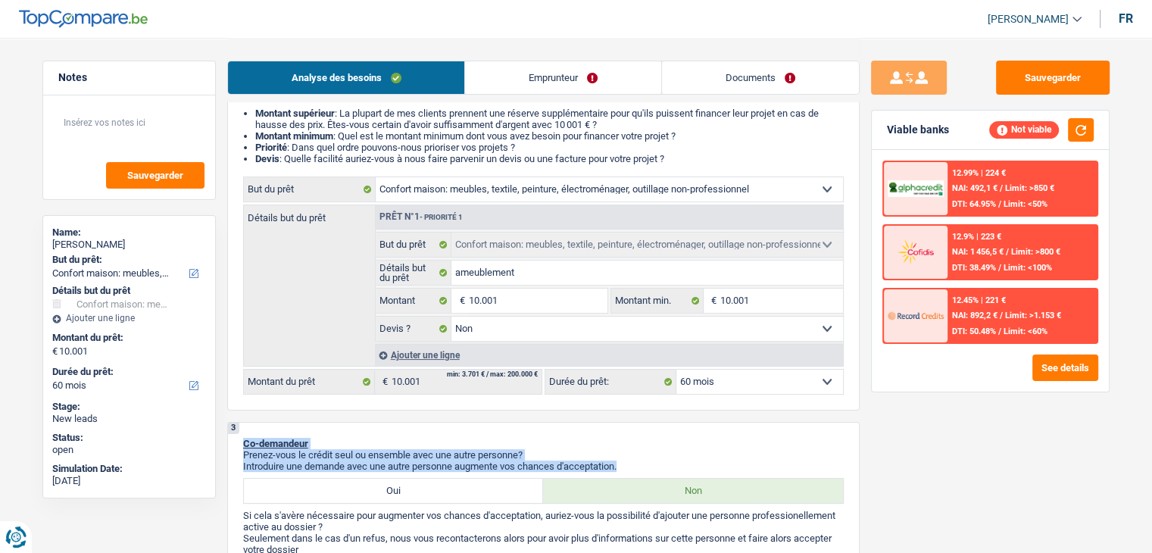
click at [678, 462] on p "Introduire une demande avec une autre personne augmente vos chances d'acceptati…" at bounding box center [543, 466] width 601 height 11
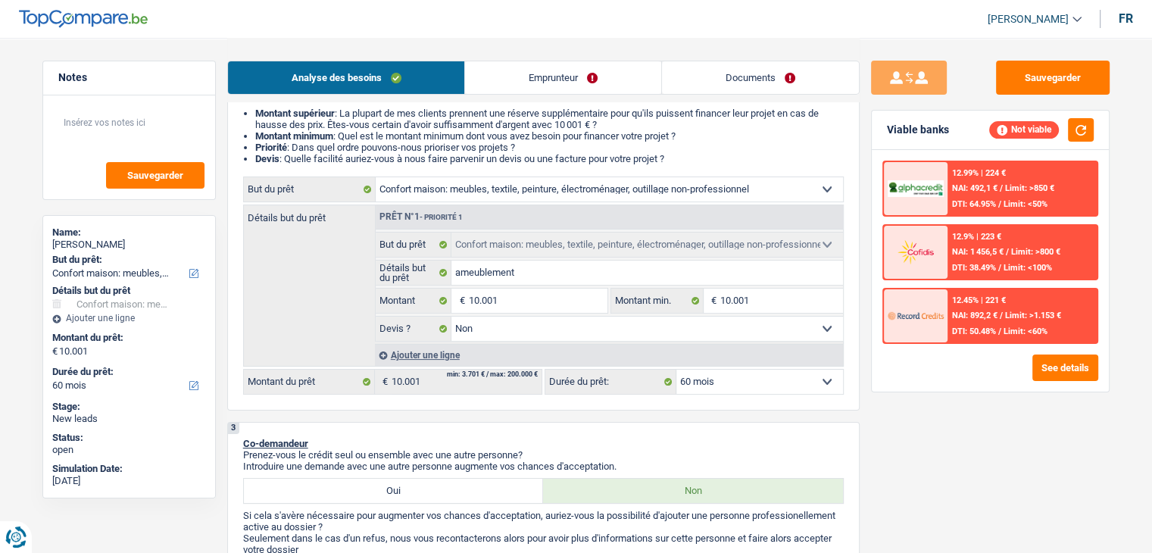
click at [621, 461] on p "Introduire une demande avec une autre personne augmente vos chances d'acceptati…" at bounding box center [543, 466] width 601 height 11
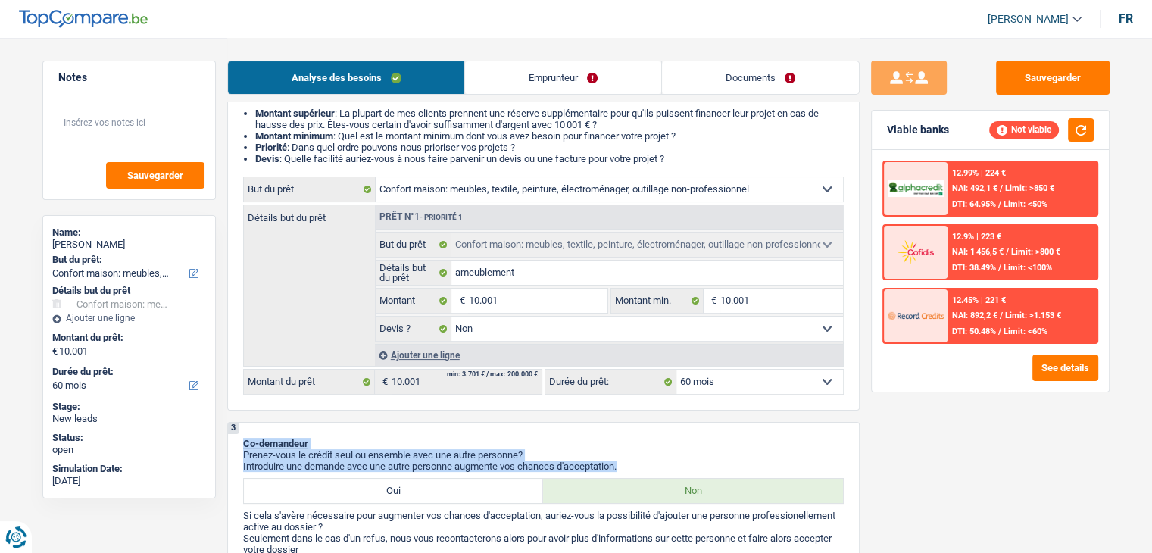
drag, startPoint x: 627, startPoint y: 465, endPoint x: 236, endPoint y: 436, distance: 392.0
click at [236, 436] on div "3 Co-demandeur Prenez-vous le crédit seul ou ensemble avec une autre personne? …" at bounding box center [543, 512] width 633 height 181
click at [240, 442] on div "3 Co-demandeur Prenez-vous le crédit seul ou ensemble avec une autre personne? …" at bounding box center [543, 512] width 633 height 181
drag, startPoint x: 249, startPoint y: 440, endPoint x: 640, endPoint y: 460, distance: 391.4
click at [640, 460] on div "3 Co-demandeur Prenez-vous le crédit seul ou ensemble avec une autre personne? …" at bounding box center [543, 512] width 633 height 181
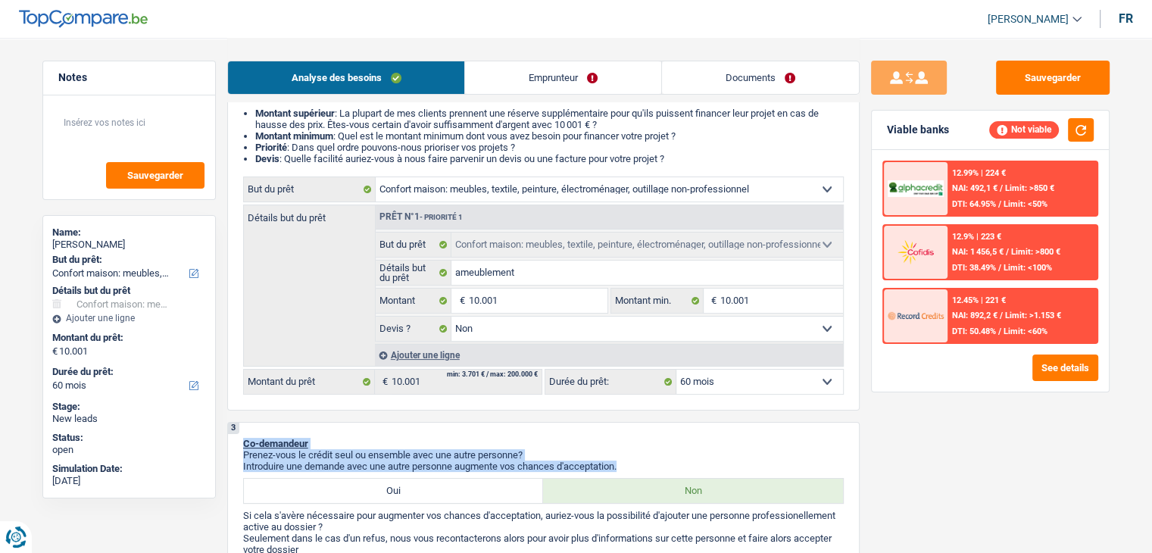
click at [640, 461] on p "Introduire une demande avec une autre personne augmente vos chances d'acceptati…" at bounding box center [543, 466] width 601 height 11
drag, startPoint x: 682, startPoint y: 155, endPoint x: 435, endPoint y: 148, distance: 247.0
click at [439, 148] on ul "Montant supérieur : La plupart de mes clients prennent une réserve supplémentai…" at bounding box center [543, 136] width 601 height 57
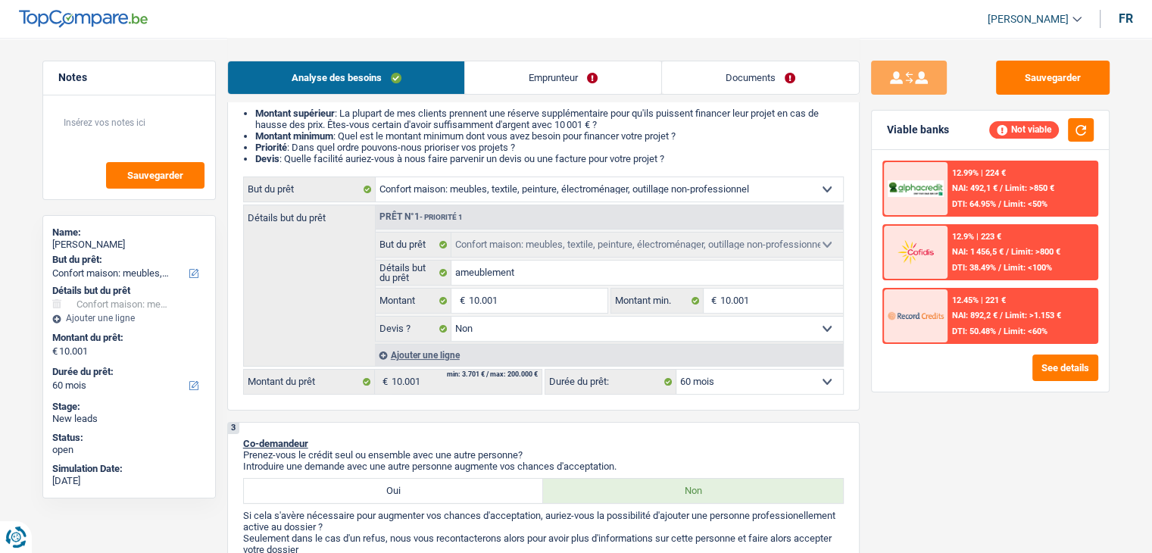
click at [373, 145] on li "Priorité : Dans quel ordre pouvons-nous prioriser vos projets ?" at bounding box center [549, 147] width 589 height 11
click at [1020, 70] on button "Sauvegarder" at bounding box center [1053, 78] width 114 height 34
click at [1069, 73] on button "Sauvegarder" at bounding box center [1053, 78] width 114 height 34
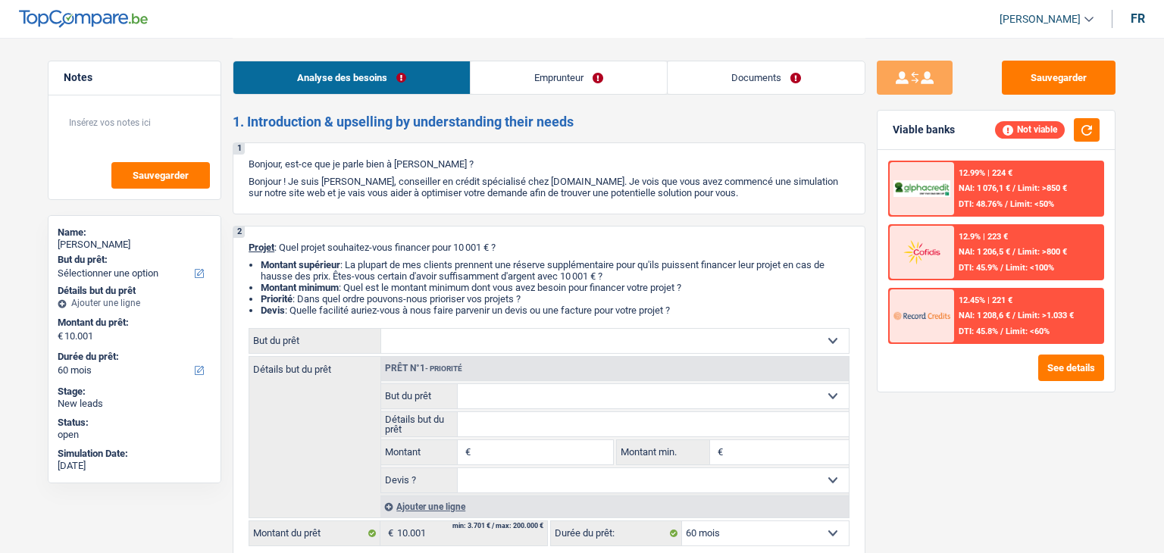
select select "60"
select select "rentBeneficiary"
select select "netSalary"
select select "mealVouchers"
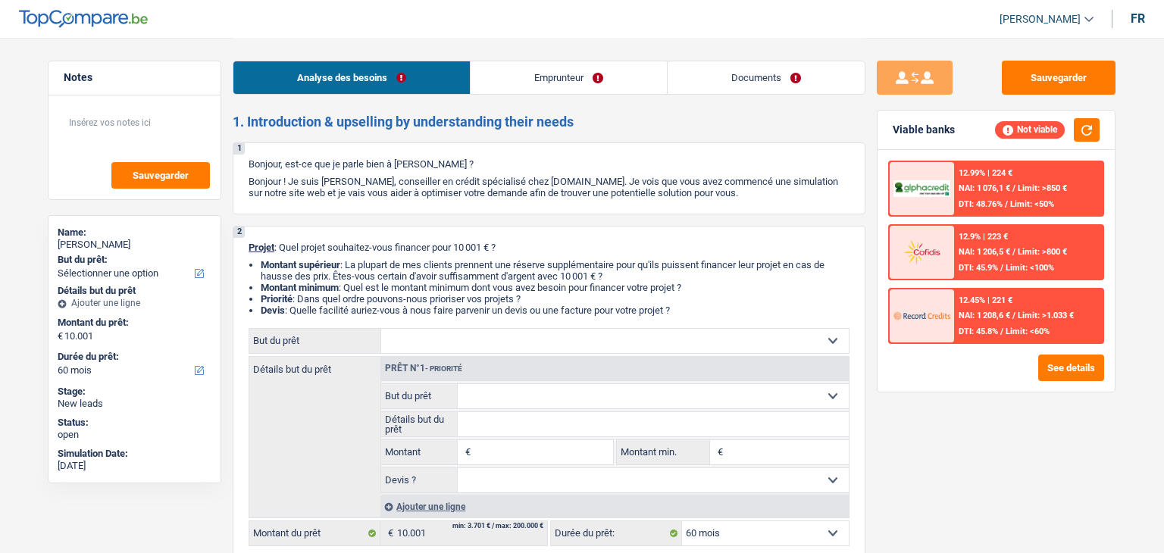
select select "familyAllowances"
select select "rentalIncome"
select select "rents"
select select "personalLoan"
select select "other"
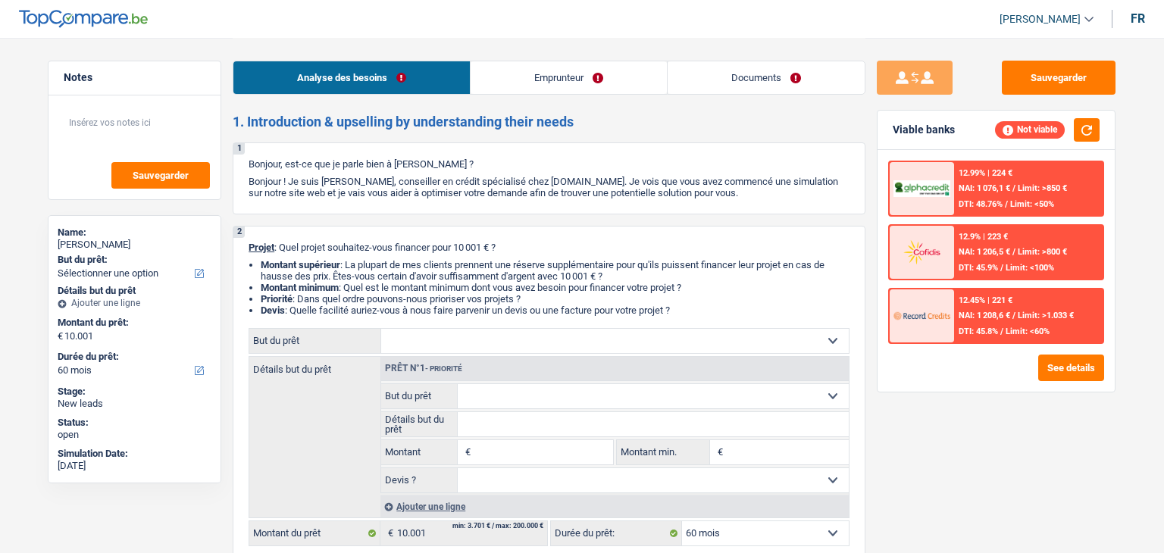
select select "60"
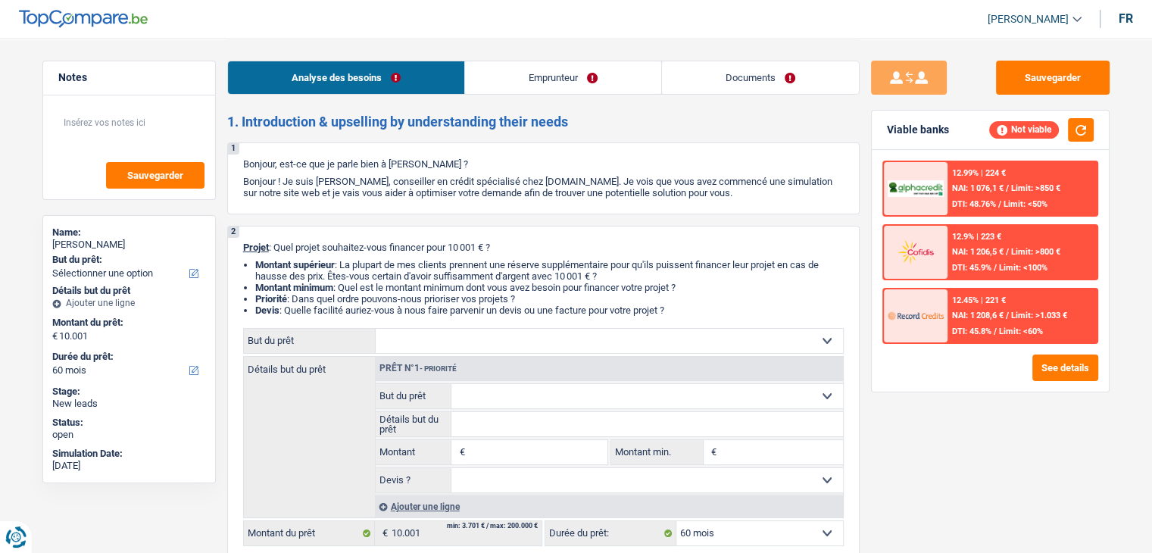
drag, startPoint x: 676, startPoint y: 310, endPoint x: 236, endPoint y: 248, distance: 443.7
click at [236, 248] on div "2 Projet : Quel projet souhaitez-vous financer pour 10 001 € ? Montant supérieu…" at bounding box center [543, 394] width 633 height 336
click at [255, 259] on li "Montant supérieur : La plupart de mes clients prennent une réserve supplémentai…" at bounding box center [549, 270] width 589 height 23
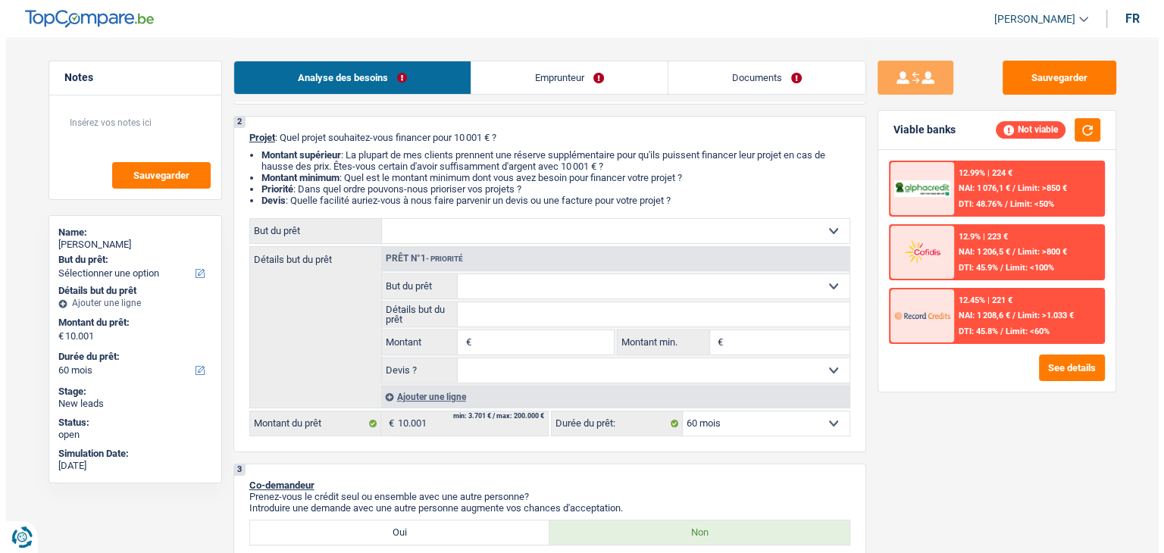
scroll to position [227, 0]
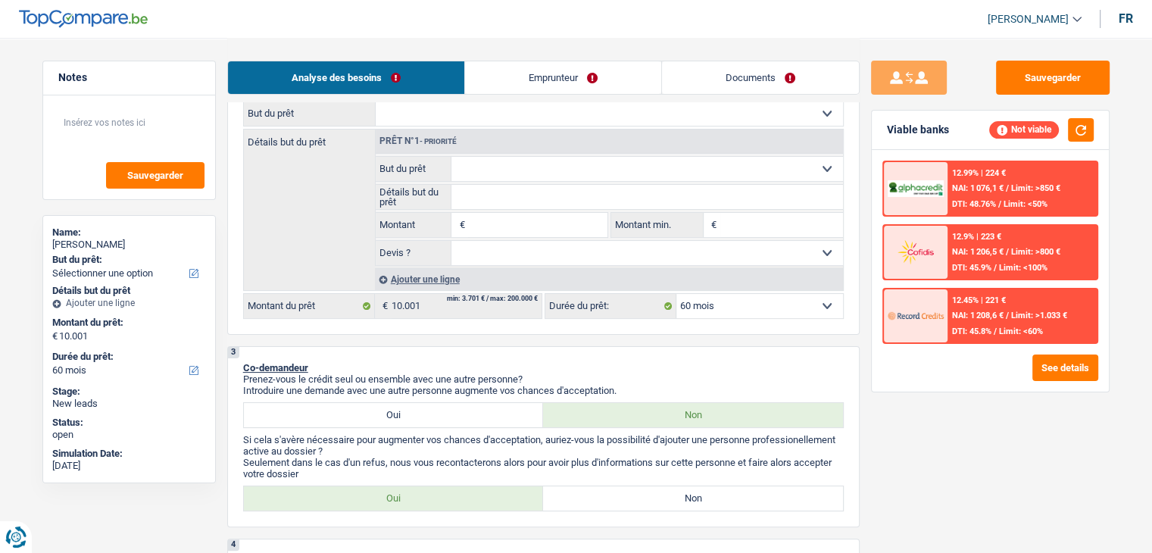
click at [661, 346] on div "3 Co-demandeur Prenez-vous le crédit seul ou ensemble avec une autre personne? …" at bounding box center [543, 436] width 633 height 181
click at [1055, 367] on button "See details" at bounding box center [1065, 368] width 66 height 27
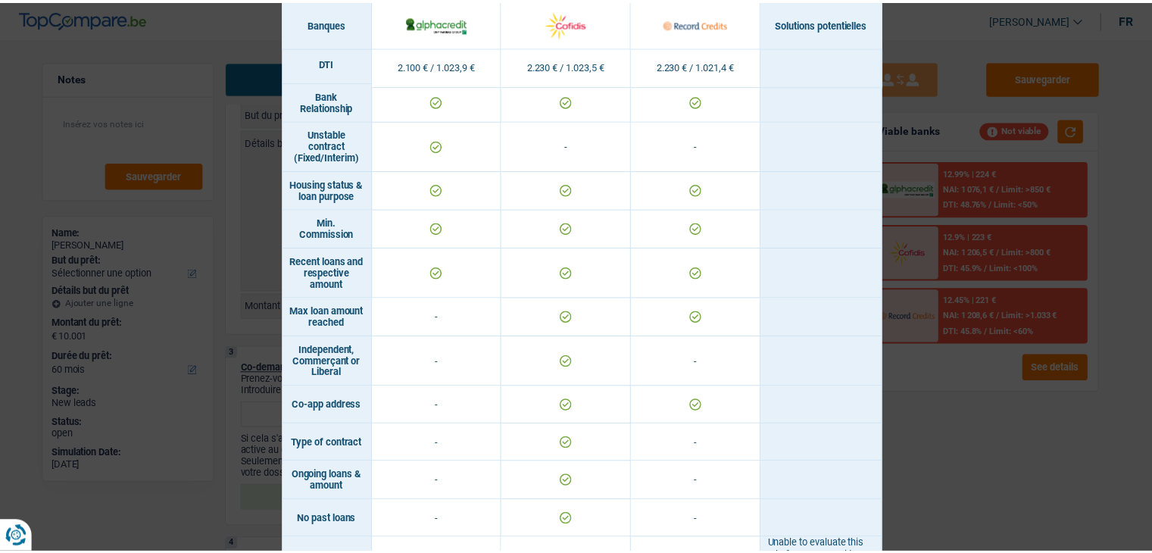
scroll to position [530, 0]
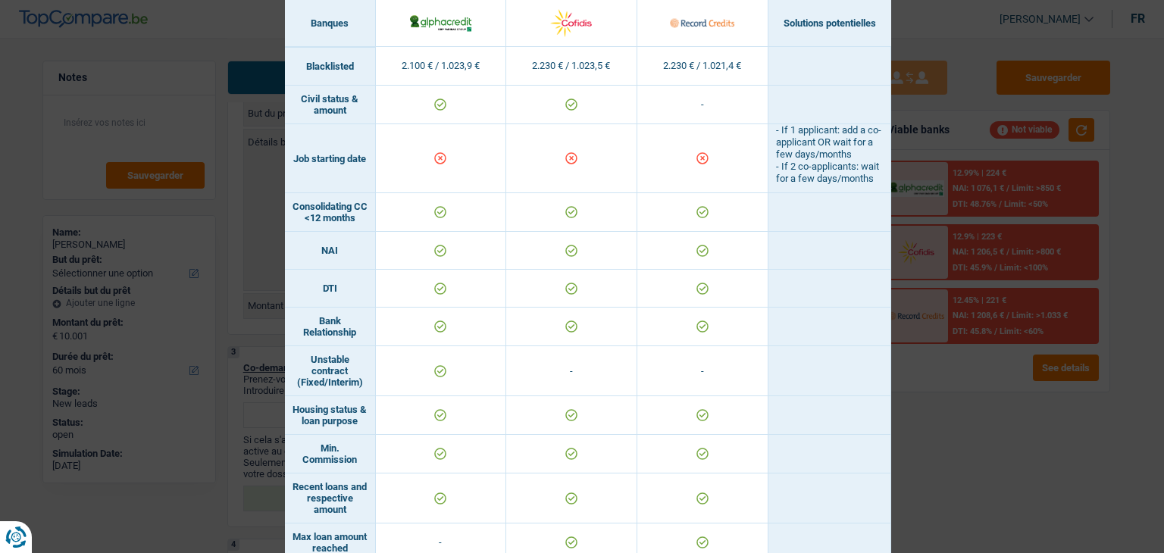
click at [1003, 375] on div "Banks conditions × Banques Solutions potentielles Revenus / Charges 2.100 € / 1…" at bounding box center [582, 276] width 1164 height 553
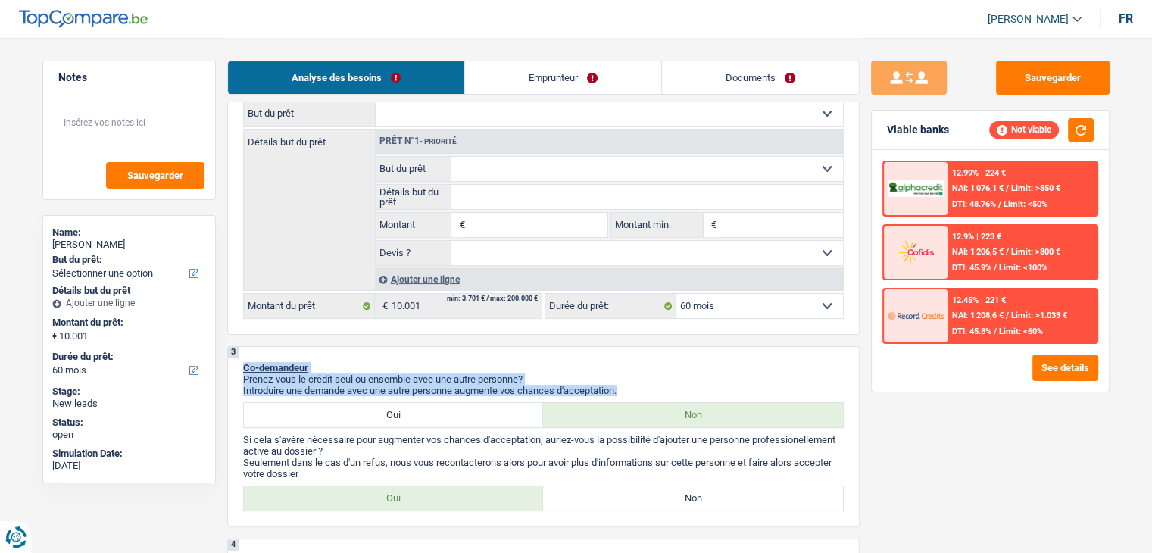
drag, startPoint x: 623, startPoint y: 390, endPoint x: 242, endPoint y: 352, distance: 382.1
click at [242, 352] on div "3 Co-demandeur Prenez-vous le crédit seul ou ensemble avec une autre personne? …" at bounding box center [543, 436] width 633 height 181
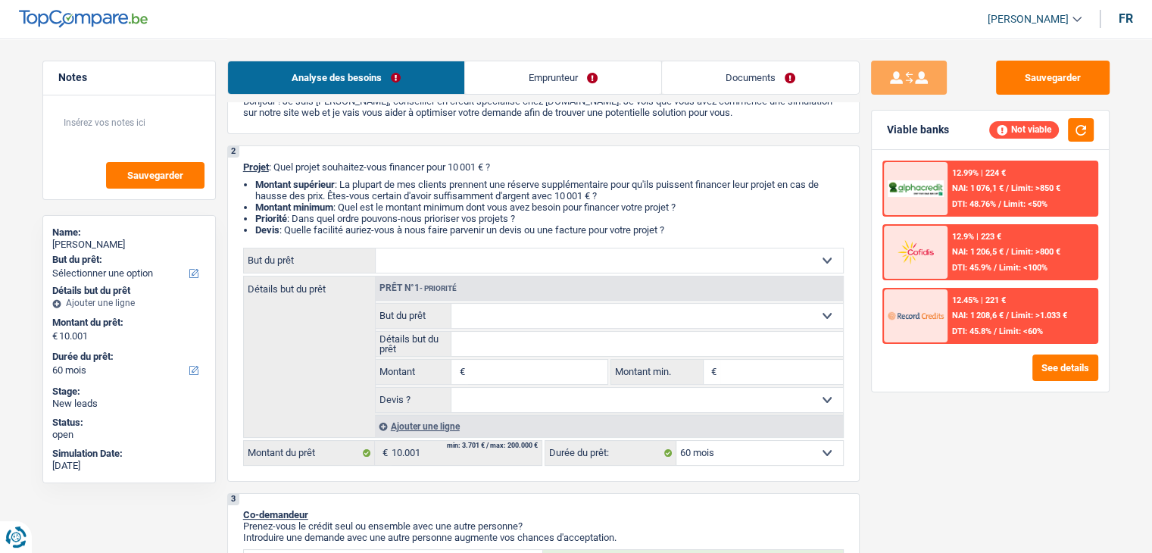
scroll to position [76, 0]
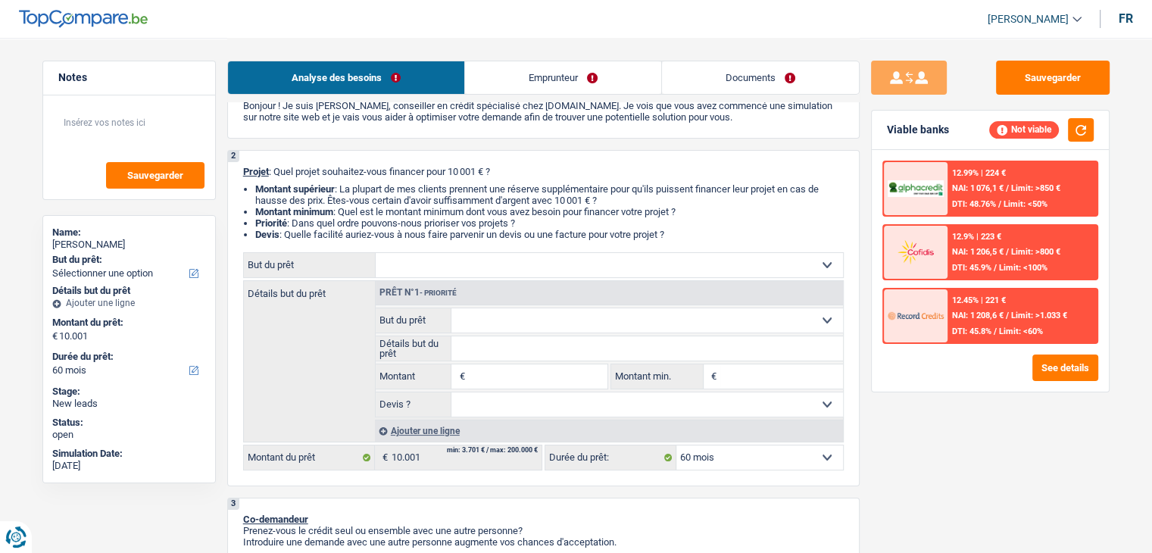
click at [509, 387] on input "Montant" at bounding box center [537, 376] width 139 height 24
type input "10.001"
click at [773, 373] on input "Montant min." at bounding box center [781, 376] width 123 height 24
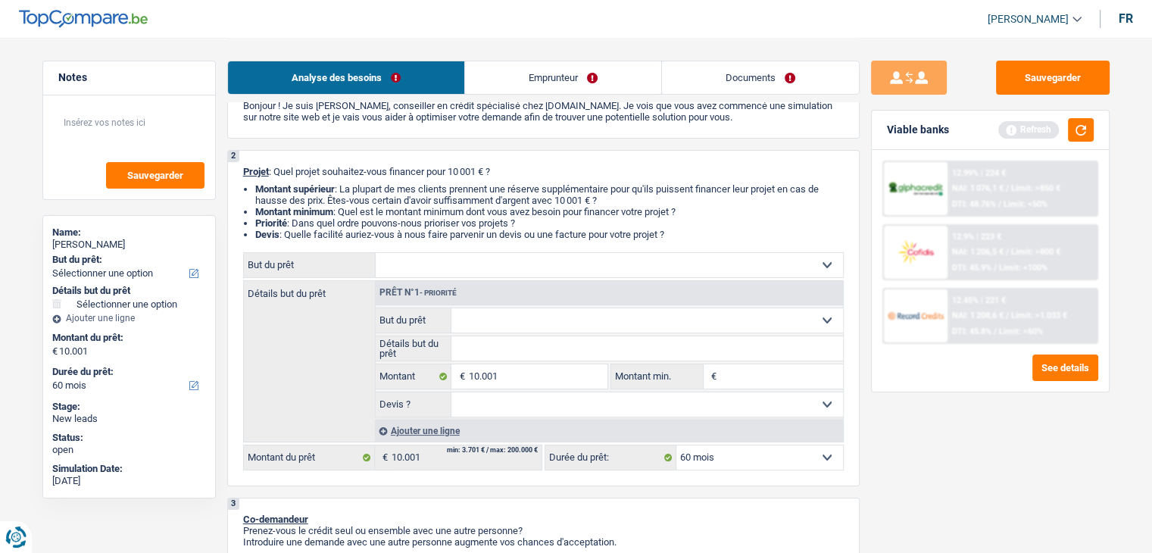
type input "1"
type input "10"
type input "100"
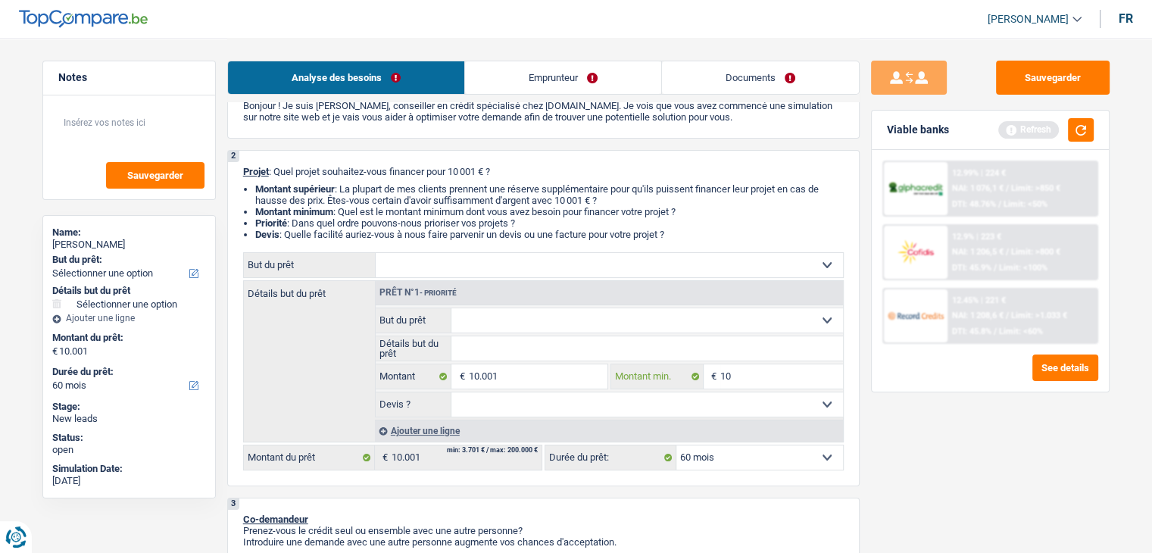
type input "100"
type input "1.000"
type input "10.001"
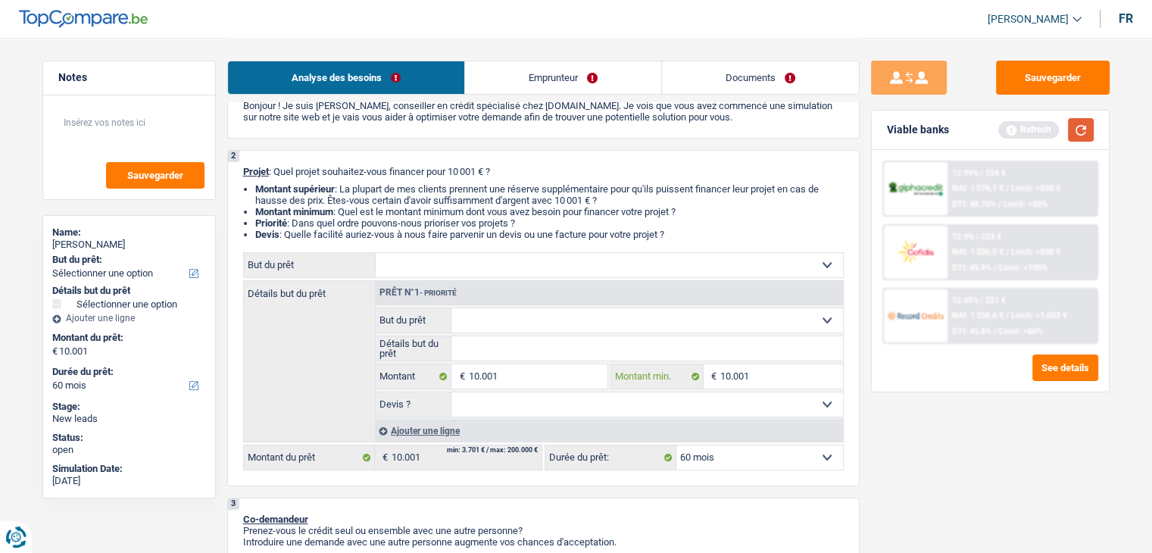
type input "10.001"
click at [1082, 123] on button "button" at bounding box center [1081, 129] width 26 height 23
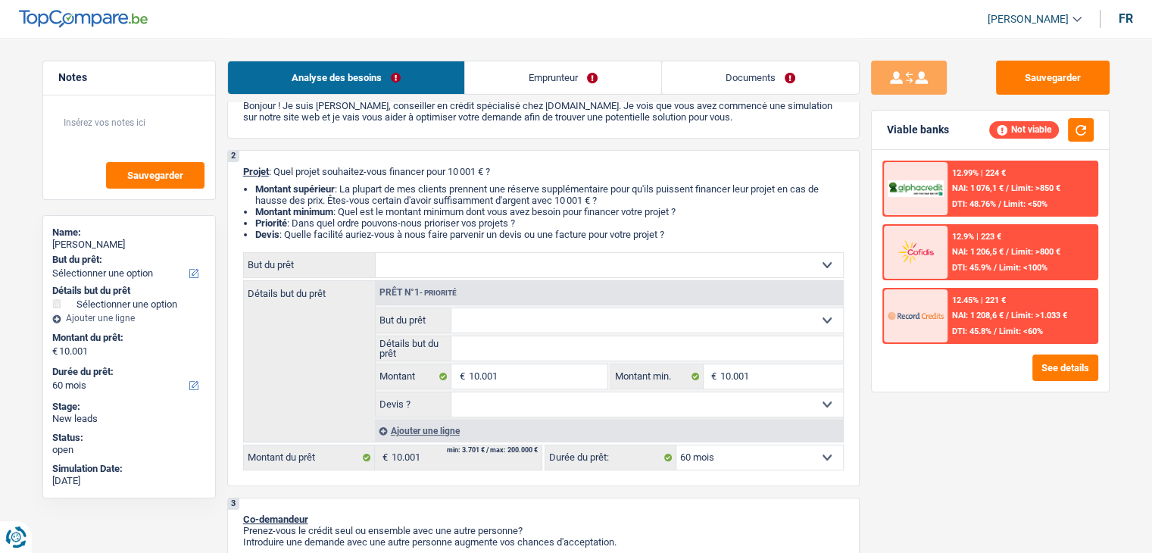
drag, startPoint x: 689, startPoint y: 234, endPoint x: 238, endPoint y: 167, distance: 455.7
click at [238, 167] on div "2 Projet : Quel projet souhaitez-vous financer pour 10 001 € ? Montant supérieu…" at bounding box center [543, 318] width 633 height 336
click at [240, 179] on div "2 Projet : Quel projet souhaitez-vous financer pour 10 001 € ? Montant supérieu…" at bounding box center [543, 318] width 633 height 336
click at [453, 266] on select "Confort maison: meubles, textile, peinture, électroménager, outillage non-profe…" at bounding box center [609, 265] width 467 height 24
select select "houseOrGarden"
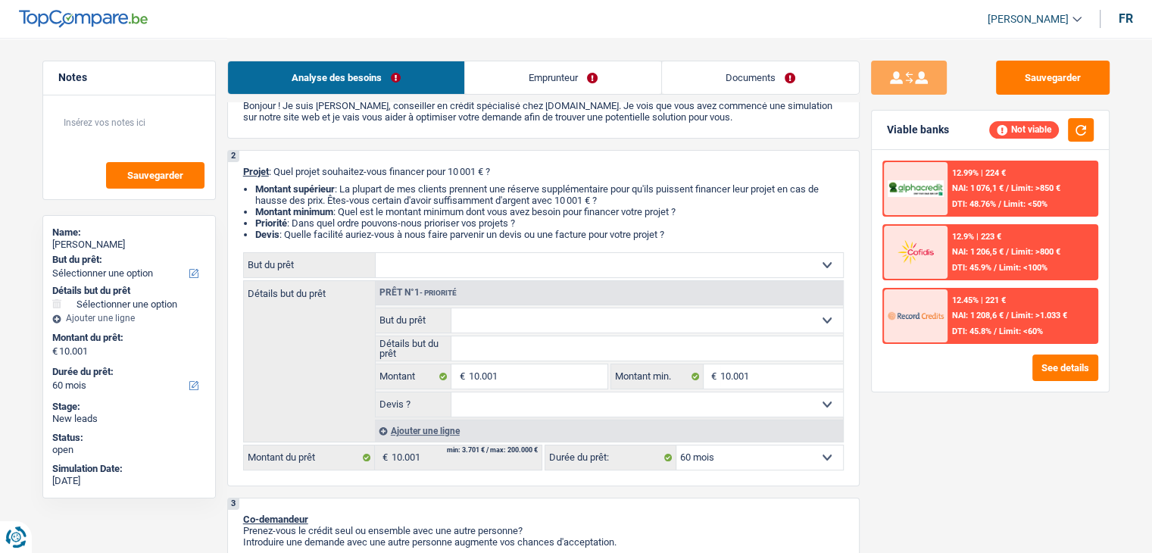
click at [376, 253] on select "Confort maison: meubles, textile, peinture, électroménager, outillage non-profe…" at bounding box center [609, 265] width 467 height 24
select select "houseOrGarden"
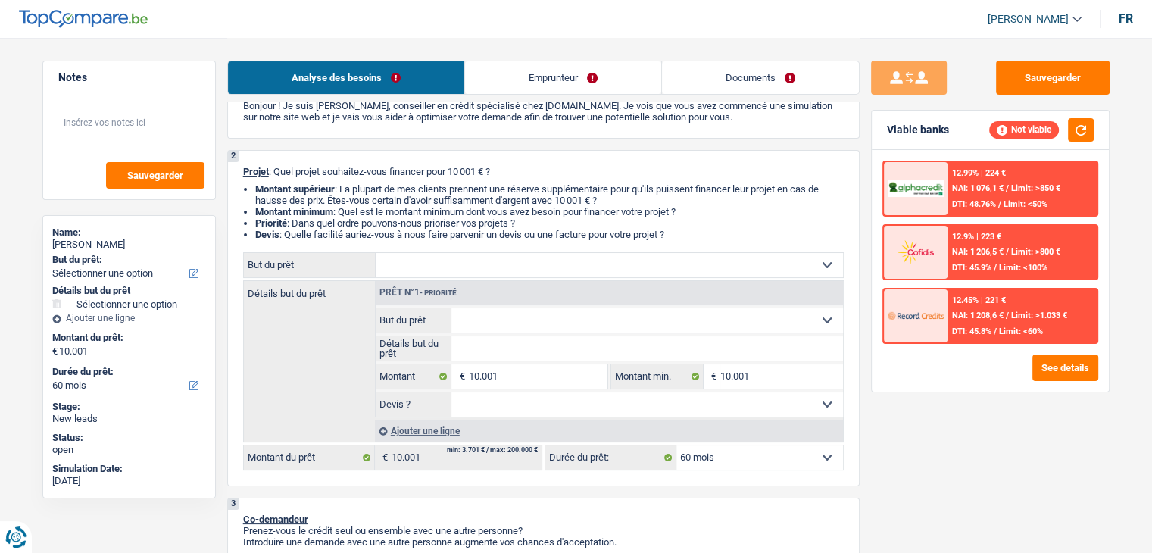
select select "houseOrGarden"
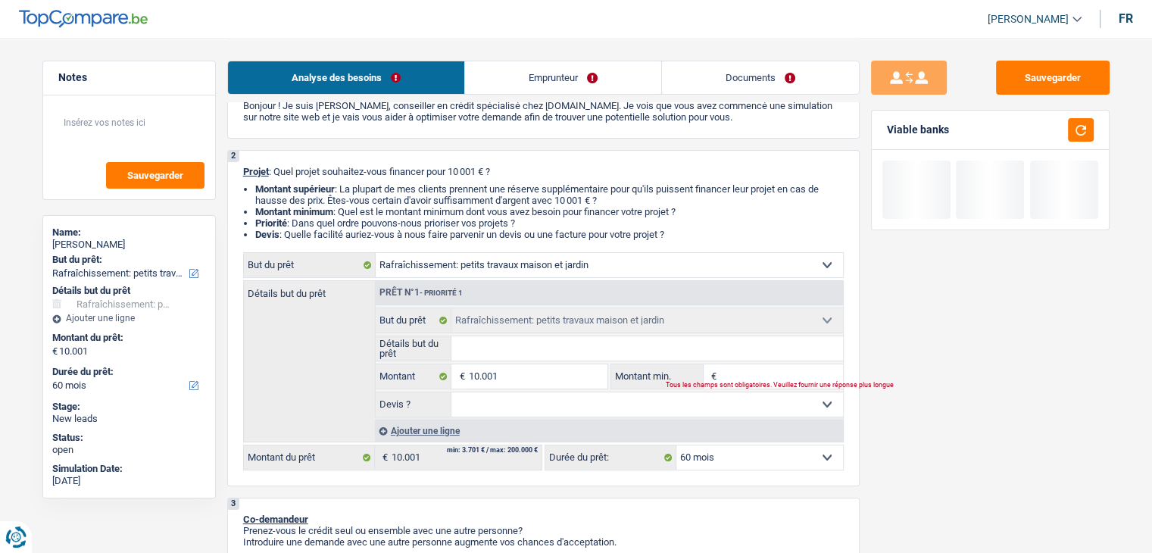
click at [540, 358] on input "Détails but du prêt" at bounding box center [647, 348] width 392 height 24
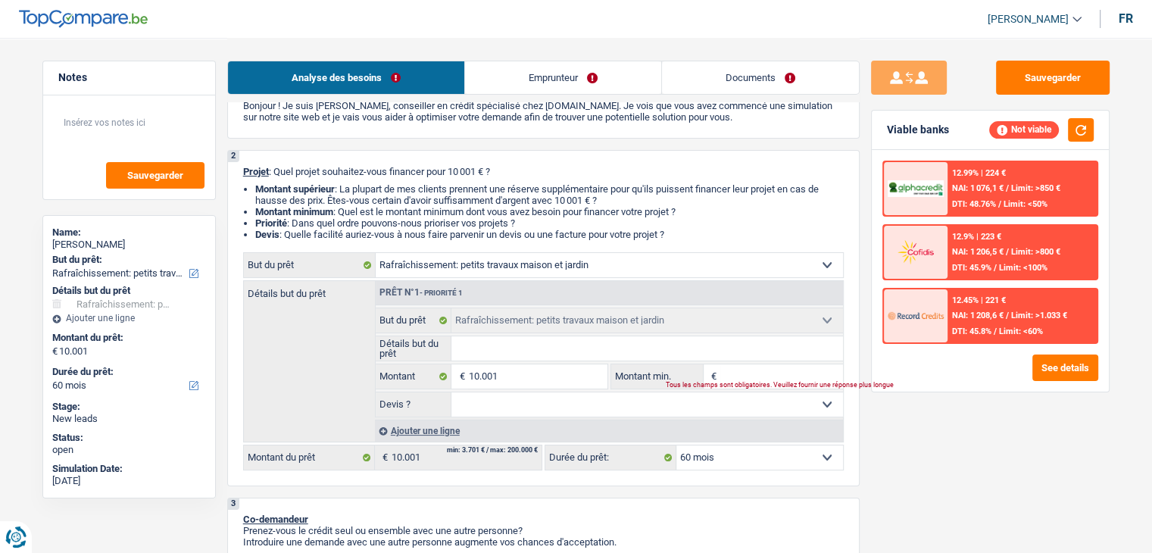
type input "p"
type input "pe"
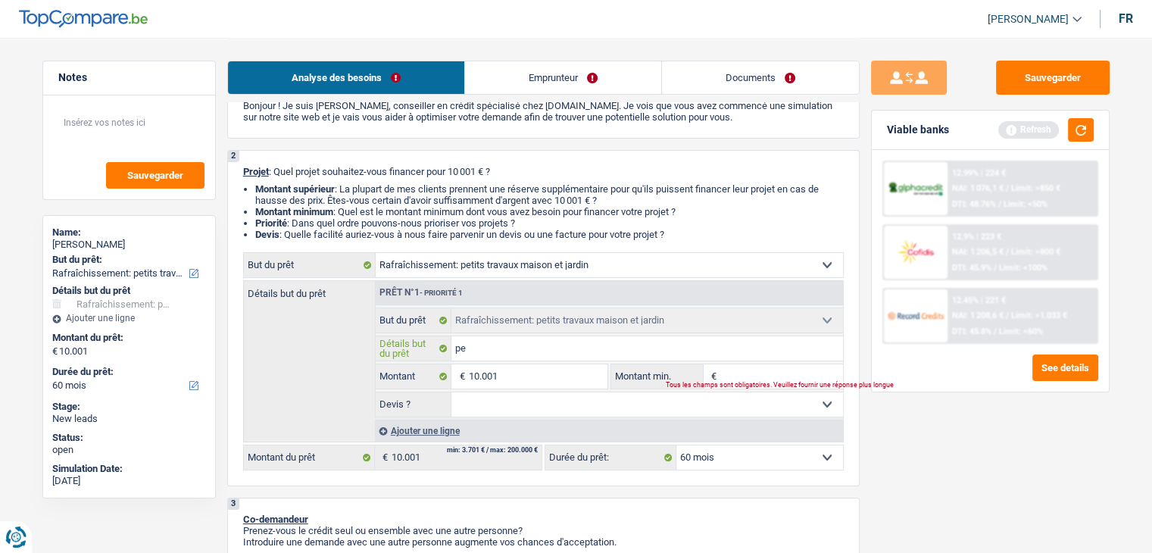
type input "pet"
type input "peti"
type input "petit"
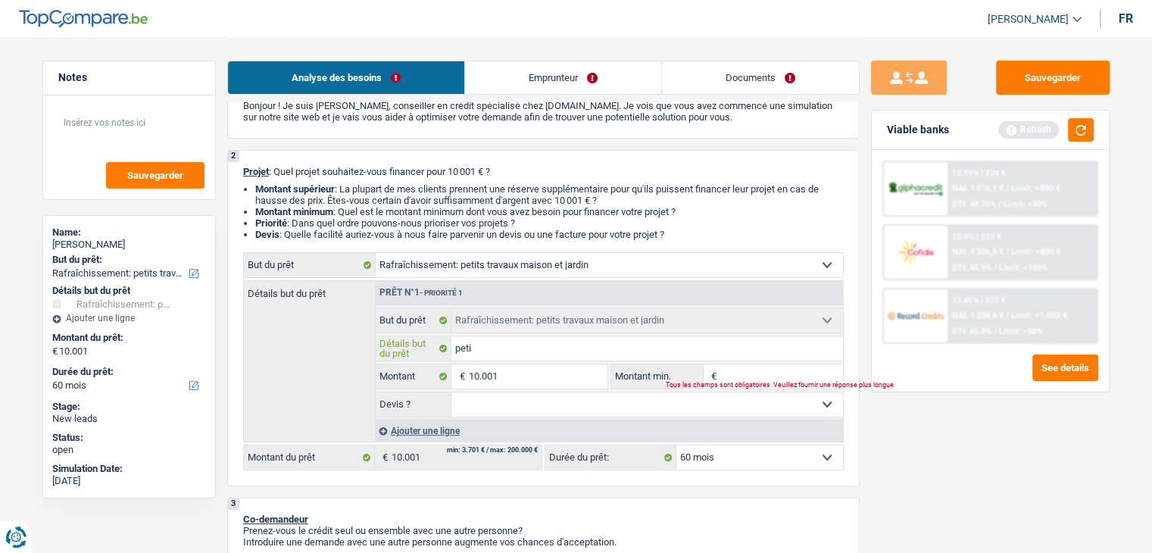
type input "petit"
type input "petit t"
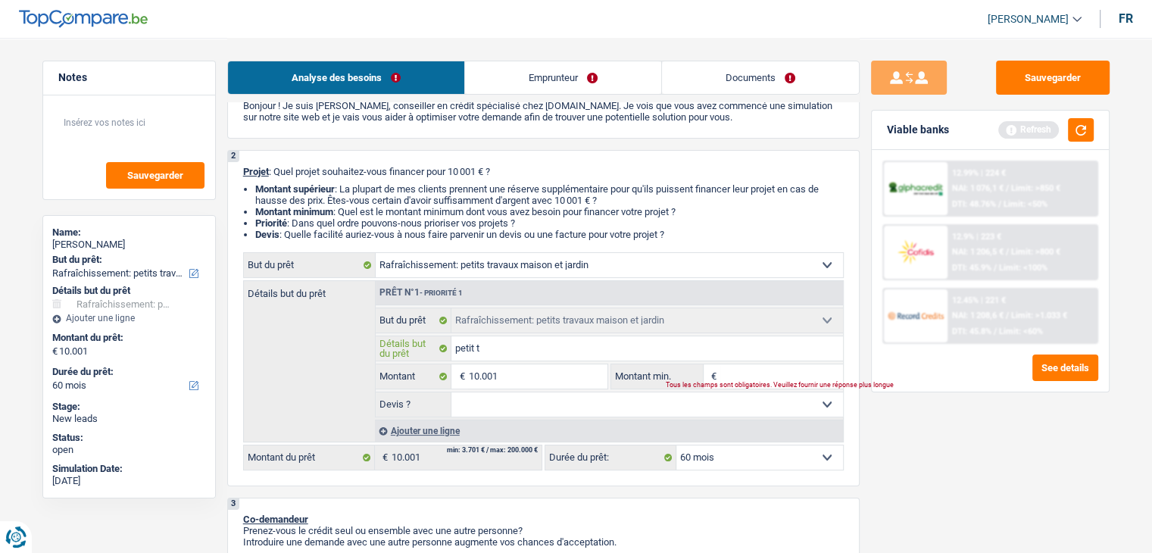
type input "petit tr"
type input "petit tra"
type input "petit trav"
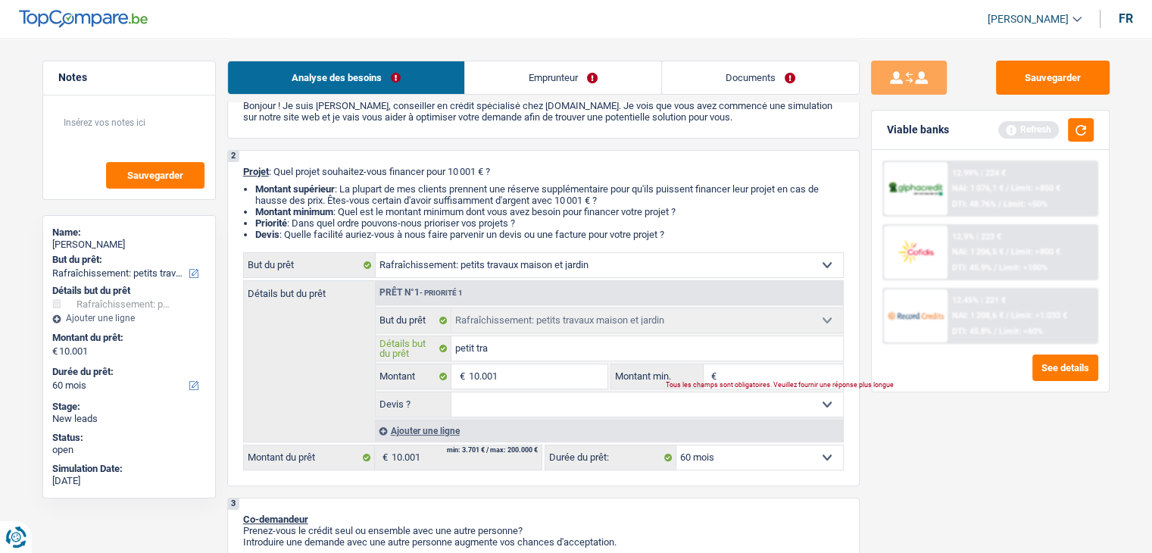
type input "petit trav"
type input "petit trava"
type input "petit travau"
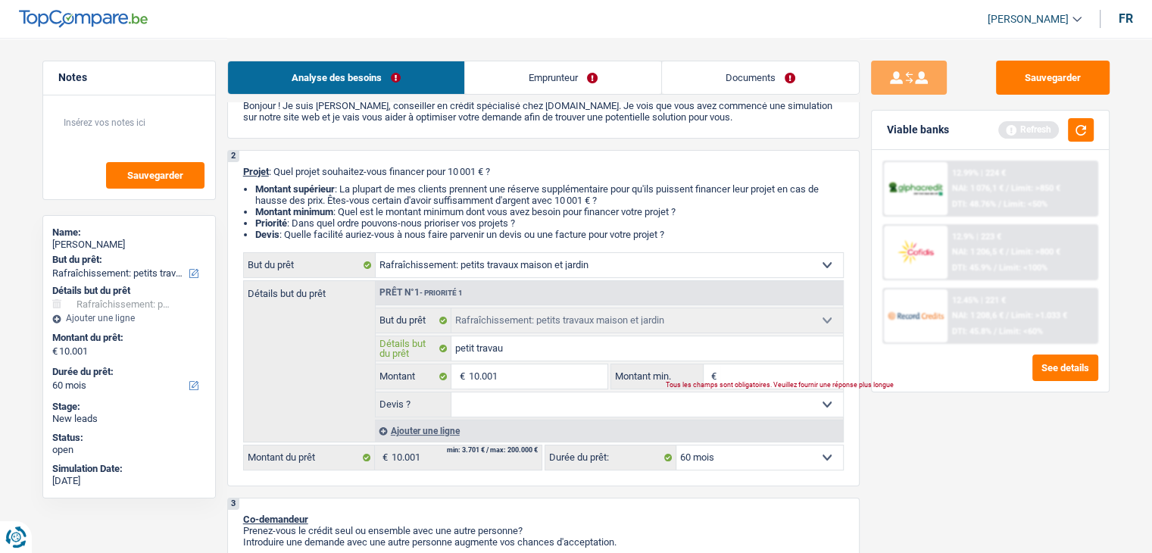
type input "petit travaux"
click at [738, 376] on input "Montant min." at bounding box center [781, 376] width 123 height 24
type input "0"
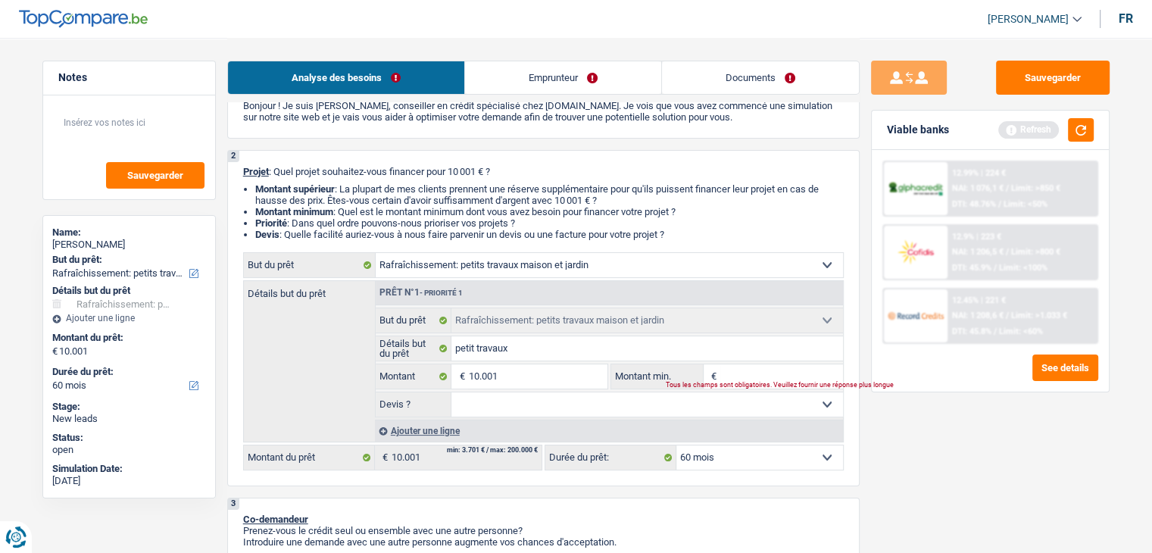
type input "0"
type input "11"
type input "110"
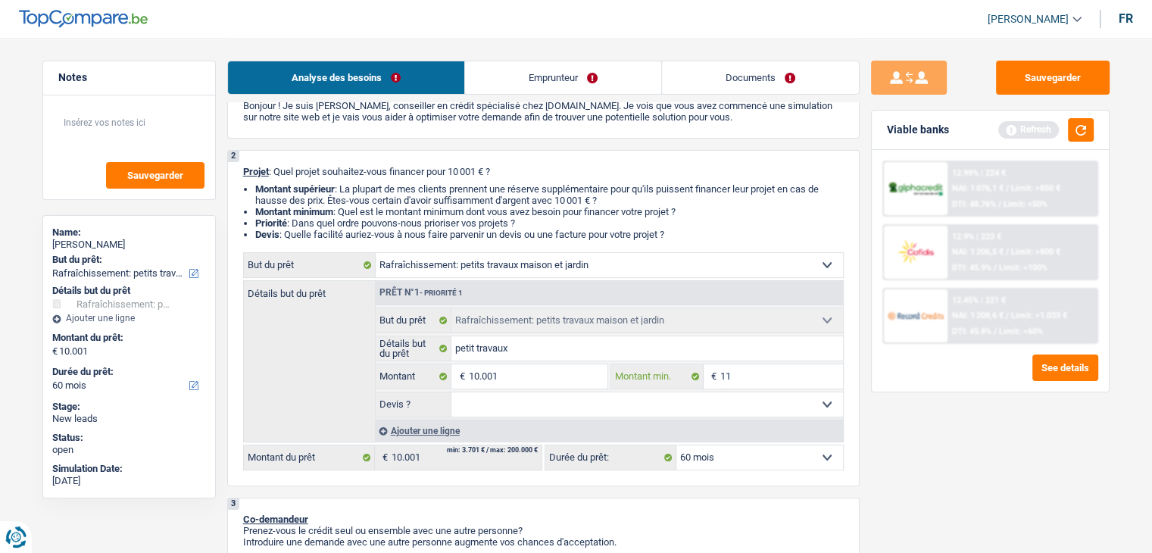
type input "110"
type input "1.100"
type input "110"
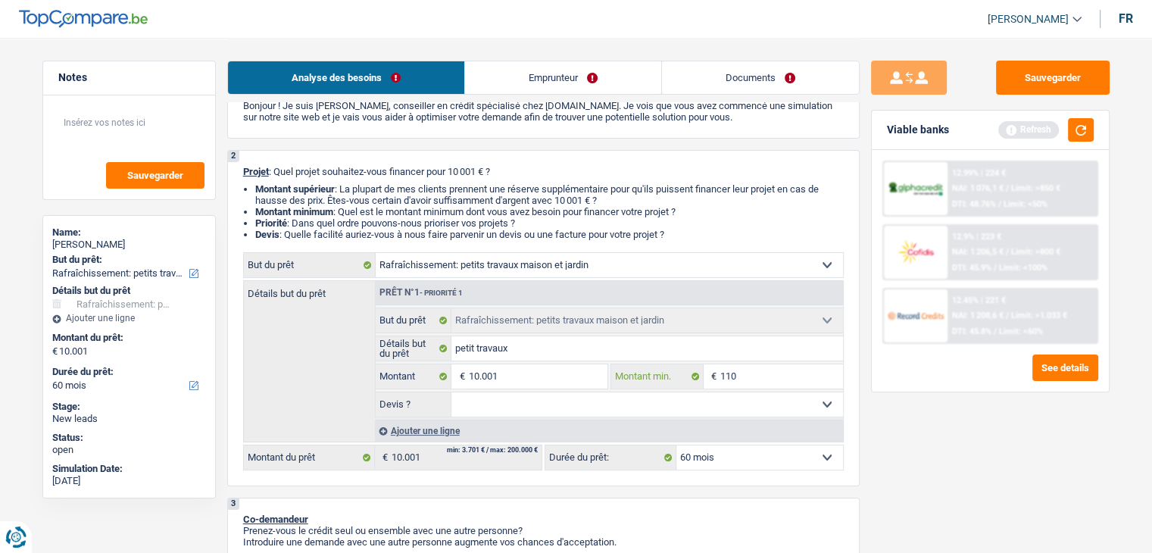
type input "11"
type input "1"
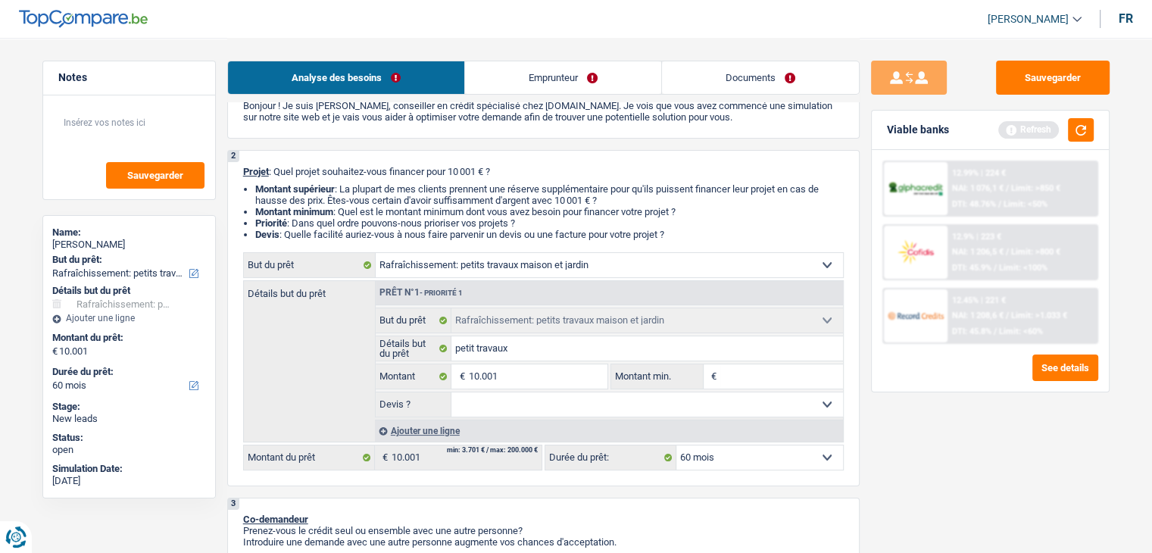
type input "1"
type input "10"
type input "100"
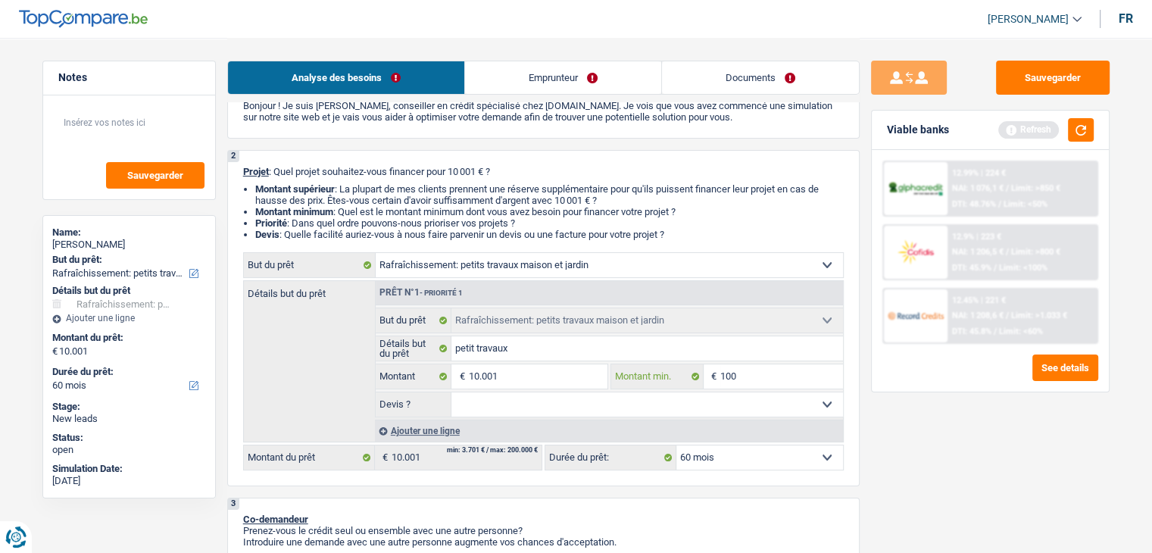
type input "1.000"
type input "10.001"
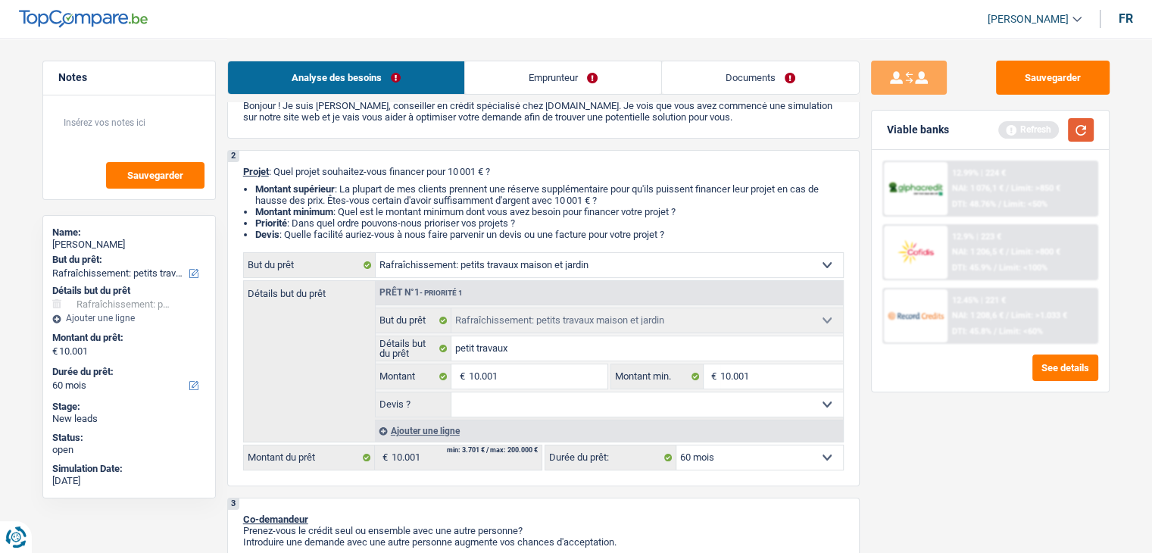
click at [1076, 125] on button "button" at bounding box center [1081, 129] width 26 height 23
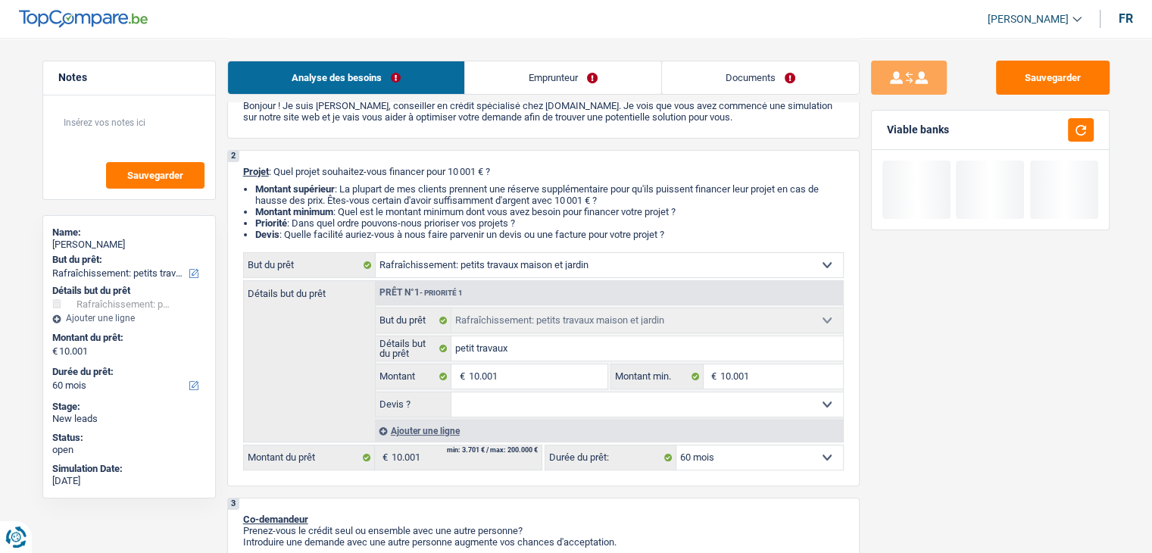
click at [725, 73] on link "Documents" at bounding box center [760, 77] width 197 height 33
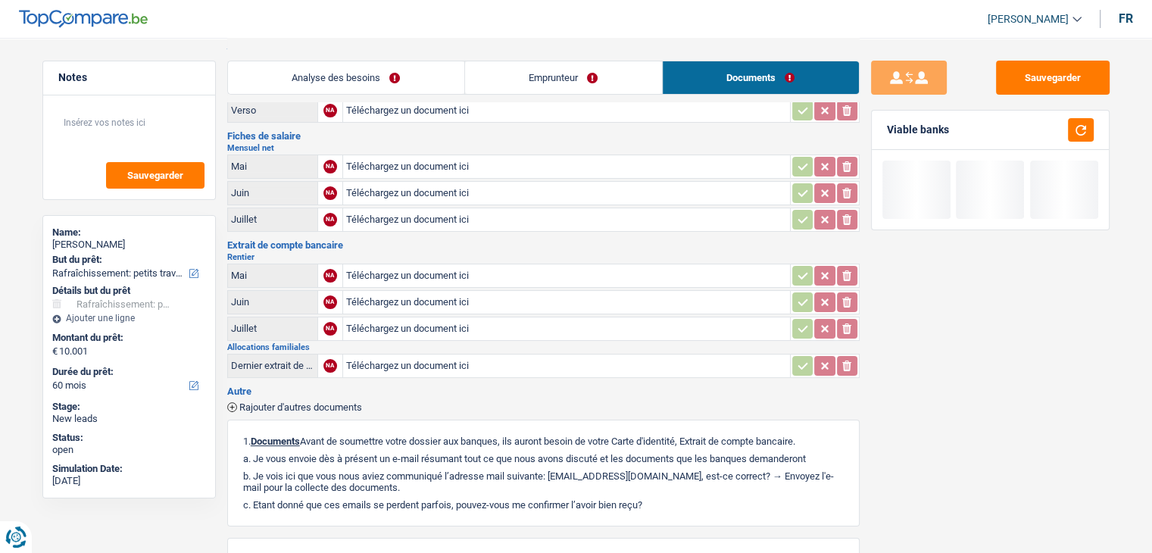
click at [367, 77] on link "Analyse des besoins" at bounding box center [346, 77] width 236 height 33
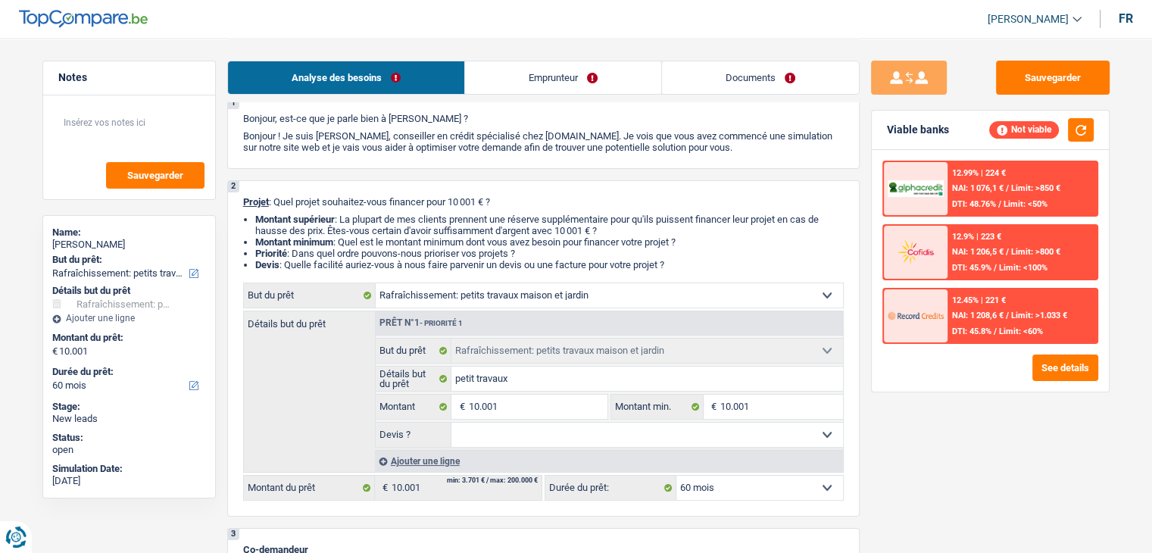
scroll to position [0, 0]
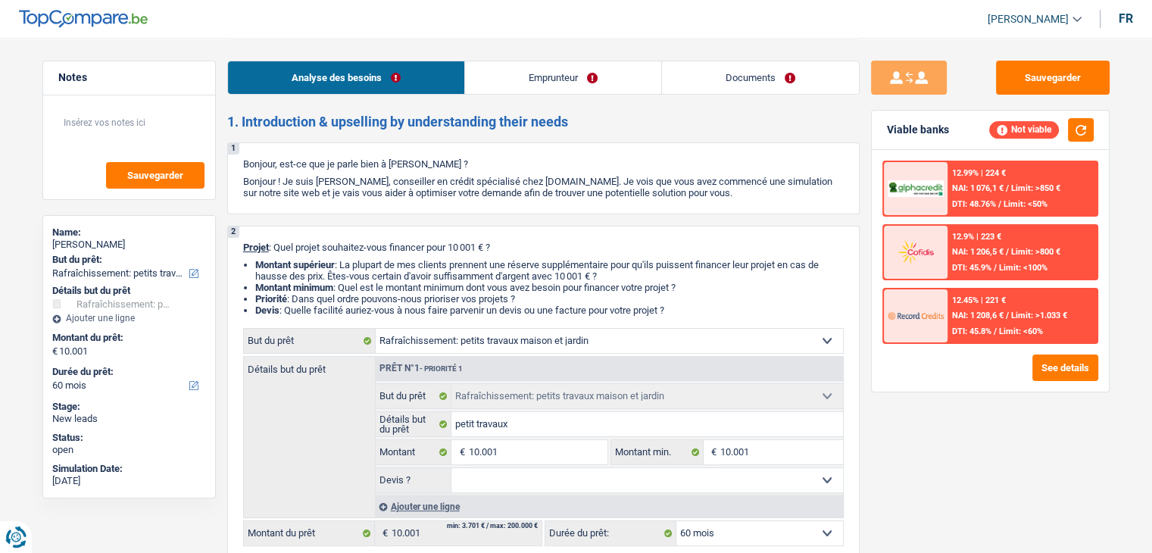
click at [559, 64] on link "Emprunteur" at bounding box center [563, 77] width 196 height 33
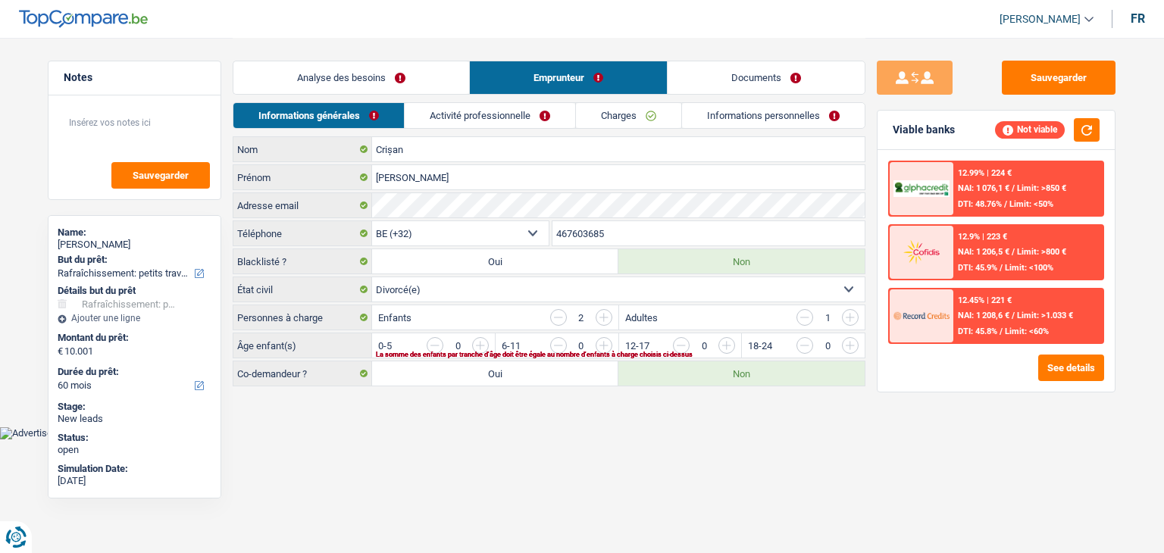
click at [476, 114] on link "Activité professionnelle" at bounding box center [490, 115] width 170 height 25
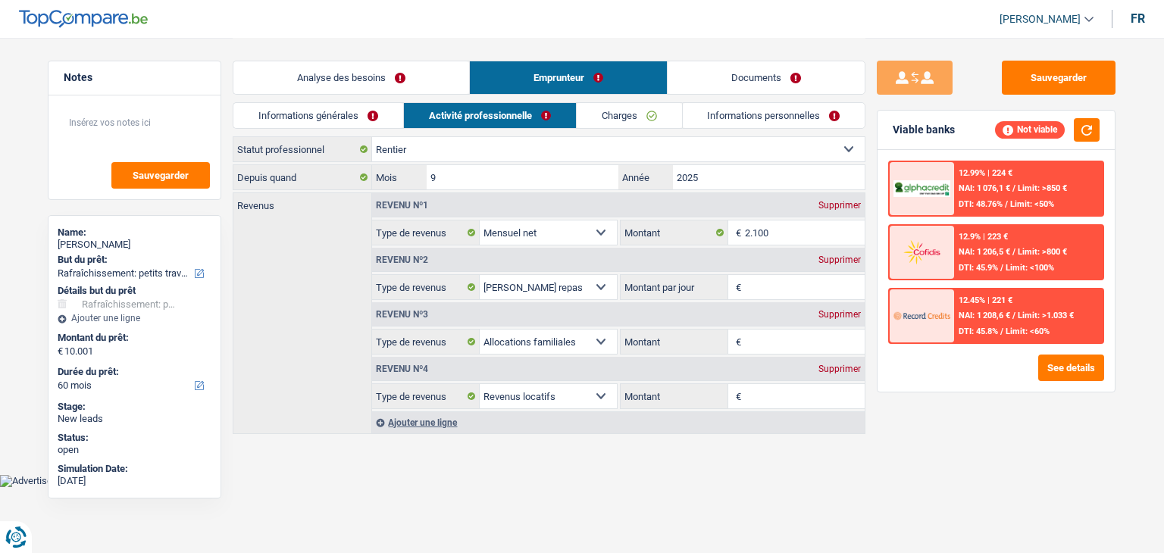
click at [343, 117] on link "Informations générales" at bounding box center [318, 115] width 170 height 25
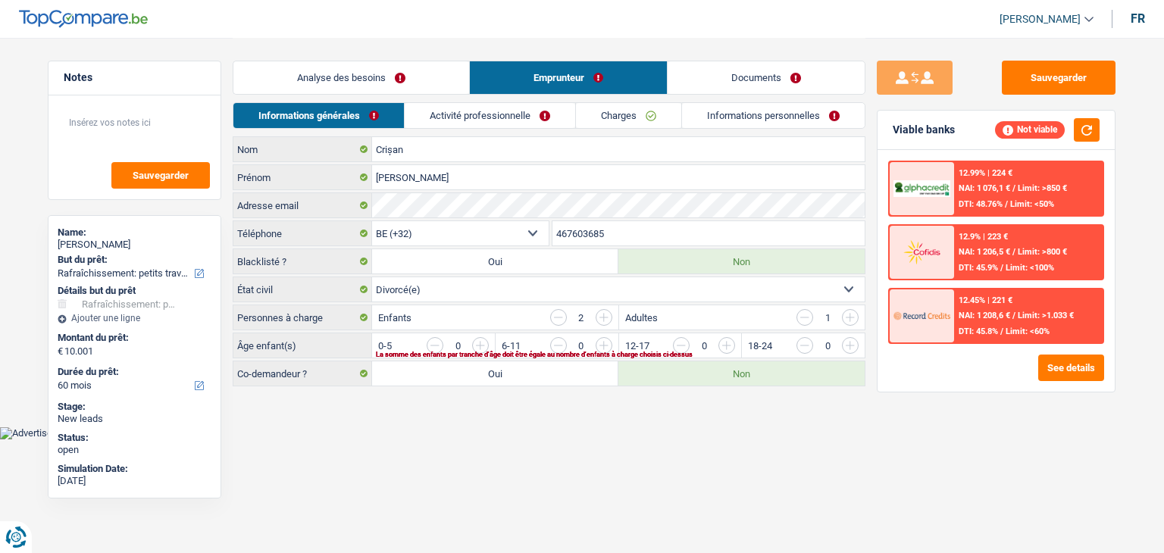
click at [336, 63] on link "Analyse des besoins" at bounding box center [351, 77] width 236 height 33
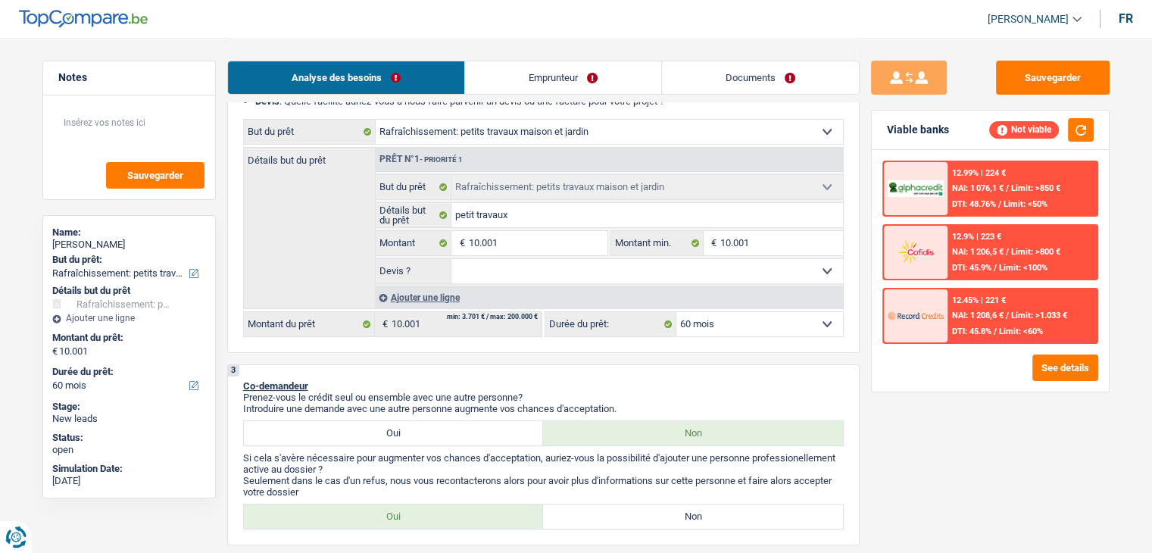
scroll to position [303, 0]
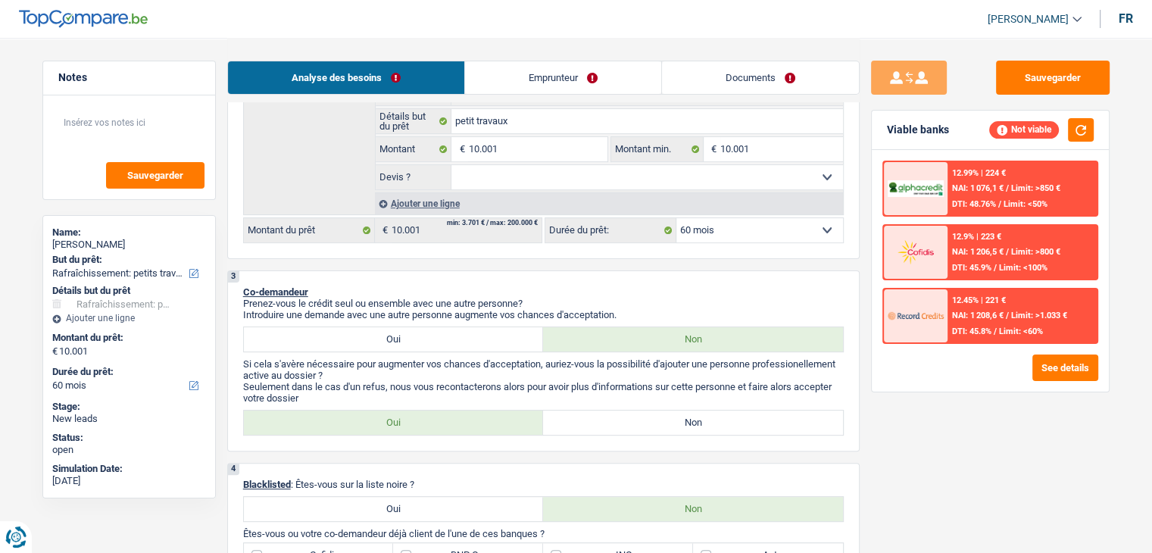
click at [586, 417] on label "Non" at bounding box center [693, 423] width 300 height 24
click at [586, 417] on input "Non" at bounding box center [693, 423] width 300 height 24
radio input "true"
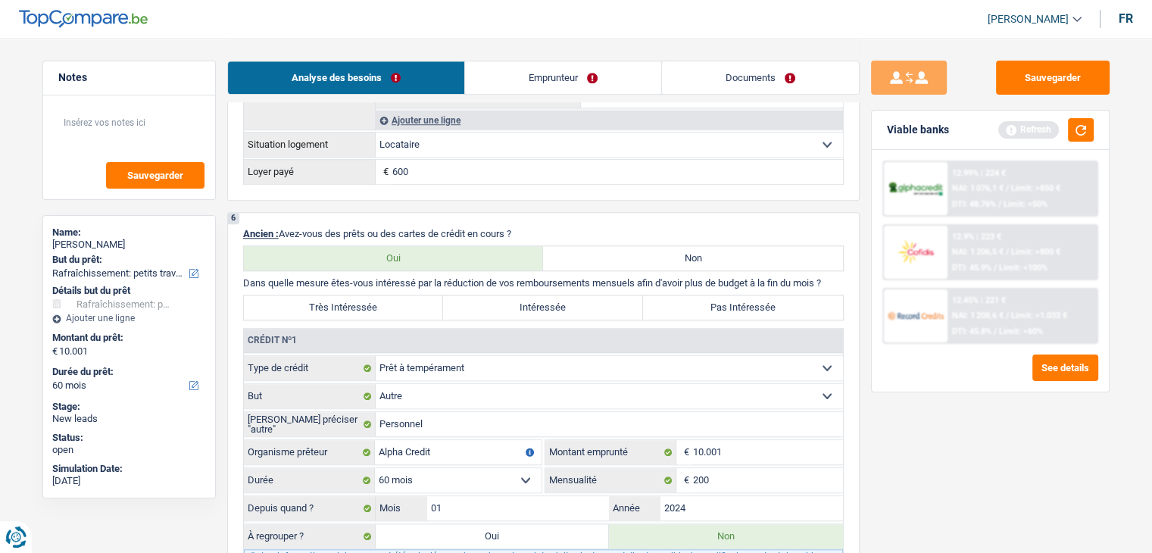
scroll to position [1363, 0]
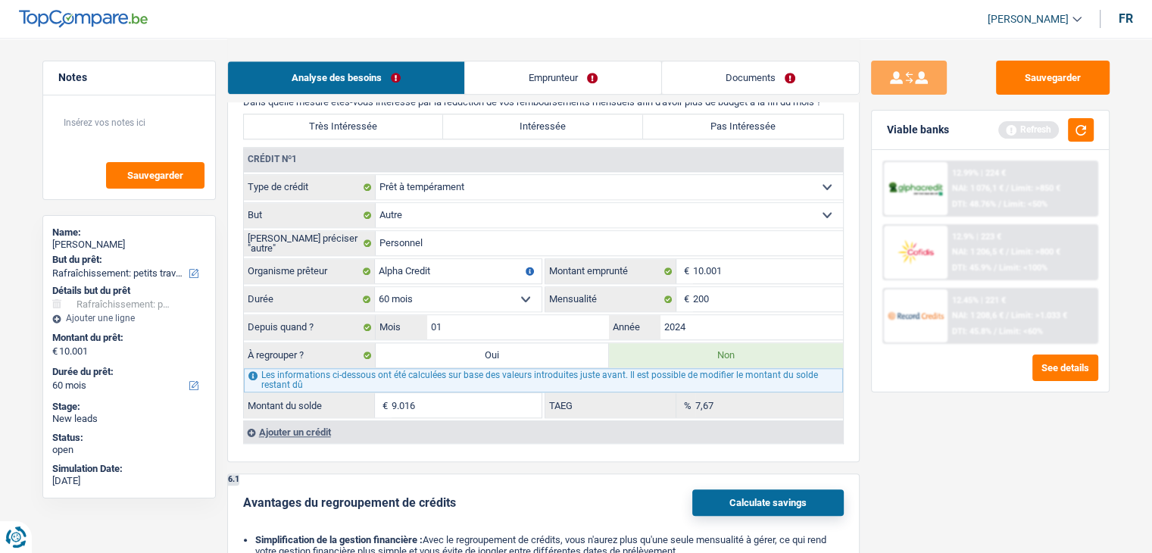
click at [944, 439] on div "Sauvegarder Viable banks Refresh 12.99% | 224 € NAI: 1 076,1 € / Limit: >850 € …" at bounding box center [990, 295] width 261 height 468
click at [1079, 120] on button "button" at bounding box center [1081, 129] width 26 height 23
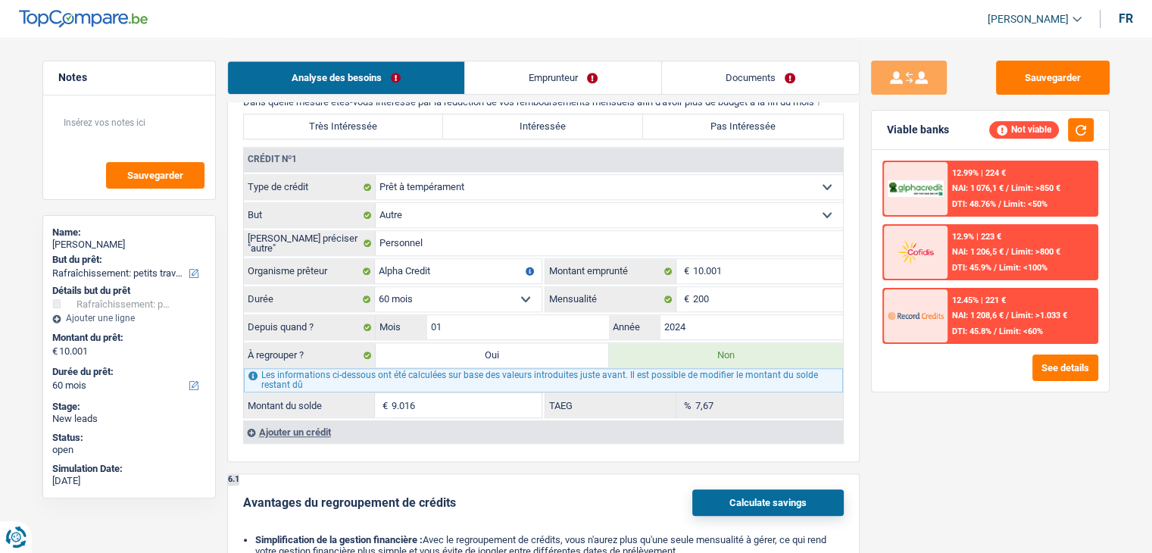
click at [888, 422] on div "Sauvegarder Viable banks Not viable 12.99% | 224 € NAI: 1 076,1 € / Limit: >850…" at bounding box center [990, 295] width 261 height 468
drag, startPoint x: 52, startPoint y: 233, endPoint x: 126, endPoint y: 485, distance: 262.7
click at [126, 485] on div "Name: [PERSON_NAME] But du prêt: Confort maison: meubles, textile, peinture, él…" at bounding box center [128, 356] width 173 height 283
click at [126, 487] on div "Name: [PERSON_NAME] But du prêt: Confort maison: meubles, textile, peinture, él…" at bounding box center [128, 356] width 173 height 283
drag, startPoint x: 111, startPoint y: 483, endPoint x: 50, endPoint y: 230, distance: 260.9
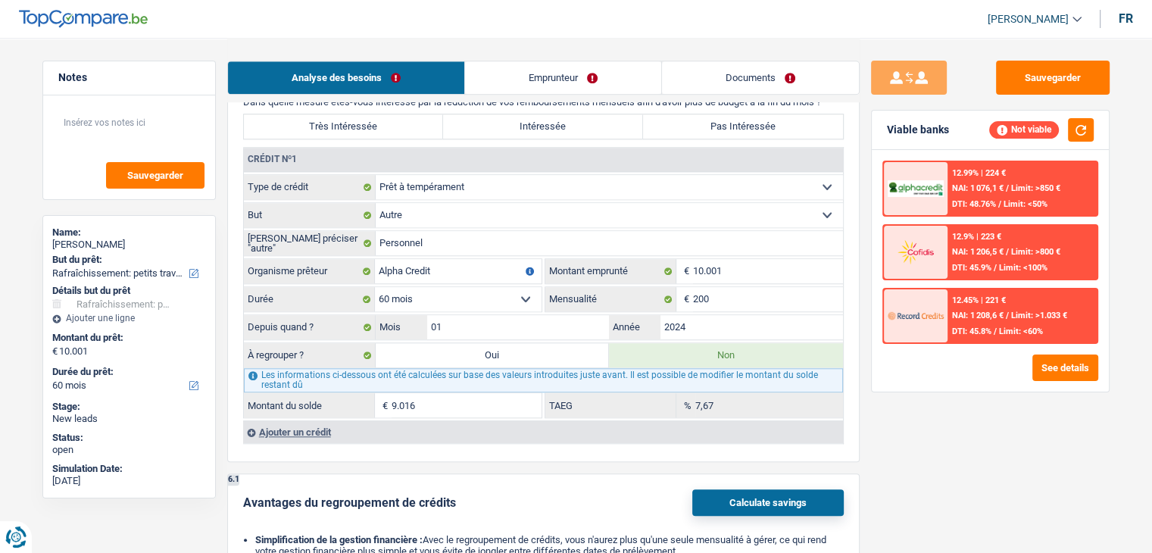
click at [50, 230] on div "Name: [PERSON_NAME] But du prêt: Confort maison: meubles, textile, peinture, él…" at bounding box center [128, 356] width 173 height 283
click at [39, 220] on div "Notes Sauvegarder Name: [PERSON_NAME] But du prêt: Confort maison: meubles, tex…" at bounding box center [129, 295] width 196 height 468
drag, startPoint x: 52, startPoint y: 225, endPoint x: 123, endPoint y: 486, distance: 270.3
click at [123, 486] on div "Name: [PERSON_NAME] But du prêt: Confort maison: meubles, textile, peinture, él…" at bounding box center [128, 356] width 173 height 283
click at [123, 486] on div "[DATE]" at bounding box center [129, 481] width 154 height 12
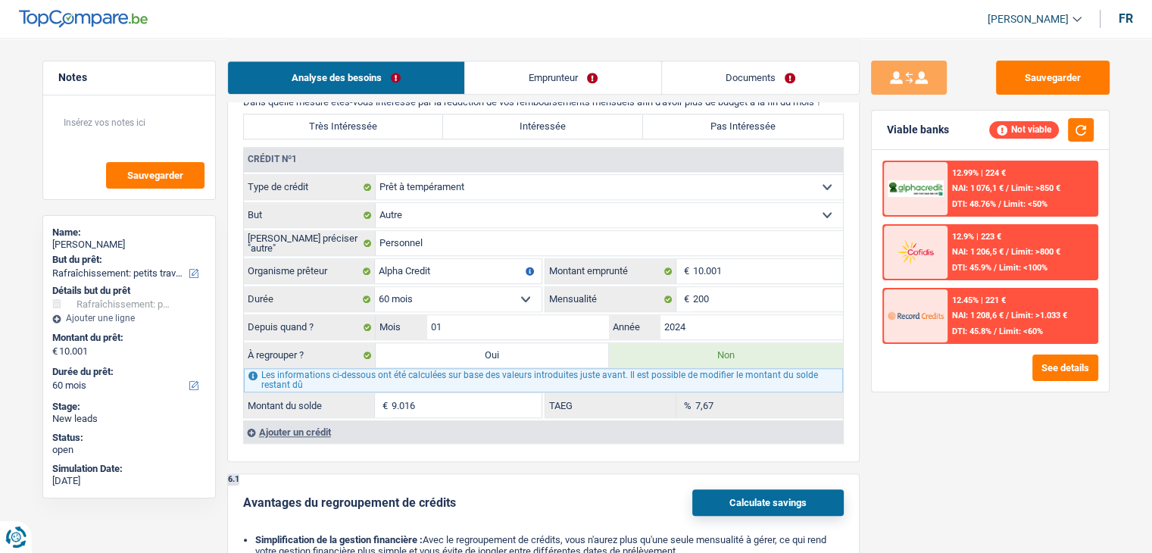
drag, startPoint x: 102, startPoint y: 479, endPoint x: 45, endPoint y: 228, distance: 257.8
click at [45, 228] on div "Name: [PERSON_NAME] But du prêt: Confort maison: meubles, textile, peinture, él…" at bounding box center [128, 356] width 173 height 283
drag, startPoint x: 49, startPoint y: 221, endPoint x: 142, endPoint y: 483, distance: 277.4
click at [142, 483] on div "Name: [PERSON_NAME] But du prêt: Confort maison: meubles, textile, peinture, él…" at bounding box center [128, 356] width 173 height 283
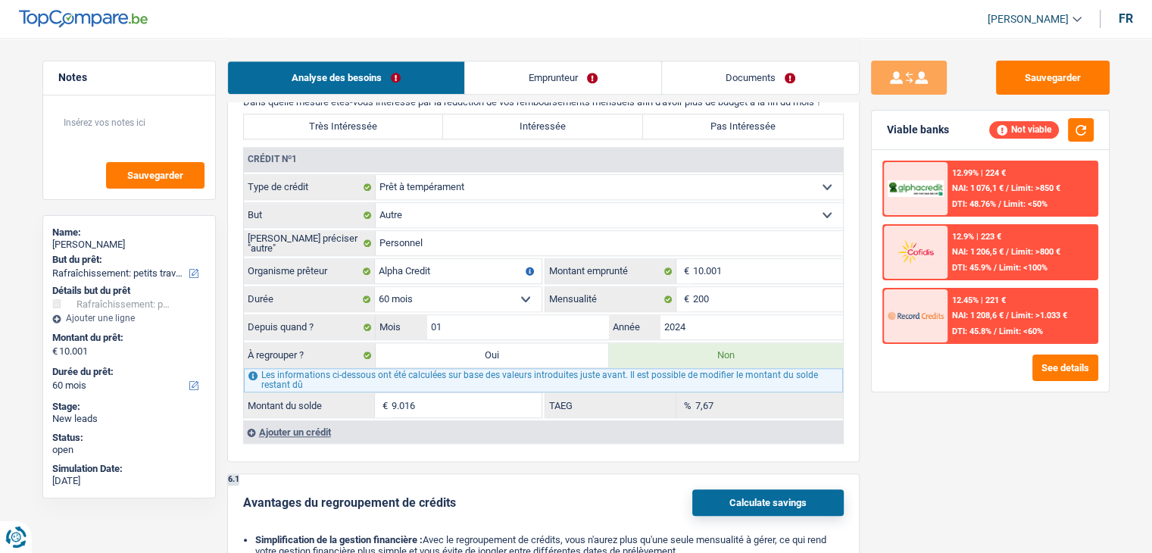
click at [142, 483] on div "[DATE]" at bounding box center [129, 481] width 154 height 12
click at [720, 292] on input "200" at bounding box center [768, 299] width 150 height 24
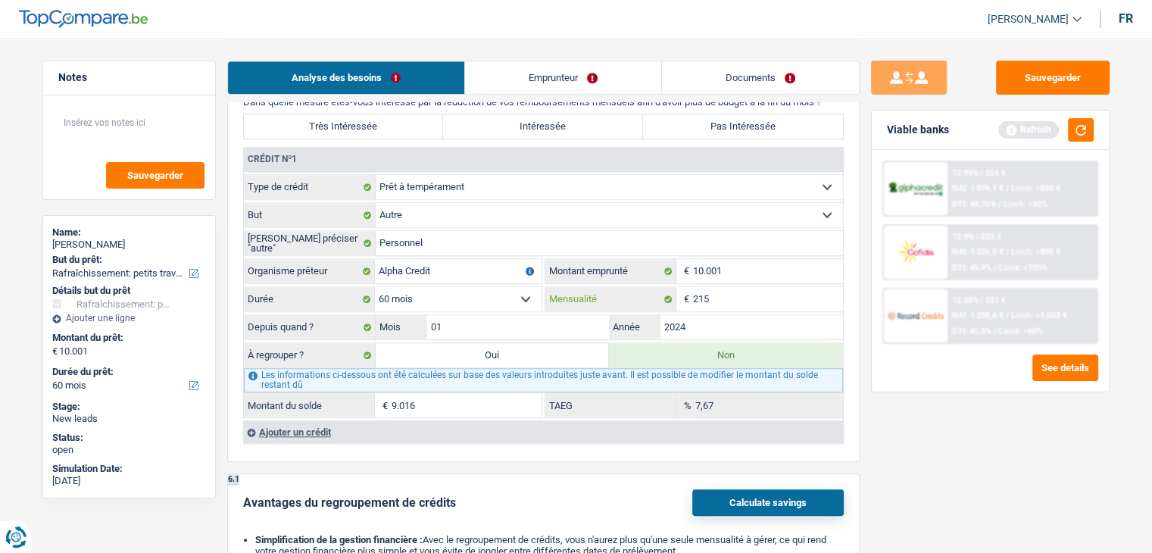
type input "215"
type input "7.229"
type input "11,03"
click at [961, 441] on div "Sauvegarder Viable banks Refresh 12.99% | 224 € NAI: 1 076,1 € / Limit: >850 € …" at bounding box center [990, 295] width 261 height 468
click at [957, 436] on div "Sauvegarder Viable banks Refresh 12.99% | 224 € NAI: 1 076,1 € / Limit: >850 € …" at bounding box center [990, 295] width 261 height 468
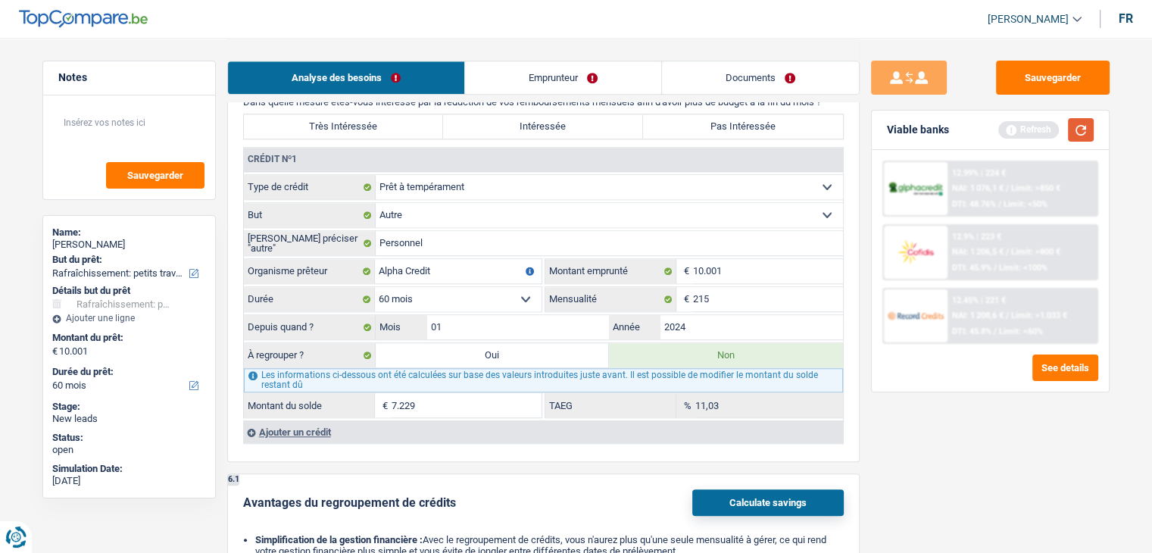
click at [1079, 136] on button "button" at bounding box center [1081, 129] width 26 height 23
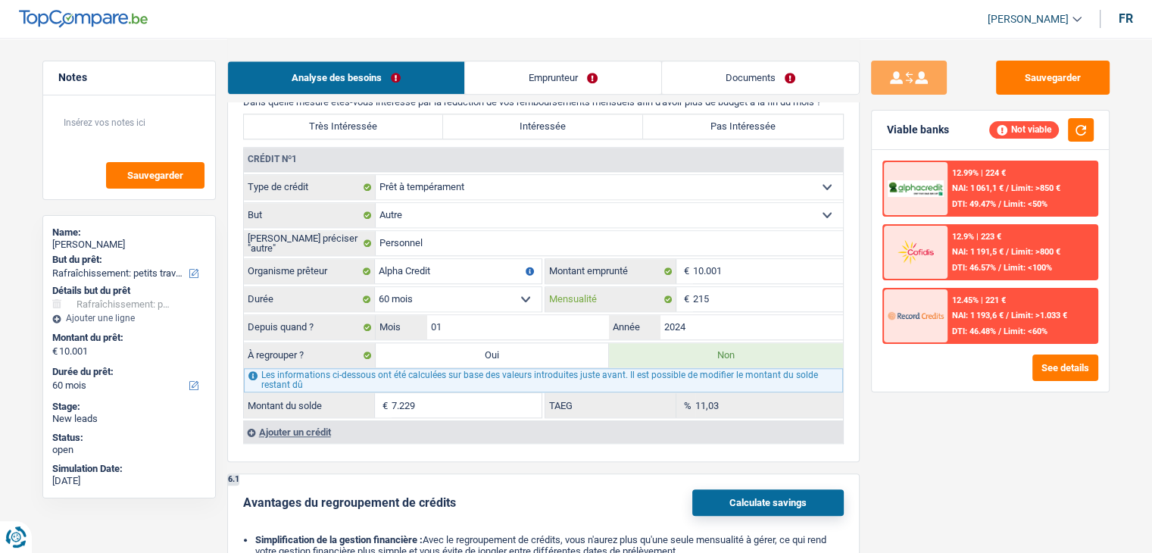
click at [739, 295] on input "215" at bounding box center [768, 299] width 150 height 24
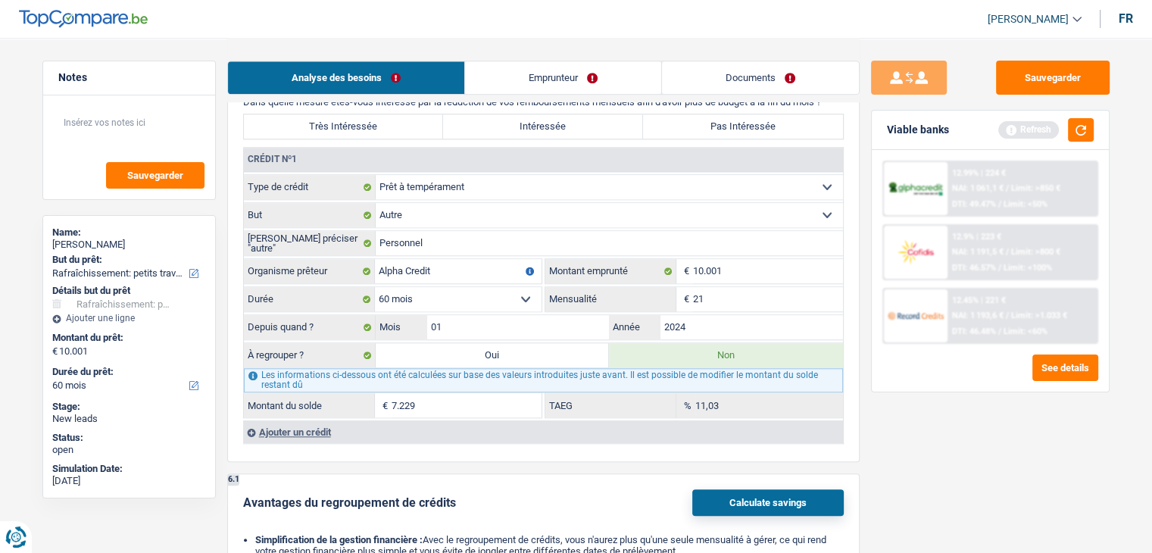
type input "215"
click at [871, 448] on div "Sauvegarder Viable banks Refresh 12.99% | 224 € NAI: 1 061,1 € / Limit: >850 € …" at bounding box center [990, 295] width 261 height 468
click at [1085, 132] on button "button" at bounding box center [1081, 129] width 26 height 23
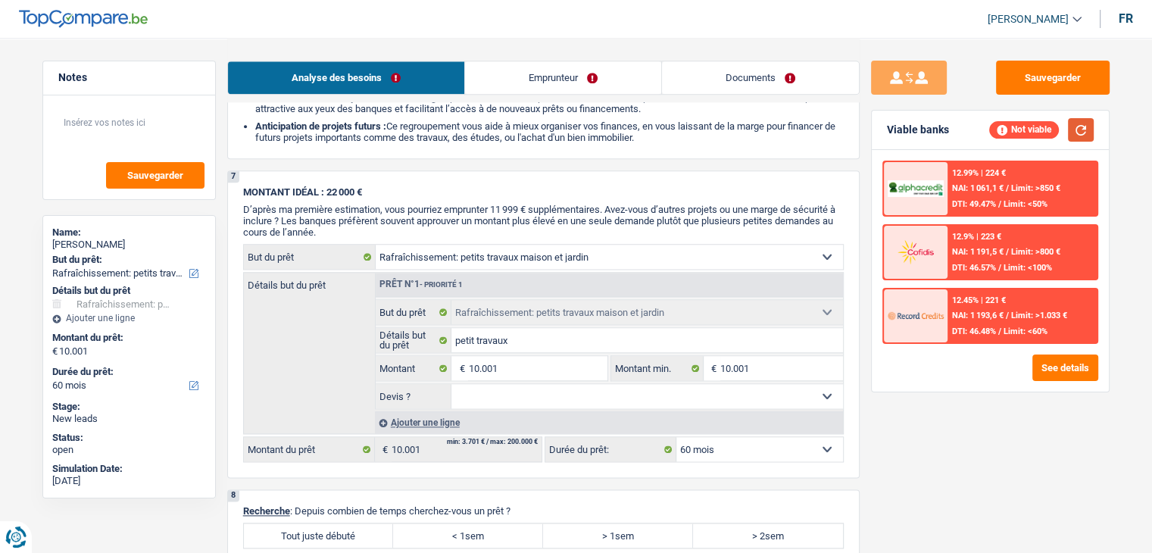
scroll to position [2045, 0]
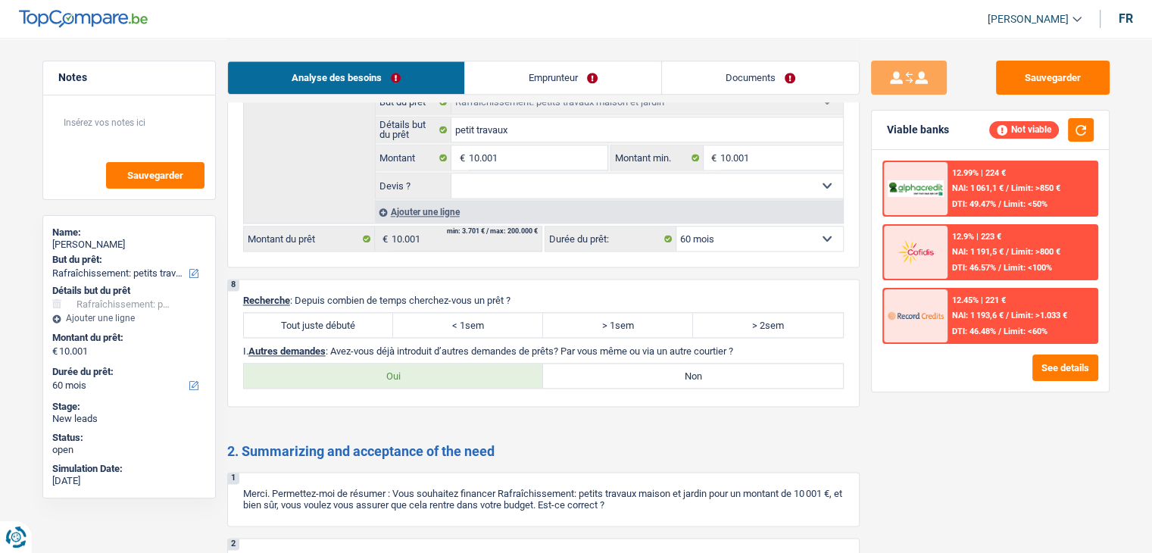
drag, startPoint x: 340, startPoint y: 301, endPoint x: 401, endPoint y: 325, distance: 66.0
click at [340, 301] on div "8 Recherche : Depuis combien de temps cherchez-vous un prêt ? Tout juste débuté…" at bounding box center [543, 343] width 633 height 128
click at [348, 313] on label "Tout juste débuté" at bounding box center [319, 325] width 150 height 24
click at [348, 313] on input "Tout juste débuté" at bounding box center [319, 325] width 150 height 24
radio input "true"
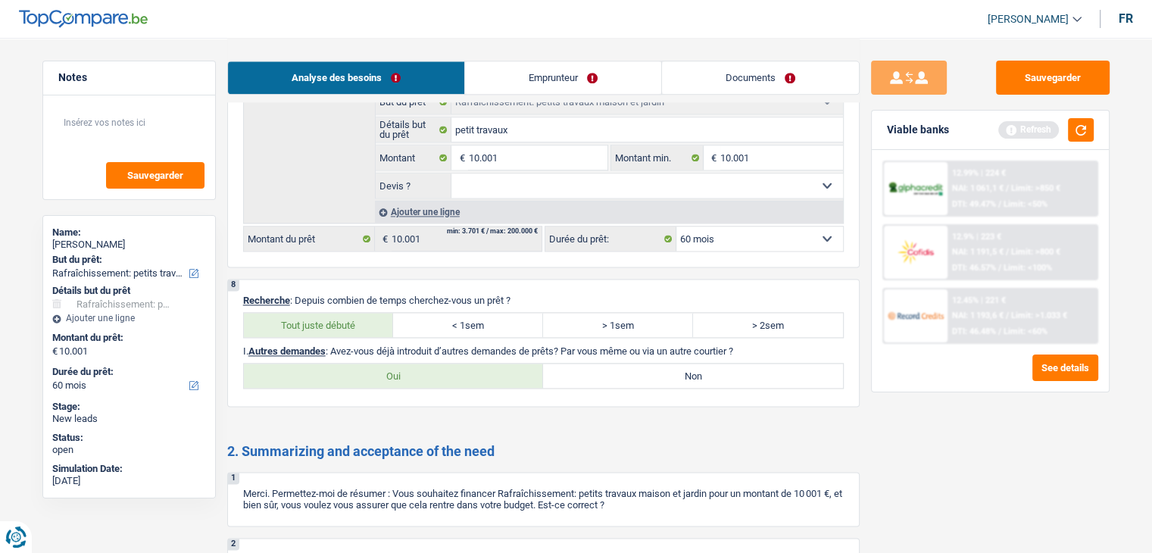
click at [627, 376] on label "Non" at bounding box center [693, 376] width 300 height 24
click at [627, 376] on input "Non" at bounding box center [693, 376] width 300 height 24
radio input "true"
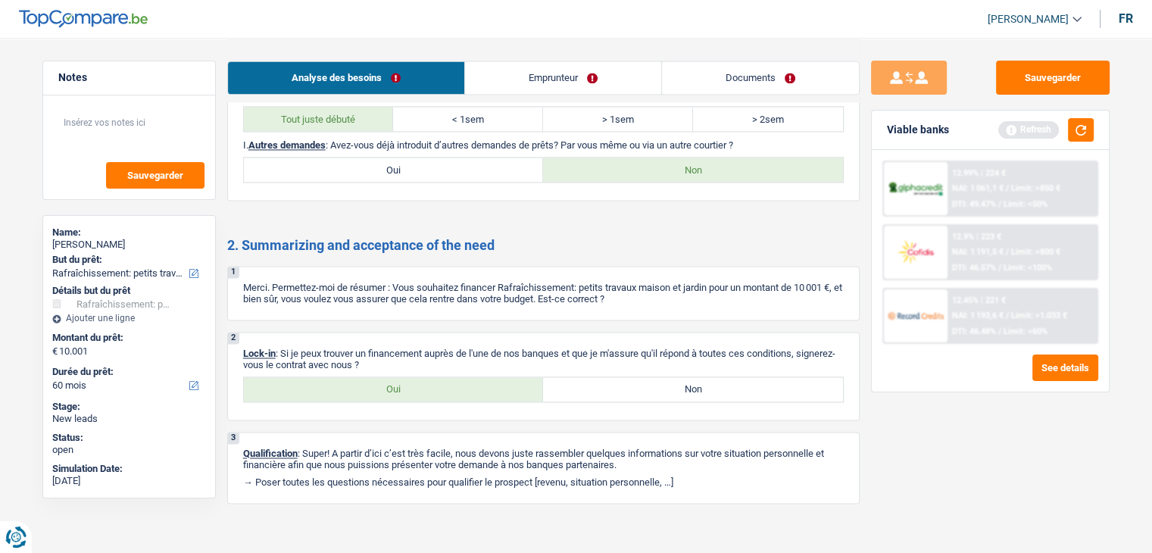
click at [411, 389] on label "Oui" at bounding box center [394, 389] width 300 height 24
click at [411, 389] on input "Oui" at bounding box center [394, 389] width 300 height 24
radio input "true"
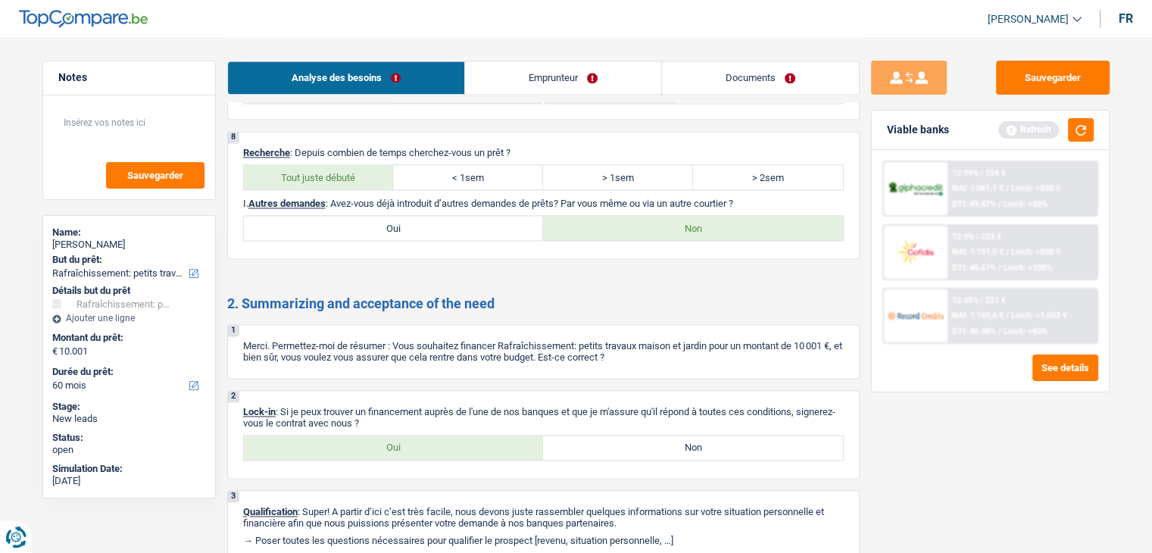
scroll to position [2176, 0]
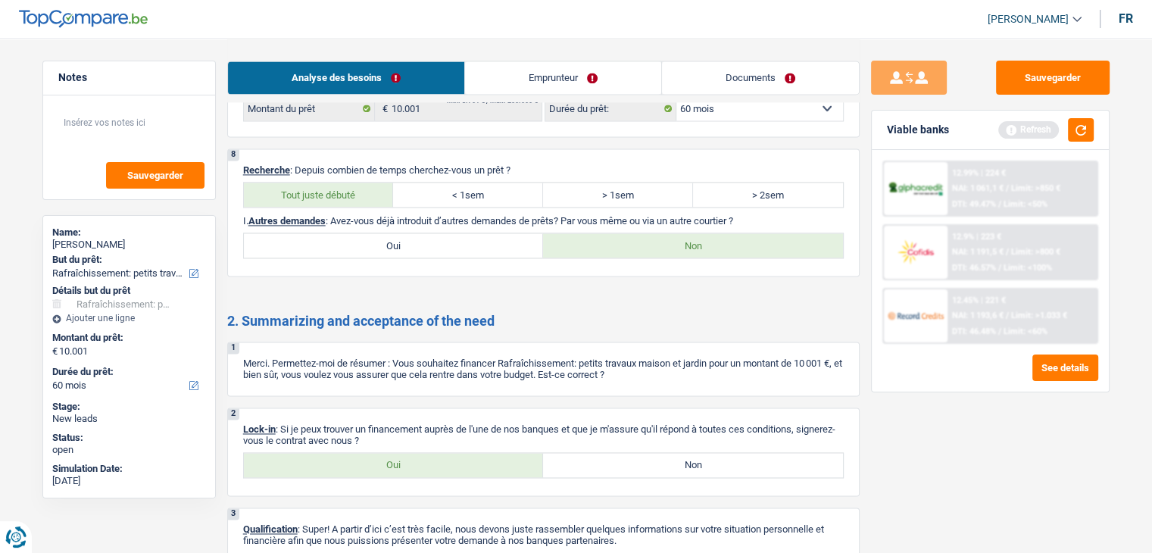
click at [525, 75] on link "Emprunteur" at bounding box center [563, 77] width 196 height 33
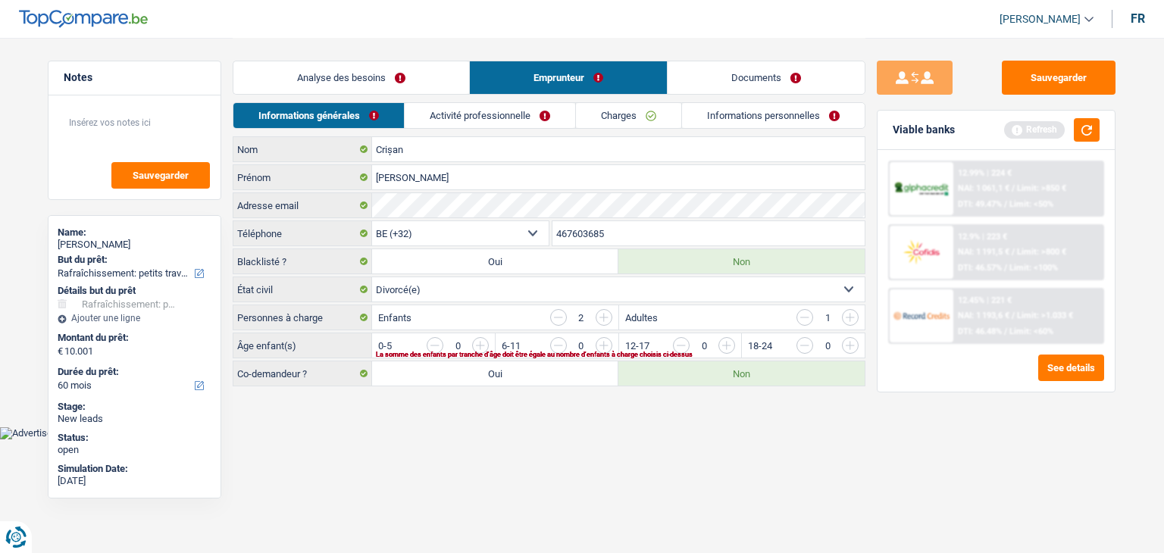
click at [357, 116] on link "Informations générales" at bounding box center [318, 115] width 170 height 25
click at [424, 439] on html "Vous avez le contrôle de vos données Nous utilisons des cookies, tout comme nos…" at bounding box center [582, 219] width 1164 height 439
drag, startPoint x: 1105, startPoint y: 135, endPoint x: 1085, endPoint y: 132, distance: 20.7
click at [1102, 134] on div "Viable banks Refresh" at bounding box center [995, 130] width 237 height 39
click at [1082, 131] on button "button" at bounding box center [1086, 129] width 26 height 23
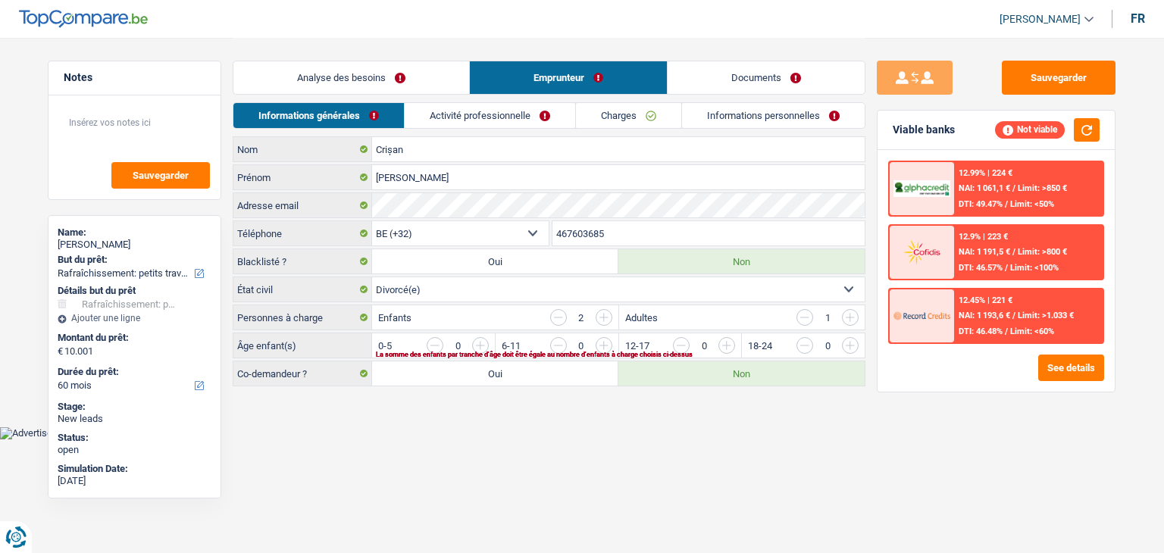
drag, startPoint x: 807, startPoint y: 433, endPoint x: 793, endPoint y: 337, distance: 97.3
click at [807, 433] on body "Vous avez le contrôle de vos données Nous utilisons des cookies, tout comme nos…" at bounding box center [582, 219] width 1164 height 439
click at [813, 310] on div "1" at bounding box center [827, 317] width 62 height 17
click at [811, 314] on input "button" at bounding box center [804, 317] width 17 height 17
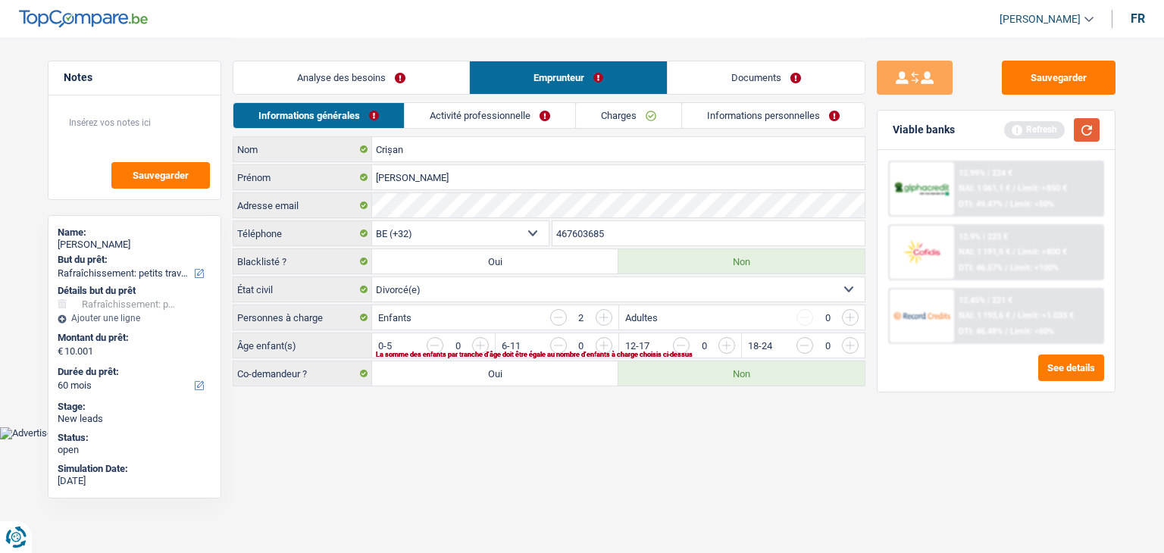
click at [1085, 134] on button "button" at bounding box center [1086, 129] width 26 height 23
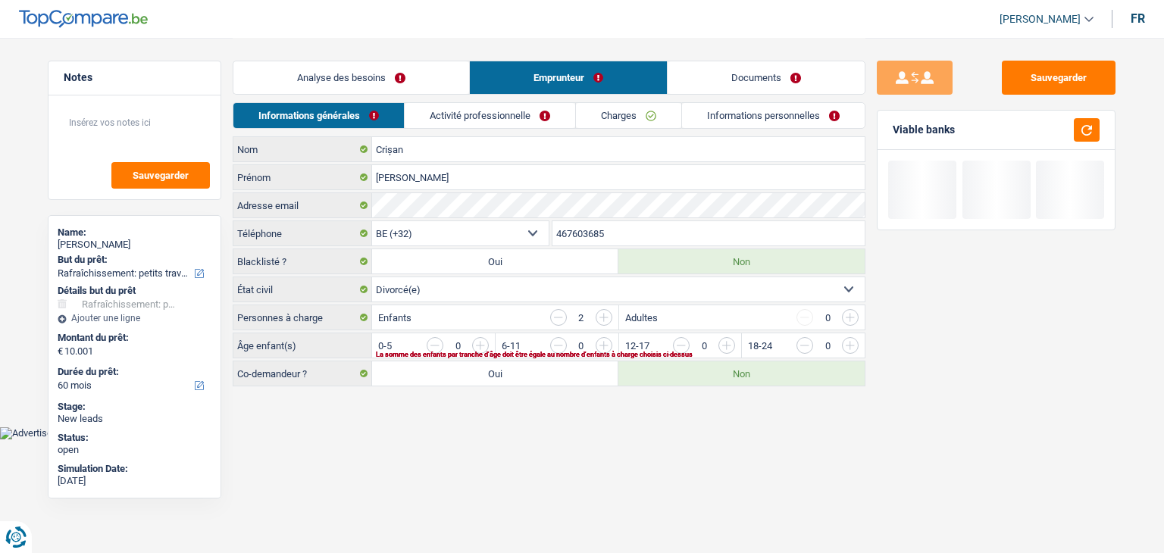
click at [473, 319] on div "Enfants 2" at bounding box center [494, 317] width 245 height 24
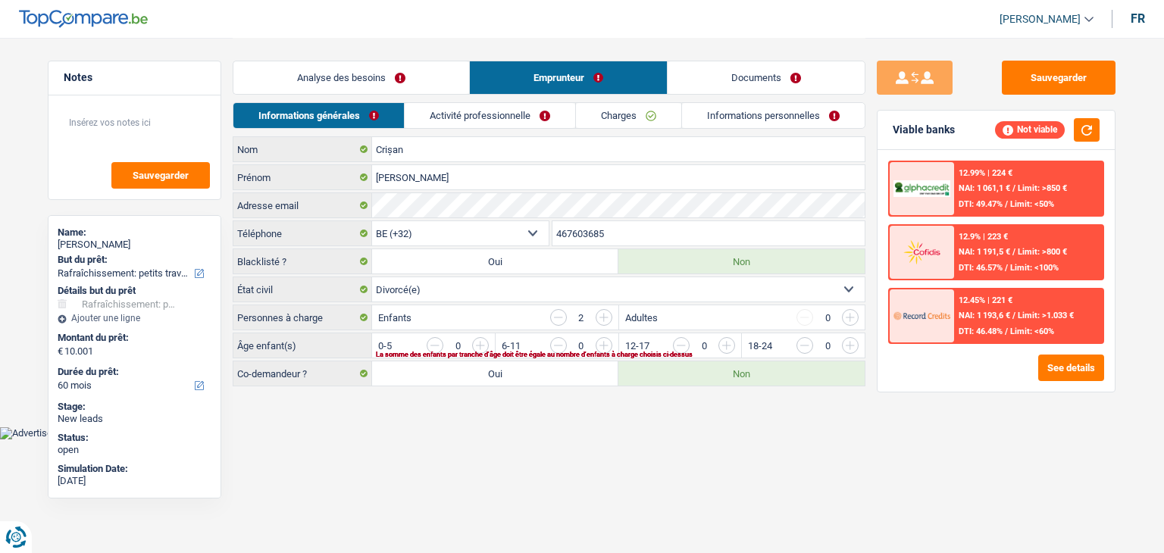
click at [480, 351] on div "La somme des enfants par tranche d'âge doit être égale au nombre d'enfants à ch…" at bounding box center [595, 354] width 438 height 6
click at [842, 341] on input "button" at bounding box center [1157, 349] width 631 height 24
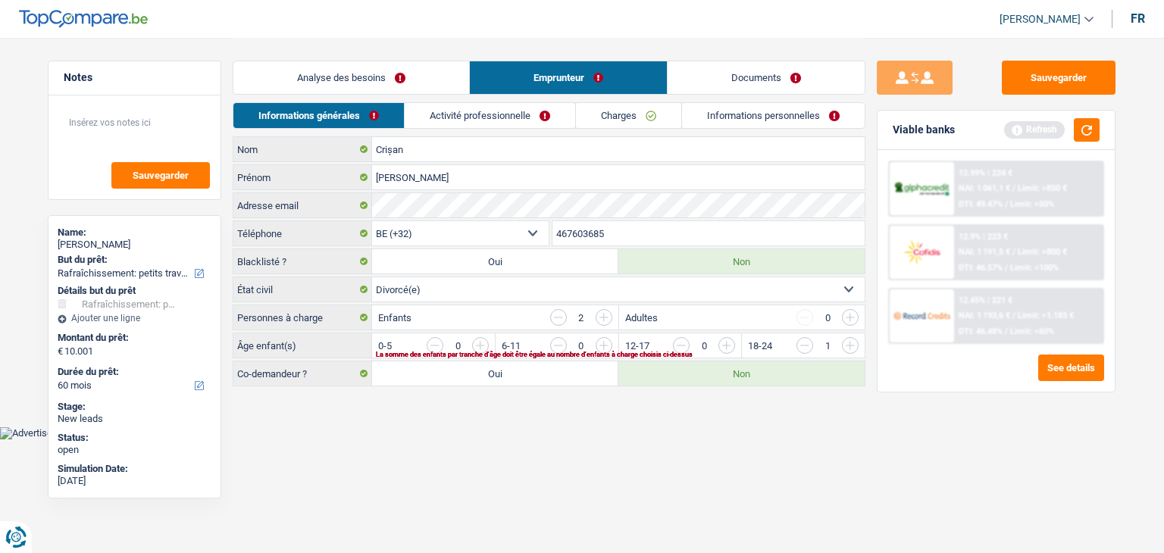
click at [611, 425] on body "Vous avez le contrôle de vos données Nous utilisons des cookies, tout comme nos…" at bounding box center [582, 219] width 1164 height 439
click at [729, 339] on input "button" at bounding box center [1033, 349] width 631 height 24
click at [742, 410] on main "Notes Sauvegarder Name: [PERSON_NAME] But du prêt: Confort maison: meubles, tex…" at bounding box center [582, 213] width 1164 height 426
click at [1082, 130] on button "button" at bounding box center [1086, 129] width 26 height 23
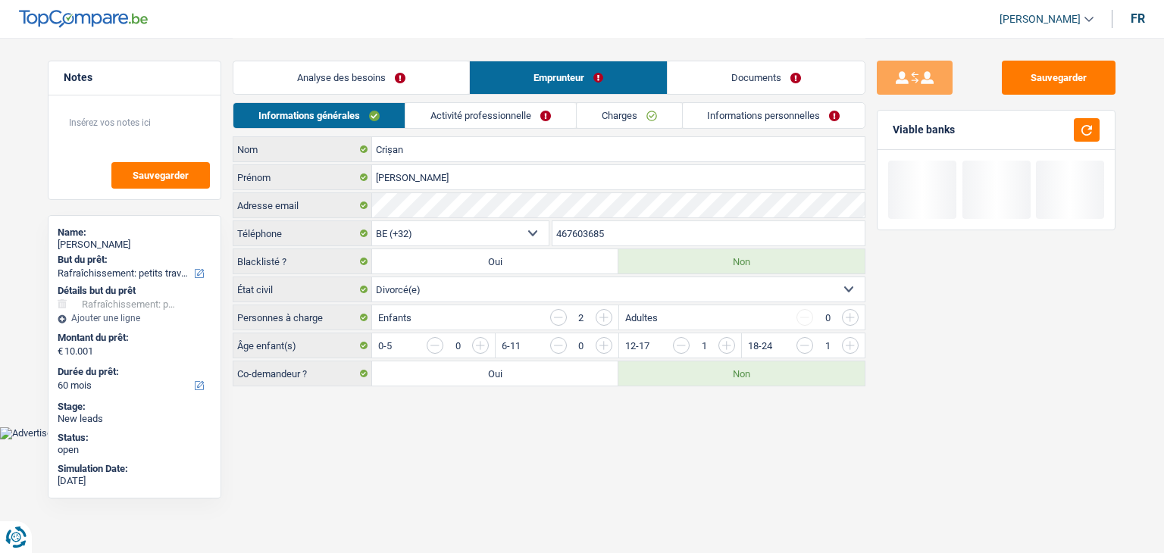
click at [520, 114] on link "Activité professionnelle" at bounding box center [490, 115] width 170 height 25
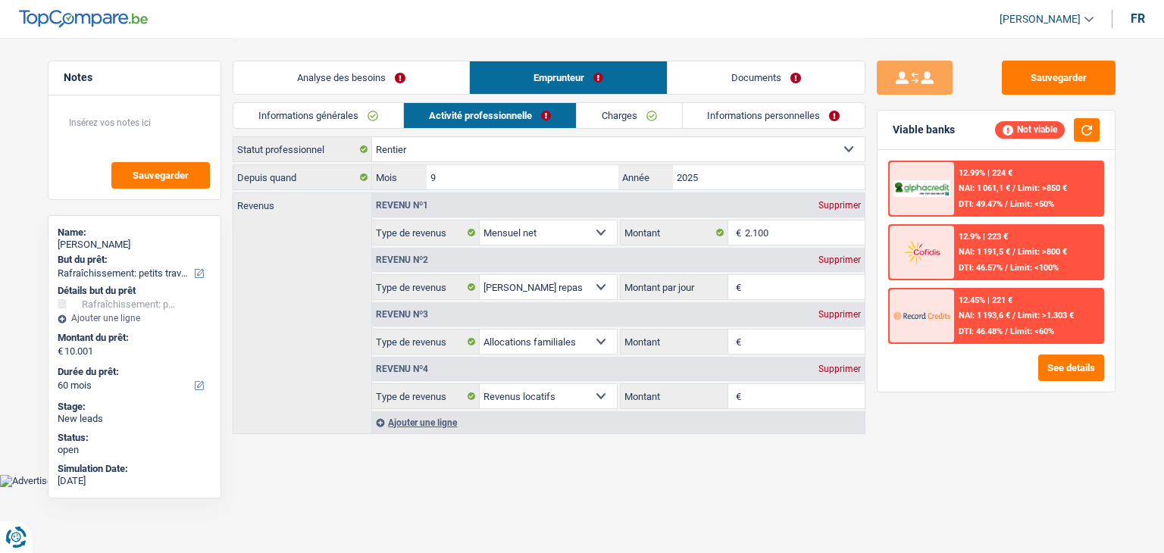
click at [357, 122] on link "Informations générales" at bounding box center [318, 115] width 170 height 25
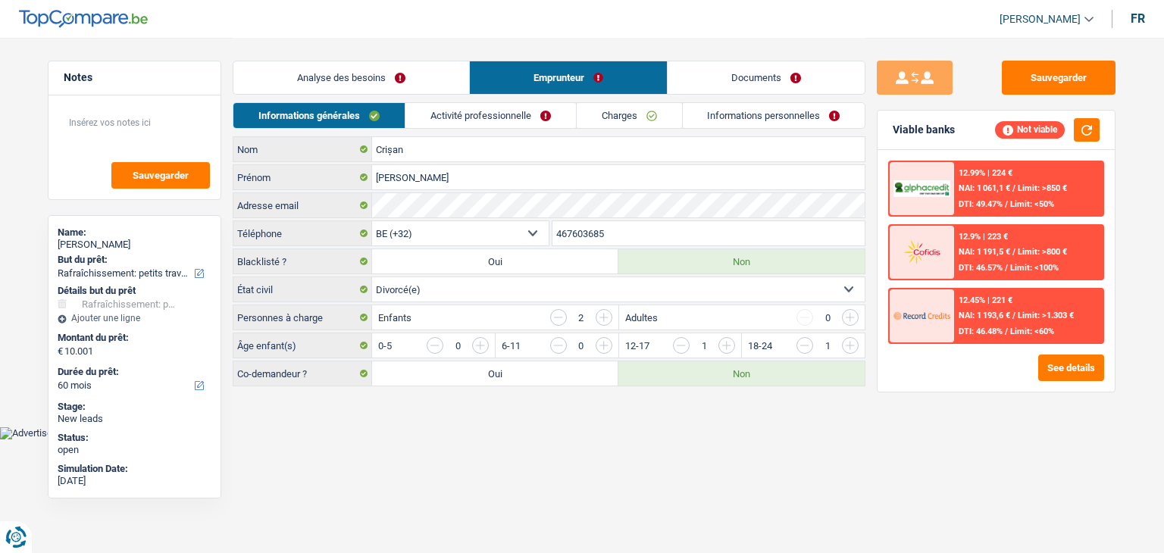
click at [448, 118] on link "Activité professionnelle" at bounding box center [490, 115] width 170 height 25
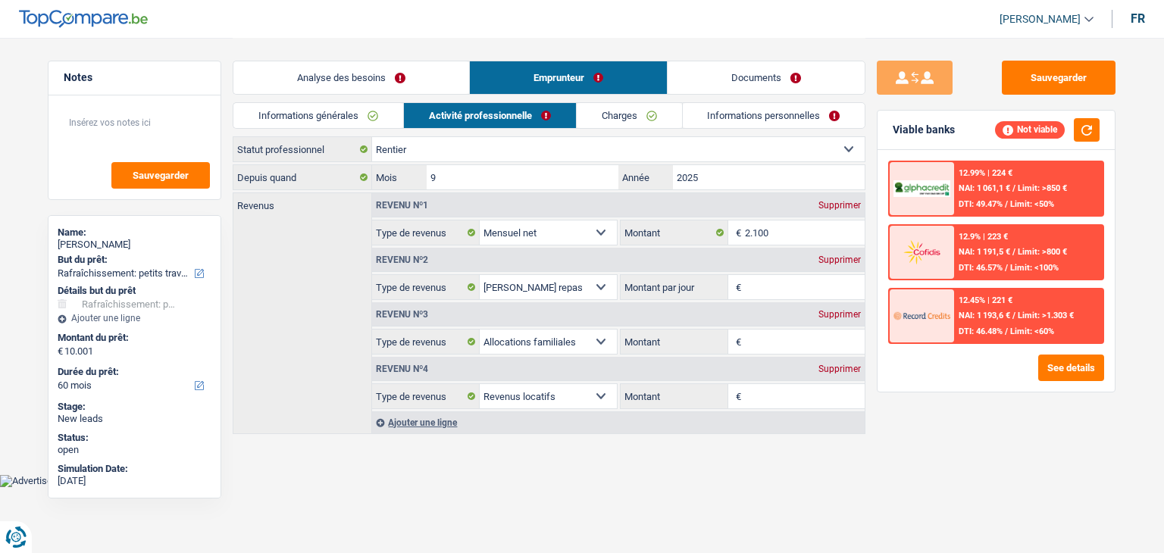
click at [311, 108] on link "Informations générales" at bounding box center [318, 115] width 170 height 25
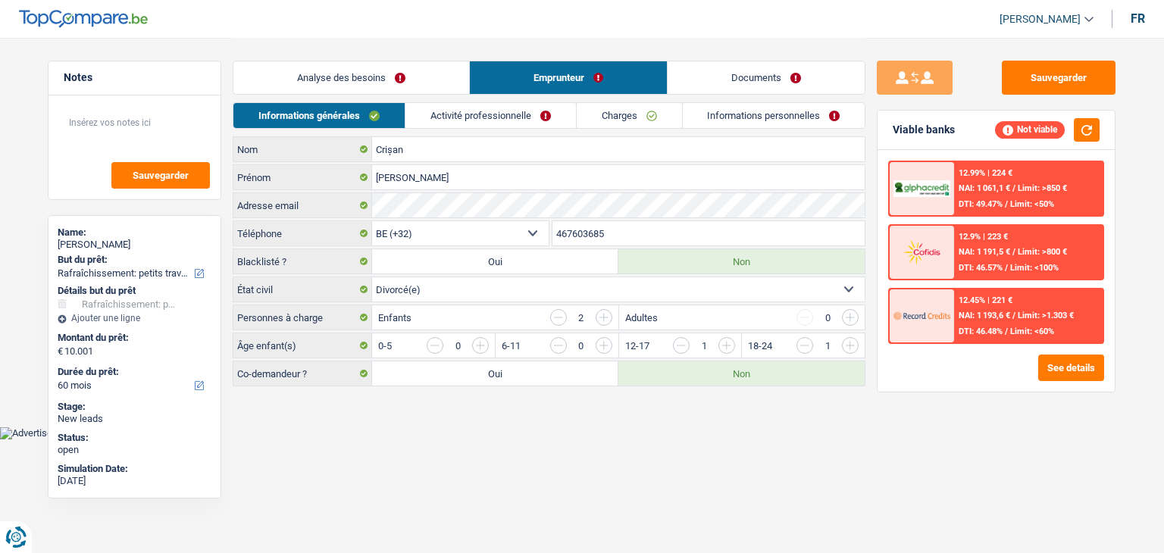
click at [811, 349] on input "button" at bounding box center [804, 345] width 17 height 17
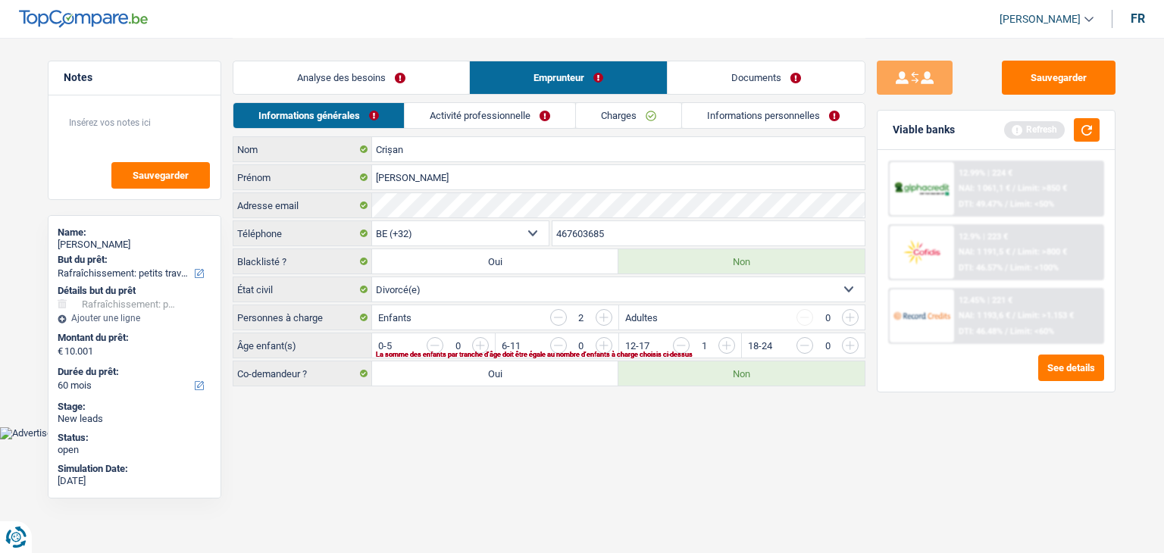
click at [689, 345] on input "button" at bounding box center [681, 345] width 17 height 17
click at [551, 310] on input "button" at bounding box center [558, 317] width 17 height 17
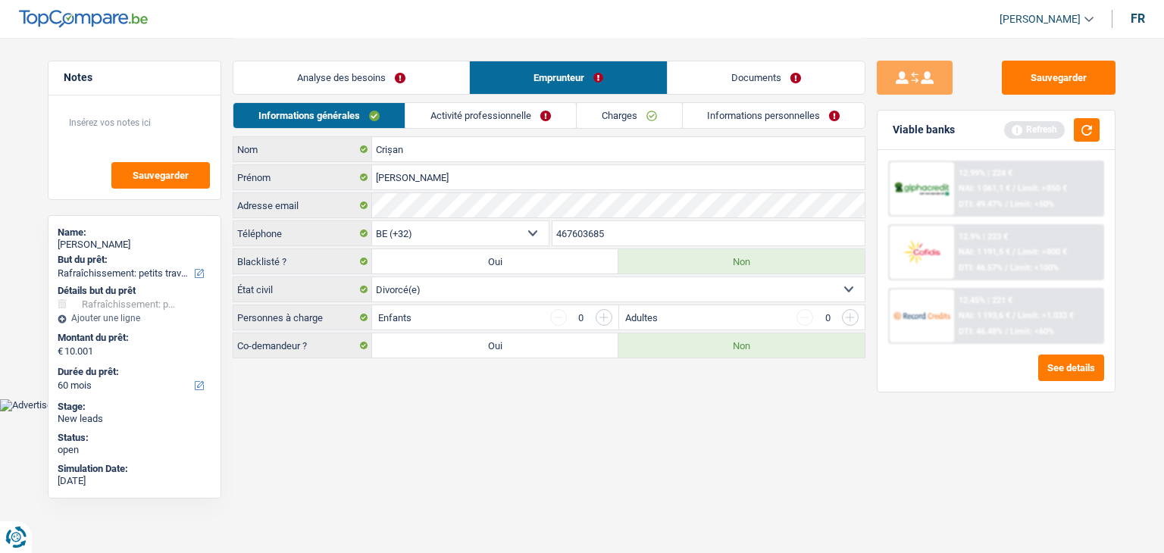
click at [551, 310] on input "button" at bounding box center [558, 317] width 17 height 17
click at [441, 119] on link "Activité professionnelle" at bounding box center [490, 115] width 170 height 25
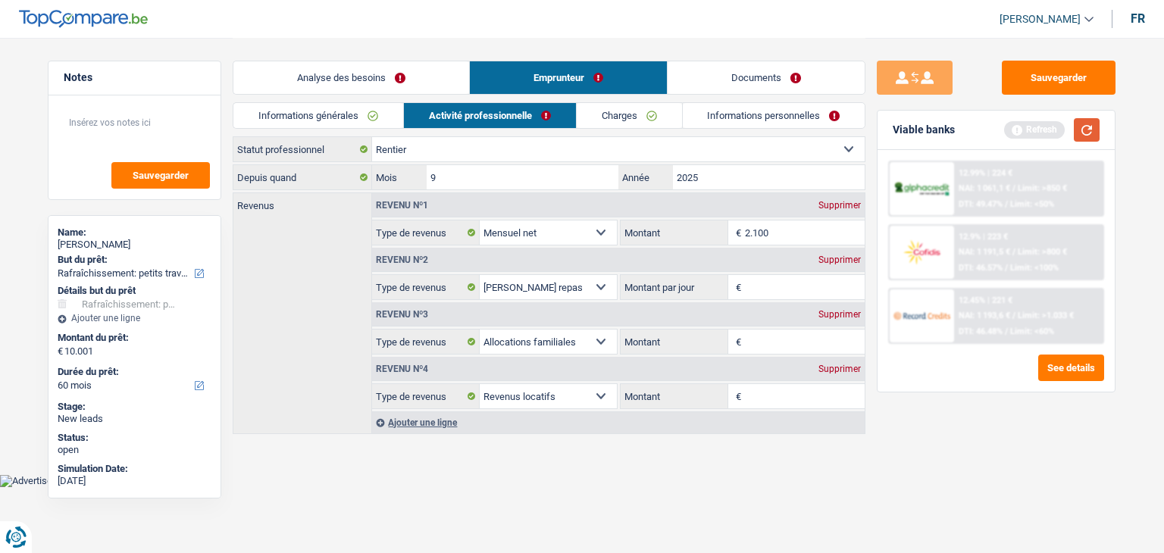
click at [1079, 131] on button "button" at bounding box center [1086, 129] width 26 height 23
click at [1080, 131] on button "button" at bounding box center [1086, 129] width 26 height 23
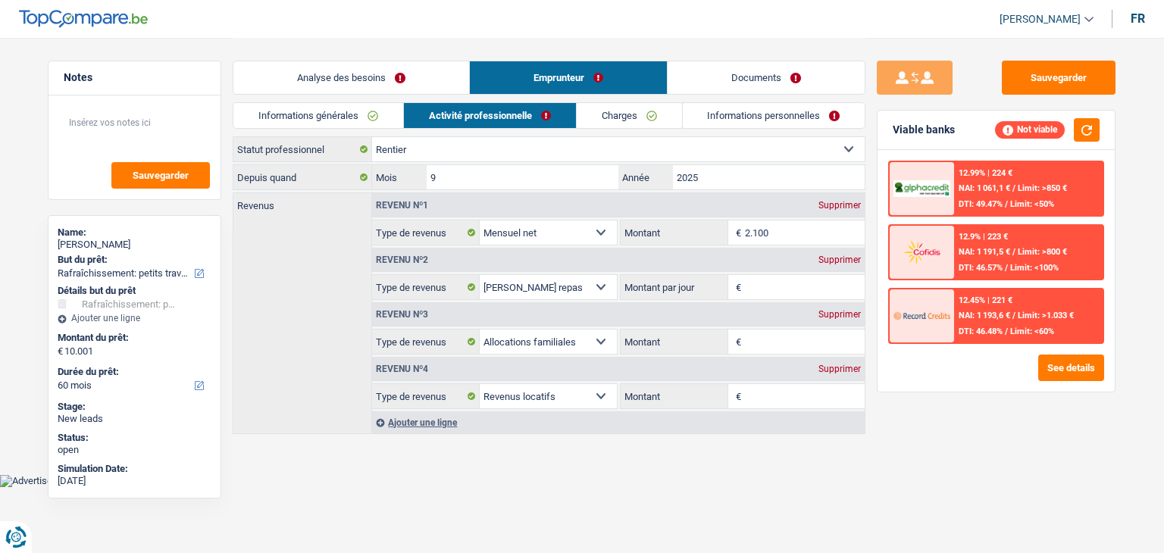
click at [925, 426] on div "Sauvegarder Viable banks Not viable 12.99% | 224 € NAI: 1 061,1 € / Limit: >850…" at bounding box center [995, 295] width 261 height 468
click at [407, 147] on select "Ouvrier Employé privé Employé public Invalide Indépendant Pensionné Chômeur Mut…" at bounding box center [618, 149] width 492 height 24
select select "worker"
click at [372, 137] on select "Ouvrier Employé privé Employé public Invalide Indépendant Pensionné Chômeur Mut…" at bounding box center [618, 149] width 492 height 24
select select "netSalary"
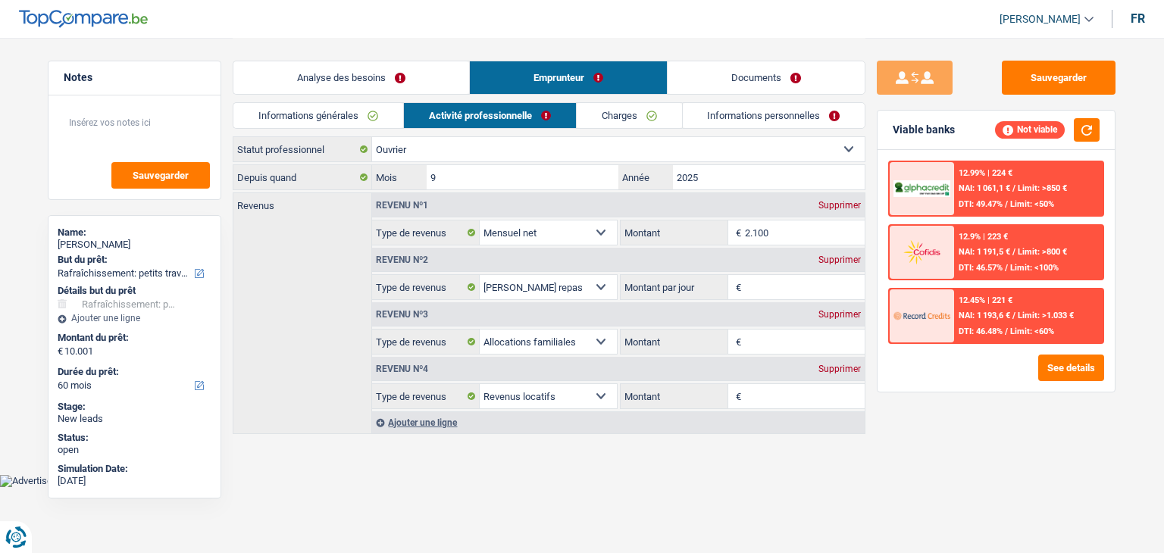
select select "mealVouchers"
select select "familyAllowances"
select select "rentalIncome"
select select "BE"
select select "bigCompanies"
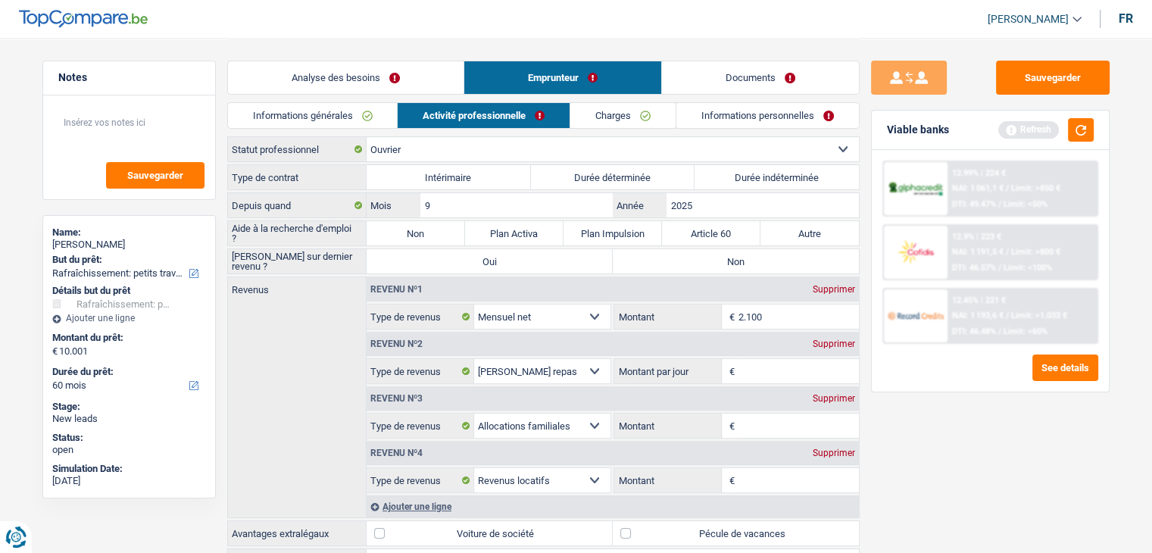
click at [862, 176] on div "Sauvegarder Viable banks Refresh 12.99% | 224 € NAI: 1 061,1 € / Limit: >850 € …" at bounding box center [990, 295] width 261 height 468
click at [787, 99] on div "Analyse des besoins Emprunteur Documents" at bounding box center [543, 70] width 633 height 64
click at [773, 185] on label "Durée indéterminée" at bounding box center [777, 177] width 164 height 24
click at [773, 185] on input "Durée indéterminée" at bounding box center [777, 177] width 164 height 24
radio input "true"
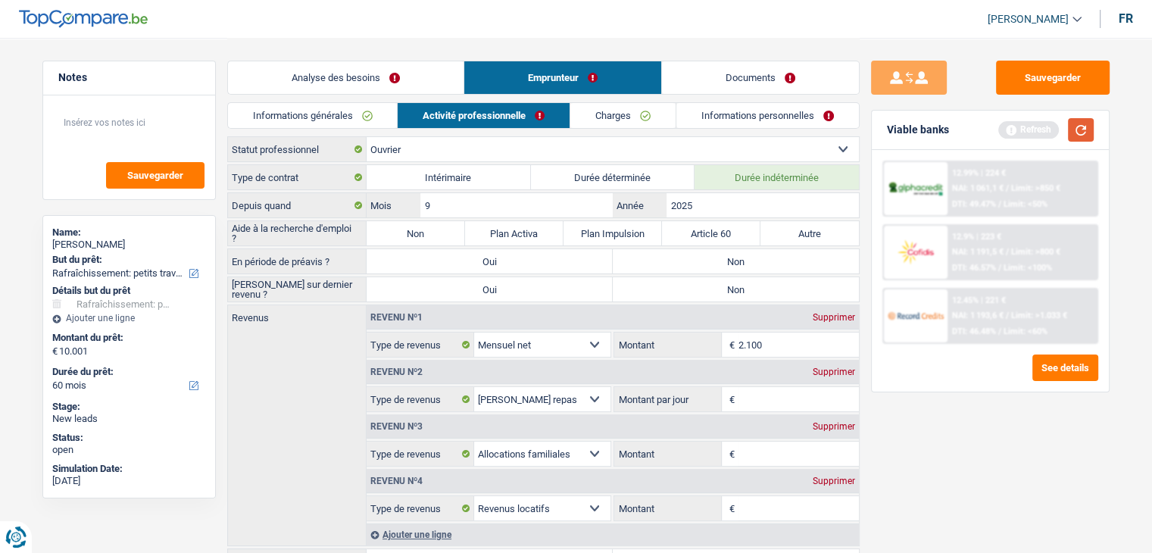
click at [1088, 129] on button "button" at bounding box center [1081, 129] width 26 height 23
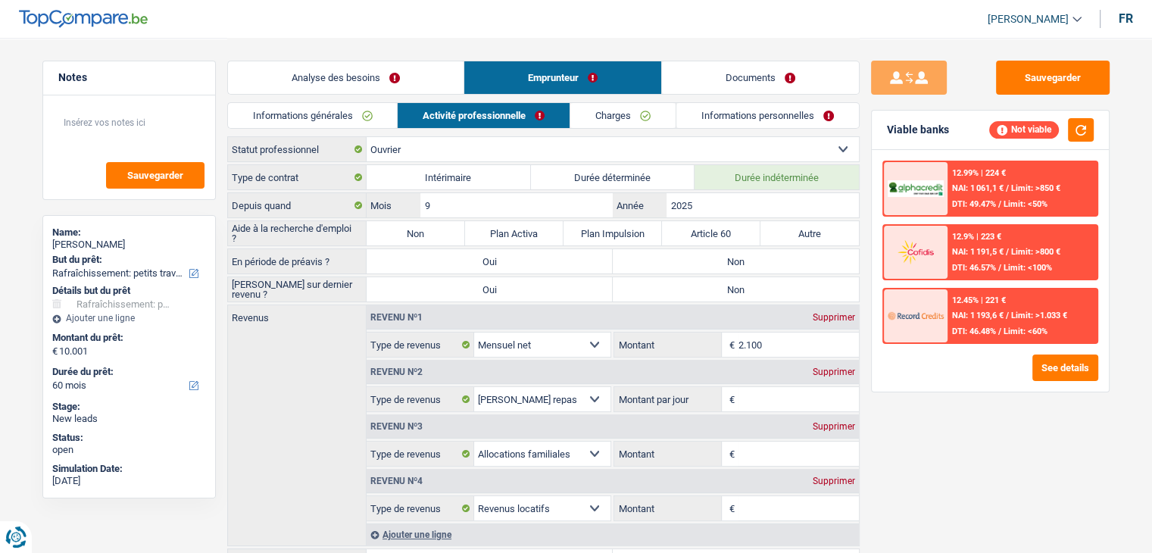
click at [872, 189] on div "12.99% | 224 € NAI: 1 061,1 € / Limit: >850 € DTI: 49.47% / Limit: <50% 12.9% |…" at bounding box center [990, 271] width 237 height 242
click at [1084, 130] on button "button" at bounding box center [1081, 129] width 26 height 23
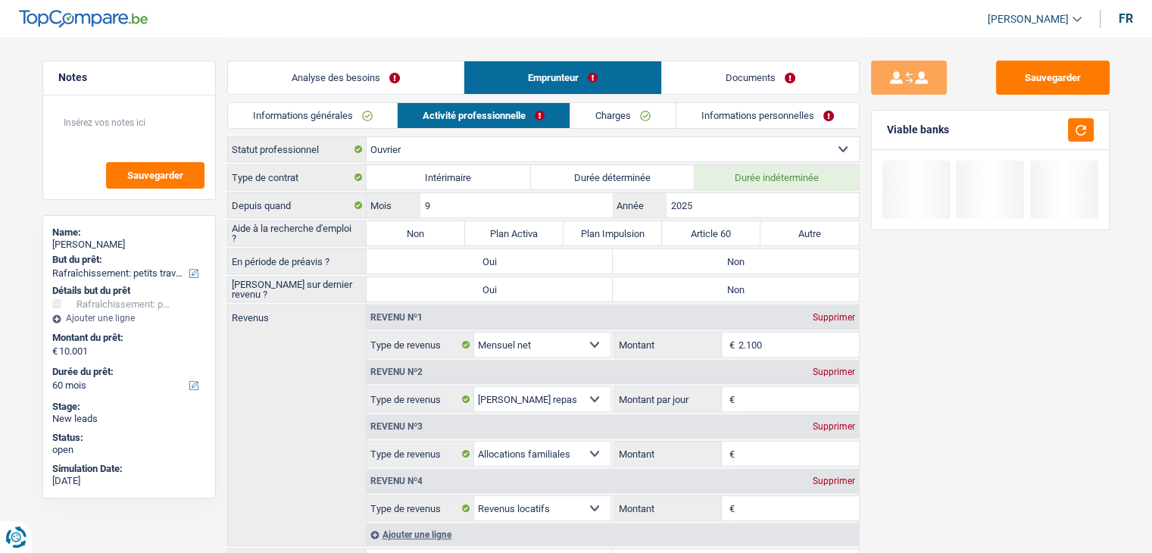
click at [947, 129] on div "Viable banks" at bounding box center [918, 129] width 62 height 13
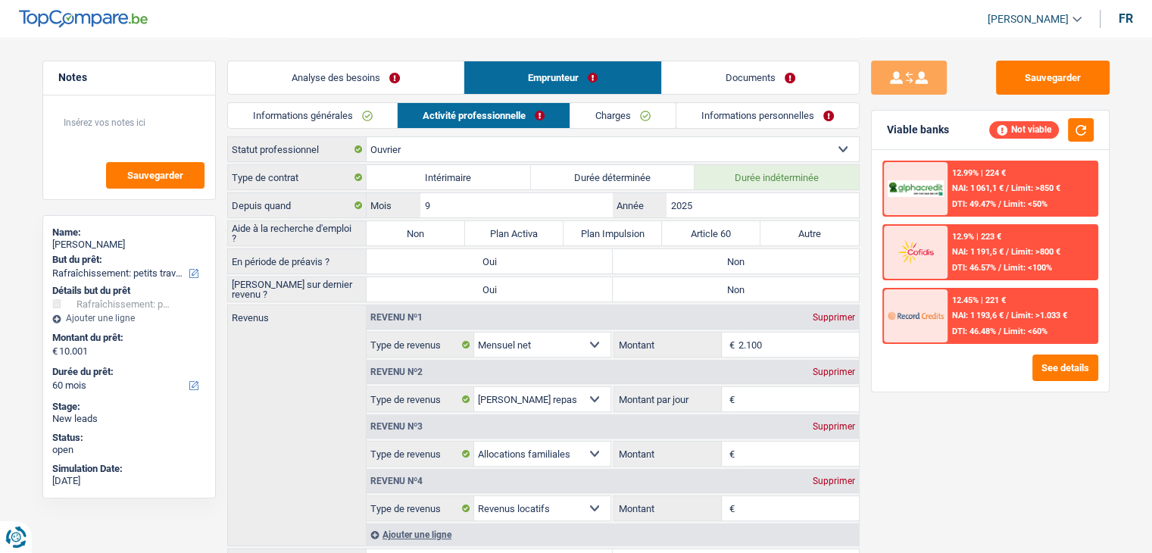
click at [903, 434] on div "Sauvegarder Viable banks Not viable 12.99% | 224 € NAI: 1 061,1 € / Limit: >850…" at bounding box center [990, 295] width 261 height 468
click at [697, 204] on input "2025" at bounding box center [763, 205] width 192 height 24
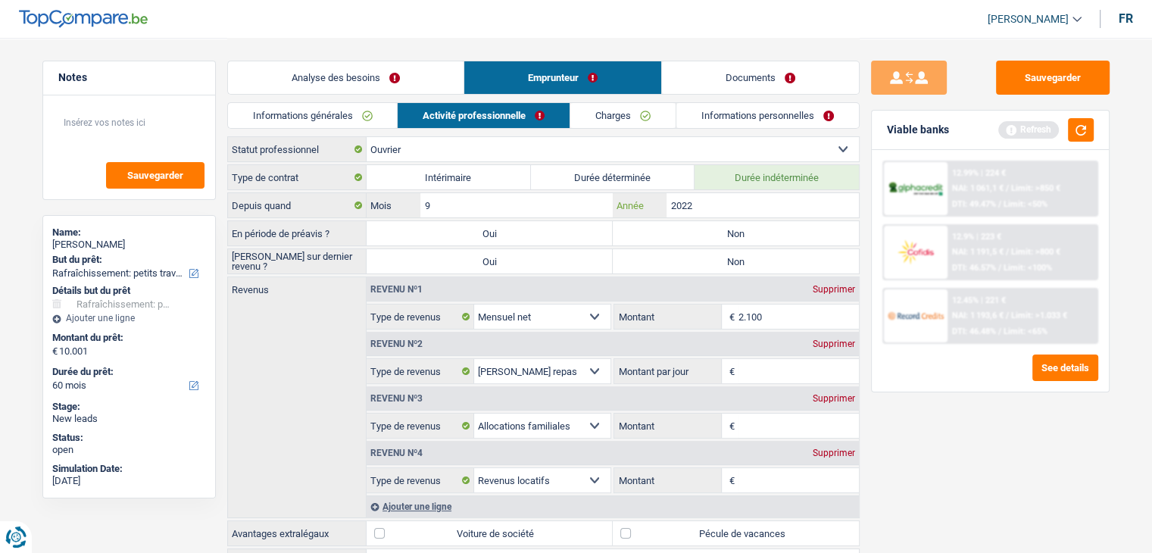
type input "2022"
click at [490, 205] on input "9" at bounding box center [516, 205] width 192 height 24
click at [1070, 131] on button "button" at bounding box center [1081, 129] width 26 height 23
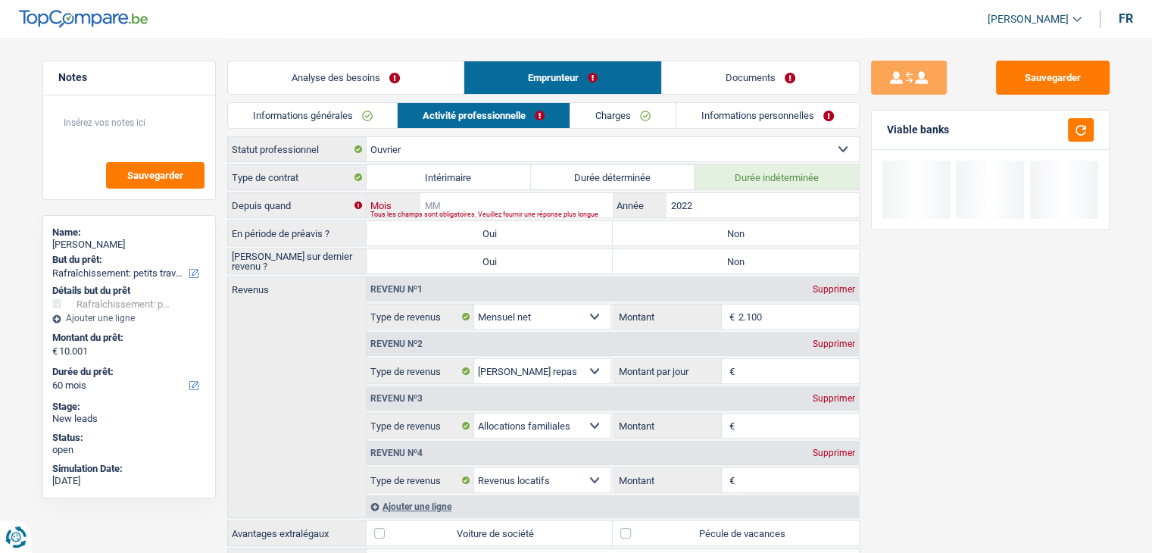
click at [560, 200] on input "Mois" at bounding box center [516, 205] width 192 height 24
type input "04"
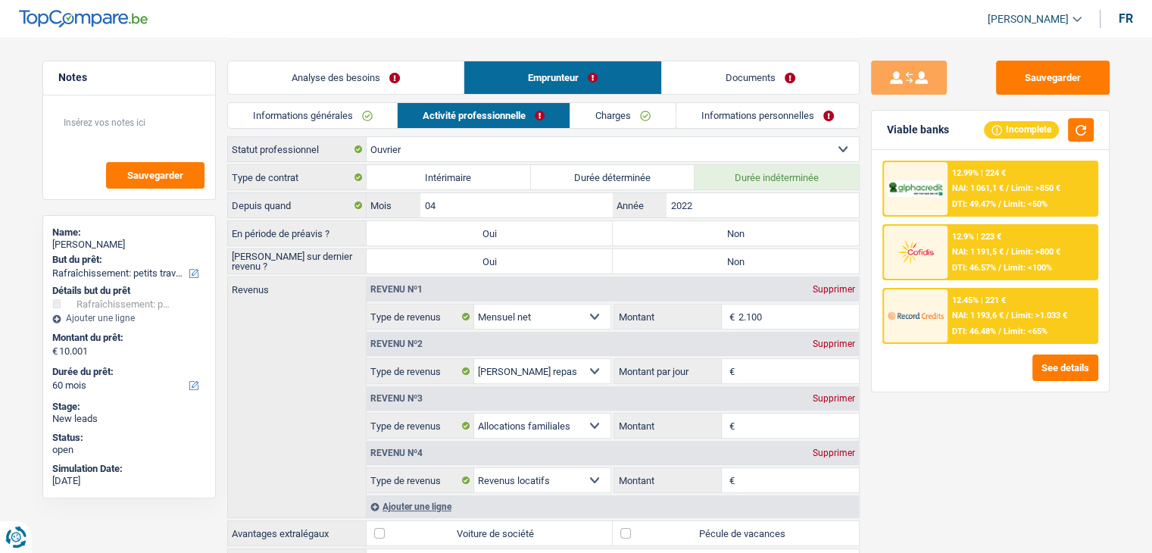
click at [688, 239] on label "Non" at bounding box center [736, 233] width 246 height 24
click at [688, 239] on input "Non" at bounding box center [736, 233] width 246 height 24
radio input "true"
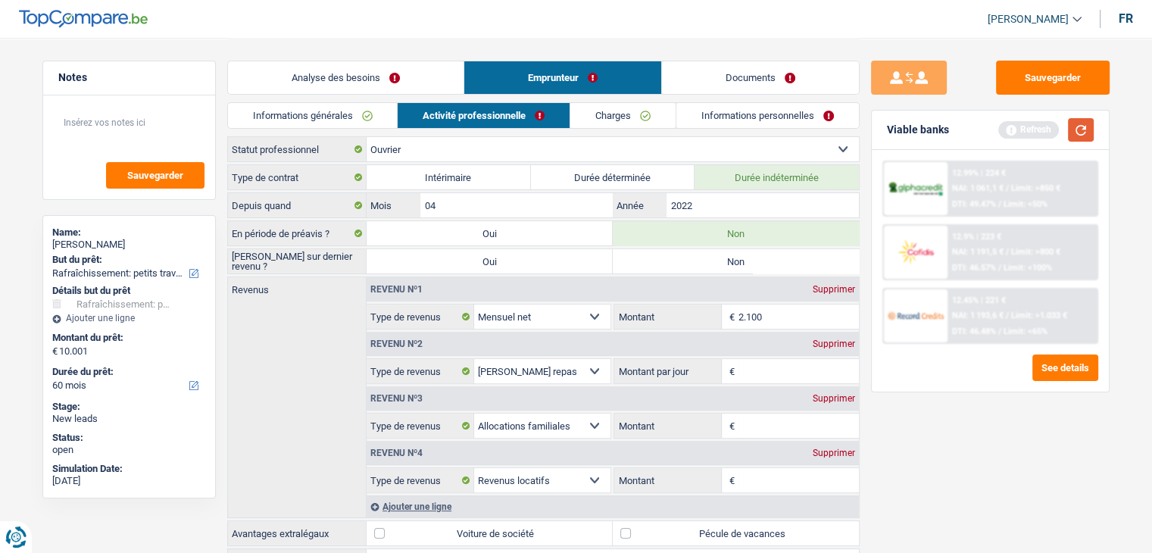
click at [1079, 134] on button "button" at bounding box center [1081, 129] width 26 height 23
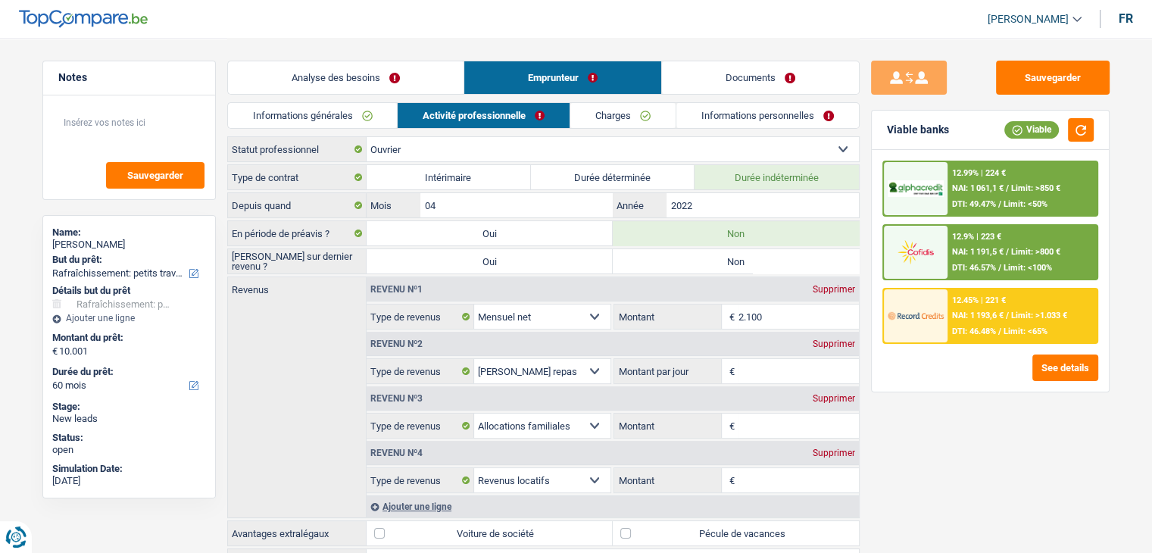
click at [831, 449] on div "Supprimer" at bounding box center [834, 452] width 50 height 9
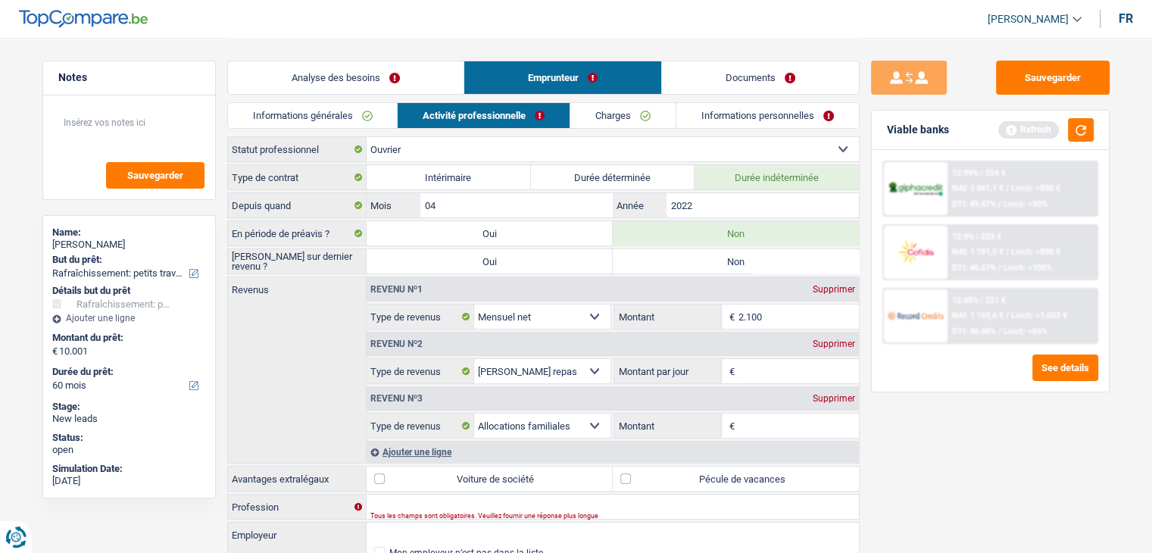
click at [824, 401] on div "Supprimer" at bounding box center [834, 398] width 50 height 9
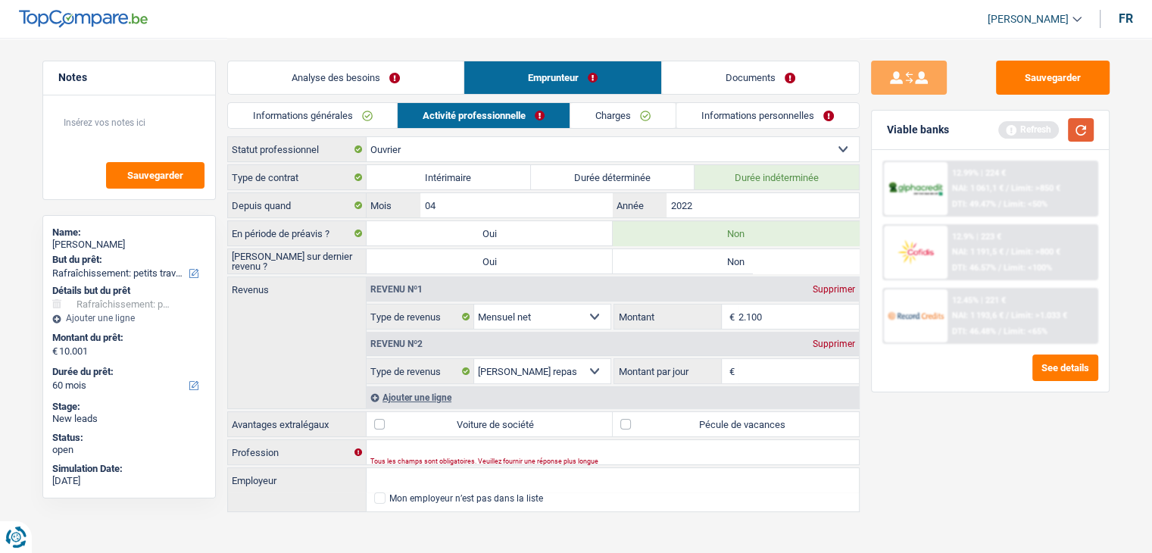
click at [1089, 121] on button "button" at bounding box center [1081, 129] width 26 height 23
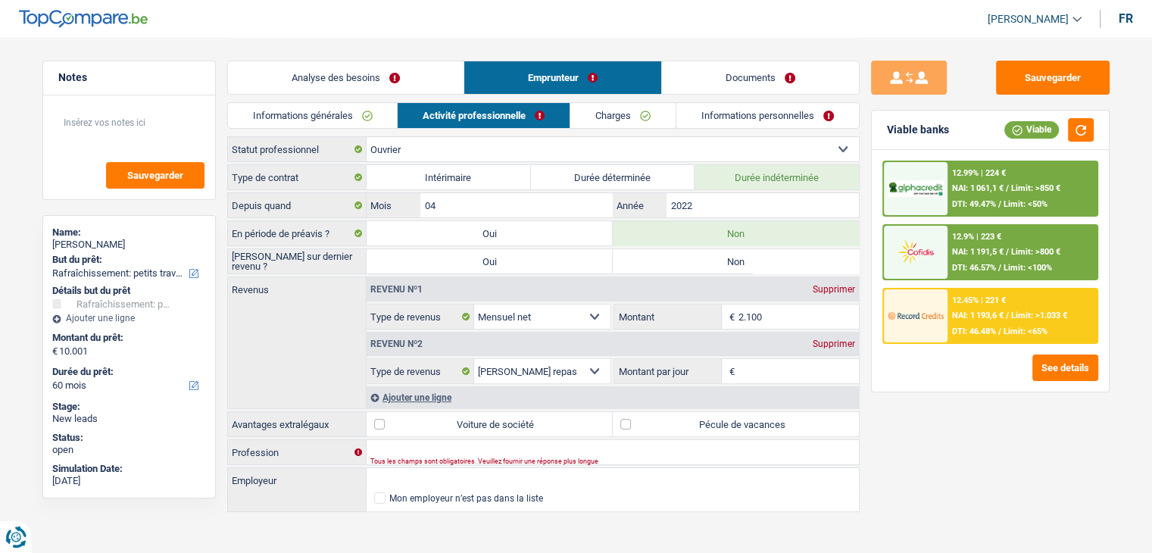
click at [756, 364] on input "Montant par jour" at bounding box center [799, 371] width 120 height 24
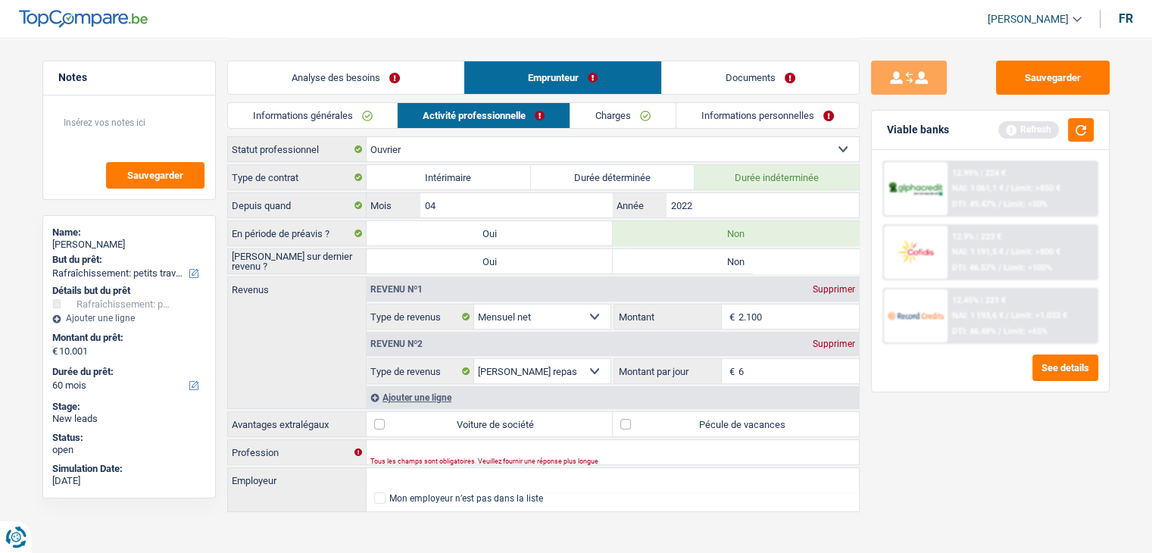
type input "6,0"
click at [1037, 504] on div "Sauvegarder Viable banks Refresh 12.99% | 224 € NAI: 1 061,1 € / Limit: >850 € …" at bounding box center [990, 295] width 261 height 468
click at [1085, 134] on button "button" at bounding box center [1081, 129] width 26 height 23
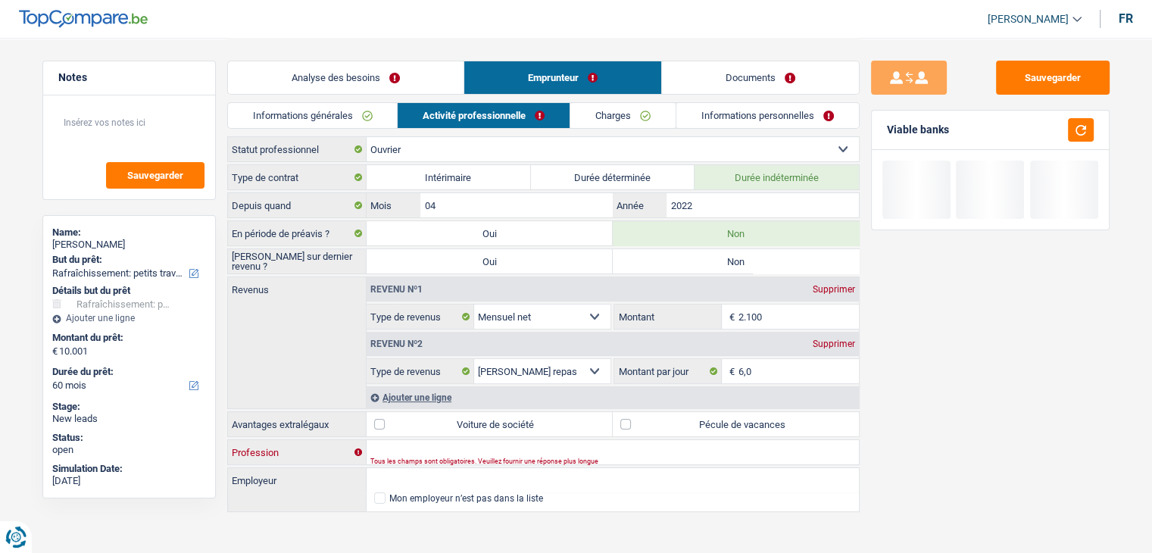
click at [451, 448] on input "Profession" at bounding box center [613, 452] width 492 height 24
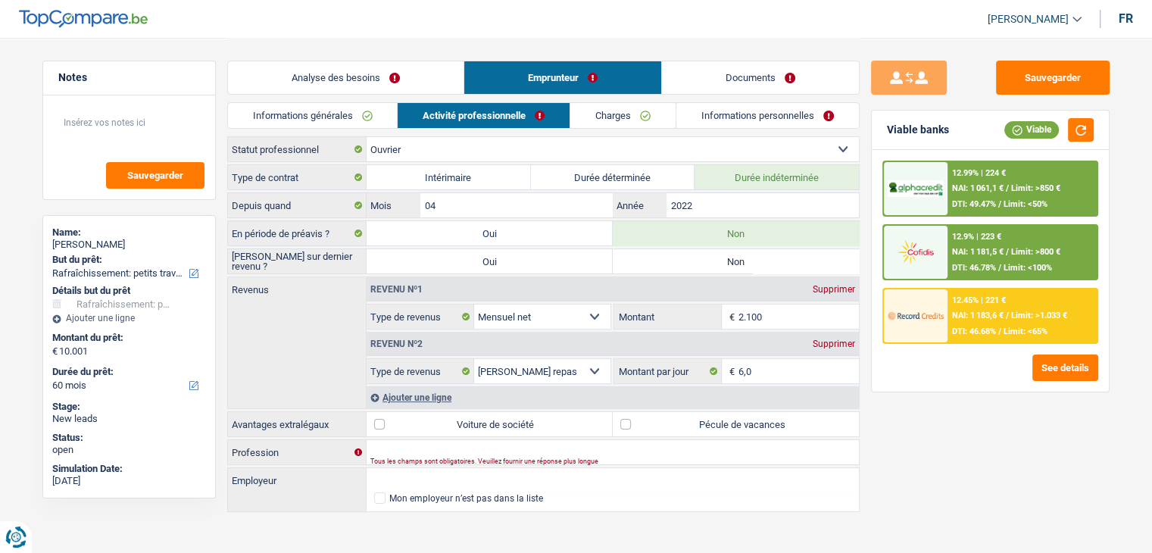
click at [683, 420] on label "Pécule de vacances" at bounding box center [736, 424] width 246 height 24
click at [683, 420] on input "Pécule de vacances" at bounding box center [736, 424] width 246 height 24
checkbox input "true"
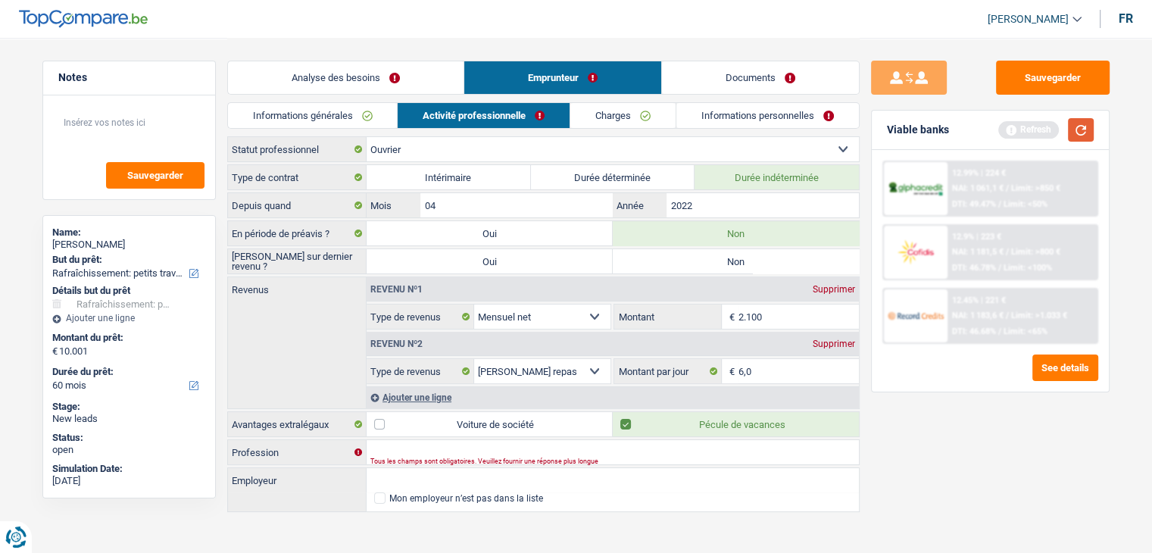
click at [1076, 133] on button "button" at bounding box center [1081, 129] width 26 height 23
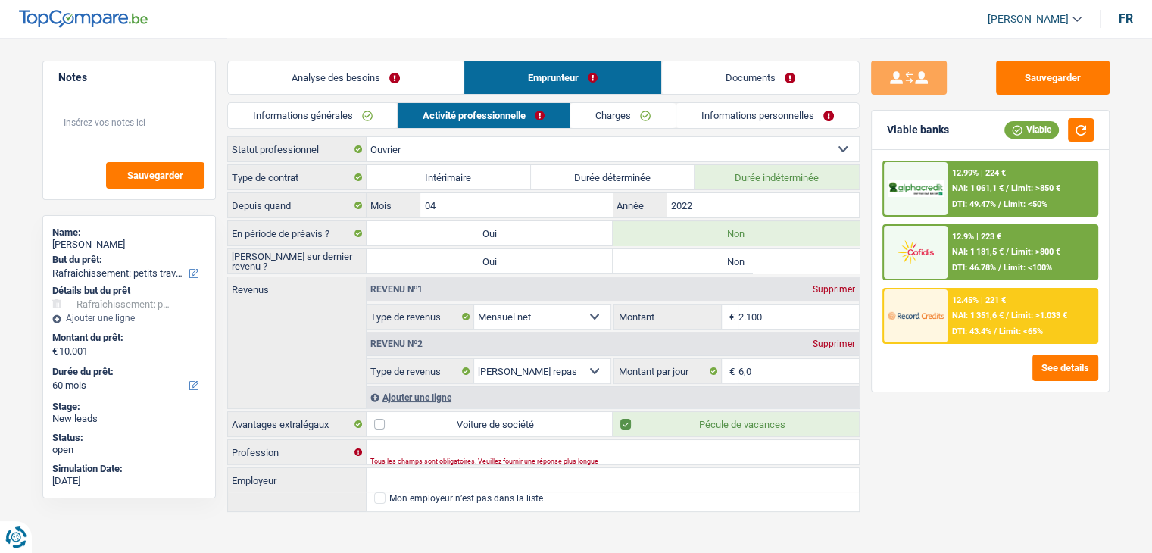
click at [591, 115] on link "Charges" at bounding box center [622, 115] width 105 height 25
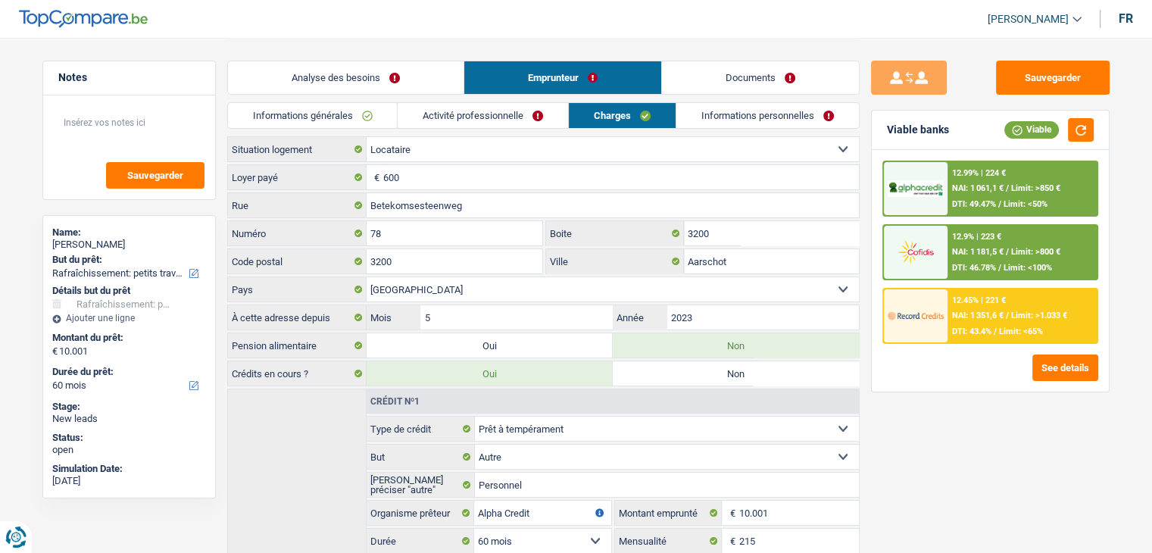
click at [909, 440] on div "Sauvegarder Viable banks Viable 12.99% | 224 € NAI: 1 061,1 € / Limit: >850 € D…" at bounding box center [990, 295] width 261 height 468
click at [727, 230] on input "3200" at bounding box center [771, 233] width 175 height 24
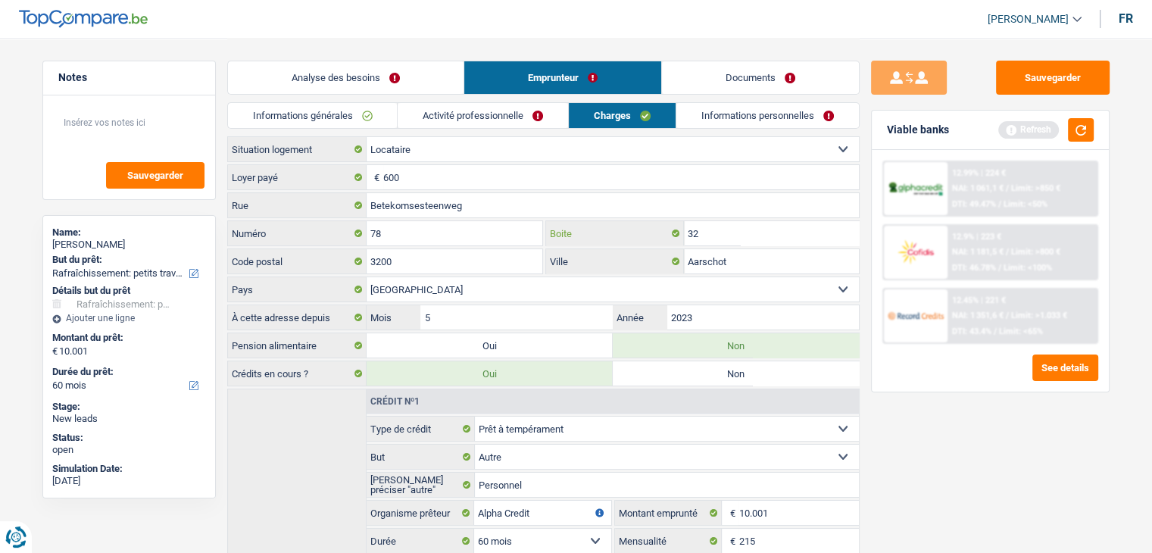
type input "3"
click at [1076, 130] on button "button" at bounding box center [1081, 129] width 26 height 23
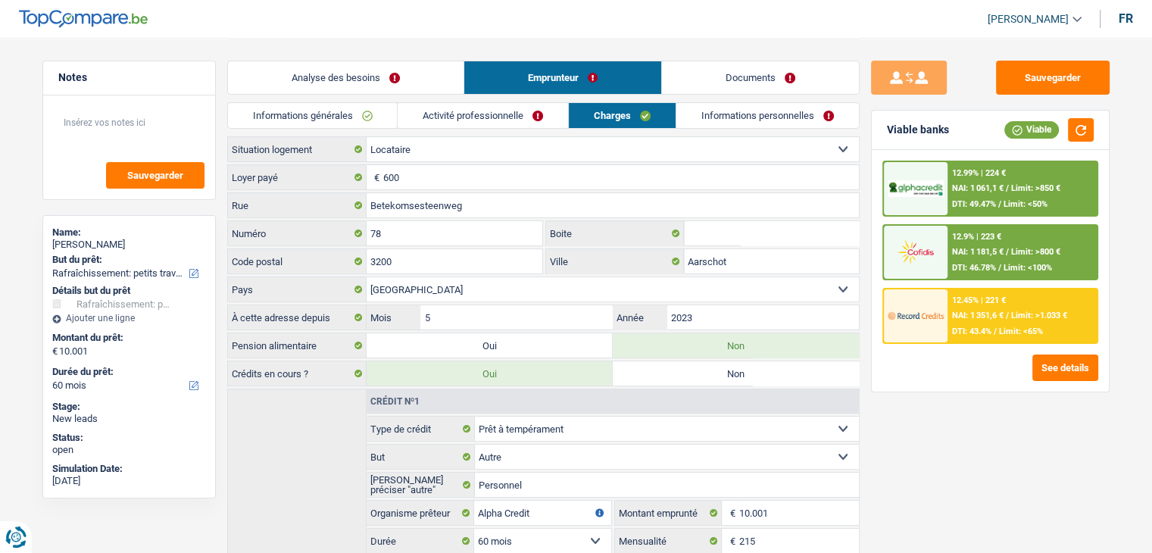
click at [750, 119] on link "Informations personnelles" at bounding box center [767, 115] width 183 height 25
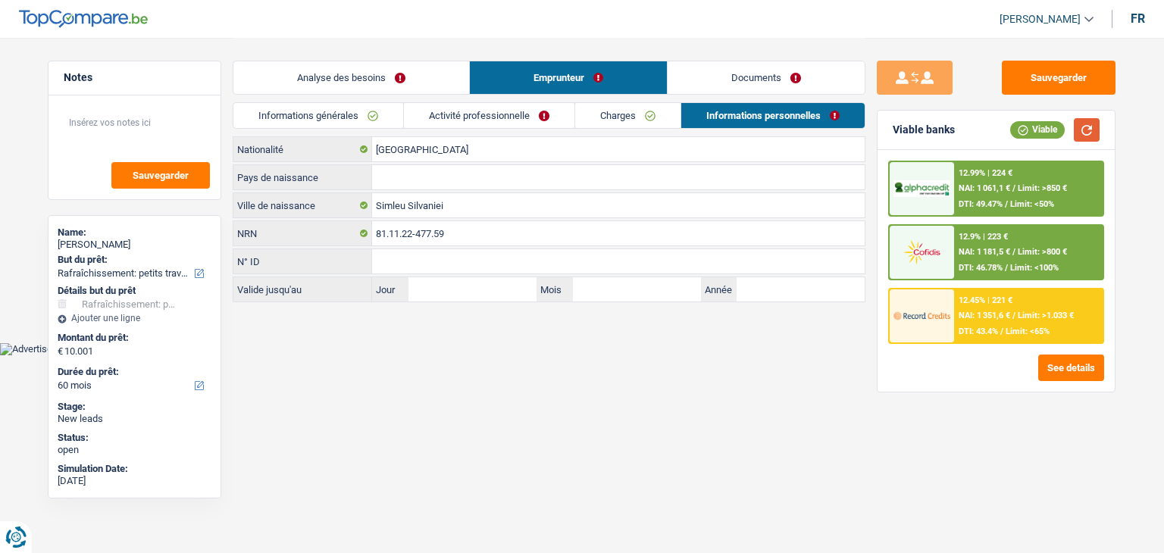
click at [1085, 131] on button "button" at bounding box center [1086, 129] width 26 height 23
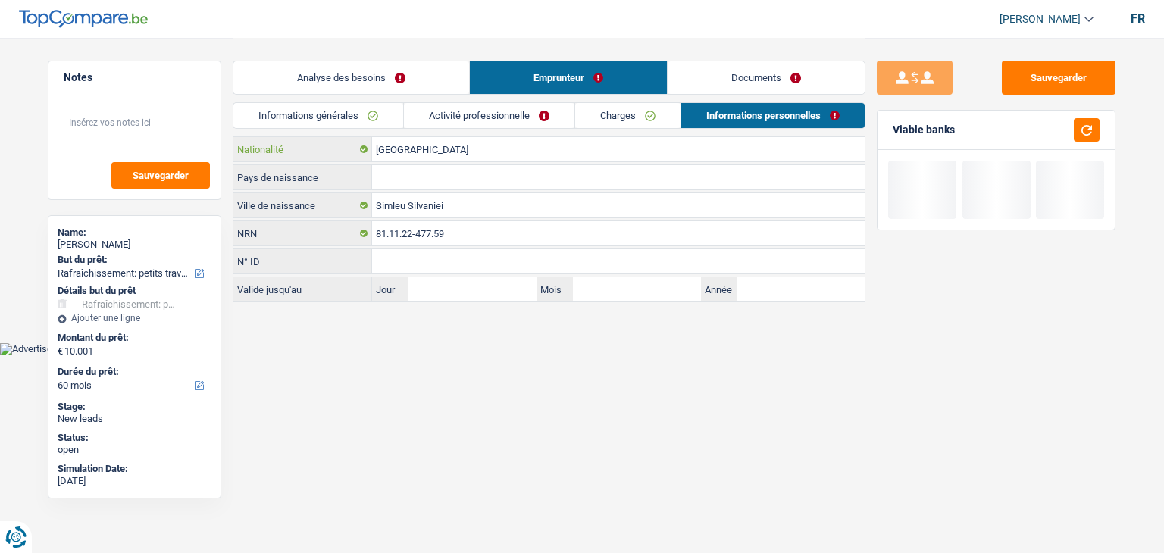
click at [439, 150] on input "[GEOGRAPHIC_DATA]" at bounding box center [618, 149] width 492 height 24
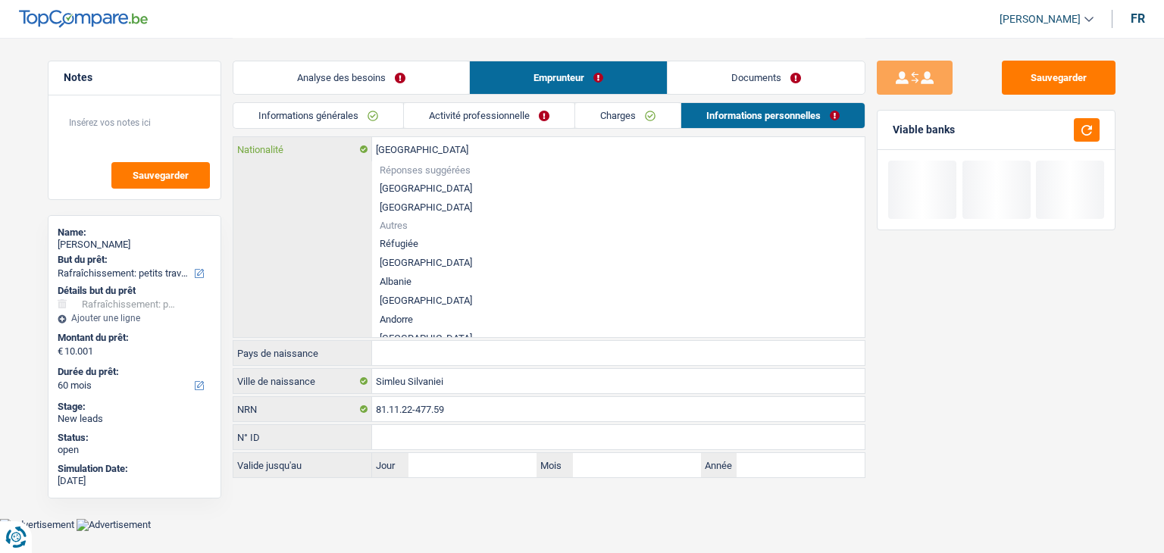
type input "Belgiqu"
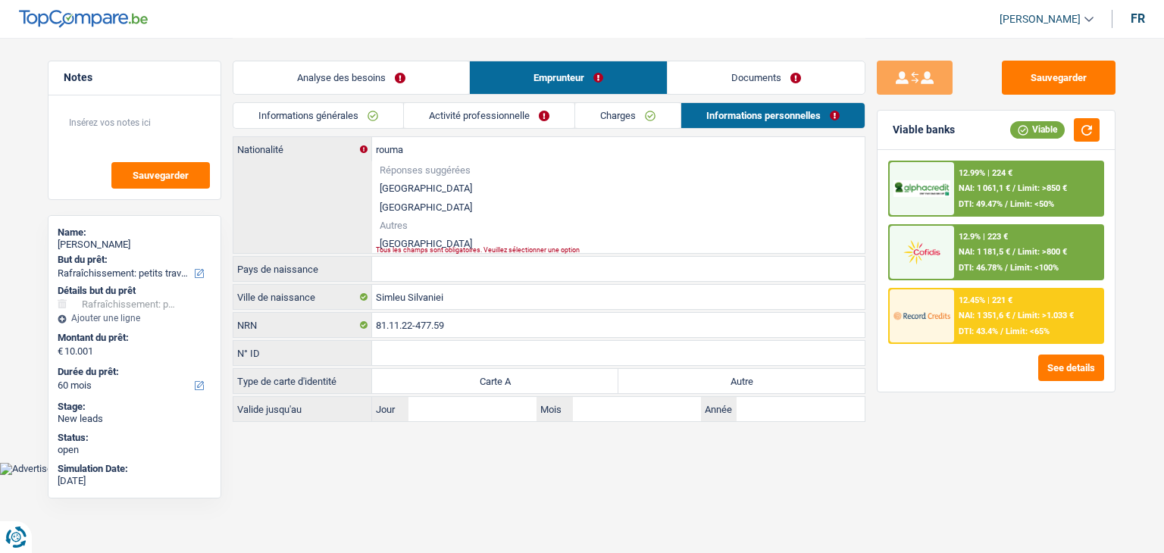
click at [414, 247] on div "Tous les champs sont obligatoires. Veuillez sélectionner une option" at bounding box center [595, 250] width 438 height 6
click at [414, 243] on li "[GEOGRAPHIC_DATA]" at bounding box center [618, 243] width 492 height 19
type input "[GEOGRAPHIC_DATA]"
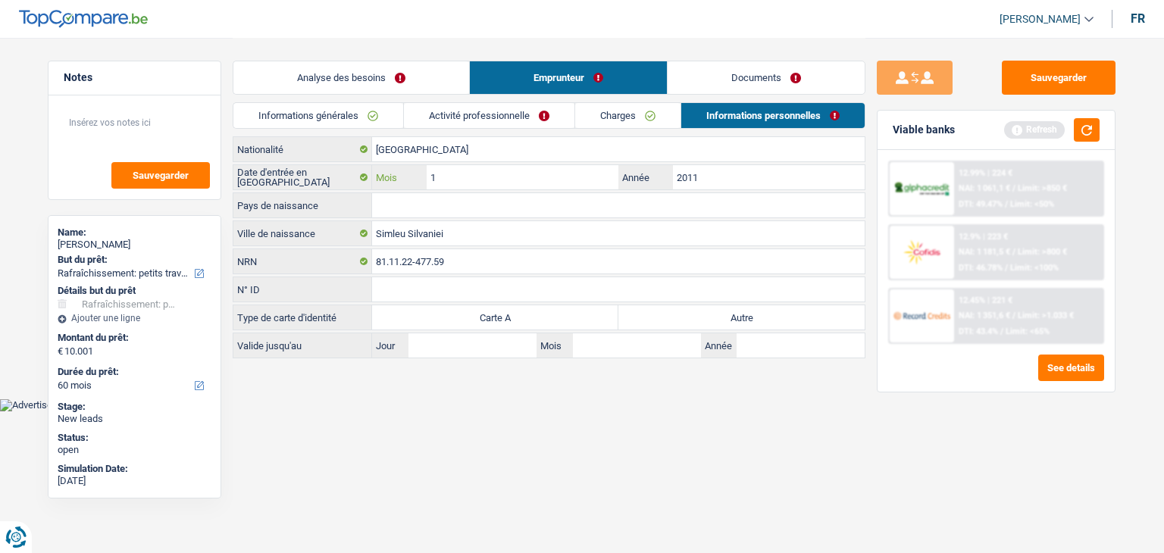
click at [494, 180] on input "1" at bounding box center [522, 177] width 192 height 24
click at [1098, 131] on button "button" at bounding box center [1086, 129] width 26 height 23
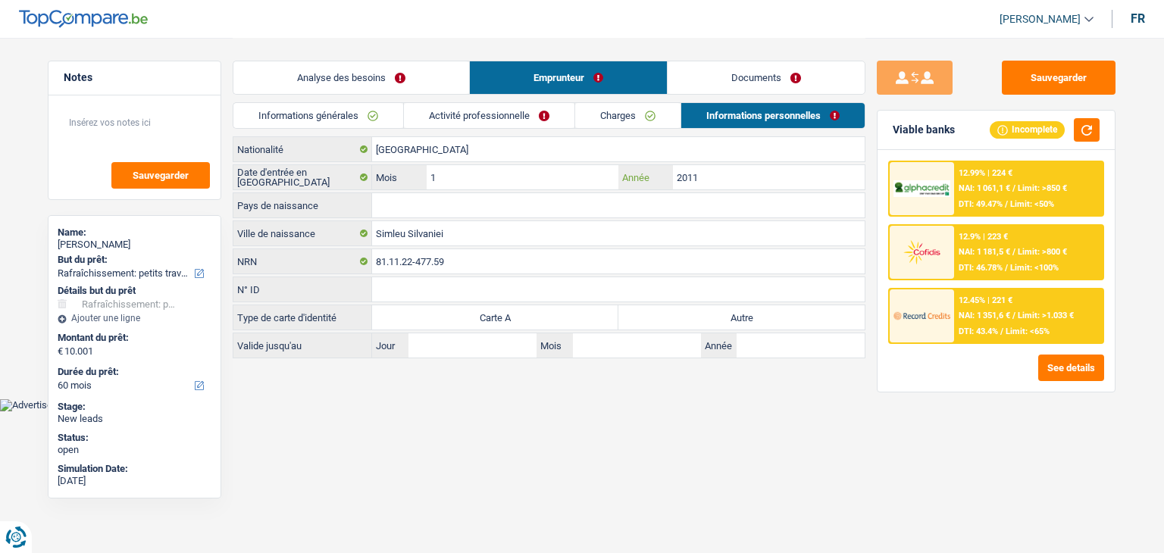
click at [721, 175] on input "2011" at bounding box center [769, 177] width 192 height 24
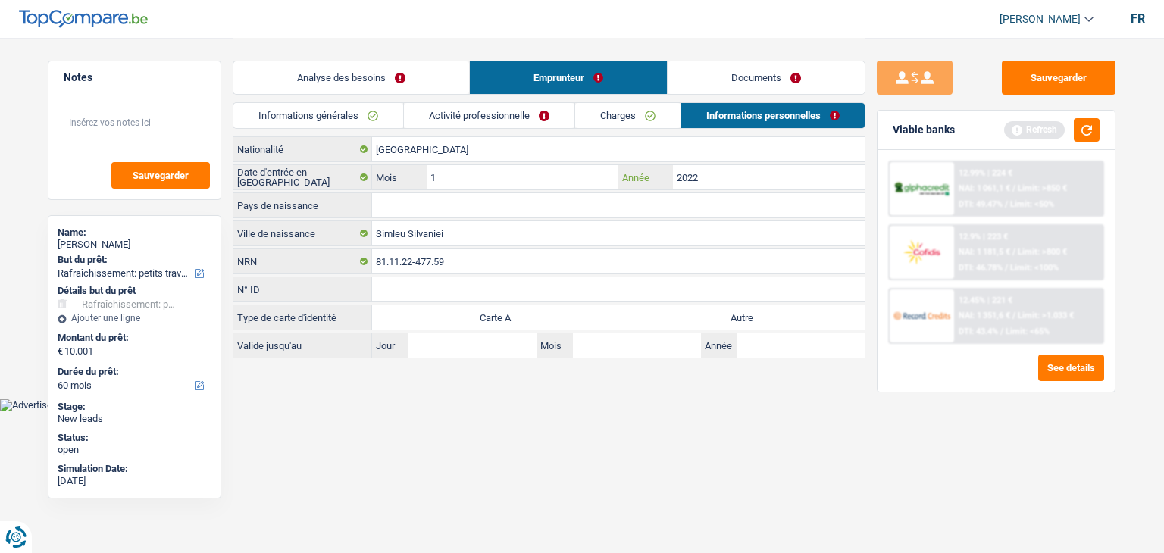
type input "2022"
click at [592, 181] on input "1" at bounding box center [522, 177] width 192 height 24
type input "04"
click at [1095, 128] on button "button" at bounding box center [1086, 129] width 26 height 23
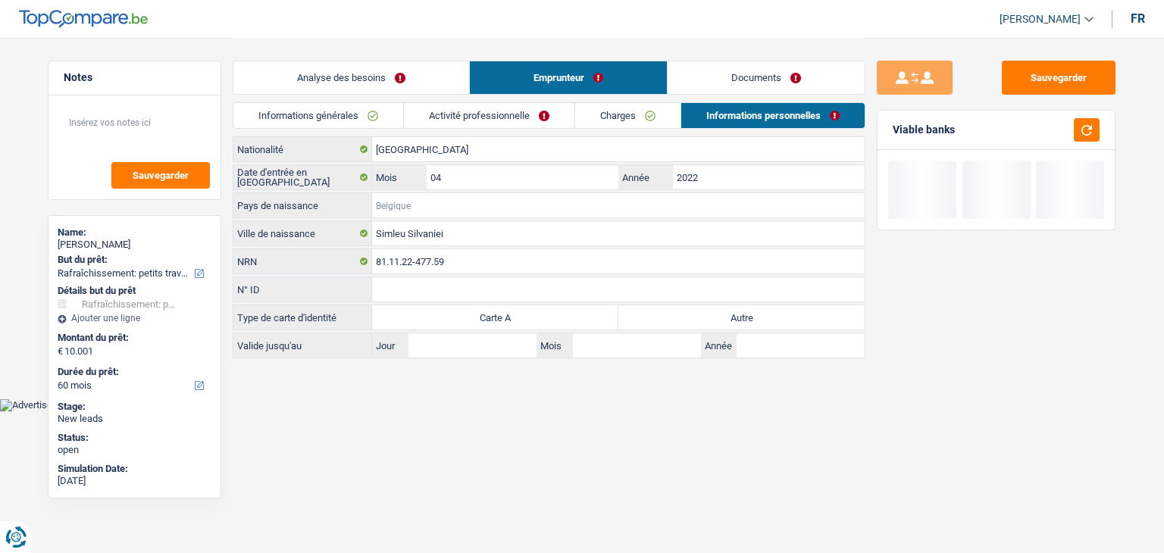
click at [456, 208] on input "Pays de naissance" at bounding box center [618, 205] width 492 height 24
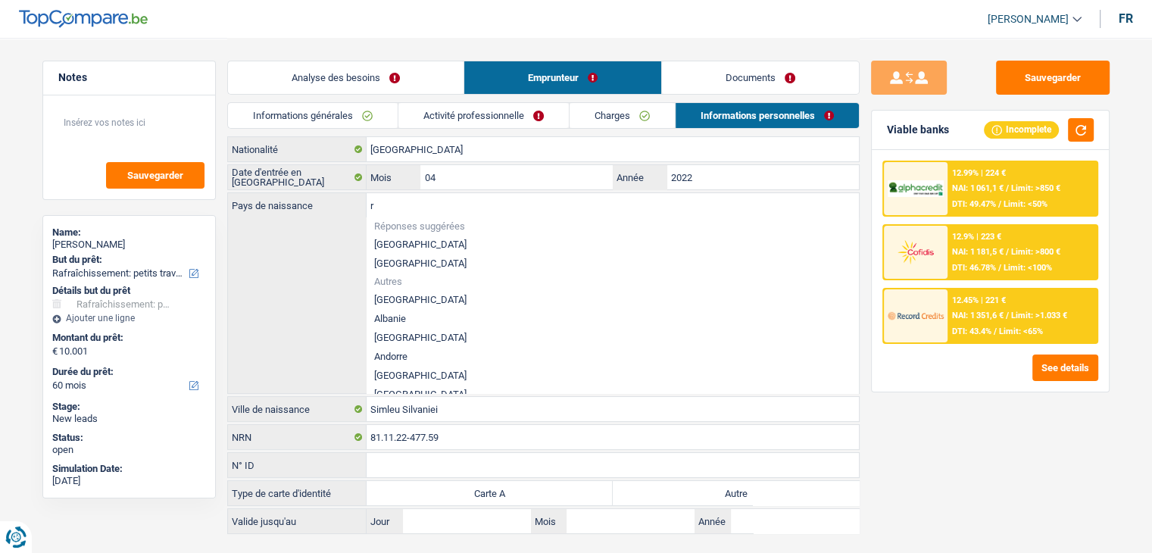
type input "ro"
type input "u"
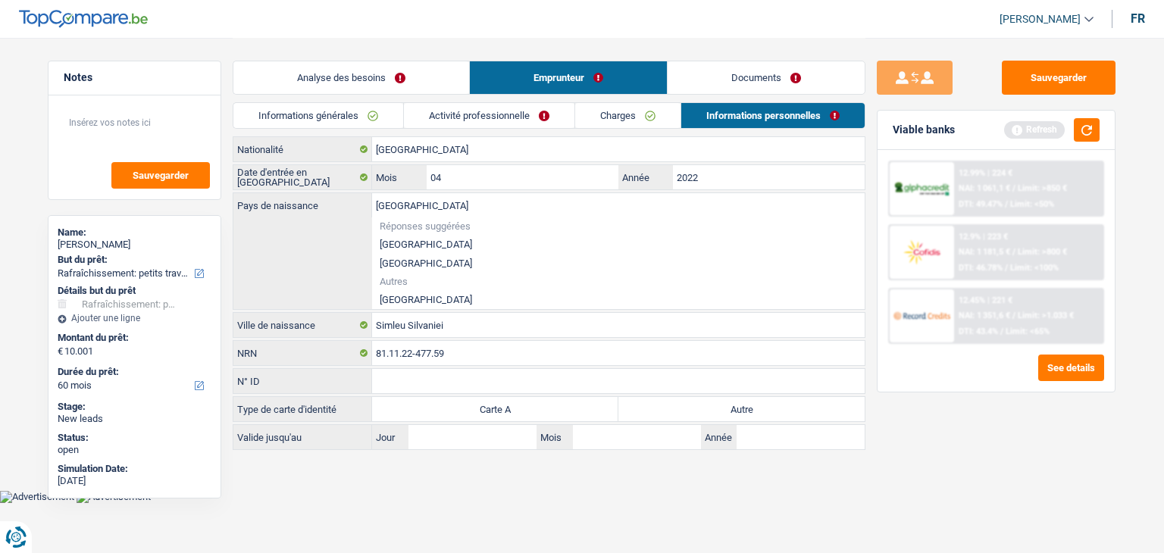
click at [418, 292] on li "[GEOGRAPHIC_DATA]" at bounding box center [618, 299] width 492 height 19
type input "[GEOGRAPHIC_DATA]"
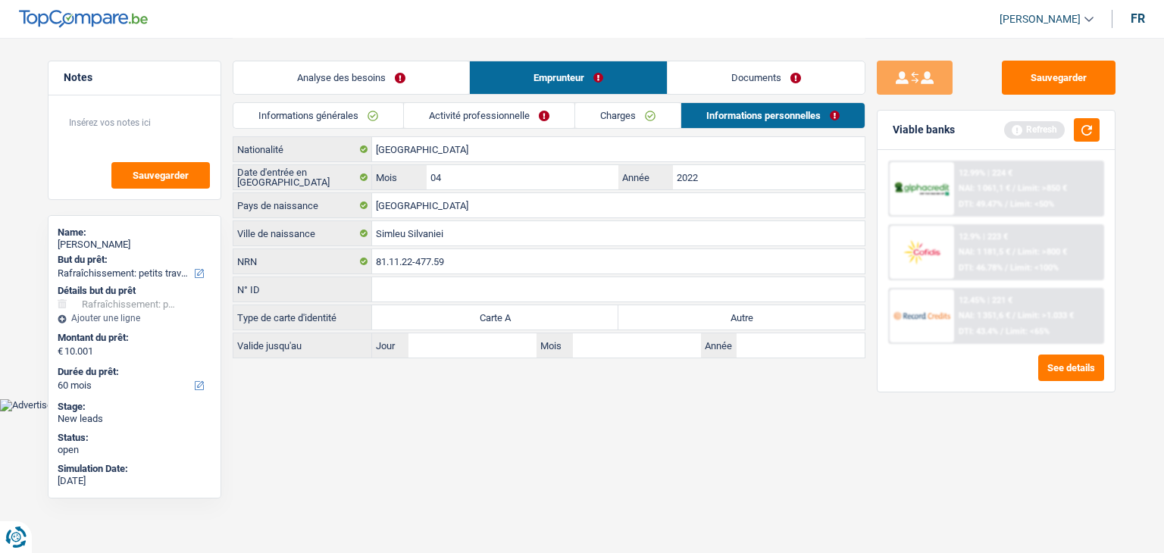
click at [403, 19] on header "[PERSON_NAME] Se déconnecter fr" at bounding box center [582, 19] width 1164 height 39
click at [464, 236] on input "Simleu Silvaniei" at bounding box center [618, 233] width 492 height 24
click at [447, 401] on body "Vous avez le contrôle de vos données Nous utilisons des cookies, tout comme nos…" at bounding box center [582, 205] width 1164 height 411
click at [704, 298] on input "N° ID" at bounding box center [618, 289] width 492 height 24
click at [704, 316] on label "Autre" at bounding box center [741, 317] width 246 height 24
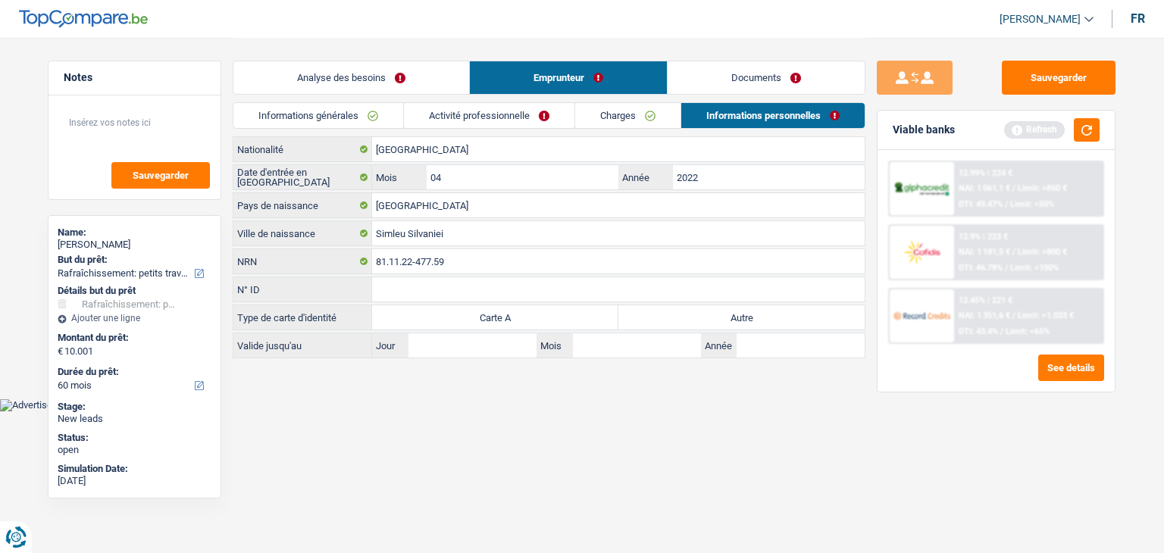
click at [704, 316] on input "Autre" at bounding box center [741, 317] width 246 height 24
radio input "true"
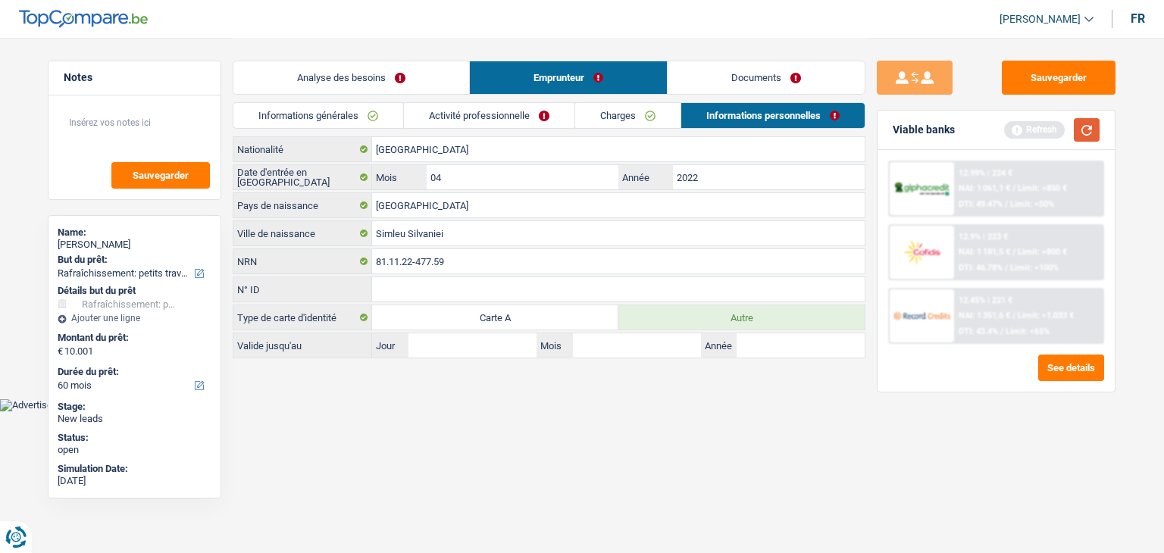
click at [1085, 141] on button "button" at bounding box center [1086, 129] width 26 height 23
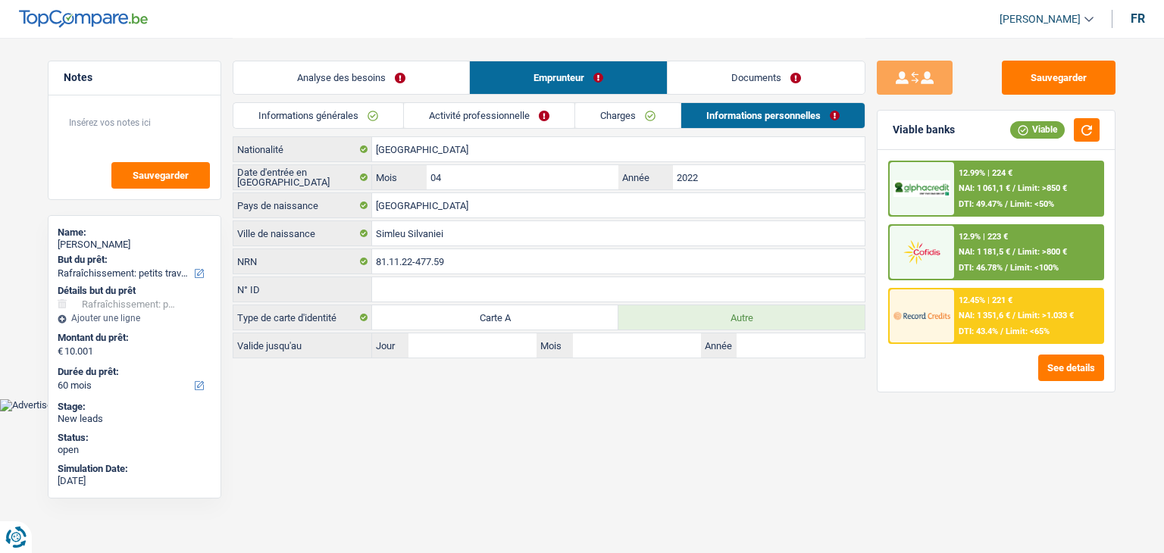
click at [512, 411] on html "Vous avez le contrôle de vos données Nous utilisons des cookies, tout comme nos…" at bounding box center [582, 205] width 1164 height 411
click at [1079, 134] on button "button" at bounding box center [1086, 129] width 26 height 23
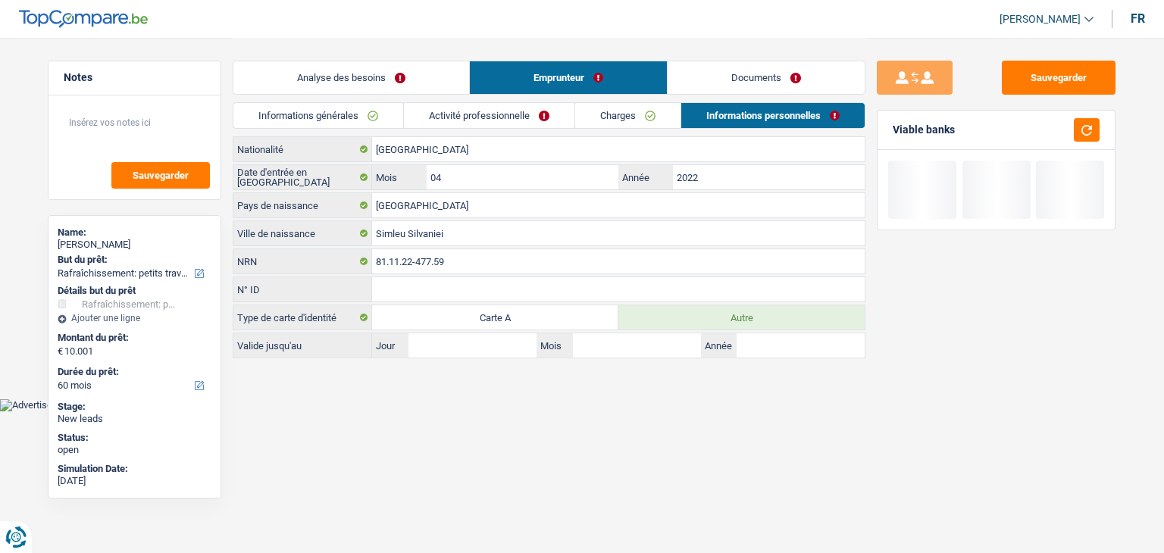
click at [754, 83] on link "Documents" at bounding box center [765, 77] width 197 height 33
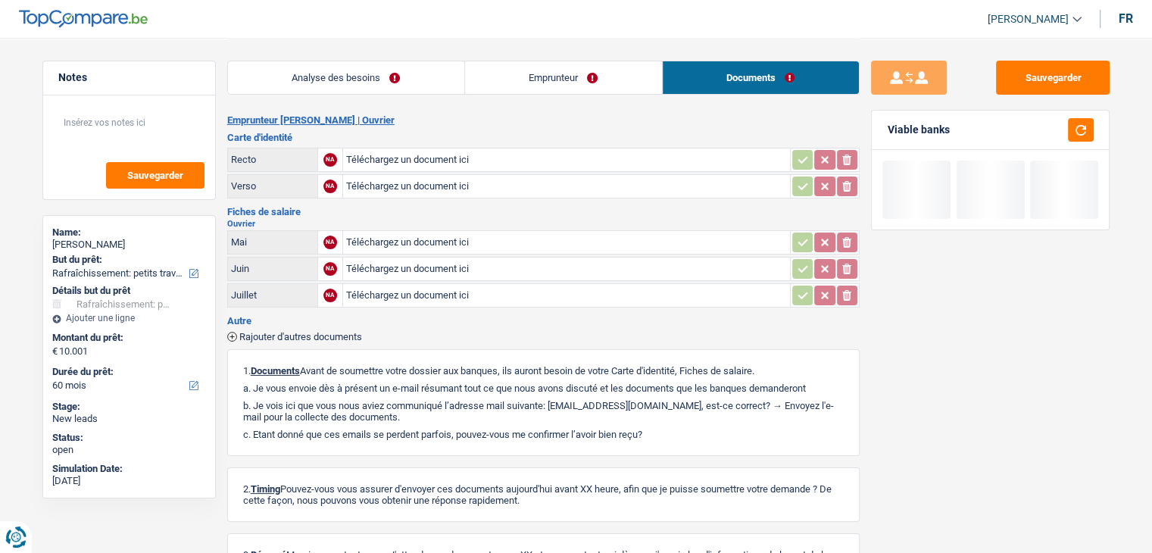
click at [319, 90] on link "Analyse des besoins" at bounding box center [346, 77] width 236 height 33
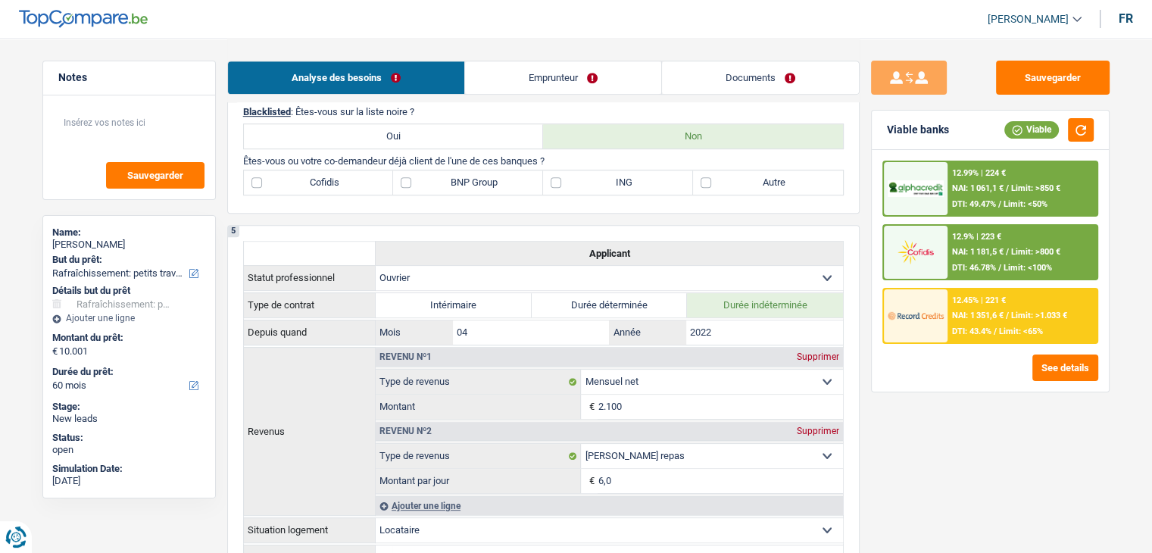
scroll to position [682, 0]
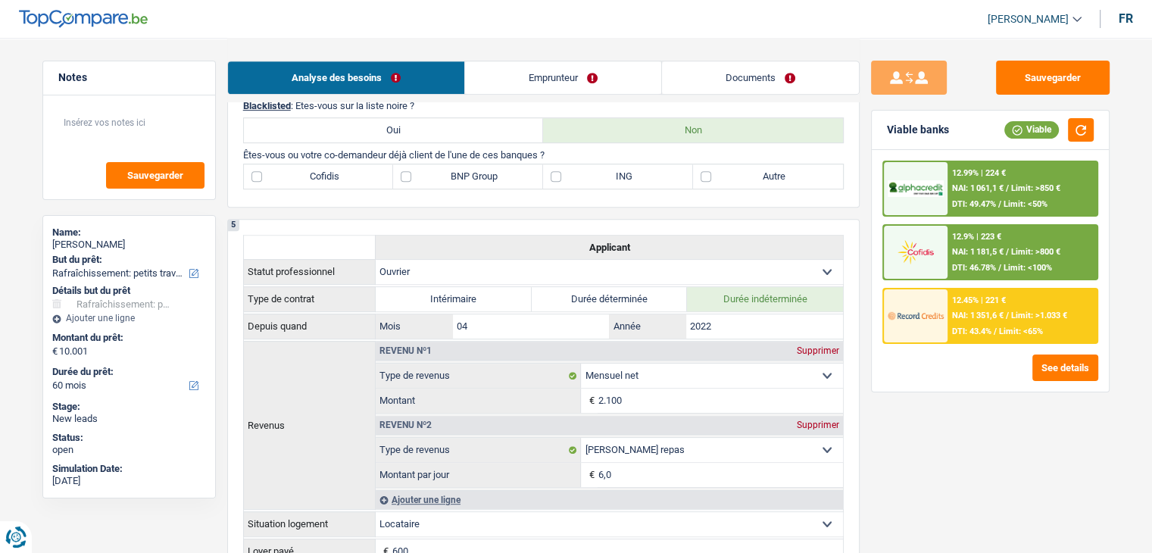
click at [478, 219] on div "5 Applicant Statut professionnel Ouvrier Employé privé Employé public Invalide …" at bounding box center [543, 399] width 633 height 361
click at [1084, 131] on button "button" at bounding box center [1081, 129] width 26 height 23
drag, startPoint x: 561, startPoint y: 152, endPoint x: 238, endPoint y: 152, distance: 323.4
click at [238, 152] on div "4 Blacklisted : Êtes-vous sur la liste noire ? Oui Non Êtes-vous ou votre co-de…" at bounding box center [543, 145] width 633 height 123
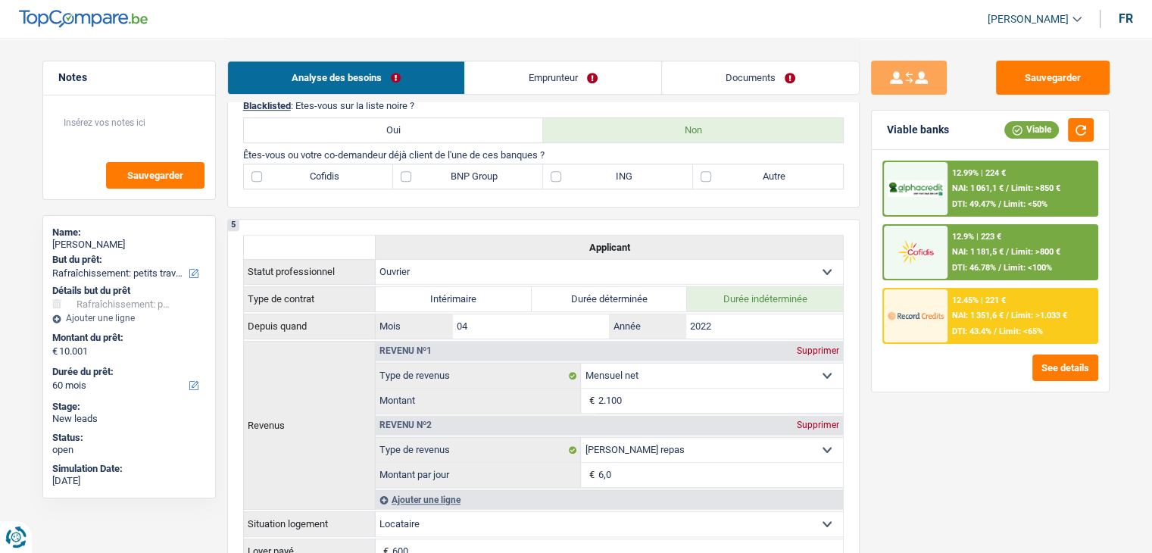
click at [431, 184] on label "BNP Group" at bounding box center [468, 176] width 150 height 24
click at [431, 184] on input "BNP Group" at bounding box center [468, 176] width 150 height 24
checkbox input "true"
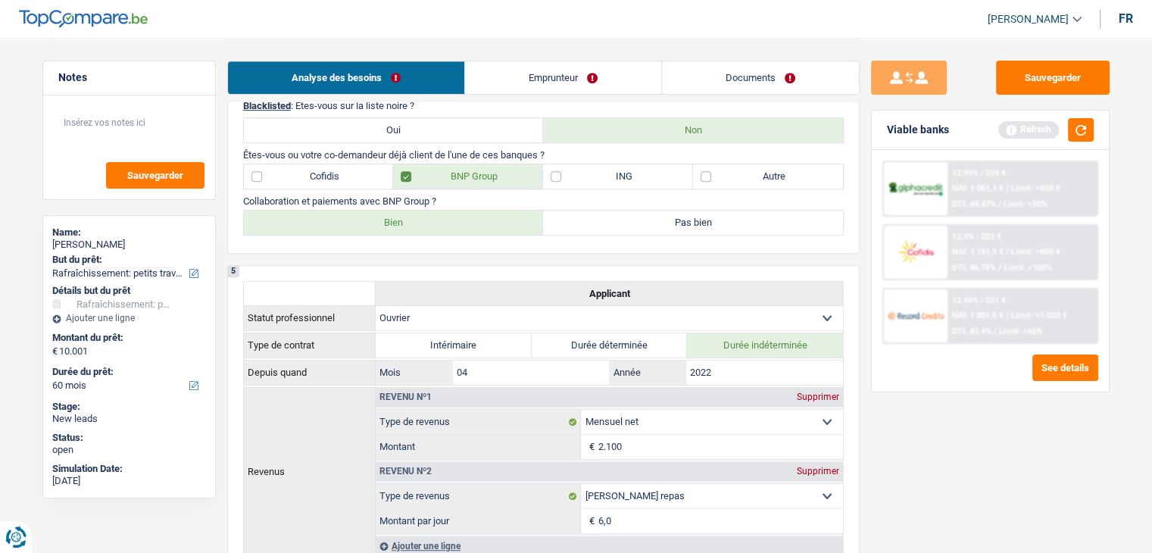
click at [412, 236] on div "4 Blacklisted : Êtes-vous sur la liste noire ? Oui Non Êtes-vous ou votre co-de…" at bounding box center [543, 169] width 633 height 170
click at [408, 225] on label "Bien" at bounding box center [394, 223] width 300 height 24
click at [408, 225] on input "Bien" at bounding box center [394, 223] width 300 height 24
radio input "true"
drag, startPoint x: 1063, startPoint y: 131, endPoint x: 1085, endPoint y: 130, distance: 22.0
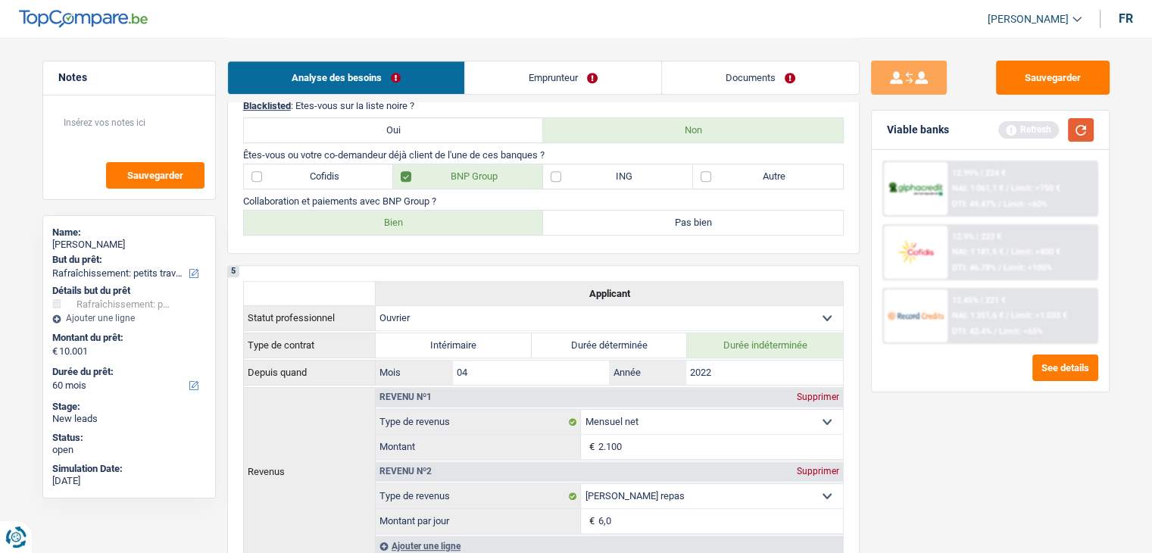
click at [1064, 131] on div "Refresh" at bounding box center [1045, 129] width 95 height 23
click at [1085, 130] on button "button" at bounding box center [1081, 129] width 26 height 23
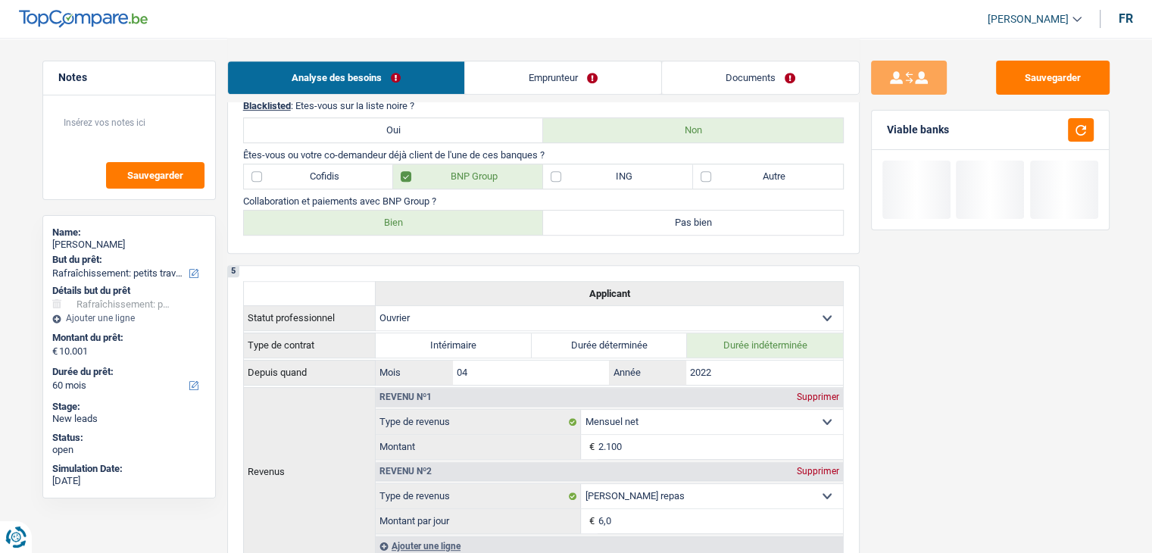
click at [780, 73] on link "Documents" at bounding box center [760, 77] width 197 height 33
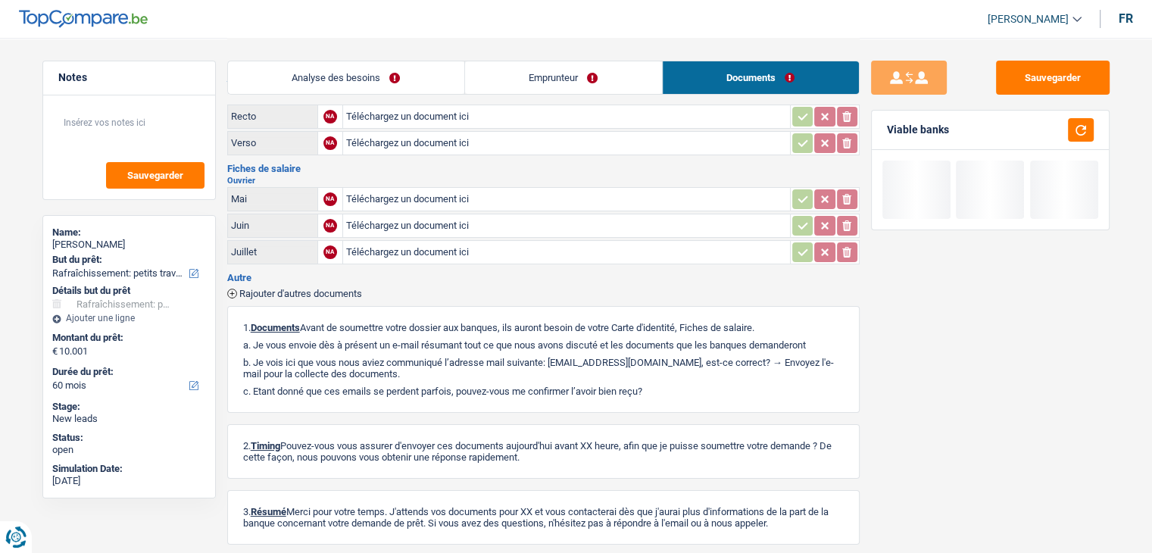
scroll to position [0, 0]
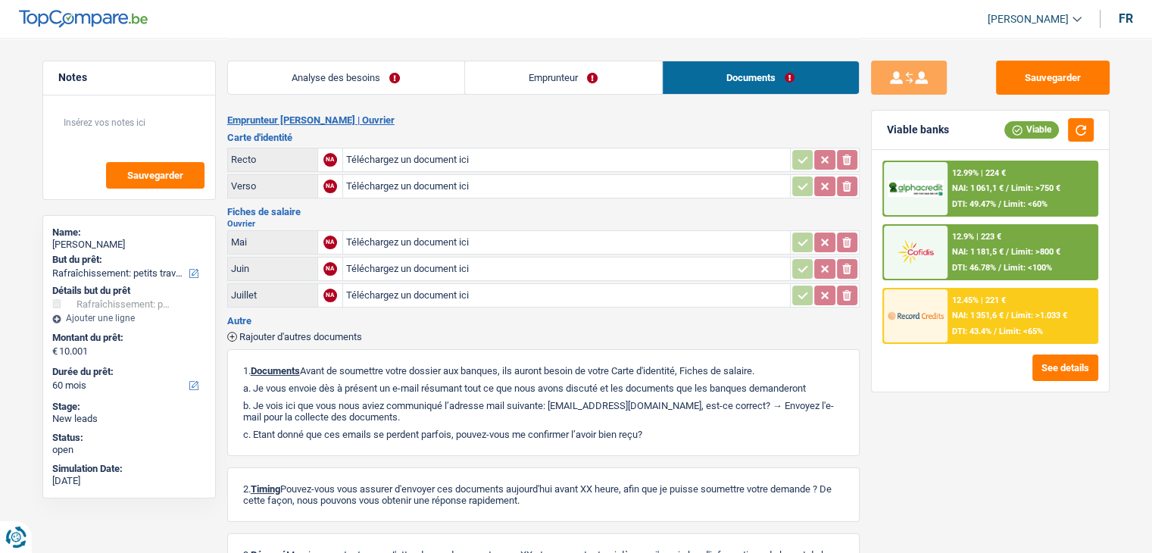
click at [351, 73] on link "Analyse des besoins" at bounding box center [346, 77] width 236 height 33
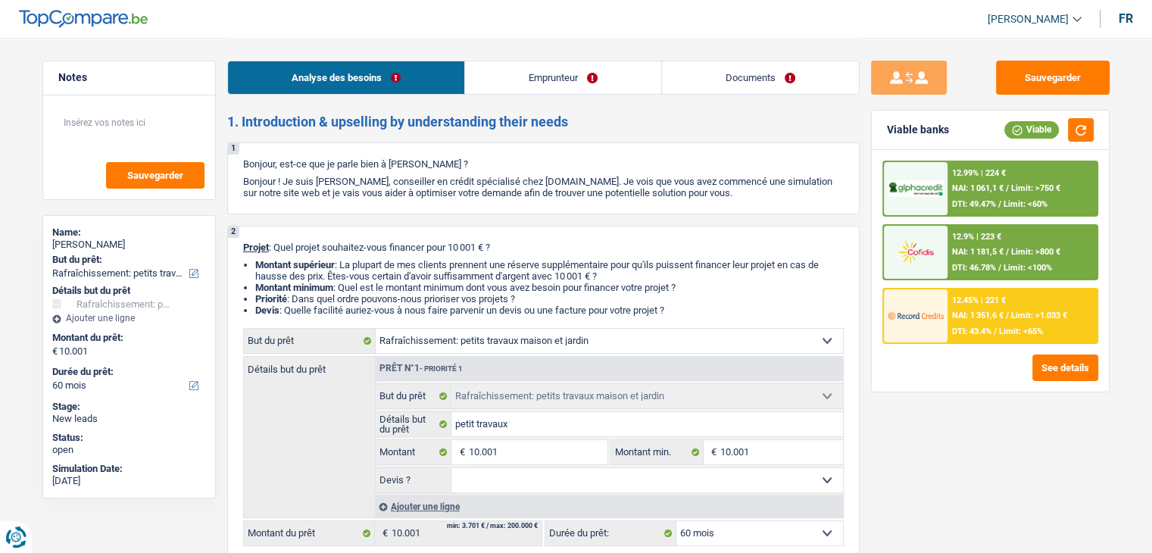
click at [699, 66] on link "Documents" at bounding box center [760, 77] width 197 height 33
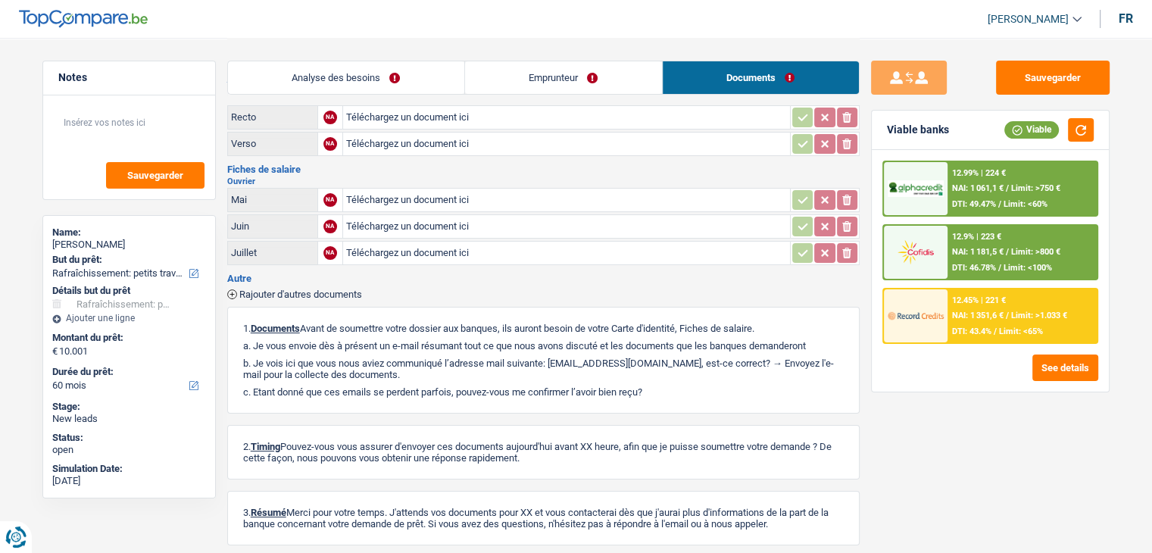
scroll to position [76, 0]
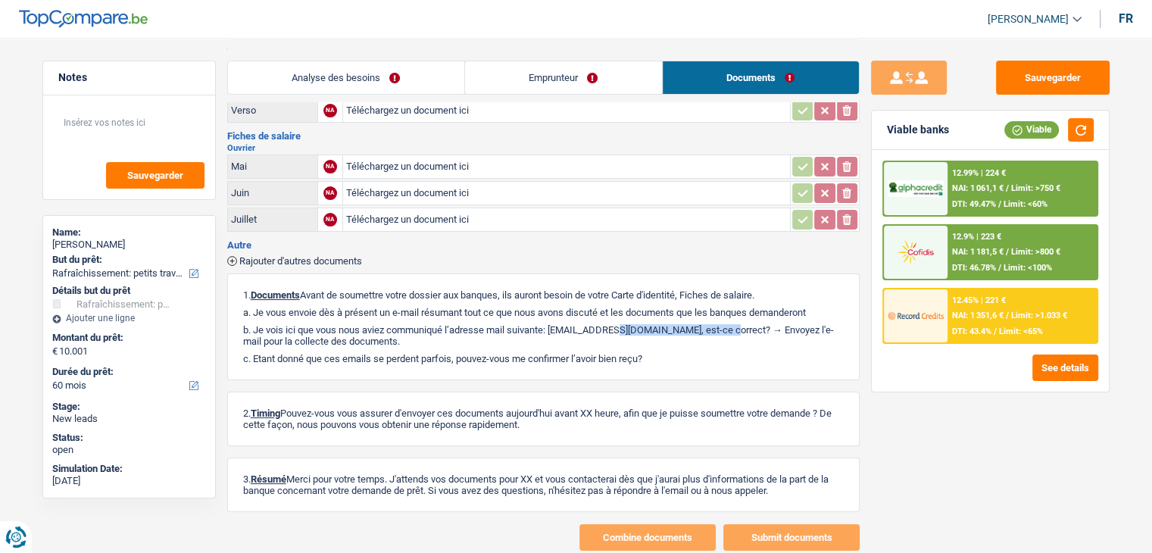
drag, startPoint x: 561, startPoint y: 325, endPoint x: 679, endPoint y: 325, distance: 118.2
click at [679, 325] on p "b. Je vois ici que vous nous aviez communiqué l’adresse mail suivante: [EMAIL_…" at bounding box center [543, 335] width 601 height 23
copy p "[EMAIL_ADDRESS][DOMAIN_NAME]"
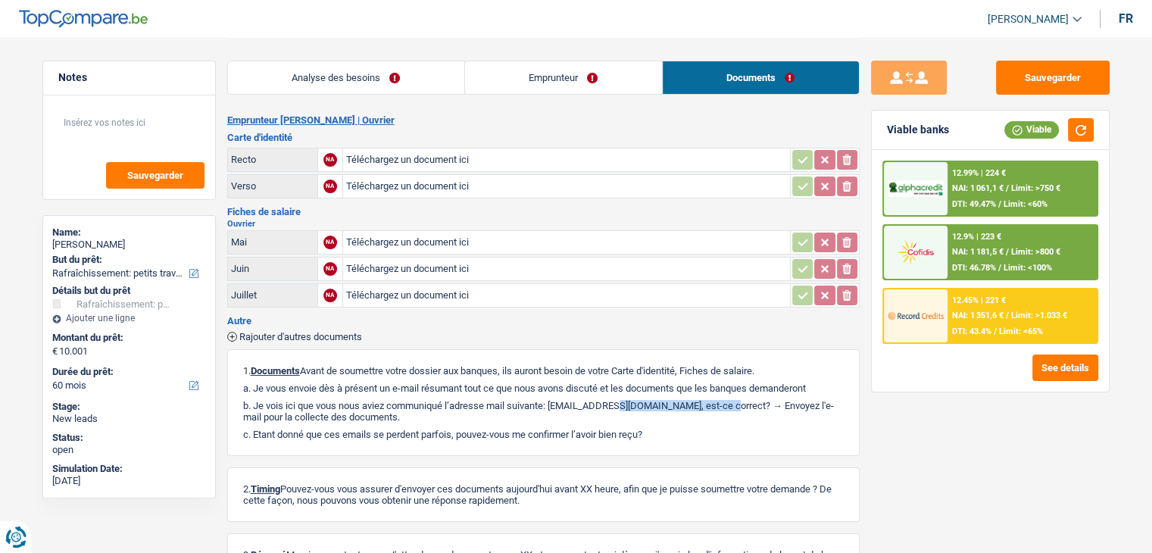
click at [508, 89] on link "Emprunteur" at bounding box center [563, 77] width 197 height 33
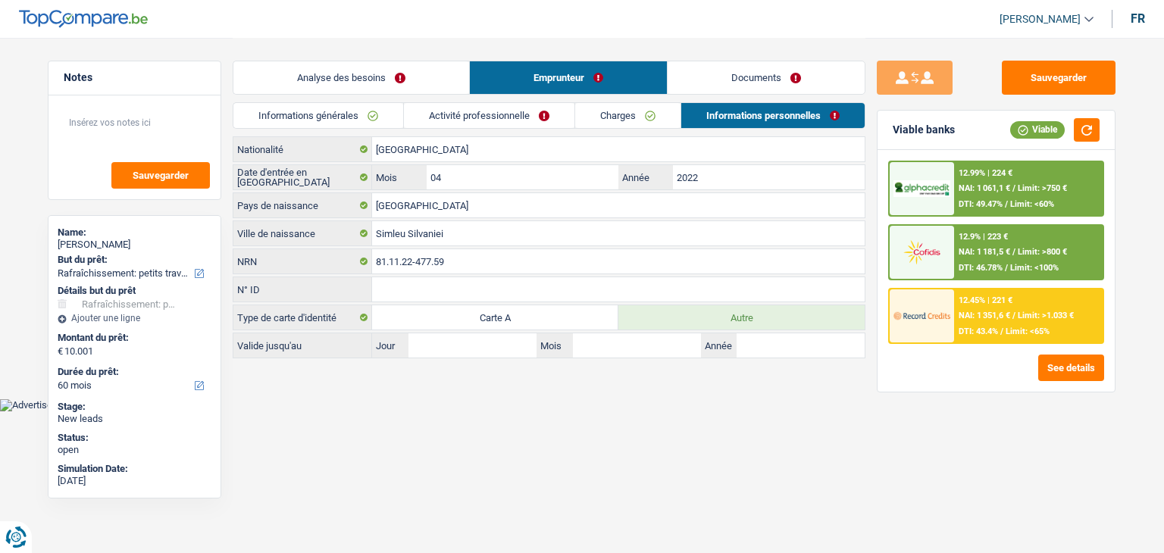
click at [496, 115] on link "Activité professionnelle" at bounding box center [489, 115] width 170 height 25
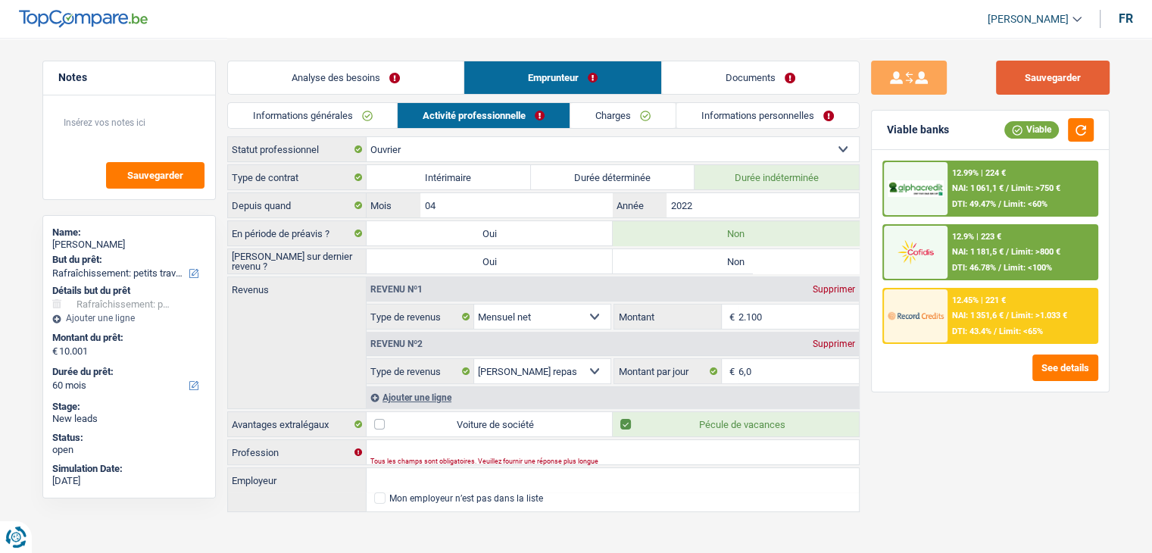
drag, startPoint x: 1020, startPoint y: 94, endPoint x: 1021, endPoint y: 76, distance: 18.2
click at [1020, 92] on button "Sauvegarder" at bounding box center [1053, 78] width 114 height 34
click at [1028, 80] on button "Sauvegarder" at bounding box center [1053, 78] width 114 height 34
